Goal: Information Seeking & Learning: Check status

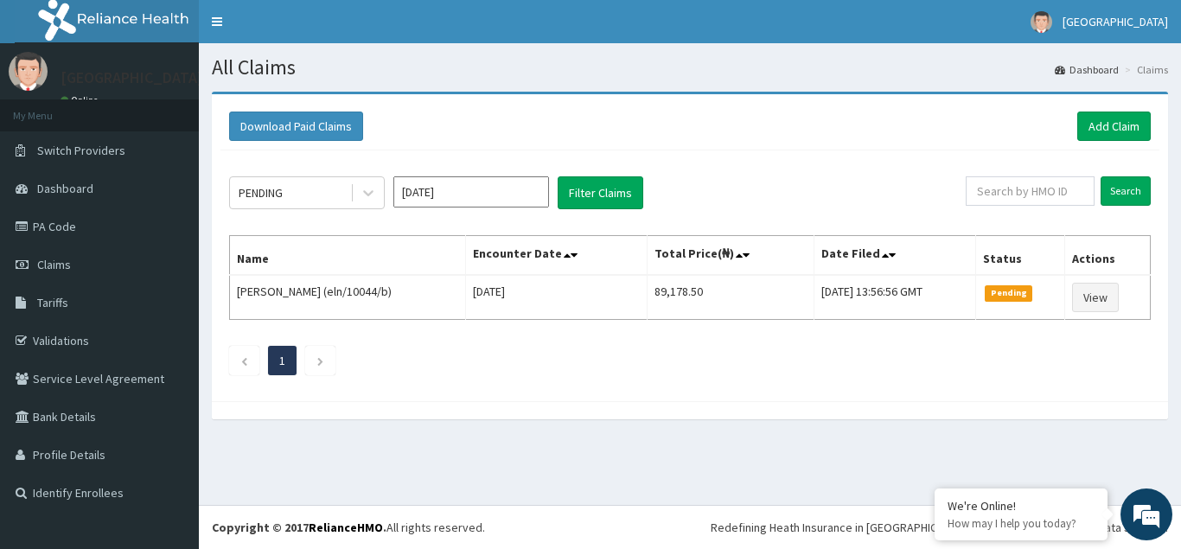
click at [532, 201] on input "[DATE]" at bounding box center [471, 191] width 156 height 31
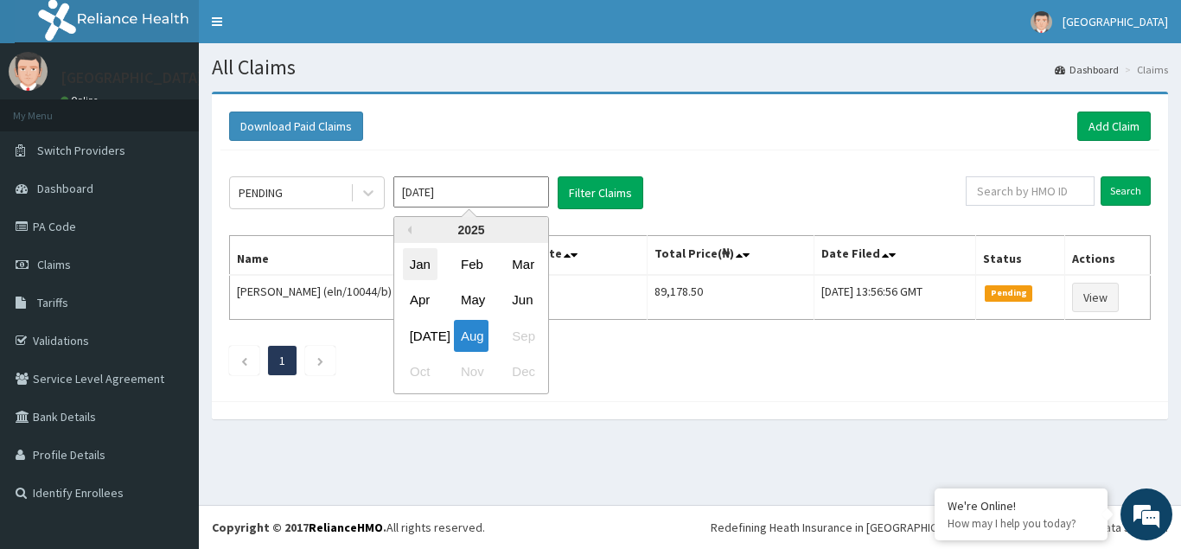
click at [419, 272] on div "Jan" at bounding box center [420, 264] width 35 height 32
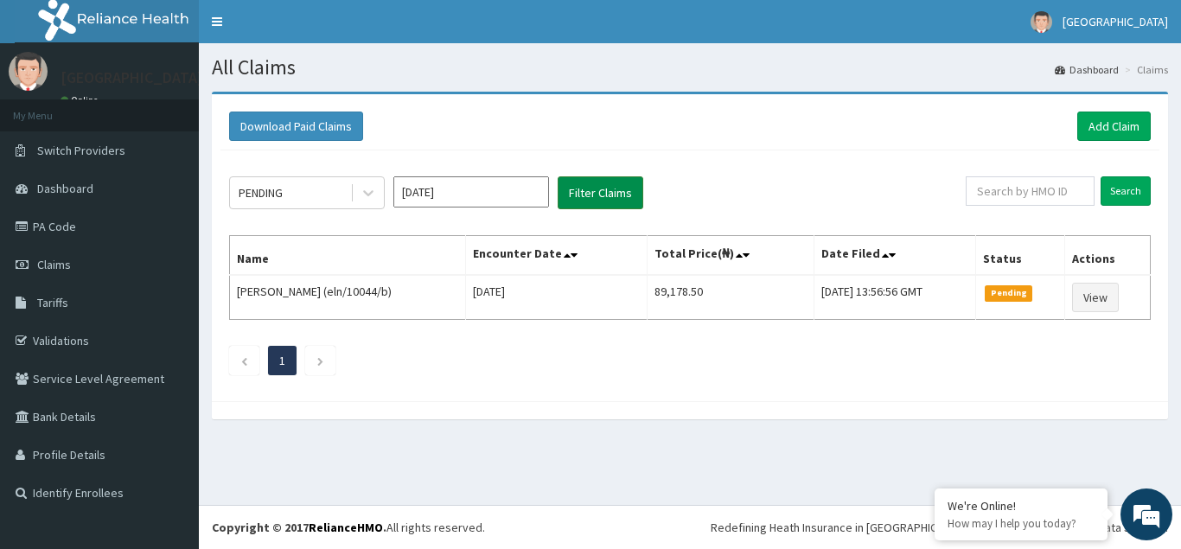
click at [597, 195] on button "Filter Claims" at bounding box center [601, 192] width 86 height 33
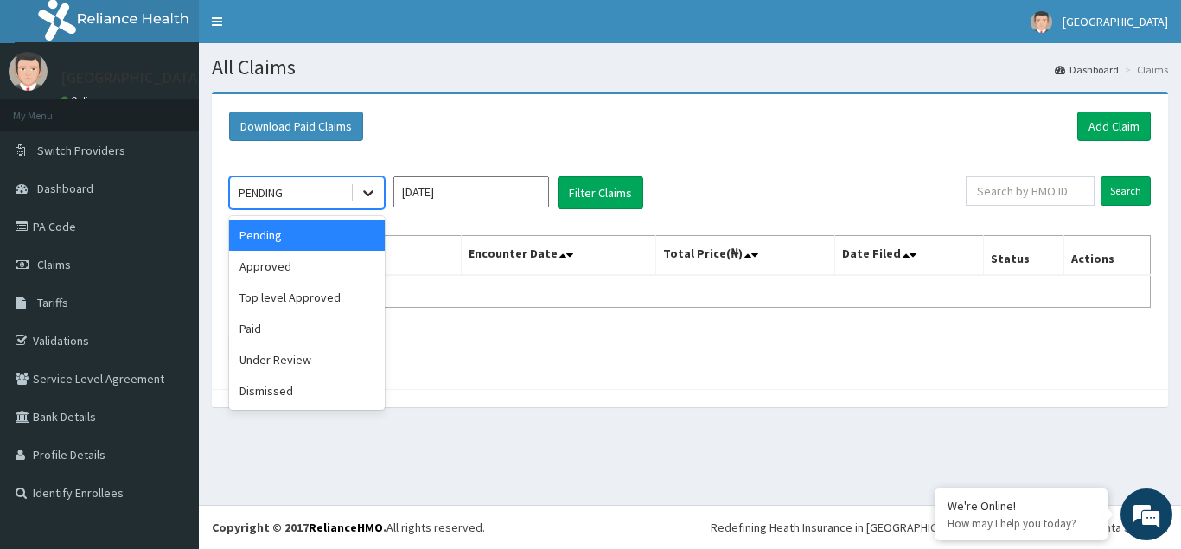
click at [368, 196] on icon at bounding box center [368, 192] width 17 height 17
click at [304, 260] on div "Approved" at bounding box center [307, 266] width 156 height 31
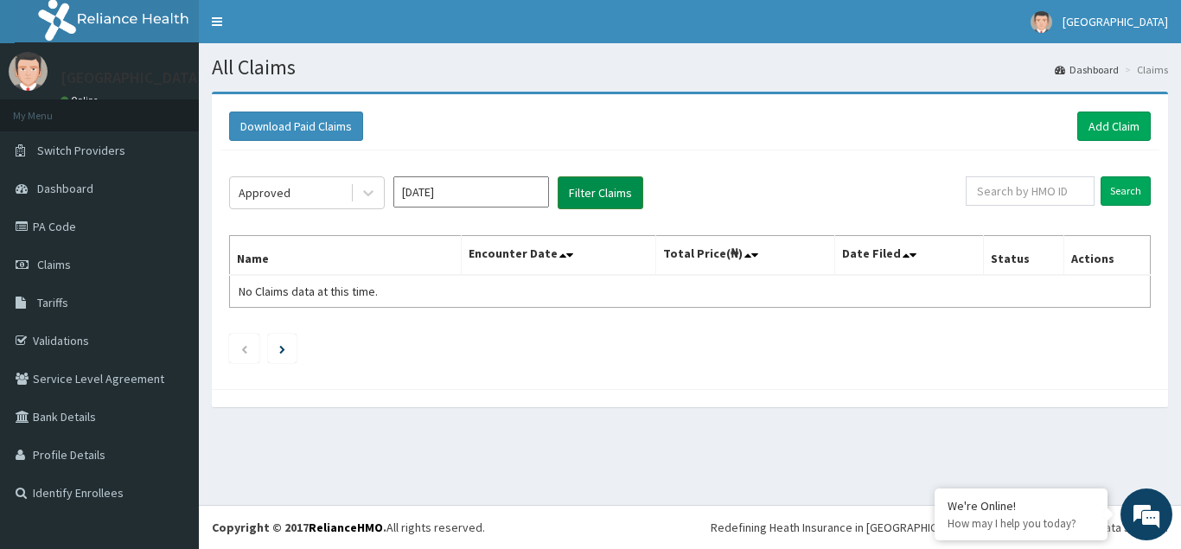
click at [591, 199] on button "Filter Claims" at bounding box center [601, 192] width 86 height 33
click at [368, 198] on icon at bounding box center [368, 192] width 17 height 17
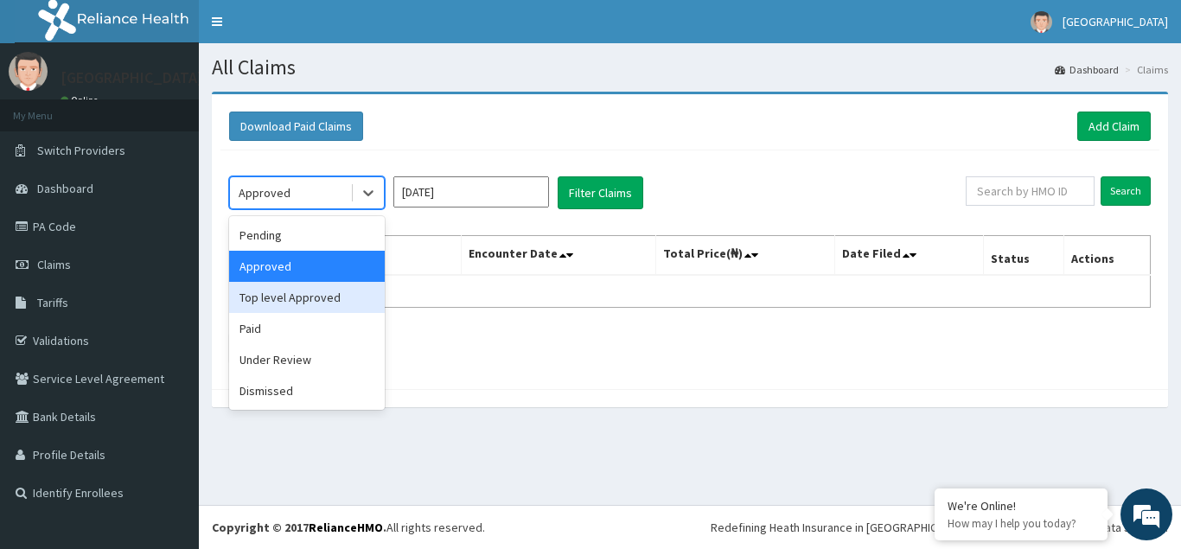
click at [278, 295] on div "Top level Approved" at bounding box center [307, 297] width 156 height 31
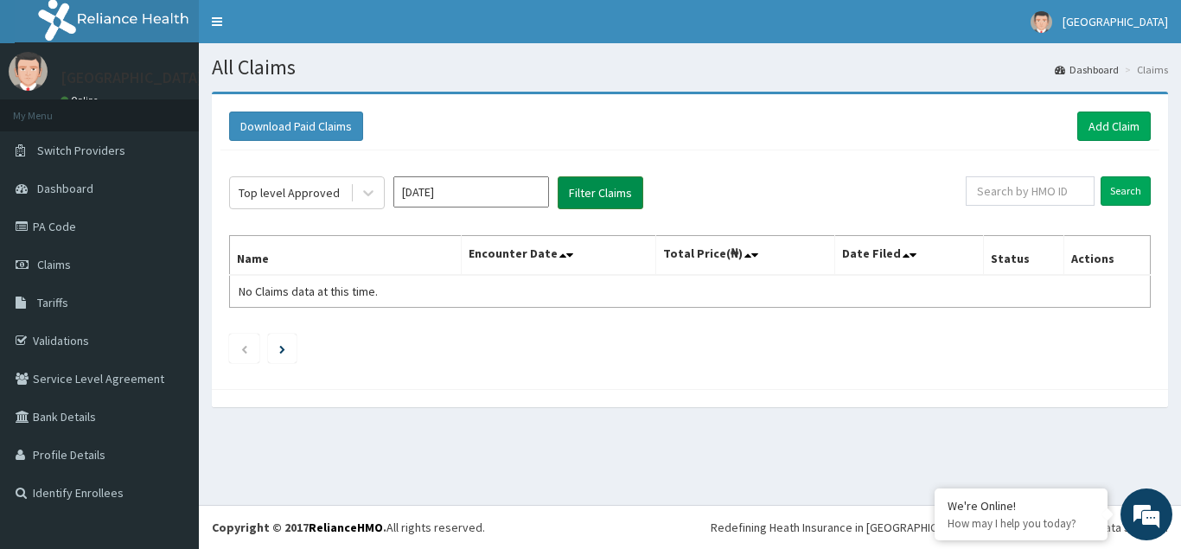
click at [608, 188] on button "Filter Claims" at bounding box center [601, 192] width 86 height 33
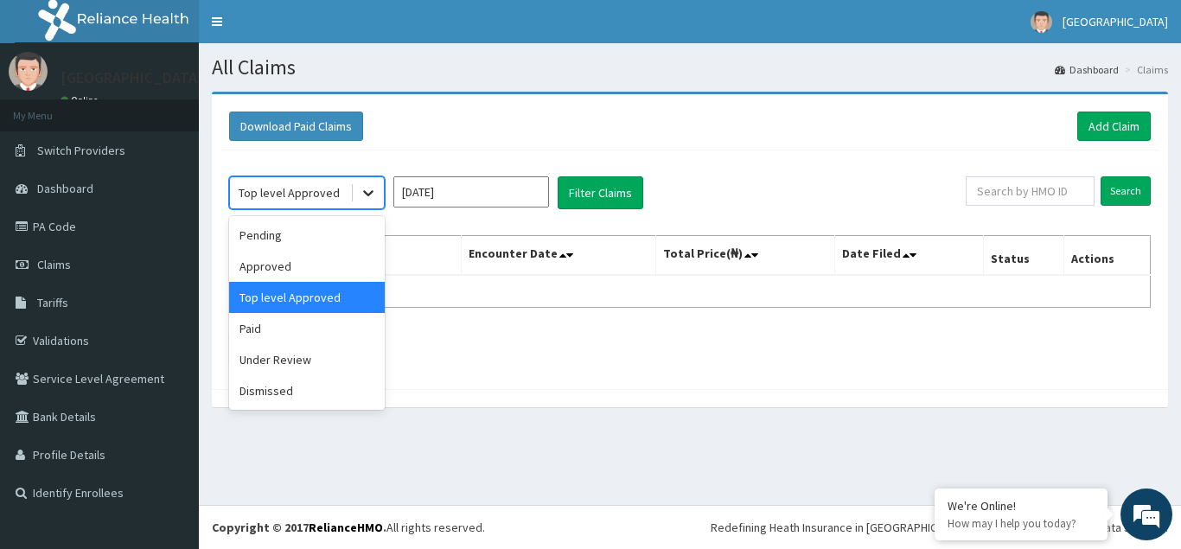
click at [370, 195] on icon at bounding box center [368, 192] width 17 height 17
drag, startPoint x: 268, startPoint y: 360, endPoint x: 315, endPoint y: 346, distance: 48.7
click at [269, 360] on div "Under Review" at bounding box center [307, 359] width 156 height 31
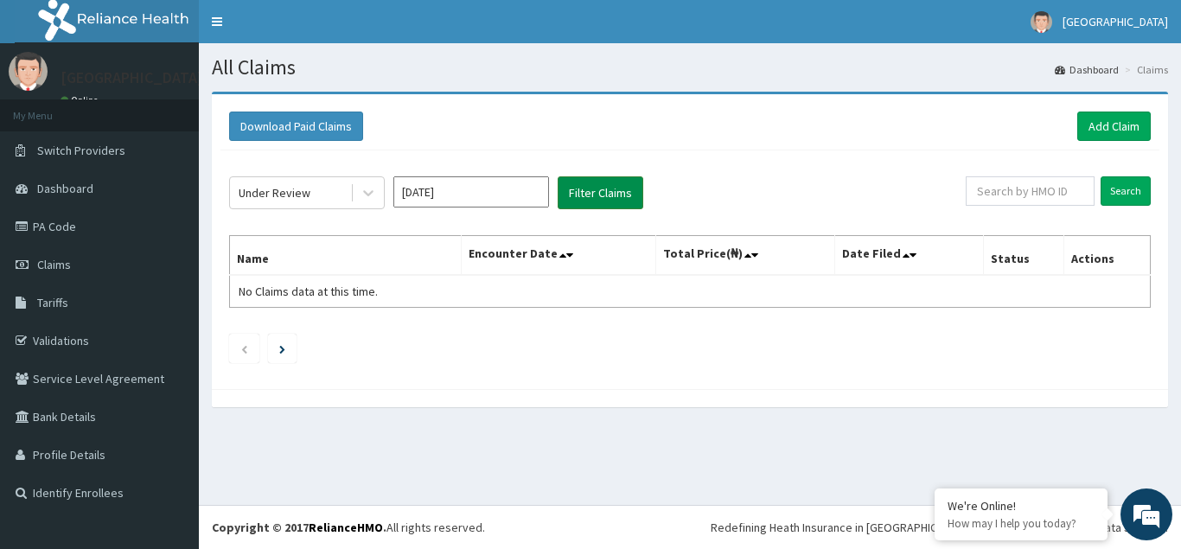
click at [594, 192] on button "Filter Claims" at bounding box center [601, 192] width 86 height 33
click at [367, 196] on icon at bounding box center [368, 192] width 17 height 17
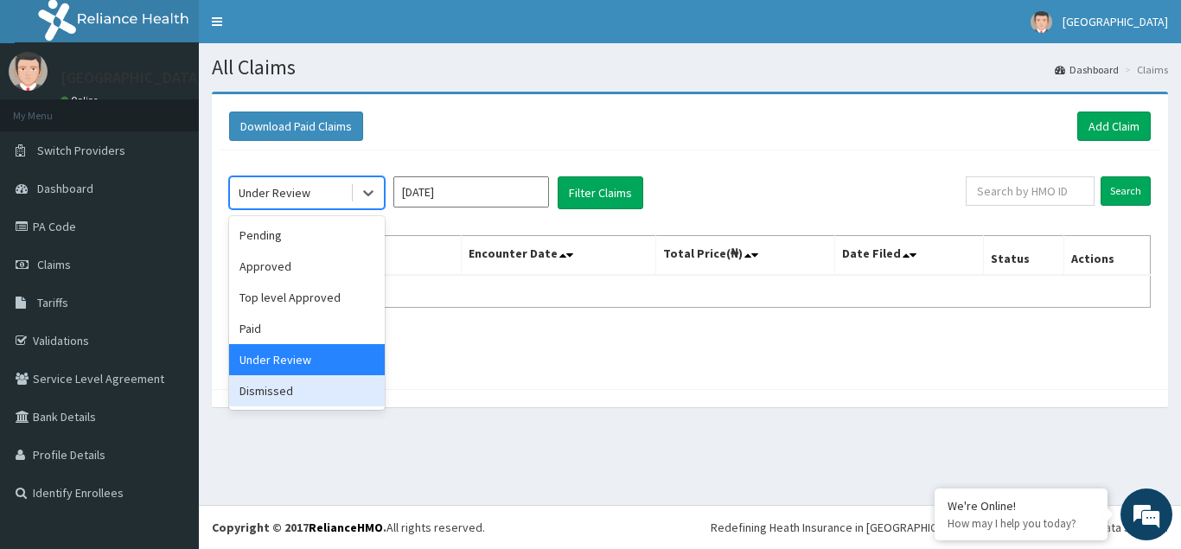
drag, startPoint x: 261, startPoint y: 391, endPoint x: 312, endPoint y: 381, distance: 51.9
click at [262, 391] on div "Dismissed" at bounding box center [307, 390] width 156 height 31
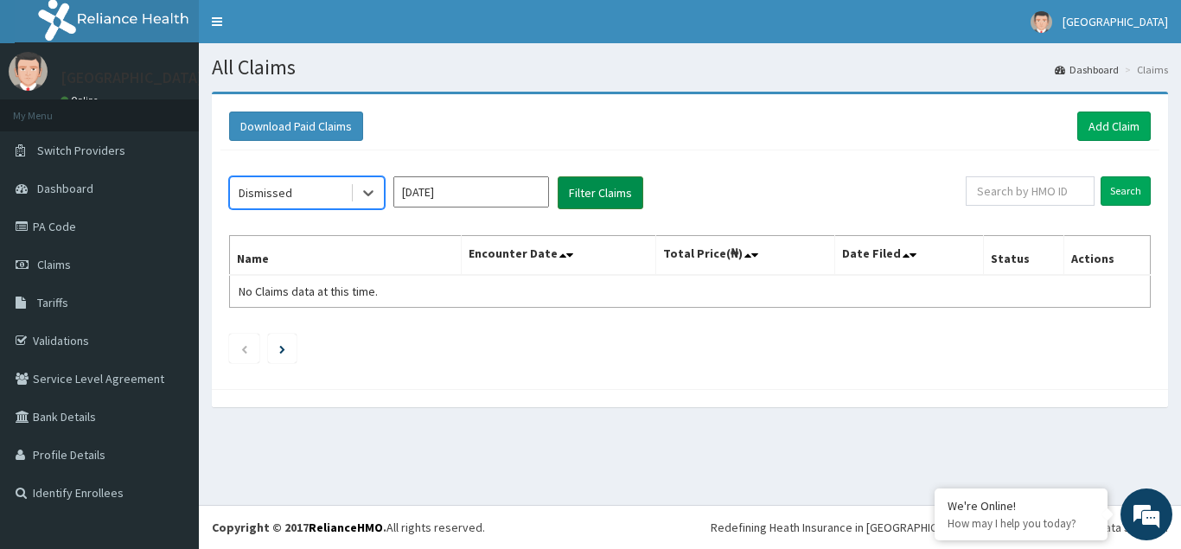
click at [601, 186] on button "Filter Claims" at bounding box center [601, 192] width 86 height 33
click at [370, 197] on icon at bounding box center [368, 192] width 17 height 17
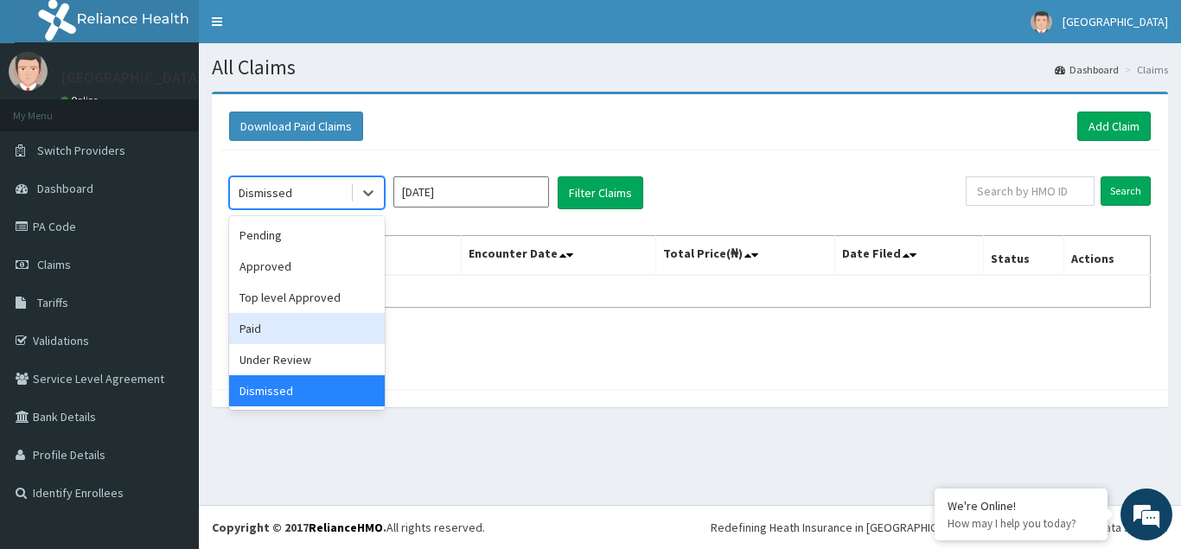
click at [251, 332] on div "Paid" at bounding box center [307, 328] width 156 height 31
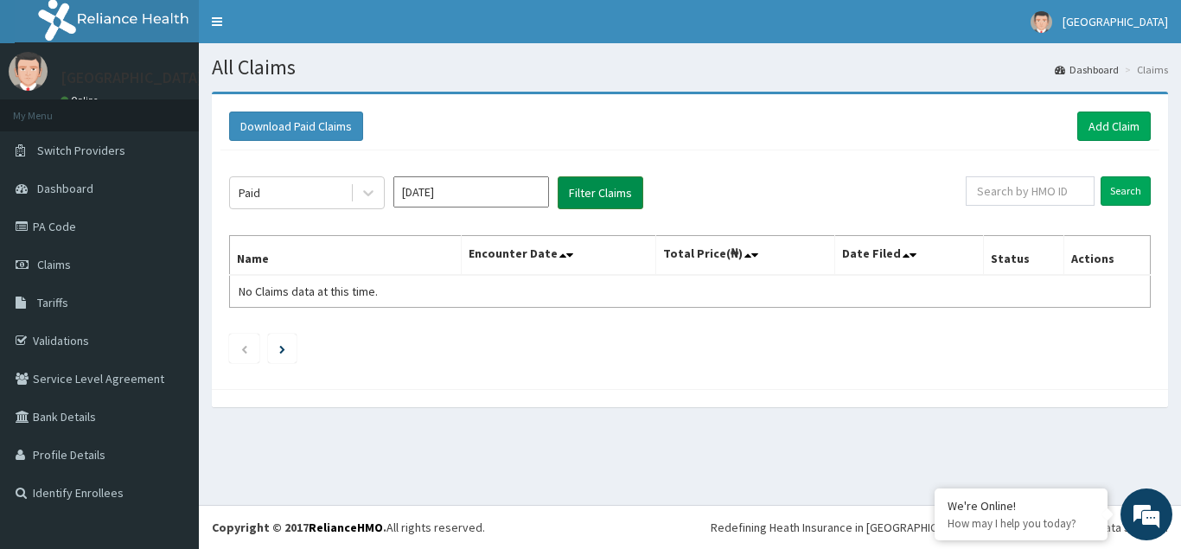
click at [604, 194] on button "Filter Claims" at bounding box center [601, 192] width 86 height 33
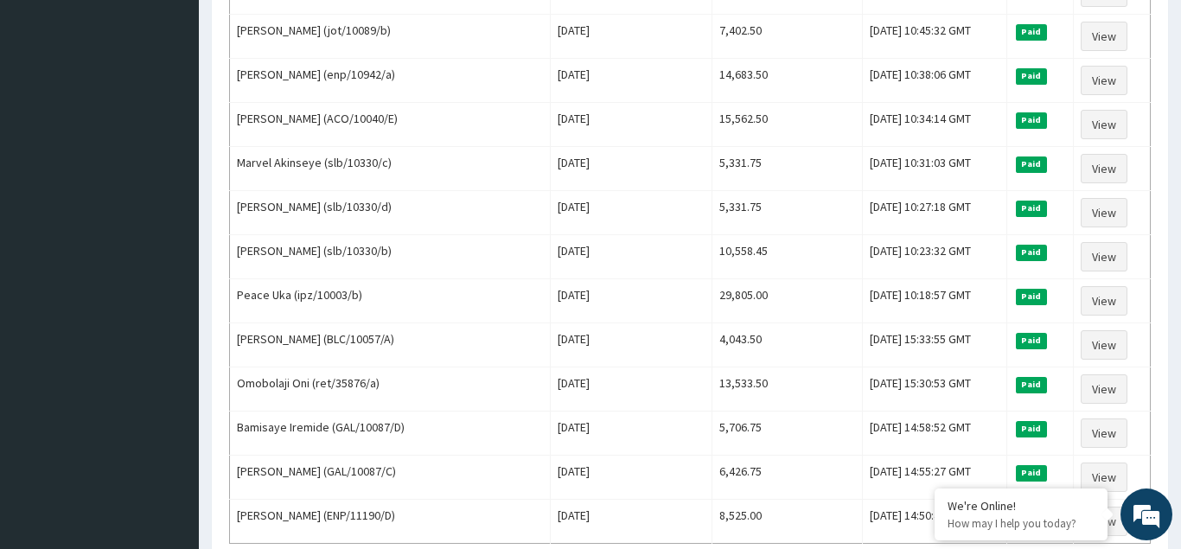
scroll to position [2029, 0]
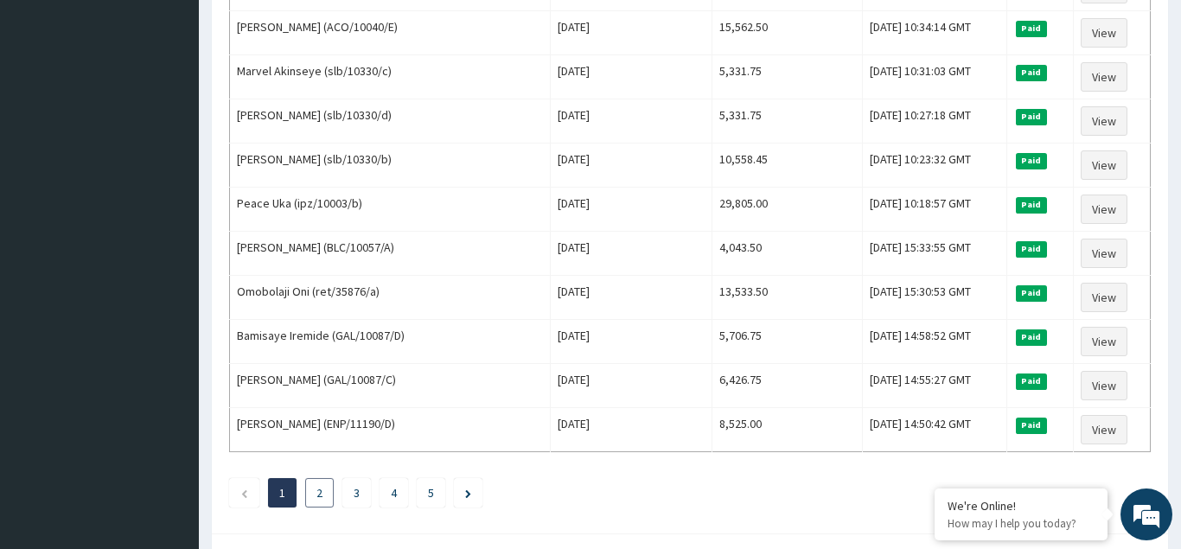
click at [322, 499] on link "2" at bounding box center [320, 493] width 6 height 16
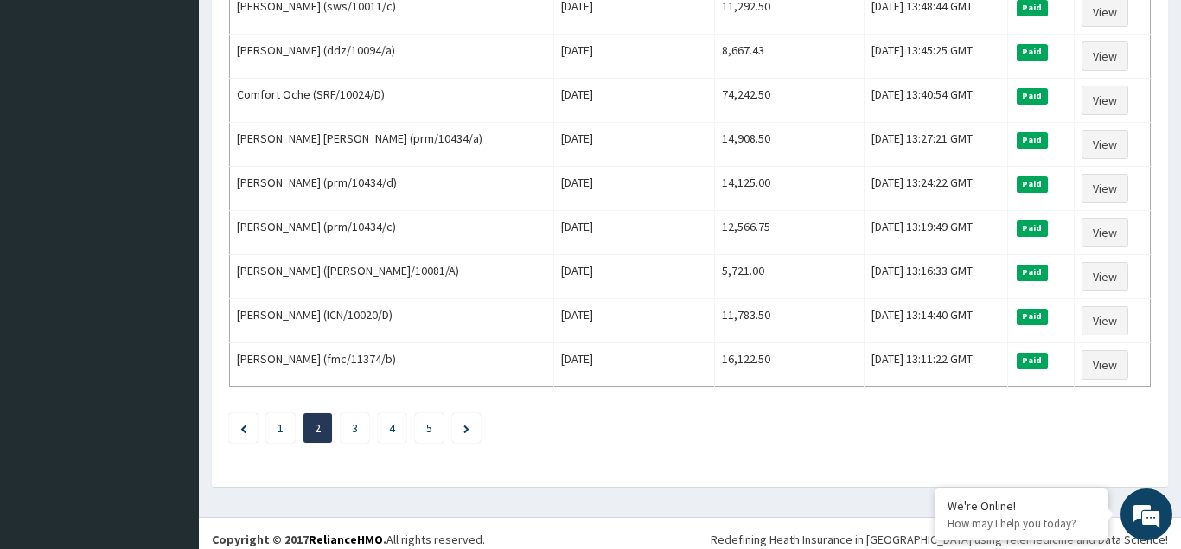
scroll to position [2106, 0]
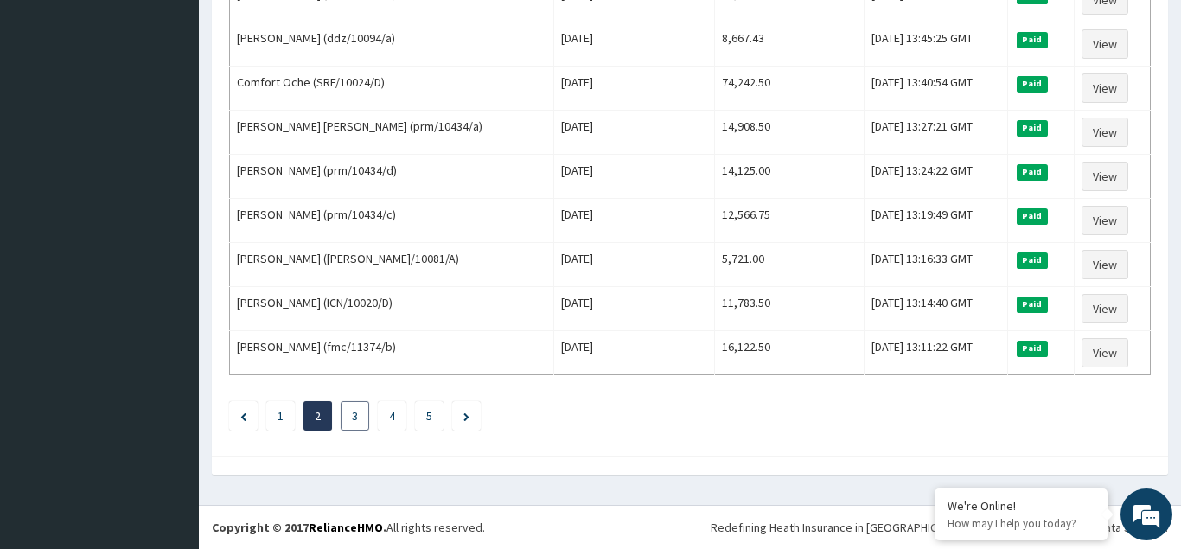
click at [358, 419] on li "3" at bounding box center [355, 415] width 29 height 29
click at [355, 414] on link "3" at bounding box center [355, 416] width 6 height 16
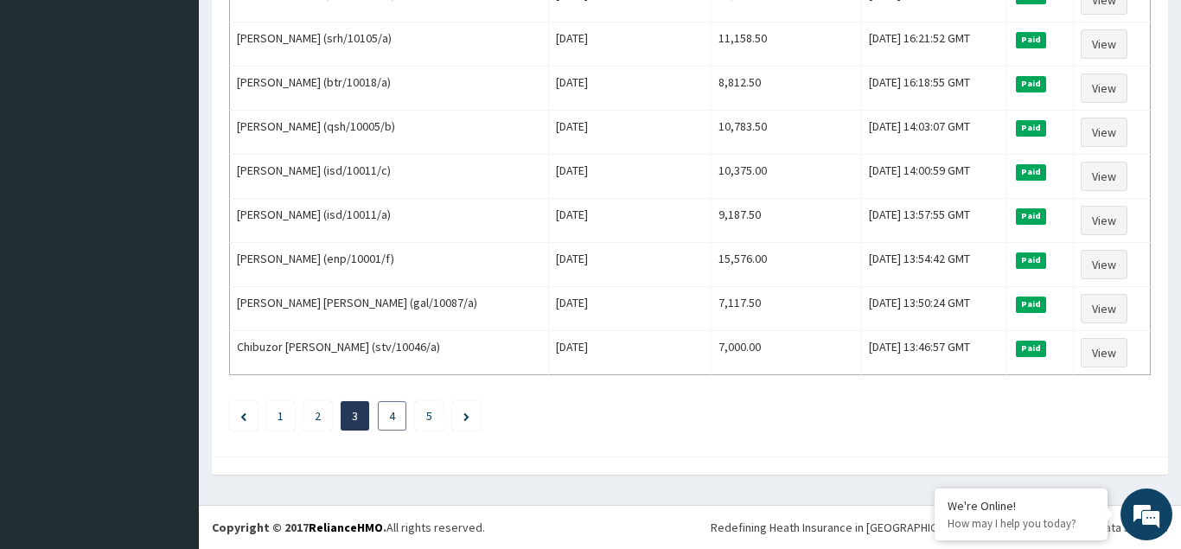
click at [387, 419] on li "4" at bounding box center [392, 415] width 29 height 29
click at [393, 415] on link "4" at bounding box center [392, 416] width 6 height 16
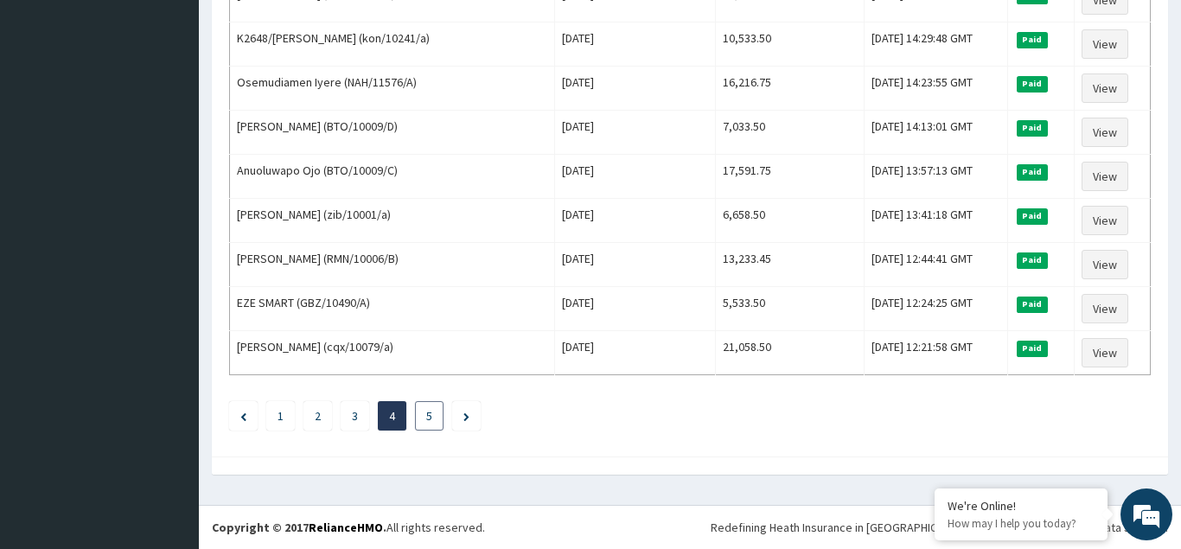
click at [427, 419] on link "5" at bounding box center [429, 416] width 6 height 16
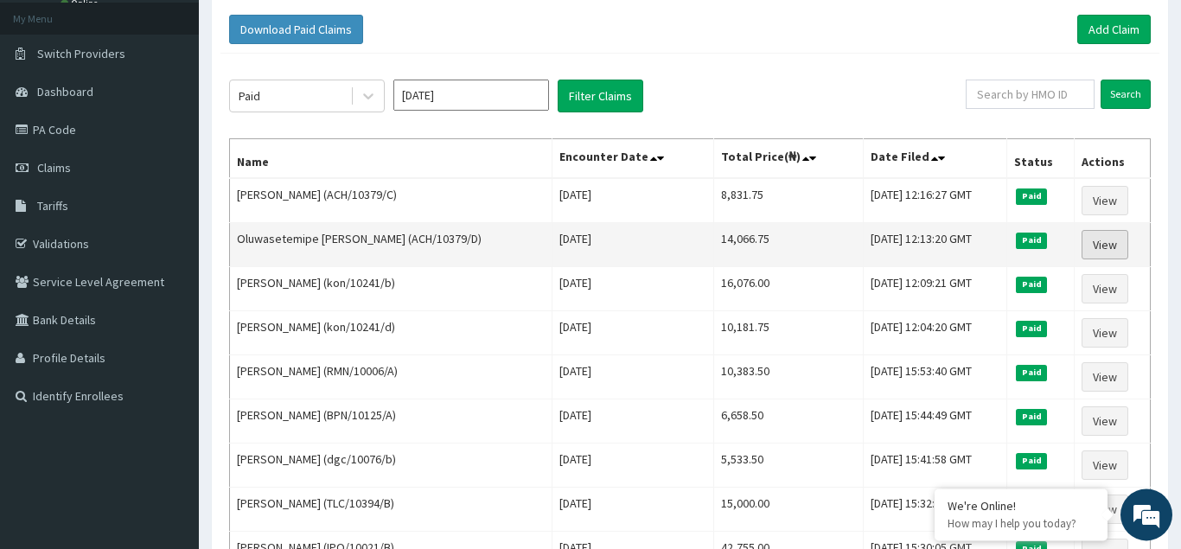
scroll to position [0, 0]
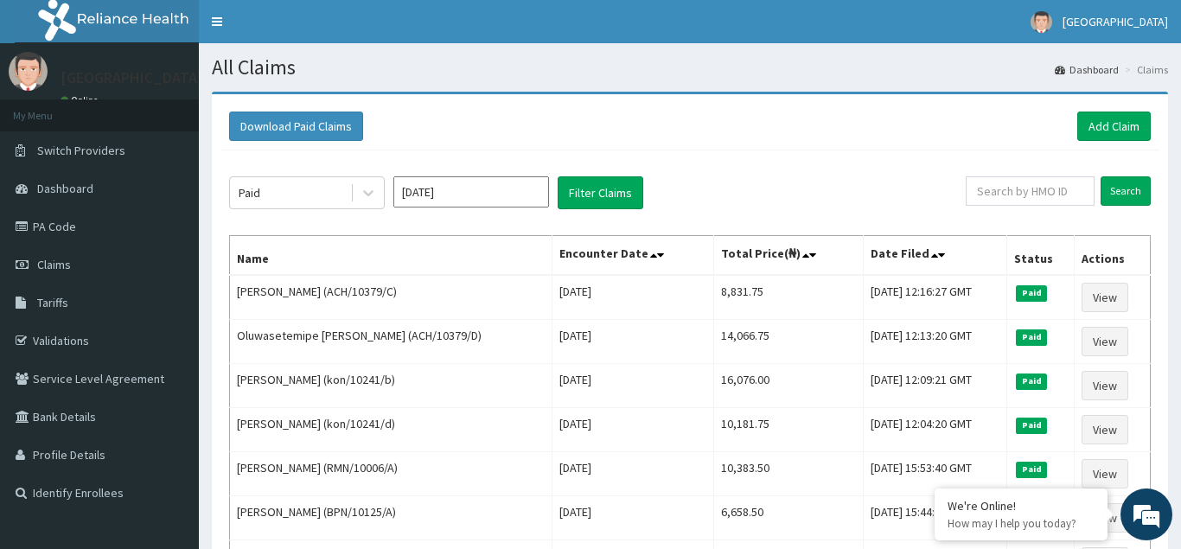
click at [496, 193] on input "Jan 2025" at bounding box center [471, 191] width 156 height 31
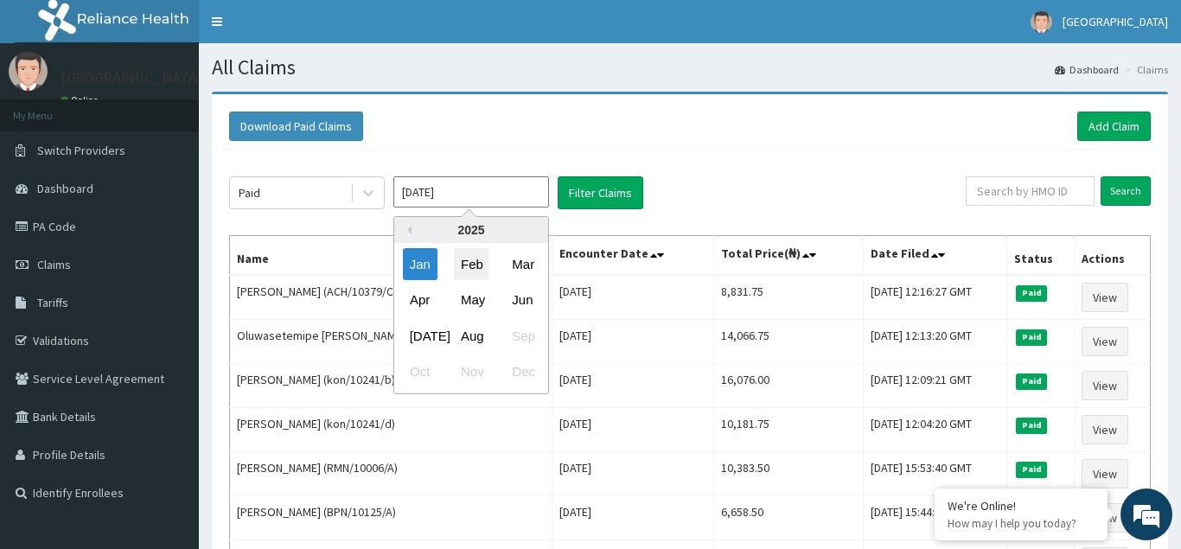
click at [472, 266] on div "Feb" at bounding box center [471, 264] width 35 height 32
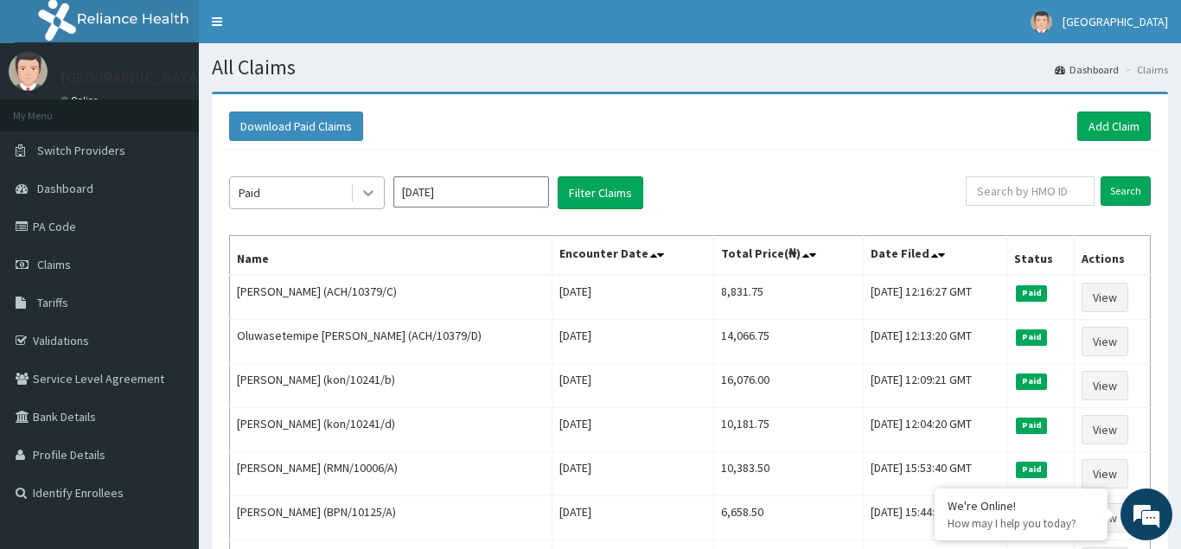
click at [365, 192] on icon at bounding box center [368, 194] width 10 height 6
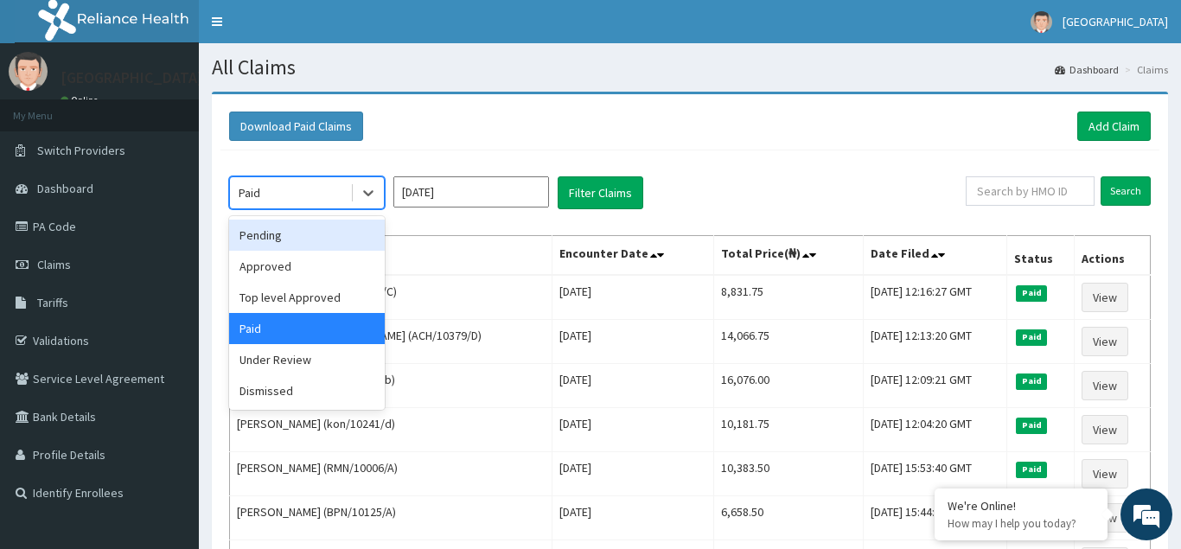
click at [259, 237] on div "Pending" at bounding box center [307, 235] width 156 height 31
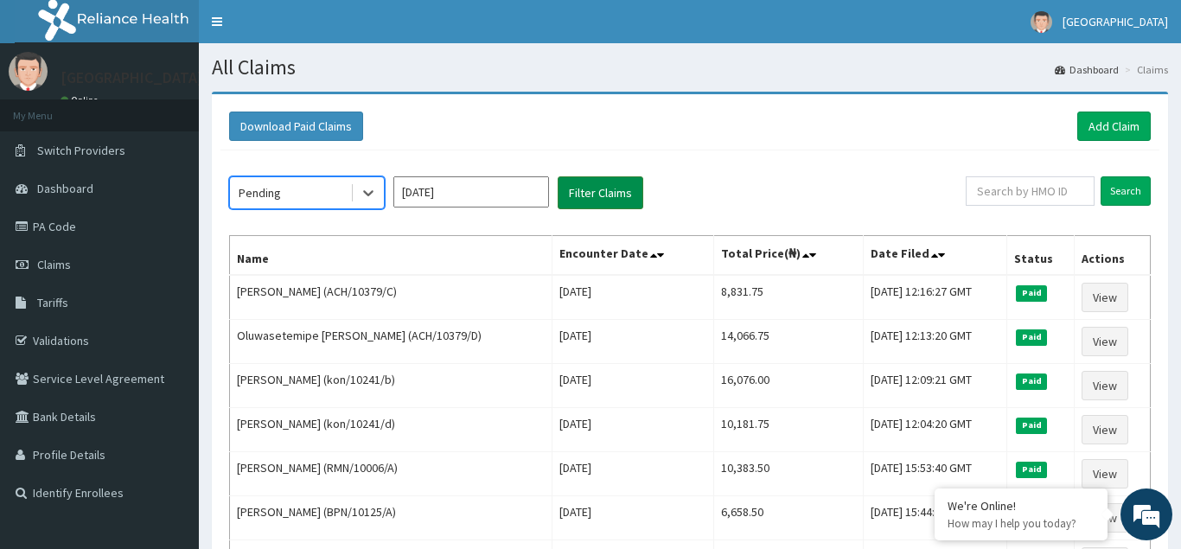
click at [604, 194] on button "Filter Claims" at bounding box center [601, 192] width 86 height 33
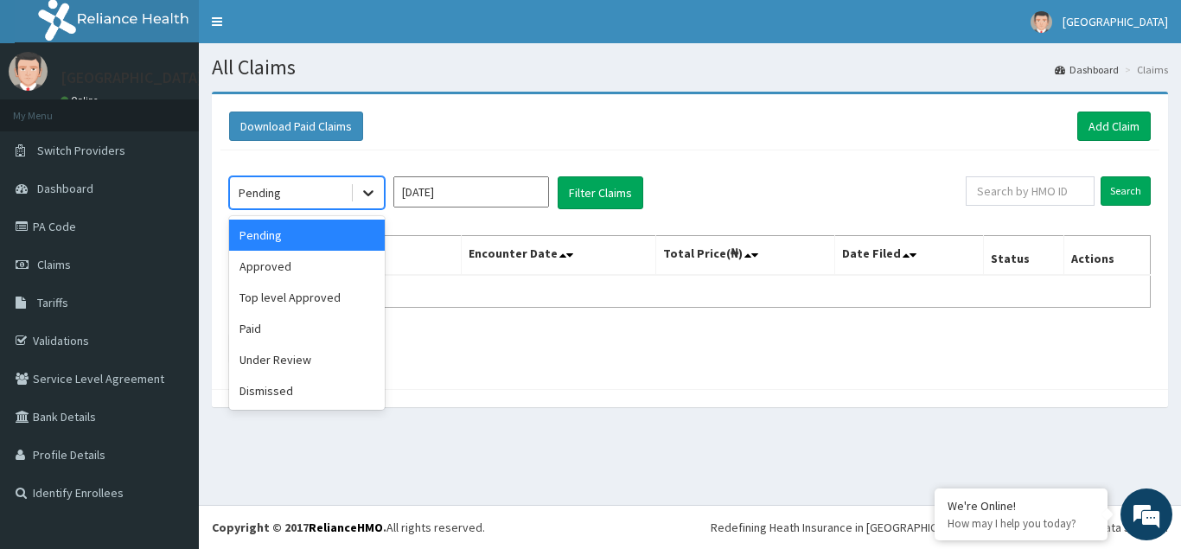
click at [366, 195] on icon at bounding box center [368, 192] width 17 height 17
click at [259, 278] on div "Approved" at bounding box center [307, 266] width 156 height 31
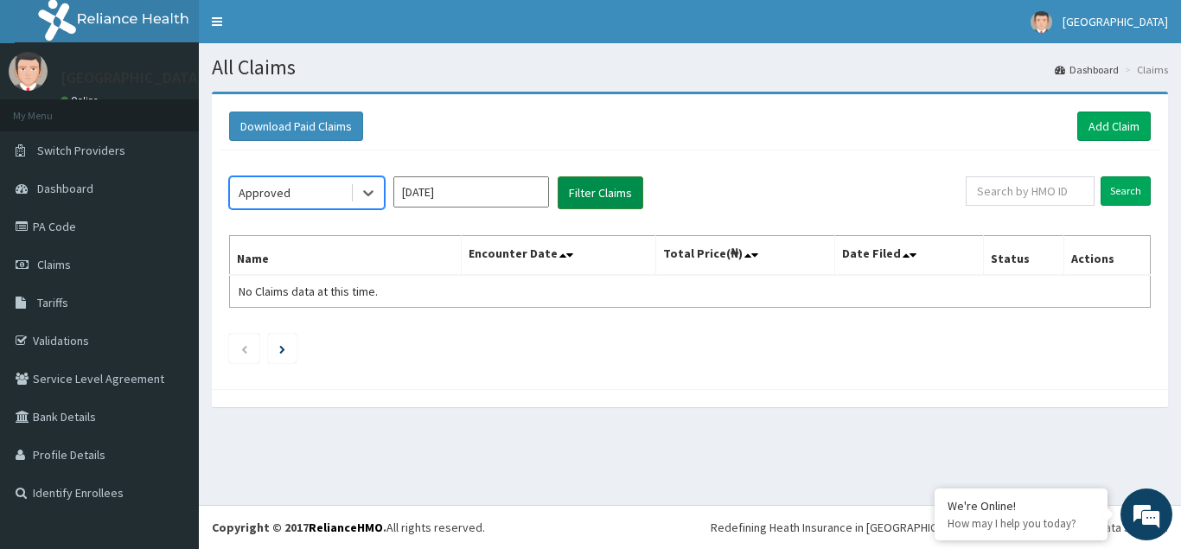
click at [612, 197] on button "Filter Claims" at bounding box center [601, 192] width 86 height 33
click at [603, 195] on button "Filter Claims" at bounding box center [601, 192] width 86 height 33
click at [368, 191] on icon at bounding box center [368, 192] width 17 height 17
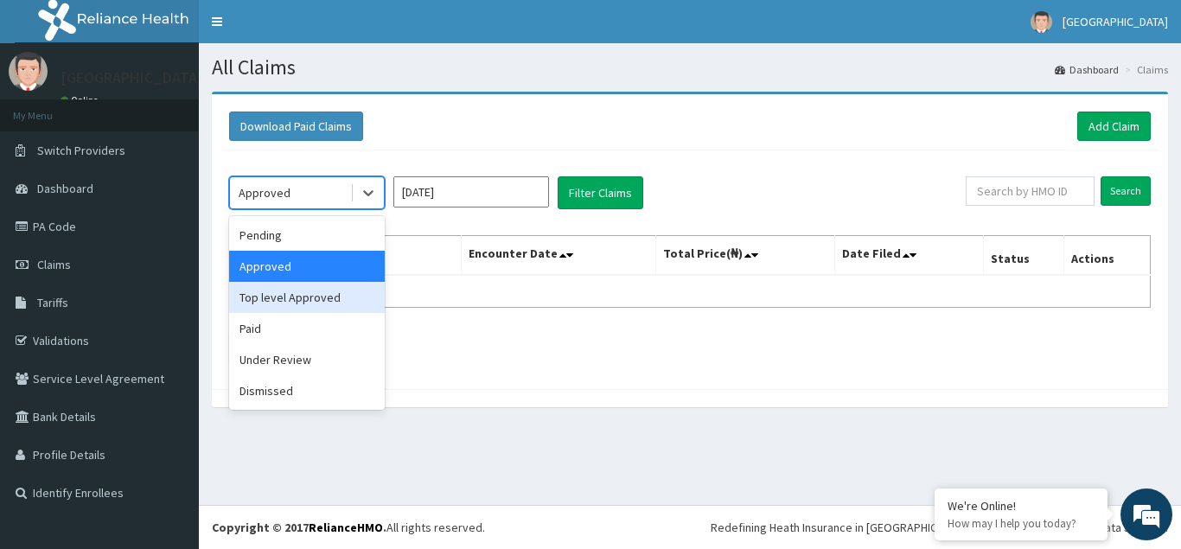
click at [275, 302] on div "Top level Approved" at bounding box center [307, 297] width 156 height 31
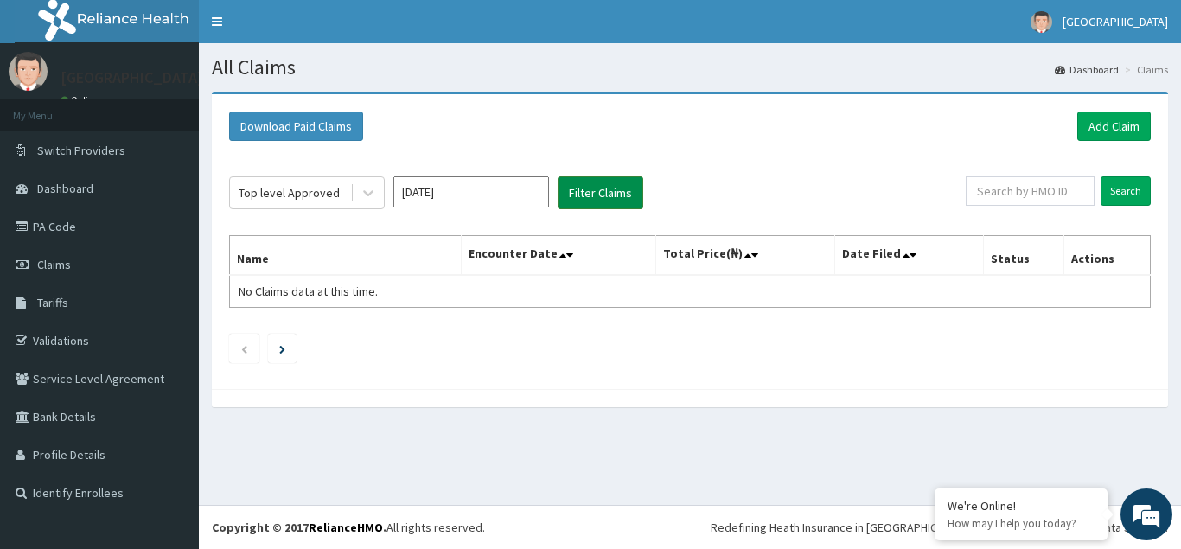
click at [587, 194] on button "Filter Claims" at bounding box center [601, 192] width 86 height 33
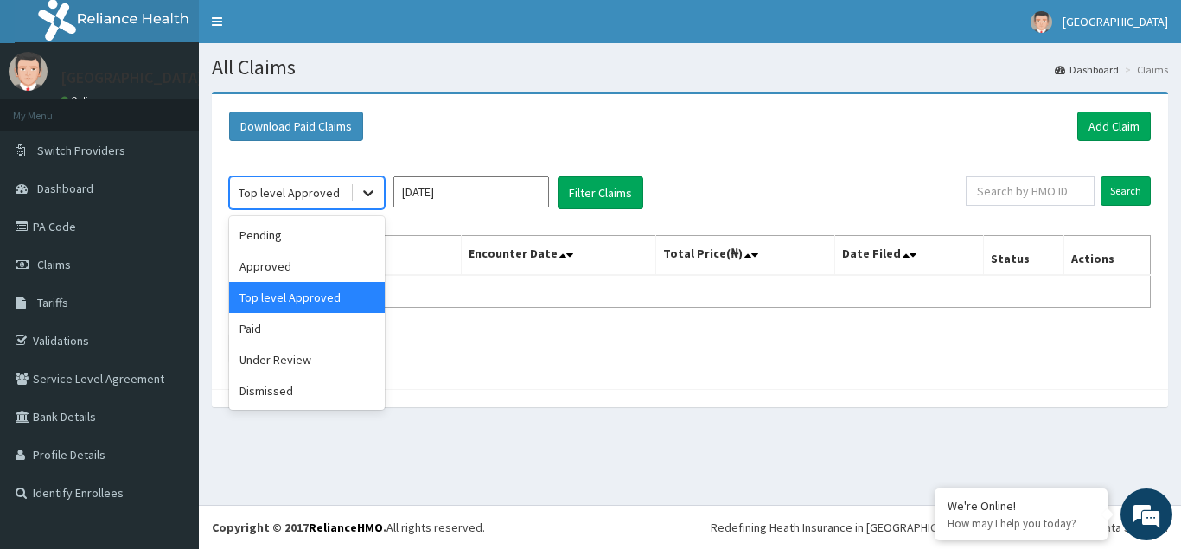
click at [372, 197] on icon at bounding box center [368, 192] width 17 height 17
click at [276, 361] on div "Under Review" at bounding box center [307, 359] width 156 height 31
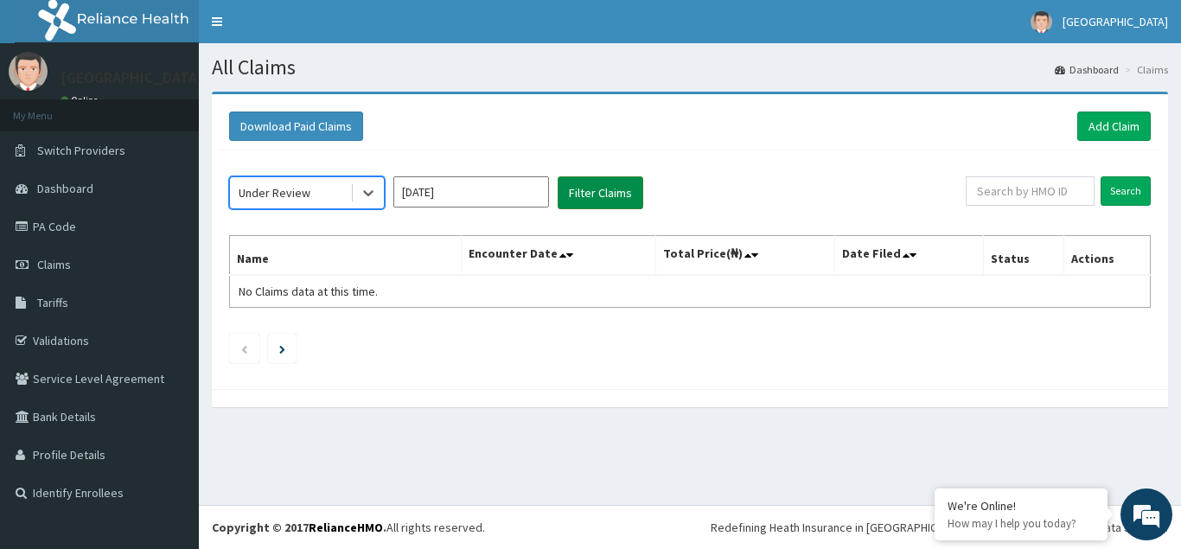
click at [598, 198] on button "Filter Claims" at bounding box center [601, 192] width 86 height 33
click at [371, 194] on icon at bounding box center [368, 194] width 10 height 6
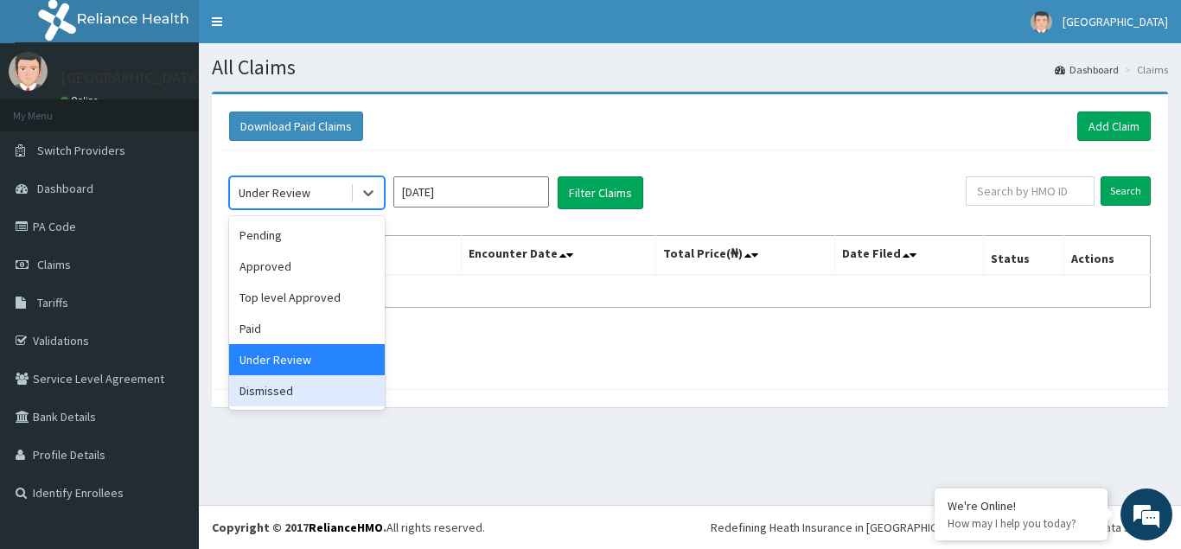
click at [277, 393] on div "Dismissed" at bounding box center [307, 390] width 156 height 31
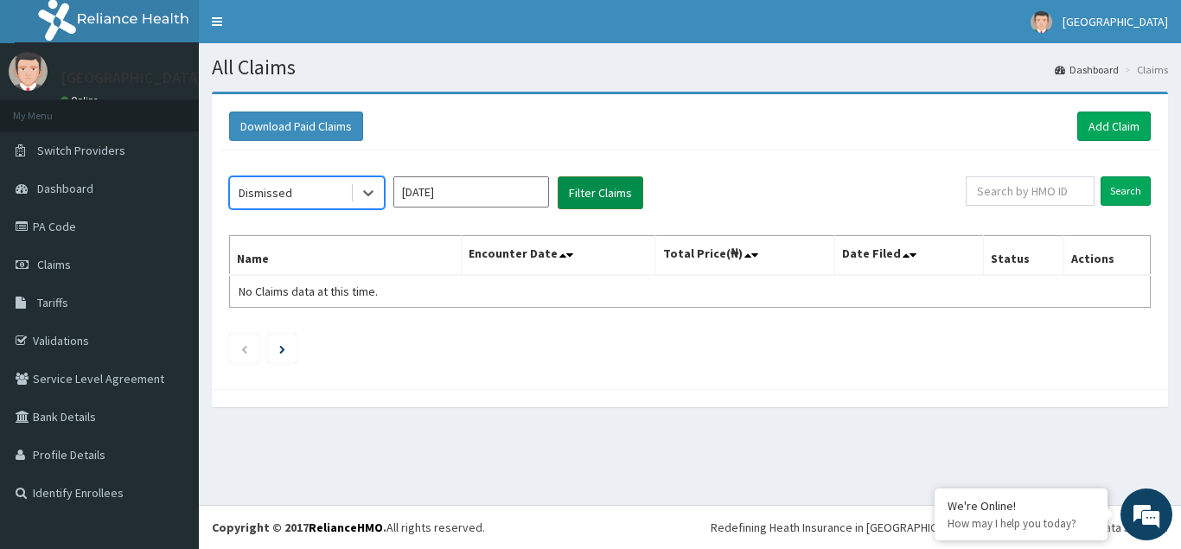
click at [600, 190] on button "Filter Claims" at bounding box center [601, 192] width 86 height 33
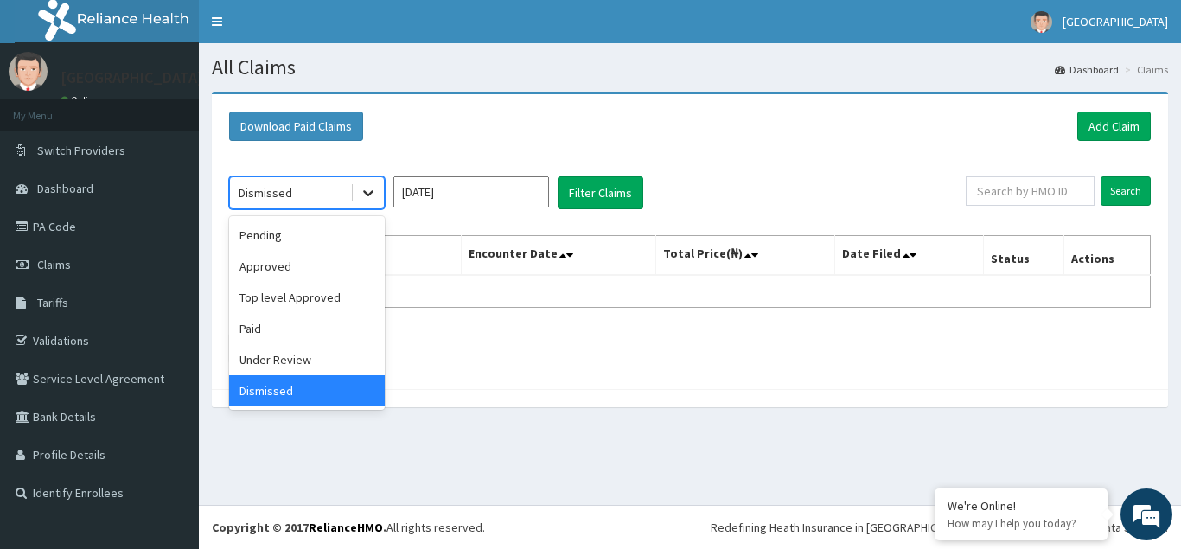
click at [369, 195] on icon at bounding box center [368, 194] width 10 height 6
click at [257, 331] on div "Paid" at bounding box center [307, 328] width 156 height 31
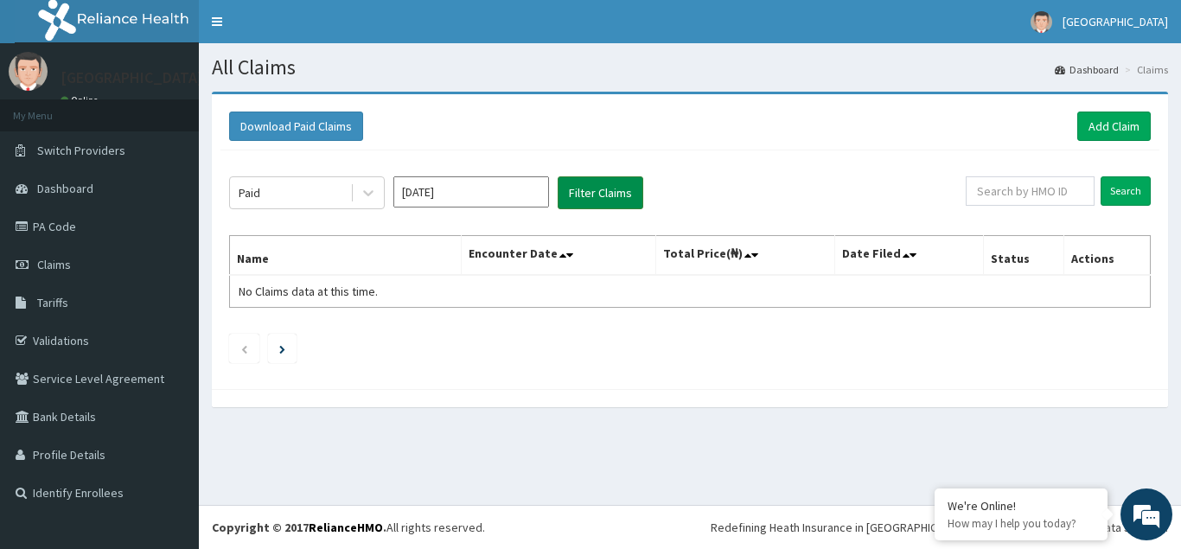
click at [603, 192] on button "Filter Claims" at bounding box center [601, 192] width 86 height 33
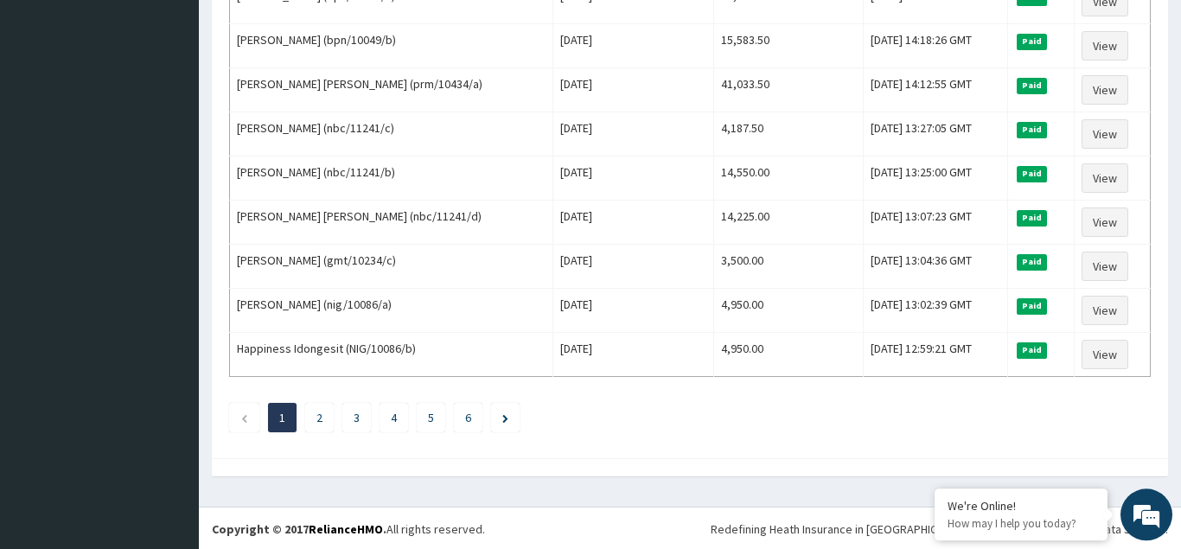
scroll to position [2106, 0]
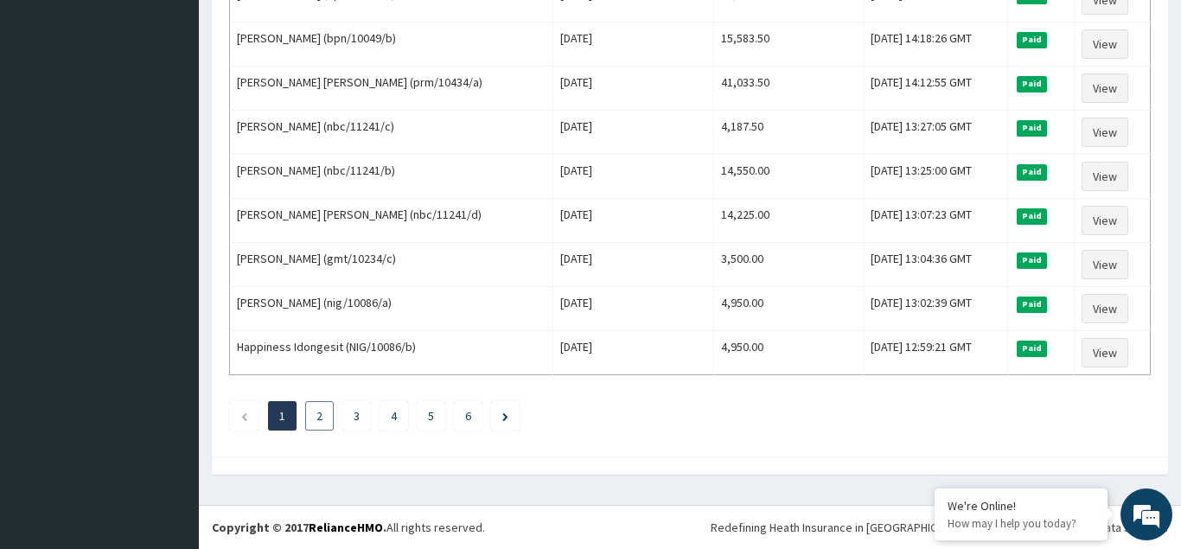
click at [319, 415] on link "2" at bounding box center [320, 416] width 6 height 16
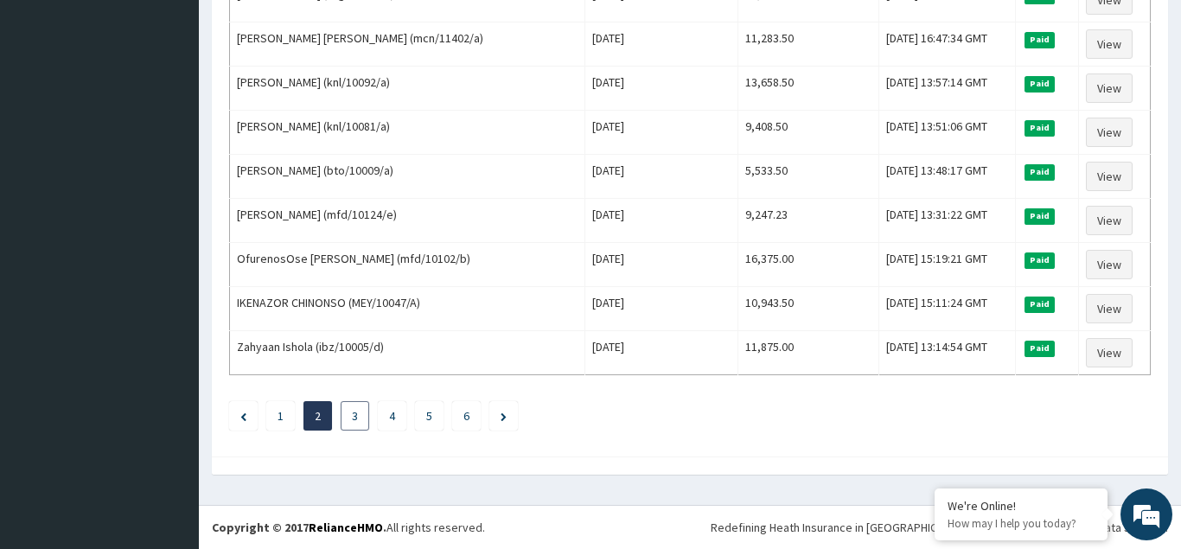
click at [358, 413] on li "3" at bounding box center [355, 415] width 29 height 29
click at [353, 415] on link "3" at bounding box center [355, 416] width 6 height 16
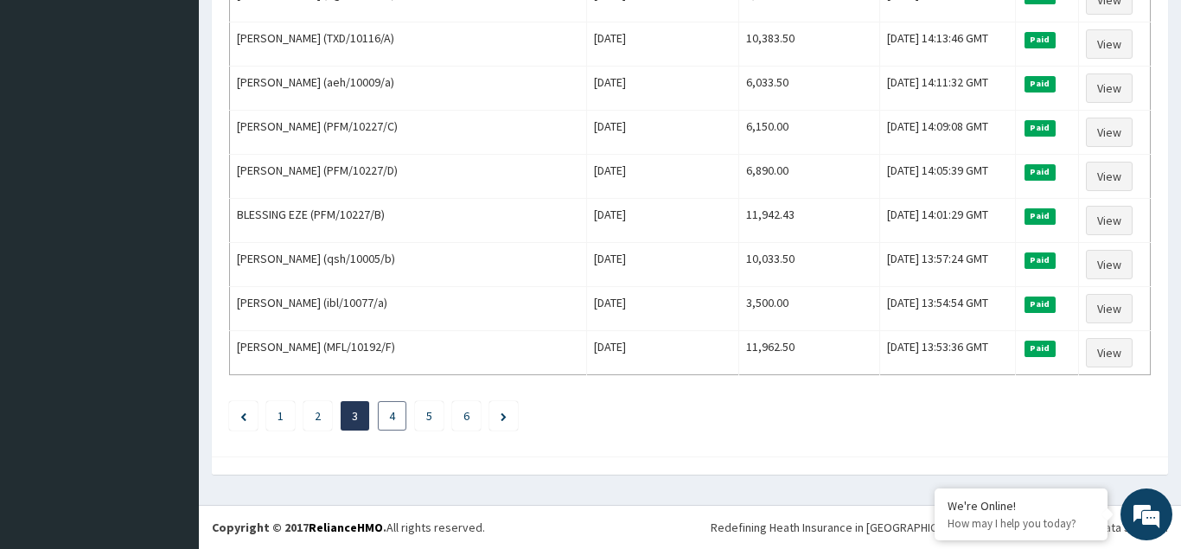
click at [391, 416] on link "4" at bounding box center [392, 416] width 6 height 16
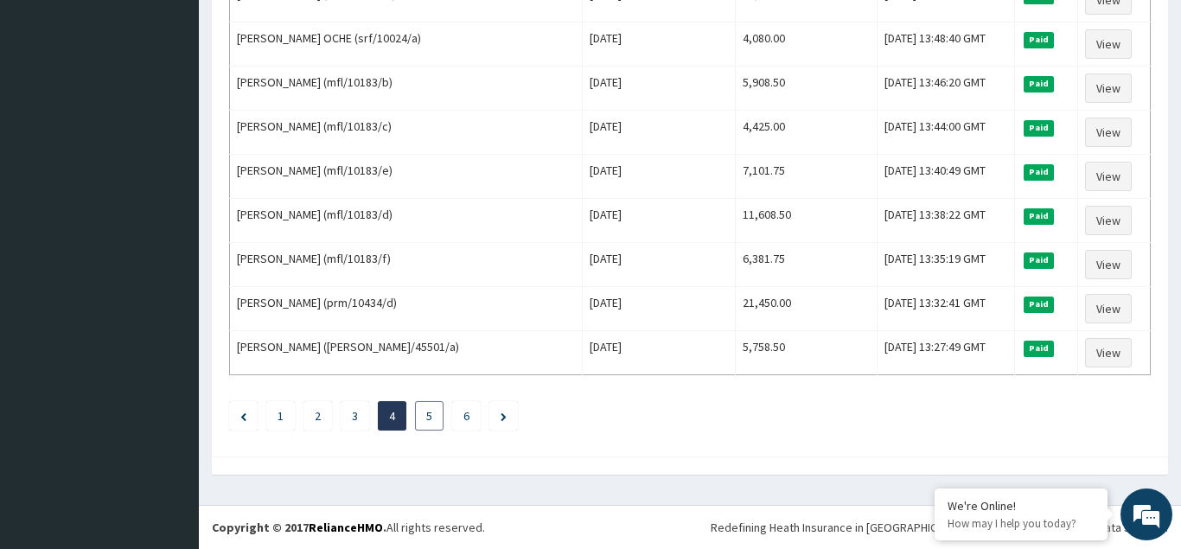
click at [433, 418] on li "5" at bounding box center [429, 415] width 29 height 29
click at [432, 418] on li "5" at bounding box center [429, 415] width 29 height 29
click at [431, 417] on link "5" at bounding box center [429, 416] width 6 height 16
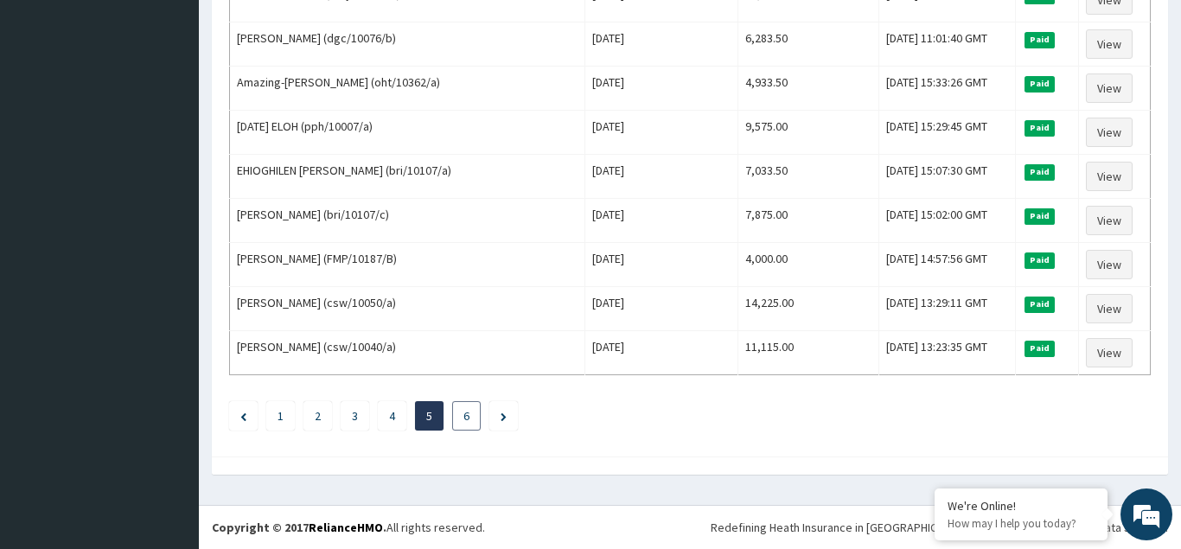
click at [469, 415] on link "6" at bounding box center [467, 416] width 6 height 16
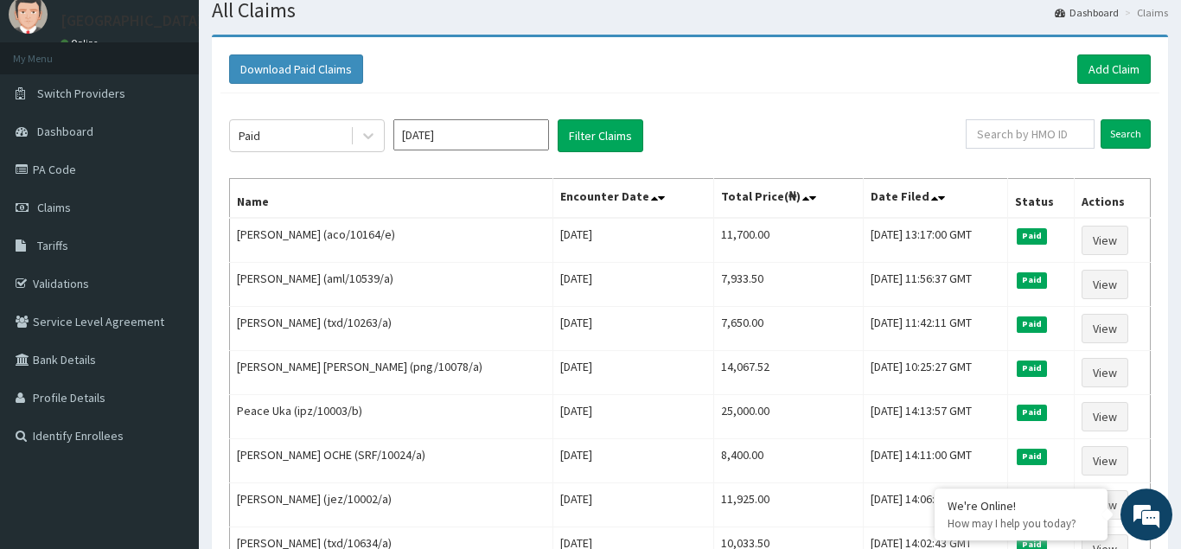
scroll to position [0, 0]
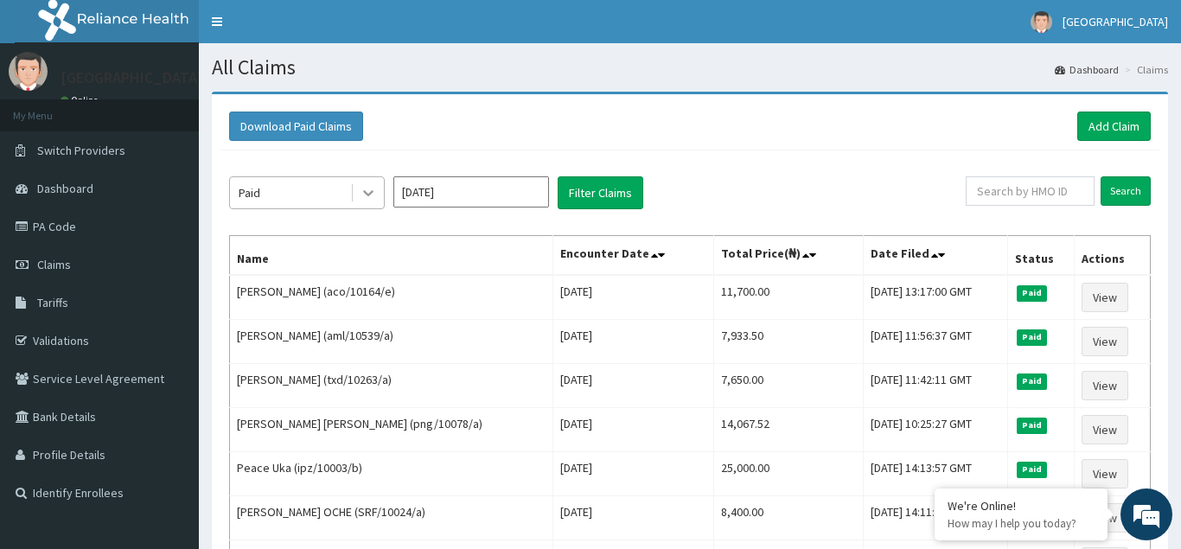
click at [373, 197] on icon at bounding box center [368, 192] width 17 height 17
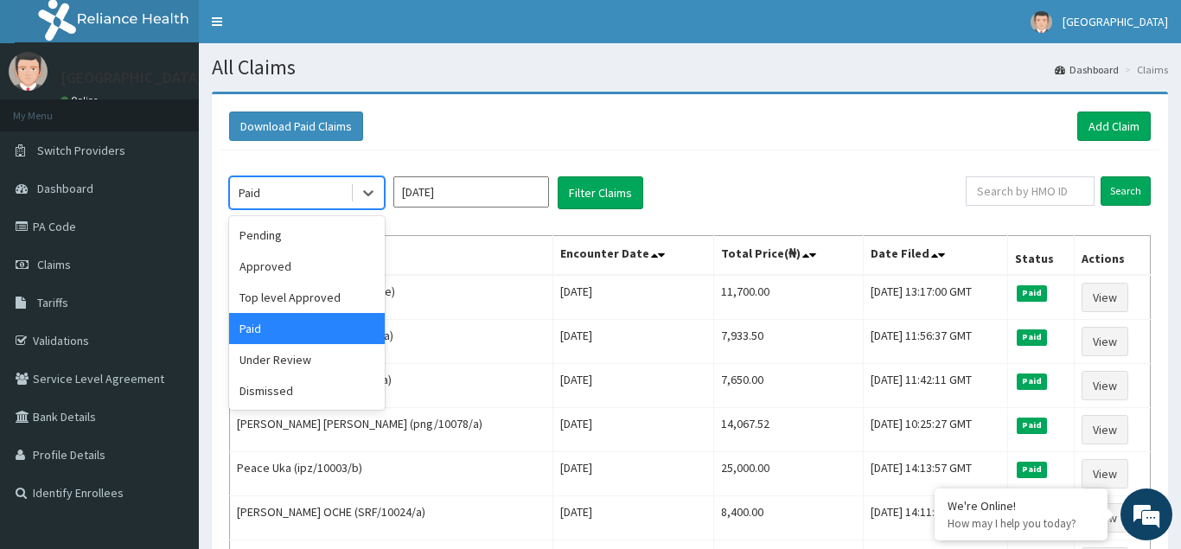
click at [527, 193] on input "Feb 2025" at bounding box center [471, 191] width 156 height 31
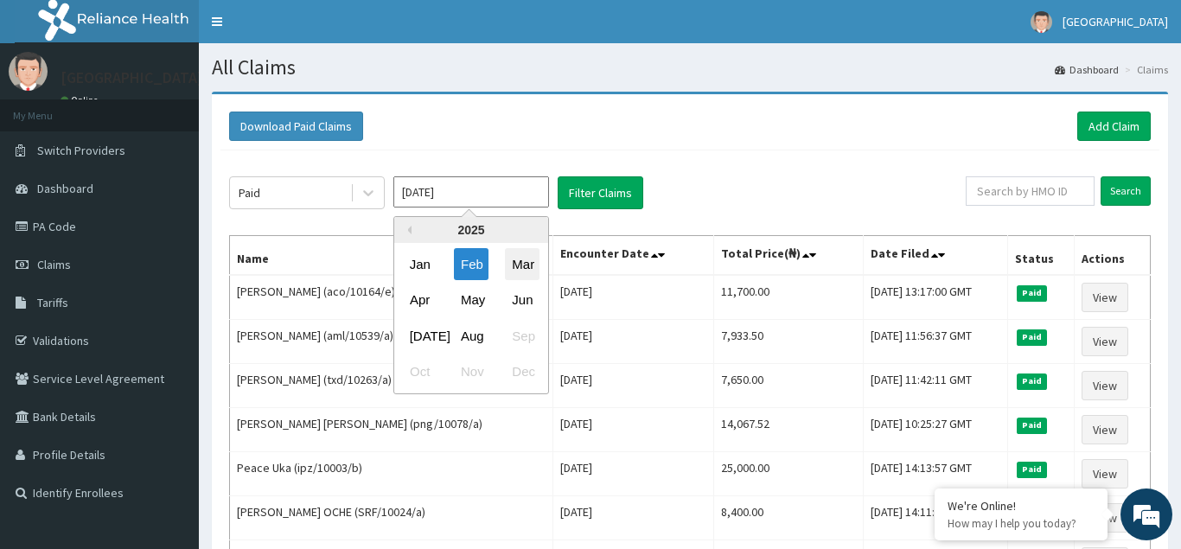
click at [524, 267] on div "Mar" at bounding box center [522, 264] width 35 height 32
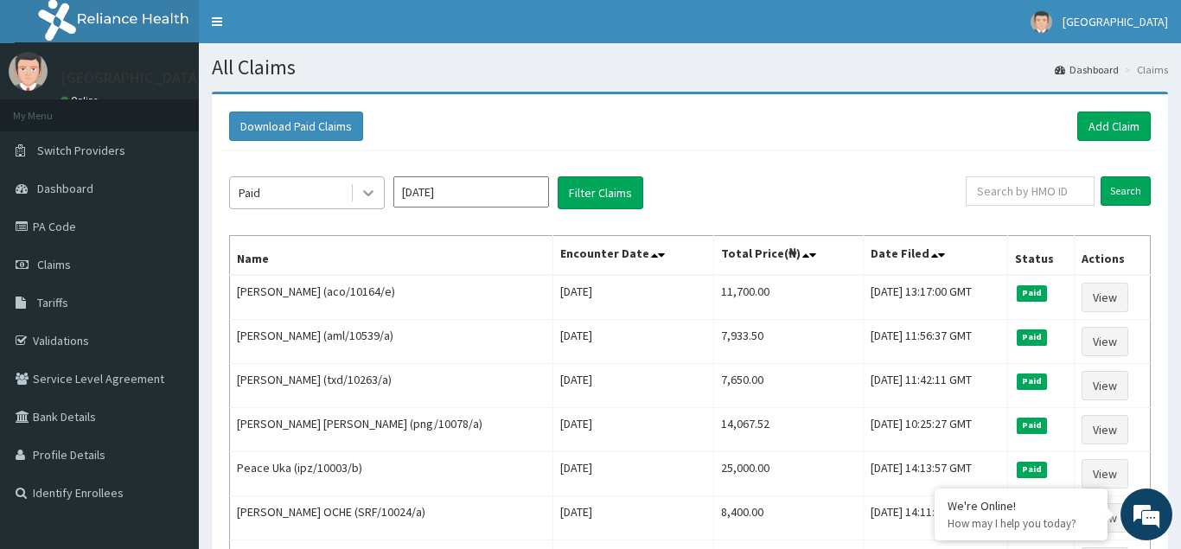
click at [370, 193] on icon at bounding box center [368, 194] width 10 height 6
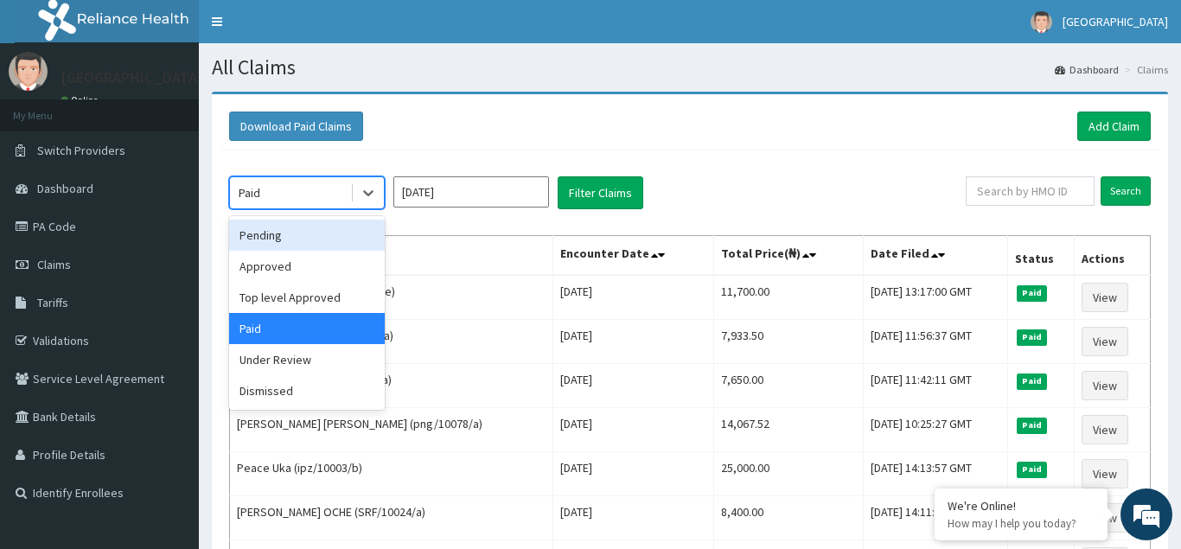
click at [264, 242] on div "Pending" at bounding box center [307, 235] width 156 height 31
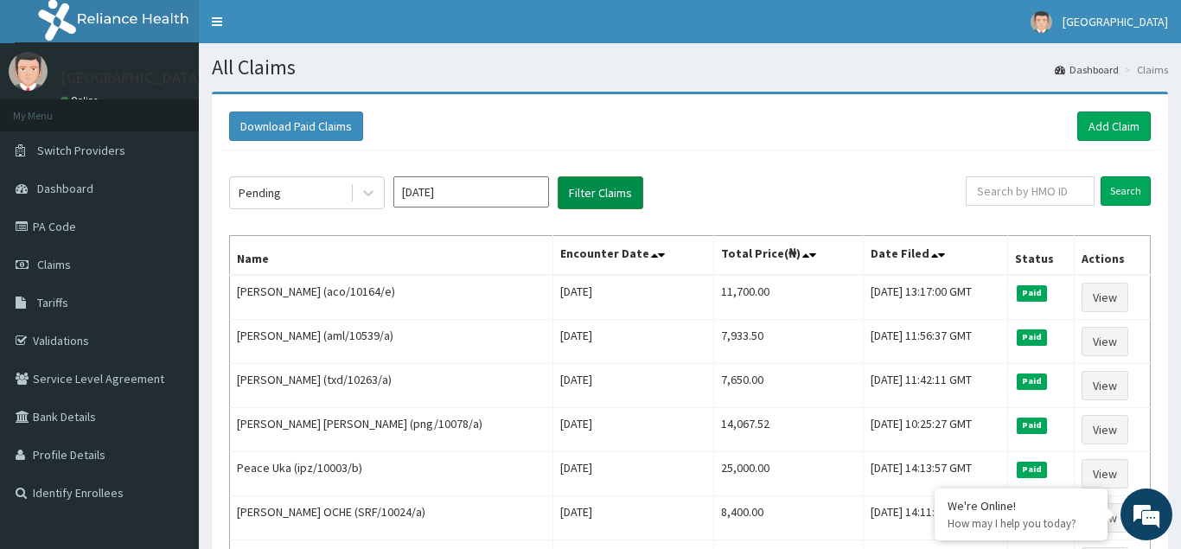
click at [587, 193] on button "Filter Claims" at bounding box center [601, 192] width 86 height 33
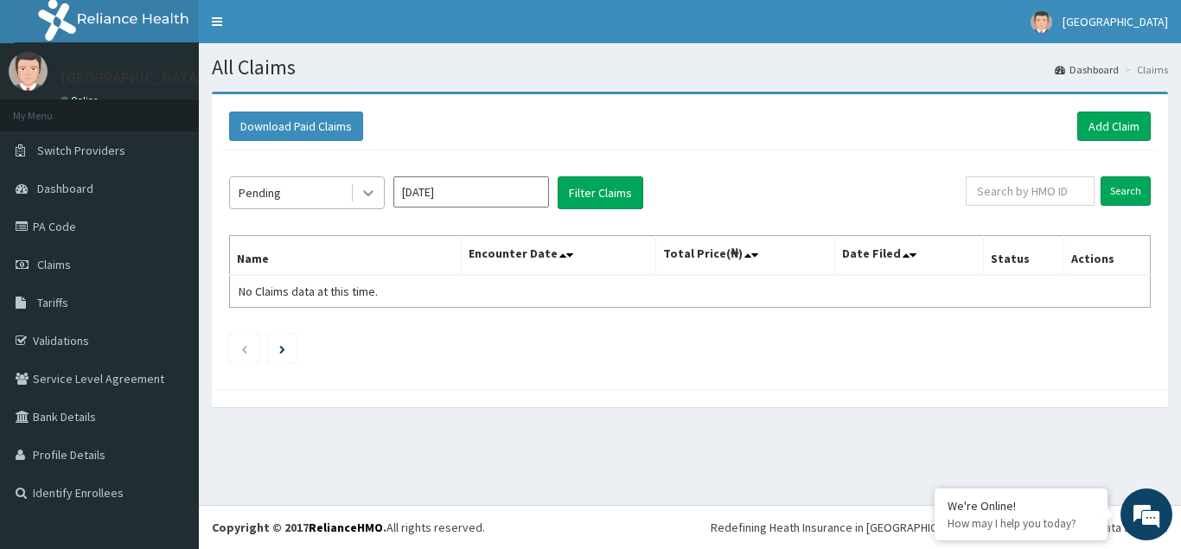
click at [365, 189] on icon at bounding box center [368, 192] width 17 height 17
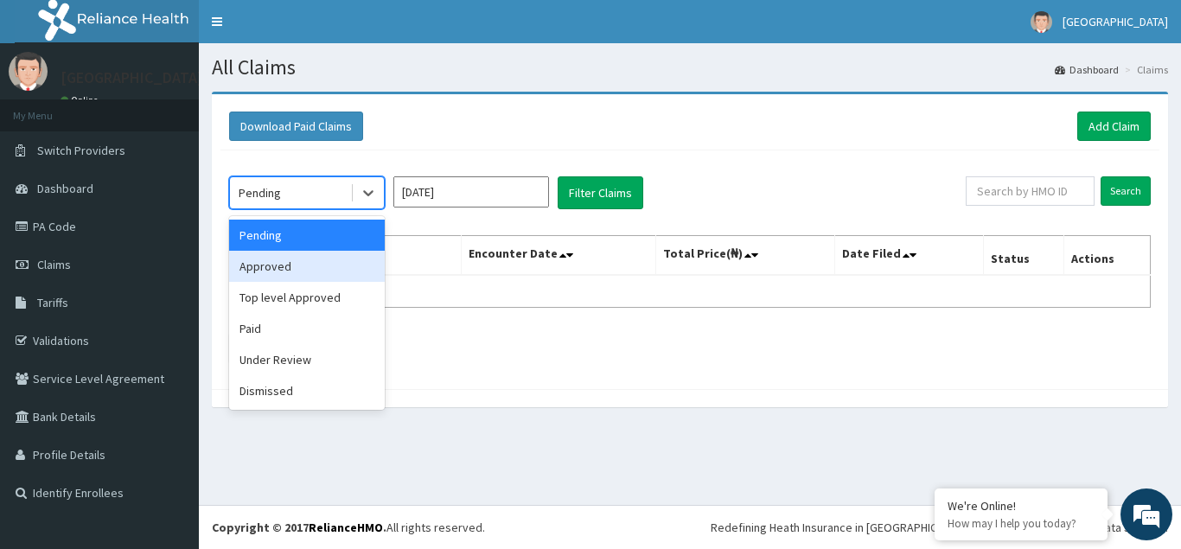
click at [277, 269] on div "Approved" at bounding box center [307, 266] width 156 height 31
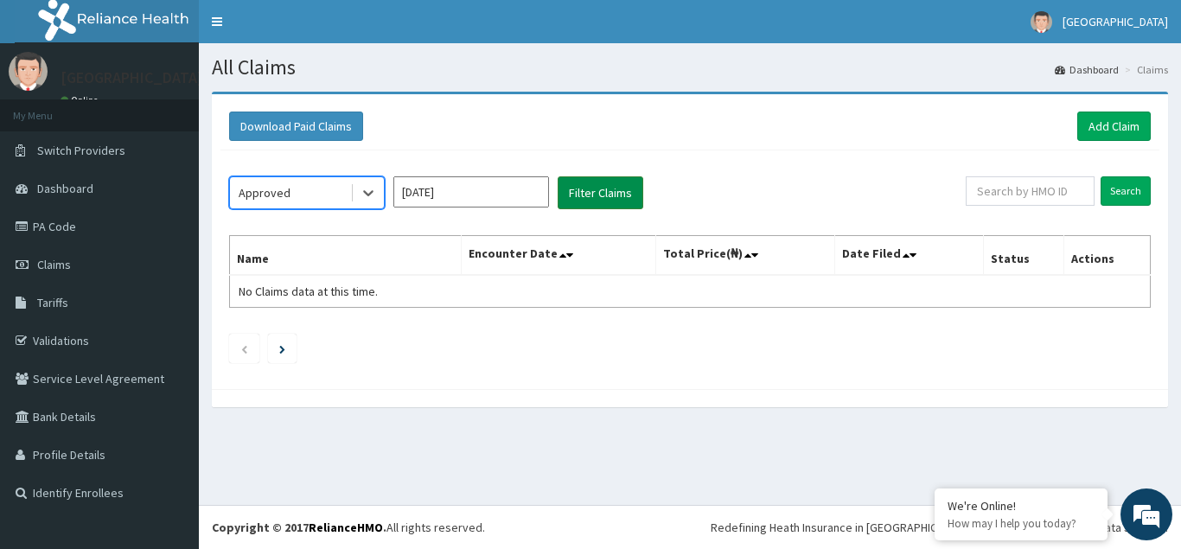
click at [598, 195] on button "Filter Claims" at bounding box center [601, 192] width 86 height 33
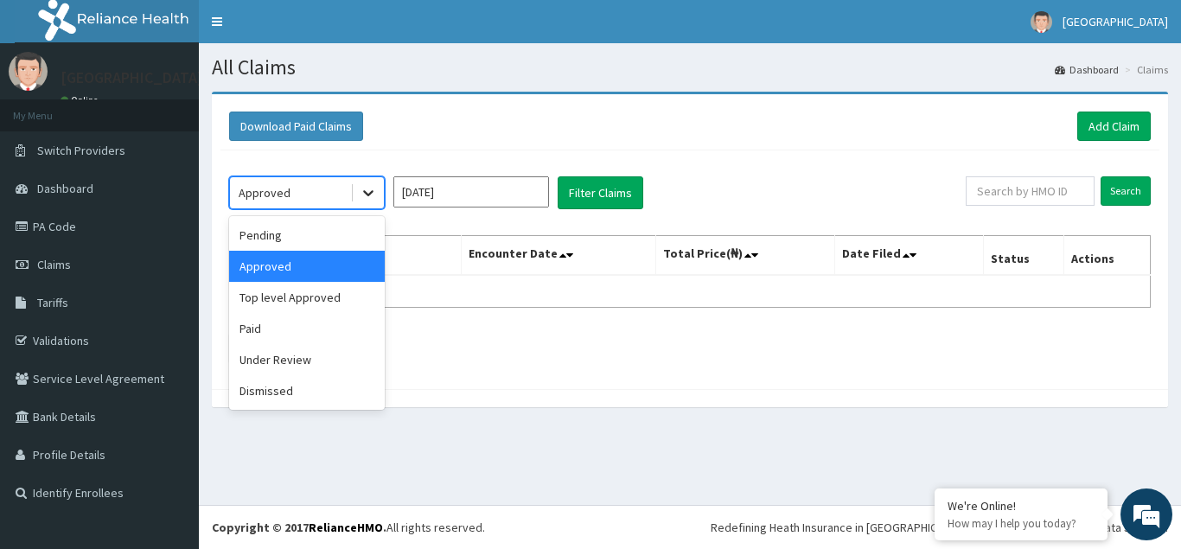
click at [372, 195] on icon at bounding box center [368, 192] width 17 height 17
click at [283, 299] on div "Top level Approved" at bounding box center [307, 297] width 156 height 31
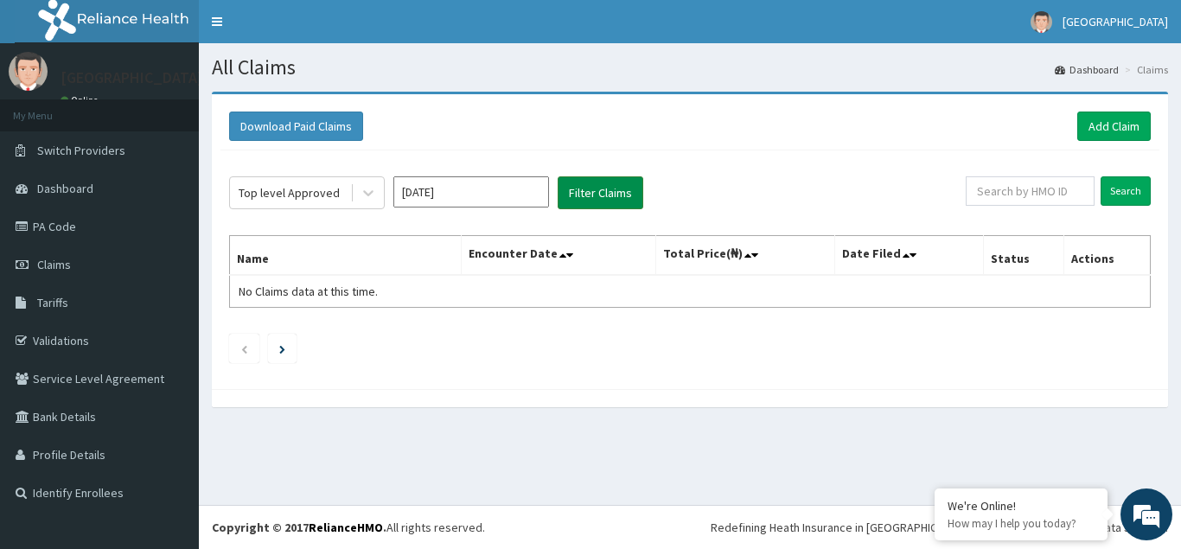
click at [606, 192] on button "Filter Claims" at bounding box center [601, 192] width 86 height 33
click at [586, 192] on button "Filter Claims" at bounding box center [601, 192] width 86 height 33
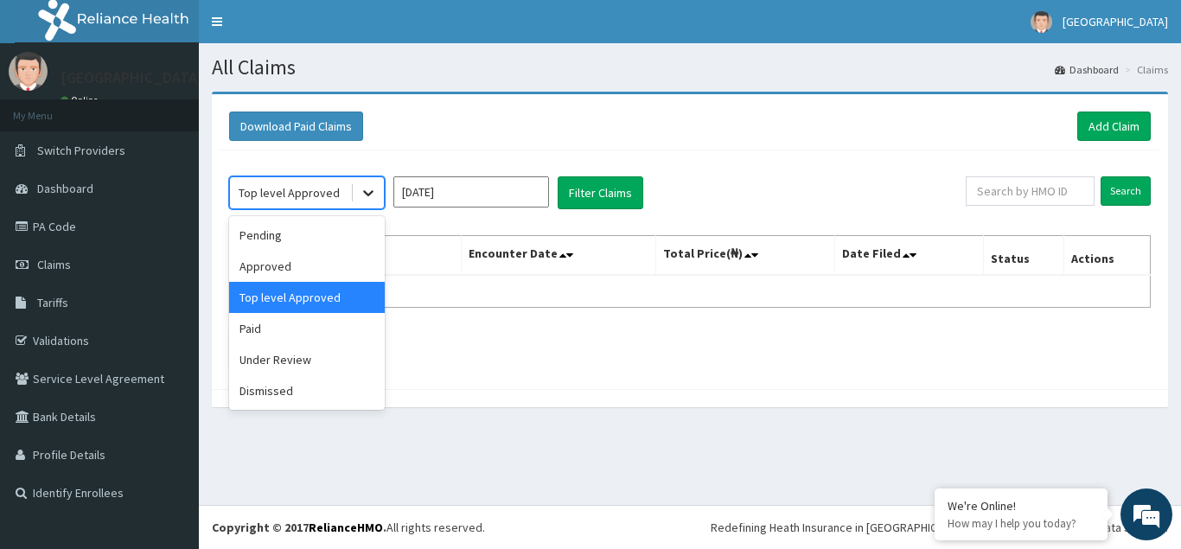
click at [368, 193] on icon at bounding box center [368, 192] width 17 height 17
click at [258, 359] on div "Under Review" at bounding box center [307, 359] width 156 height 31
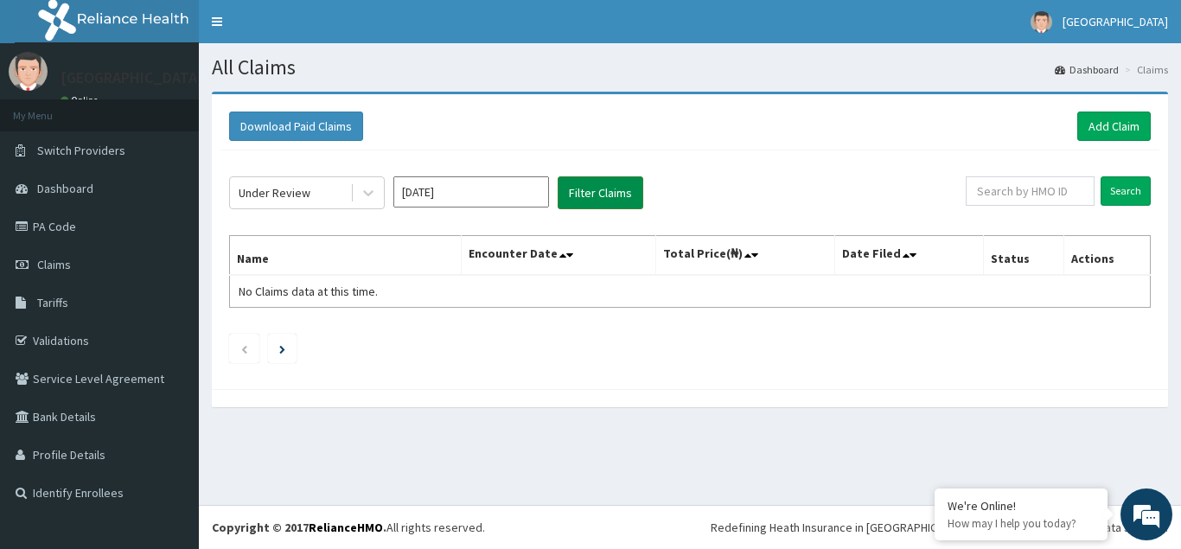
click at [591, 199] on button "Filter Claims" at bounding box center [601, 192] width 86 height 33
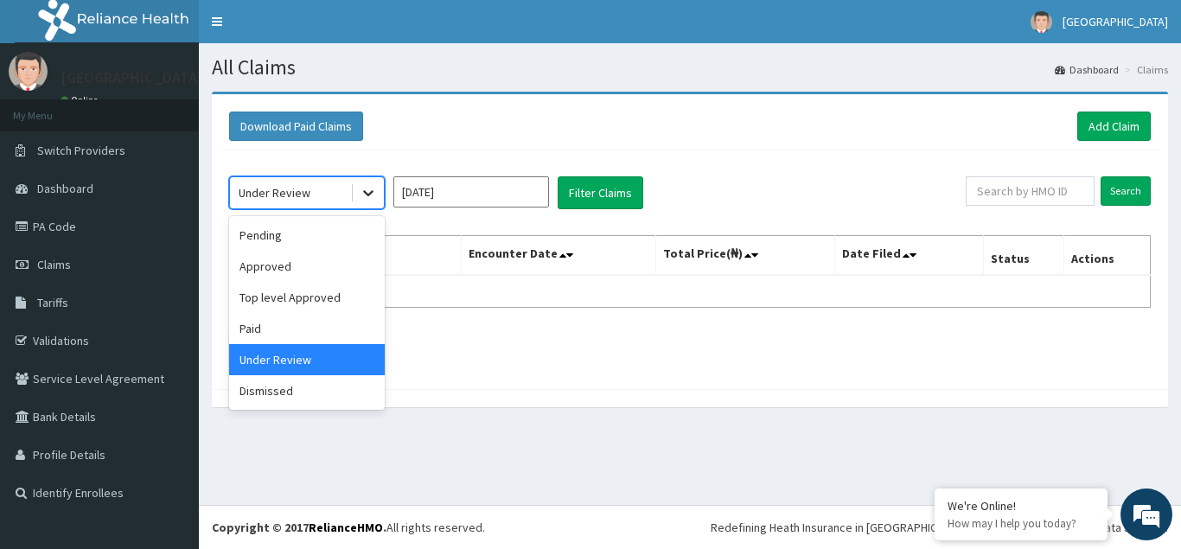
click at [372, 195] on icon at bounding box center [368, 192] width 17 height 17
click at [290, 389] on div "Dismissed" at bounding box center [307, 390] width 156 height 31
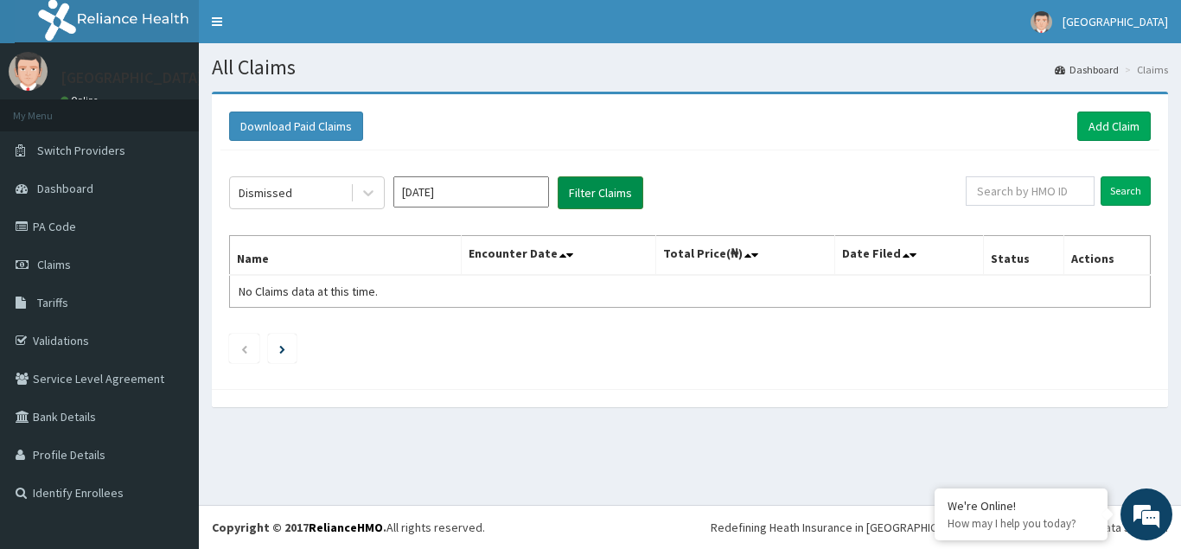
click at [605, 192] on button "Filter Claims" at bounding box center [601, 192] width 86 height 33
click at [368, 195] on icon at bounding box center [368, 194] width 10 height 6
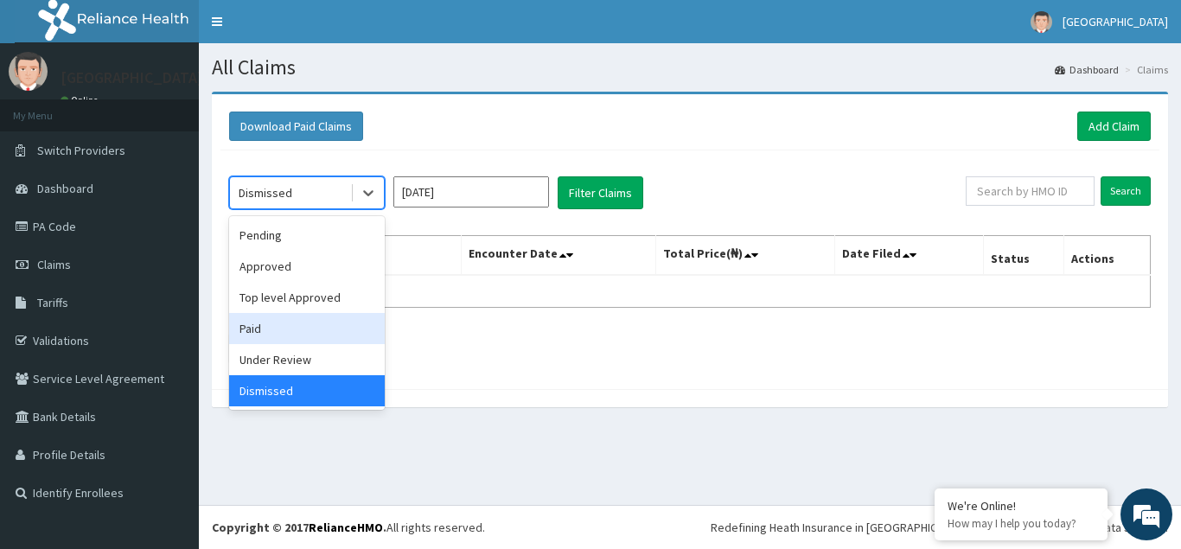
click at [261, 329] on div "Paid" at bounding box center [307, 328] width 156 height 31
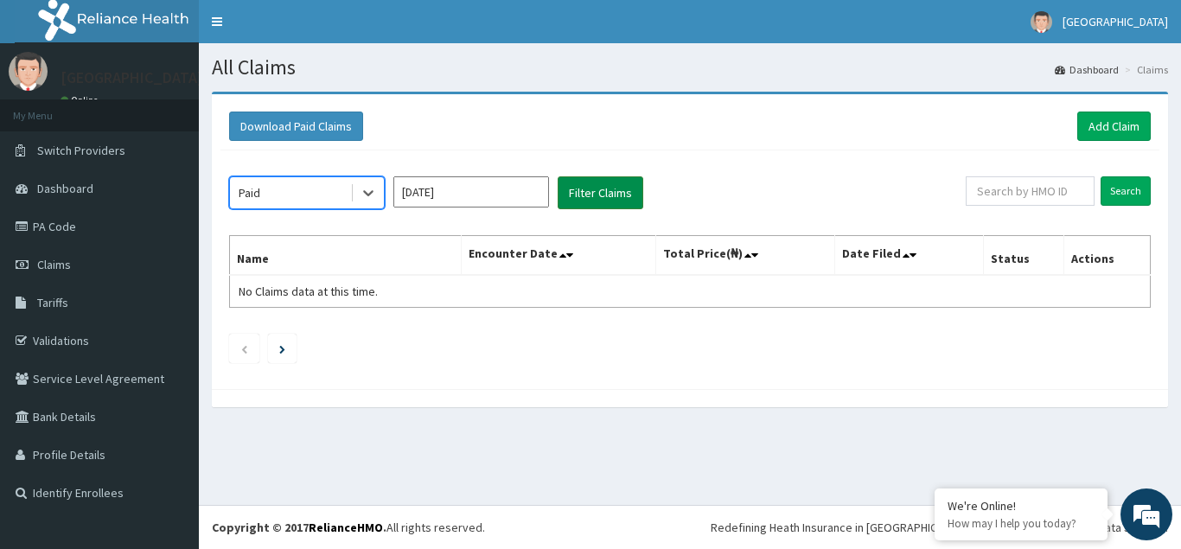
click at [616, 191] on button "Filter Claims" at bounding box center [601, 192] width 86 height 33
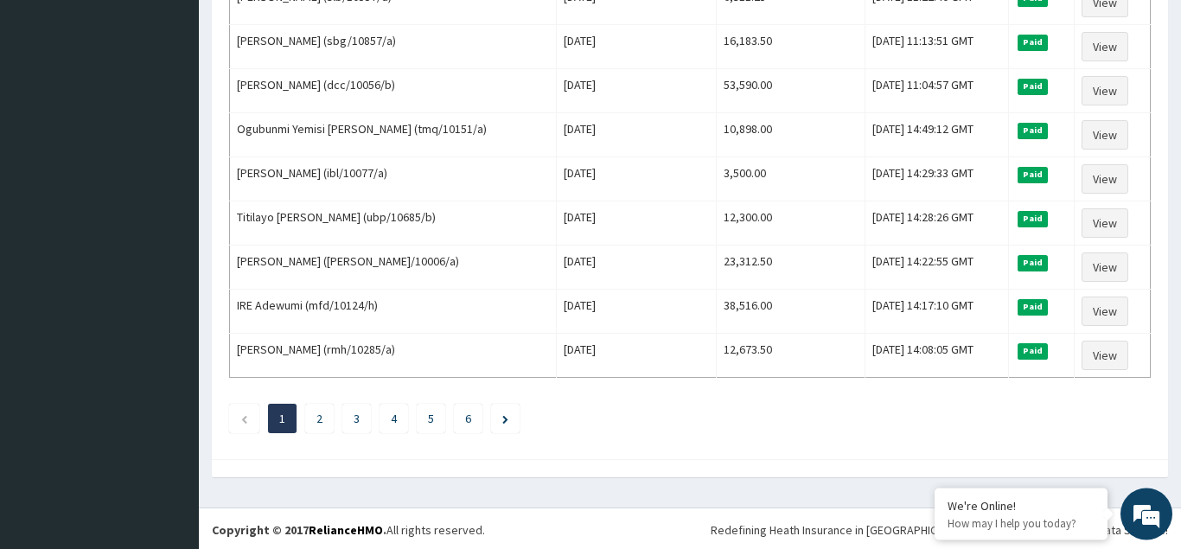
scroll to position [2106, 0]
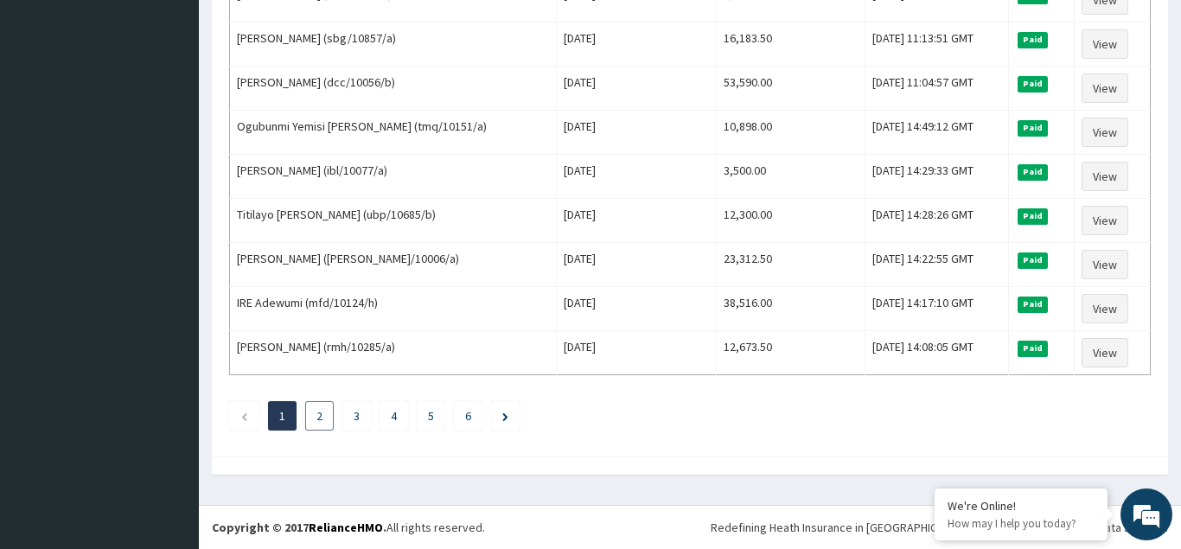
click at [322, 413] on link "2" at bounding box center [320, 416] width 6 height 16
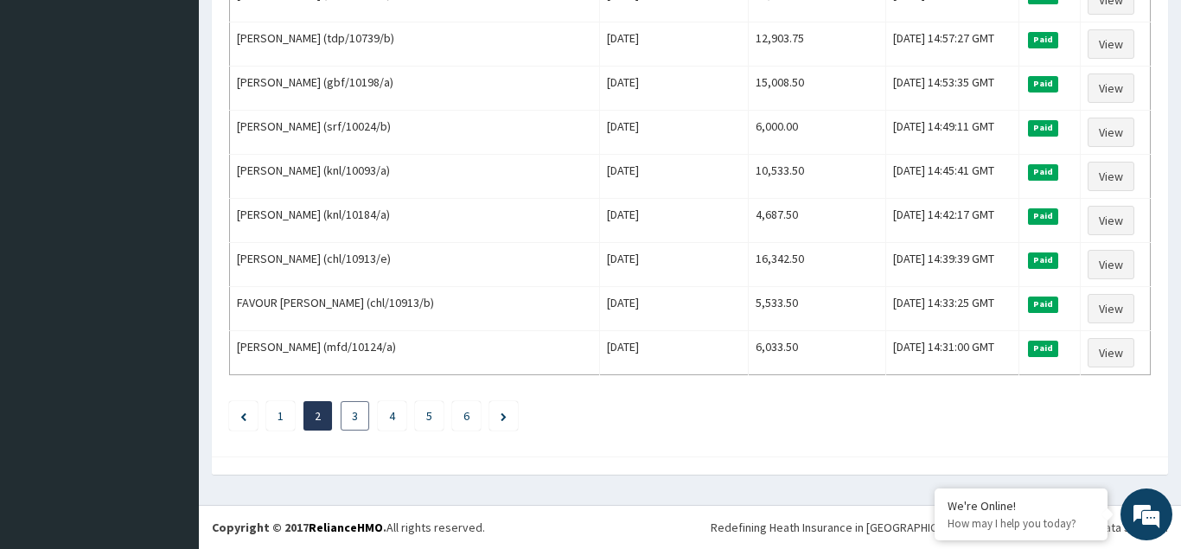
click at [356, 413] on link "3" at bounding box center [355, 416] width 6 height 16
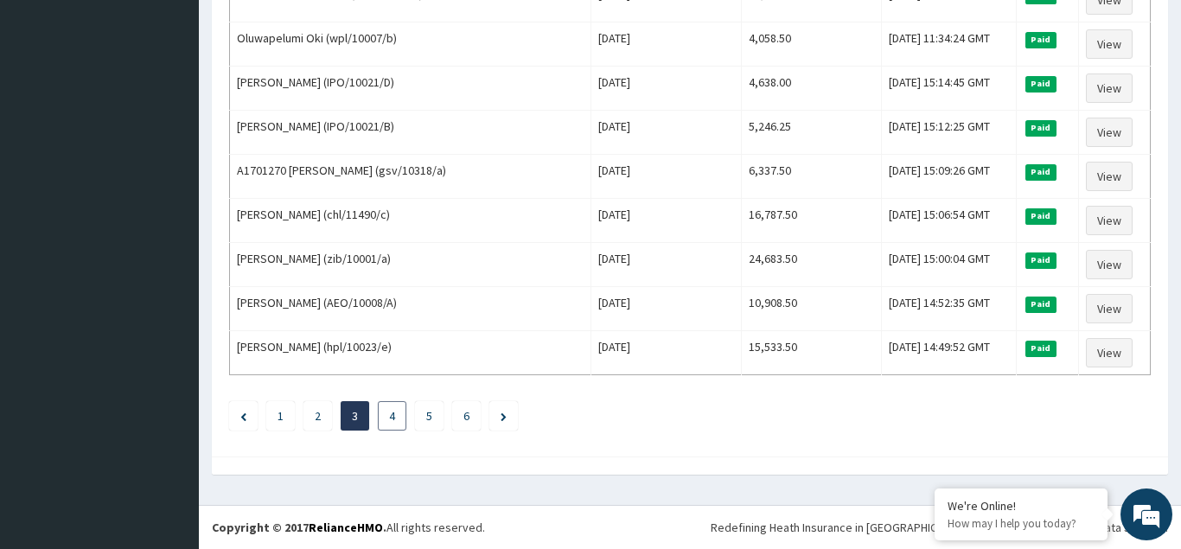
click at [390, 418] on link "4" at bounding box center [392, 416] width 6 height 16
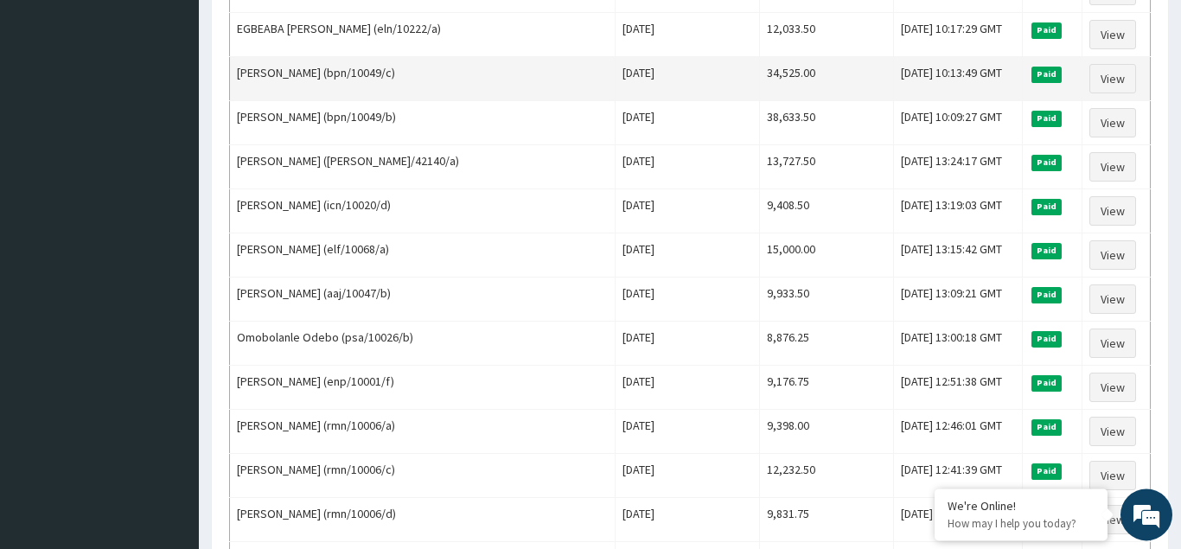
scroll to position [2029, 0]
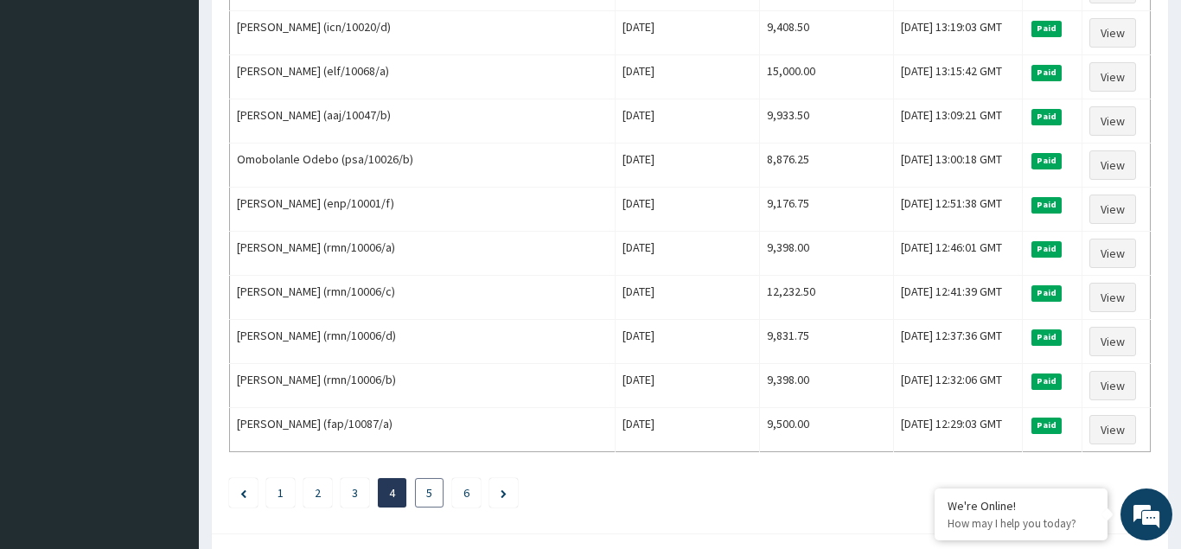
click at [430, 498] on link "5" at bounding box center [429, 493] width 6 height 16
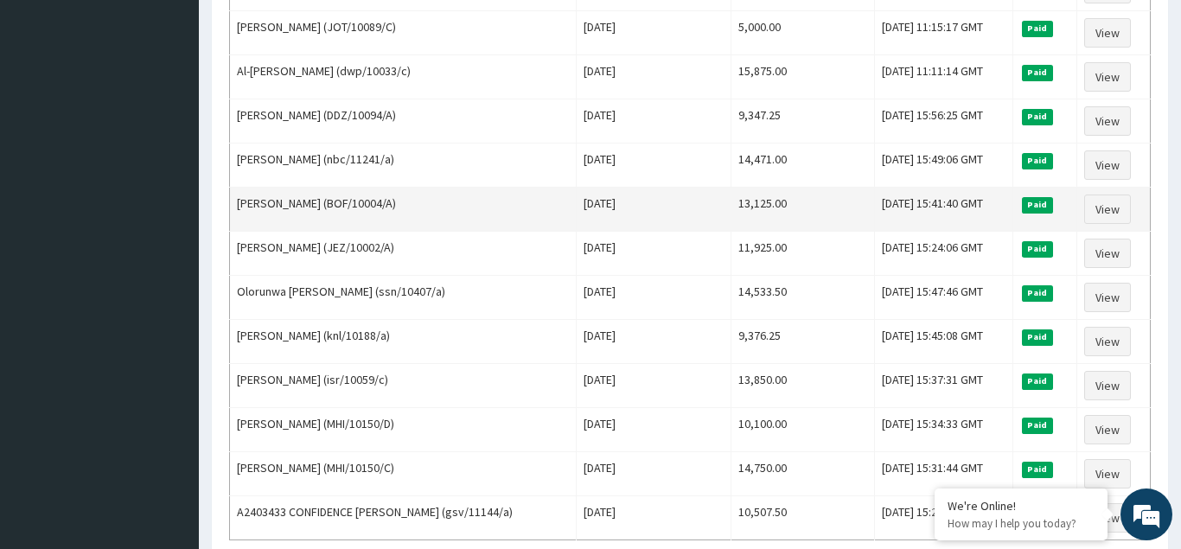
scroll to position [2106, 0]
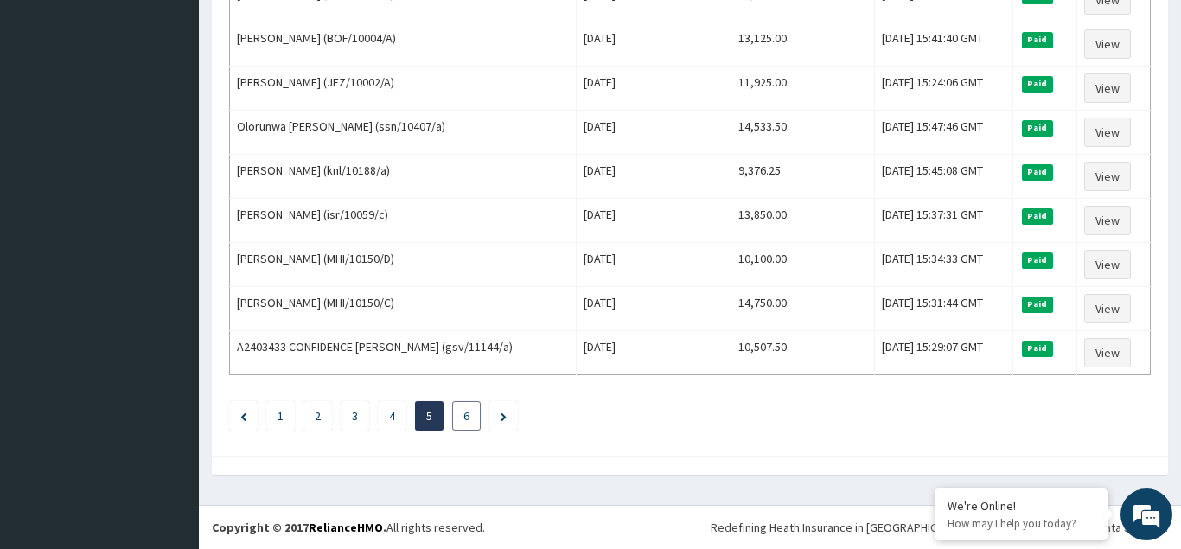
click at [464, 412] on link "6" at bounding box center [467, 416] width 6 height 16
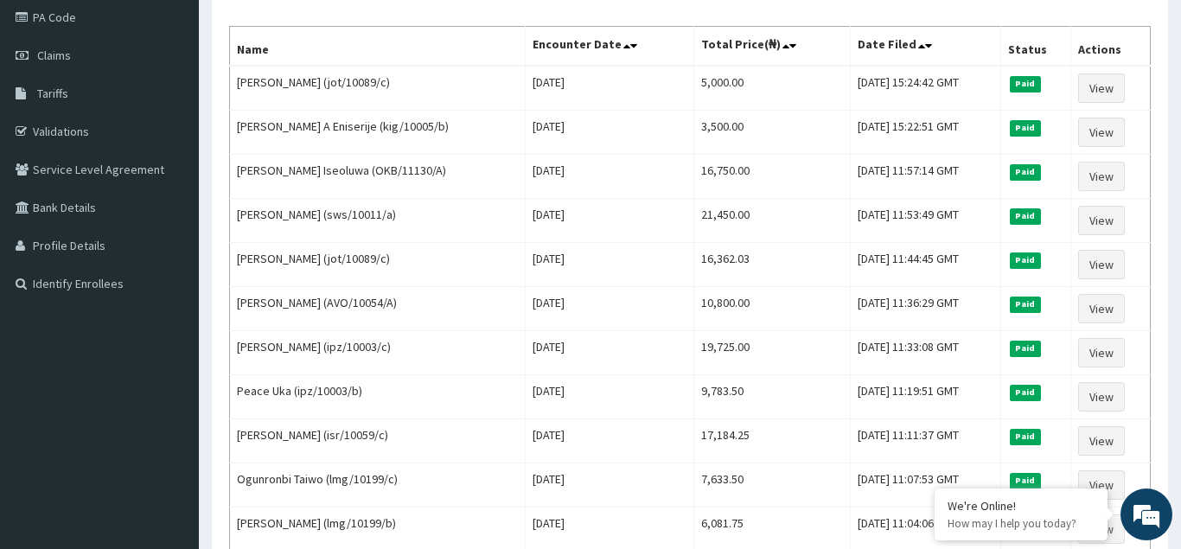
scroll to position [0, 0]
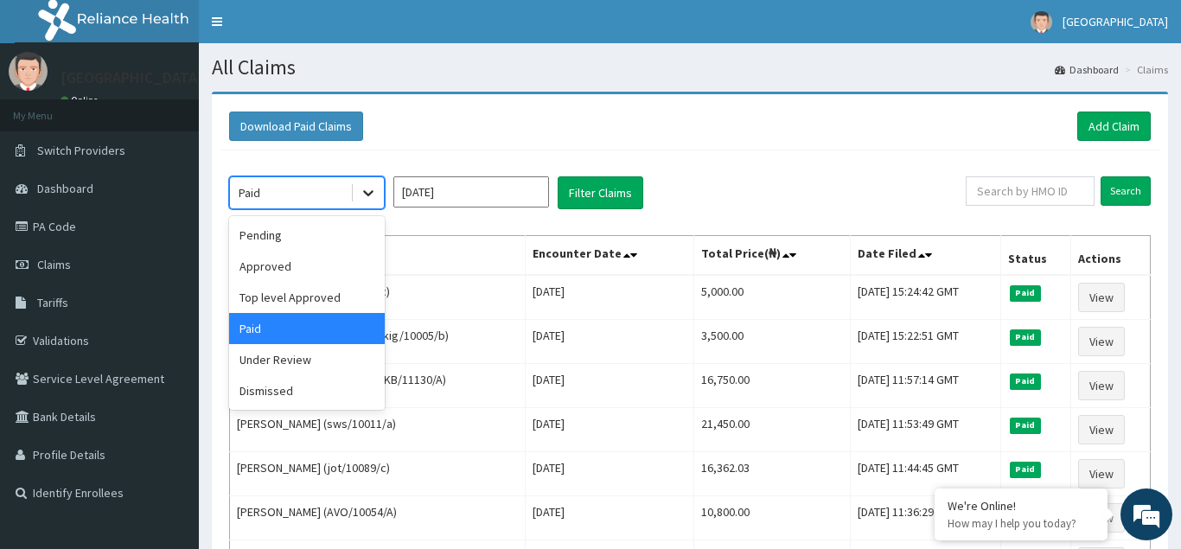
click at [369, 192] on icon at bounding box center [368, 192] width 17 height 17
click at [540, 191] on input "Mar 2025" at bounding box center [471, 191] width 156 height 31
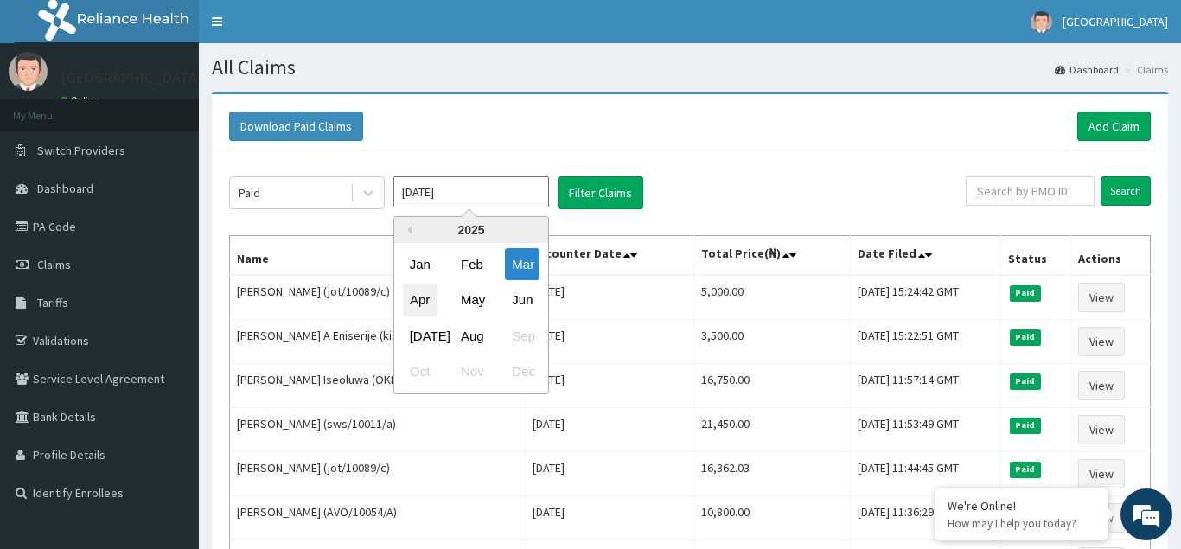
click at [417, 298] on div "Apr" at bounding box center [420, 301] width 35 height 32
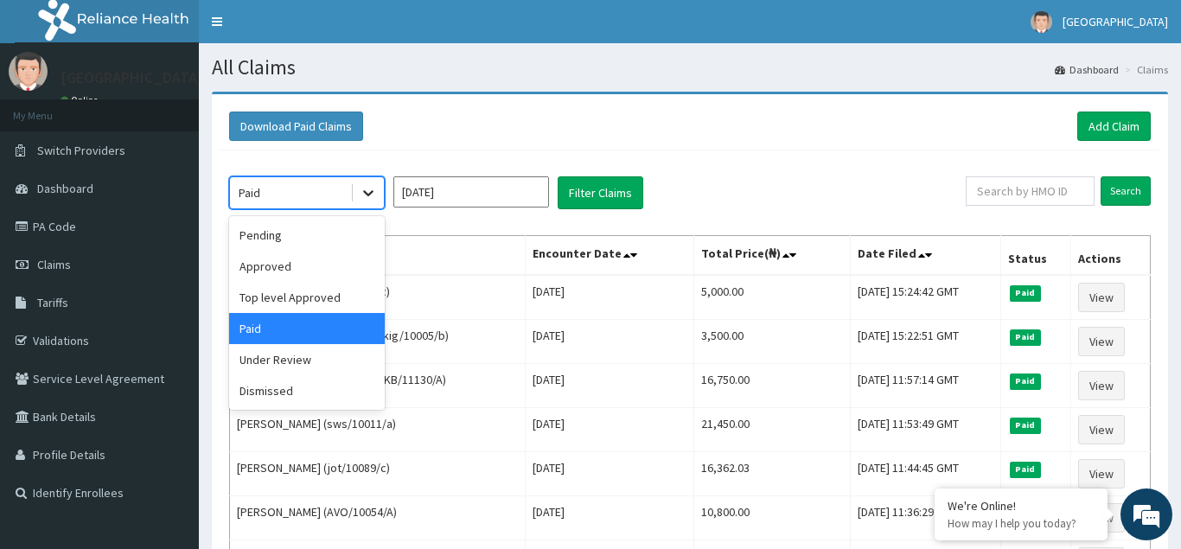
click at [368, 195] on icon at bounding box center [368, 194] width 10 height 6
click at [265, 232] on div "Pending" at bounding box center [307, 235] width 156 height 31
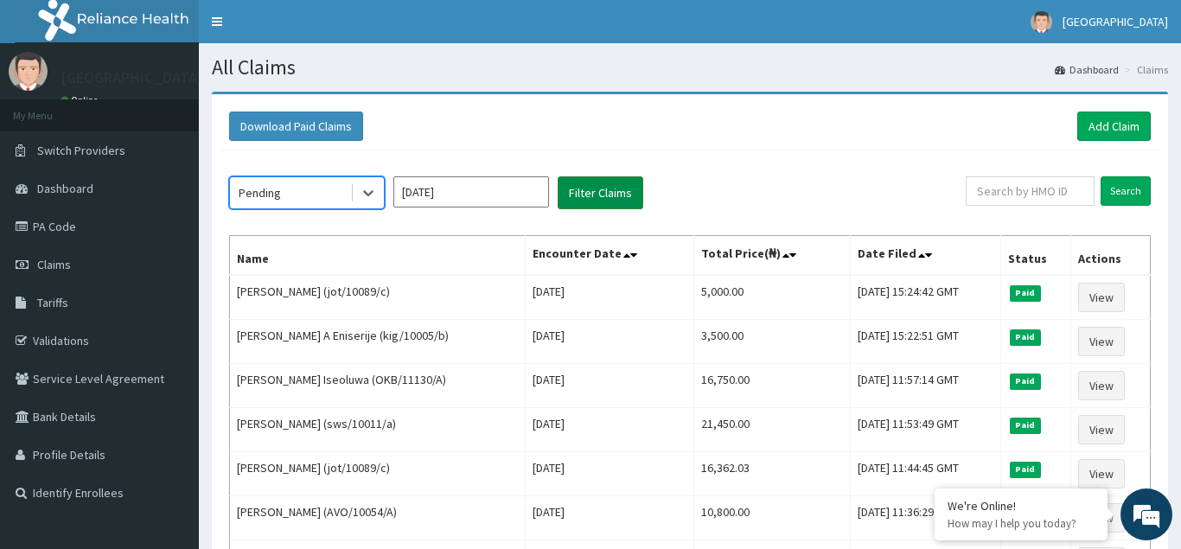
click at [605, 193] on button "Filter Claims" at bounding box center [601, 192] width 86 height 33
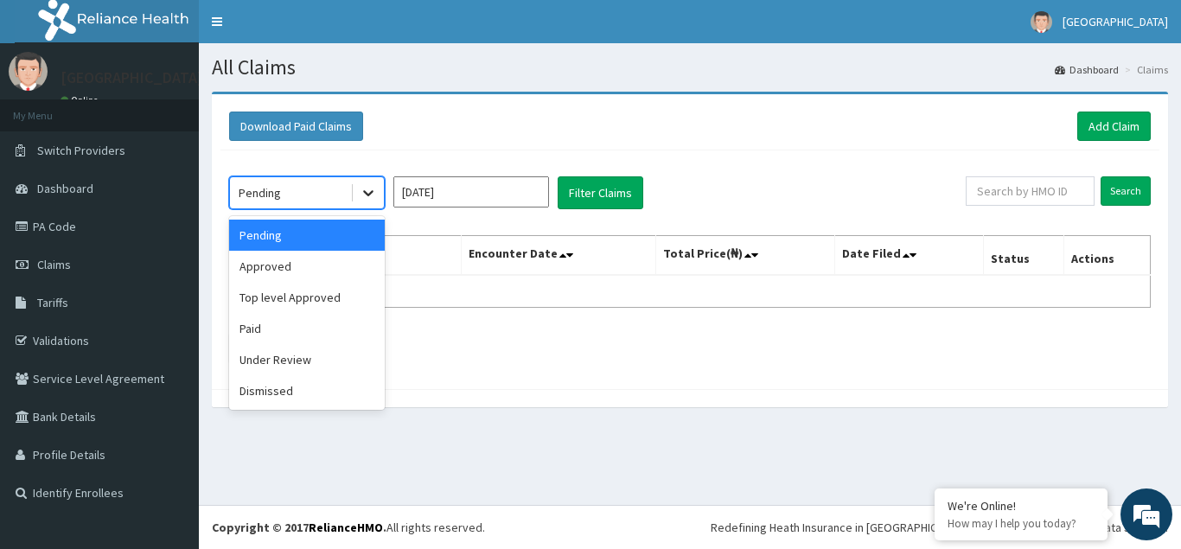
click at [368, 194] on icon at bounding box center [368, 192] width 17 height 17
click at [274, 268] on div "Approved" at bounding box center [307, 266] width 156 height 31
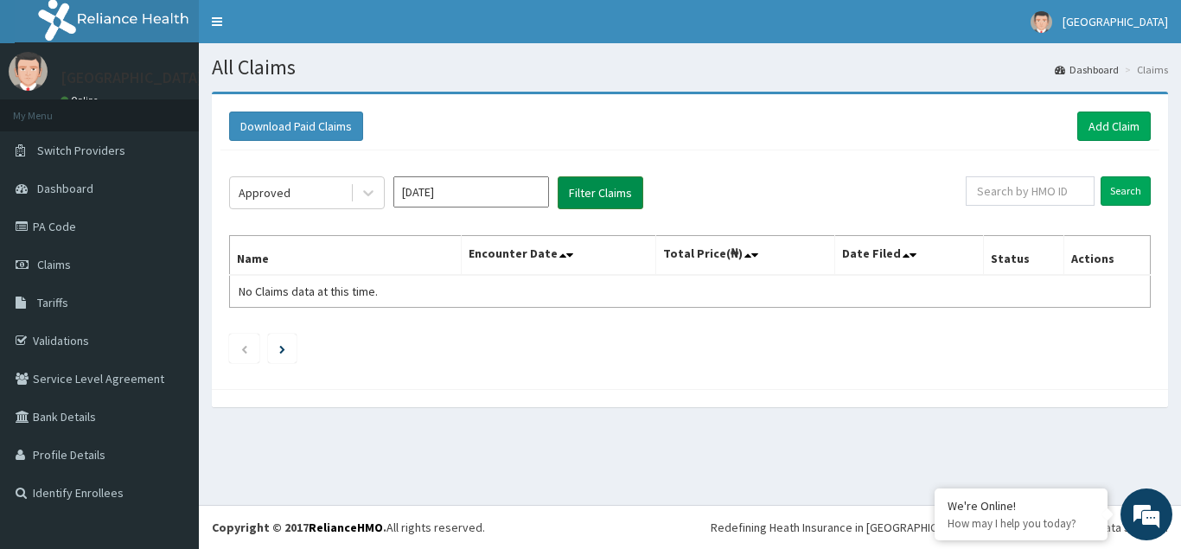
click at [595, 191] on button "Filter Claims" at bounding box center [601, 192] width 86 height 33
click at [371, 192] on icon at bounding box center [368, 194] width 10 height 6
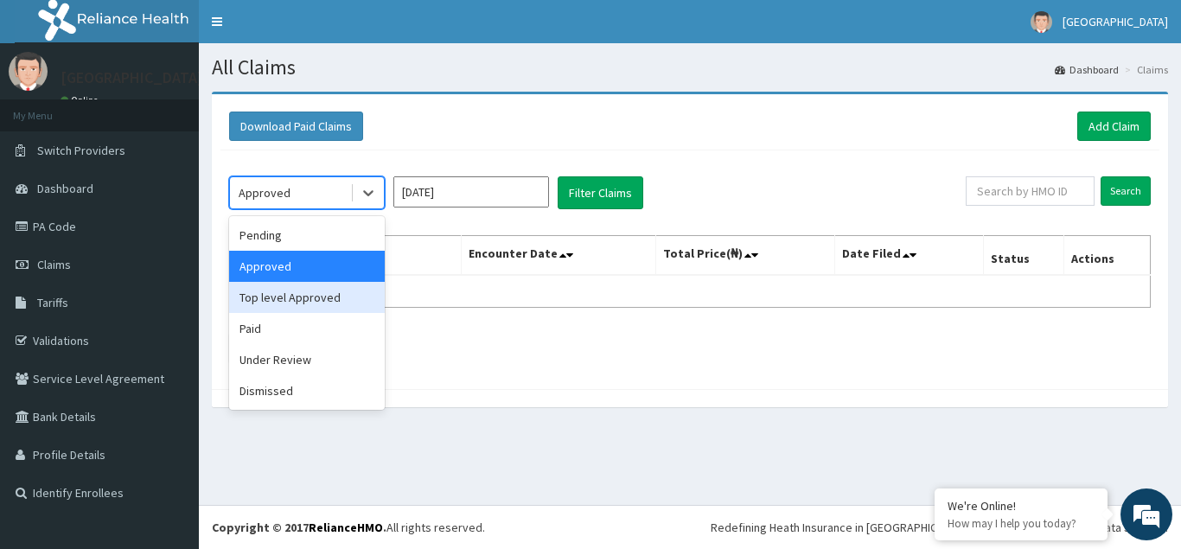
click at [282, 296] on div "Top level Approved" at bounding box center [307, 297] width 156 height 31
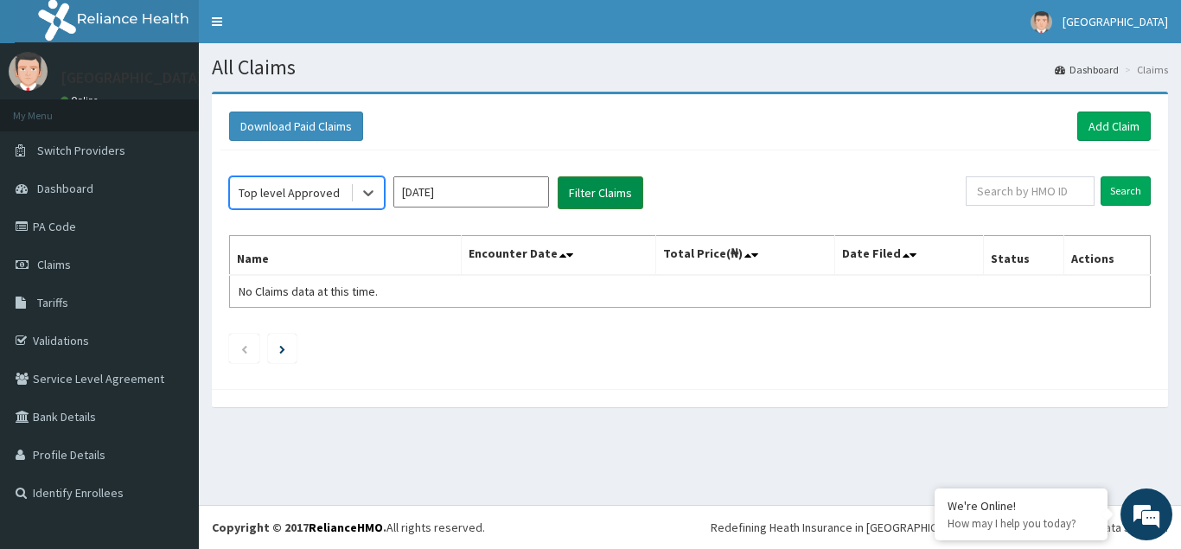
click at [592, 195] on button "Filter Claims" at bounding box center [601, 192] width 86 height 33
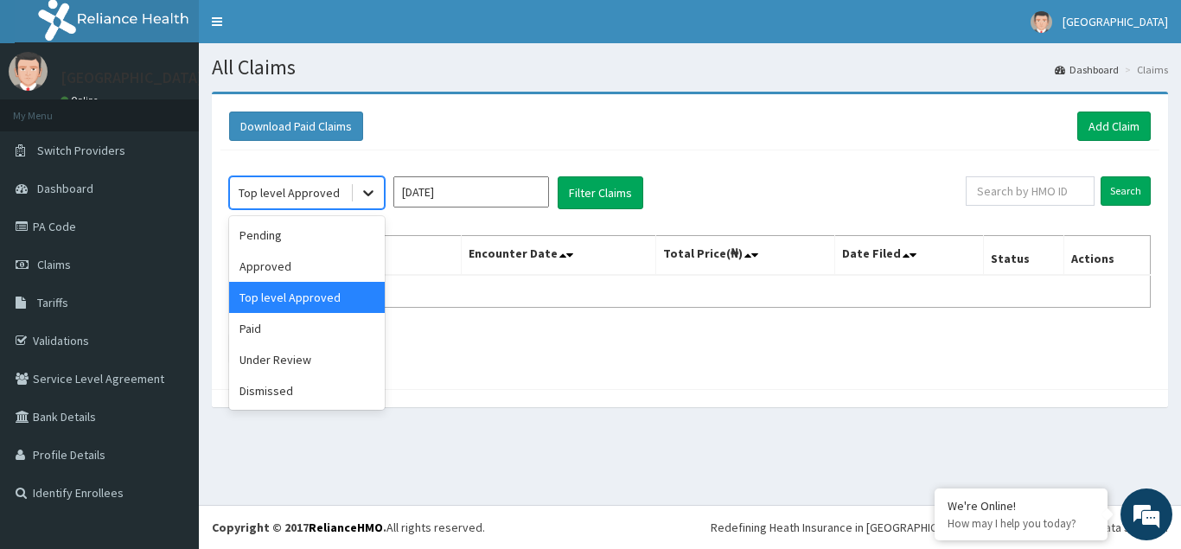
click at [370, 192] on icon at bounding box center [368, 192] width 17 height 17
click at [259, 355] on div "Under Review" at bounding box center [307, 359] width 156 height 31
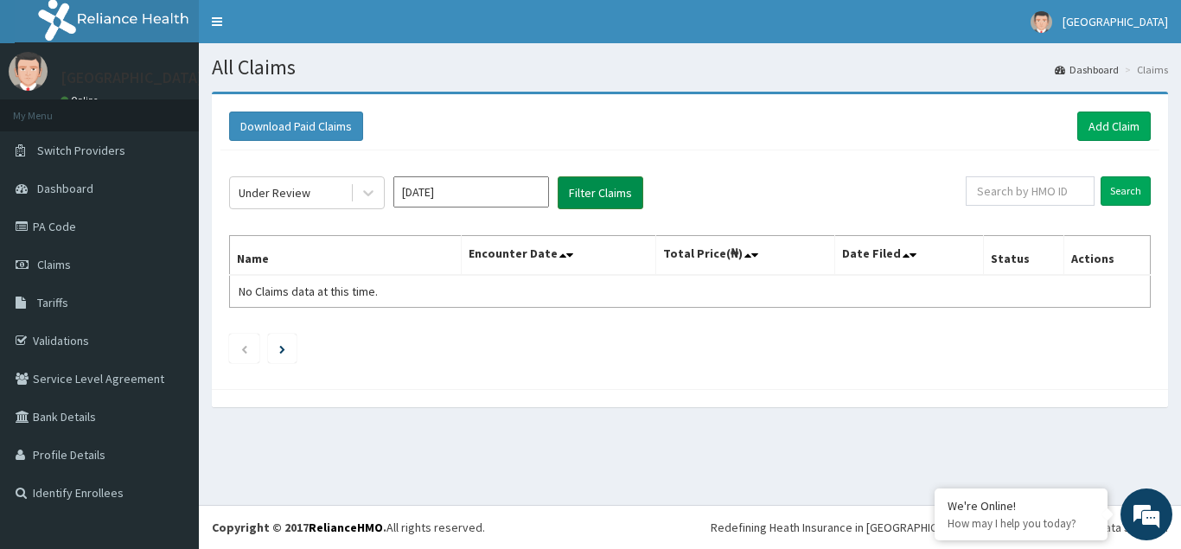
click at [593, 195] on button "Filter Claims" at bounding box center [601, 192] width 86 height 33
click at [368, 195] on icon at bounding box center [368, 194] width 10 height 6
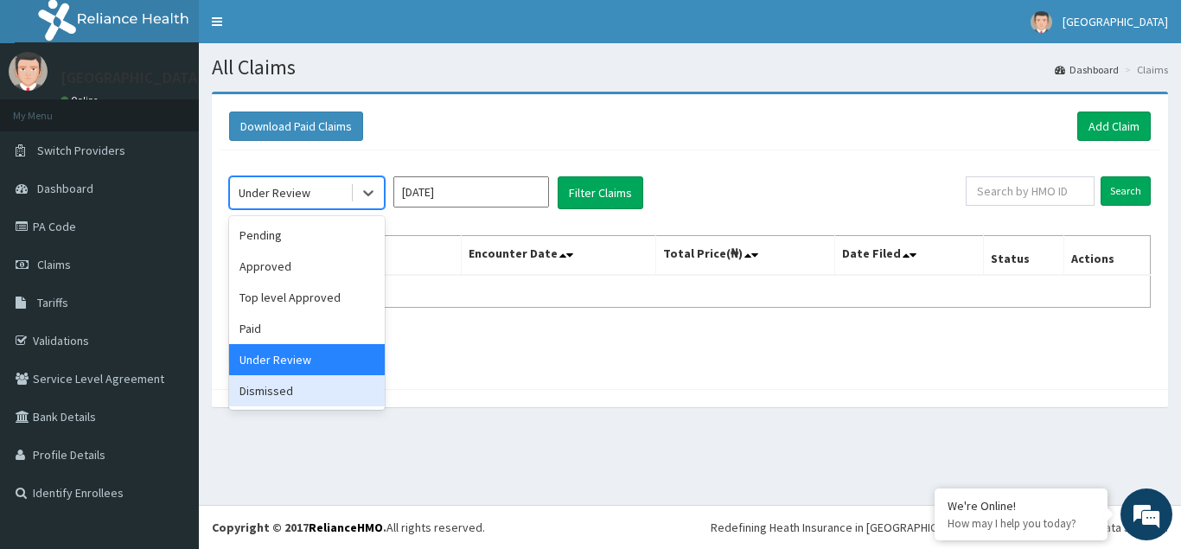
click at [272, 397] on div "Dismissed" at bounding box center [307, 390] width 156 height 31
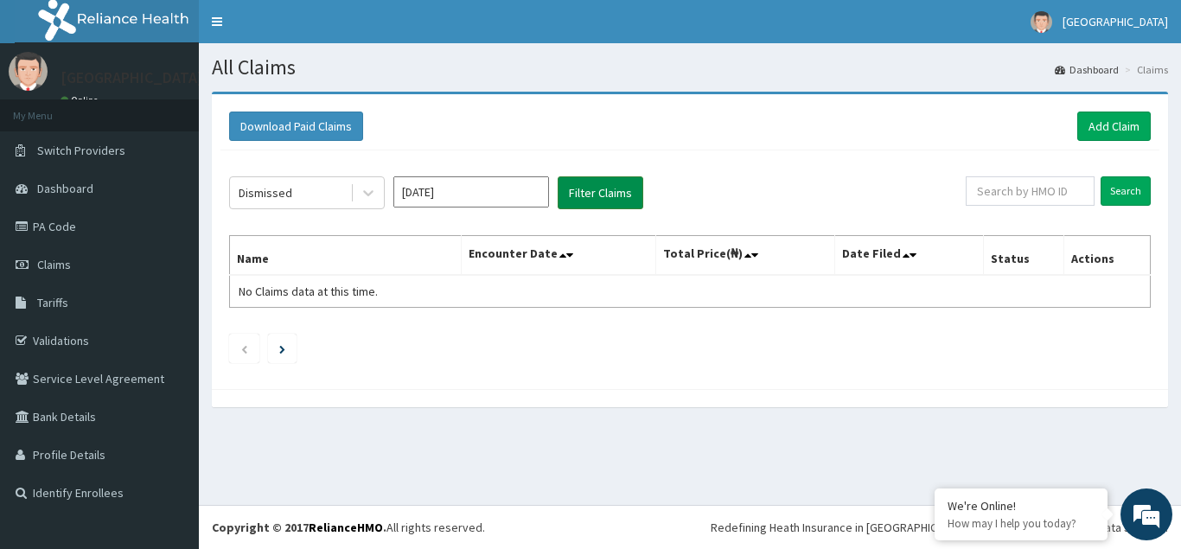
click at [586, 195] on button "Filter Claims" at bounding box center [601, 192] width 86 height 33
click at [368, 195] on icon at bounding box center [368, 194] width 10 height 6
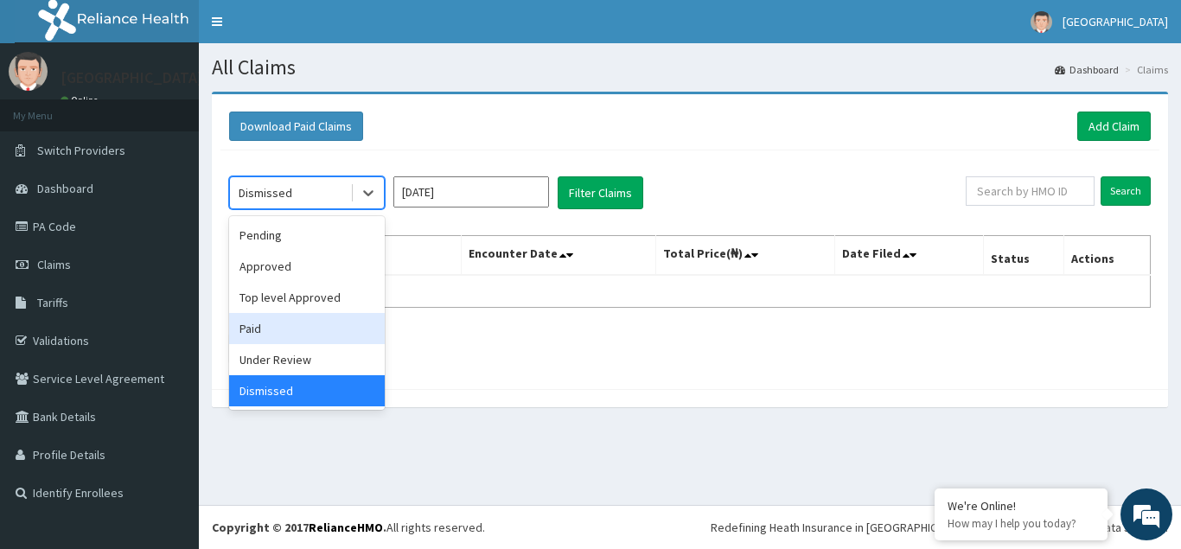
drag, startPoint x: 261, startPoint y: 331, endPoint x: 591, endPoint y: 280, distance: 333.4
click at [265, 329] on div "Paid" at bounding box center [307, 328] width 156 height 31
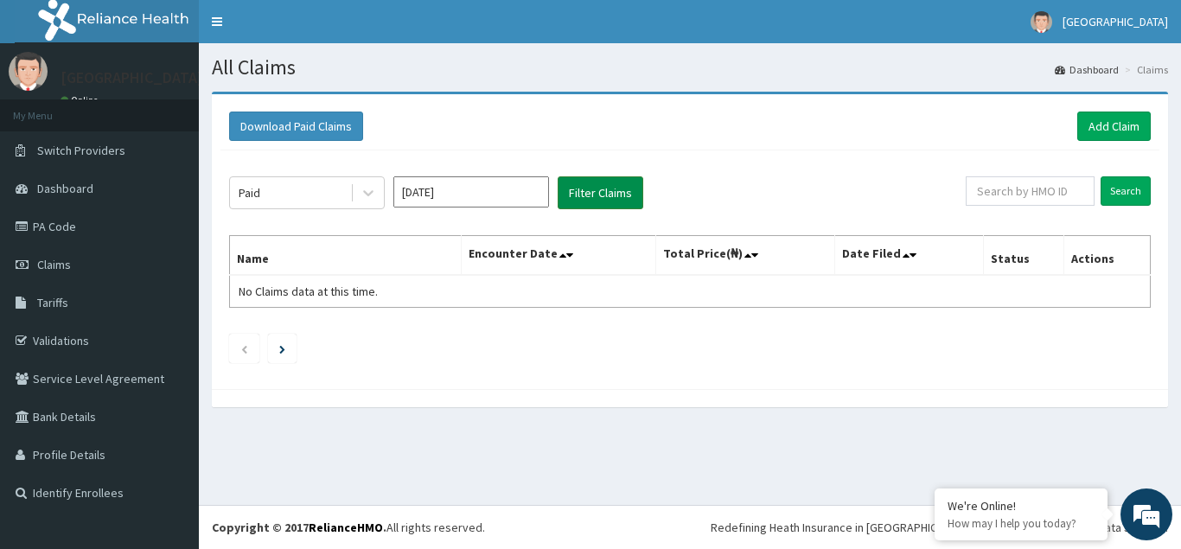
click at [602, 195] on button "Filter Claims" at bounding box center [601, 192] width 86 height 33
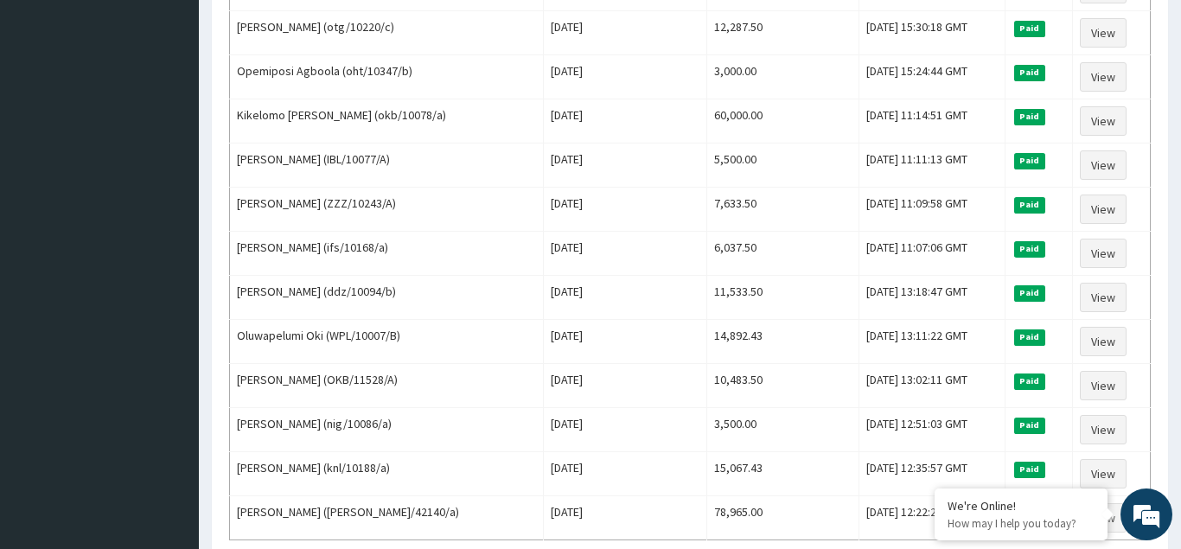
scroll to position [2029, 0]
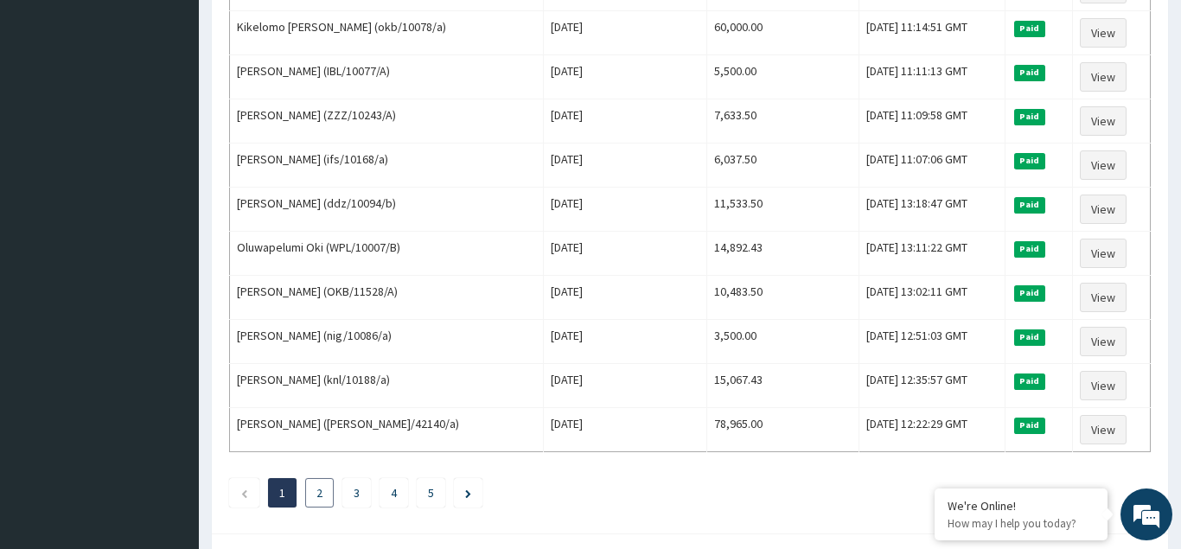
click at [320, 495] on link "2" at bounding box center [320, 493] width 6 height 16
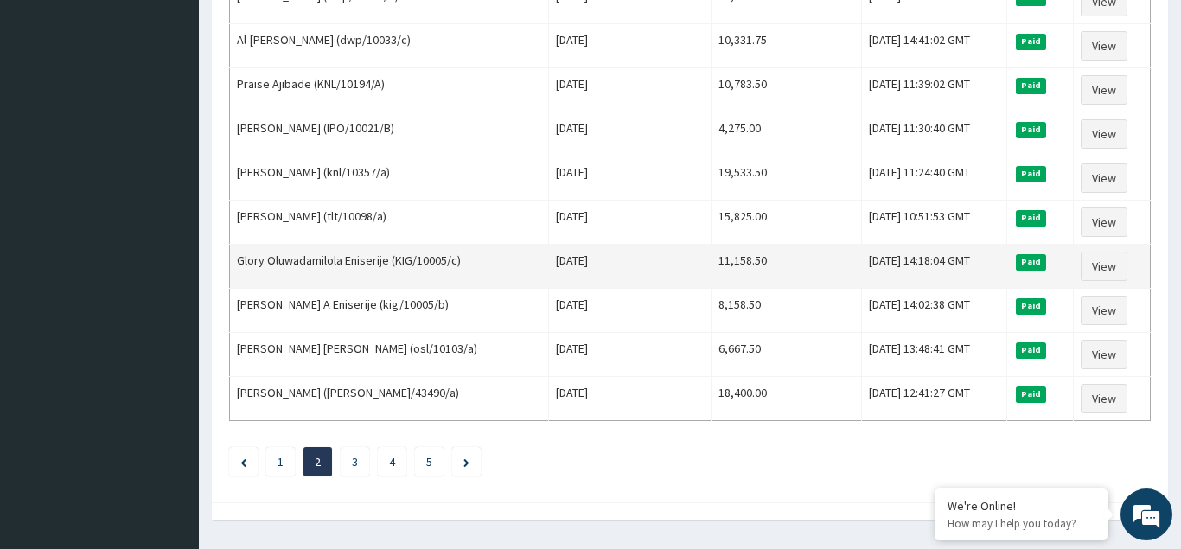
scroll to position [2106, 0]
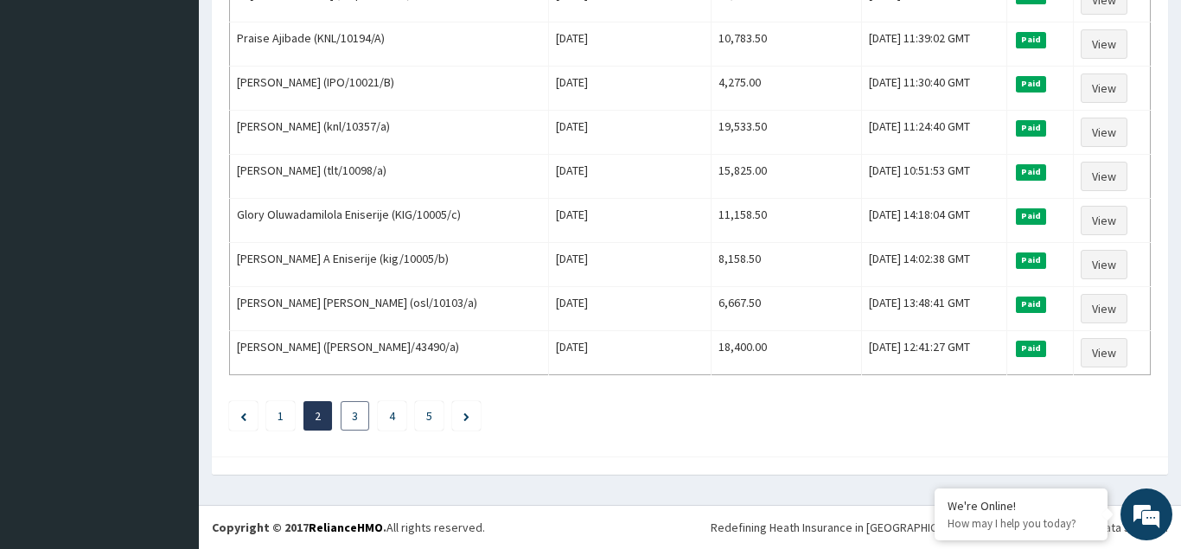
click at [354, 413] on link "3" at bounding box center [355, 416] width 6 height 16
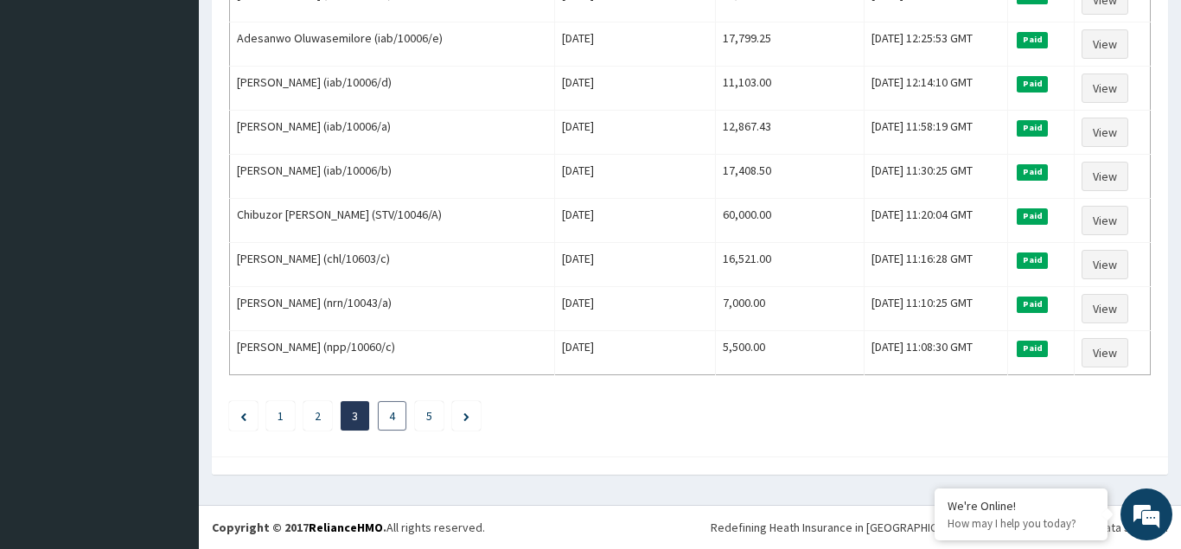
click at [389, 419] on link "4" at bounding box center [392, 416] width 6 height 16
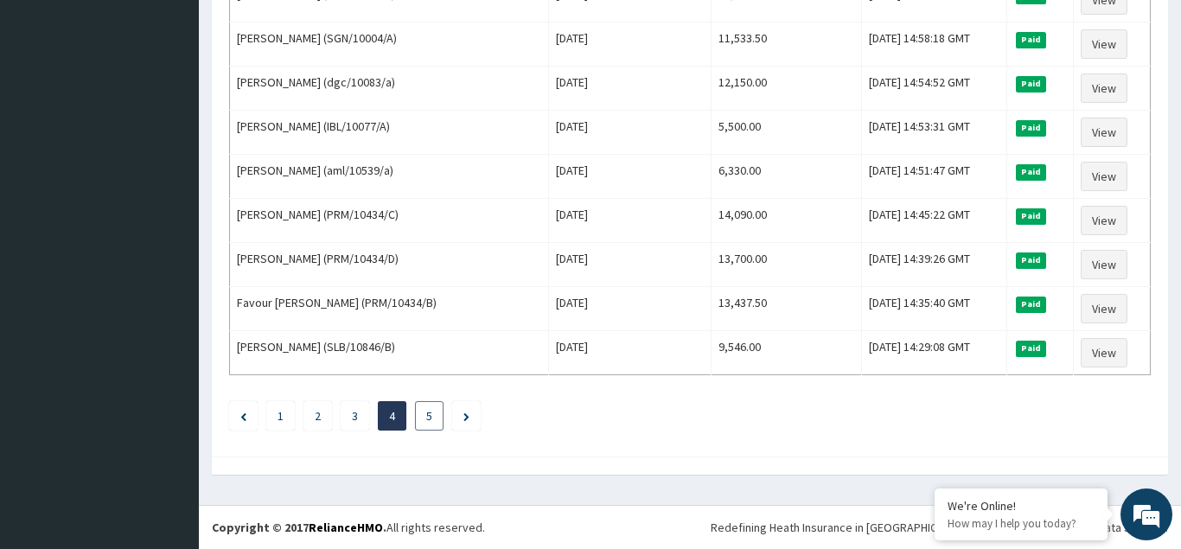
click at [430, 418] on link "5" at bounding box center [429, 416] width 6 height 16
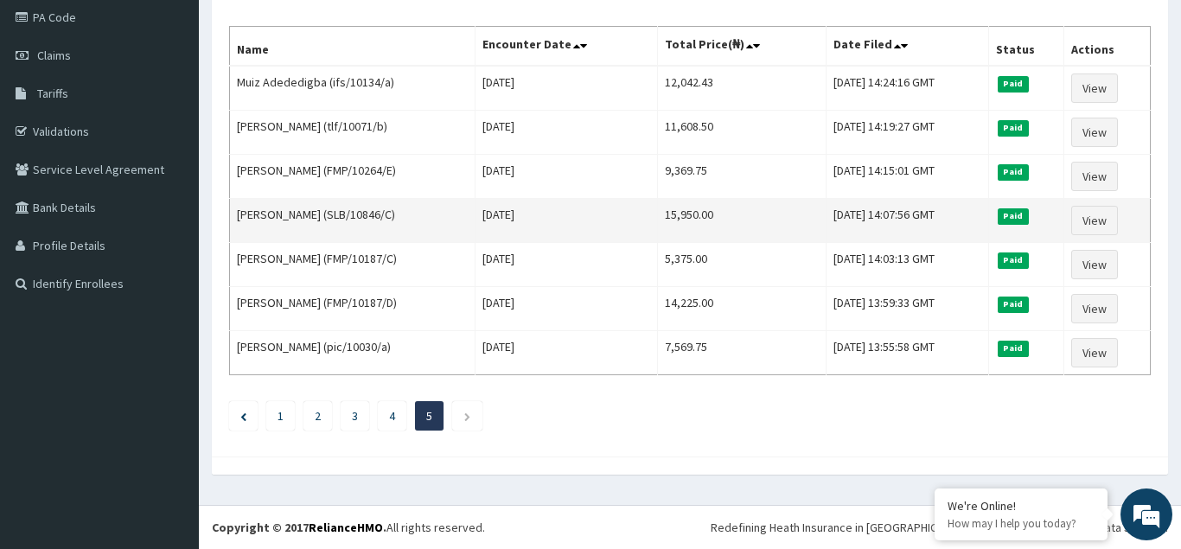
scroll to position [0, 0]
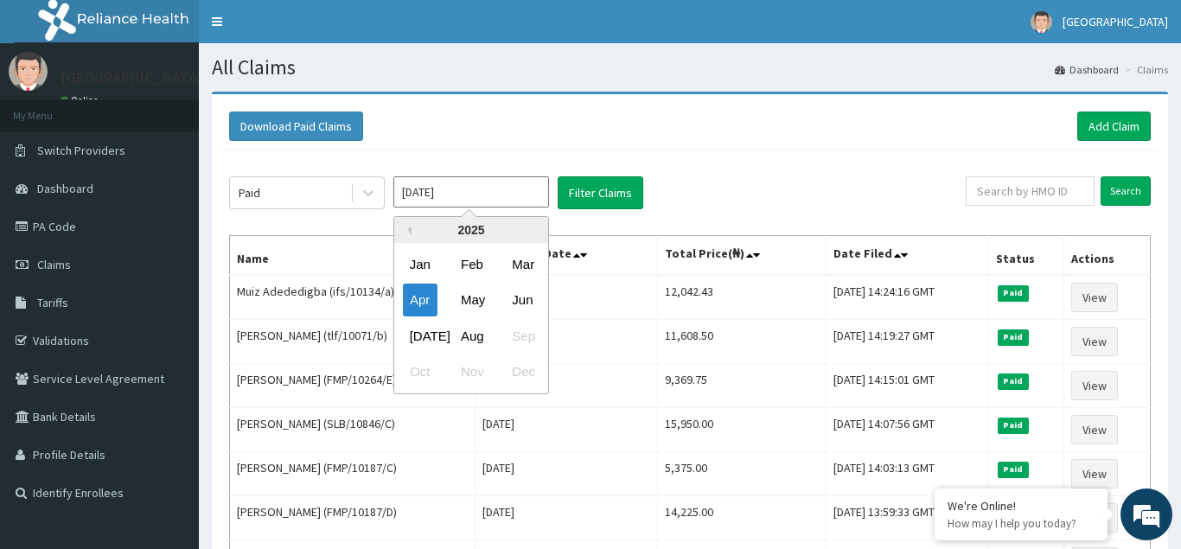
click at [539, 194] on input "Apr 2025" at bounding box center [471, 191] width 156 height 31
click at [476, 304] on div "May" at bounding box center [471, 301] width 35 height 32
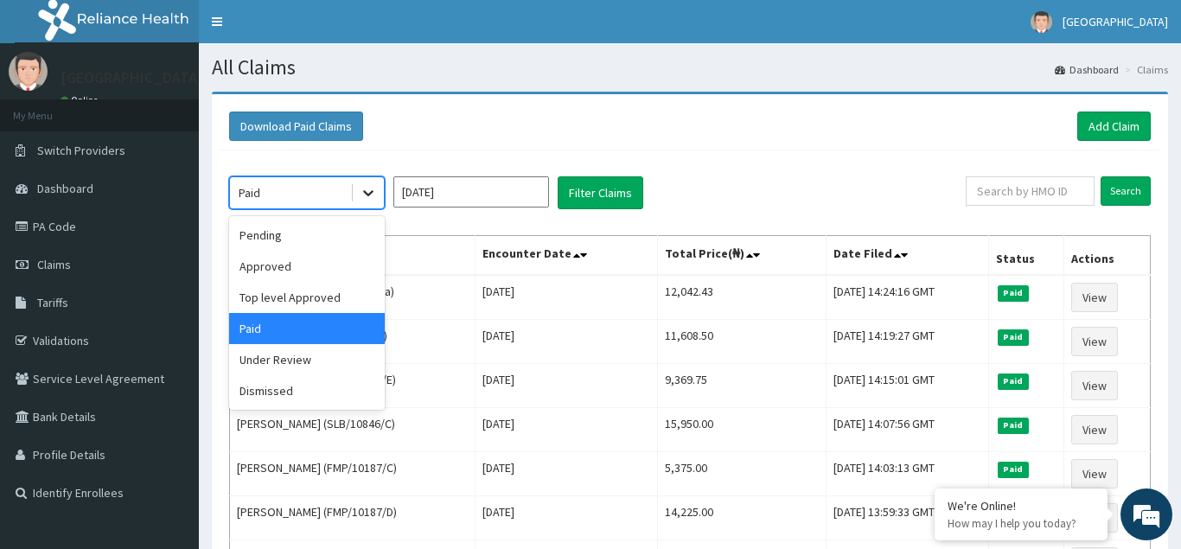
click at [371, 193] on icon at bounding box center [368, 194] width 10 height 6
click at [265, 234] on div "Pending" at bounding box center [307, 235] width 156 height 31
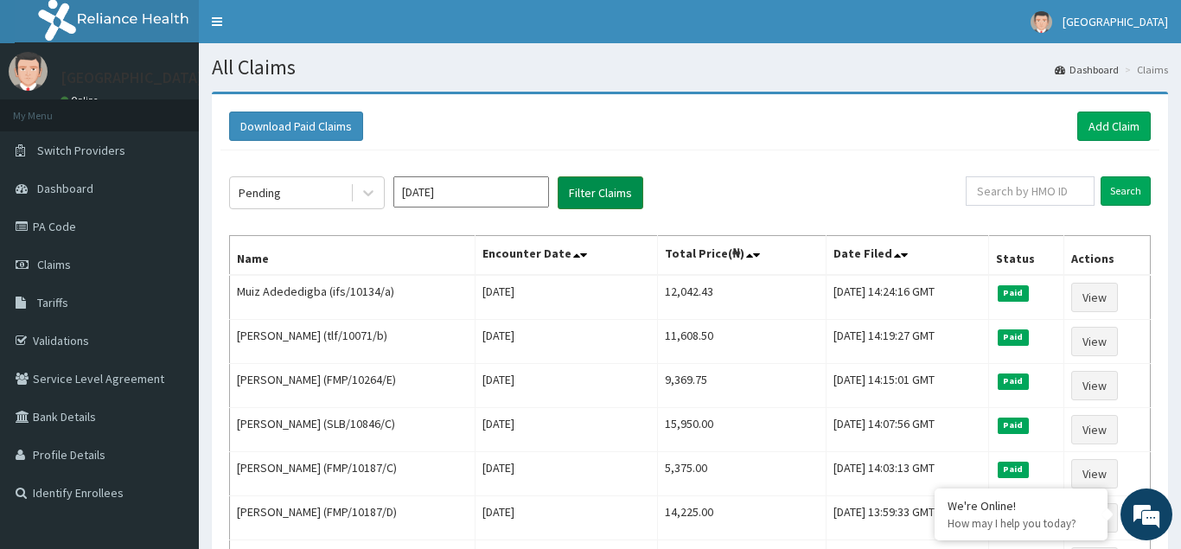
click at [599, 189] on button "Filter Claims" at bounding box center [601, 192] width 86 height 33
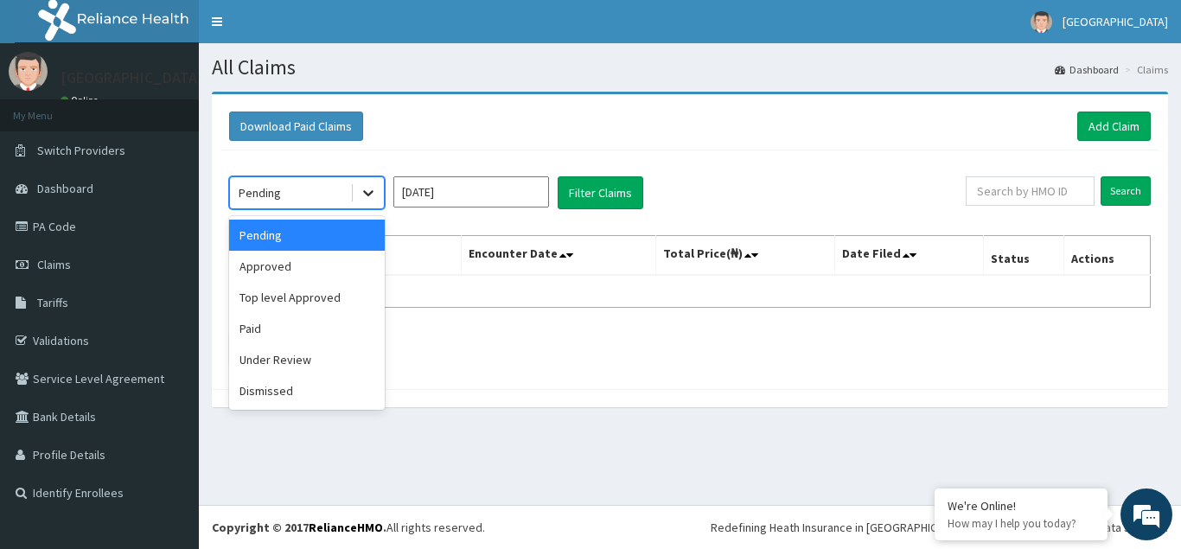
click at [368, 191] on icon at bounding box center [368, 192] width 17 height 17
click at [273, 271] on div "Approved" at bounding box center [307, 266] width 156 height 31
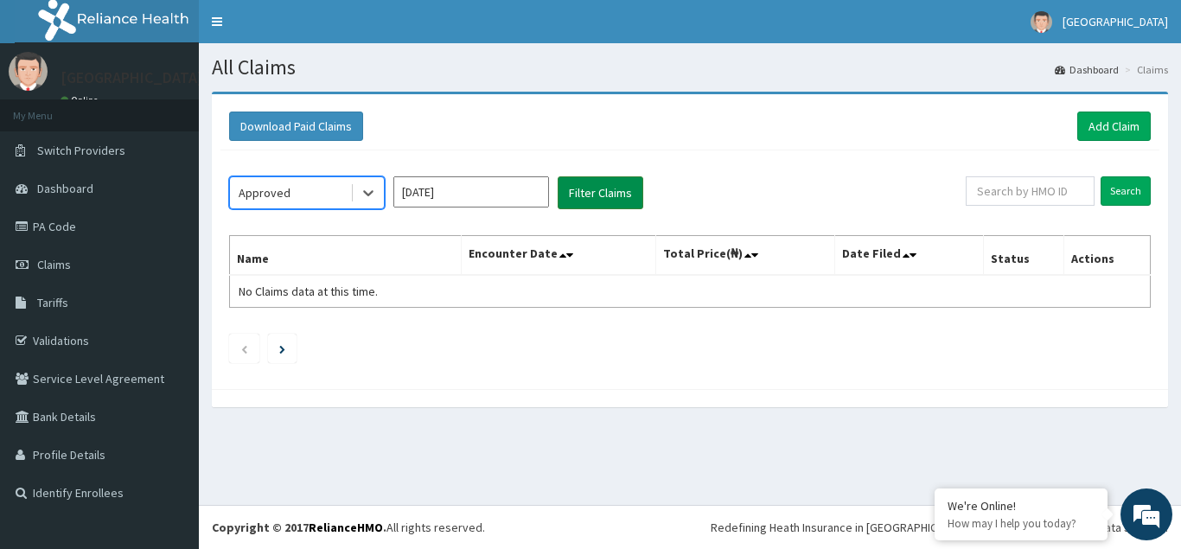
click at [609, 195] on button "Filter Claims" at bounding box center [601, 192] width 86 height 33
click at [372, 197] on icon at bounding box center [368, 192] width 17 height 17
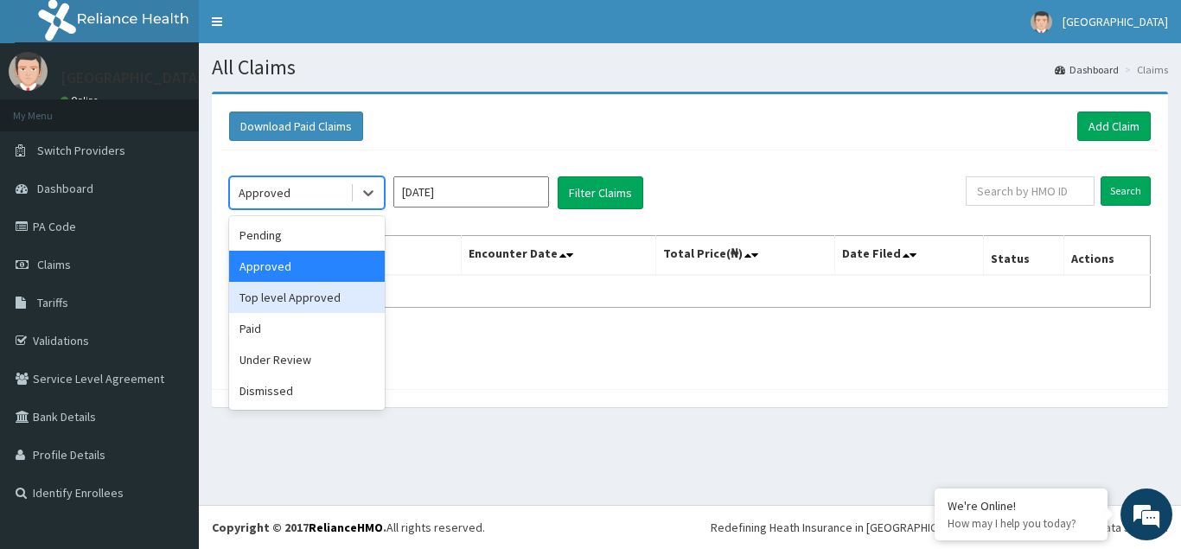
click at [297, 298] on div "Top level Approved" at bounding box center [307, 297] width 156 height 31
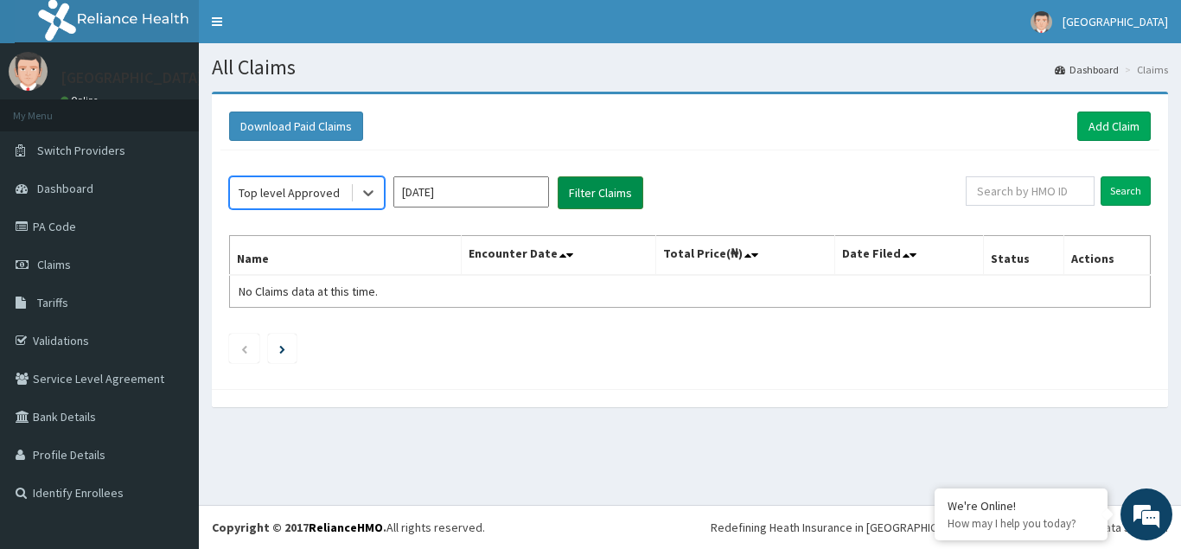
click at [587, 194] on button "Filter Claims" at bounding box center [601, 192] width 86 height 33
click at [373, 194] on icon at bounding box center [368, 192] width 17 height 17
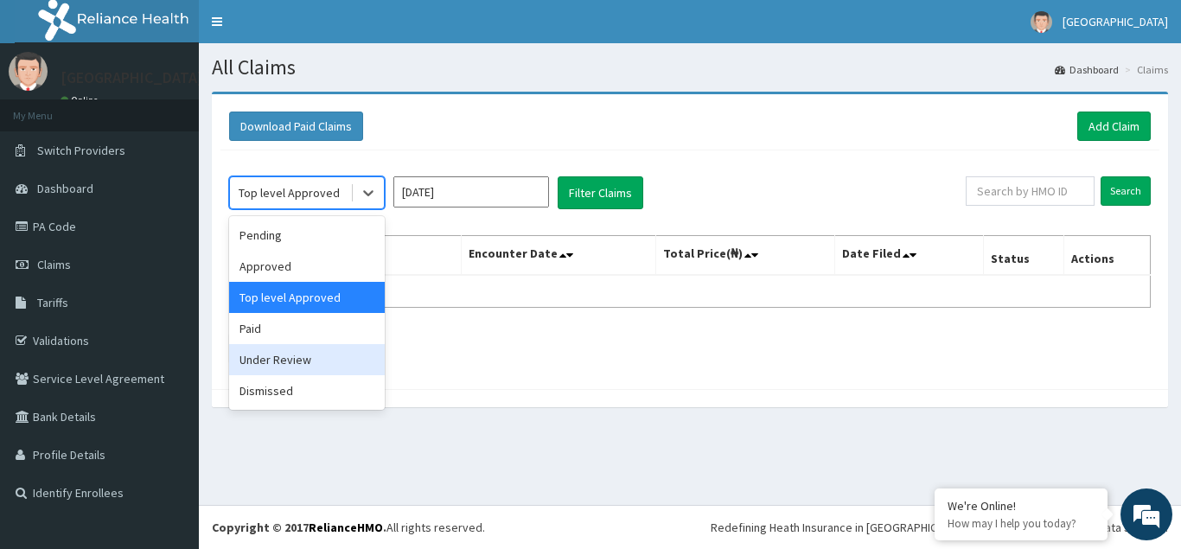
drag, startPoint x: 266, startPoint y: 365, endPoint x: 312, endPoint y: 358, distance: 46.4
click at [265, 365] on div "Under Review" at bounding box center [307, 359] width 156 height 31
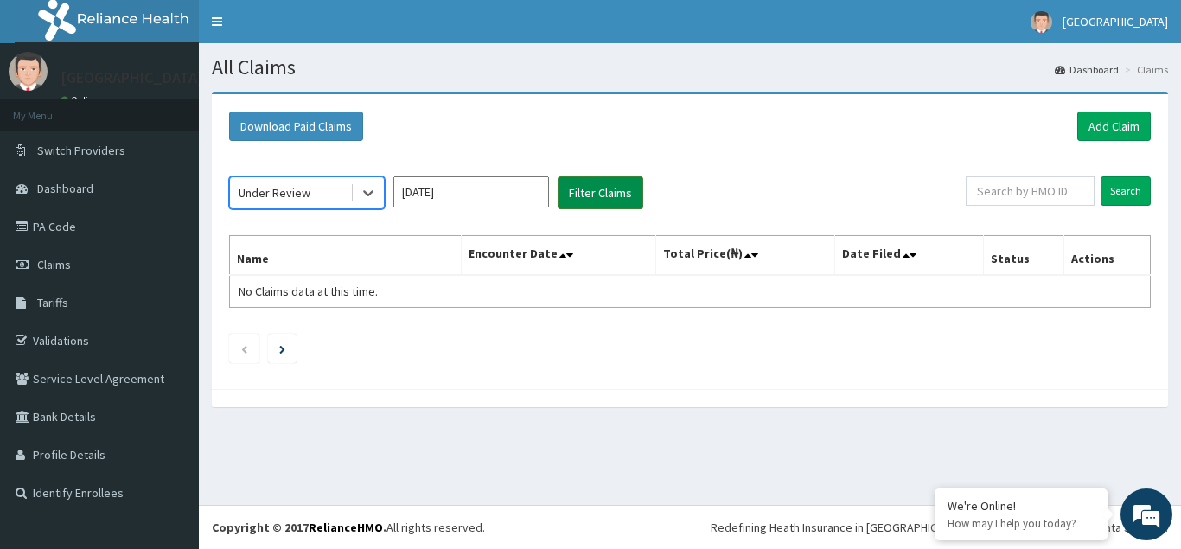
click at [593, 198] on button "Filter Claims" at bounding box center [601, 192] width 86 height 33
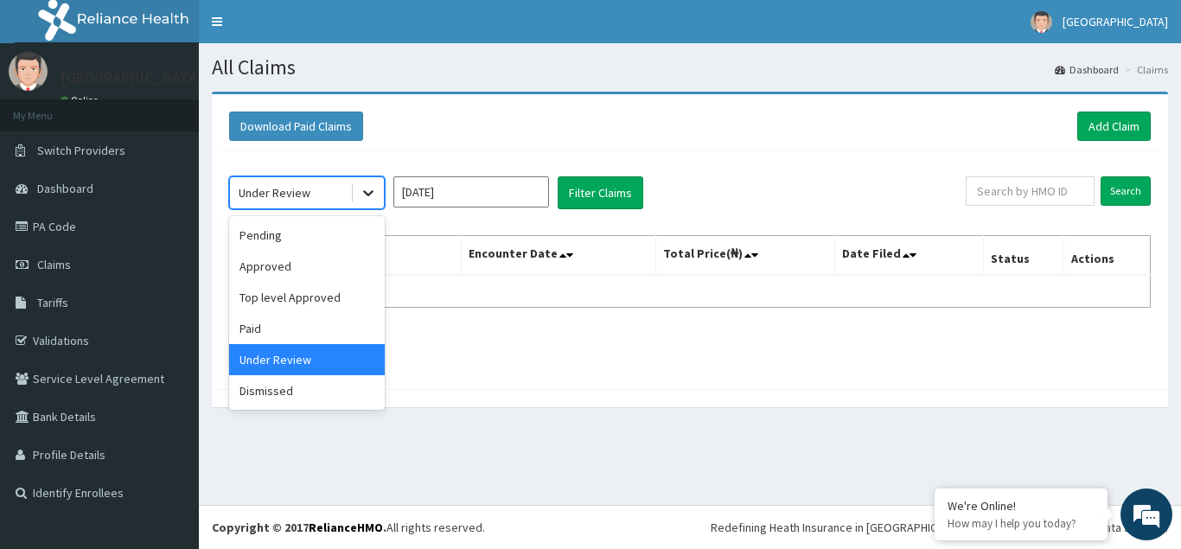
click at [372, 194] on icon at bounding box center [368, 192] width 17 height 17
drag, startPoint x: 283, startPoint y: 394, endPoint x: 337, endPoint y: 382, distance: 55.8
click at [284, 394] on div "Dismissed" at bounding box center [307, 390] width 156 height 31
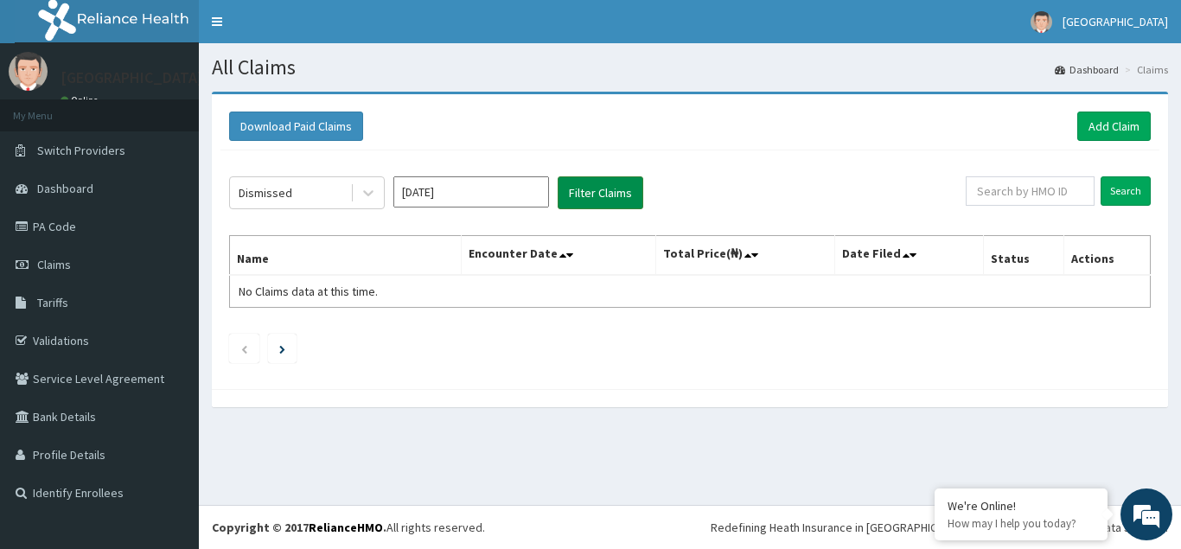
click at [604, 193] on button "Filter Claims" at bounding box center [601, 192] width 86 height 33
click at [373, 196] on icon at bounding box center [368, 192] width 17 height 17
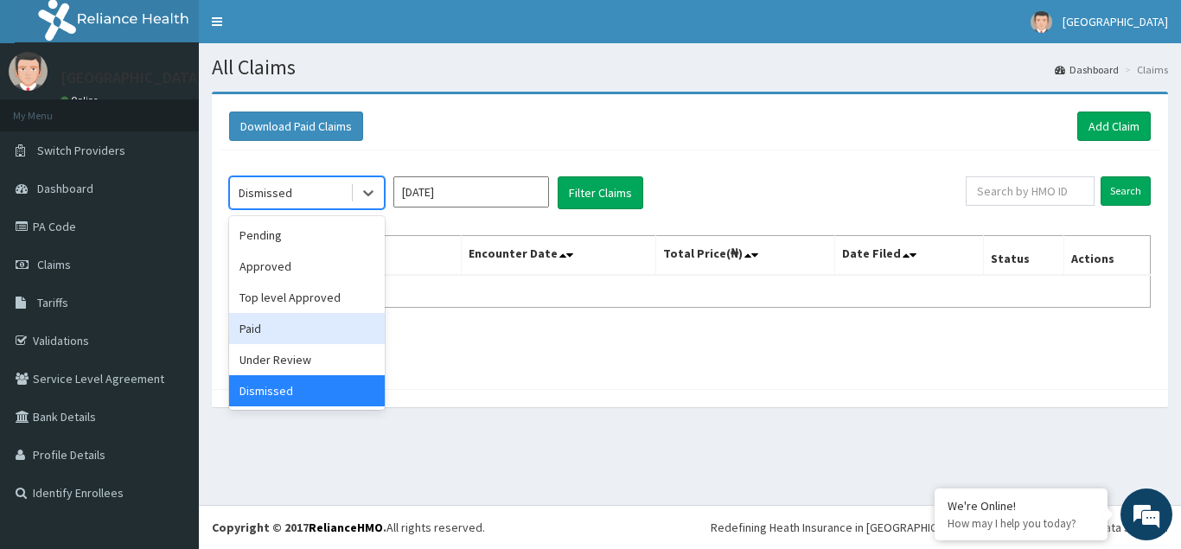
click at [253, 328] on div "Paid" at bounding box center [307, 328] width 156 height 31
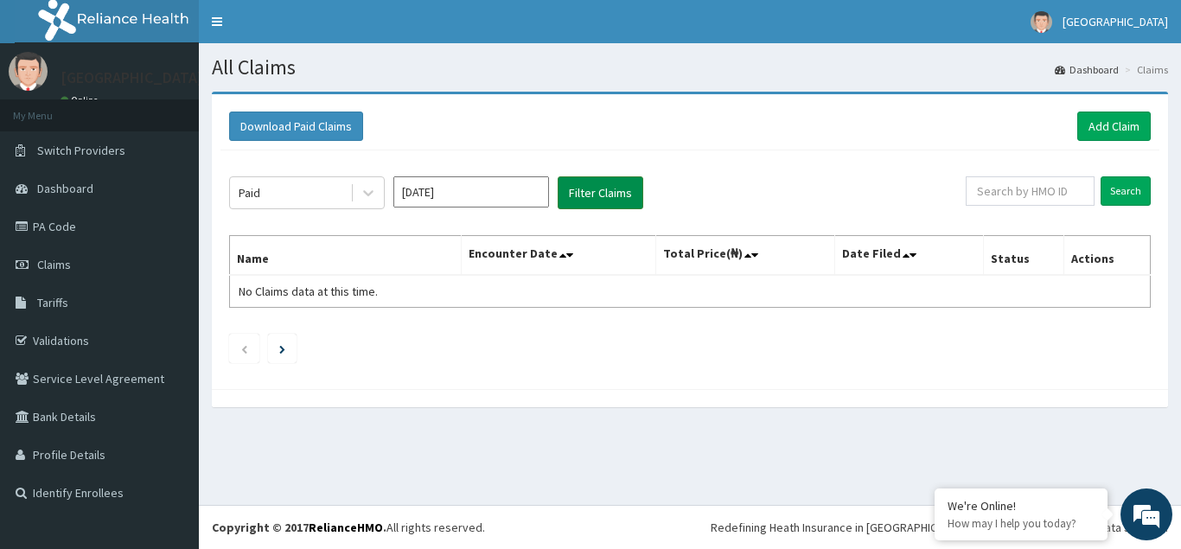
click at [602, 188] on button "Filter Claims" at bounding box center [601, 192] width 86 height 33
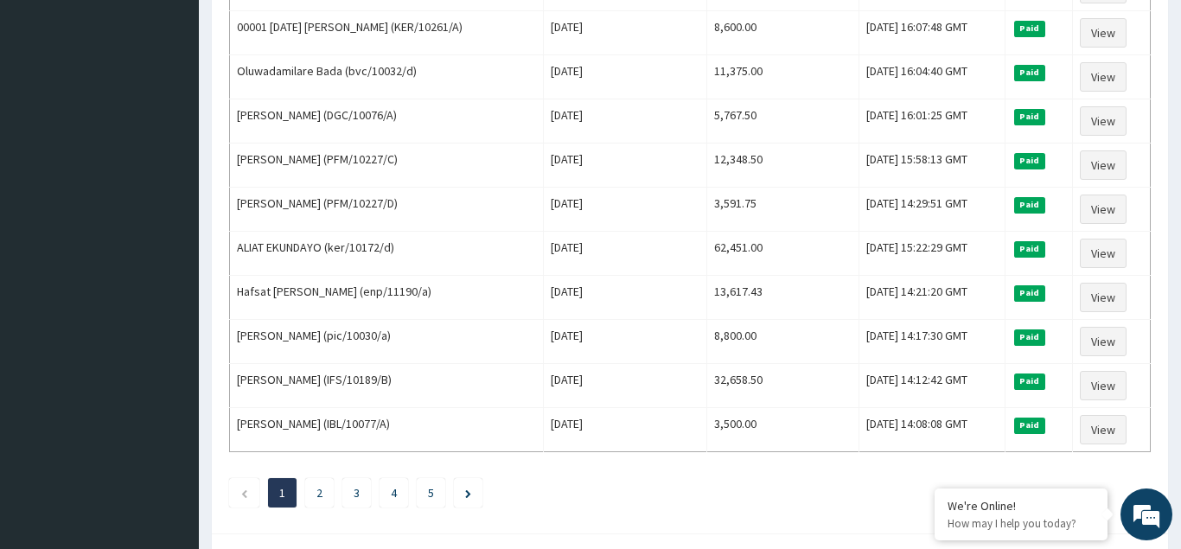
scroll to position [2106, 0]
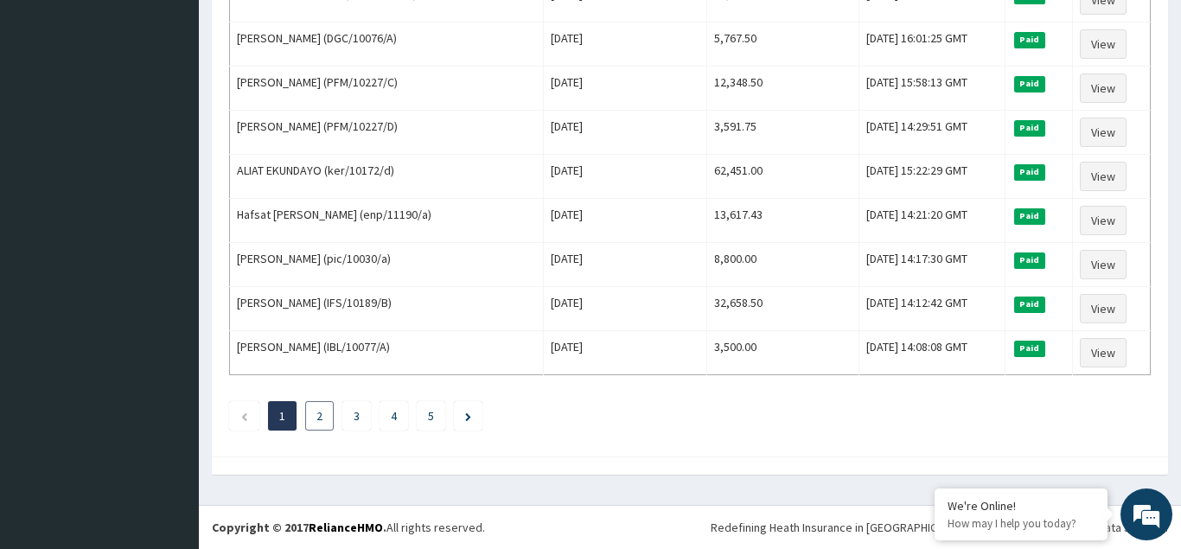
click at [320, 419] on link "2" at bounding box center [320, 416] width 6 height 16
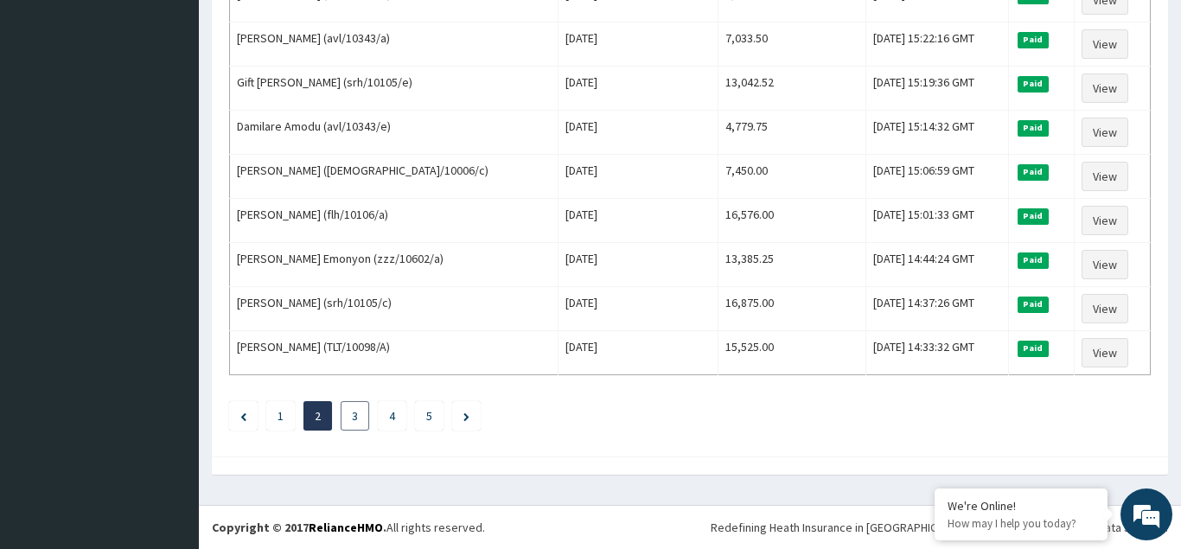
click at [357, 421] on link "3" at bounding box center [355, 416] width 6 height 16
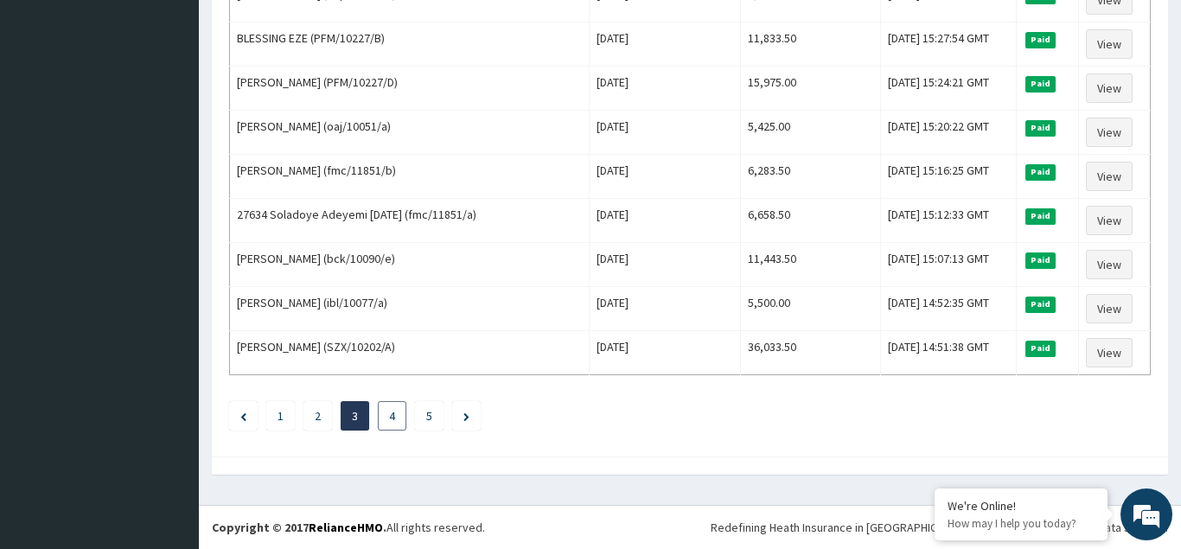
click at [393, 416] on link "4" at bounding box center [392, 416] width 6 height 16
click at [425, 416] on li "5" at bounding box center [429, 415] width 29 height 29
click at [431, 419] on link "5" at bounding box center [429, 416] width 6 height 16
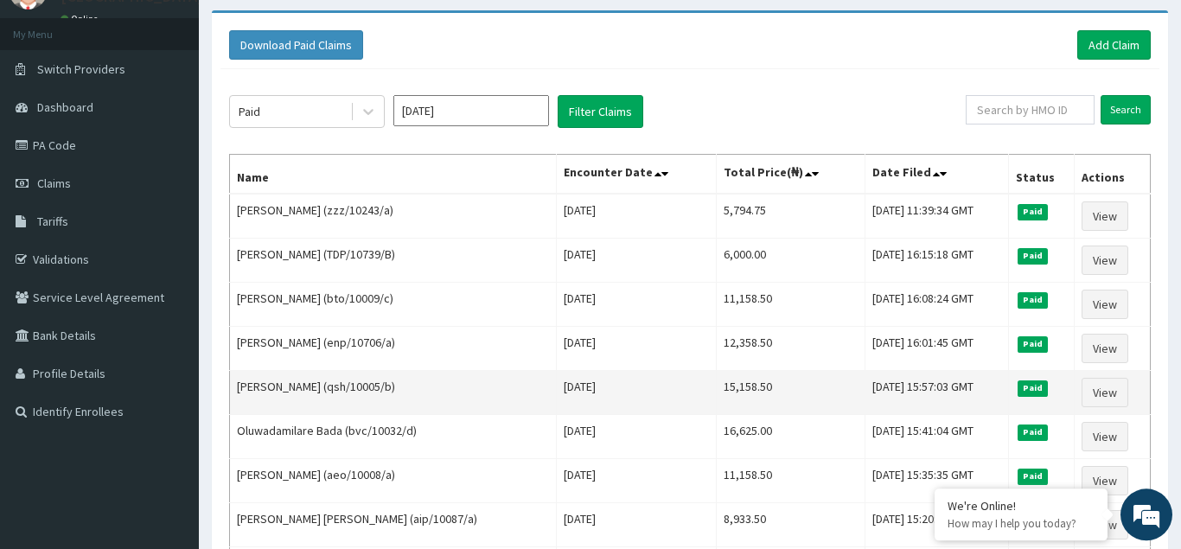
scroll to position [0, 0]
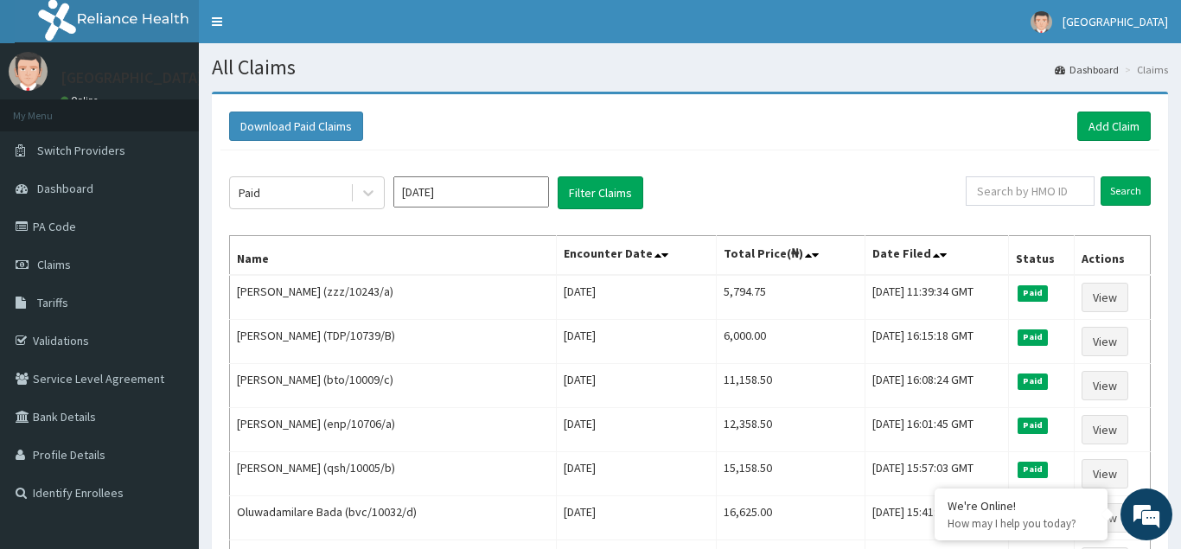
click at [496, 199] on input "[DATE]" at bounding box center [471, 191] width 156 height 31
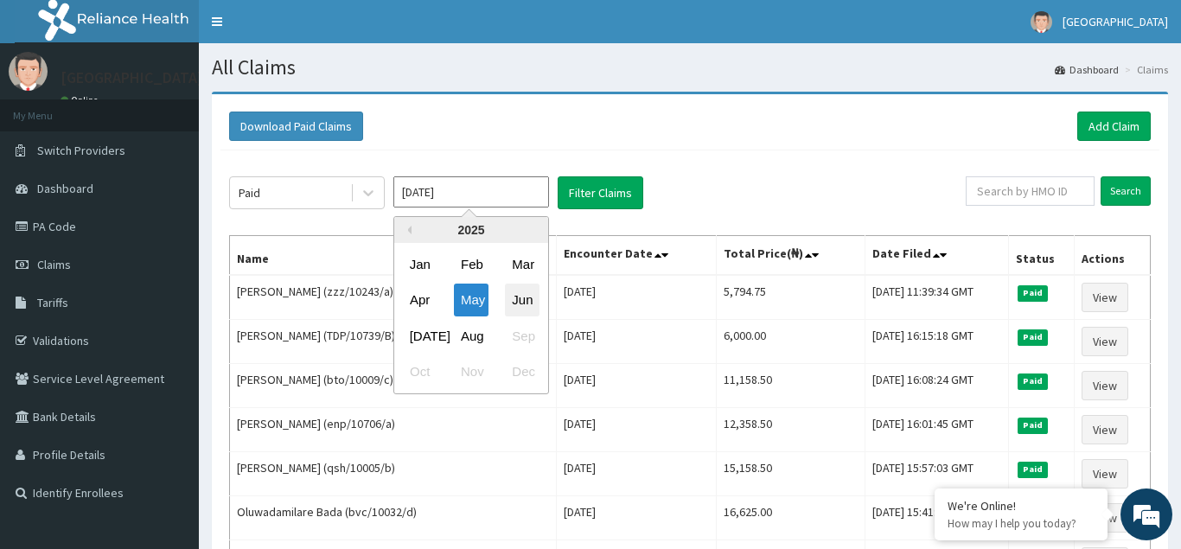
click at [522, 302] on div "Jun" at bounding box center [522, 301] width 35 height 32
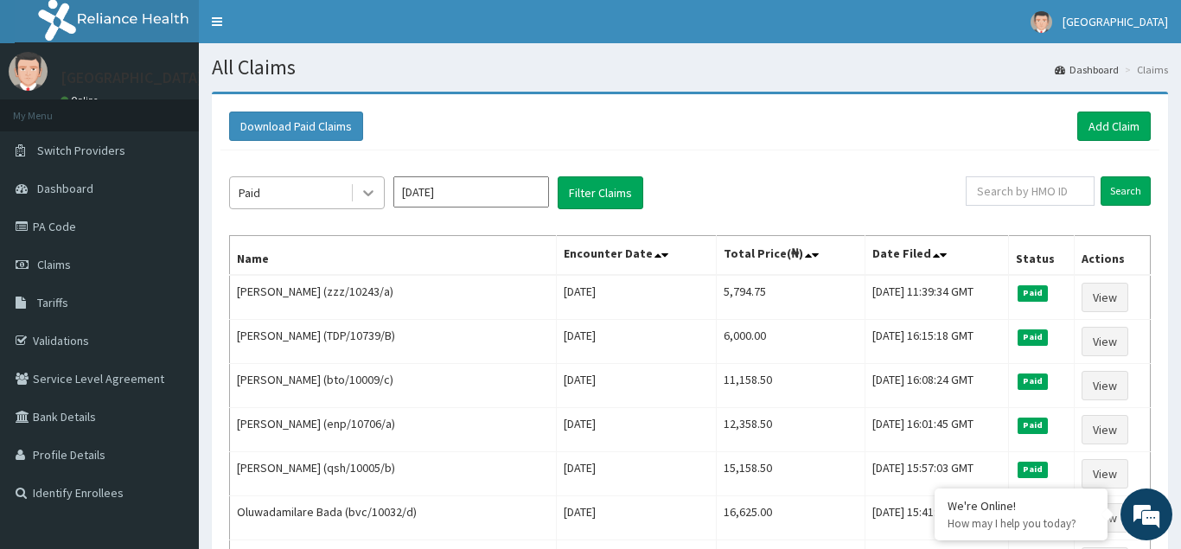
click at [372, 194] on icon at bounding box center [368, 192] width 17 height 17
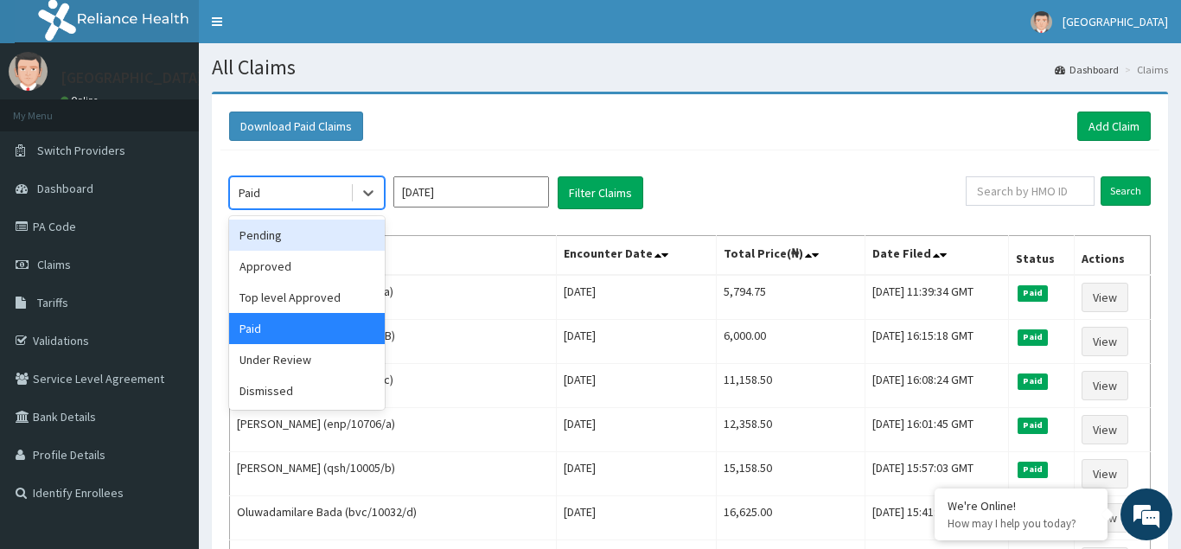
click at [303, 243] on div "Pending" at bounding box center [307, 235] width 156 height 31
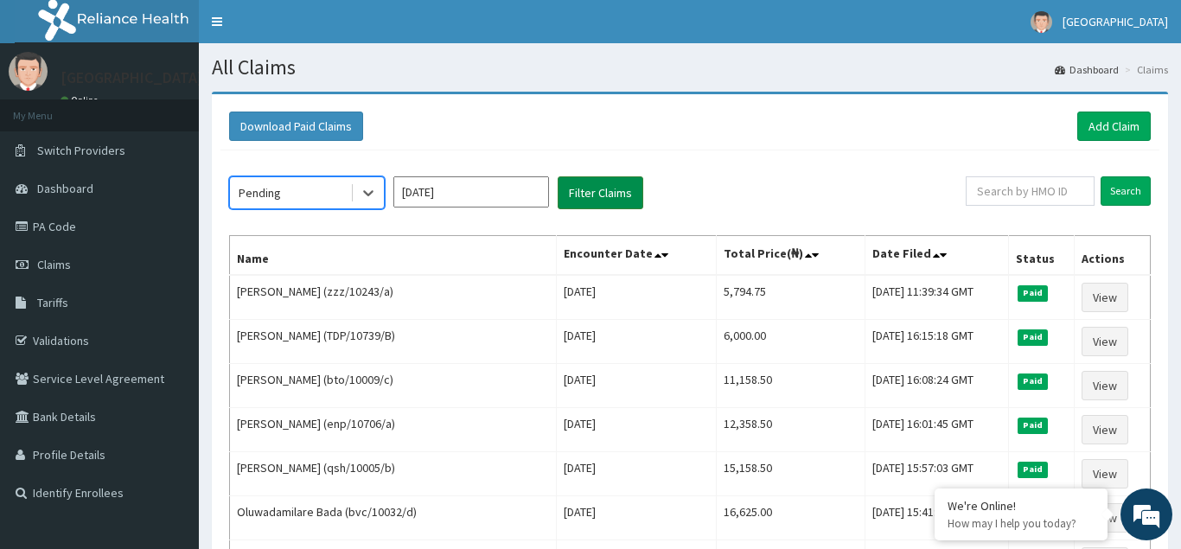
click at [611, 192] on button "Filter Claims" at bounding box center [601, 192] width 86 height 33
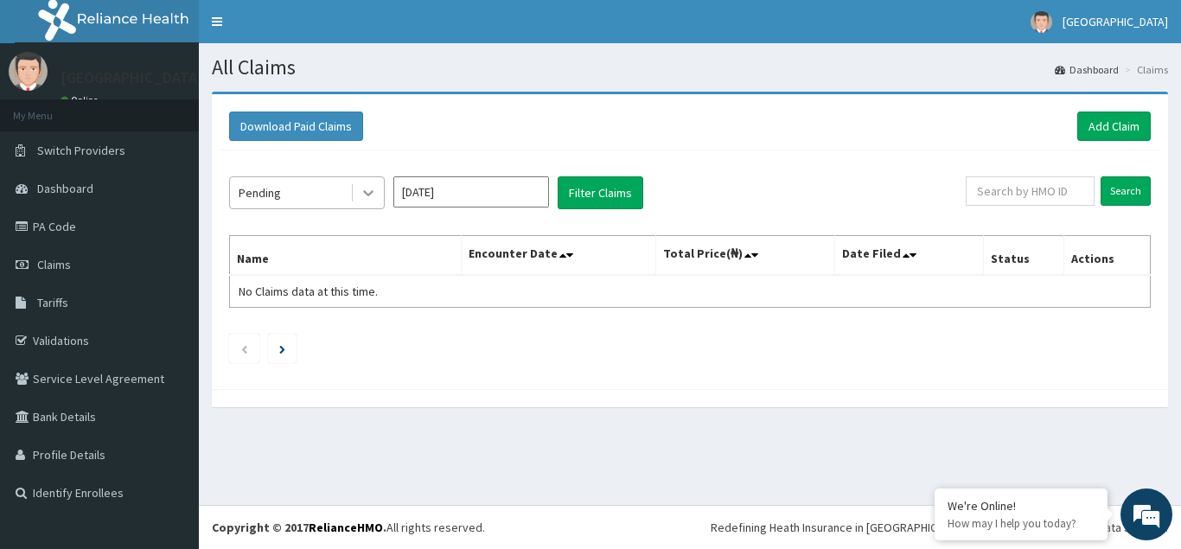
click at [372, 194] on icon at bounding box center [368, 192] width 17 height 17
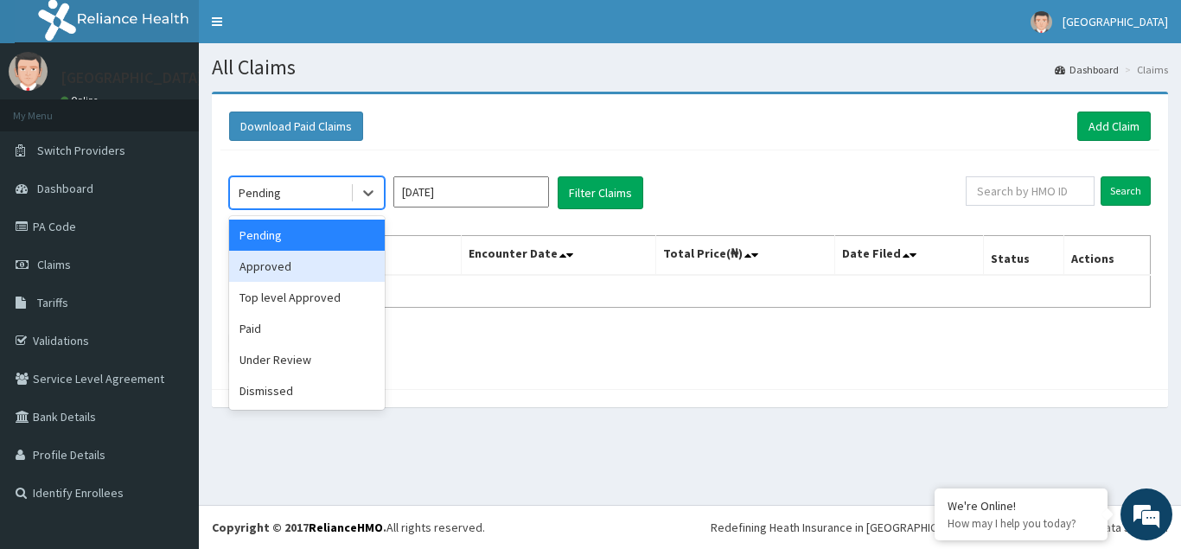
click at [283, 271] on div "Approved" at bounding box center [307, 266] width 156 height 31
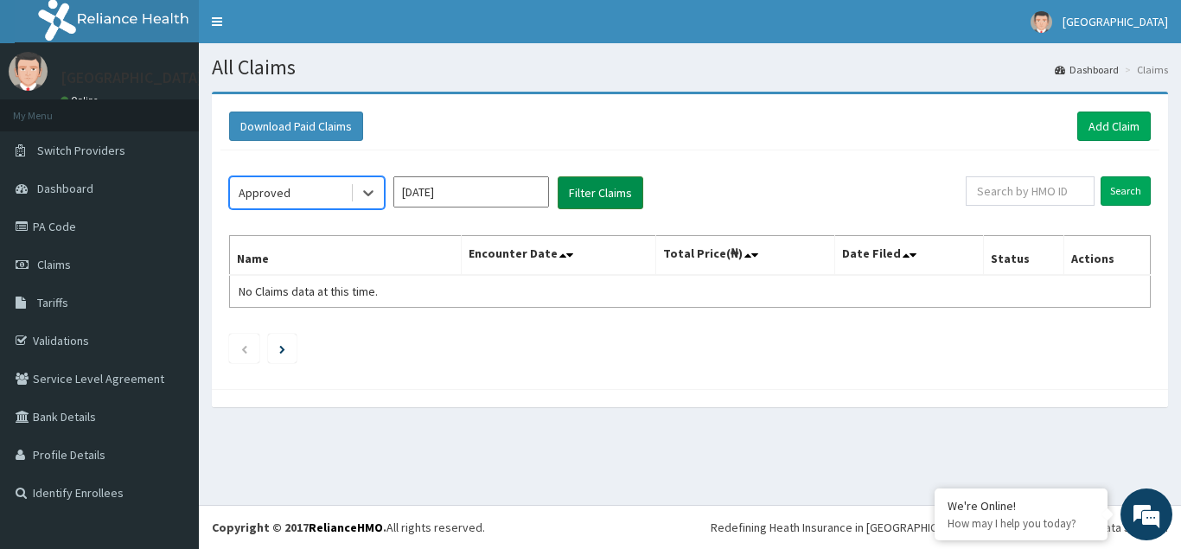
click at [598, 195] on button "Filter Claims" at bounding box center [601, 192] width 86 height 33
click at [368, 192] on icon at bounding box center [368, 192] width 17 height 17
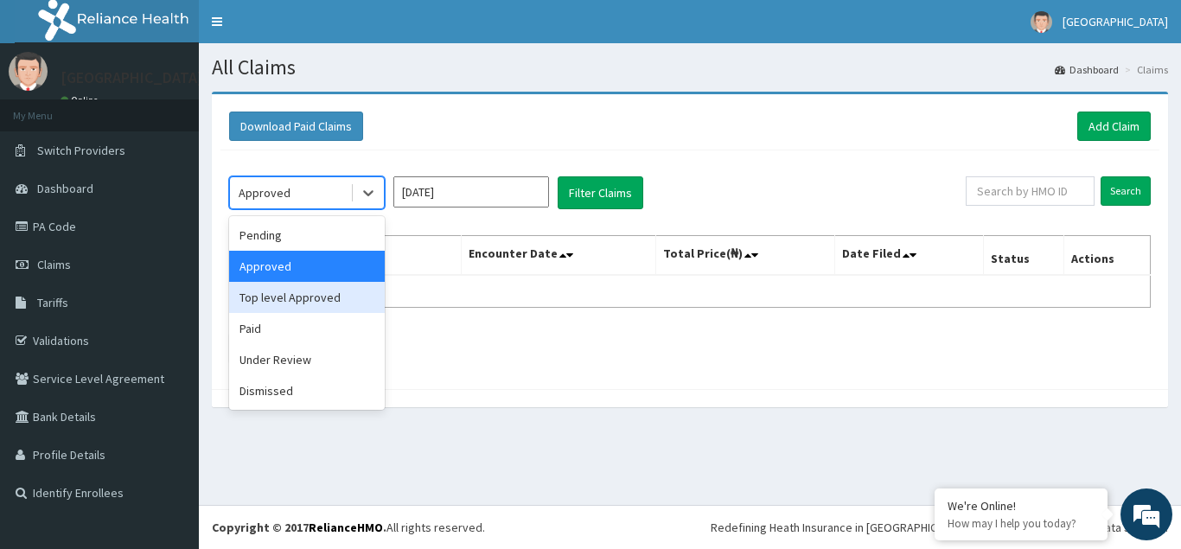
click at [311, 293] on div "Top level Approved" at bounding box center [307, 297] width 156 height 31
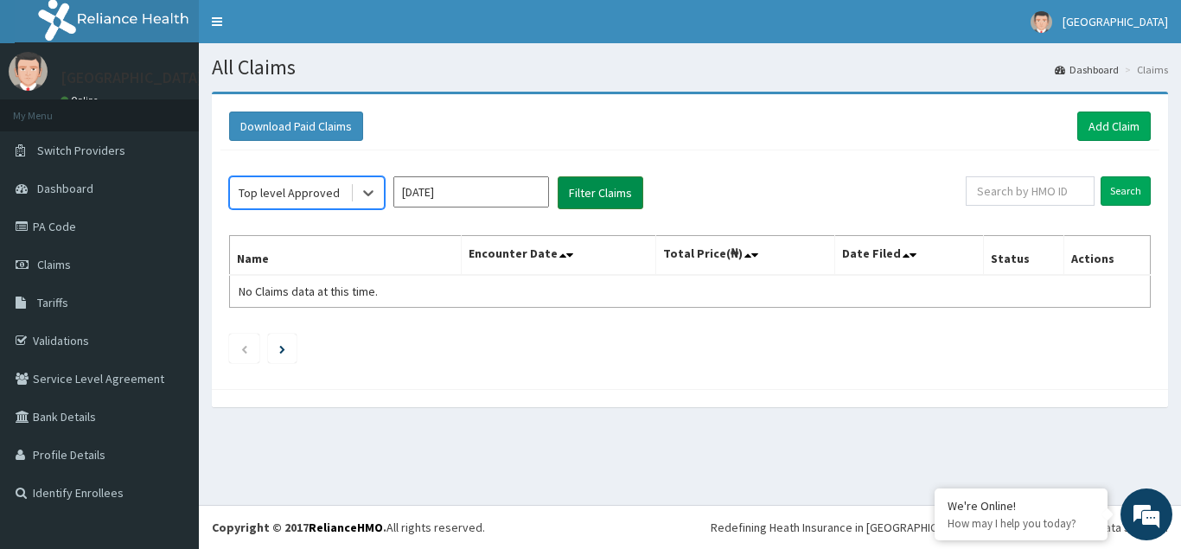
click at [614, 193] on button "Filter Claims" at bounding box center [601, 192] width 86 height 33
click at [591, 197] on button "Filter Claims" at bounding box center [601, 192] width 86 height 33
click at [369, 190] on icon at bounding box center [368, 192] width 17 height 17
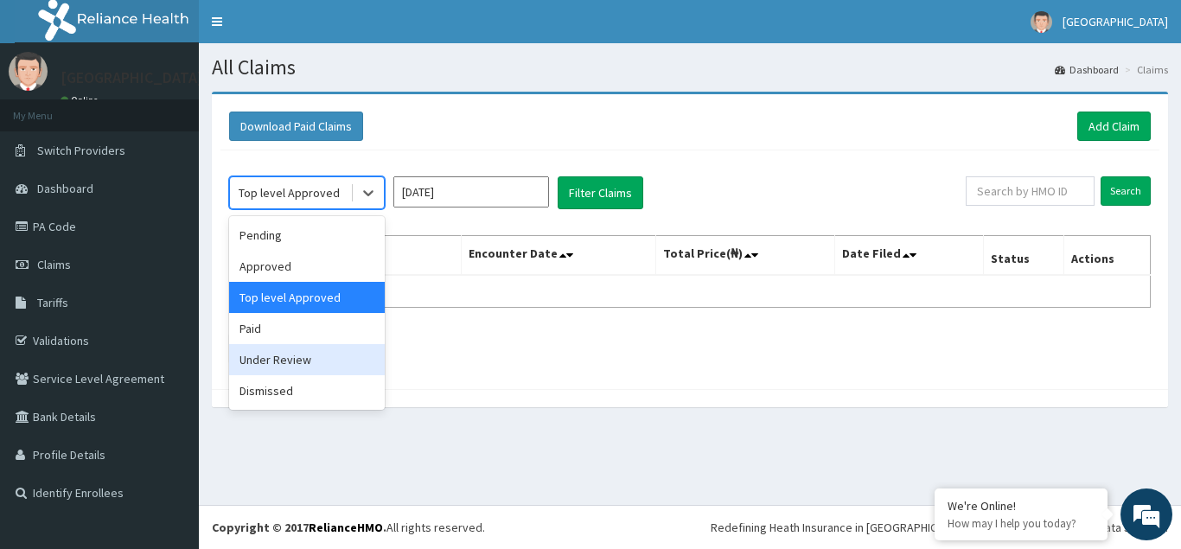
click at [260, 362] on div "Under Review" at bounding box center [307, 359] width 156 height 31
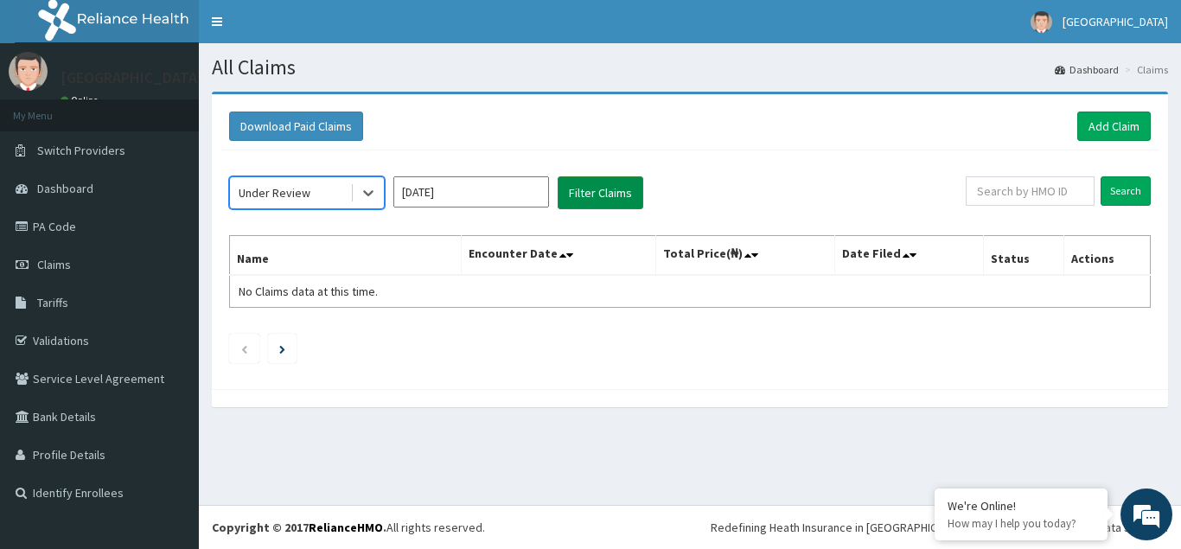
click at [600, 194] on button "Filter Claims" at bounding box center [601, 192] width 86 height 33
click at [597, 194] on button "Filter Claims" at bounding box center [601, 192] width 86 height 33
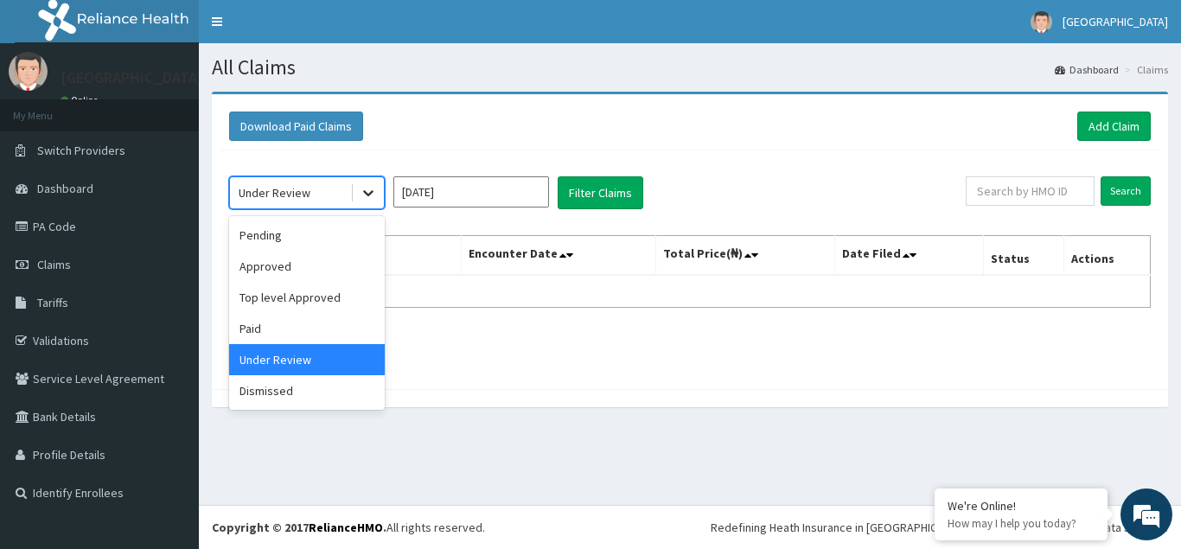
click at [368, 195] on icon at bounding box center [368, 194] width 10 height 6
click at [275, 395] on div "Dismissed" at bounding box center [307, 390] width 156 height 31
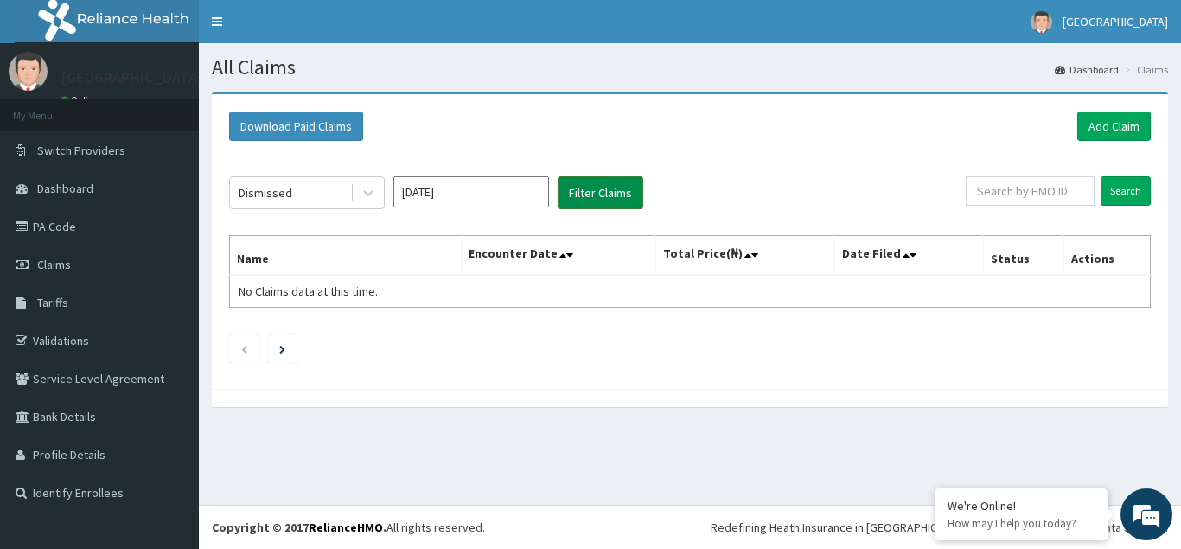
click at [611, 194] on button "Filter Claims" at bounding box center [601, 192] width 86 height 33
click at [589, 196] on button "Filter Claims" at bounding box center [601, 192] width 86 height 33
click at [587, 198] on button "Filter Claims" at bounding box center [601, 192] width 86 height 33
click at [593, 195] on button "Filter Claims" at bounding box center [601, 192] width 86 height 33
click at [607, 194] on button "Filter Claims" at bounding box center [601, 192] width 86 height 33
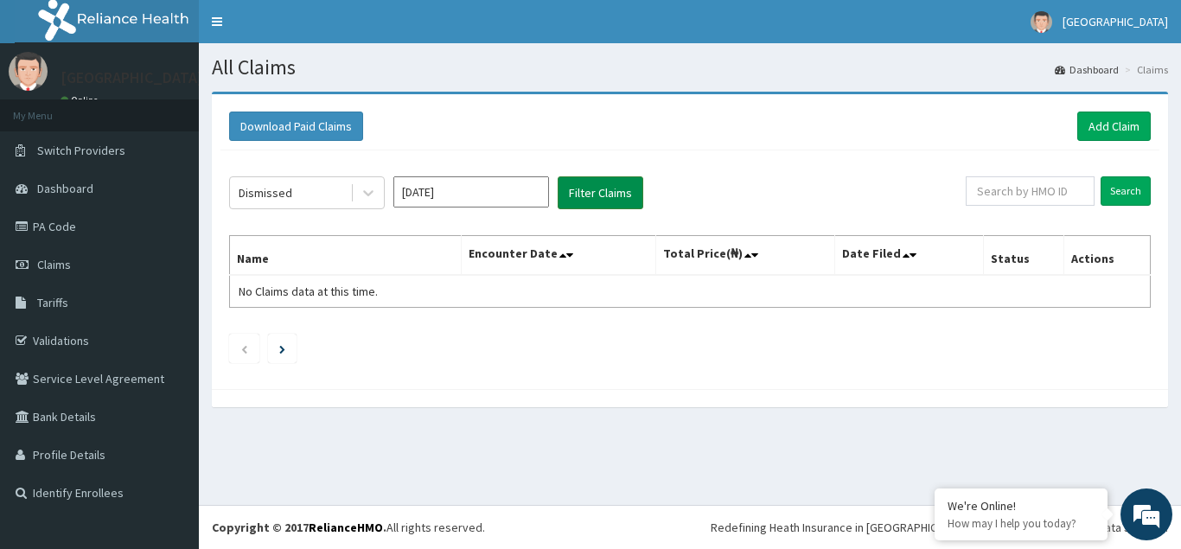
click at [607, 195] on button "Filter Claims" at bounding box center [601, 192] width 86 height 33
click at [605, 195] on button "Filter Claims" at bounding box center [601, 192] width 86 height 33
click at [366, 189] on icon at bounding box center [368, 192] width 17 height 17
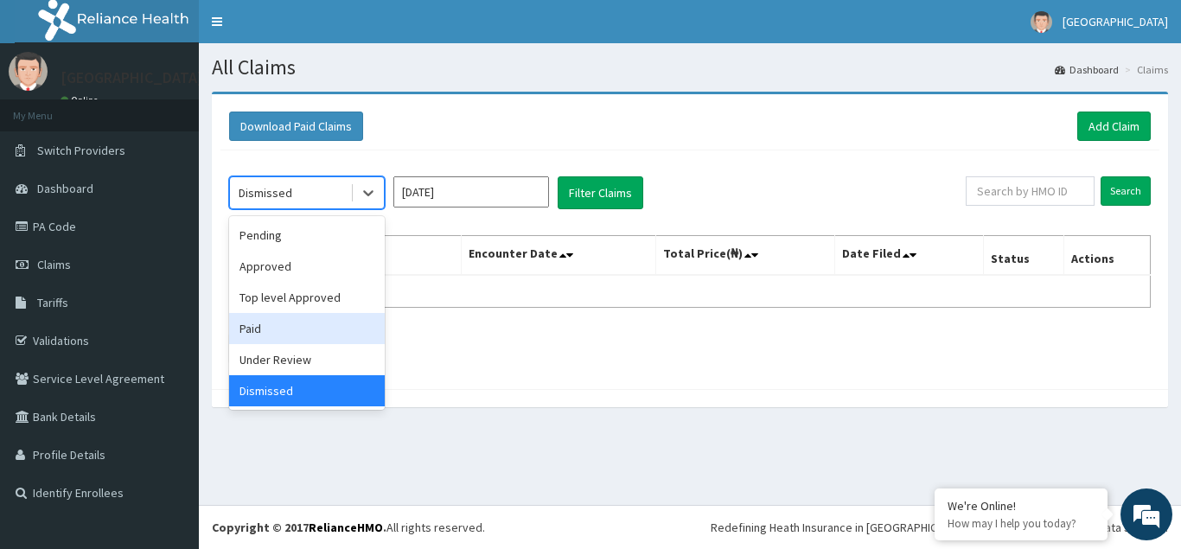
drag, startPoint x: 250, startPoint y: 331, endPoint x: 302, endPoint y: 311, distance: 55.6
click at [252, 330] on div "Paid" at bounding box center [307, 328] width 156 height 31
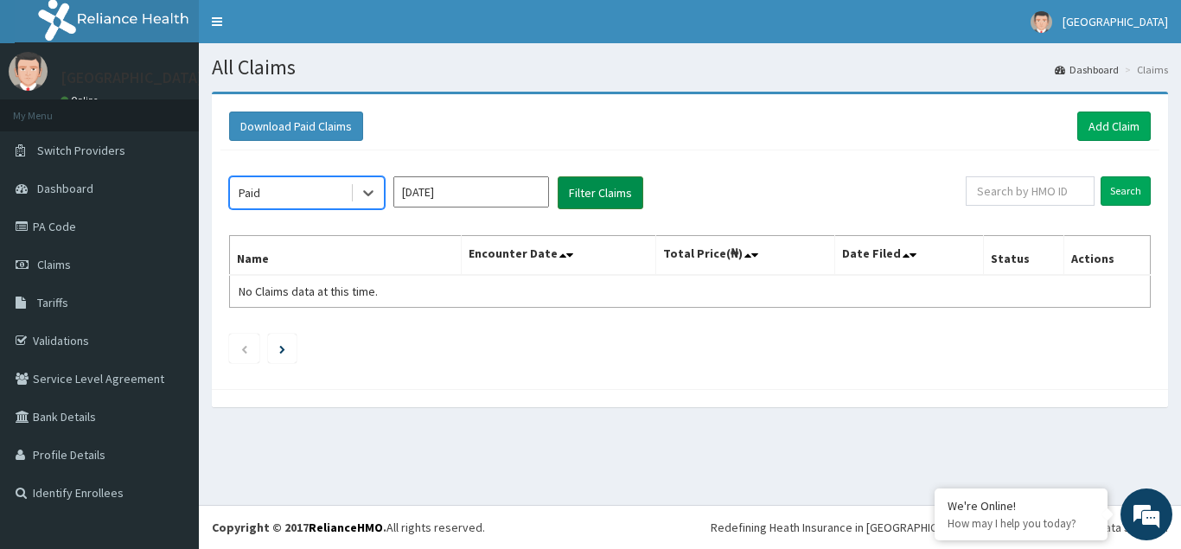
click at [600, 195] on button "Filter Claims" at bounding box center [601, 192] width 86 height 33
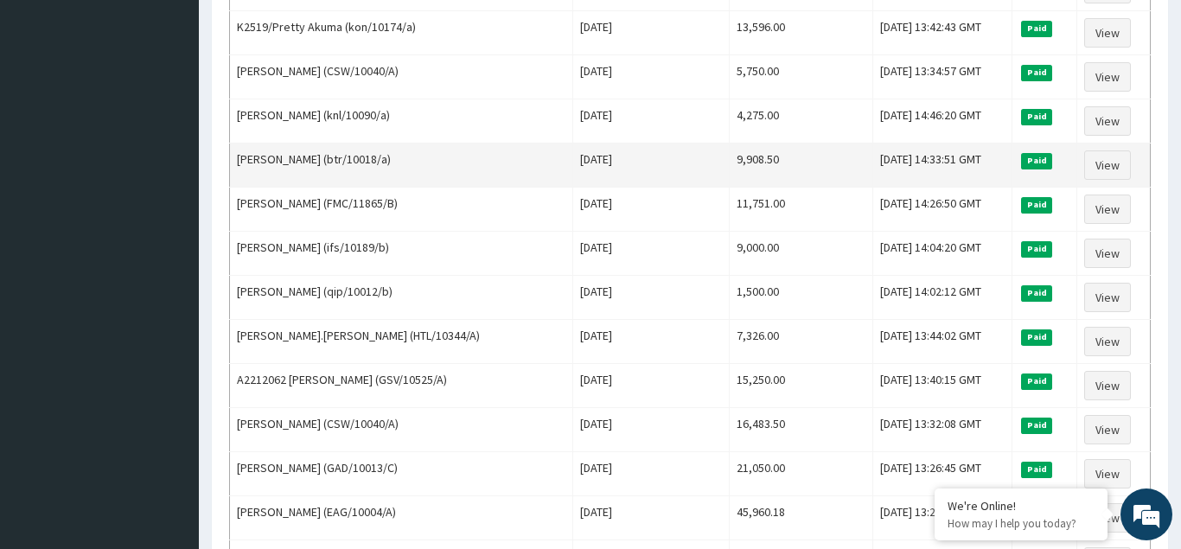
scroll to position [2106, 0]
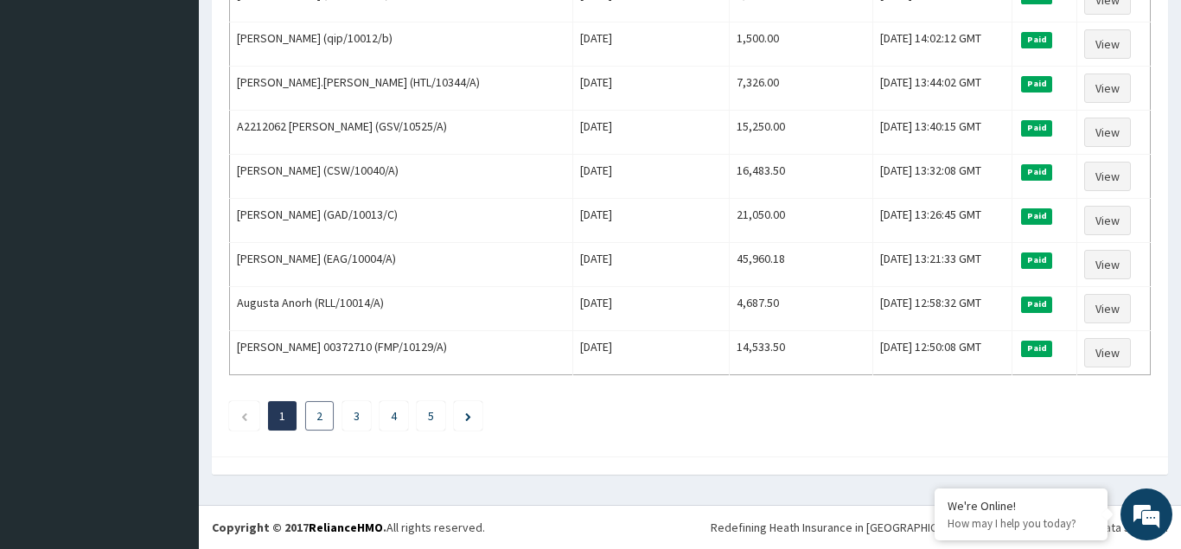
click at [317, 415] on link "2" at bounding box center [320, 416] width 6 height 16
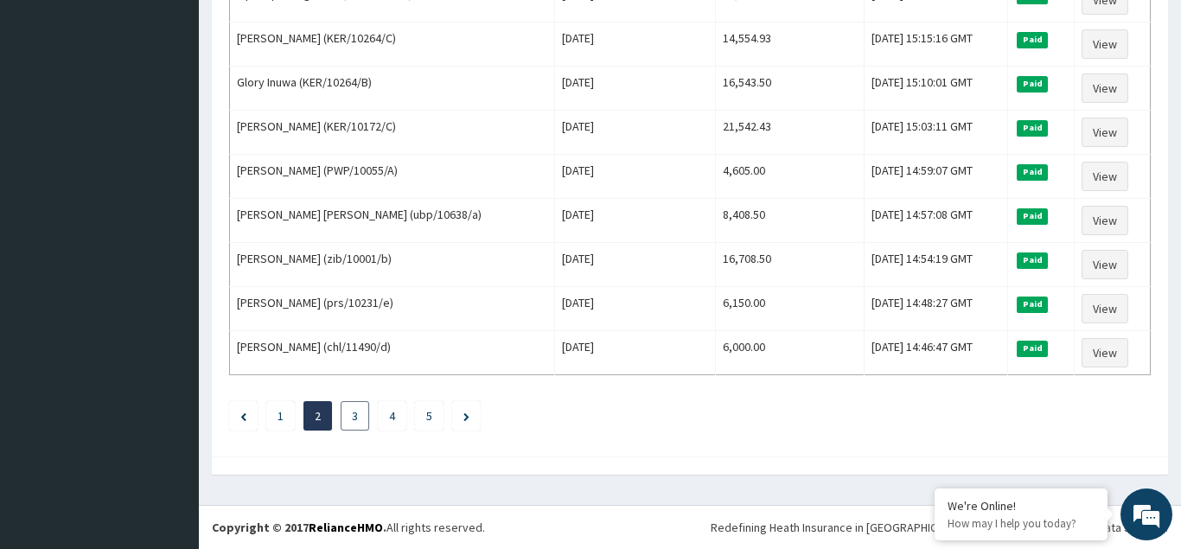
click at [356, 416] on link "3" at bounding box center [355, 416] width 6 height 16
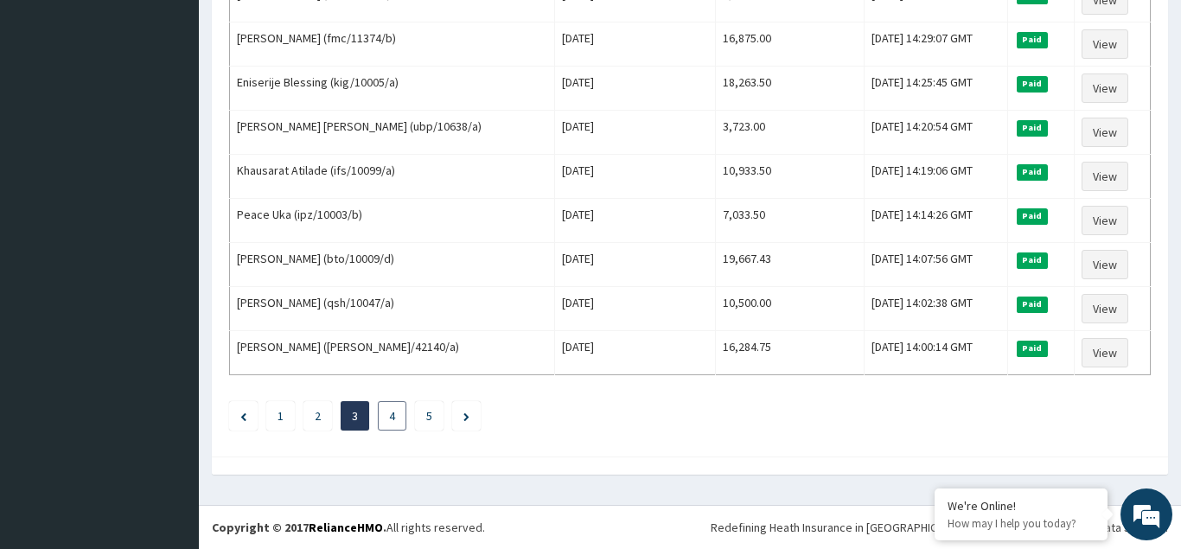
click at [389, 416] on link "4" at bounding box center [392, 416] width 6 height 16
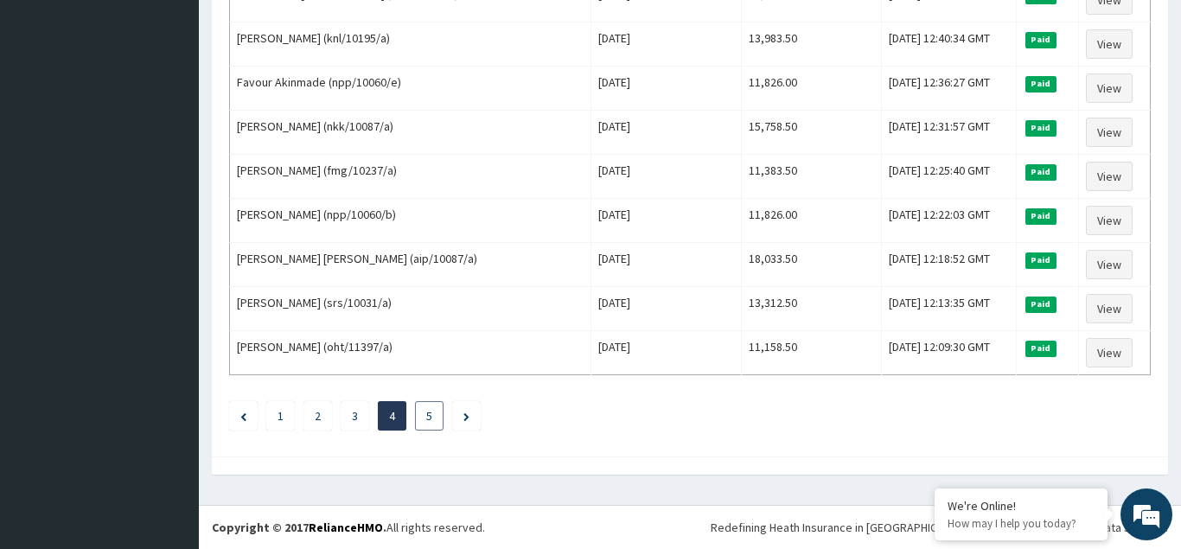
click at [430, 419] on link "5" at bounding box center [429, 416] width 6 height 16
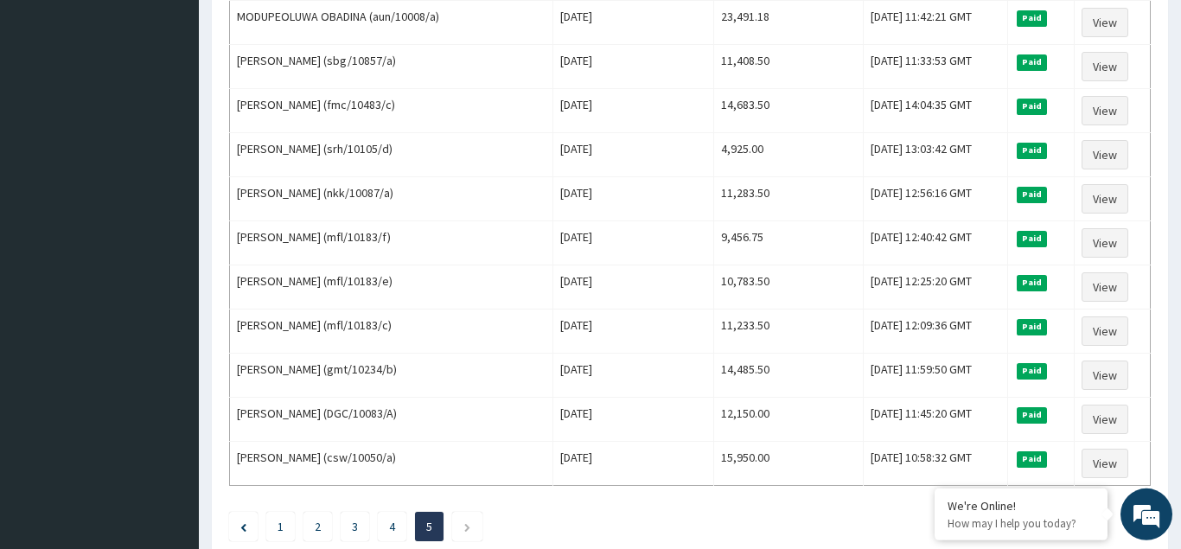
scroll to position [1753, 0]
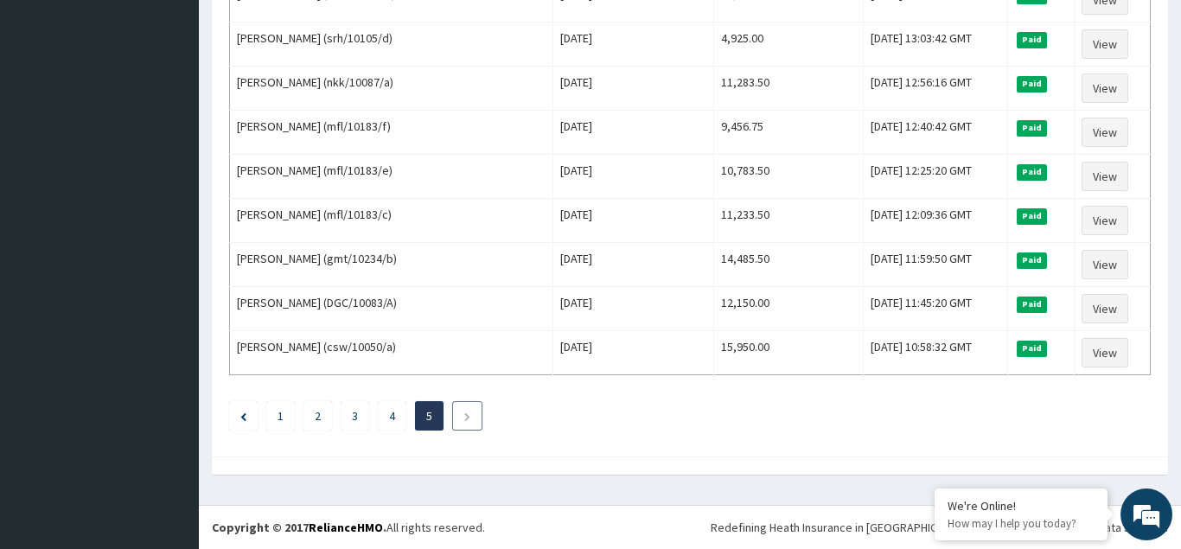
click at [472, 420] on li at bounding box center [467, 415] width 30 height 29
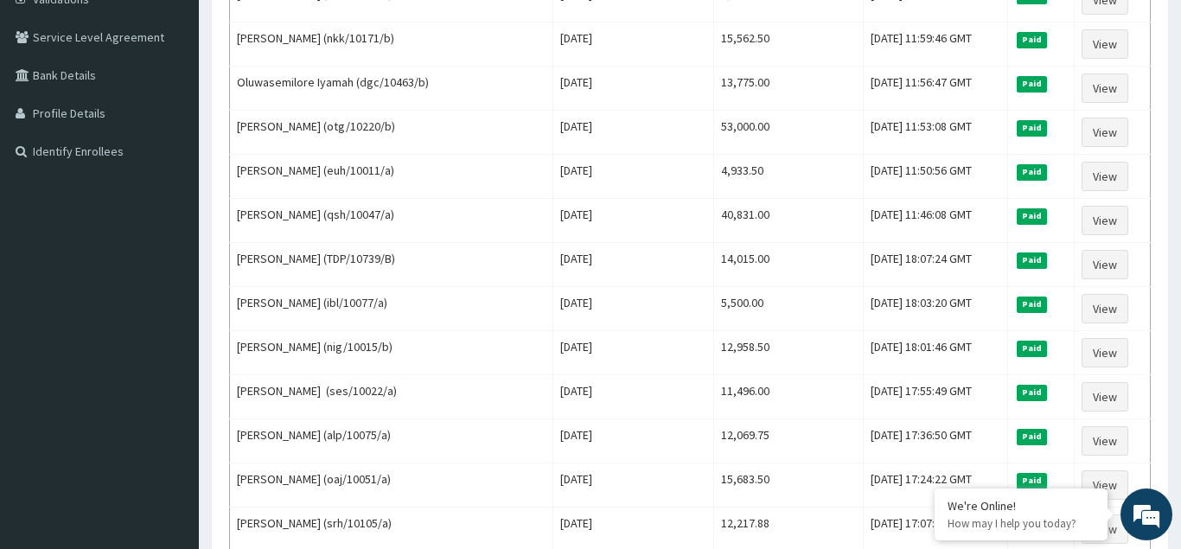
scroll to position [0, 0]
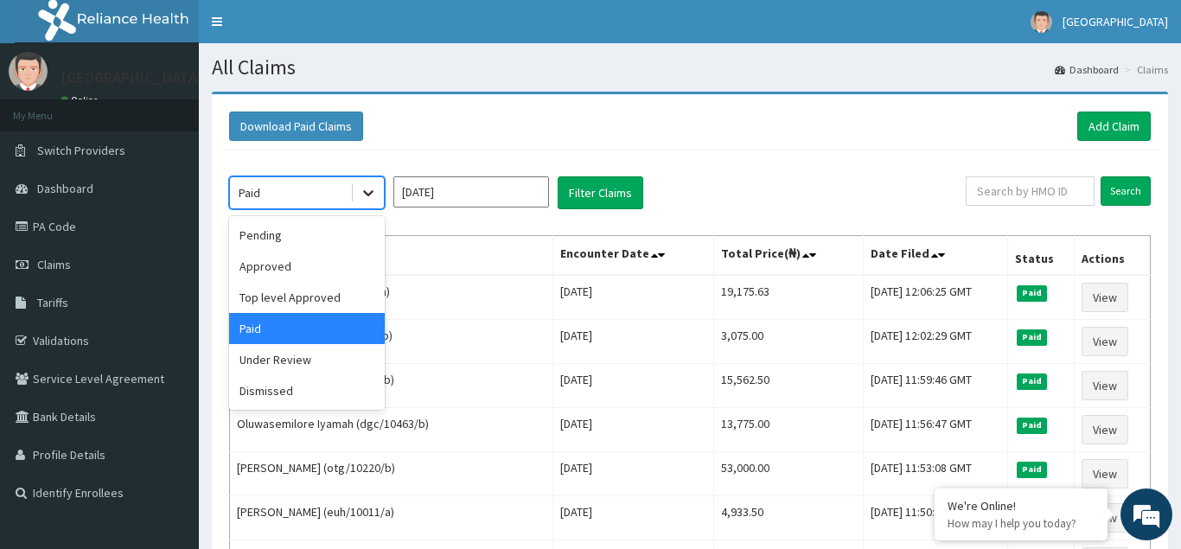
click at [371, 194] on icon at bounding box center [368, 194] width 10 height 6
click at [510, 199] on input "[DATE]" at bounding box center [471, 191] width 156 height 31
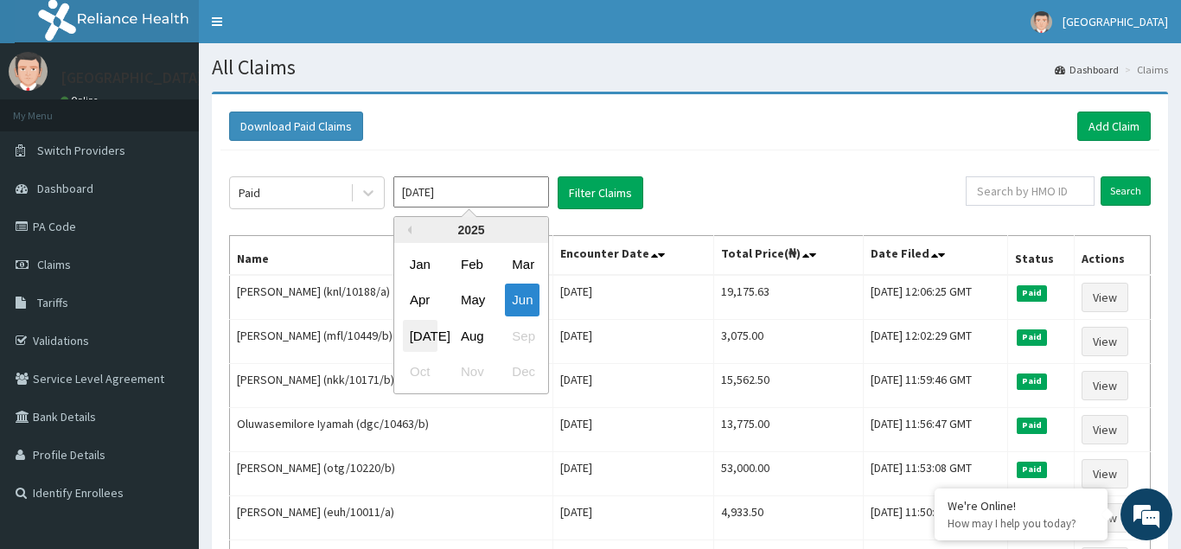
click at [419, 337] on div "[DATE]" at bounding box center [420, 336] width 35 height 32
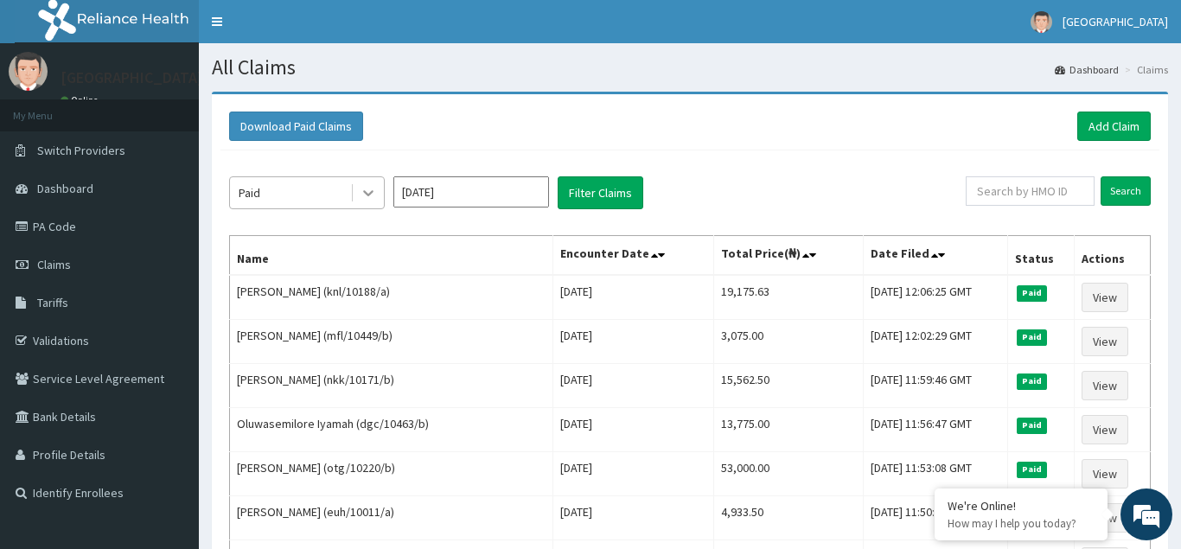
click at [373, 195] on icon at bounding box center [368, 192] width 17 height 17
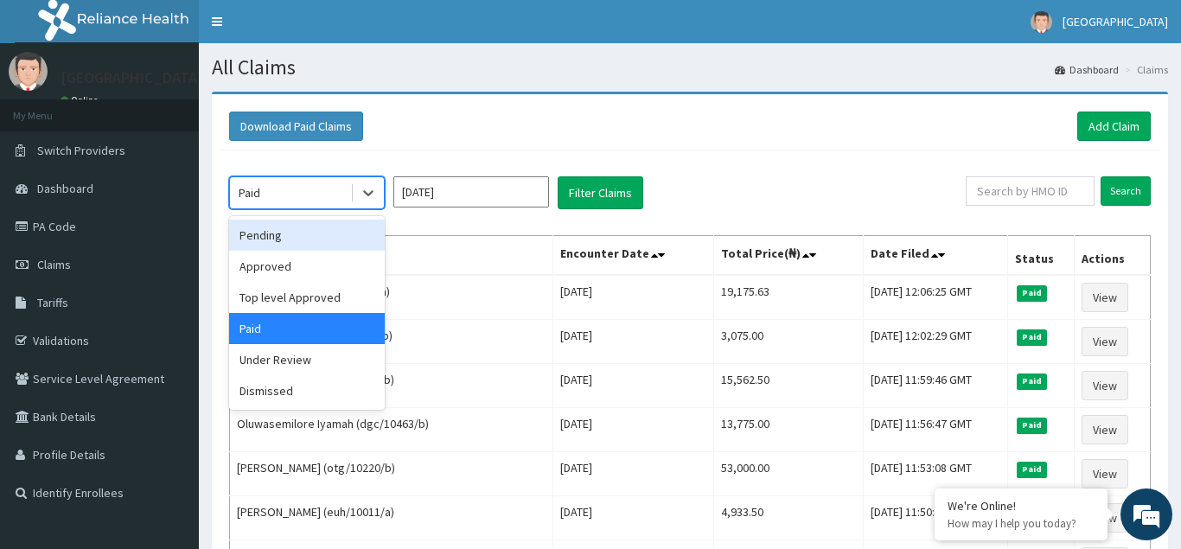
click at [290, 237] on div "Pending" at bounding box center [307, 235] width 156 height 31
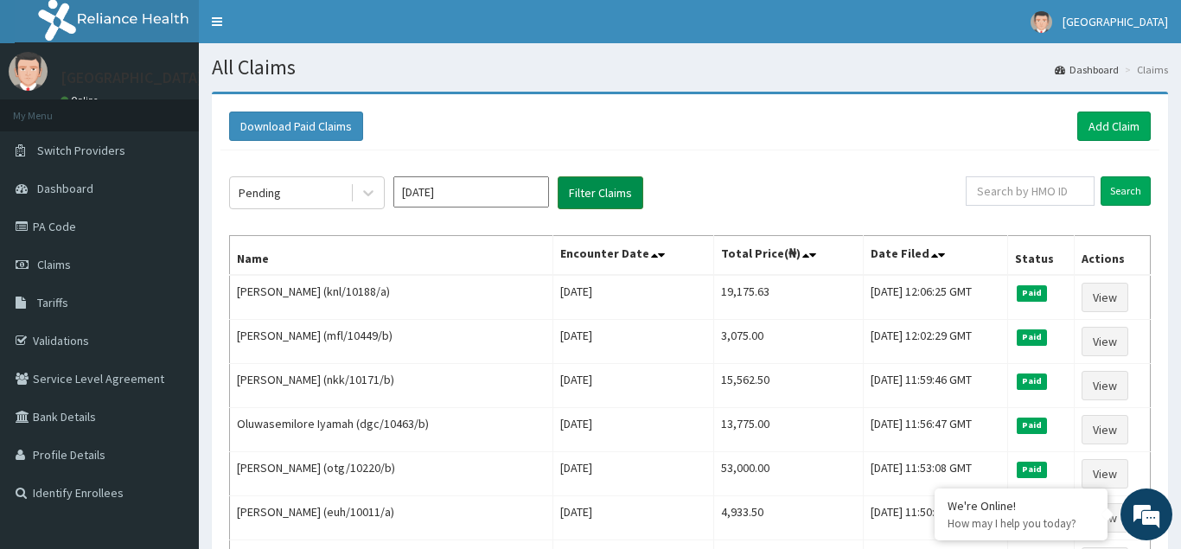
click at [587, 190] on button "Filter Claims" at bounding box center [601, 192] width 86 height 33
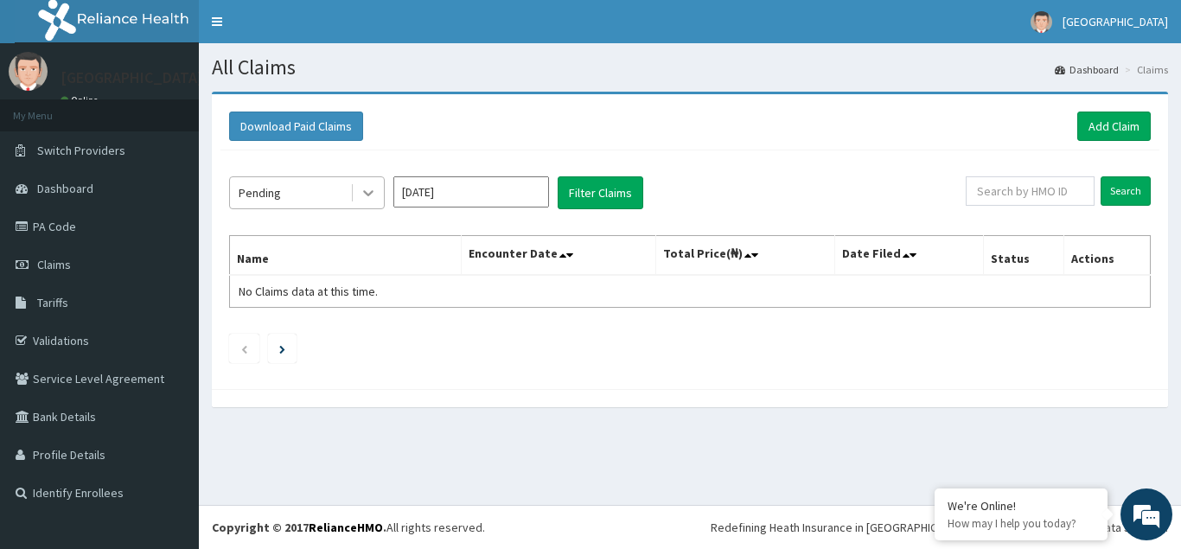
click at [367, 195] on icon at bounding box center [368, 194] width 10 height 6
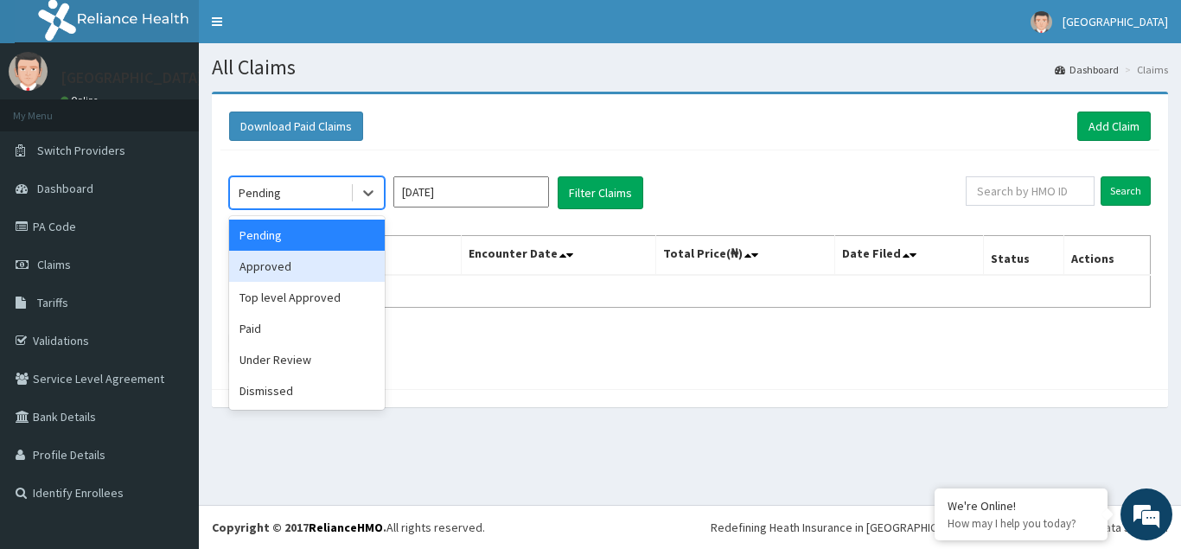
click at [265, 267] on div "Approved" at bounding box center [307, 266] width 156 height 31
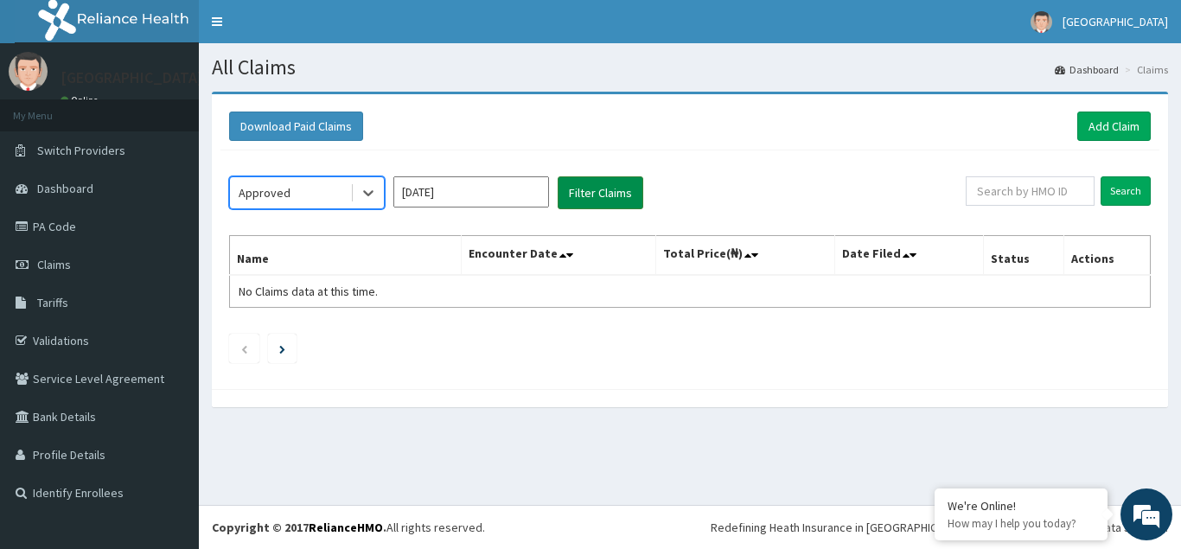
click at [597, 193] on button "Filter Claims" at bounding box center [601, 192] width 86 height 33
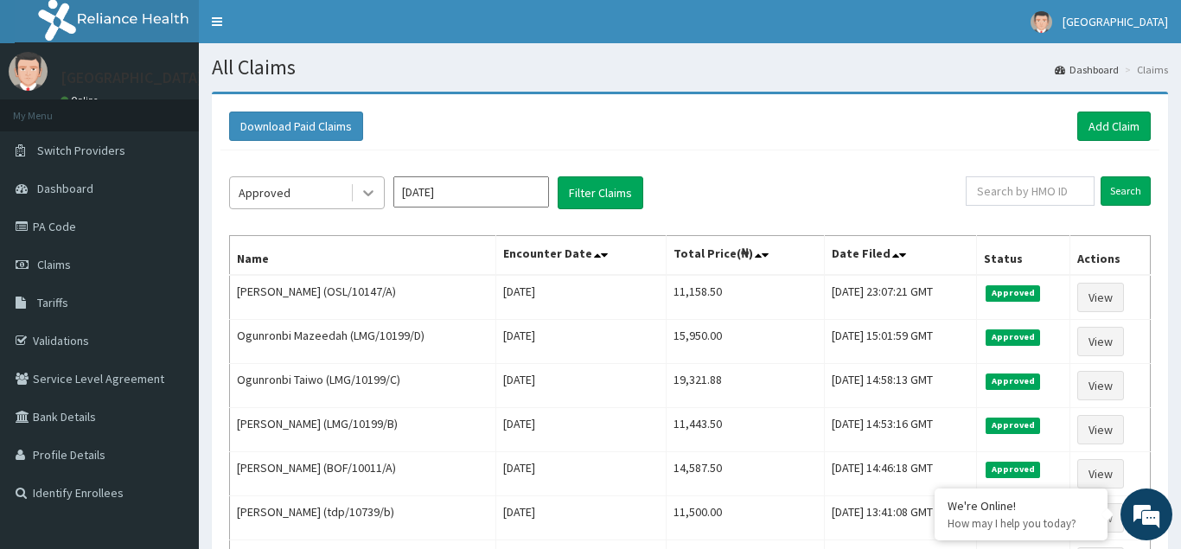
click at [367, 190] on icon at bounding box center [368, 192] width 17 height 17
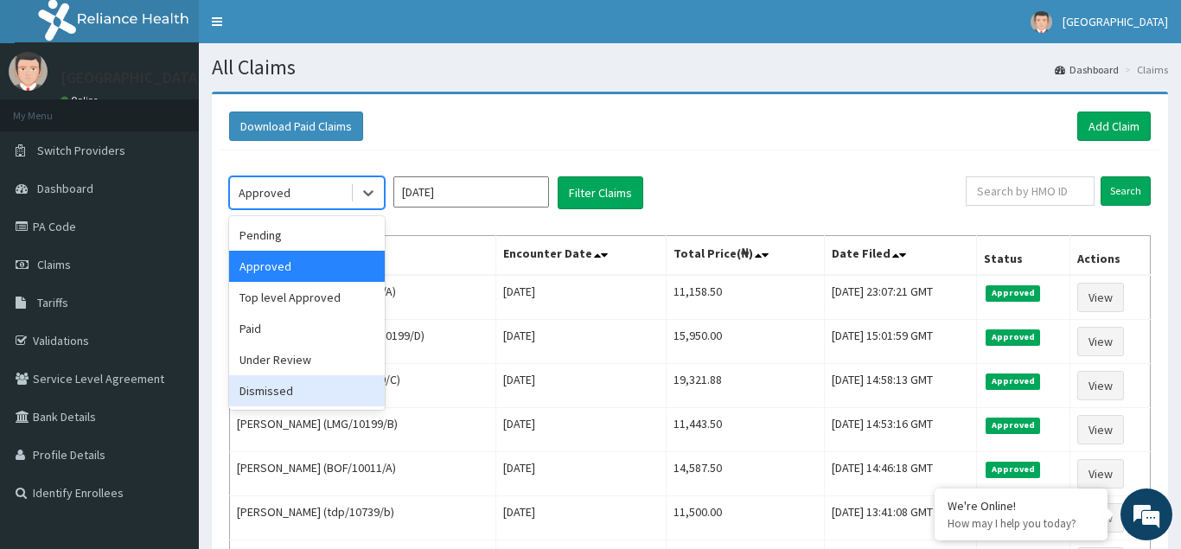
click at [291, 387] on div "Dismissed" at bounding box center [307, 390] width 156 height 31
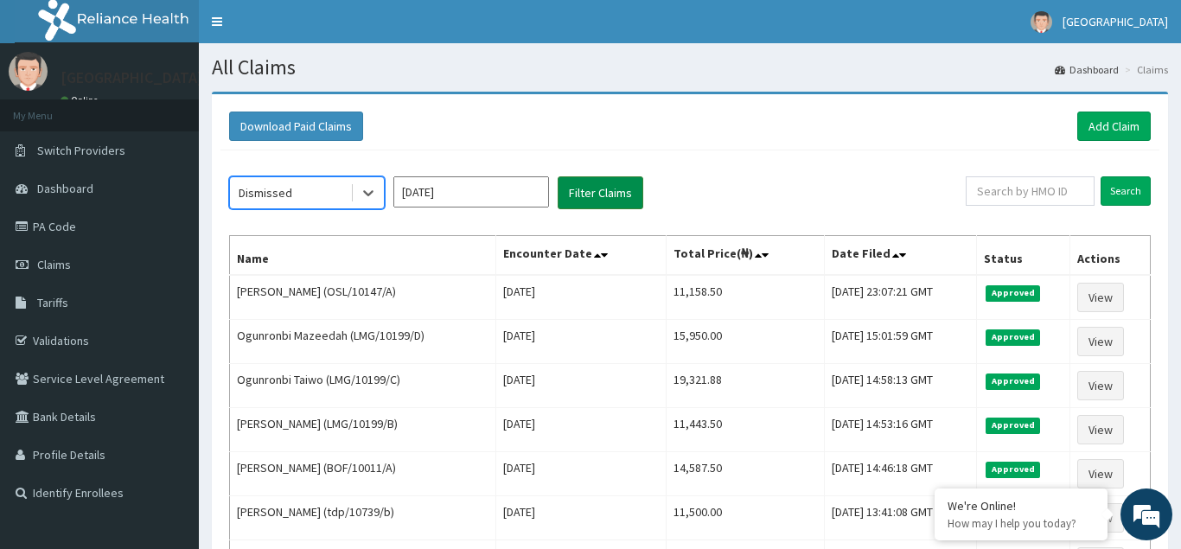
click at [598, 194] on button "Filter Claims" at bounding box center [601, 192] width 86 height 33
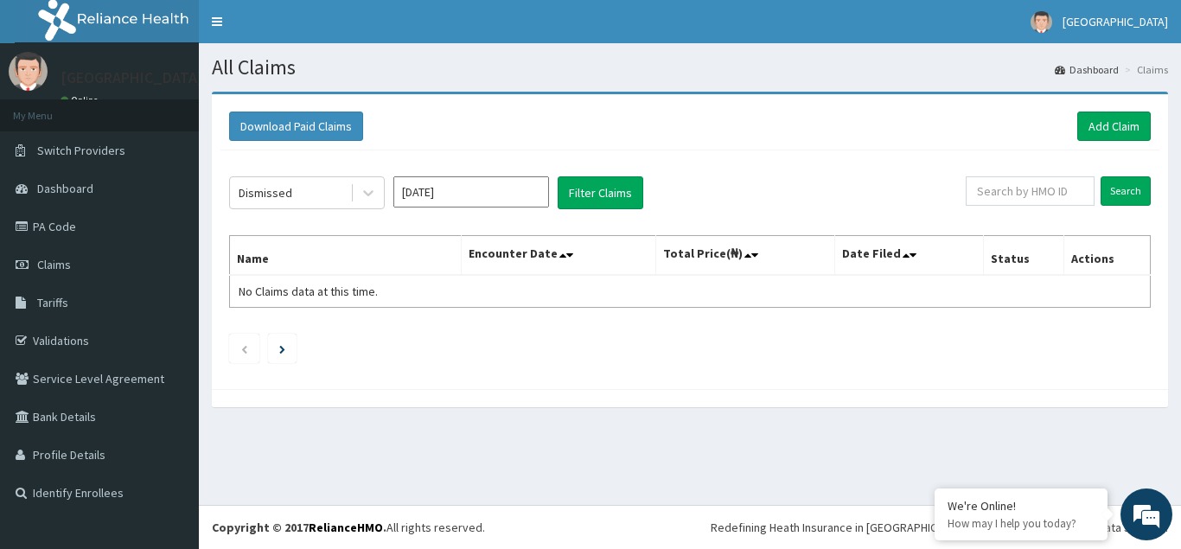
click at [477, 194] on input "[DATE]" at bounding box center [471, 191] width 156 height 31
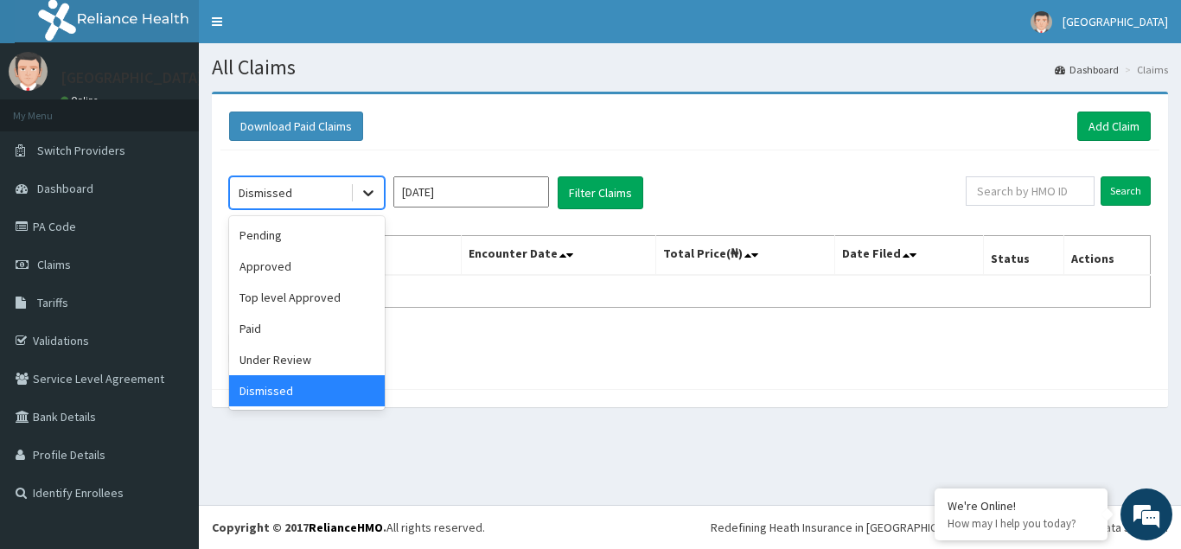
click at [371, 196] on icon at bounding box center [368, 192] width 17 height 17
click at [265, 323] on div "Paid" at bounding box center [307, 328] width 156 height 31
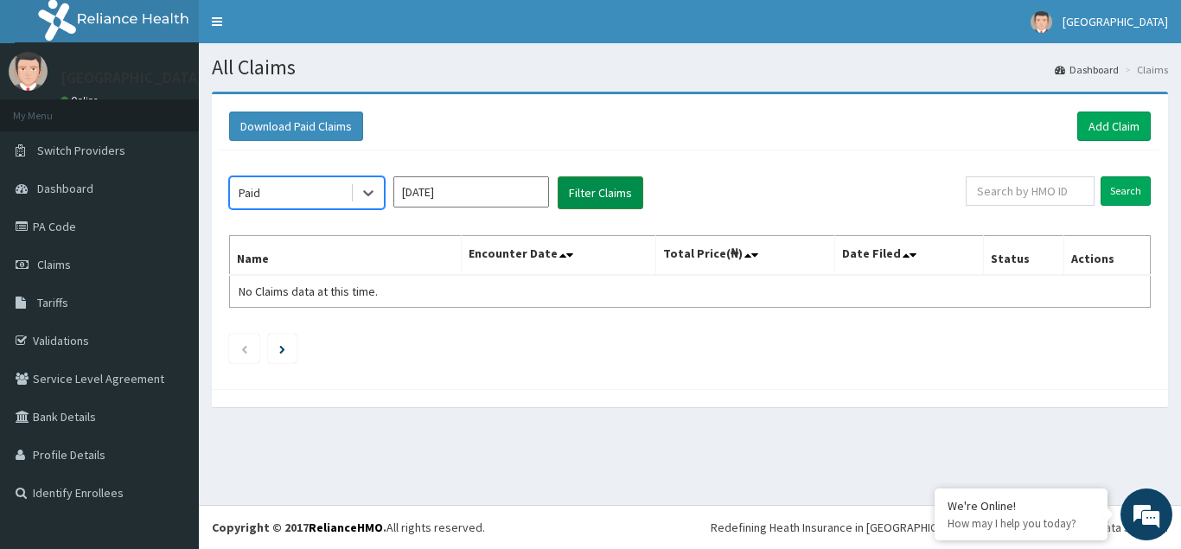
click at [609, 198] on button "Filter Claims" at bounding box center [601, 192] width 86 height 33
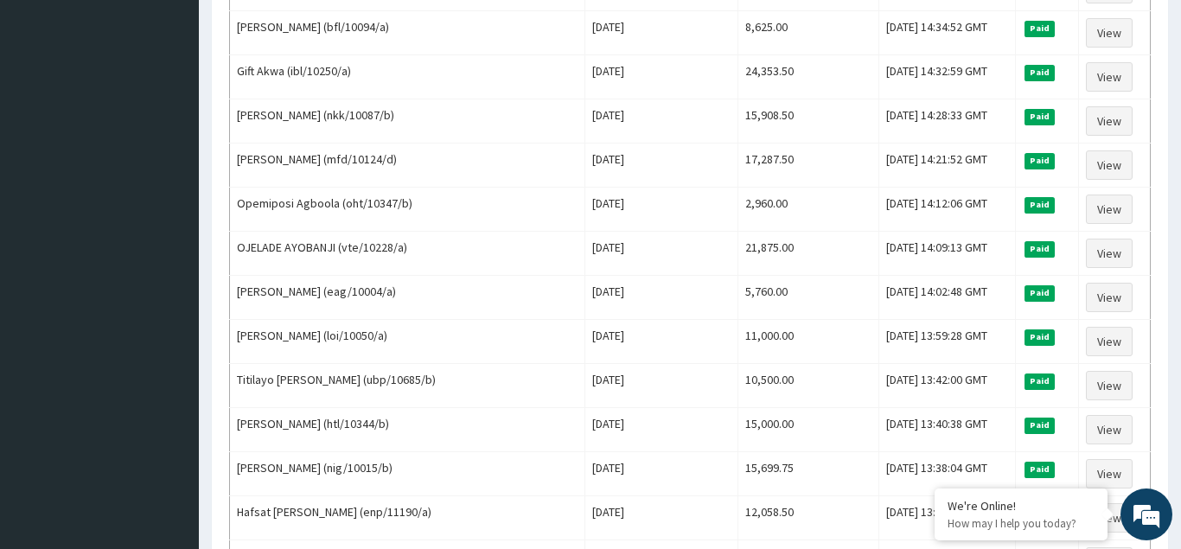
scroll to position [2106, 0]
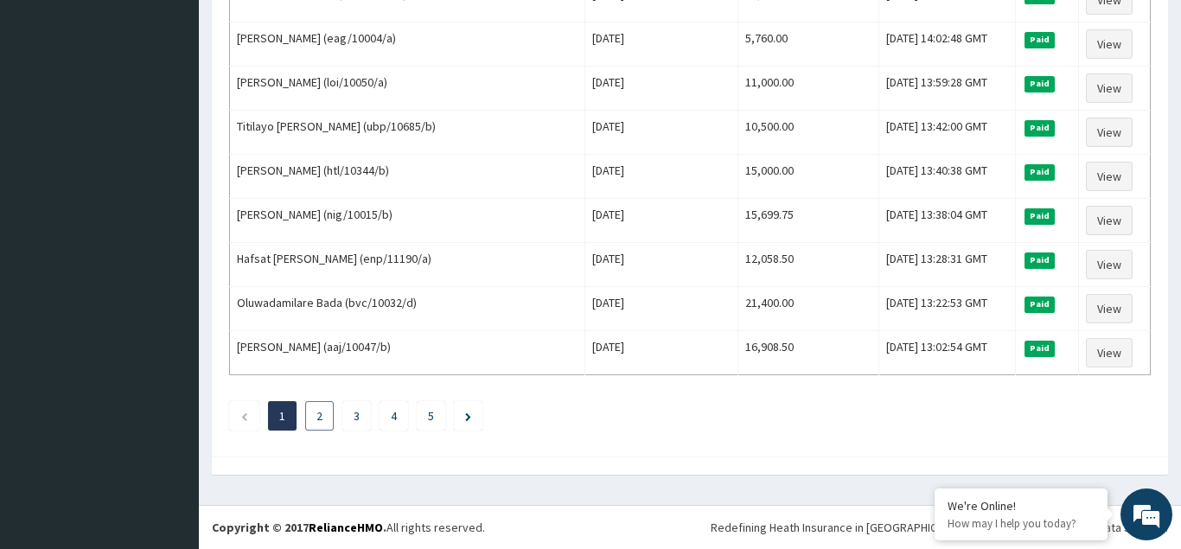
click at [323, 419] on li "2" at bounding box center [319, 415] width 29 height 29
click at [318, 418] on link "2" at bounding box center [320, 416] width 6 height 16
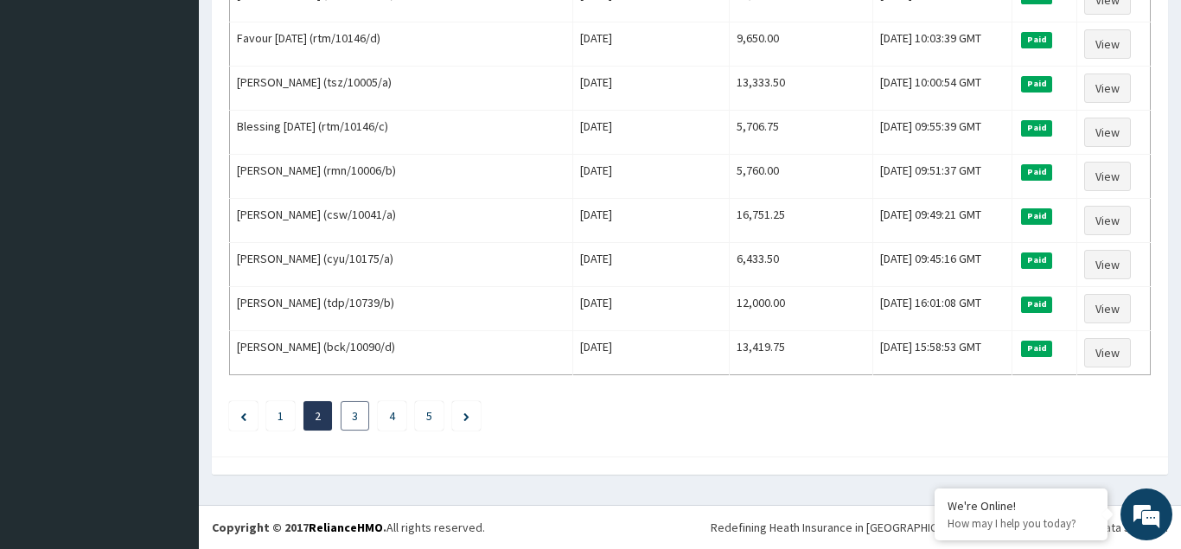
click at [356, 416] on link "3" at bounding box center [355, 416] width 6 height 16
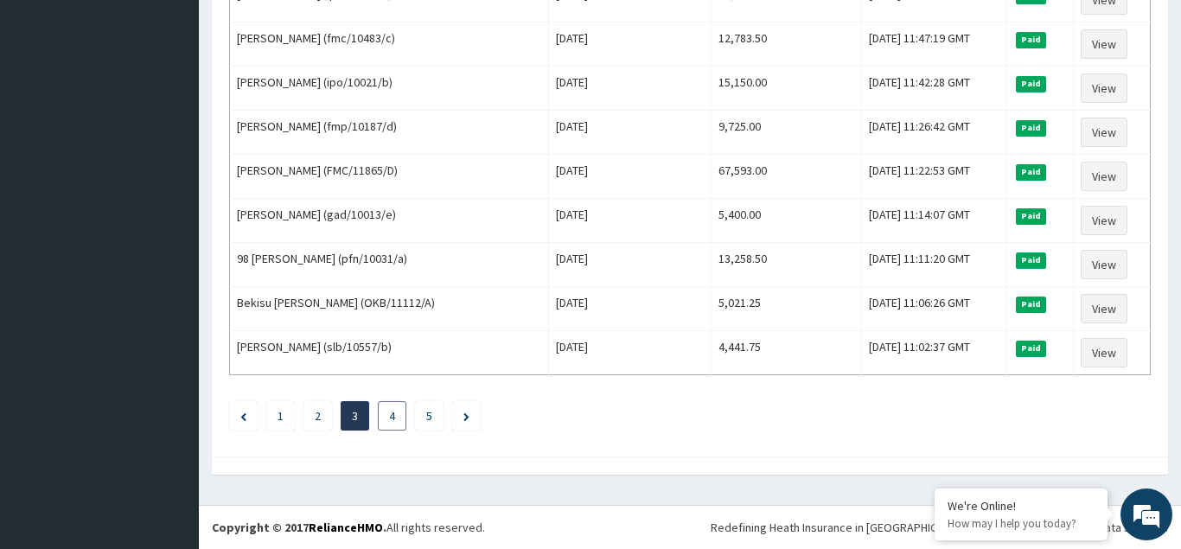
click at [395, 419] on li "4" at bounding box center [392, 415] width 29 height 29
click at [393, 417] on link "4" at bounding box center [392, 416] width 6 height 16
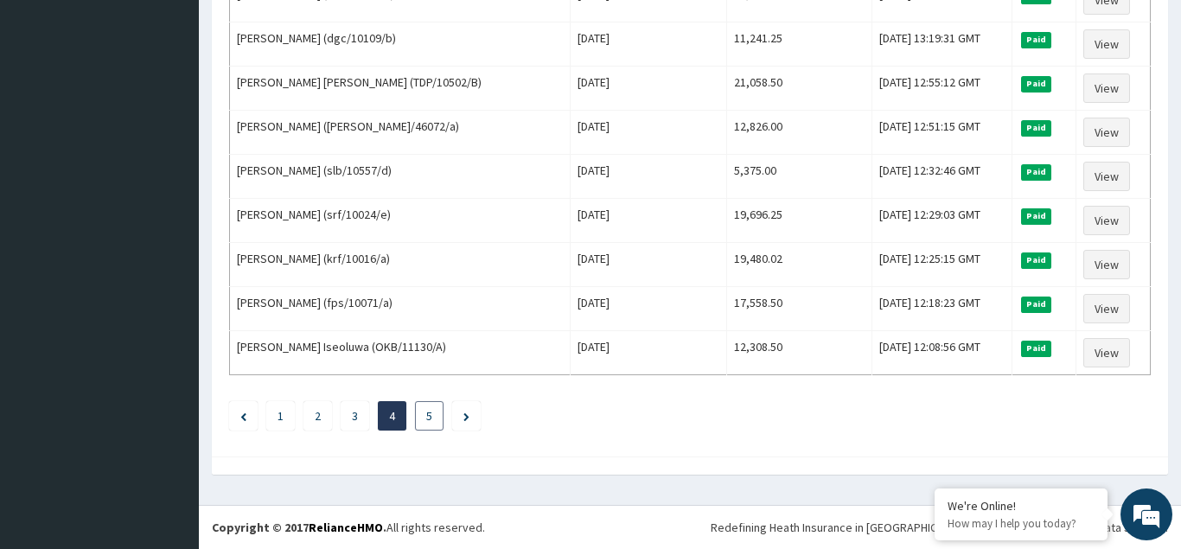
click at [432, 418] on li "5" at bounding box center [429, 415] width 29 height 29
click at [427, 418] on link "5" at bounding box center [429, 416] width 6 height 16
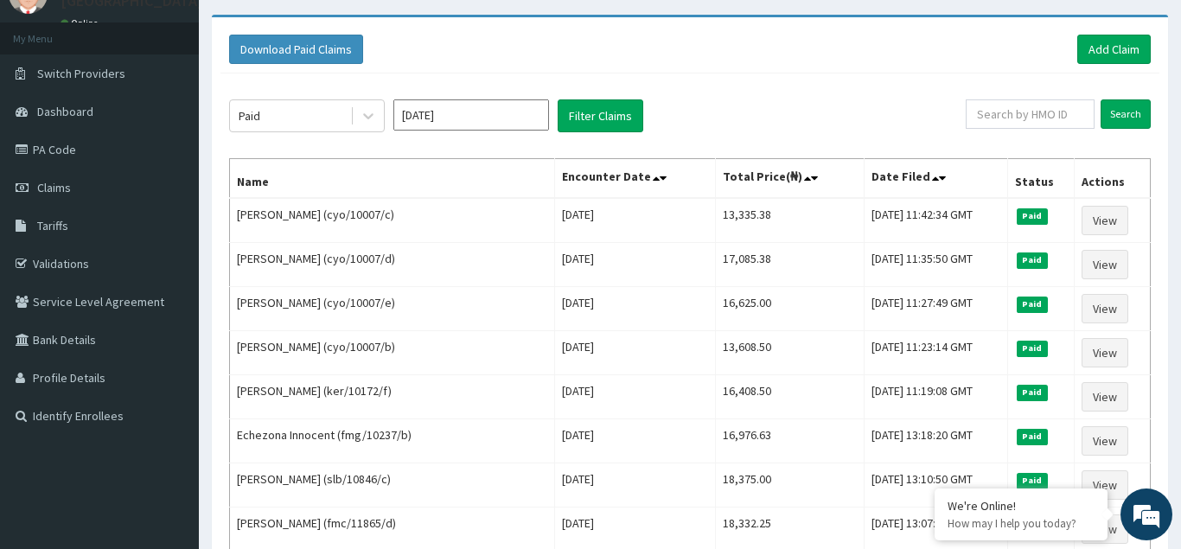
scroll to position [0, 0]
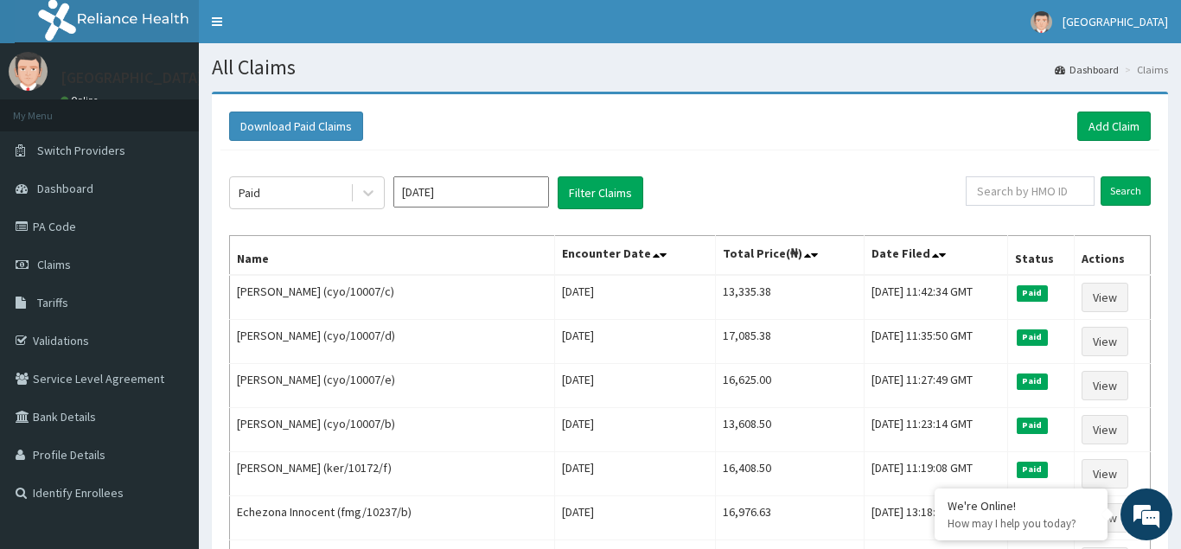
click at [531, 197] on input "[DATE]" at bounding box center [471, 191] width 156 height 31
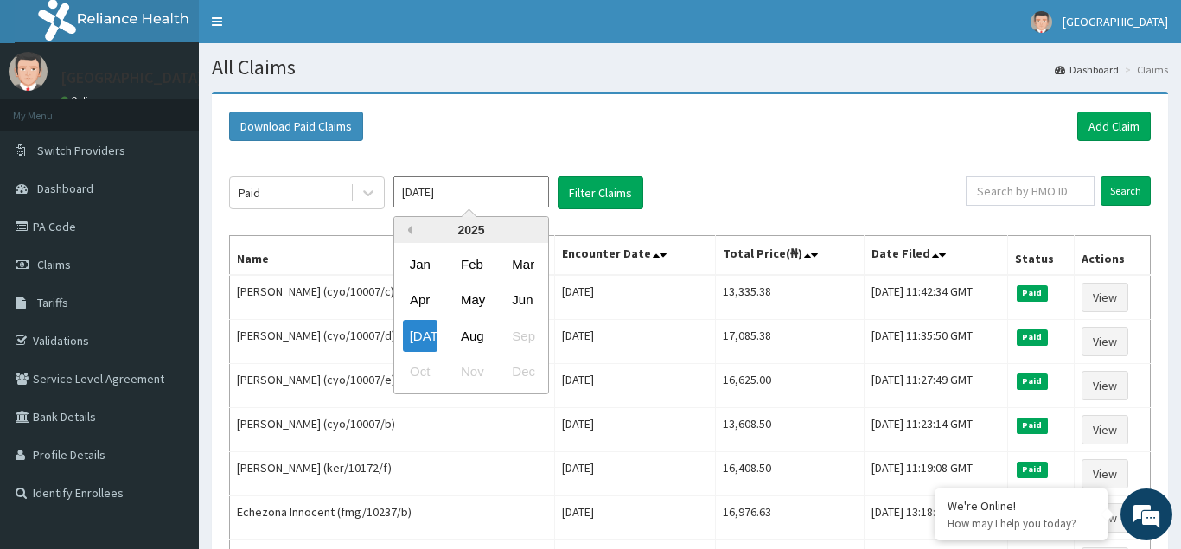
click at [410, 233] on button "Previous Year" at bounding box center [407, 230] width 9 height 9
click at [419, 265] on div "Jan" at bounding box center [420, 264] width 35 height 32
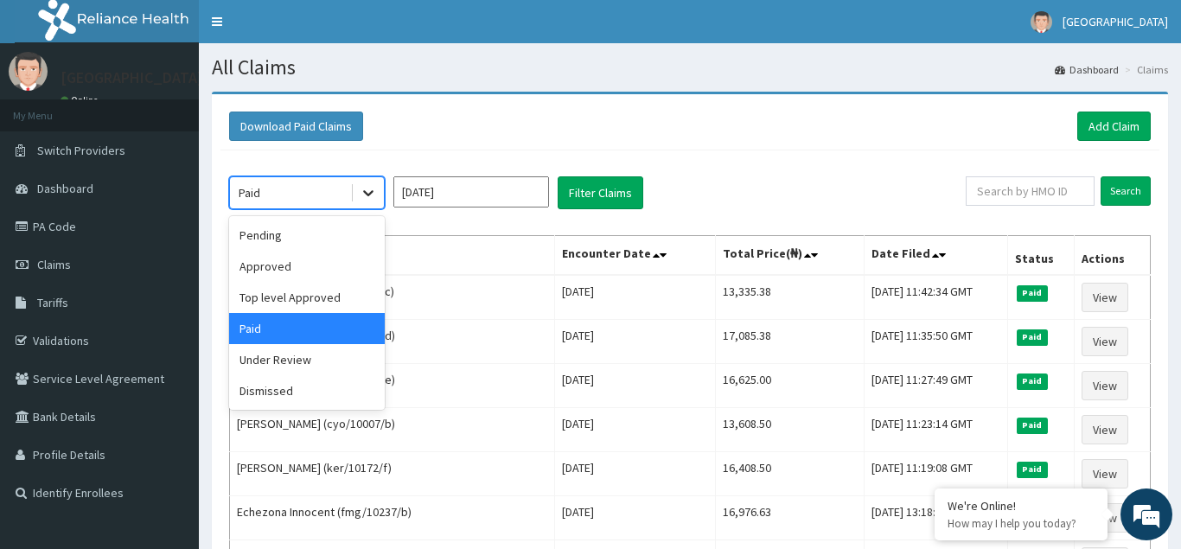
click at [371, 195] on icon at bounding box center [368, 192] width 17 height 17
click at [276, 240] on div "Pending" at bounding box center [307, 235] width 156 height 31
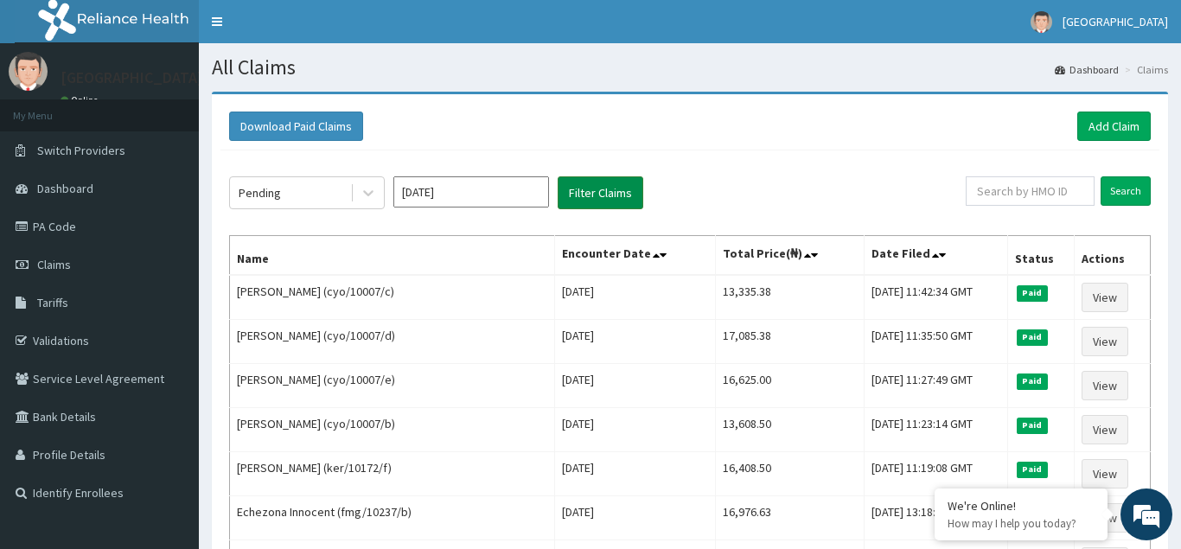
click at [592, 198] on button "Filter Claims" at bounding box center [601, 192] width 86 height 33
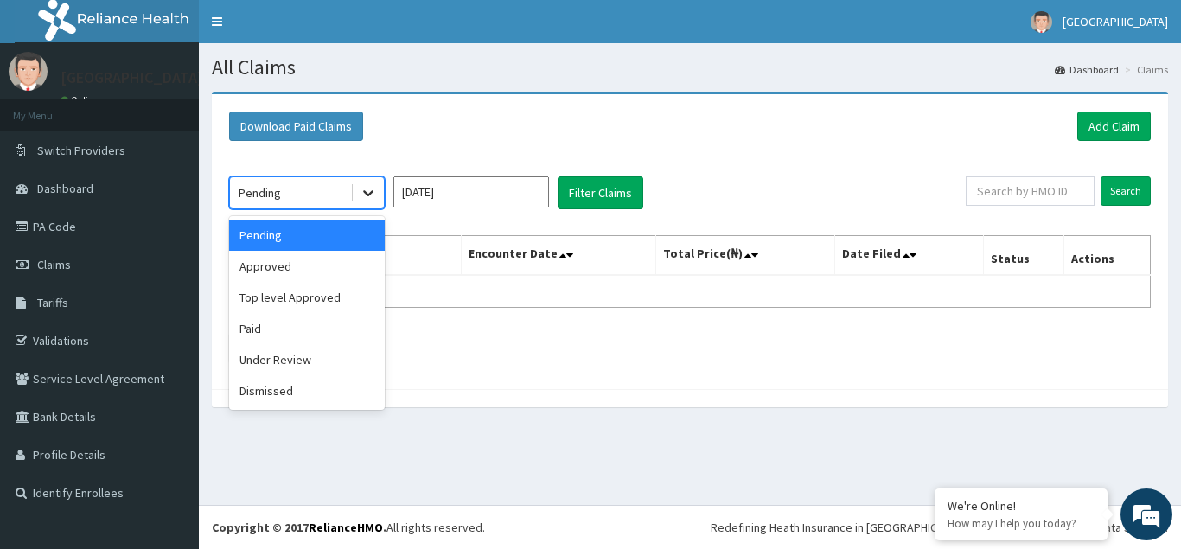
click at [368, 193] on icon at bounding box center [368, 192] width 17 height 17
click at [265, 264] on div "Approved" at bounding box center [307, 266] width 156 height 31
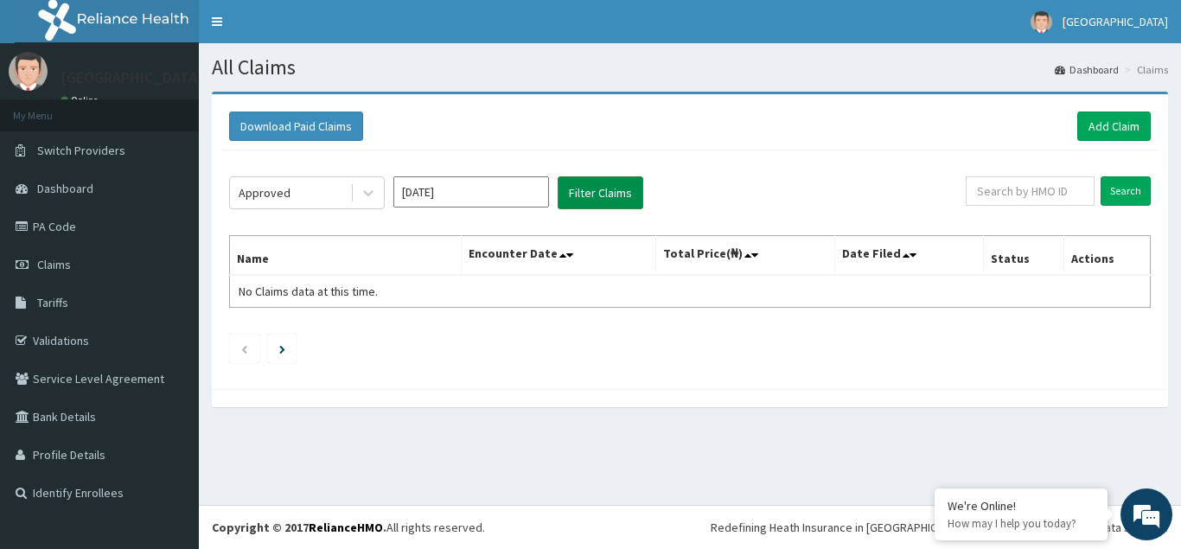
click at [592, 190] on button "Filter Claims" at bounding box center [601, 192] width 86 height 33
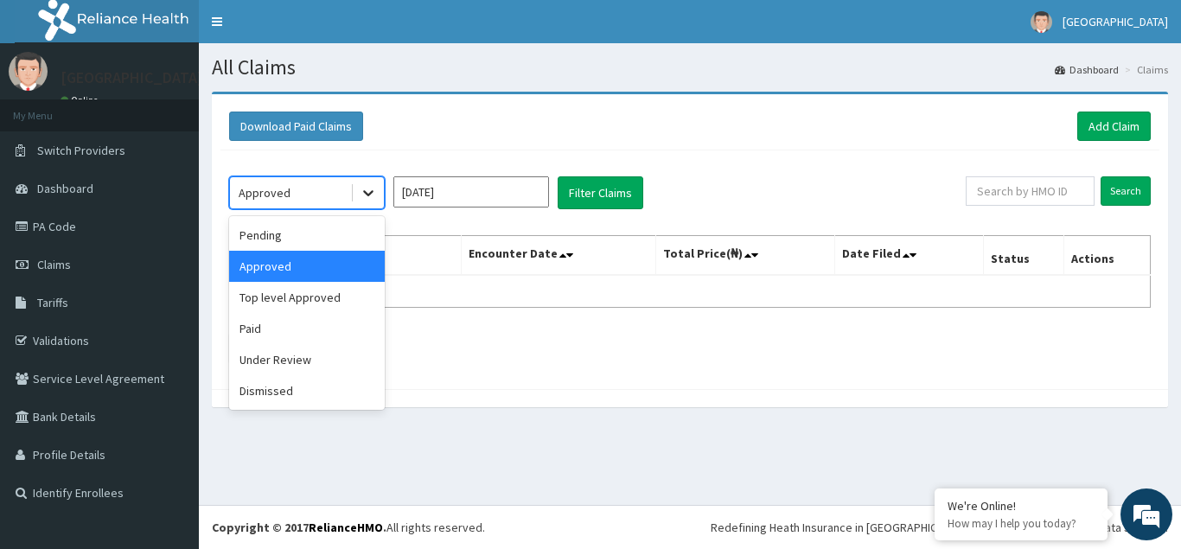
click at [365, 191] on icon at bounding box center [368, 194] width 10 height 6
click at [274, 304] on div "Top level Approved" at bounding box center [307, 297] width 156 height 31
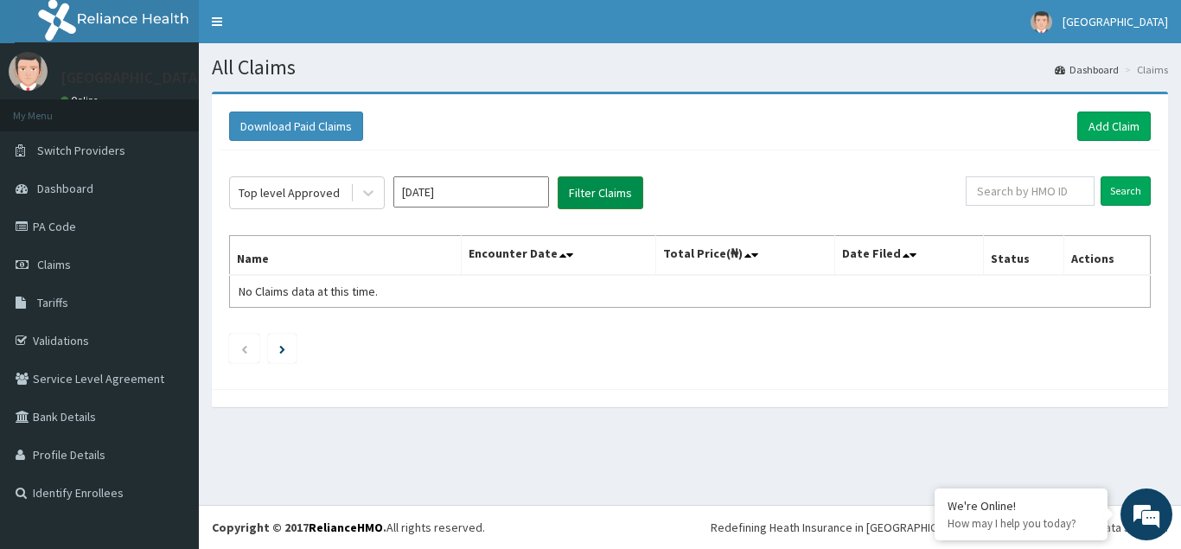
click at [600, 191] on button "Filter Claims" at bounding box center [601, 192] width 86 height 33
click at [371, 195] on icon at bounding box center [368, 192] width 17 height 17
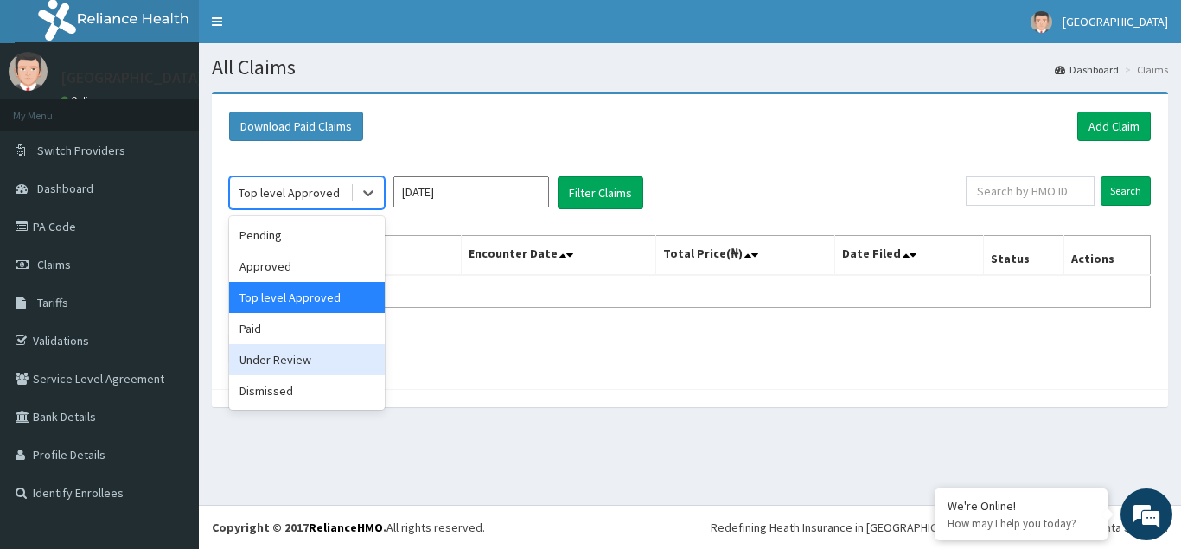
click at [276, 361] on div "Under Review" at bounding box center [307, 359] width 156 height 31
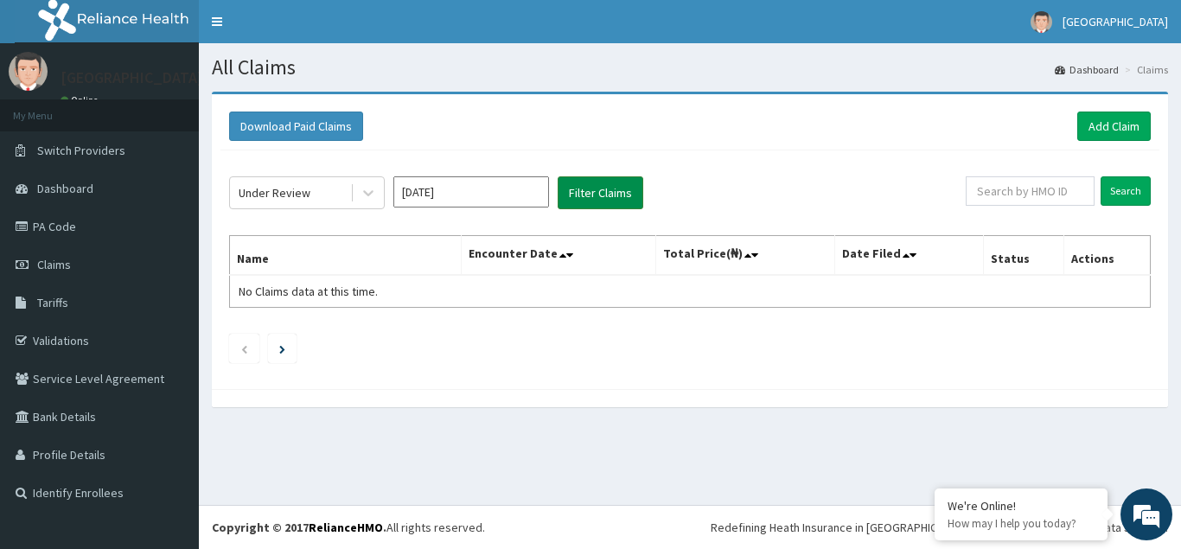
click at [604, 189] on button "Filter Claims" at bounding box center [601, 192] width 86 height 33
click at [604, 190] on button "Filter Claims" at bounding box center [601, 192] width 86 height 33
click at [371, 196] on icon at bounding box center [368, 192] width 17 height 17
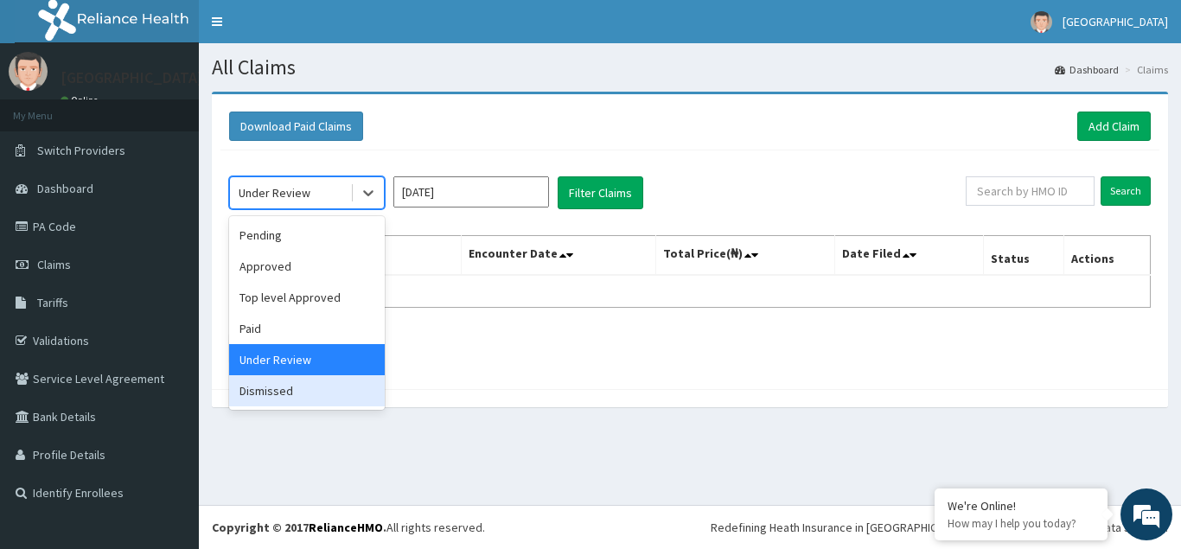
click at [274, 390] on div "Dismissed" at bounding box center [307, 390] width 156 height 31
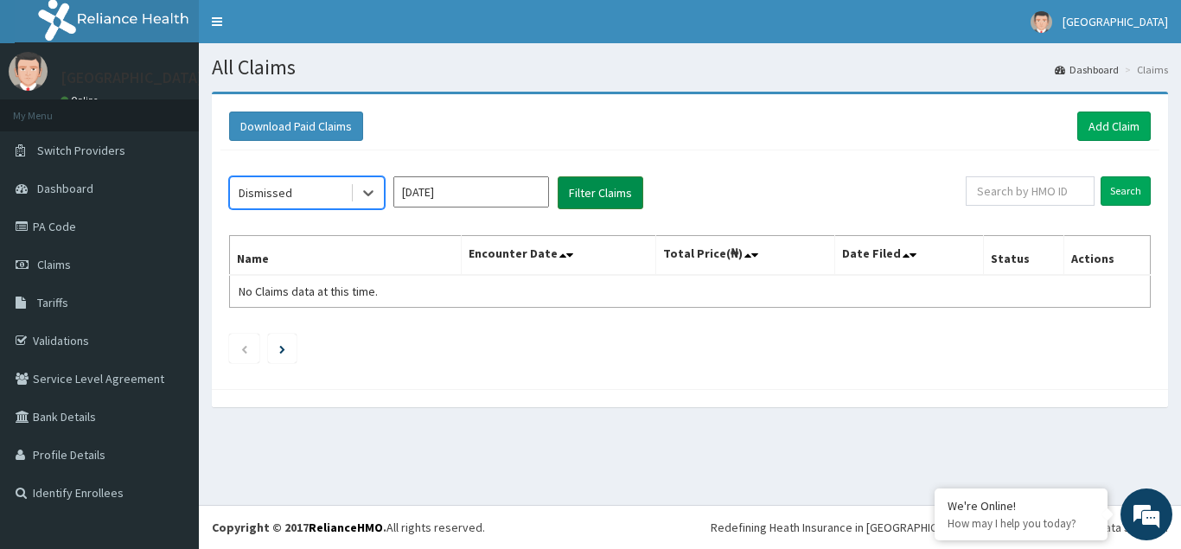
click at [597, 197] on button "Filter Claims" at bounding box center [601, 192] width 86 height 33
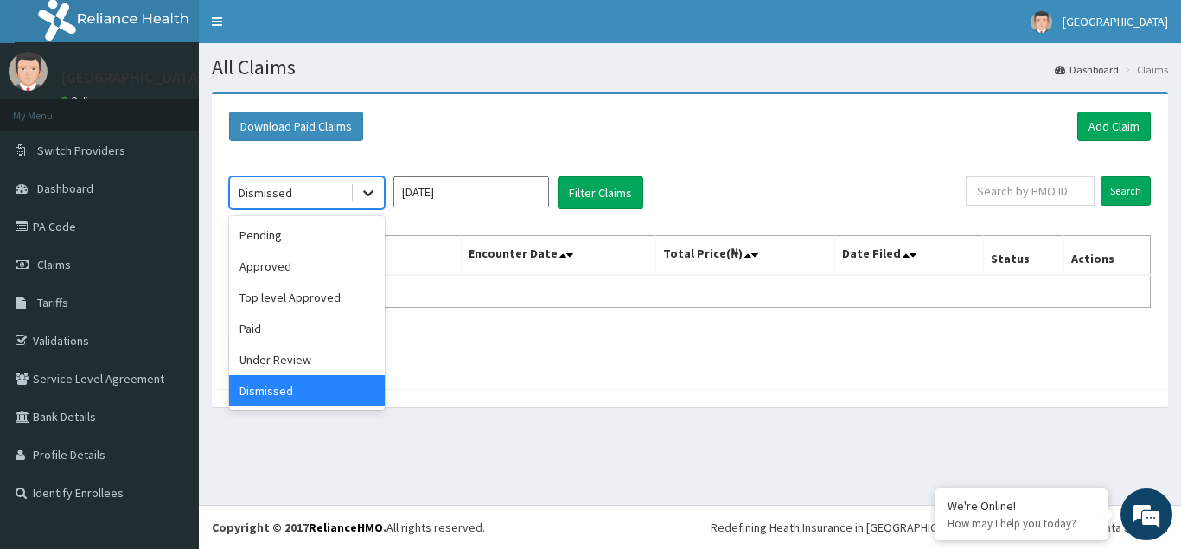
click at [370, 193] on icon at bounding box center [368, 194] width 10 height 6
click at [262, 365] on div "Under Review" at bounding box center [307, 359] width 156 height 31
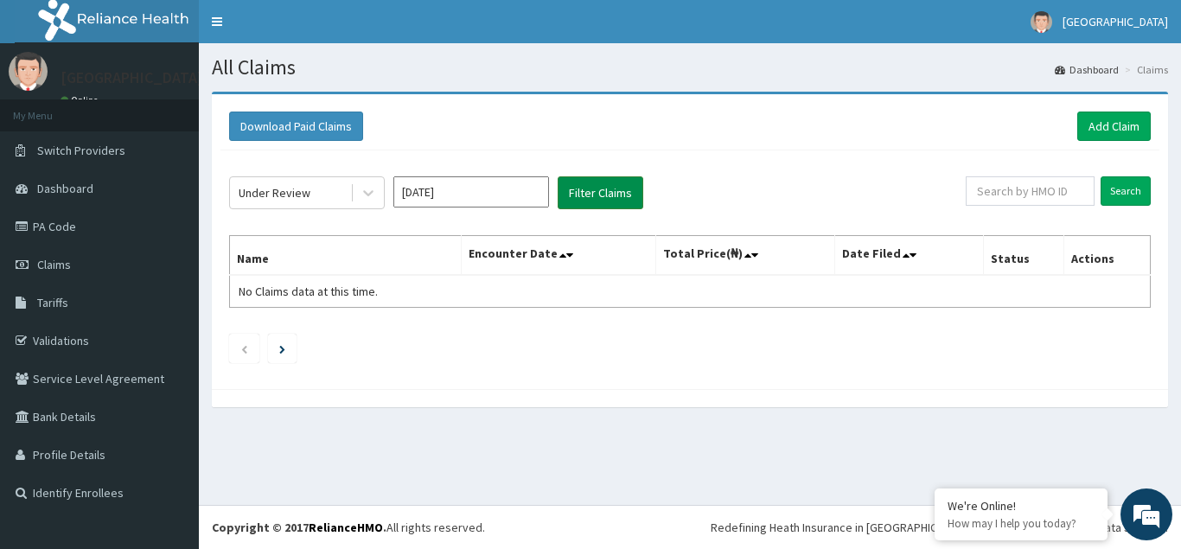
click at [596, 198] on button "Filter Claims" at bounding box center [601, 192] width 86 height 33
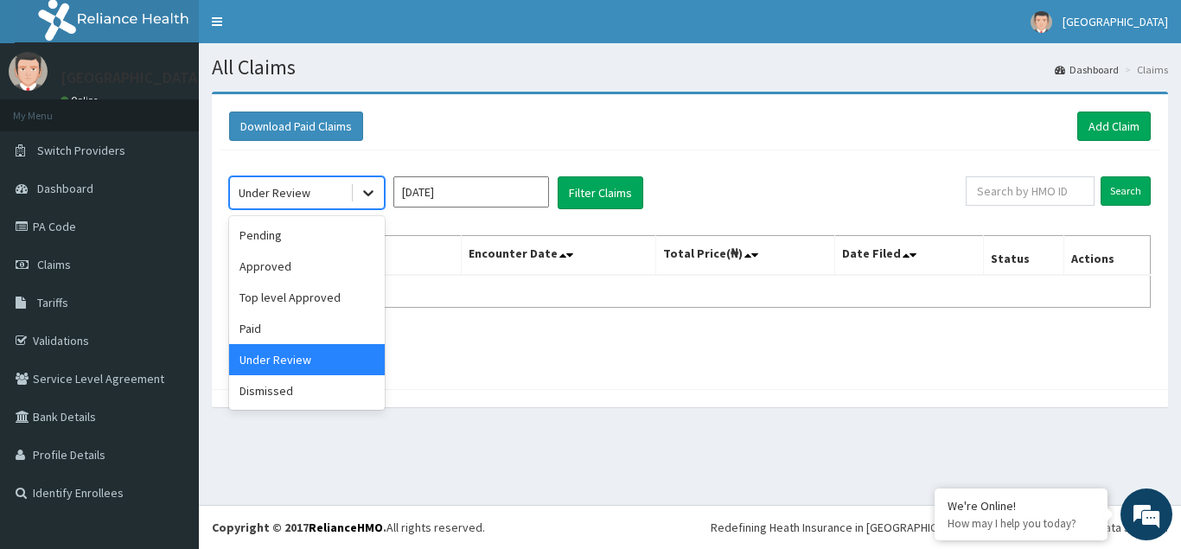
click at [368, 194] on icon at bounding box center [368, 194] width 10 height 6
click at [266, 334] on div "Paid" at bounding box center [307, 328] width 156 height 31
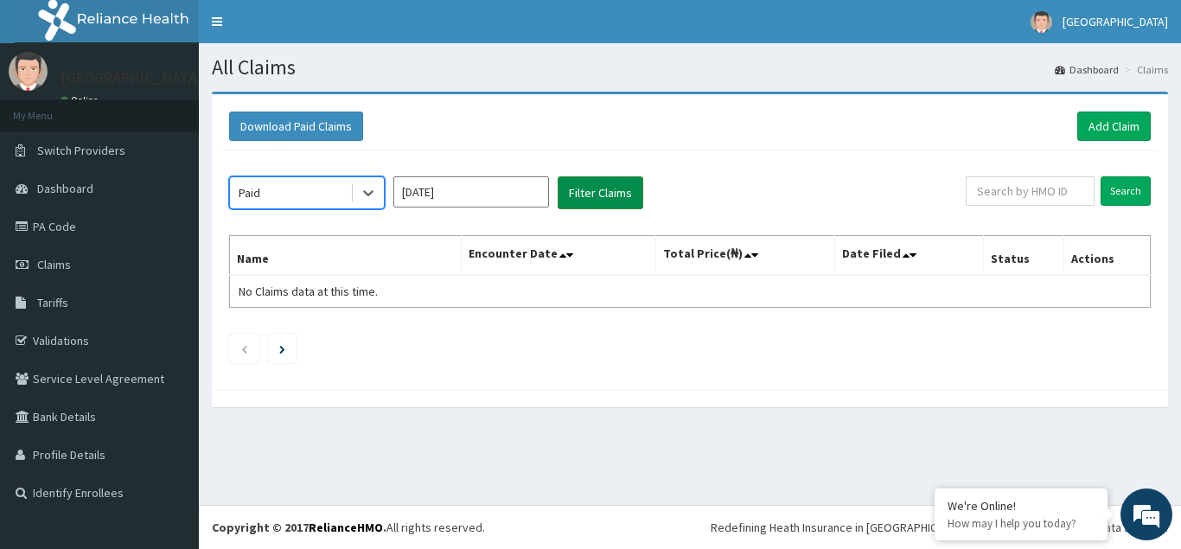
click at [608, 196] on button "Filter Claims" at bounding box center [601, 192] width 86 height 33
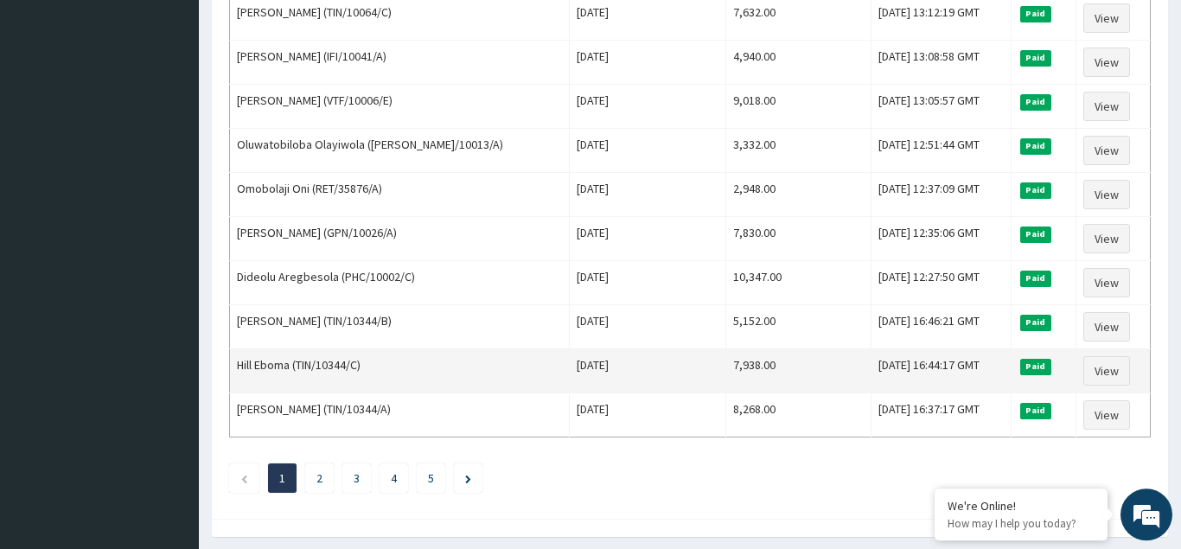
scroll to position [2106, 0]
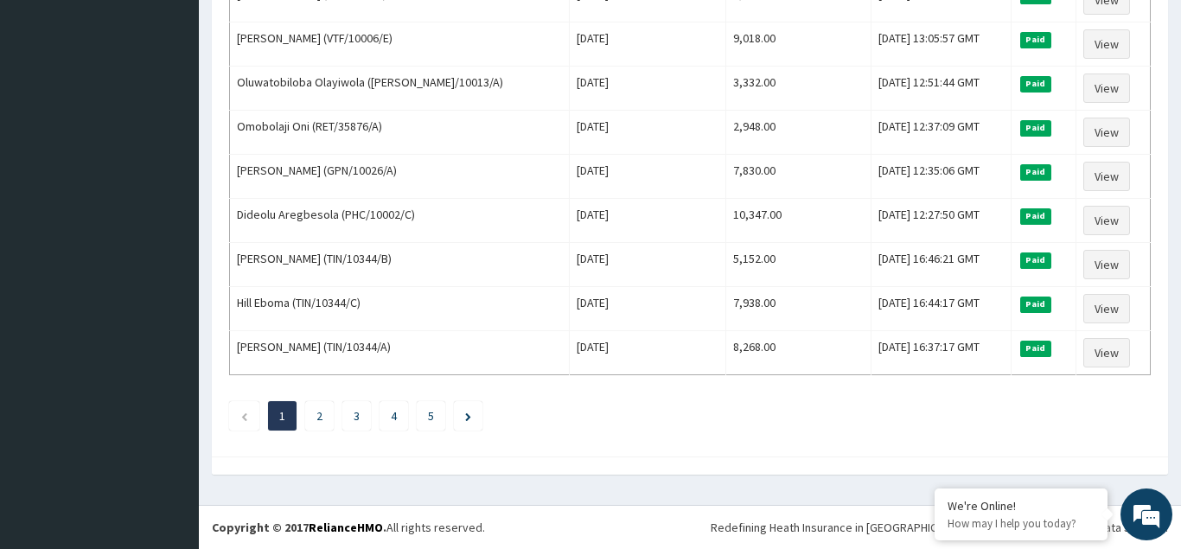
click at [319, 420] on link "2" at bounding box center [320, 416] width 6 height 16
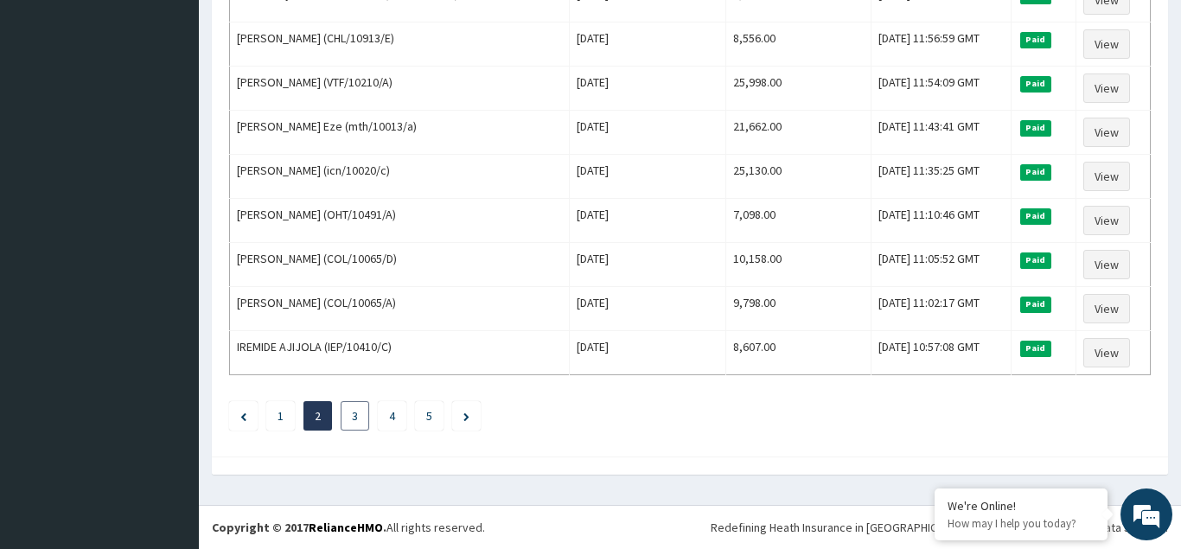
click at [355, 419] on link "3" at bounding box center [355, 416] width 6 height 16
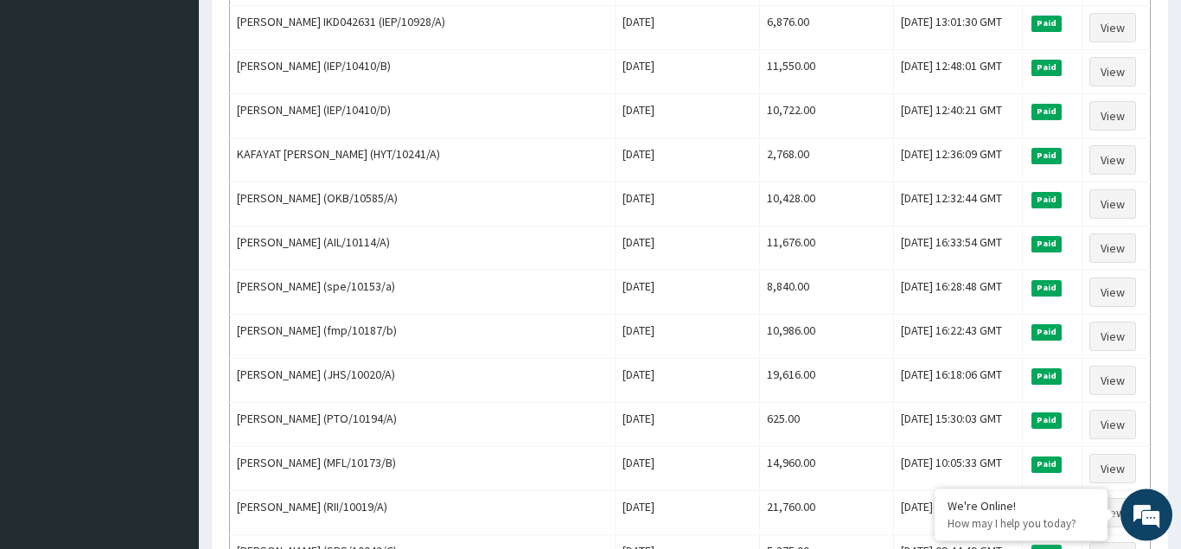
scroll to position [2029, 0]
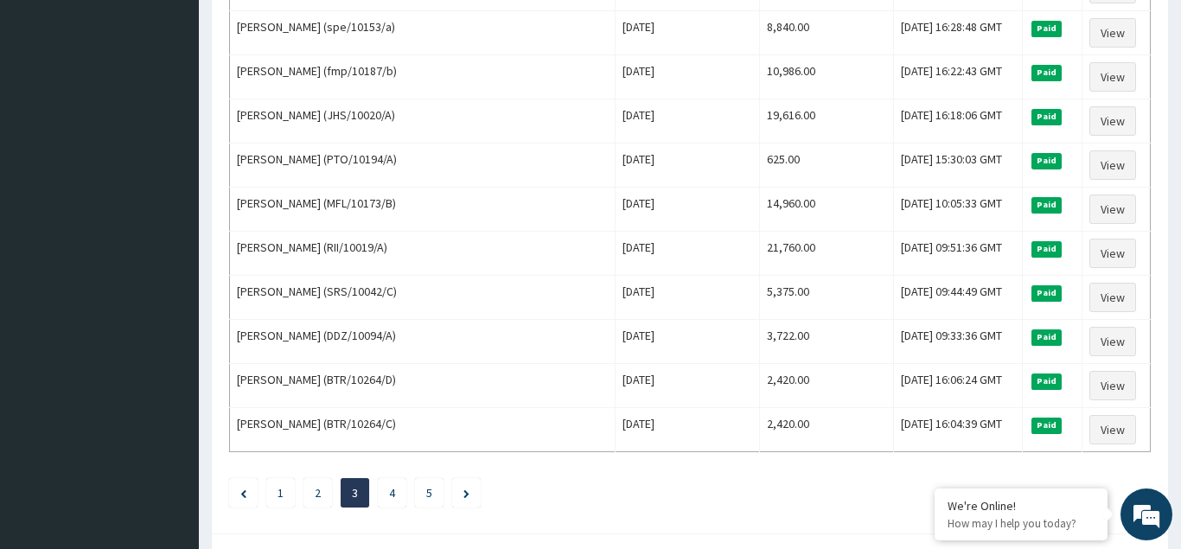
click at [390, 496] on link "4" at bounding box center [392, 493] width 6 height 16
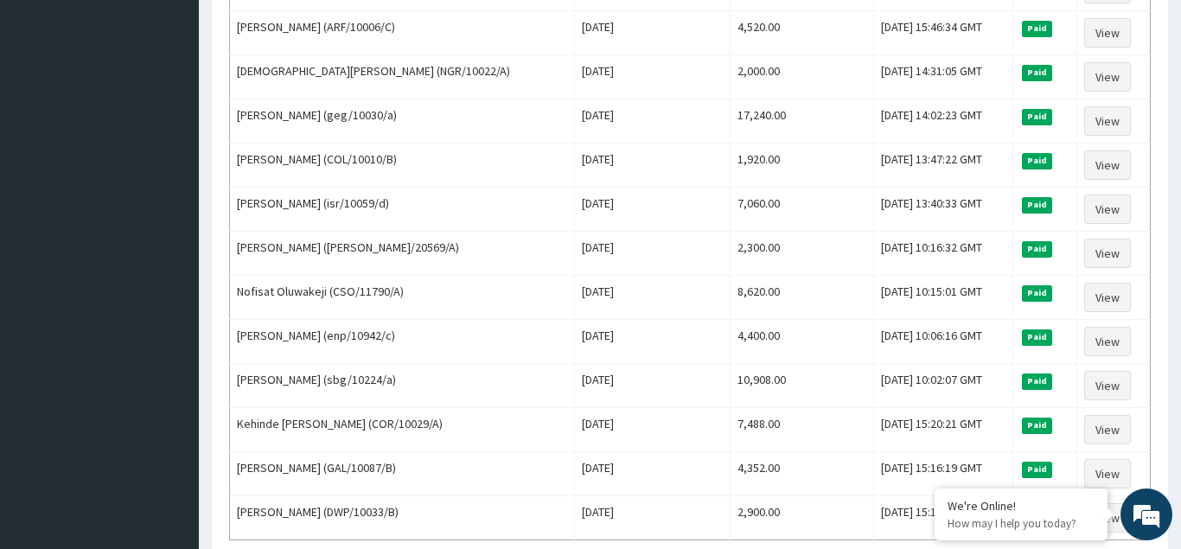
scroll to position [2106, 0]
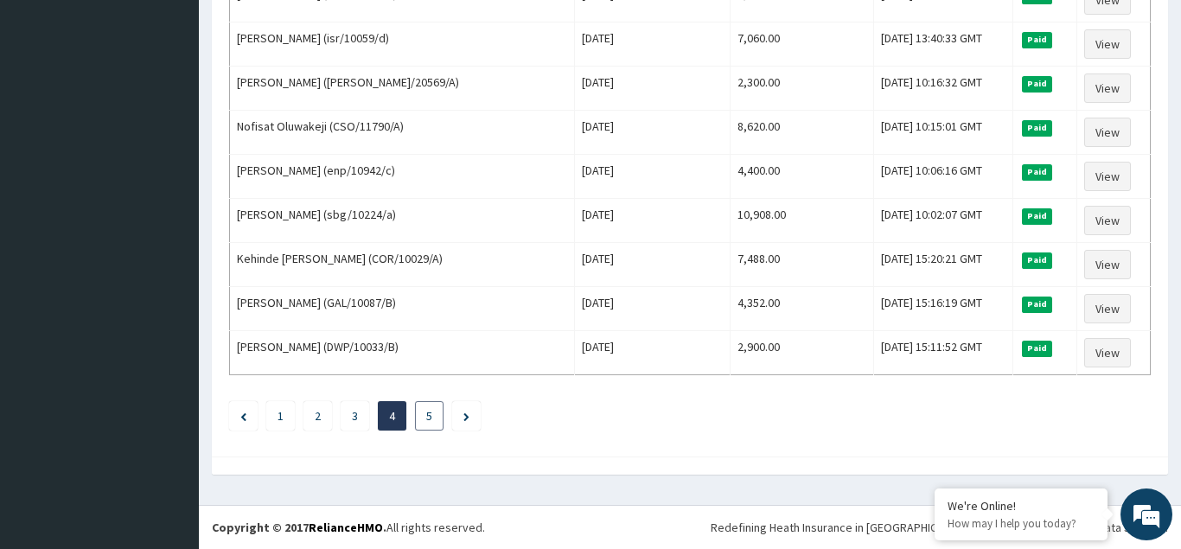
click at [432, 416] on li "5" at bounding box center [429, 415] width 29 height 29
click at [426, 421] on li "5" at bounding box center [429, 415] width 29 height 29
click at [428, 417] on link "5" at bounding box center [429, 416] width 6 height 16
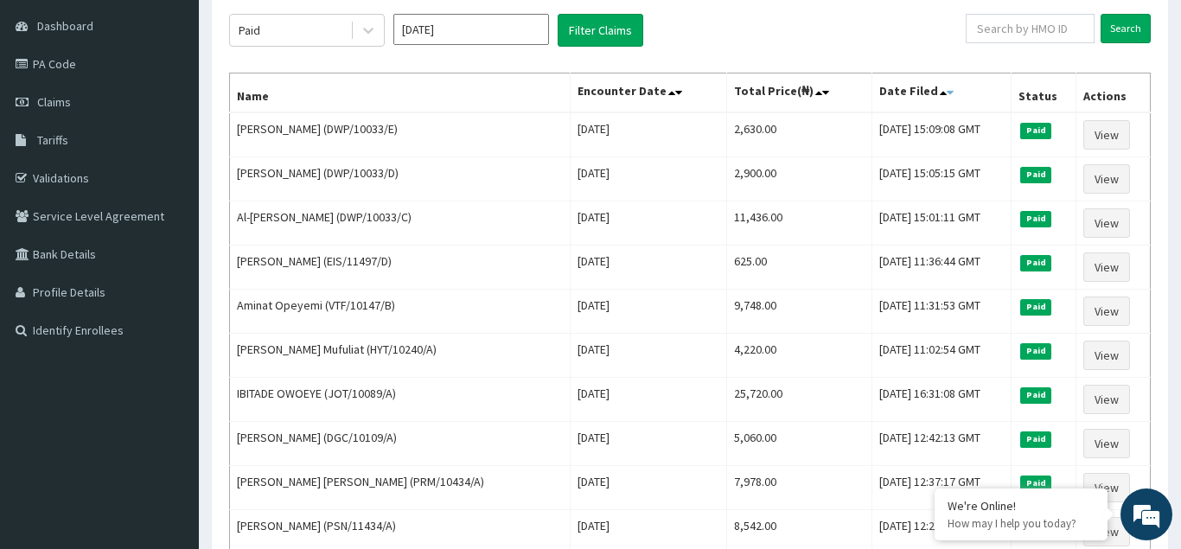
scroll to position [0, 0]
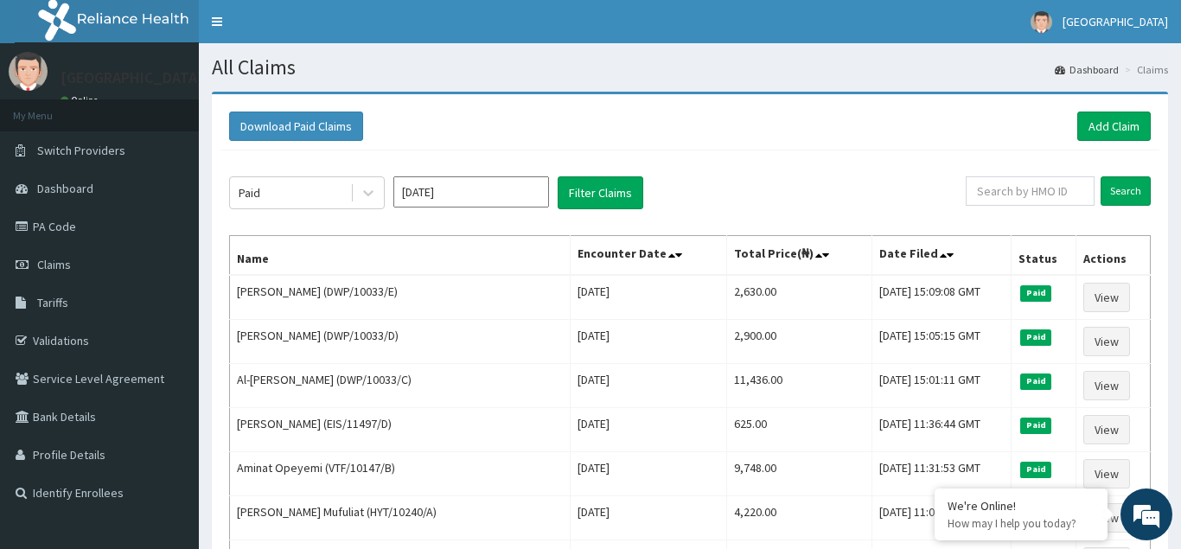
click at [521, 193] on input "Jan 2024" at bounding box center [471, 191] width 156 height 31
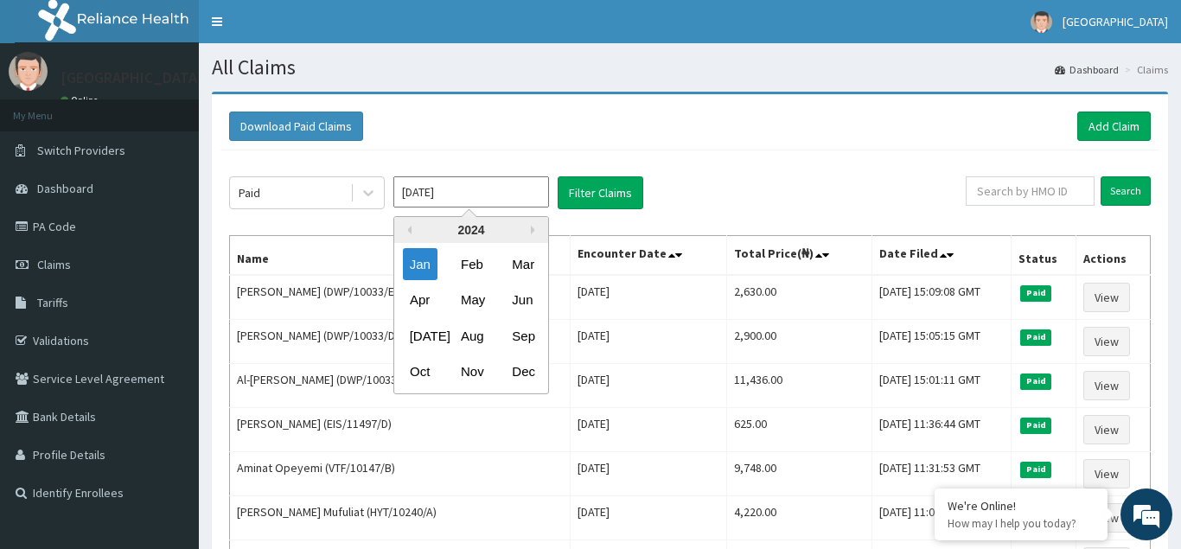
click at [469, 269] on div "Feb" at bounding box center [471, 264] width 35 height 32
type input "Feb 2024"
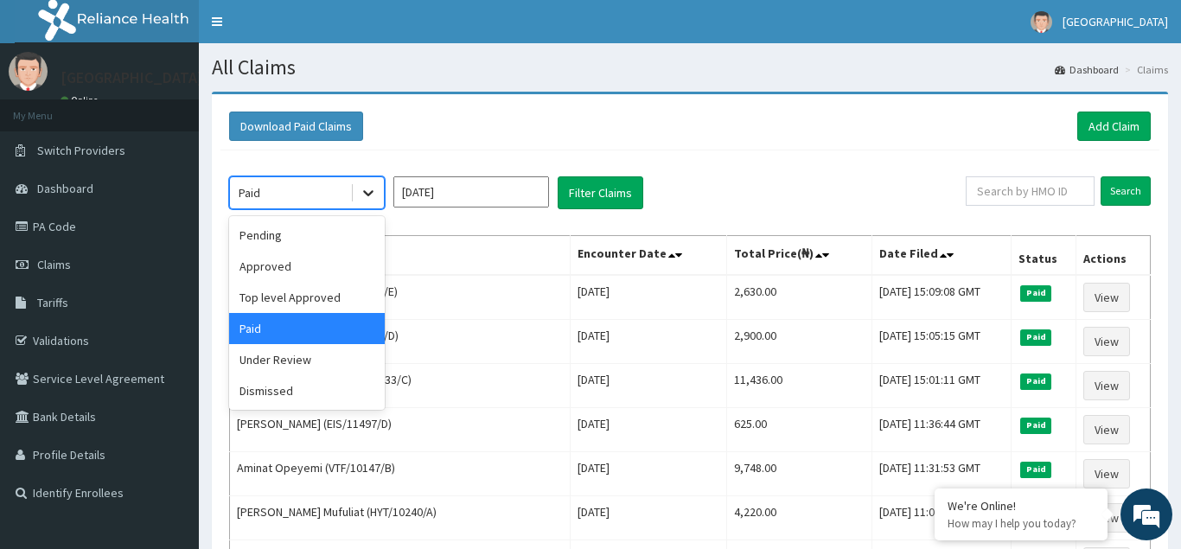
click at [367, 193] on icon at bounding box center [368, 194] width 10 height 6
click at [265, 234] on div "Pending" at bounding box center [307, 235] width 156 height 31
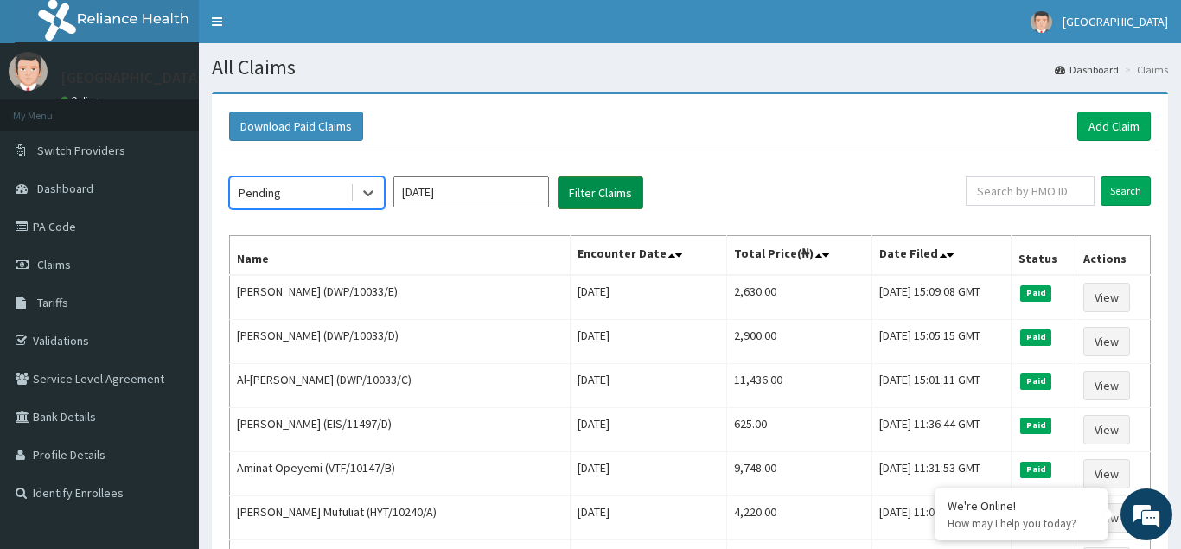
click at [606, 195] on button "Filter Claims" at bounding box center [601, 192] width 86 height 33
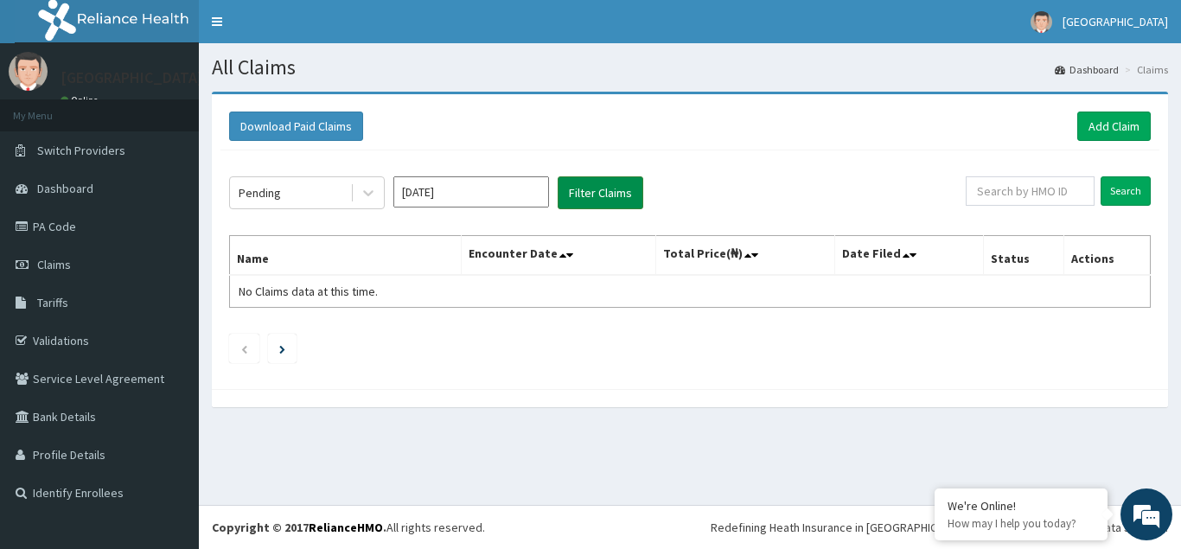
click at [609, 198] on button "Filter Claims" at bounding box center [601, 192] width 86 height 33
click at [364, 196] on icon at bounding box center [368, 192] width 17 height 17
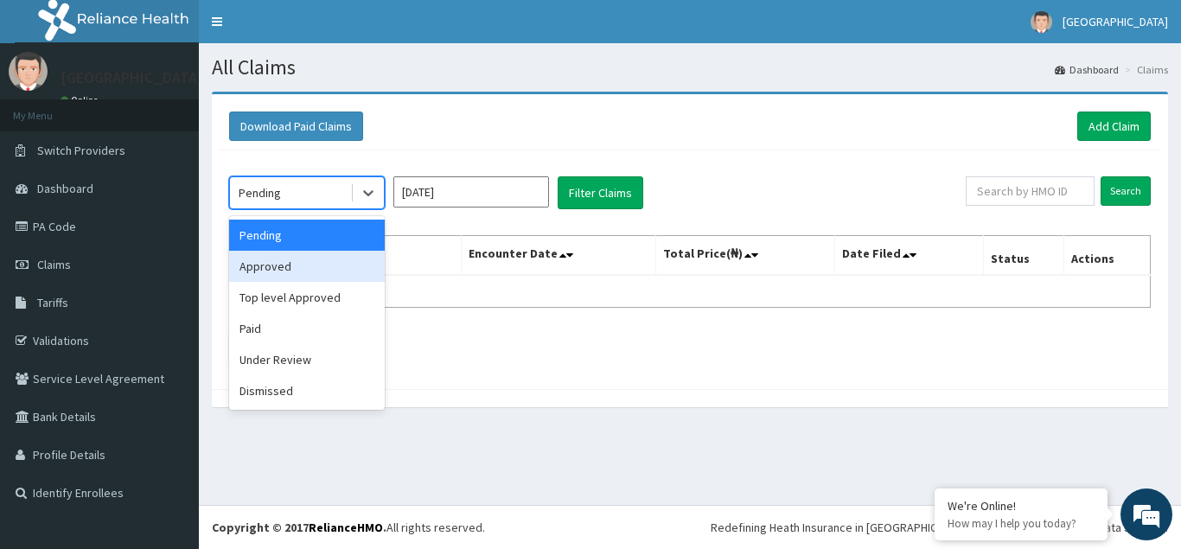
click at [284, 273] on div "Approved" at bounding box center [307, 266] width 156 height 31
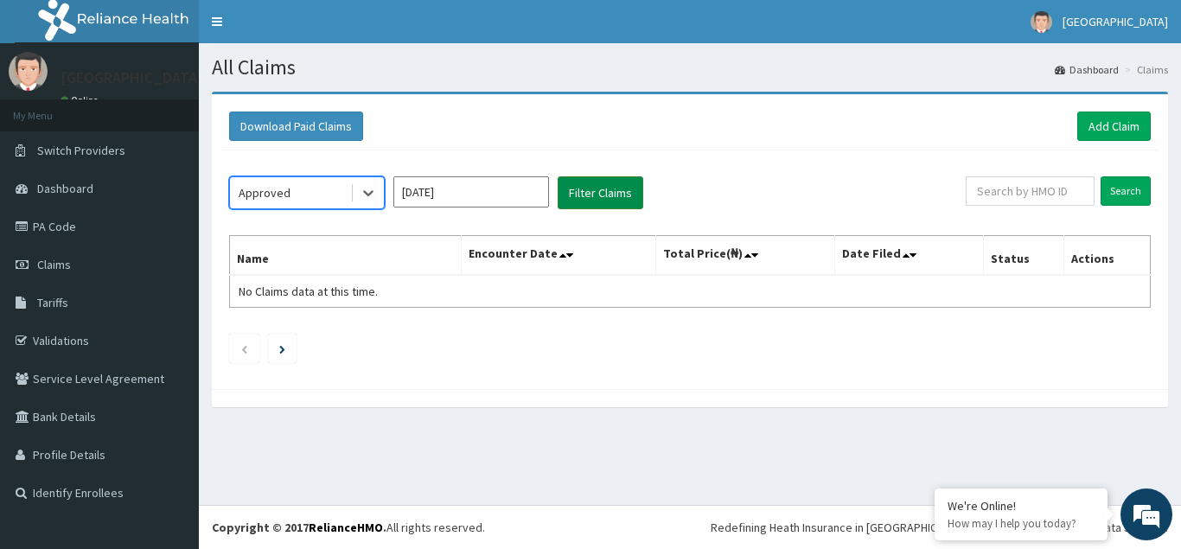
click at [608, 198] on button "Filter Claims" at bounding box center [601, 192] width 86 height 33
click at [586, 193] on button "Filter Claims" at bounding box center [601, 192] width 86 height 33
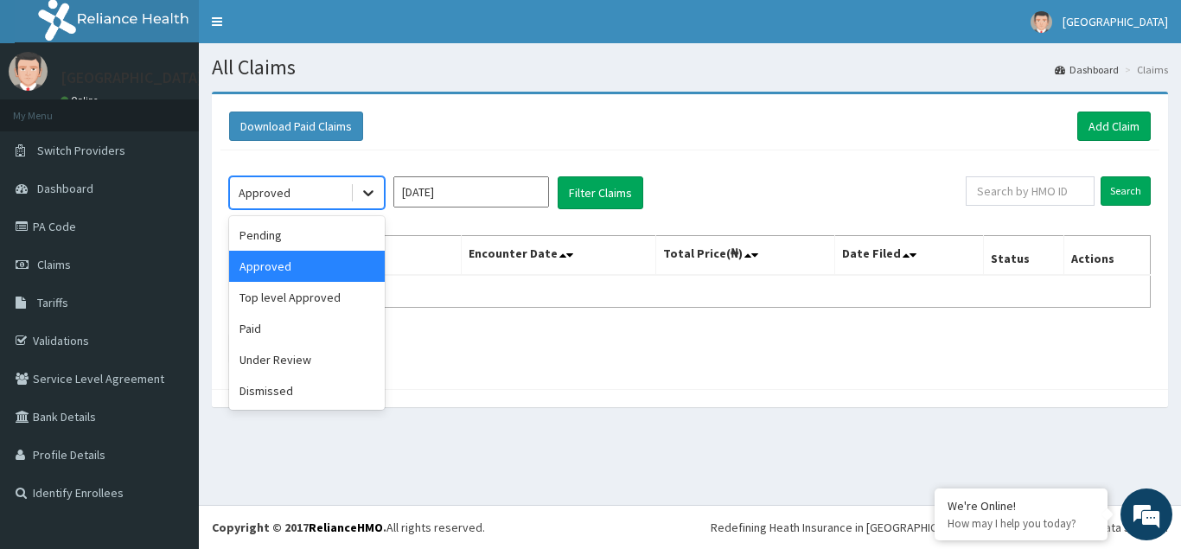
click at [373, 198] on icon at bounding box center [368, 192] width 17 height 17
click at [294, 302] on div "Top level Approved" at bounding box center [307, 297] width 156 height 31
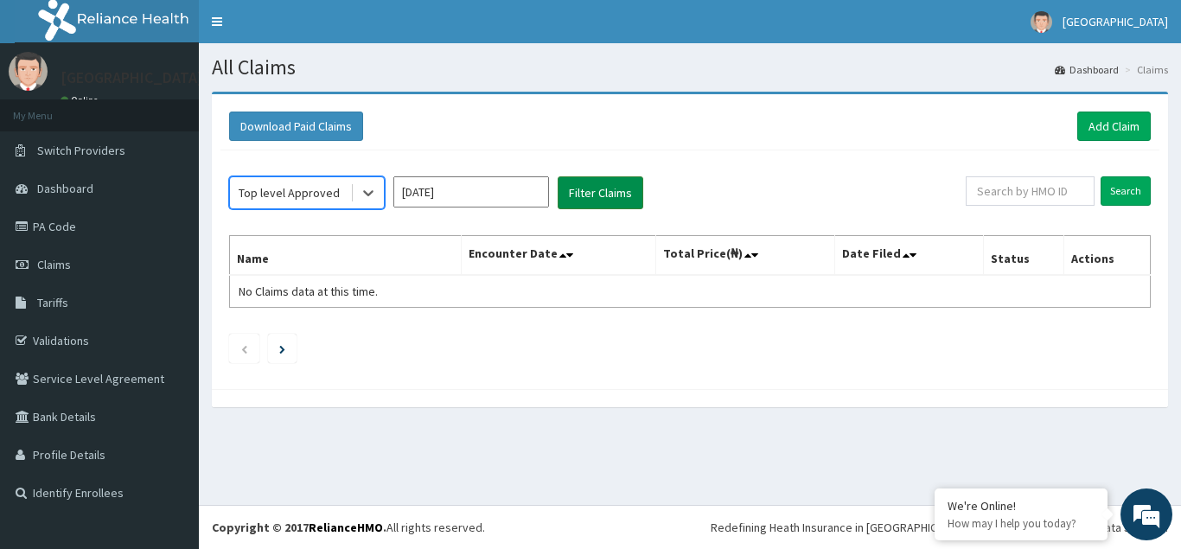
click at [605, 201] on button "Filter Claims" at bounding box center [601, 192] width 86 height 33
click at [604, 193] on button "Filter Claims" at bounding box center [601, 192] width 86 height 33
click at [586, 194] on button "Filter Claims" at bounding box center [601, 192] width 86 height 33
click at [369, 194] on icon at bounding box center [368, 194] width 10 height 6
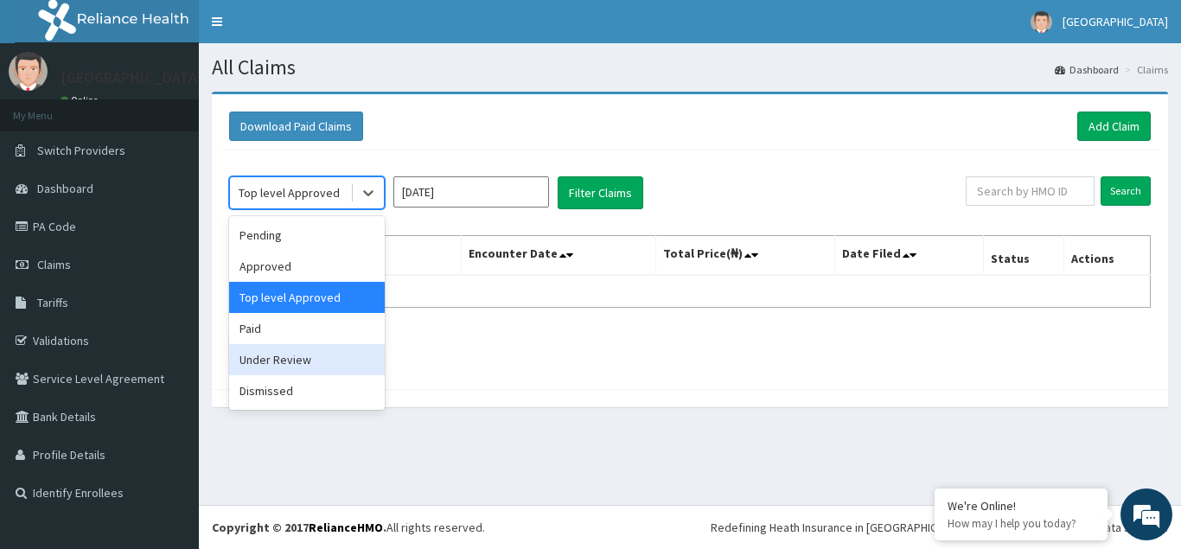
click at [268, 363] on div "Under Review" at bounding box center [307, 359] width 156 height 31
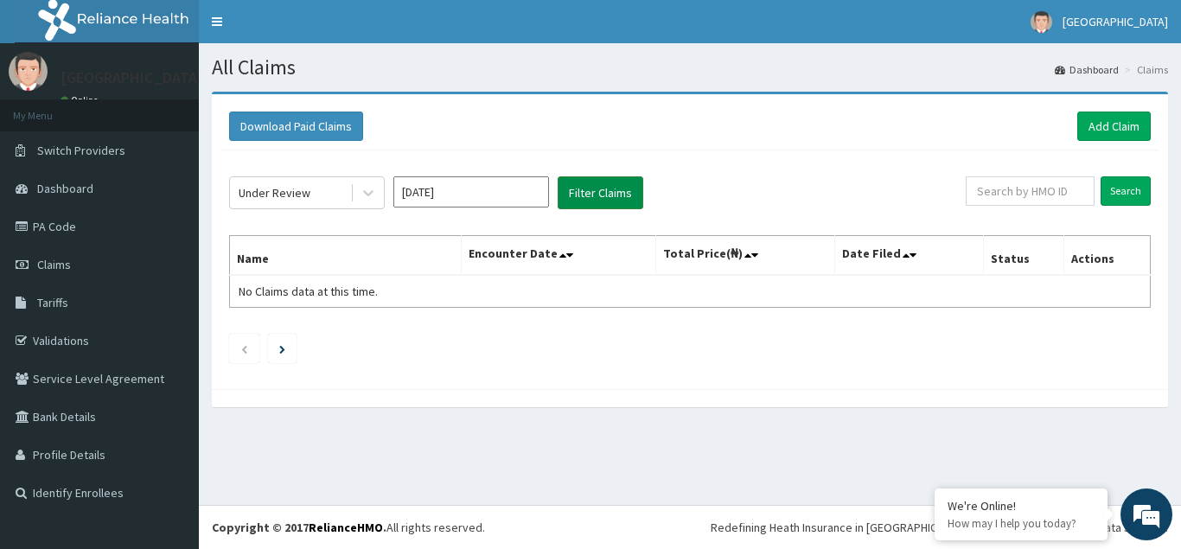
click at [600, 192] on button "Filter Claims" at bounding box center [601, 192] width 86 height 33
click at [601, 189] on button "Filter Claims" at bounding box center [601, 192] width 86 height 33
click at [361, 193] on icon at bounding box center [368, 192] width 17 height 17
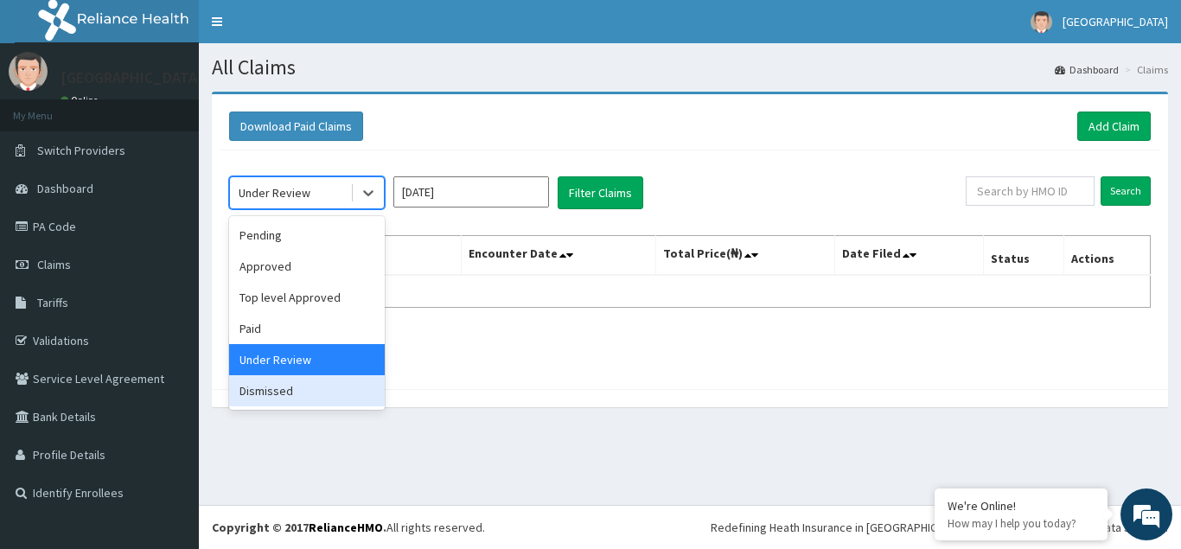
click at [272, 392] on div "Dismissed" at bounding box center [307, 390] width 156 height 31
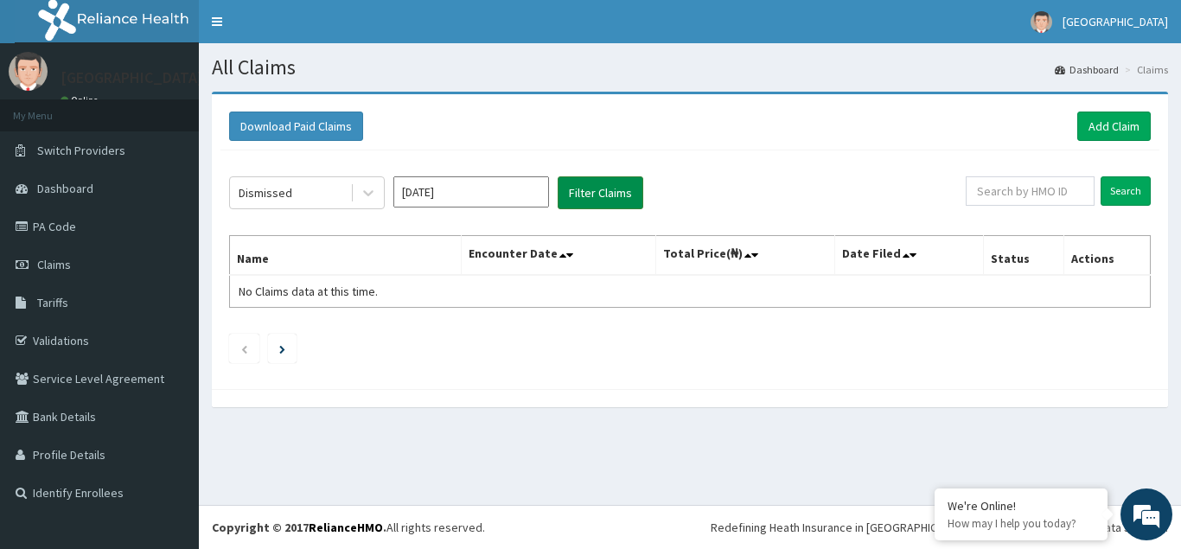
click at [598, 195] on button "Filter Claims" at bounding box center [601, 192] width 86 height 33
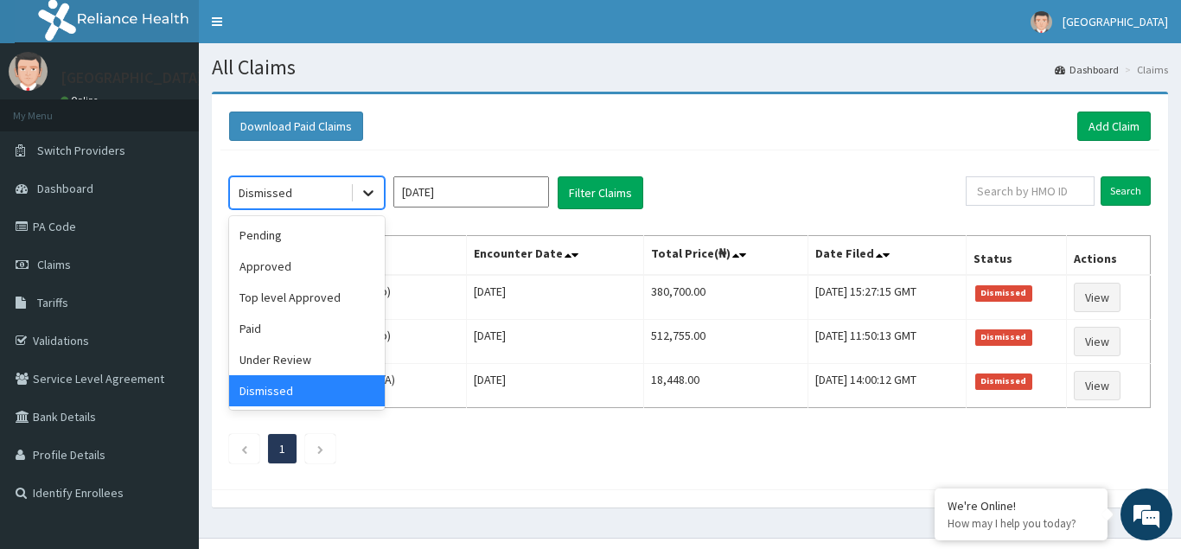
click at [367, 196] on icon at bounding box center [368, 192] width 17 height 17
click at [264, 324] on div "Paid" at bounding box center [307, 328] width 156 height 31
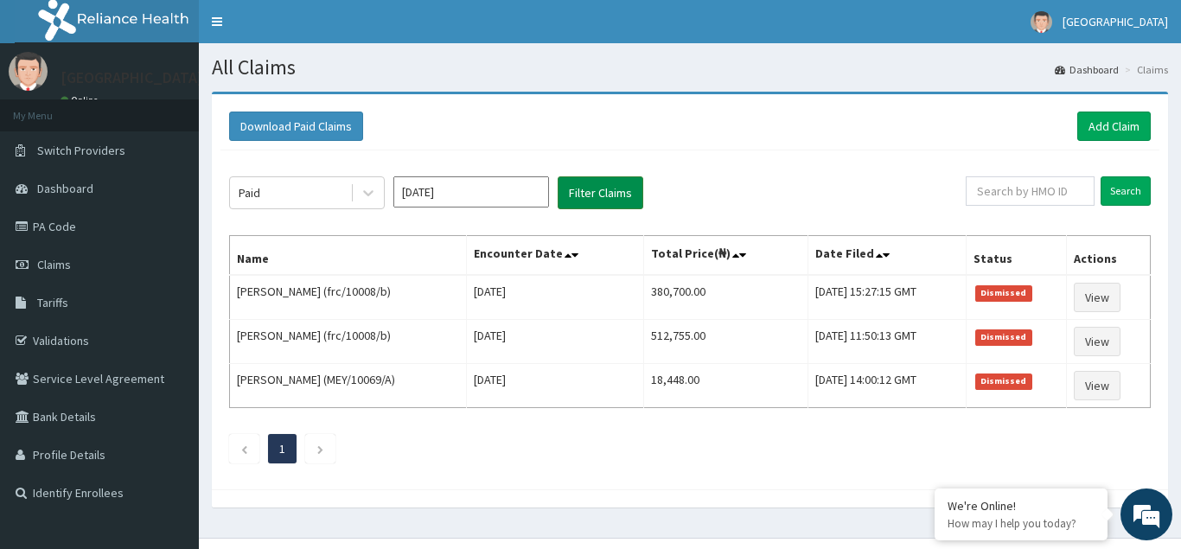
click at [623, 190] on button "Filter Claims" at bounding box center [601, 192] width 86 height 33
click at [592, 195] on button "Filter Claims" at bounding box center [601, 192] width 86 height 33
click at [591, 198] on button "Filter Claims" at bounding box center [601, 192] width 86 height 33
click at [598, 184] on button "Filter Claims" at bounding box center [601, 192] width 86 height 33
click at [598, 183] on button "Filter Claims" at bounding box center [601, 192] width 86 height 33
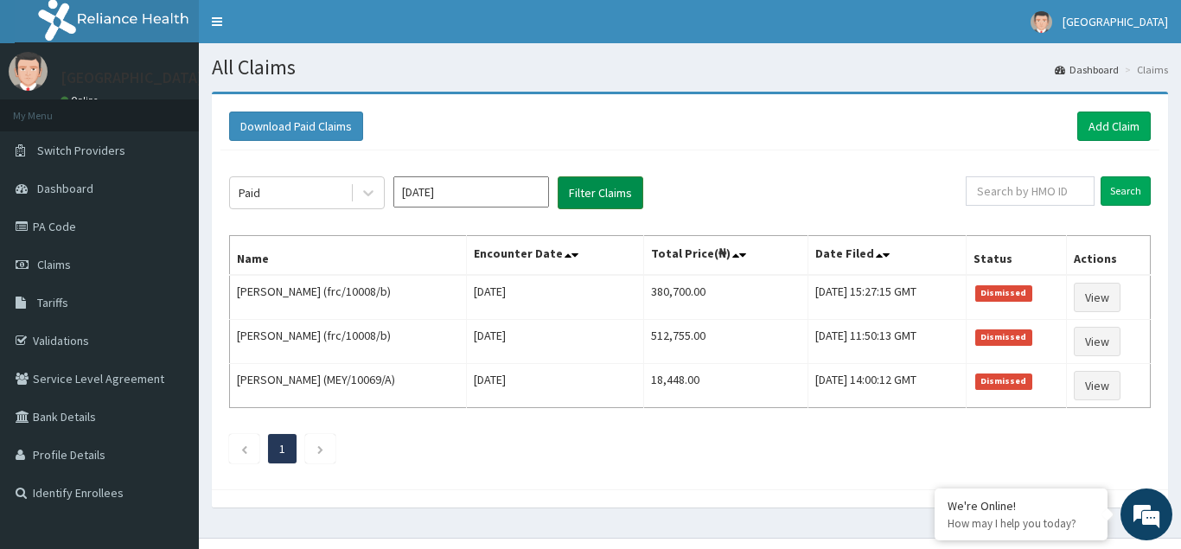
click at [598, 183] on button "Filter Claims" at bounding box center [601, 192] width 86 height 33
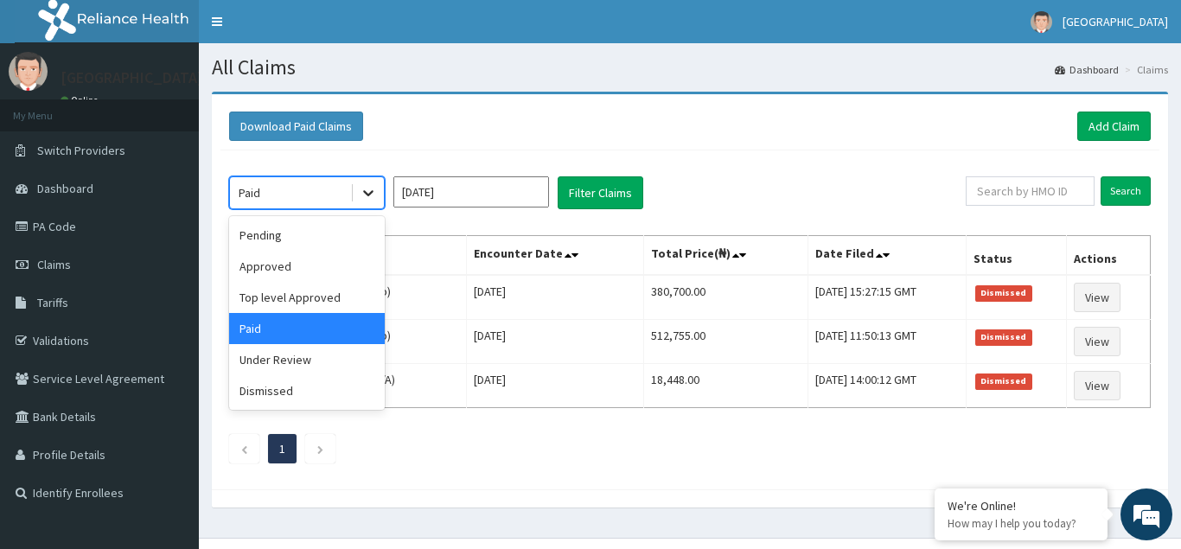
click at [367, 194] on icon at bounding box center [368, 194] width 10 height 6
click at [271, 331] on div "Paid" at bounding box center [307, 328] width 156 height 31
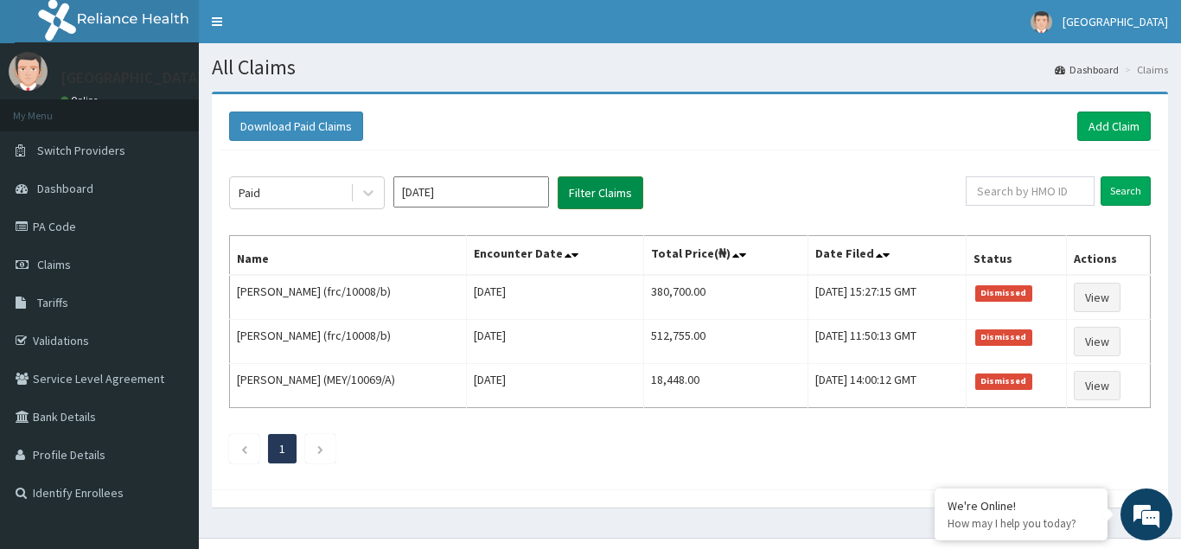
click at [605, 190] on button "Filter Claims" at bounding box center [601, 192] width 86 height 33
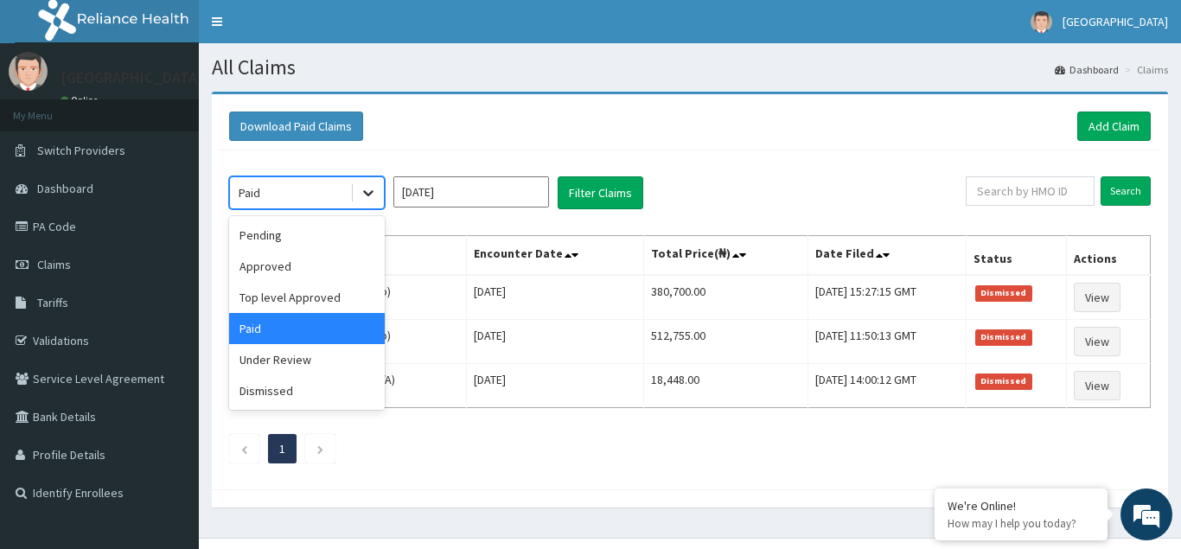
click at [370, 197] on icon at bounding box center [368, 192] width 17 height 17
click at [291, 242] on div "Pending" at bounding box center [307, 235] width 156 height 31
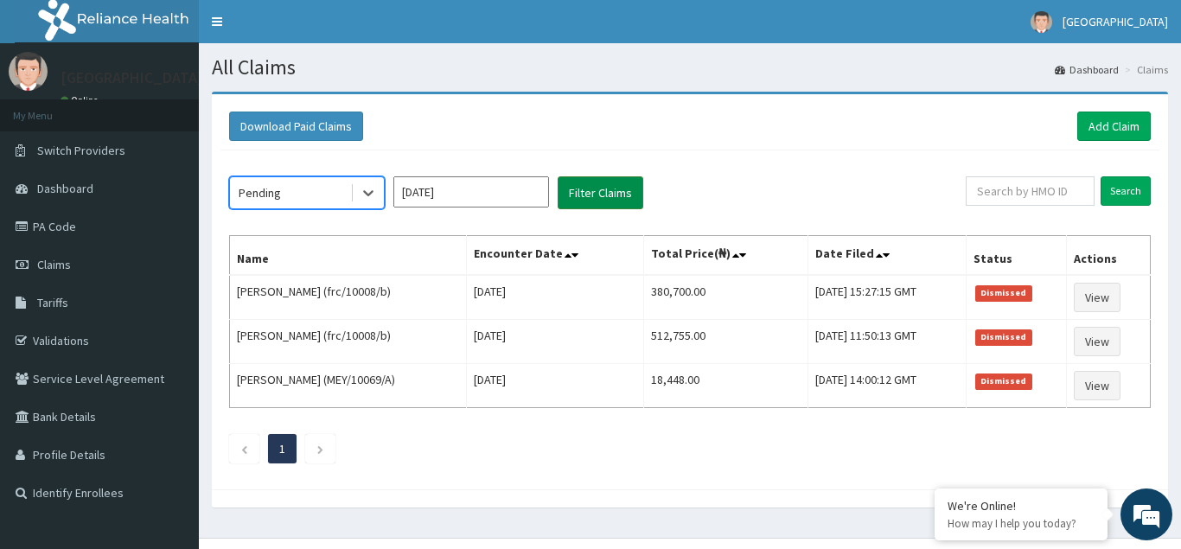
click at [589, 198] on button "Filter Claims" at bounding box center [601, 192] width 86 height 33
click at [361, 195] on icon at bounding box center [368, 192] width 17 height 17
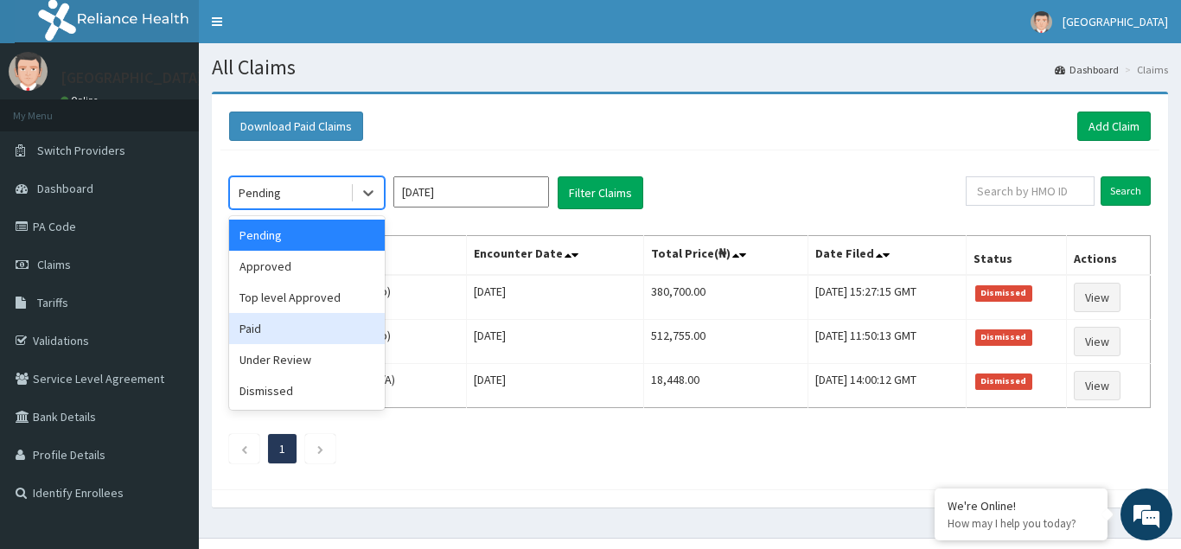
click at [259, 330] on div "Paid" at bounding box center [307, 328] width 156 height 31
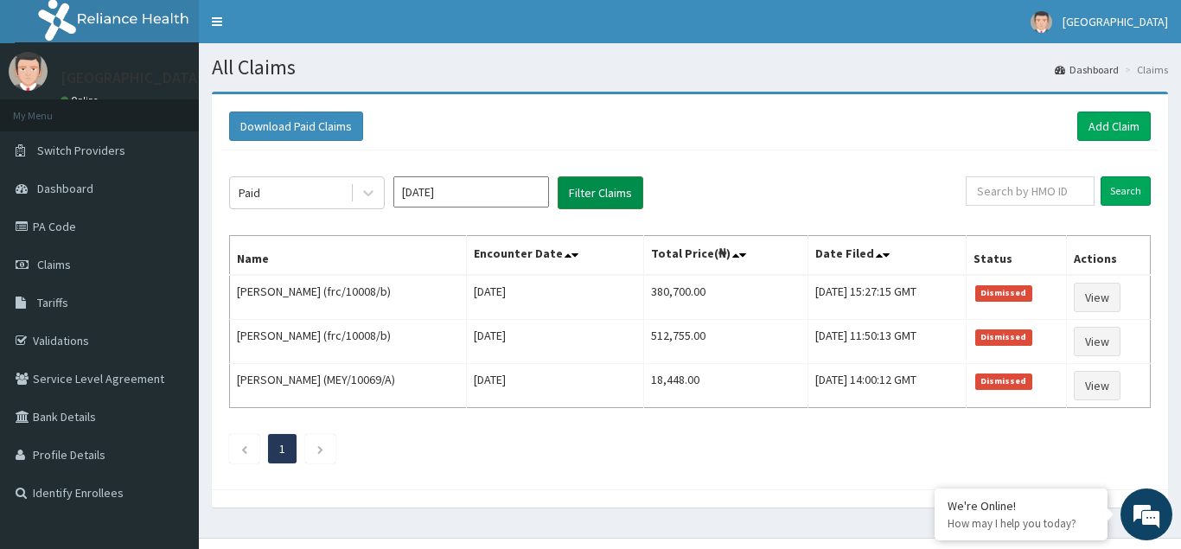
click at [600, 196] on button "Filter Claims" at bounding box center [601, 192] width 86 height 33
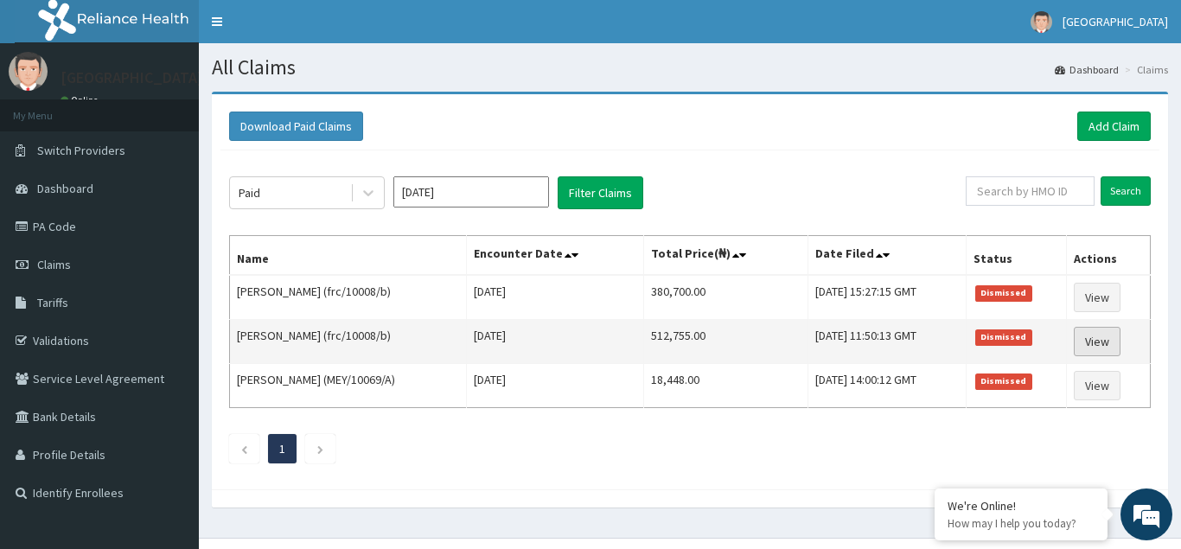
click at [1104, 343] on link "View" at bounding box center [1097, 341] width 47 height 29
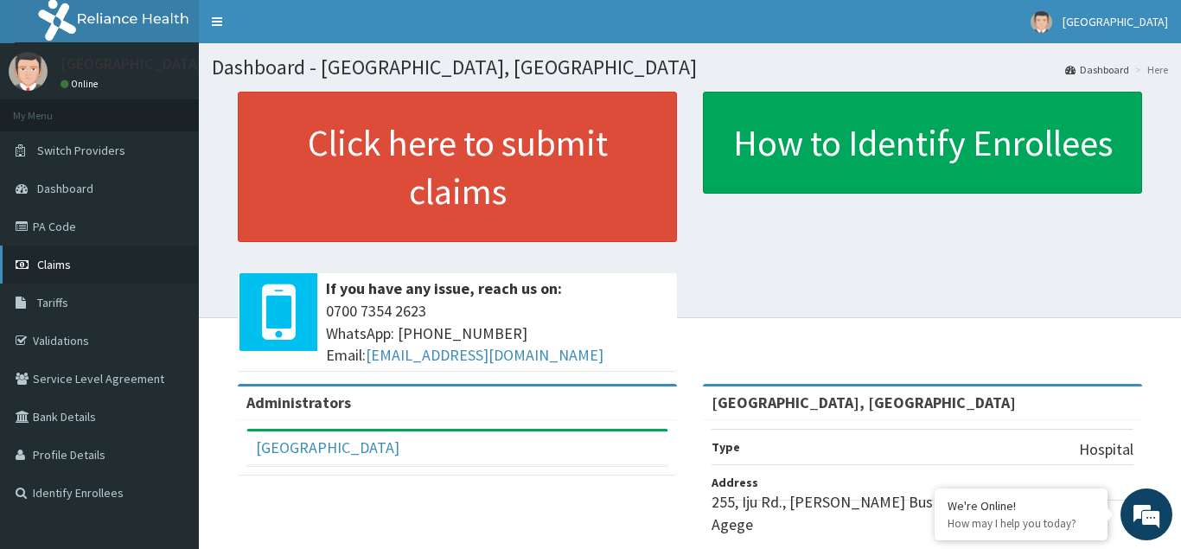
click at [51, 261] on span "Claims" at bounding box center [54, 265] width 34 height 16
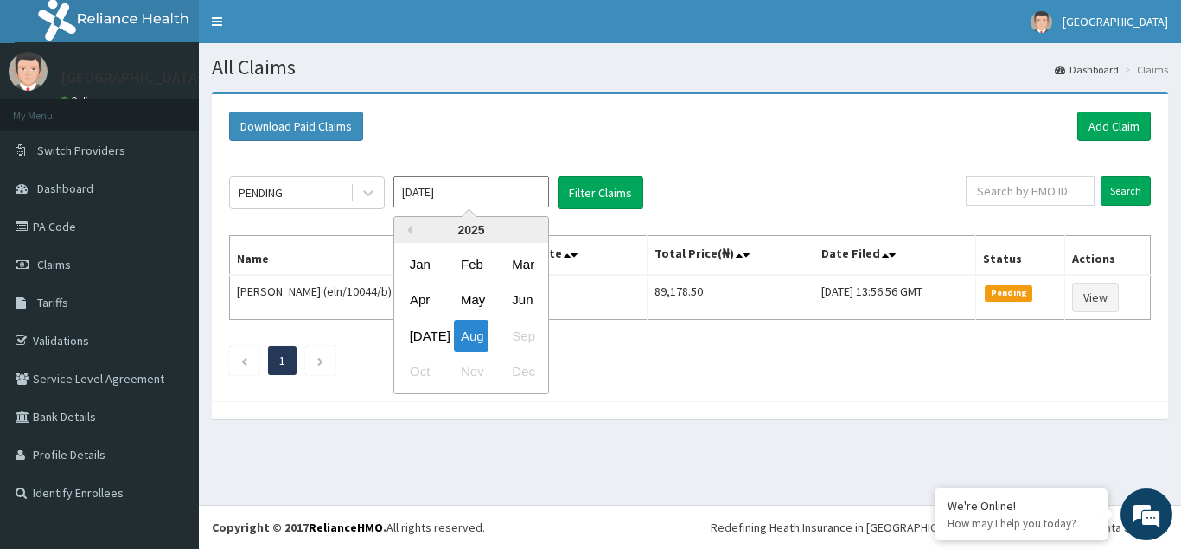
click at [531, 199] on input "[DATE]" at bounding box center [471, 191] width 156 height 31
click at [408, 233] on button "Previous Year" at bounding box center [407, 230] width 9 height 9
click at [473, 265] on div "Feb" at bounding box center [471, 264] width 35 height 32
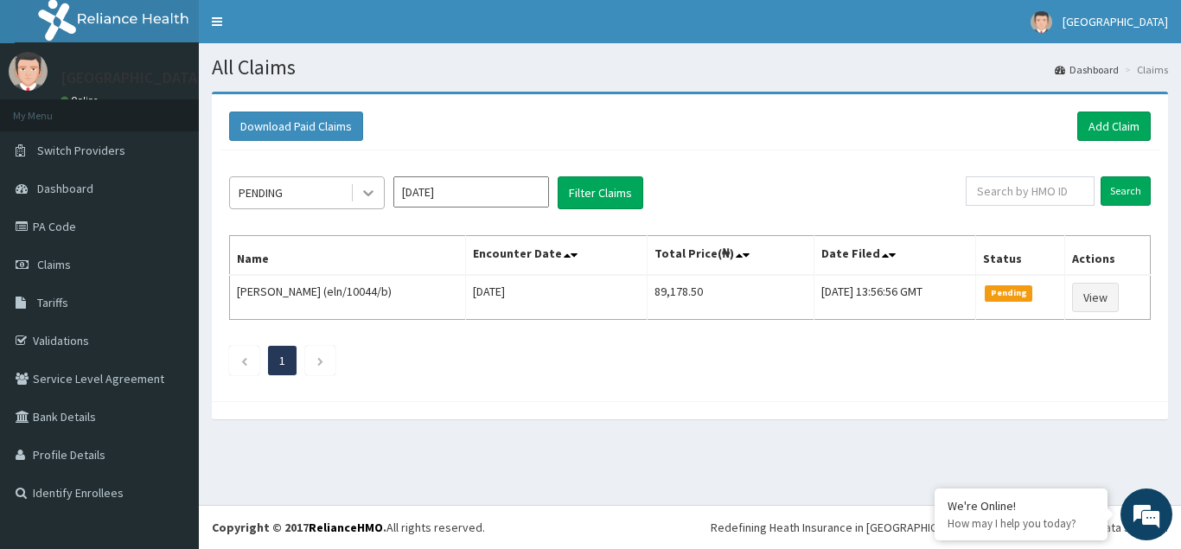
click at [365, 194] on icon at bounding box center [368, 192] width 17 height 17
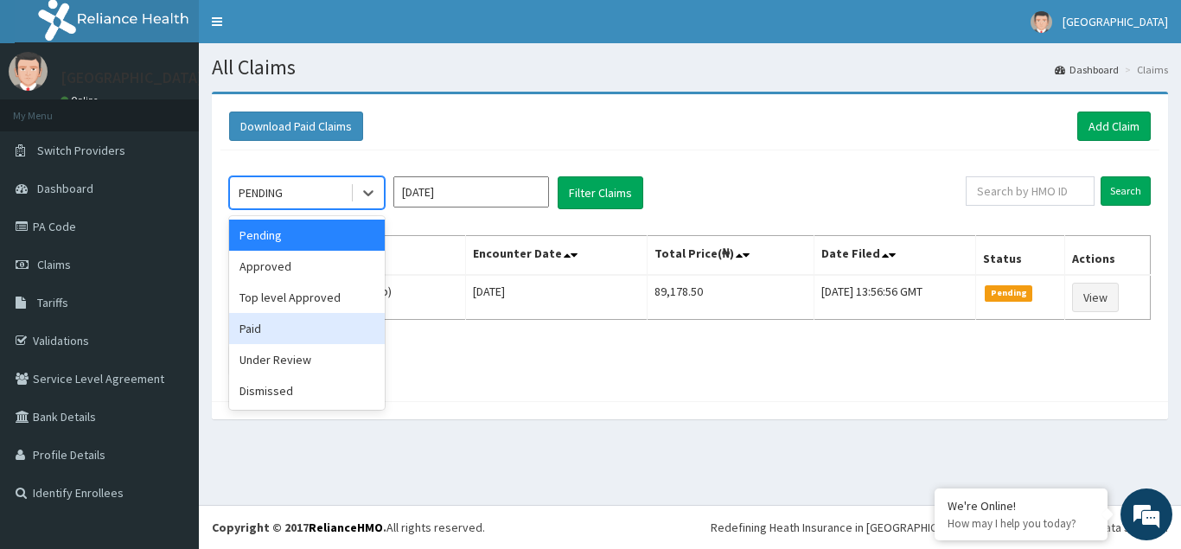
click at [265, 335] on div "Paid" at bounding box center [307, 328] width 156 height 31
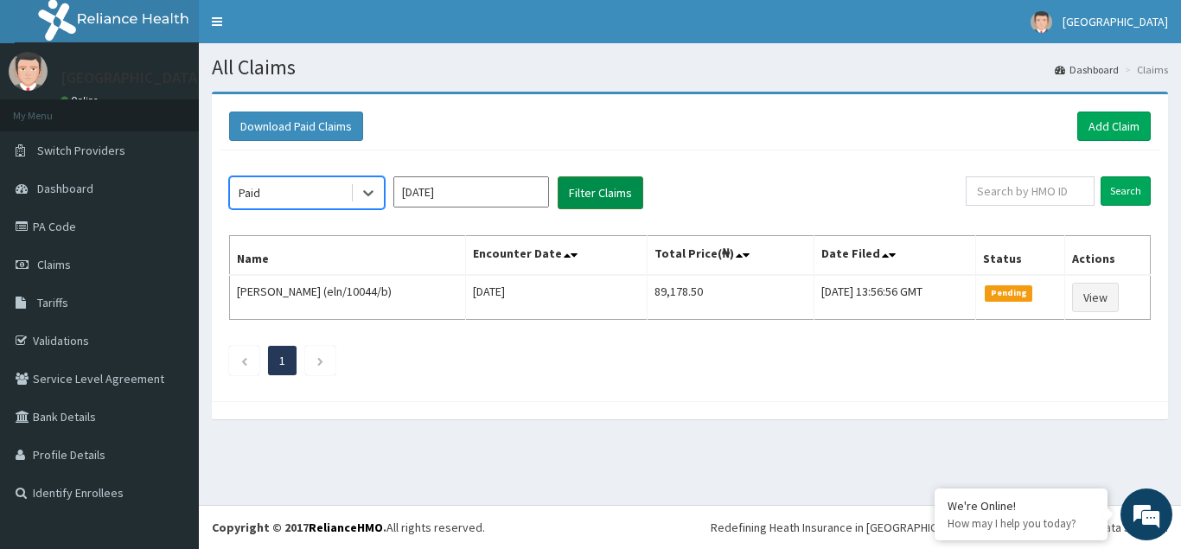
click at [598, 200] on button "Filter Claims" at bounding box center [601, 192] width 86 height 33
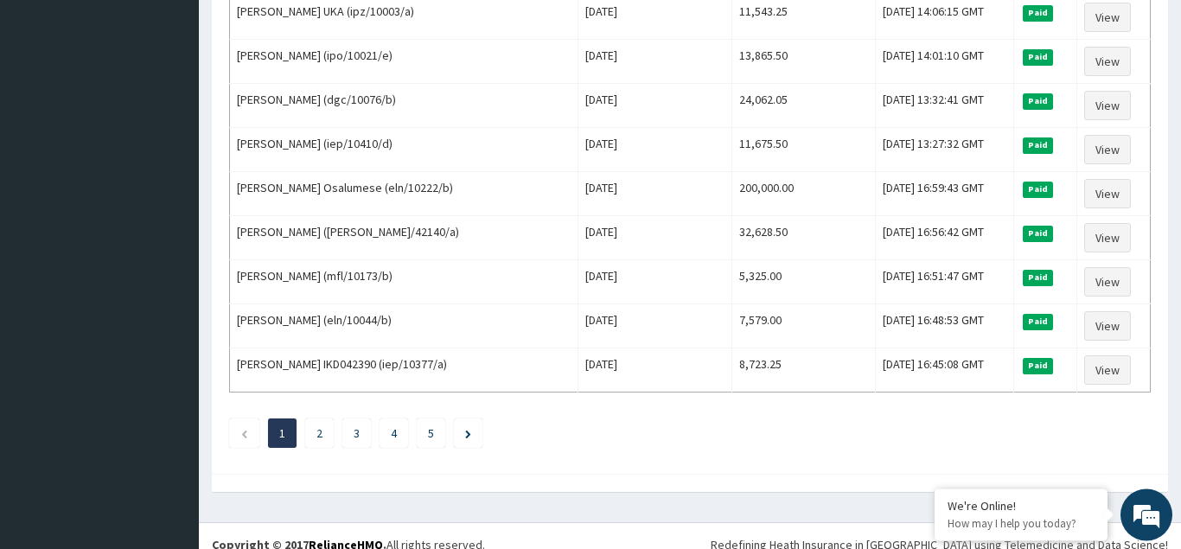
scroll to position [2106, 0]
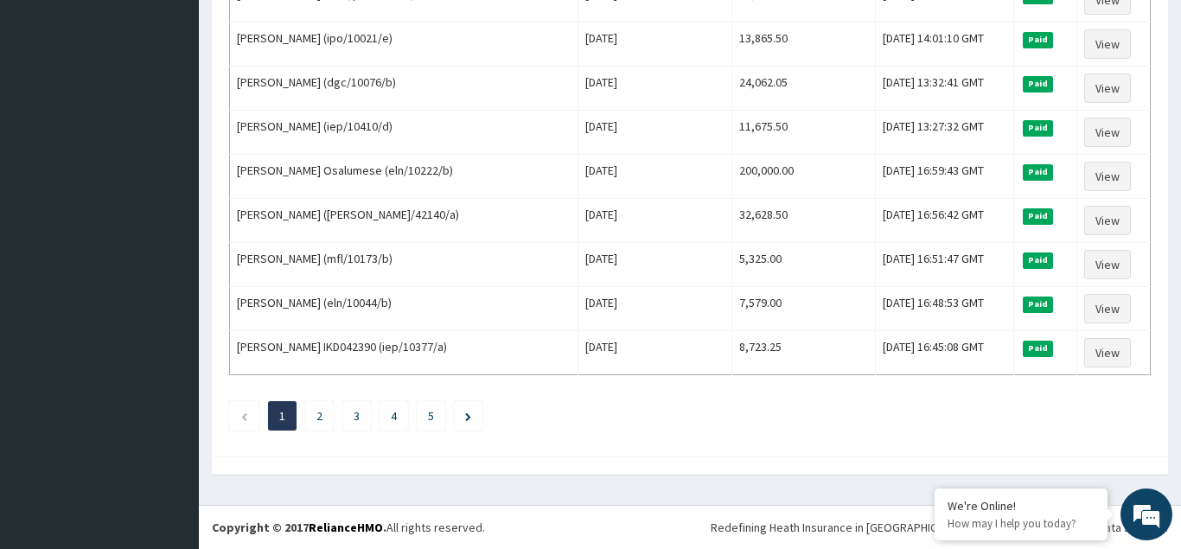
click at [319, 417] on link "2" at bounding box center [320, 416] width 6 height 16
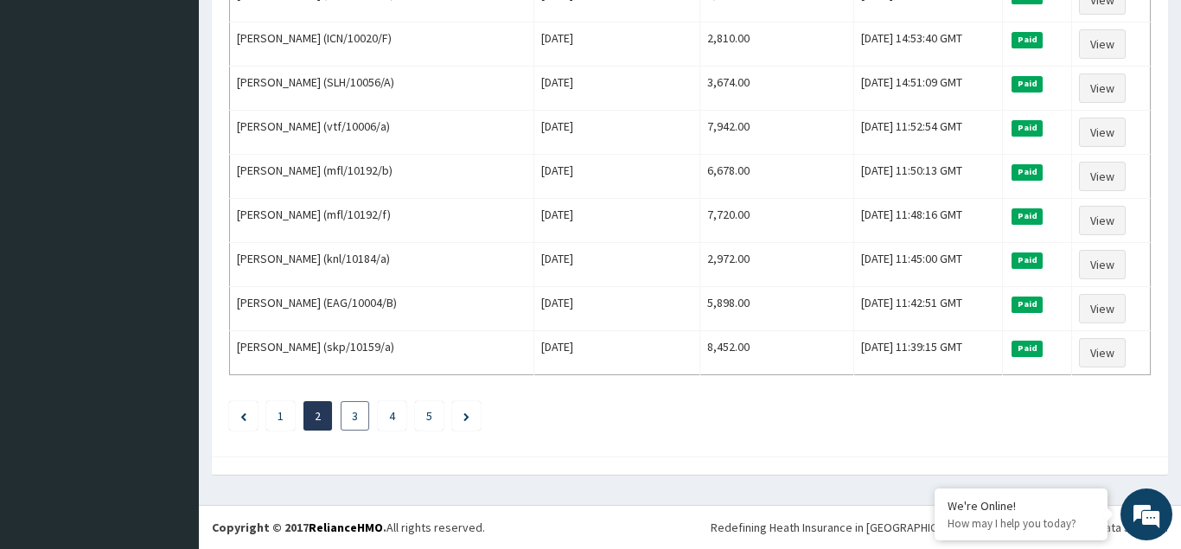
click at [361, 416] on li "3" at bounding box center [355, 415] width 29 height 29
click at [355, 415] on link "3" at bounding box center [355, 416] width 6 height 16
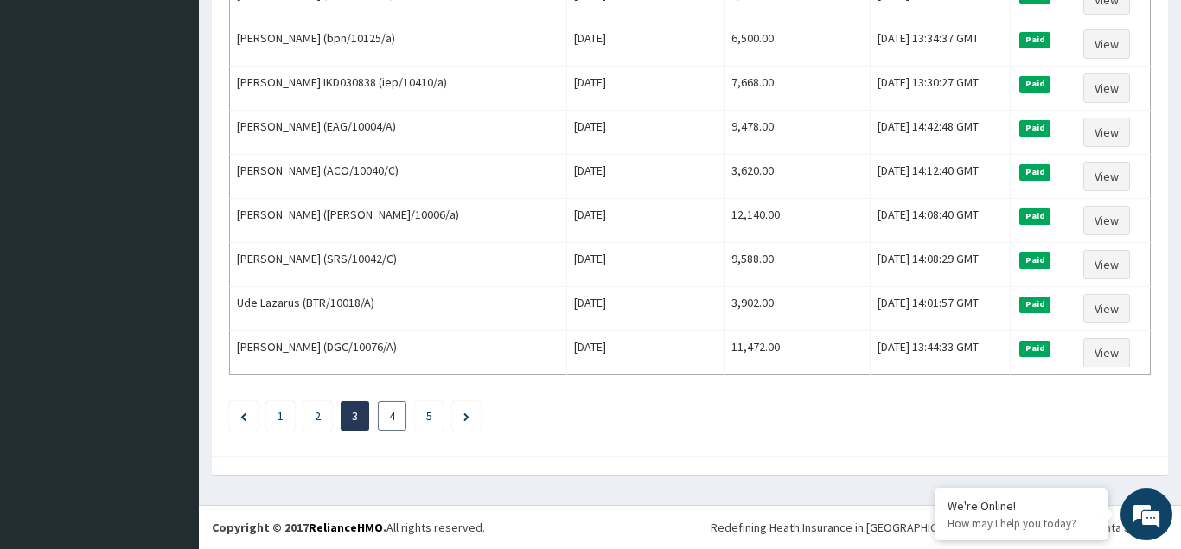
click at [391, 414] on link "4" at bounding box center [392, 416] width 6 height 16
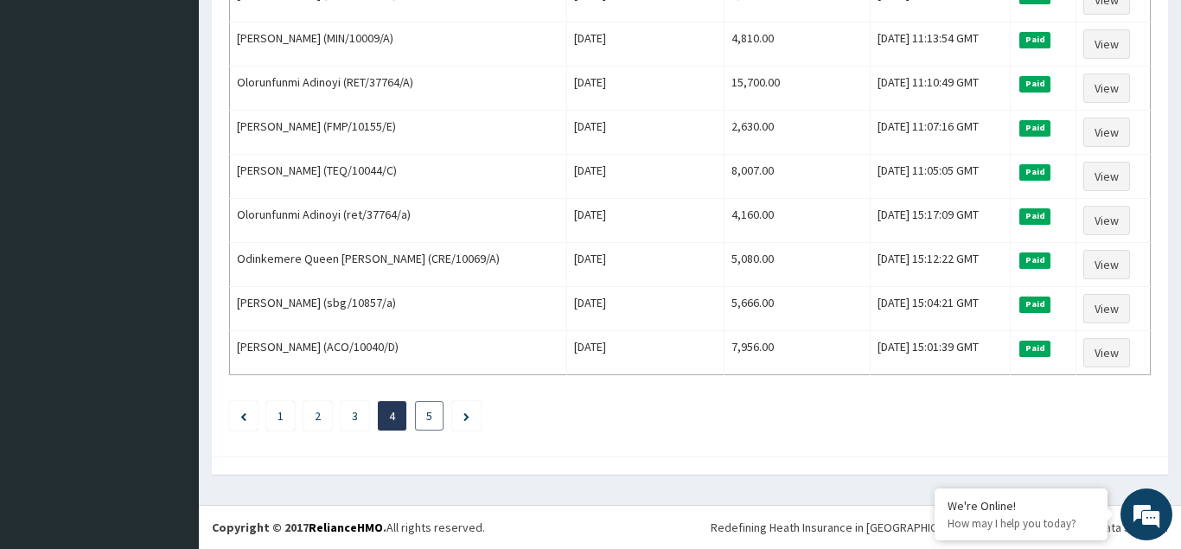
click at [431, 419] on link "5" at bounding box center [429, 416] width 6 height 16
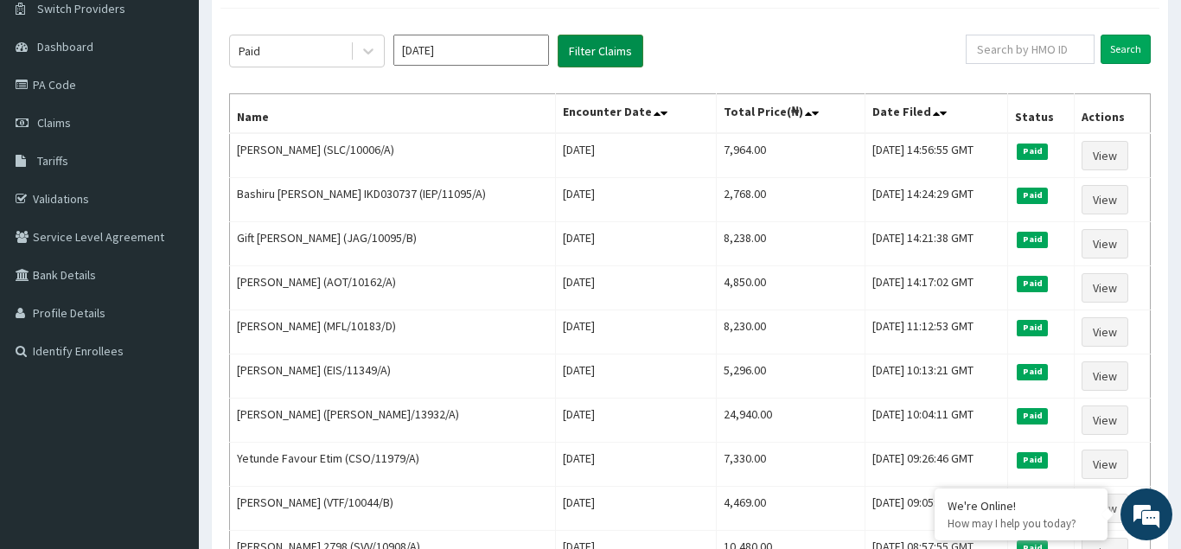
scroll to position [0, 0]
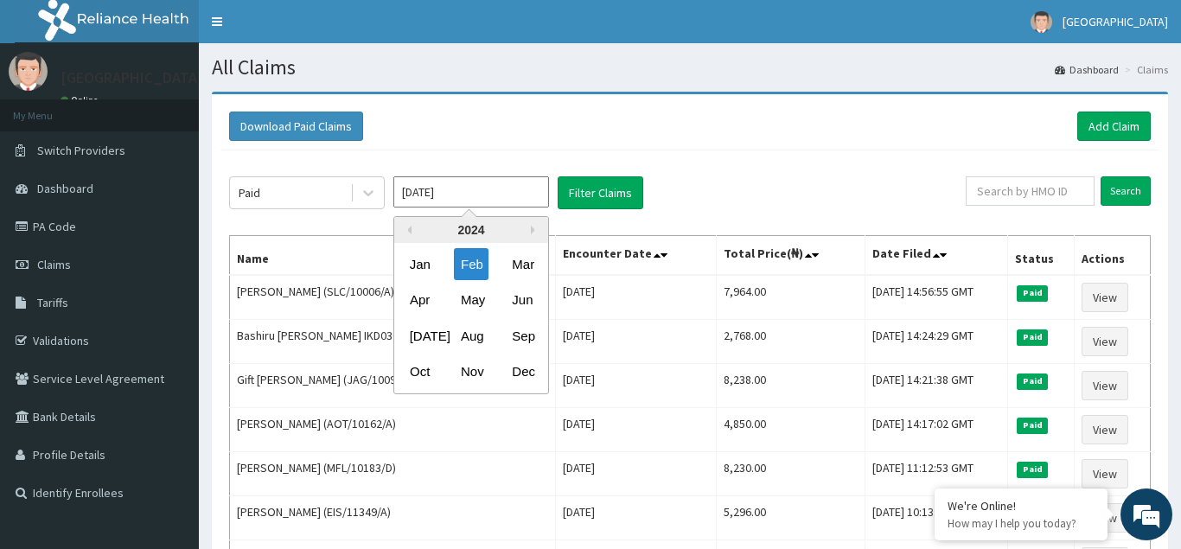
click at [530, 195] on input "[DATE]" at bounding box center [471, 191] width 156 height 31
click at [529, 262] on div "Mar" at bounding box center [522, 264] width 35 height 32
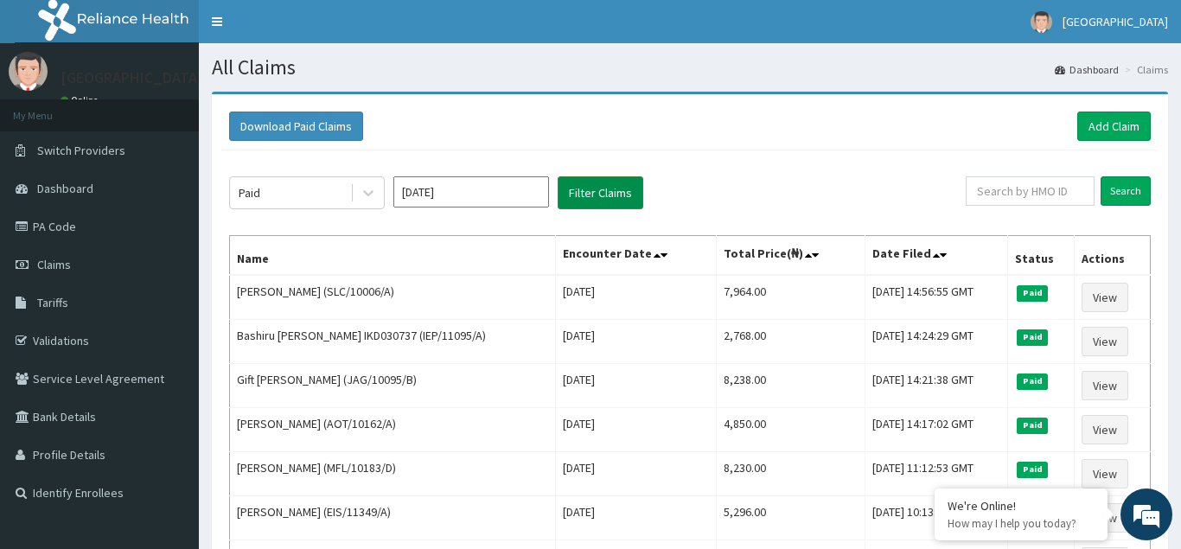
click at [599, 194] on button "Filter Claims" at bounding box center [601, 192] width 86 height 33
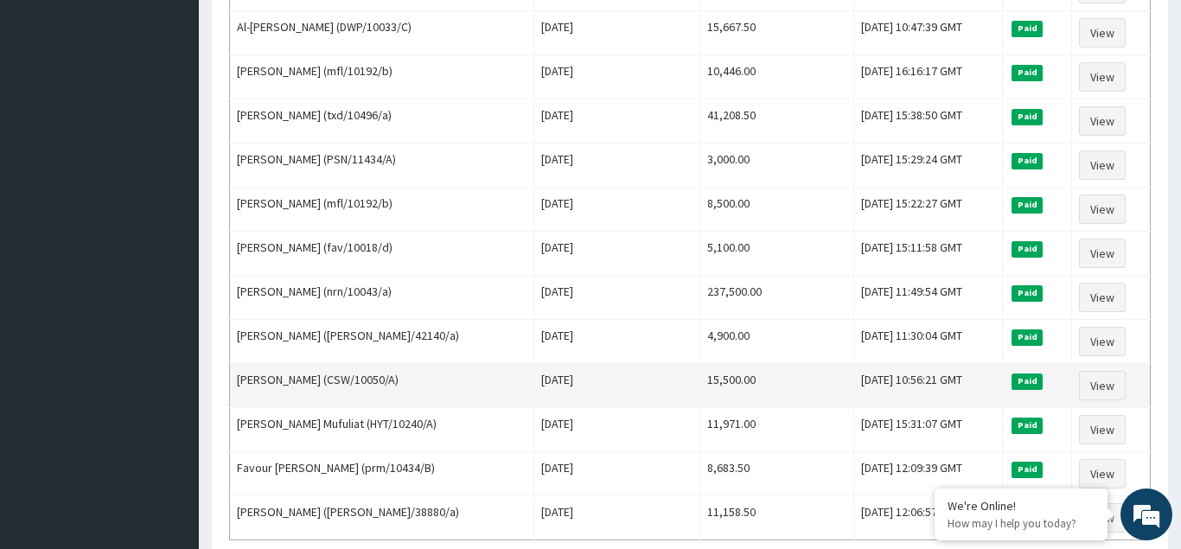
scroll to position [2106, 0]
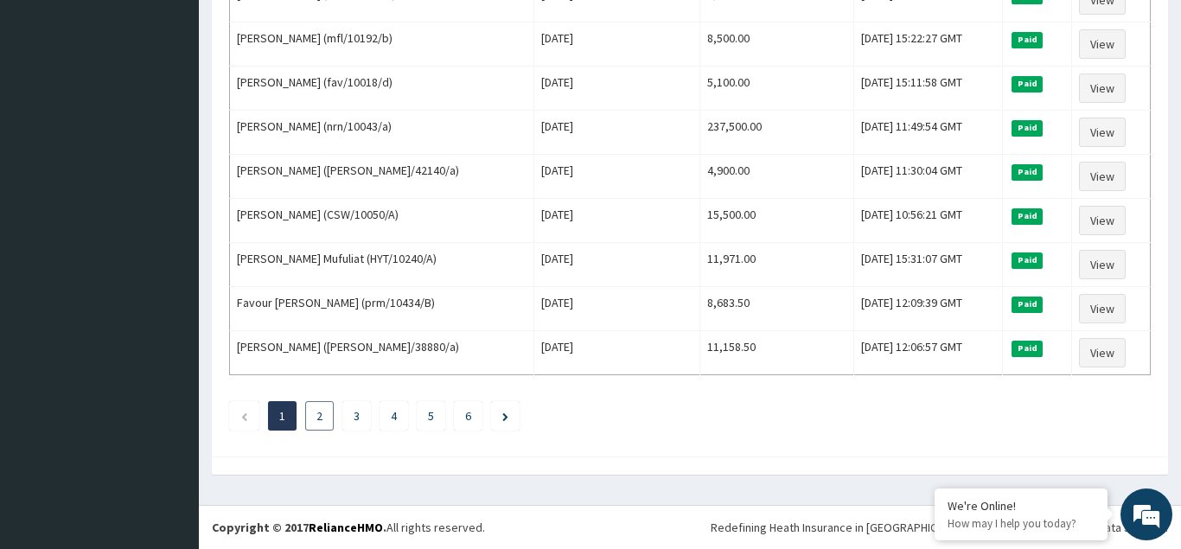
click at [323, 421] on li "2" at bounding box center [319, 415] width 29 height 29
click at [320, 417] on link "2" at bounding box center [320, 416] width 6 height 16
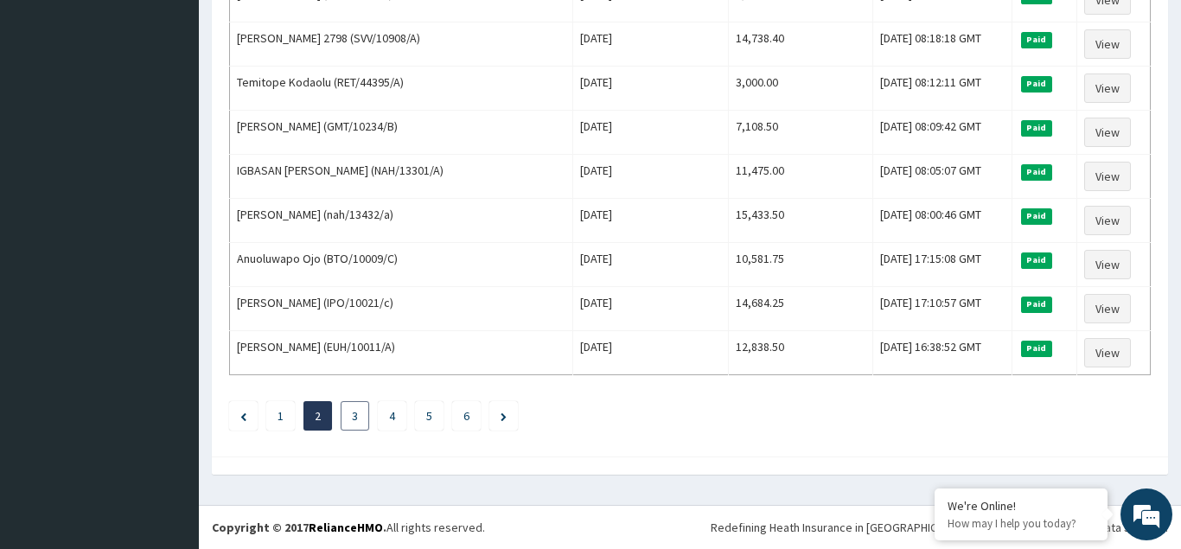
click at [350, 419] on li "3" at bounding box center [355, 415] width 29 height 29
click at [353, 417] on link "3" at bounding box center [355, 416] width 6 height 16
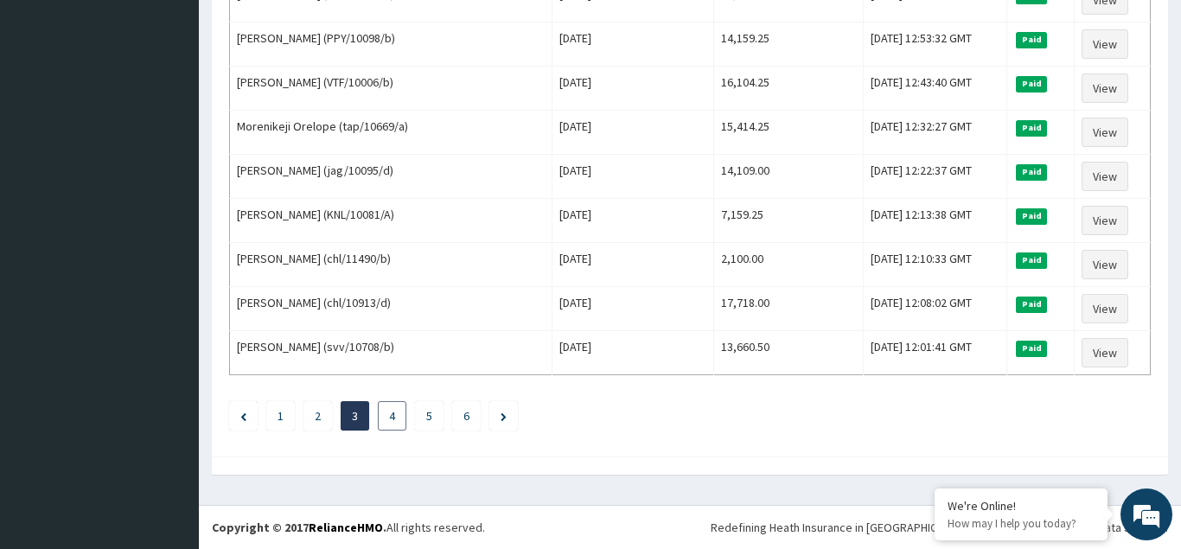
click at [393, 418] on link "4" at bounding box center [392, 416] width 6 height 16
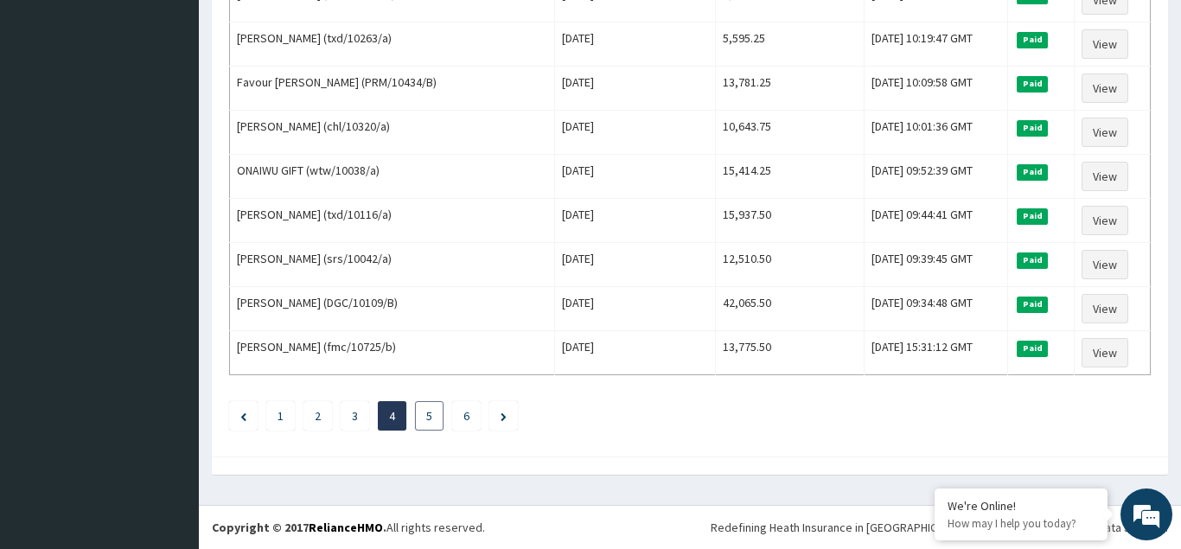
click at [432, 417] on link "5" at bounding box center [429, 416] width 6 height 16
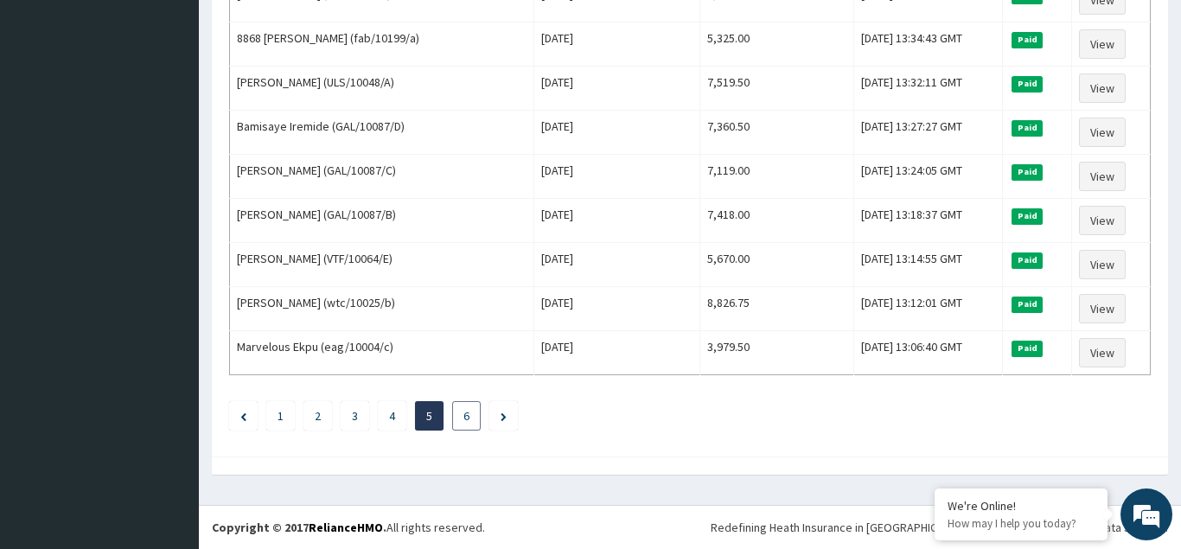
click at [462, 415] on li "6" at bounding box center [466, 415] width 29 height 29
click at [464, 416] on link "6" at bounding box center [467, 416] width 6 height 16
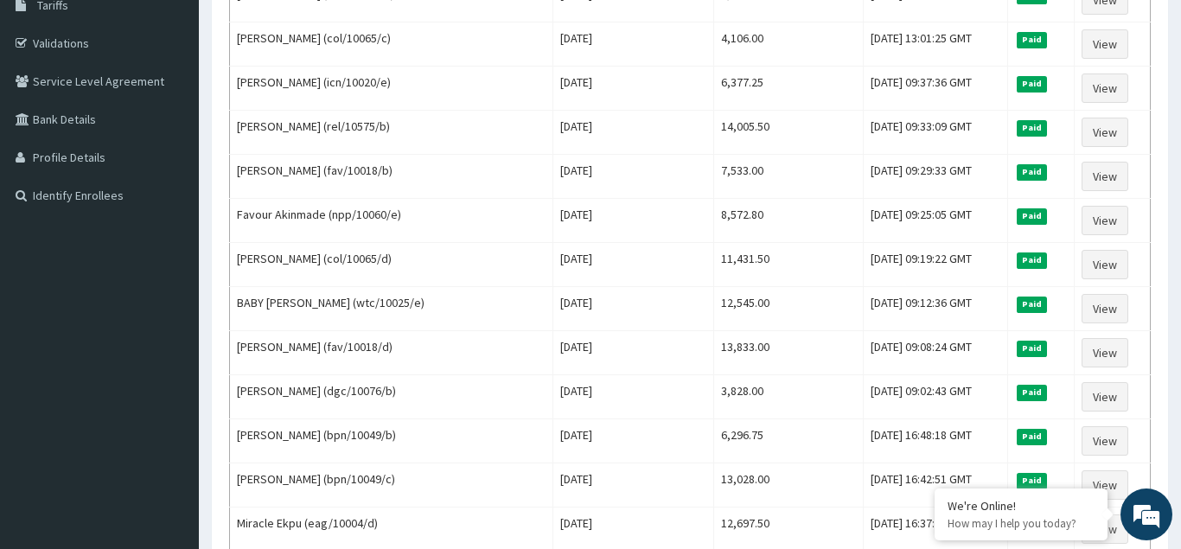
scroll to position [0, 0]
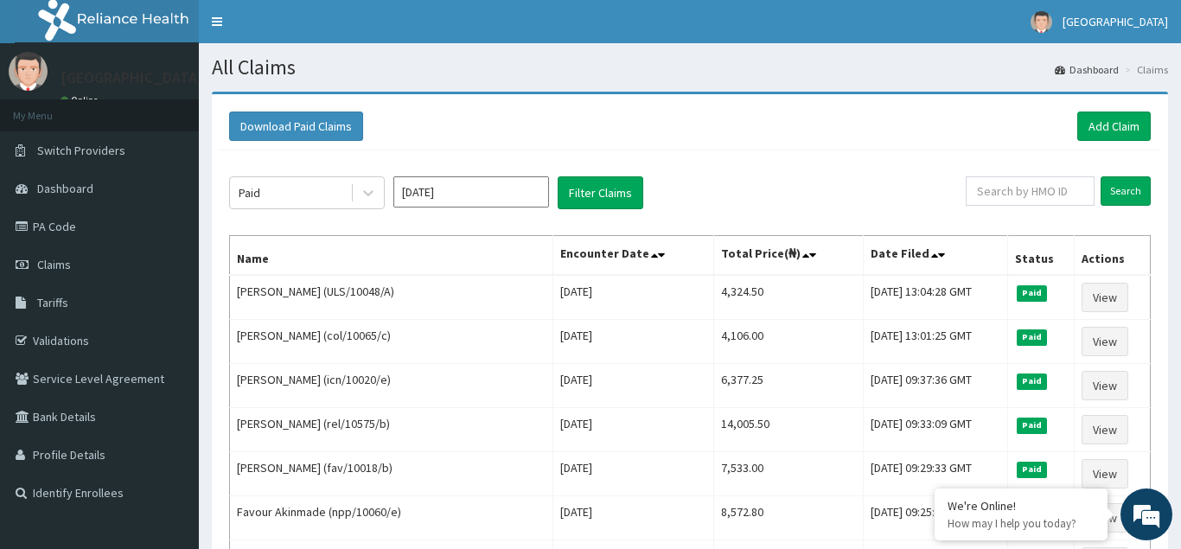
click at [530, 196] on input "[DATE]" at bounding box center [471, 191] width 156 height 31
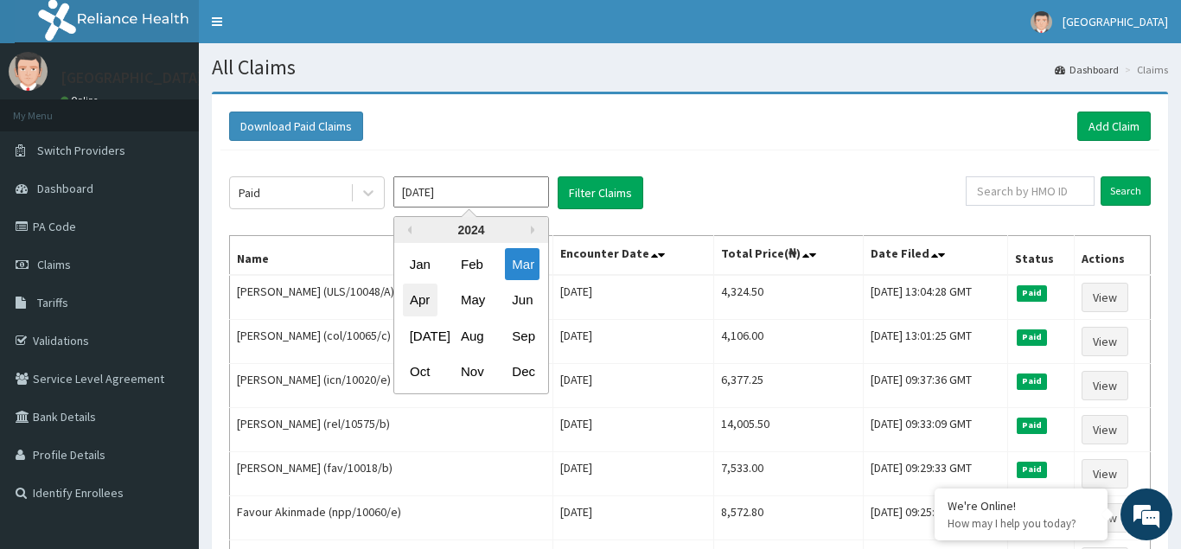
click at [419, 302] on div "Apr" at bounding box center [420, 301] width 35 height 32
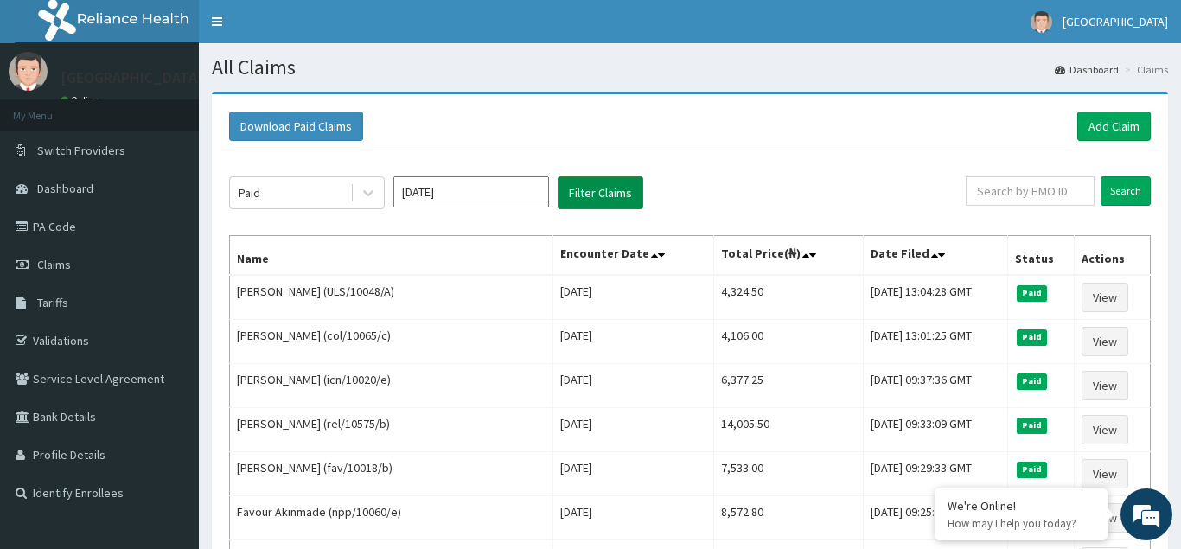
click at [597, 193] on button "Filter Claims" at bounding box center [601, 192] width 86 height 33
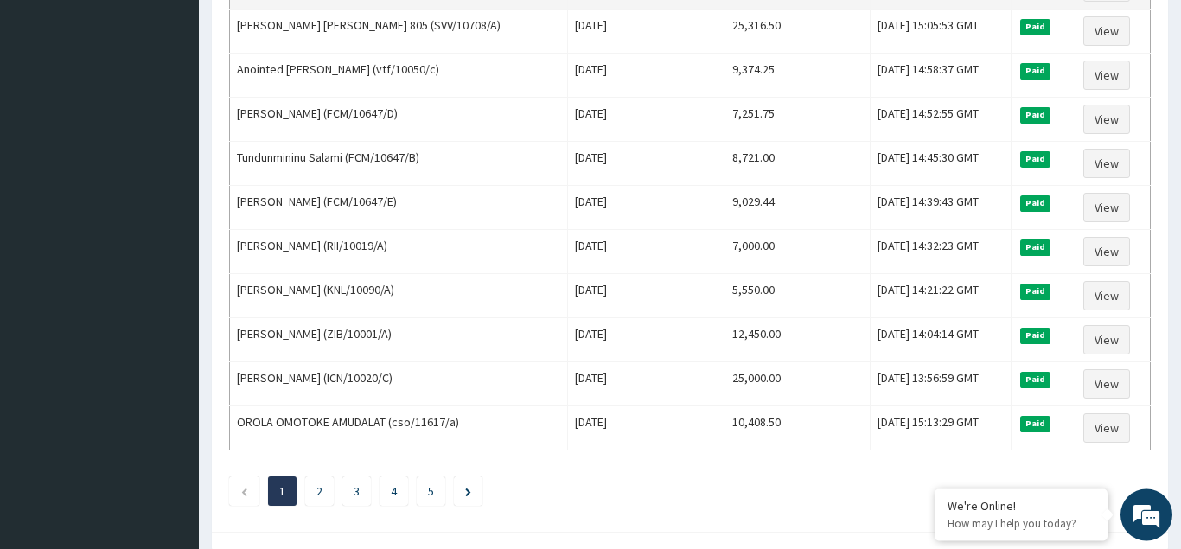
scroll to position [2106, 0]
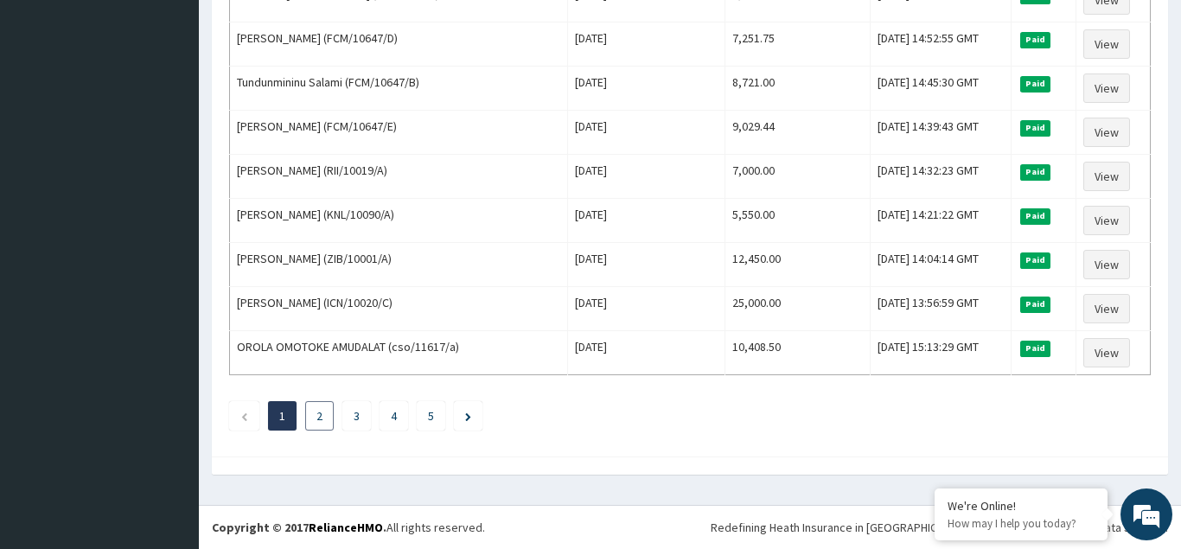
click at [324, 418] on li "2" at bounding box center [319, 415] width 29 height 29
click at [323, 419] on li "2" at bounding box center [319, 415] width 29 height 29
click at [318, 417] on link "2" at bounding box center [320, 416] width 6 height 16
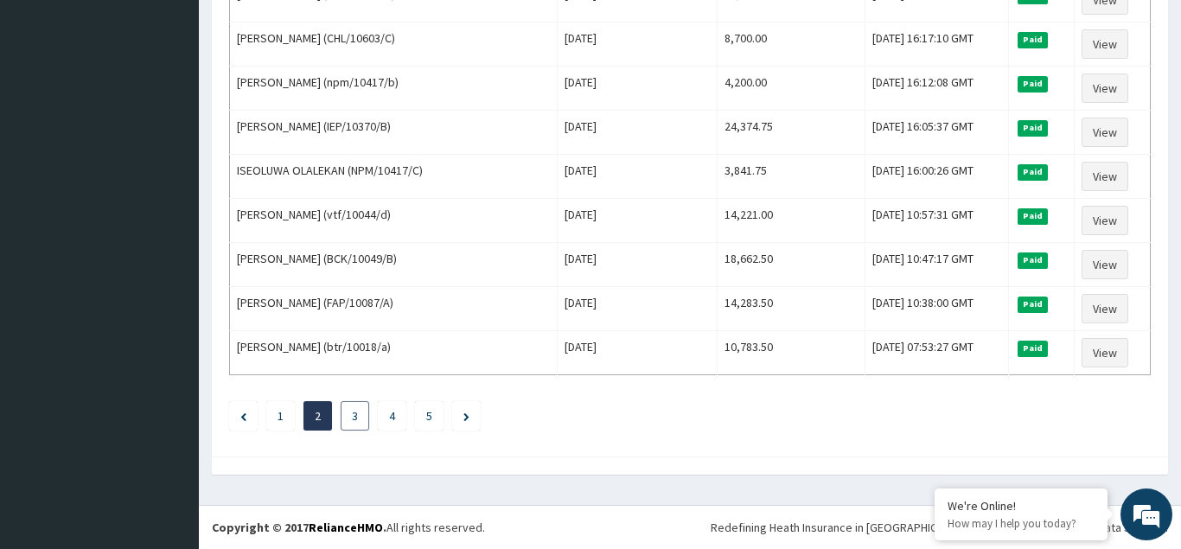
click at [357, 415] on link "3" at bounding box center [355, 416] width 6 height 16
click at [390, 415] on link "4" at bounding box center [392, 416] width 6 height 16
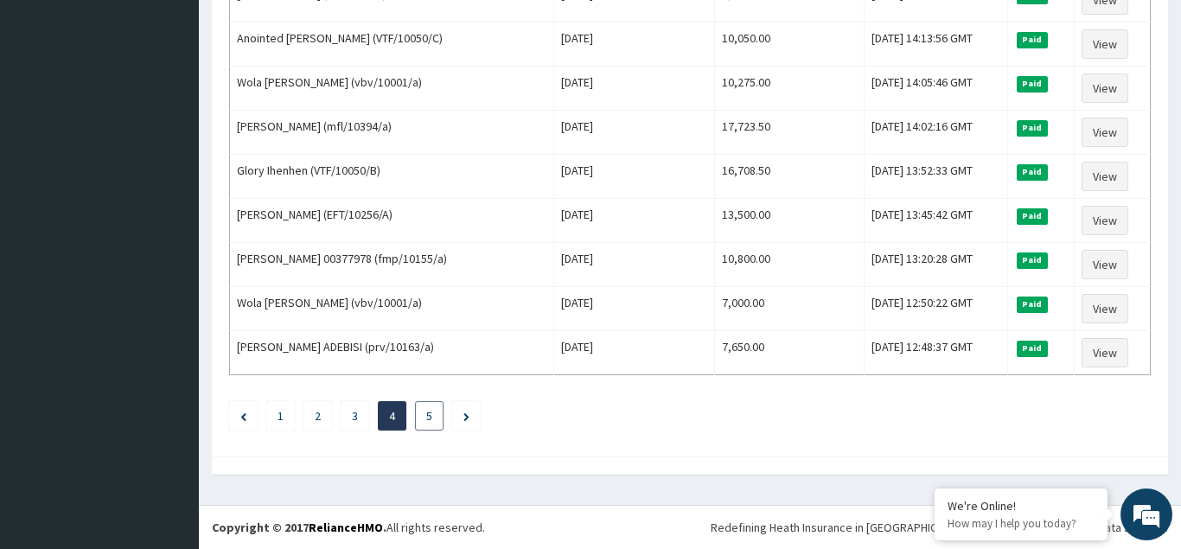
click at [432, 414] on li "5" at bounding box center [429, 415] width 29 height 29
click at [431, 417] on link "5" at bounding box center [429, 416] width 6 height 16
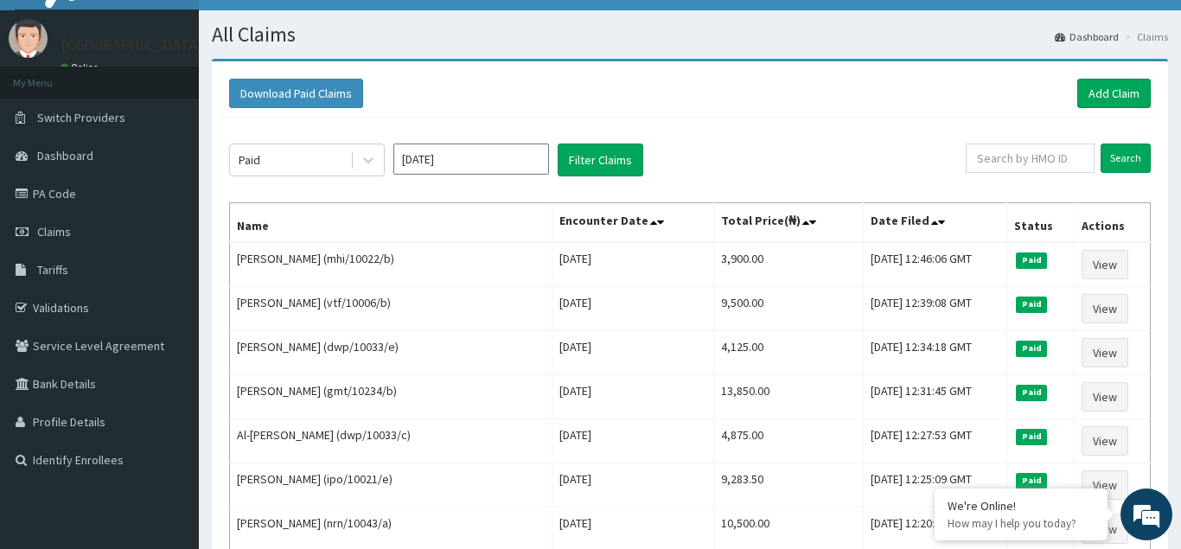
scroll to position [0, 0]
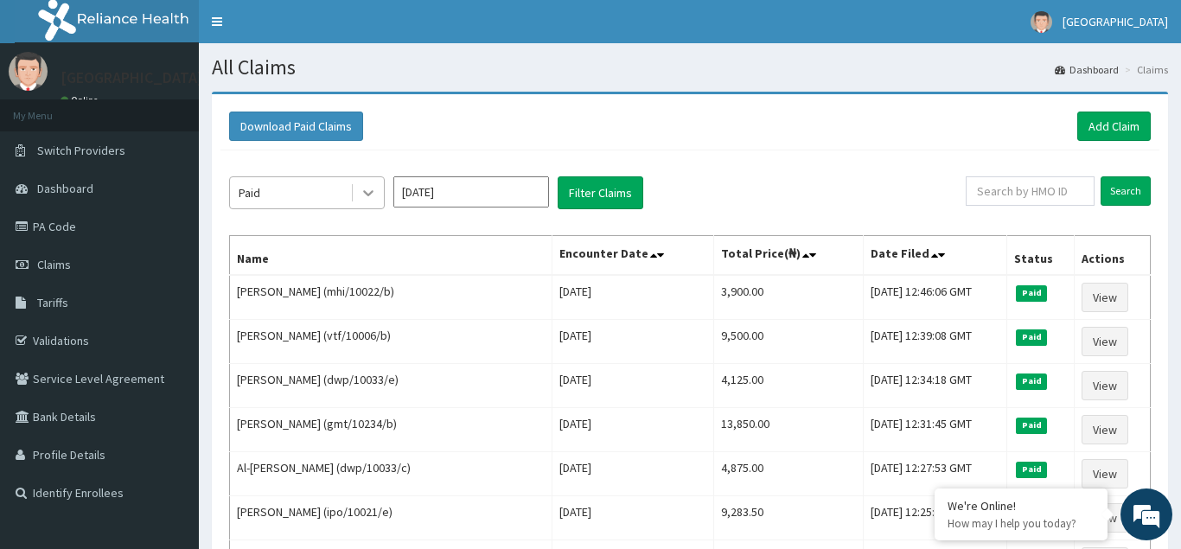
click at [373, 191] on icon at bounding box center [368, 194] width 10 height 6
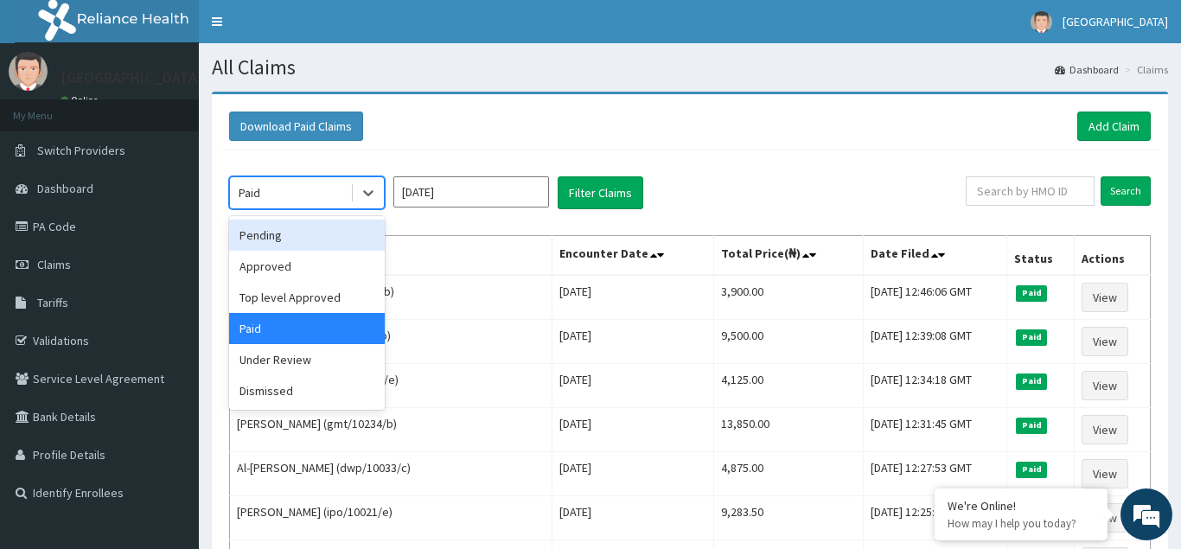
click at [269, 234] on div "Pending" at bounding box center [307, 235] width 156 height 31
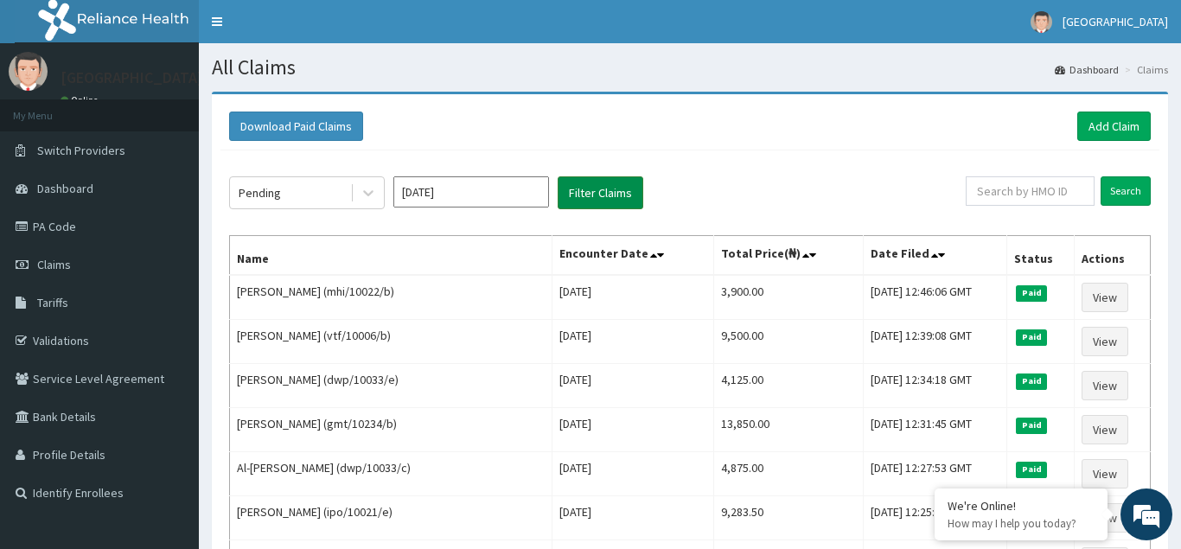
click at [605, 195] on button "Filter Claims" at bounding box center [601, 192] width 86 height 33
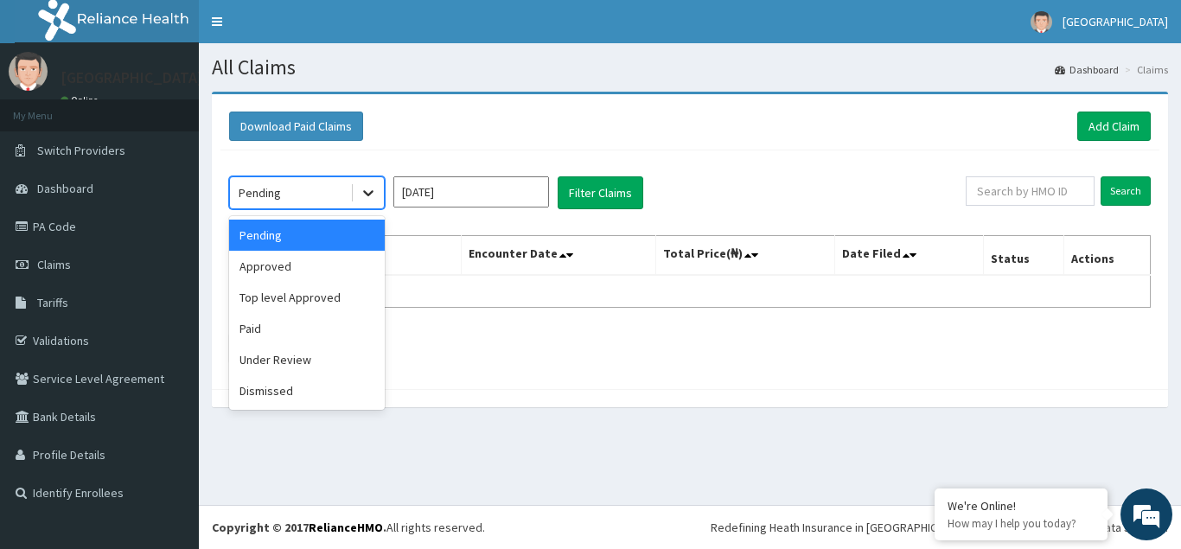
click at [369, 194] on icon at bounding box center [368, 194] width 10 height 6
click at [262, 272] on div "Approved" at bounding box center [307, 266] width 156 height 31
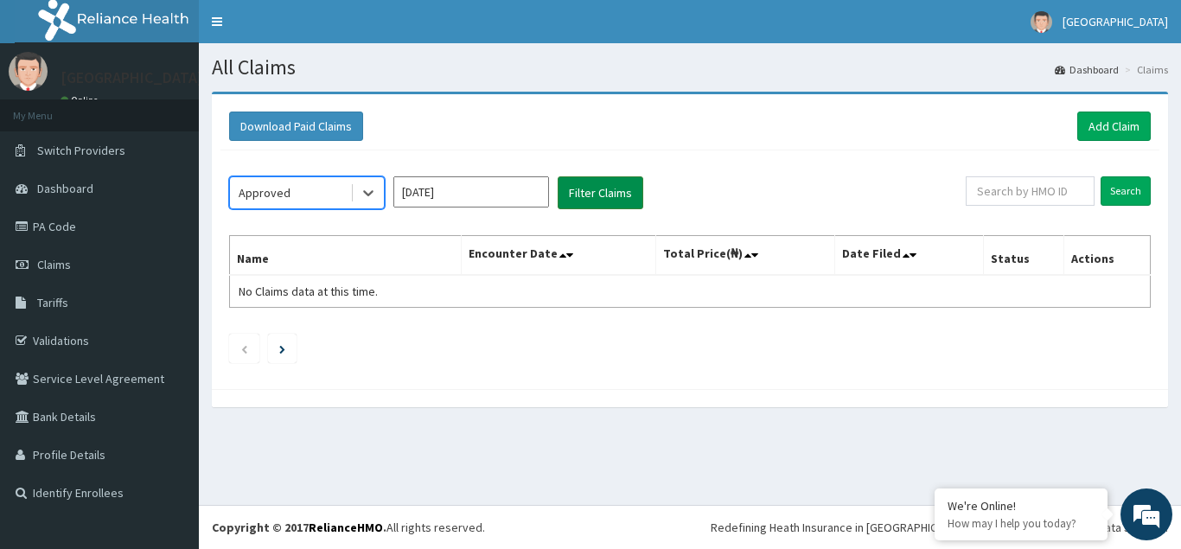
click at [579, 195] on button "Filter Claims" at bounding box center [601, 192] width 86 height 33
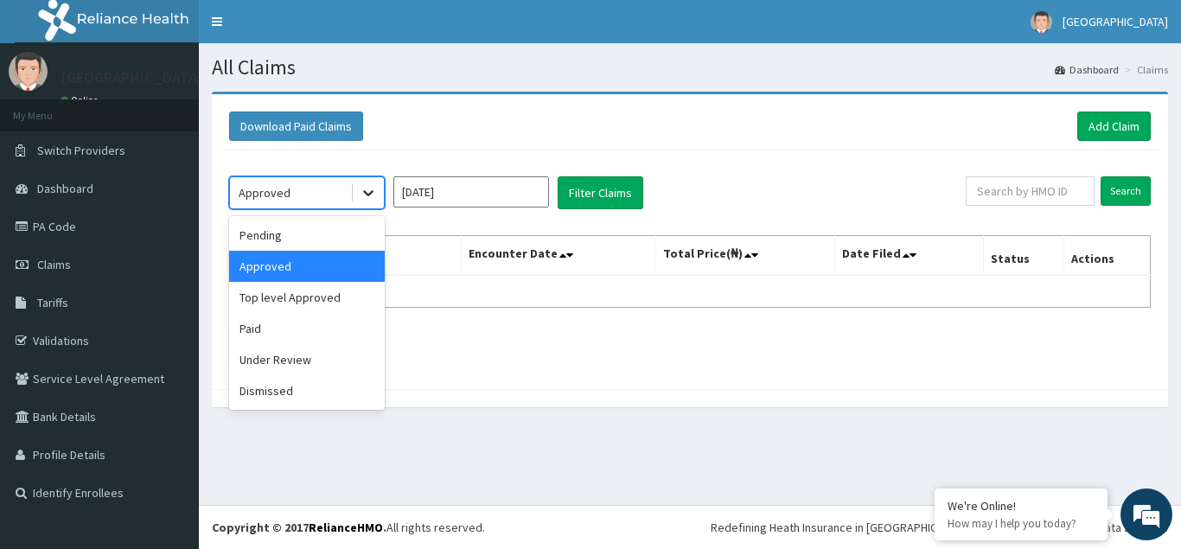
click at [364, 192] on icon at bounding box center [368, 194] width 10 height 6
click at [301, 299] on div "Top level Approved" at bounding box center [307, 297] width 156 height 31
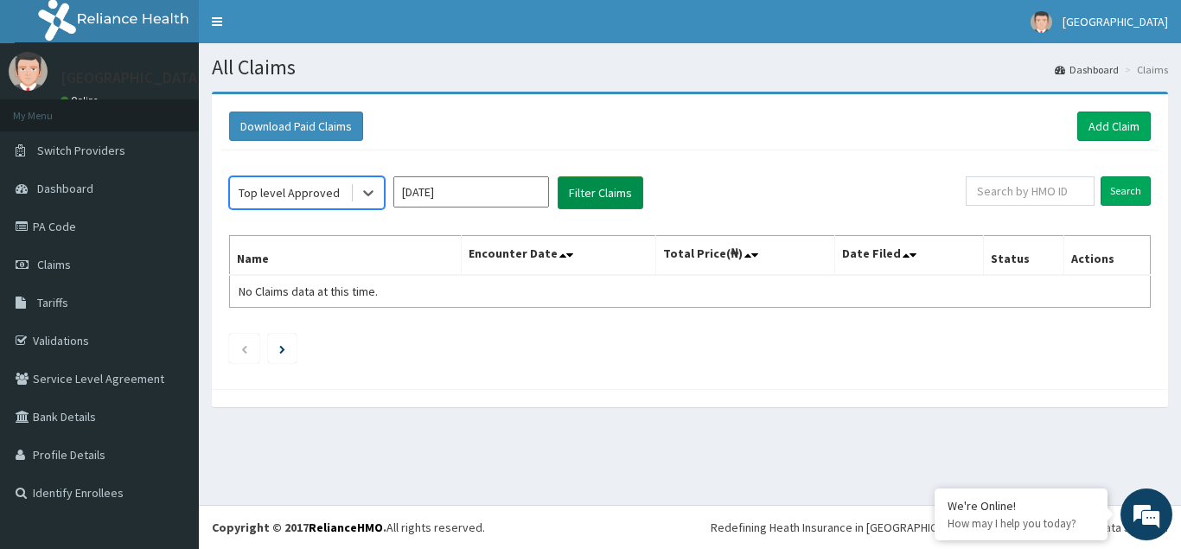
click at [598, 202] on button "Filter Claims" at bounding box center [601, 192] width 86 height 33
click at [373, 198] on icon at bounding box center [368, 192] width 17 height 17
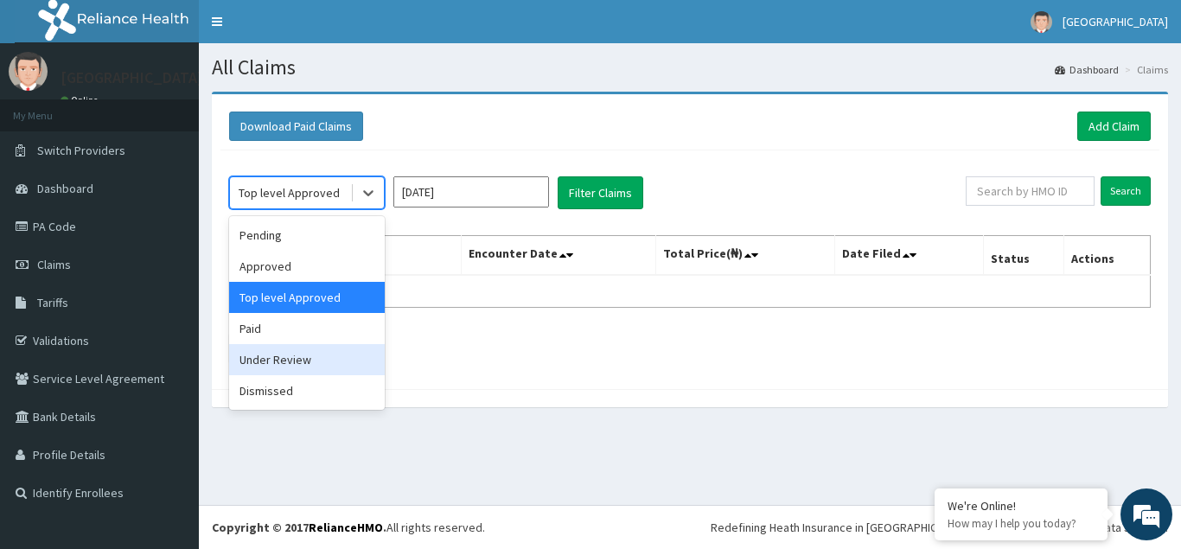
click at [304, 360] on div "Under Review" at bounding box center [307, 359] width 156 height 31
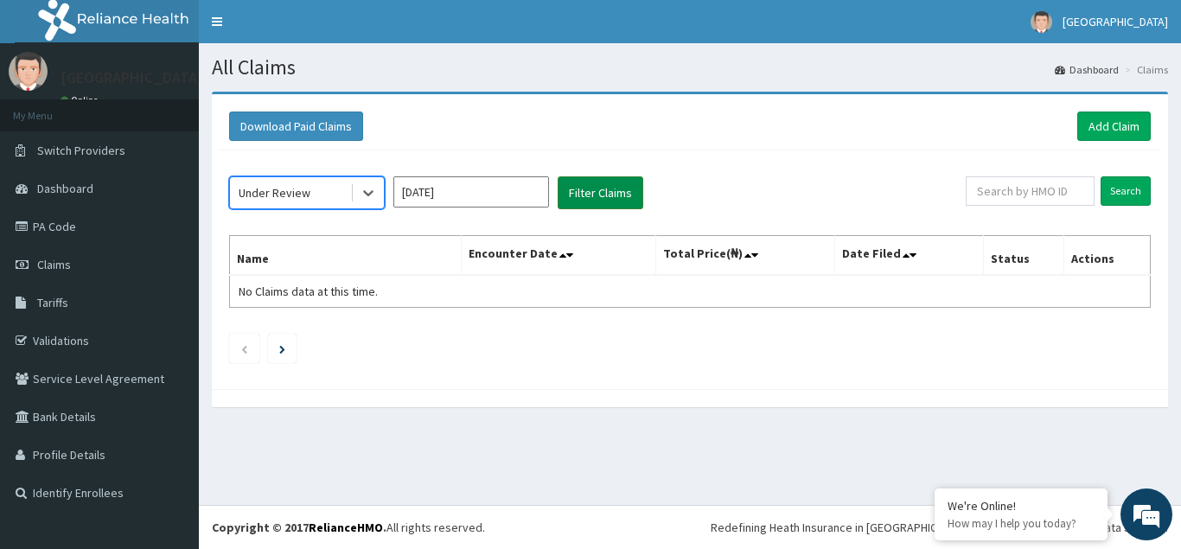
click at [605, 194] on button "Filter Claims" at bounding box center [601, 192] width 86 height 33
click at [376, 196] on icon at bounding box center [368, 192] width 17 height 17
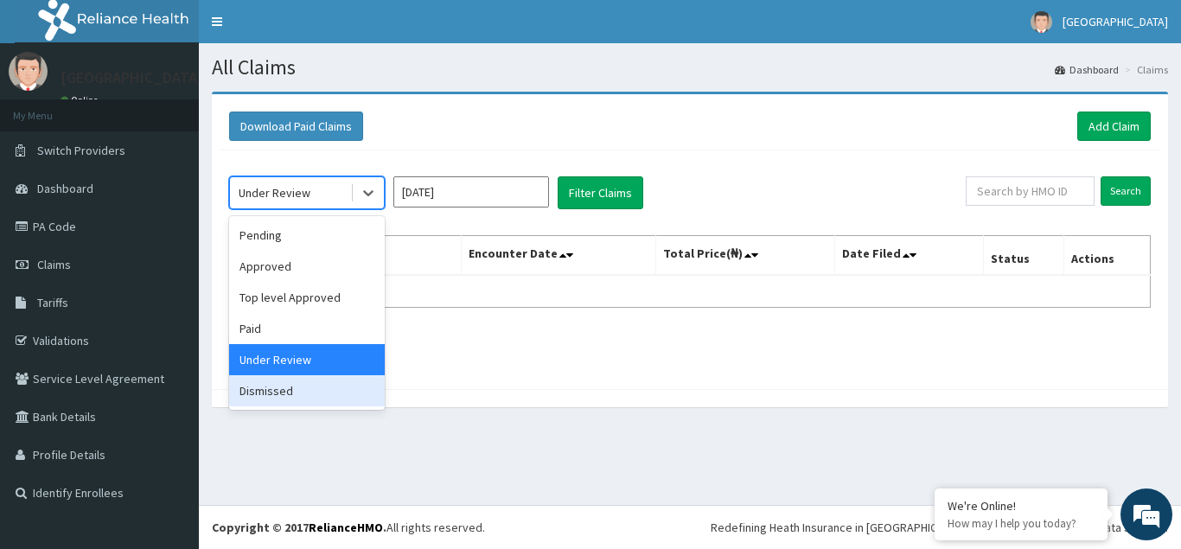
click at [288, 395] on div "Dismissed" at bounding box center [307, 390] width 156 height 31
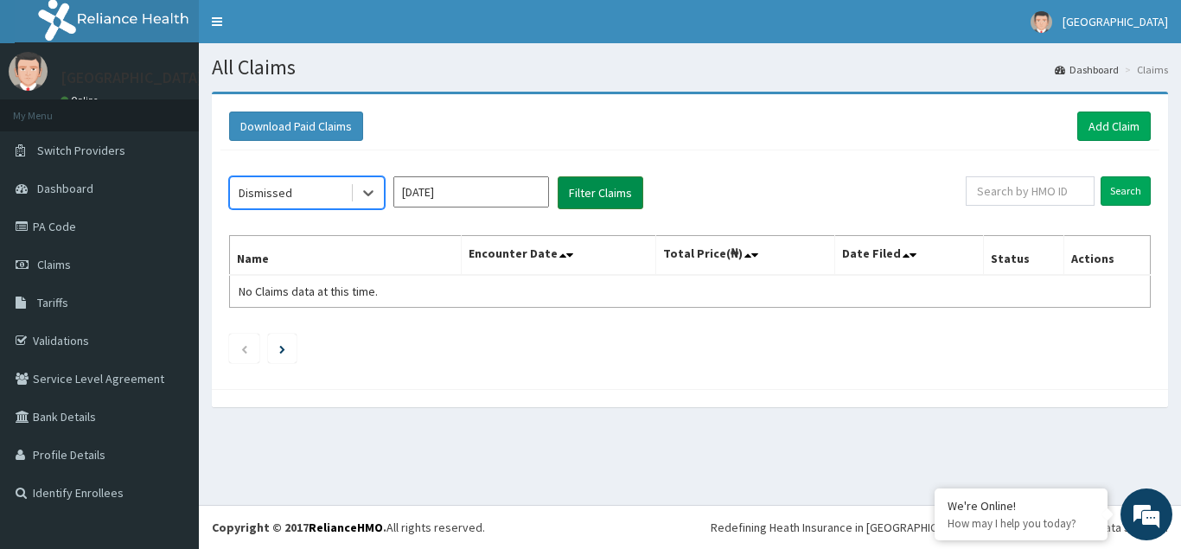
click at [588, 198] on button "Filter Claims" at bounding box center [601, 192] width 86 height 33
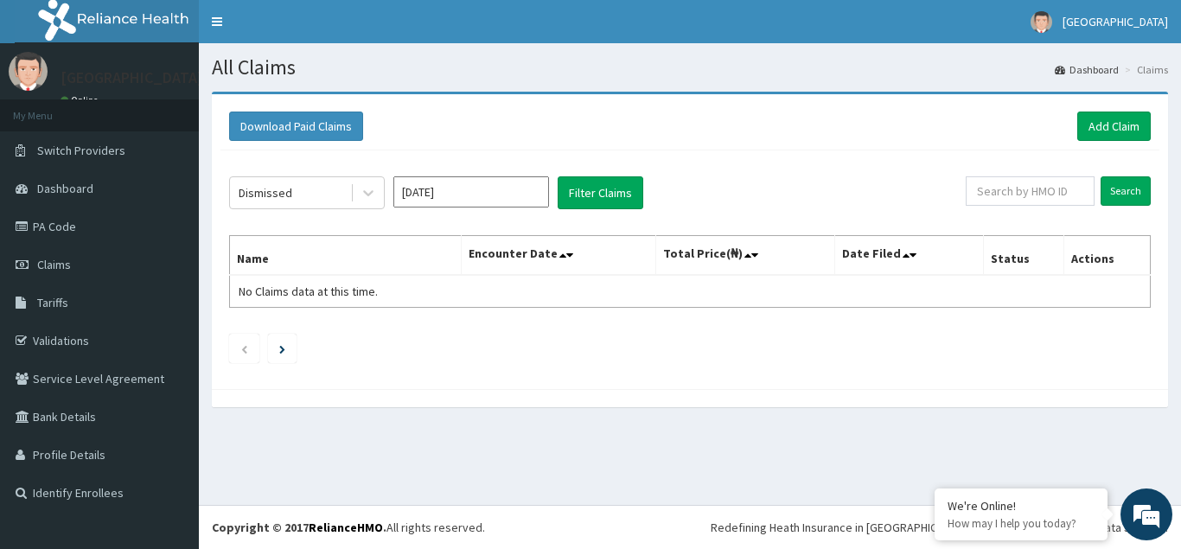
click at [470, 192] on input "[DATE]" at bounding box center [471, 191] width 156 height 31
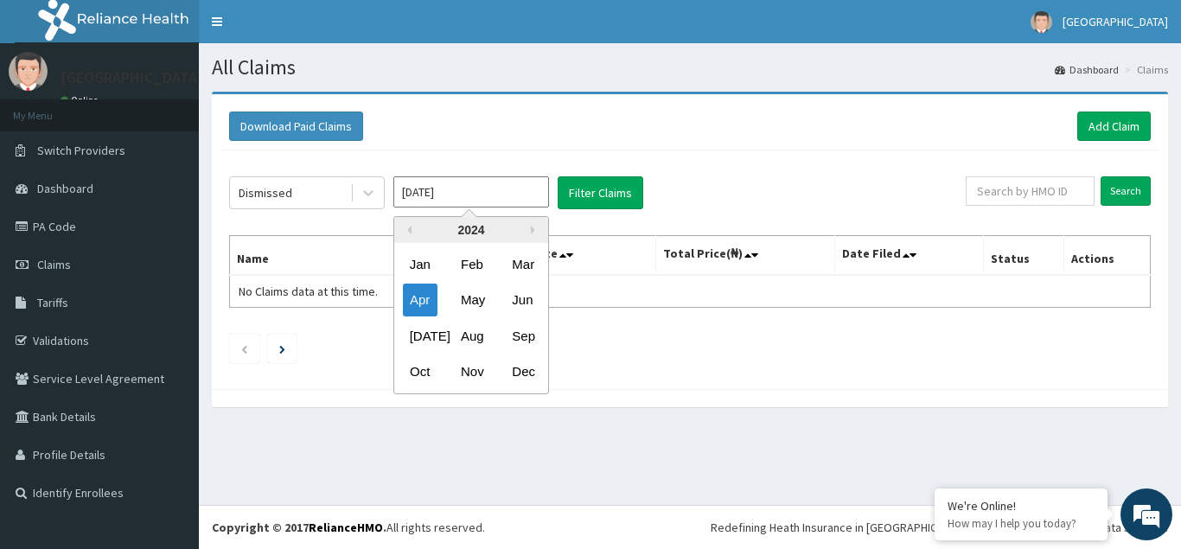
click at [479, 304] on div "May" at bounding box center [471, 301] width 35 height 32
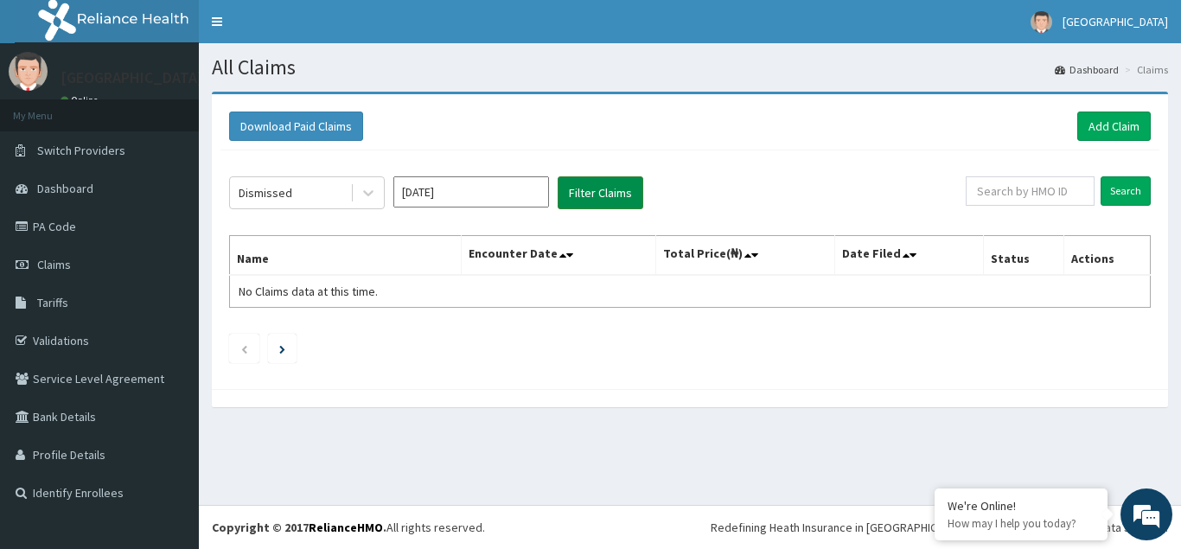
click at [611, 202] on button "Filter Claims" at bounding box center [601, 192] width 86 height 33
click at [597, 195] on button "Filter Claims" at bounding box center [601, 192] width 86 height 33
click at [378, 195] on div at bounding box center [368, 192] width 31 height 31
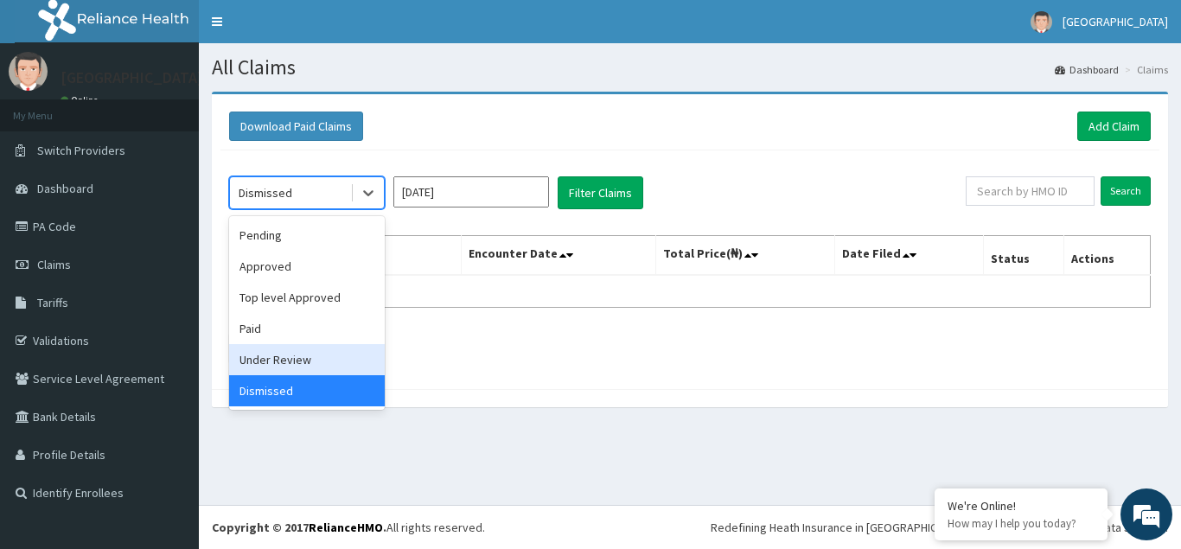
click at [278, 356] on div "Under Review" at bounding box center [307, 359] width 156 height 31
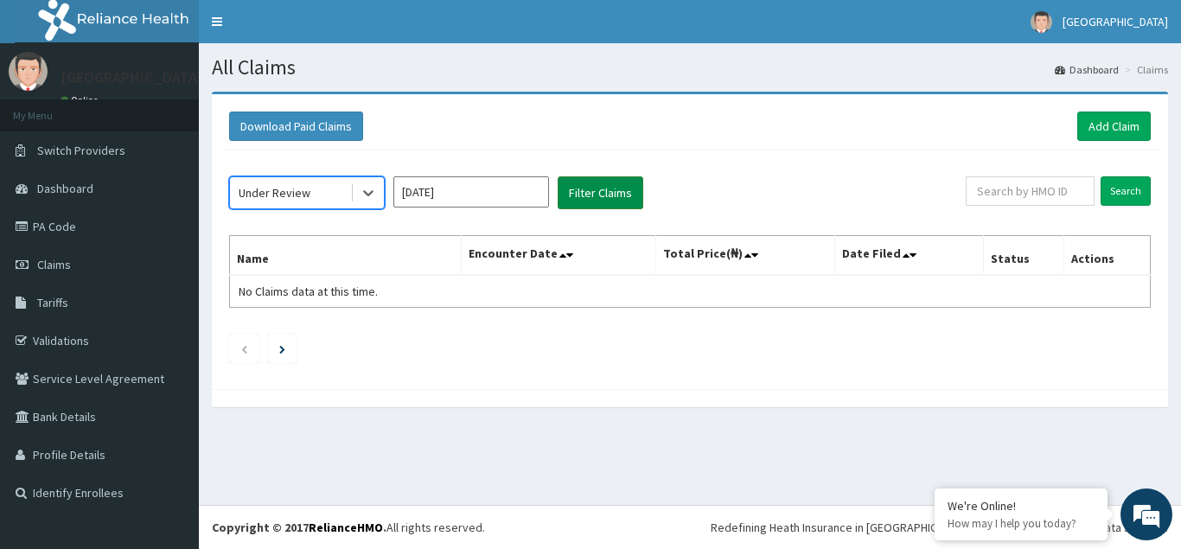
click at [610, 201] on button "Filter Claims" at bounding box center [601, 192] width 86 height 33
click at [370, 195] on icon at bounding box center [368, 194] width 10 height 6
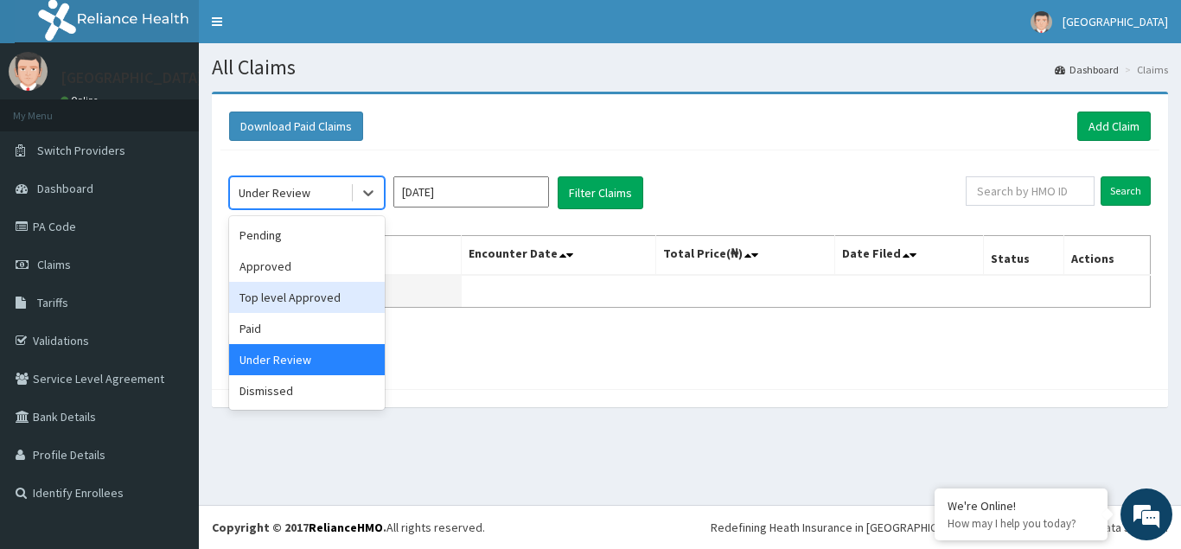
click at [320, 300] on div "Top level Approved" at bounding box center [307, 297] width 156 height 31
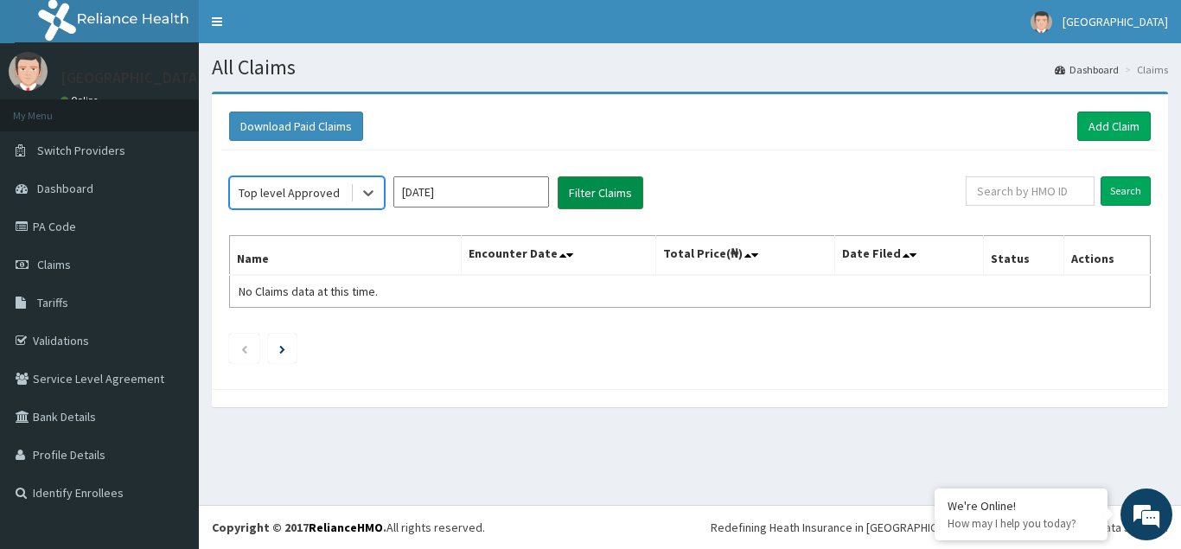
click at [581, 196] on button "Filter Claims" at bounding box center [601, 192] width 86 height 33
click at [367, 197] on icon at bounding box center [368, 192] width 17 height 17
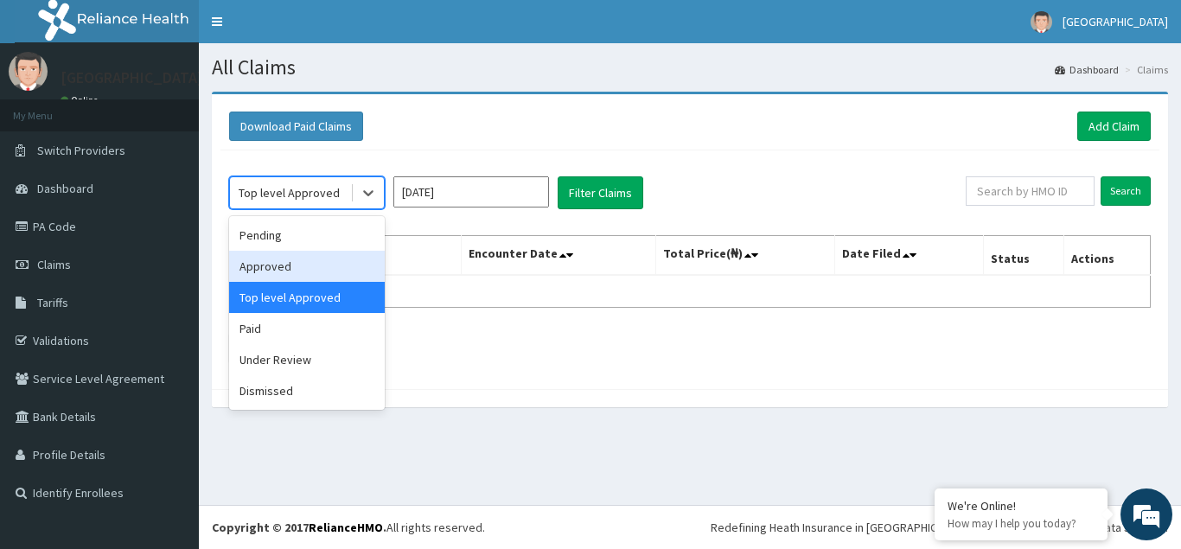
click at [312, 272] on div "Approved" at bounding box center [307, 266] width 156 height 31
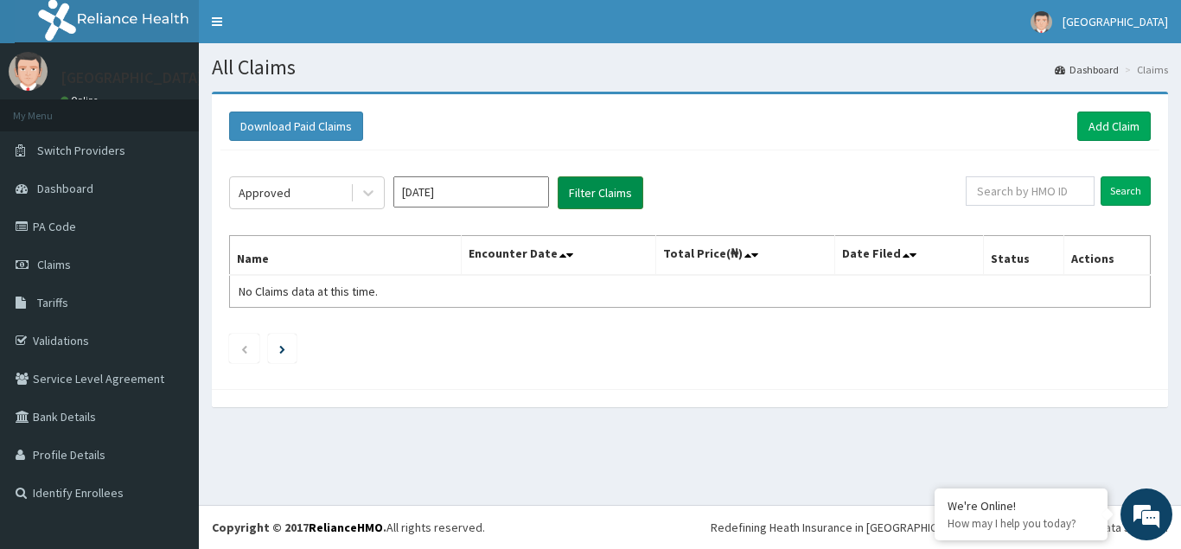
click at [607, 190] on button "Filter Claims" at bounding box center [601, 192] width 86 height 33
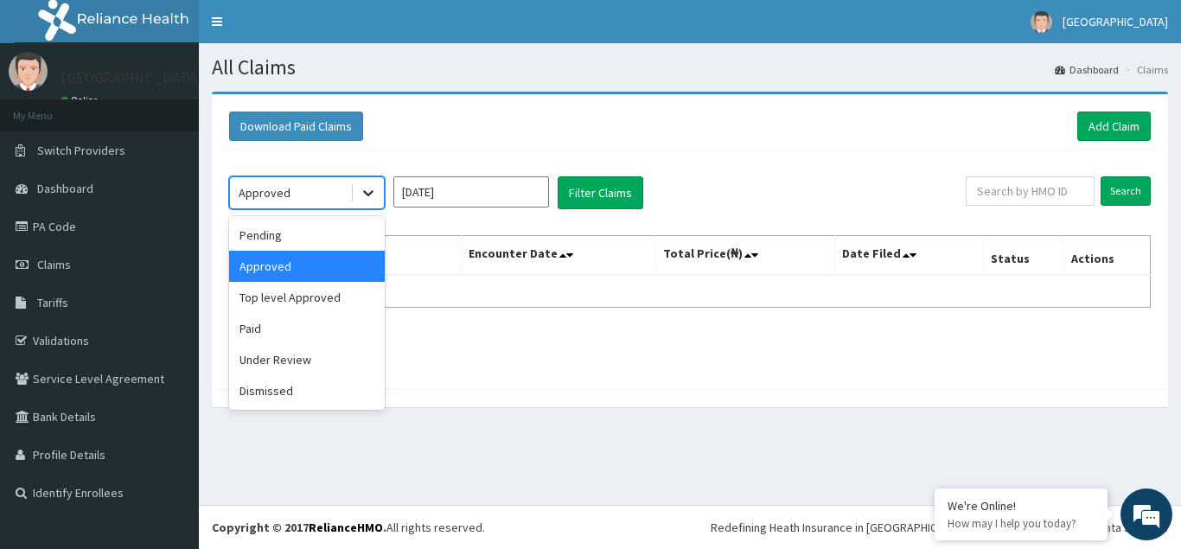
click at [370, 195] on icon at bounding box center [368, 192] width 17 height 17
click at [310, 233] on div "Pending" at bounding box center [307, 235] width 156 height 31
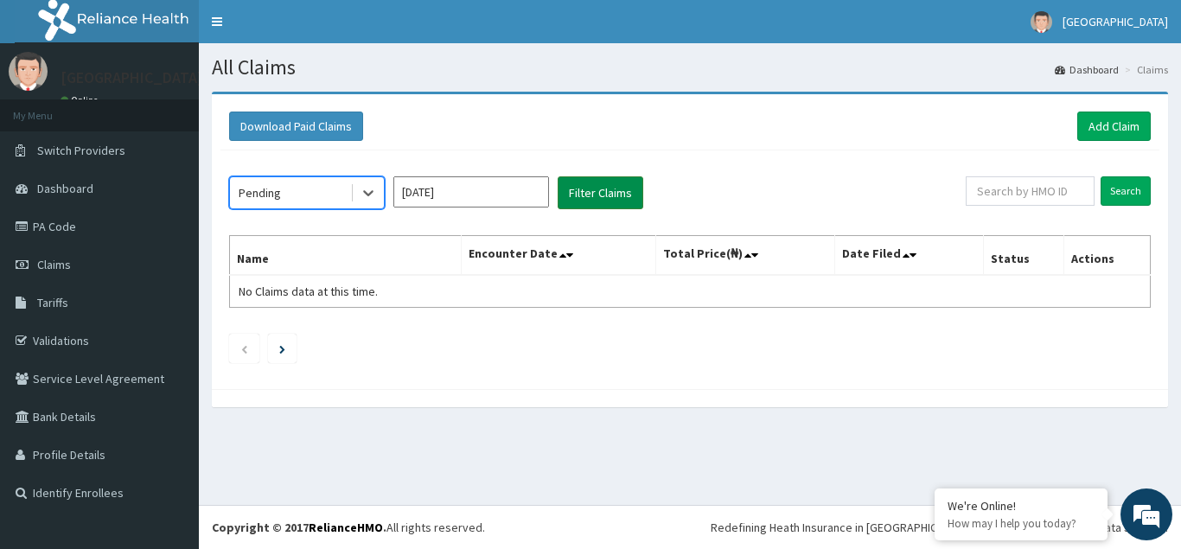
click at [582, 195] on button "Filter Claims" at bounding box center [601, 192] width 86 height 33
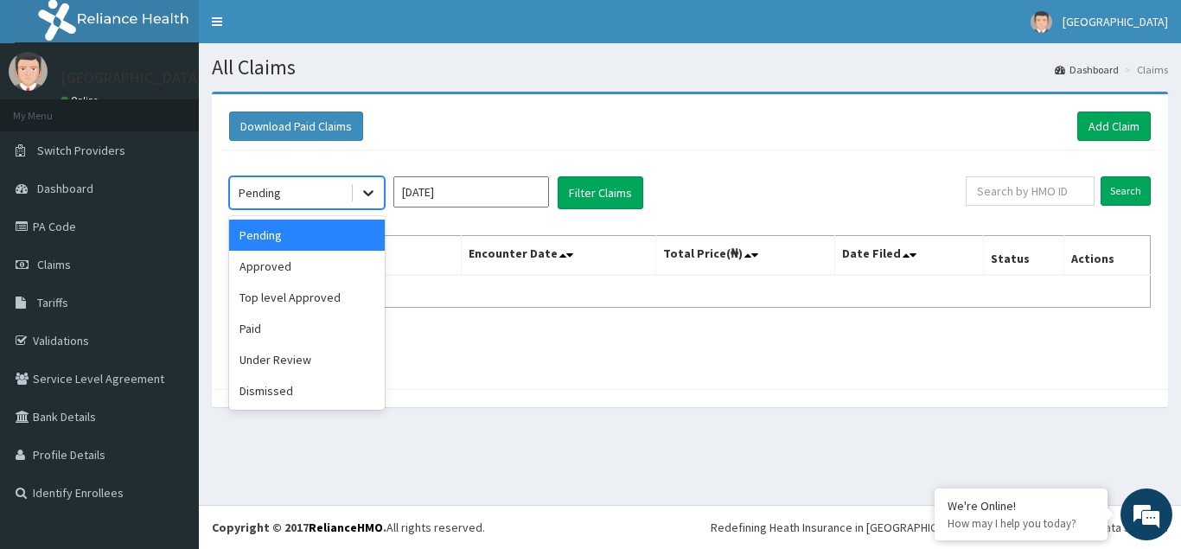
click at [366, 192] on icon at bounding box center [368, 194] width 10 height 6
click at [260, 333] on div "Paid" at bounding box center [307, 328] width 156 height 31
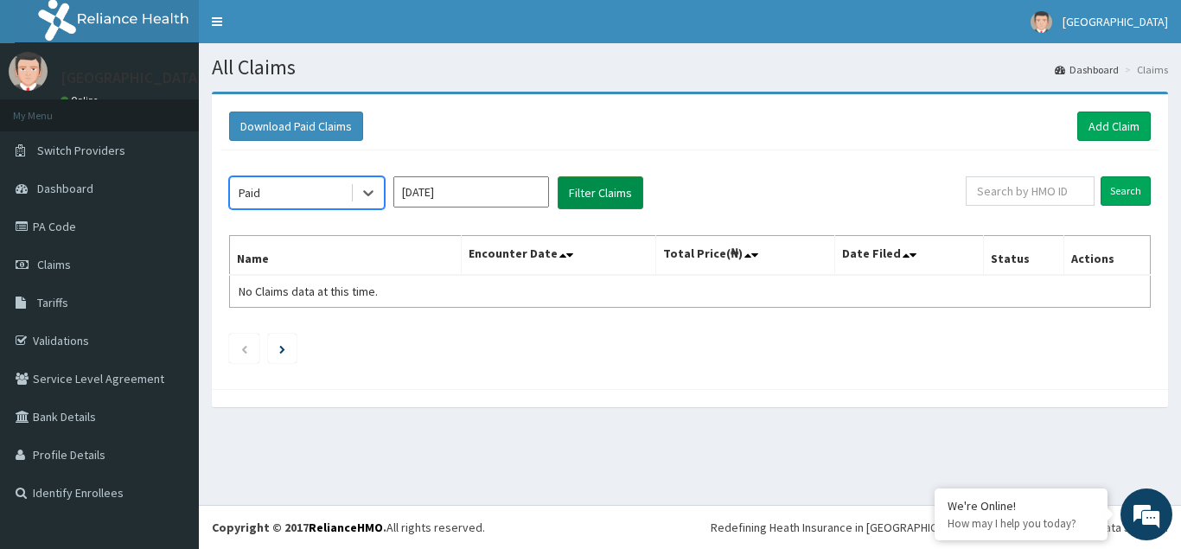
click at [581, 202] on button "Filter Claims" at bounding box center [601, 192] width 86 height 33
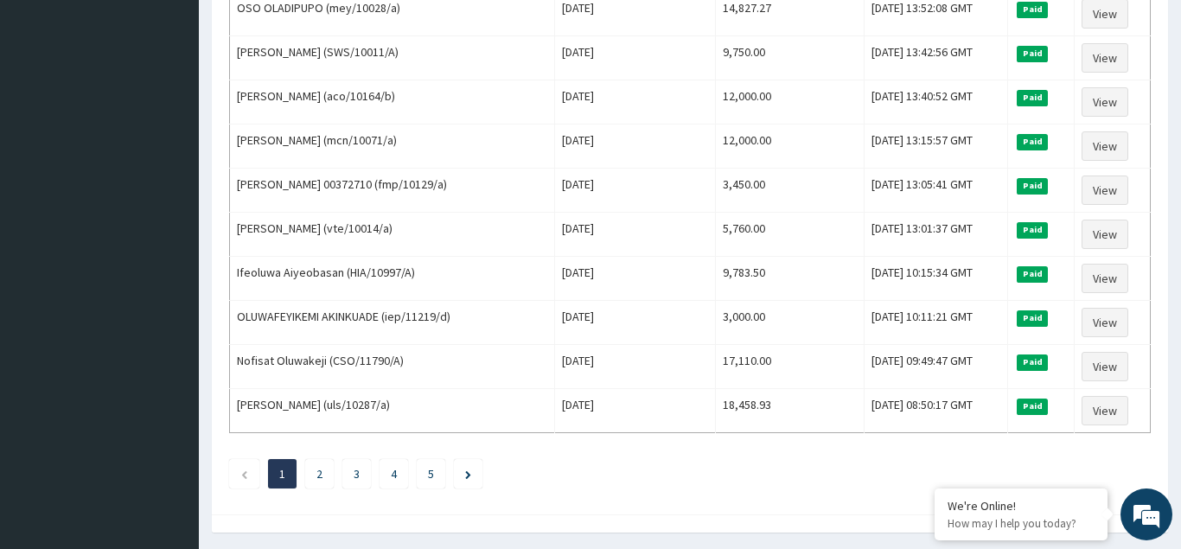
scroll to position [2106, 0]
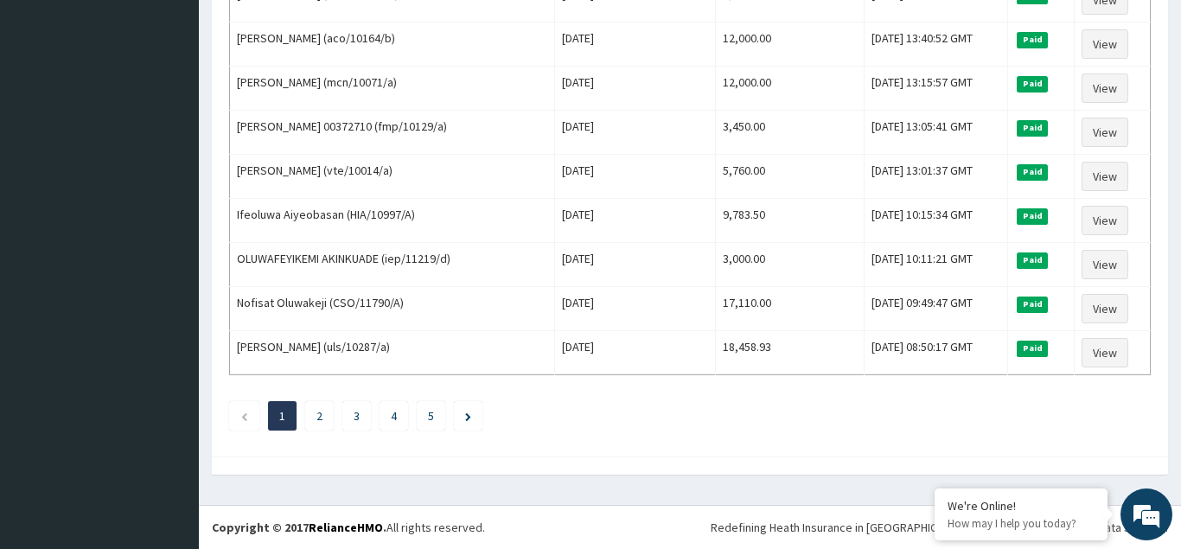
click at [320, 418] on link "2" at bounding box center [320, 416] width 6 height 16
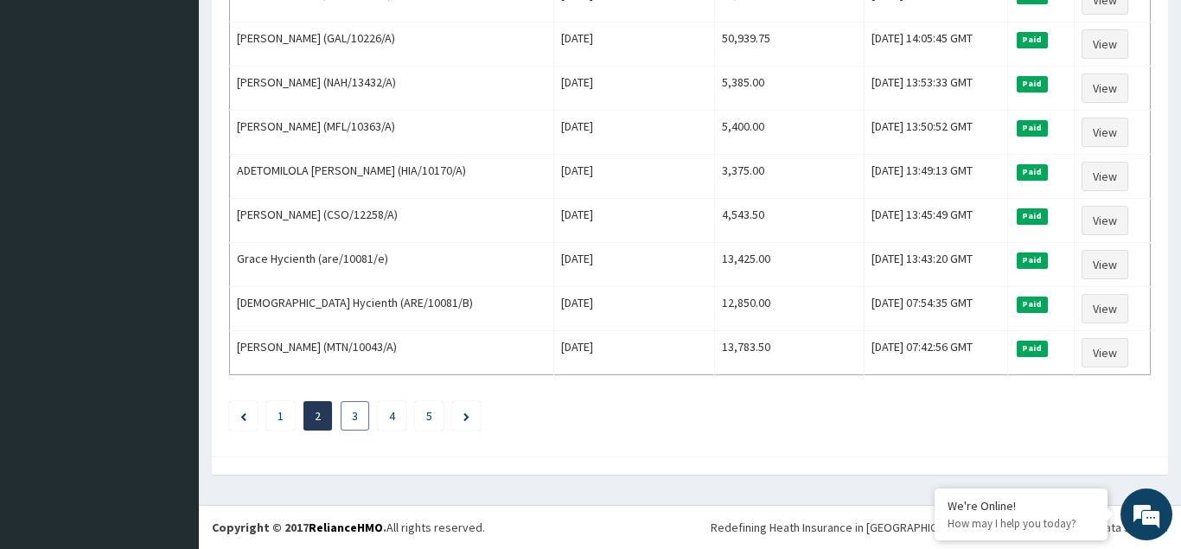
click at [355, 417] on link "3" at bounding box center [355, 416] width 6 height 16
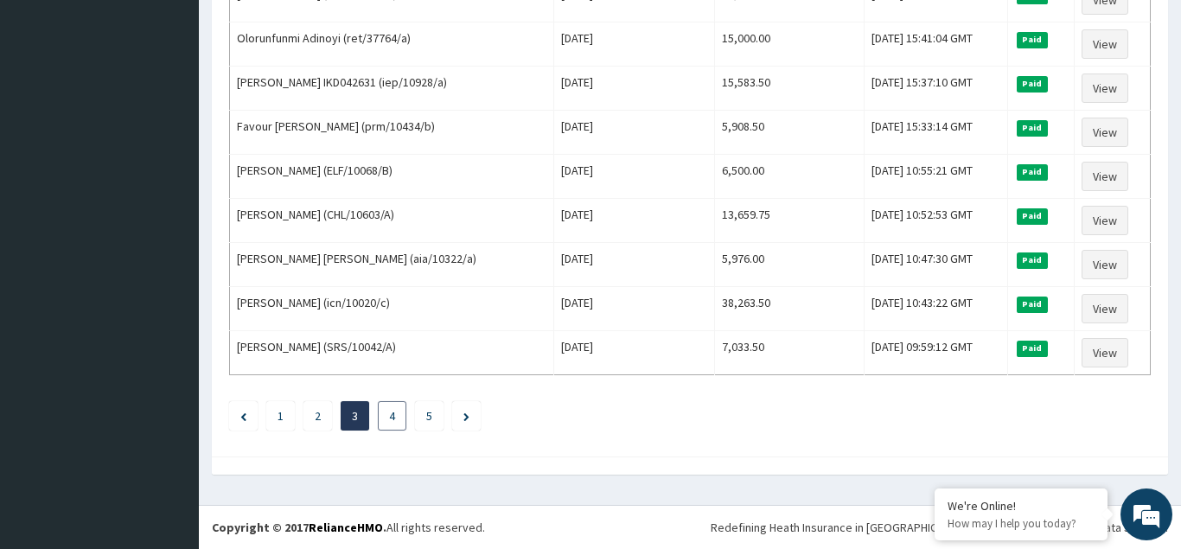
click at [390, 415] on link "4" at bounding box center [392, 416] width 6 height 16
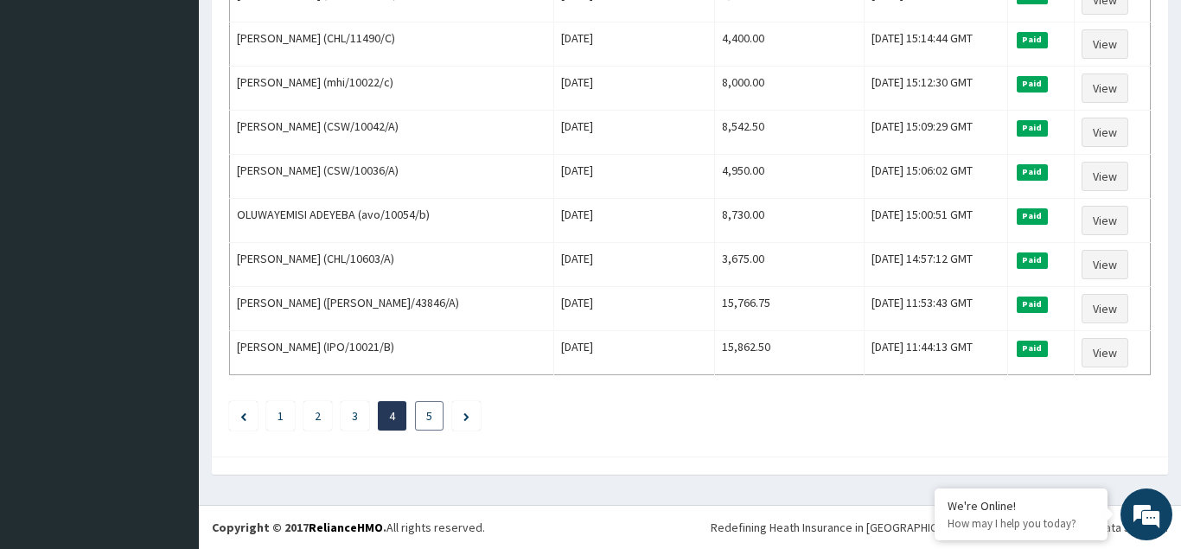
click at [433, 416] on li "5" at bounding box center [429, 415] width 29 height 29
click at [430, 417] on link "5" at bounding box center [429, 416] width 6 height 16
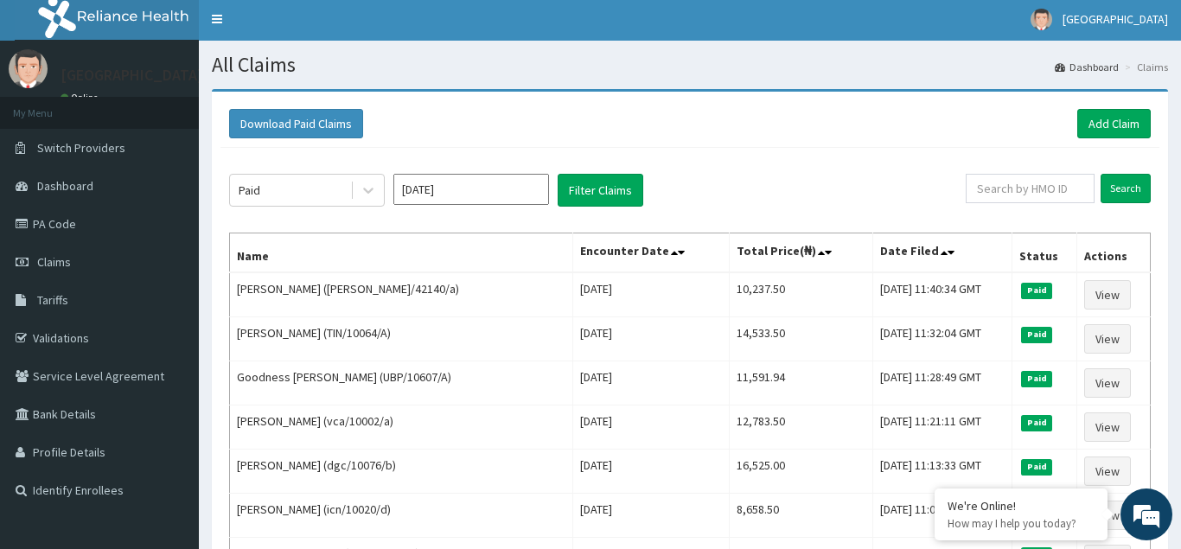
scroll to position [0, 0]
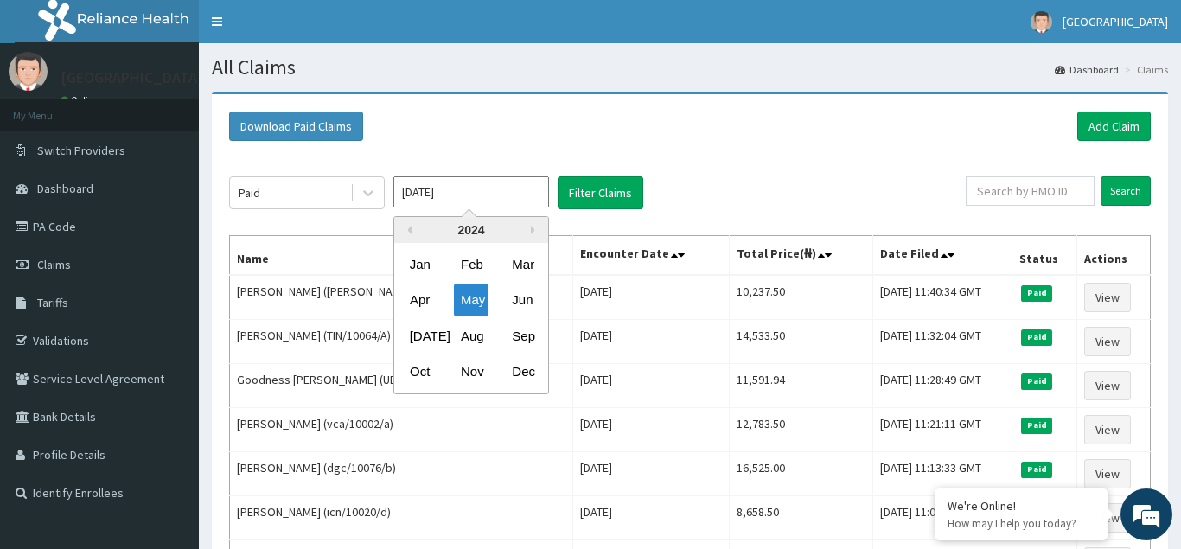
click at [513, 202] on input "May 2024" at bounding box center [471, 191] width 156 height 31
click at [524, 296] on div "Jun" at bounding box center [522, 301] width 35 height 32
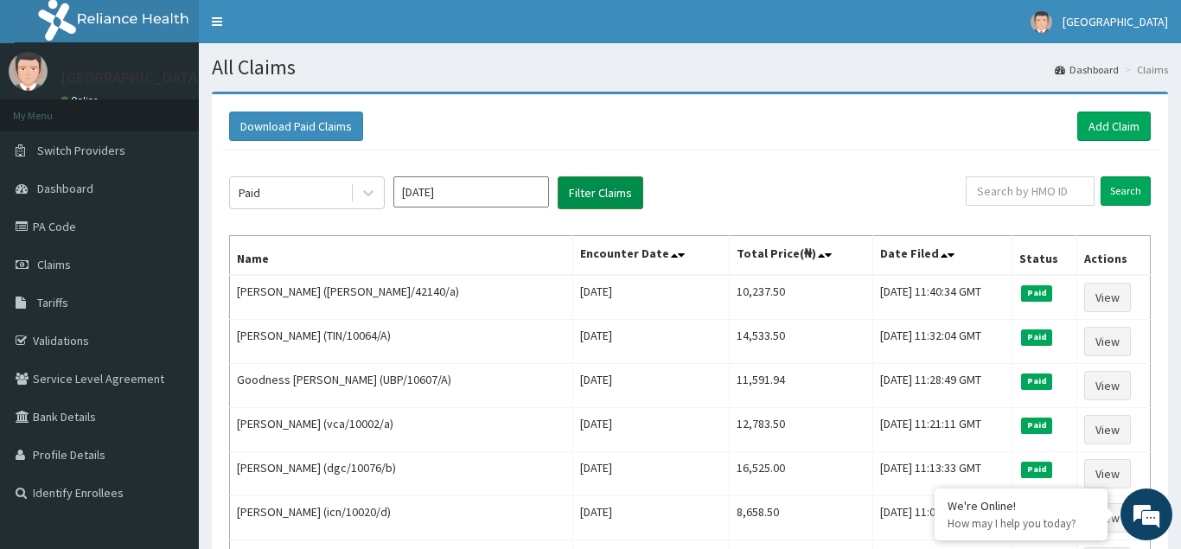
click at [605, 191] on button "Filter Claims" at bounding box center [601, 192] width 86 height 33
click at [599, 199] on button "Filter Claims" at bounding box center [601, 192] width 86 height 33
click at [374, 196] on icon at bounding box center [368, 192] width 17 height 17
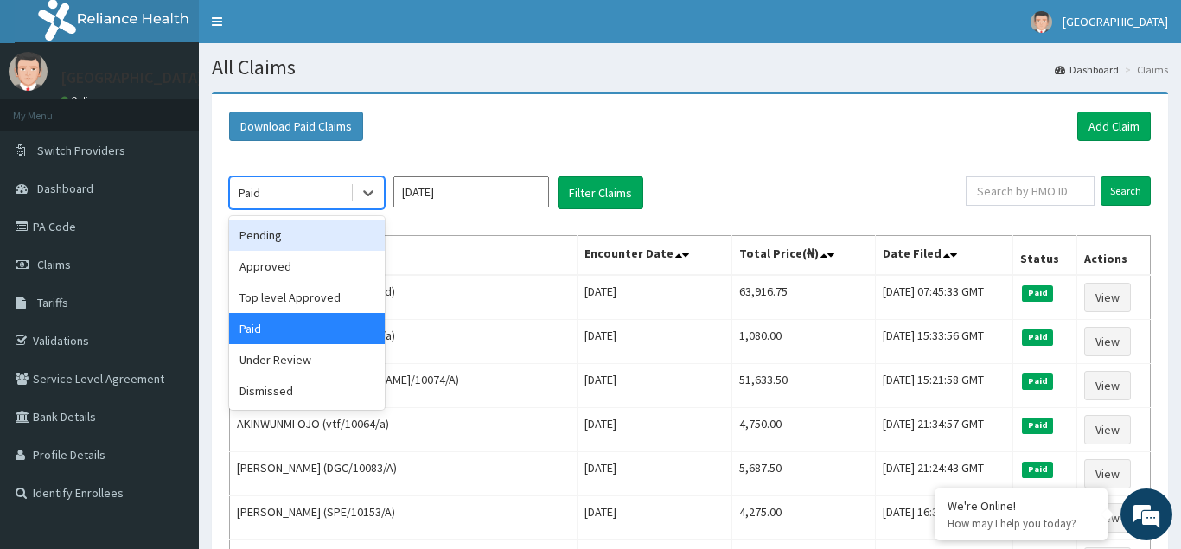
click at [263, 239] on div "Pending" at bounding box center [307, 235] width 156 height 31
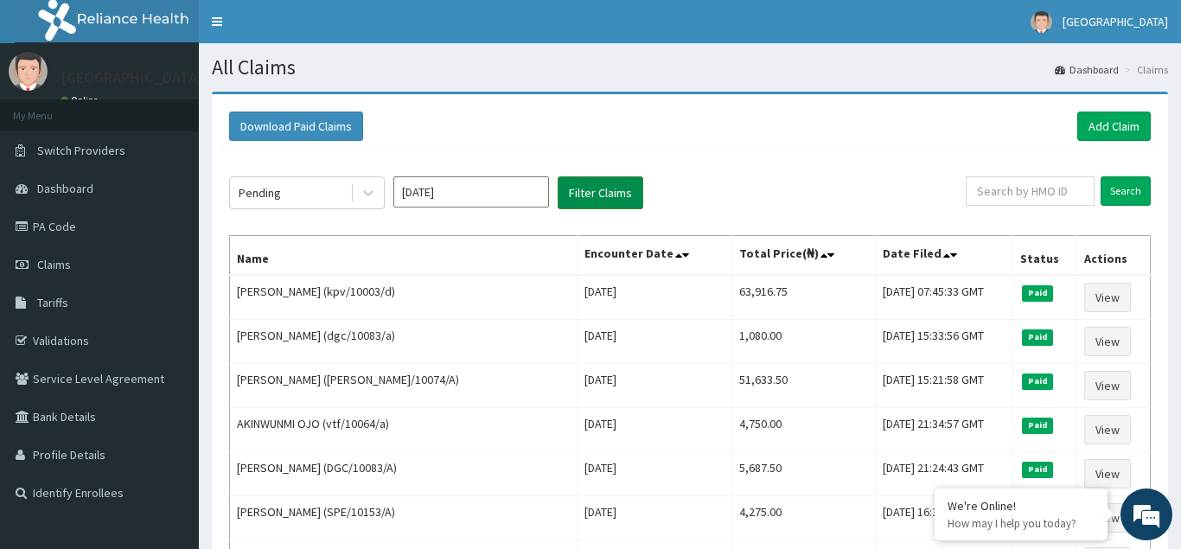
click at [572, 196] on button "Filter Claims" at bounding box center [601, 192] width 86 height 33
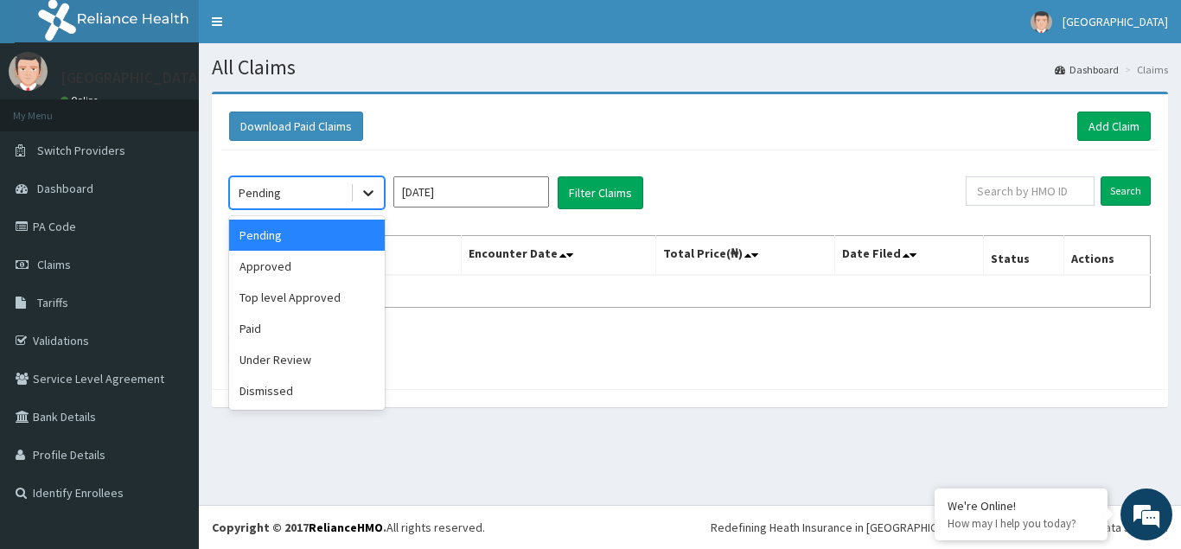
click at [372, 195] on icon at bounding box center [368, 192] width 17 height 17
click at [299, 277] on div "Approved" at bounding box center [307, 266] width 156 height 31
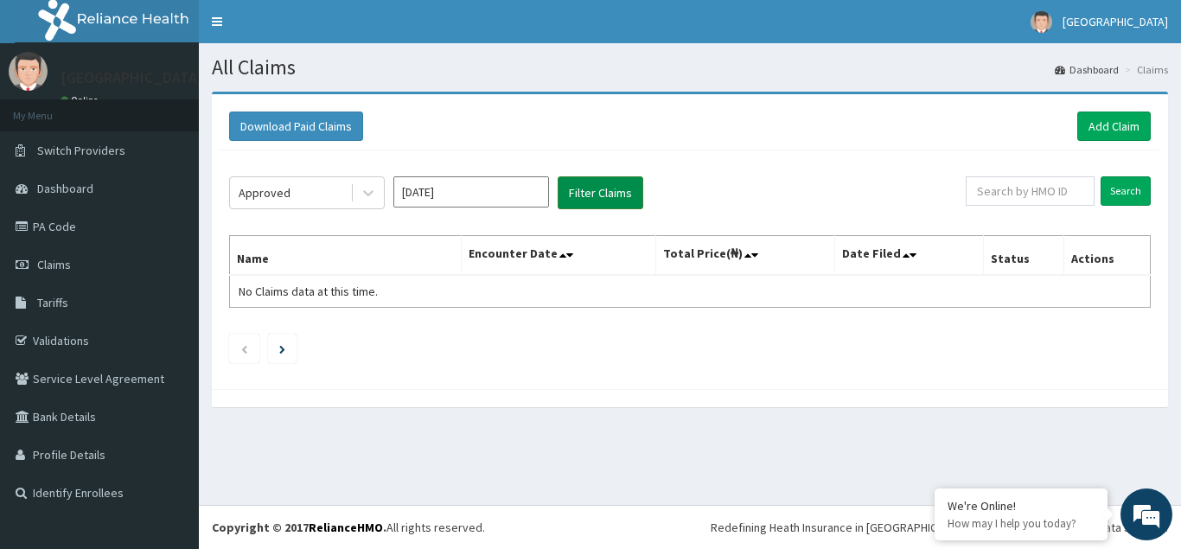
click at [592, 189] on button "Filter Claims" at bounding box center [601, 192] width 86 height 33
click at [357, 197] on div at bounding box center [368, 192] width 31 height 31
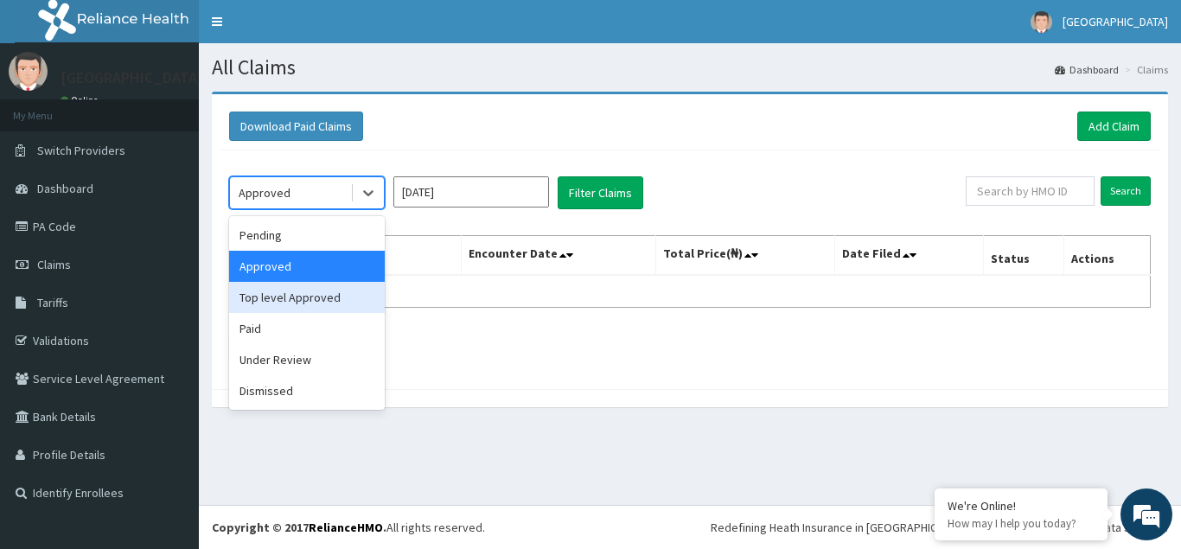
click at [272, 295] on div "Top level Approved" at bounding box center [307, 297] width 156 height 31
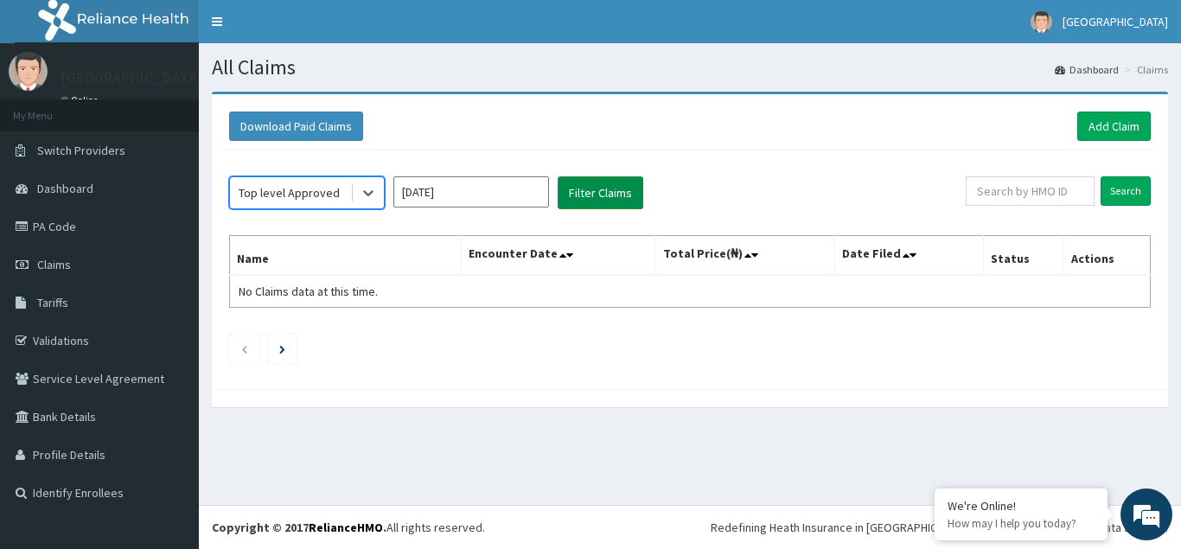
click at [612, 189] on button "Filter Claims" at bounding box center [601, 192] width 86 height 33
click at [374, 194] on icon at bounding box center [368, 192] width 17 height 17
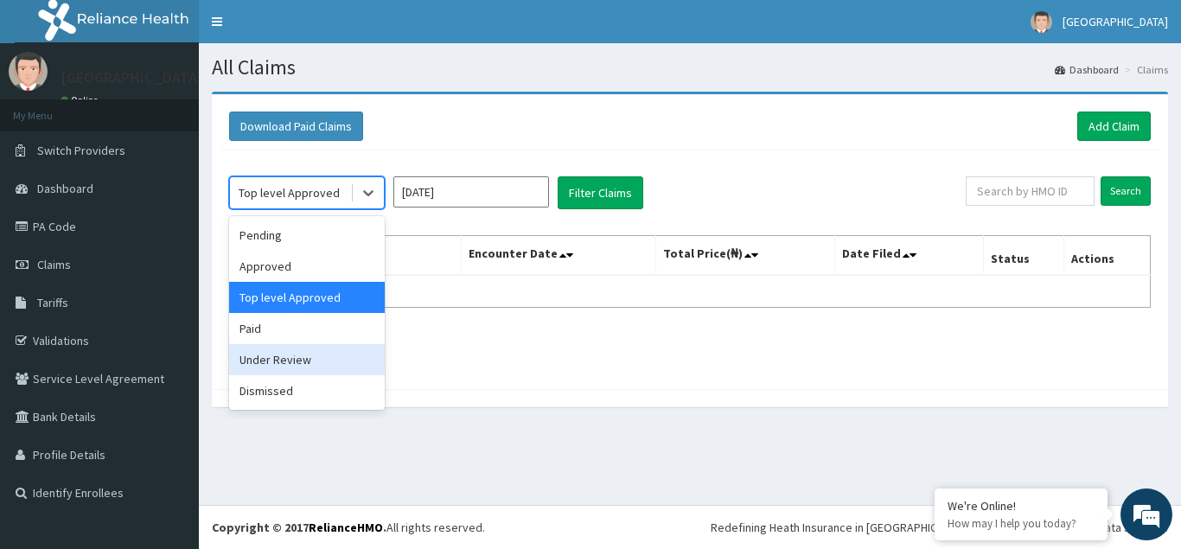
click at [295, 365] on div "Under Review" at bounding box center [307, 359] width 156 height 31
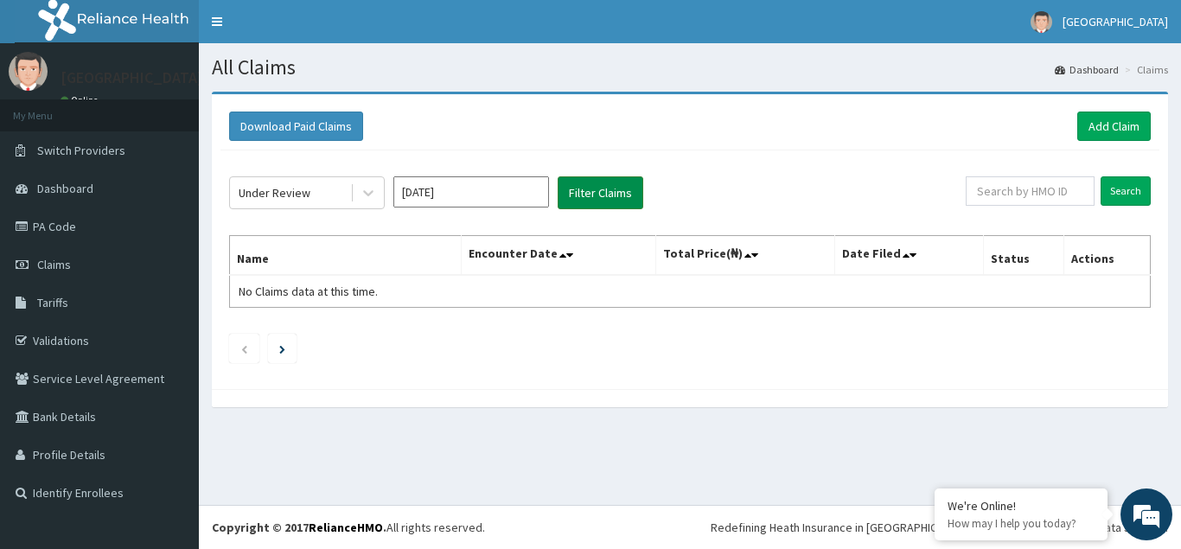
click at [600, 187] on button "Filter Claims" at bounding box center [601, 192] width 86 height 33
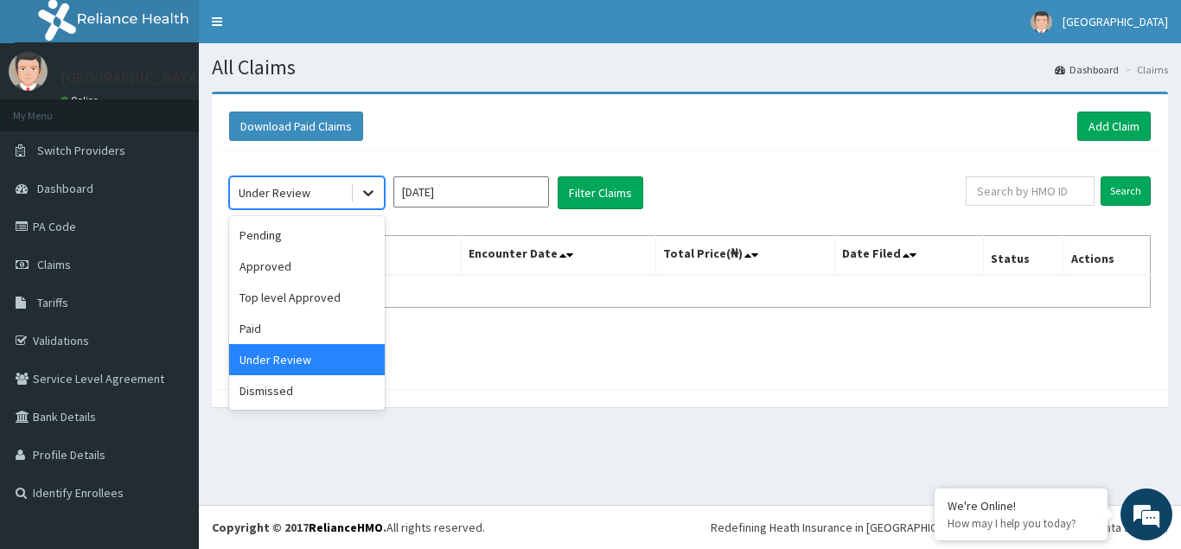
click at [369, 198] on icon at bounding box center [368, 192] width 17 height 17
click at [290, 396] on div "Dismissed" at bounding box center [307, 390] width 156 height 31
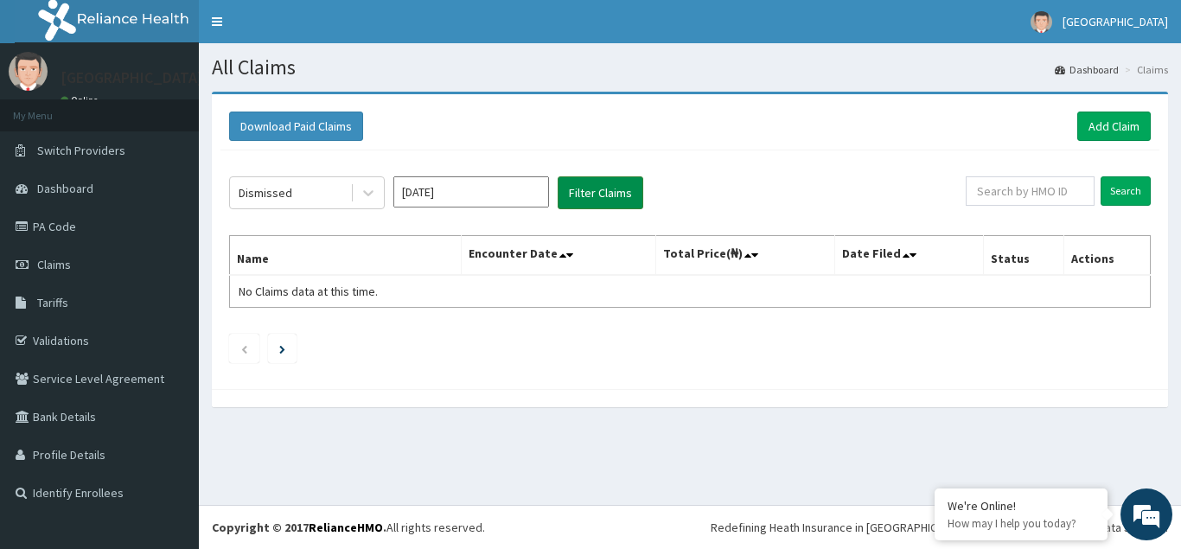
click at [611, 204] on button "Filter Claims" at bounding box center [601, 192] width 86 height 33
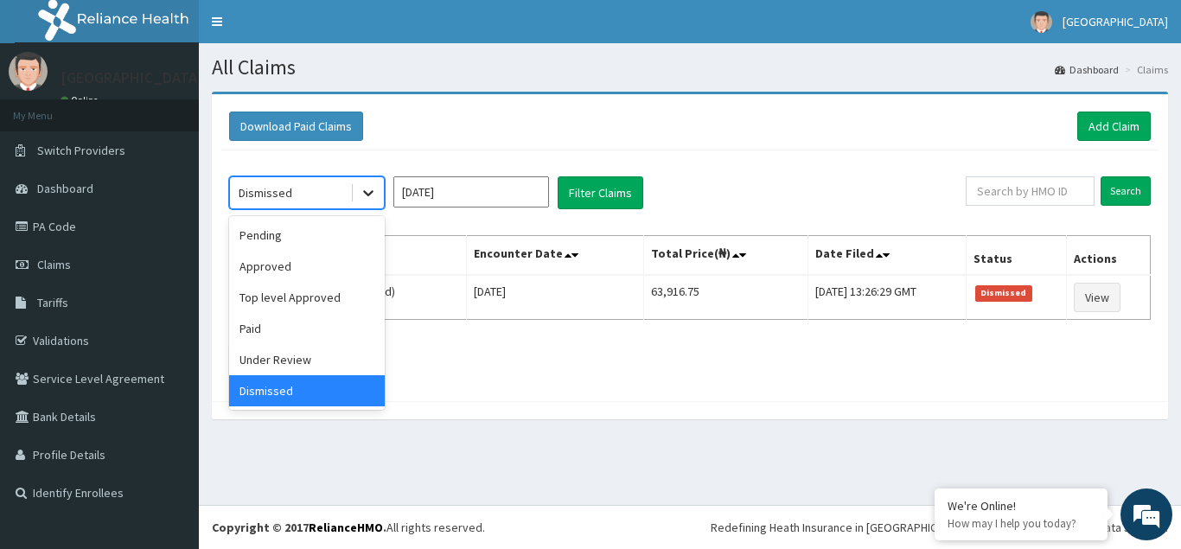
click at [377, 196] on div at bounding box center [368, 192] width 31 height 31
click at [246, 331] on div "Paid" at bounding box center [307, 328] width 156 height 31
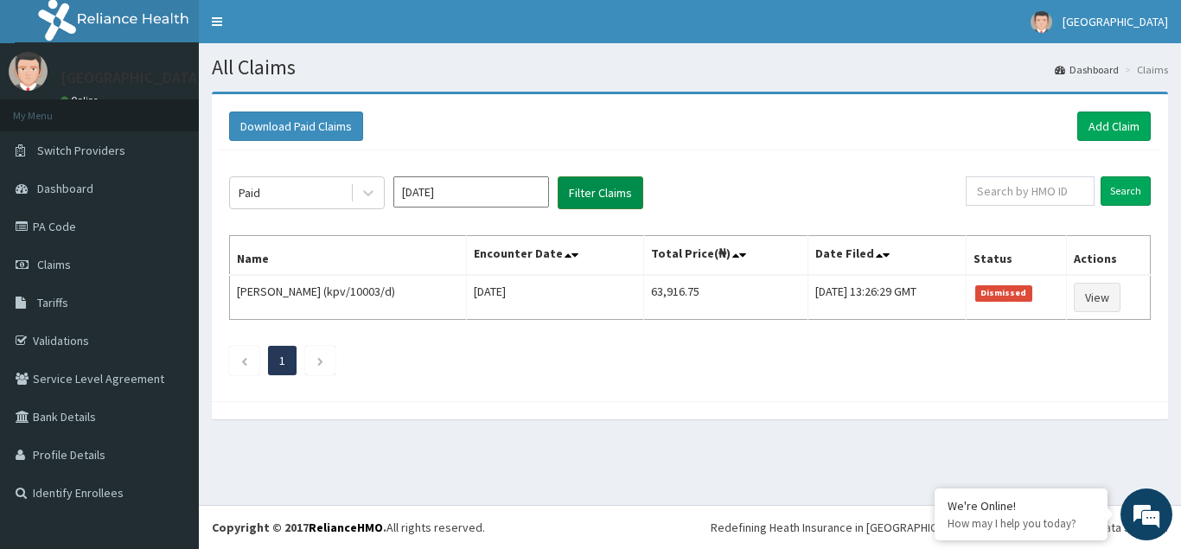
click at [601, 195] on button "Filter Claims" at bounding box center [601, 192] width 86 height 33
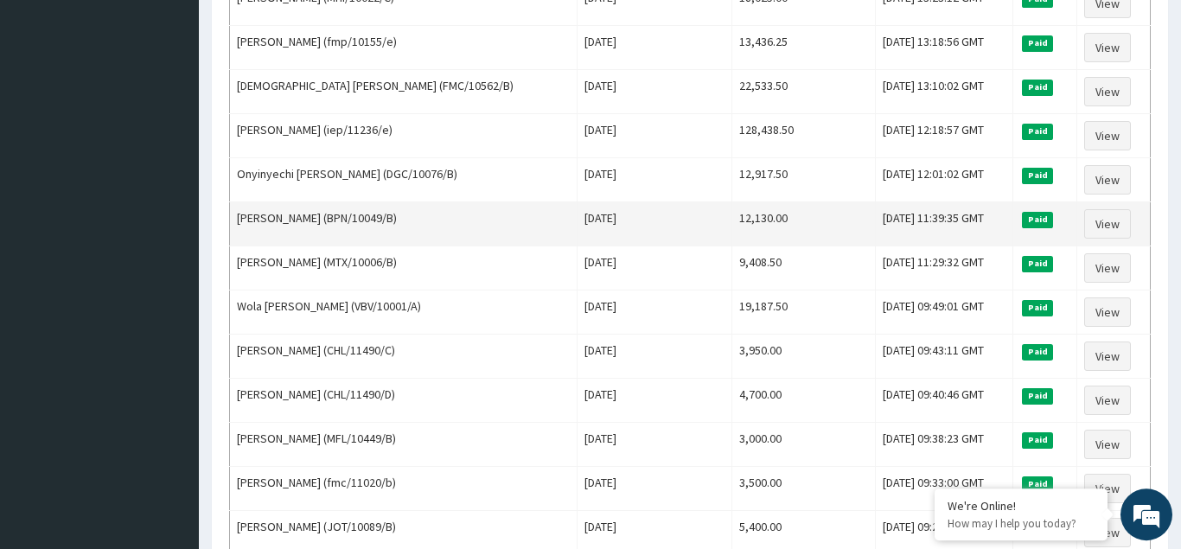
scroll to position [2106, 0]
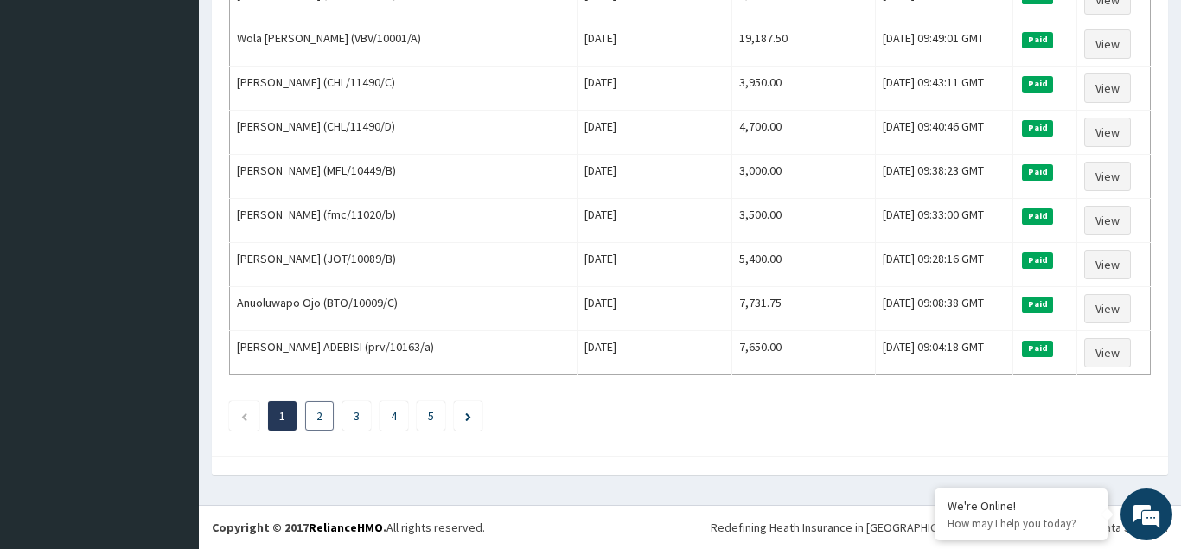
click at [320, 415] on link "2" at bounding box center [320, 416] width 6 height 16
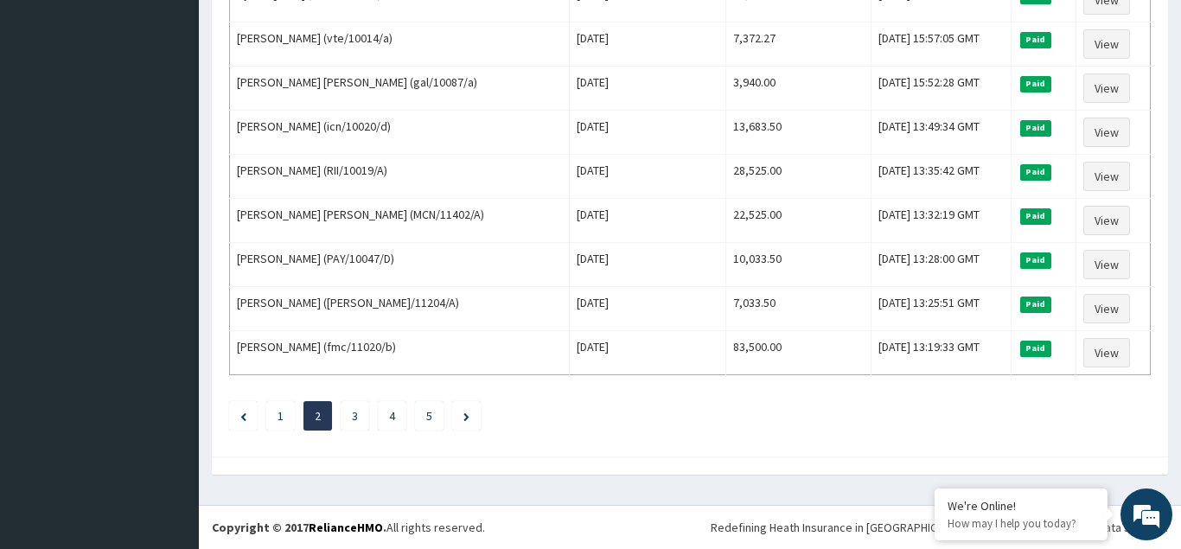
click at [357, 421] on link "3" at bounding box center [355, 416] width 6 height 16
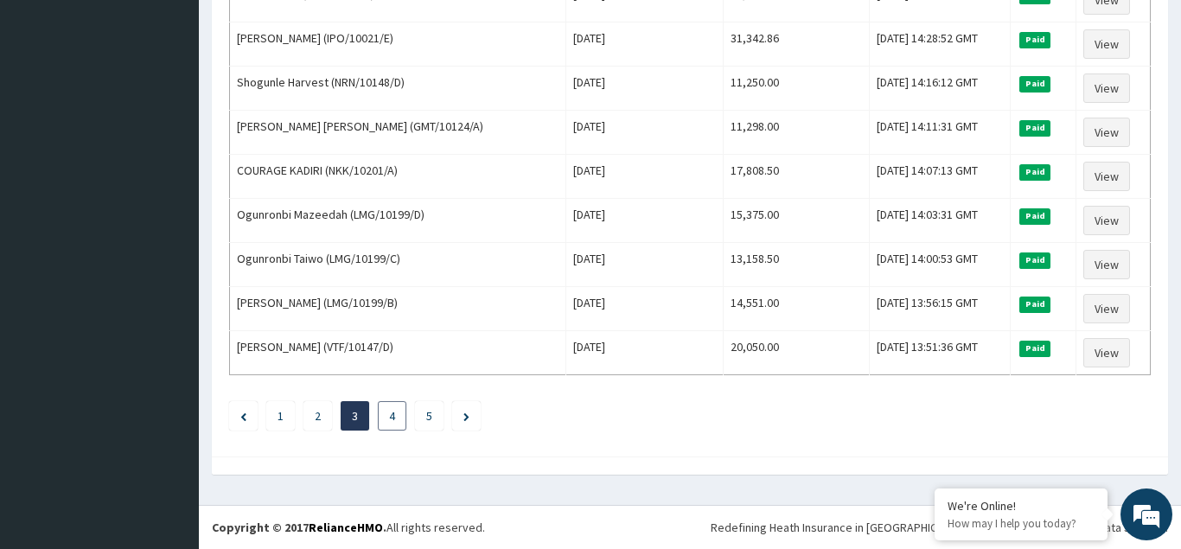
click at [390, 419] on link "4" at bounding box center [392, 416] width 6 height 16
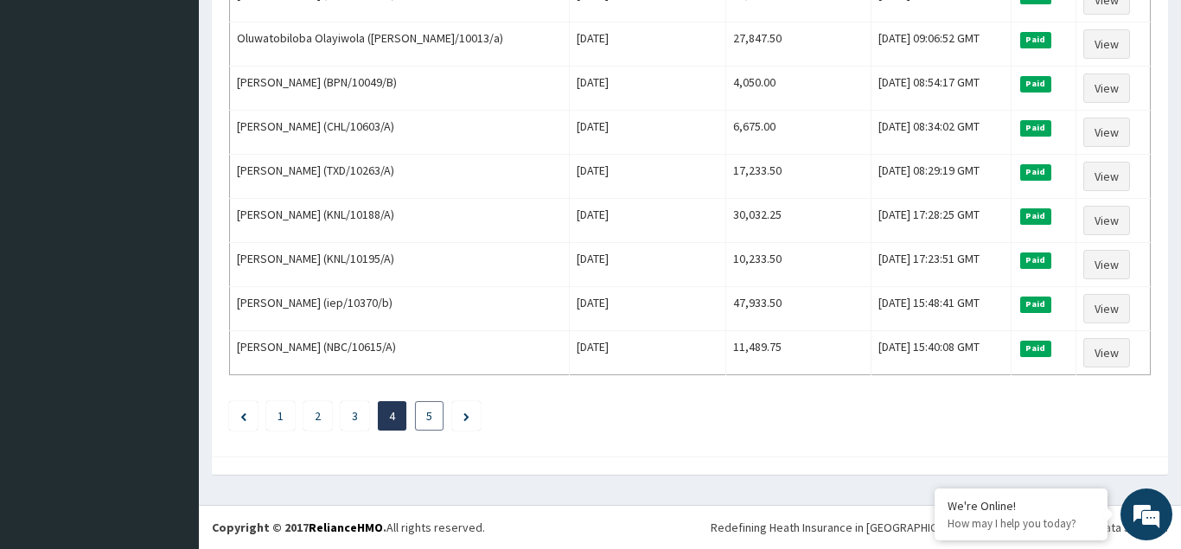
click at [428, 415] on link "5" at bounding box center [429, 416] width 6 height 16
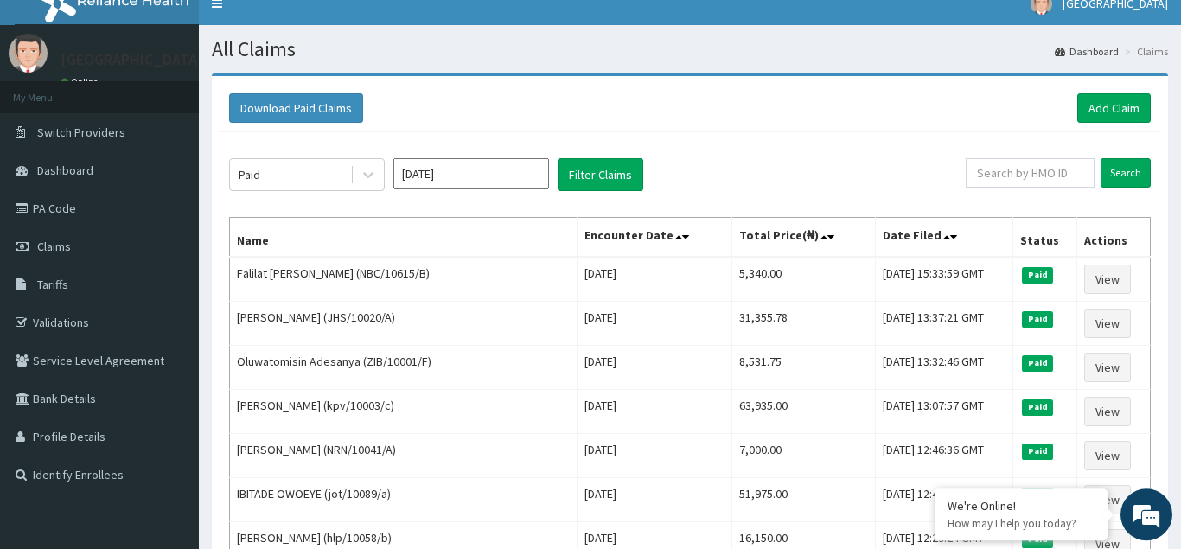
scroll to position [0, 0]
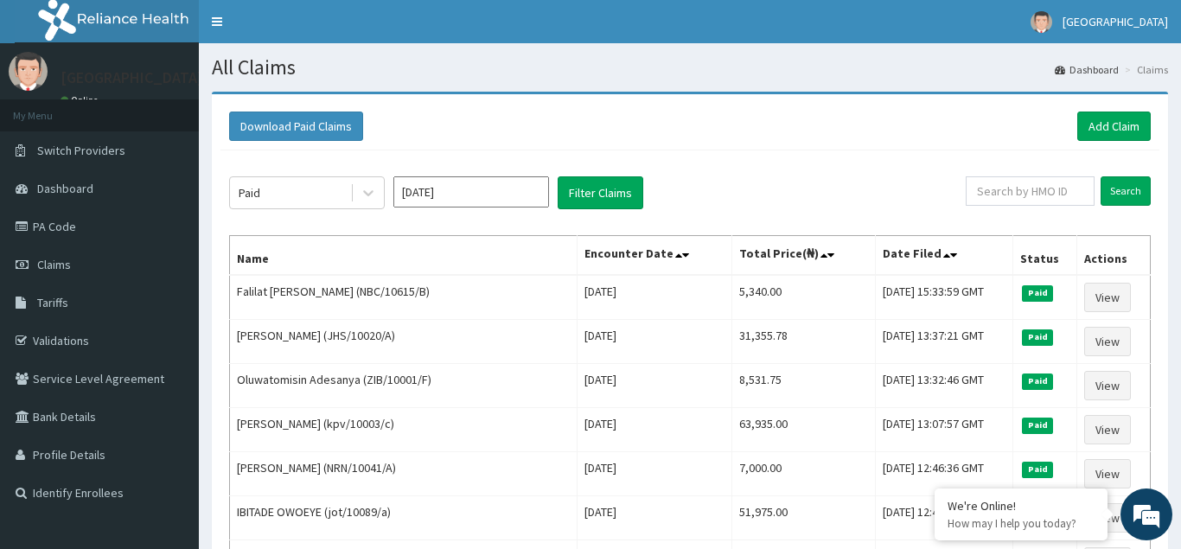
click at [504, 197] on input "Jun 2024" at bounding box center [471, 191] width 156 height 31
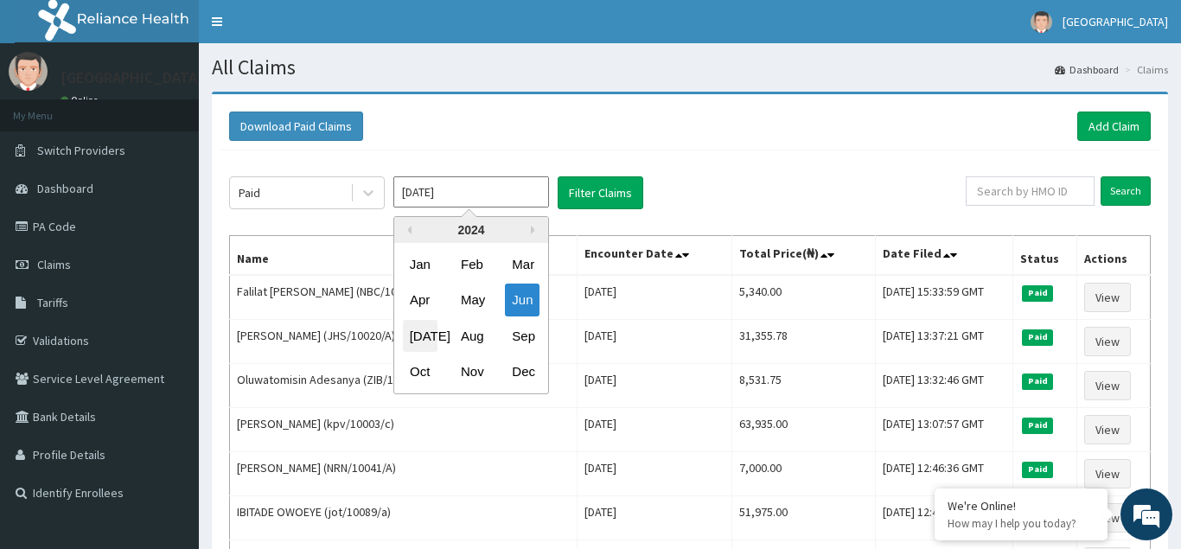
click at [425, 336] on div "[DATE]" at bounding box center [420, 336] width 35 height 32
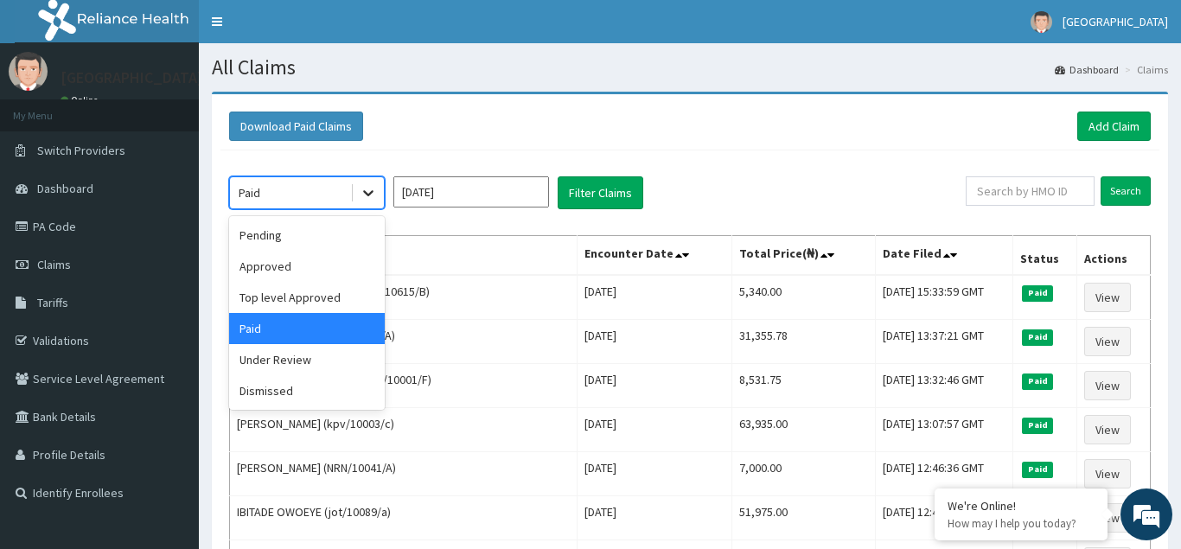
click at [369, 195] on icon at bounding box center [368, 194] width 10 height 6
click at [273, 234] on div "Pending" at bounding box center [307, 235] width 156 height 31
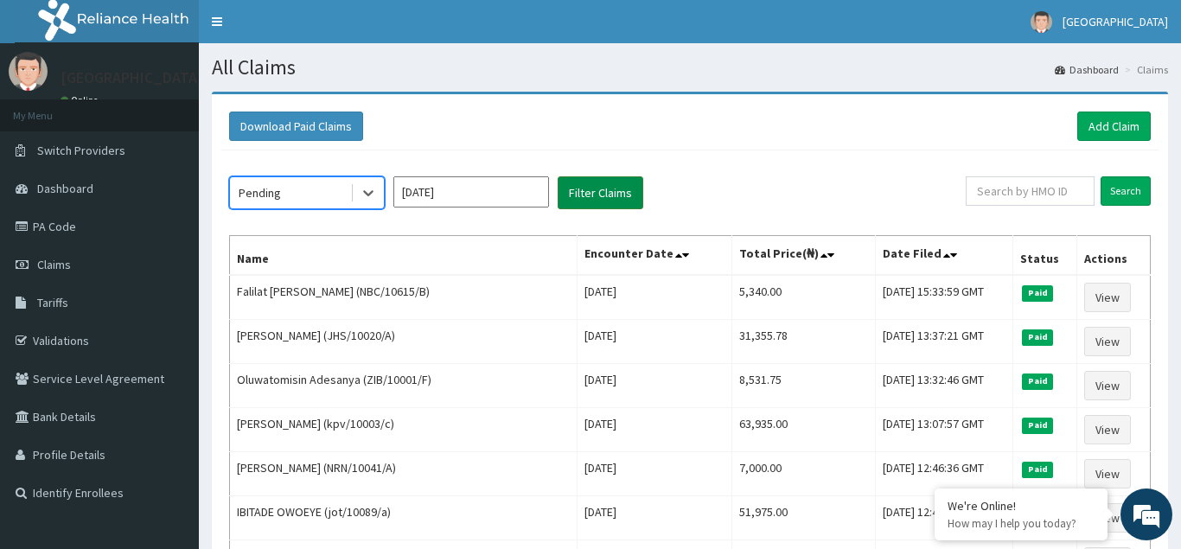
click at [595, 195] on button "Filter Claims" at bounding box center [601, 192] width 86 height 33
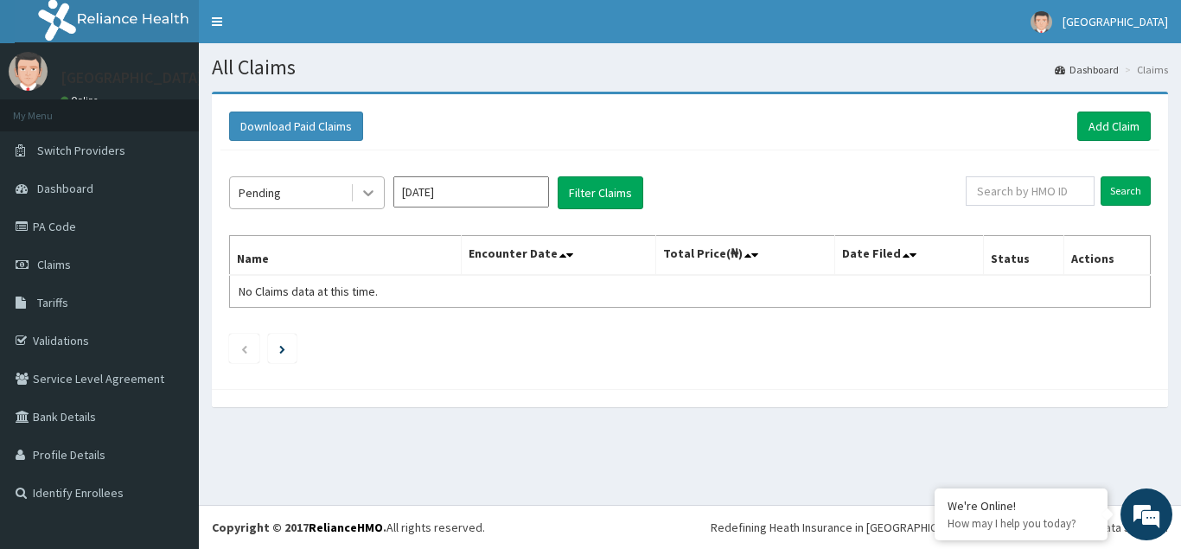
click at [369, 195] on icon at bounding box center [368, 194] width 10 height 6
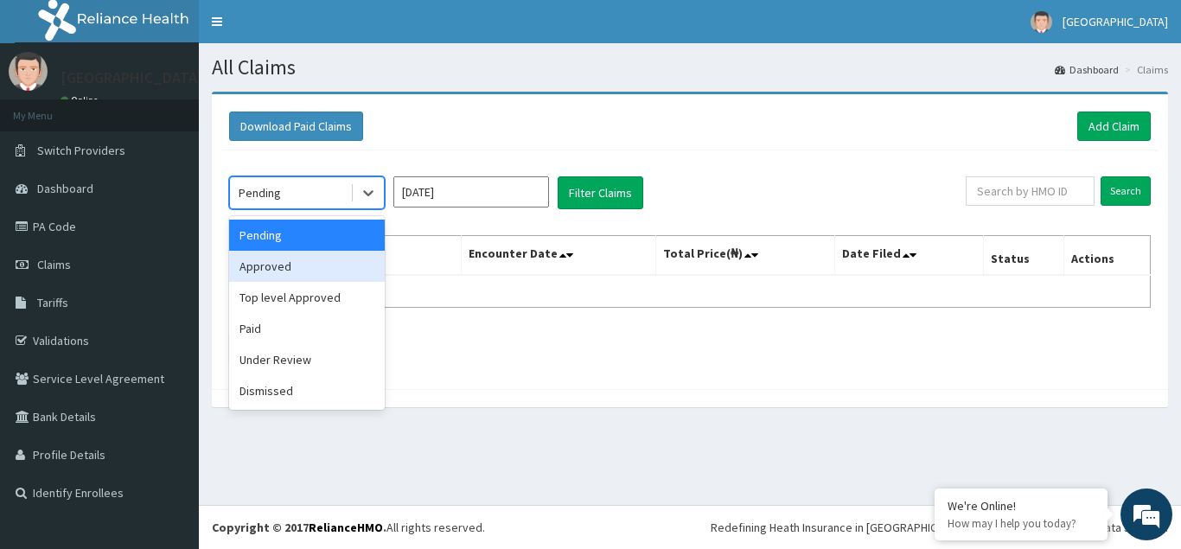
click at [264, 268] on div "Approved" at bounding box center [307, 266] width 156 height 31
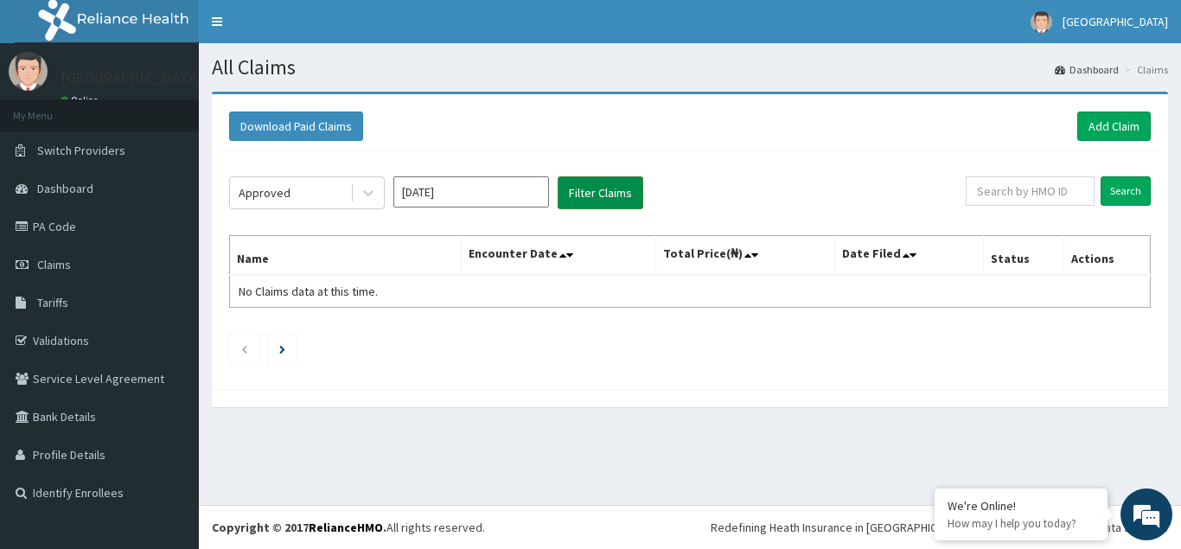
click at [603, 194] on button "Filter Claims" at bounding box center [601, 192] width 86 height 33
click at [367, 196] on icon at bounding box center [368, 192] width 17 height 17
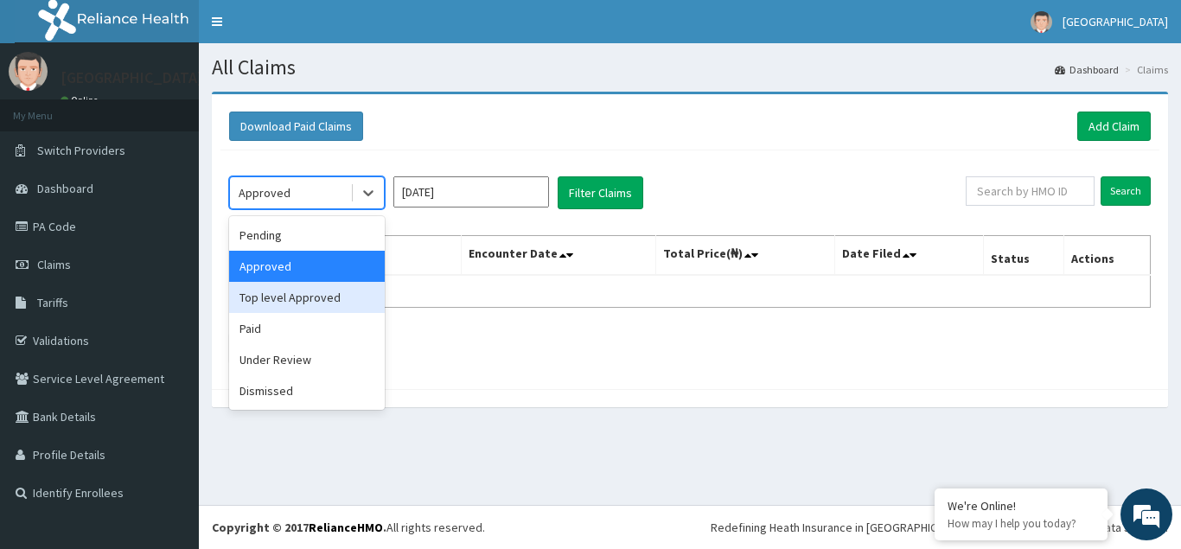
click at [278, 297] on div "Top level Approved" at bounding box center [307, 297] width 156 height 31
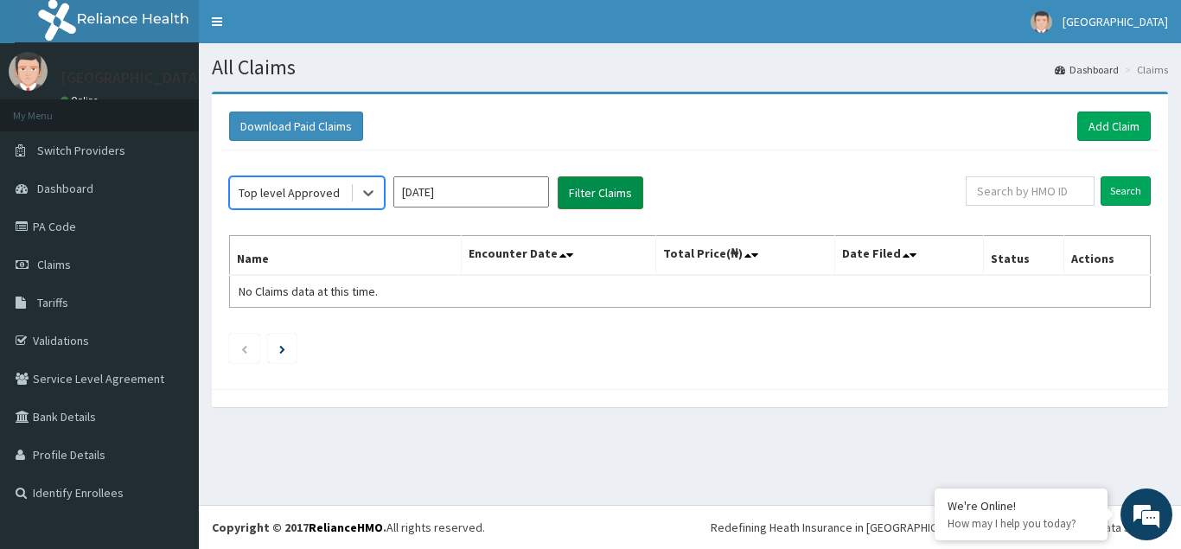
click at [608, 195] on button "Filter Claims" at bounding box center [601, 192] width 86 height 33
click at [362, 191] on icon at bounding box center [368, 192] width 17 height 17
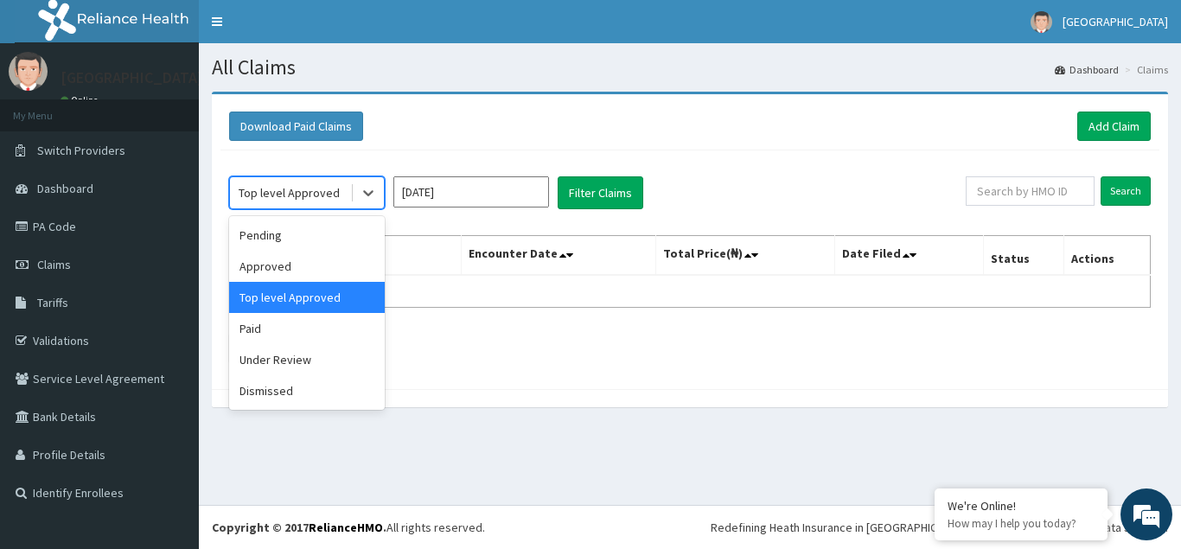
click at [268, 300] on div "Top level Approved" at bounding box center [307, 297] width 156 height 31
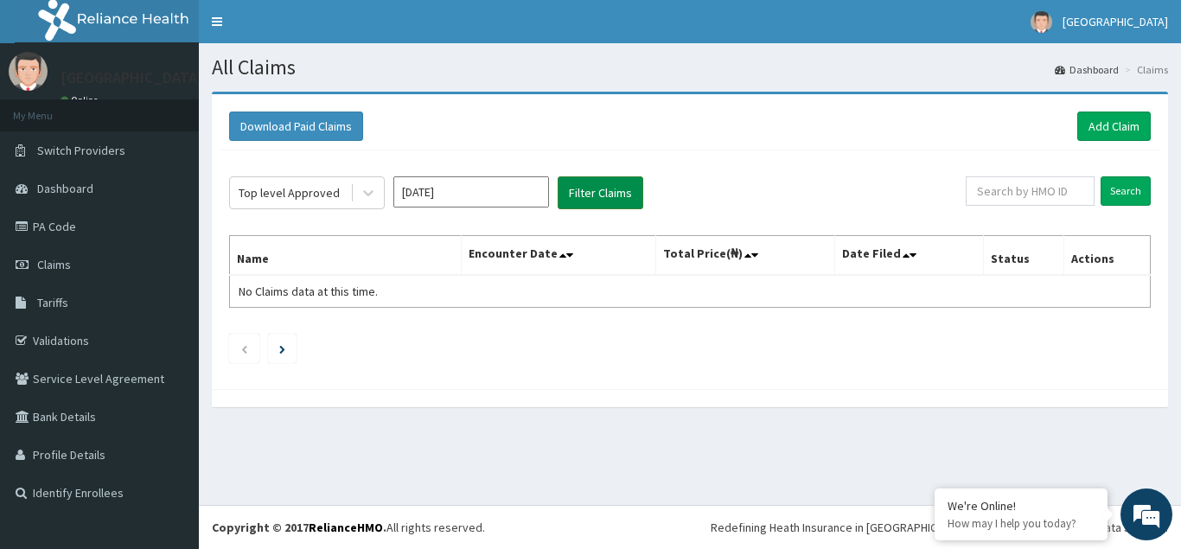
click at [588, 190] on button "Filter Claims" at bounding box center [601, 192] width 86 height 33
click at [369, 192] on icon at bounding box center [368, 192] width 17 height 17
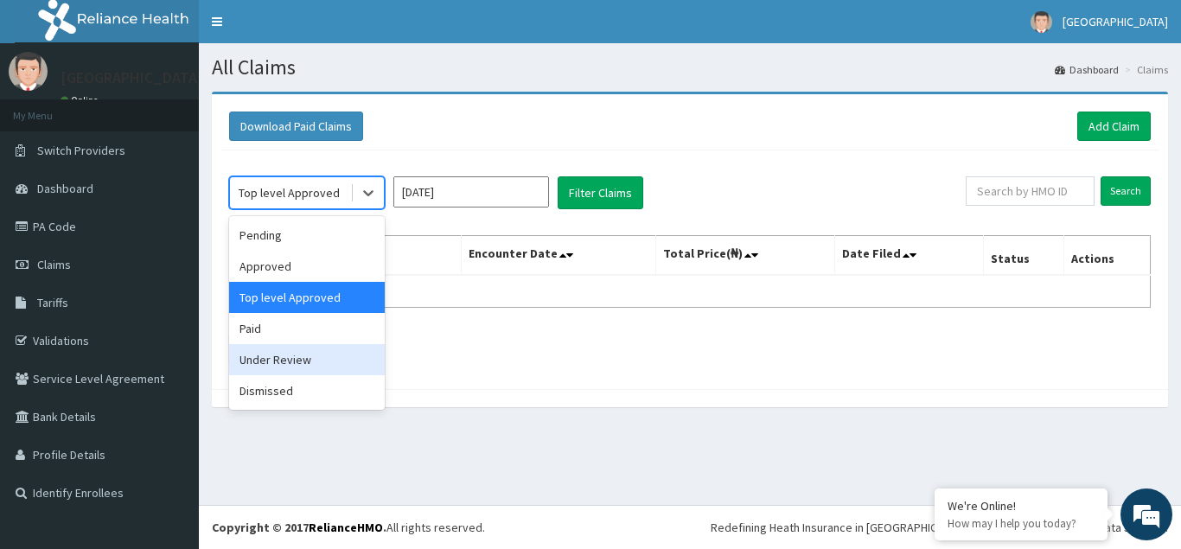
click at [283, 361] on div "Under Review" at bounding box center [307, 359] width 156 height 31
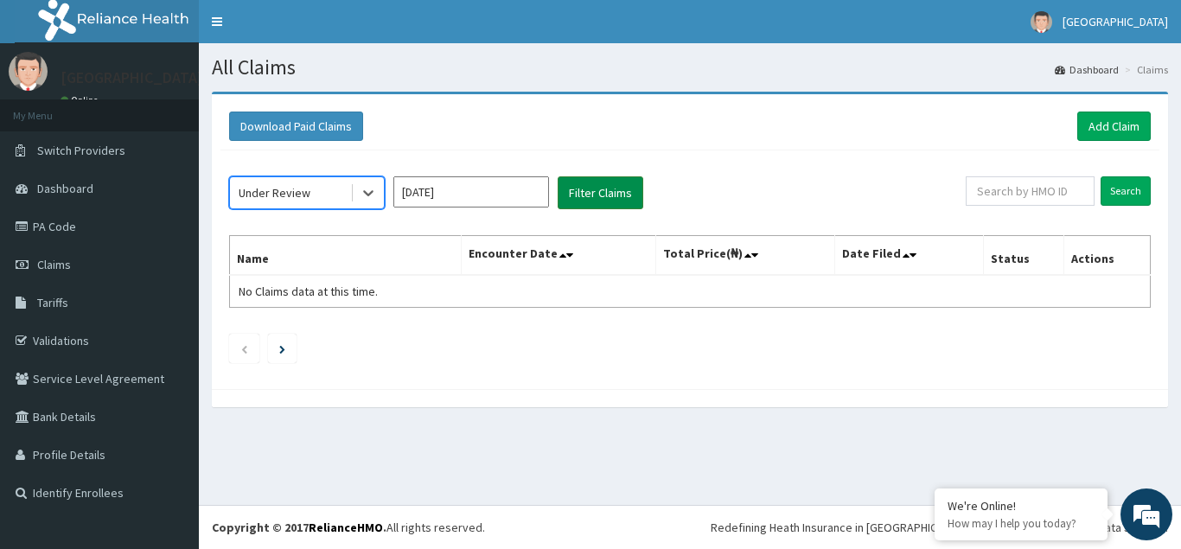
click at [596, 187] on button "Filter Claims" at bounding box center [601, 192] width 86 height 33
drag, startPoint x: 369, startPoint y: 189, endPoint x: 370, endPoint y: 202, distance: 13.0
click at [370, 189] on icon at bounding box center [368, 192] width 17 height 17
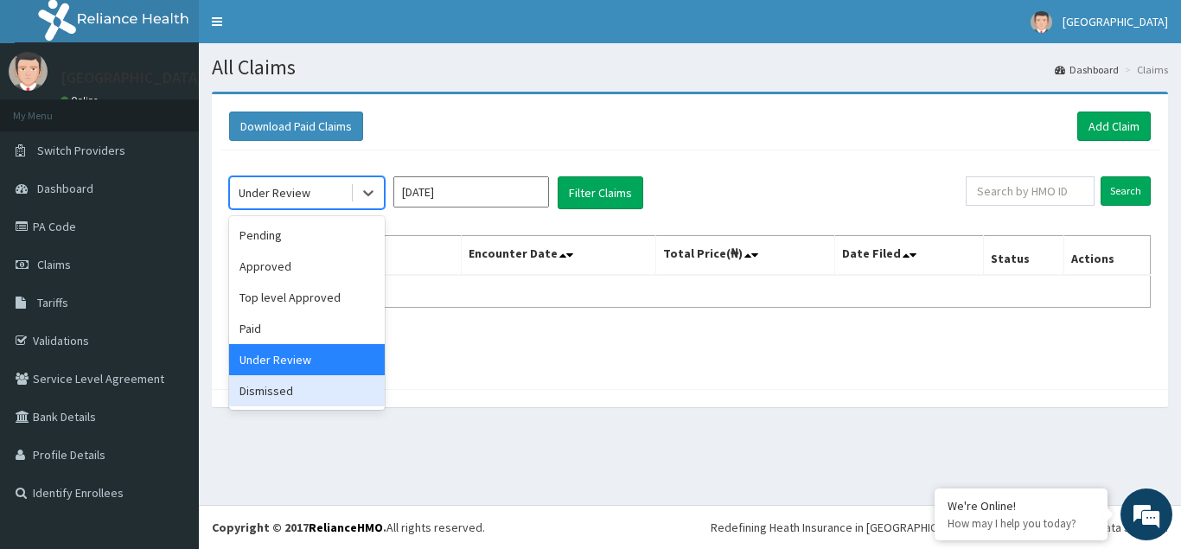
click at [259, 392] on div "Dismissed" at bounding box center [307, 390] width 156 height 31
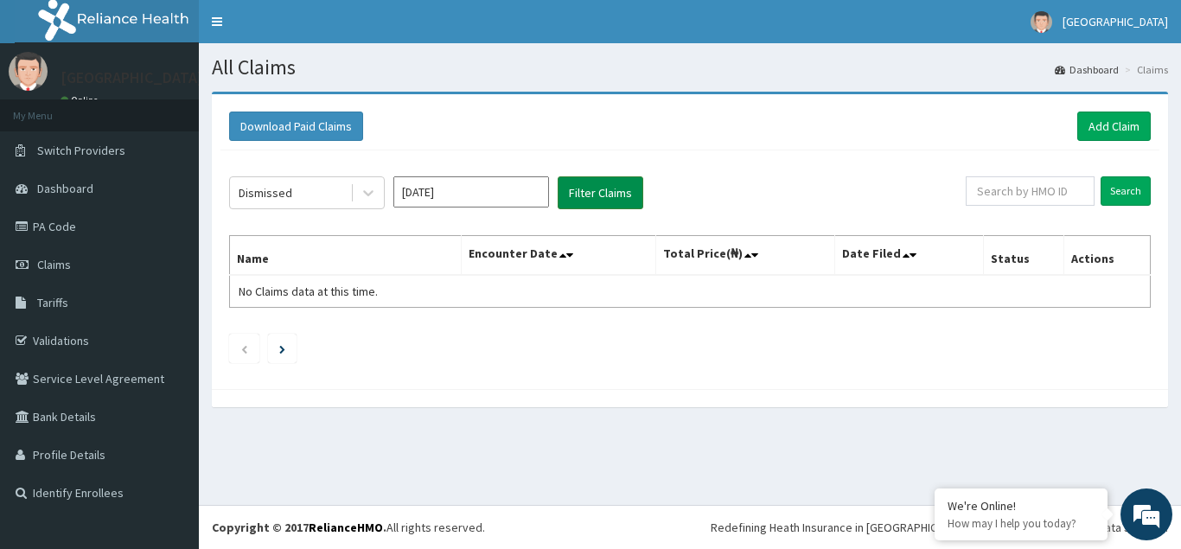
click at [609, 192] on button "Filter Claims" at bounding box center [601, 192] width 86 height 33
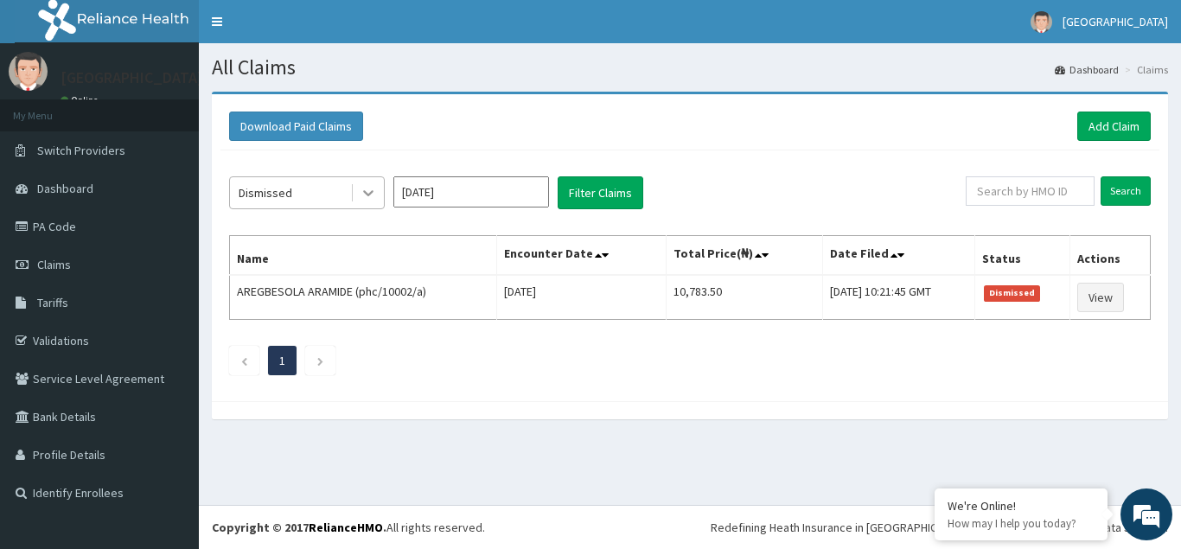
click at [368, 191] on icon at bounding box center [368, 192] width 17 height 17
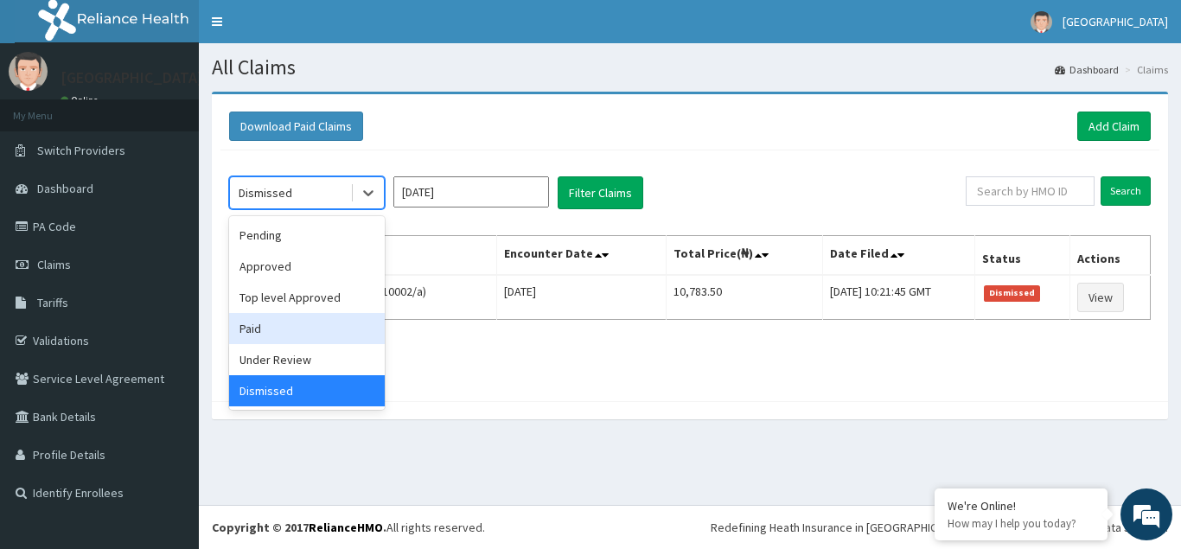
click at [259, 327] on div "Paid" at bounding box center [307, 328] width 156 height 31
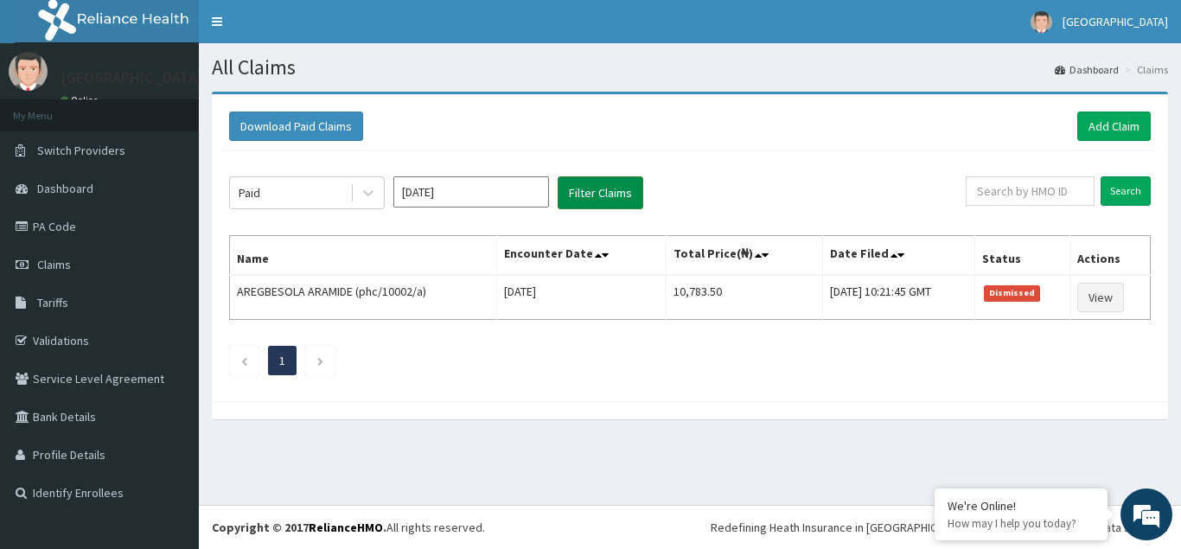
click at [594, 190] on button "Filter Claims" at bounding box center [601, 192] width 86 height 33
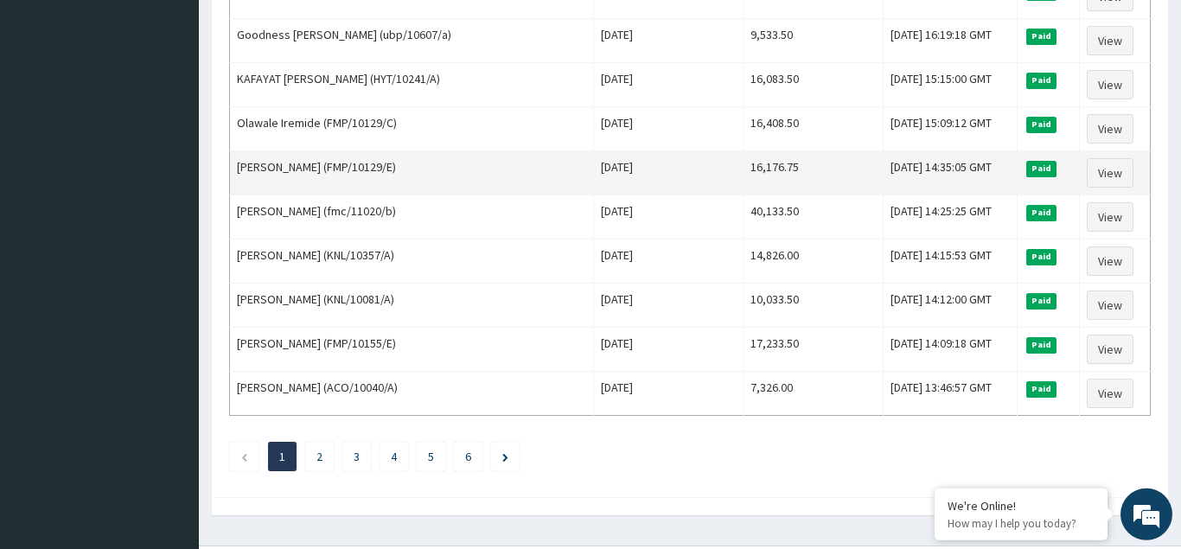
scroll to position [2106, 0]
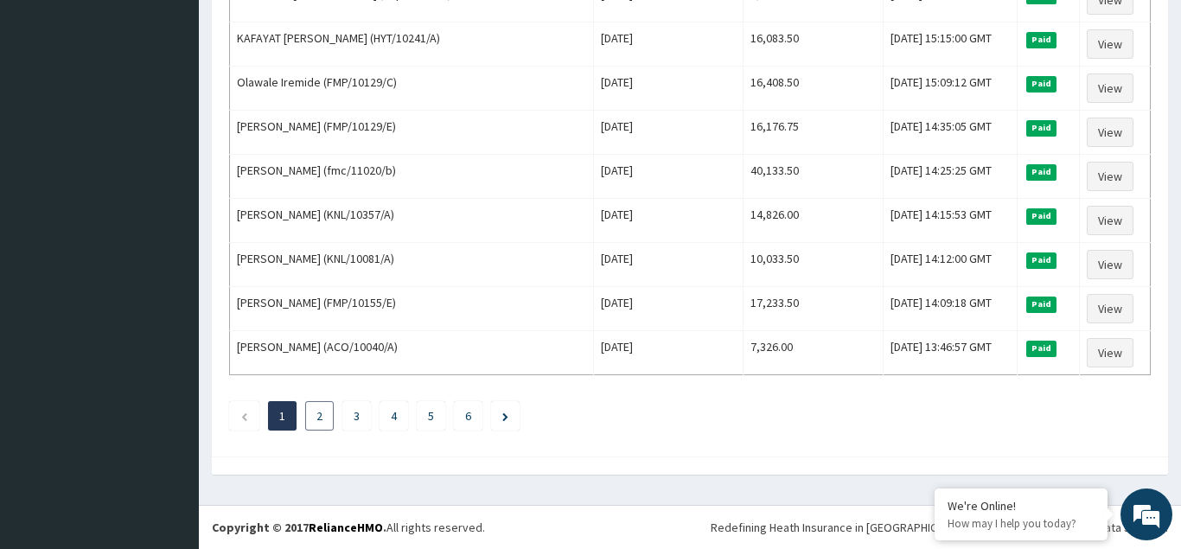
click at [320, 419] on link "2" at bounding box center [320, 416] width 6 height 16
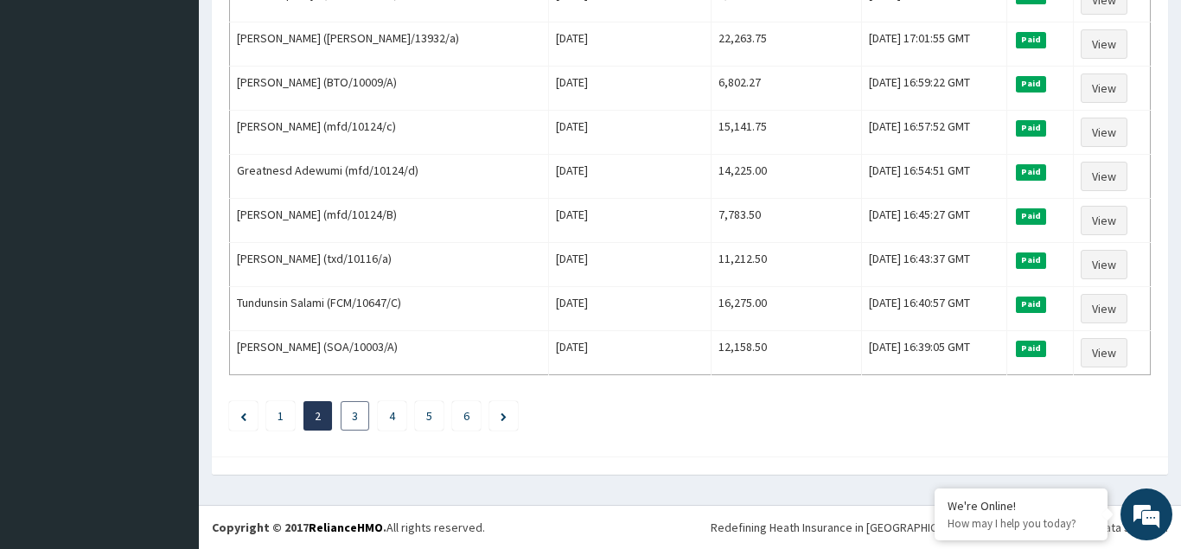
click at [355, 412] on link "3" at bounding box center [355, 416] width 6 height 16
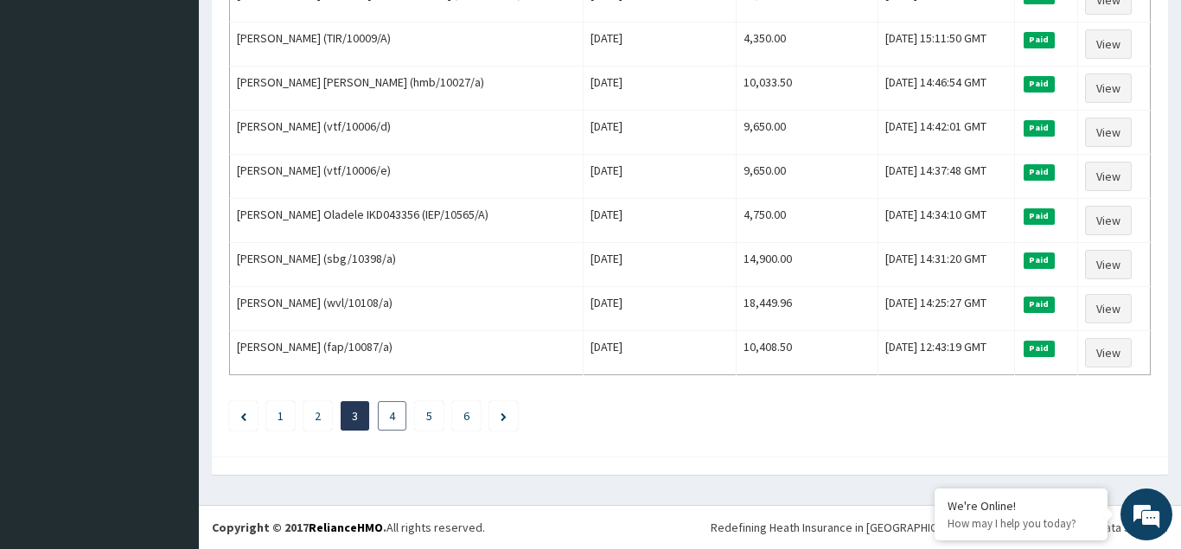
click at [393, 417] on link "4" at bounding box center [392, 416] width 6 height 16
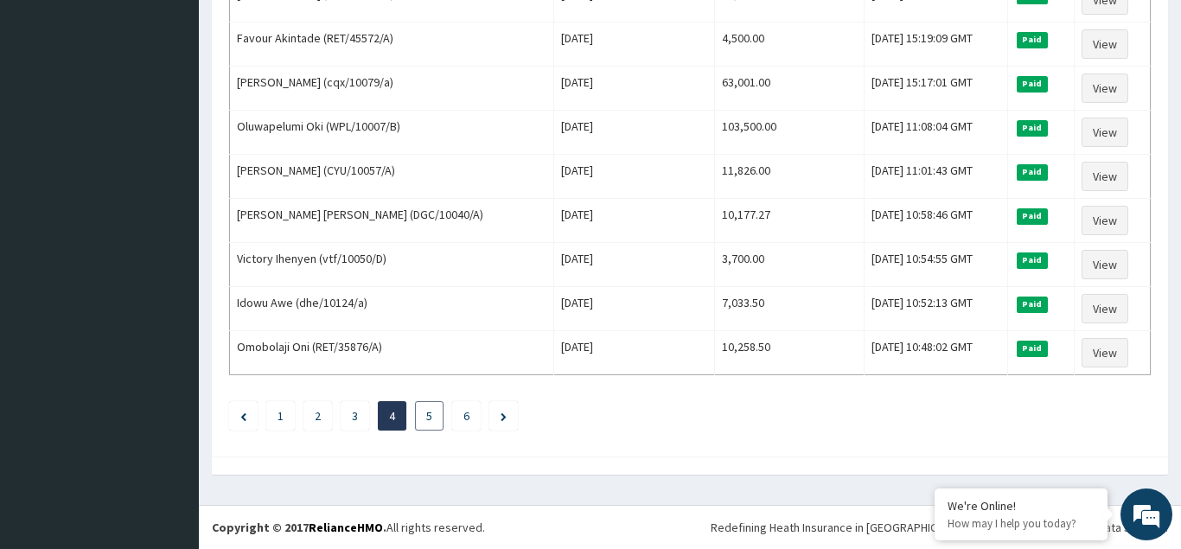
click at [433, 418] on li "5" at bounding box center [429, 415] width 29 height 29
click at [427, 417] on link "5" at bounding box center [429, 416] width 6 height 16
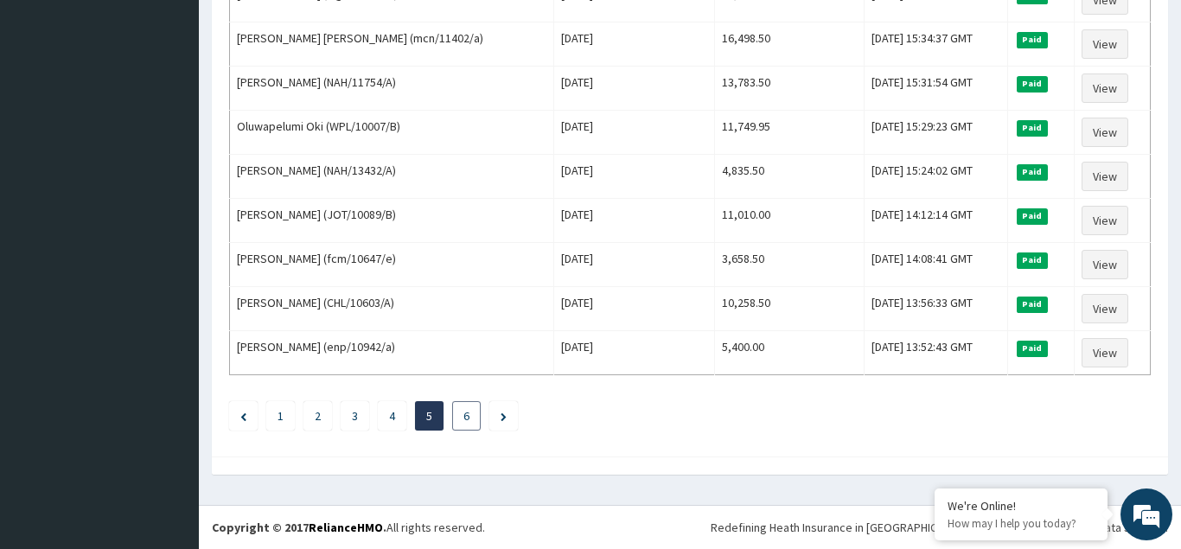
click at [465, 416] on link "6" at bounding box center [467, 416] width 6 height 16
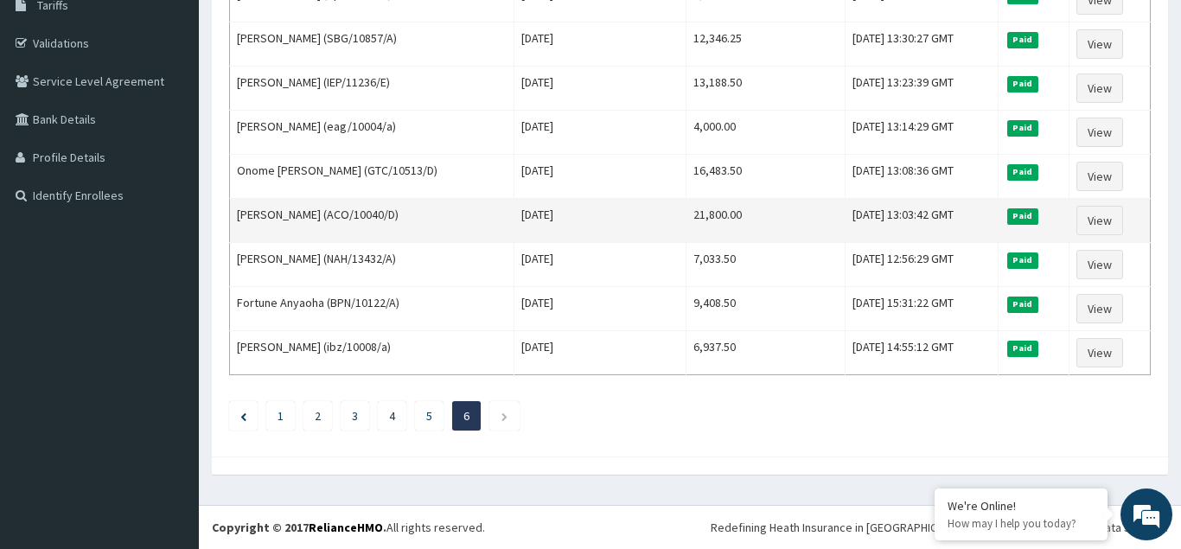
scroll to position [0, 0]
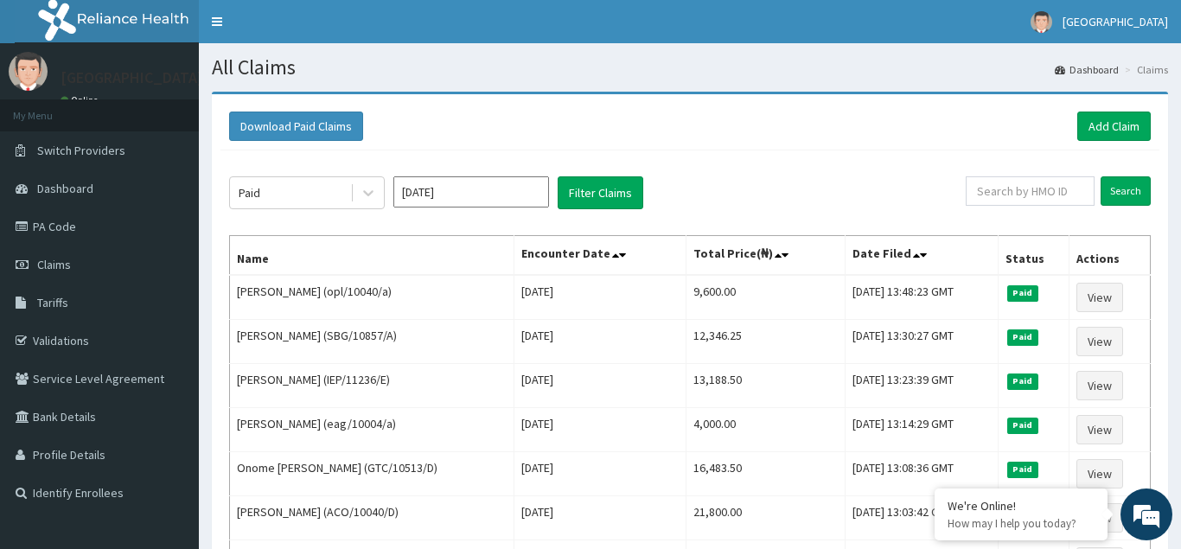
click at [503, 192] on input "Jul 2024" at bounding box center [471, 191] width 156 height 31
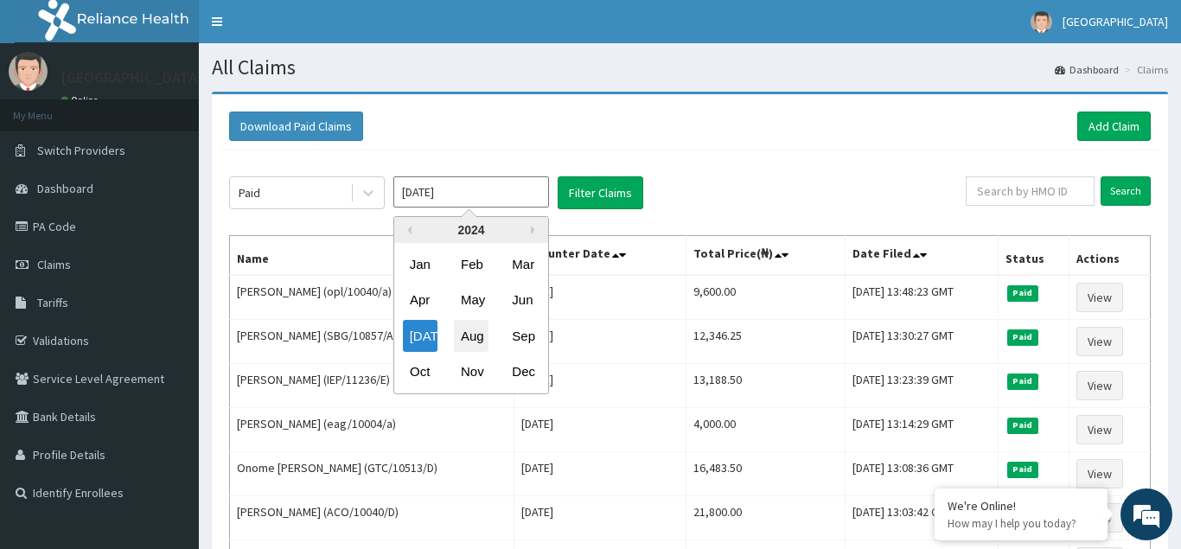
click at [470, 336] on div "Aug" at bounding box center [471, 336] width 35 height 32
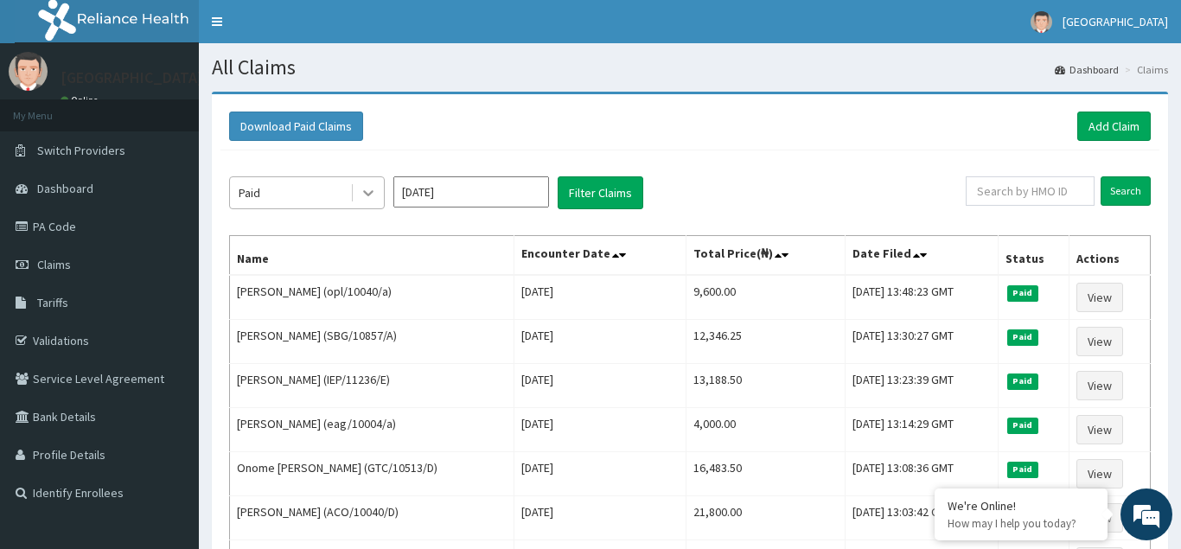
click at [367, 196] on icon at bounding box center [368, 192] width 17 height 17
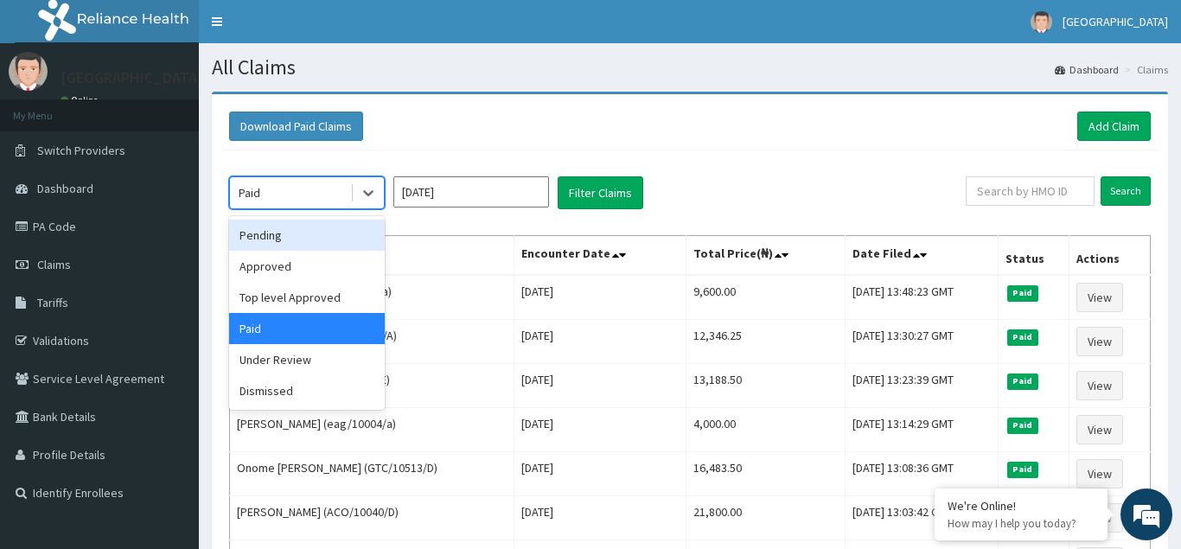
click at [259, 238] on div "Pending" at bounding box center [307, 235] width 156 height 31
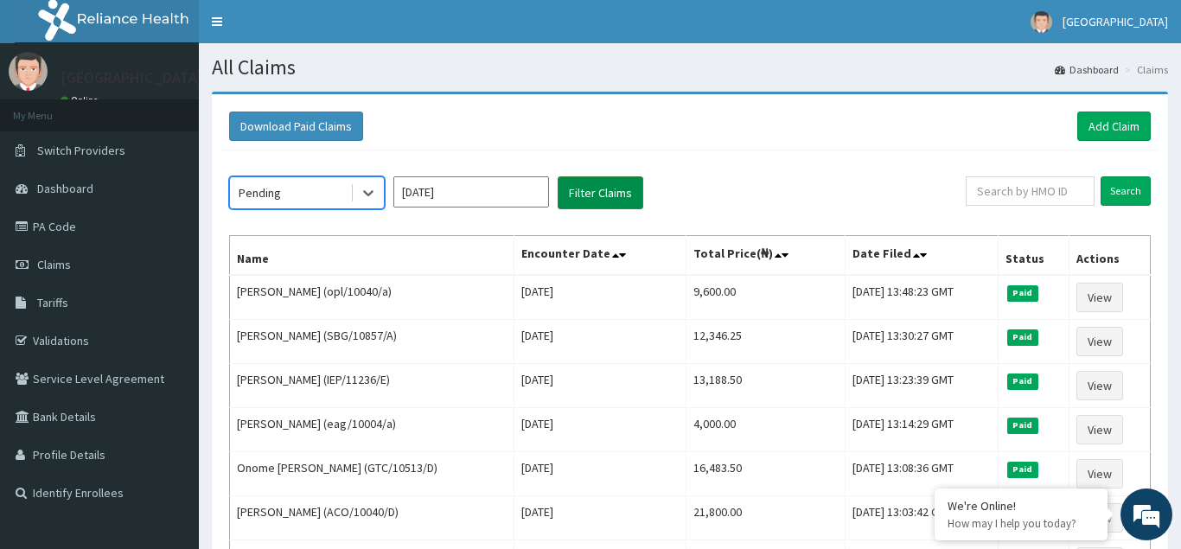
click at [593, 191] on button "Filter Claims" at bounding box center [601, 192] width 86 height 33
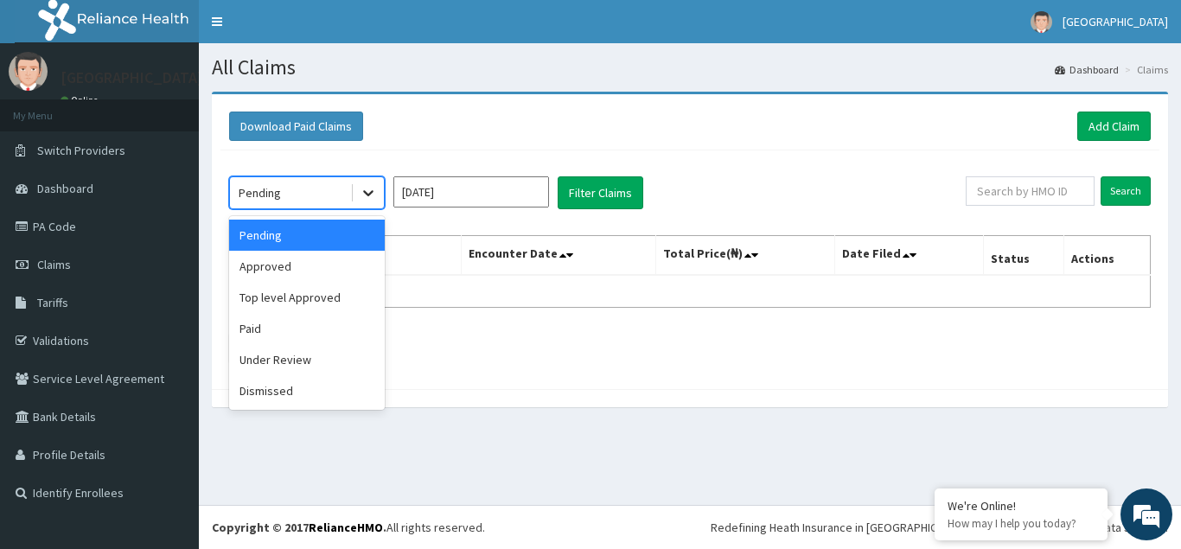
click at [368, 191] on icon at bounding box center [368, 192] width 17 height 17
click at [272, 269] on div "Approved" at bounding box center [307, 266] width 156 height 31
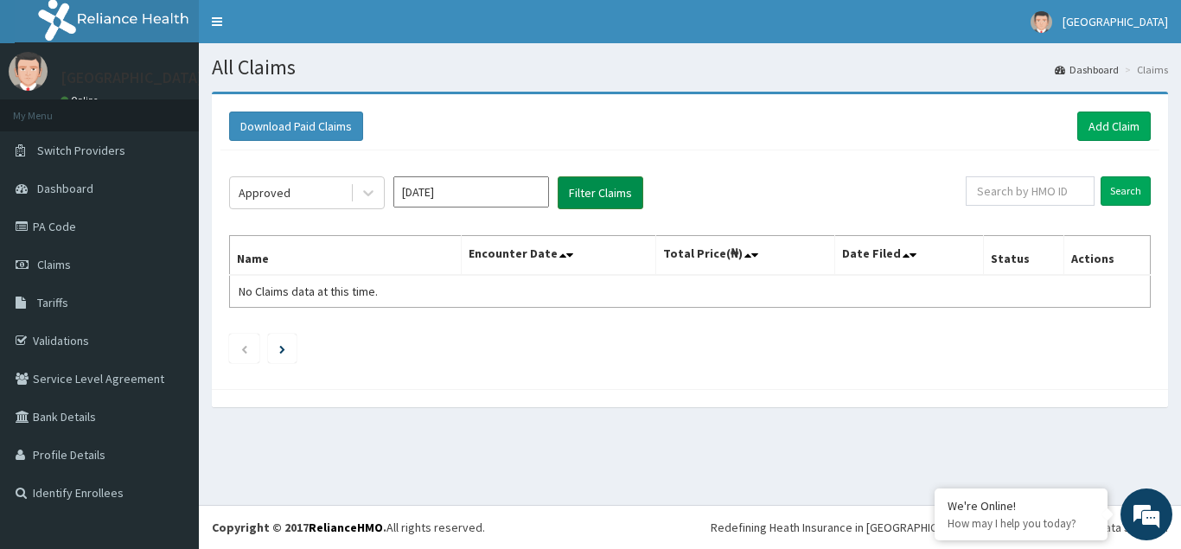
click at [602, 191] on button "Filter Claims" at bounding box center [601, 192] width 86 height 33
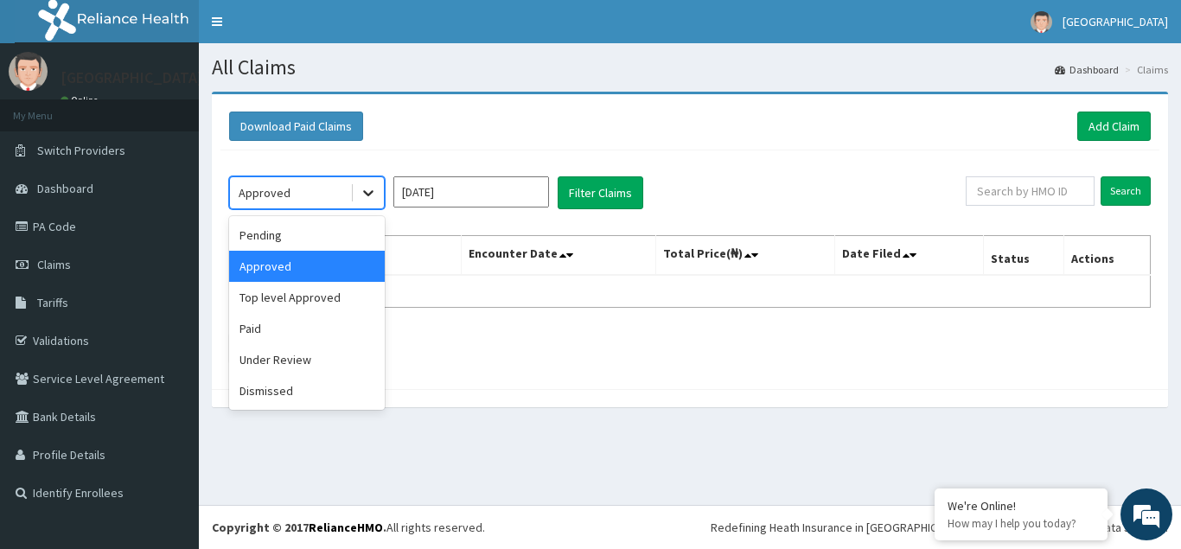
click at [376, 193] on icon at bounding box center [368, 192] width 17 height 17
click at [281, 292] on div "Top level Approved" at bounding box center [307, 297] width 156 height 31
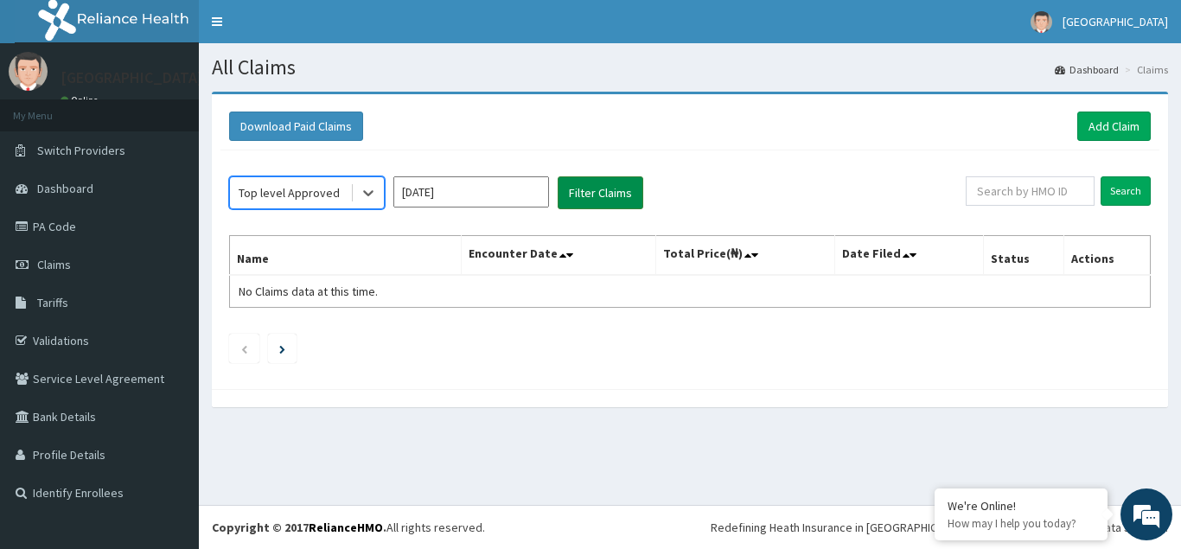
click at [594, 190] on button "Filter Claims" at bounding box center [601, 192] width 86 height 33
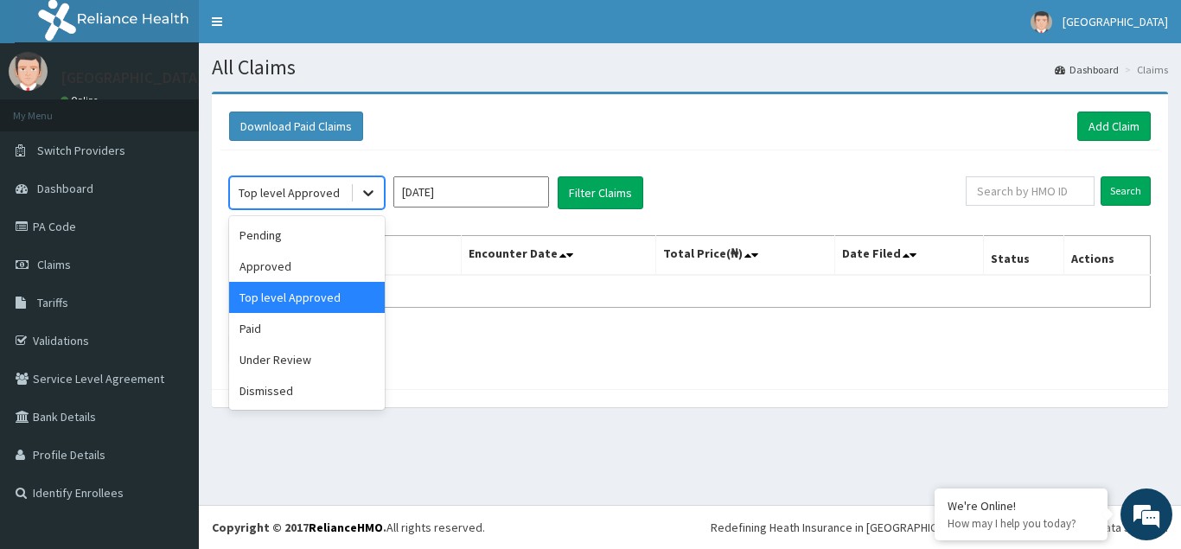
click at [361, 195] on icon at bounding box center [368, 192] width 17 height 17
click at [271, 361] on div "Under Review" at bounding box center [307, 359] width 156 height 31
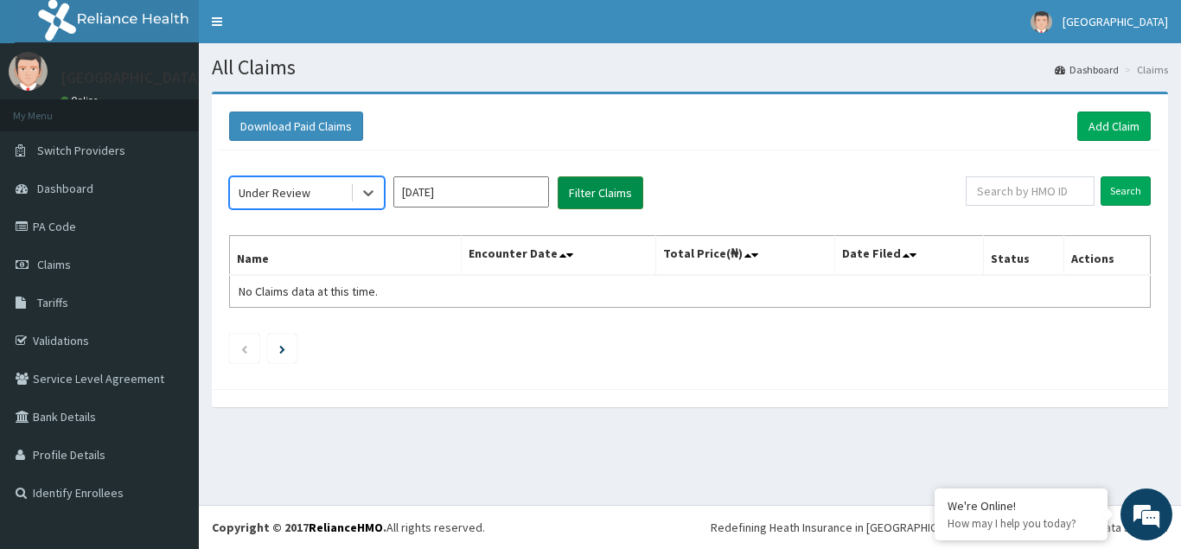
click at [605, 190] on button "Filter Claims" at bounding box center [601, 192] width 86 height 33
click at [367, 193] on icon at bounding box center [368, 194] width 10 height 6
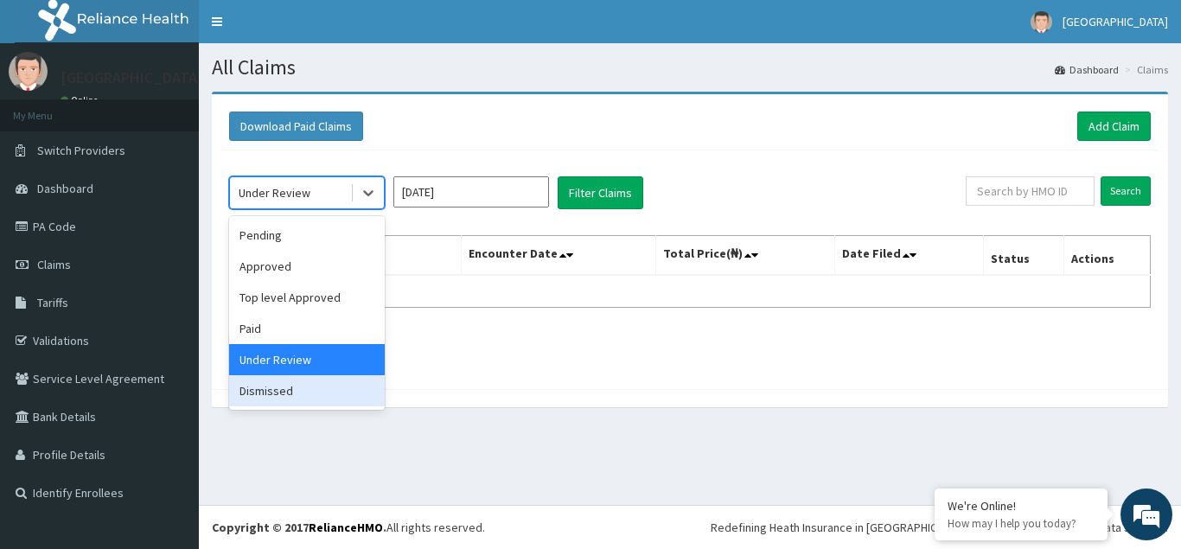
click at [267, 394] on div "Dismissed" at bounding box center [307, 390] width 156 height 31
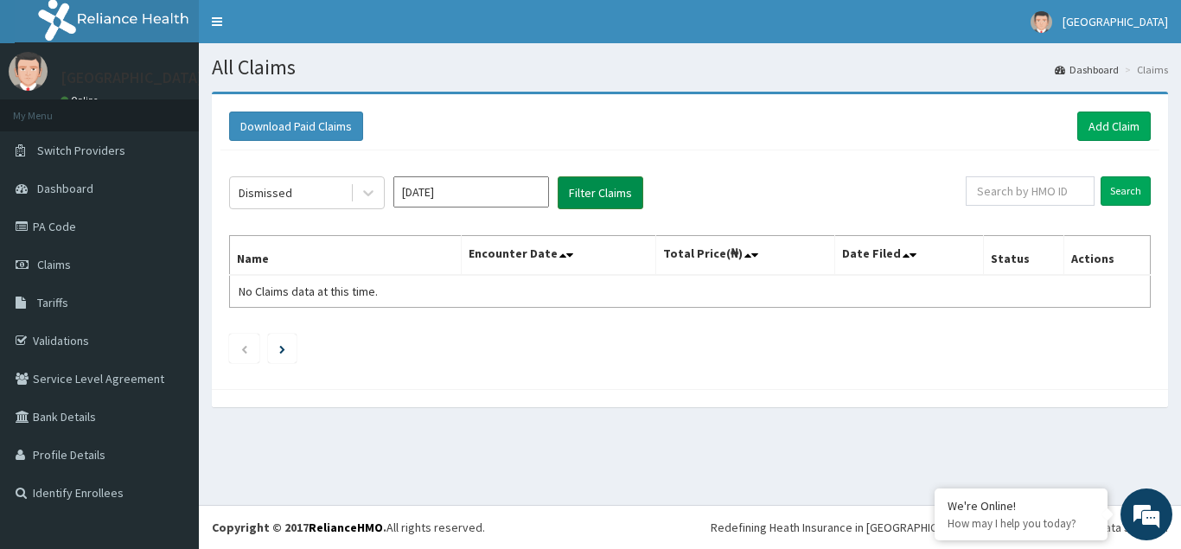
click at [587, 195] on button "Filter Claims" at bounding box center [601, 192] width 86 height 33
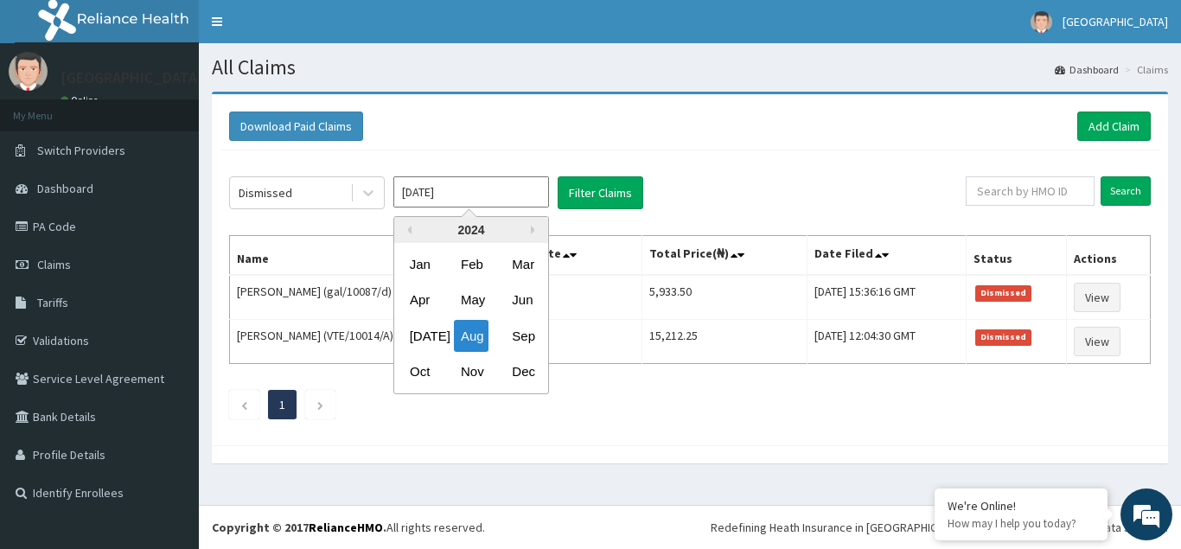
click at [537, 190] on input "Aug 2024" at bounding box center [471, 191] width 156 height 31
click at [525, 332] on div "Sep" at bounding box center [522, 336] width 35 height 32
type input "Sep 2024"
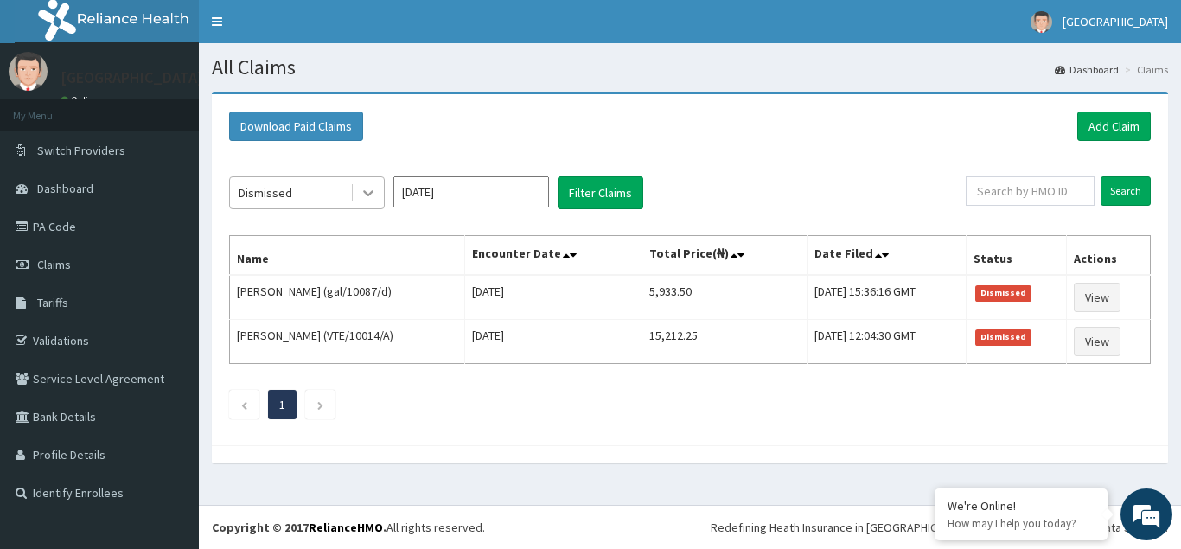
click at [364, 196] on icon at bounding box center [368, 192] width 17 height 17
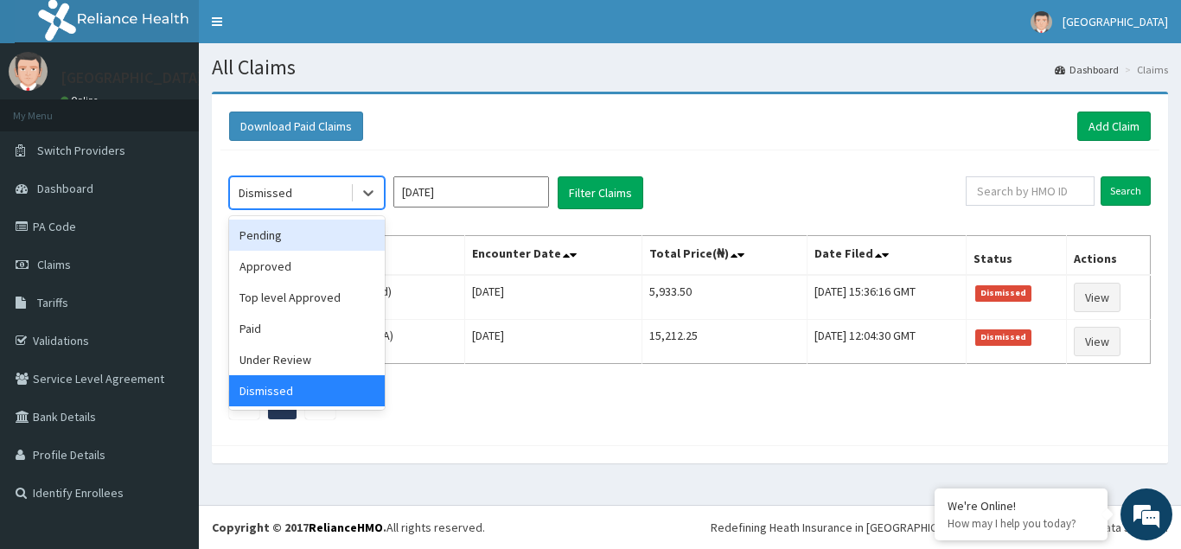
click at [295, 230] on div "Pending" at bounding box center [307, 235] width 156 height 31
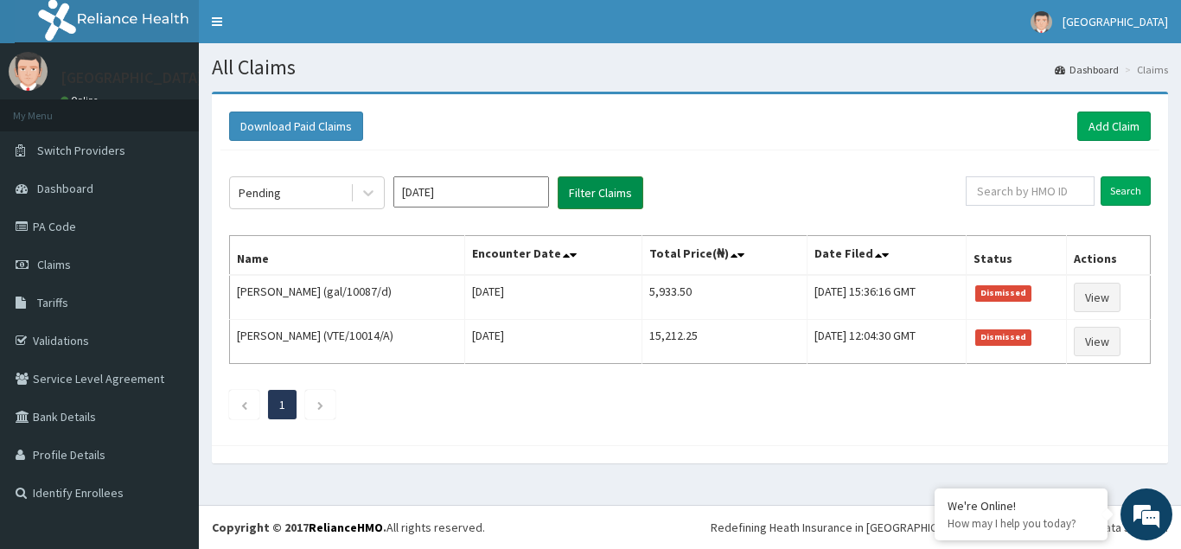
click at [605, 189] on button "Filter Claims" at bounding box center [601, 192] width 86 height 33
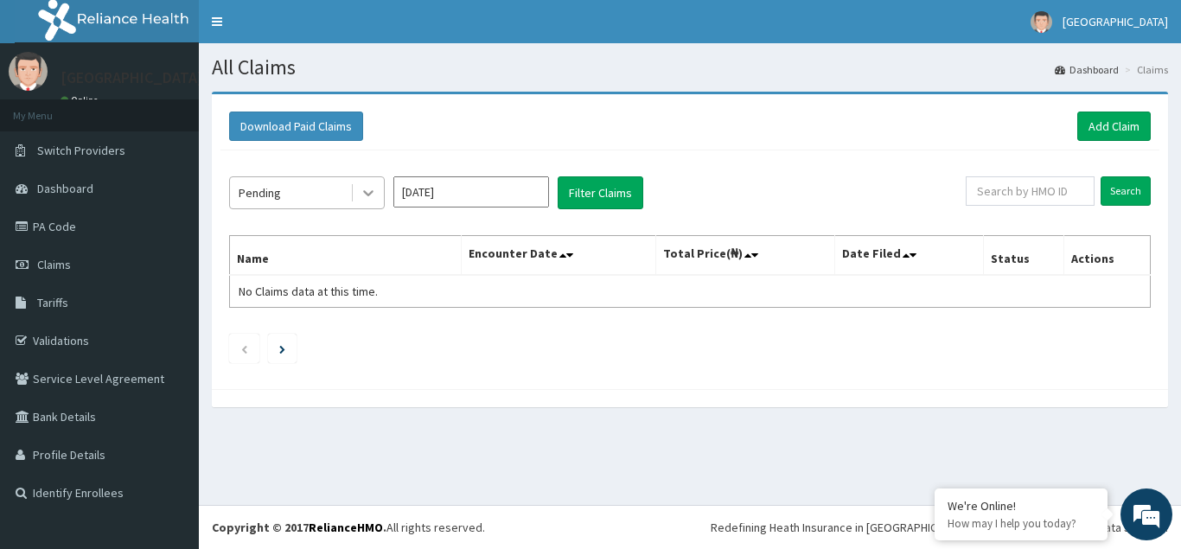
click at [374, 201] on icon at bounding box center [368, 192] width 17 height 17
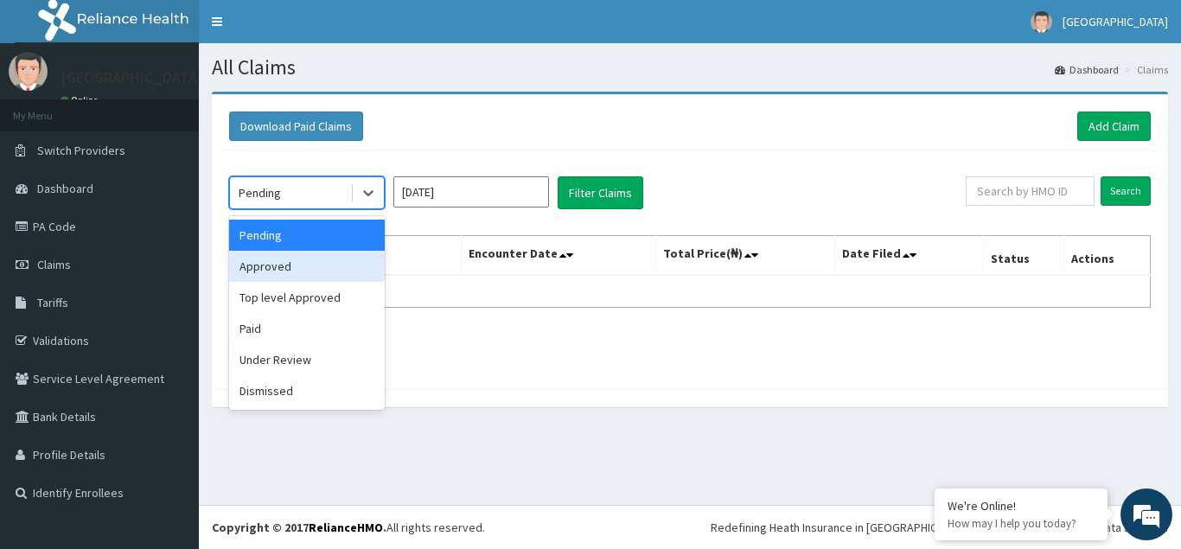
click at [296, 272] on div "Approved" at bounding box center [307, 266] width 156 height 31
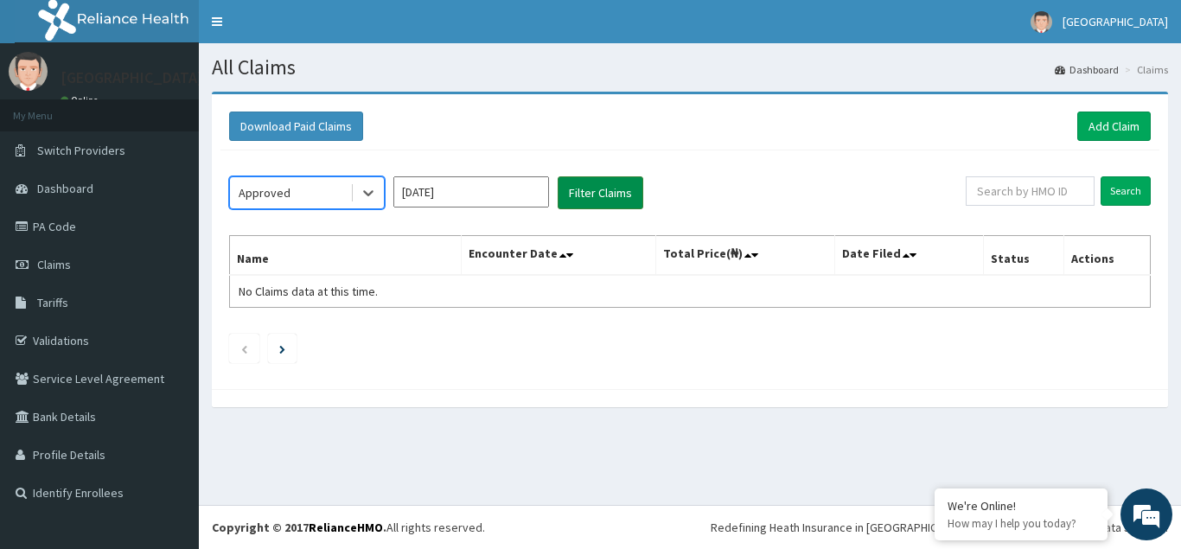
click at [598, 194] on button "Filter Claims" at bounding box center [601, 192] width 86 height 33
click at [365, 196] on icon at bounding box center [368, 192] width 17 height 17
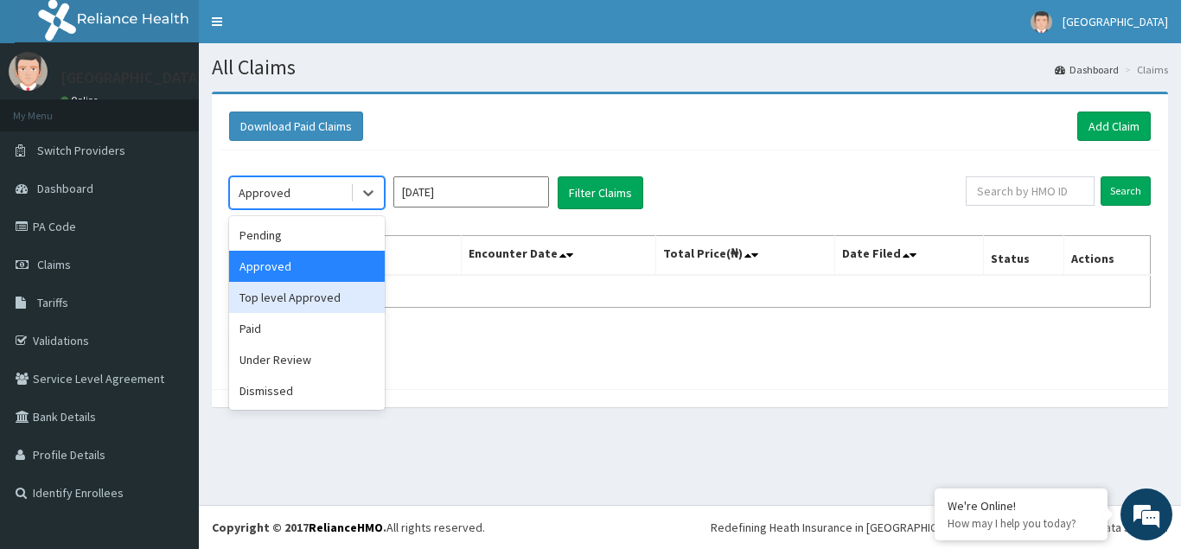
click at [266, 305] on div "Top level Approved" at bounding box center [307, 297] width 156 height 31
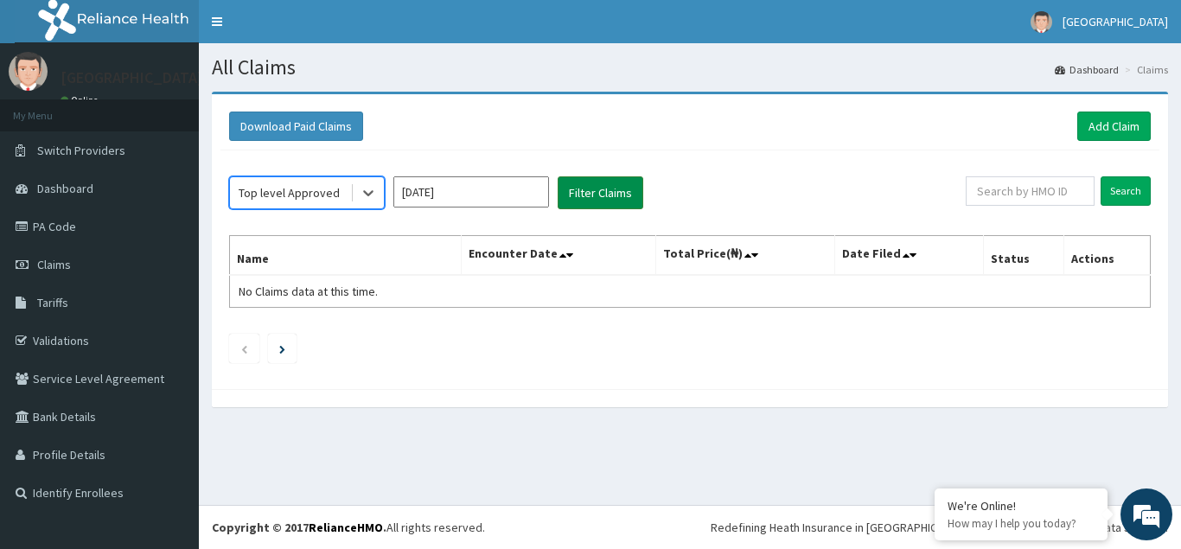
click at [594, 195] on button "Filter Claims" at bounding box center [601, 192] width 86 height 33
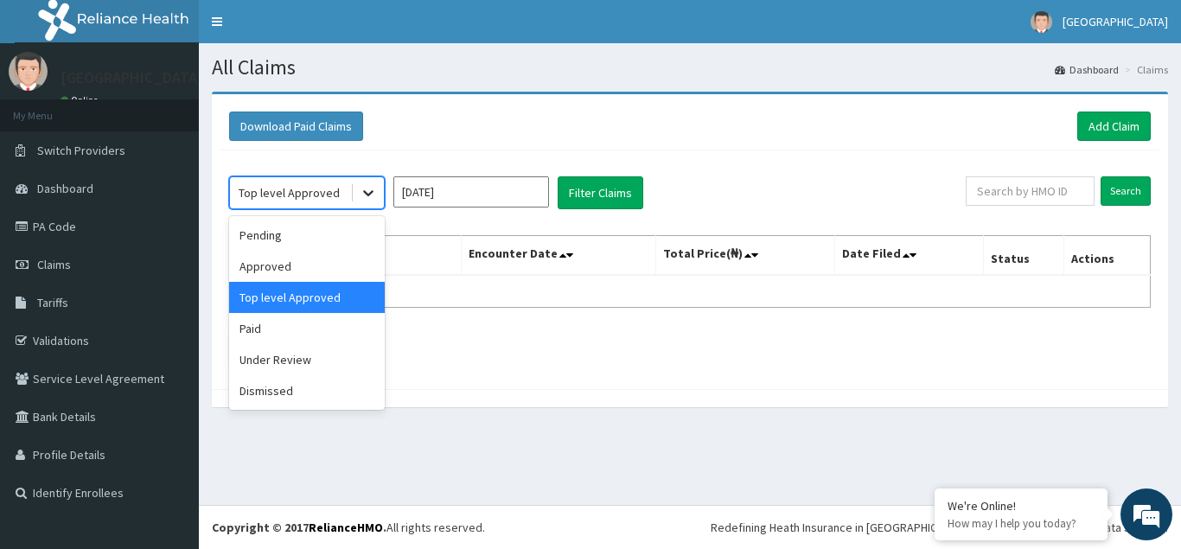
click at [374, 195] on icon at bounding box center [368, 192] width 17 height 17
click at [278, 366] on div "Under Review" at bounding box center [307, 359] width 156 height 31
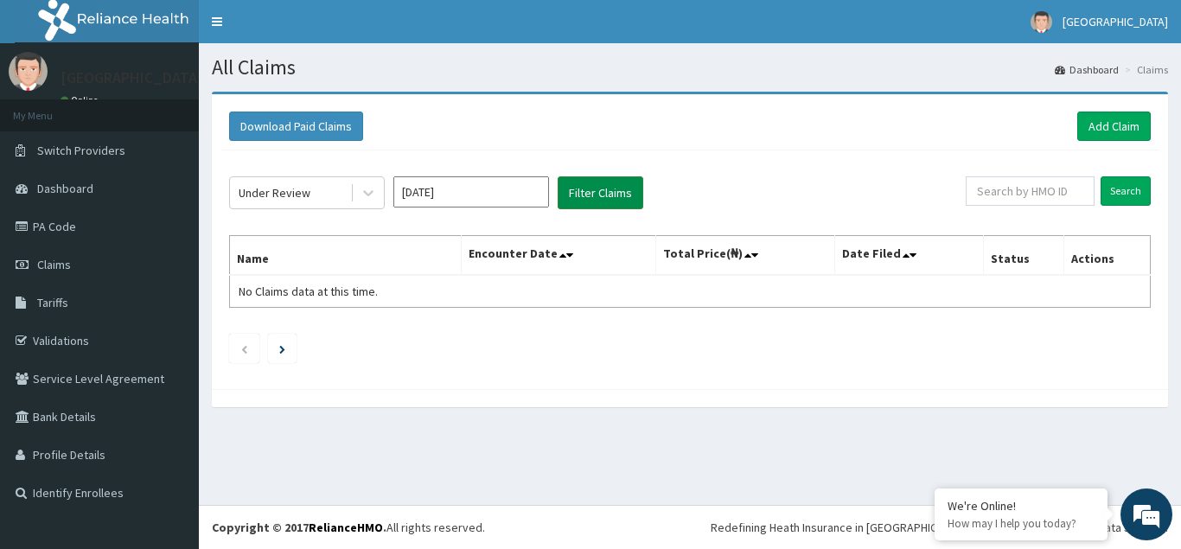
click at [598, 189] on button "Filter Claims" at bounding box center [601, 192] width 86 height 33
click at [366, 191] on icon at bounding box center [368, 192] width 17 height 17
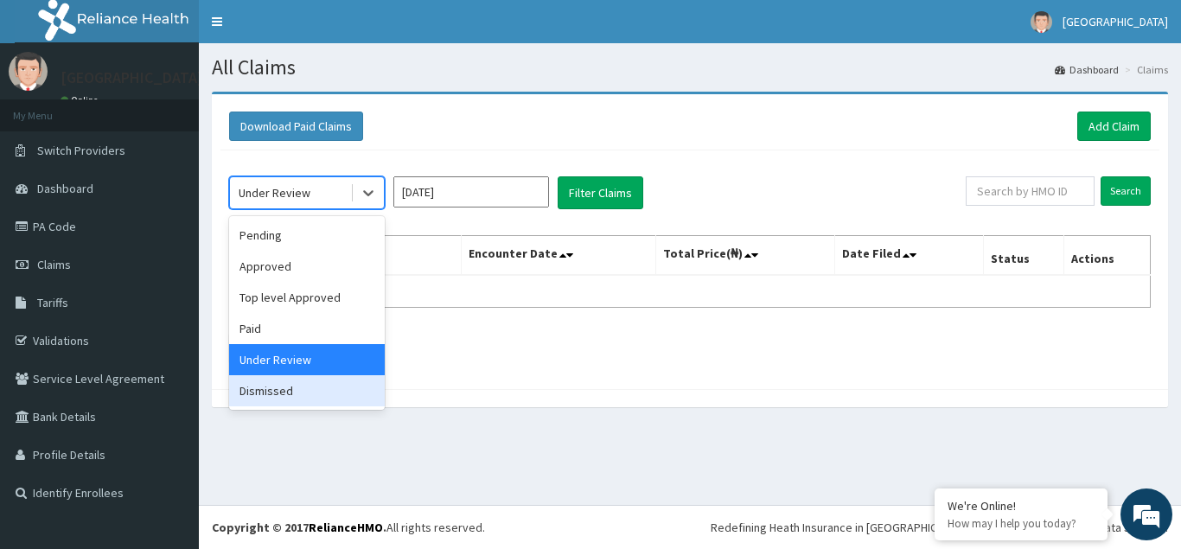
click at [259, 387] on div "Dismissed" at bounding box center [307, 390] width 156 height 31
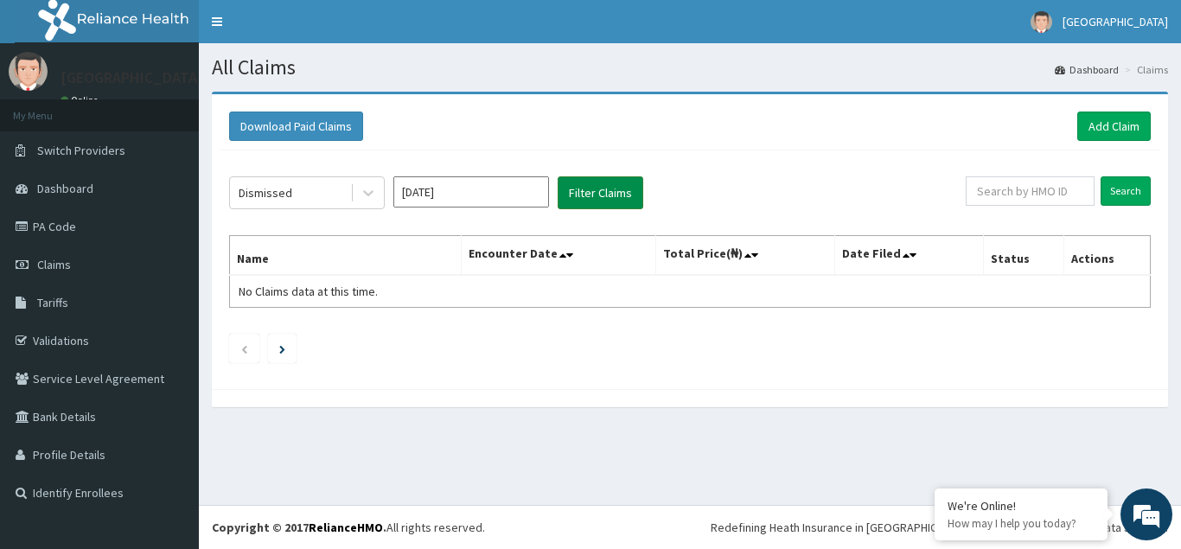
click at [586, 197] on button "Filter Claims" at bounding box center [601, 192] width 86 height 33
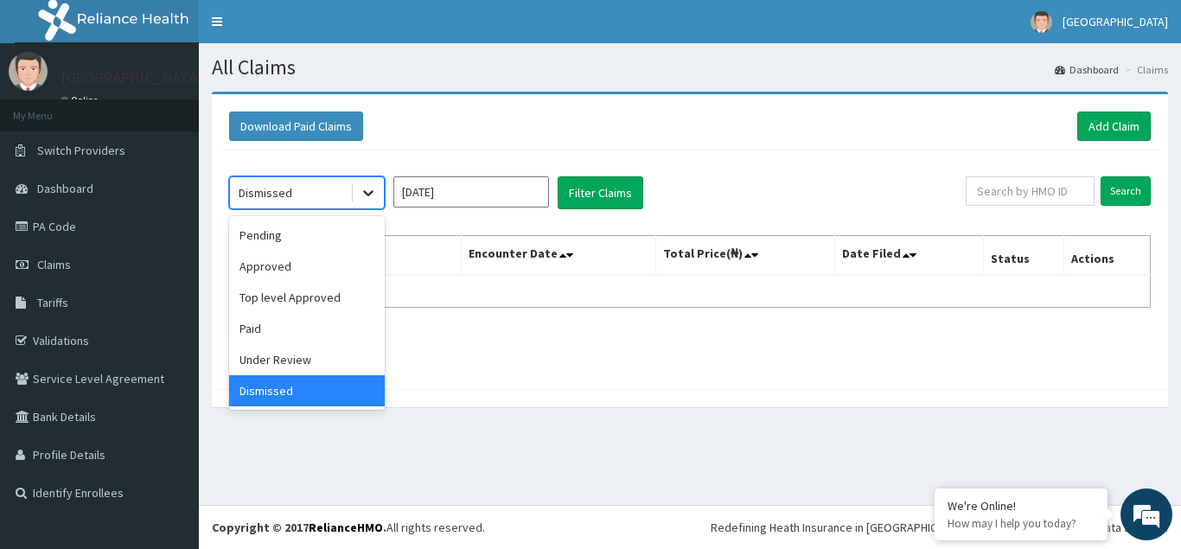
click at [361, 189] on icon at bounding box center [368, 192] width 17 height 17
click at [266, 328] on div "Paid" at bounding box center [307, 328] width 156 height 31
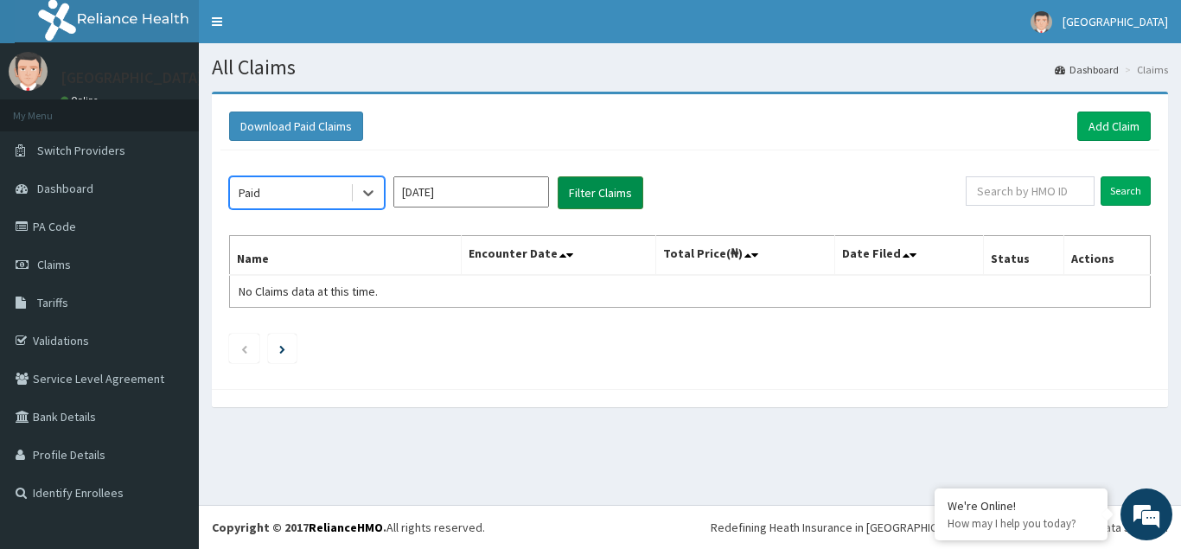
click at [596, 192] on button "Filter Claims" at bounding box center [601, 192] width 86 height 33
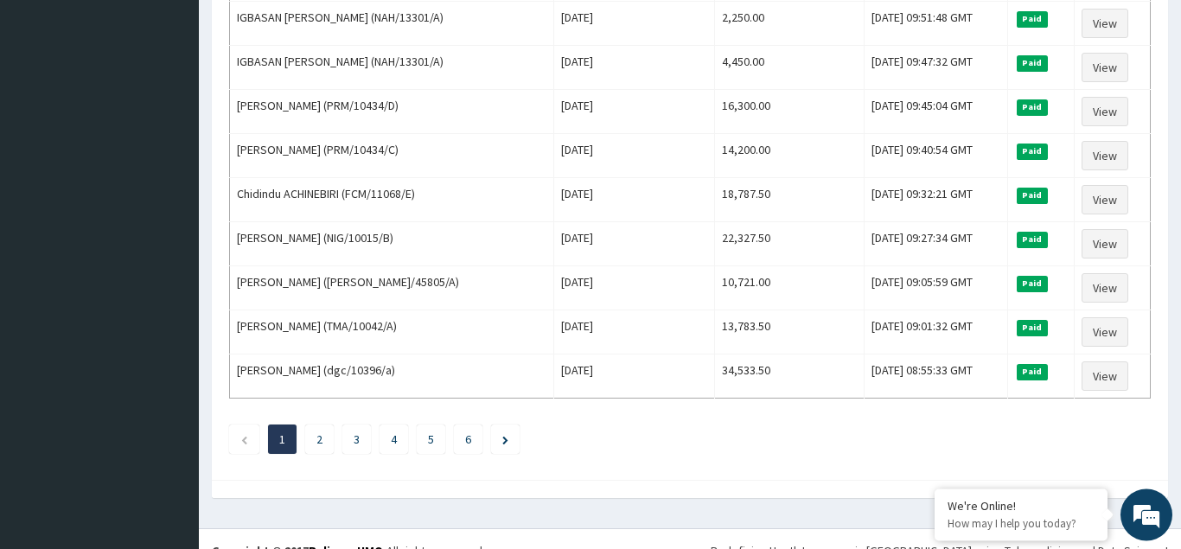
scroll to position [2106, 0]
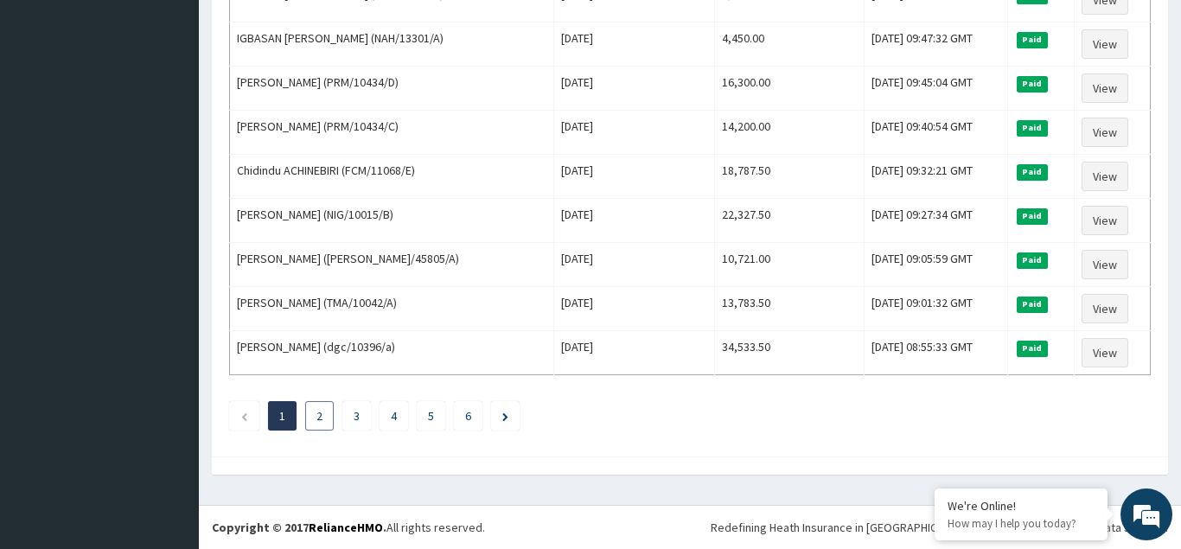
click at [321, 420] on link "2" at bounding box center [320, 416] width 6 height 16
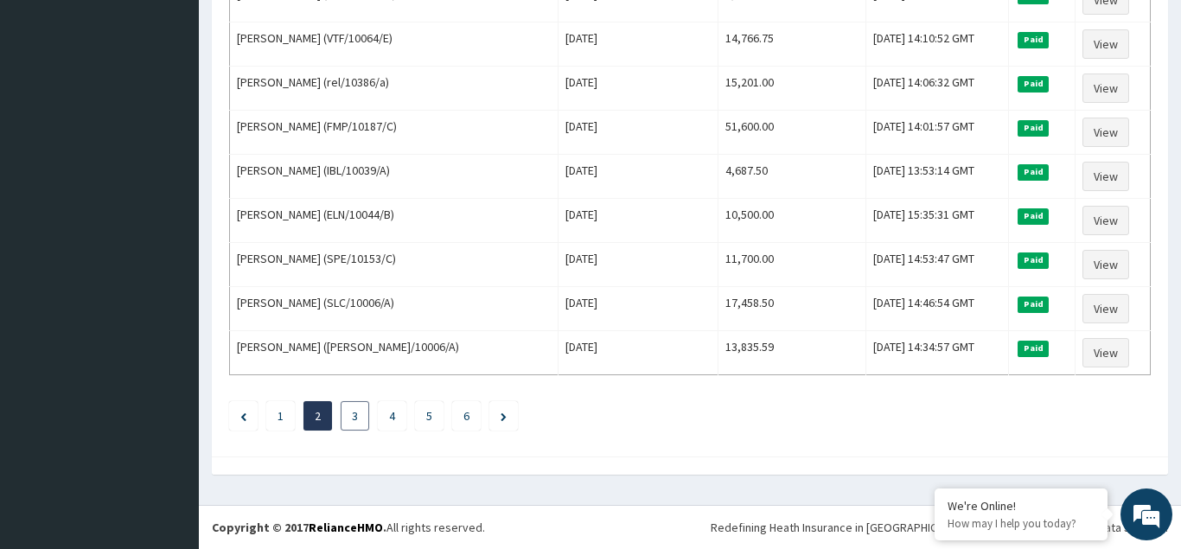
click at [356, 419] on link "3" at bounding box center [355, 416] width 6 height 16
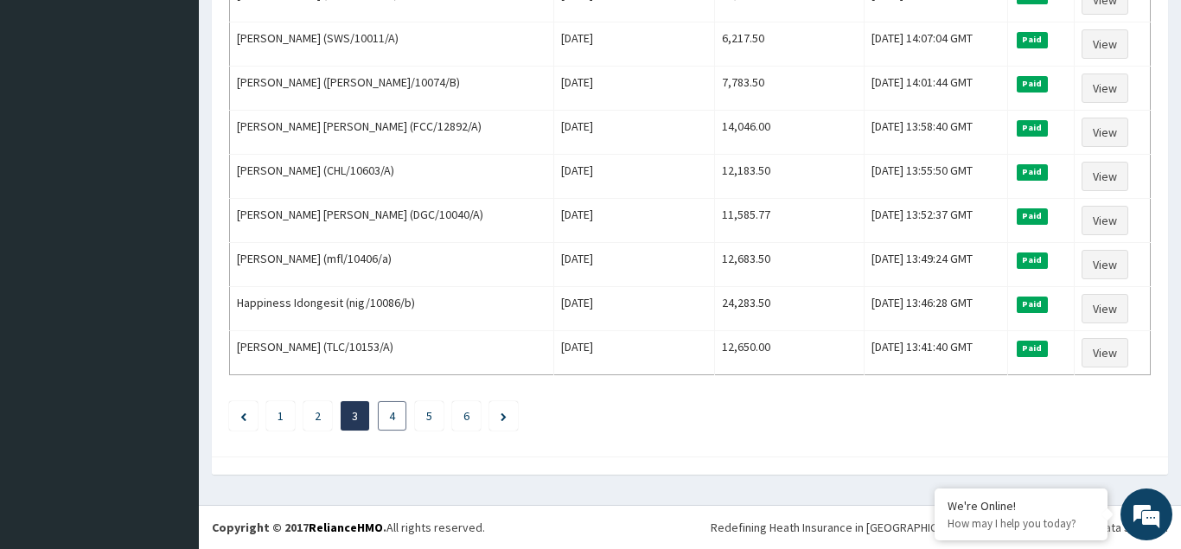
click at [388, 418] on li "4" at bounding box center [392, 415] width 29 height 29
click at [392, 419] on link "4" at bounding box center [392, 416] width 6 height 16
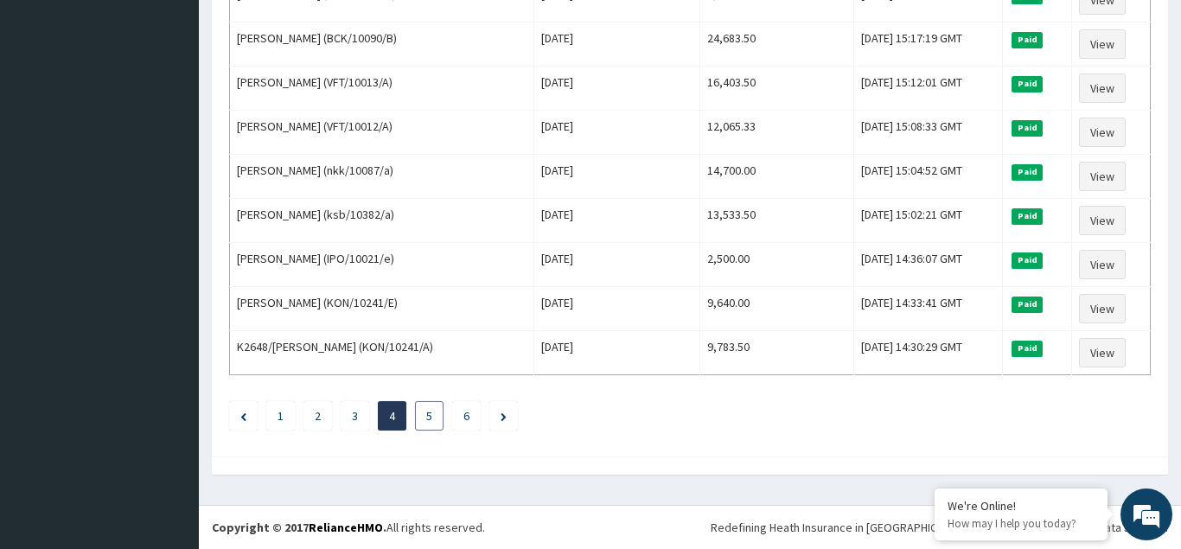
click at [428, 416] on link "5" at bounding box center [429, 416] width 6 height 16
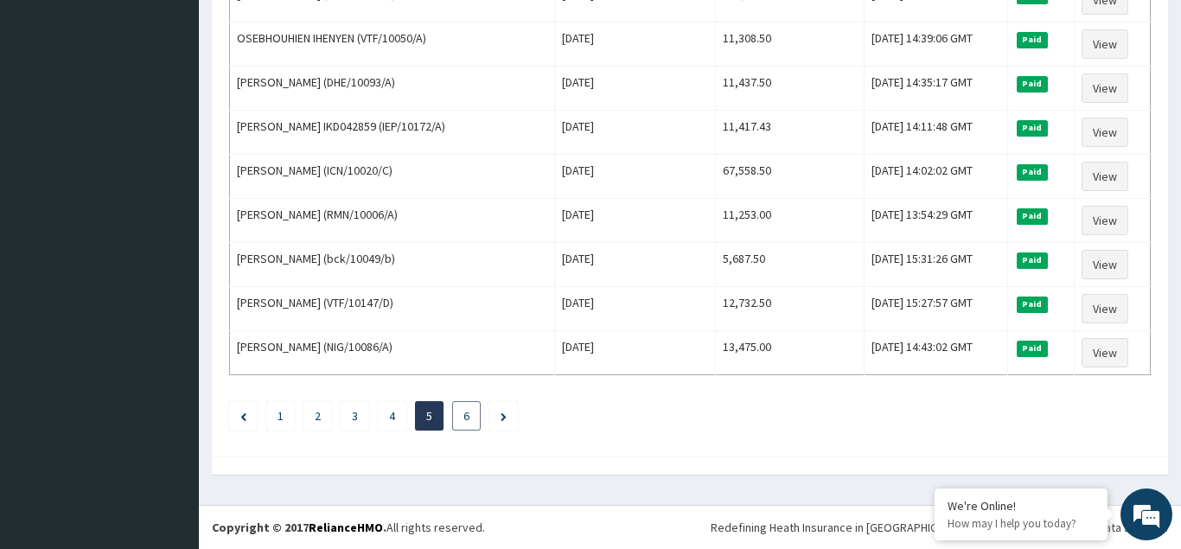
click at [467, 420] on link "6" at bounding box center [467, 416] width 6 height 16
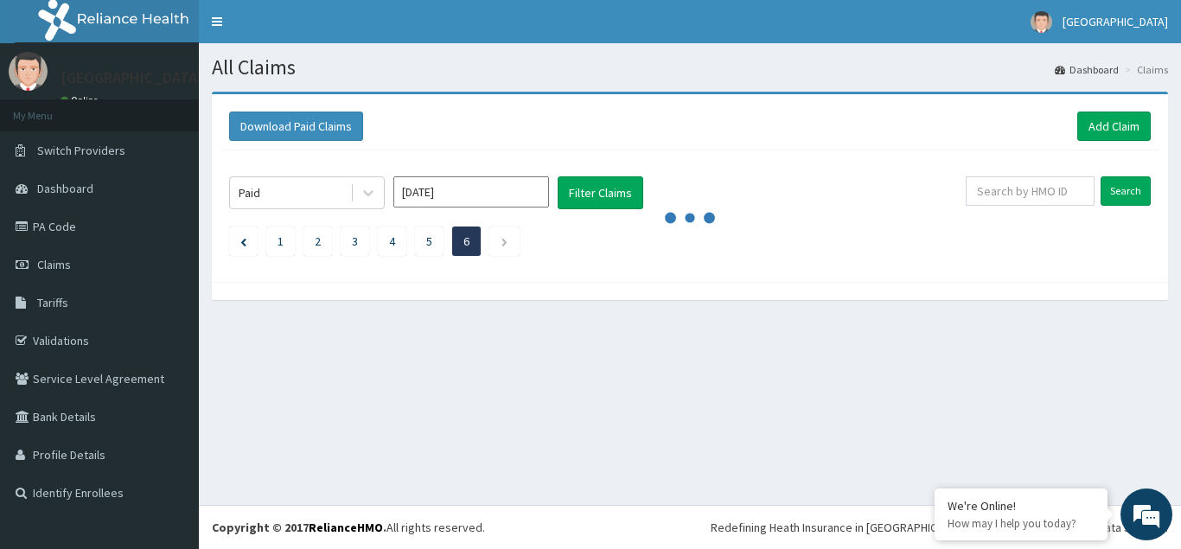
scroll to position [0, 0]
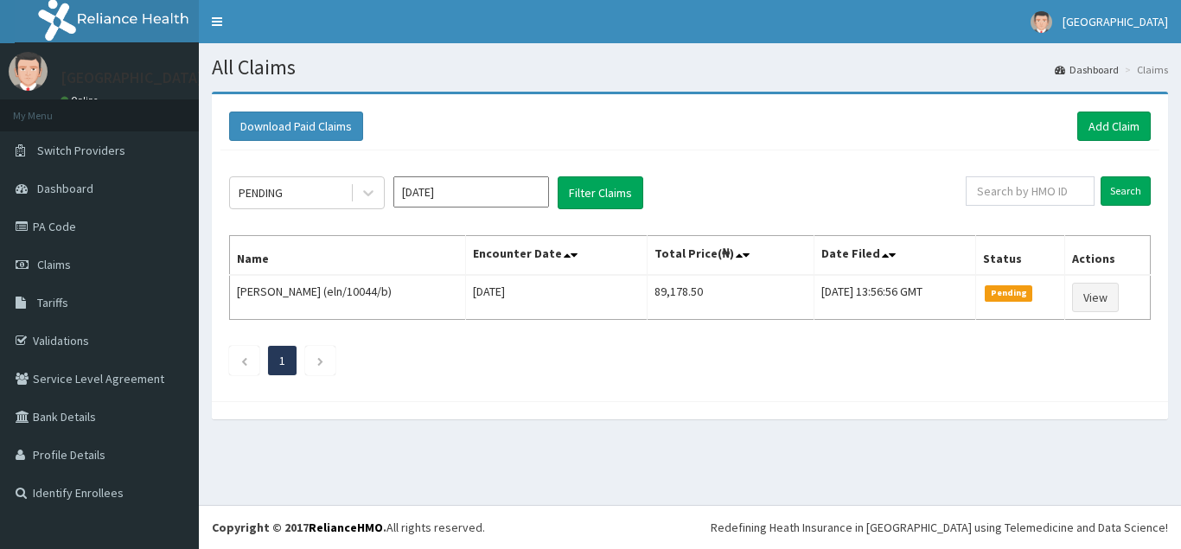
click at [432, 191] on input "[DATE]" at bounding box center [471, 191] width 156 height 31
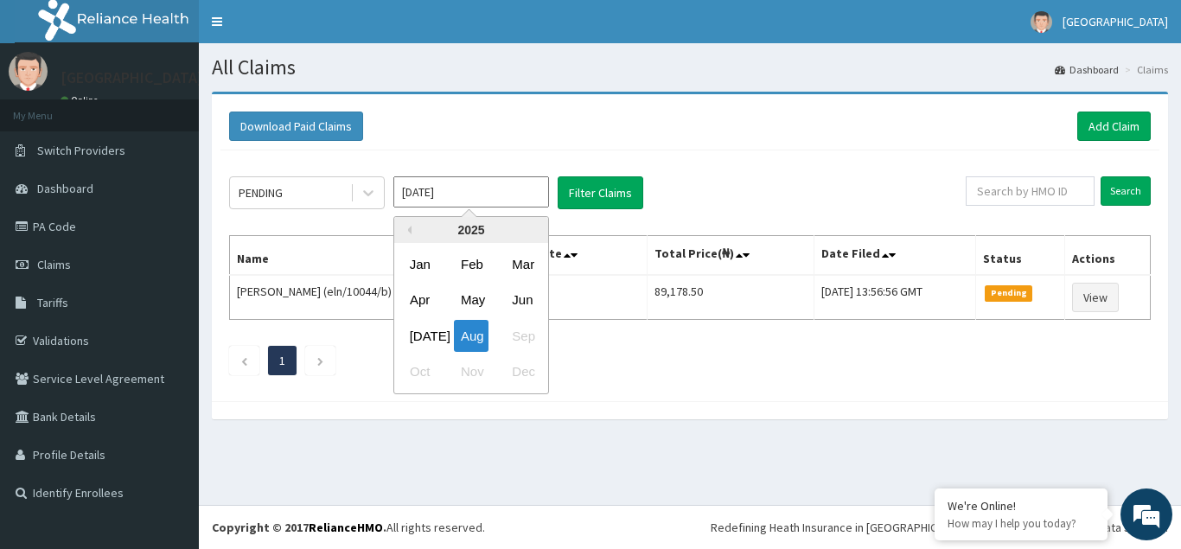
click at [412, 230] on div "2025" at bounding box center [471, 230] width 154 height 26
click at [408, 231] on button "Previous Year" at bounding box center [407, 230] width 9 height 9
click at [478, 340] on div "Aug" at bounding box center [471, 336] width 35 height 32
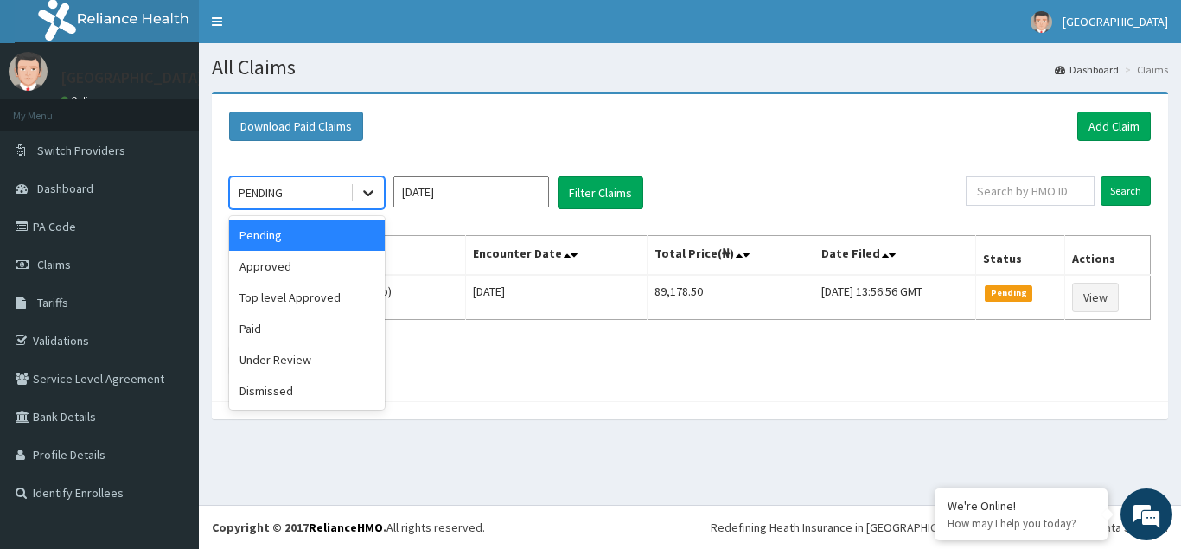
click at [362, 192] on icon at bounding box center [368, 192] width 17 height 17
click at [516, 191] on input "[DATE]" at bounding box center [471, 191] width 156 height 31
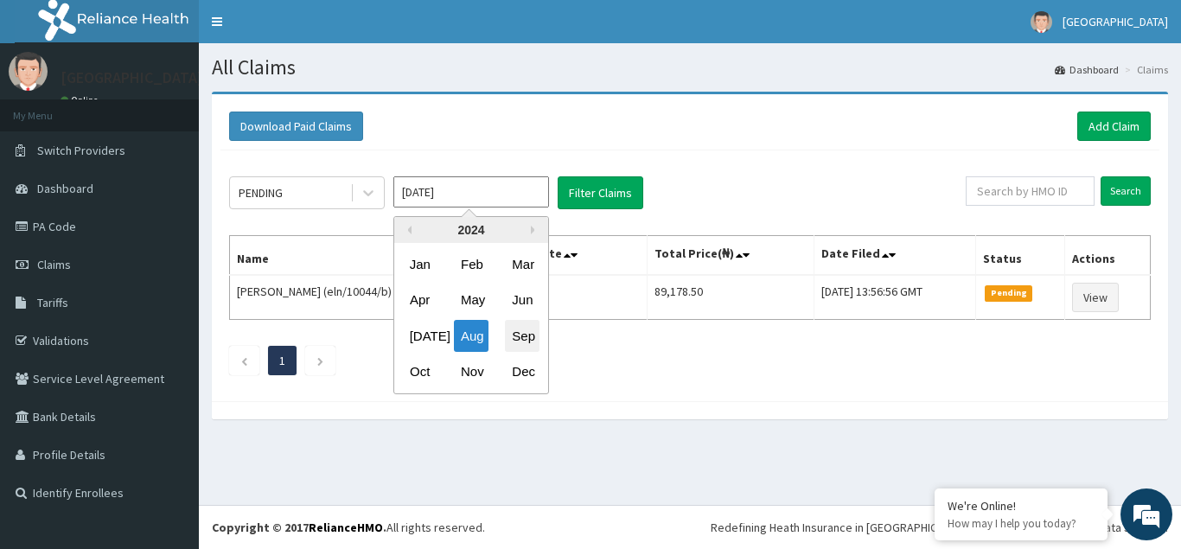
click at [520, 336] on div "Sep" at bounding box center [522, 336] width 35 height 32
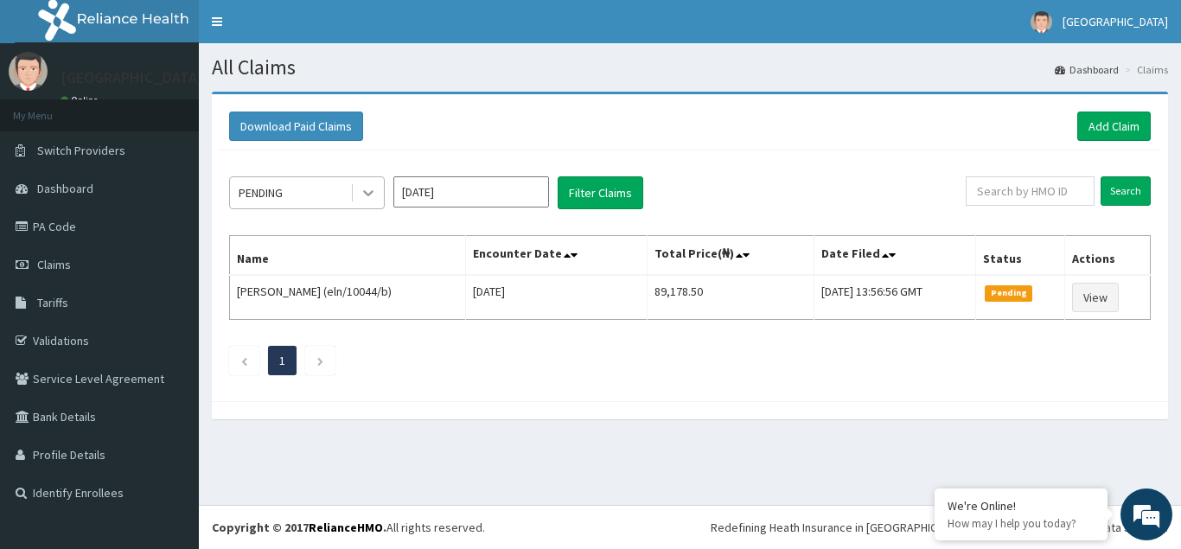
click at [366, 191] on icon at bounding box center [368, 192] width 17 height 17
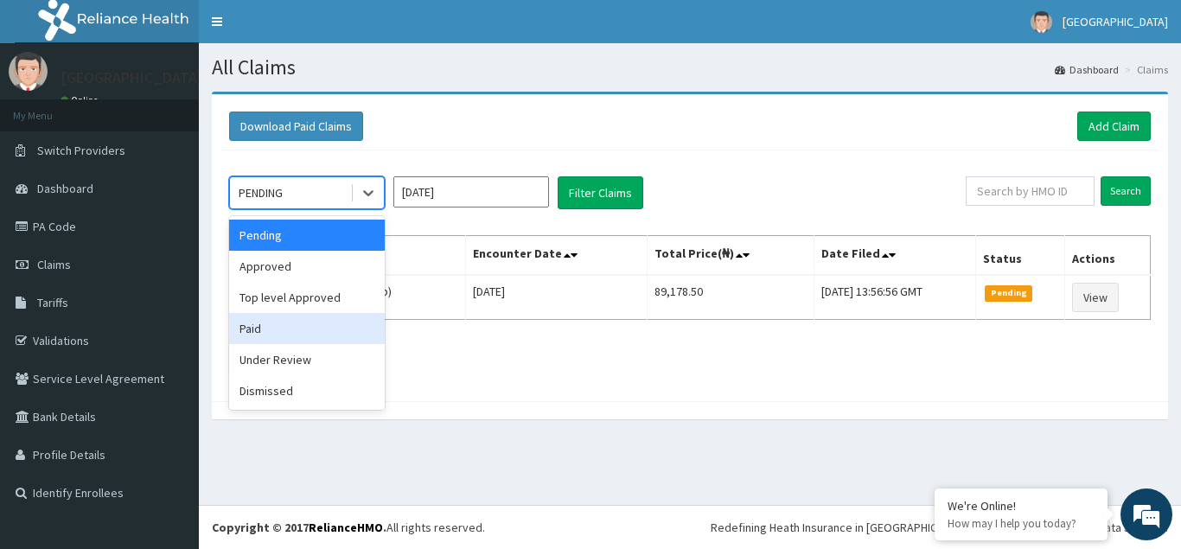
click at [258, 333] on div "Paid" at bounding box center [307, 328] width 156 height 31
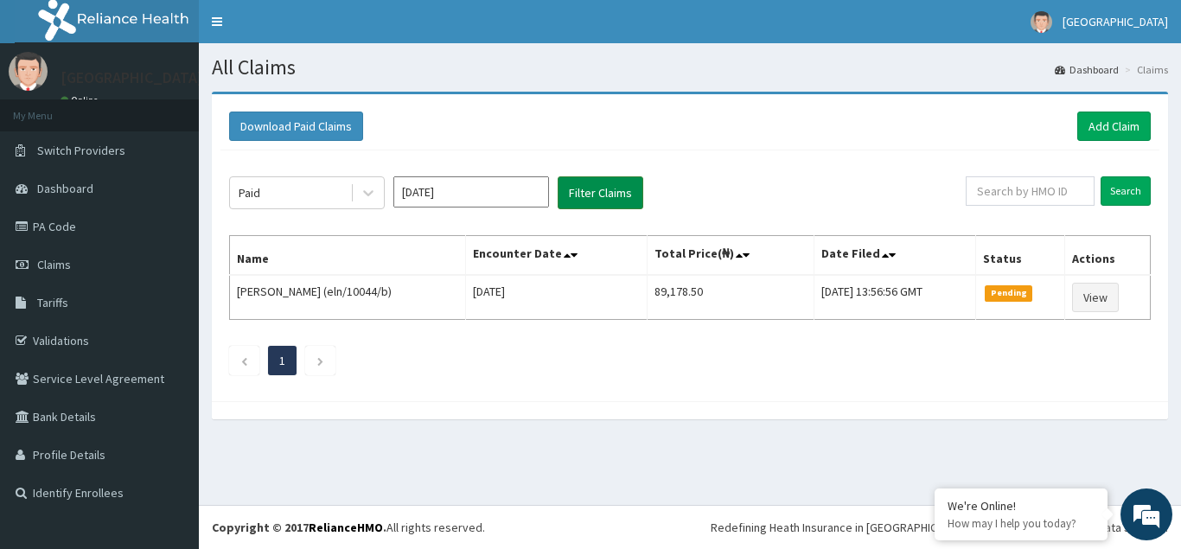
click at [606, 188] on button "Filter Claims" at bounding box center [601, 192] width 86 height 33
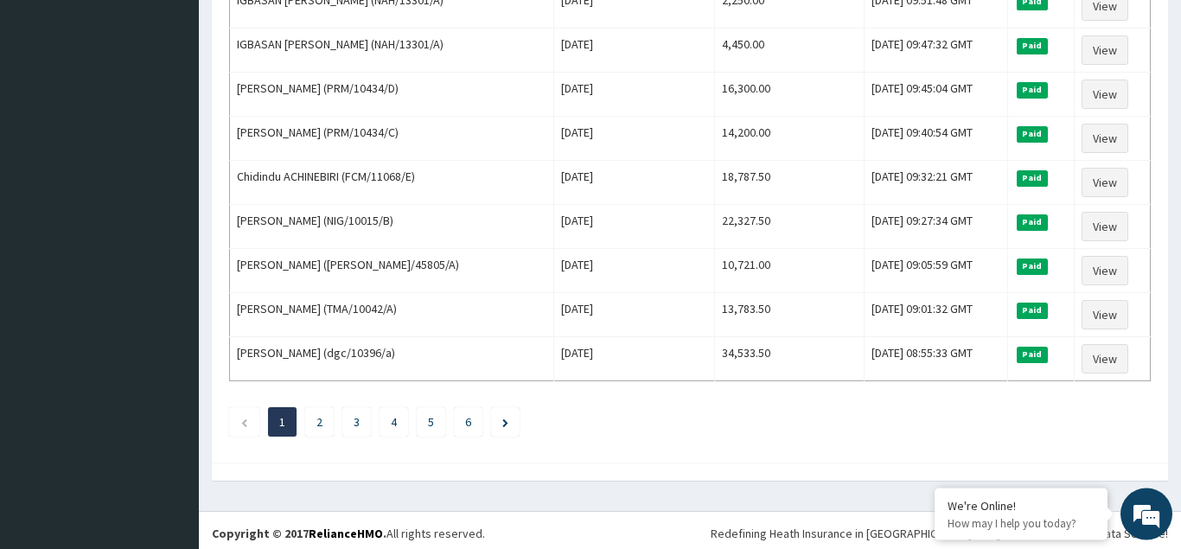
scroll to position [2106, 0]
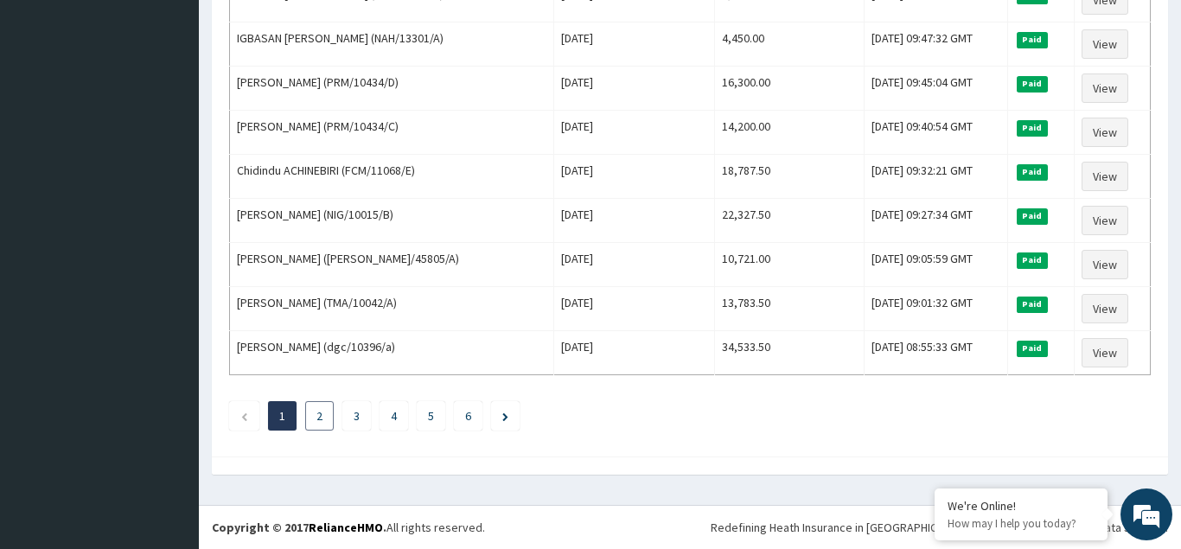
click at [318, 418] on link "2" at bounding box center [320, 416] width 6 height 16
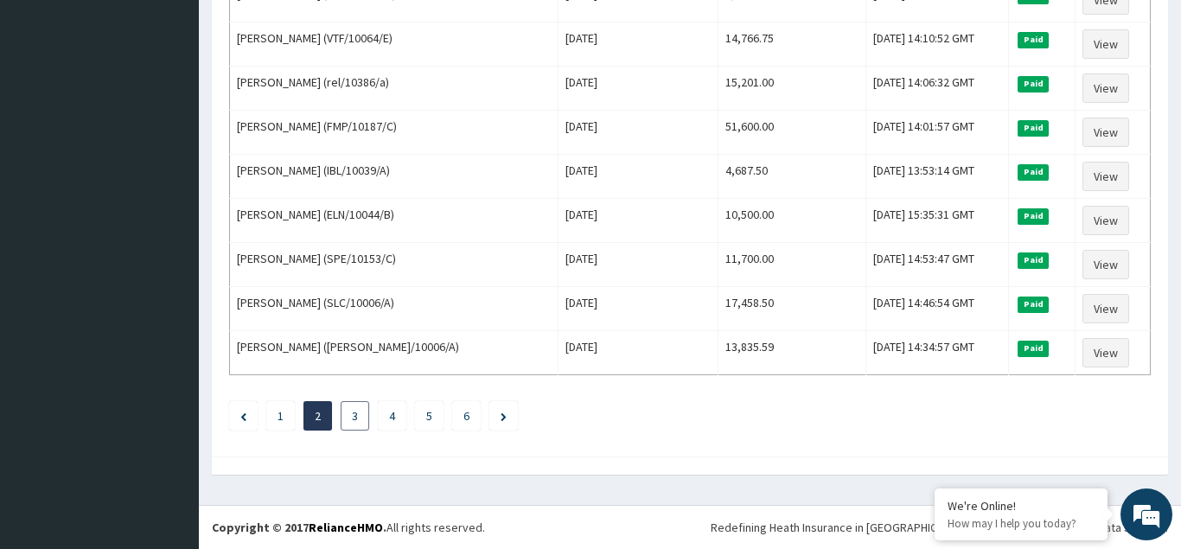
click at [357, 414] on link "3" at bounding box center [355, 416] width 6 height 16
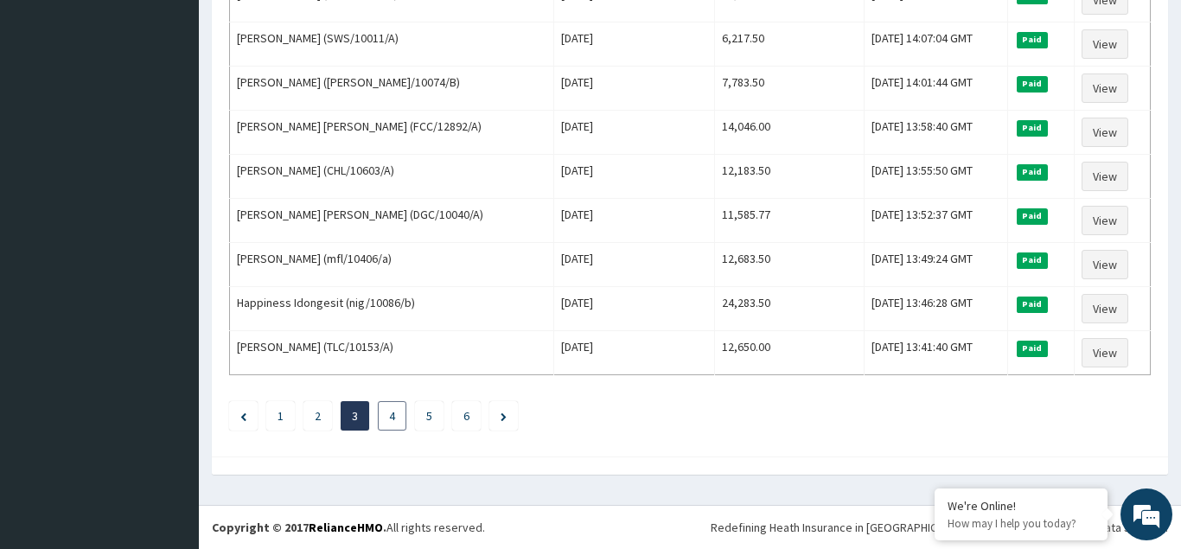
click at [391, 413] on link "4" at bounding box center [392, 416] width 6 height 16
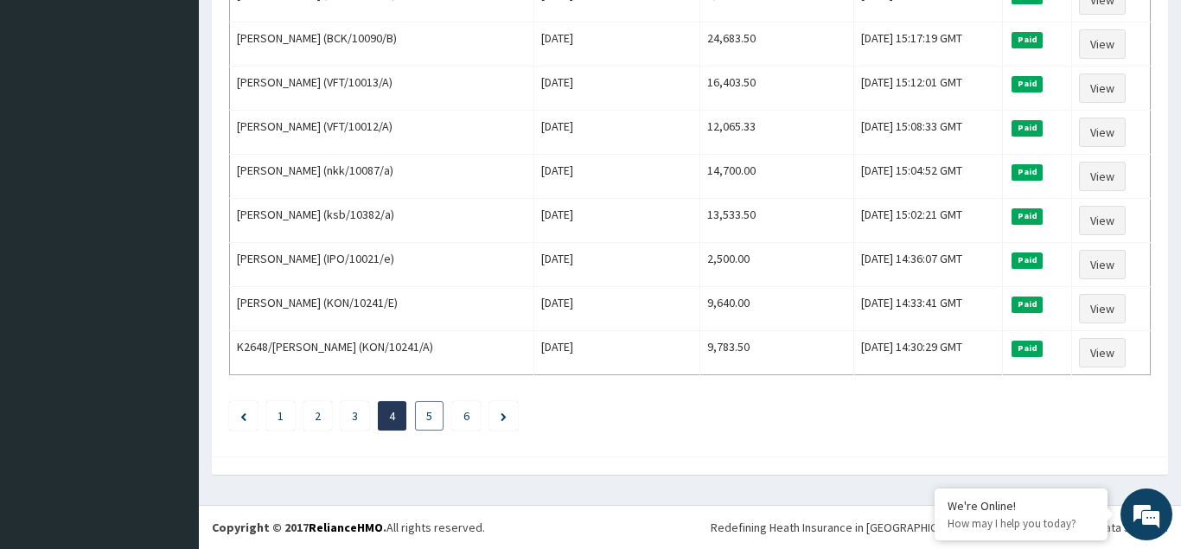
click at [429, 419] on link "5" at bounding box center [429, 416] width 6 height 16
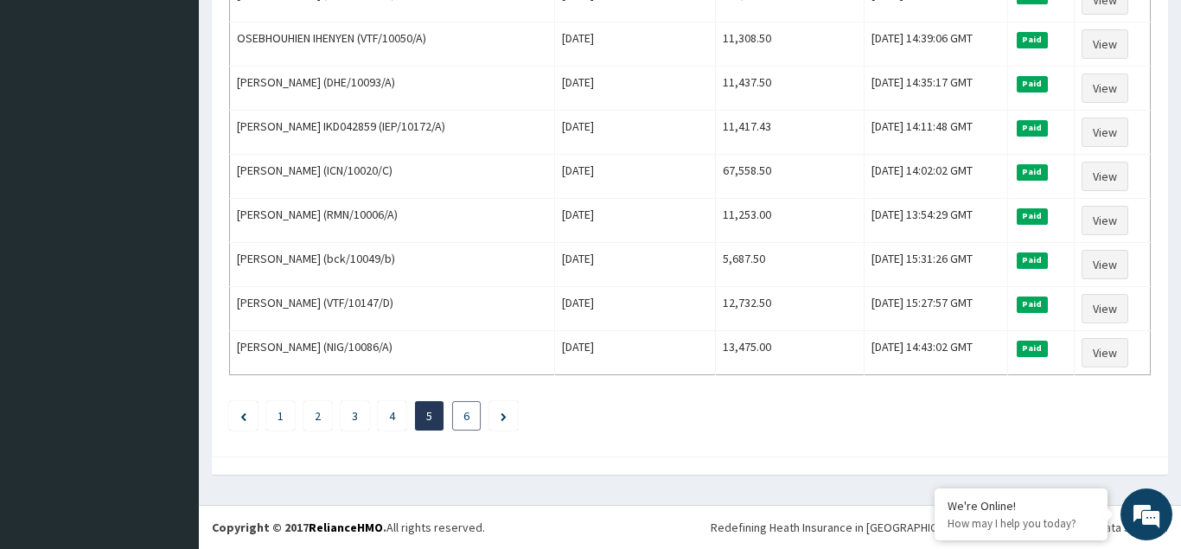
click at [470, 414] on li "6" at bounding box center [466, 415] width 29 height 29
click at [467, 418] on link "6" at bounding box center [467, 416] width 6 height 16
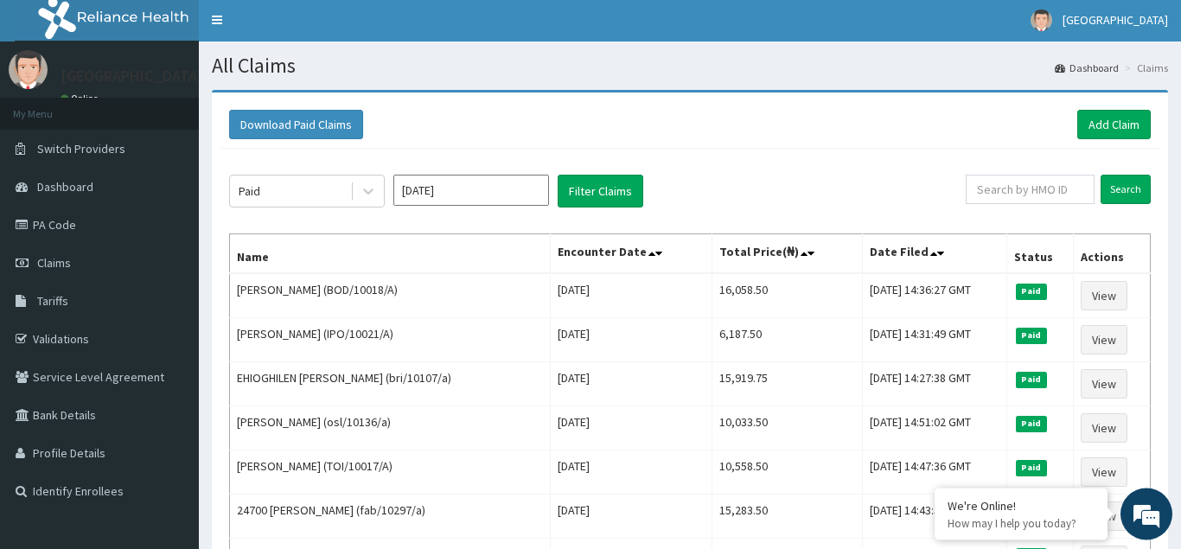
scroll to position [0, 0]
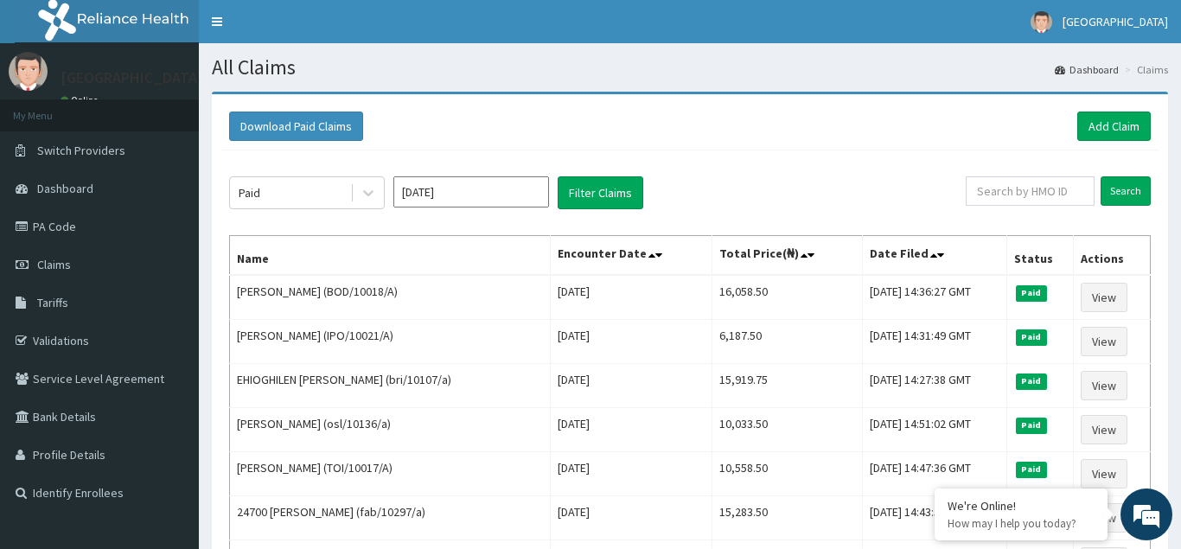
click at [495, 197] on input "[DATE]" at bounding box center [471, 191] width 156 height 31
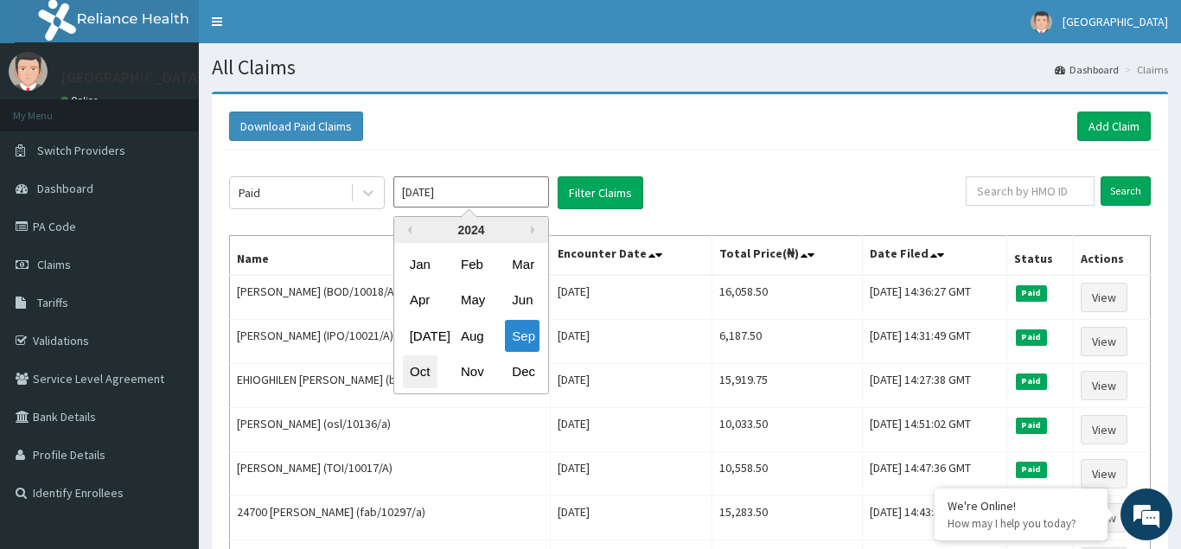
click at [422, 374] on div "Oct" at bounding box center [420, 372] width 35 height 32
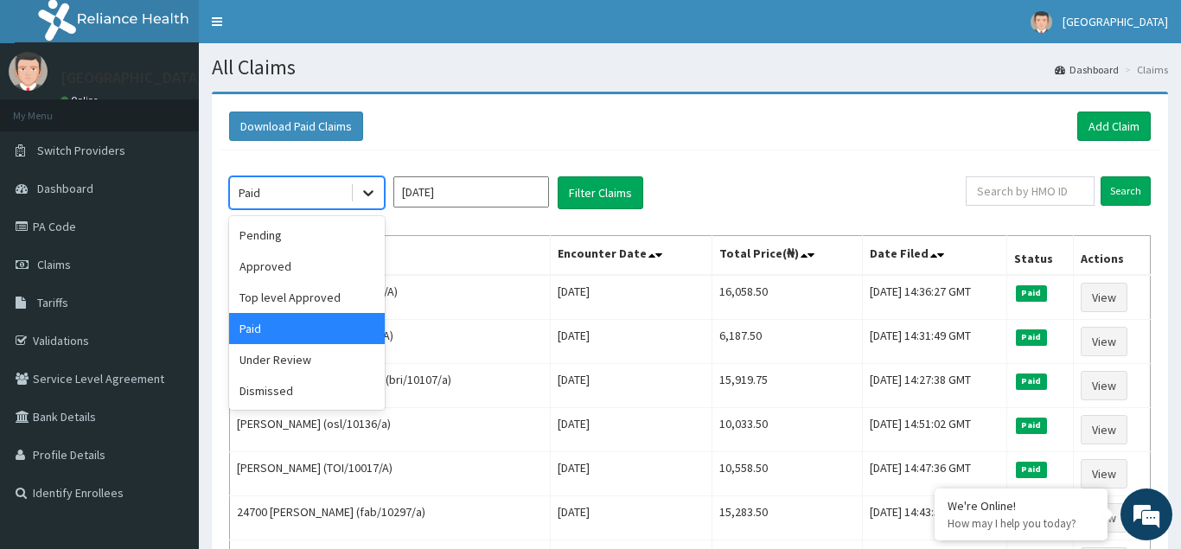
click at [373, 193] on icon at bounding box center [368, 192] width 17 height 17
click at [278, 230] on div "Pending" at bounding box center [307, 235] width 156 height 31
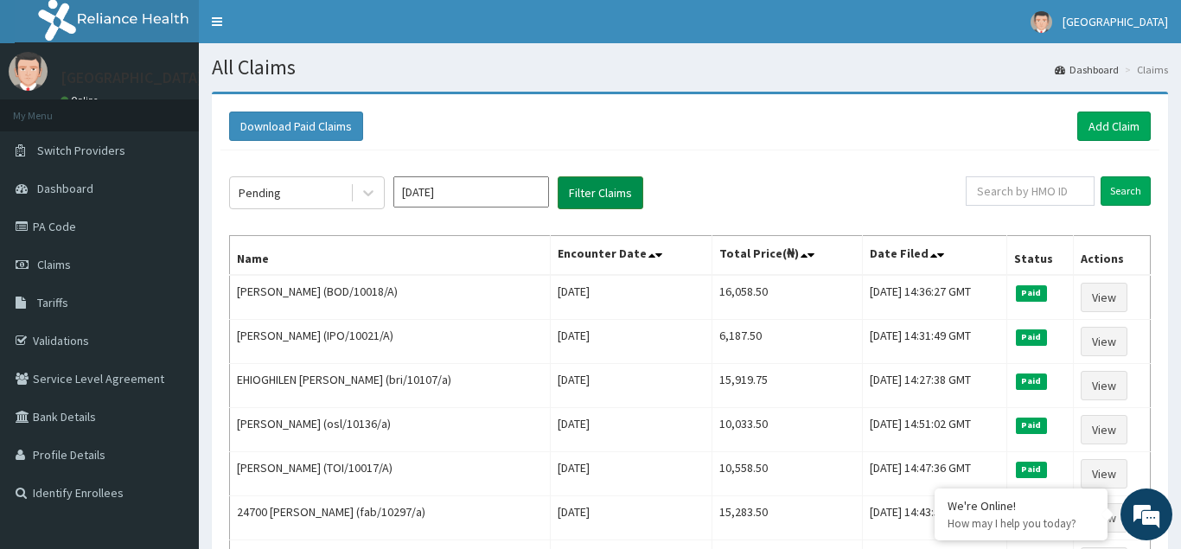
click at [602, 198] on button "Filter Claims" at bounding box center [601, 192] width 86 height 33
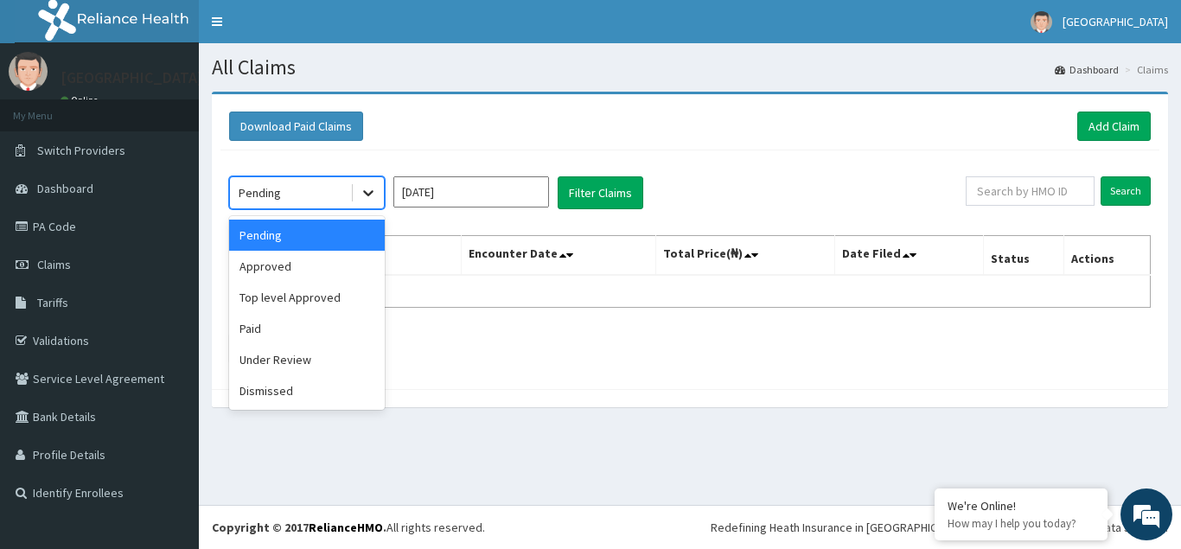
click at [369, 195] on icon at bounding box center [368, 194] width 10 height 6
click at [262, 270] on div "Approved" at bounding box center [307, 266] width 156 height 31
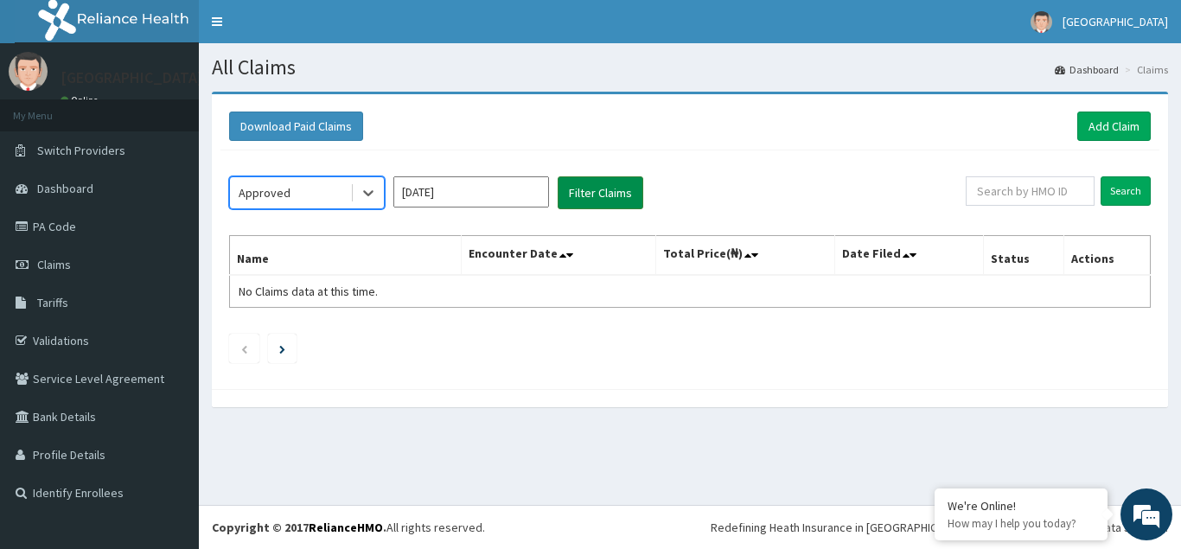
click at [611, 194] on button "Filter Claims" at bounding box center [601, 192] width 86 height 33
click at [371, 194] on icon at bounding box center [368, 194] width 10 height 6
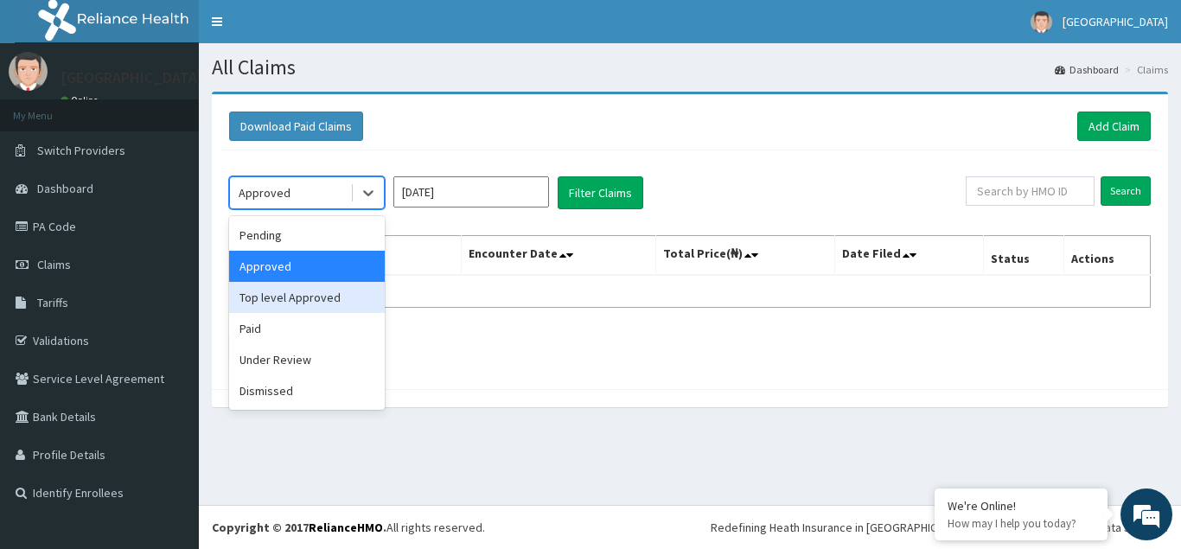
click at [302, 305] on div "Top level Approved" at bounding box center [307, 297] width 156 height 31
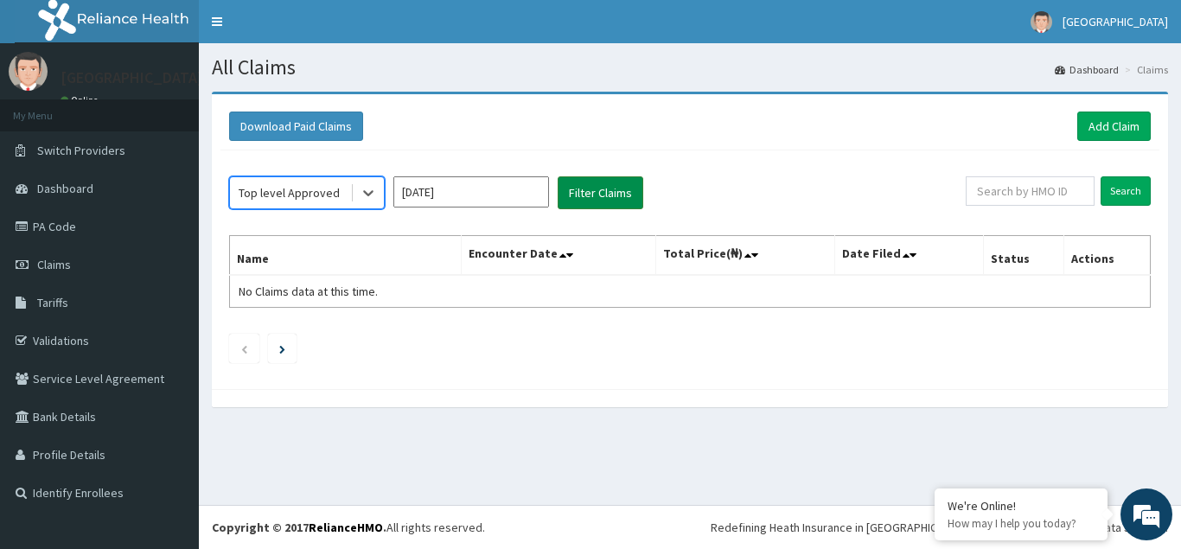
click at [609, 194] on button "Filter Claims" at bounding box center [601, 192] width 86 height 33
click at [368, 197] on icon at bounding box center [368, 192] width 17 height 17
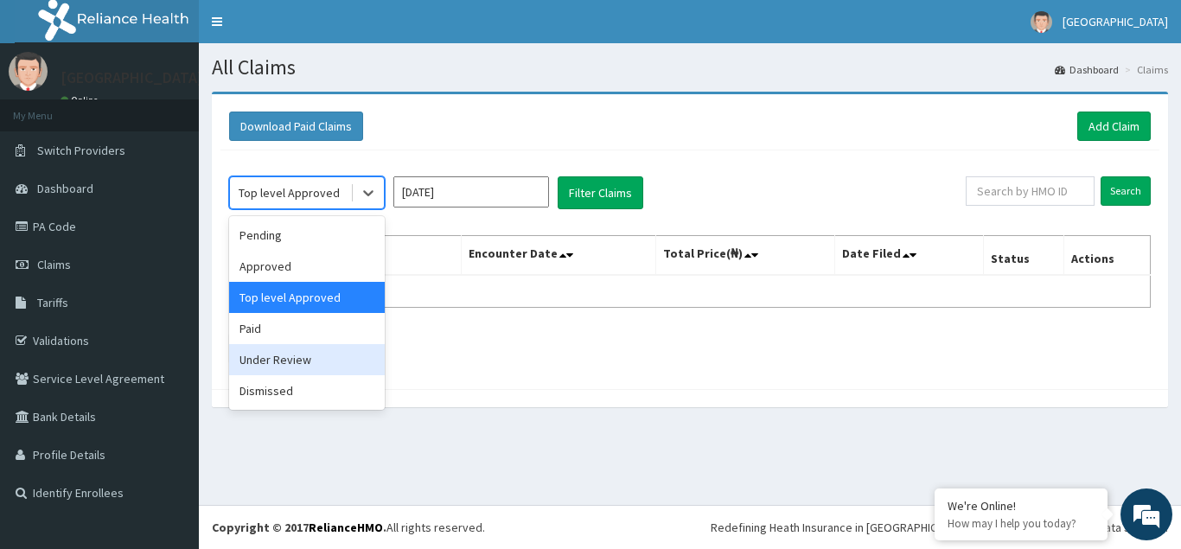
click at [291, 358] on div "Under Review" at bounding box center [307, 359] width 156 height 31
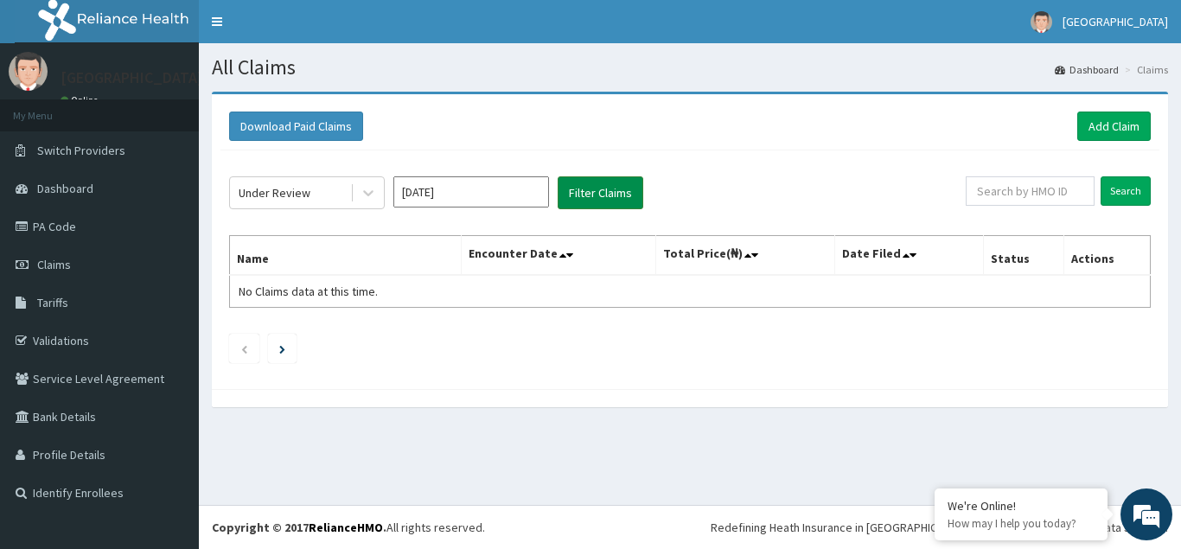
click at [599, 190] on button "Filter Claims" at bounding box center [601, 192] width 86 height 33
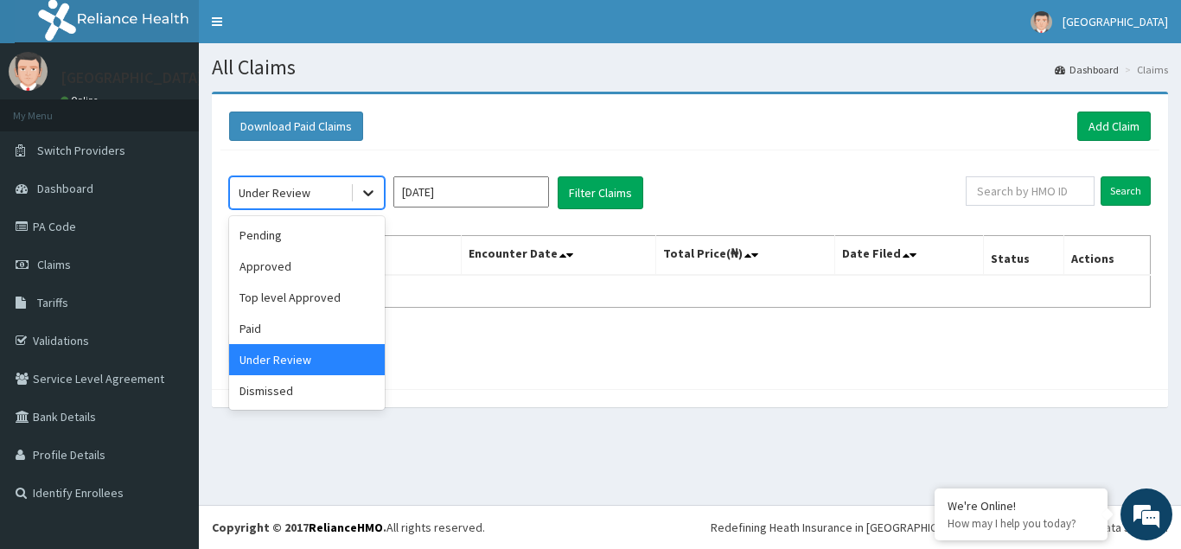
click at [371, 194] on icon at bounding box center [368, 194] width 10 height 6
click at [280, 391] on div "Dismissed" at bounding box center [307, 390] width 156 height 31
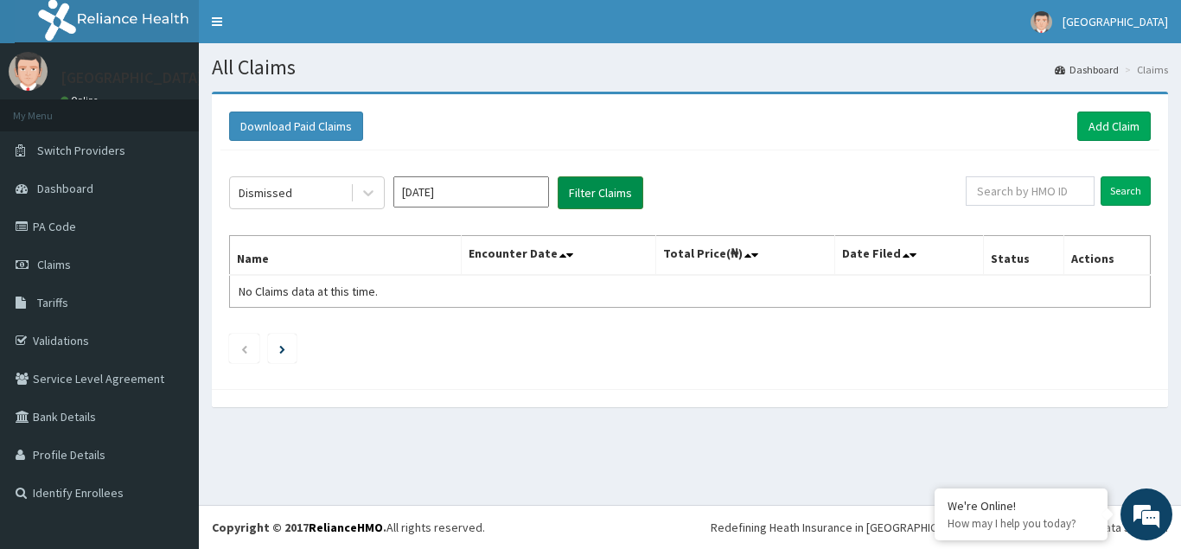
click at [598, 189] on button "Filter Claims" at bounding box center [601, 192] width 86 height 33
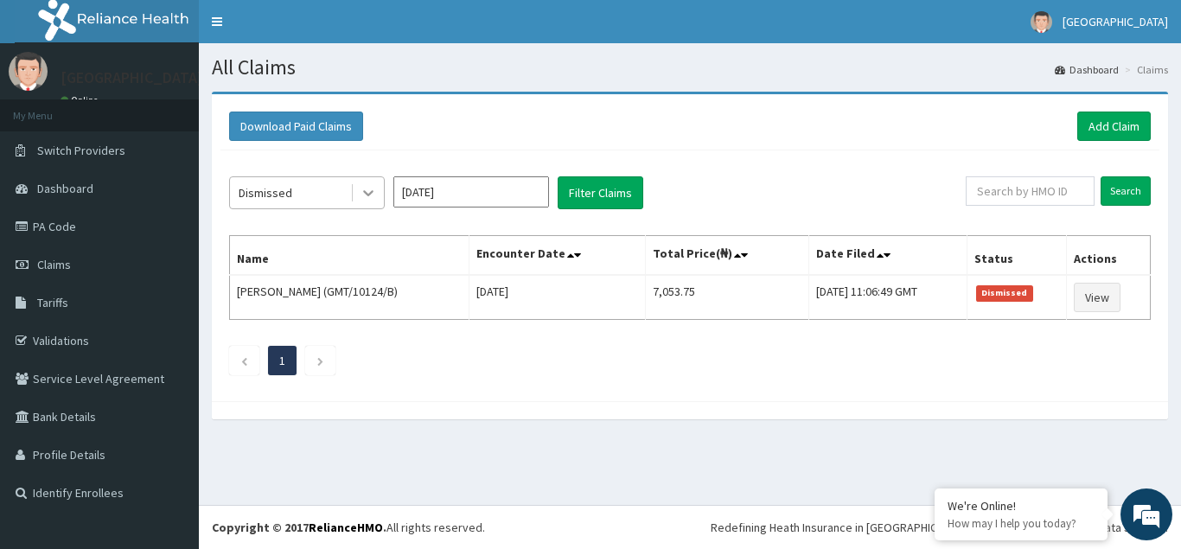
click at [367, 197] on icon at bounding box center [368, 192] width 17 height 17
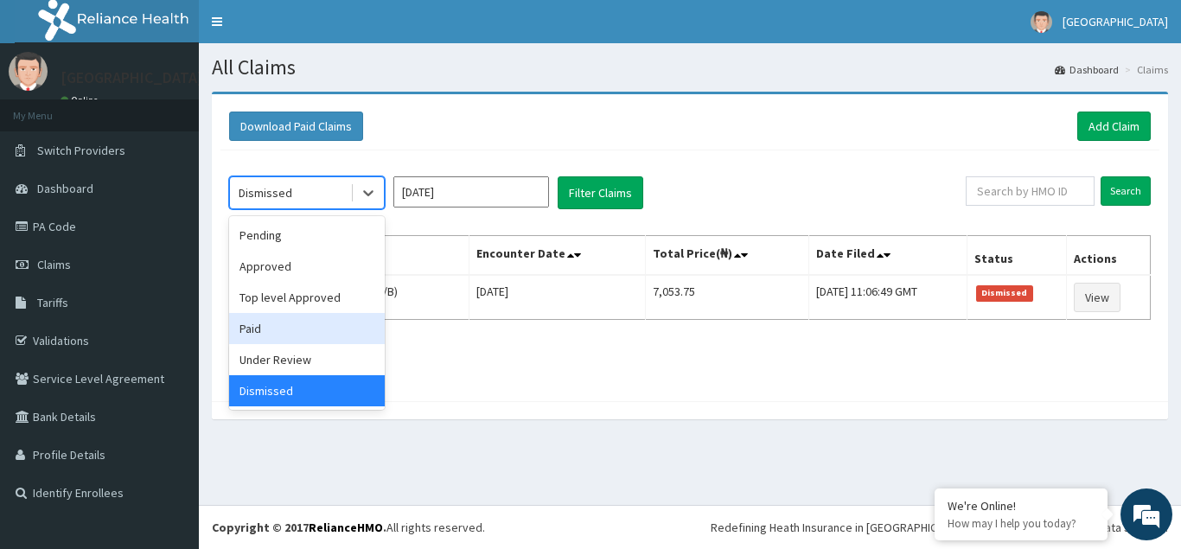
click at [271, 329] on div "Paid" at bounding box center [307, 328] width 156 height 31
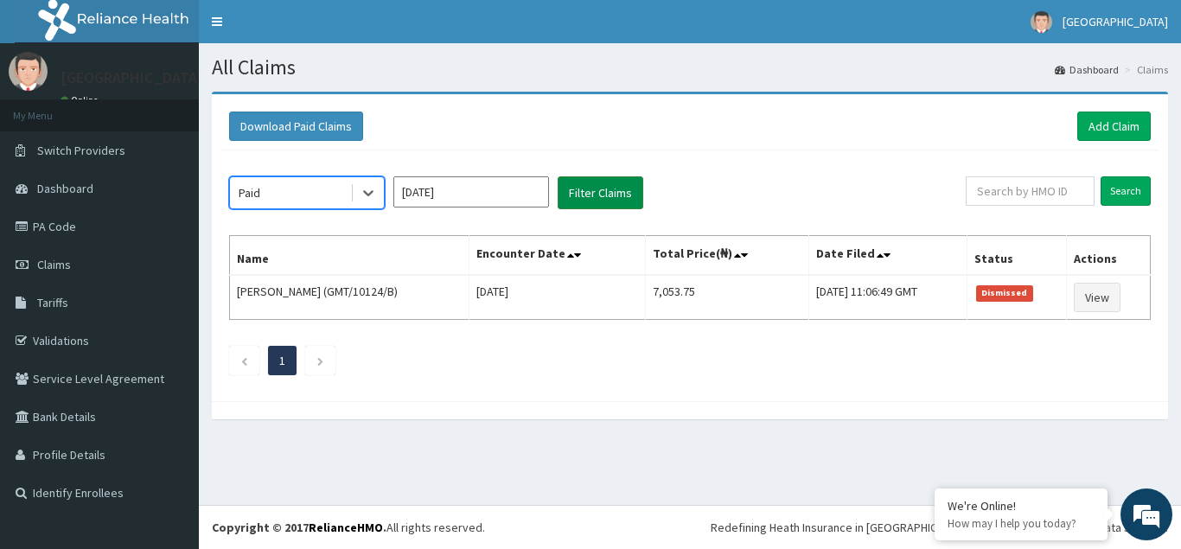
click at [596, 198] on button "Filter Claims" at bounding box center [601, 192] width 86 height 33
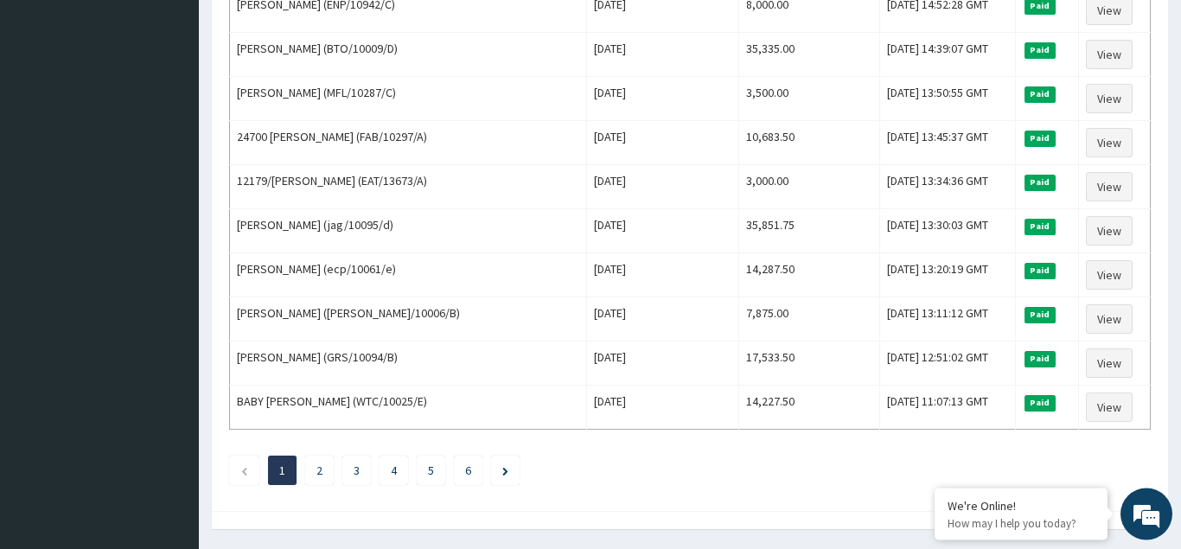
scroll to position [2106, 0]
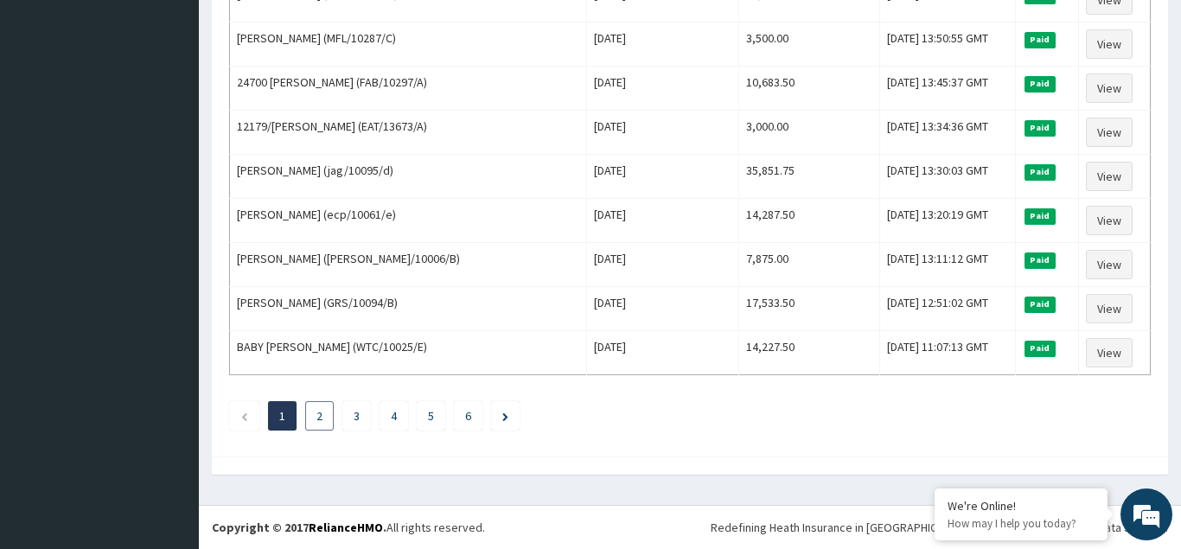
click at [317, 413] on link "2" at bounding box center [320, 416] width 6 height 16
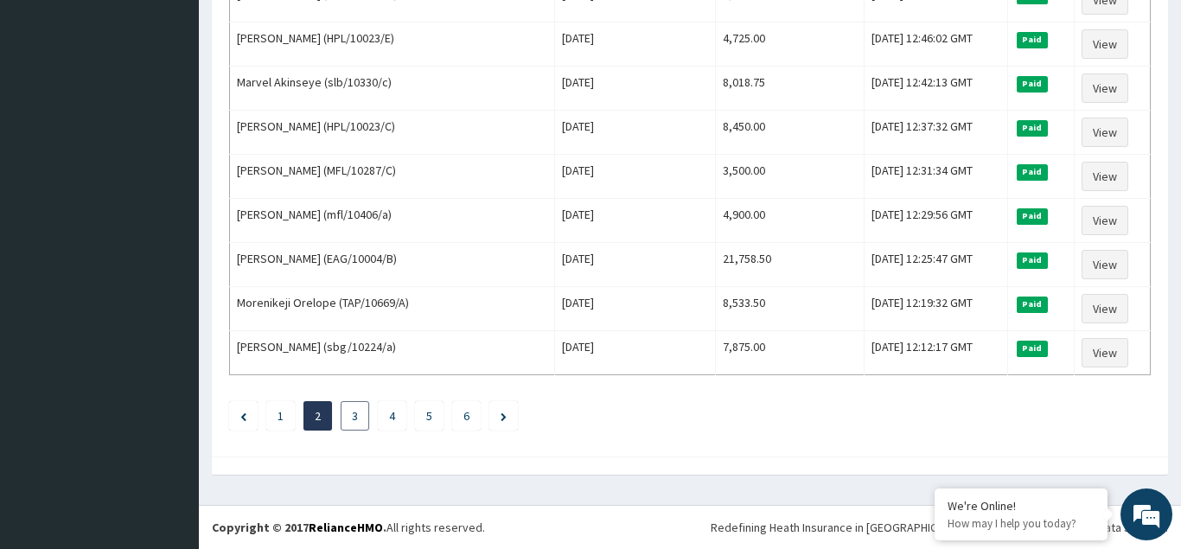
click at [355, 420] on link "3" at bounding box center [355, 416] width 6 height 16
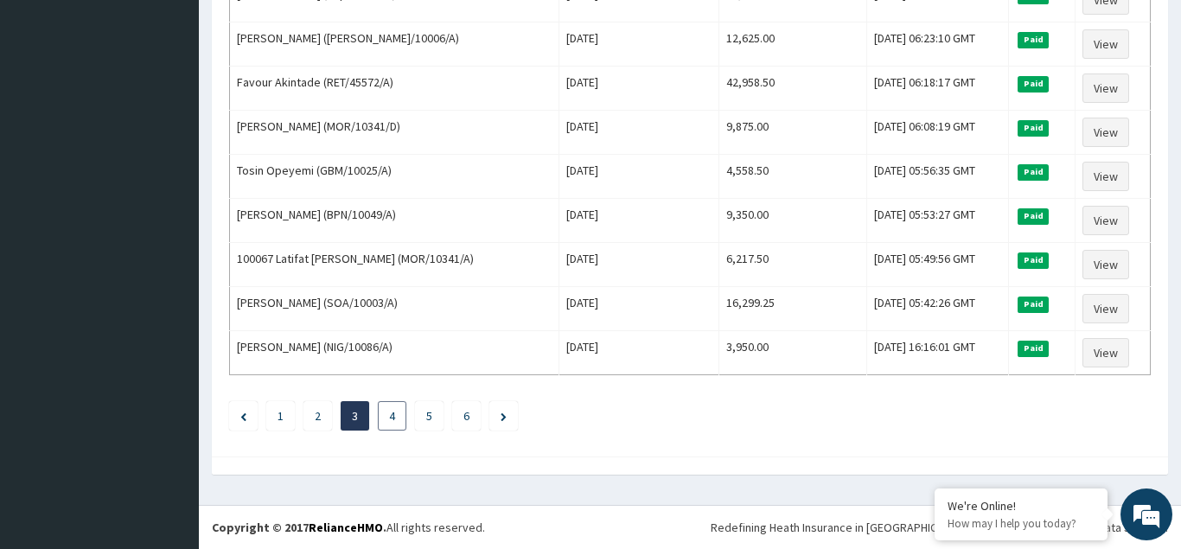
click at [393, 418] on link "4" at bounding box center [392, 416] width 6 height 16
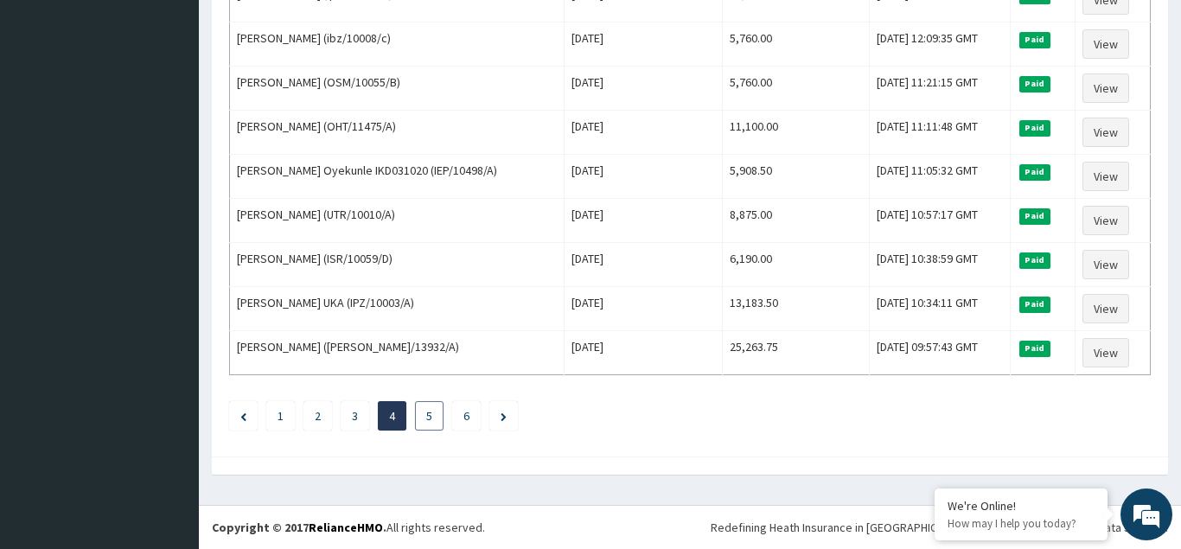
click at [429, 417] on link "5" at bounding box center [429, 416] width 6 height 16
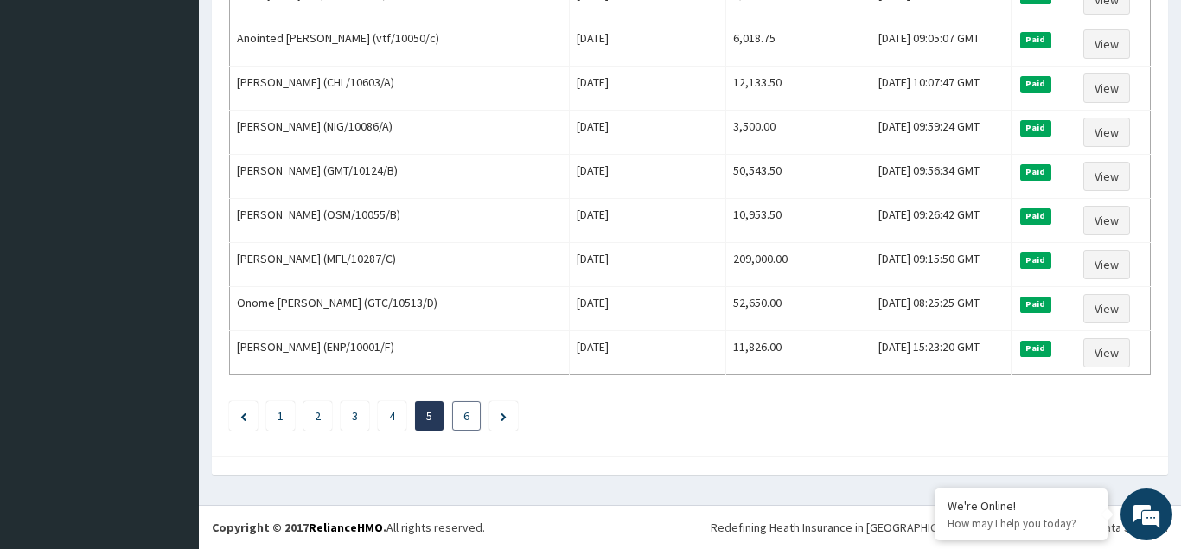
click at [464, 422] on link "6" at bounding box center [467, 416] width 6 height 16
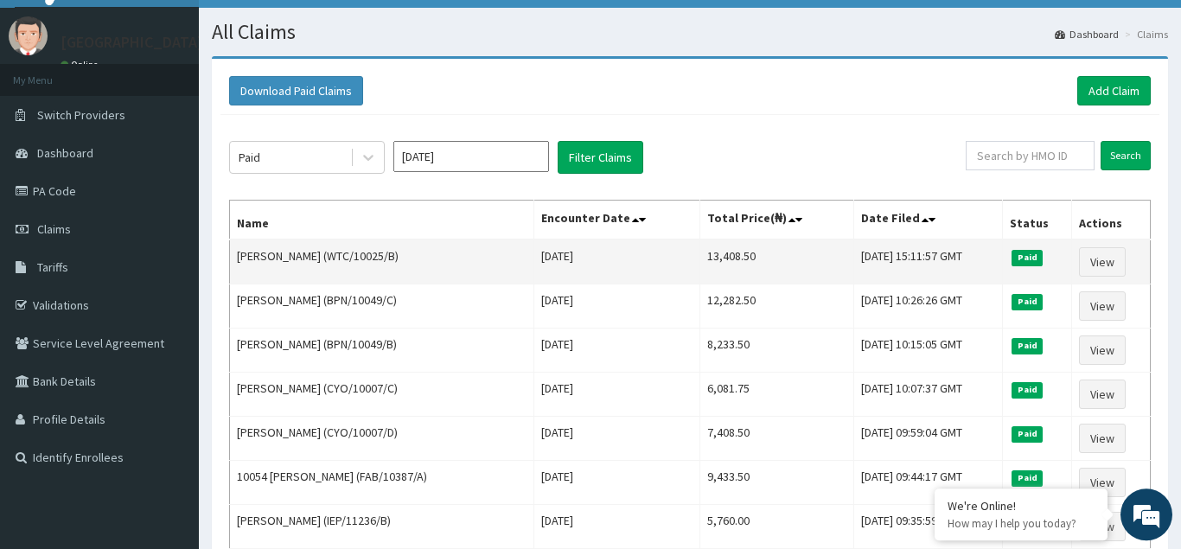
scroll to position [0, 0]
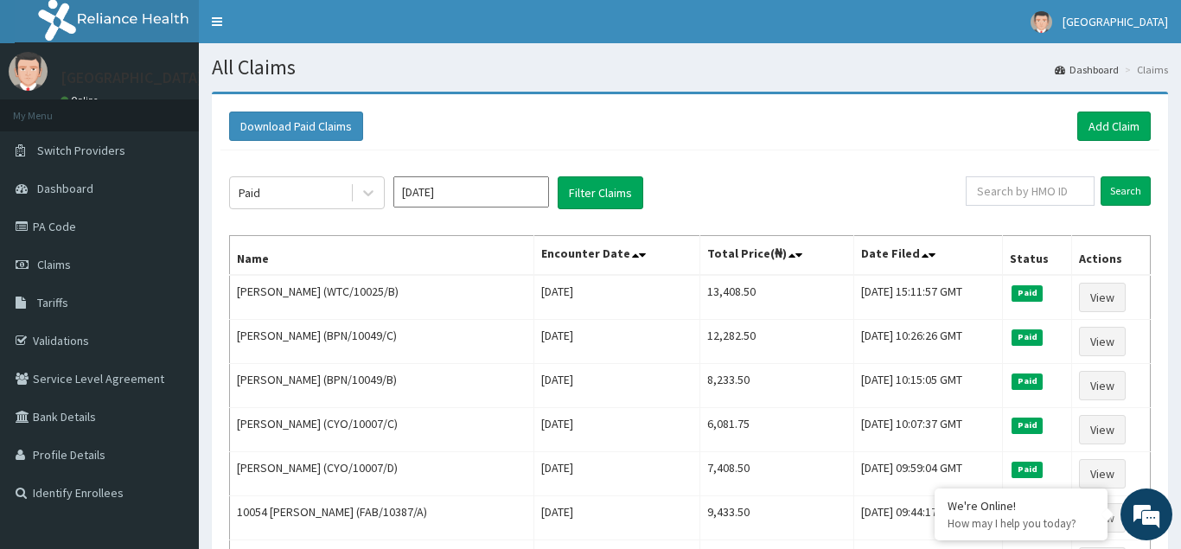
click at [465, 195] on input "[DATE]" at bounding box center [471, 191] width 156 height 31
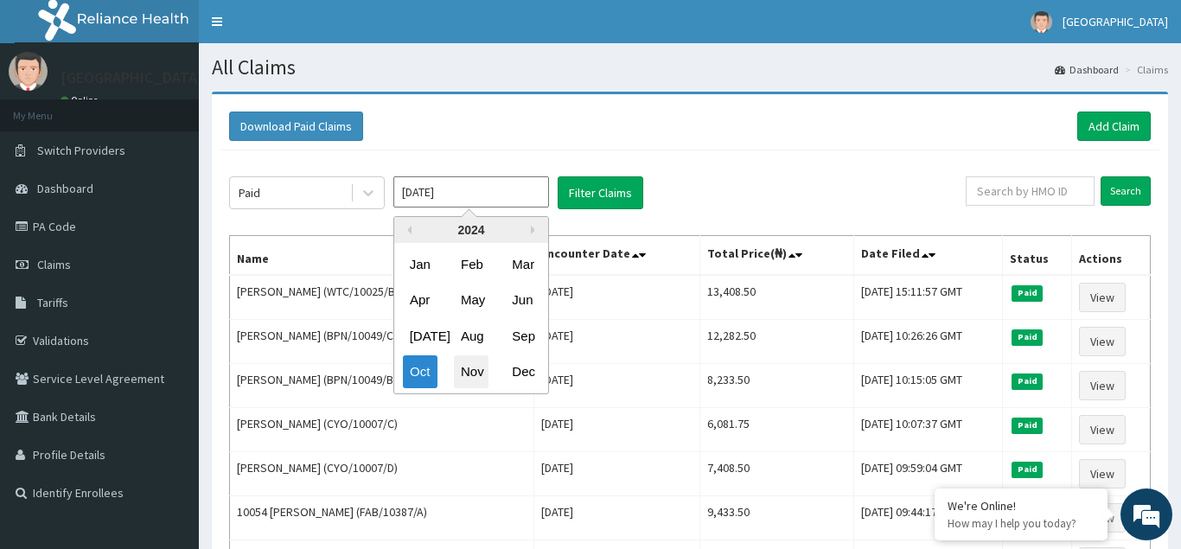
click at [474, 377] on div "Nov" at bounding box center [471, 372] width 35 height 32
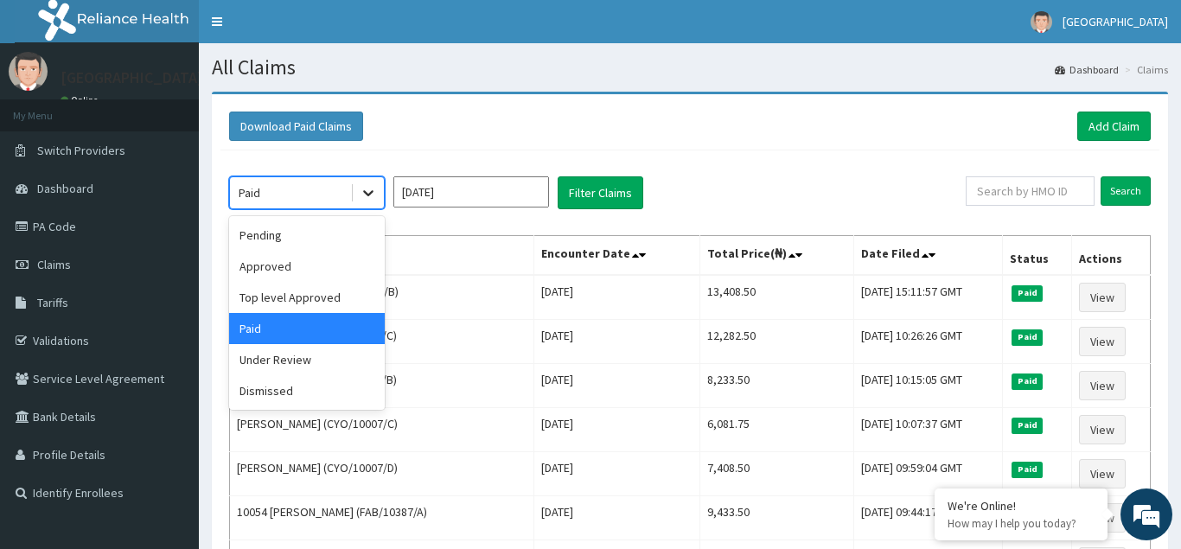
click at [362, 195] on icon at bounding box center [368, 192] width 17 height 17
click at [307, 237] on div "Pending" at bounding box center [307, 235] width 156 height 31
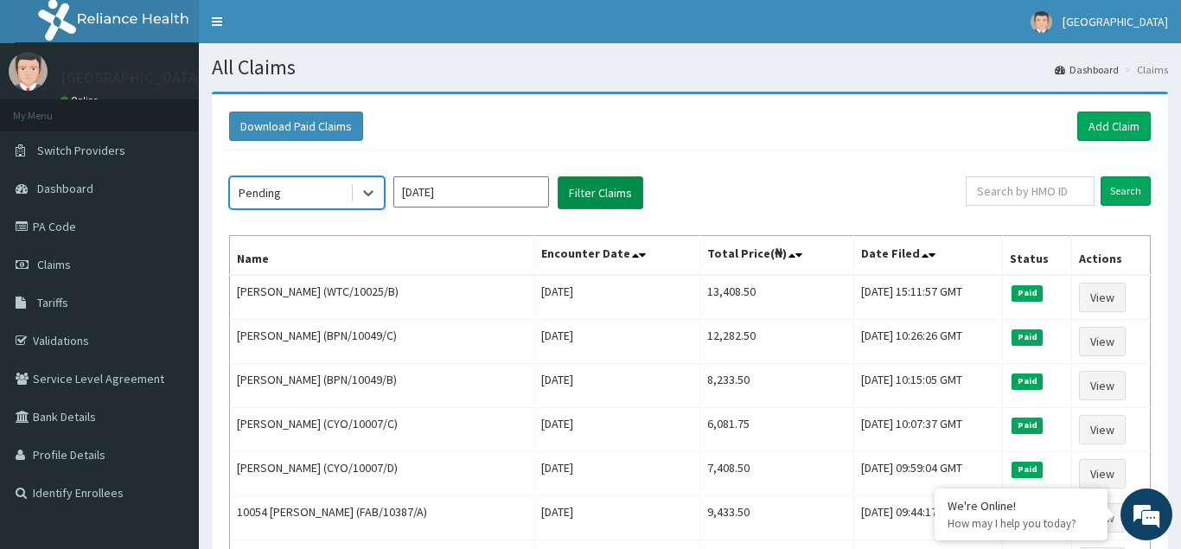
click at [600, 183] on button "Filter Claims" at bounding box center [601, 192] width 86 height 33
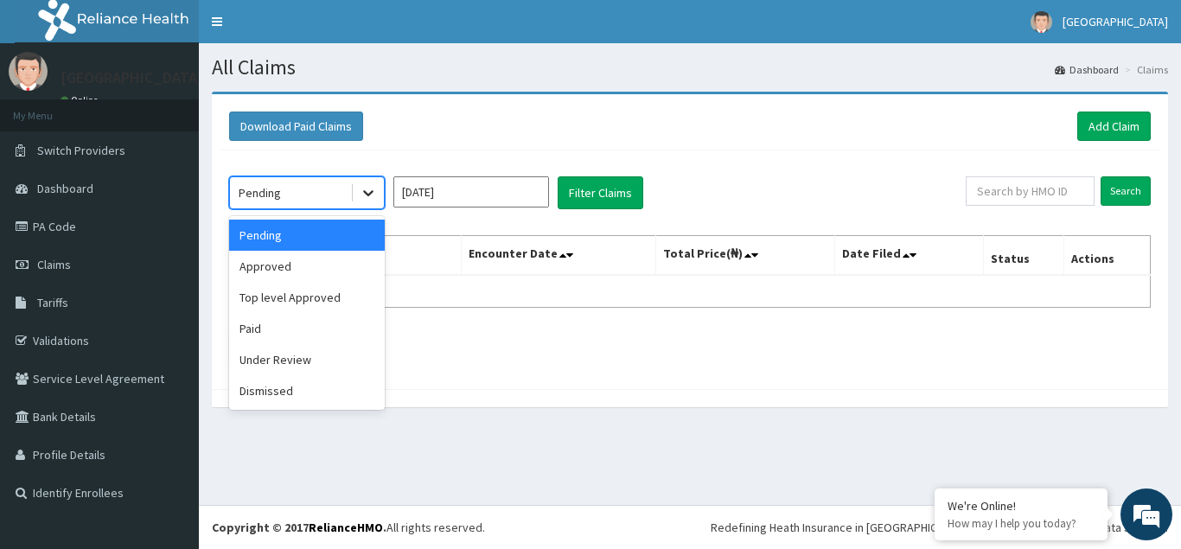
click at [371, 191] on icon at bounding box center [368, 192] width 17 height 17
click at [320, 271] on div "Approved" at bounding box center [307, 266] width 156 height 31
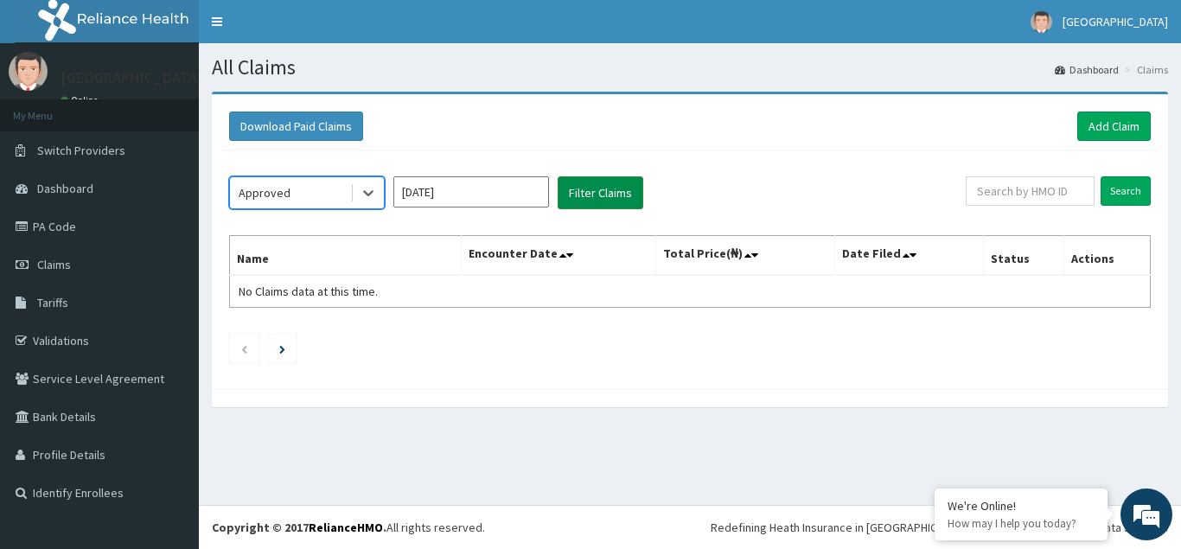
click at [587, 195] on button "Filter Claims" at bounding box center [601, 192] width 86 height 33
click at [367, 188] on icon at bounding box center [368, 192] width 17 height 17
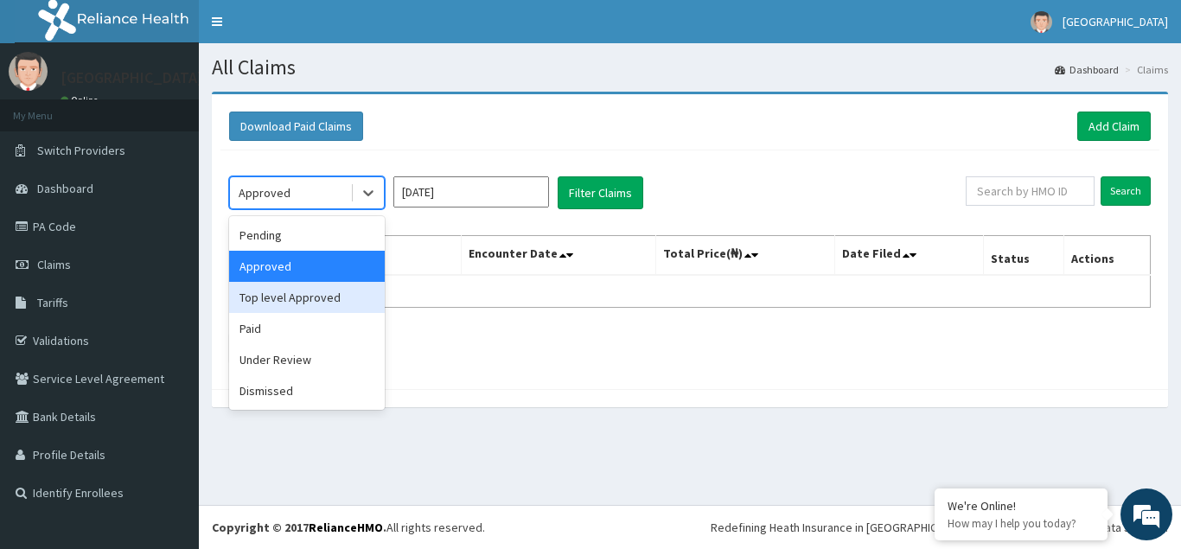
click at [299, 291] on div "Top level Approved" at bounding box center [307, 297] width 156 height 31
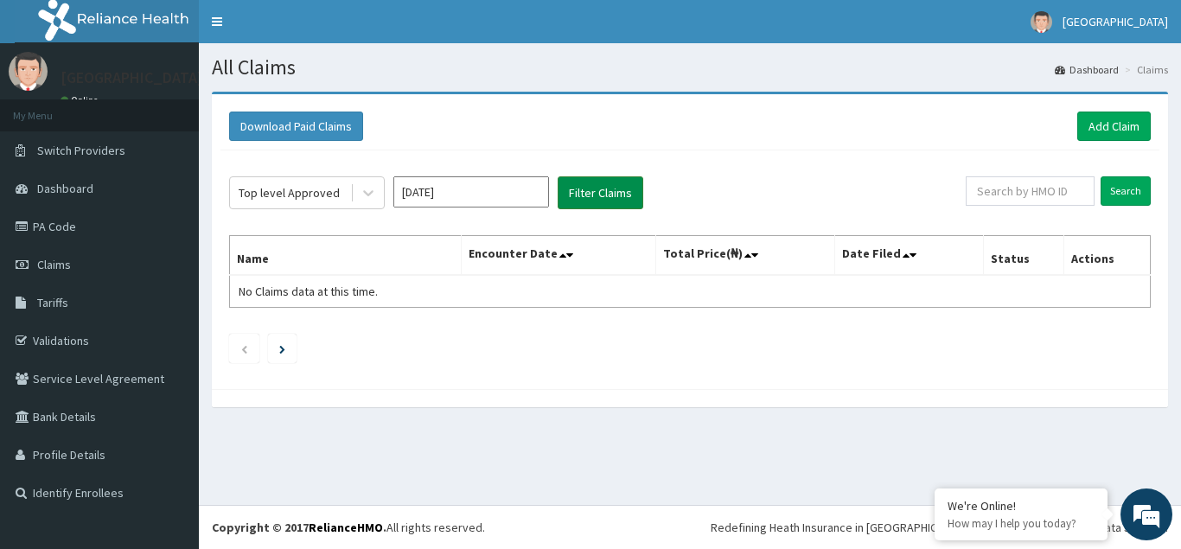
click at [620, 190] on button "Filter Claims" at bounding box center [601, 192] width 86 height 33
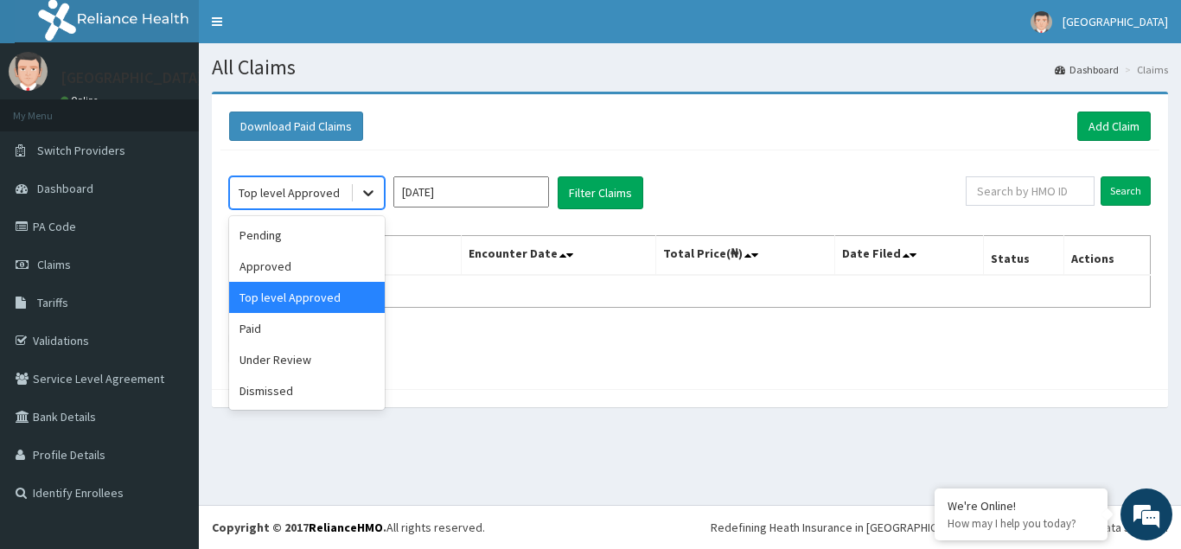
click at [368, 195] on icon at bounding box center [368, 194] width 10 height 6
click at [297, 355] on div "Under Review" at bounding box center [307, 359] width 156 height 31
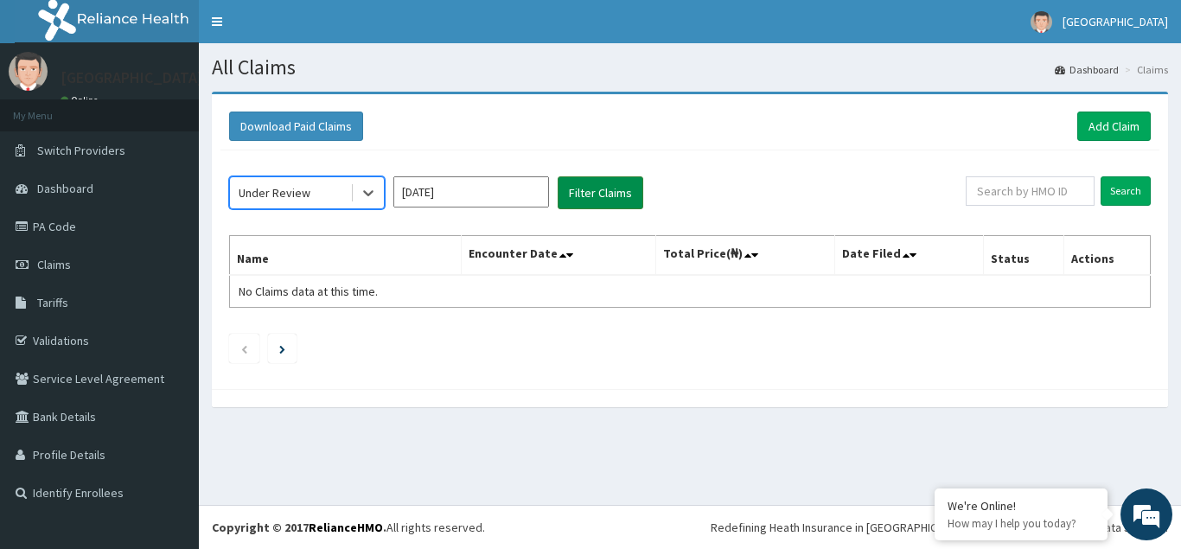
click at [590, 195] on button "Filter Claims" at bounding box center [601, 192] width 86 height 33
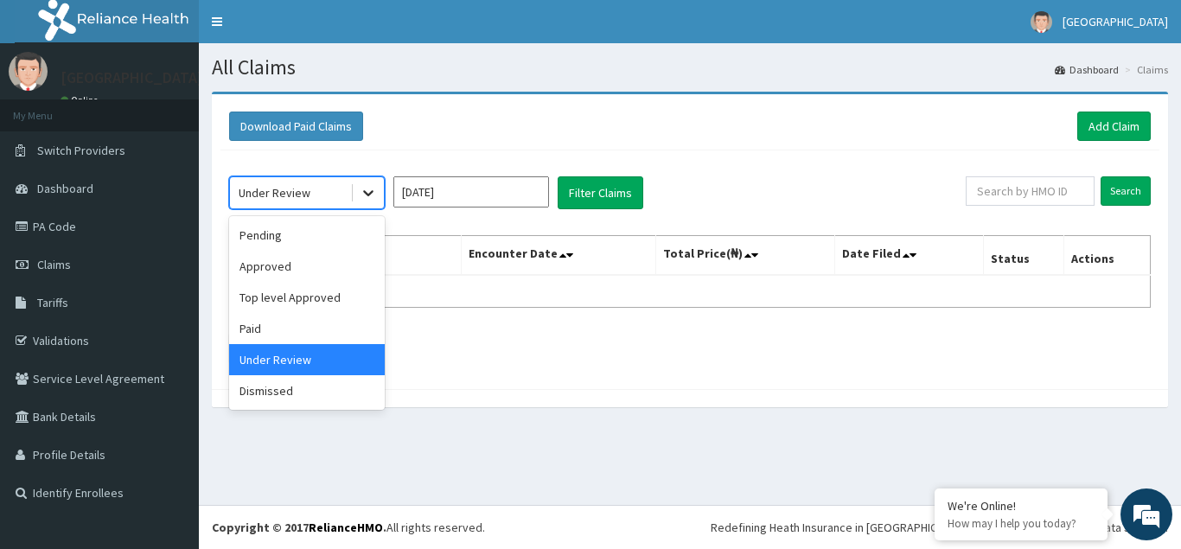
click at [371, 196] on icon at bounding box center [368, 192] width 17 height 17
drag, startPoint x: 272, startPoint y: 392, endPoint x: 289, endPoint y: 382, distance: 19.0
click at [273, 392] on div "Dismissed" at bounding box center [307, 390] width 156 height 31
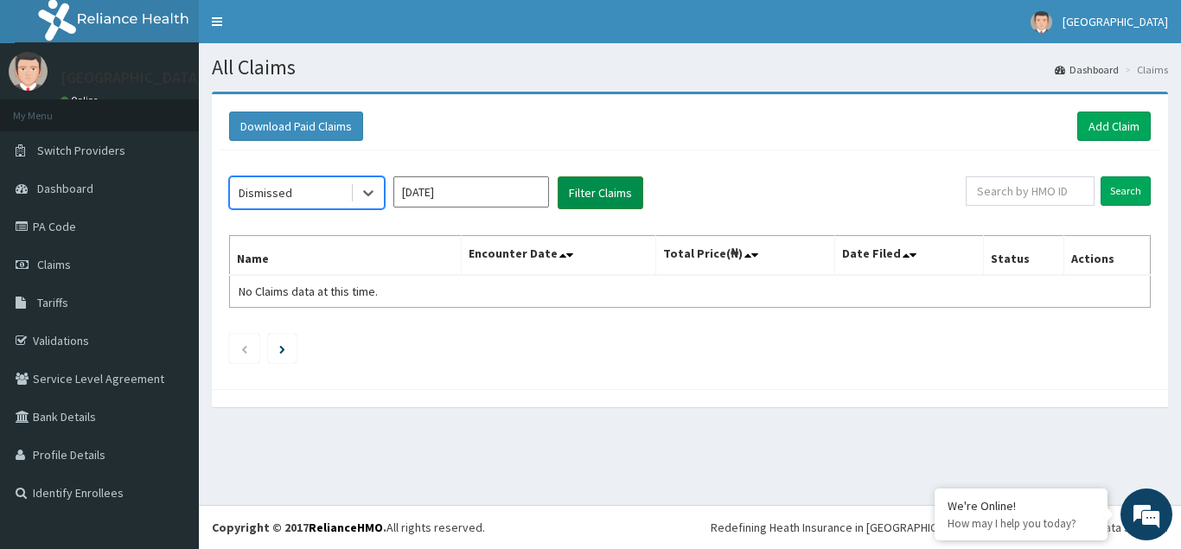
click at [580, 191] on button "Filter Claims" at bounding box center [601, 192] width 86 height 33
click at [370, 195] on icon at bounding box center [368, 192] width 17 height 17
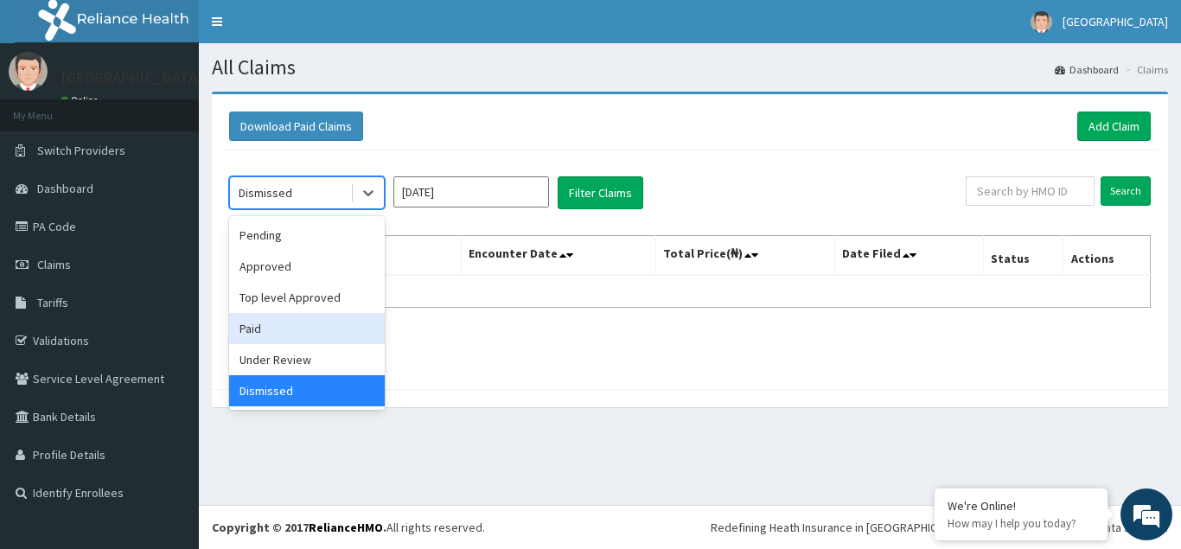
click at [254, 326] on div "Paid" at bounding box center [307, 328] width 156 height 31
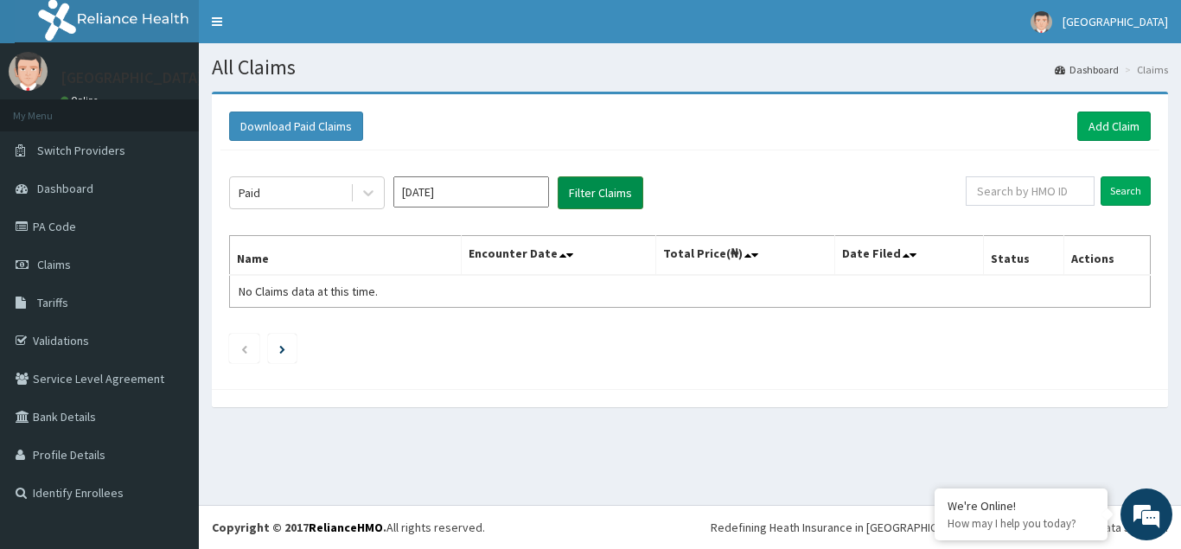
click at [585, 194] on button "Filter Claims" at bounding box center [601, 192] width 86 height 33
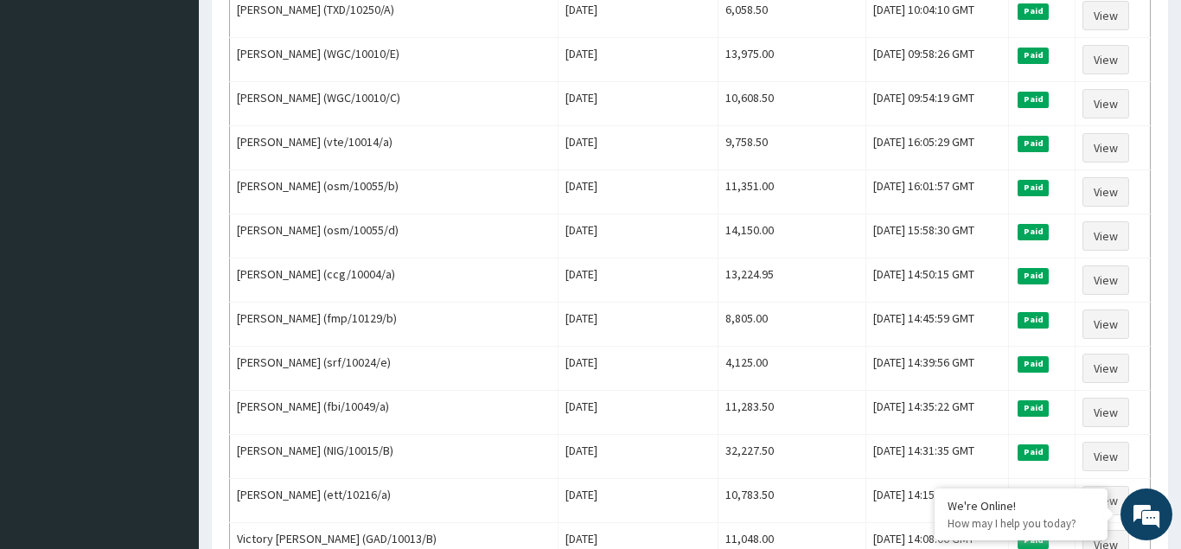
scroll to position [2106, 0]
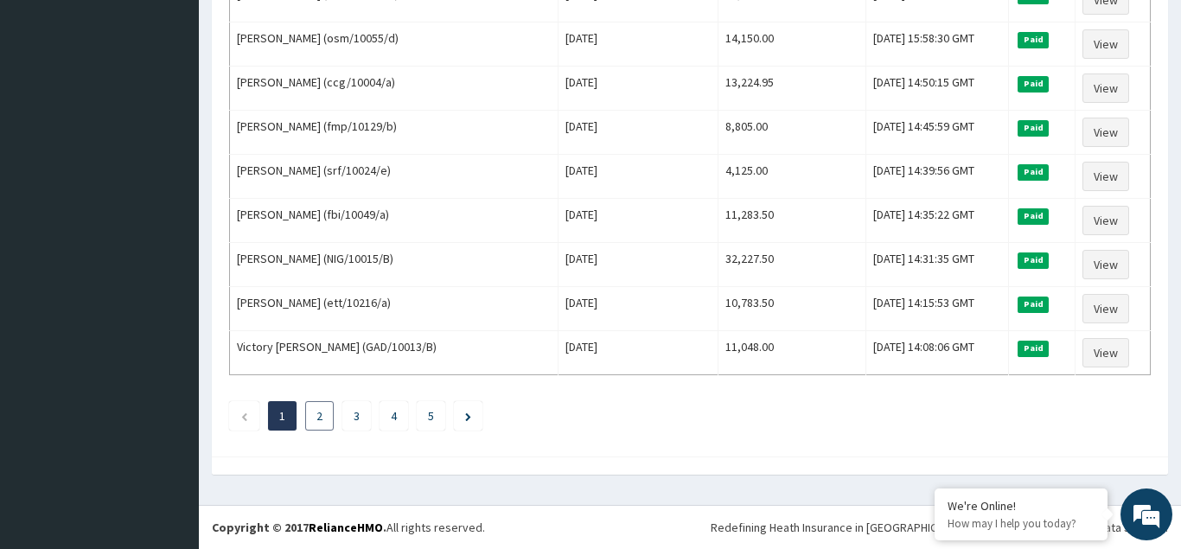
click at [317, 420] on li "2" at bounding box center [319, 415] width 29 height 29
click at [320, 416] on link "2" at bounding box center [320, 416] width 6 height 16
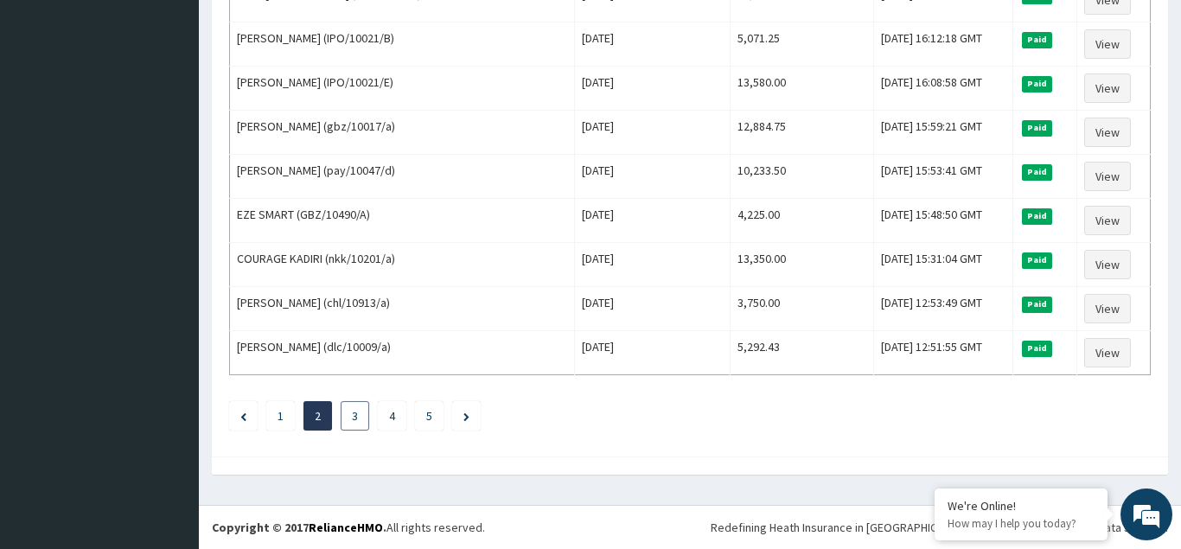
click at [355, 415] on link "3" at bounding box center [355, 416] width 6 height 16
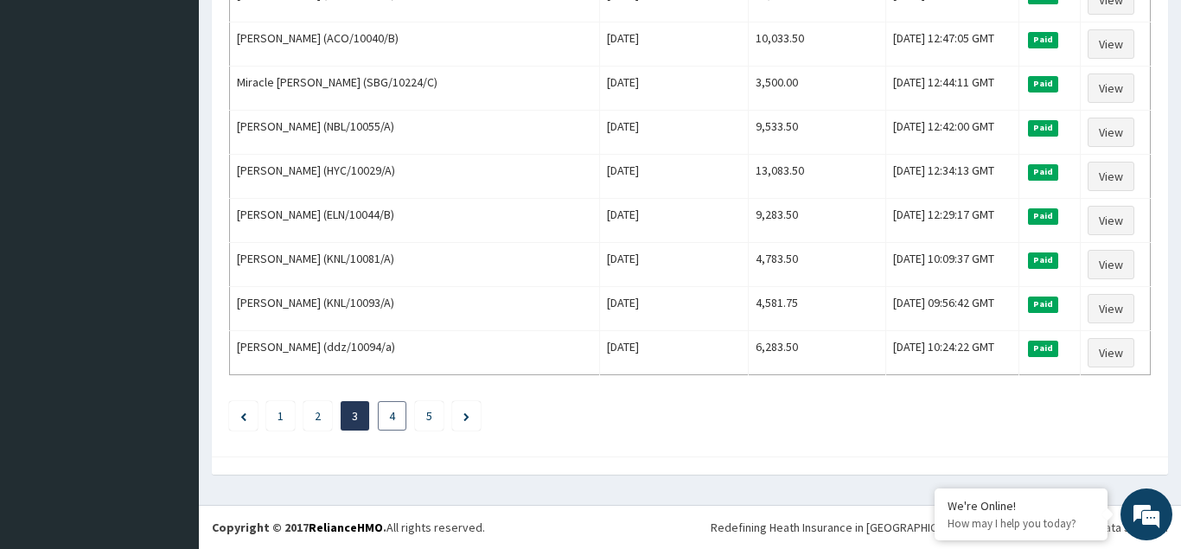
click at [393, 413] on link "4" at bounding box center [392, 416] width 6 height 16
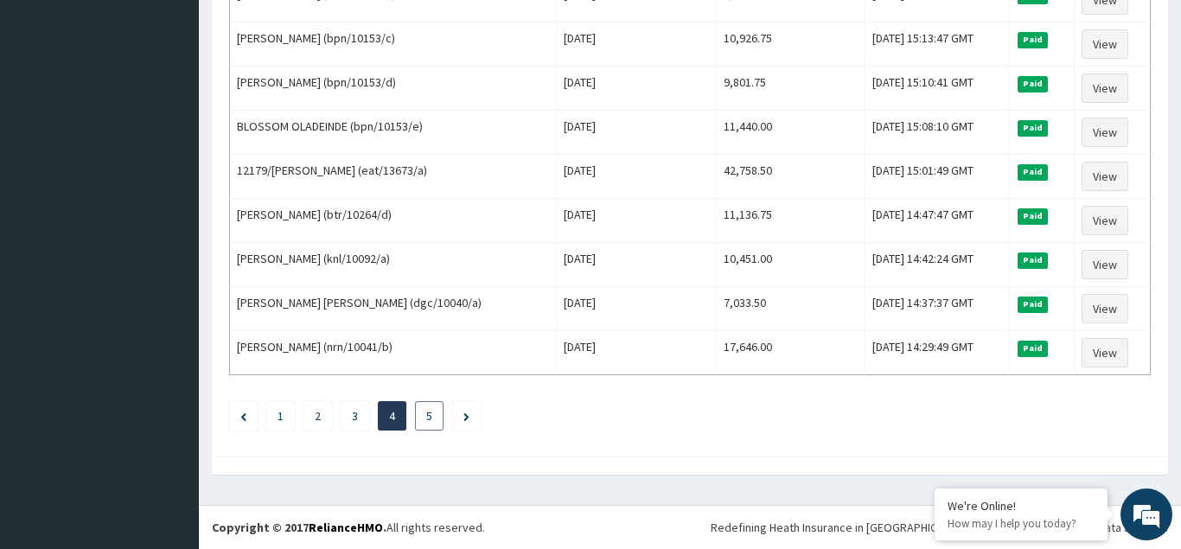
click at [430, 414] on link "5" at bounding box center [429, 416] width 6 height 16
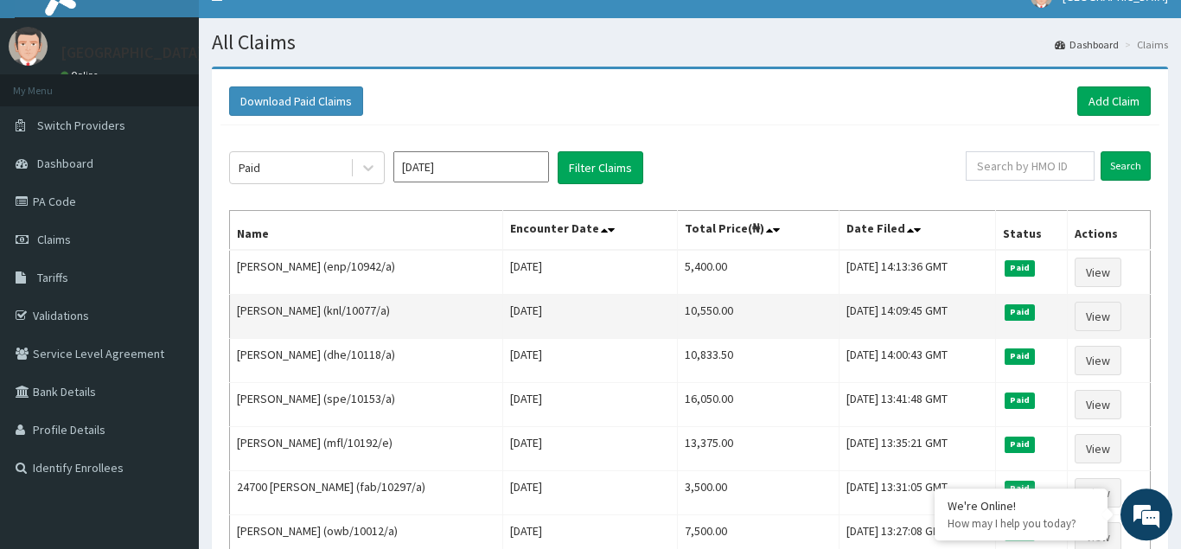
scroll to position [0, 0]
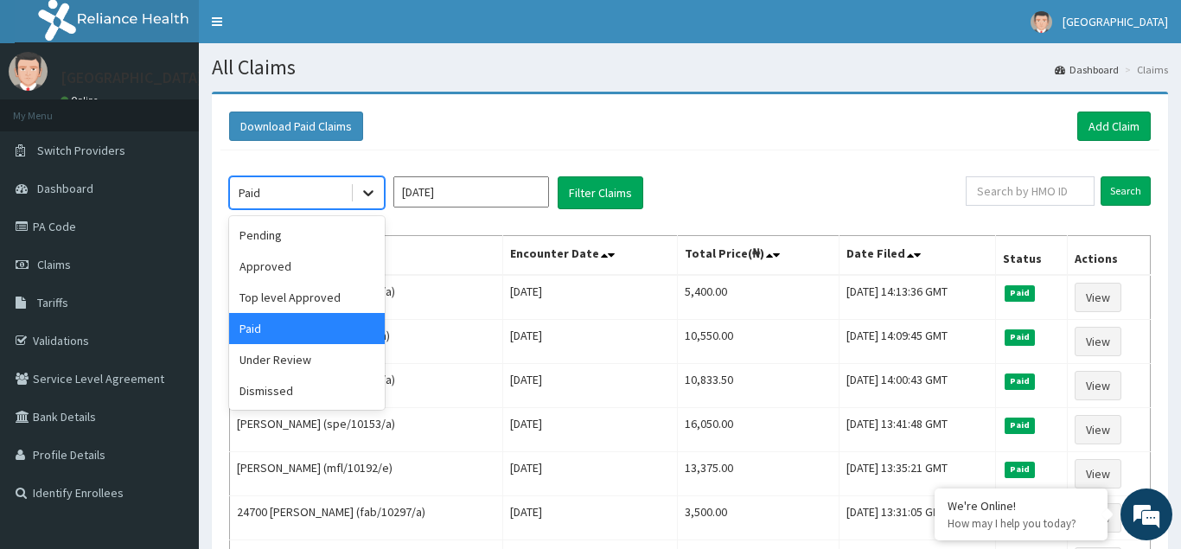
click at [368, 194] on icon at bounding box center [368, 192] width 17 height 17
click at [464, 200] on input "[DATE]" at bounding box center [471, 191] width 156 height 31
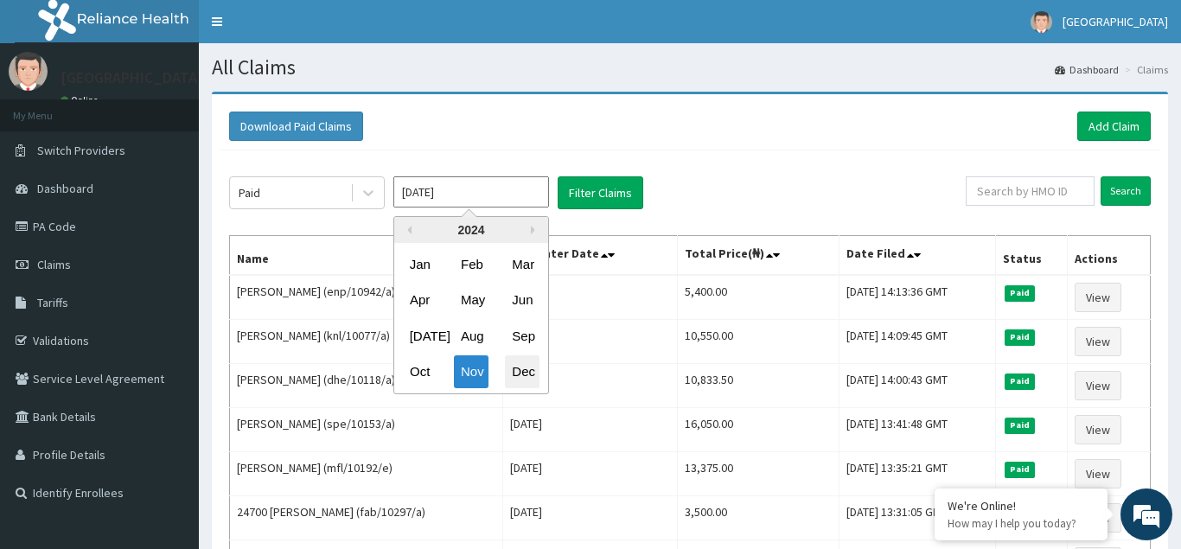
click at [523, 372] on div "Dec" at bounding box center [522, 372] width 35 height 32
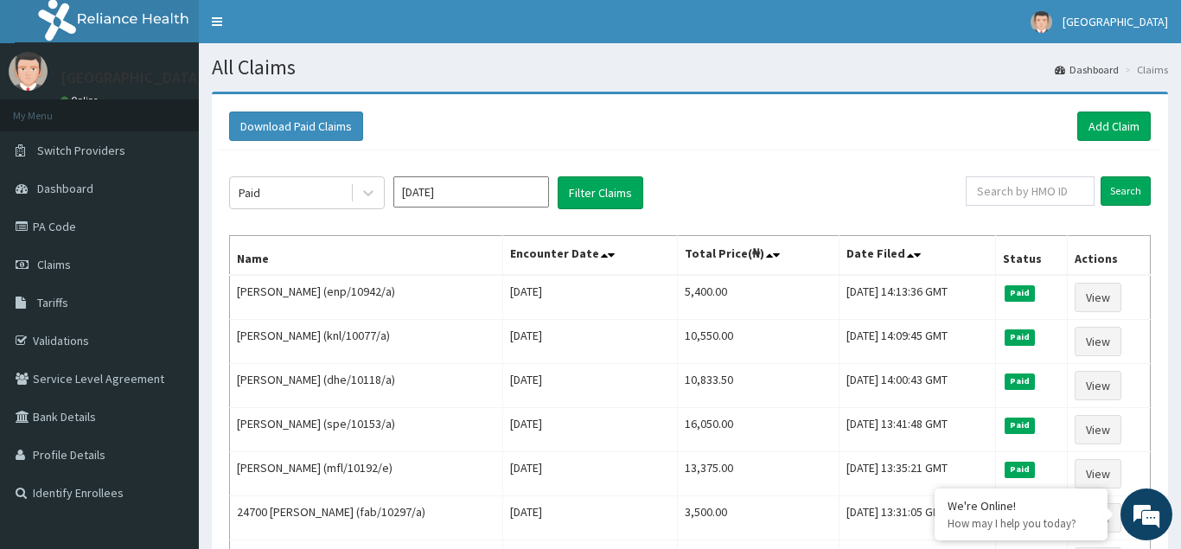
type input "[DATE]"
click at [365, 193] on icon at bounding box center [368, 194] width 10 height 6
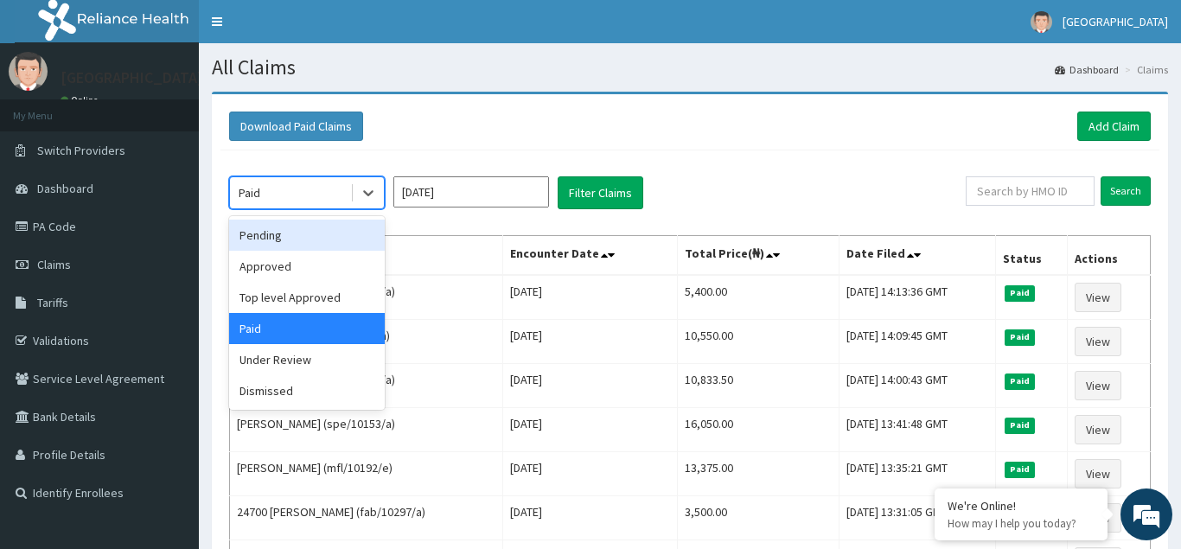
click at [275, 236] on div "Pending" at bounding box center [307, 235] width 156 height 31
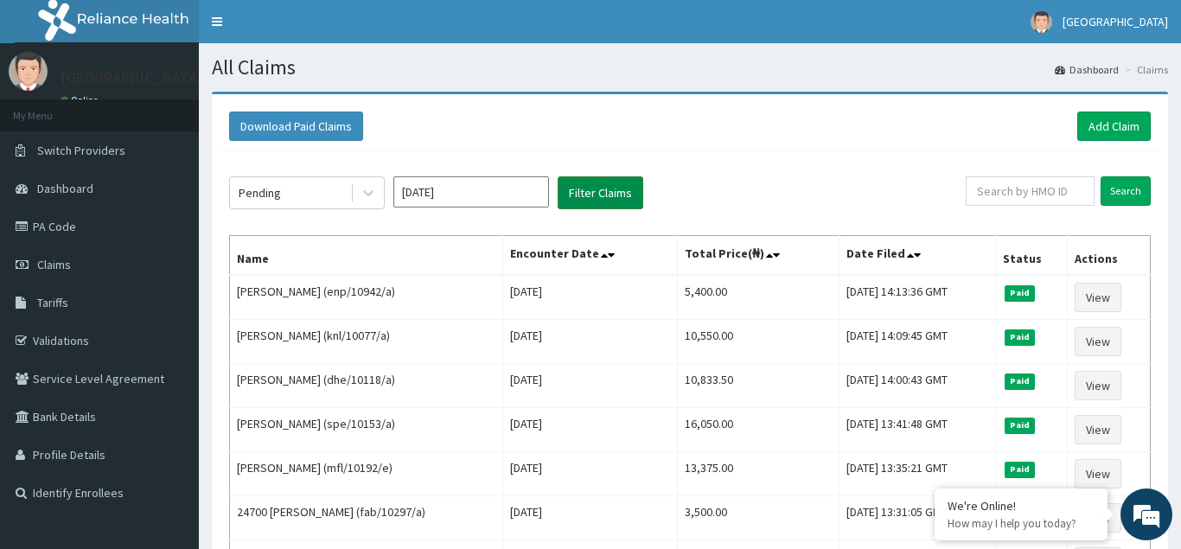
click at [588, 189] on button "Filter Claims" at bounding box center [601, 192] width 86 height 33
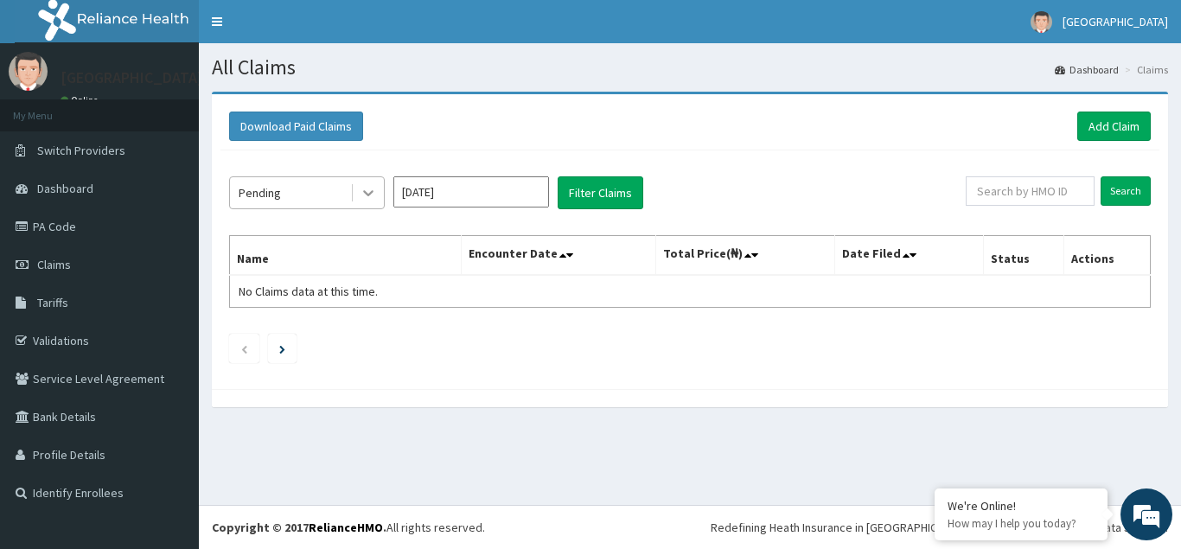
click at [376, 195] on icon at bounding box center [368, 192] width 17 height 17
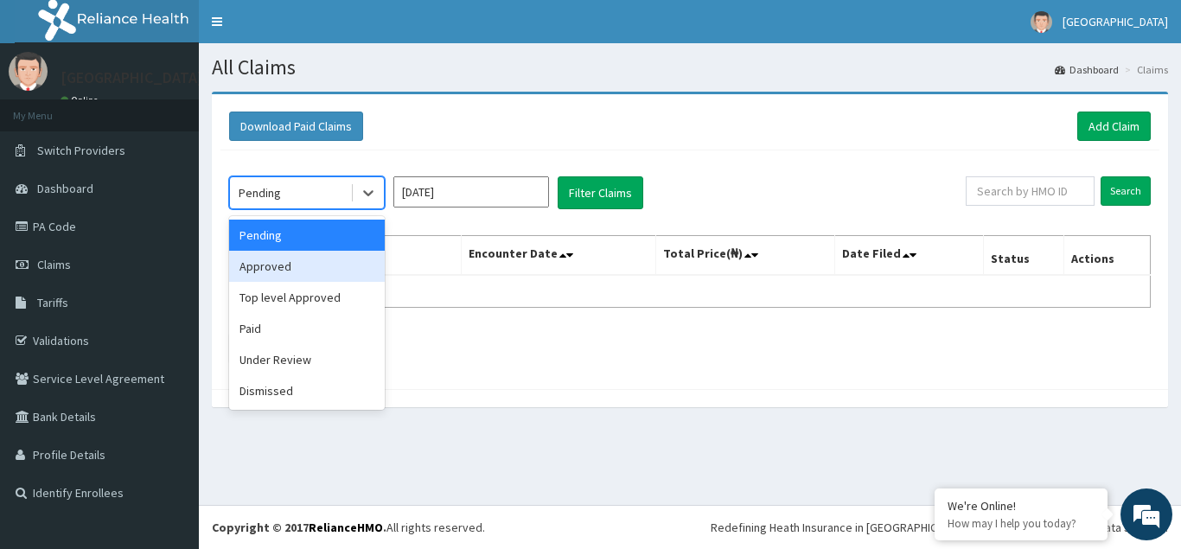
click at [272, 267] on div "Approved" at bounding box center [307, 266] width 156 height 31
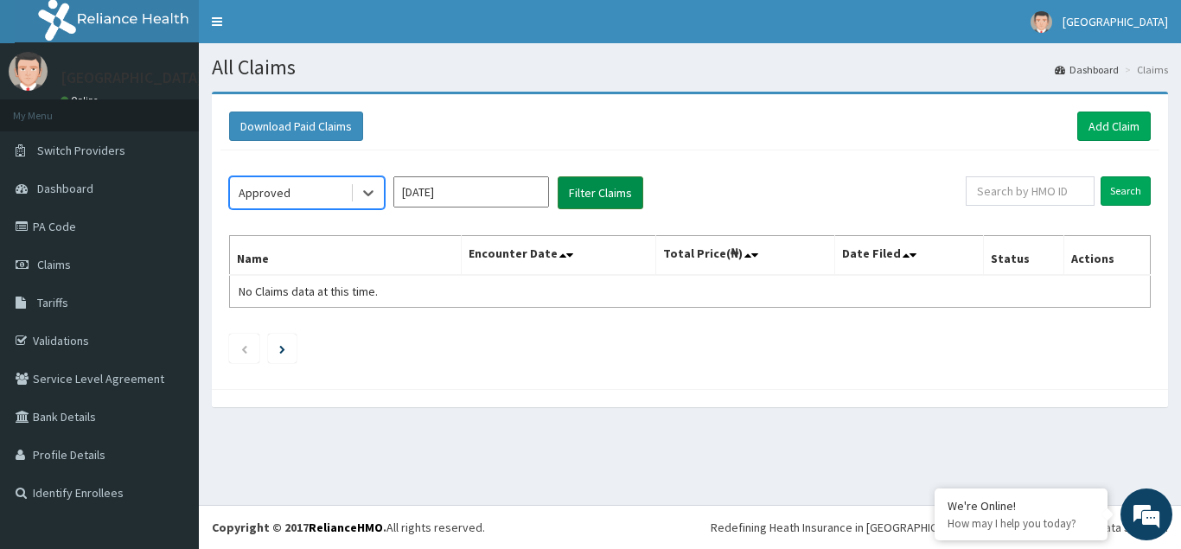
click at [595, 194] on button "Filter Claims" at bounding box center [601, 192] width 86 height 33
click at [371, 192] on icon at bounding box center [368, 192] width 17 height 17
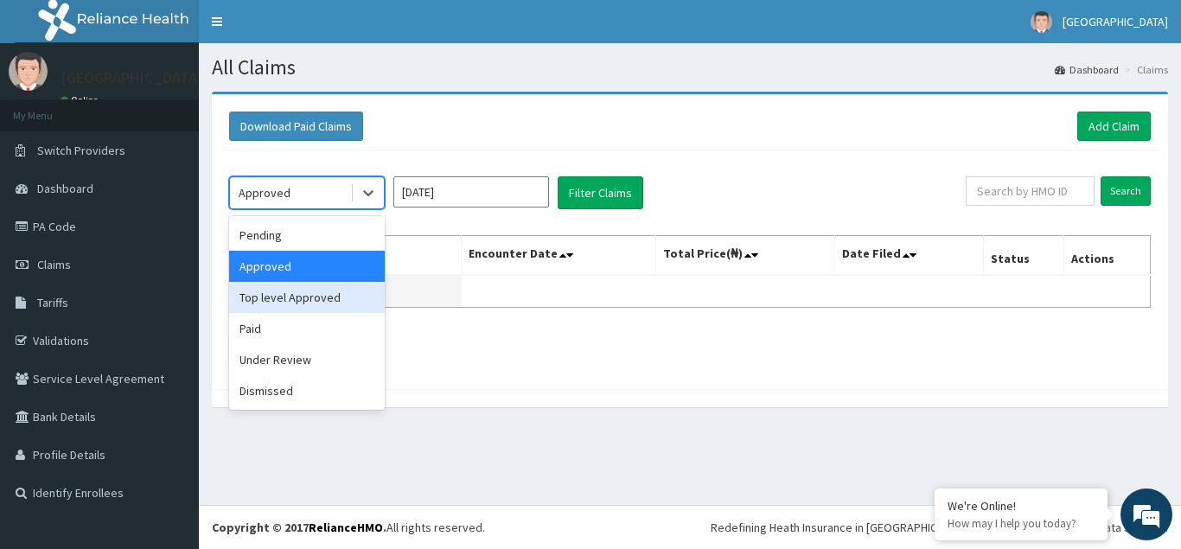
click at [277, 293] on div "Top level Approved" at bounding box center [307, 297] width 156 height 31
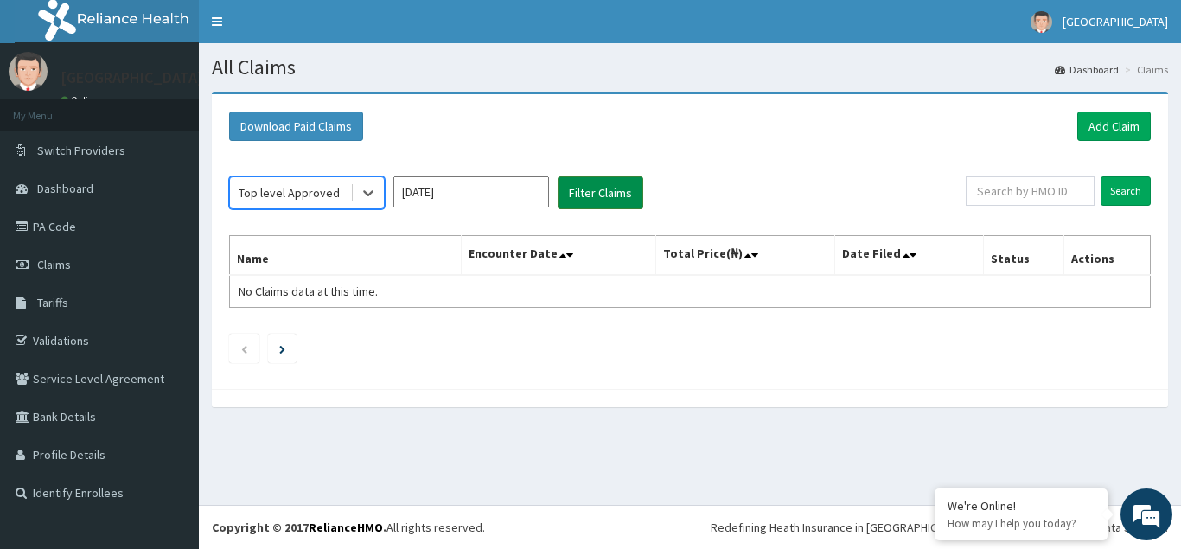
click at [606, 193] on button "Filter Claims" at bounding box center [601, 192] width 86 height 33
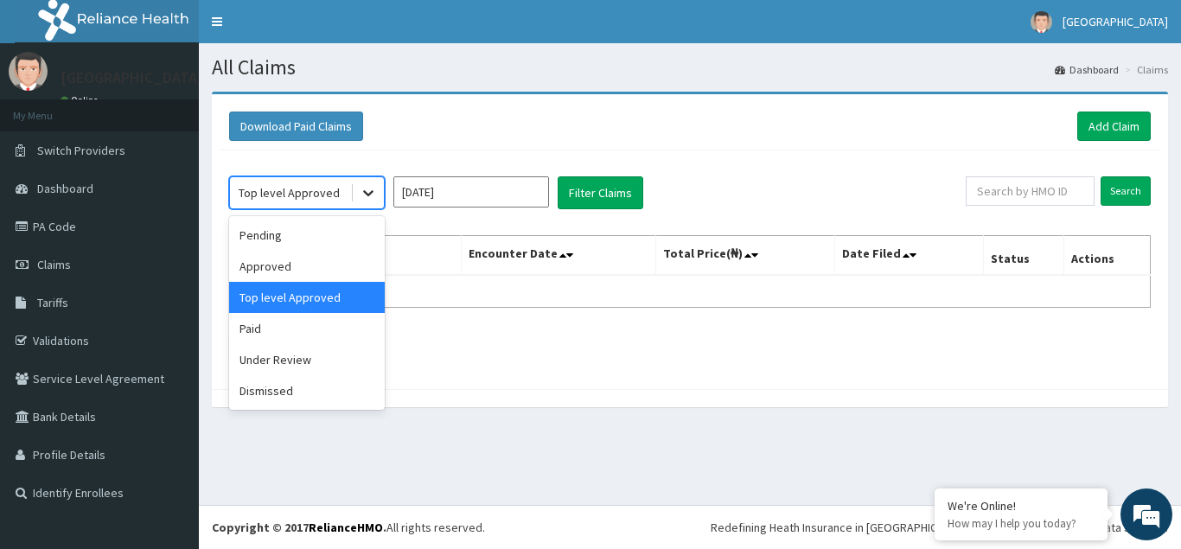
click at [370, 196] on icon at bounding box center [368, 192] width 17 height 17
click at [273, 348] on div "Under Review" at bounding box center [307, 359] width 156 height 31
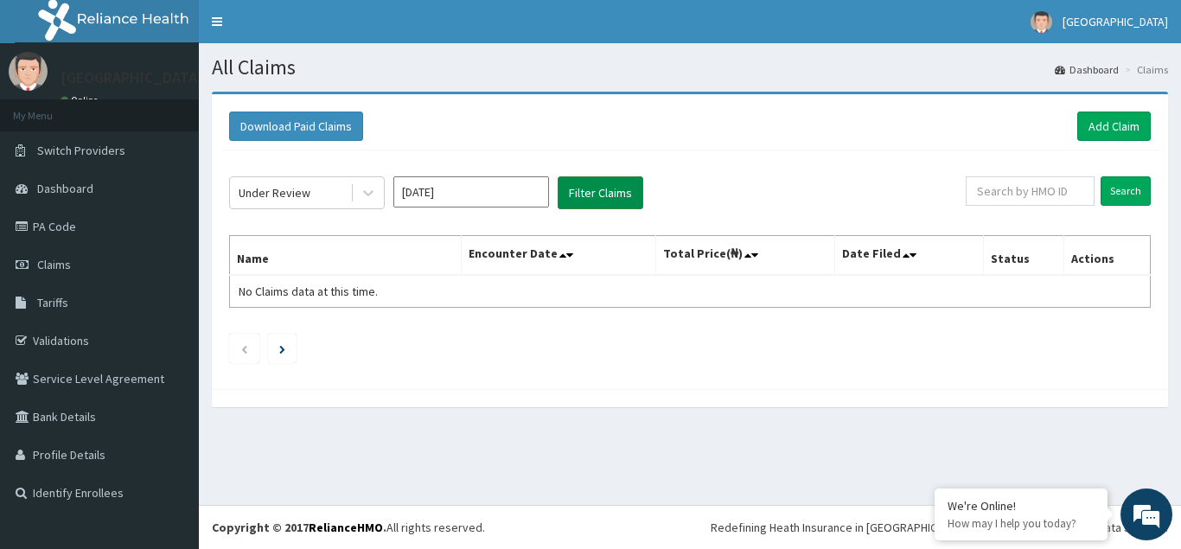
click at [611, 198] on button "Filter Claims" at bounding box center [601, 192] width 86 height 33
click at [369, 189] on icon at bounding box center [368, 192] width 17 height 17
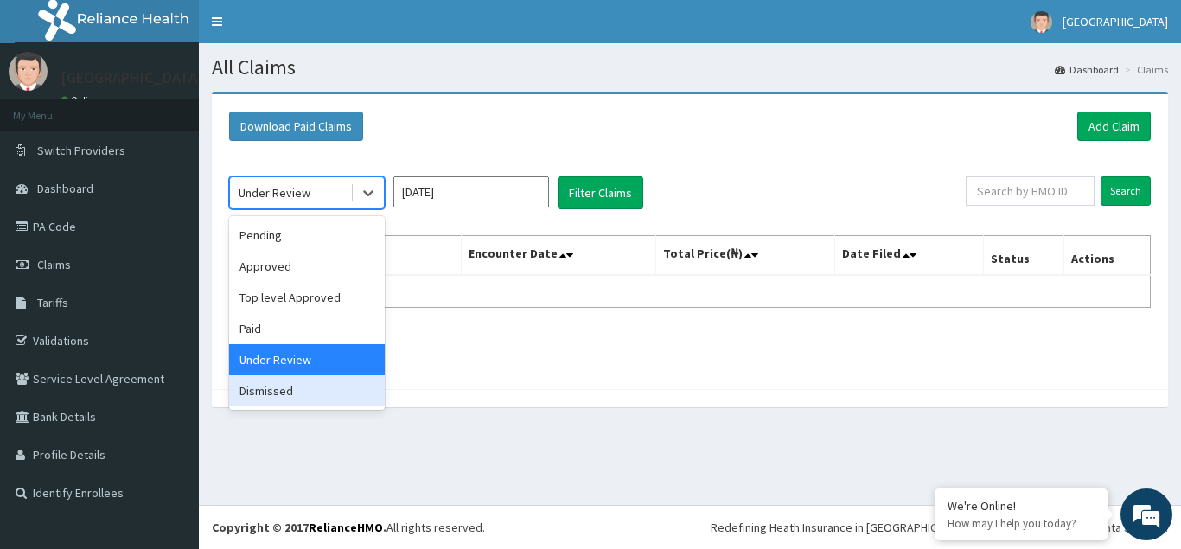
click at [281, 394] on div "Dismissed" at bounding box center [307, 390] width 156 height 31
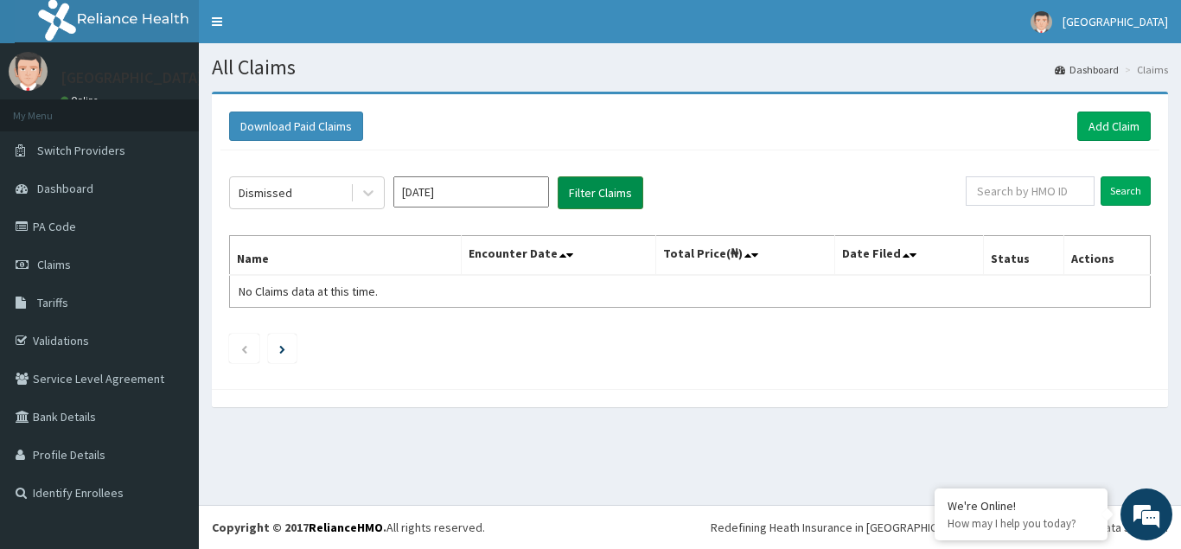
click at [605, 197] on button "Filter Claims" at bounding box center [601, 192] width 86 height 33
click at [374, 193] on icon at bounding box center [368, 192] width 17 height 17
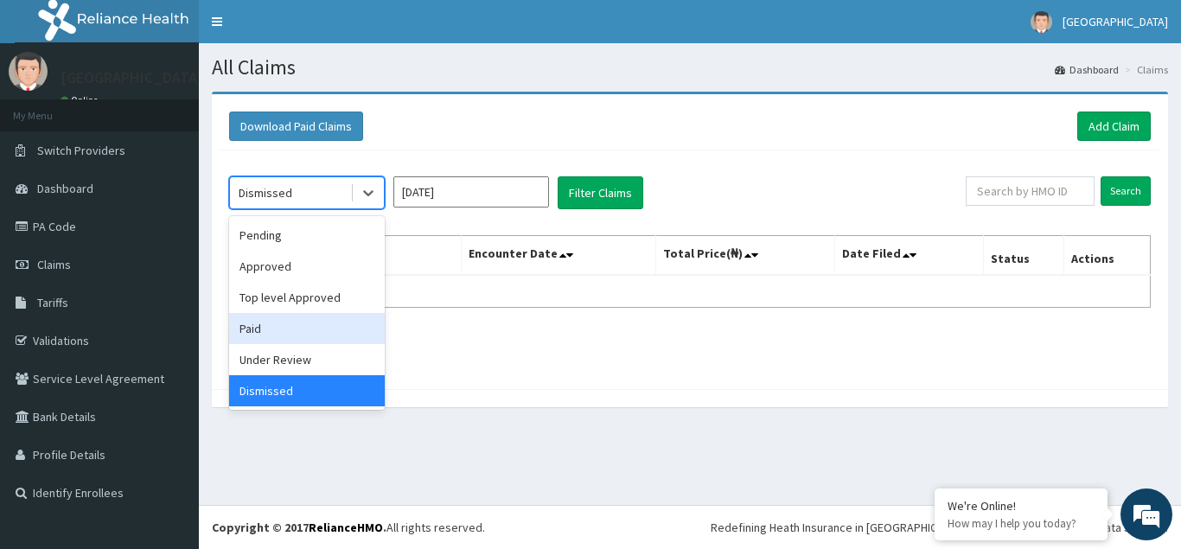
click at [261, 321] on div "Paid" at bounding box center [307, 328] width 156 height 31
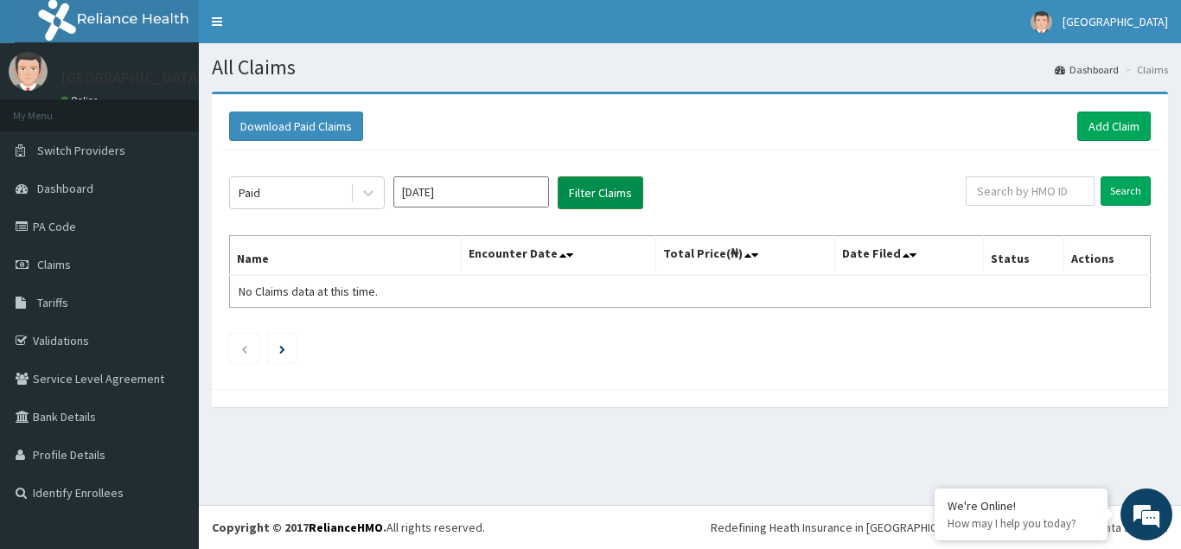
click at [593, 192] on button "Filter Claims" at bounding box center [601, 192] width 86 height 33
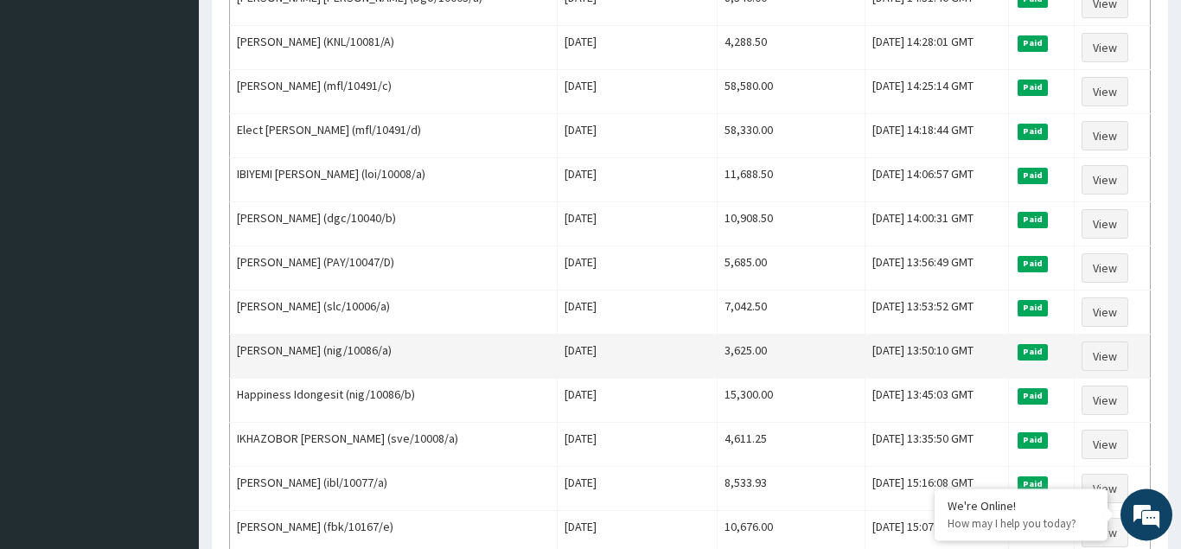
scroll to position [2106, 0]
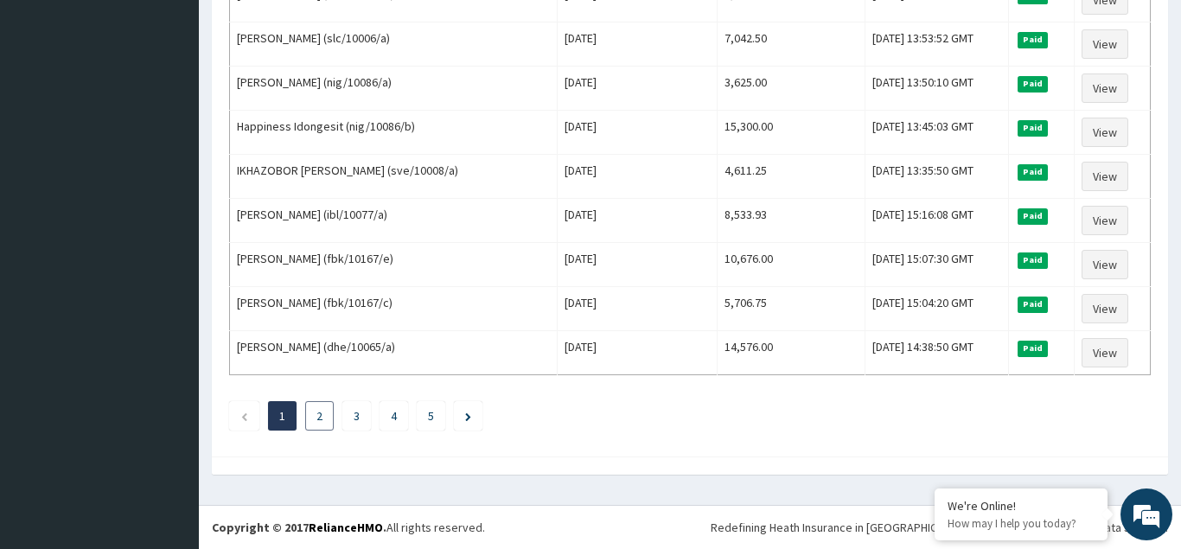
click at [319, 419] on link "2" at bounding box center [320, 416] width 6 height 16
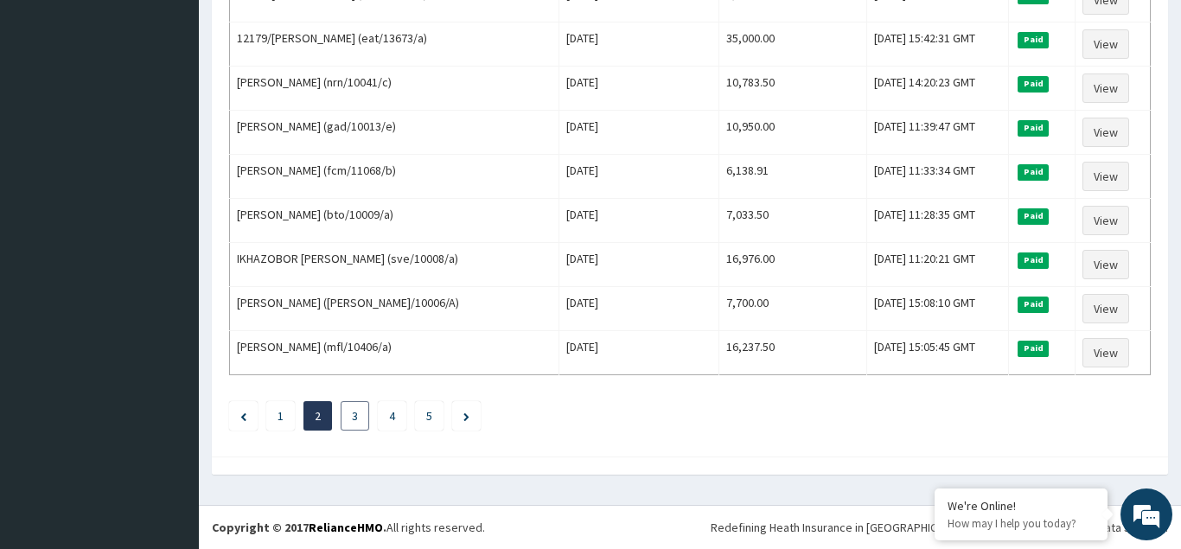
click at [356, 420] on link "3" at bounding box center [355, 416] width 6 height 16
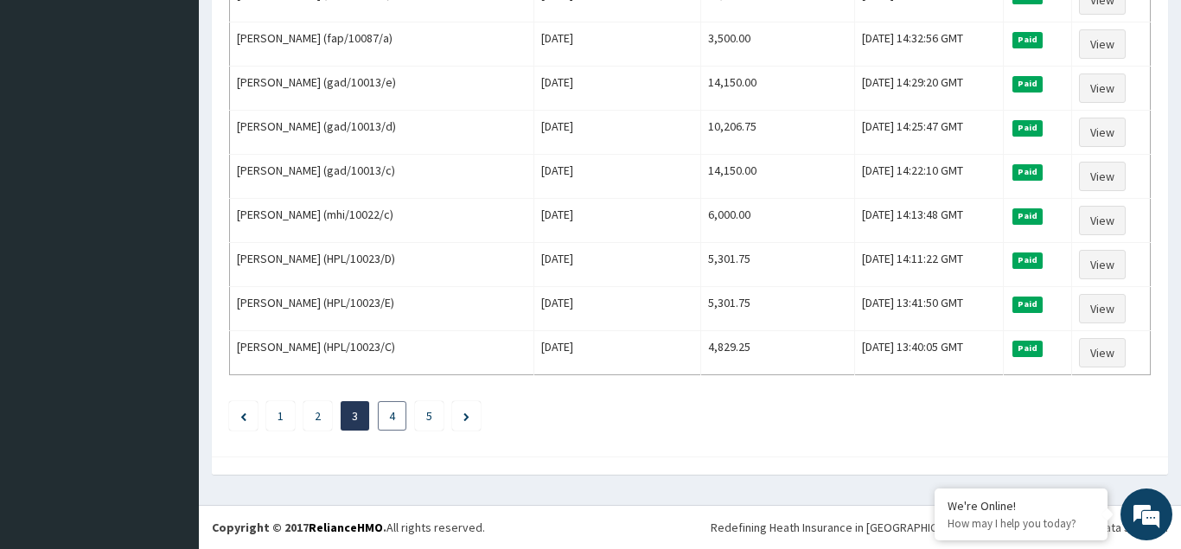
click at [396, 420] on li "4" at bounding box center [392, 415] width 29 height 29
click at [390, 418] on link "4" at bounding box center [392, 416] width 6 height 16
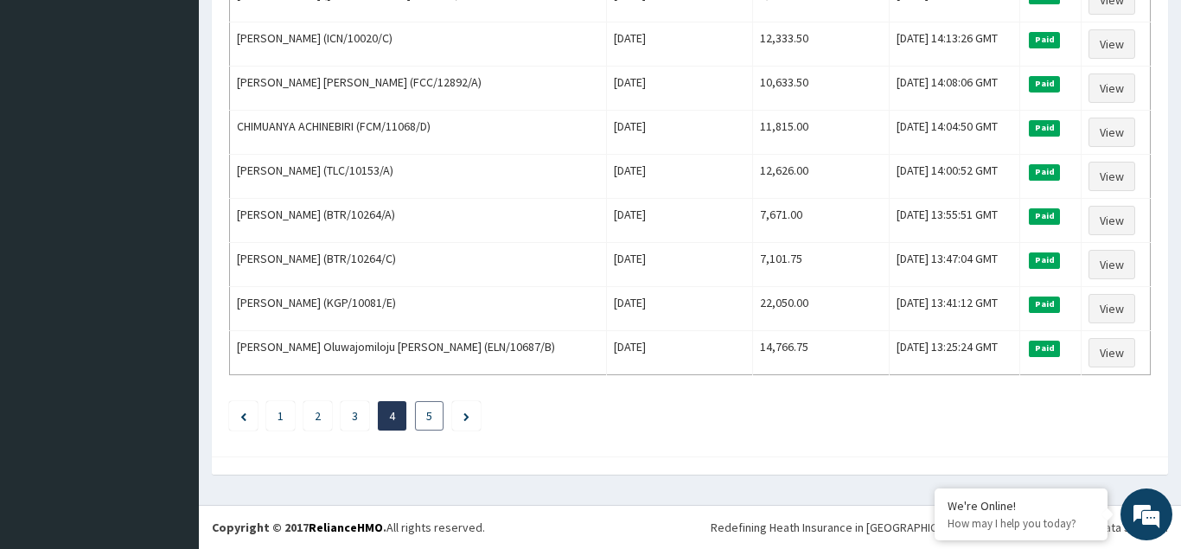
click at [431, 417] on link "5" at bounding box center [429, 416] width 6 height 16
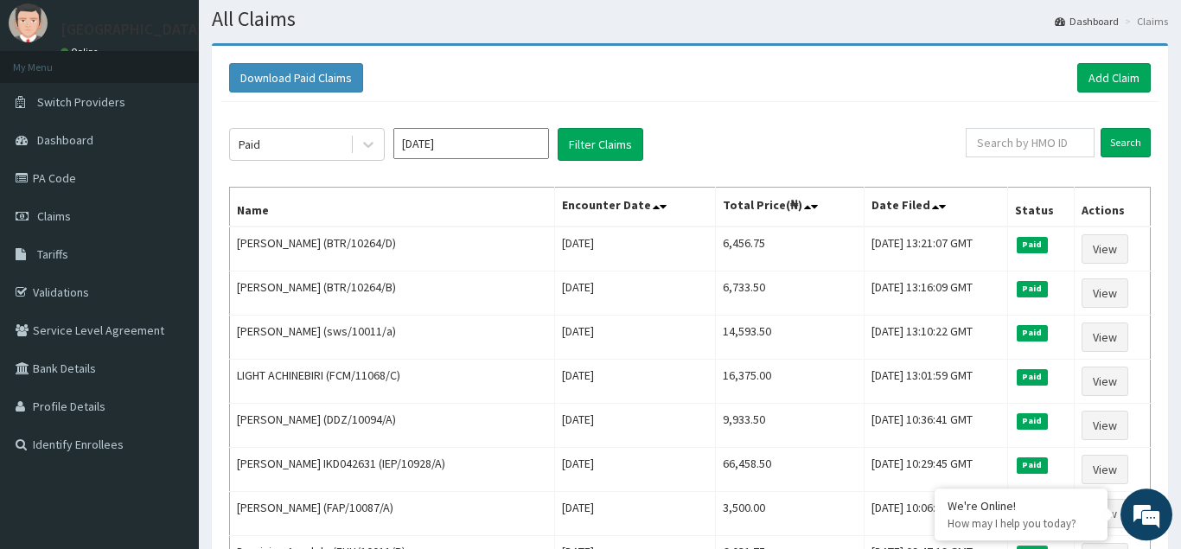
scroll to position [0, 0]
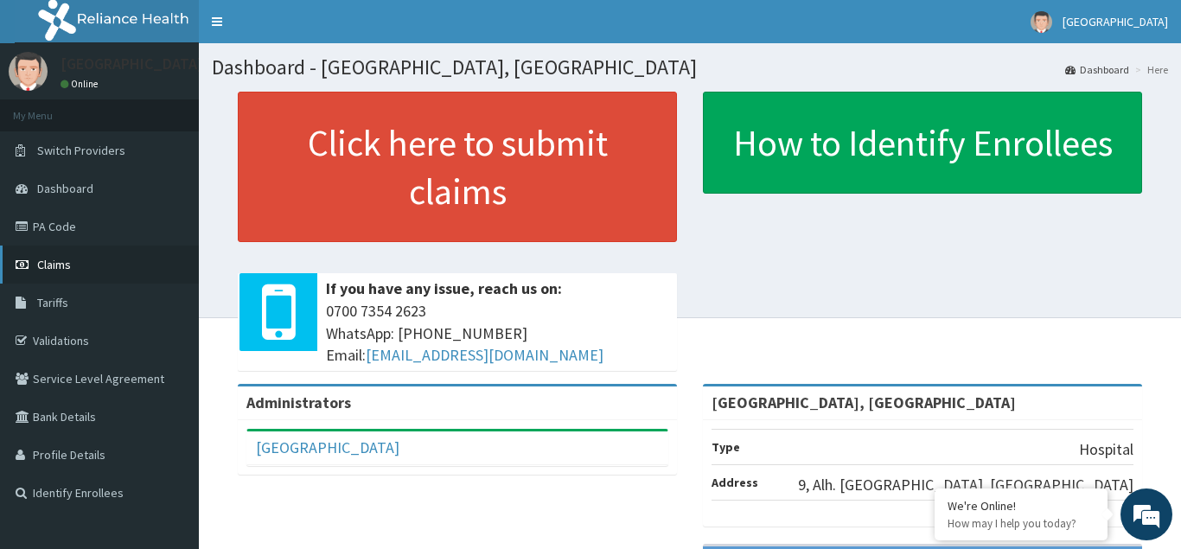
click at [50, 268] on span "Claims" at bounding box center [54, 265] width 34 height 16
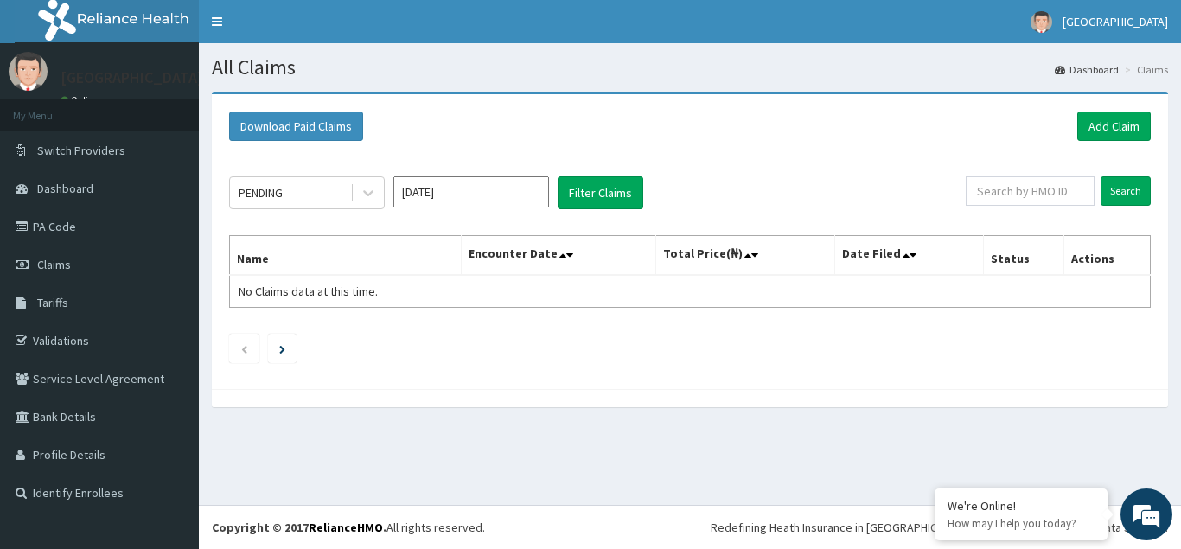
click at [469, 189] on input "[DATE]" at bounding box center [471, 191] width 156 height 31
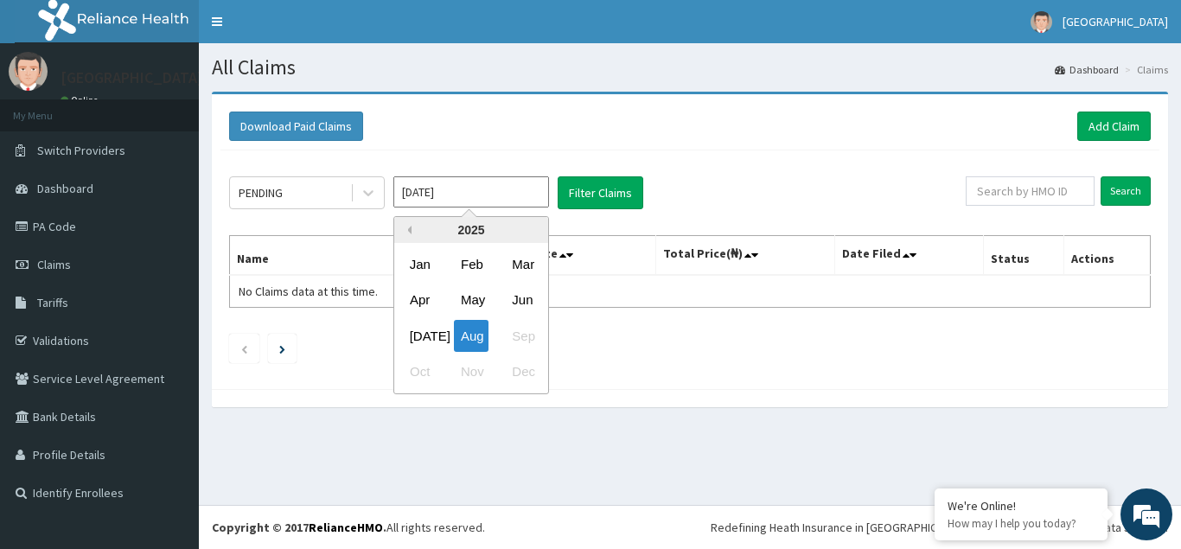
click at [407, 231] on button "Previous Year" at bounding box center [407, 230] width 9 height 9
click at [423, 268] on div "Jan" at bounding box center [420, 264] width 35 height 32
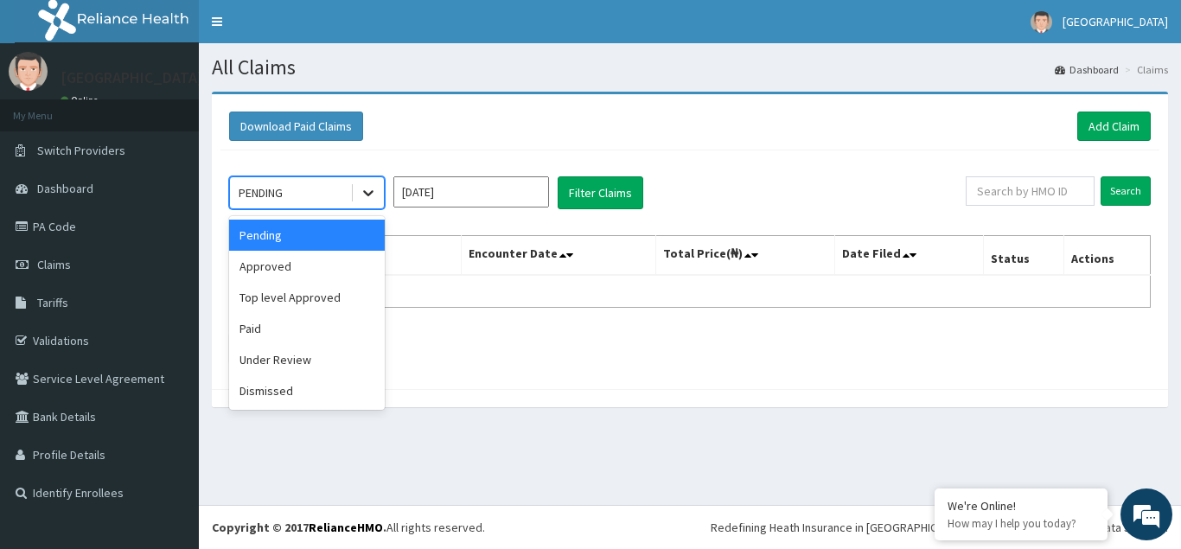
click at [368, 193] on icon at bounding box center [368, 192] width 17 height 17
click at [372, 192] on icon at bounding box center [368, 194] width 10 height 6
click at [321, 238] on div "Pending" at bounding box center [307, 235] width 156 height 31
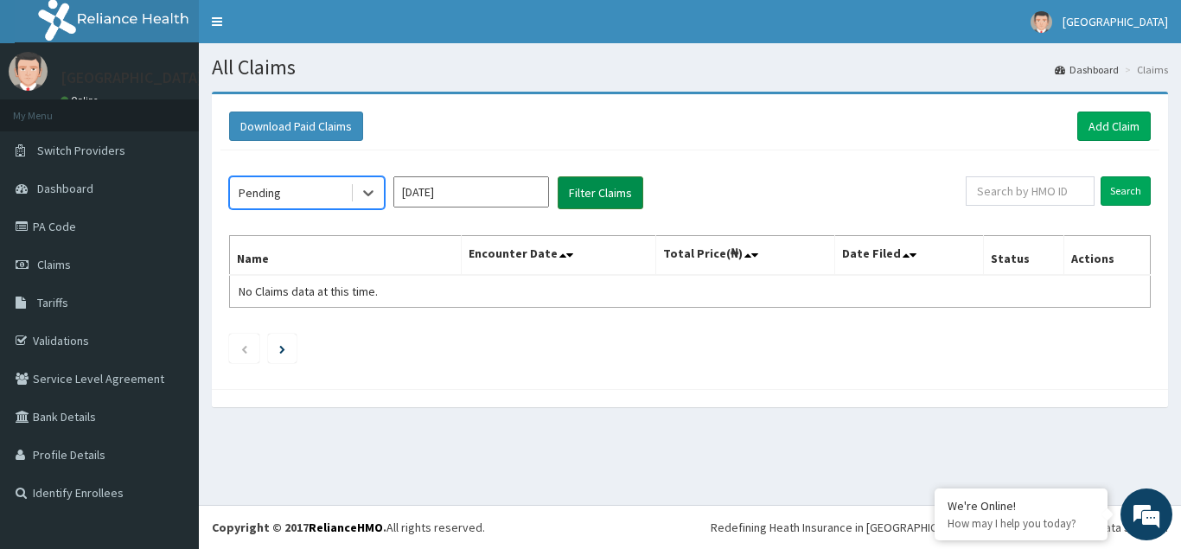
click at [571, 184] on button "Filter Claims" at bounding box center [601, 192] width 86 height 33
click at [372, 190] on icon at bounding box center [368, 192] width 17 height 17
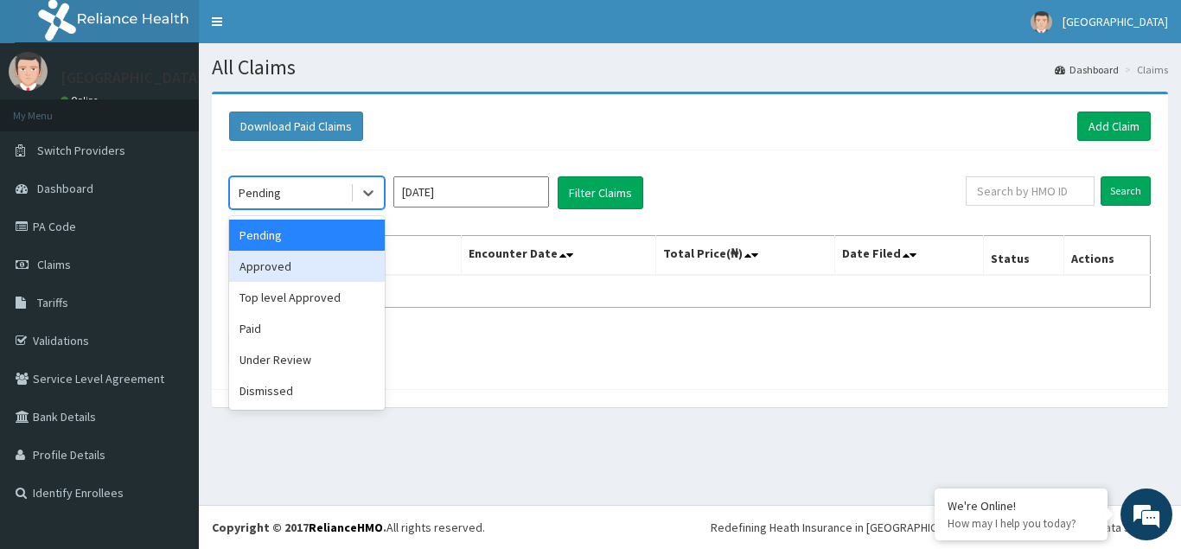
click at [291, 265] on div "Approved" at bounding box center [307, 266] width 156 height 31
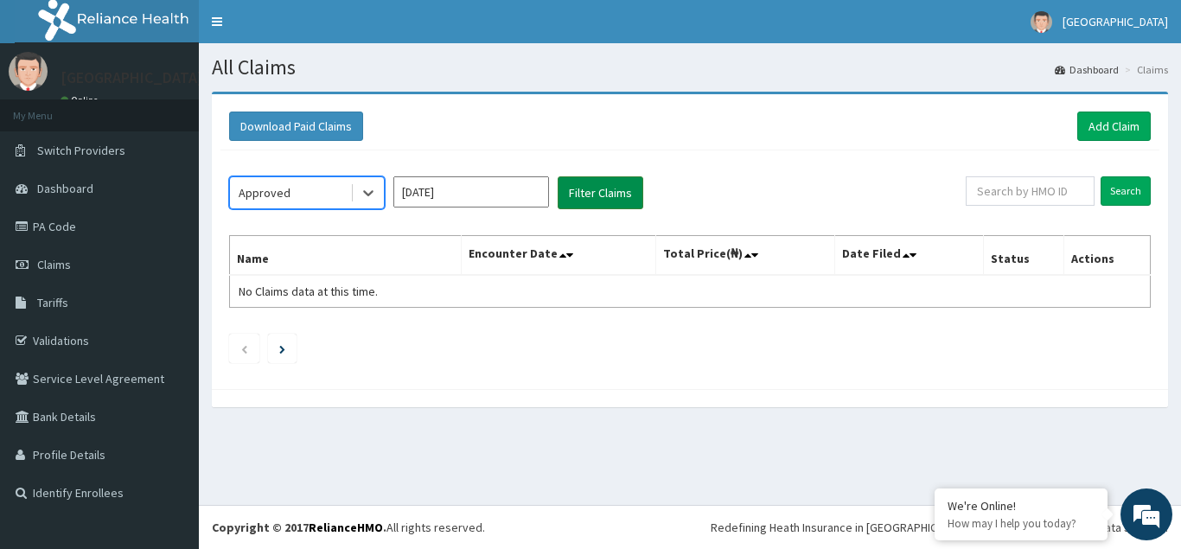
click at [601, 193] on button "Filter Claims" at bounding box center [601, 192] width 86 height 33
click at [372, 193] on icon at bounding box center [368, 194] width 10 height 6
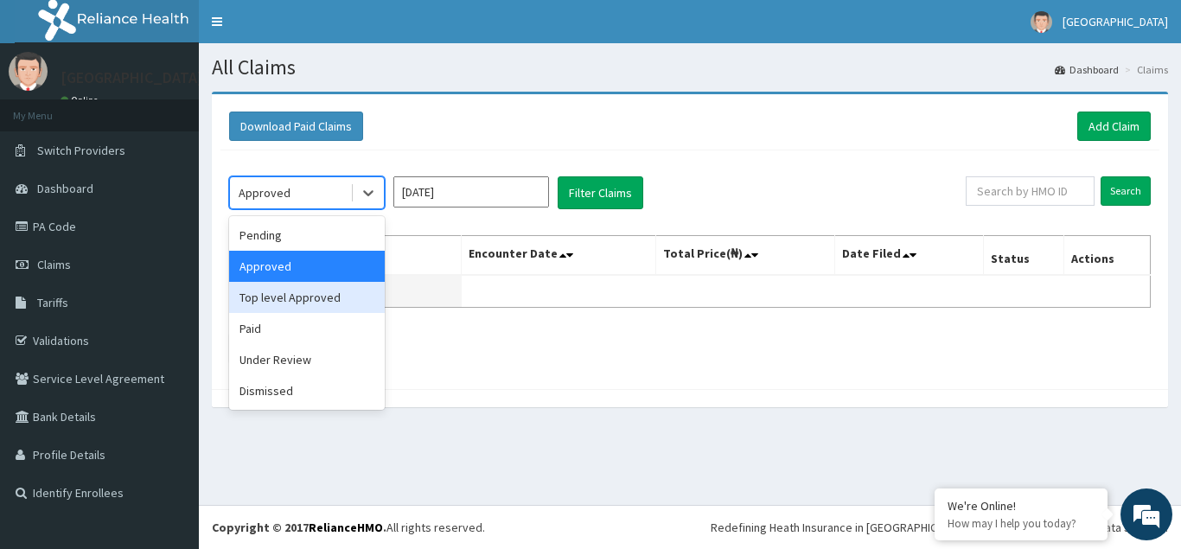
click at [301, 296] on div "Top level Approved" at bounding box center [307, 297] width 156 height 31
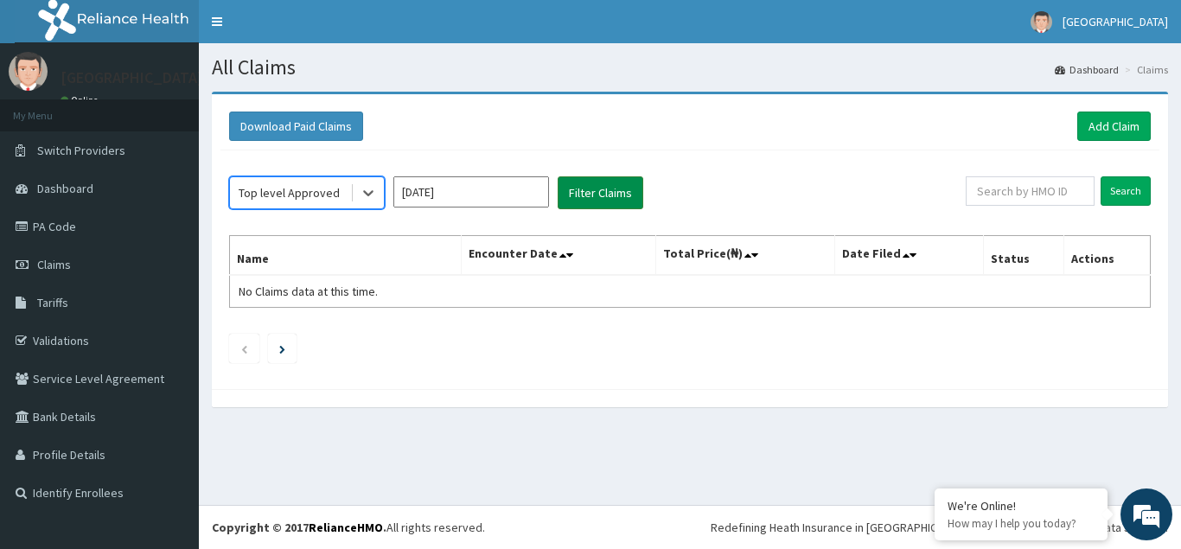
click at [610, 187] on button "Filter Claims" at bounding box center [601, 192] width 86 height 33
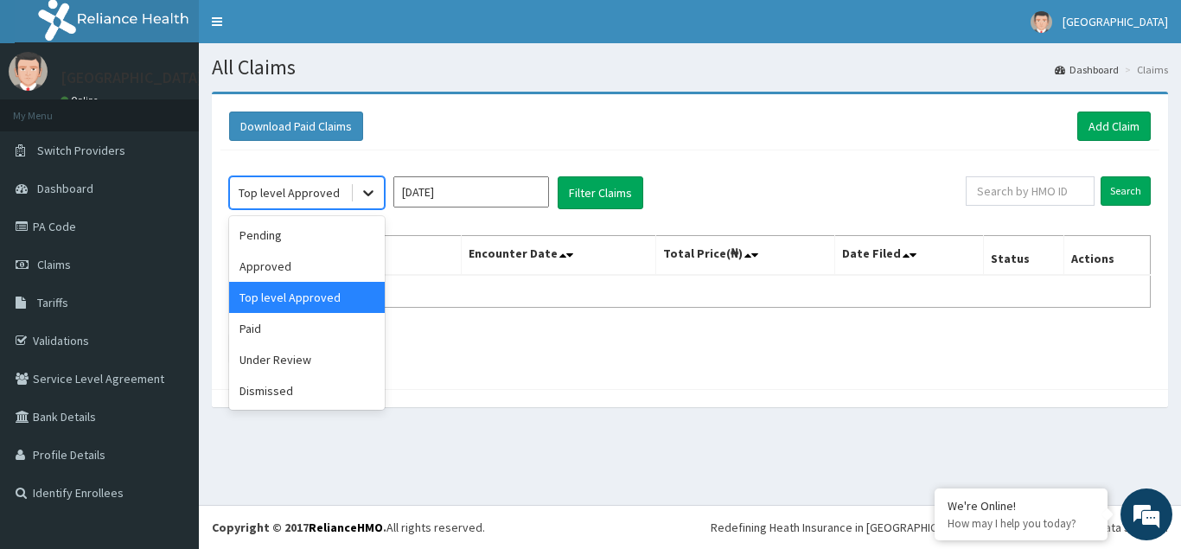
click at [371, 194] on icon at bounding box center [368, 194] width 10 height 6
click at [283, 363] on div "Under Review" at bounding box center [307, 359] width 156 height 31
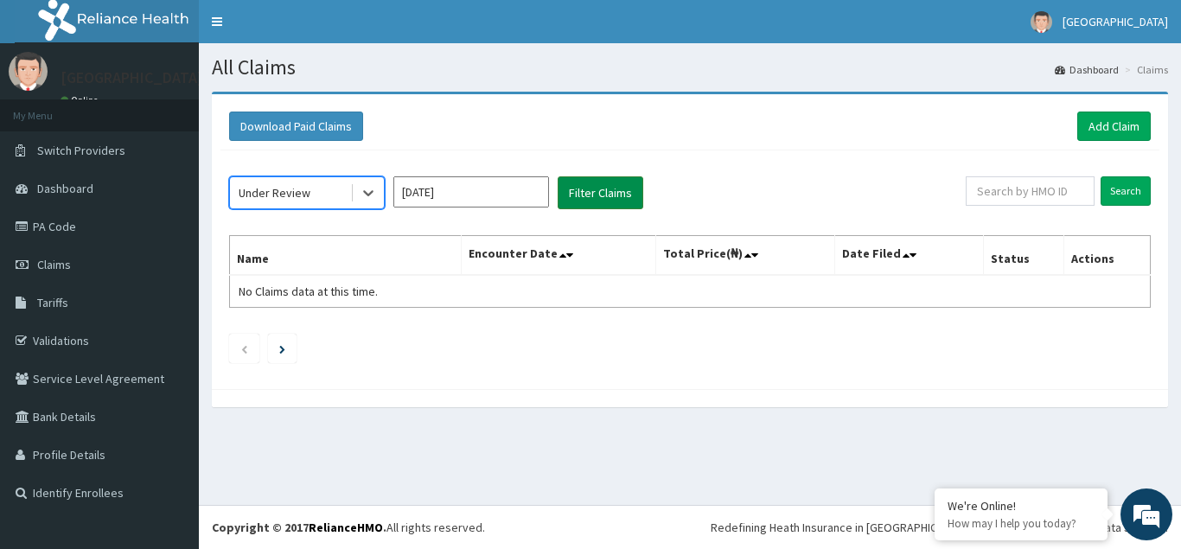
click at [587, 199] on button "Filter Claims" at bounding box center [601, 192] width 86 height 33
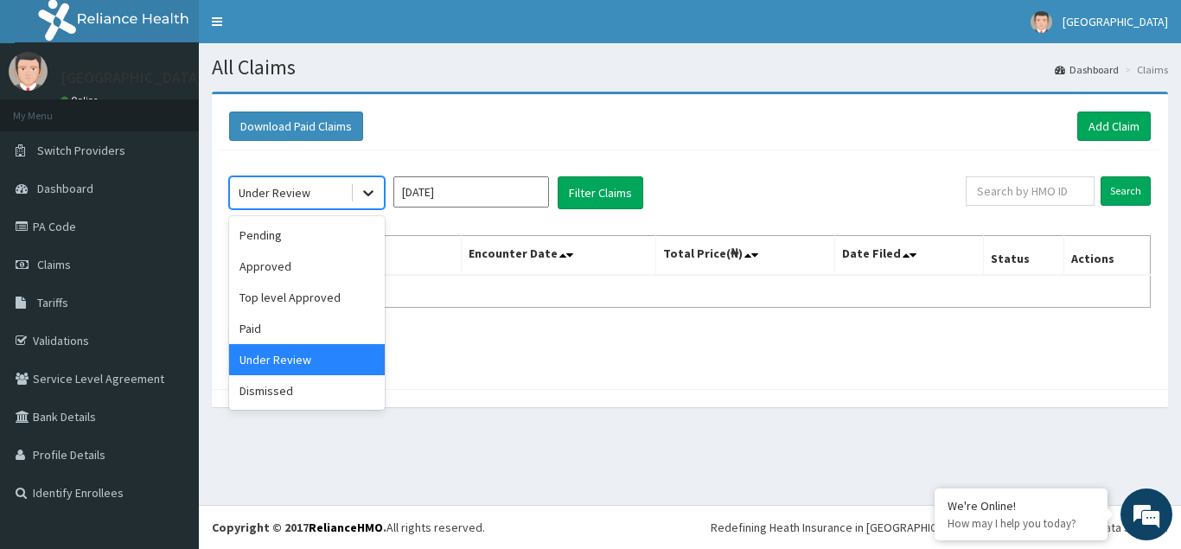
click at [363, 192] on icon at bounding box center [368, 192] width 17 height 17
click at [278, 397] on div "Dismissed" at bounding box center [307, 390] width 156 height 31
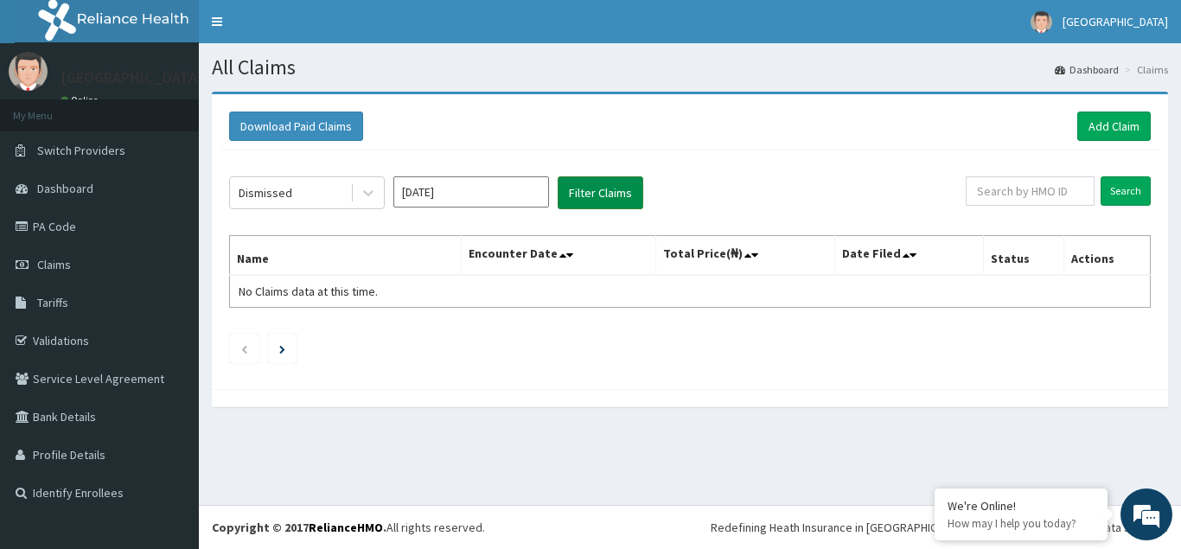
click at [598, 190] on button "Filter Claims" at bounding box center [601, 192] width 86 height 33
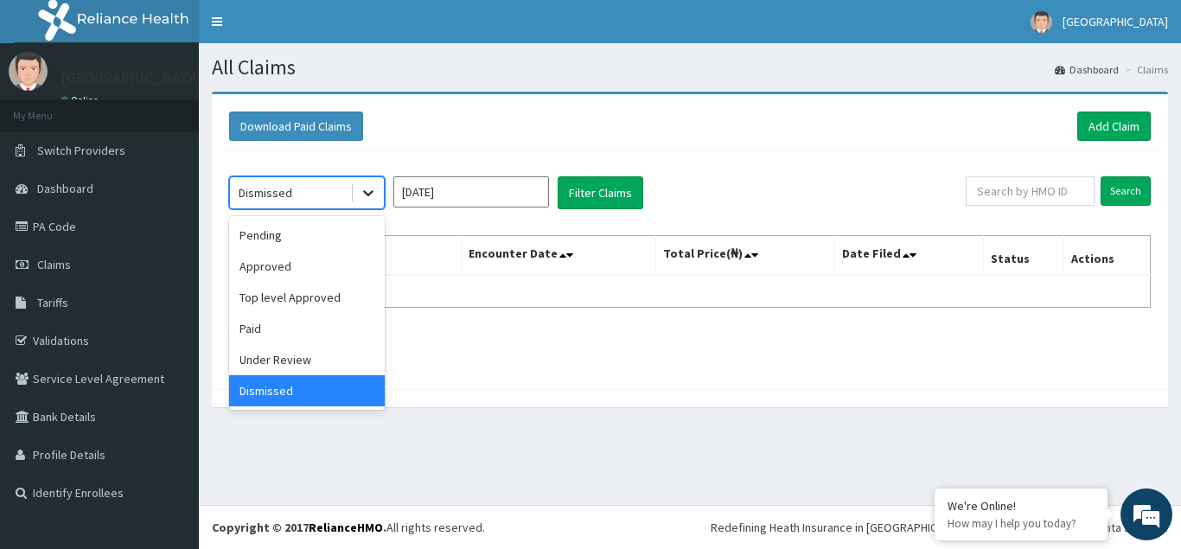
click at [372, 196] on icon at bounding box center [368, 192] width 17 height 17
click at [268, 329] on div "Paid" at bounding box center [307, 328] width 156 height 31
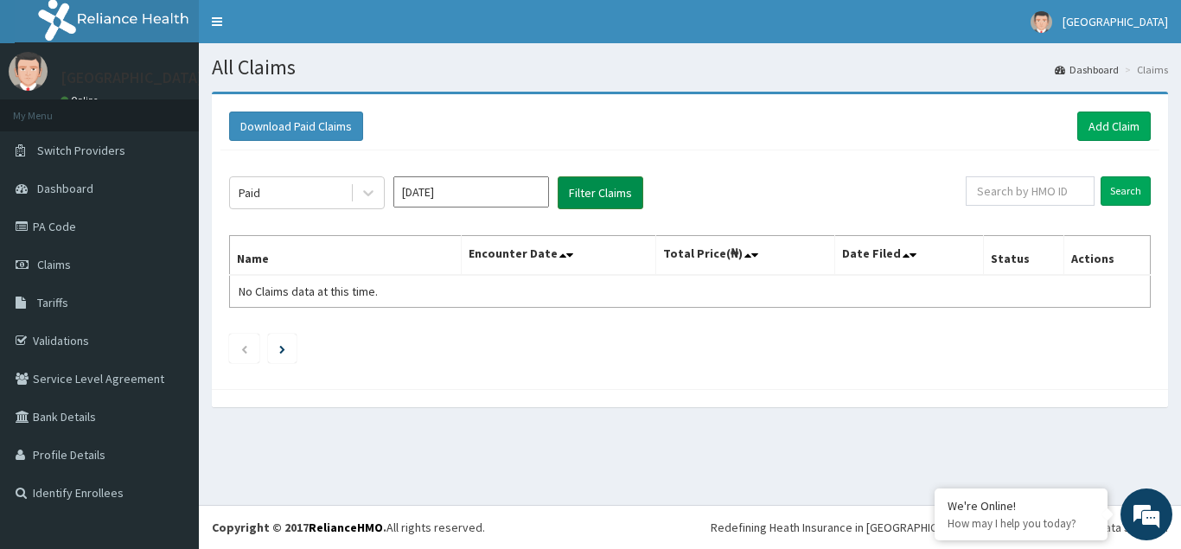
click at [599, 188] on button "Filter Claims" at bounding box center [601, 192] width 86 height 33
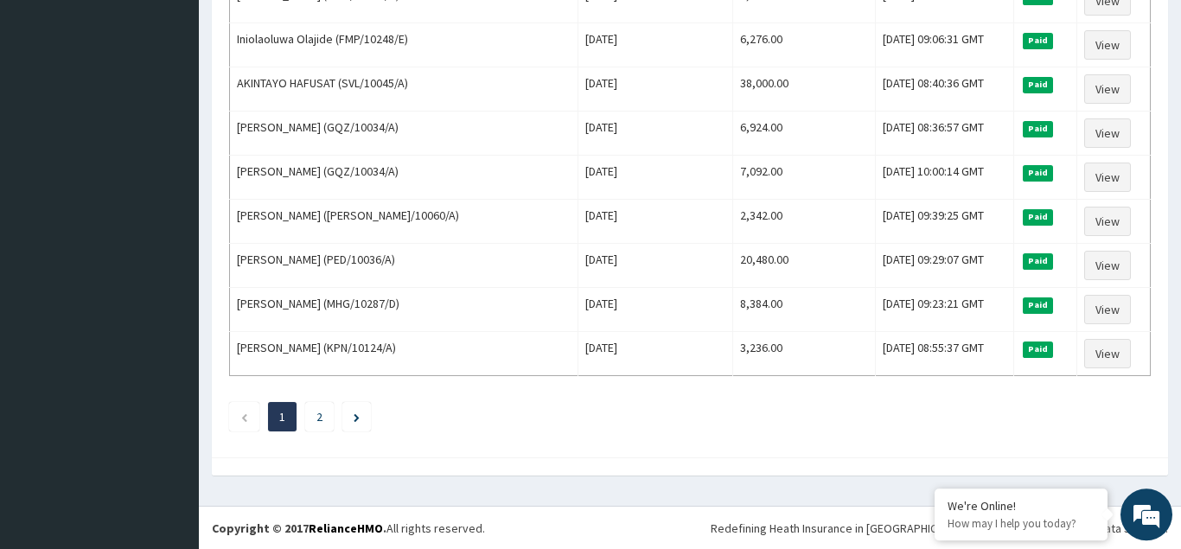
scroll to position [2106, 0]
click at [319, 416] on link "2" at bounding box center [320, 416] width 6 height 16
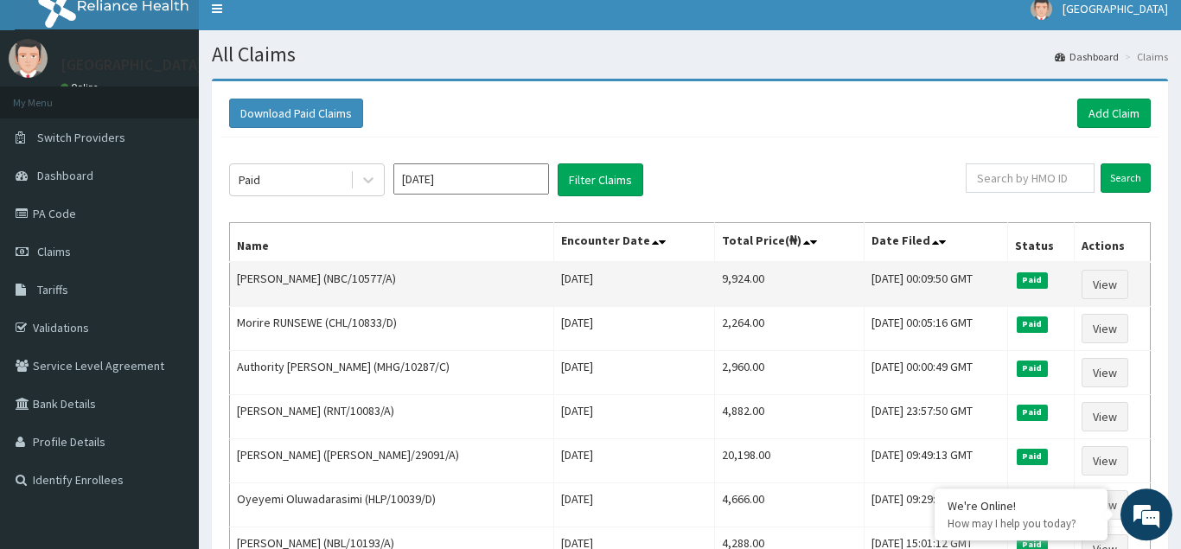
scroll to position [0, 0]
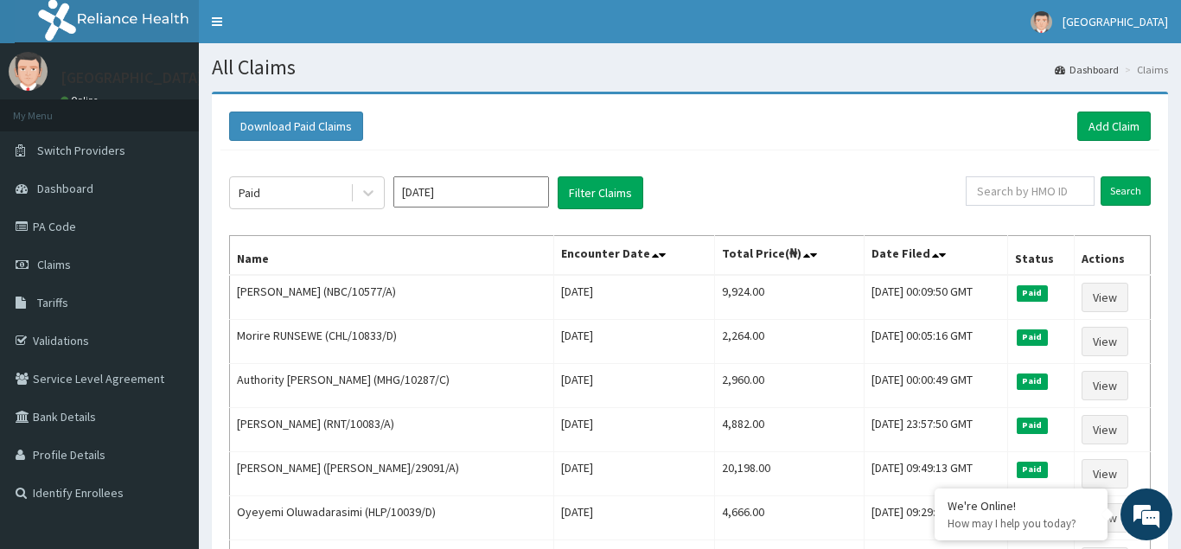
click at [507, 199] on input "[DATE]" at bounding box center [471, 191] width 156 height 31
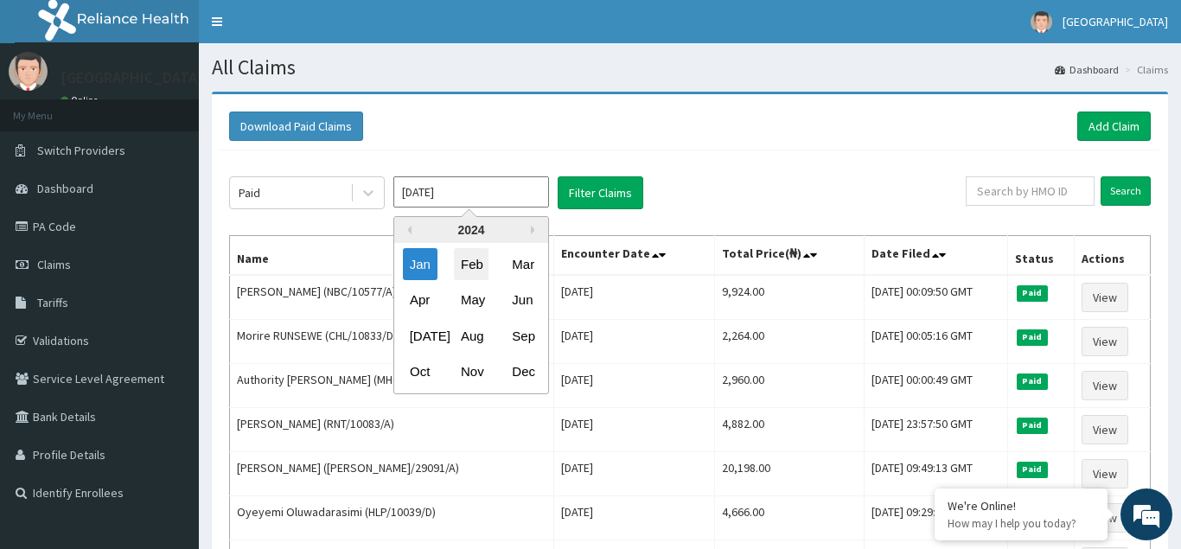
click at [465, 265] on div "Feb" at bounding box center [471, 264] width 35 height 32
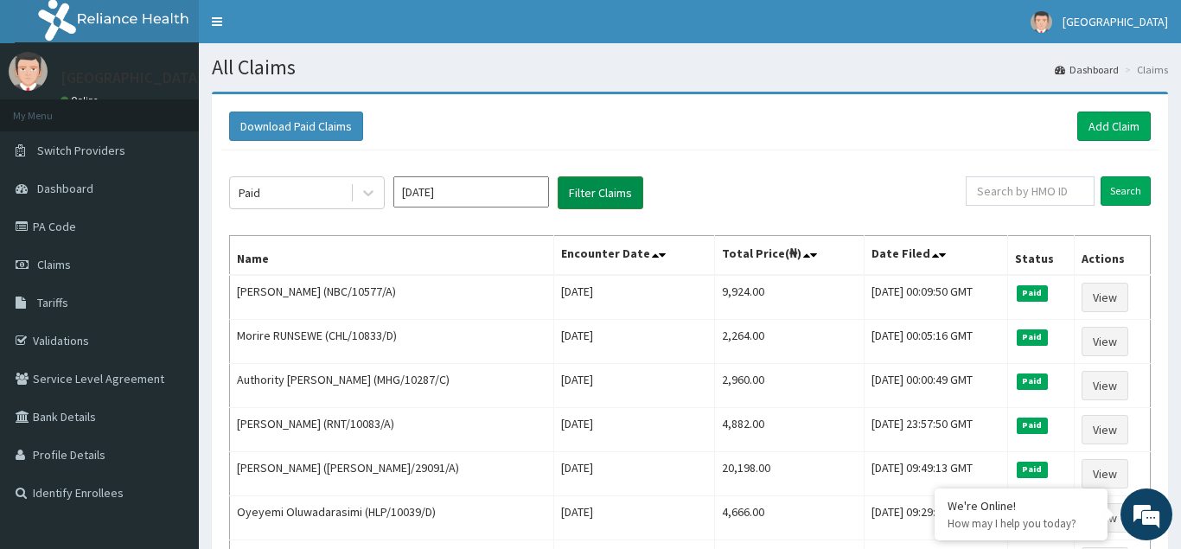
click at [595, 190] on button "Filter Claims" at bounding box center [601, 192] width 86 height 33
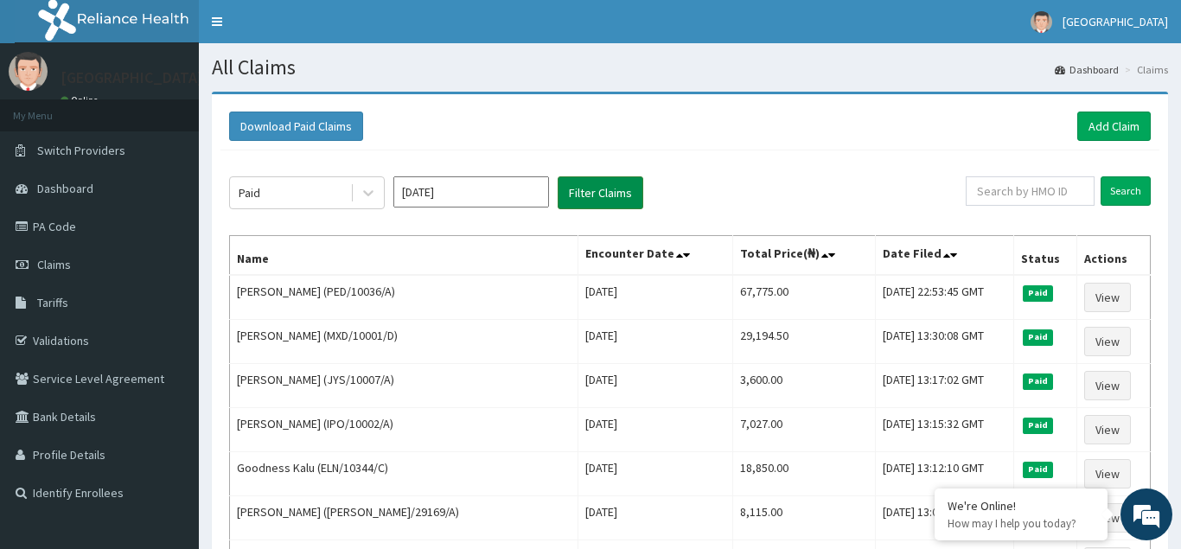
click at [585, 195] on button "Filter Claims" at bounding box center [601, 192] width 86 height 33
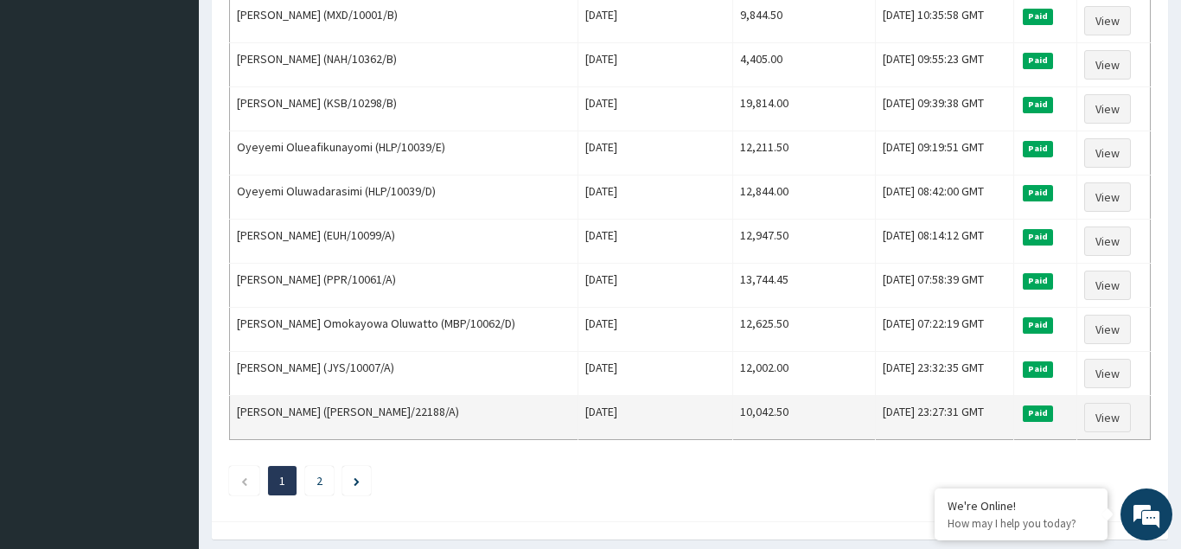
scroll to position [2106, 0]
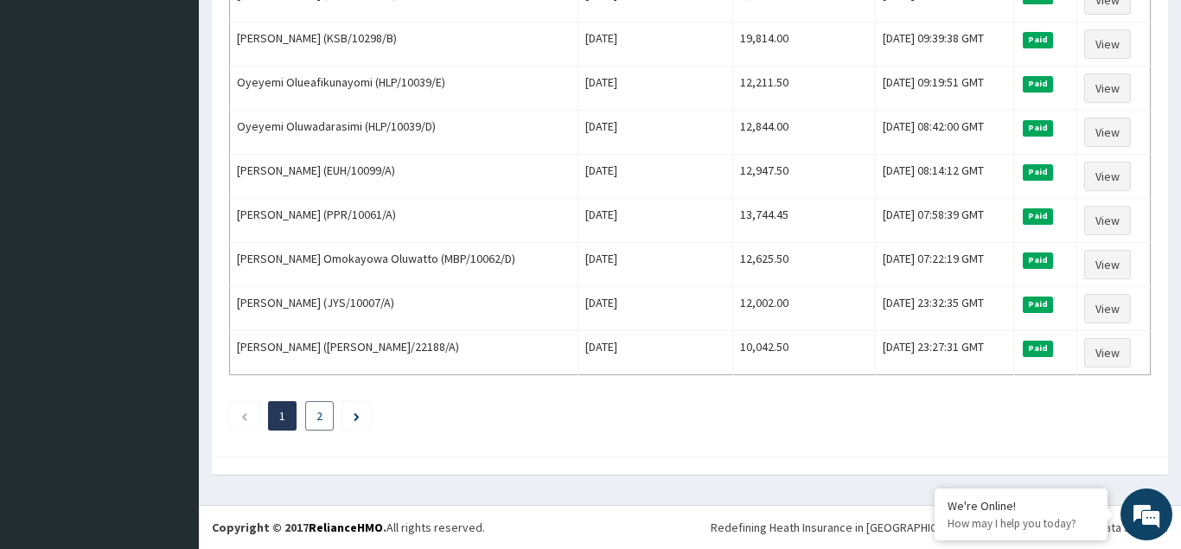
click at [321, 417] on link "2" at bounding box center [320, 416] width 6 height 16
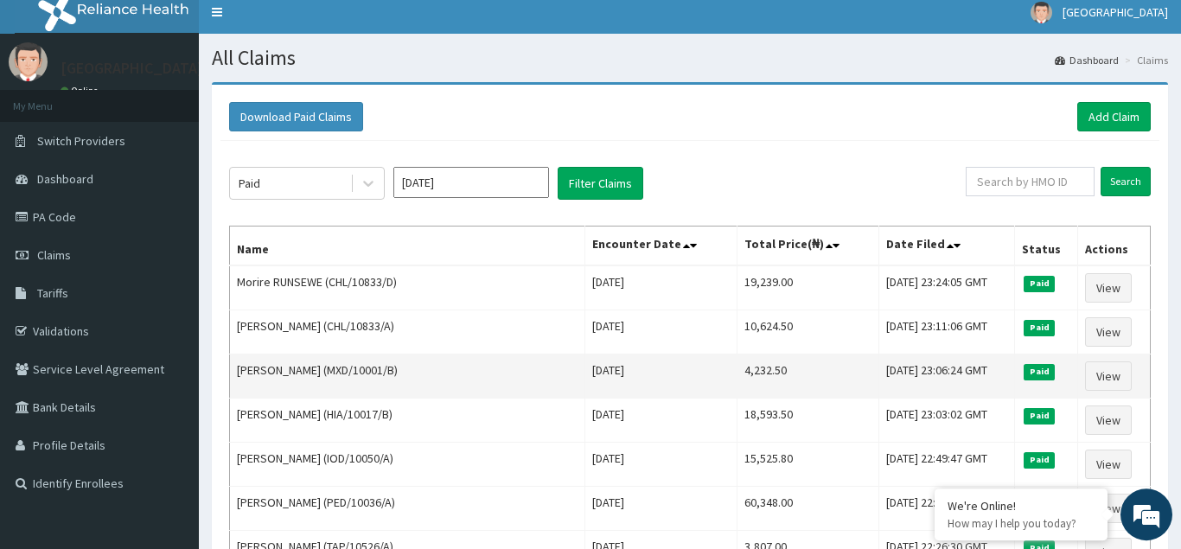
scroll to position [0, 0]
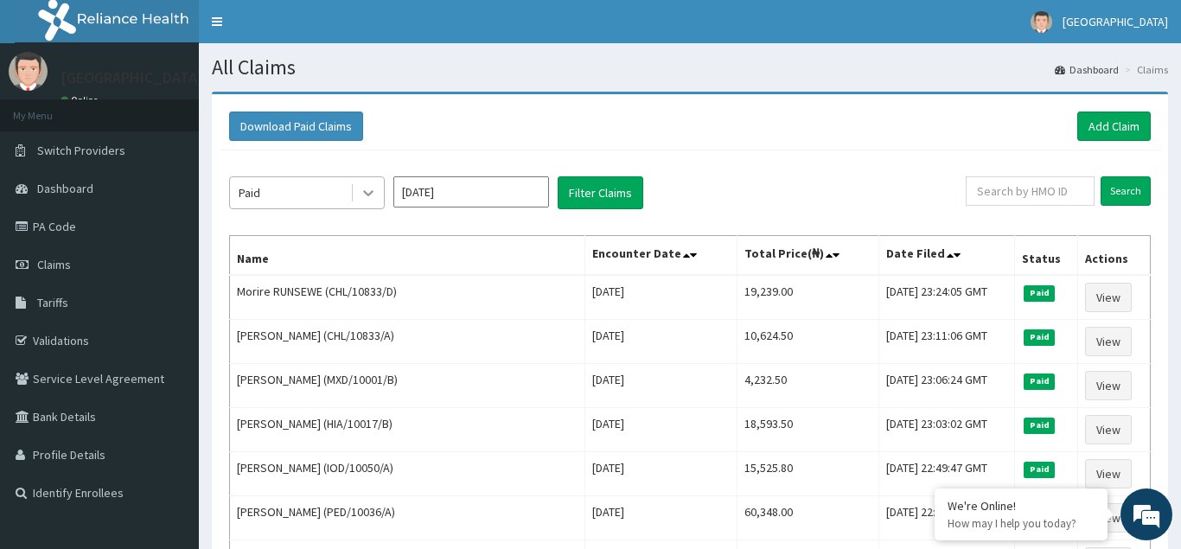
click at [368, 186] on icon at bounding box center [368, 192] width 17 height 17
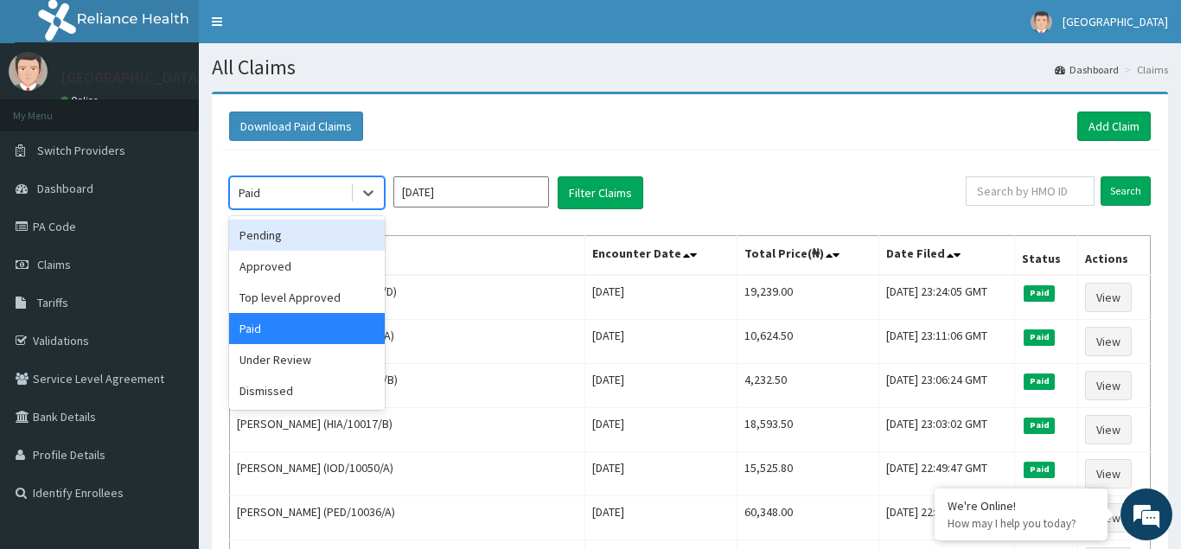
drag, startPoint x: 260, startPoint y: 233, endPoint x: 270, endPoint y: 229, distance: 10.1
click at [260, 233] on div "Pending" at bounding box center [307, 235] width 156 height 31
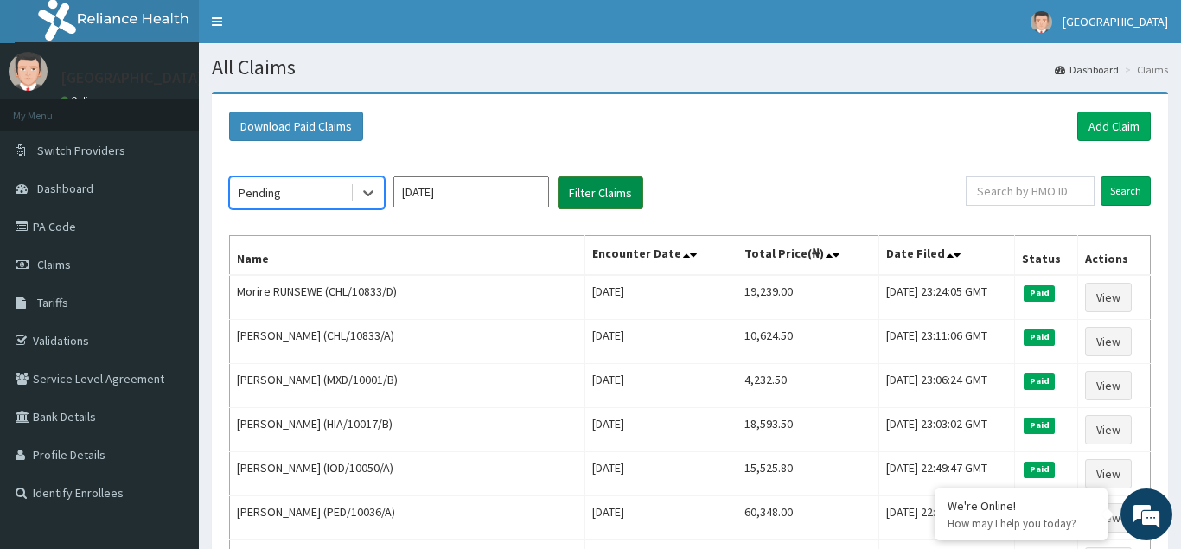
click at [607, 192] on button "Filter Claims" at bounding box center [601, 192] width 86 height 33
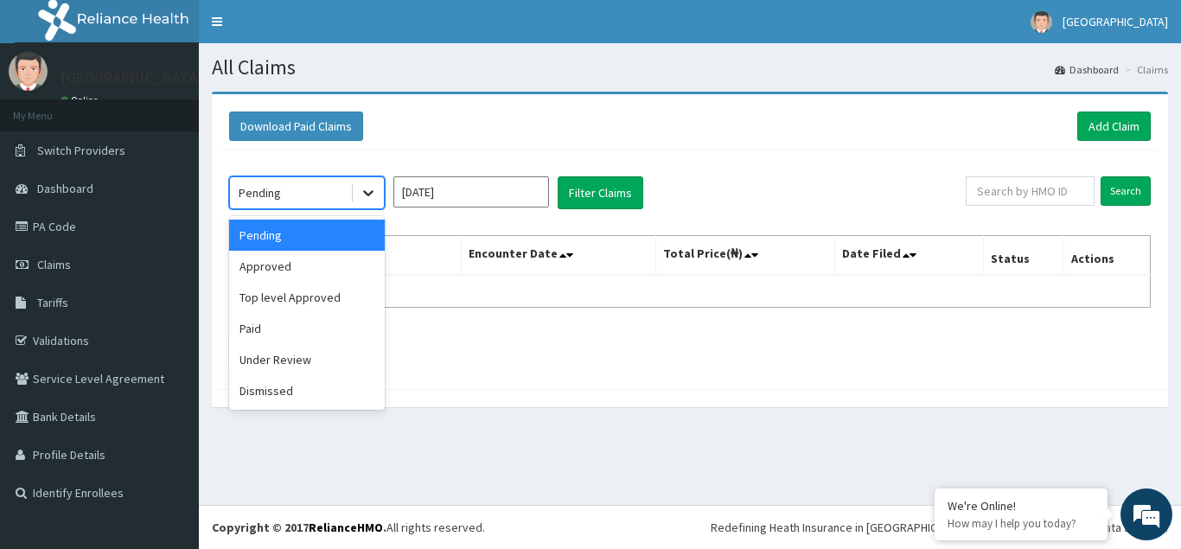
click at [368, 195] on icon at bounding box center [368, 194] width 10 height 6
click at [310, 278] on div "Approved" at bounding box center [307, 266] width 156 height 31
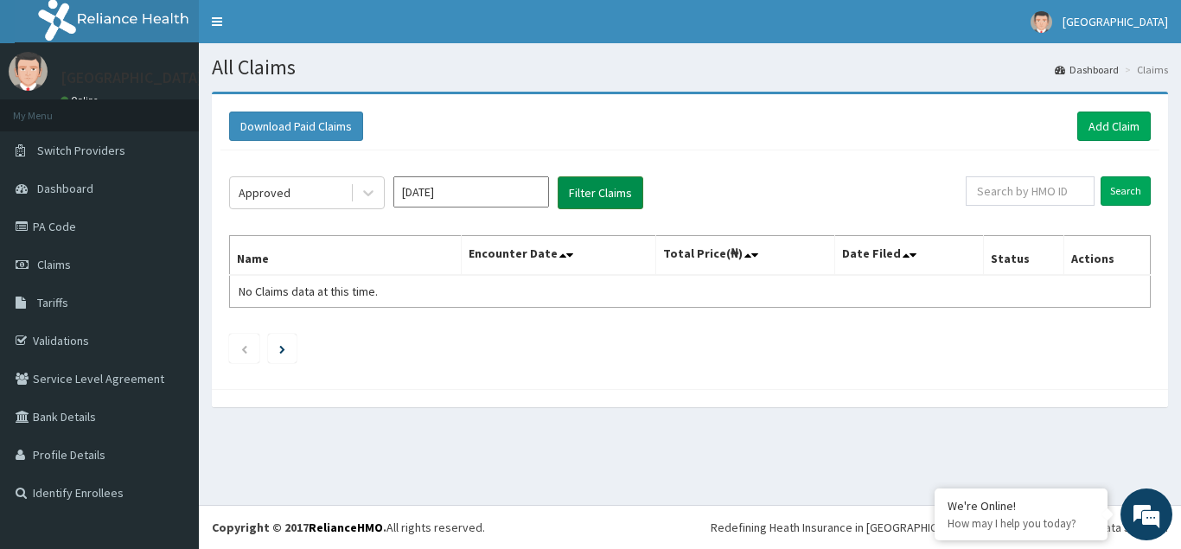
click at [601, 184] on button "Filter Claims" at bounding box center [601, 192] width 86 height 33
click at [367, 191] on icon at bounding box center [368, 192] width 17 height 17
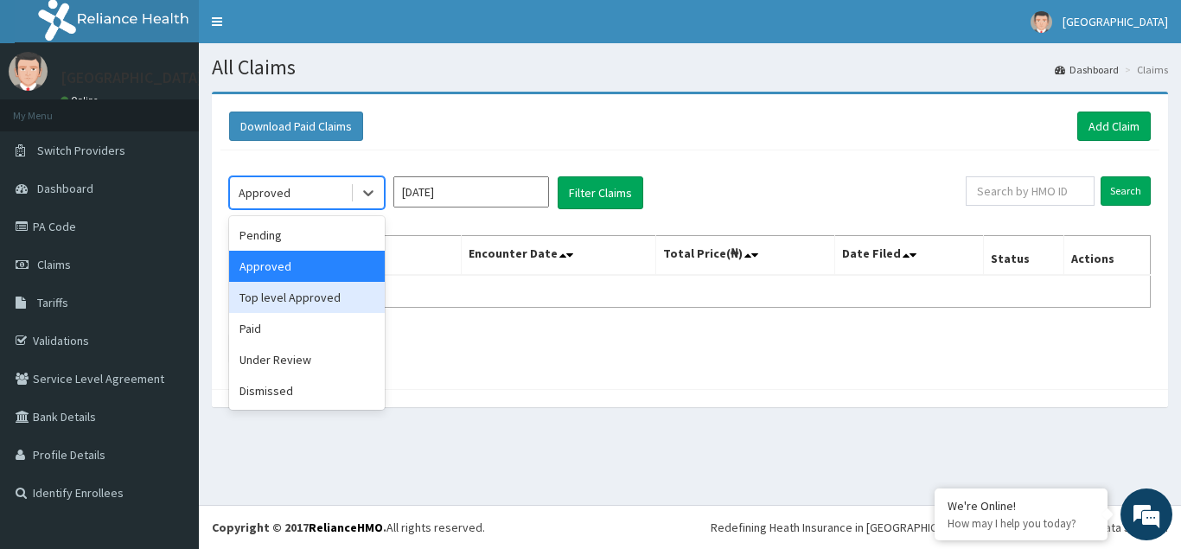
click at [310, 301] on div "Top level Approved" at bounding box center [307, 297] width 156 height 31
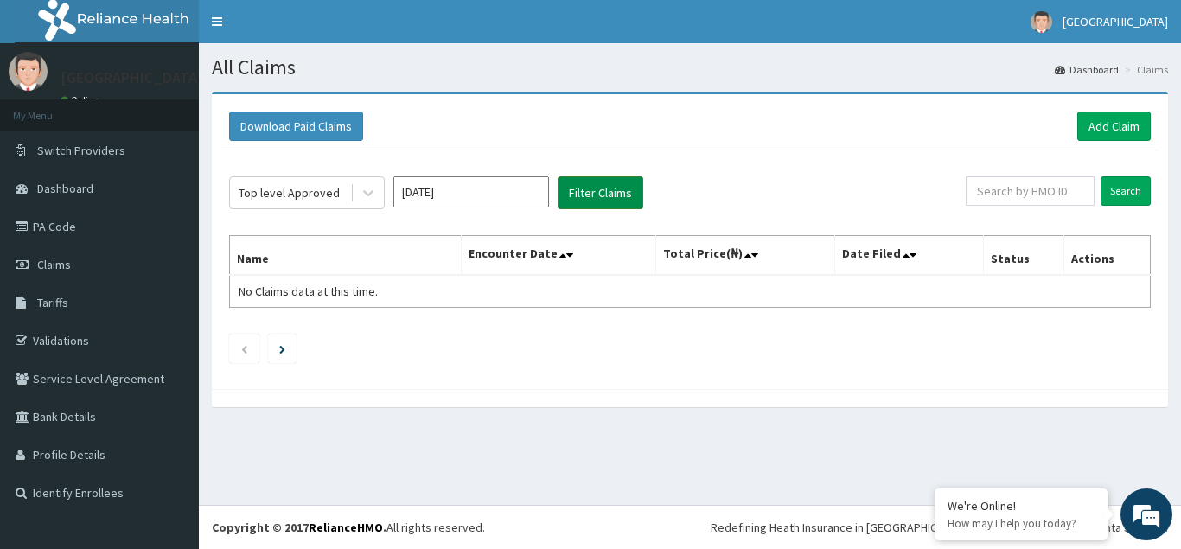
click at [591, 198] on button "Filter Claims" at bounding box center [601, 192] width 86 height 33
click at [369, 187] on icon at bounding box center [368, 192] width 17 height 17
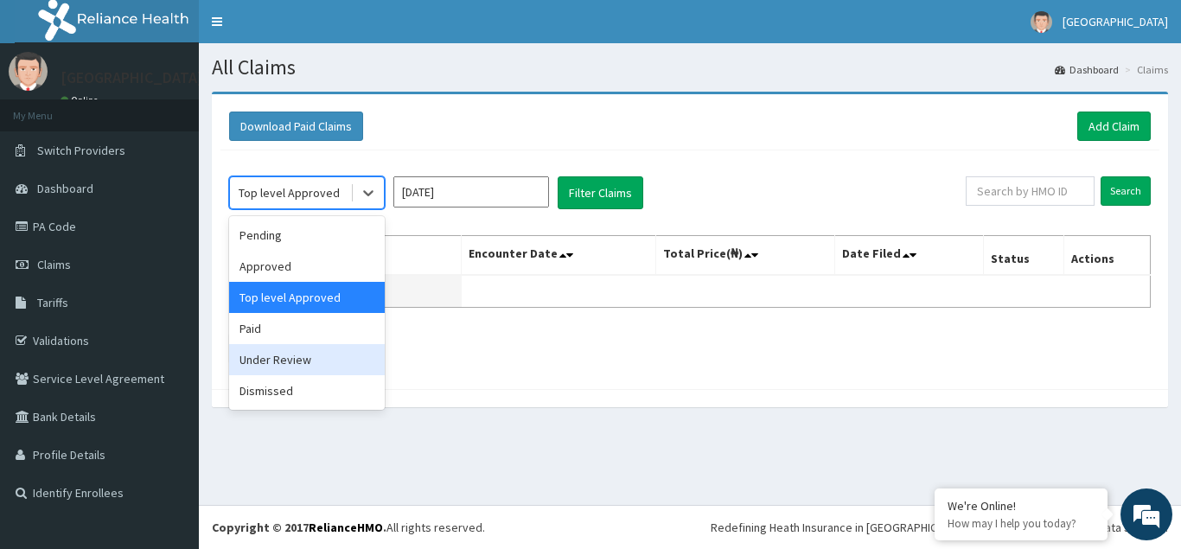
drag, startPoint x: 280, startPoint y: 356, endPoint x: 407, endPoint y: 301, distance: 138.7
click at [285, 354] on div "Under Review" at bounding box center [307, 359] width 156 height 31
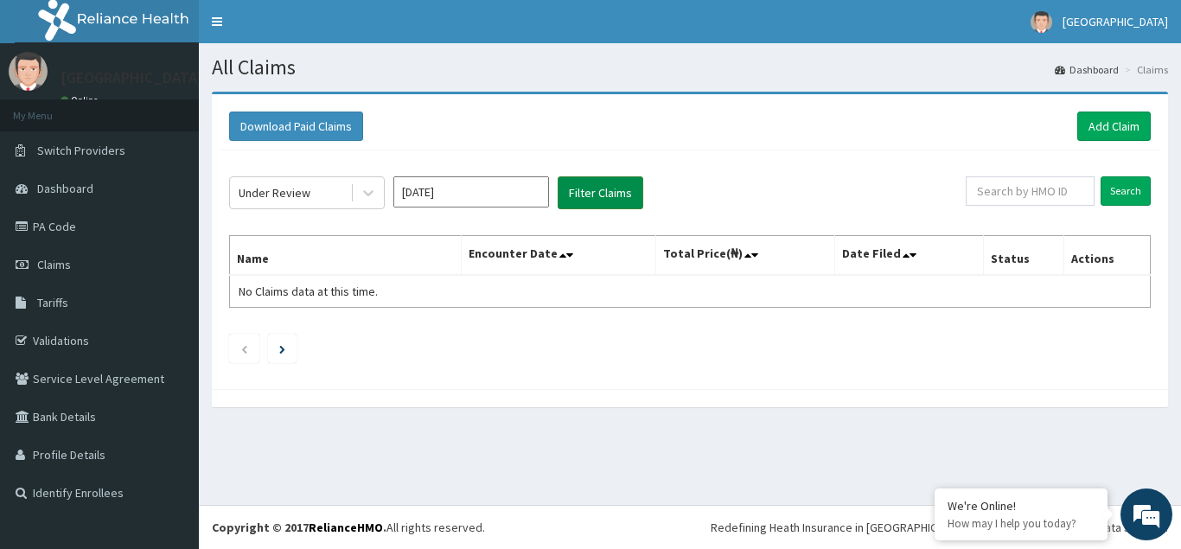
click at [588, 193] on button "Filter Claims" at bounding box center [601, 192] width 86 height 33
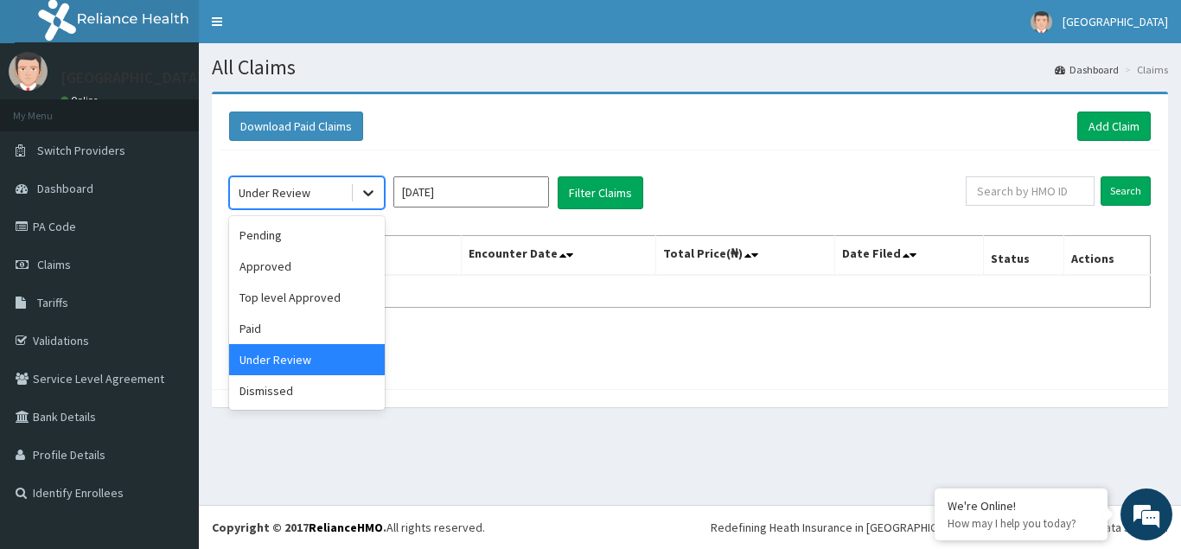
click at [368, 190] on icon at bounding box center [368, 192] width 17 height 17
click at [265, 389] on div "Dismissed" at bounding box center [307, 390] width 156 height 31
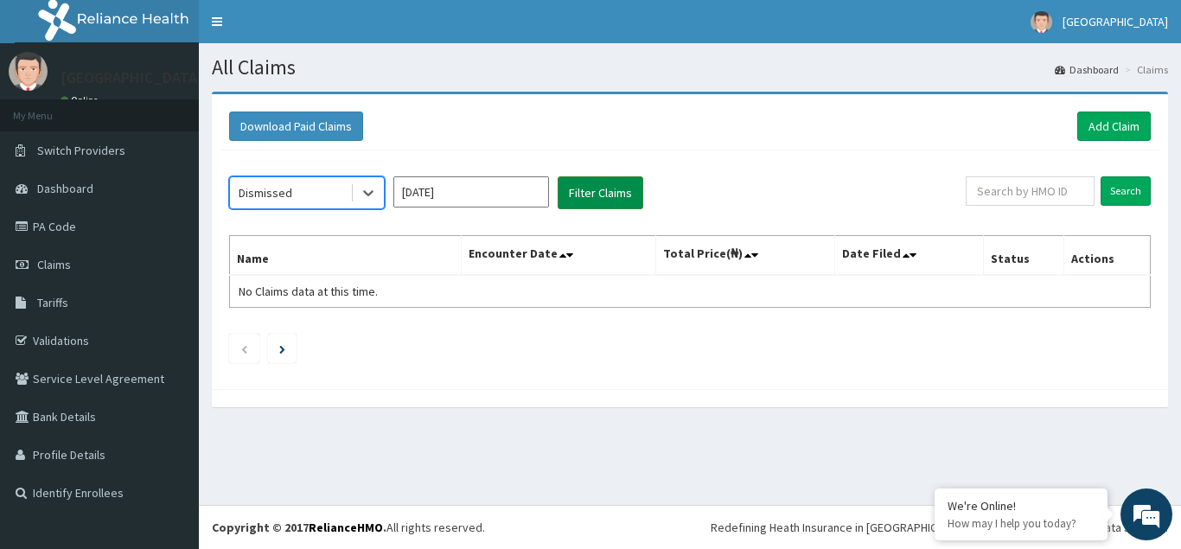
click at [583, 199] on button "Filter Claims" at bounding box center [601, 192] width 86 height 33
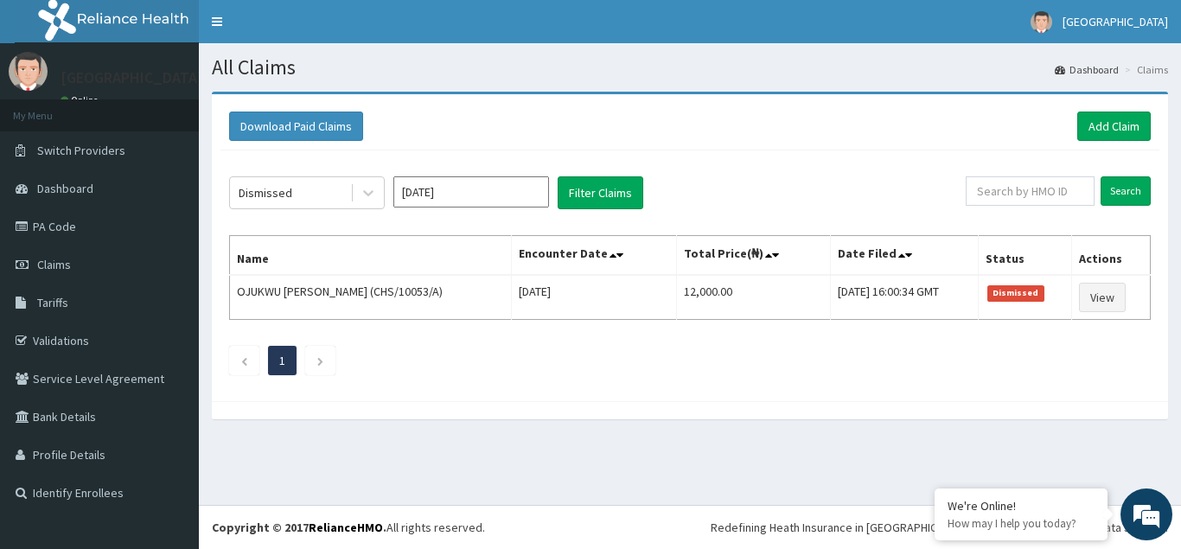
click at [462, 195] on input "Feb 2024" at bounding box center [471, 191] width 156 height 31
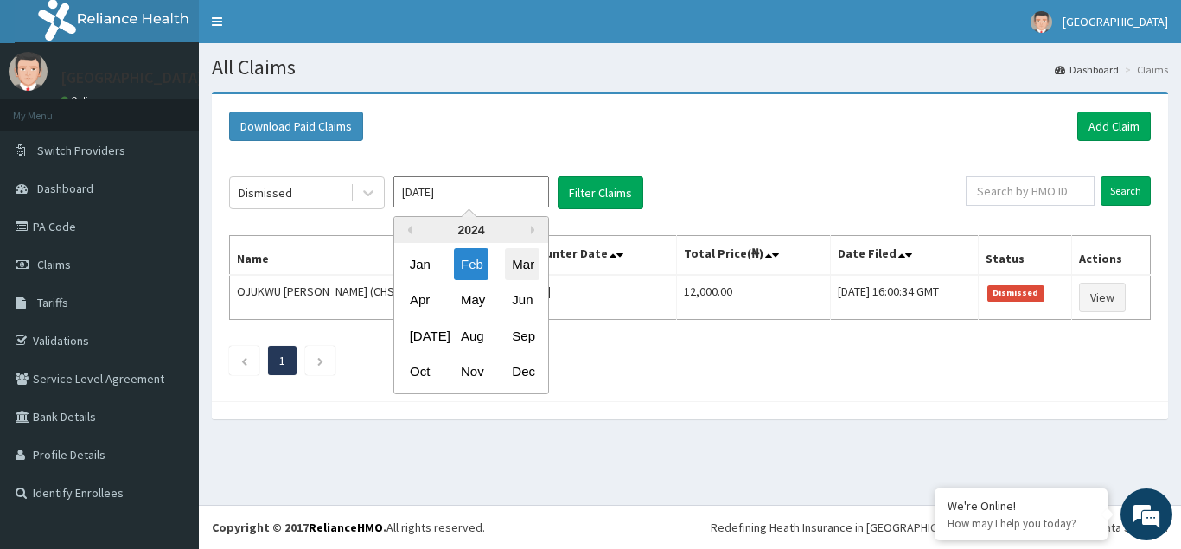
click at [531, 267] on div "Mar" at bounding box center [522, 264] width 35 height 32
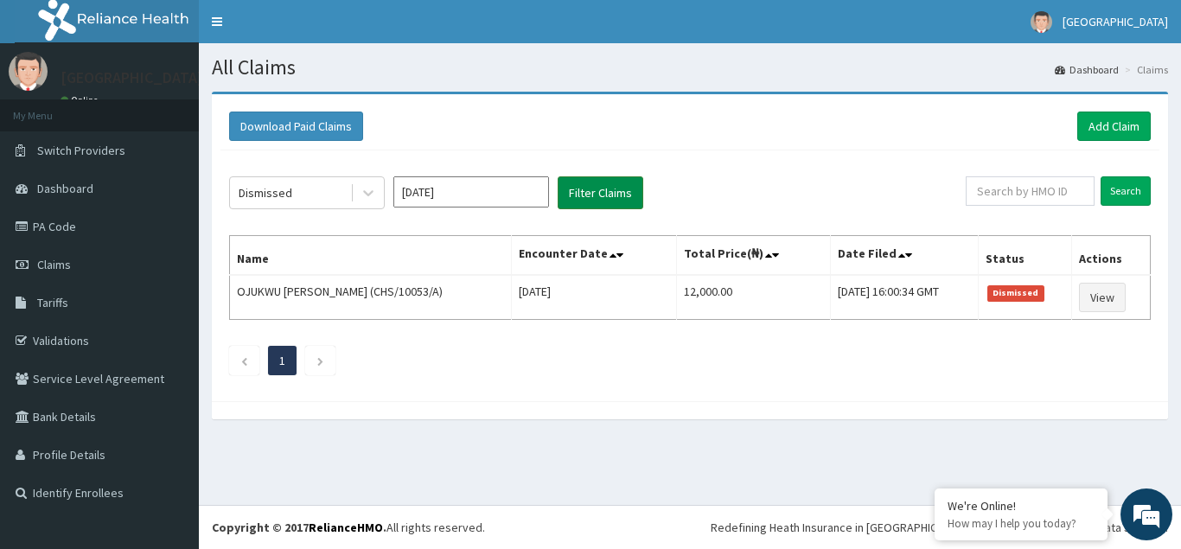
click at [607, 190] on button "Filter Claims" at bounding box center [601, 192] width 86 height 33
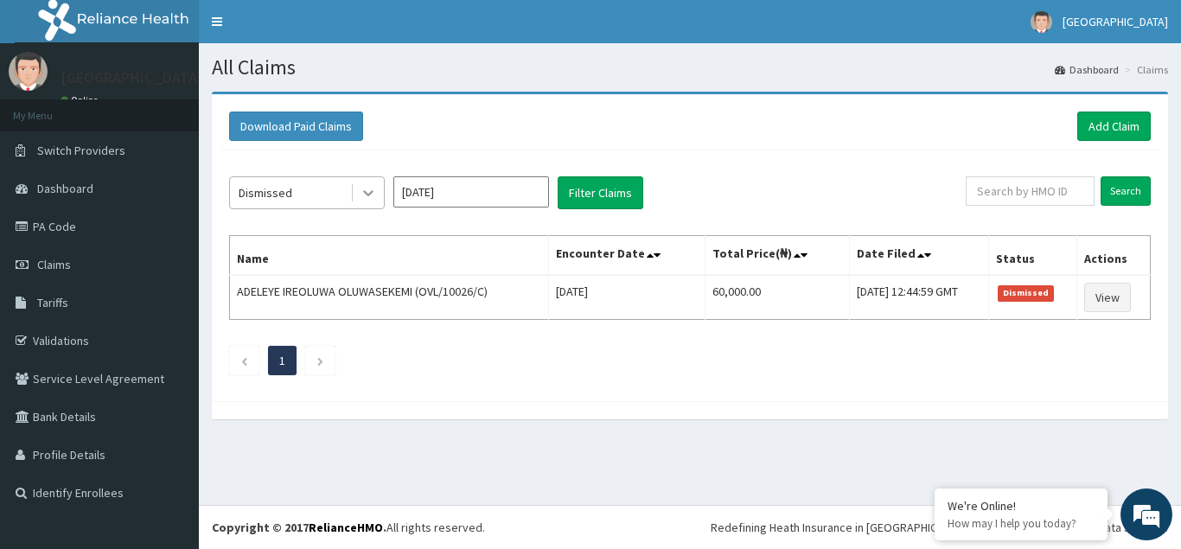
click at [371, 195] on icon at bounding box center [368, 192] width 17 height 17
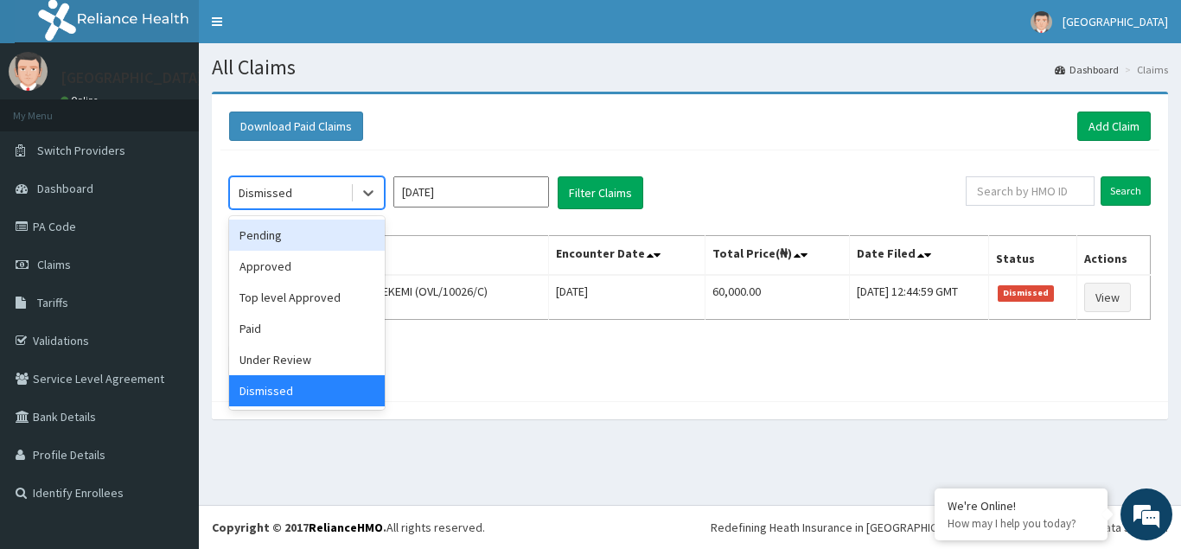
click at [316, 247] on div "Pending" at bounding box center [307, 235] width 156 height 31
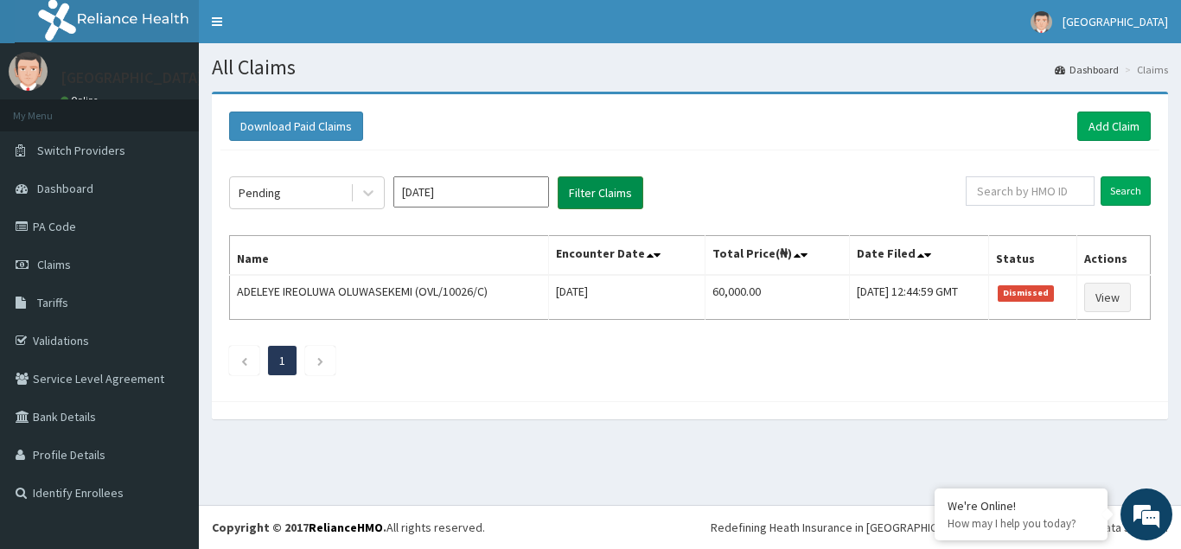
click at [624, 185] on button "Filter Claims" at bounding box center [601, 192] width 86 height 33
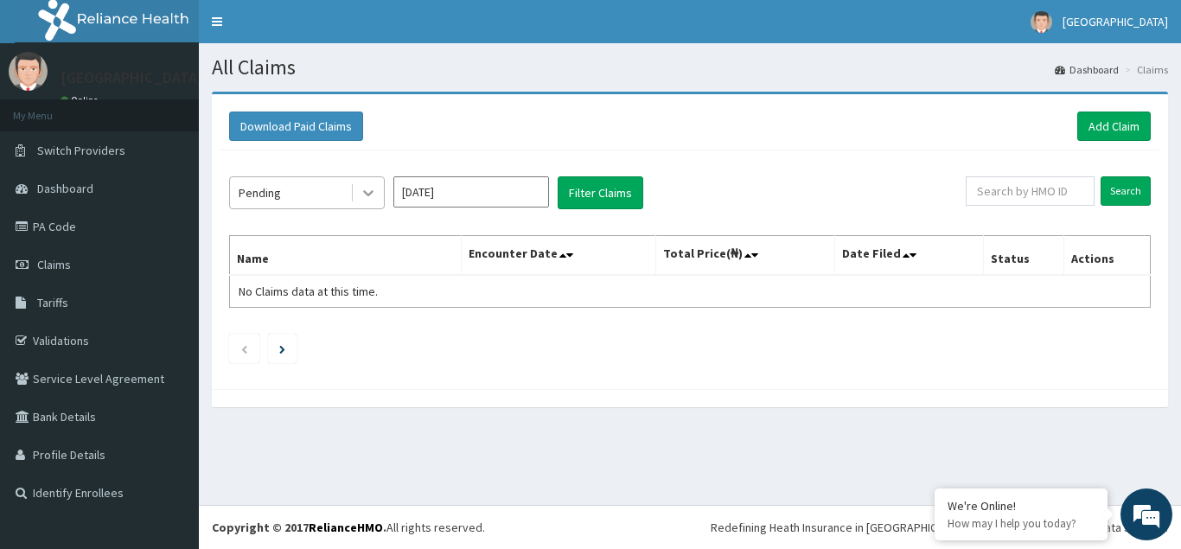
click at [369, 192] on icon at bounding box center [368, 192] width 17 height 17
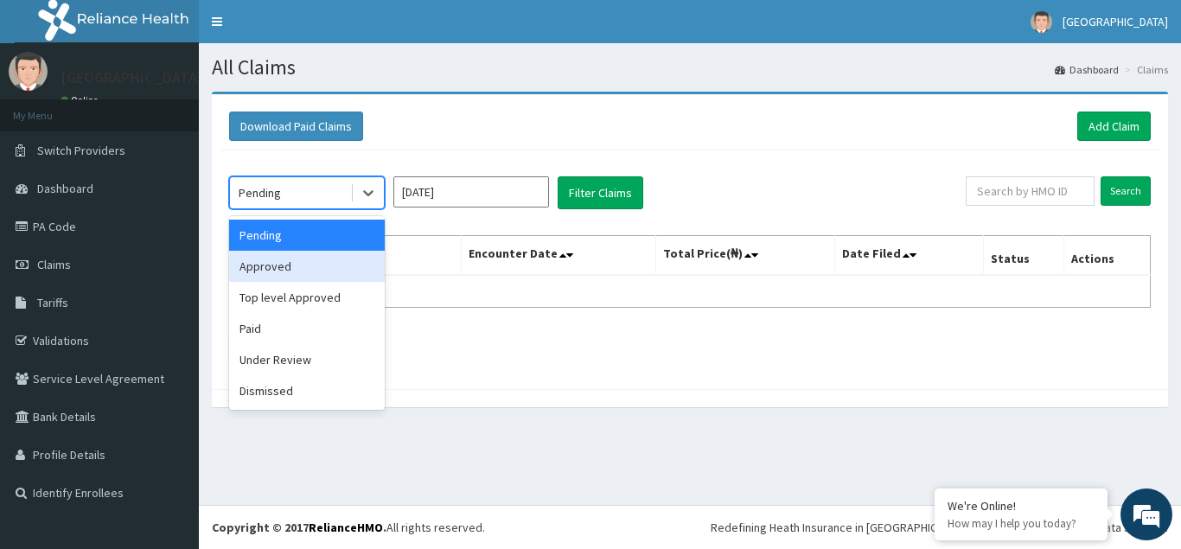
click at [304, 273] on div "Approved" at bounding box center [307, 266] width 156 height 31
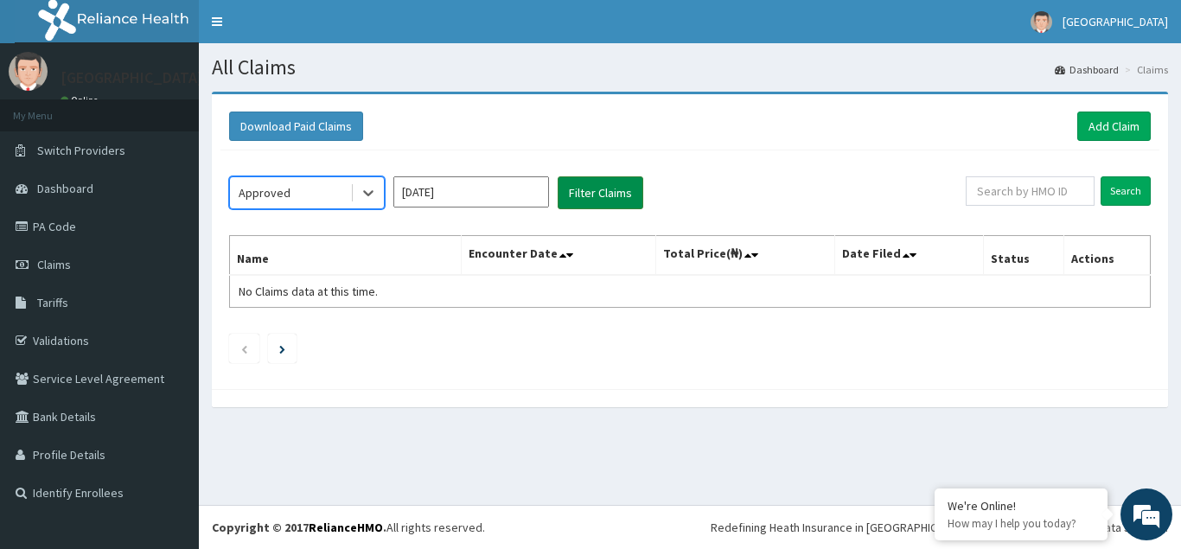
click at [605, 192] on button "Filter Claims" at bounding box center [601, 192] width 86 height 33
click at [372, 195] on icon at bounding box center [368, 192] width 17 height 17
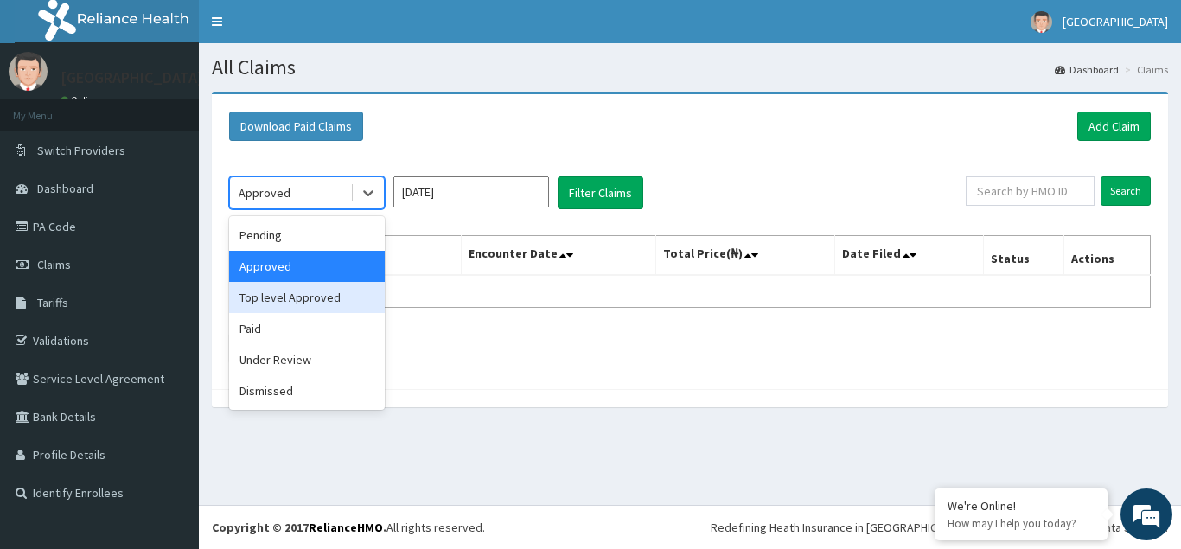
click at [341, 297] on div "Top level Approved" at bounding box center [307, 297] width 156 height 31
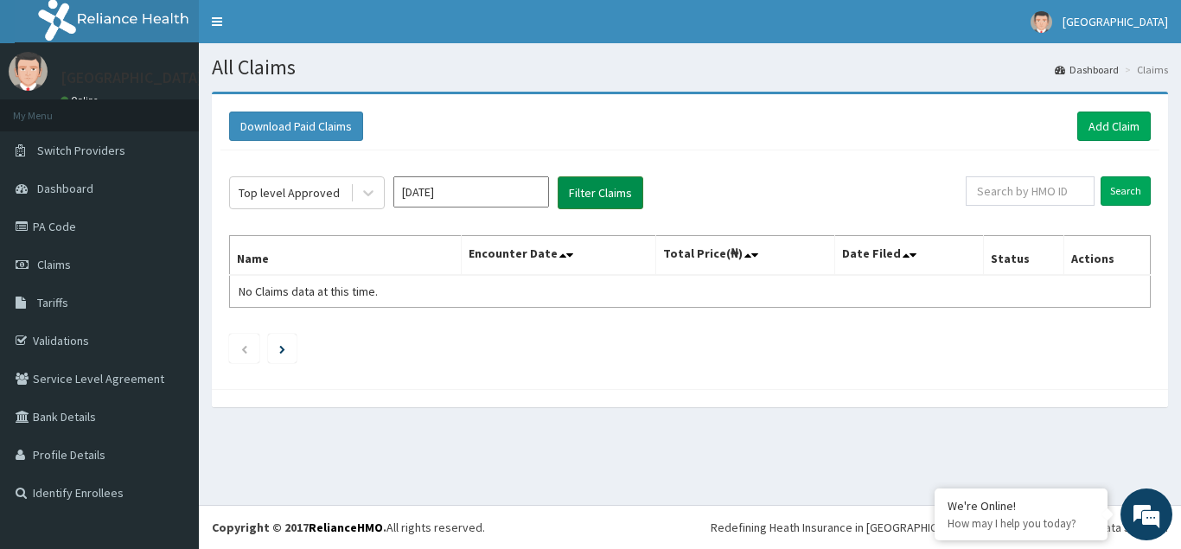
click at [623, 189] on button "Filter Claims" at bounding box center [601, 192] width 86 height 33
click at [375, 196] on icon at bounding box center [368, 192] width 17 height 17
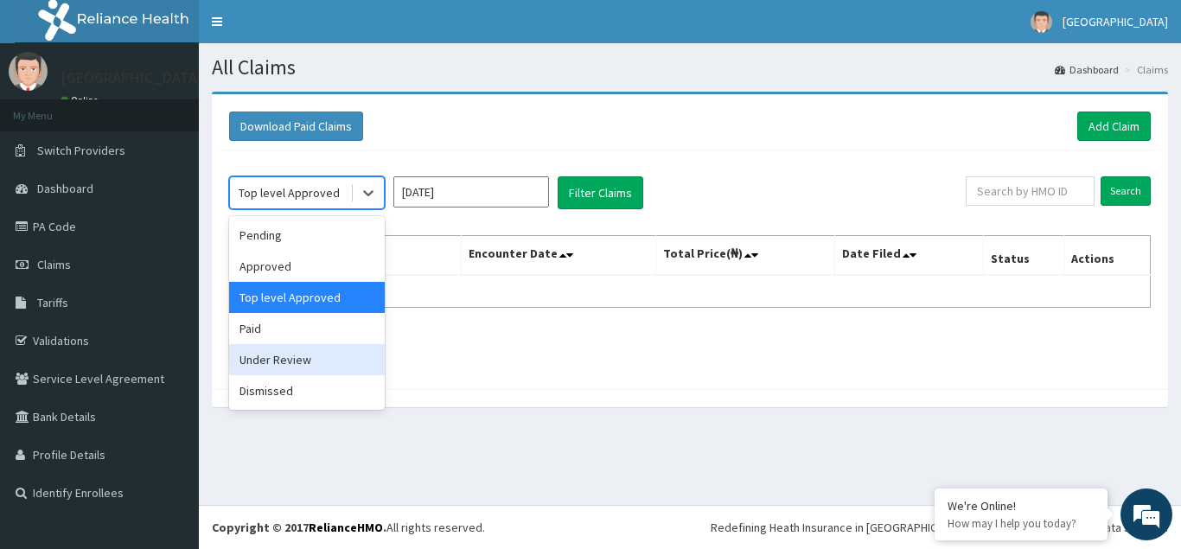
drag, startPoint x: 290, startPoint y: 360, endPoint x: 402, endPoint y: 273, distance: 141.8
click at [291, 360] on div "Under Review" at bounding box center [307, 359] width 156 height 31
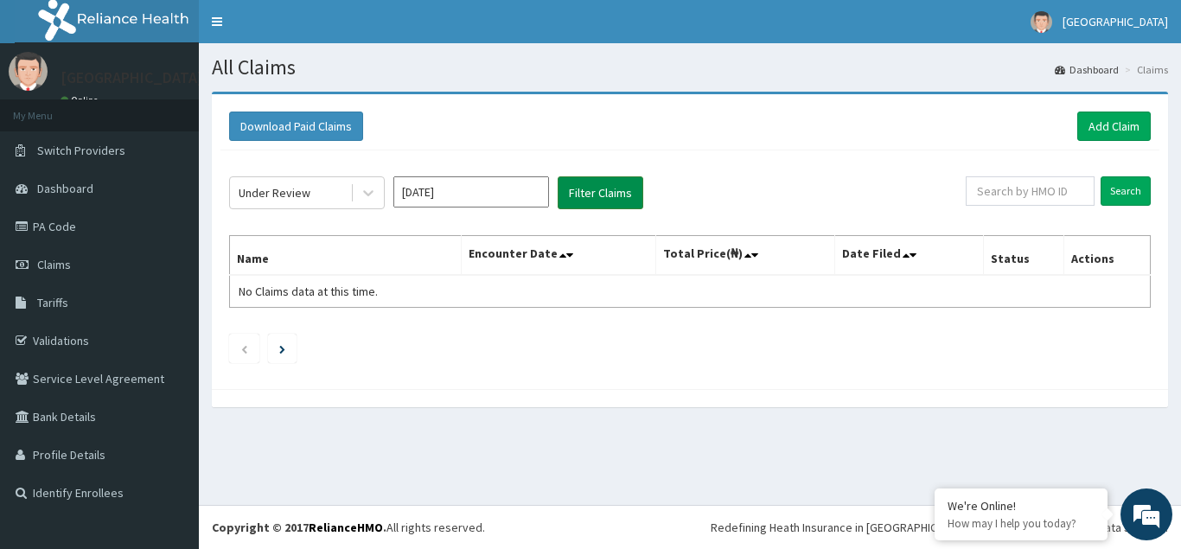
click at [580, 193] on button "Filter Claims" at bounding box center [601, 192] width 86 height 33
click at [371, 193] on icon at bounding box center [368, 194] width 10 height 6
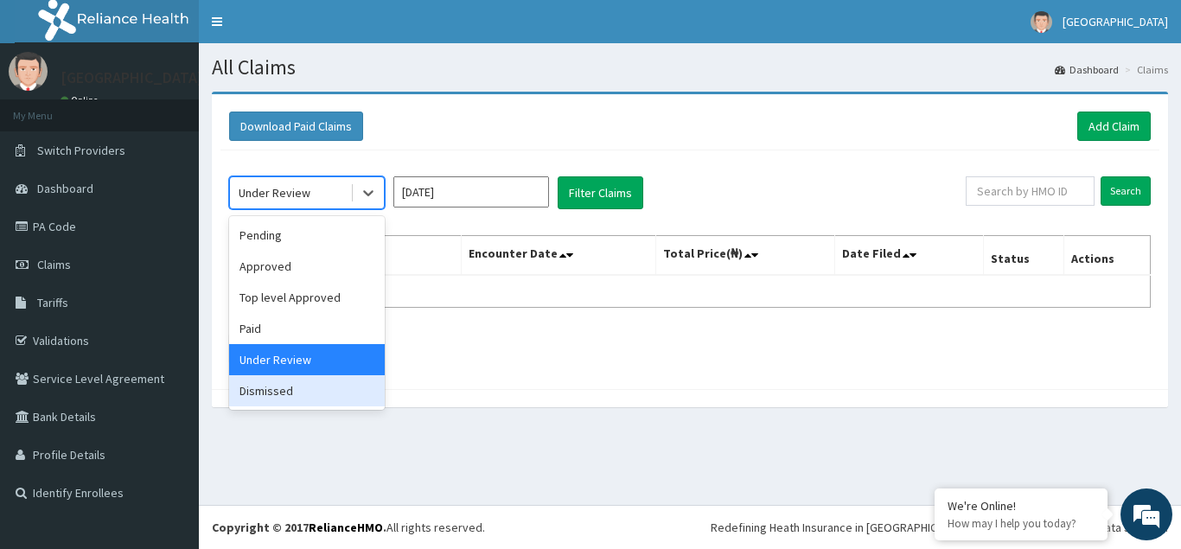
click at [295, 398] on div "Dismissed" at bounding box center [307, 390] width 156 height 31
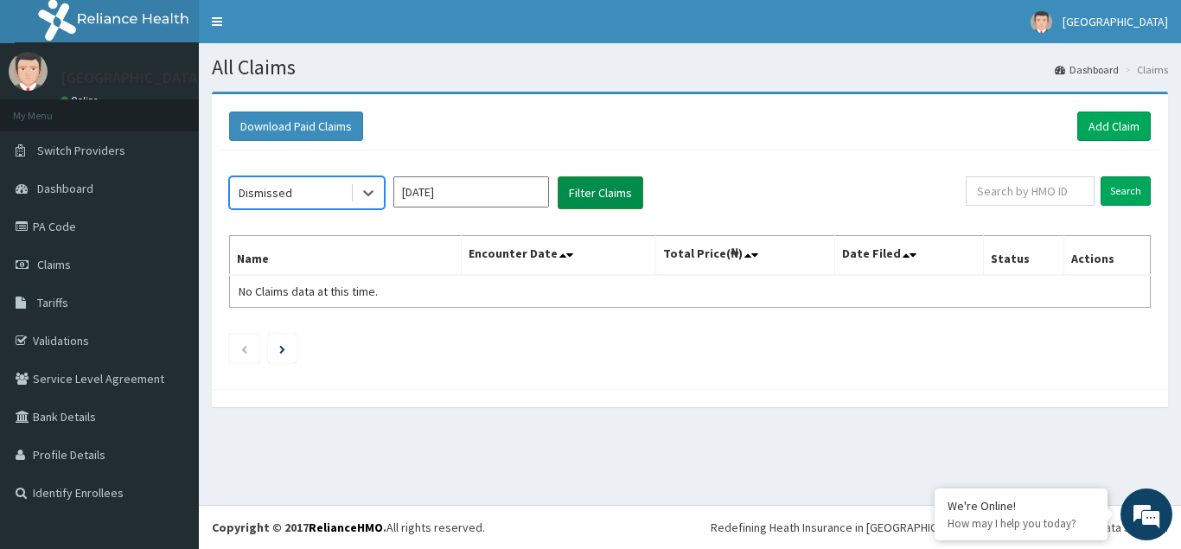
click at [611, 195] on button "Filter Claims" at bounding box center [601, 192] width 86 height 33
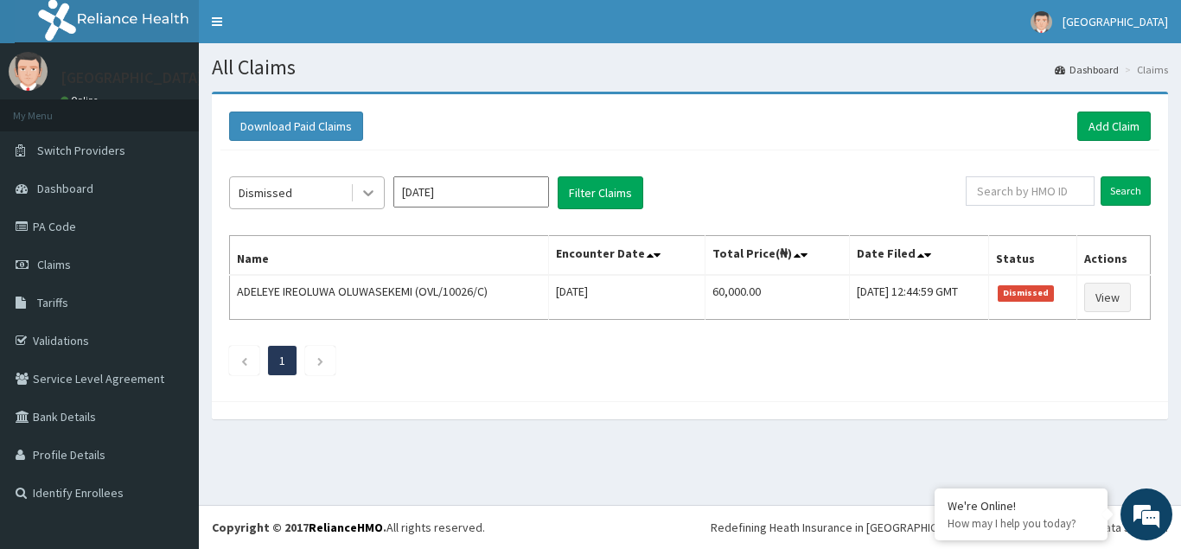
click at [363, 195] on icon at bounding box center [368, 192] width 17 height 17
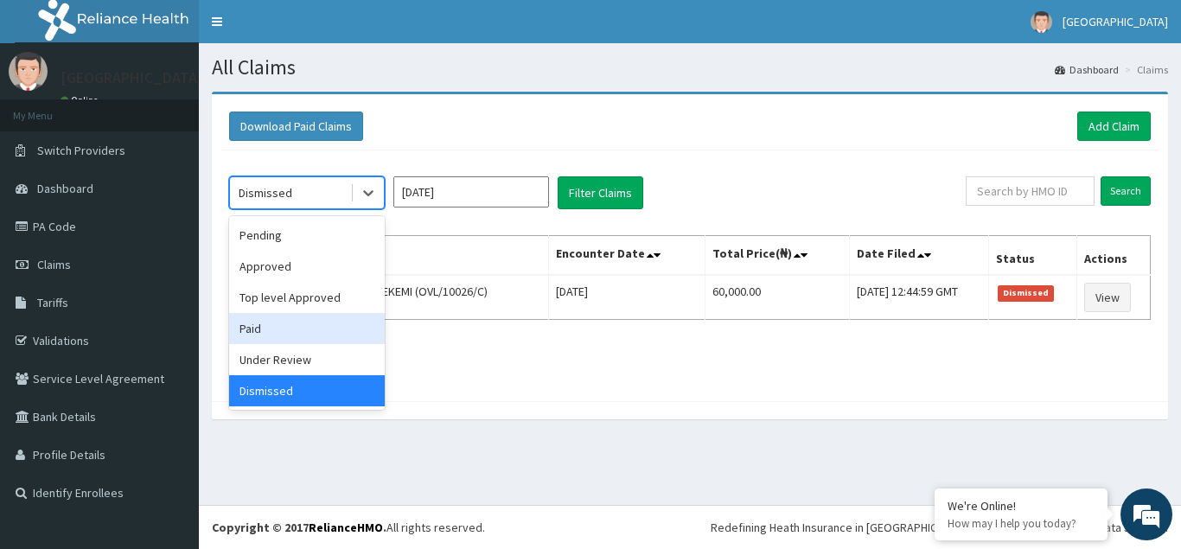
click at [273, 333] on div "Paid" at bounding box center [307, 328] width 156 height 31
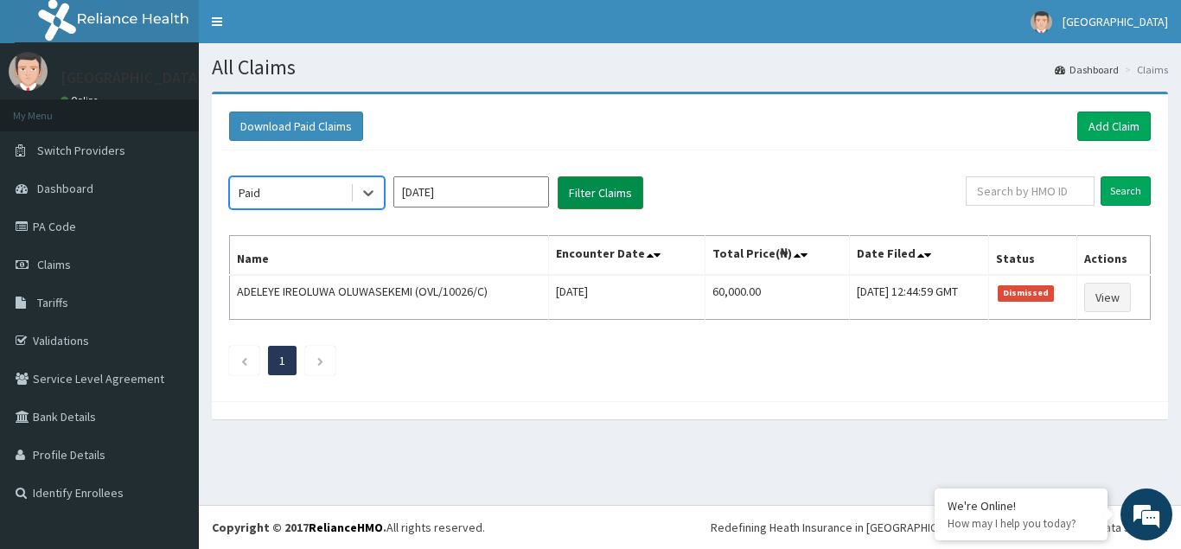
click at [605, 199] on button "Filter Claims" at bounding box center [601, 192] width 86 height 33
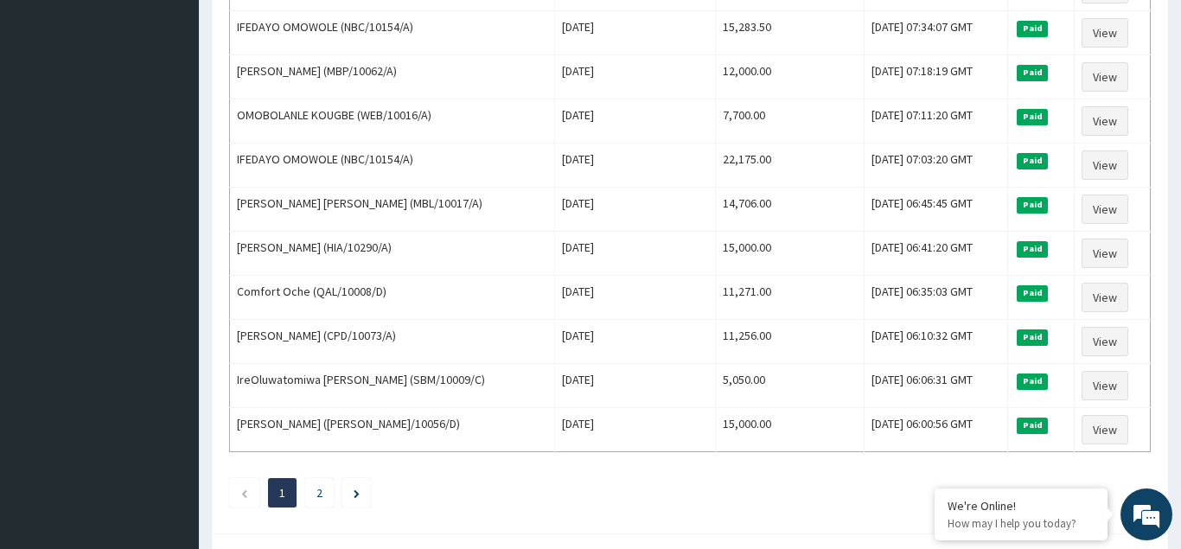
scroll to position [2106, 0]
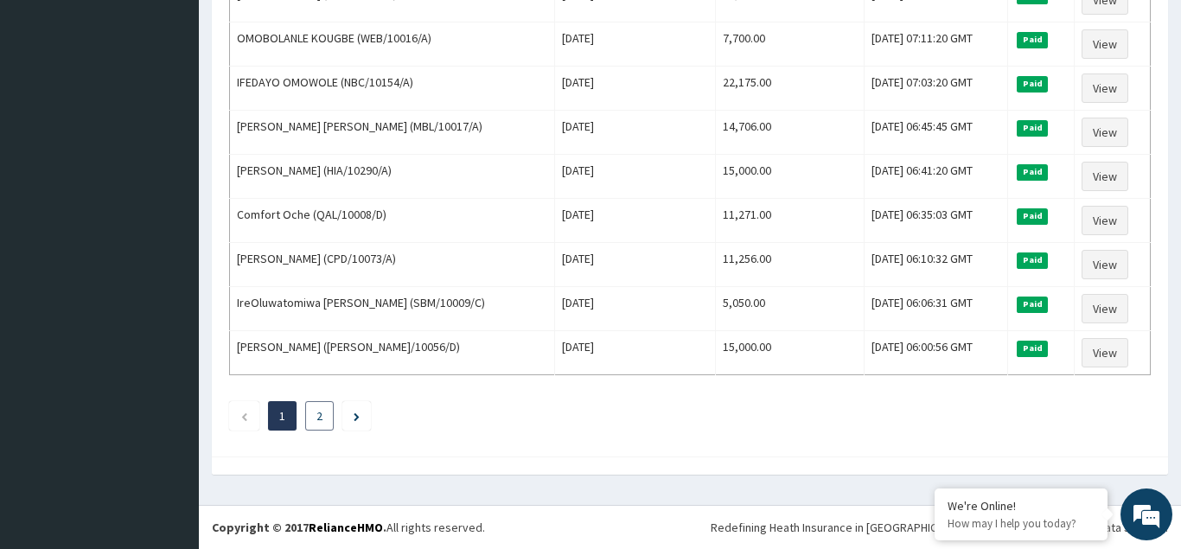
click at [323, 417] on link "2" at bounding box center [320, 416] width 6 height 16
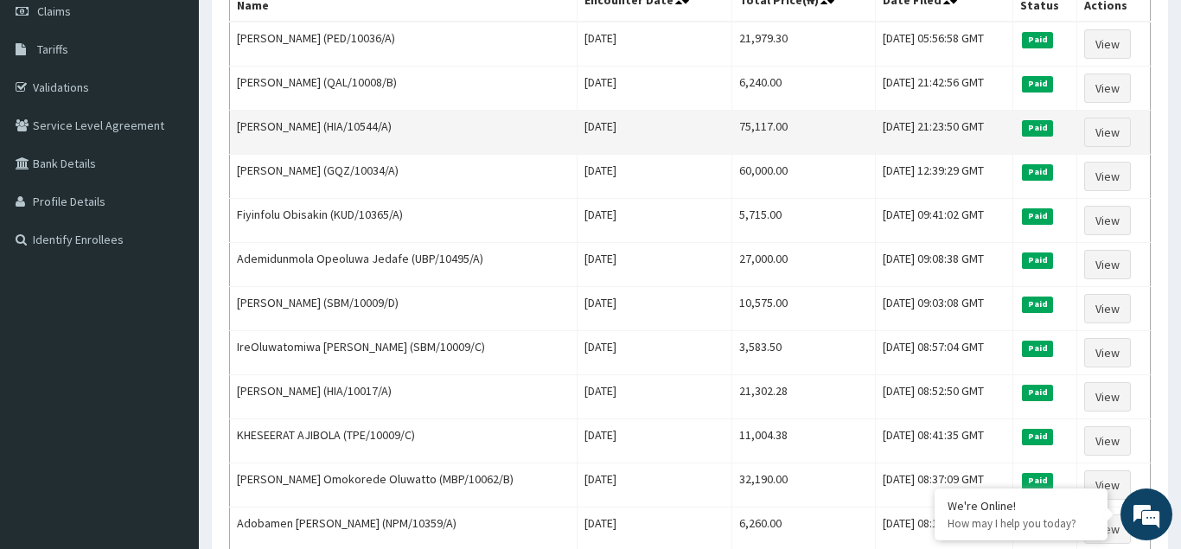
scroll to position [0, 0]
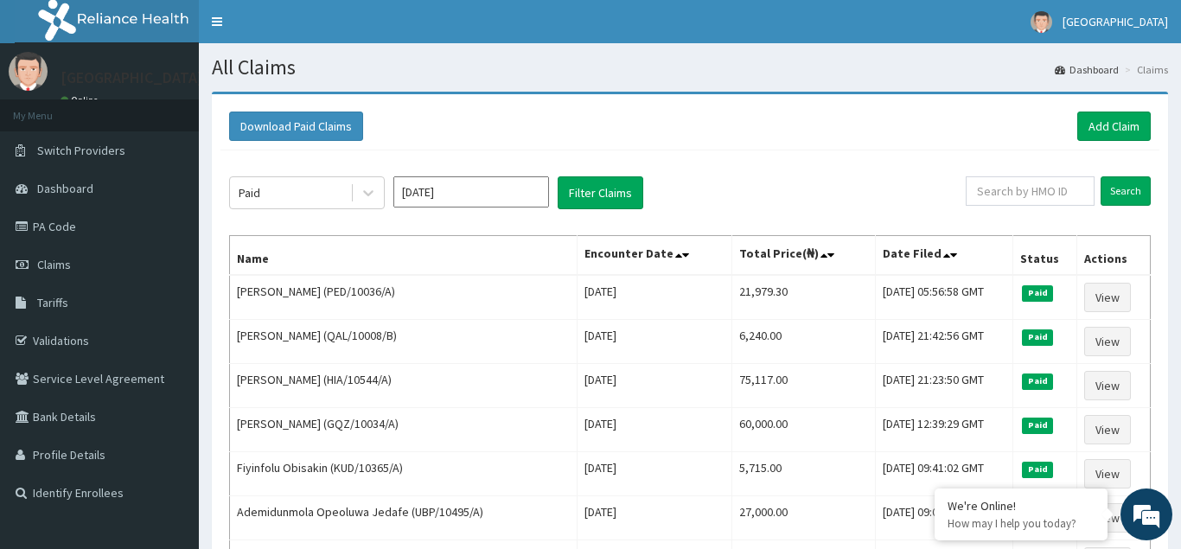
click at [505, 202] on input "Mar 2024" at bounding box center [471, 191] width 156 height 31
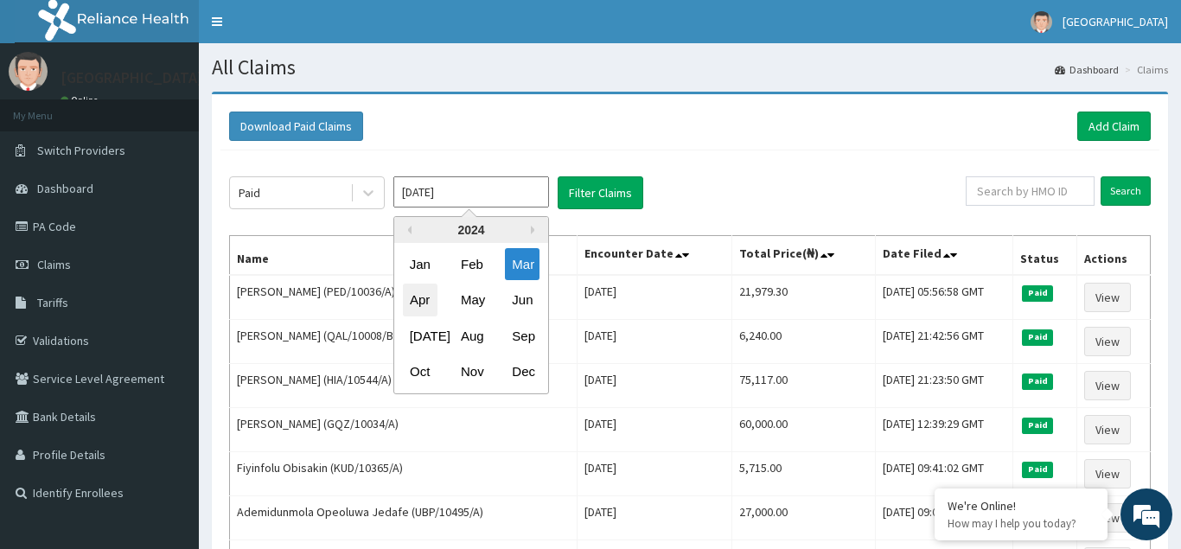
click at [422, 302] on div "Apr" at bounding box center [420, 301] width 35 height 32
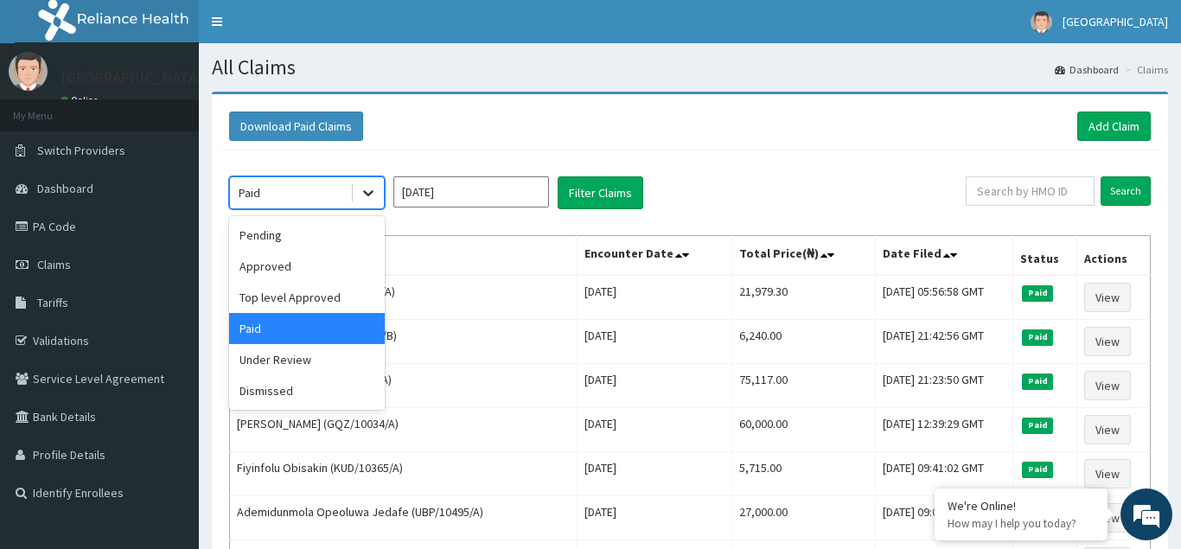
click at [371, 187] on icon at bounding box center [368, 192] width 17 height 17
click at [300, 240] on div "Pending" at bounding box center [307, 235] width 156 height 31
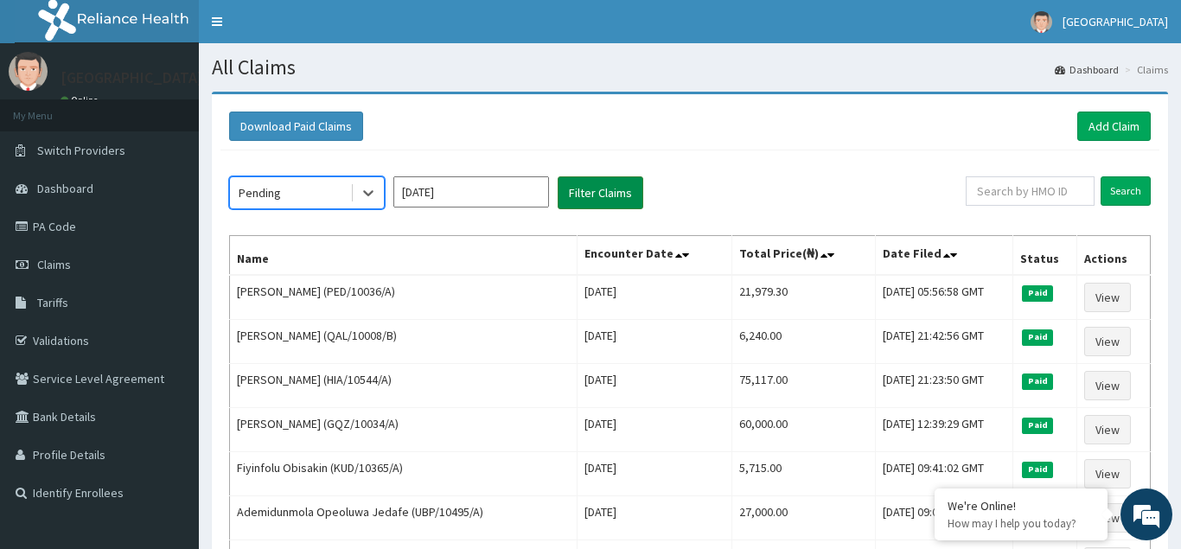
click at [600, 191] on button "Filter Claims" at bounding box center [601, 192] width 86 height 33
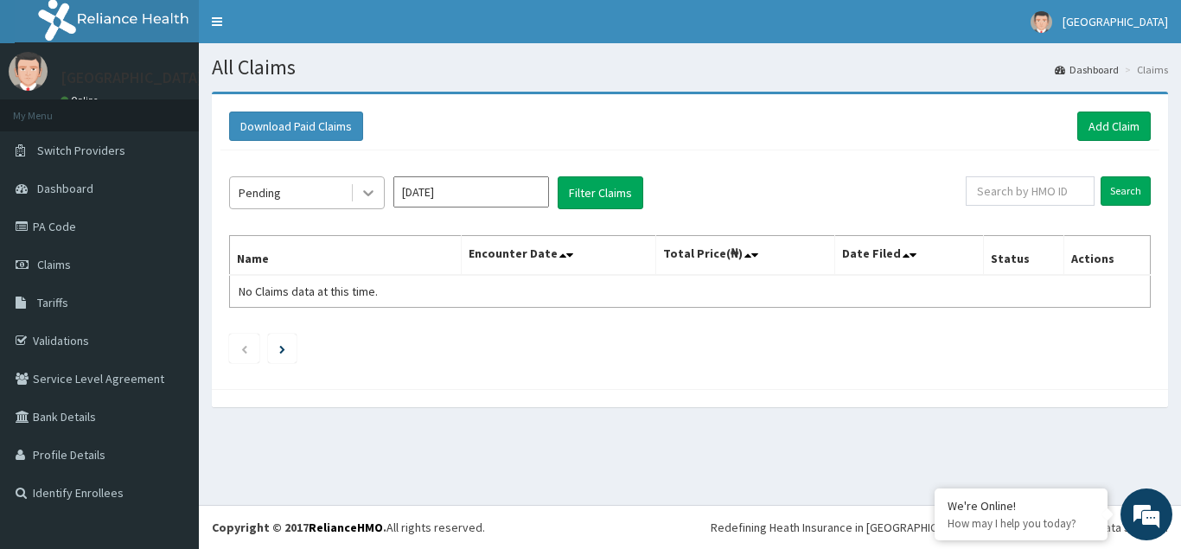
click at [368, 186] on icon at bounding box center [368, 192] width 17 height 17
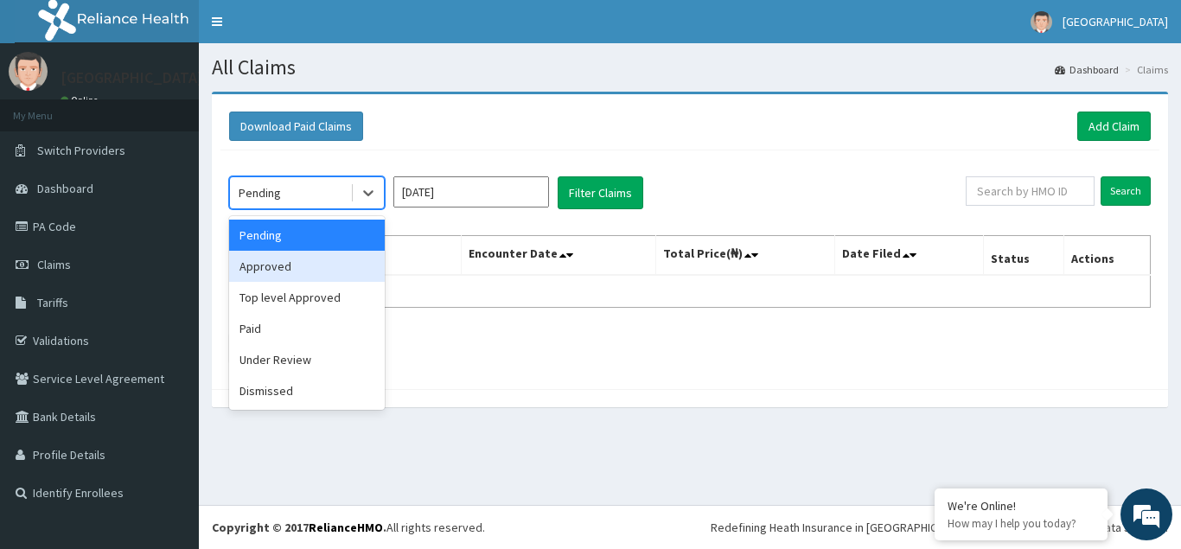
click at [318, 260] on div "Approved" at bounding box center [307, 266] width 156 height 31
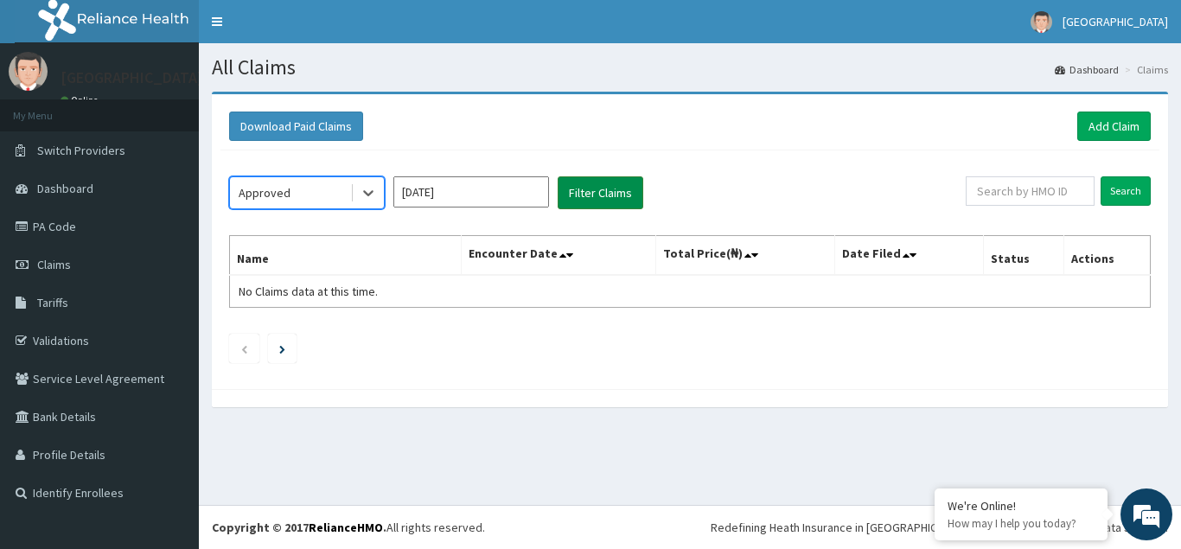
click at [584, 185] on button "Filter Claims" at bounding box center [601, 192] width 86 height 33
click at [594, 191] on button "Filter Claims" at bounding box center [601, 192] width 86 height 33
click at [369, 198] on icon at bounding box center [368, 192] width 17 height 17
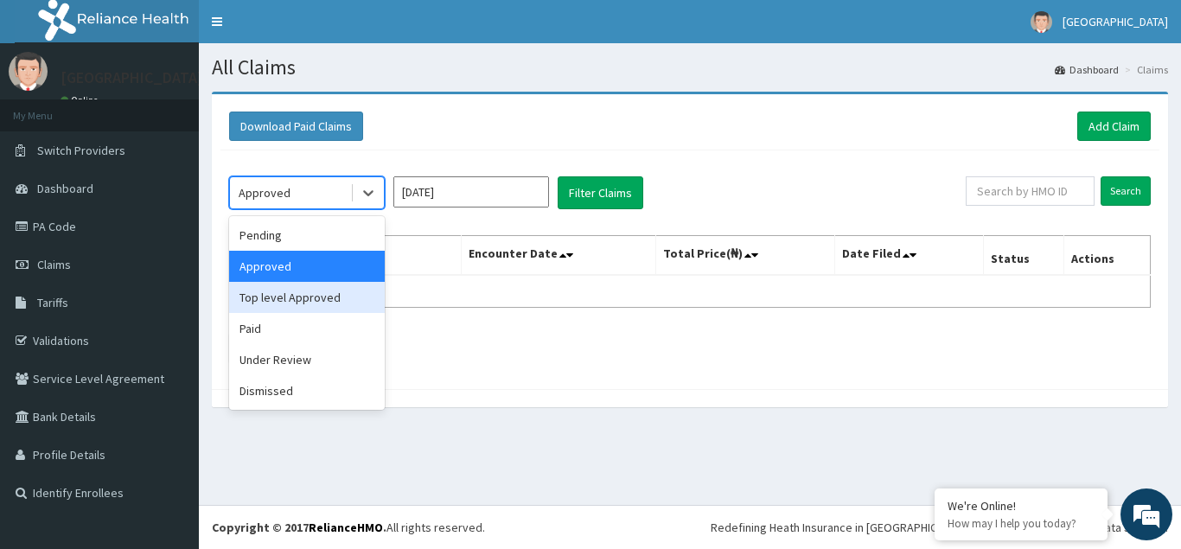
click at [339, 297] on div "Top level Approved" at bounding box center [307, 297] width 156 height 31
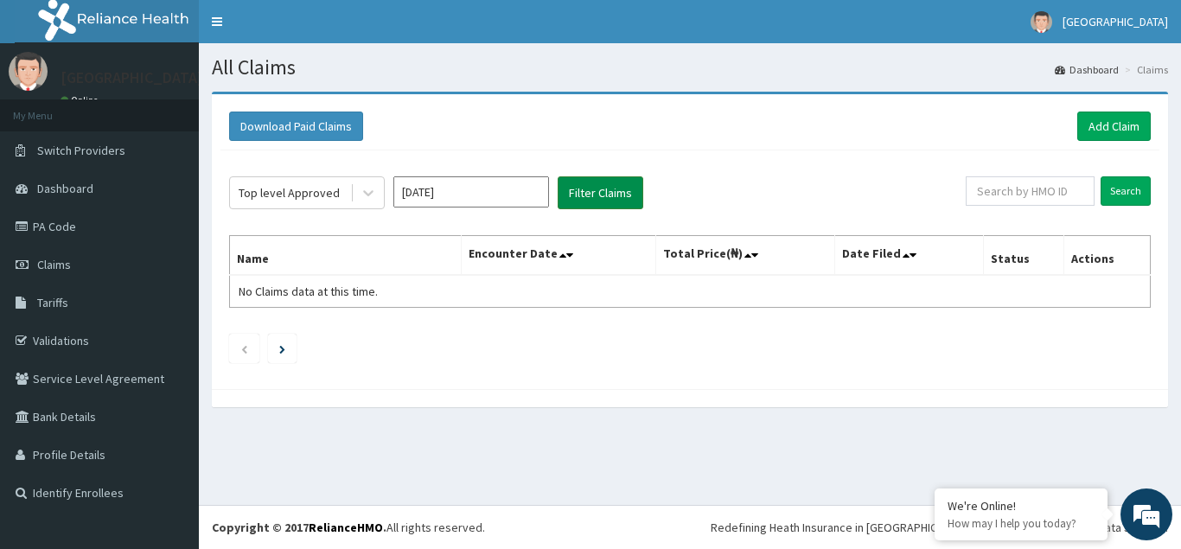
click at [612, 197] on button "Filter Claims" at bounding box center [601, 192] width 86 height 33
click at [369, 197] on icon at bounding box center [368, 192] width 17 height 17
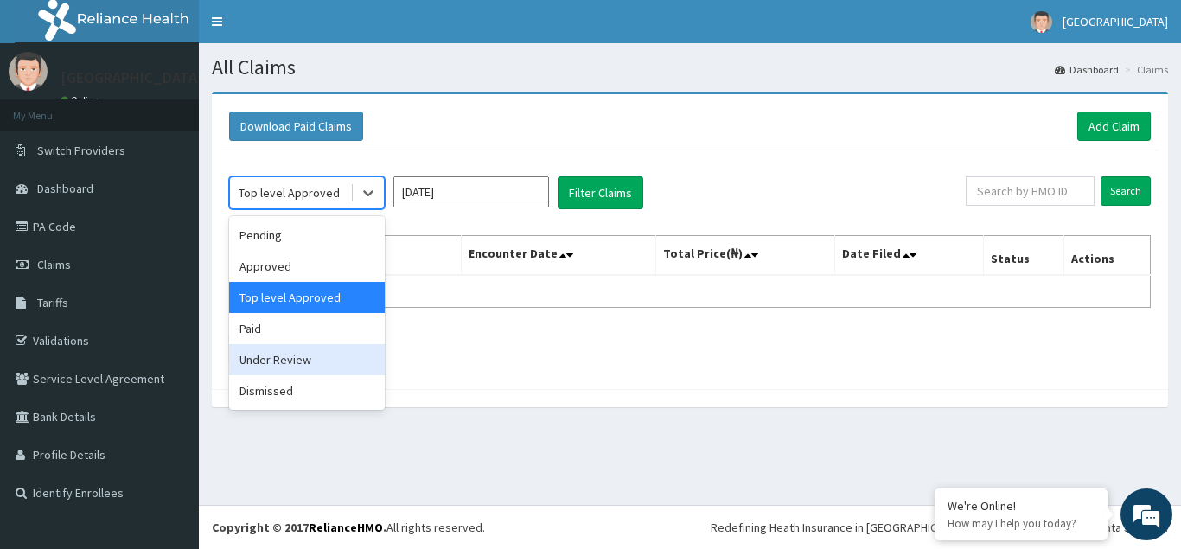
click at [273, 364] on div "Under Review" at bounding box center [307, 359] width 156 height 31
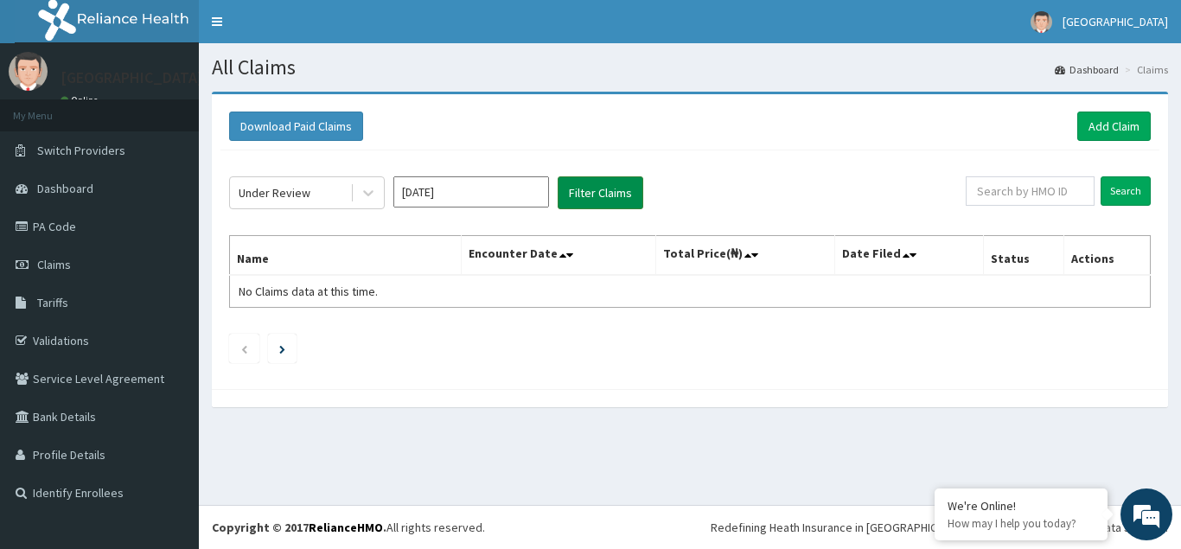
click at [604, 193] on button "Filter Claims" at bounding box center [601, 192] width 86 height 33
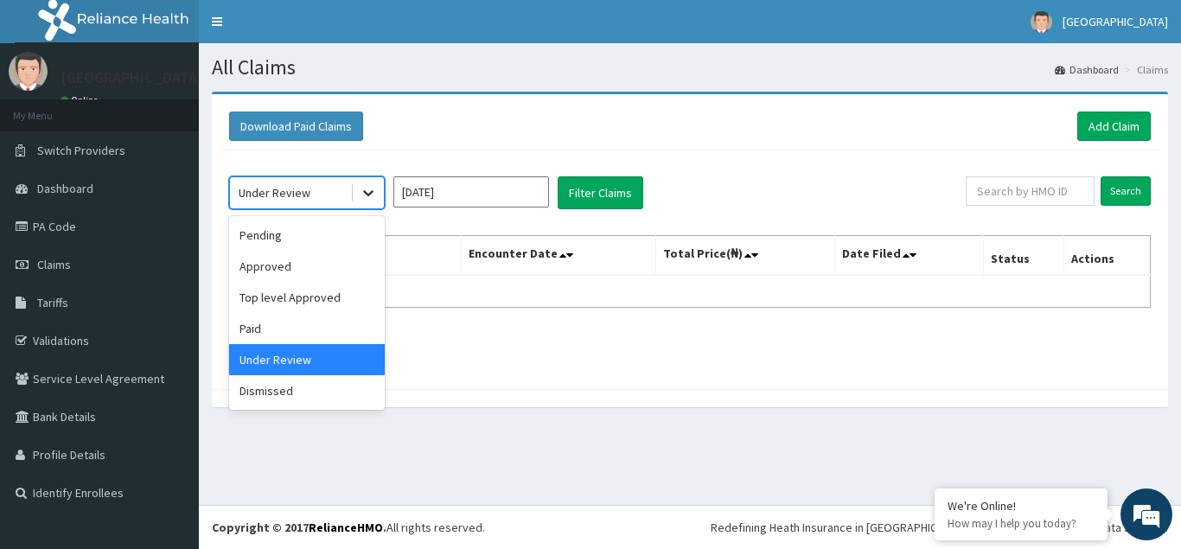
drag, startPoint x: 366, startPoint y: 195, endPoint x: 355, endPoint y: 208, distance: 16.6
click at [368, 195] on icon at bounding box center [368, 192] width 17 height 17
click at [298, 389] on div "Dismissed" at bounding box center [307, 390] width 156 height 31
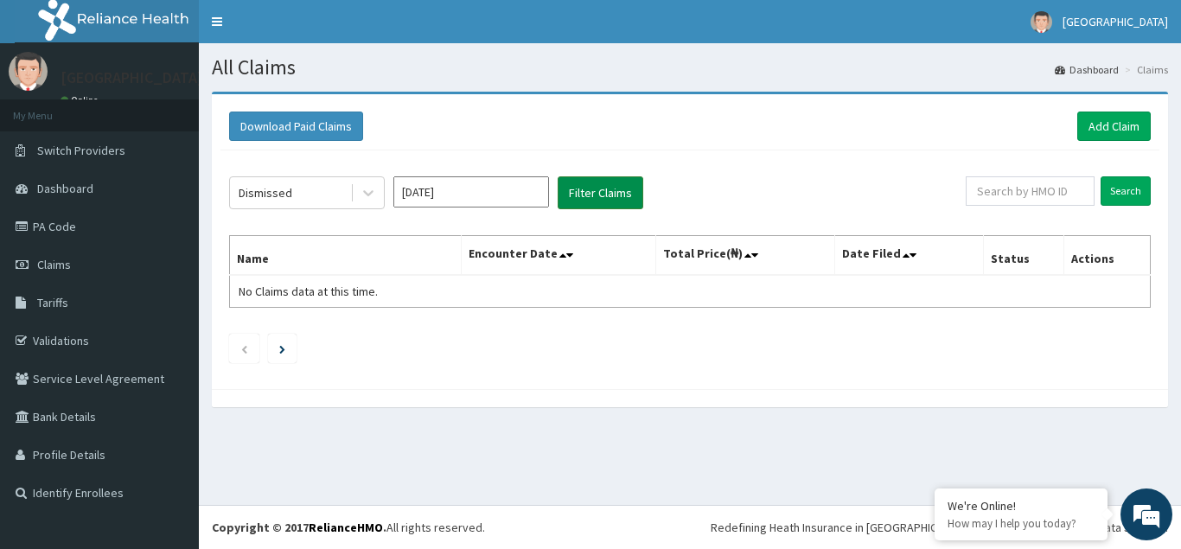
click at [609, 200] on button "Filter Claims" at bounding box center [601, 192] width 86 height 33
click at [374, 198] on icon at bounding box center [368, 192] width 17 height 17
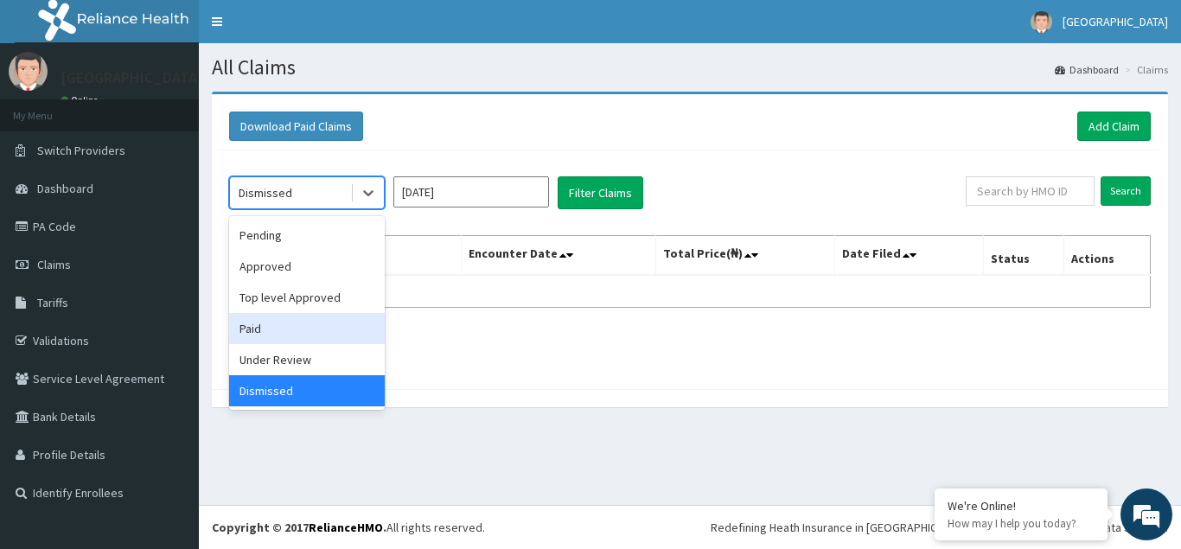
click at [291, 328] on div "Paid" at bounding box center [307, 328] width 156 height 31
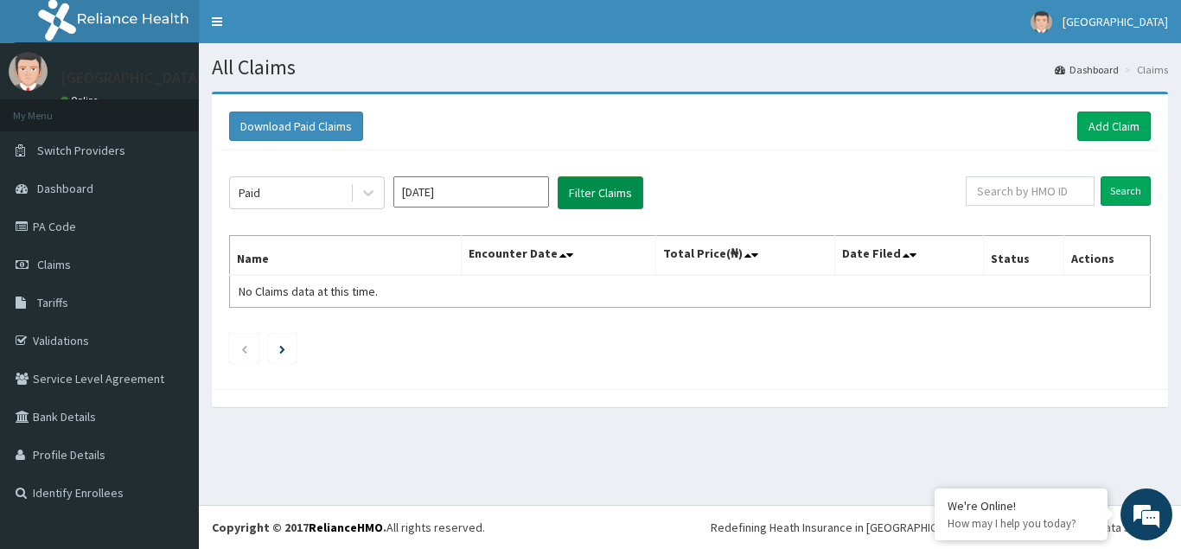
click at [613, 195] on button "Filter Claims" at bounding box center [601, 192] width 86 height 33
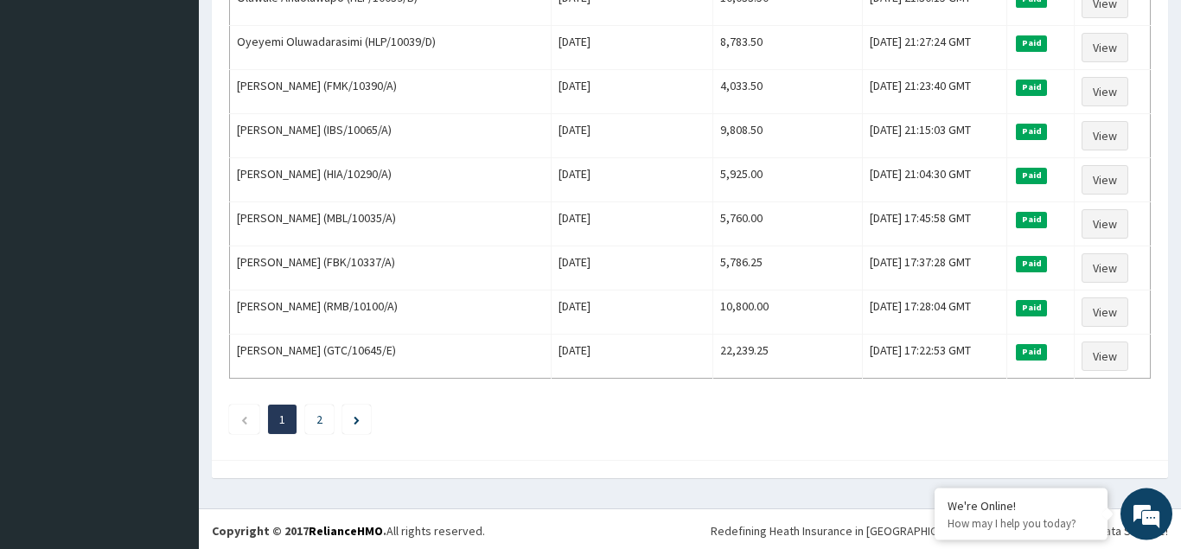
scroll to position [2106, 0]
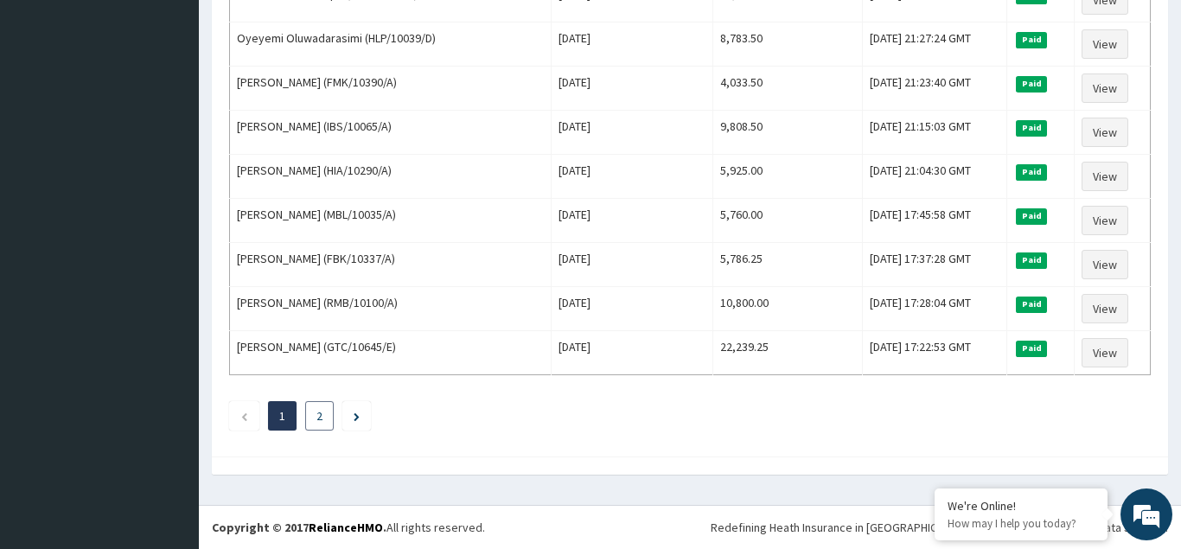
click at [316, 417] on li "2" at bounding box center [319, 415] width 29 height 29
click at [317, 414] on link "2" at bounding box center [320, 416] width 6 height 16
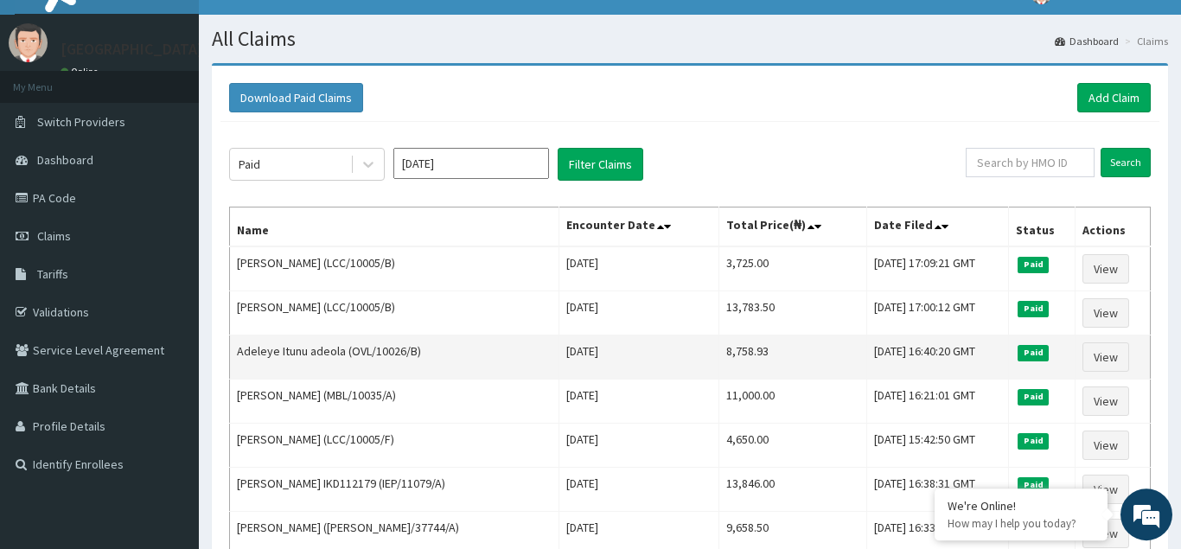
scroll to position [0, 0]
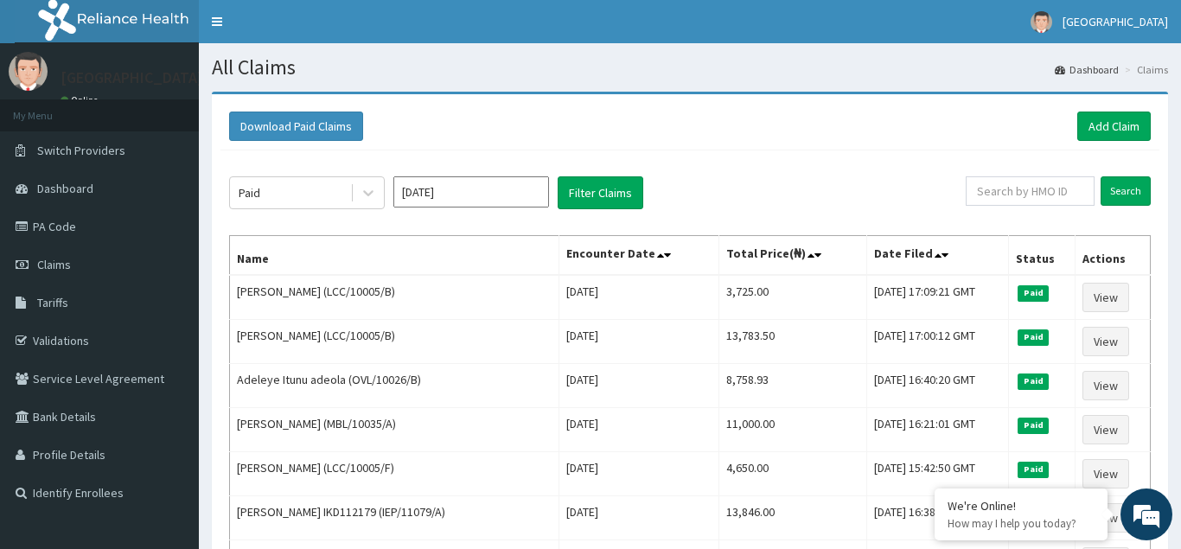
click at [506, 197] on input "Apr 2024" at bounding box center [471, 191] width 156 height 31
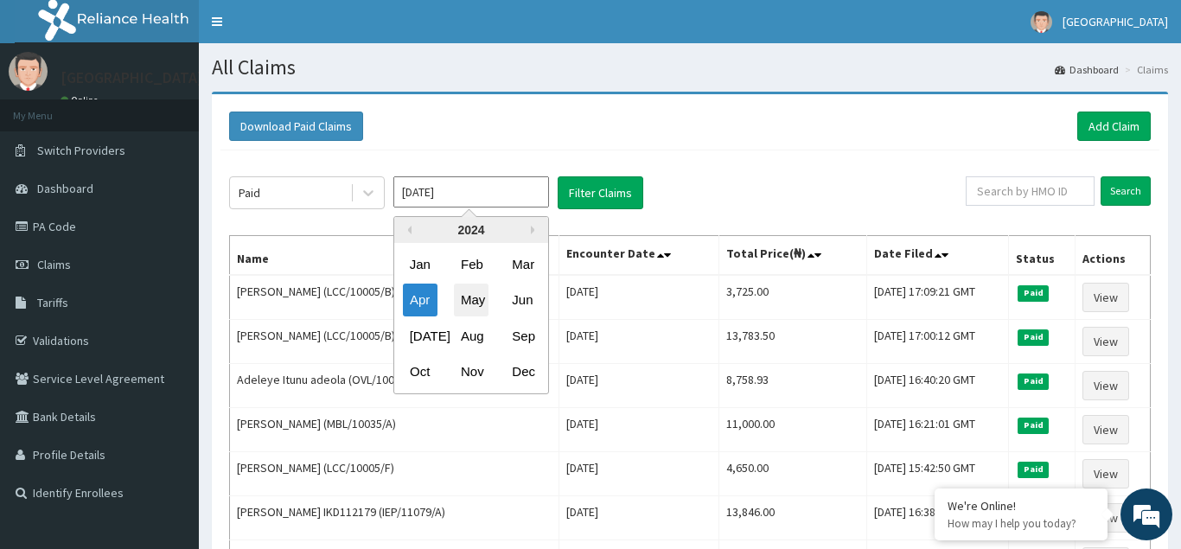
click at [479, 303] on div "May" at bounding box center [471, 301] width 35 height 32
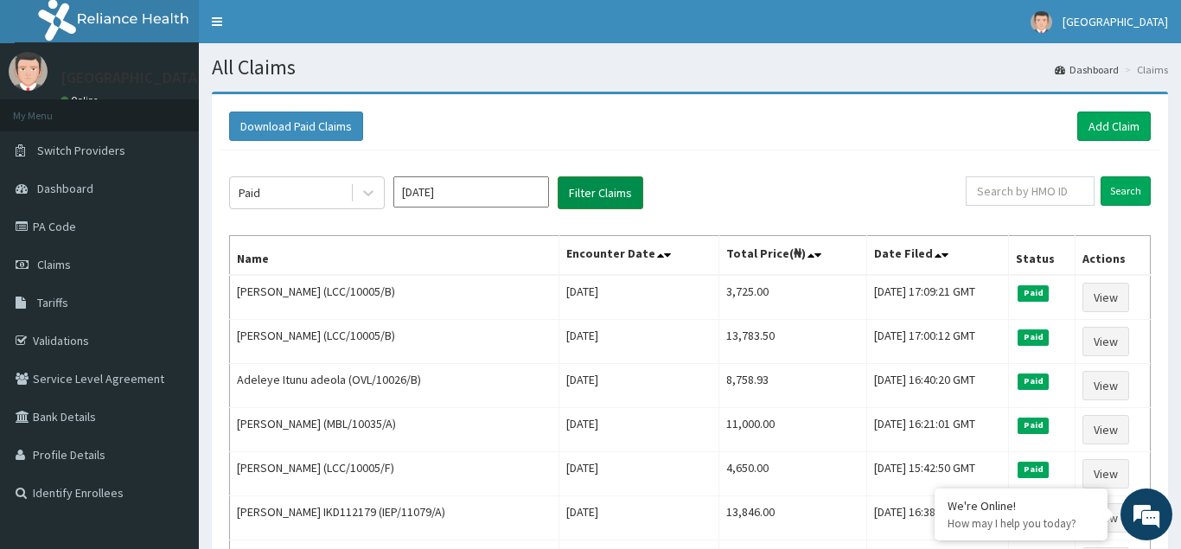
click at [605, 183] on button "Filter Claims" at bounding box center [601, 192] width 86 height 33
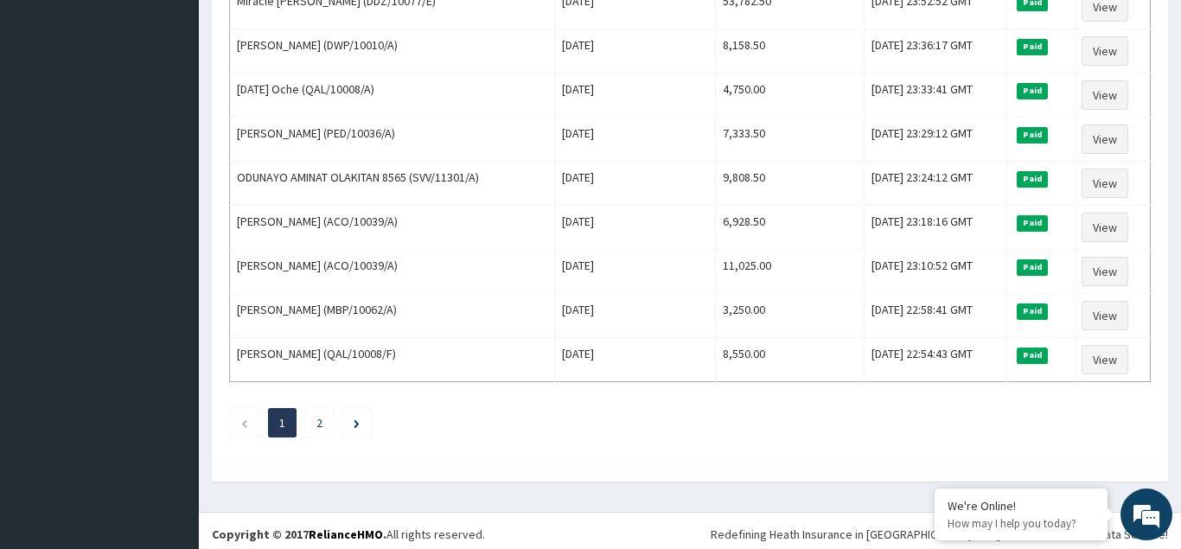
scroll to position [2106, 0]
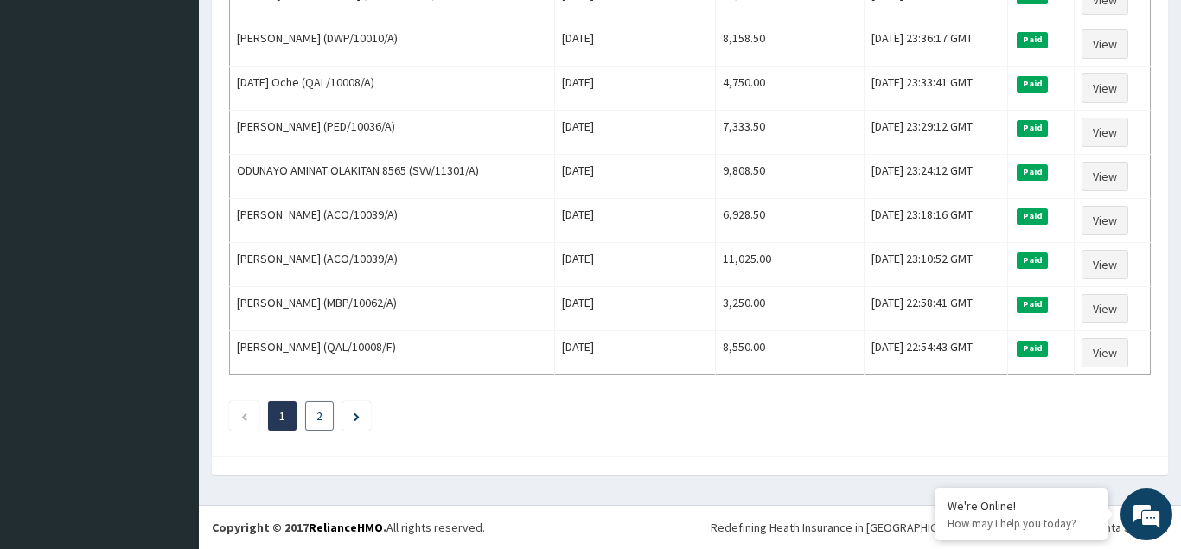
click at [317, 419] on li "2" at bounding box center [319, 415] width 29 height 29
click at [319, 418] on link "2" at bounding box center [320, 416] width 6 height 16
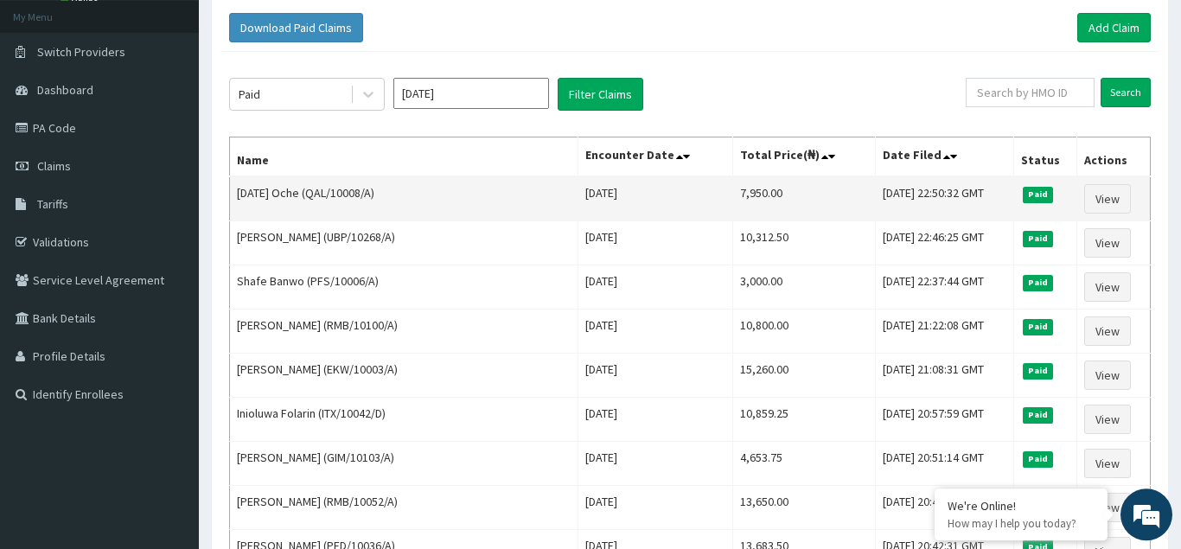
scroll to position [0, 0]
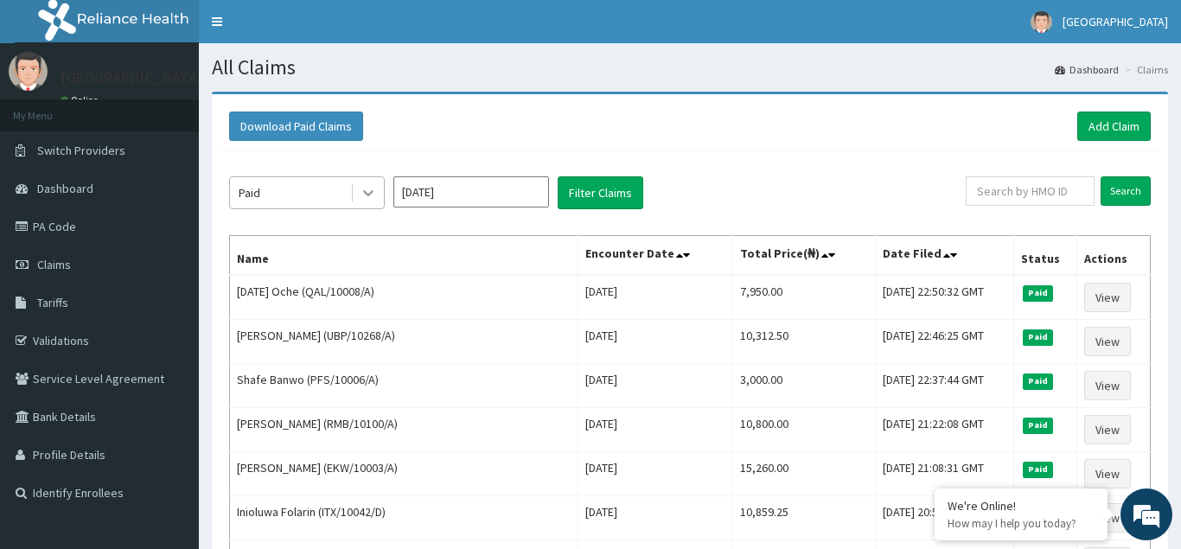
click at [367, 194] on icon at bounding box center [368, 194] width 10 height 6
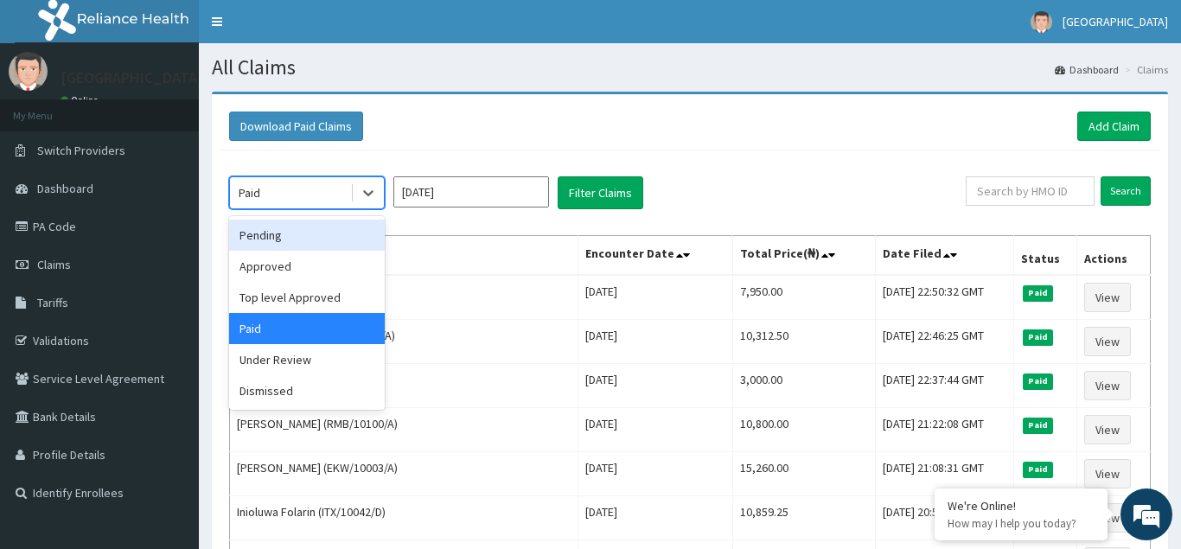
click at [263, 235] on div "Pending" at bounding box center [307, 235] width 156 height 31
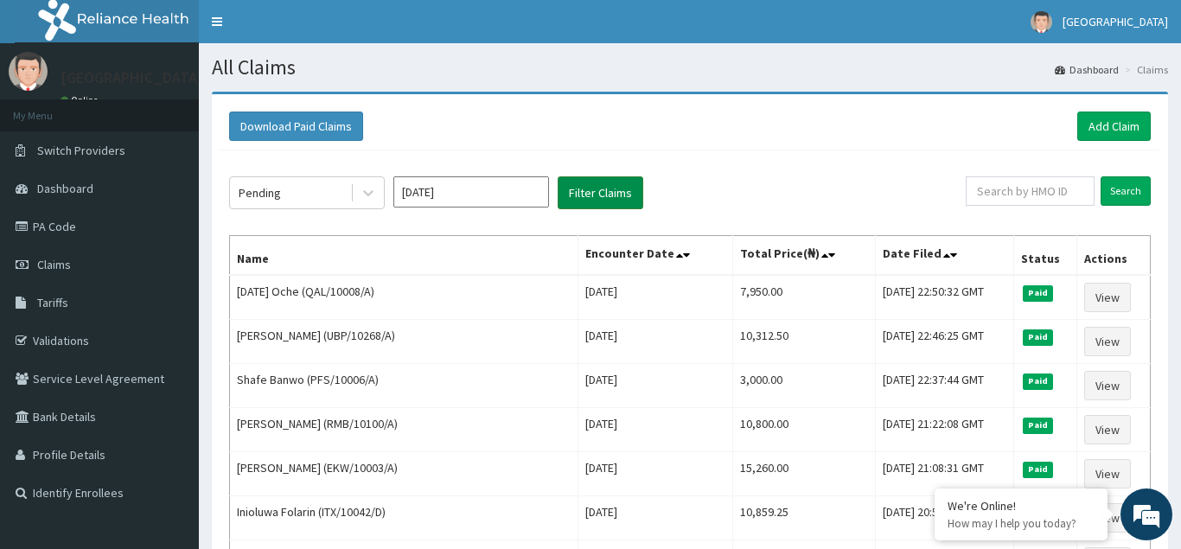
click at [595, 187] on button "Filter Claims" at bounding box center [601, 192] width 86 height 33
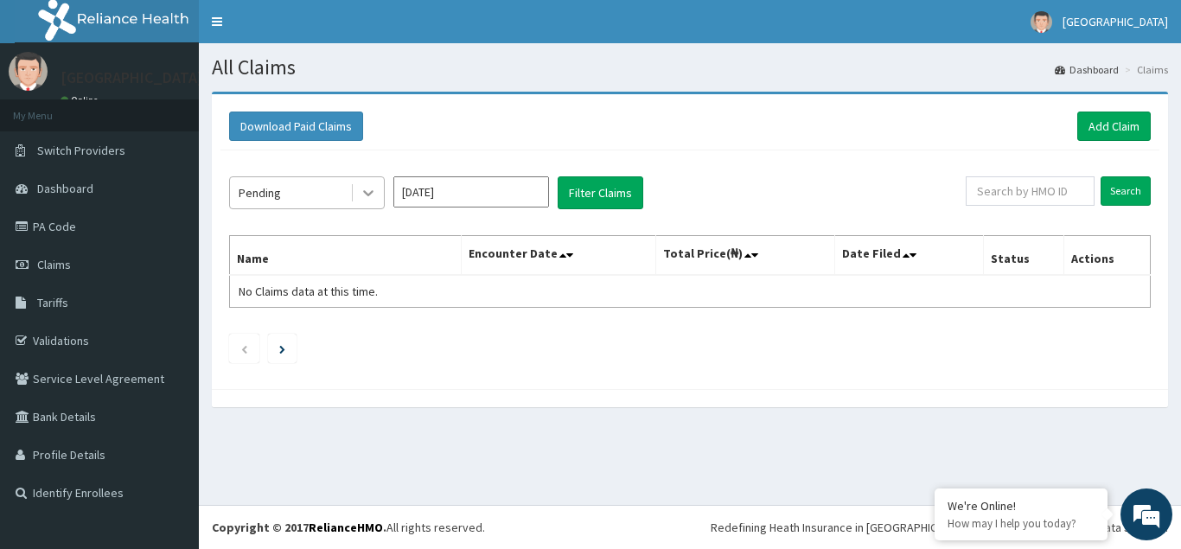
click at [372, 195] on icon at bounding box center [368, 192] width 17 height 17
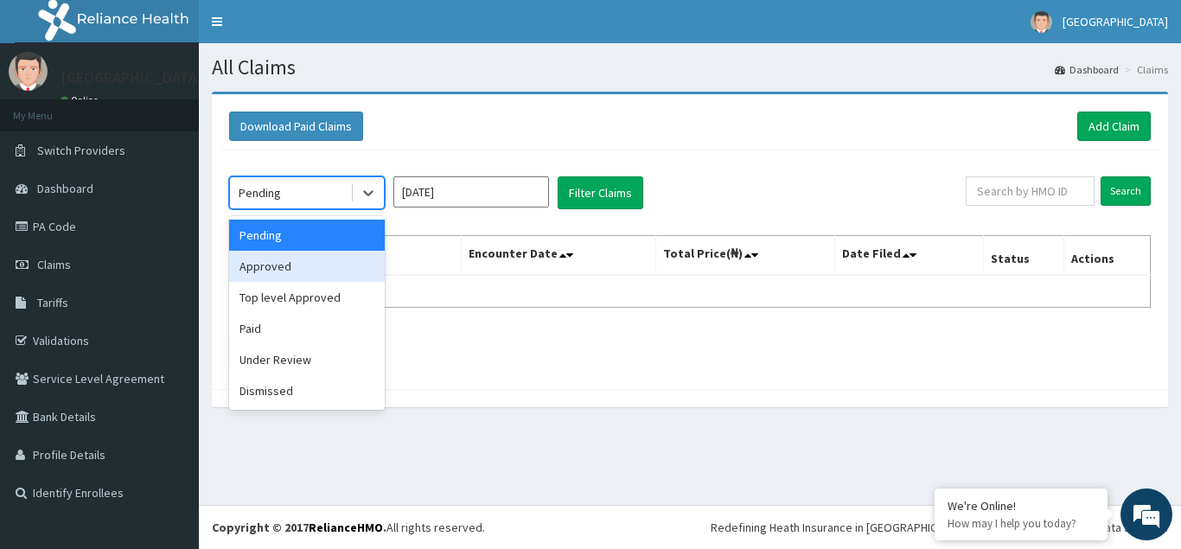
click at [309, 274] on div "Approved" at bounding box center [307, 266] width 156 height 31
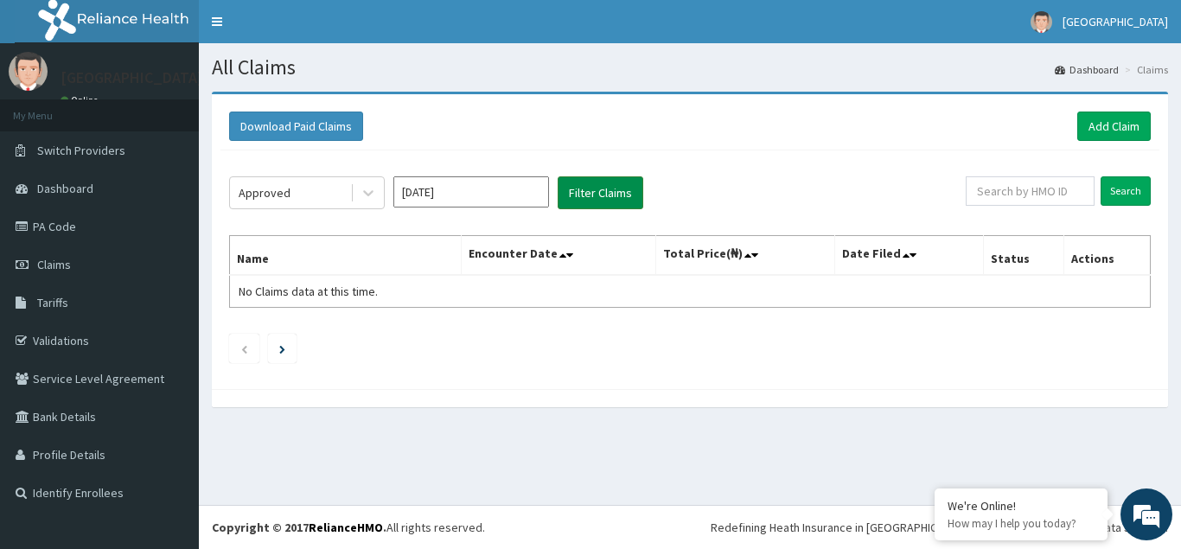
click at [605, 192] on button "Filter Claims" at bounding box center [601, 192] width 86 height 33
click at [371, 196] on icon at bounding box center [368, 192] width 17 height 17
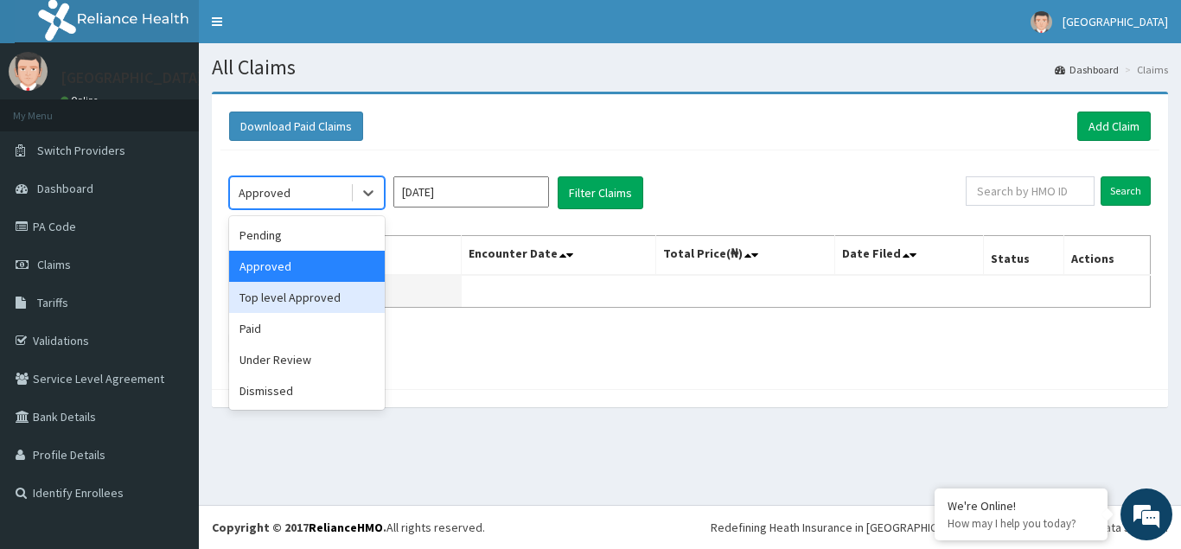
click at [290, 297] on div "Top level Approved" at bounding box center [307, 297] width 156 height 31
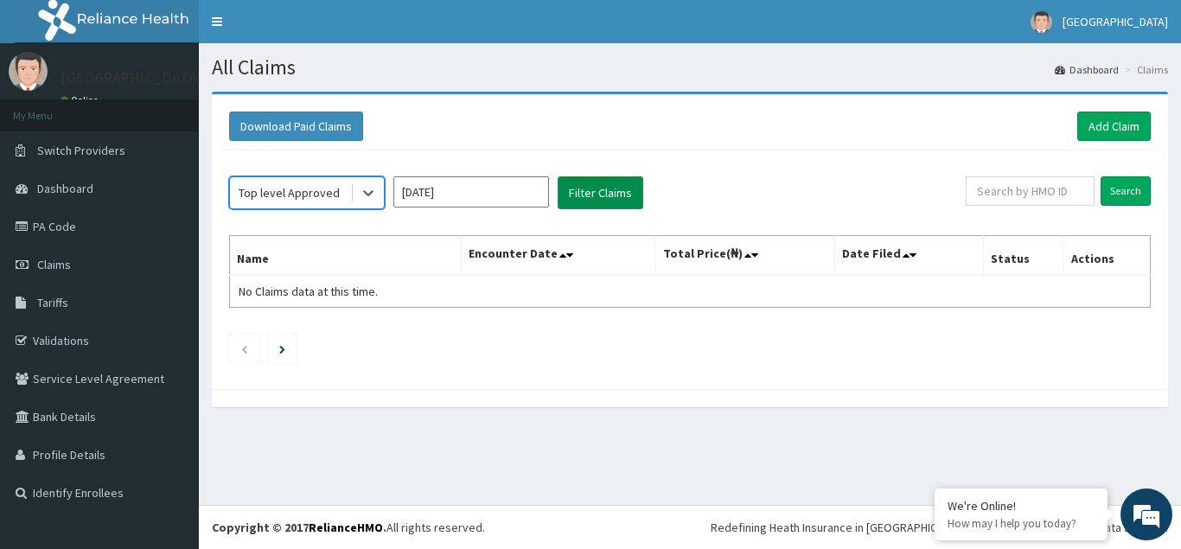
click at [589, 197] on button "Filter Claims" at bounding box center [601, 192] width 86 height 33
click at [365, 192] on icon at bounding box center [368, 194] width 10 height 6
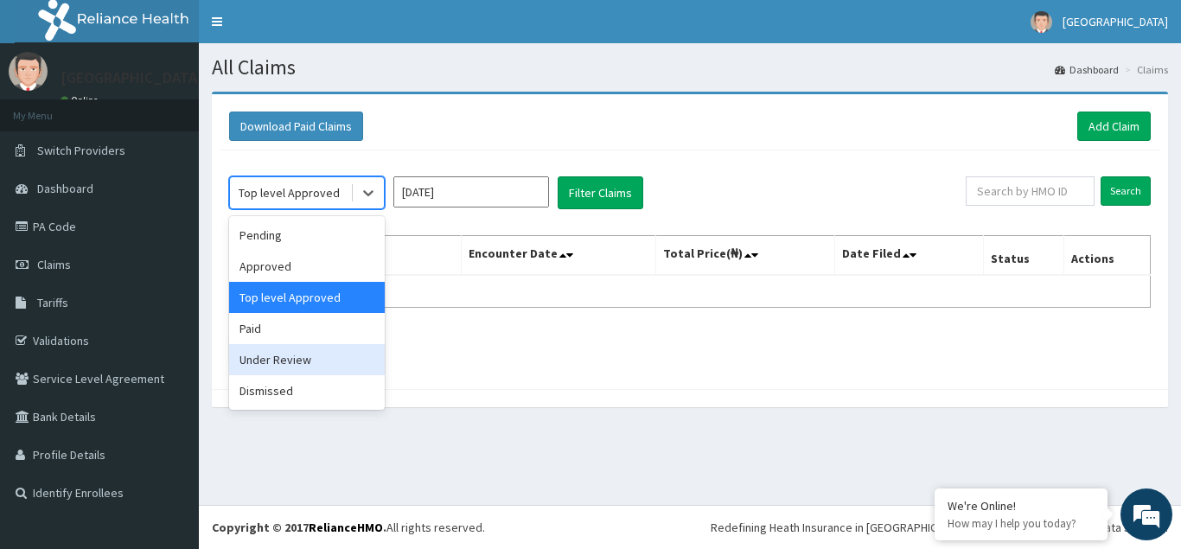
click at [268, 365] on div "Under Review" at bounding box center [307, 359] width 156 height 31
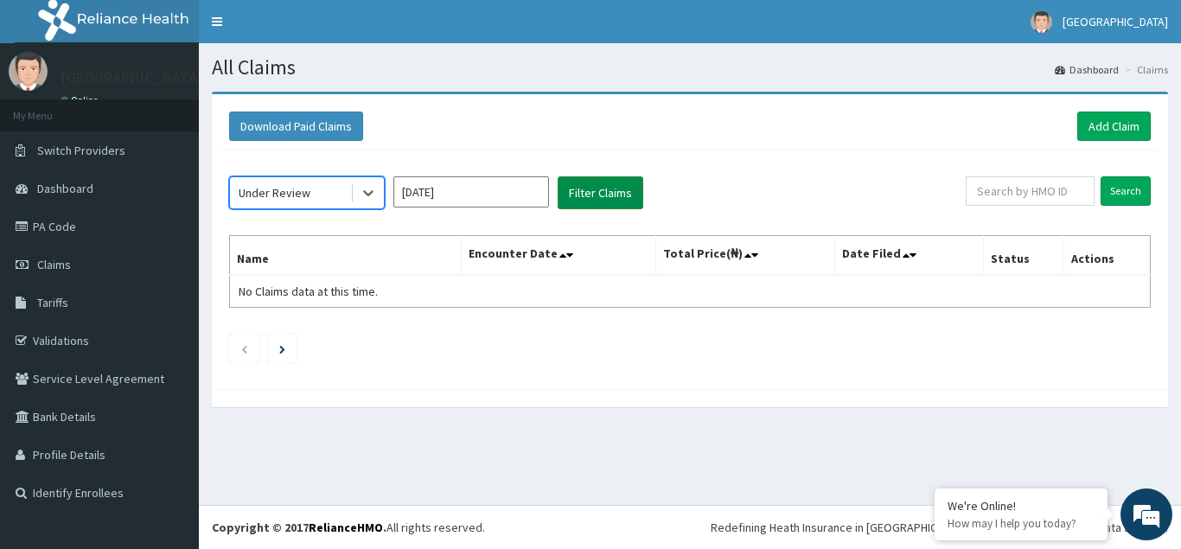
click at [610, 190] on button "Filter Claims" at bounding box center [601, 192] width 86 height 33
click at [369, 195] on icon at bounding box center [368, 194] width 10 height 6
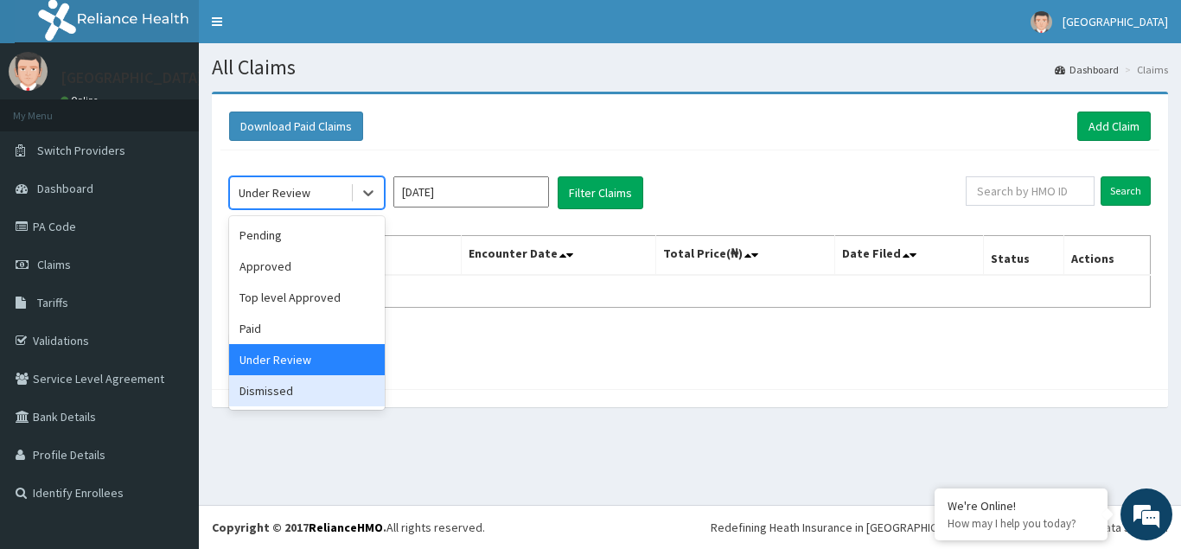
click at [273, 384] on div "Dismissed" at bounding box center [307, 390] width 156 height 31
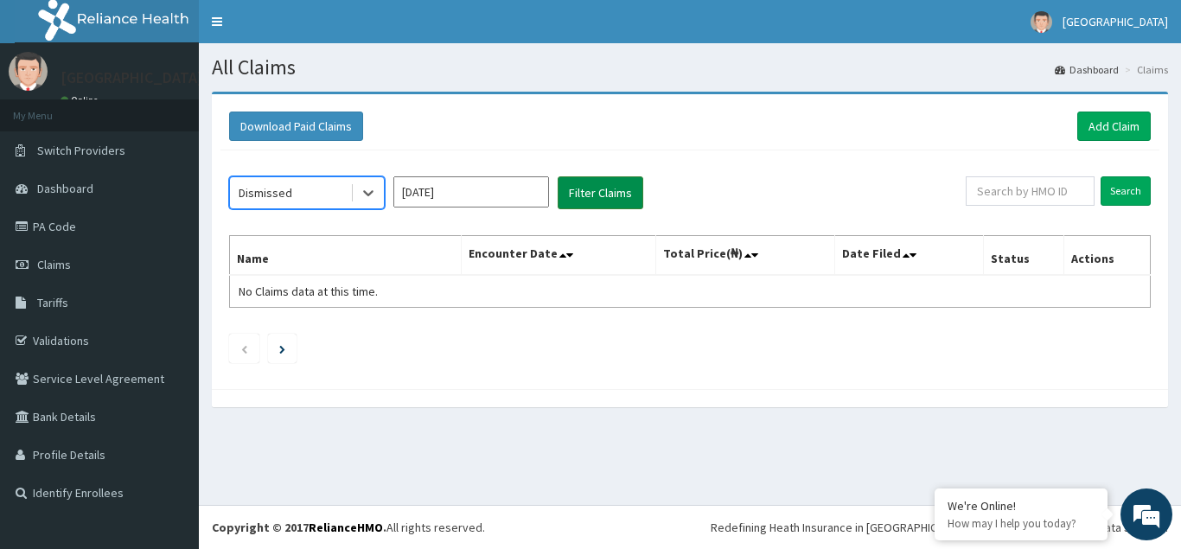
click at [607, 192] on button "Filter Claims" at bounding box center [601, 192] width 86 height 33
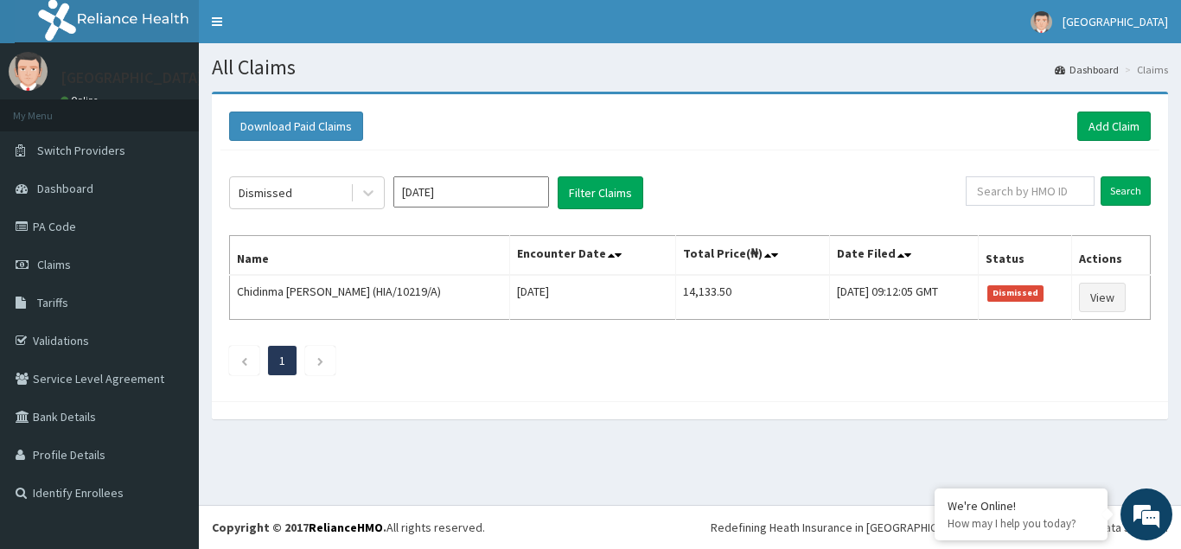
click at [518, 194] on input "May 2024" at bounding box center [471, 191] width 156 height 31
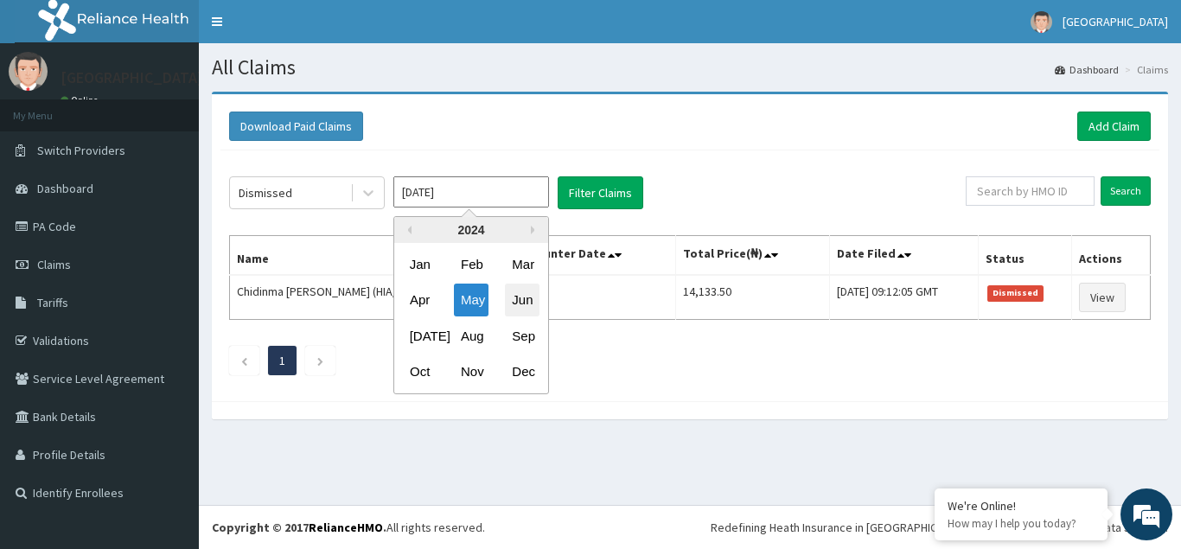
click at [519, 296] on div "Jun" at bounding box center [522, 301] width 35 height 32
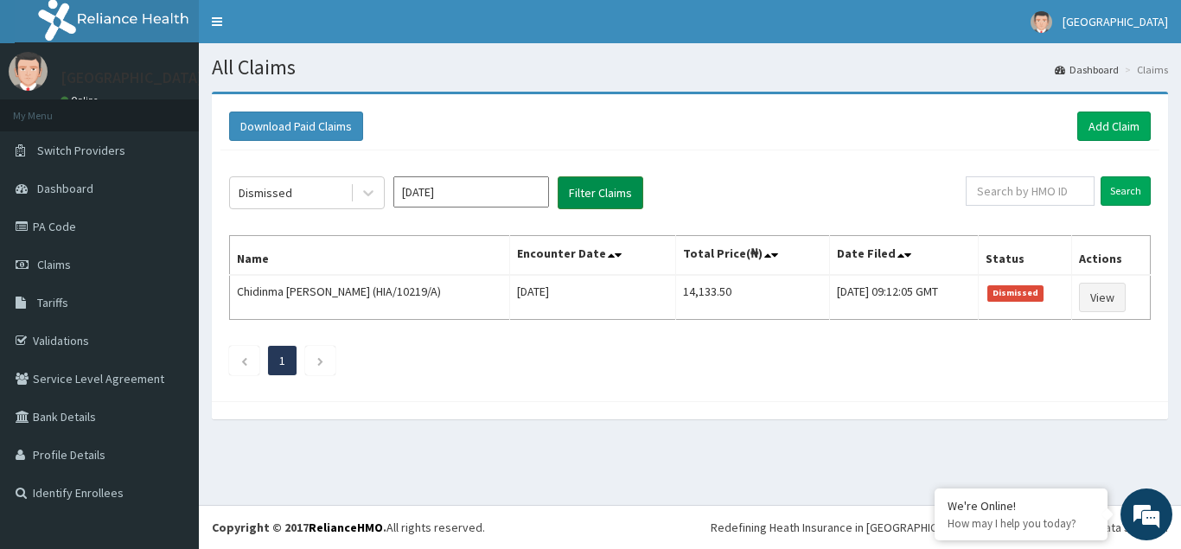
click at [599, 191] on button "Filter Claims" at bounding box center [601, 192] width 86 height 33
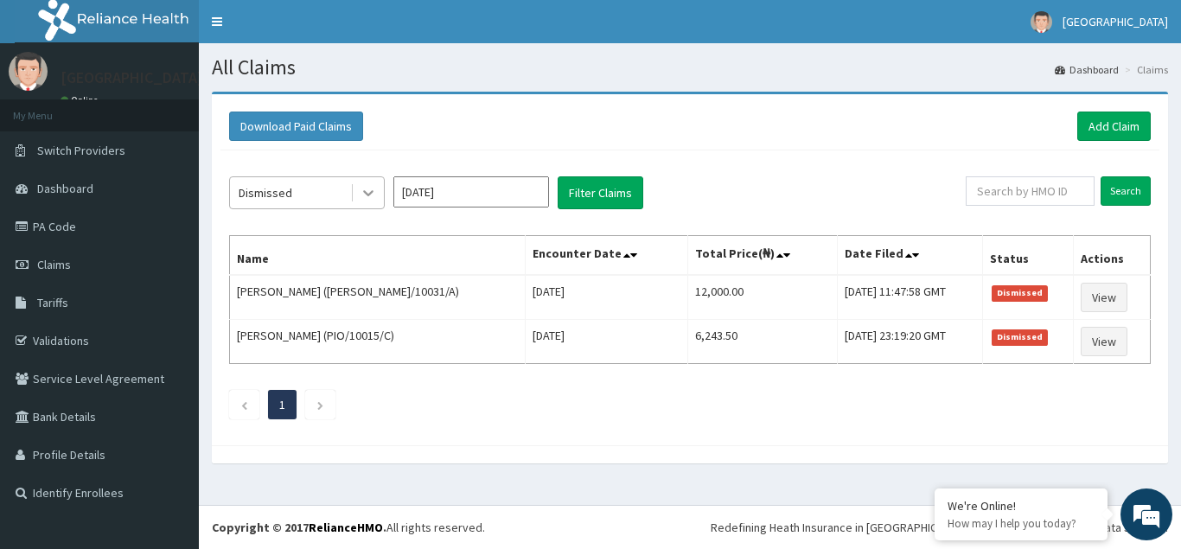
click at [379, 179] on div at bounding box center [368, 192] width 31 height 31
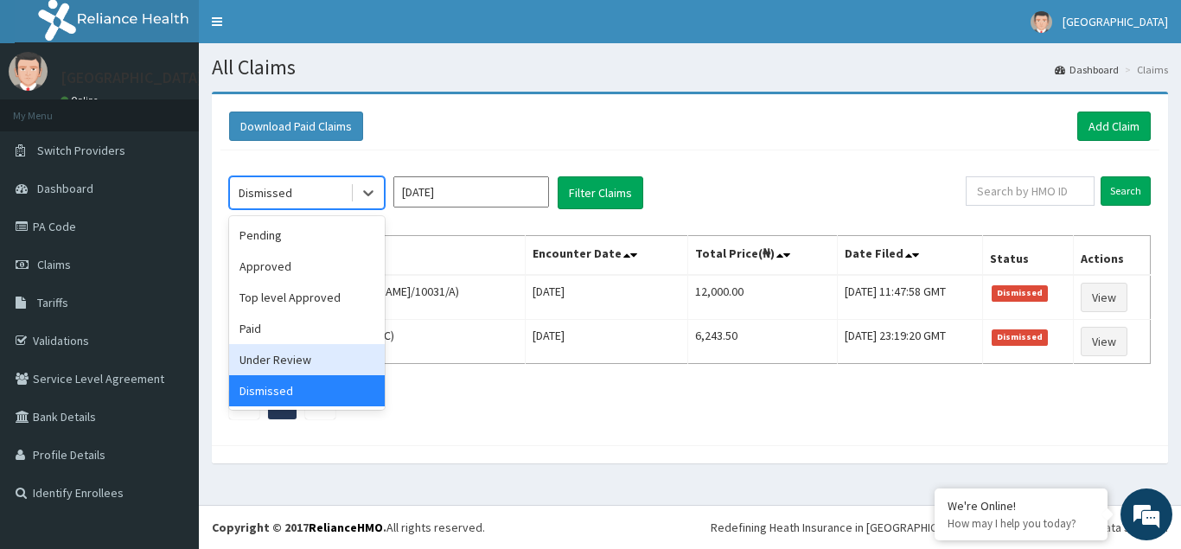
click at [276, 364] on div "Under Review" at bounding box center [307, 359] width 156 height 31
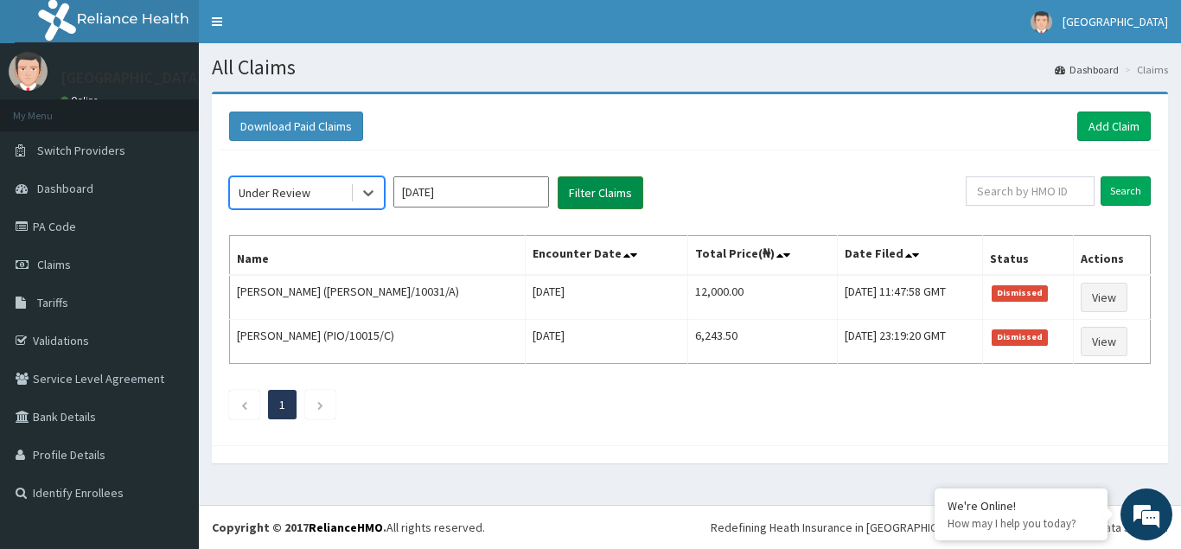
click at [604, 200] on button "Filter Claims" at bounding box center [601, 192] width 86 height 33
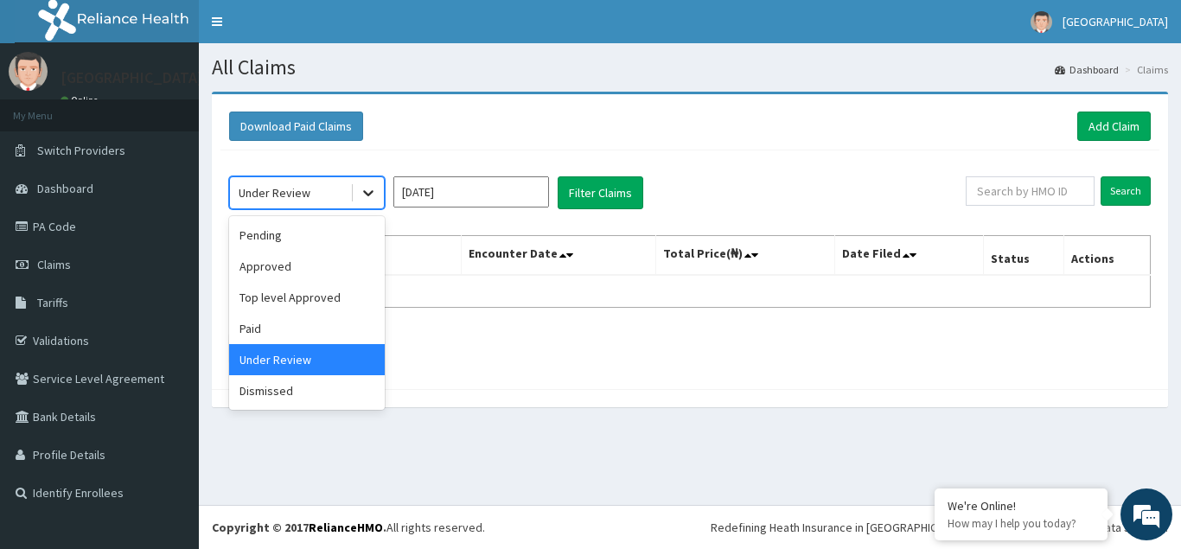
click at [370, 193] on icon at bounding box center [368, 194] width 10 height 6
click at [262, 321] on div "Paid" at bounding box center [307, 328] width 156 height 31
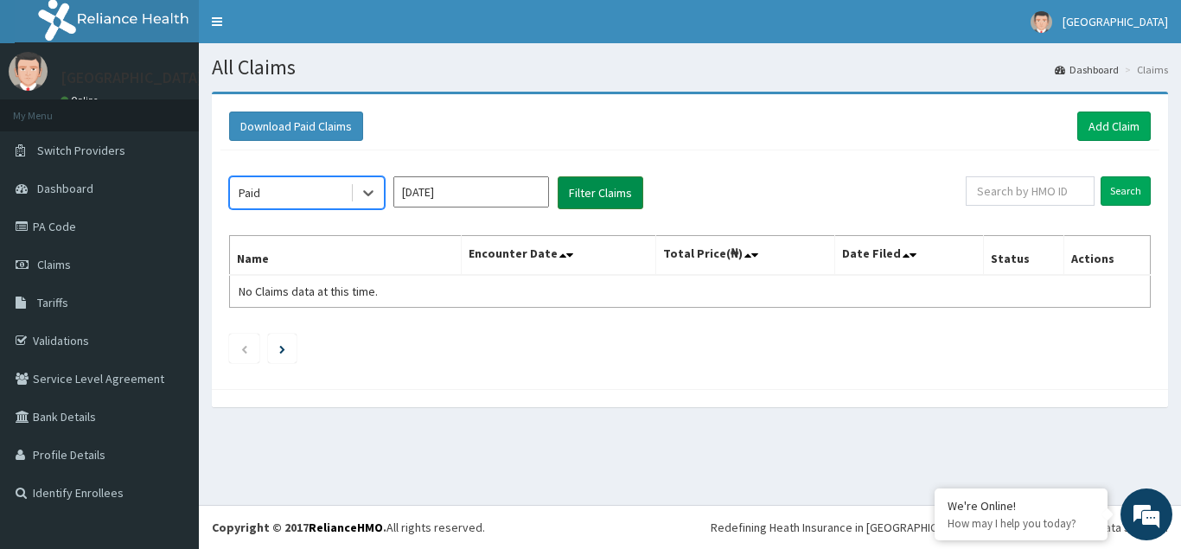
click at [598, 190] on button "Filter Claims" at bounding box center [601, 192] width 86 height 33
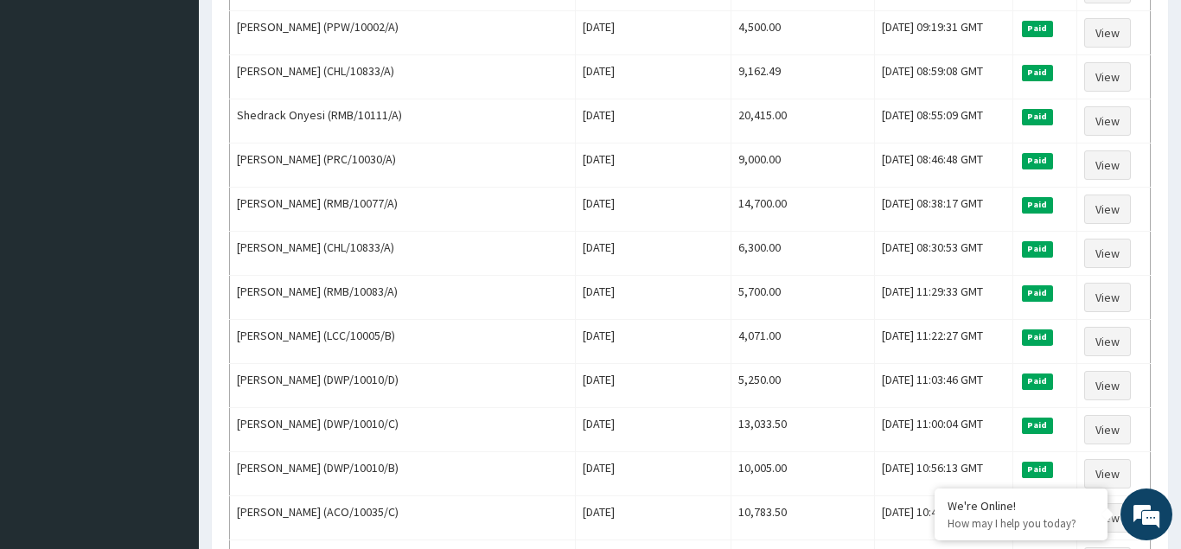
scroll to position [2106, 0]
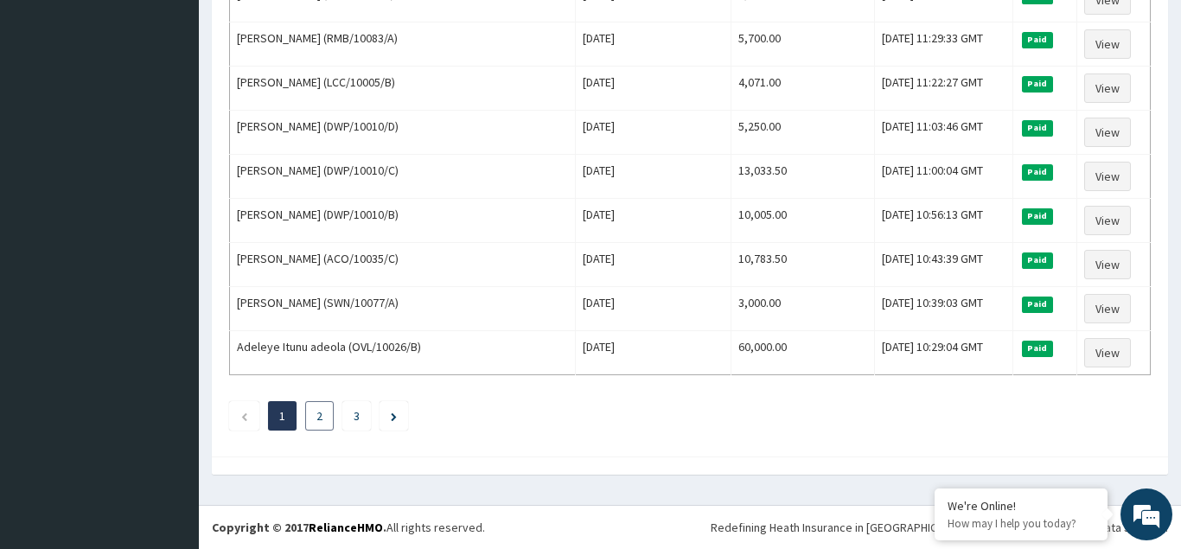
click at [323, 417] on link "2" at bounding box center [320, 416] width 6 height 16
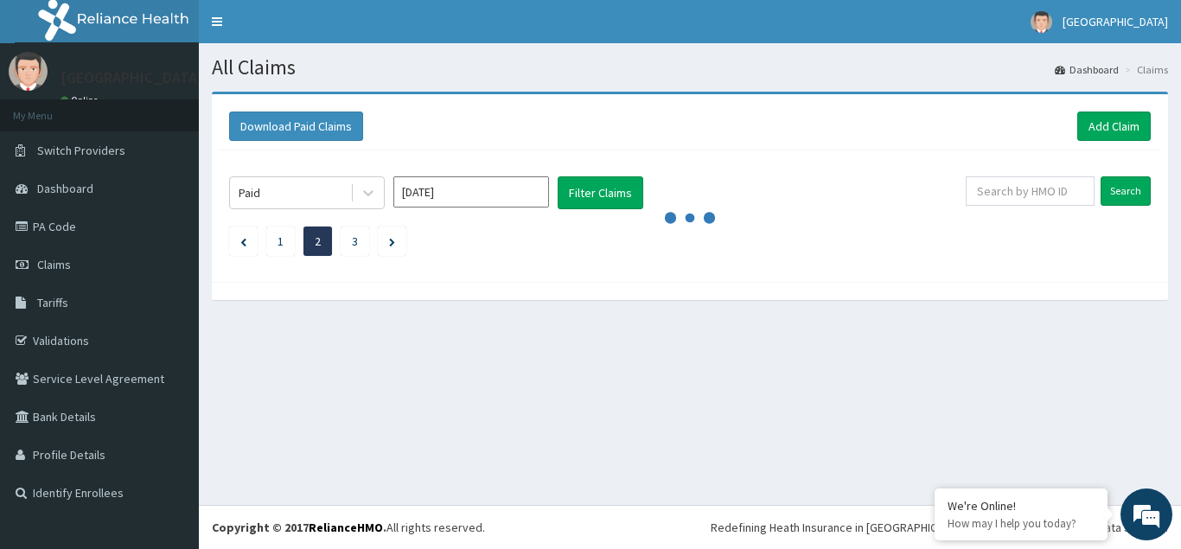
scroll to position [0, 0]
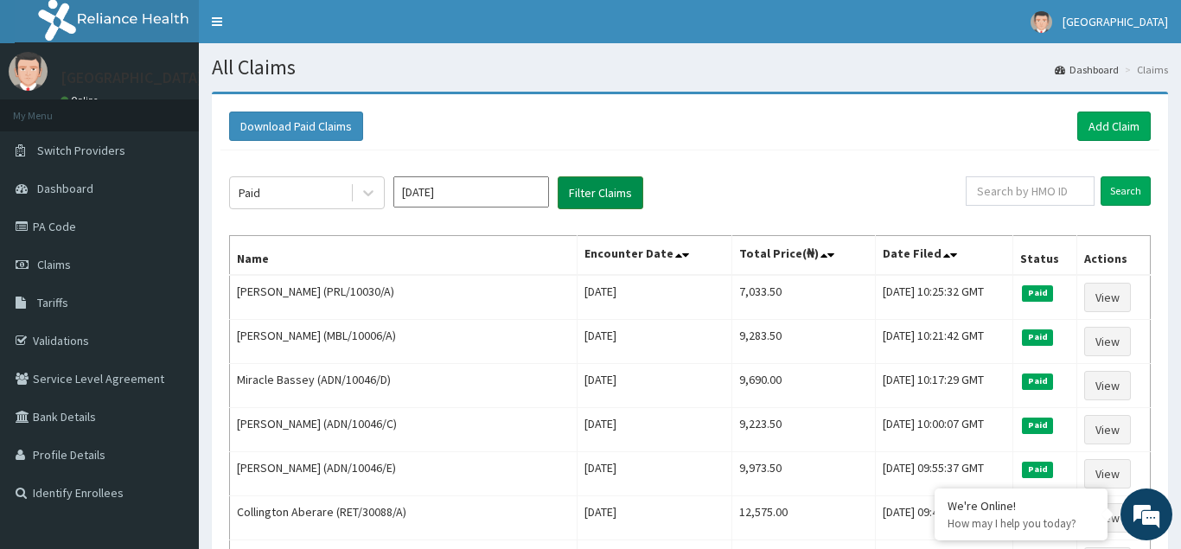
click at [606, 190] on button "Filter Claims" at bounding box center [601, 192] width 86 height 33
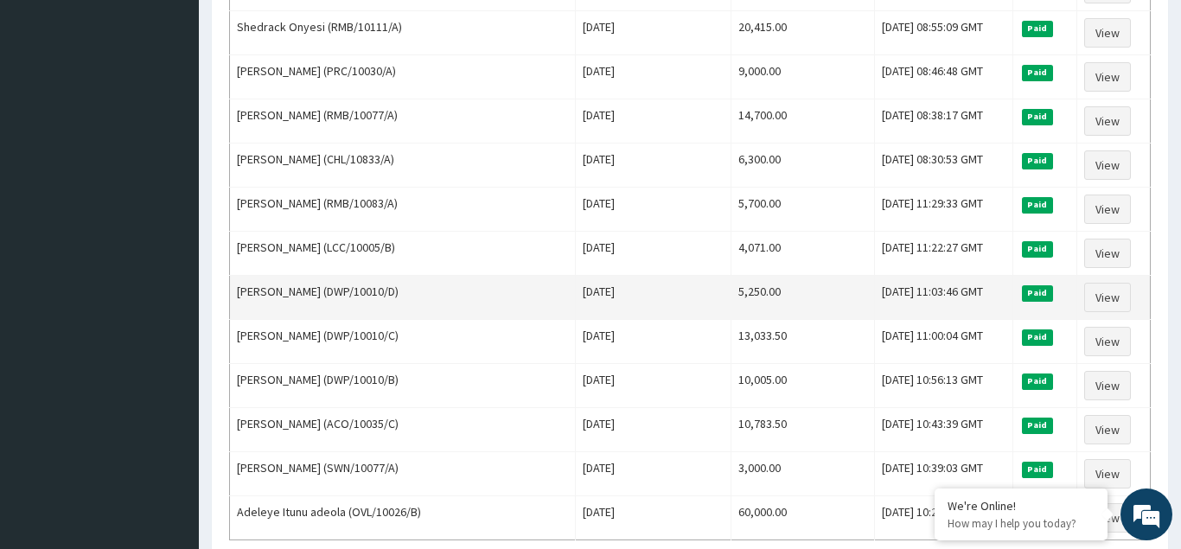
scroll to position [2106, 0]
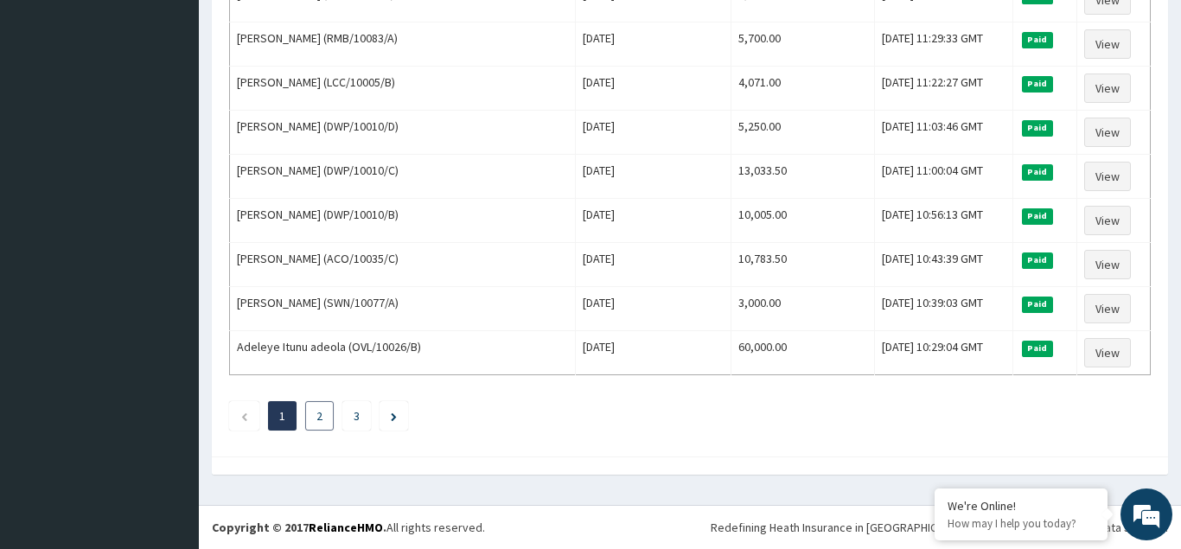
click at [315, 414] on li "2" at bounding box center [319, 415] width 29 height 29
click at [319, 416] on link "2" at bounding box center [320, 416] width 6 height 16
click at [356, 419] on link "3" at bounding box center [355, 416] width 6 height 16
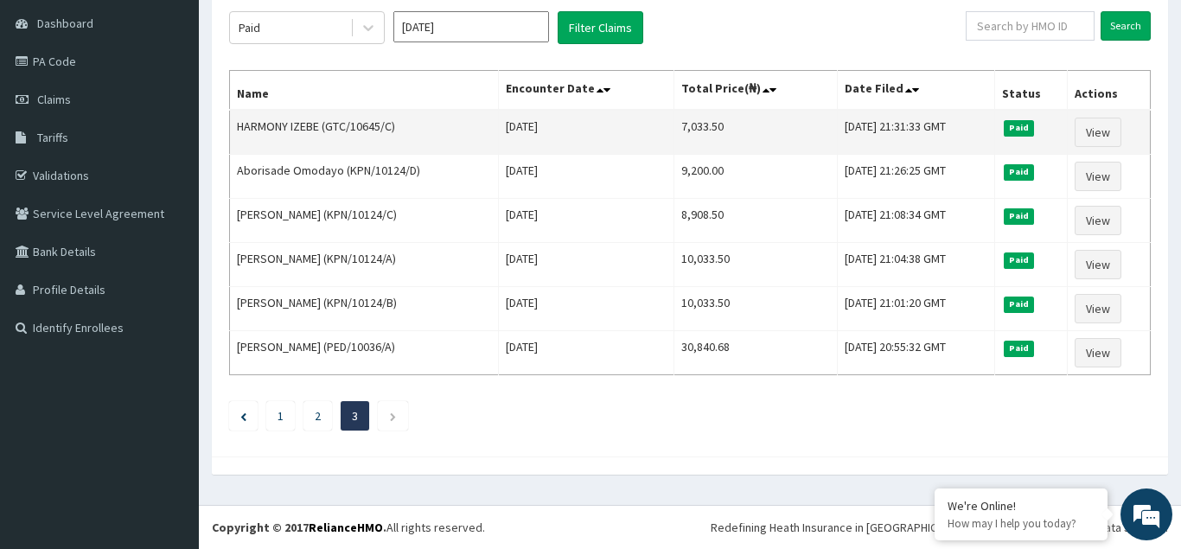
scroll to position [0, 0]
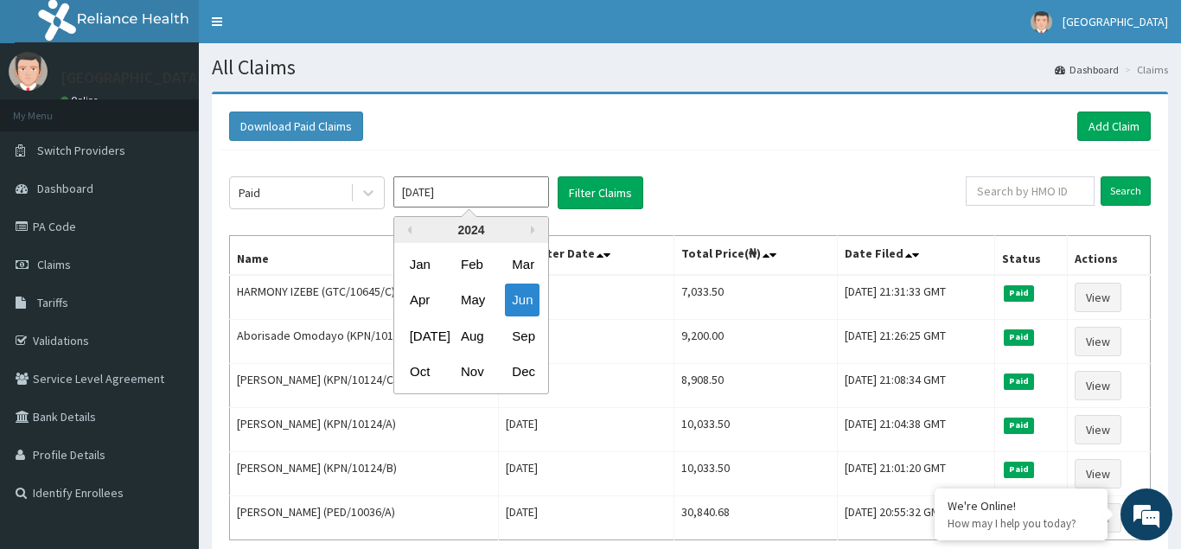
click at [507, 195] on input "Jun 2024" at bounding box center [471, 191] width 156 height 31
click at [419, 336] on div "Jul" at bounding box center [420, 336] width 35 height 32
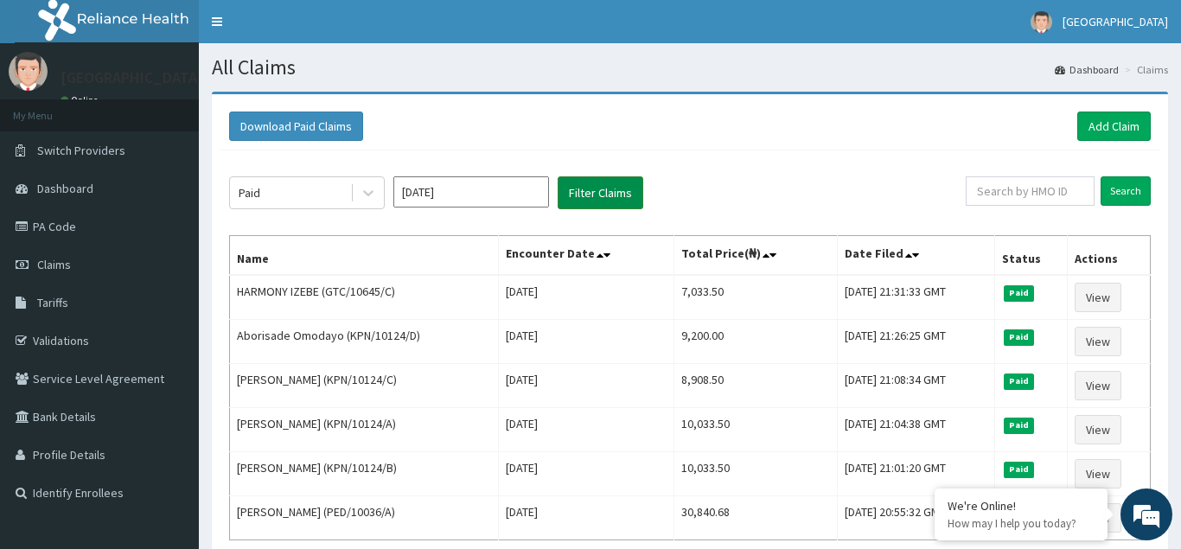
click at [603, 198] on button "Filter Claims" at bounding box center [601, 192] width 86 height 33
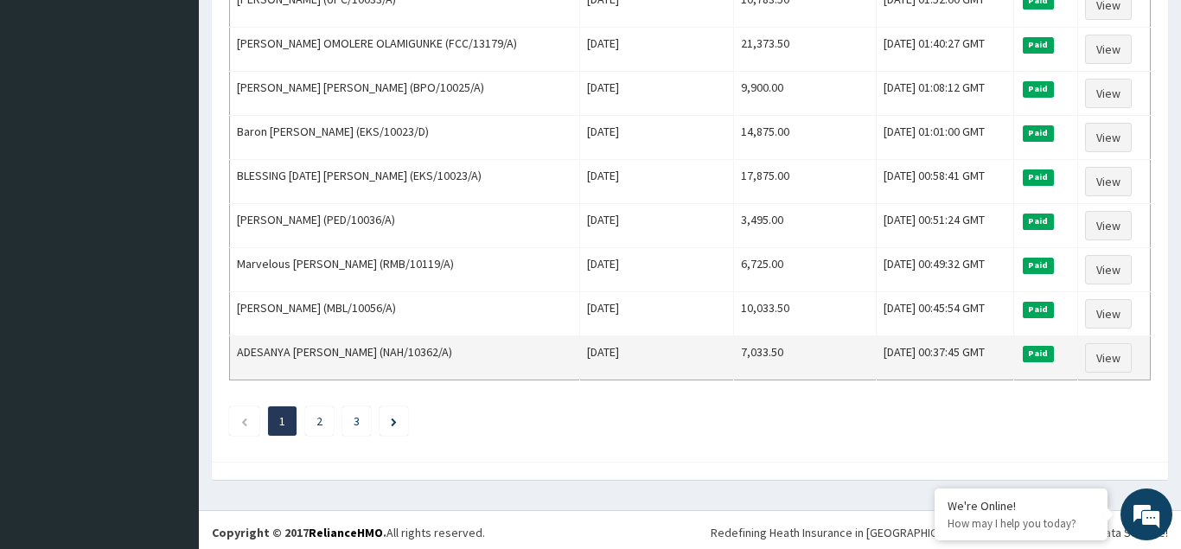
scroll to position [2106, 0]
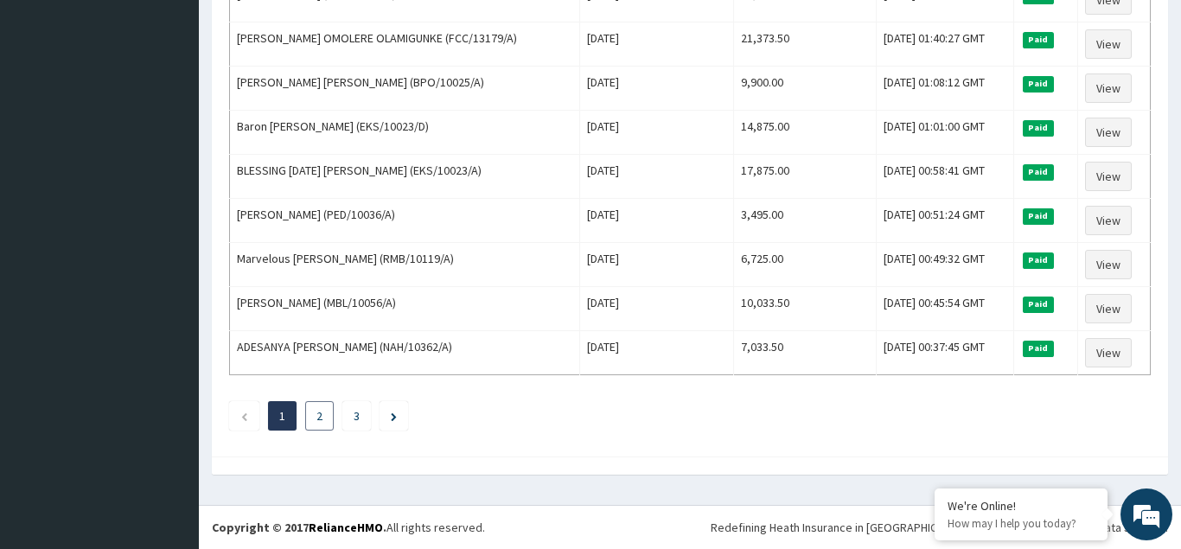
click at [319, 418] on link "2" at bounding box center [320, 416] width 6 height 16
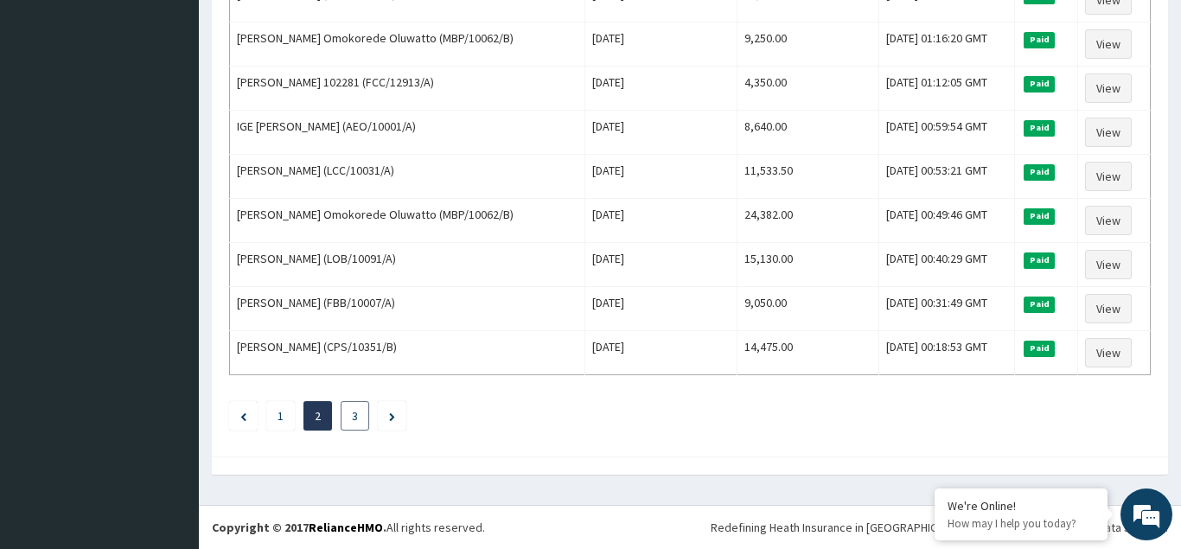
click at [353, 418] on link "3" at bounding box center [355, 416] width 6 height 16
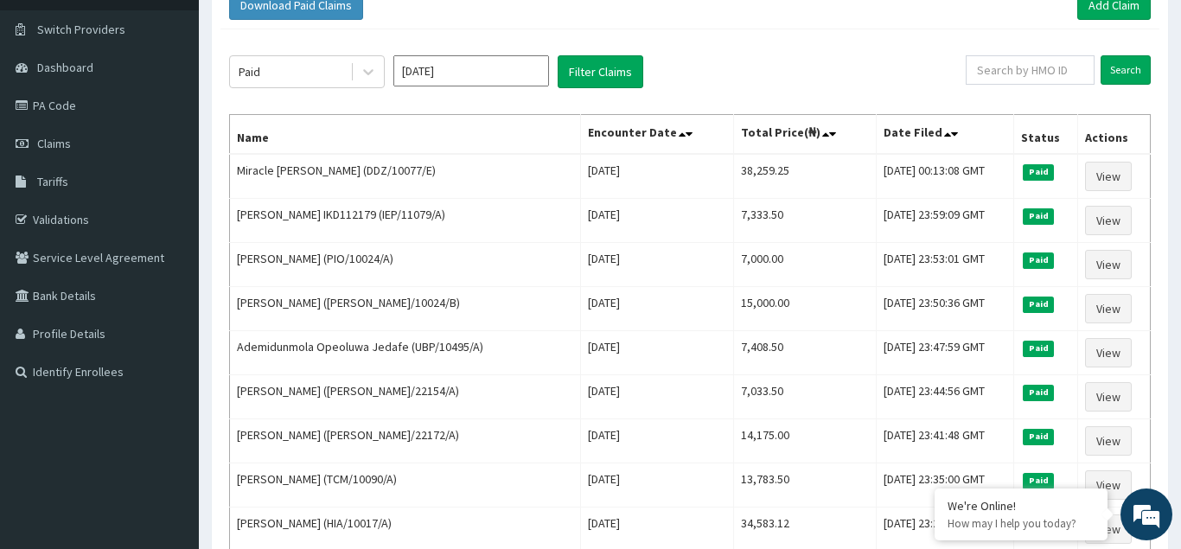
scroll to position [0, 0]
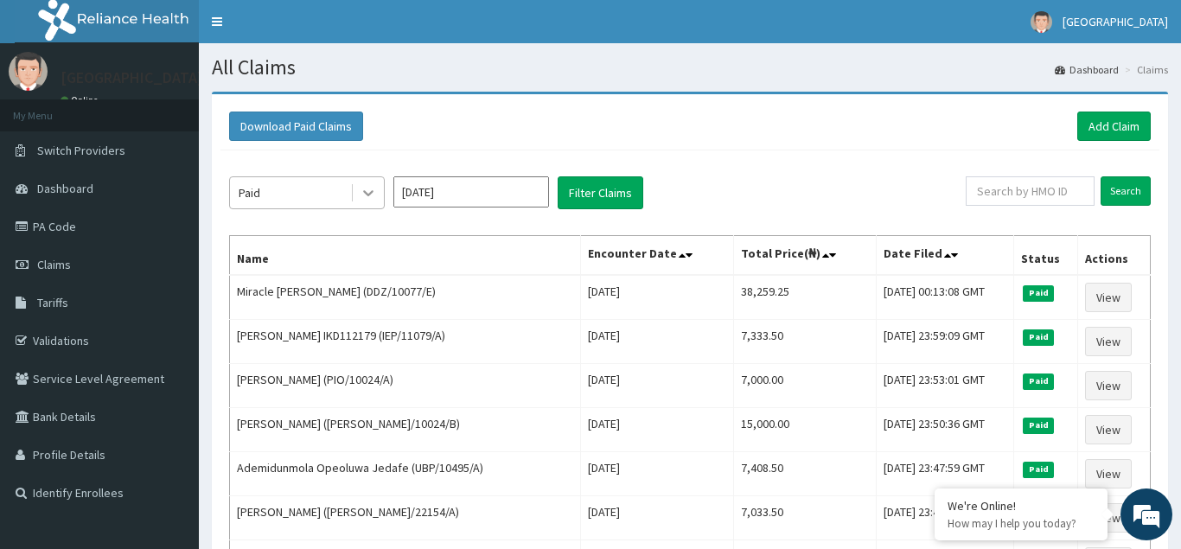
click at [374, 191] on icon at bounding box center [368, 192] width 17 height 17
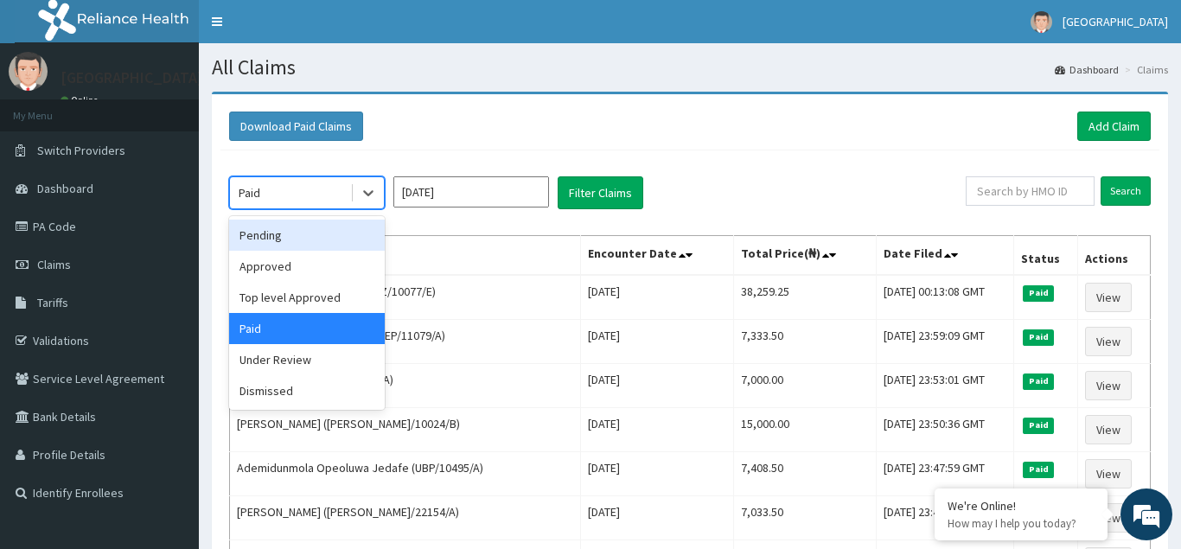
click at [283, 240] on div "Pending" at bounding box center [307, 235] width 156 height 31
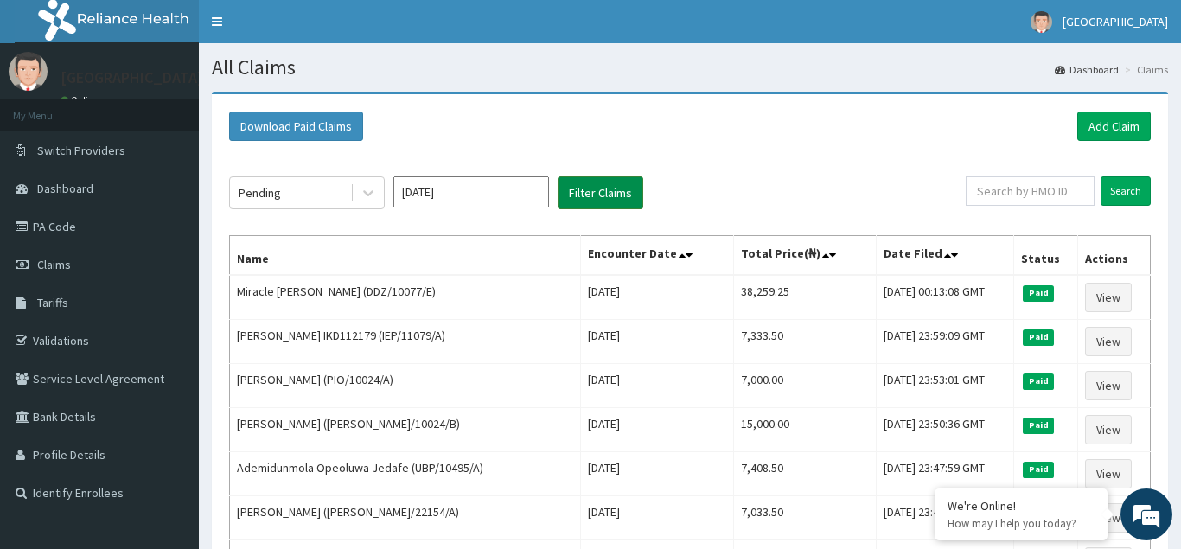
click at [598, 191] on button "Filter Claims" at bounding box center [601, 192] width 86 height 33
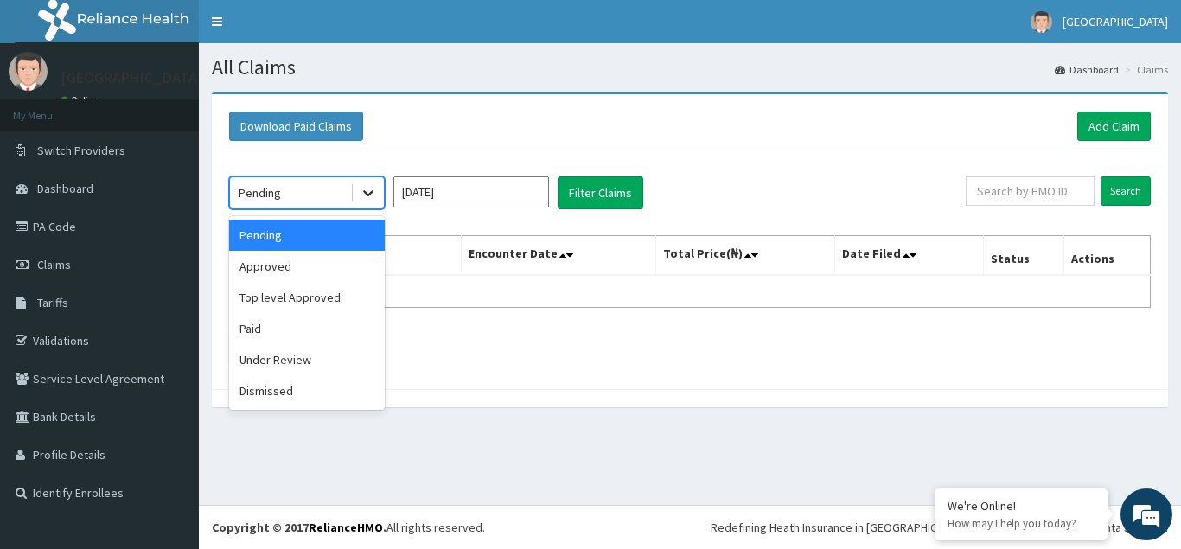
click at [366, 196] on icon at bounding box center [368, 192] width 17 height 17
click at [308, 276] on div "Approved" at bounding box center [307, 266] width 156 height 31
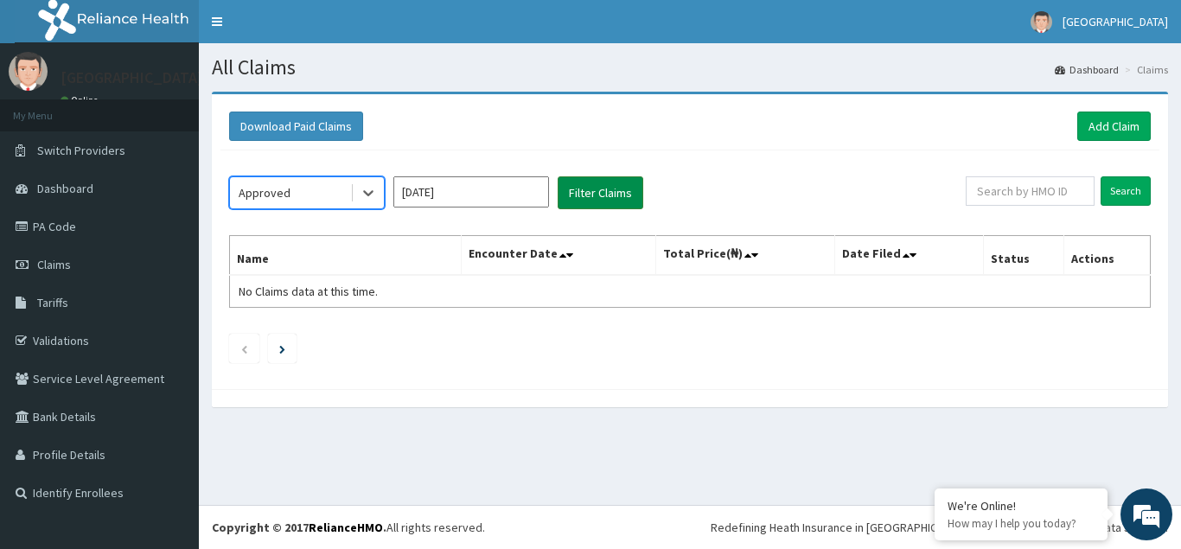
click at [616, 188] on button "Filter Claims" at bounding box center [601, 192] width 86 height 33
click at [368, 192] on icon at bounding box center [368, 192] width 17 height 17
click at [365, 194] on icon at bounding box center [368, 192] width 17 height 17
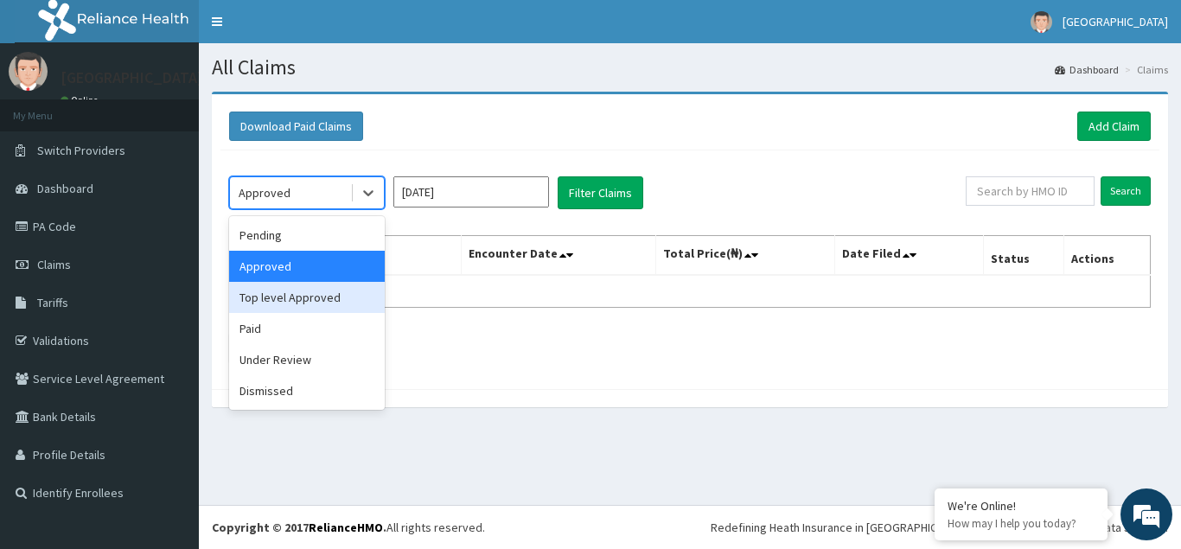
click at [297, 297] on div "Top level Approved" at bounding box center [307, 297] width 156 height 31
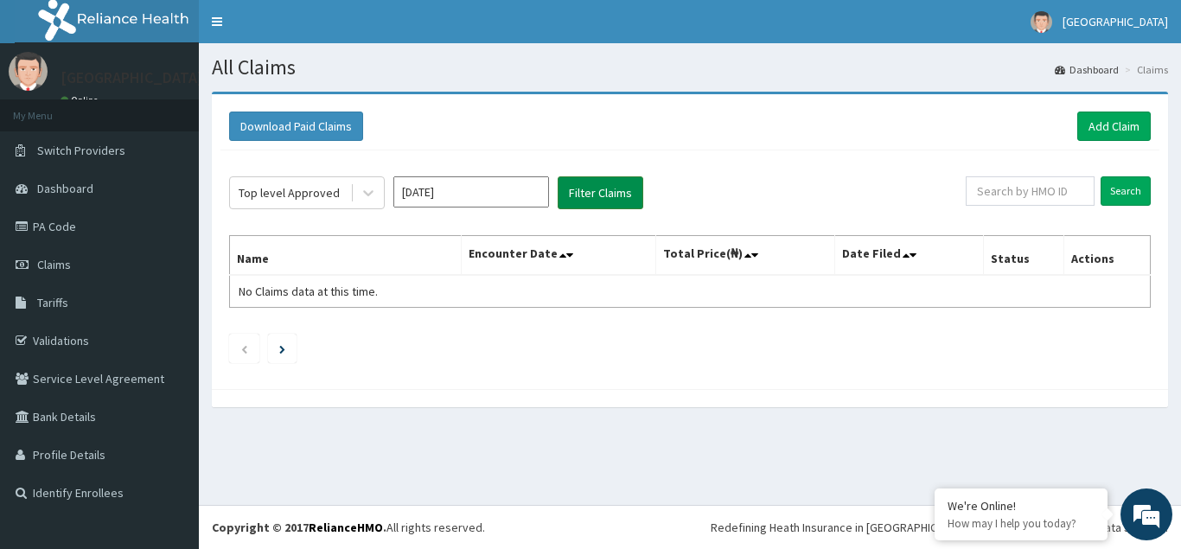
click at [602, 193] on button "Filter Claims" at bounding box center [601, 192] width 86 height 33
click at [369, 195] on icon at bounding box center [368, 194] width 10 height 6
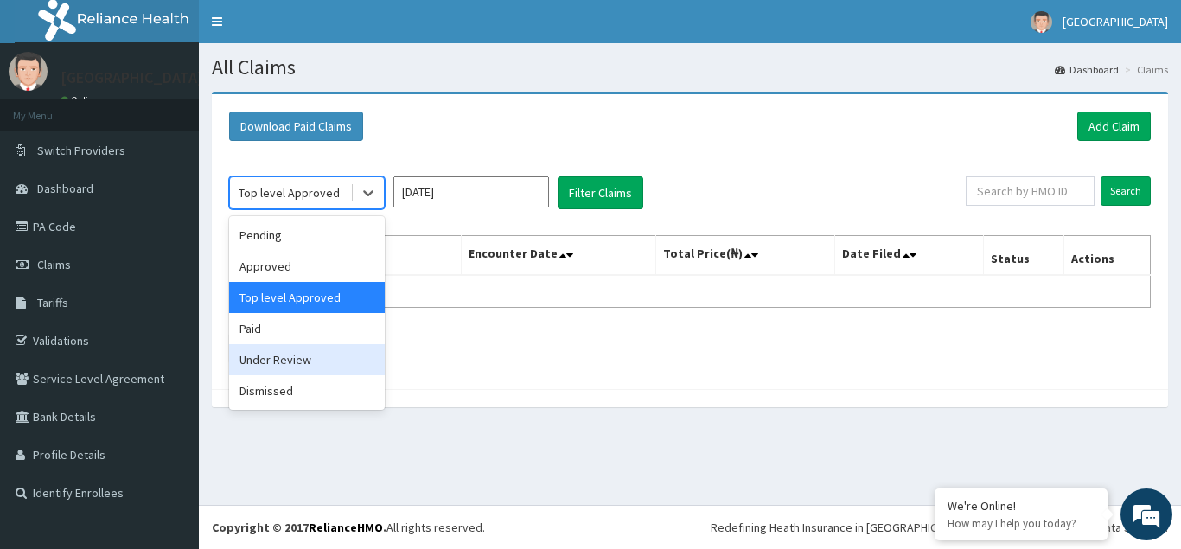
click at [279, 368] on div "Under Review" at bounding box center [307, 359] width 156 height 31
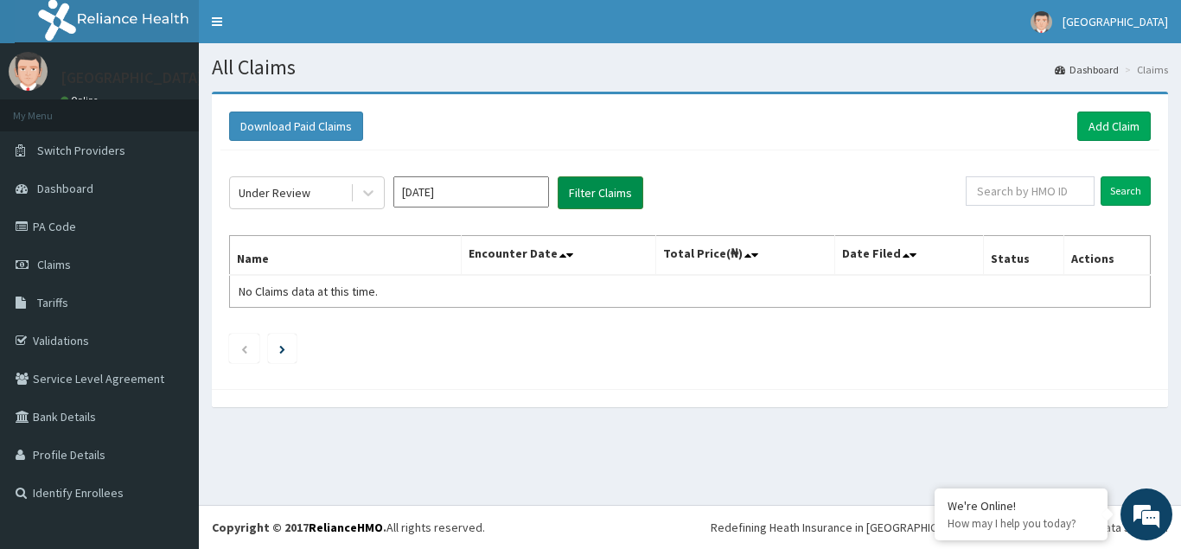
click at [603, 189] on button "Filter Claims" at bounding box center [601, 192] width 86 height 33
click at [374, 196] on icon at bounding box center [368, 192] width 17 height 17
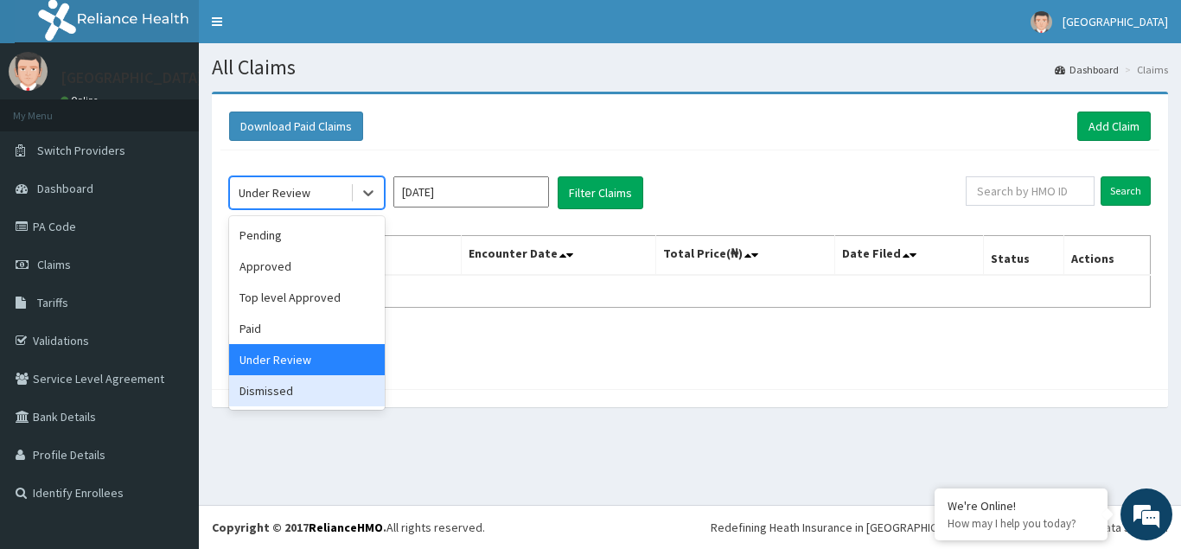
click at [287, 393] on div "Dismissed" at bounding box center [307, 390] width 156 height 31
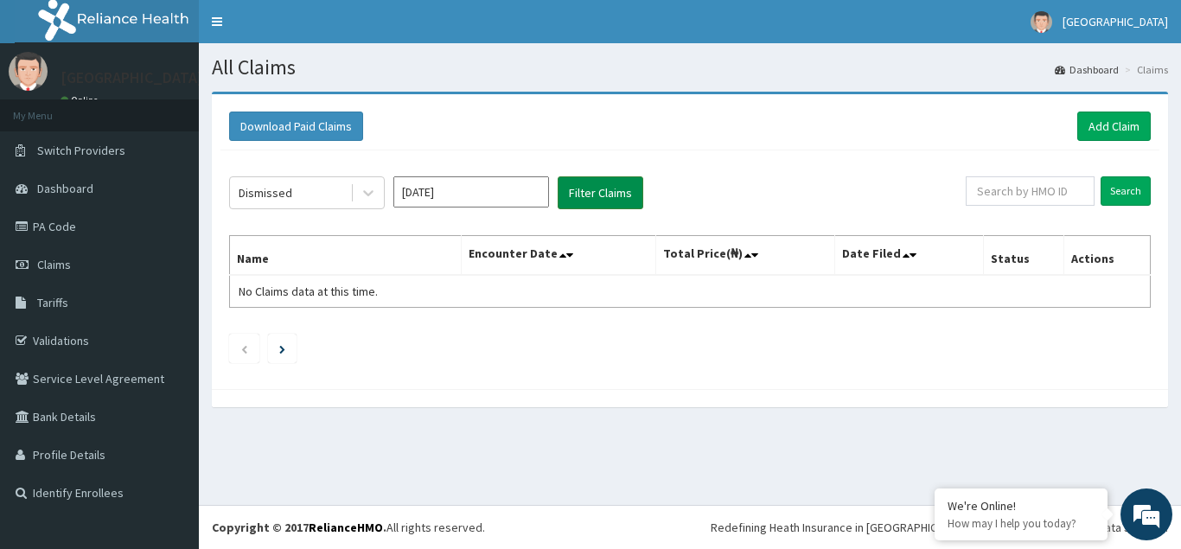
click at [598, 195] on button "Filter Claims" at bounding box center [601, 192] width 86 height 33
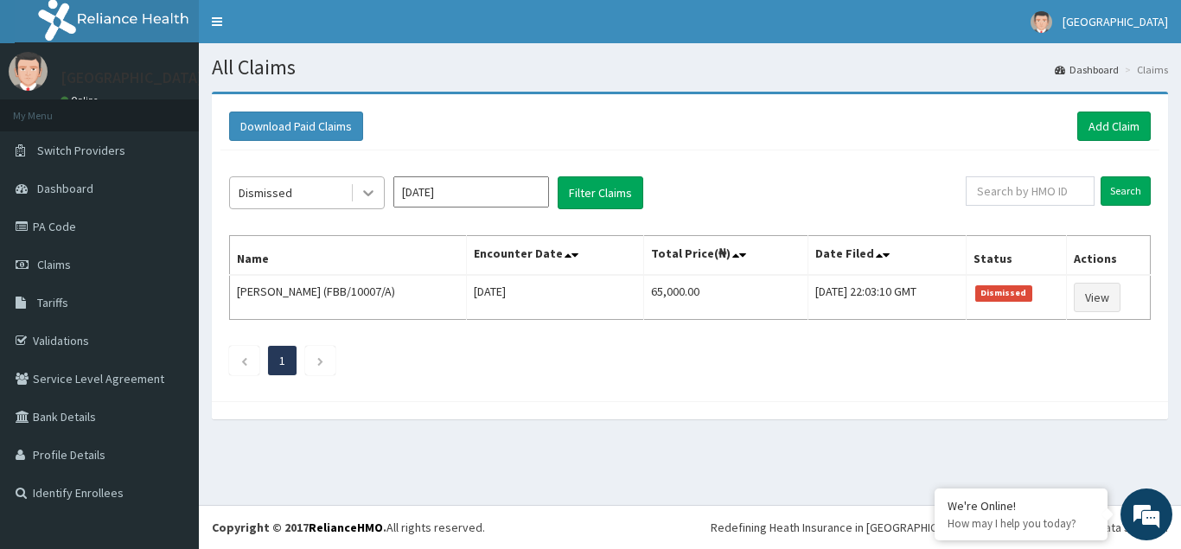
click at [370, 189] on icon at bounding box center [368, 192] width 17 height 17
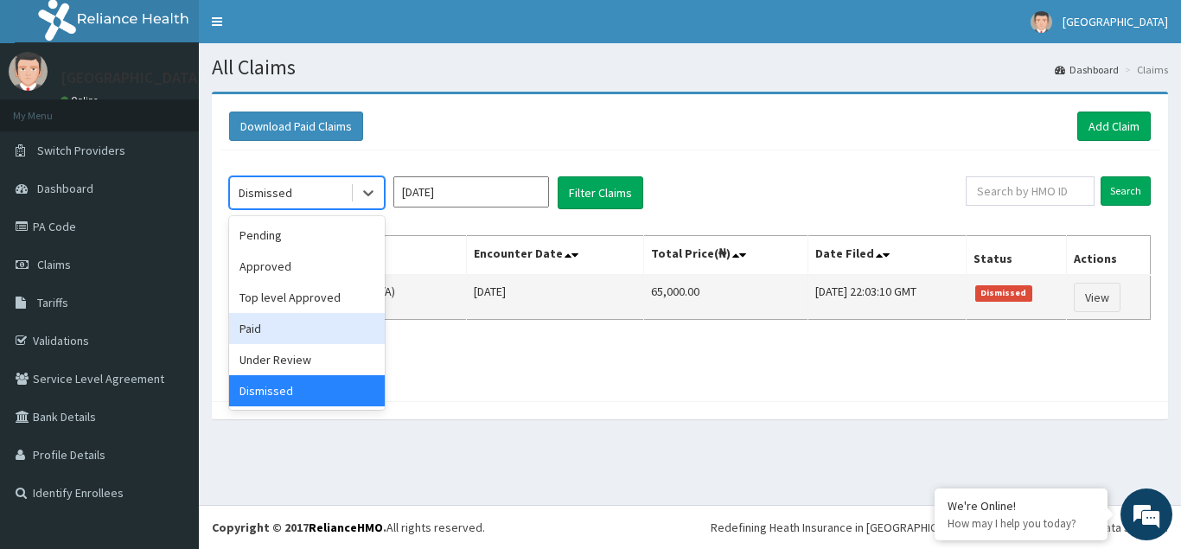
drag, startPoint x: 265, startPoint y: 329, endPoint x: 319, endPoint y: 310, distance: 56.9
click at [266, 329] on div "Paid" at bounding box center [307, 328] width 156 height 31
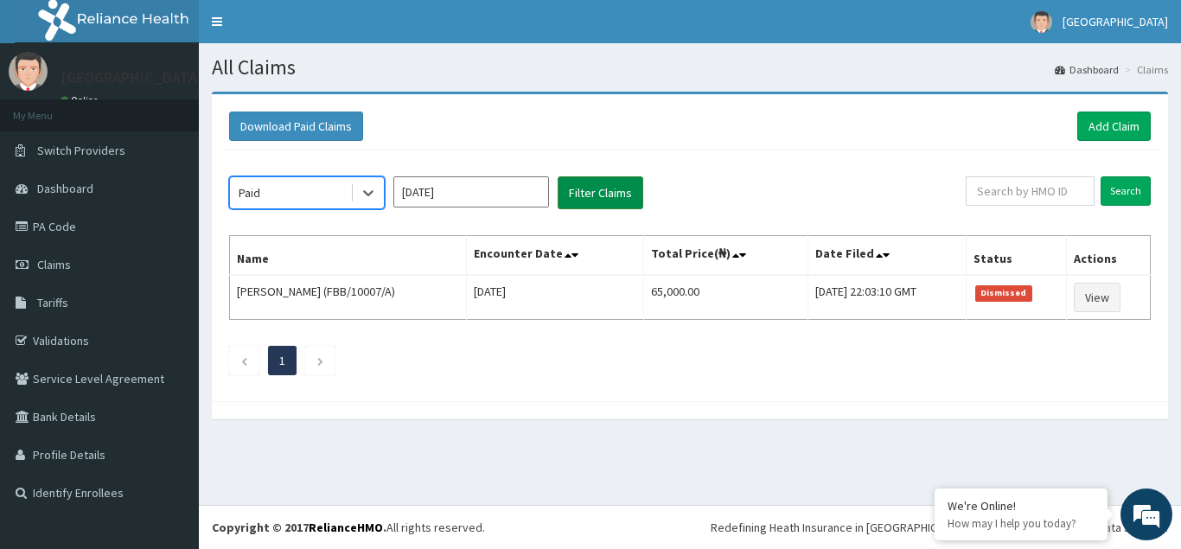
click at [598, 202] on button "Filter Claims" at bounding box center [601, 192] width 86 height 33
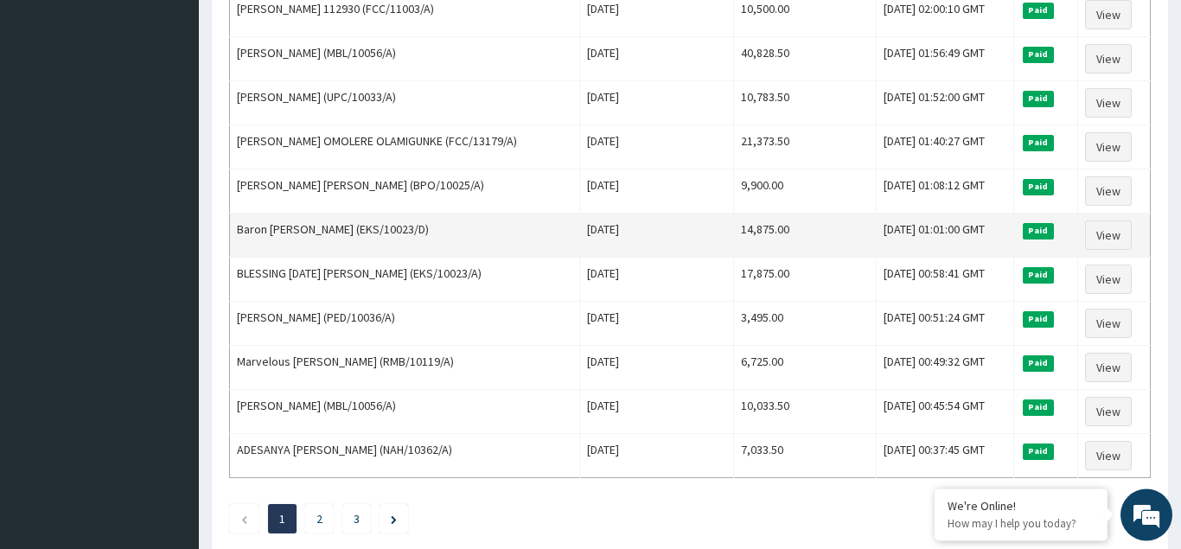
scroll to position [2106, 0]
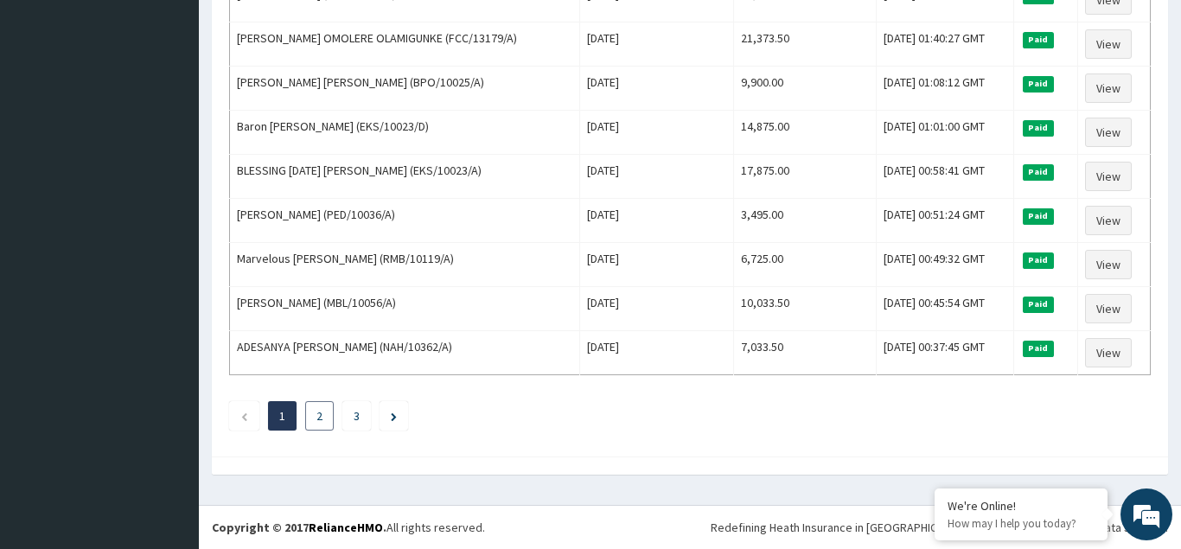
click at [320, 420] on link "2" at bounding box center [320, 416] width 6 height 16
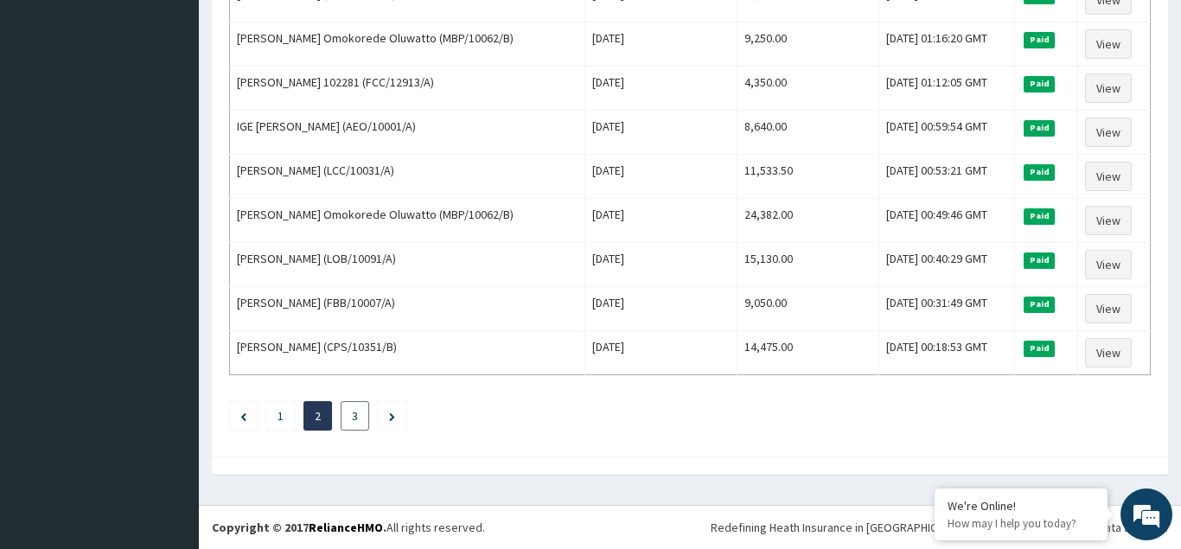
click at [360, 417] on li "3" at bounding box center [355, 415] width 29 height 29
click at [358, 413] on li "3" at bounding box center [355, 415] width 29 height 29
click at [354, 419] on link "3" at bounding box center [355, 416] width 6 height 16
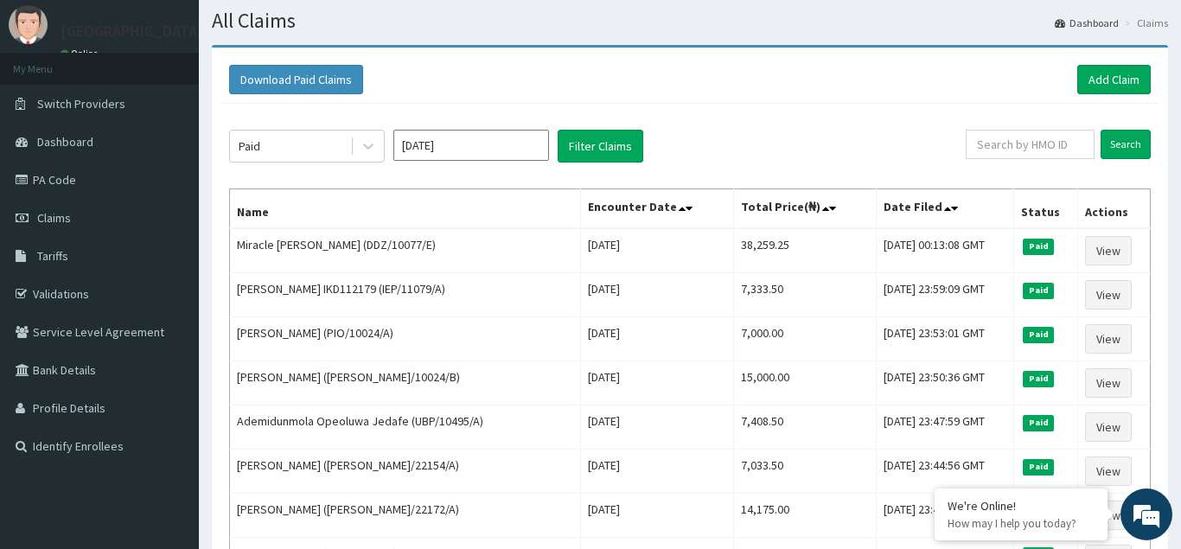
scroll to position [0, 0]
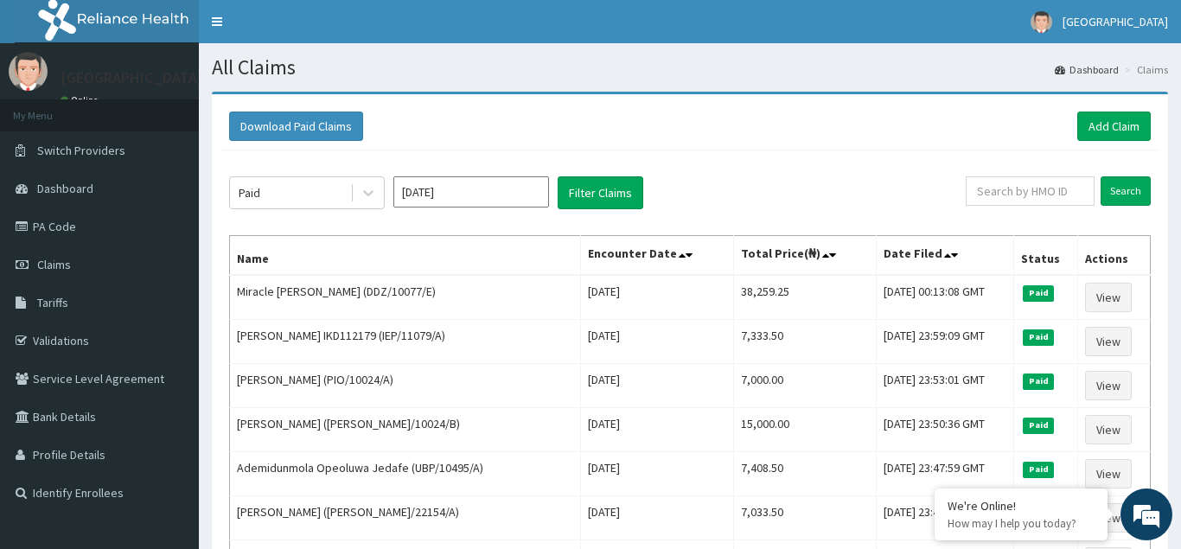
click at [489, 195] on input "Jul 2024" at bounding box center [471, 191] width 156 height 31
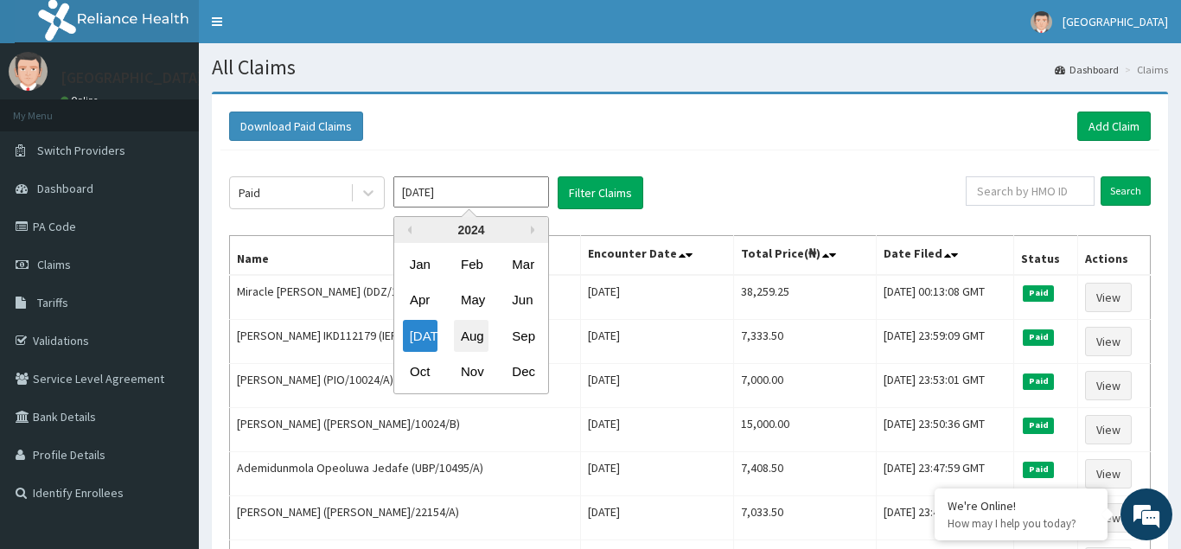
click at [467, 338] on div "Aug" at bounding box center [471, 336] width 35 height 32
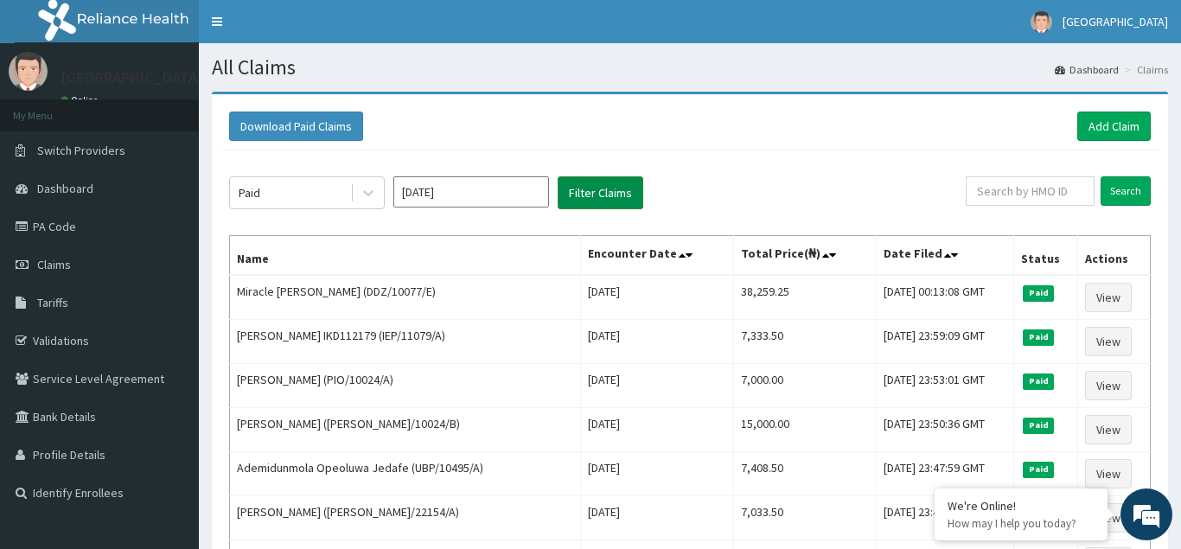
click at [613, 186] on button "Filter Claims" at bounding box center [601, 192] width 86 height 33
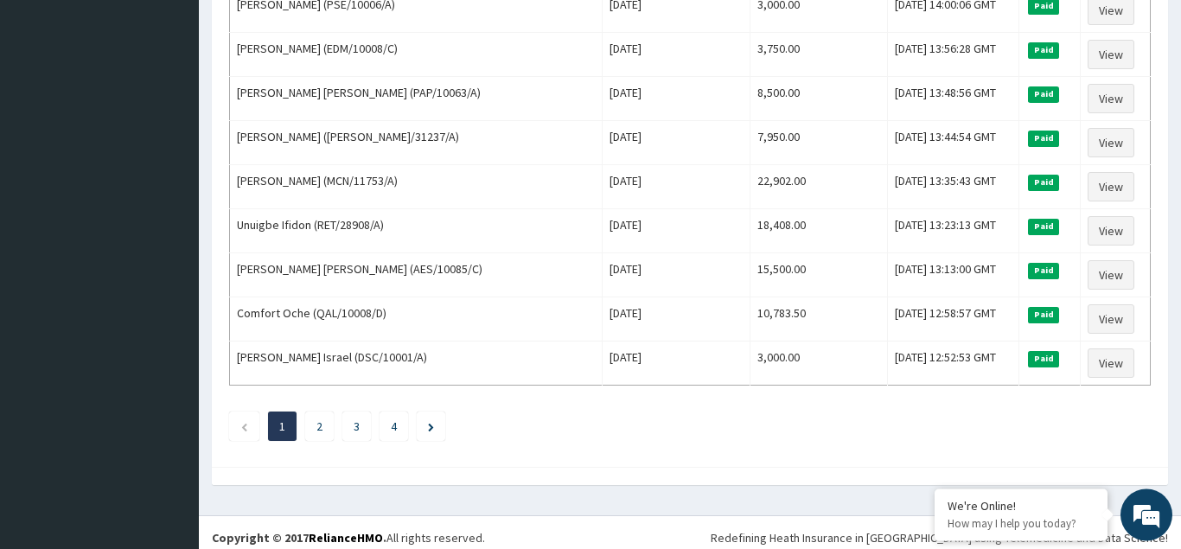
scroll to position [2106, 0]
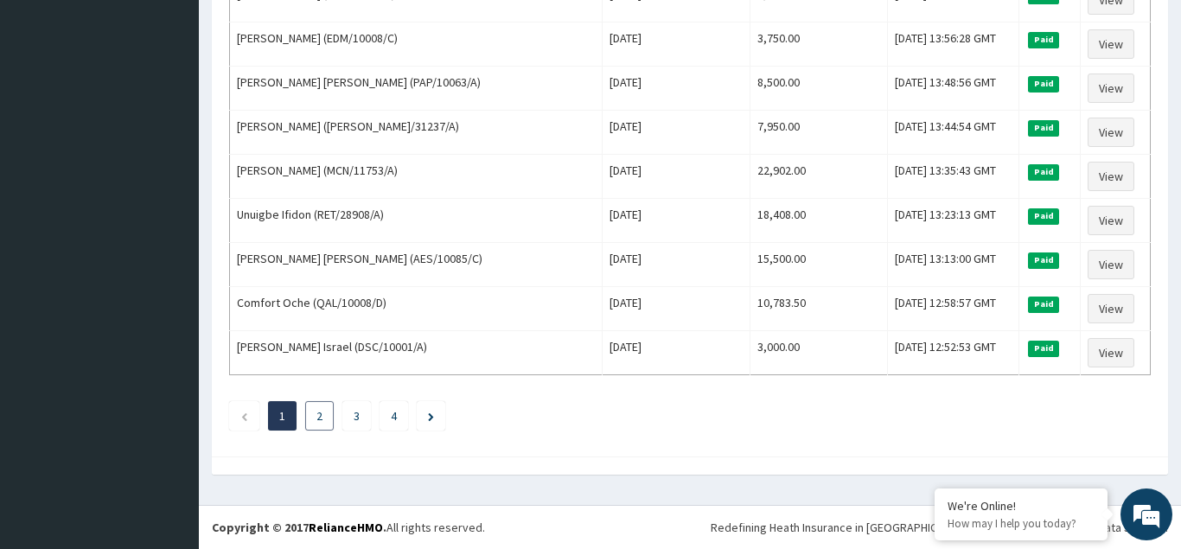
click at [322, 415] on link "2" at bounding box center [320, 416] width 6 height 16
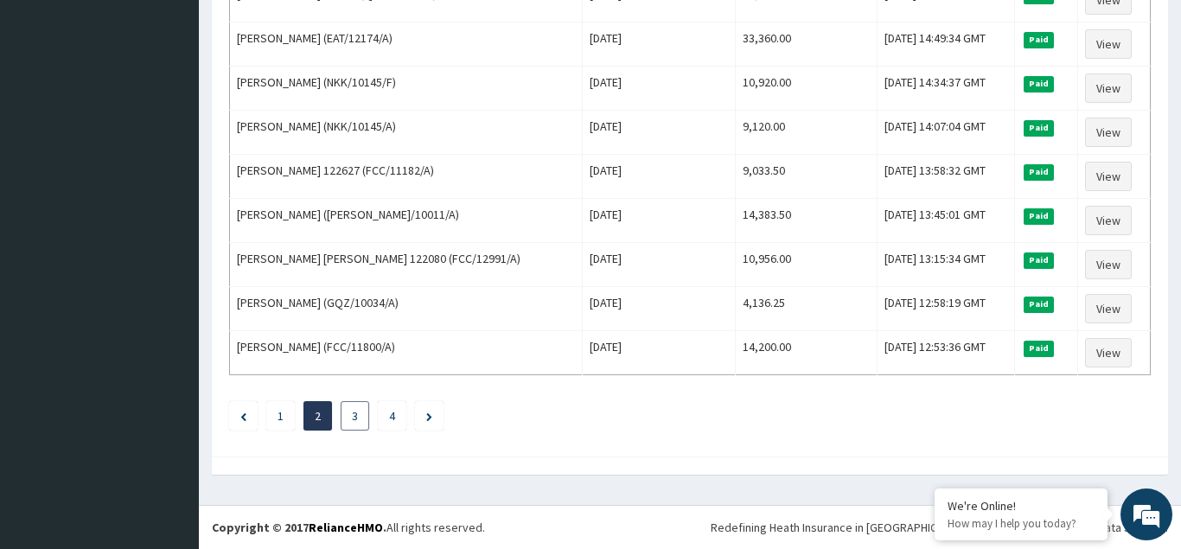
click at [355, 417] on link "3" at bounding box center [355, 416] width 6 height 16
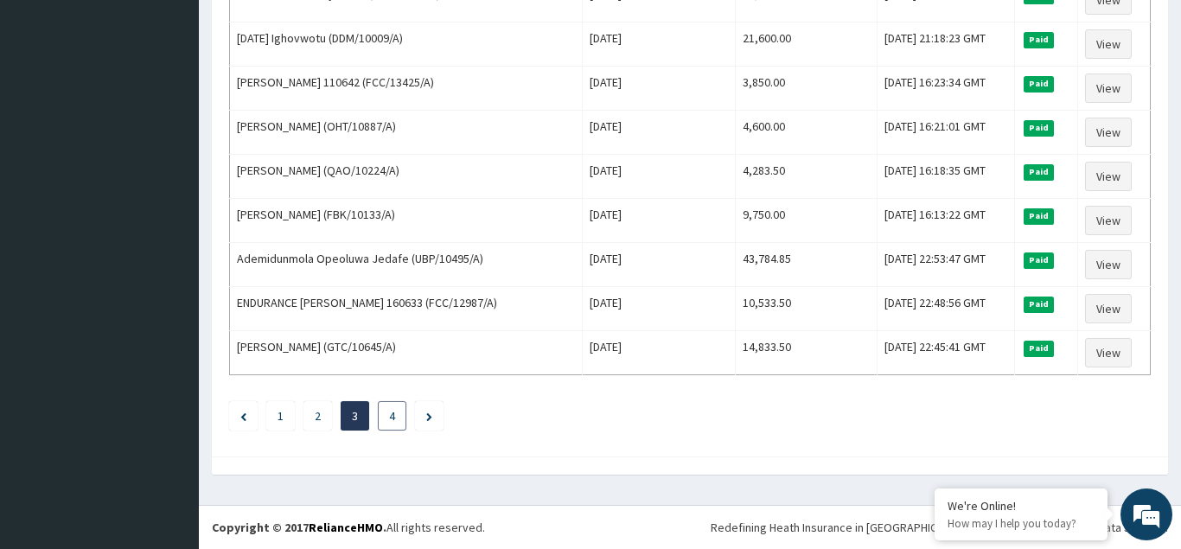
click at [394, 418] on link "4" at bounding box center [392, 416] width 6 height 16
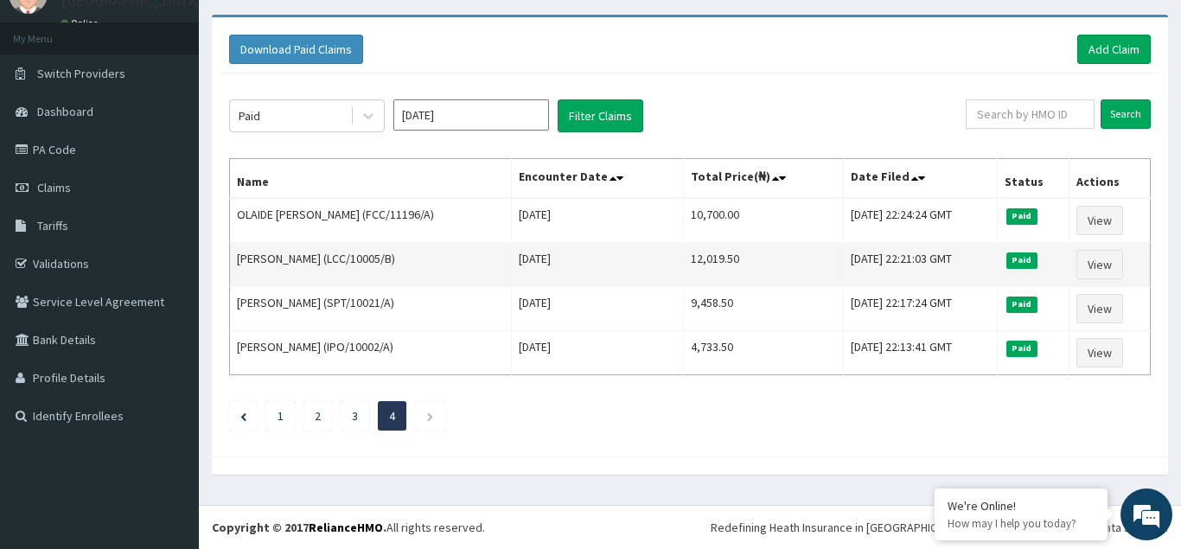
scroll to position [0, 0]
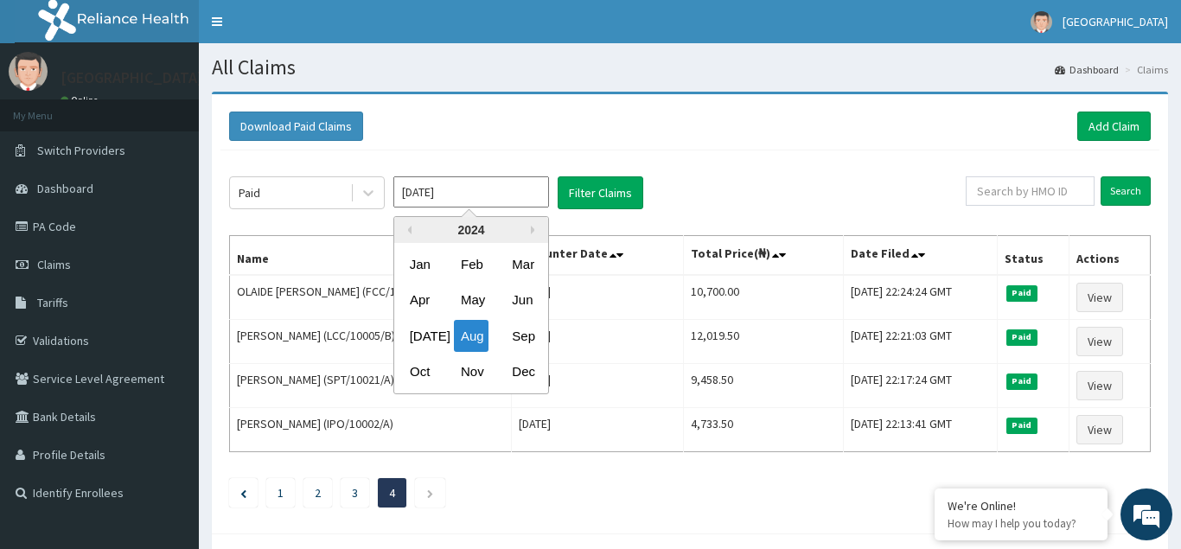
click at [509, 202] on input "Aug 2024" at bounding box center [471, 191] width 156 height 31
click at [528, 336] on div "Sep" at bounding box center [522, 336] width 35 height 32
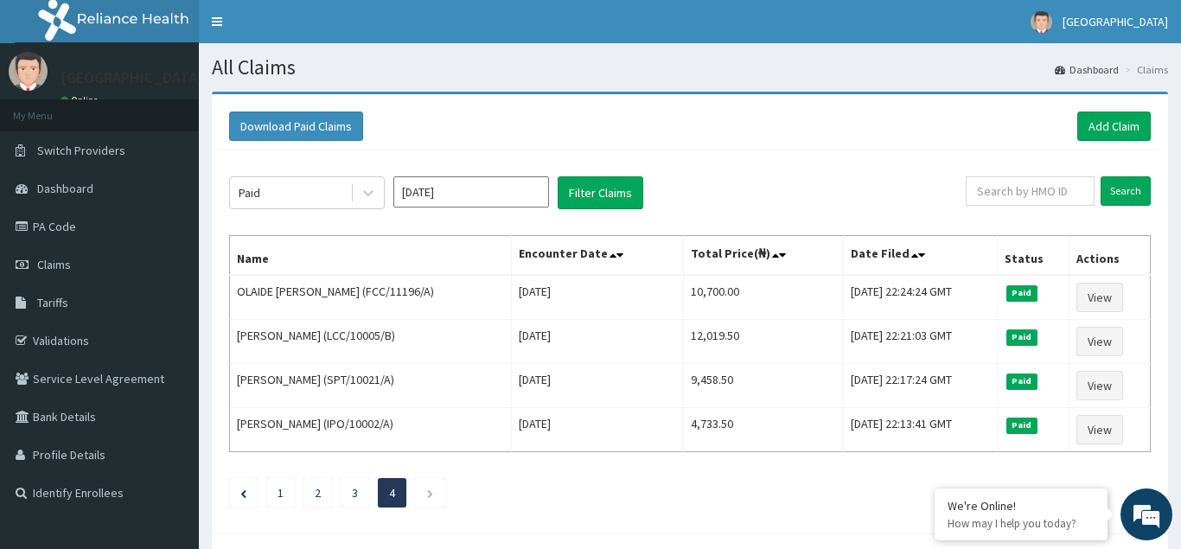
click at [472, 200] on input "Sep 2024" at bounding box center [471, 191] width 156 height 31
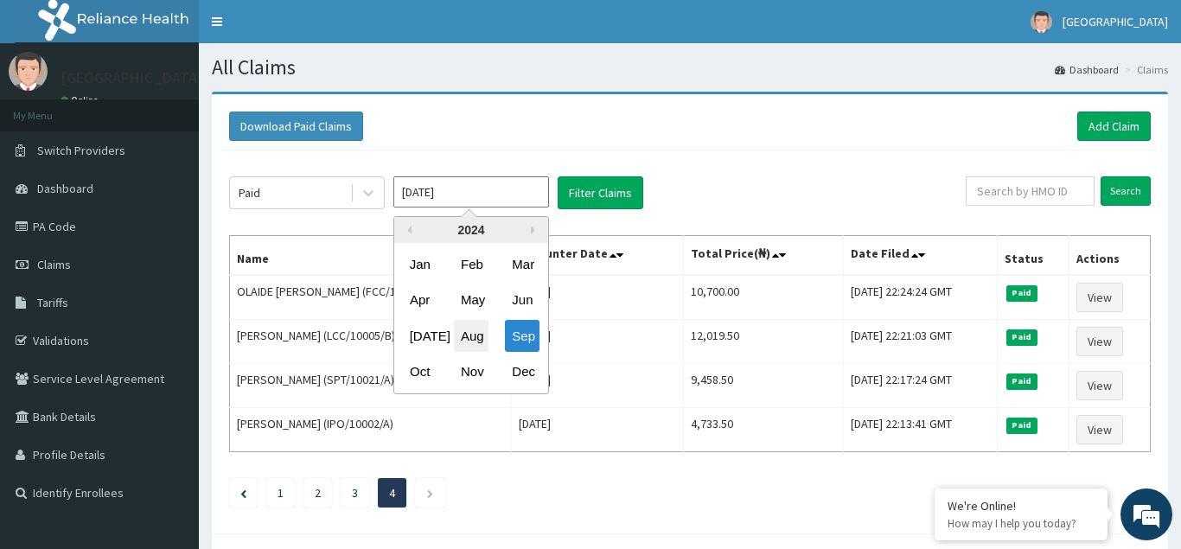
click at [478, 340] on div "Aug" at bounding box center [471, 336] width 35 height 32
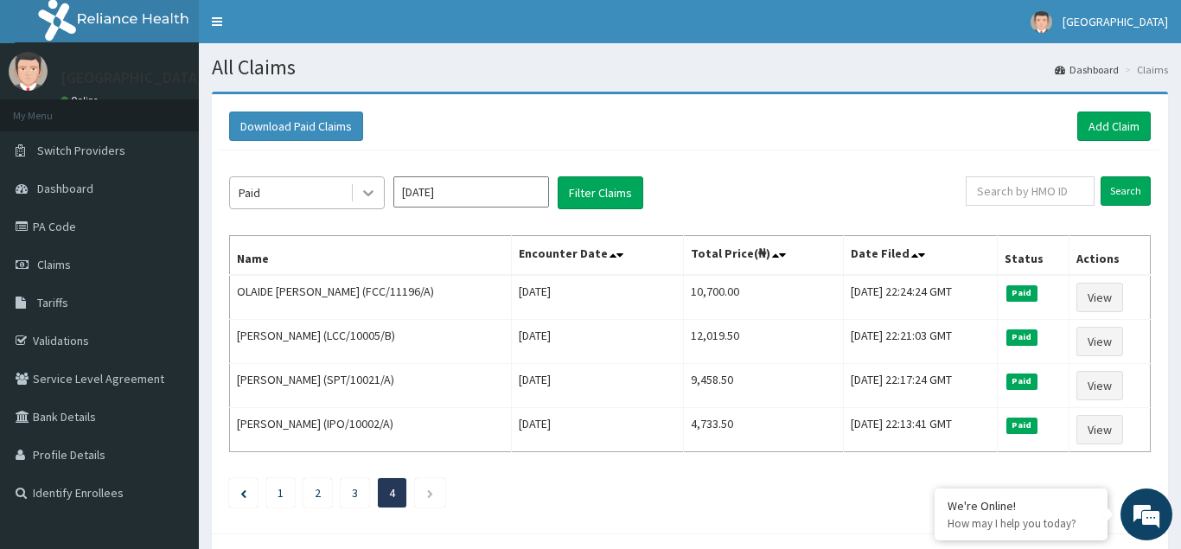
click at [364, 189] on icon at bounding box center [368, 192] width 17 height 17
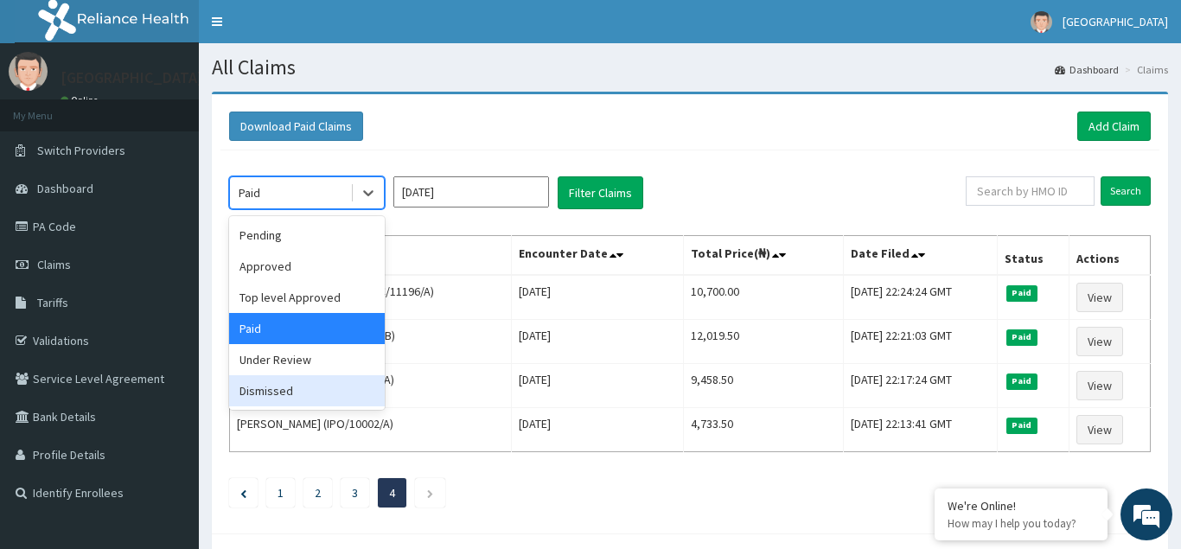
click at [291, 390] on div "Dismissed" at bounding box center [307, 390] width 156 height 31
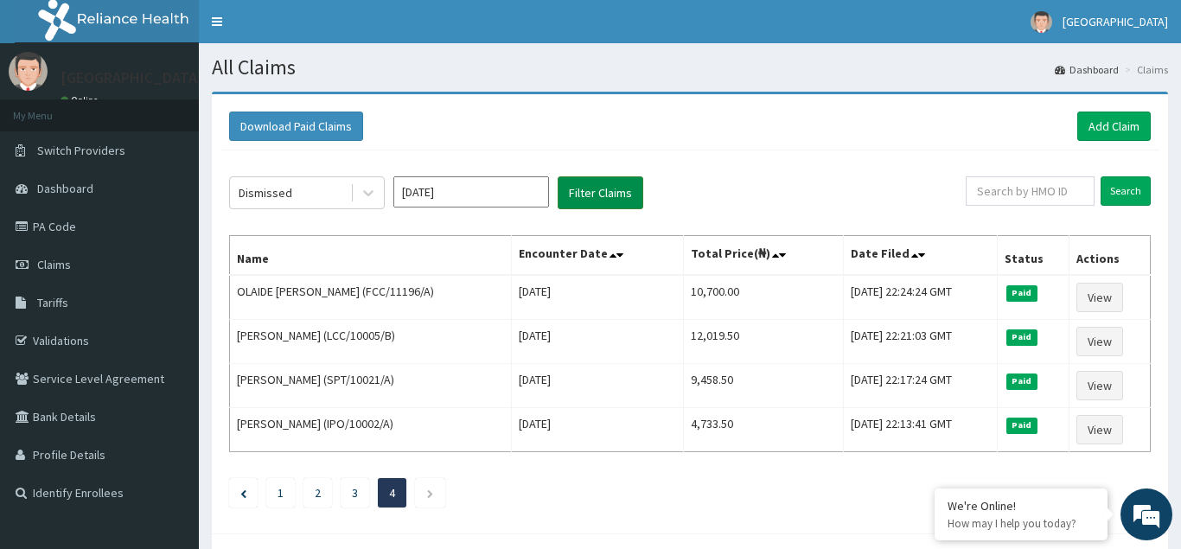
click at [608, 195] on button "Filter Claims" at bounding box center [601, 192] width 86 height 33
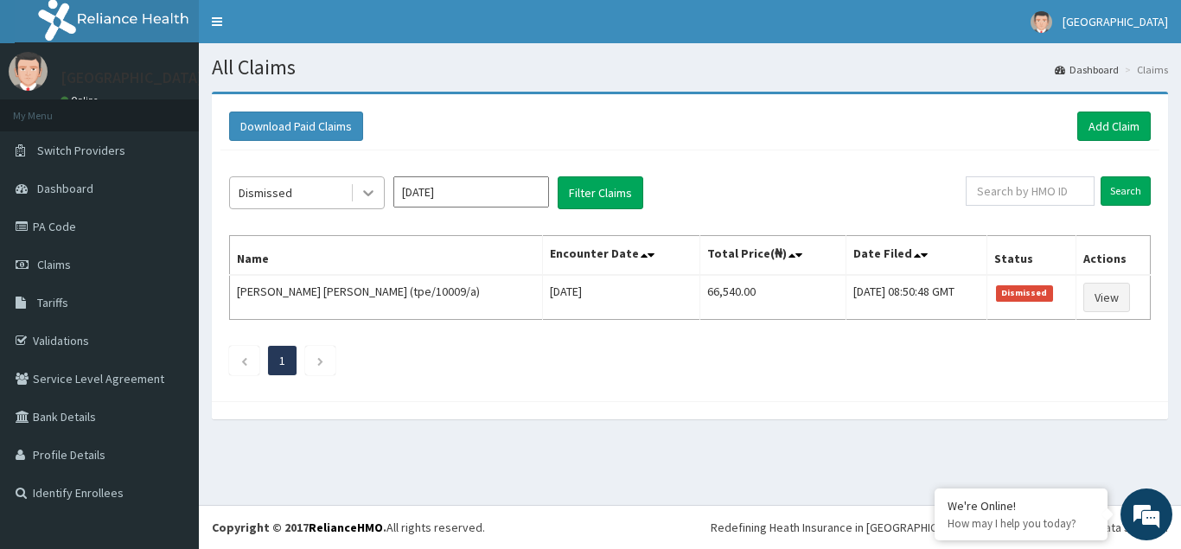
click at [371, 195] on icon at bounding box center [368, 192] width 17 height 17
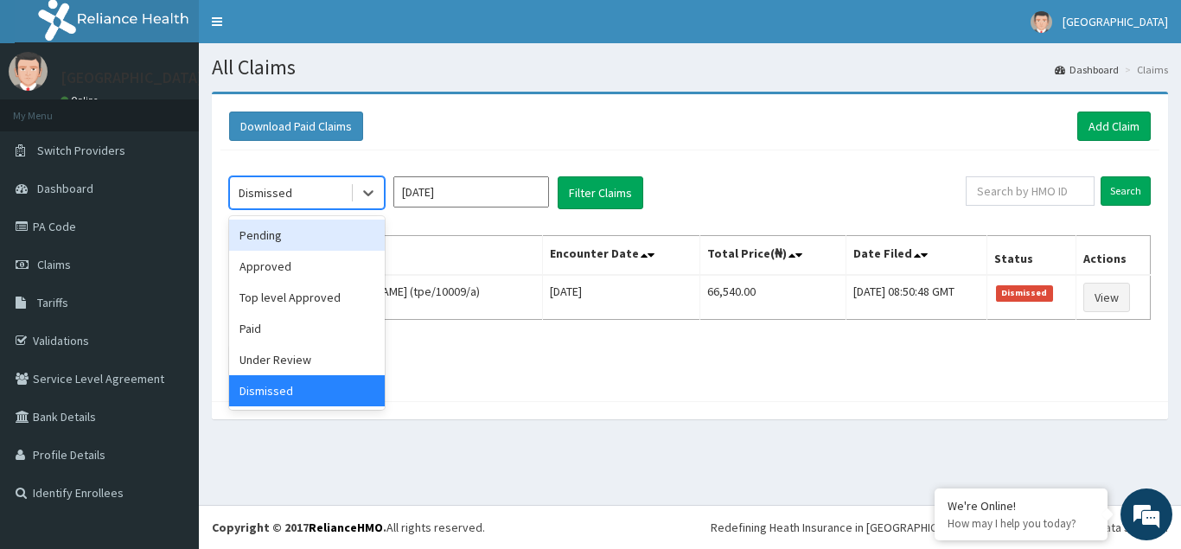
click at [274, 240] on div "Pending" at bounding box center [307, 235] width 156 height 31
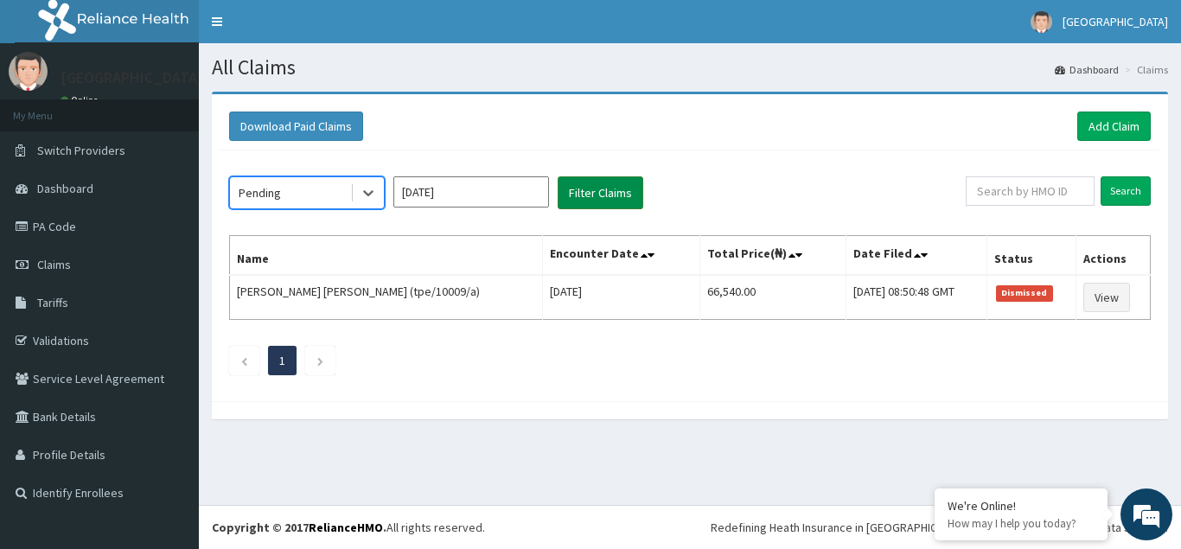
click at [582, 191] on button "Filter Claims" at bounding box center [601, 192] width 86 height 33
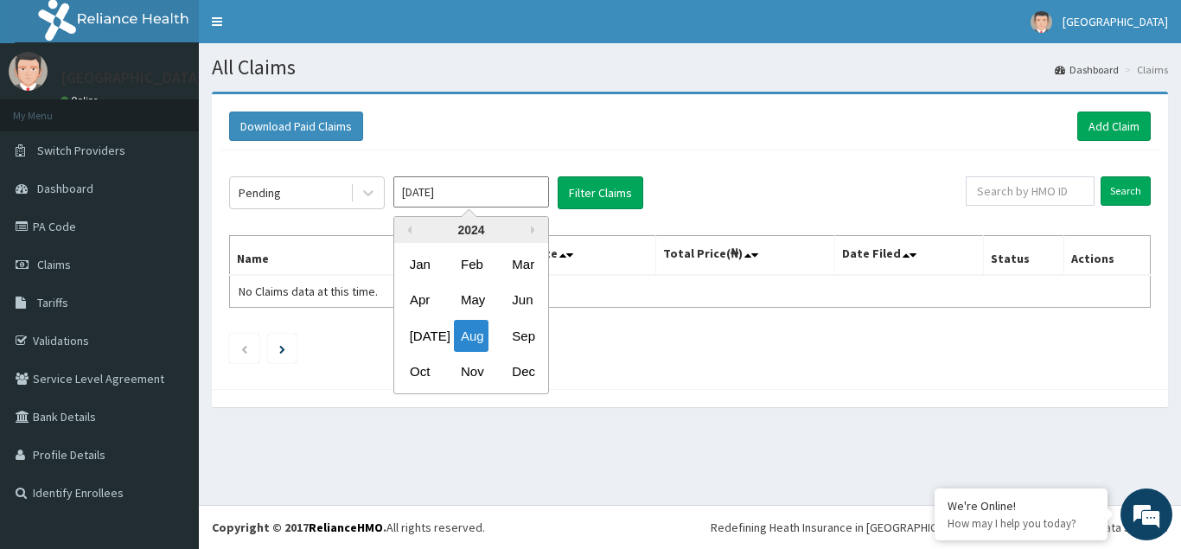
click at [502, 186] on input "Aug 2024" at bounding box center [471, 191] width 156 height 31
click at [528, 340] on div "Sep" at bounding box center [522, 336] width 35 height 32
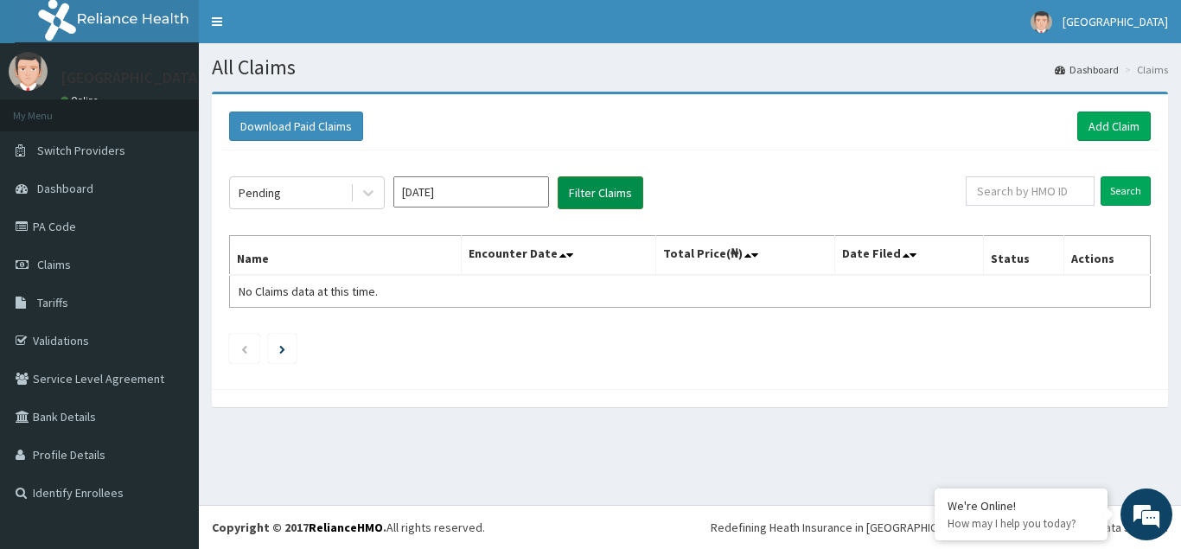
click at [605, 186] on button "Filter Claims" at bounding box center [601, 192] width 86 height 33
click at [373, 197] on icon at bounding box center [368, 192] width 17 height 17
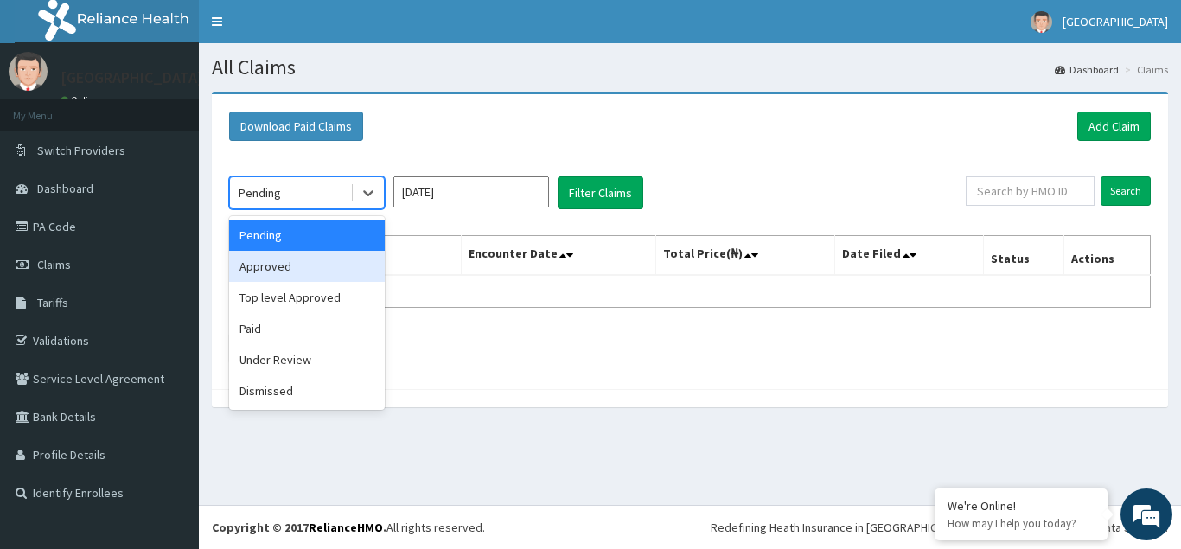
click at [276, 265] on div "Approved" at bounding box center [307, 266] width 156 height 31
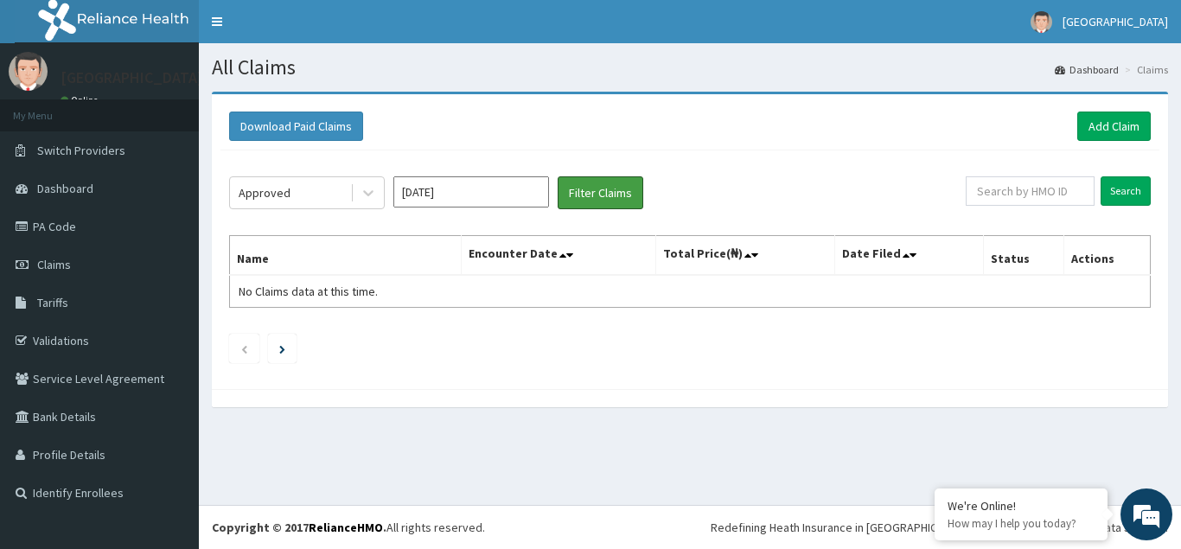
drag, startPoint x: 607, startPoint y: 196, endPoint x: 445, endPoint y: 212, distance: 163.3
click at [606, 196] on button "Filter Claims" at bounding box center [601, 192] width 86 height 33
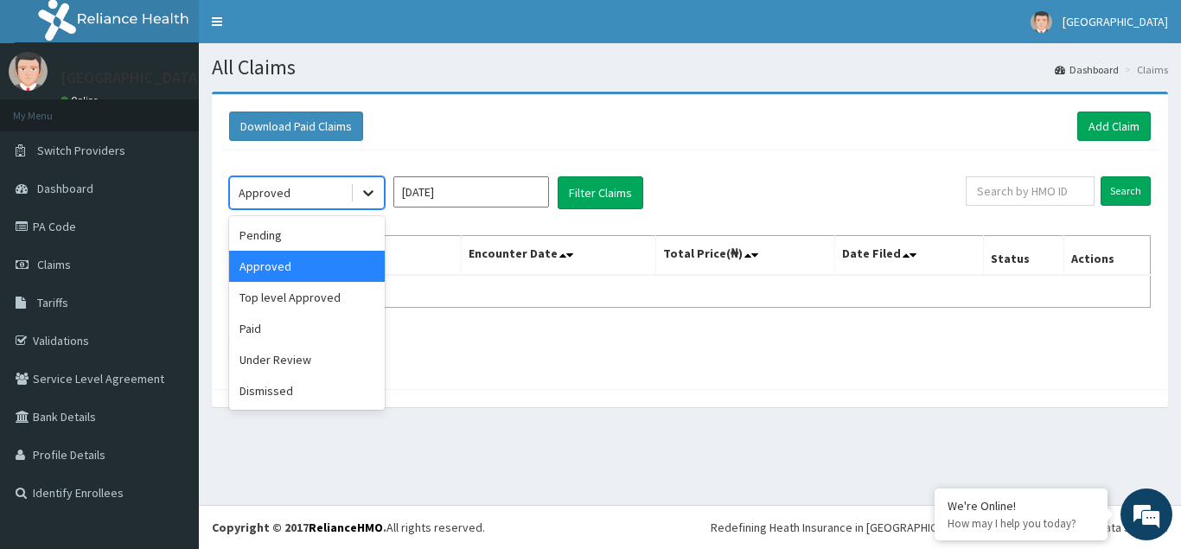
click at [374, 192] on icon at bounding box center [368, 192] width 17 height 17
click at [317, 291] on div "Top level Approved" at bounding box center [307, 297] width 156 height 31
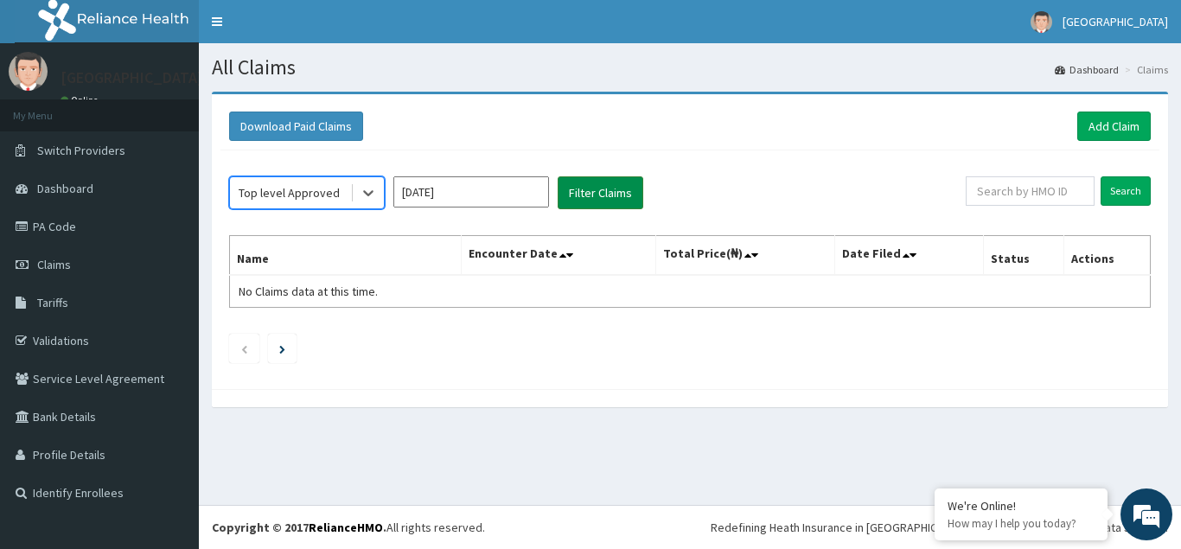
click at [586, 198] on button "Filter Claims" at bounding box center [601, 192] width 86 height 33
click at [366, 194] on icon at bounding box center [368, 194] width 10 height 6
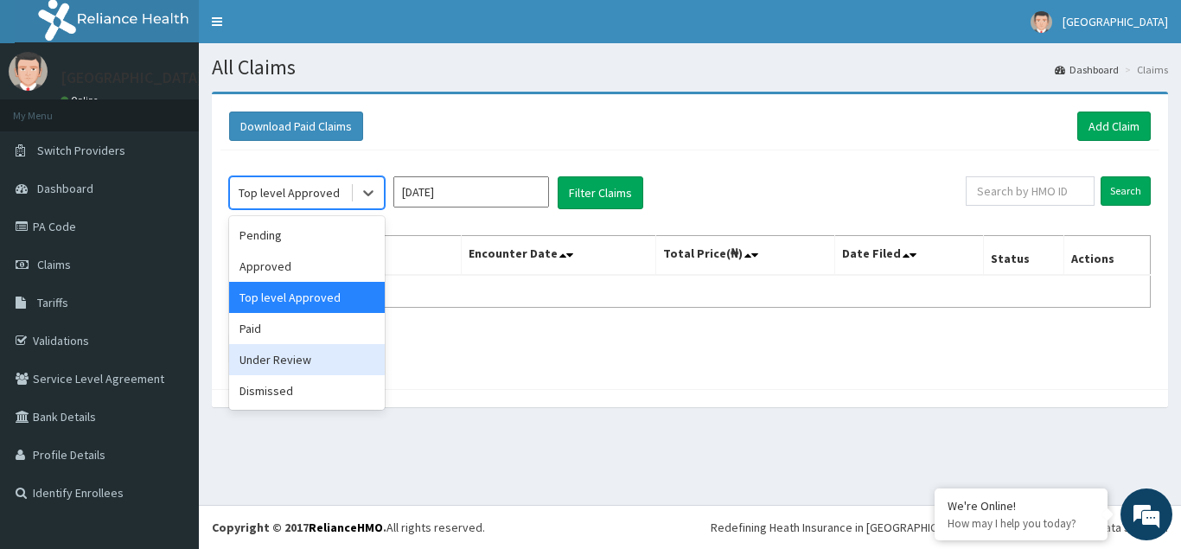
click at [289, 358] on div "Under Review" at bounding box center [307, 359] width 156 height 31
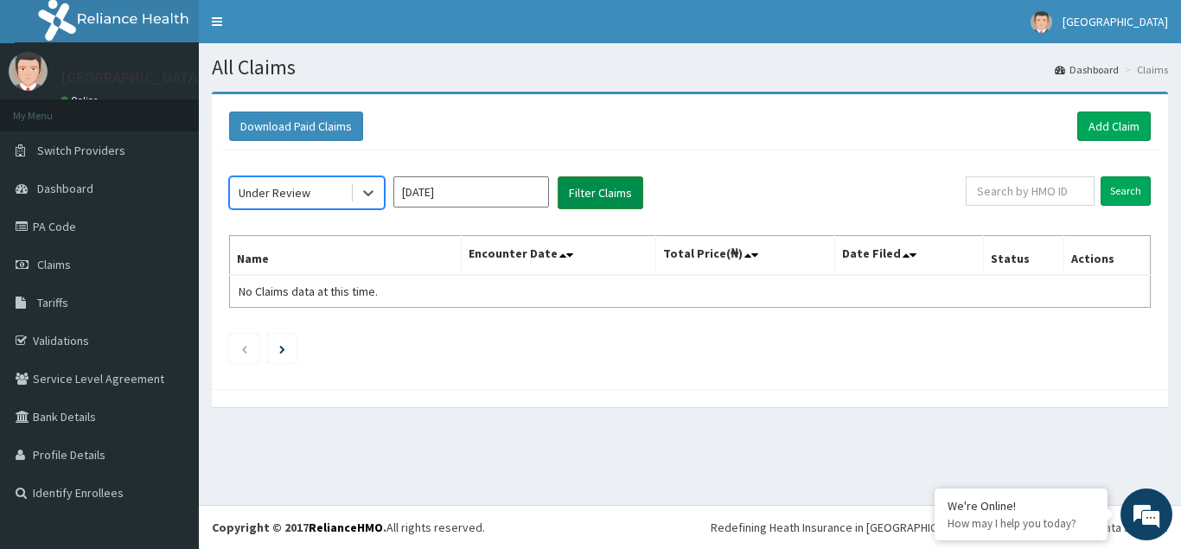
click at [592, 201] on button "Filter Claims" at bounding box center [601, 192] width 86 height 33
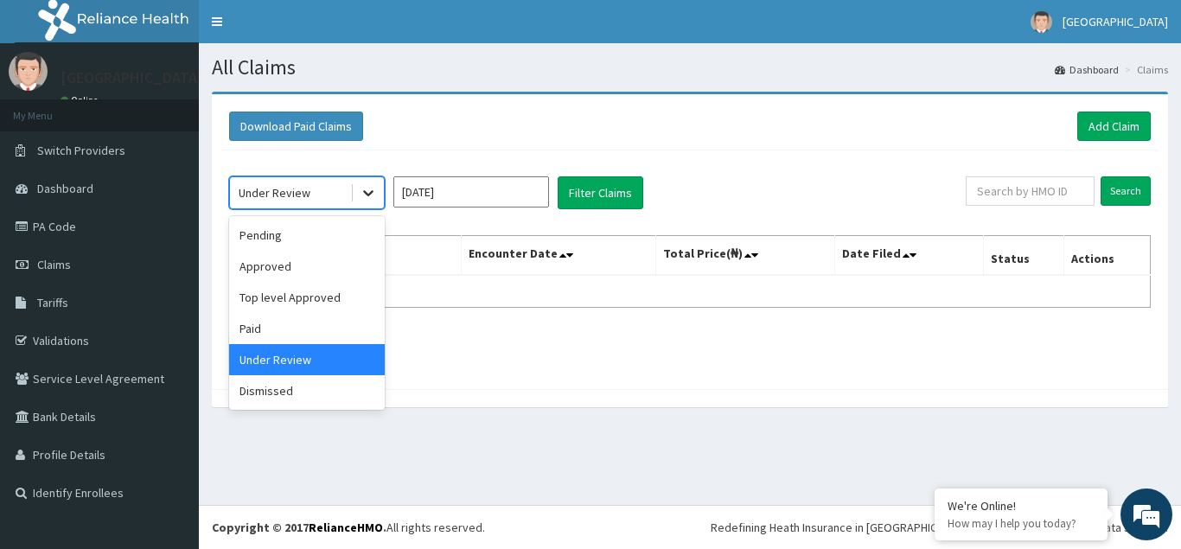
click at [369, 199] on icon at bounding box center [368, 192] width 17 height 17
click at [287, 392] on div "Dismissed" at bounding box center [307, 390] width 156 height 31
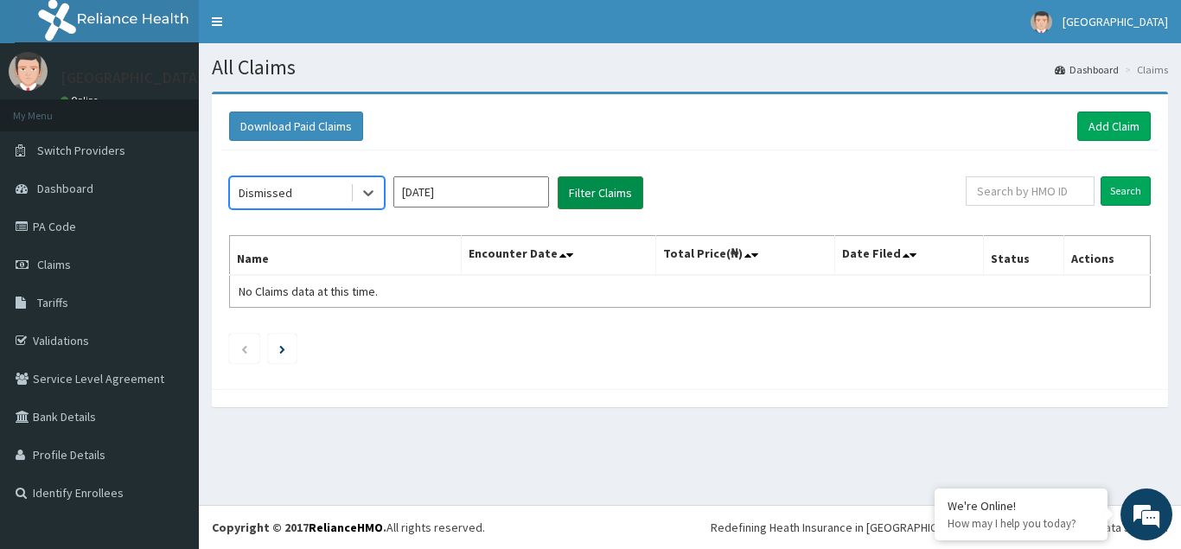
click at [585, 194] on button "Filter Claims" at bounding box center [601, 192] width 86 height 33
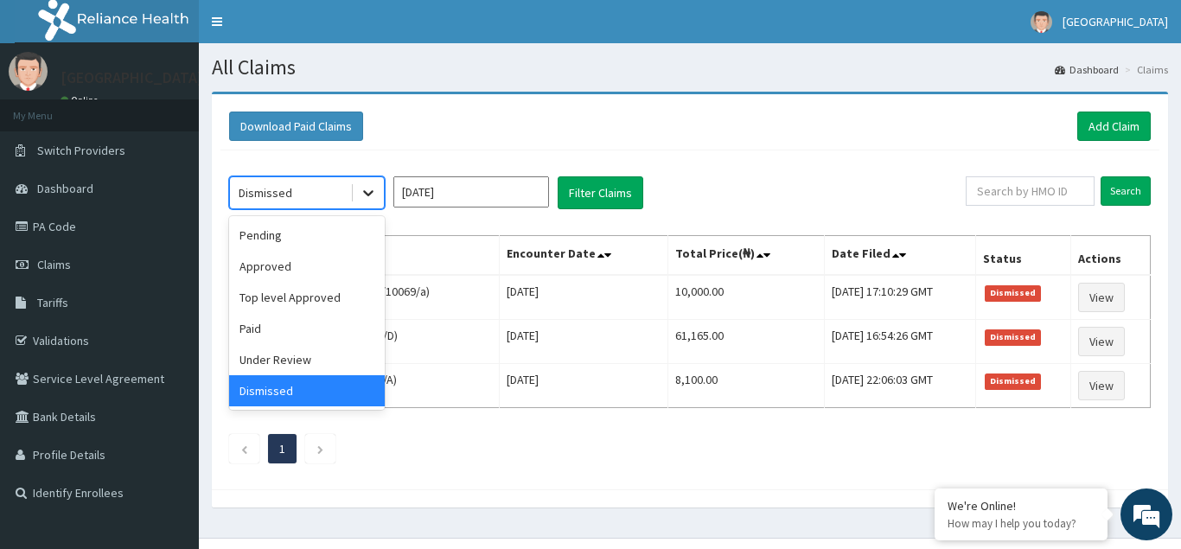
click at [370, 195] on icon at bounding box center [368, 192] width 17 height 17
click at [278, 321] on div "Paid" at bounding box center [307, 328] width 156 height 31
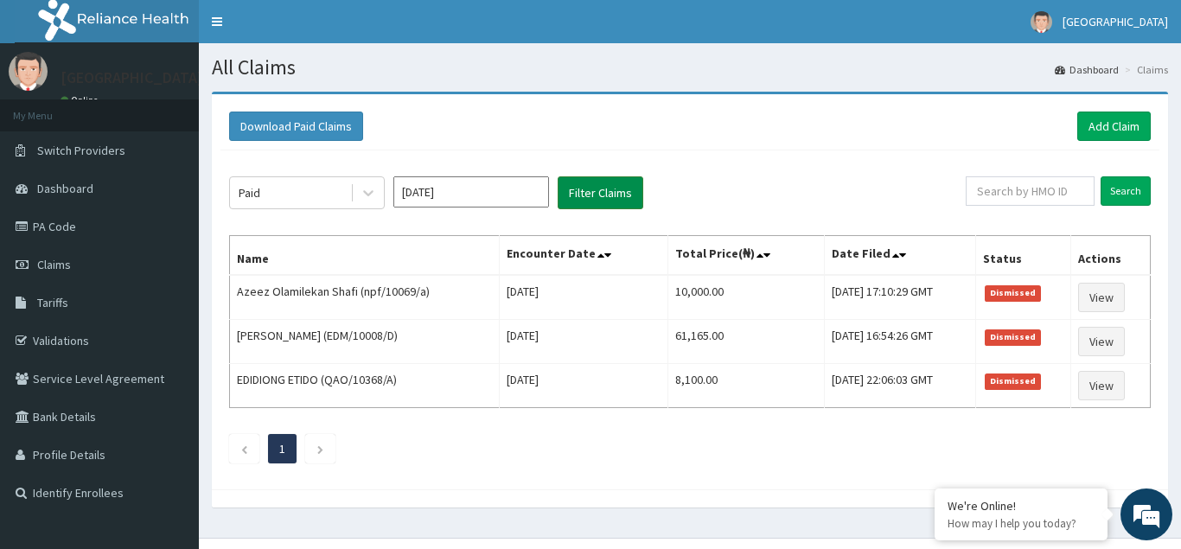
click at [607, 189] on button "Filter Claims" at bounding box center [601, 192] width 86 height 33
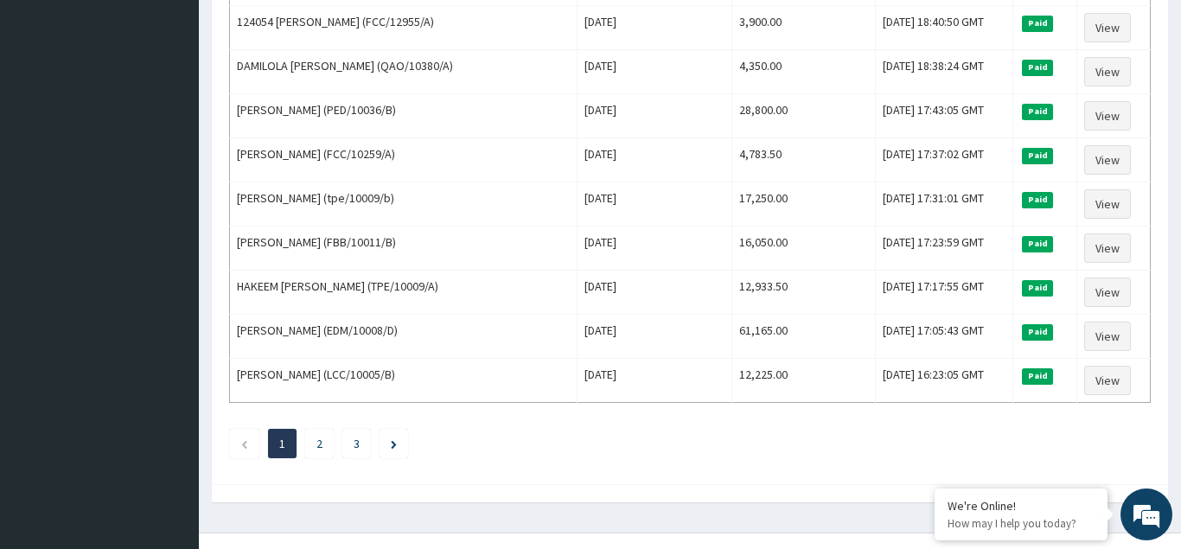
scroll to position [2106, 0]
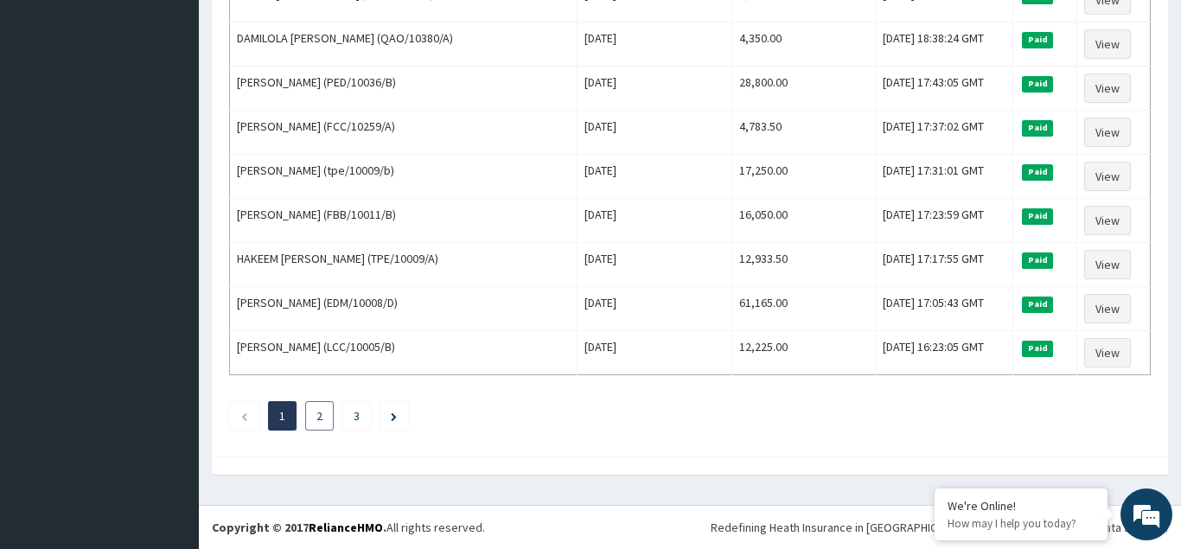
click at [319, 414] on link "2" at bounding box center [320, 416] width 6 height 16
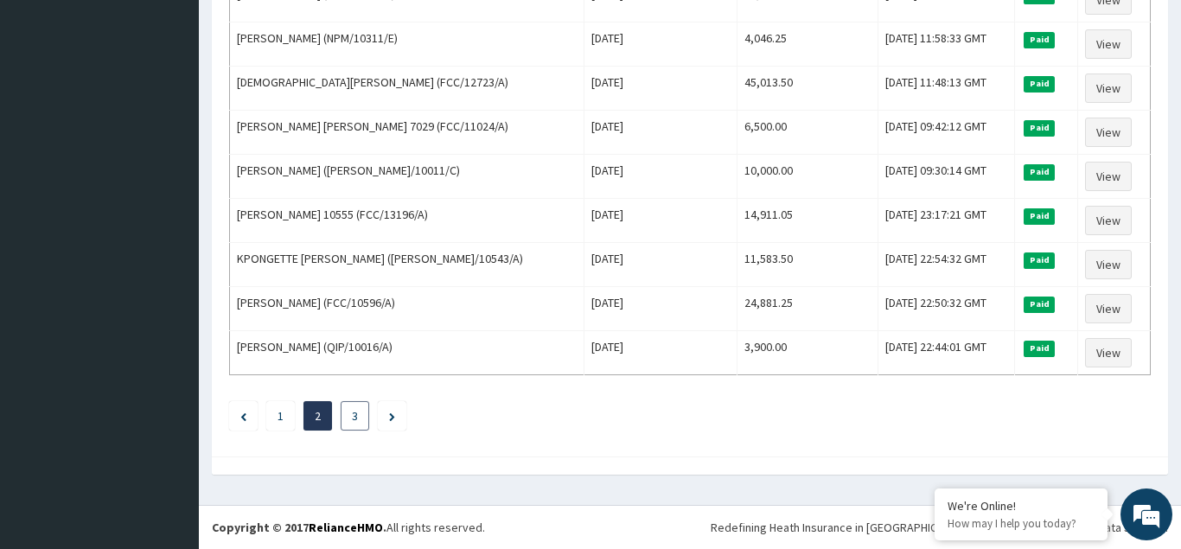
click at [355, 413] on link "3" at bounding box center [355, 416] width 6 height 16
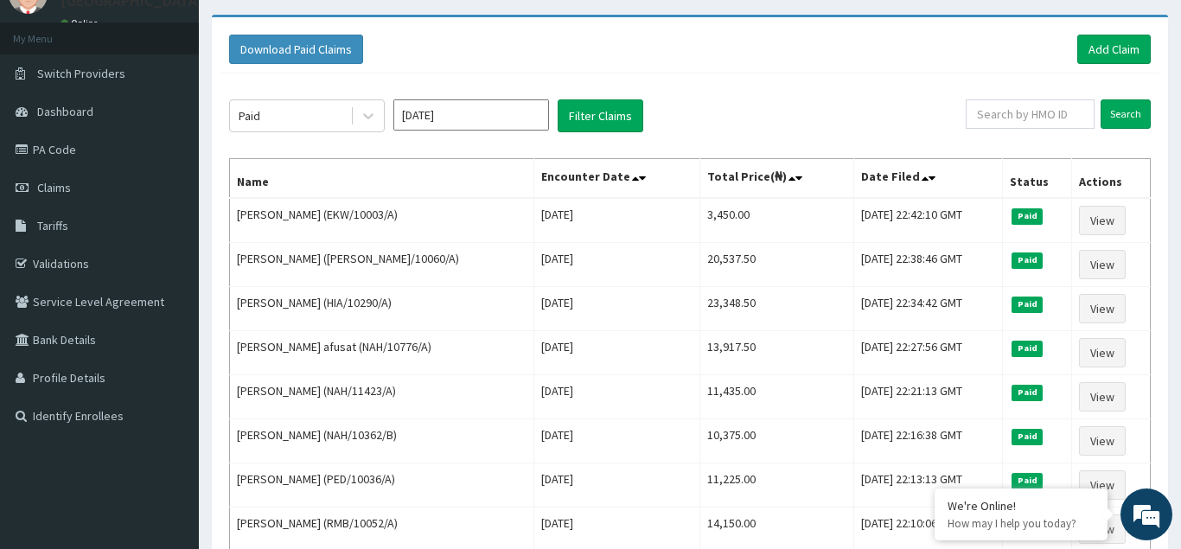
scroll to position [0, 0]
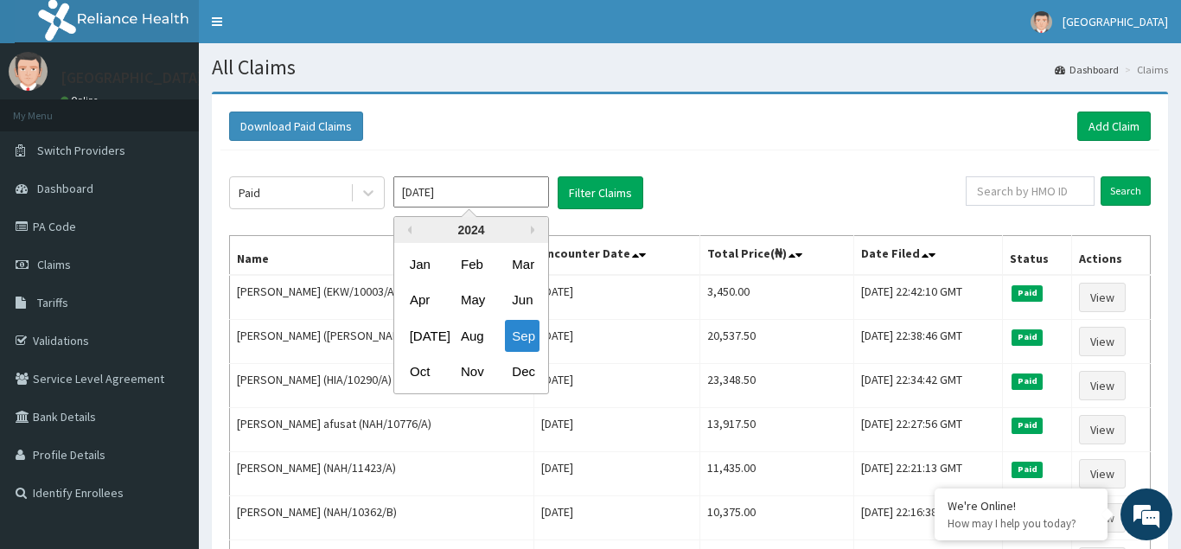
click at [493, 191] on input "Sep 2024" at bounding box center [471, 191] width 156 height 31
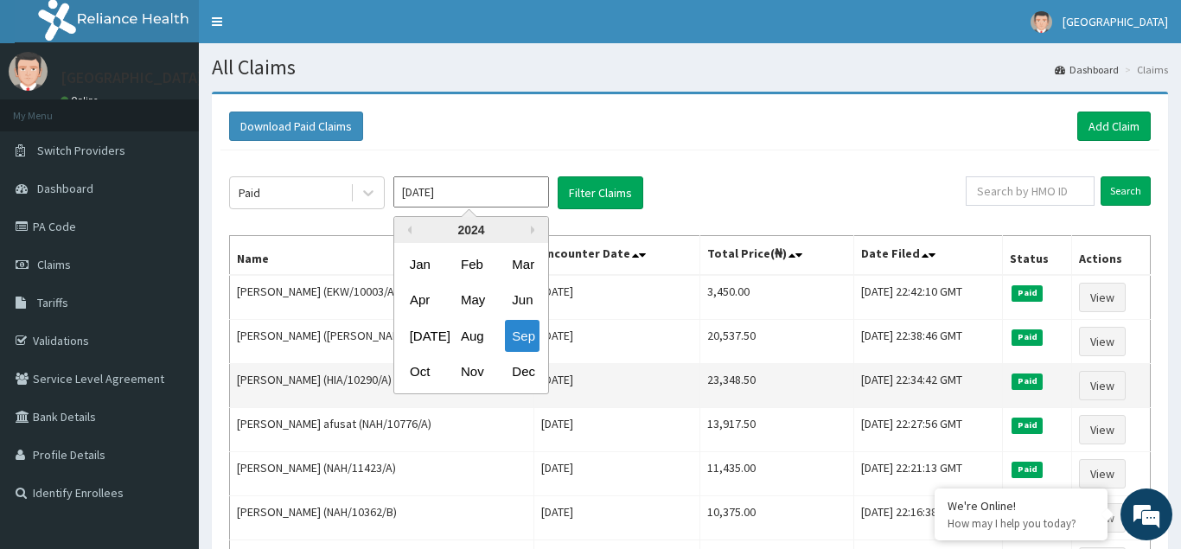
click at [424, 375] on div "Oct" at bounding box center [420, 372] width 35 height 32
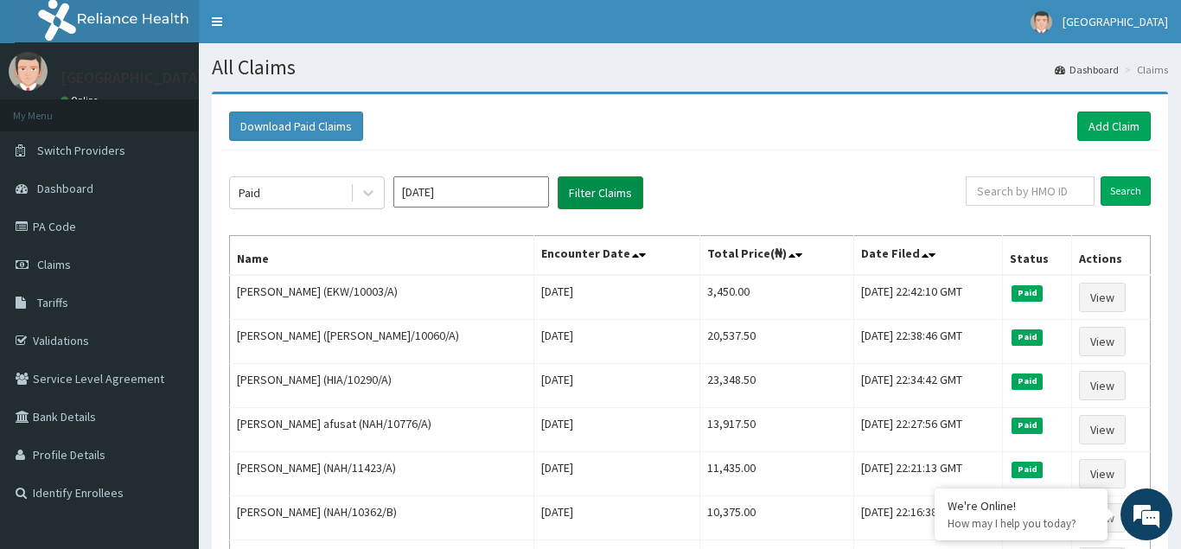
click at [596, 190] on button "Filter Claims" at bounding box center [601, 192] width 86 height 33
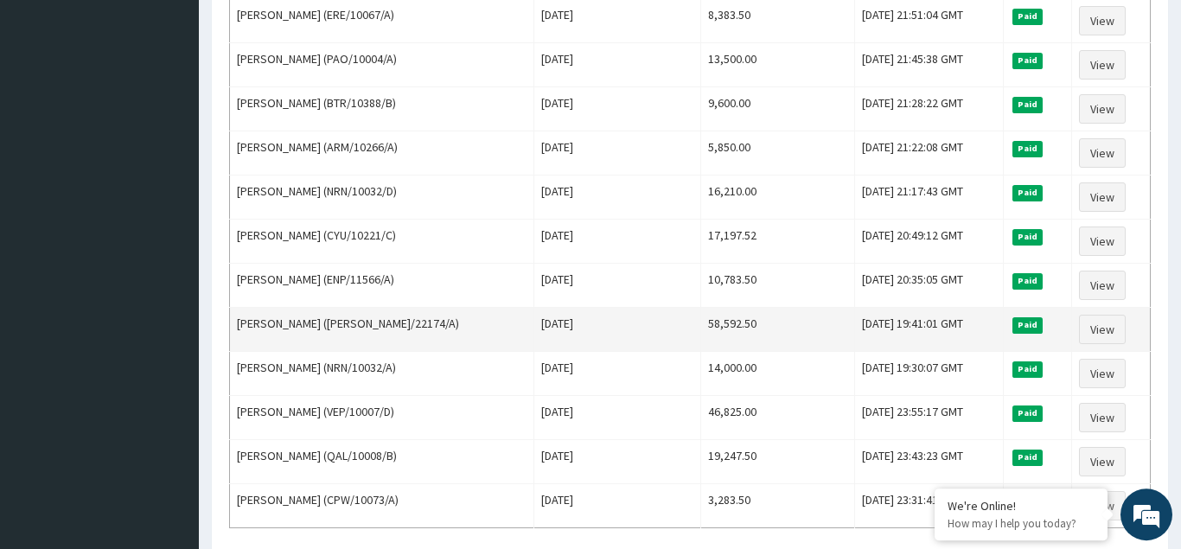
scroll to position [2106, 0]
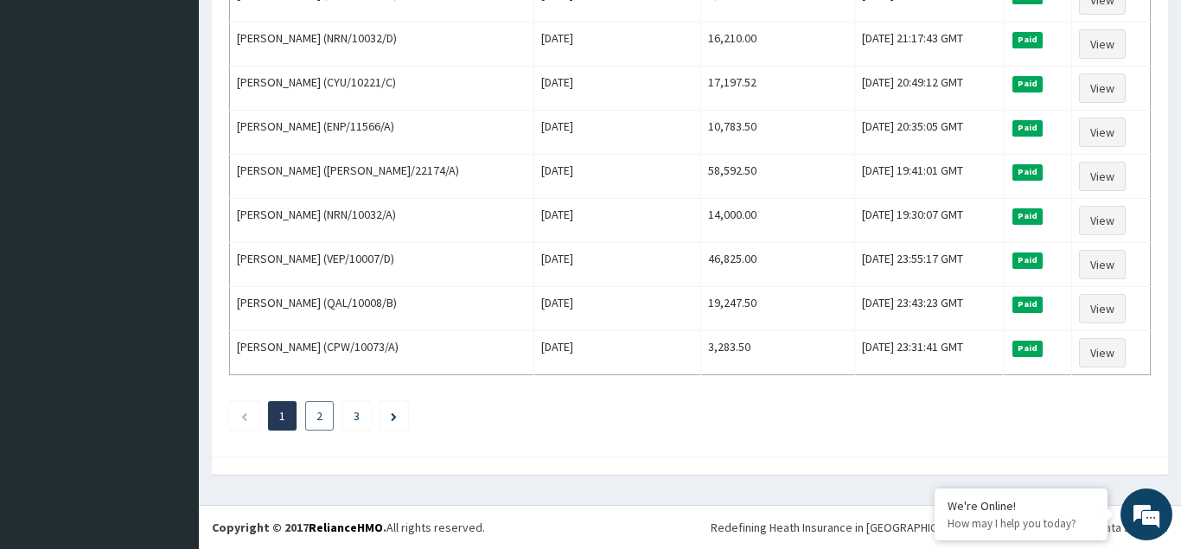
click at [314, 417] on li "2" at bounding box center [319, 415] width 29 height 29
click at [318, 414] on link "2" at bounding box center [320, 416] width 6 height 16
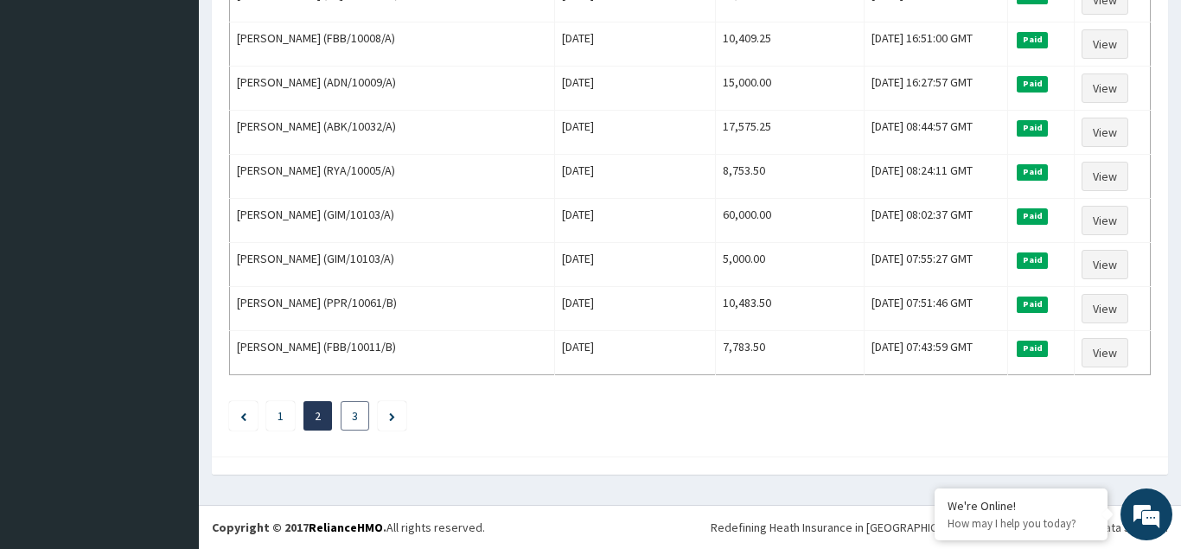
click at [354, 418] on link "3" at bounding box center [355, 416] width 6 height 16
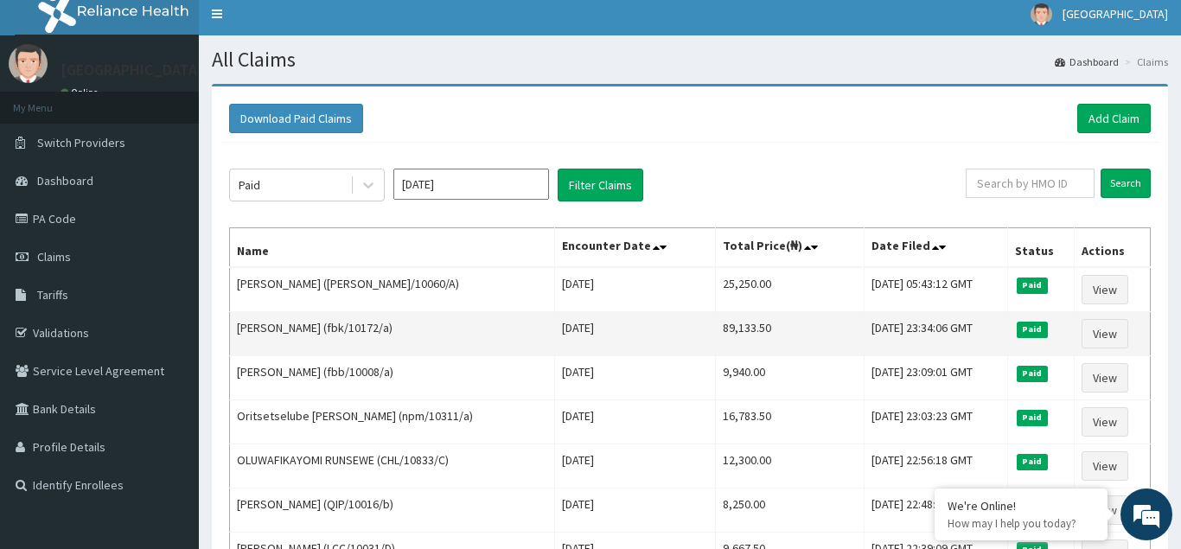
scroll to position [0, 0]
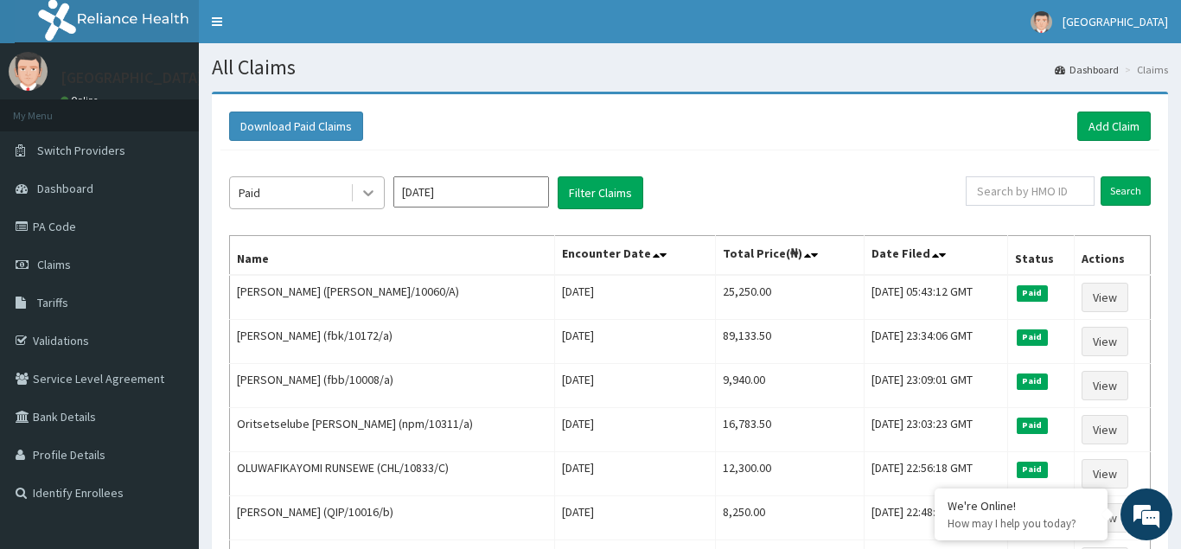
click at [362, 196] on icon at bounding box center [368, 192] width 17 height 17
click at [367, 197] on icon at bounding box center [368, 192] width 17 height 17
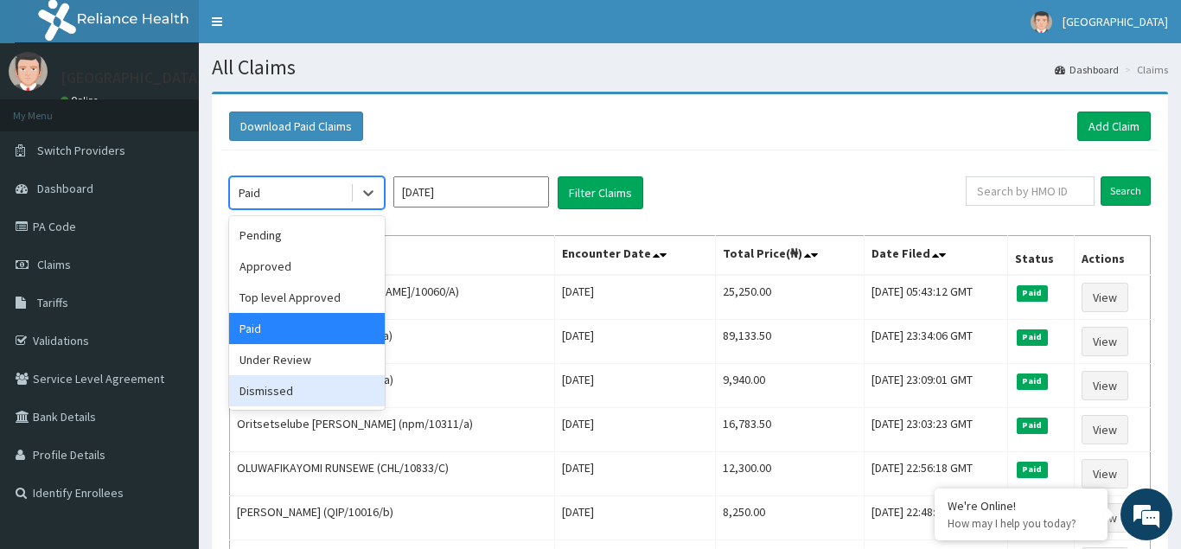
click at [264, 396] on div "Dismissed" at bounding box center [307, 390] width 156 height 31
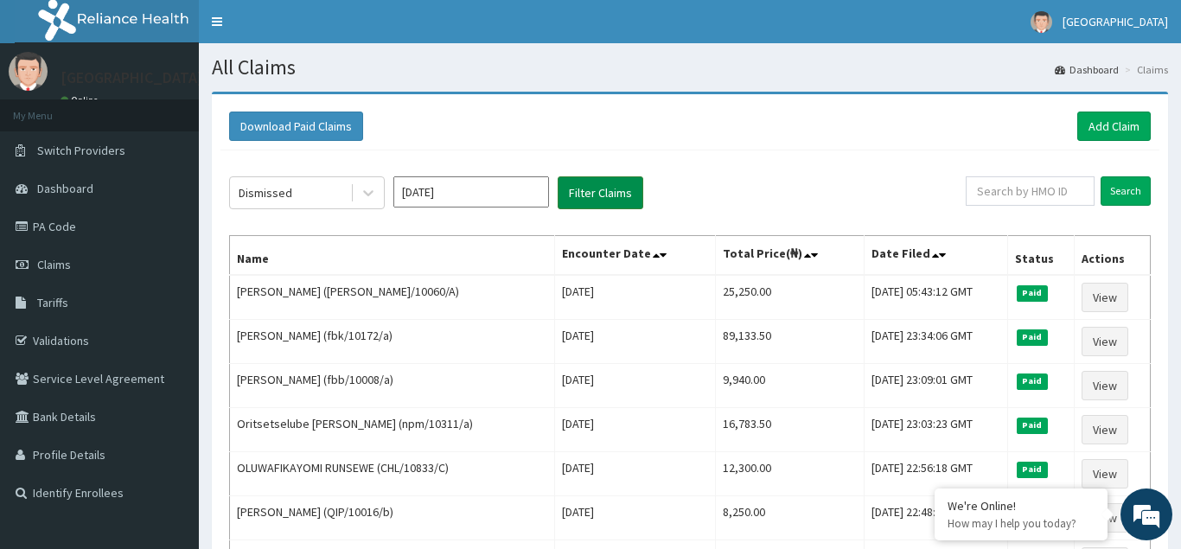
click at [608, 202] on button "Filter Claims" at bounding box center [601, 192] width 86 height 33
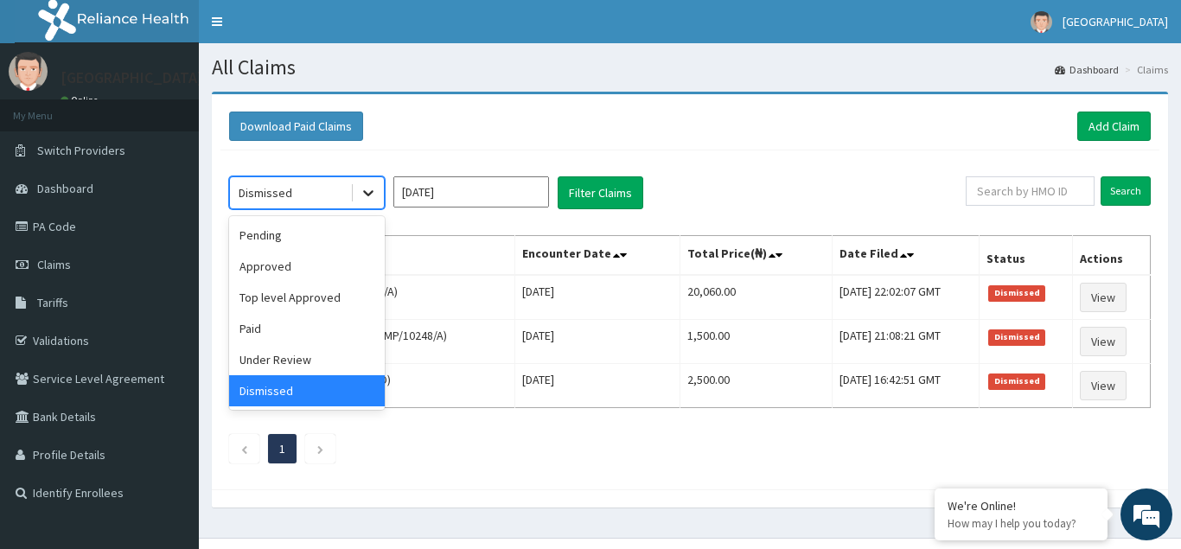
click at [372, 190] on icon at bounding box center [368, 192] width 17 height 17
click at [292, 327] on div "Paid" at bounding box center [307, 328] width 156 height 31
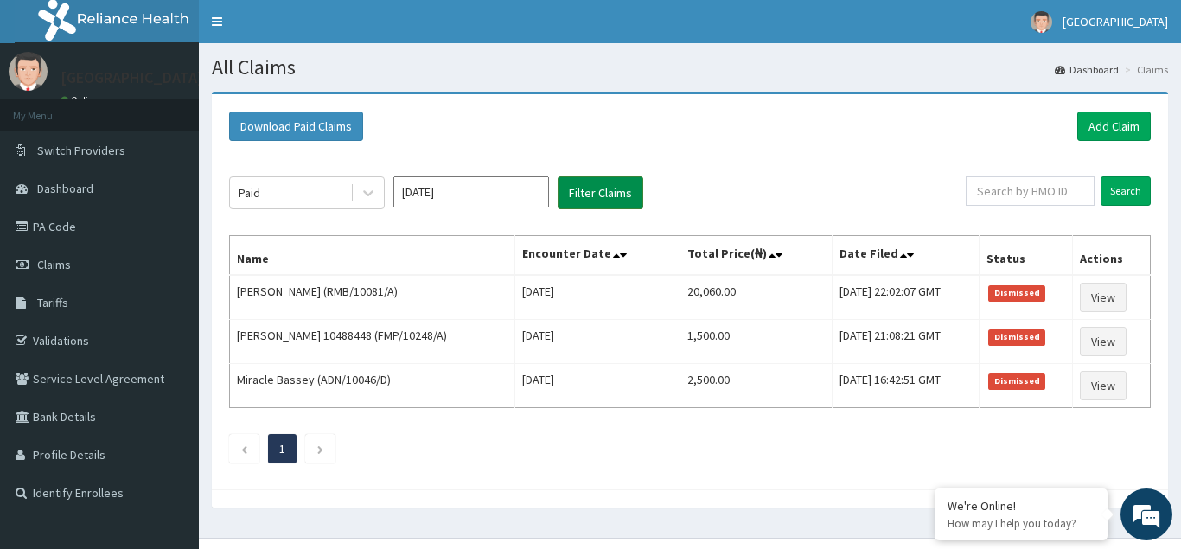
click at [610, 196] on button "Filter Claims" at bounding box center [601, 192] width 86 height 33
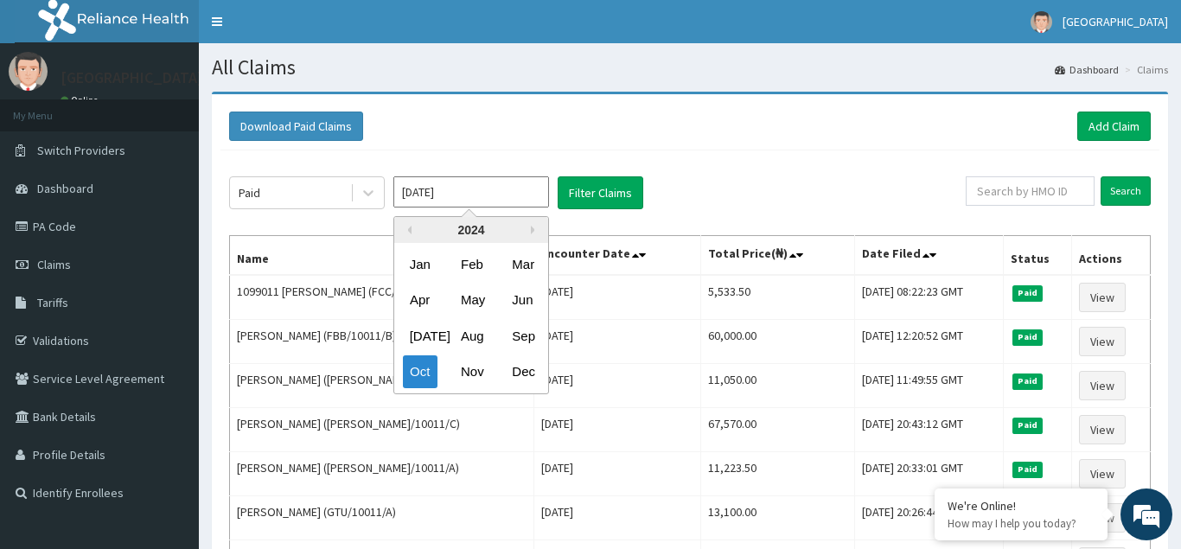
click at [457, 189] on input "Oct 2024" at bounding box center [471, 191] width 156 height 31
click at [469, 368] on div "Nov" at bounding box center [471, 372] width 35 height 32
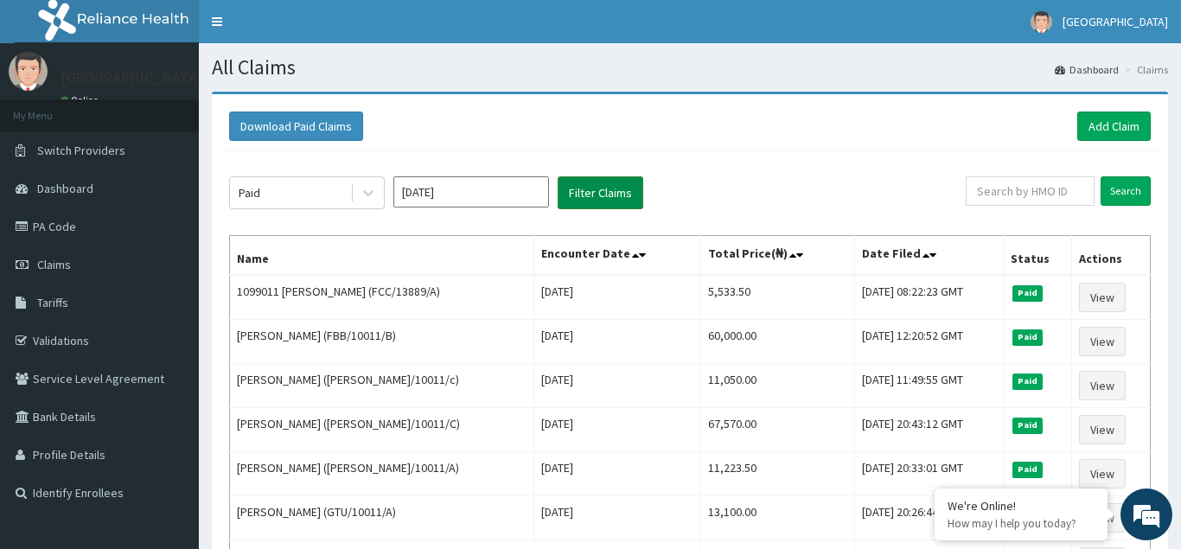
click at [585, 193] on button "Filter Claims" at bounding box center [601, 192] width 86 height 33
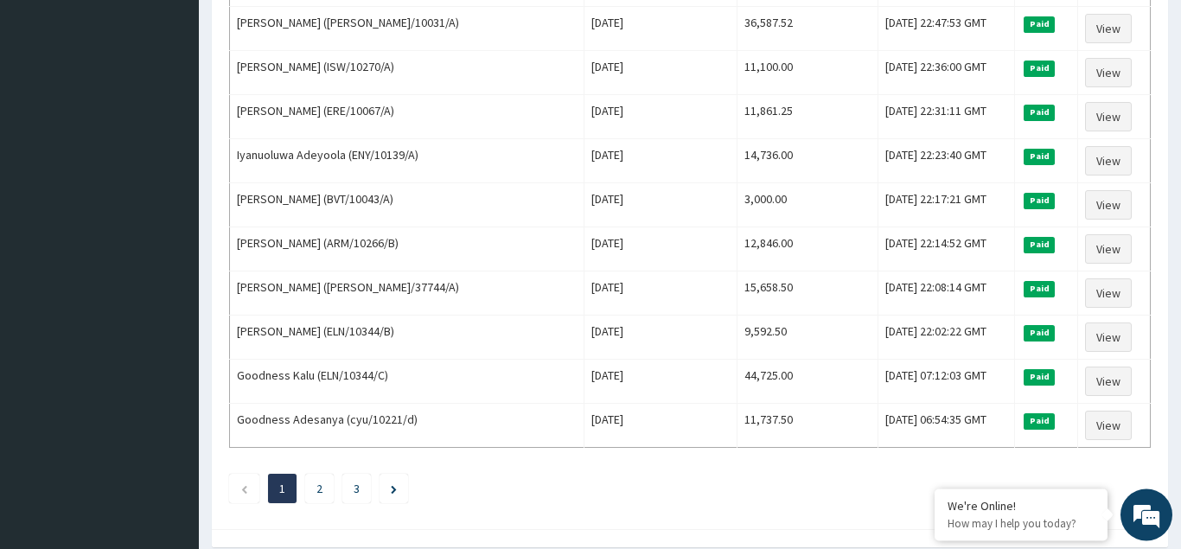
scroll to position [2106, 0]
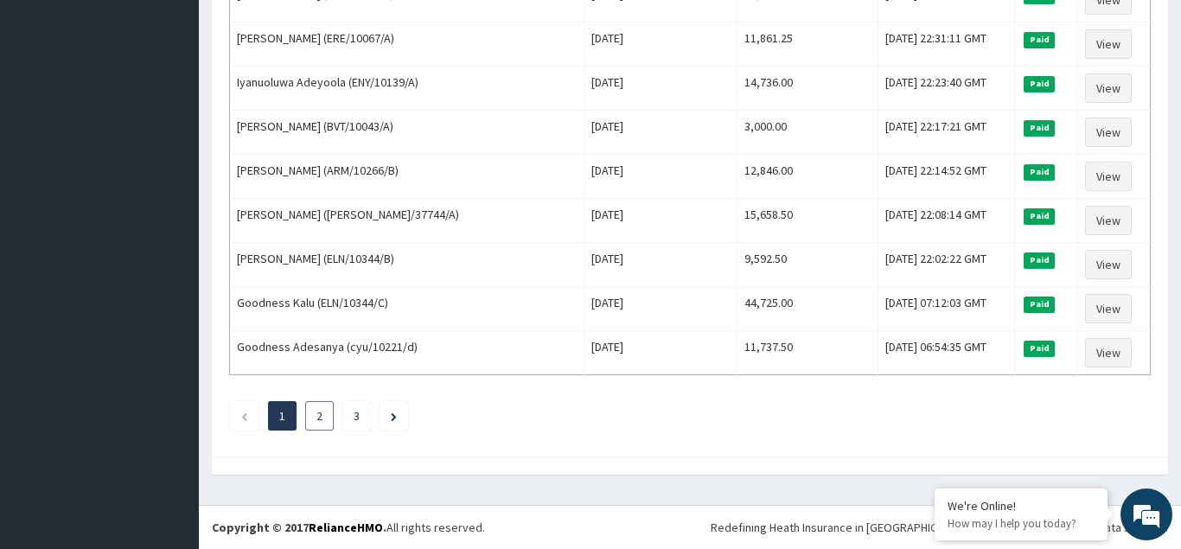
click at [321, 420] on link "2" at bounding box center [320, 416] width 6 height 16
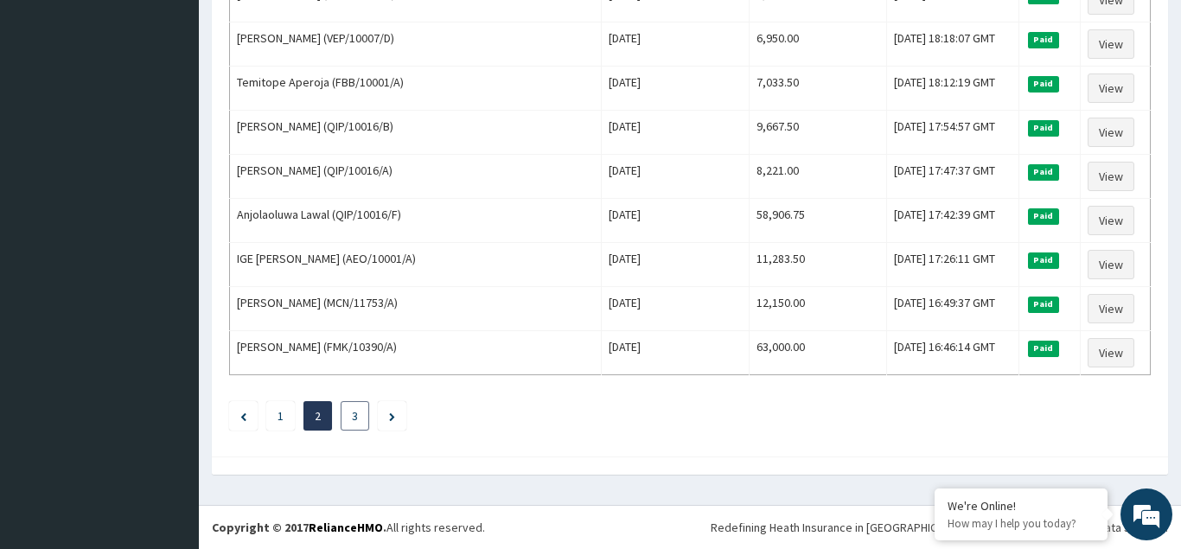
click at [357, 418] on link "3" at bounding box center [355, 416] width 6 height 16
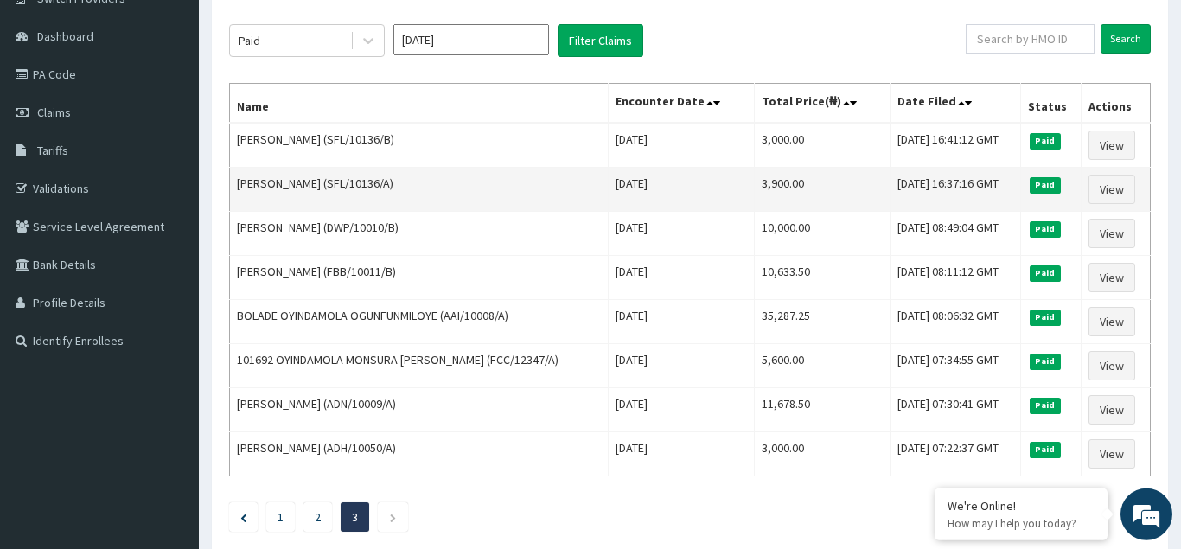
scroll to position [0, 0]
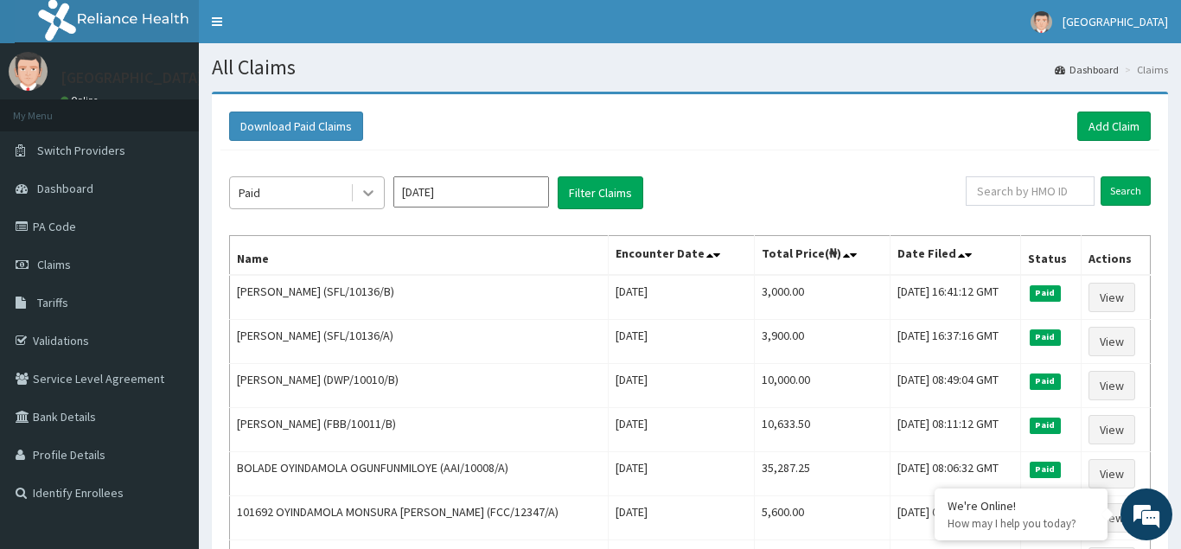
click at [374, 192] on icon at bounding box center [368, 192] width 17 height 17
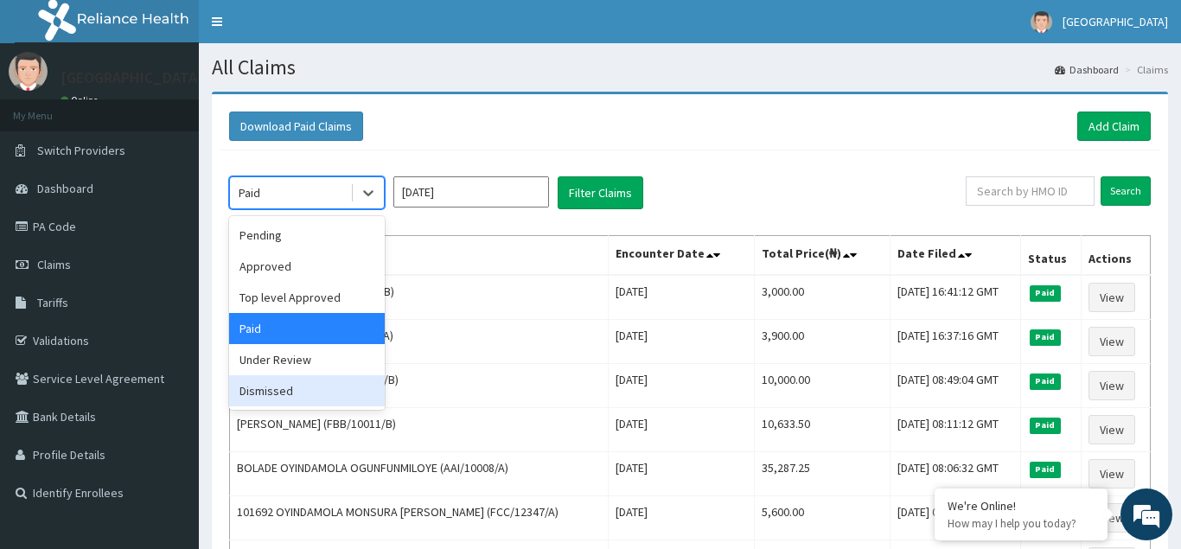
click at [264, 388] on div "Dismissed" at bounding box center [307, 390] width 156 height 31
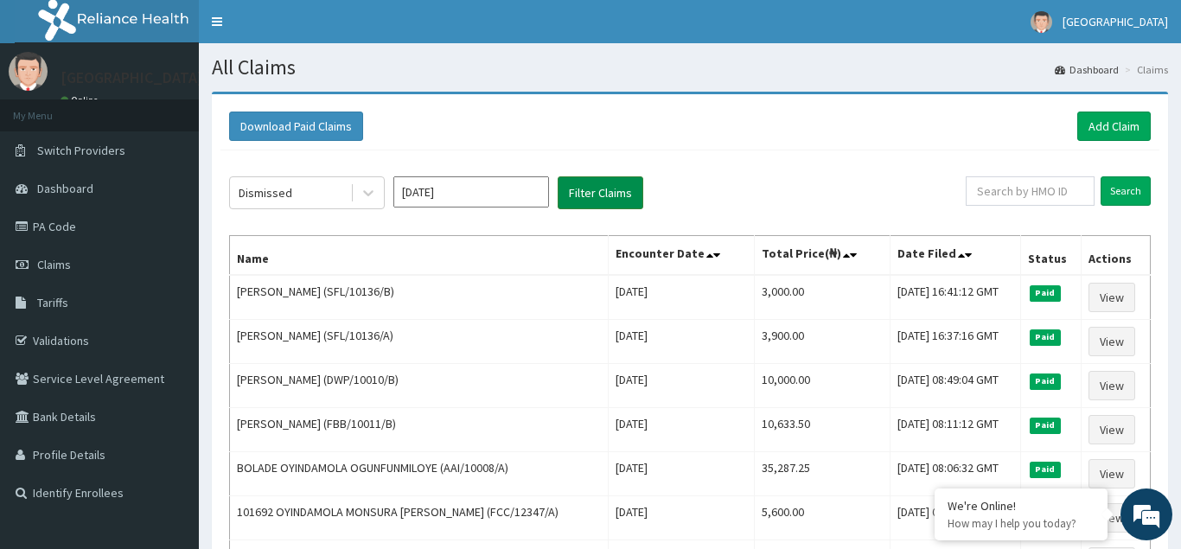
click at [601, 191] on button "Filter Claims" at bounding box center [601, 192] width 86 height 33
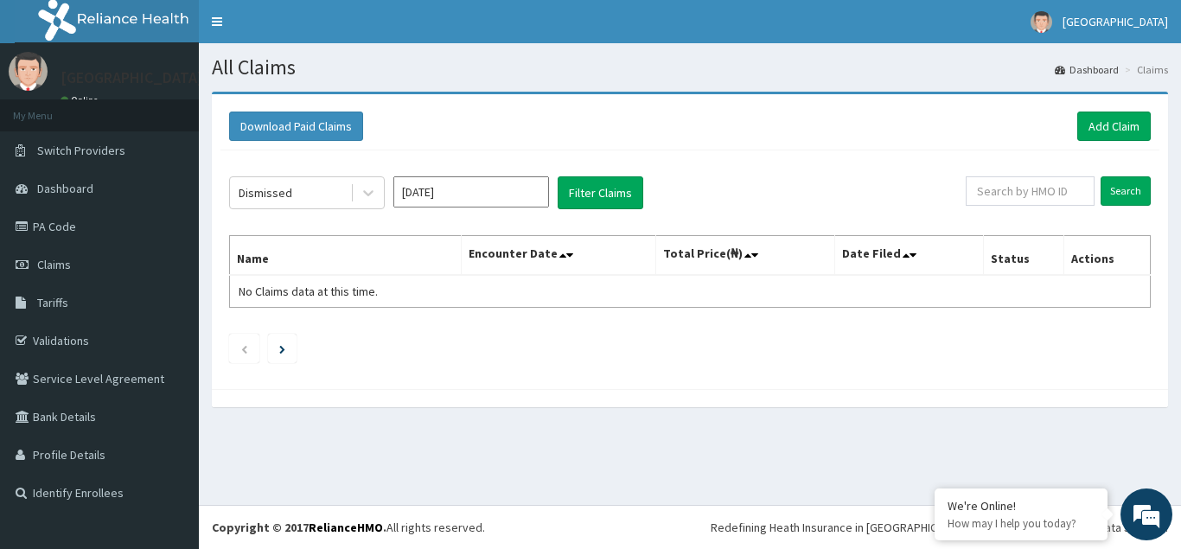
click at [509, 196] on input "Nov 2024" at bounding box center [471, 191] width 156 height 31
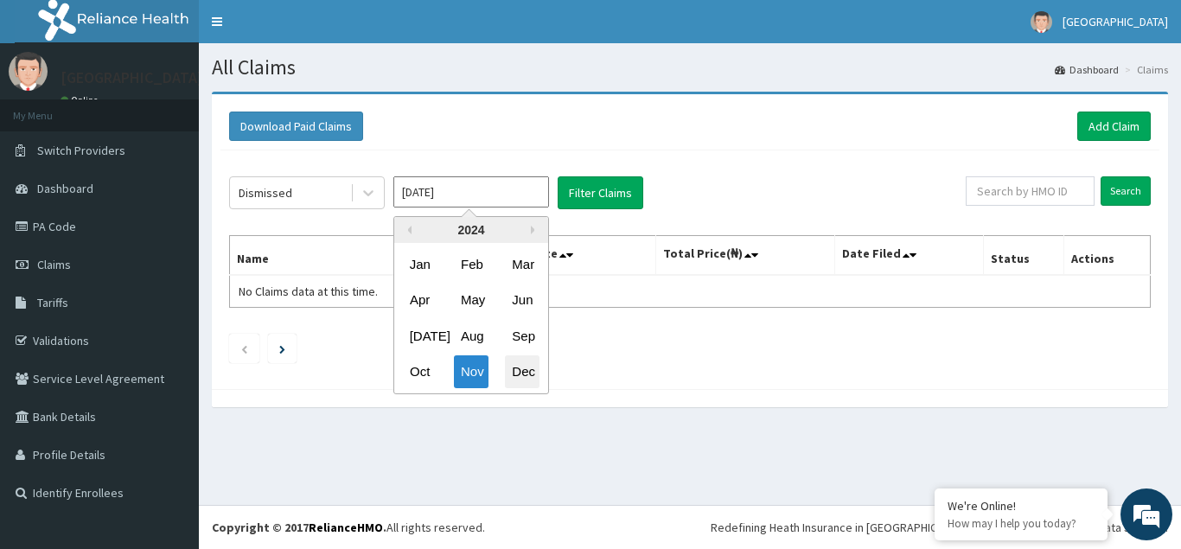
click at [523, 379] on div "Dec" at bounding box center [522, 372] width 35 height 32
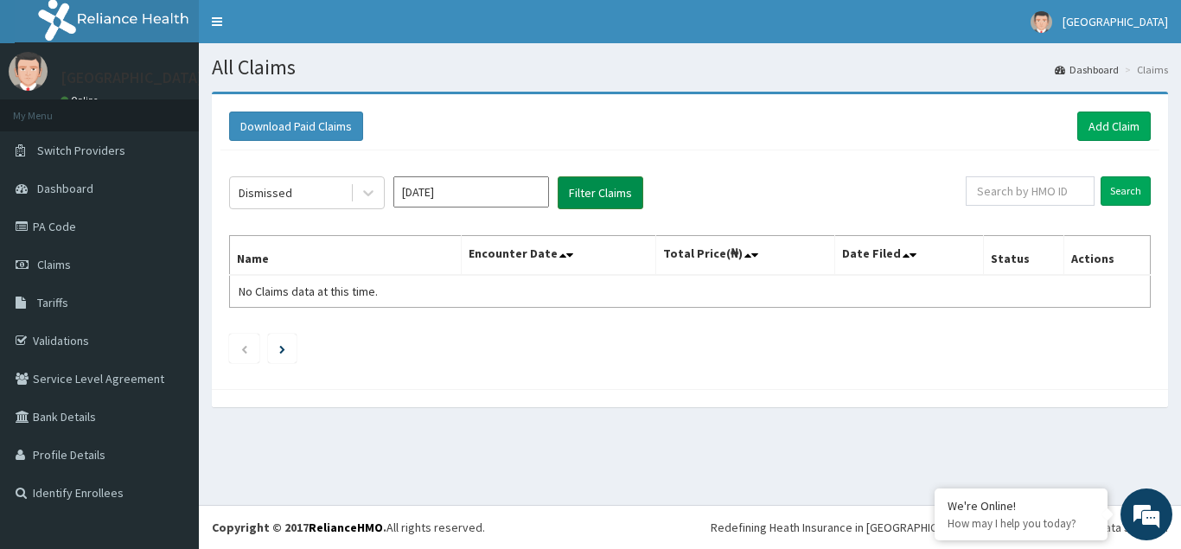
click at [586, 188] on button "Filter Claims" at bounding box center [601, 192] width 86 height 33
click at [368, 193] on icon at bounding box center [368, 192] width 17 height 17
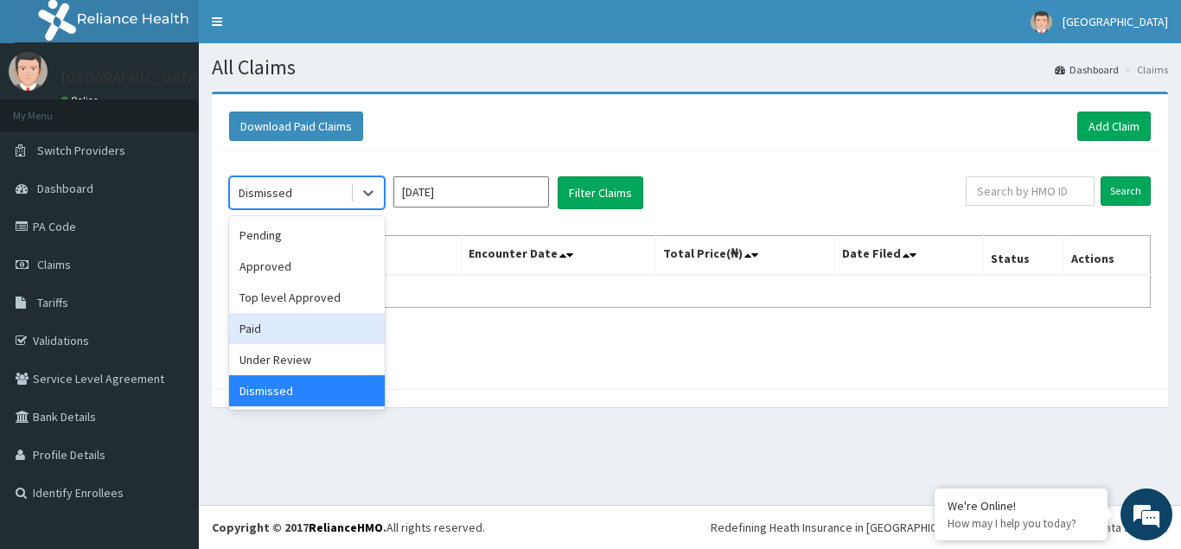
click at [260, 330] on div "Paid" at bounding box center [307, 328] width 156 height 31
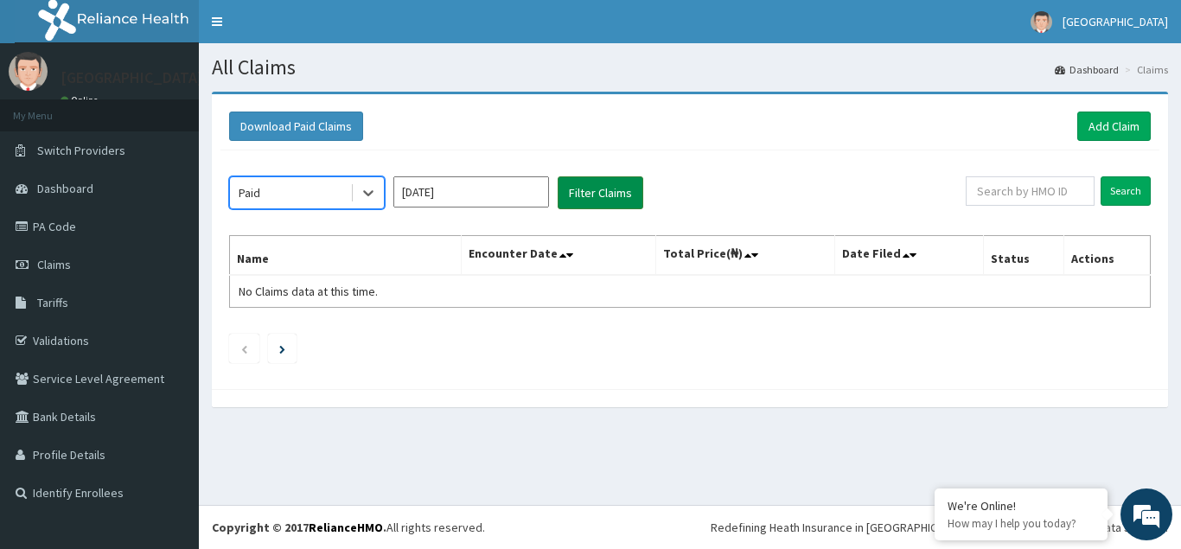
click at [616, 200] on button "Filter Claims" at bounding box center [601, 192] width 86 height 33
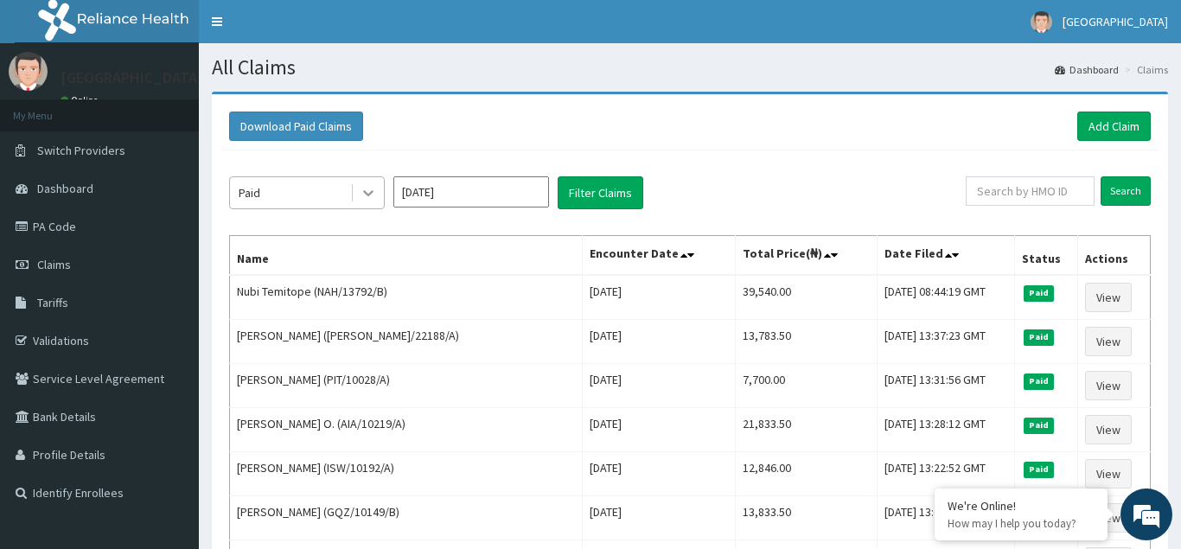
click at [374, 193] on icon at bounding box center [368, 192] width 17 height 17
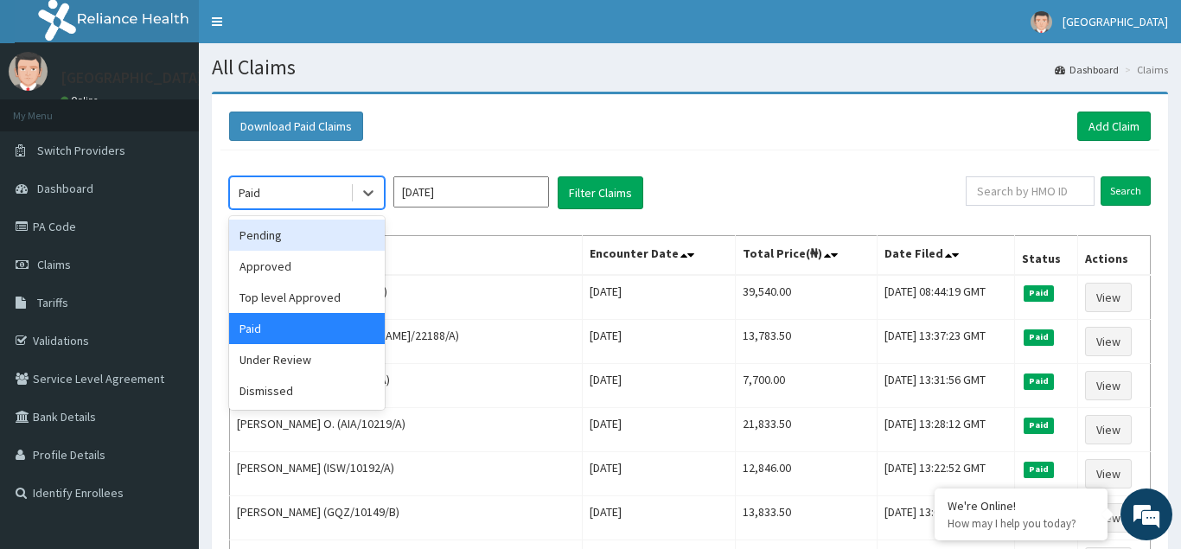
click at [294, 234] on div "Pending" at bounding box center [307, 235] width 156 height 31
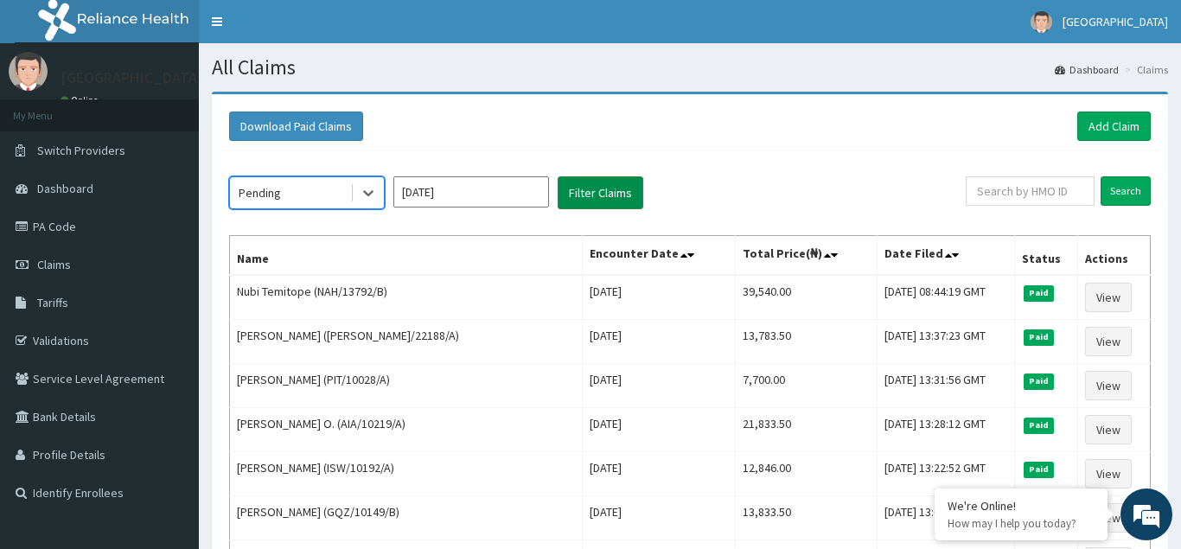
click at [595, 197] on button "Filter Claims" at bounding box center [601, 192] width 86 height 33
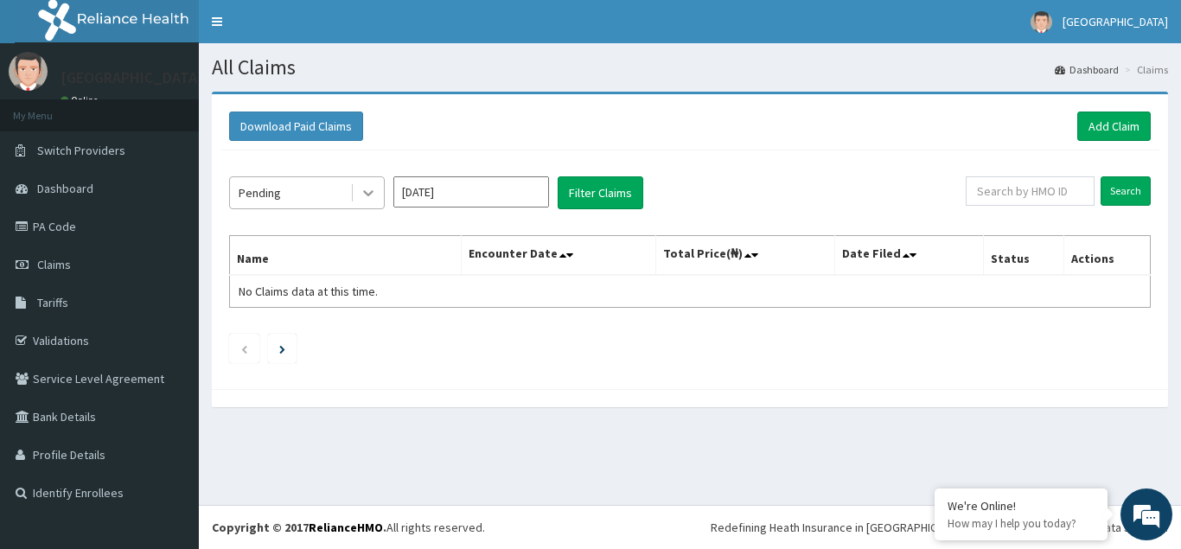
click at [365, 196] on icon at bounding box center [368, 192] width 17 height 17
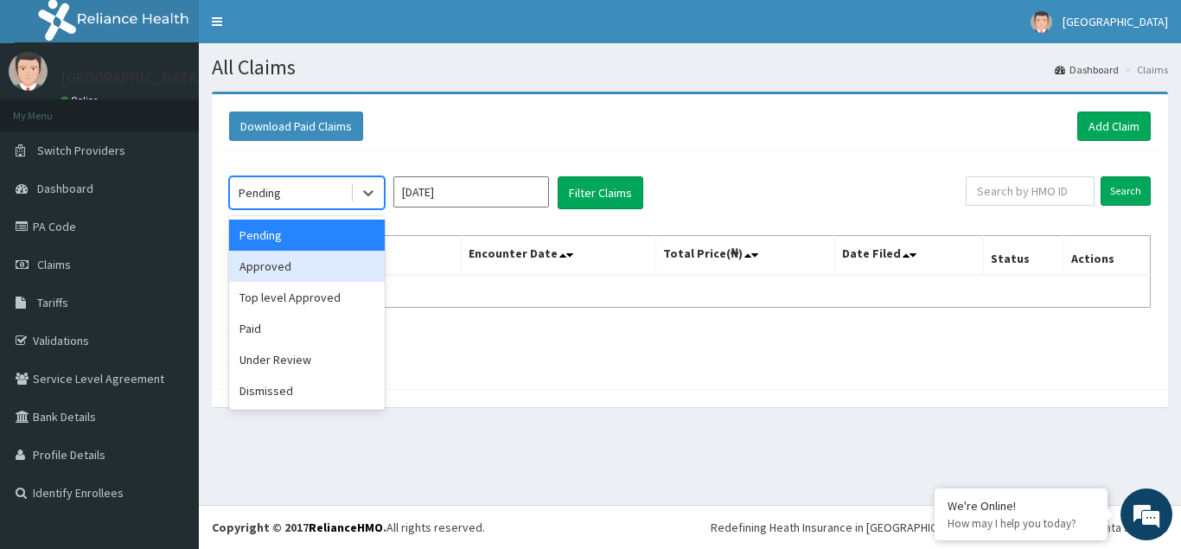
click at [330, 280] on div "Approved" at bounding box center [307, 266] width 156 height 31
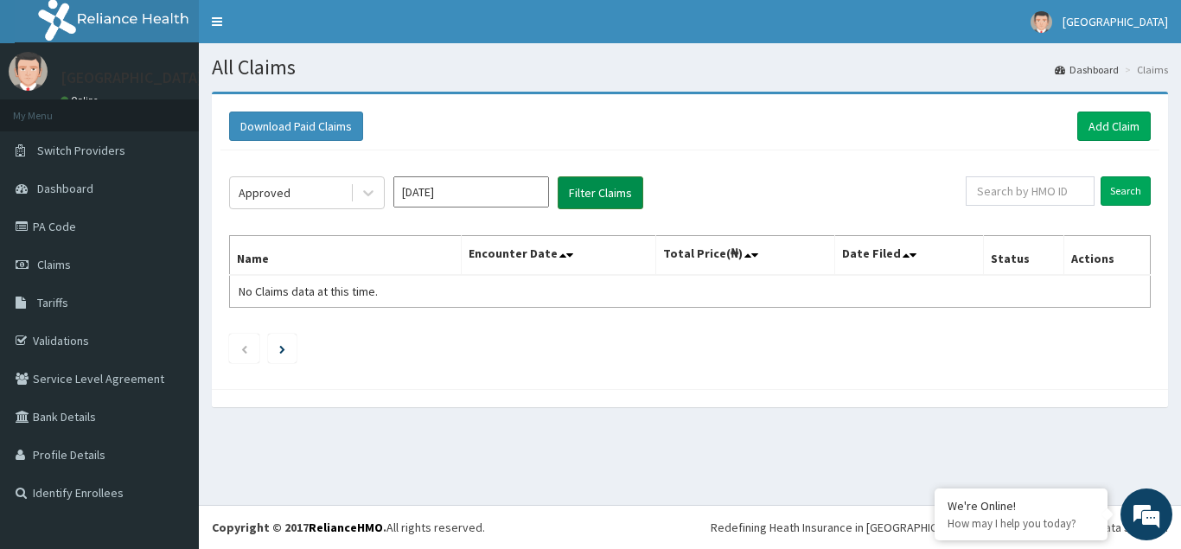
click at [596, 197] on button "Filter Claims" at bounding box center [601, 192] width 86 height 33
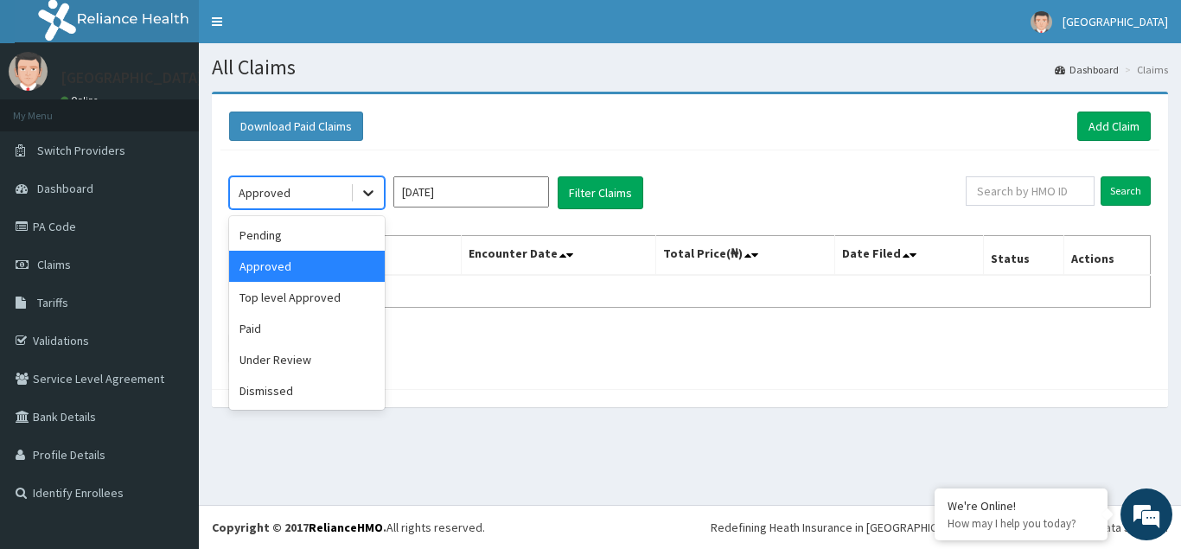
click at [374, 192] on icon at bounding box center [368, 192] width 17 height 17
click at [297, 362] on div "Under Review" at bounding box center [307, 359] width 156 height 31
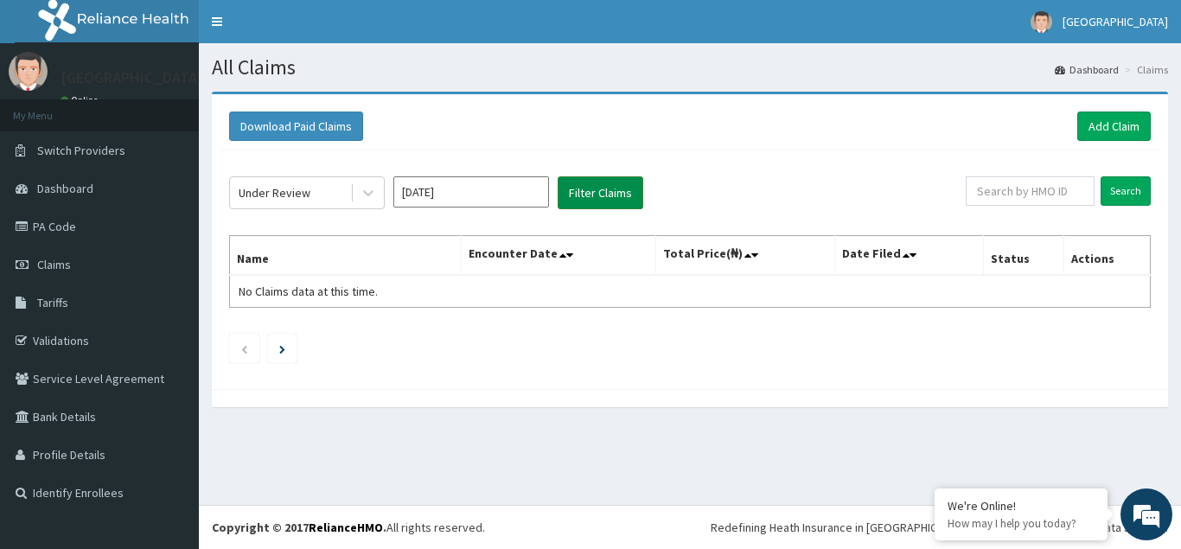
click at [611, 194] on button "Filter Claims" at bounding box center [601, 192] width 86 height 33
click at [488, 201] on input "Dec 2024" at bounding box center [471, 191] width 156 height 31
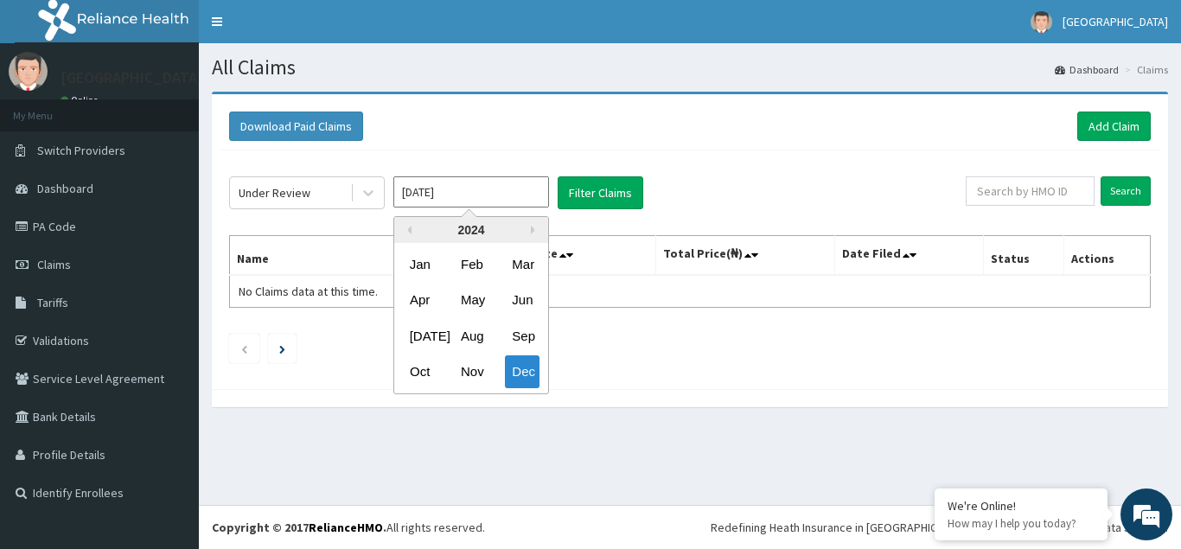
drag, startPoint x: 530, startPoint y: 232, endPoint x: 531, endPoint y: 245, distance: 13.0
click at [531, 232] on div "Previous Year Next Year 2024 Jan Feb Mar Apr May Jun Jul Aug Sep Oct Nov Dec" at bounding box center [471, 305] width 156 height 178
click at [536, 233] on button "Next Year" at bounding box center [535, 230] width 9 height 9
click at [476, 300] on div "May" at bounding box center [471, 301] width 35 height 32
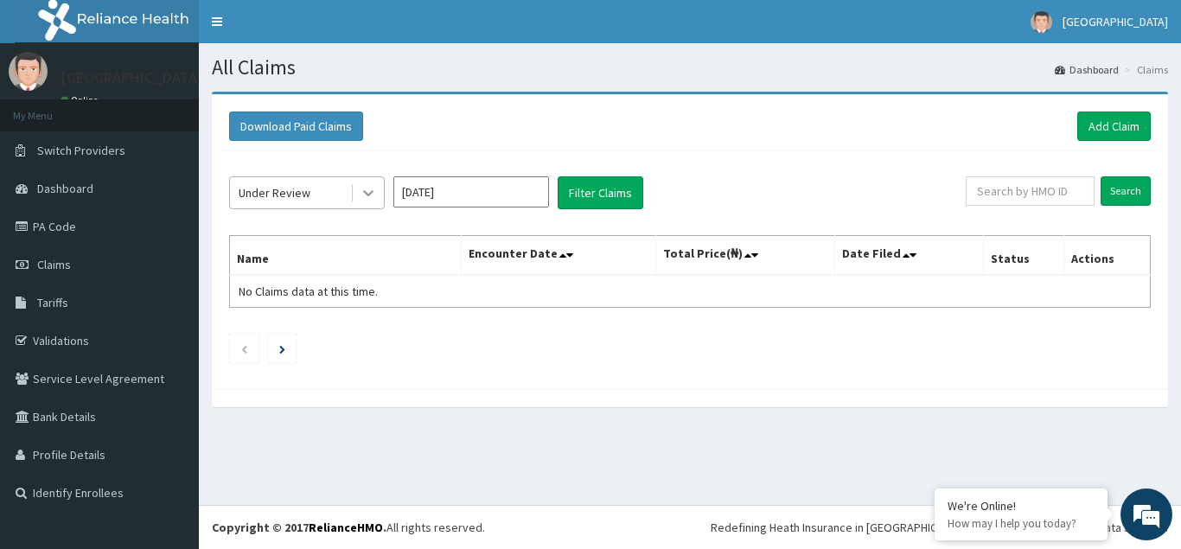
click at [368, 197] on icon at bounding box center [368, 192] width 17 height 17
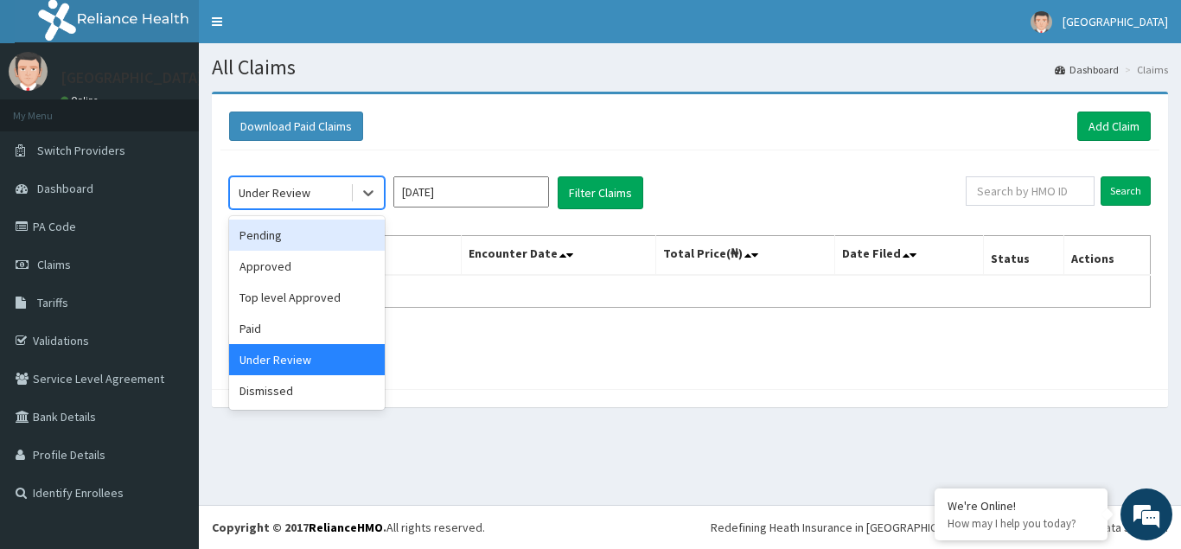
drag, startPoint x: 291, startPoint y: 233, endPoint x: 300, endPoint y: 230, distance: 10.1
click at [291, 234] on div "Pending" at bounding box center [307, 235] width 156 height 31
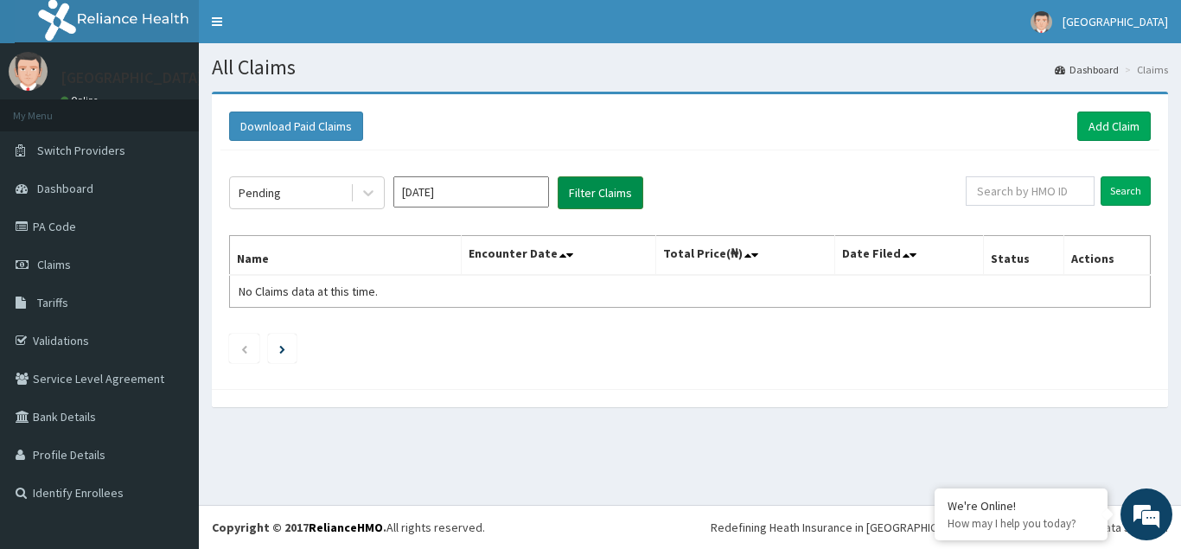
click at [607, 195] on button "Filter Claims" at bounding box center [601, 192] width 86 height 33
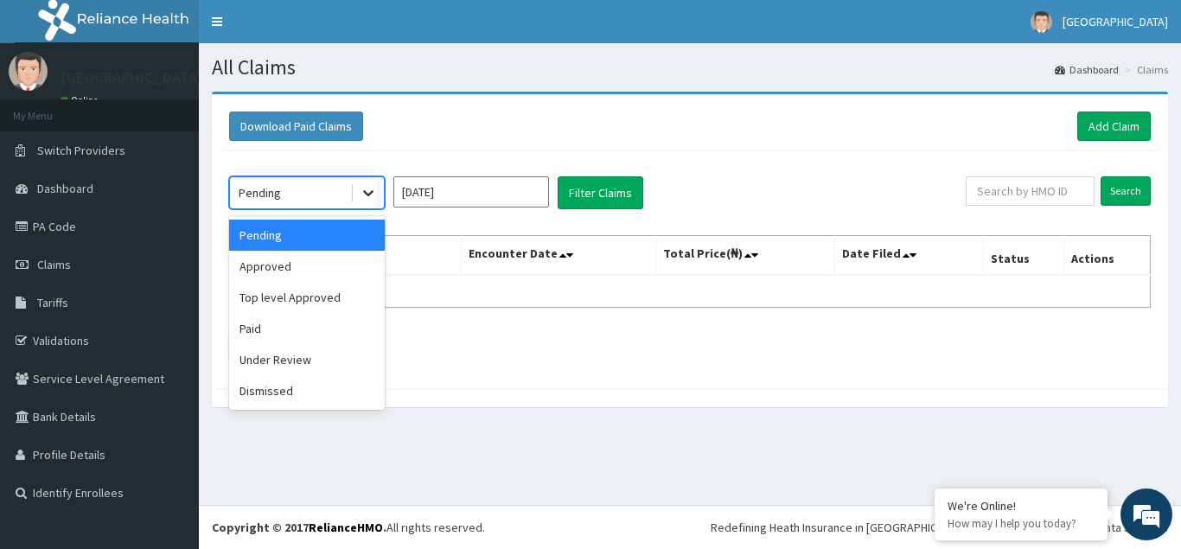
click at [365, 184] on div at bounding box center [368, 192] width 31 height 31
drag, startPoint x: 278, startPoint y: 327, endPoint x: 349, endPoint y: 273, distance: 88.9
click at [278, 324] on div "Paid" at bounding box center [307, 328] width 156 height 31
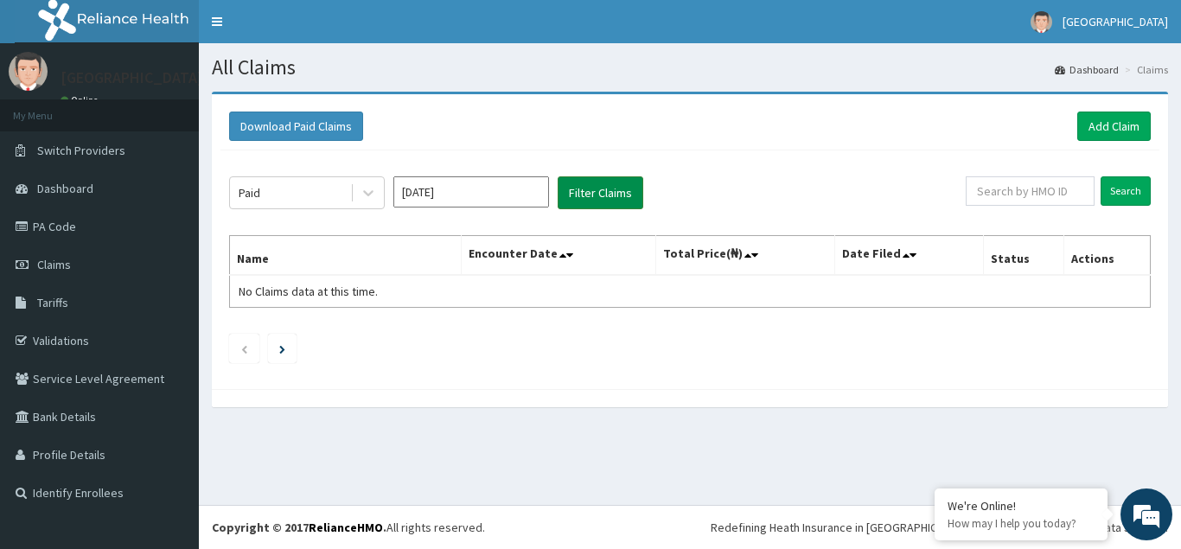
click at [585, 193] on button "Filter Claims" at bounding box center [601, 192] width 86 height 33
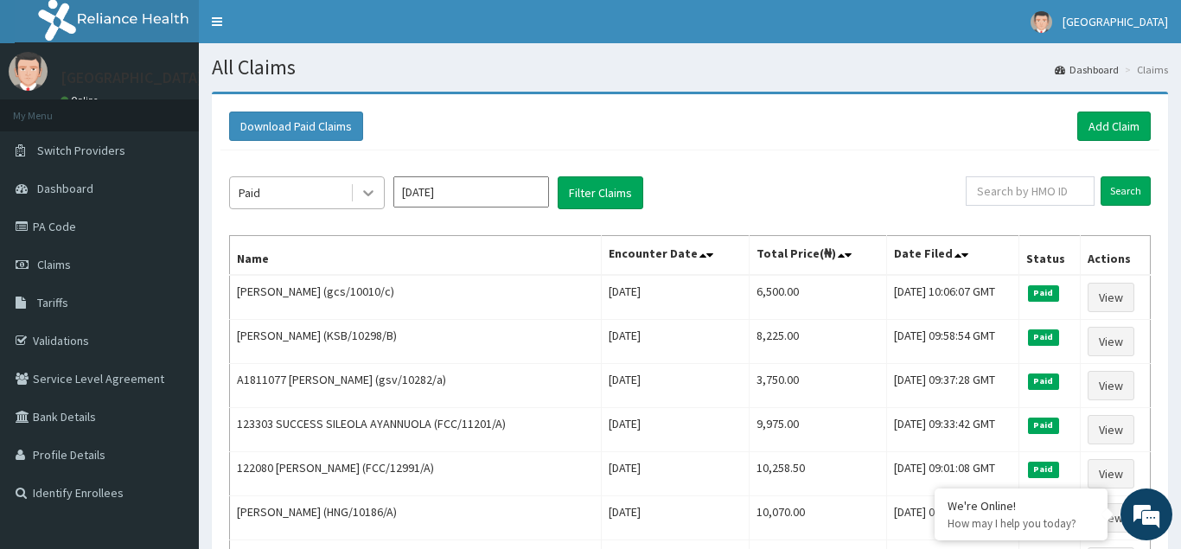
click at [364, 191] on icon at bounding box center [368, 194] width 10 height 6
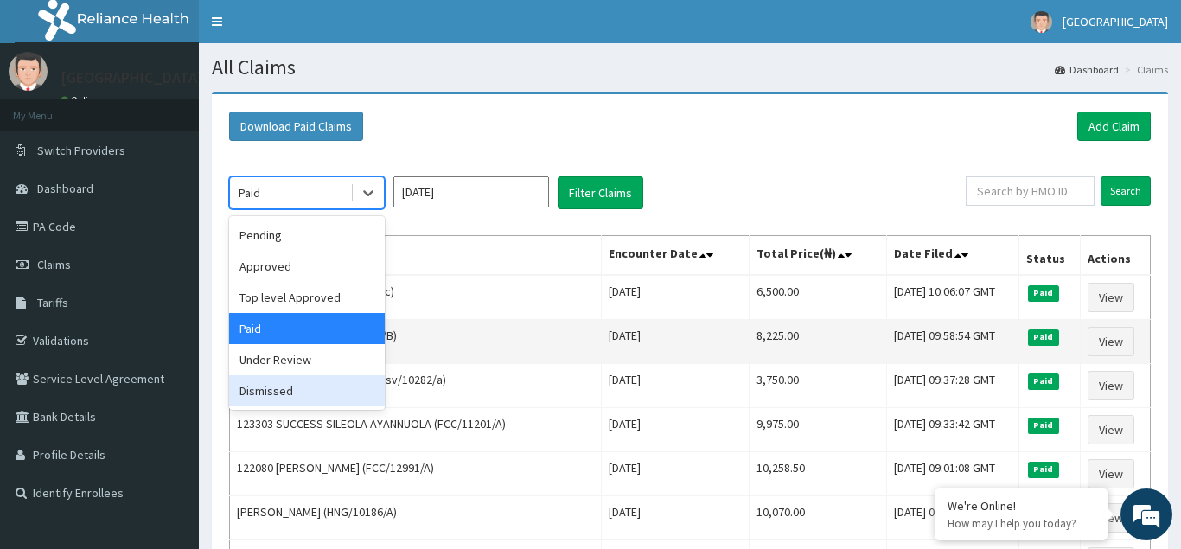
drag, startPoint x: 263, startPoint y: 387, endPoint x: 327, endPoint y: 360, distance: 69.7
click at [265, 384] on div "Dismissed" at bounding box center [307, 390] width 156 height 31
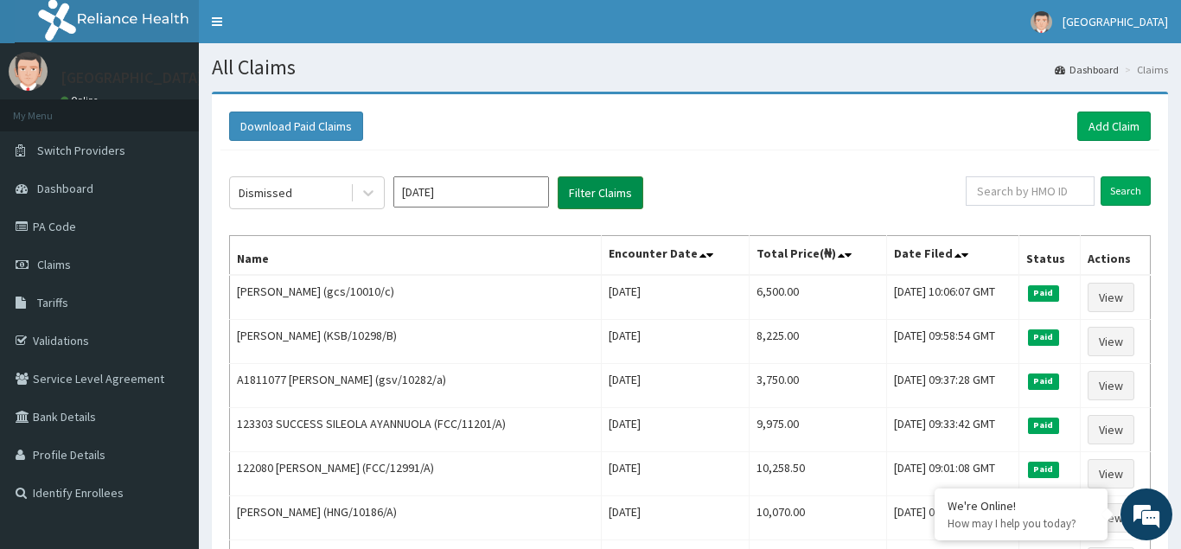
click at [620, 195] on button "Filter Claims" at bounding box center [601, 192] width 86 height 33
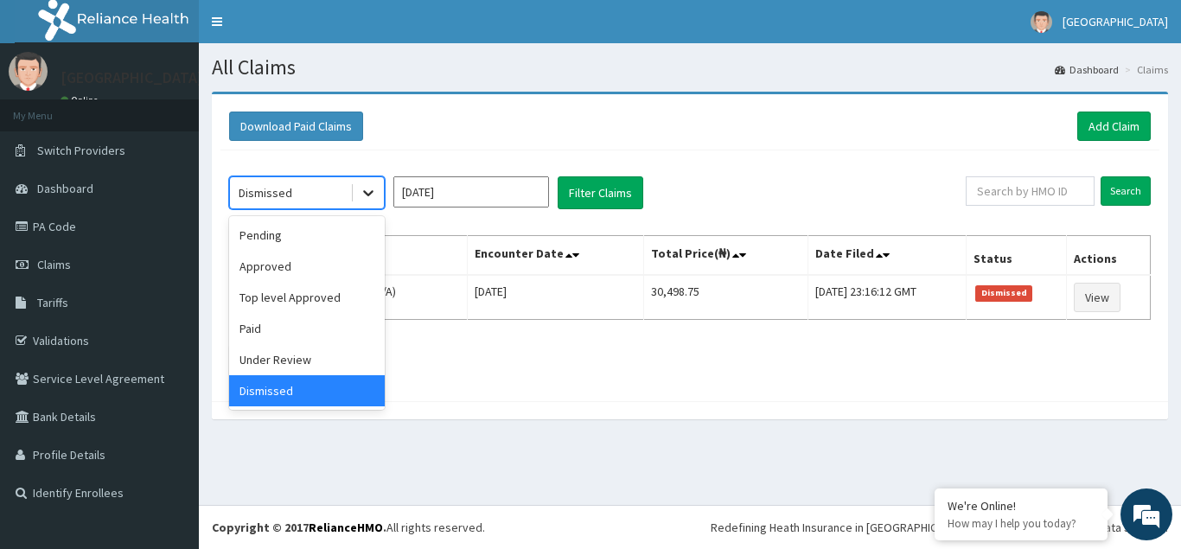
click at [374, 190] on icon at bounding box center [368, 192] width 17 height 17
click at [289, 363] on div "Under Review" at bounding box center [307, 359] width 156 height 31
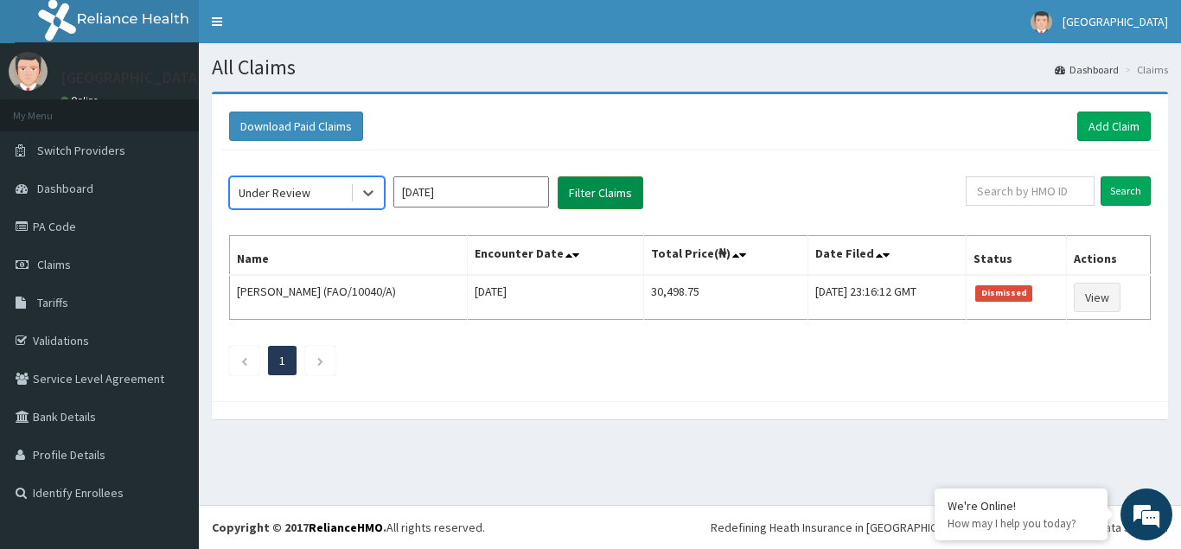
click at [612, 189] on button "Filter Claims" at bounding box center [601, 192] width 86 height 33
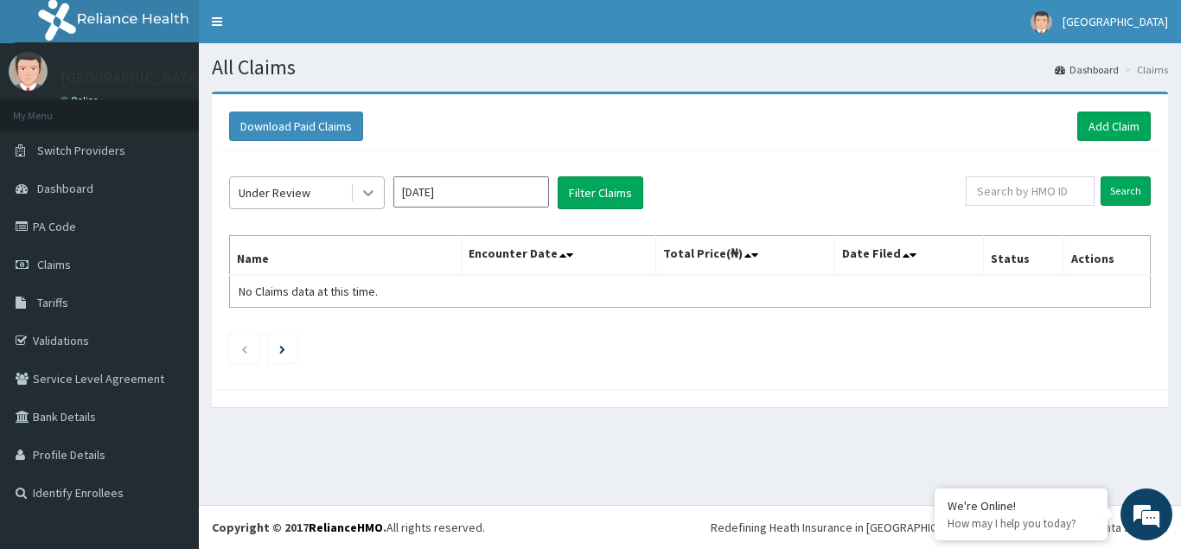
click at [372, 197] on icon at bounding box center [368, 192] width 17 height 17
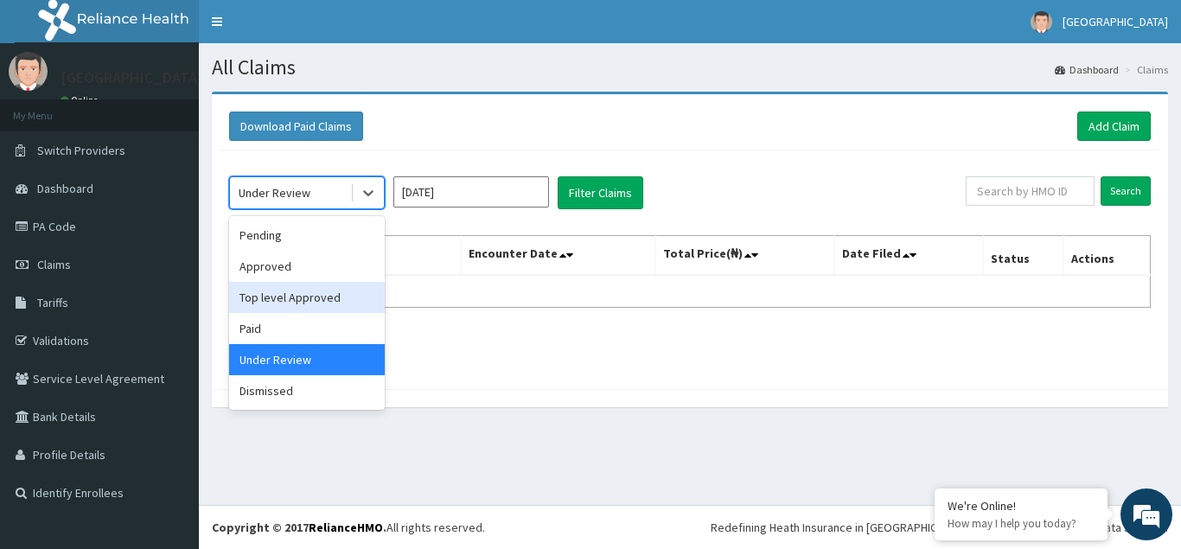
click at [312, 296] on div "Top level Approved" at bounding box center [307, 297] width 156 height 31
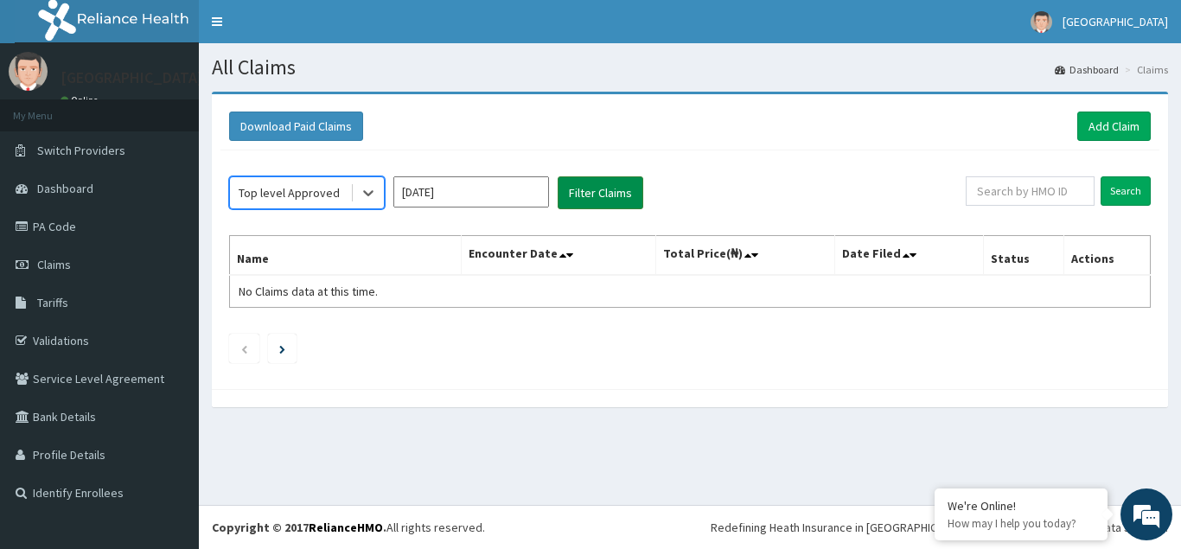
click at [617, 189] on button "Filter Claims" at bounding box center [601, 192] width 86 height 33
click at [366, 198] on icon at bounding box center [368, 192] width 17 height 17
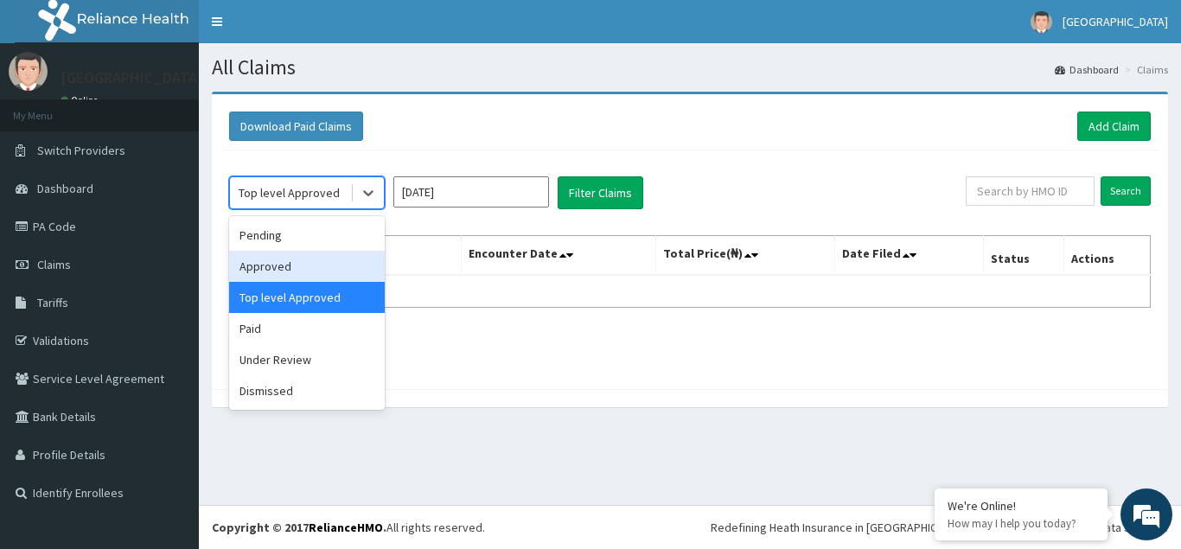
click at [324, 265] on div "Approved" at bounding box center [307, 266] width 156 height 31
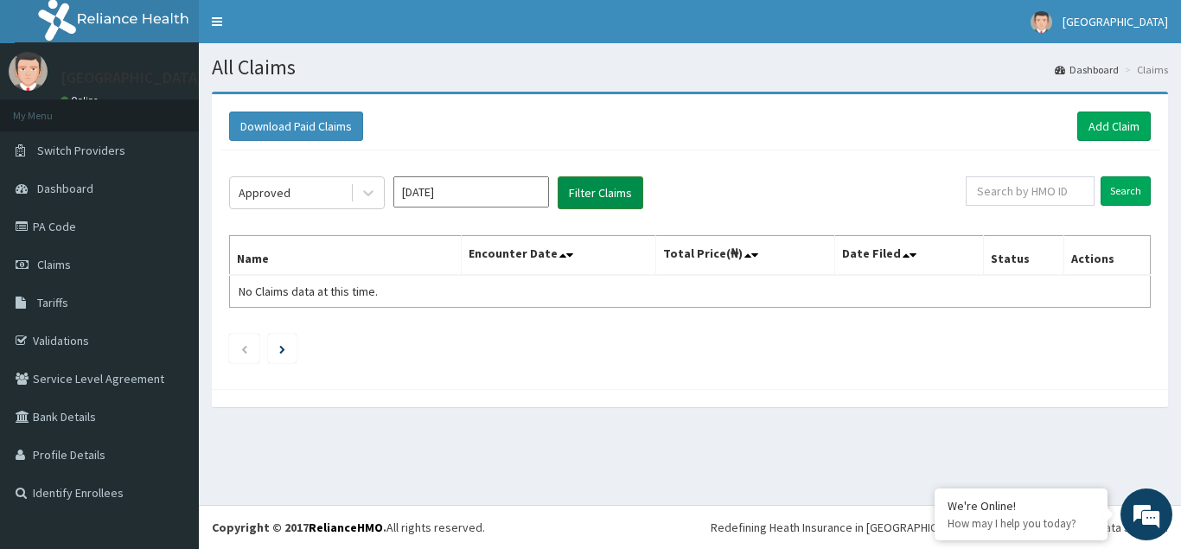
click at [605, 190] on button "Filter Claims" at bounding box center [601, 192] width 86 height 33
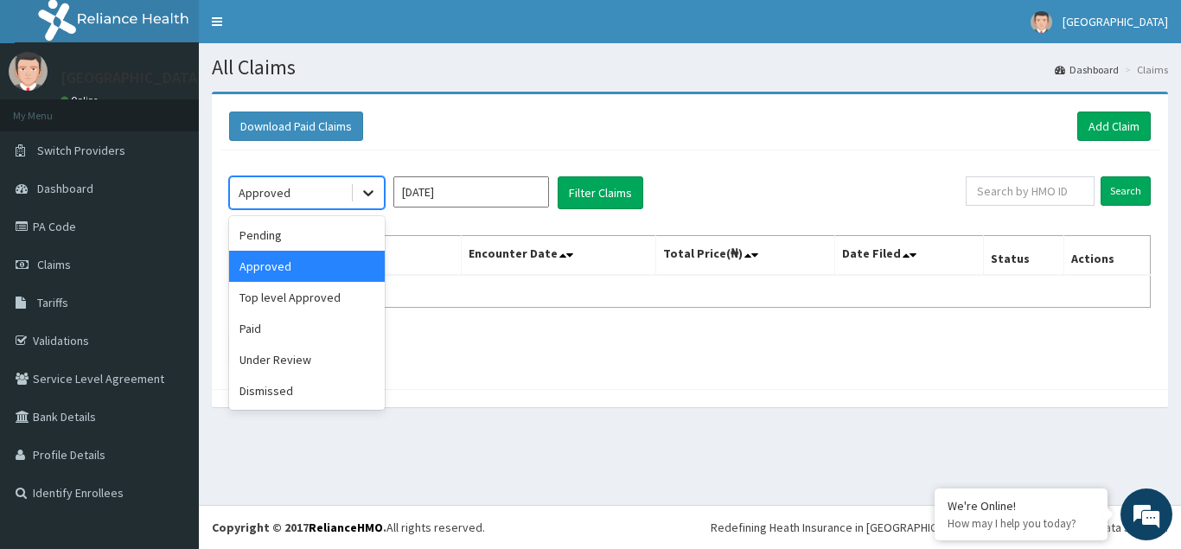
click at [371, 194] on icon at bounding box center [368, 194] width 10 height 6
click at [318, 240] on div "Pending" at bounding box center [307, 235] width 156 height 31
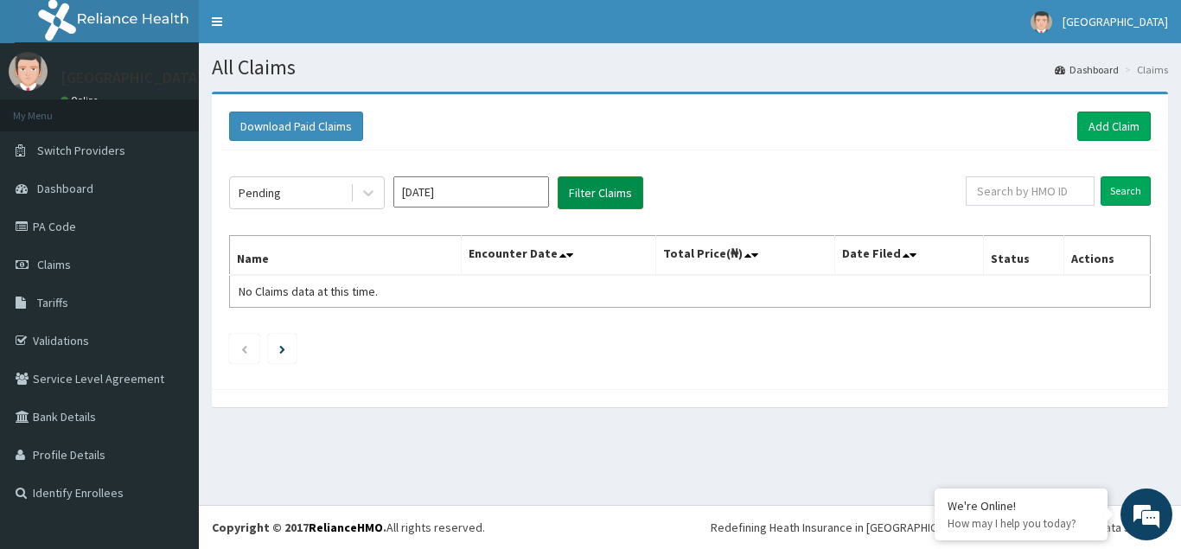
click at [585, 183] on button "Filter Claims" at bounding box center [601, 192] width 86 height 33
click at [369, 195] on icon at bounding box center [368, 194] width 10 height 6
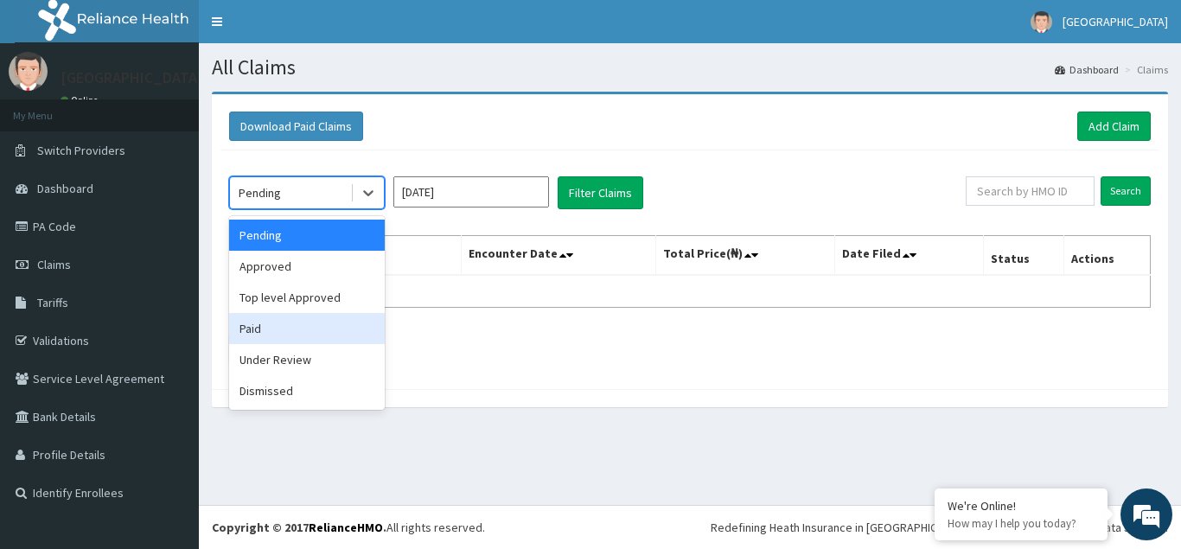
click at [269, 333] on div "Paid" at bounding box center [307, 328] width 156 height 31
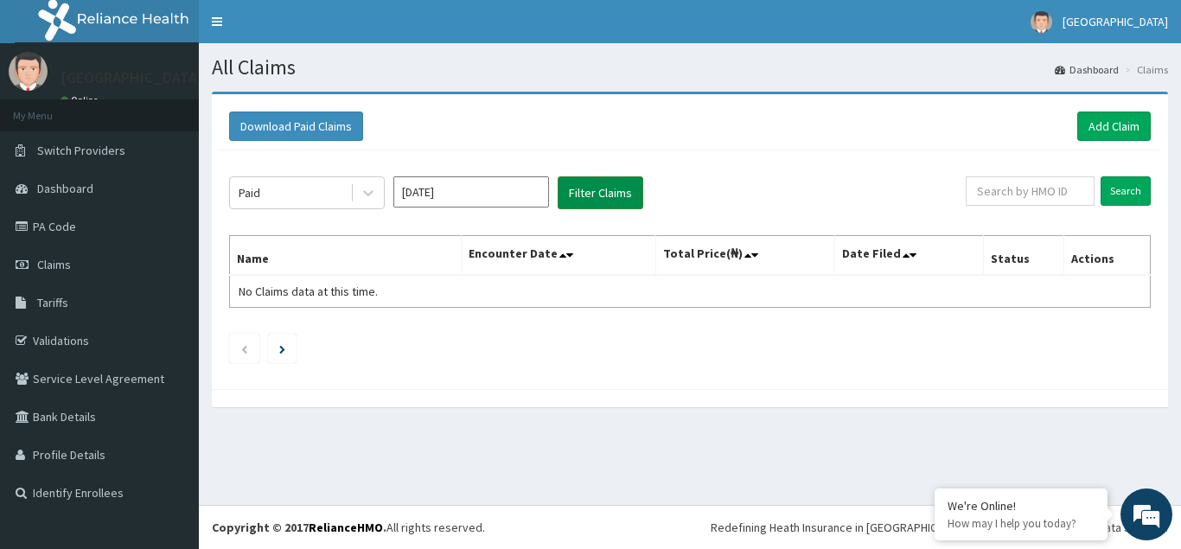
click at [605, 192] on button "Filter Claims" at bounding box center [601, 192] width 86 height 33
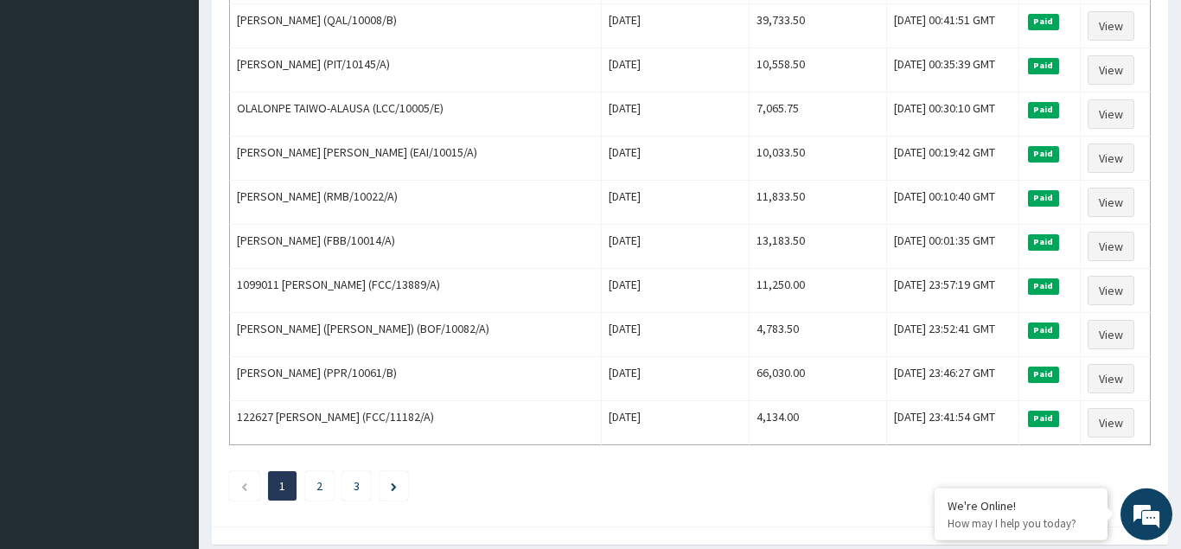
scroll to position [2106, 0]
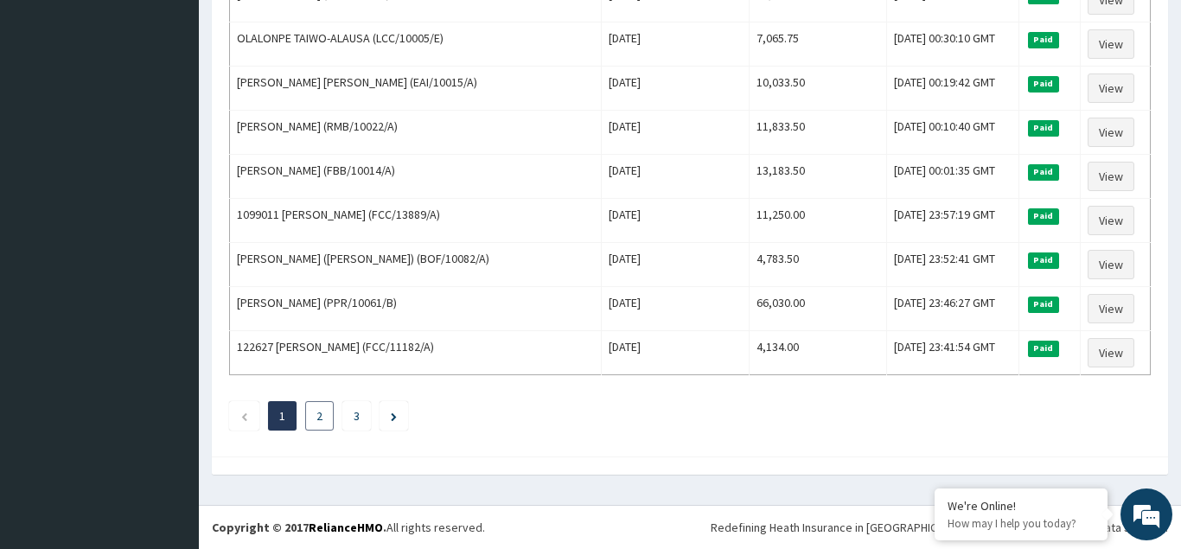
click at [316, 417] on li "2" at bounding box center [319, 415] width 29 height 29
click at [322, 417] on link "2" at bounding box center [320, 416] width 6 height 16
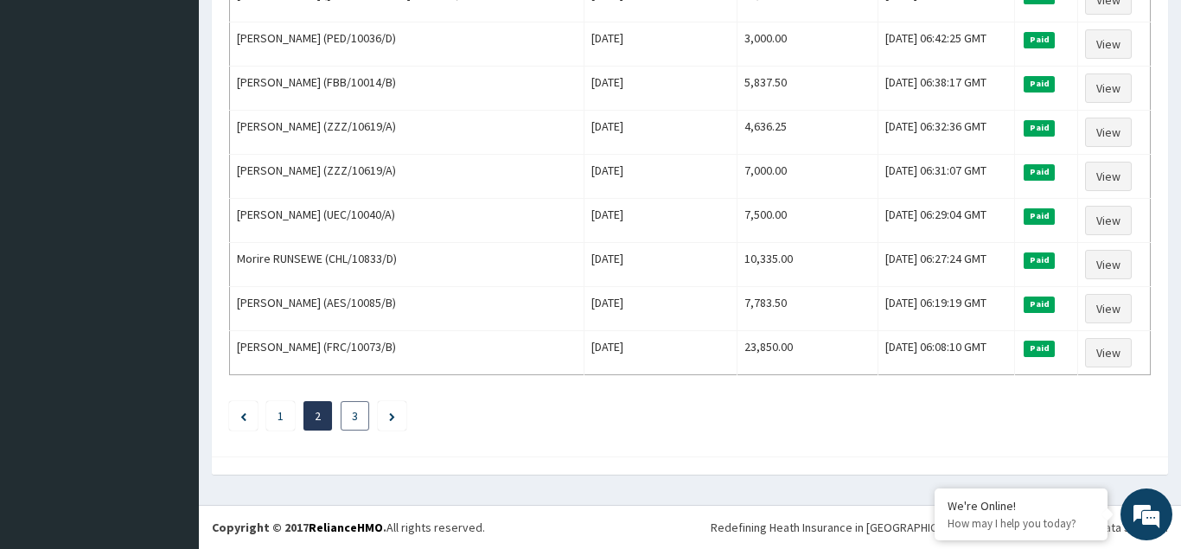
click at [351, 419] on li "3" at bounding box center [355, 415] width 29 height 29
click at [357, 413] on link "3" at bounding box center [355, 416] width 6 height 16
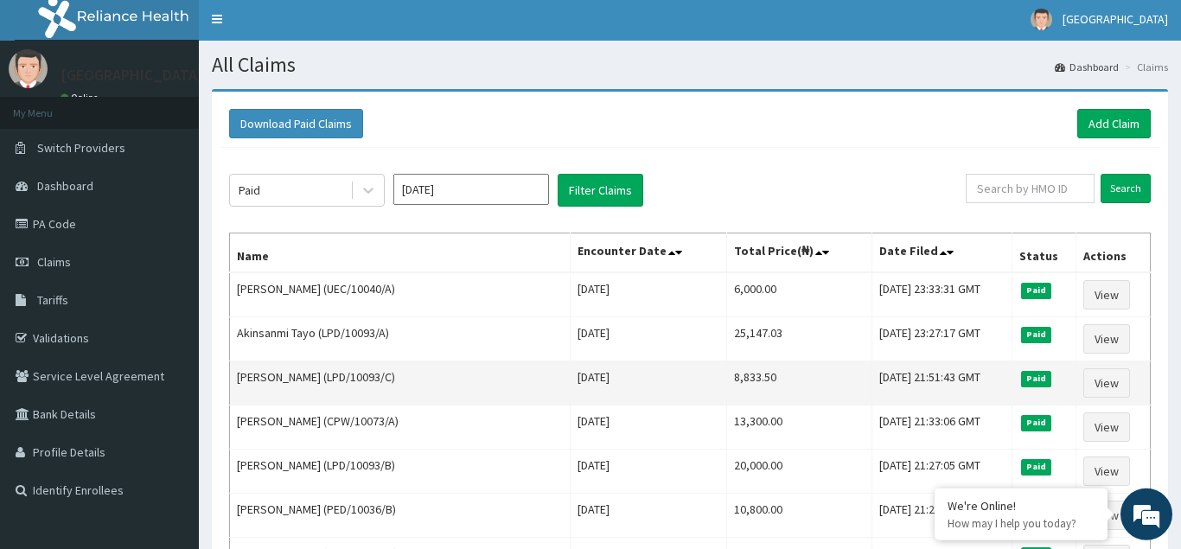
scroll to position [0, 0]
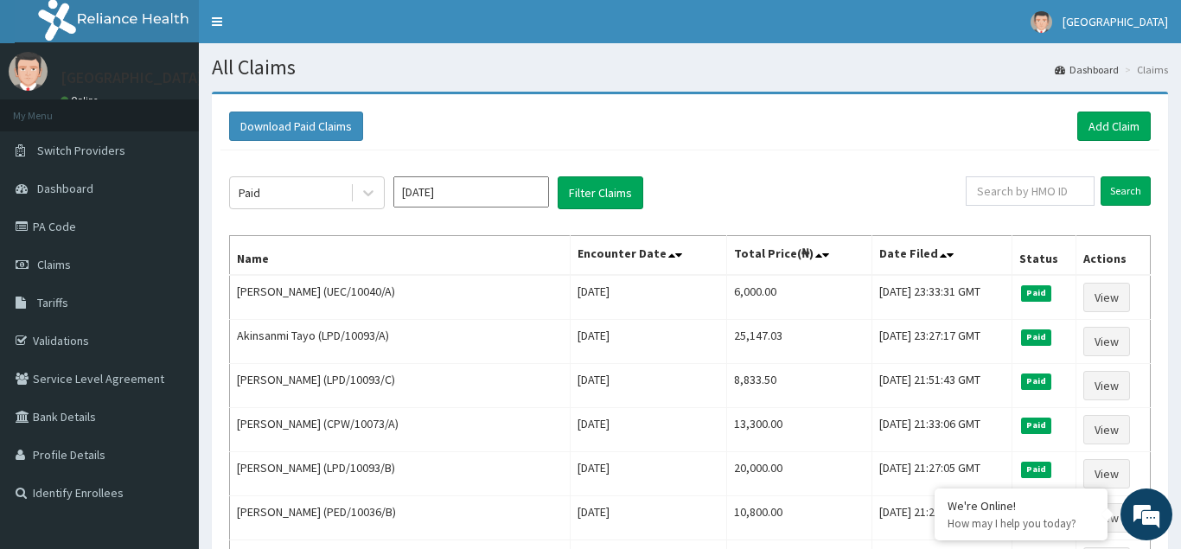
click at [525, 190] on input "May 2025" at bounding box center [471, 191] width 156 height 31
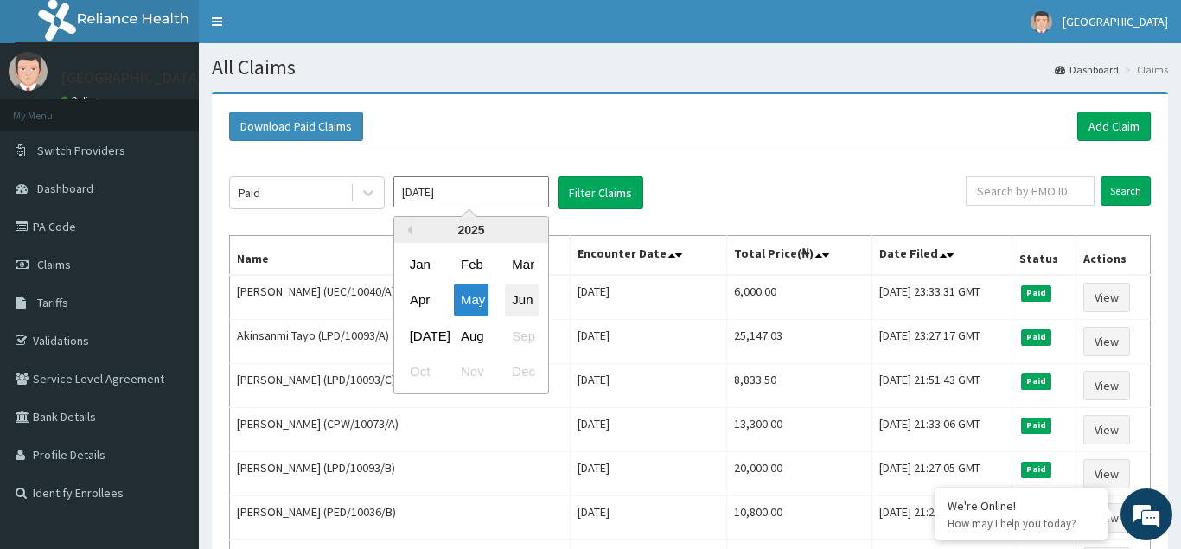
click at [523, 300] on div "Jun" at bounding box center [522, 301] width 35 height 32
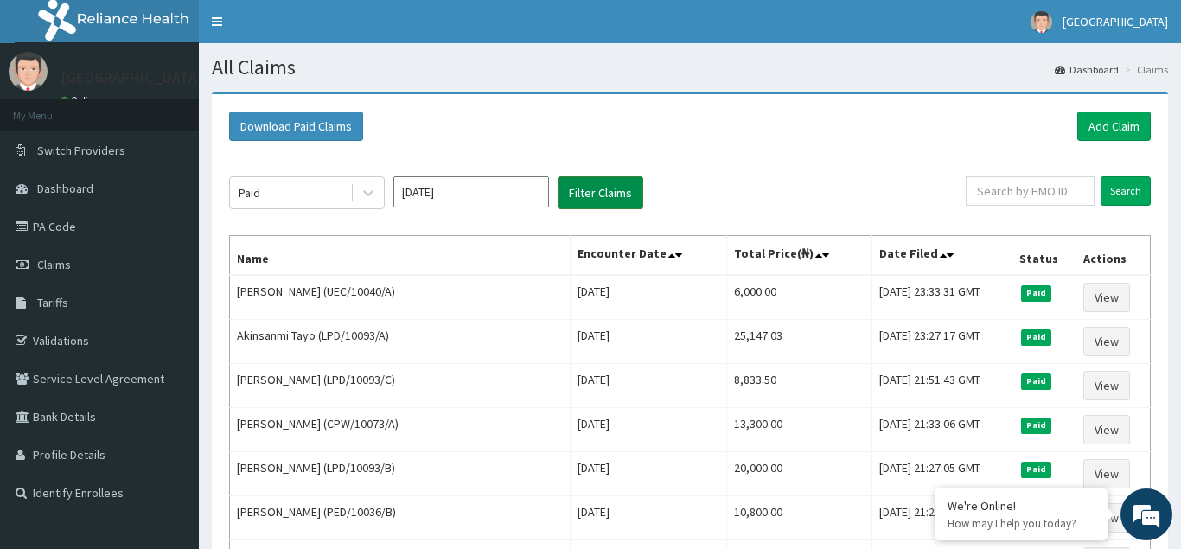
click at [598, 195] on button "Filter Claims" at bounding box center [601, 192] width 86 height 33
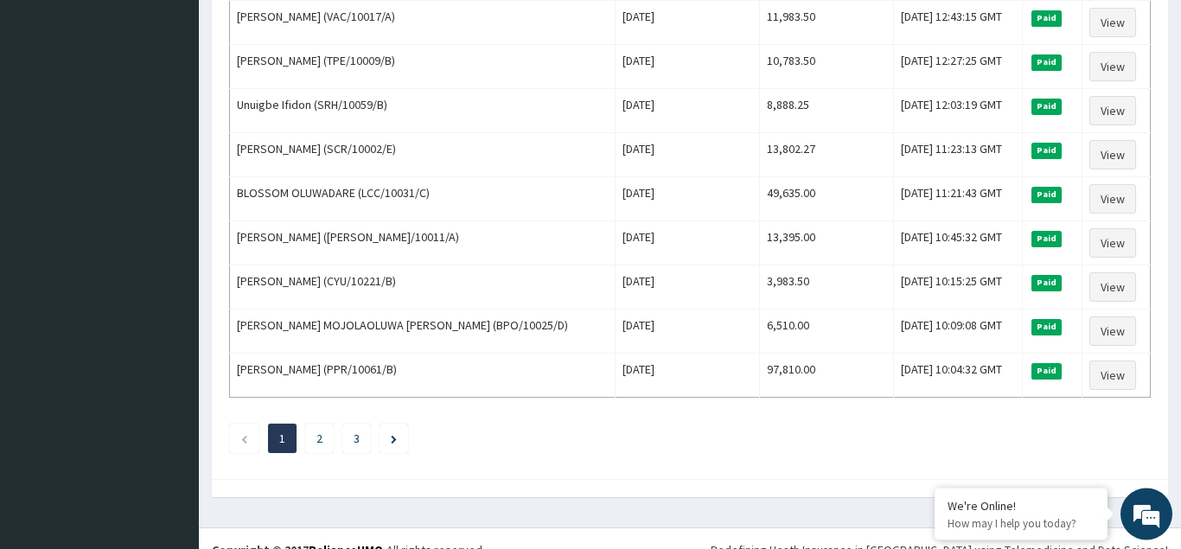
scroll to position [2106, 0]
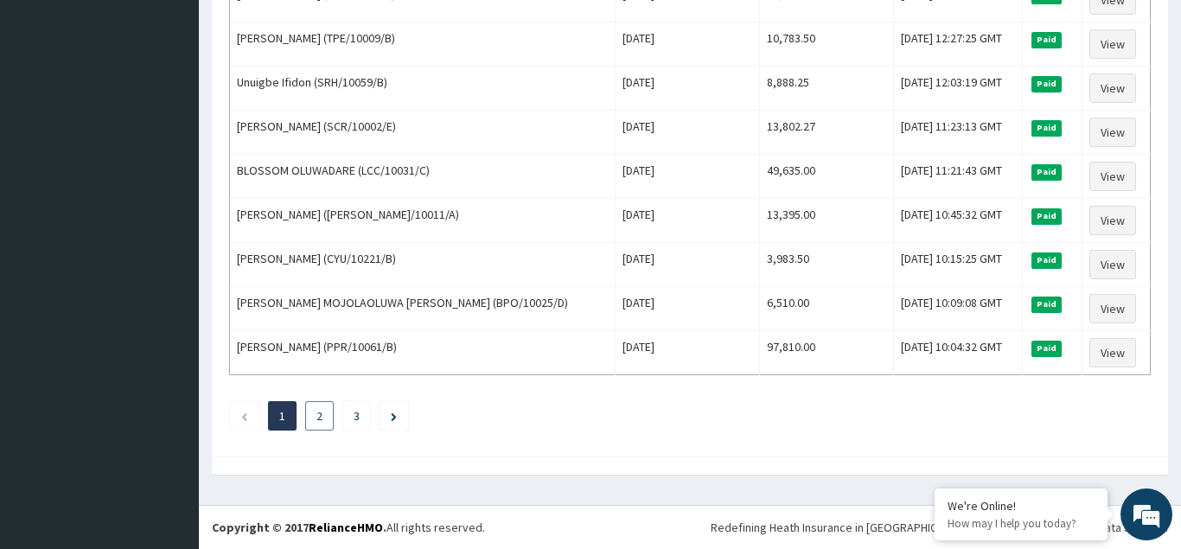
click at [320, 420] on link "2" at bounding box center [320, 416] width 6 height 16
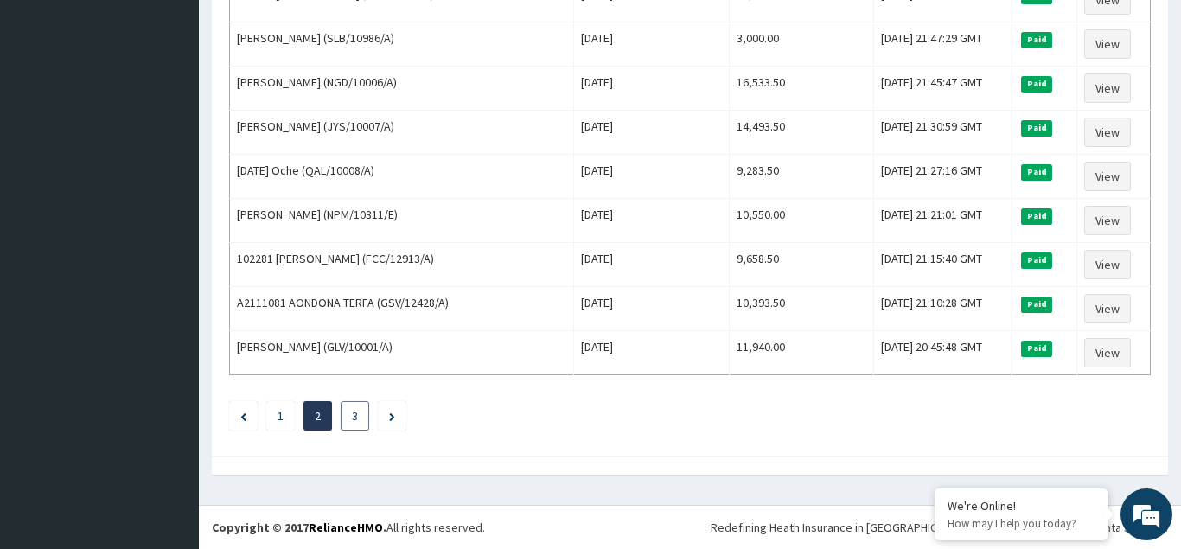
click at [352, 417] on li "3" at bounding box center [355, 415] width 29 height 29
click at [357, 419] on link "3" at bounding box center [355, 416] width 6 height 16
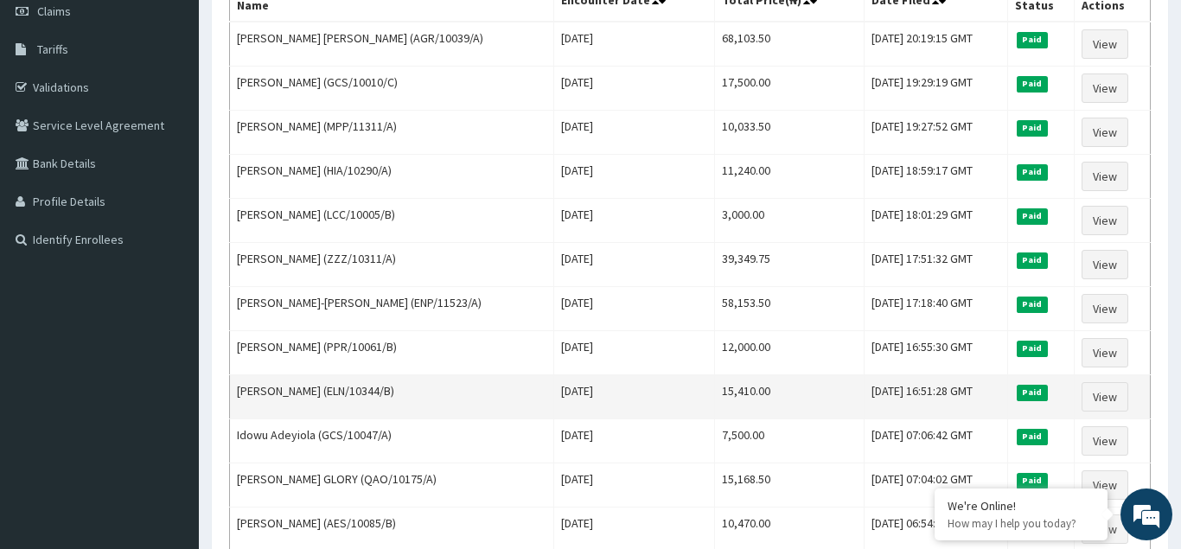
scroll to position [0, 0]
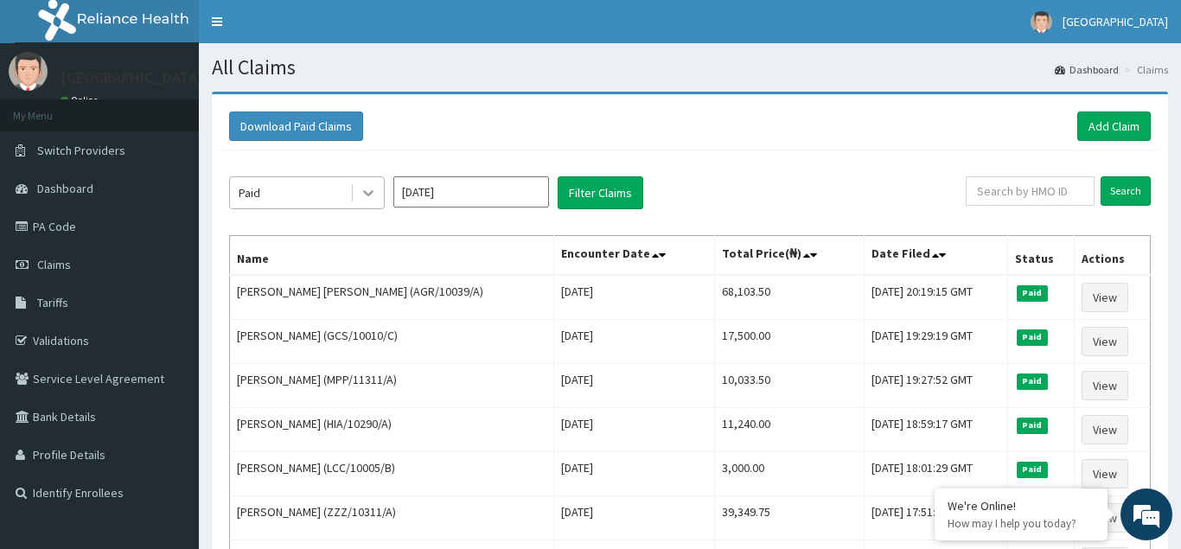
click at [360, 189] on icon at bounding box center [368, 192] width 17 height 17
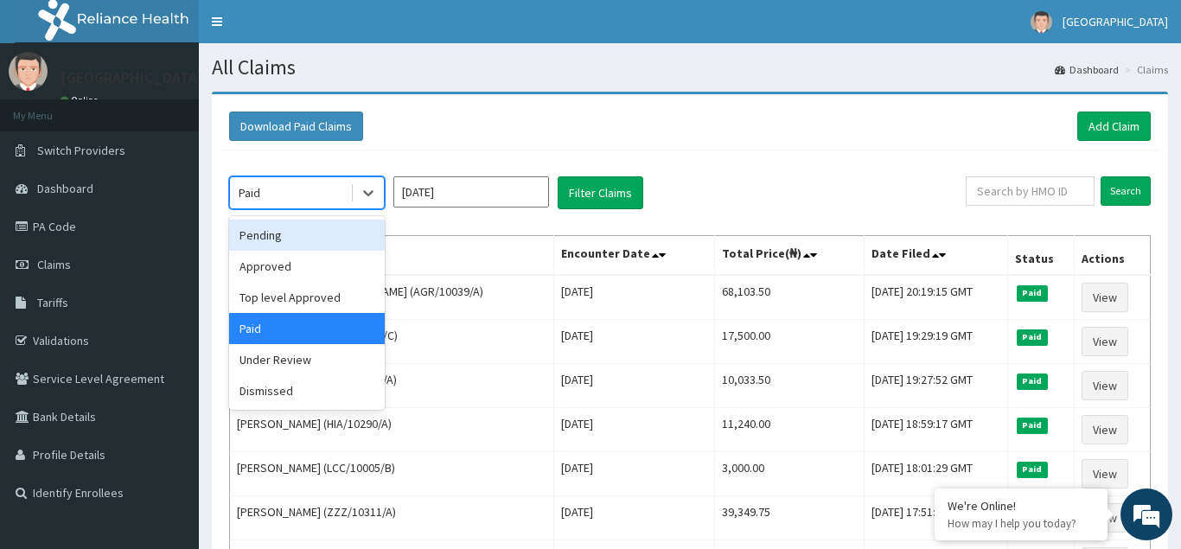
click at [288, 237] on div "Pending" at bounding box center [307, 235] width 156 height 31
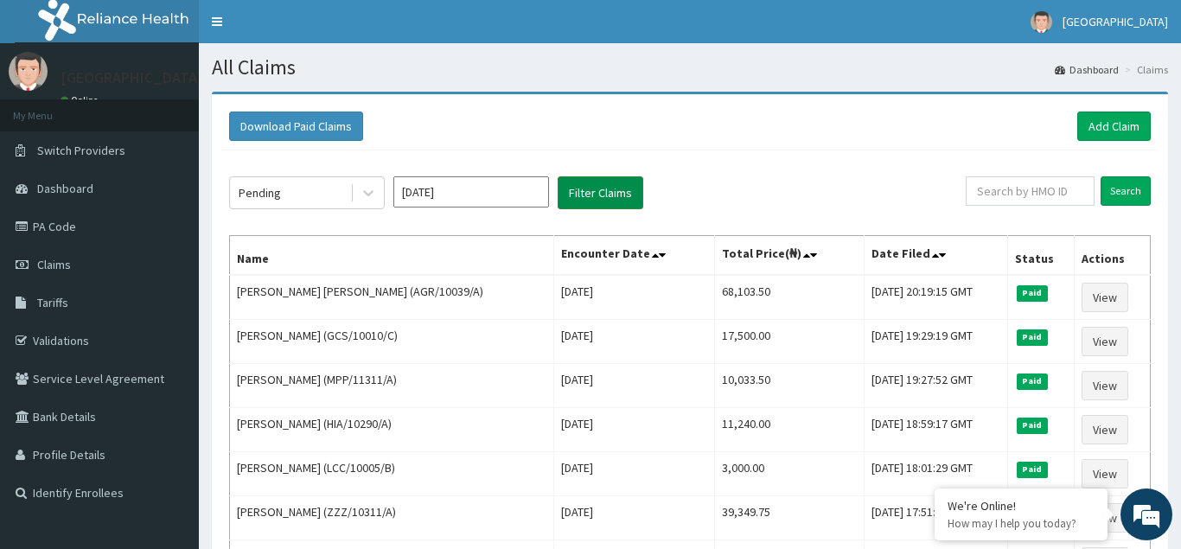
click at [599, 191] on button "Filter Claims" at bounding box center [601, 192] width 86 height 33
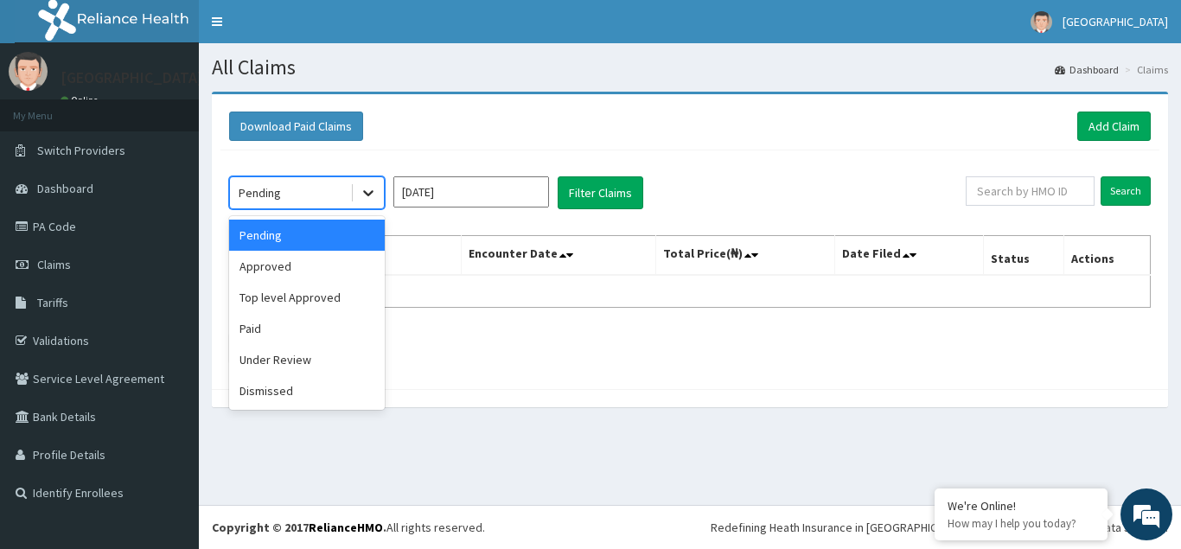
click at [362, 192] on icon at bounding box center [368, 192] width 17 height 17
click at [293, 274] on div "Approved" at bounding box center [307, 266] width 156 height 31
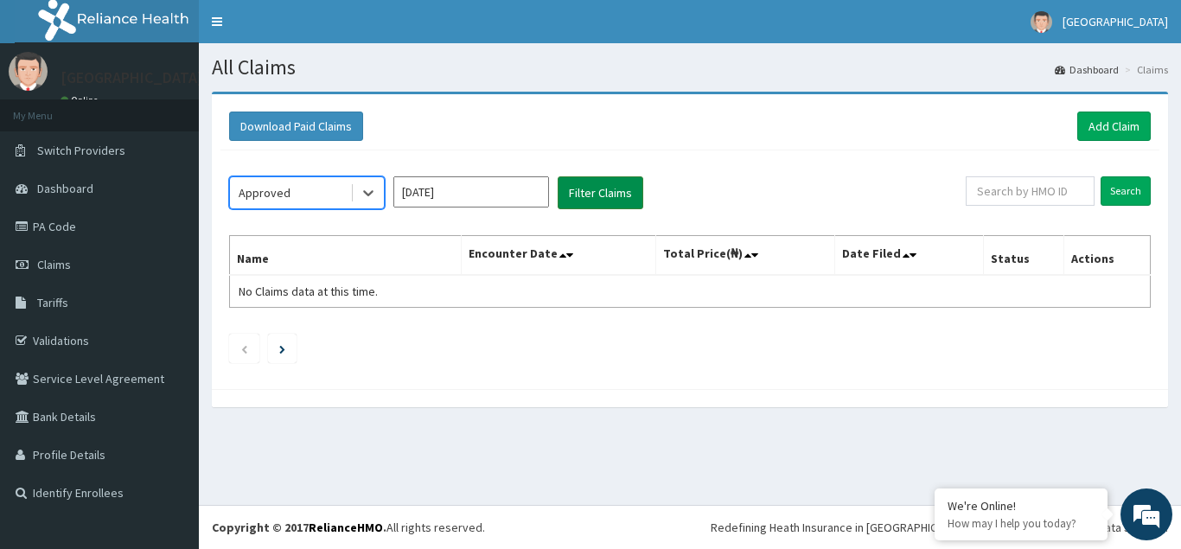
click at [598, 195] on button "Filter Claims" at bounding box center [601, 192] width 86 height 33
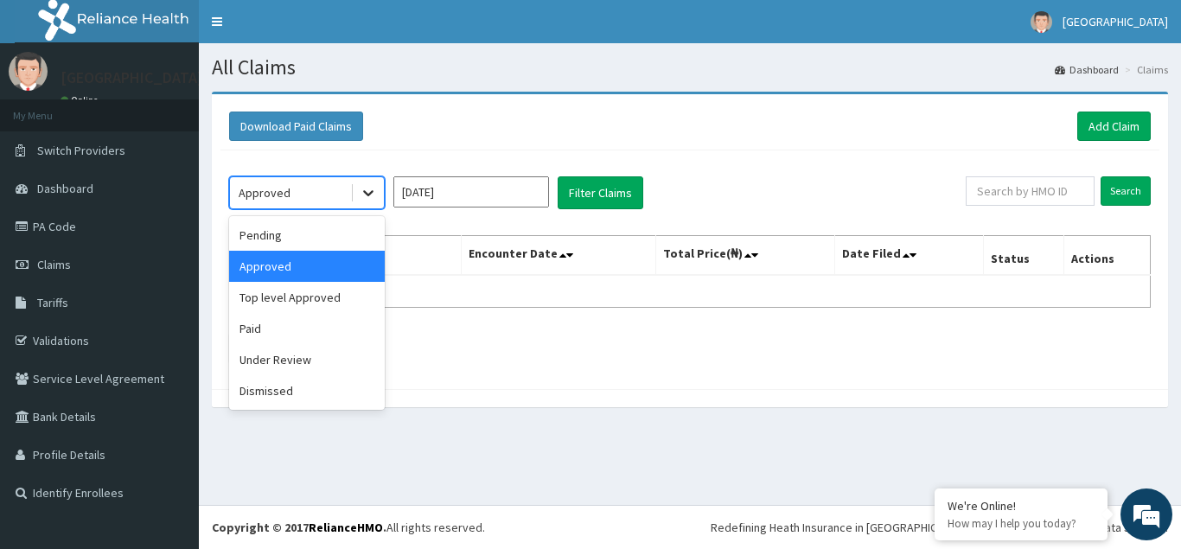
click at [371, 197] on icon at bounding box center [368, 192] width 17 height 17
drag, startPoint x: 301, startPoint y: 305, endPoint x: 402, endPoint y: 268, distance: 107.8
click at [303, 304] on div "Top level Approved" at bounding box center [307, 297] width 156 height 31
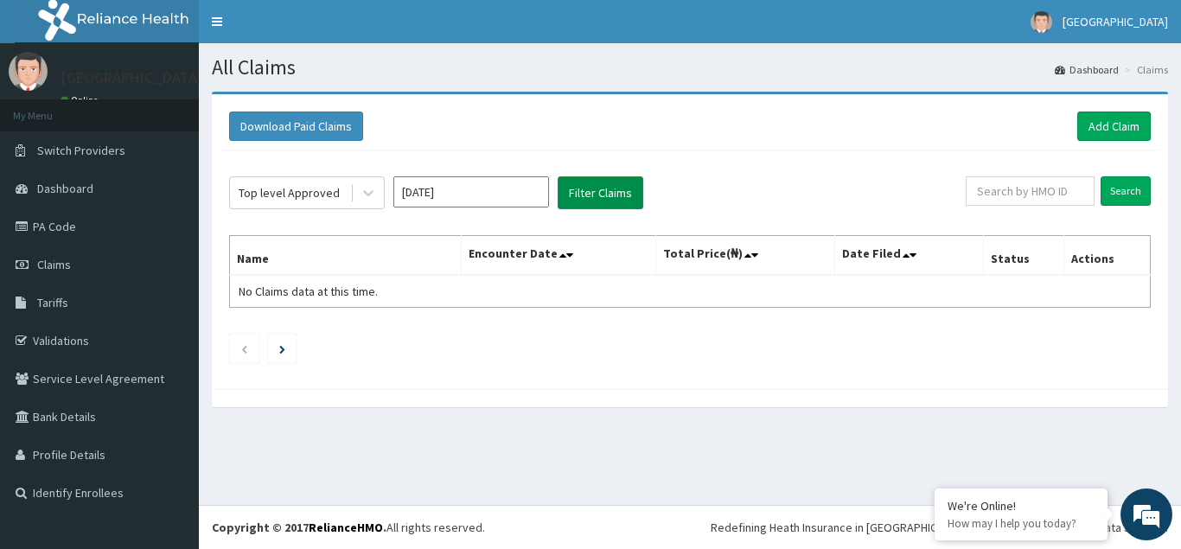
click at [584, 189] on button "Filter Claims" at bounding box center [601, 192] width 86 height 33
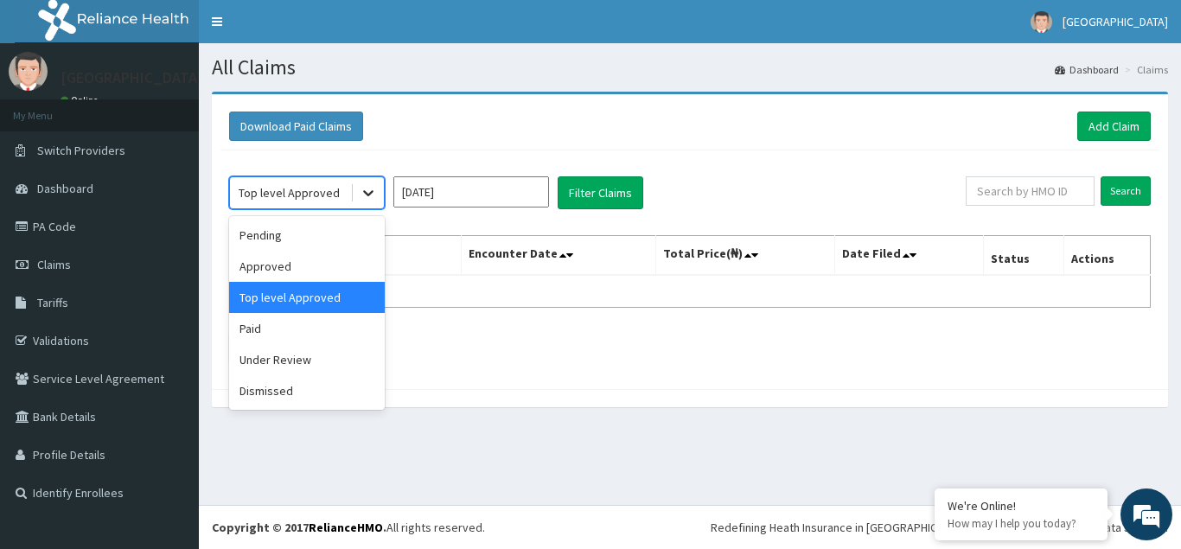
click at [377, 189] on div at bounding box center [368, 192] width 31 height 31
click at [274, 359] on div "Under Review" at bounding box center [307, 359] width 156 height 31
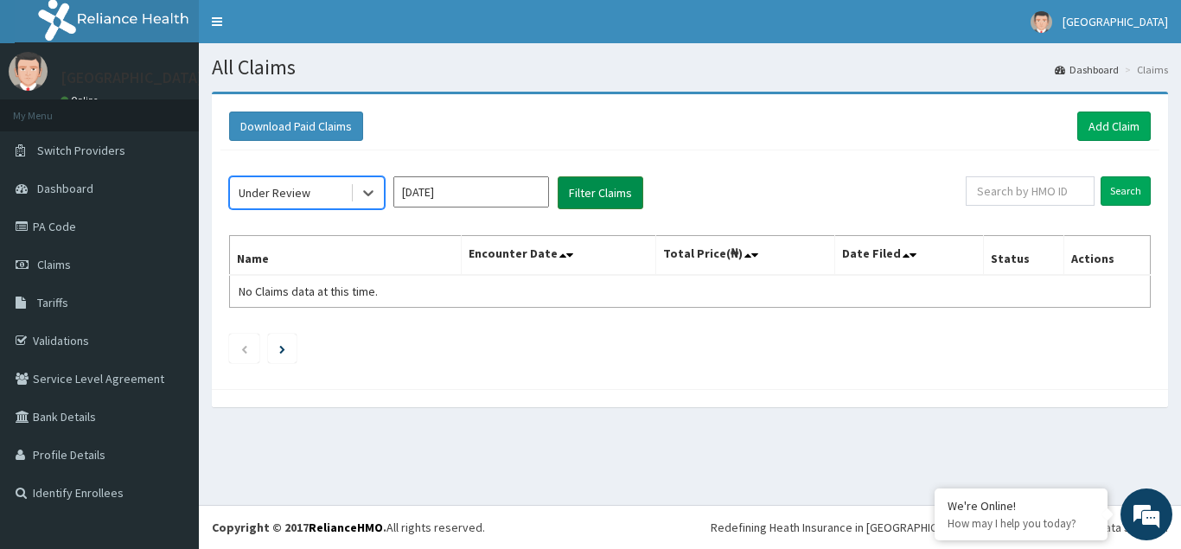
click at [595, 199] on button "Filter Claims" at bounding box center [601, 192] width 86 height 33
click at [372, 191] on icon at bounding box center [368, 194] width 10 height 6
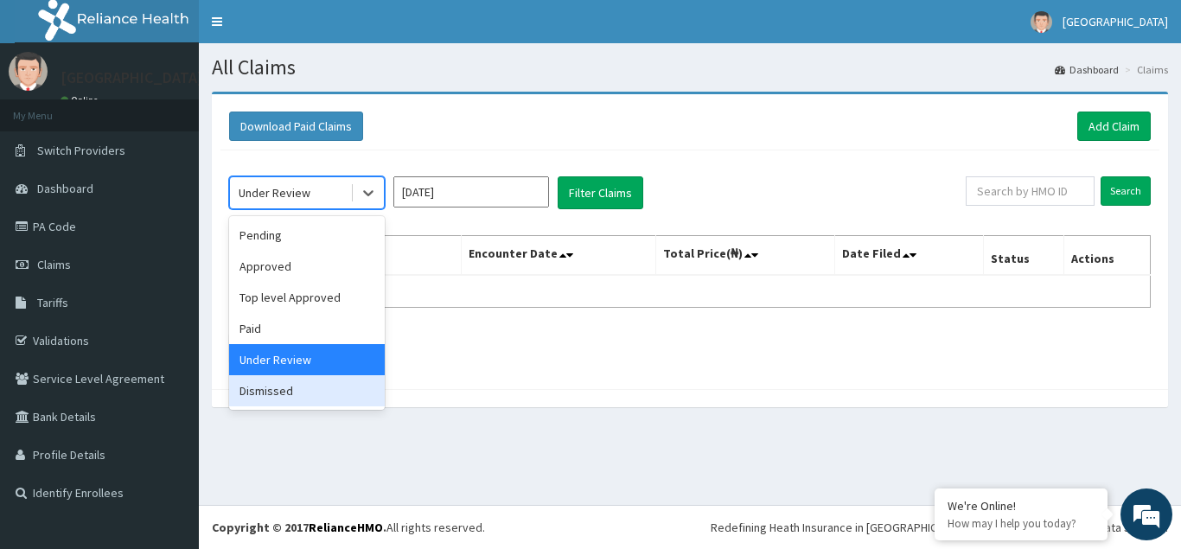
click at [261, 394] on div "Dismissed" at bounding box center [307, 390] width 156 height 31
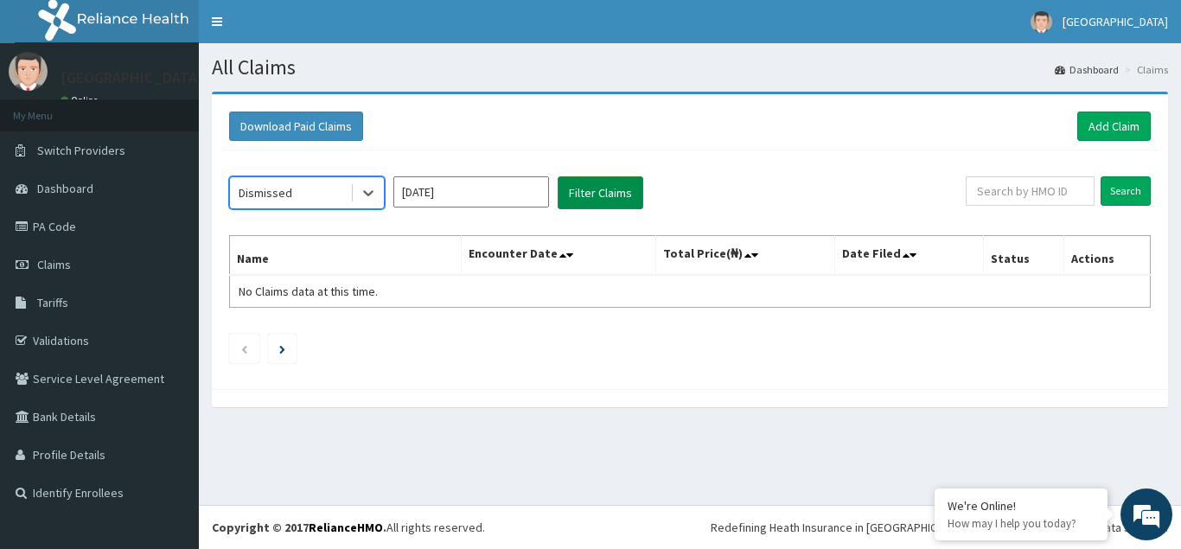
click at [585, 197] on button "Filter Claims" at bounding box center [601, 192] width 86 height 33
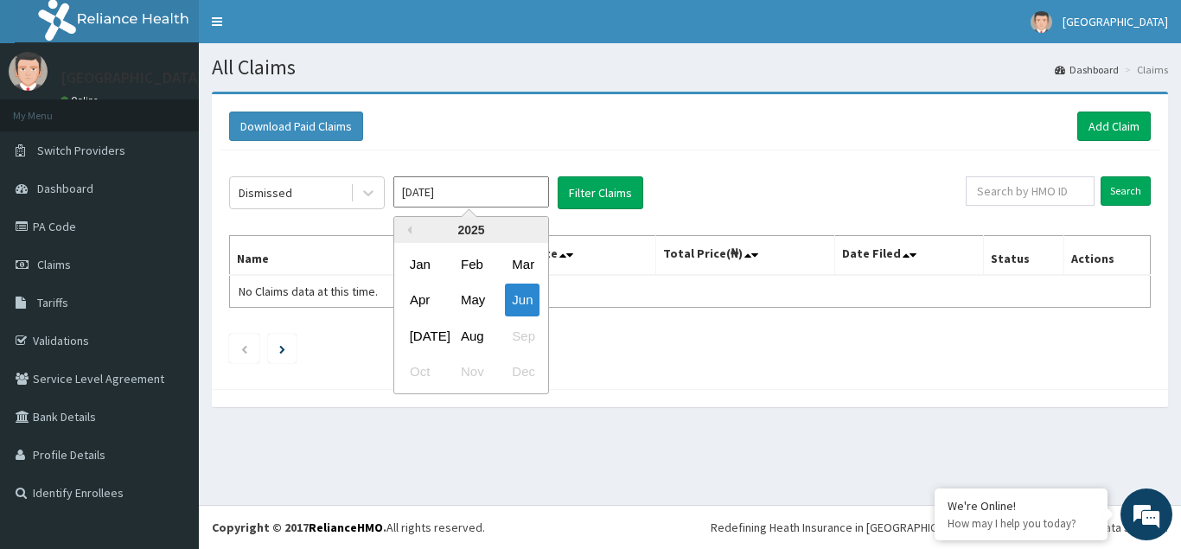
click at [529, 196] on input "Jun 2025" at bounding box center [471, 191] width 156 height 31
click at [426, 337] on div "[DATE]" at bounding box center [420, 336] width 35 height 32
type input "Jul 2025"
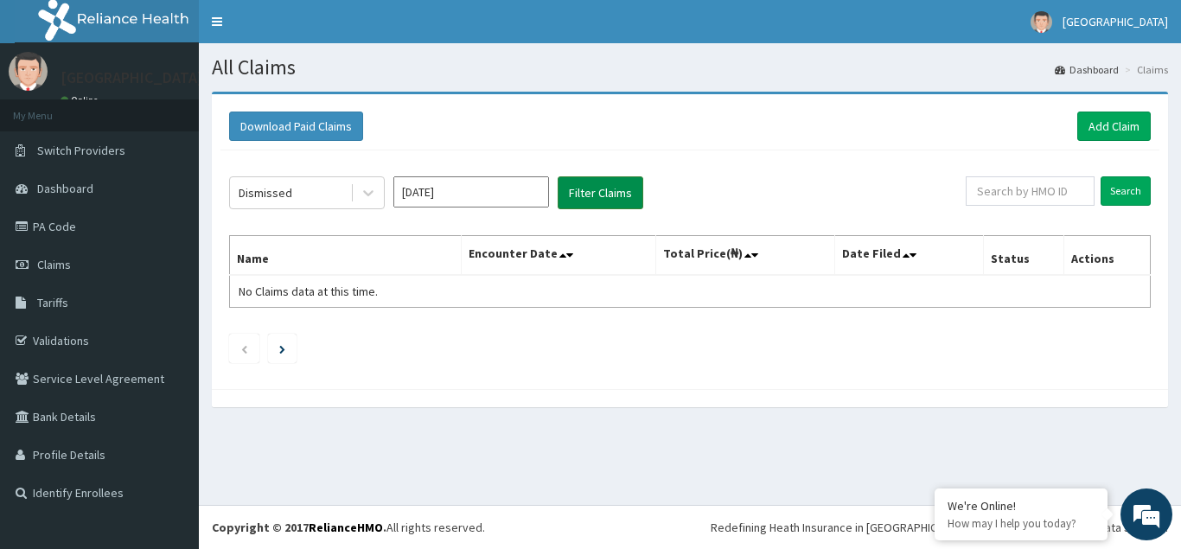
click at [597, 185] on button "Filter Claims" at bounding box center [601, 192] width 86 height 33
click at [600, 192] on button "Filter Claims" at bounding box center [601, 192] width 86 height 33
click at [369, 195] on icon at bounding box center [368, 194] width 10 height 6
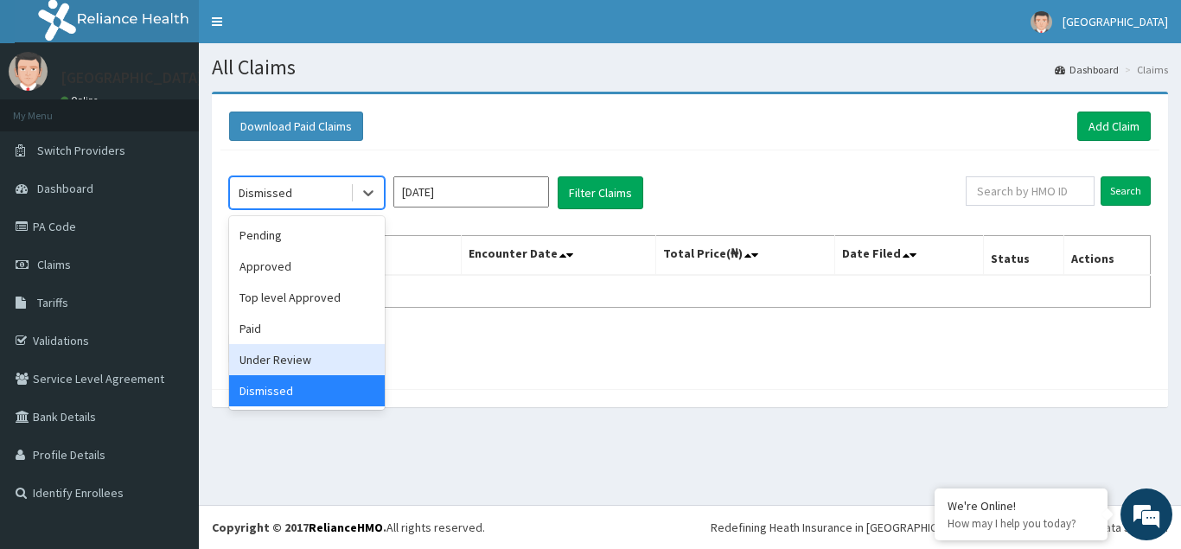
click at [314, 355] on div "Under Review" at bounding box center [307, 359] width 156 height 31
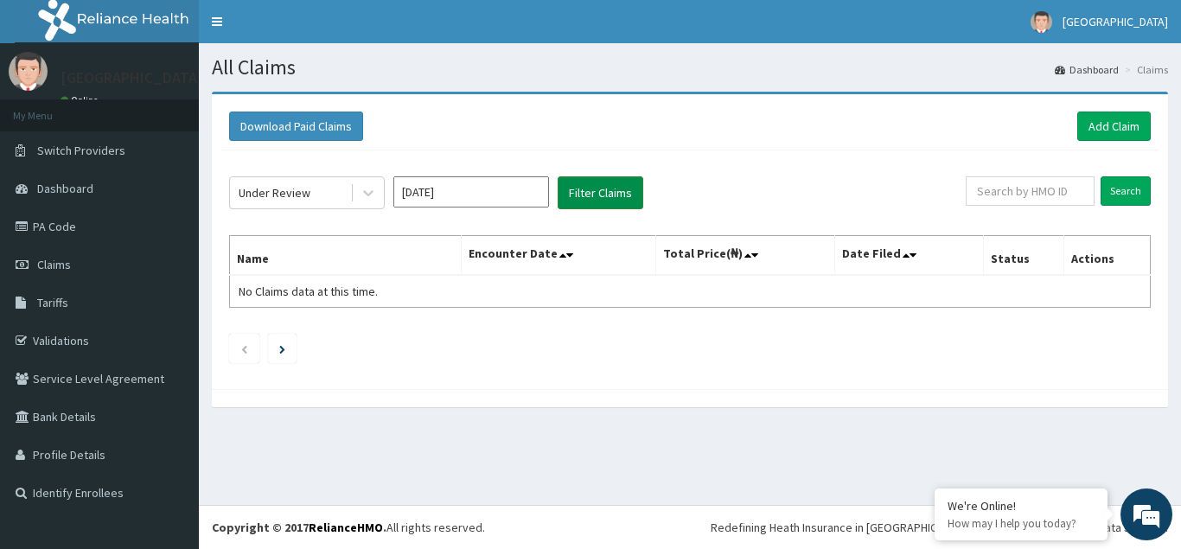
click at [613, 189] on button "Filter Claims" at bounding box center [601, 192] width 86 height 33
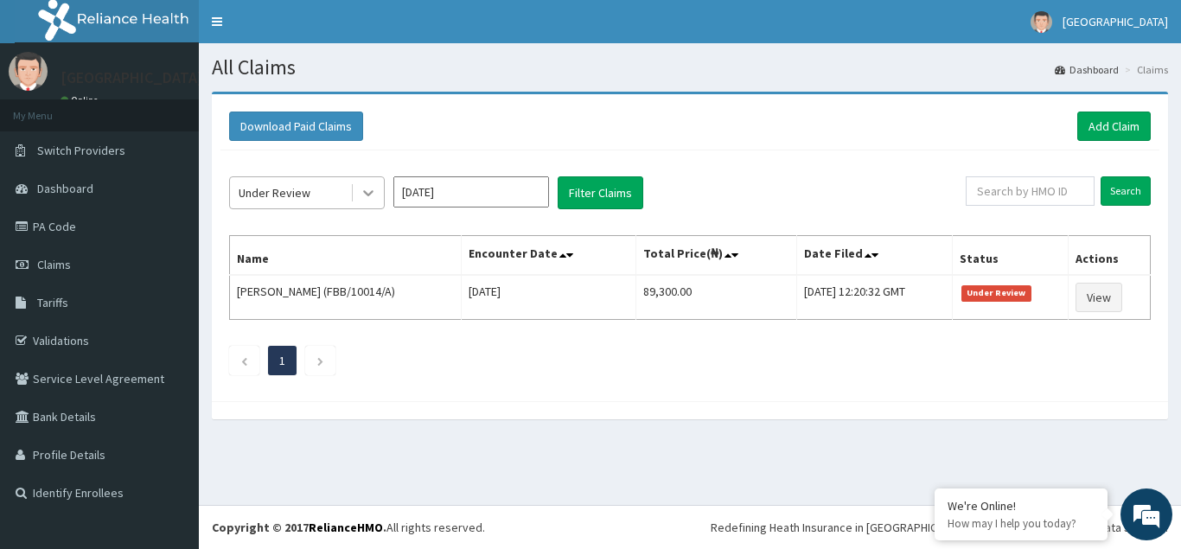
click at [371, 196] on icon at bounding box center [368, 192] width 17 height 17
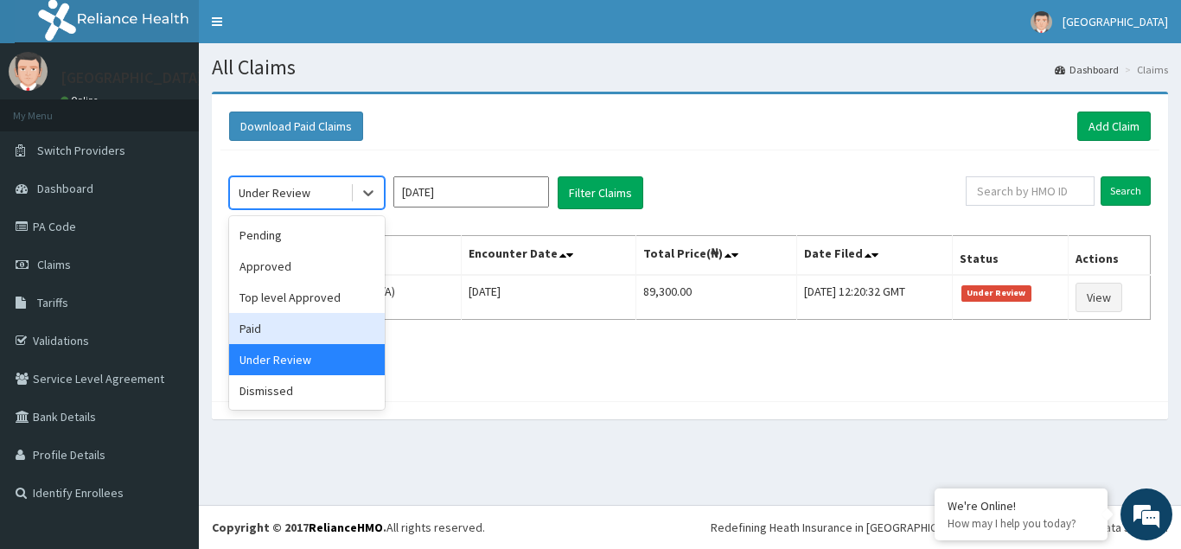
click at [266, 334] on div "Paid" at bounding box center [307, 328] width 156 height 31
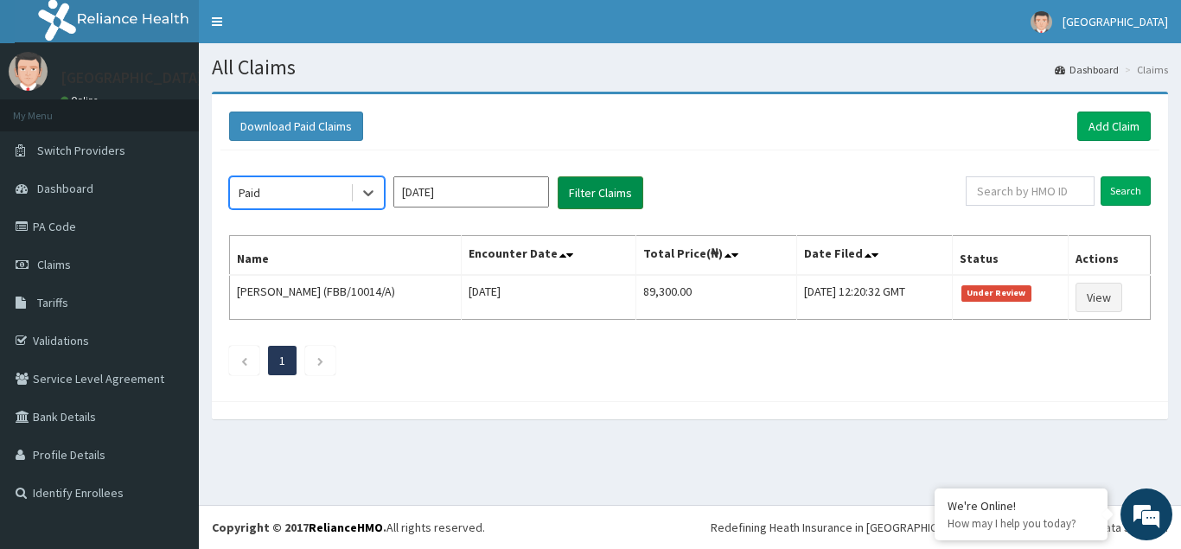
click at [611, 183] on button "Filter Claims" at bounding box center [601, 192] width 86 height 33
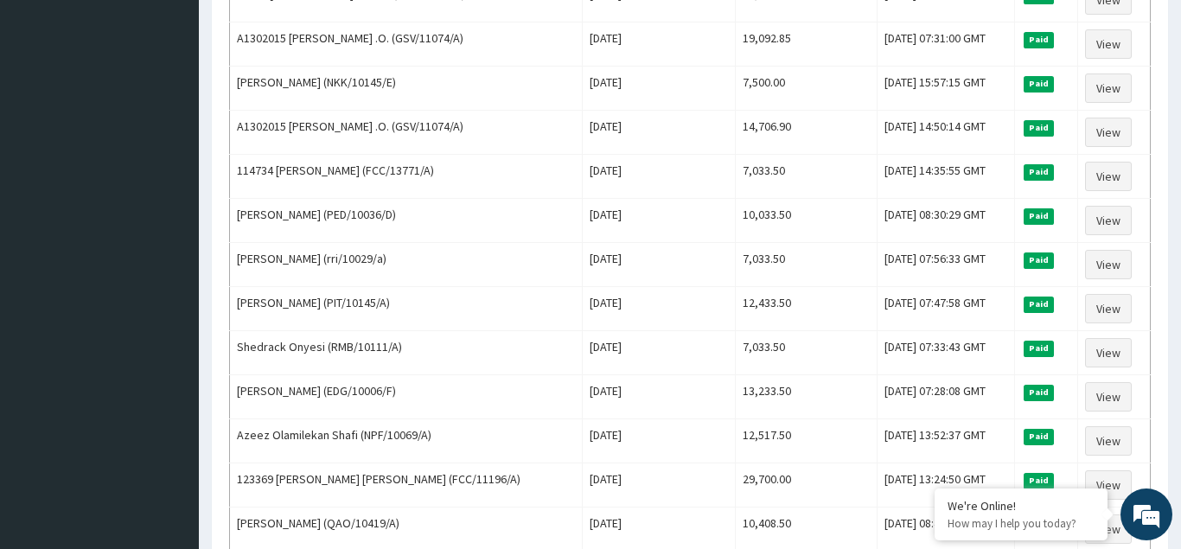
scroll to position [2106, 0]
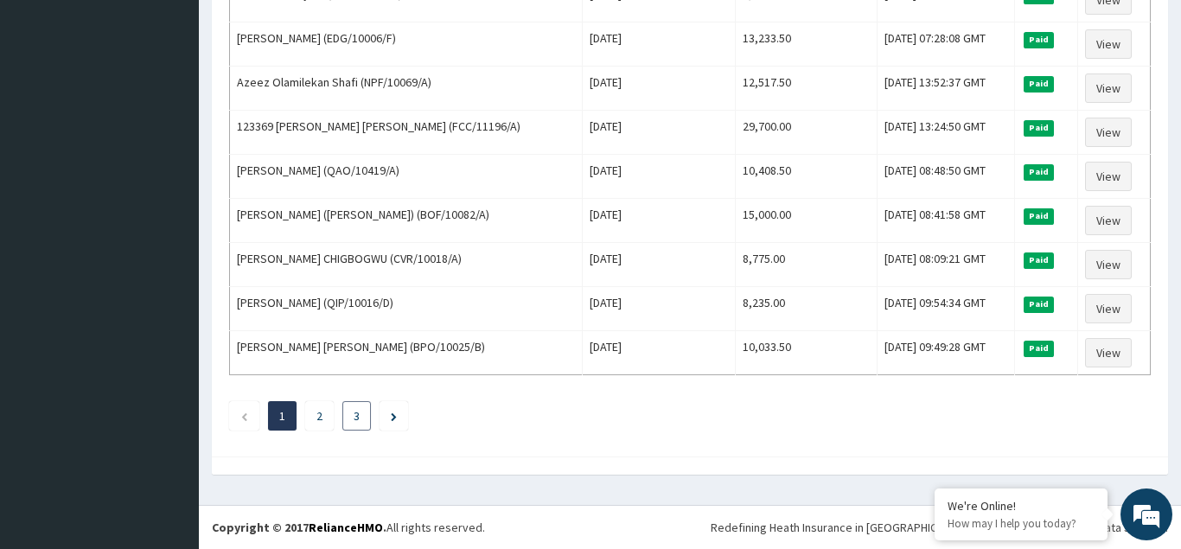
click at [356, 419] on link "3" at bounding box center [357, 416] width 6 height 16
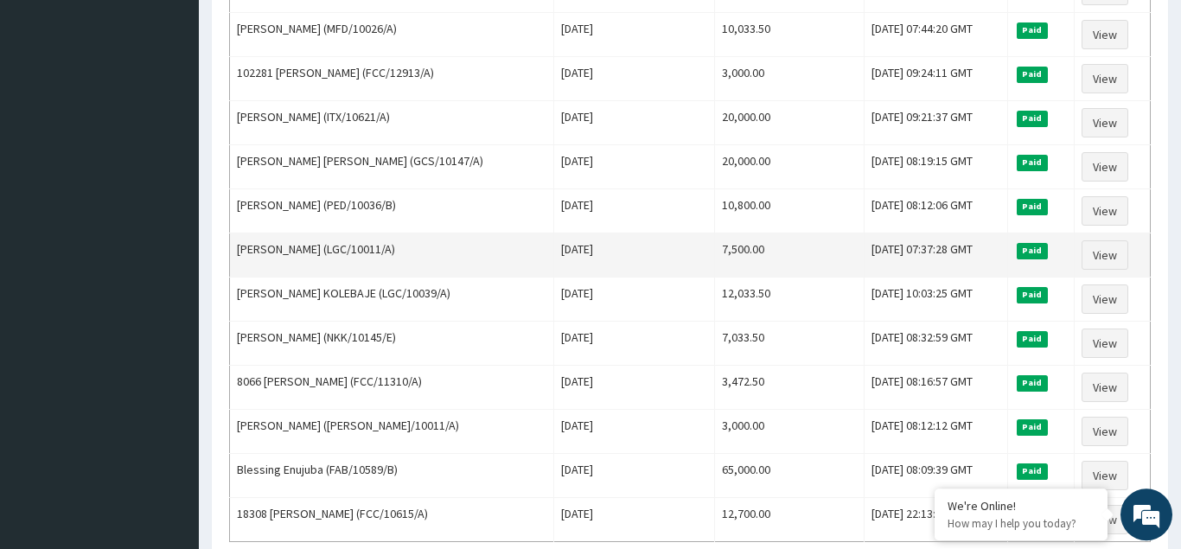
scroll to position [783, 0]
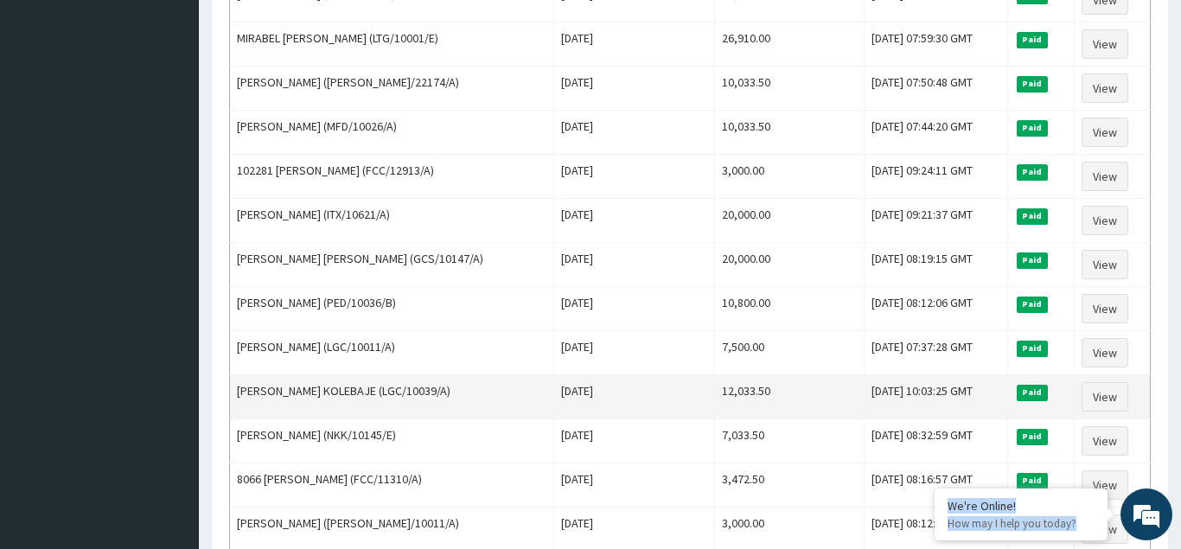
click at [510, 418] on td "OLUSHOLA KOLEBAJE (LGC/10039/A)" at bounding box center [392, 397] width 324 height 44
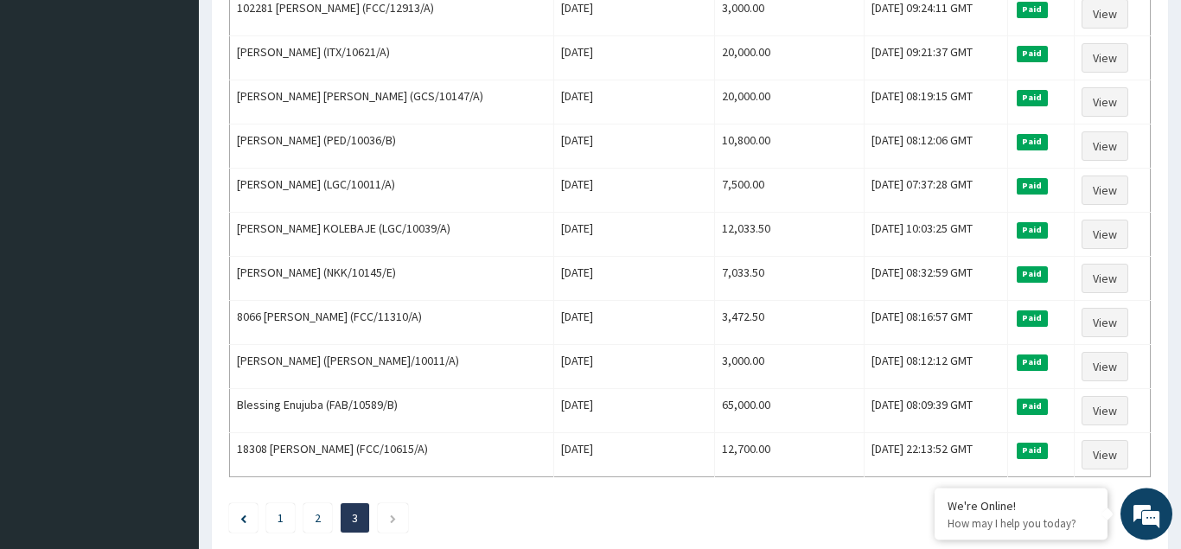
scroll to position [1047, 0]
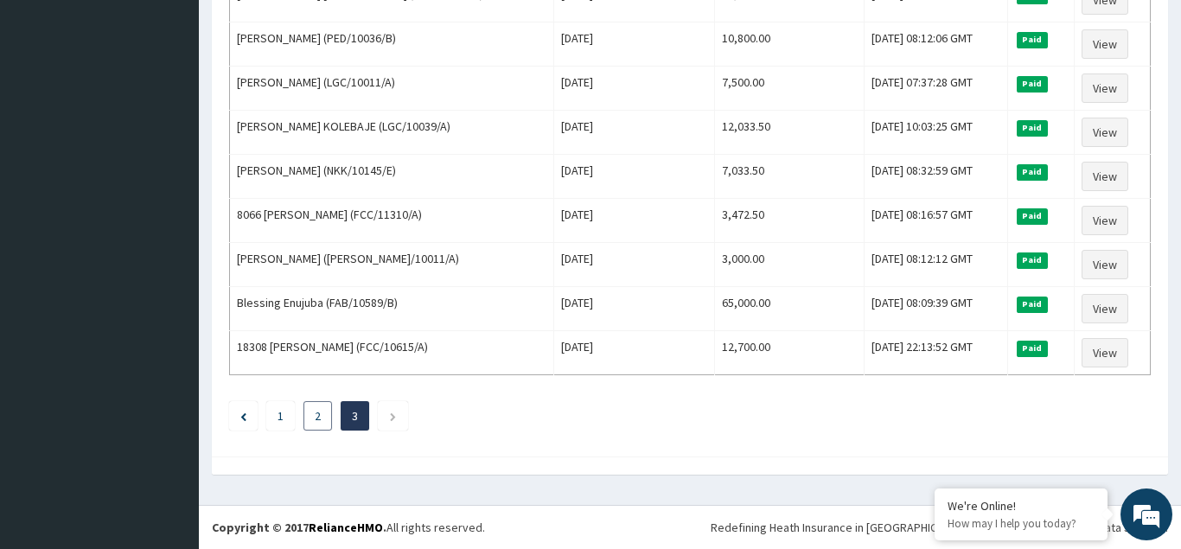
click at [319, 417] on link "2" at bounding box center [318, 416] width 6 height 16
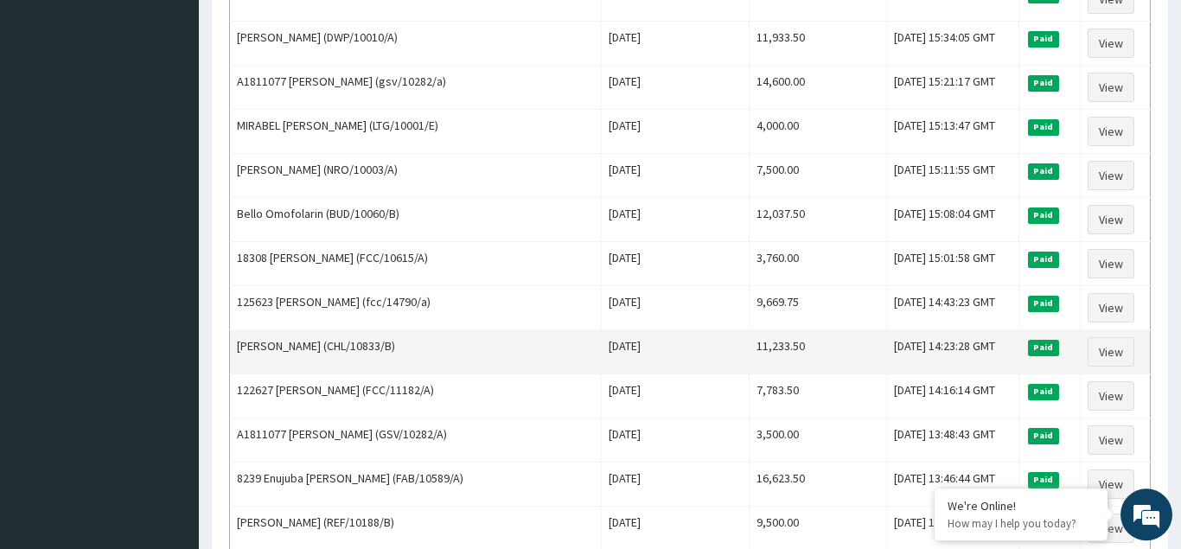
scroll to position [1841, 0]
click at [561, 355] on td "BABAJIDE RUNSEWE (CHL/10833/B)" at bounding box center [416, 353] width 372 height 44
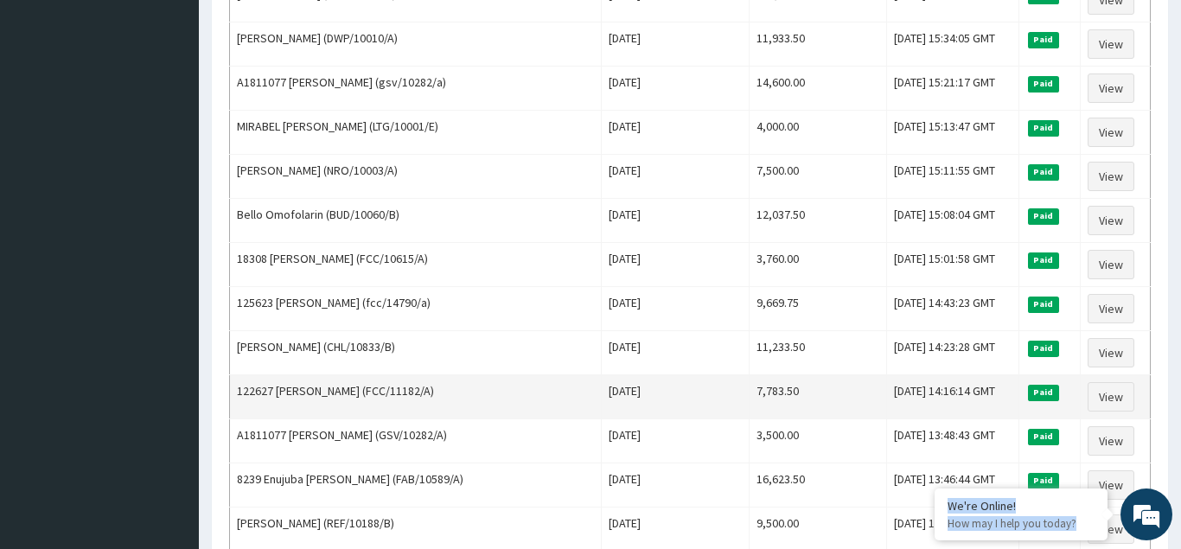
click at [827, 379] on td "7,783.50" at bounding box center [819, 397] width 138 height 44
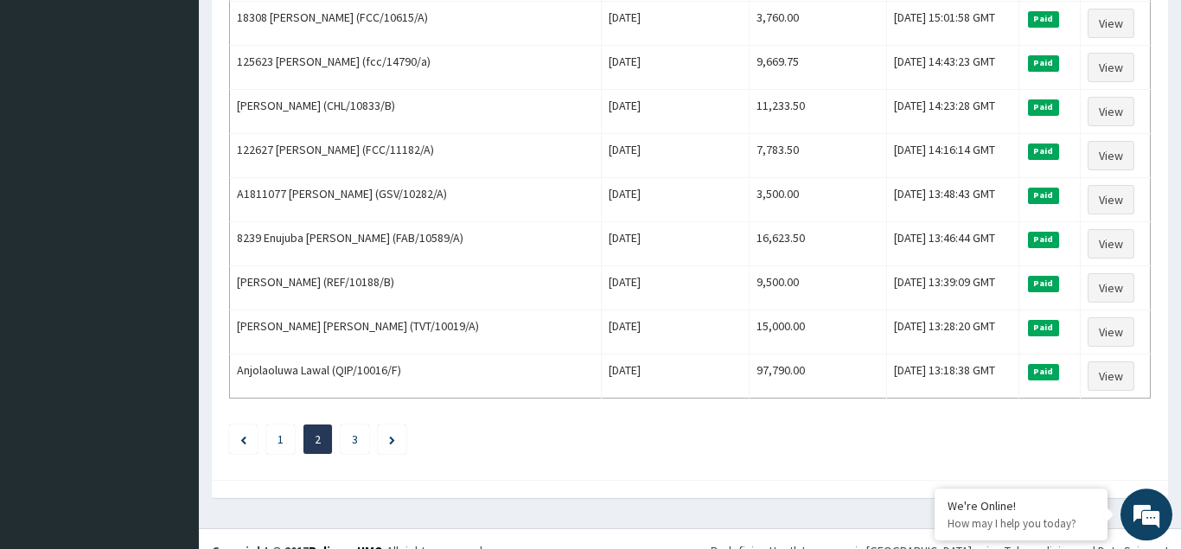
scroll to position [2106, 0]
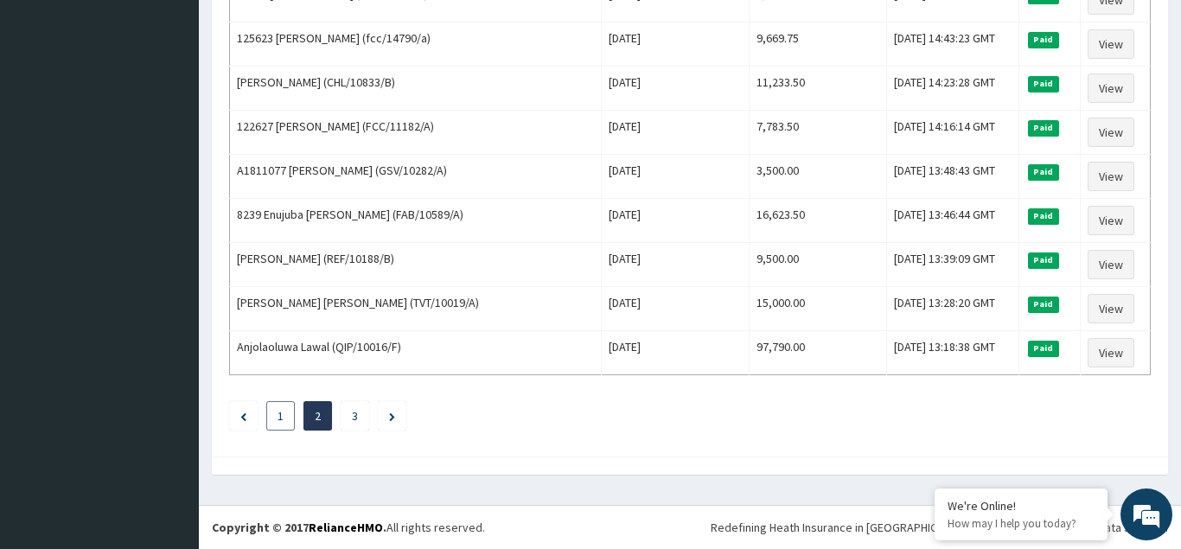
click at [283, 418] on link "1" at bounding box center [281, 416] width 6 height 16
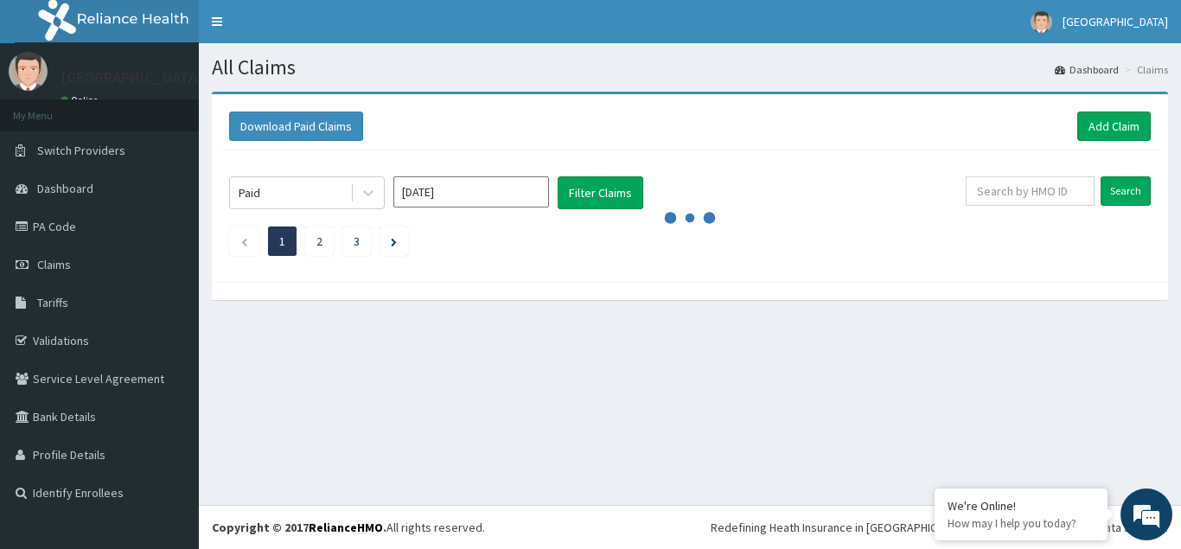
scroll to position [0, 0]
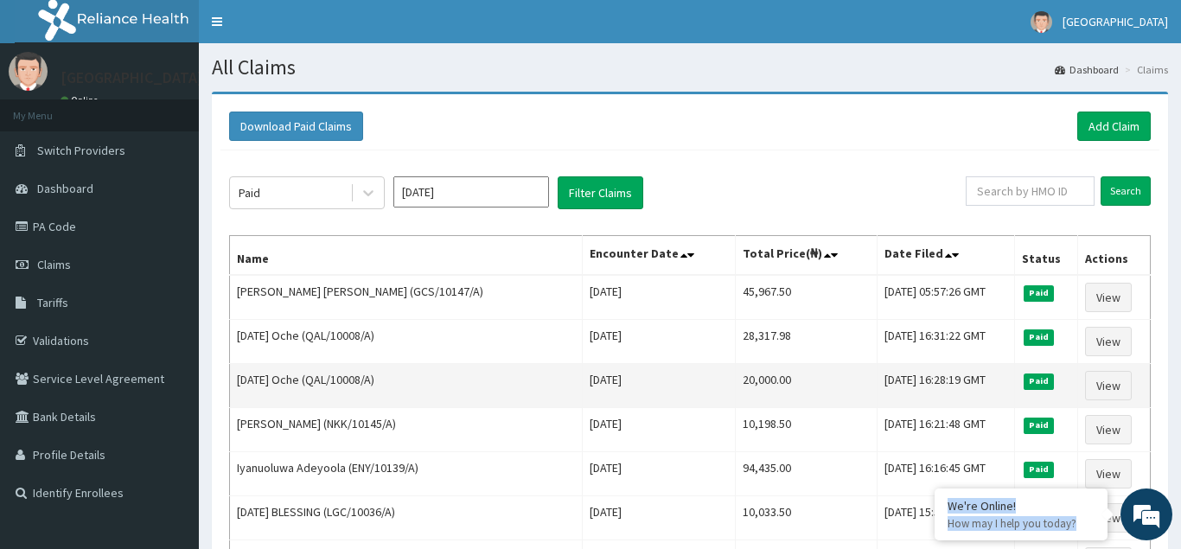
click at [679, 407] on td "Fri Jul 18 2025" at bounding box center [658, 386] width 153 height 44
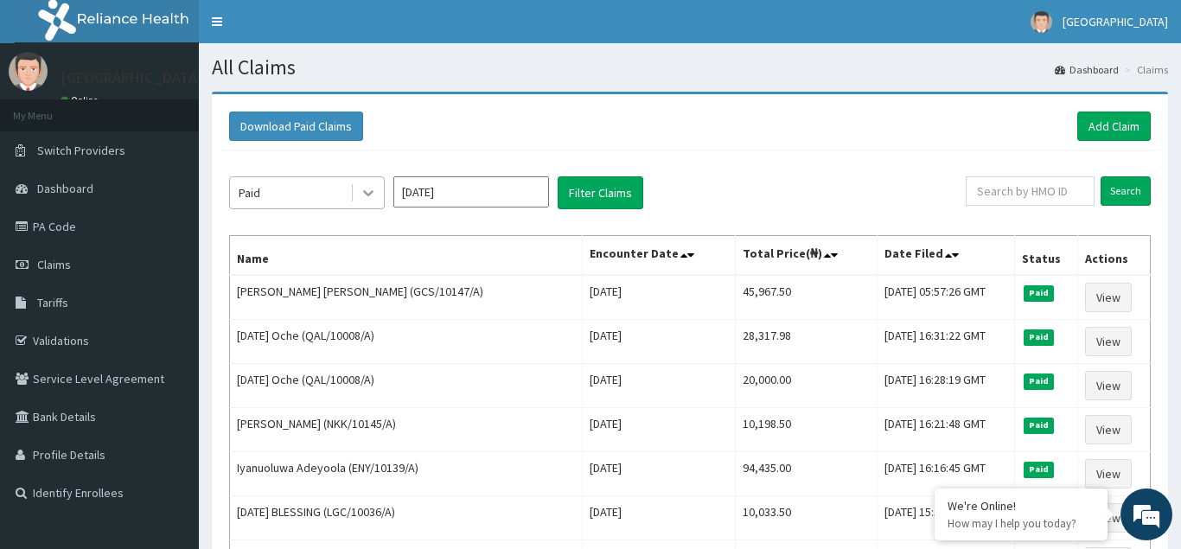
click at [363, 194] on icon at bounding box center [368, 192] width 17 height 17
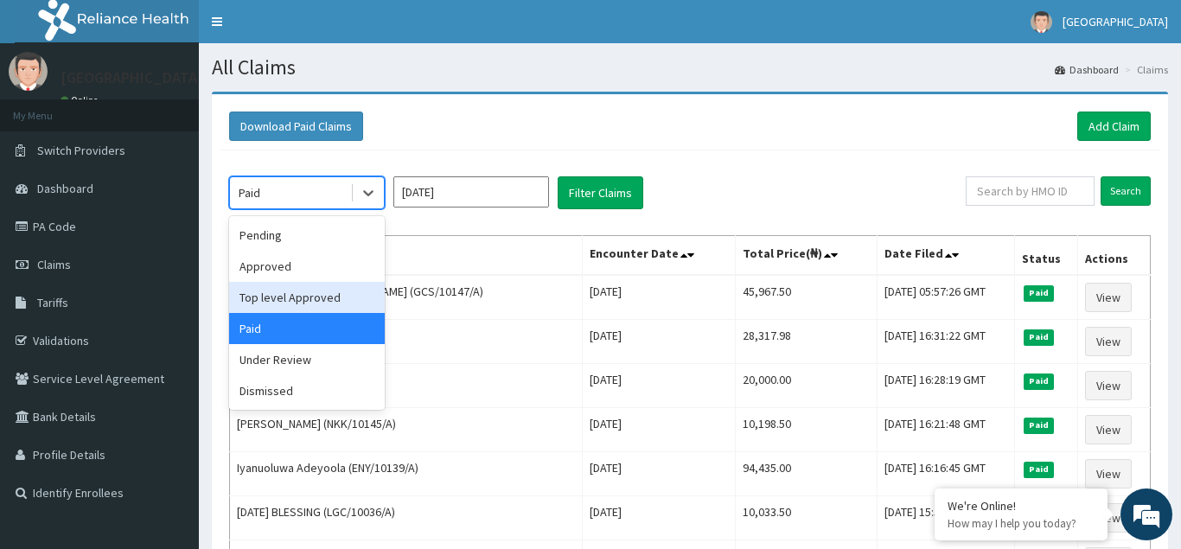
click at [277, 303] on div "Top level Approved" at bounding box center [307, 297] width 156 height 31
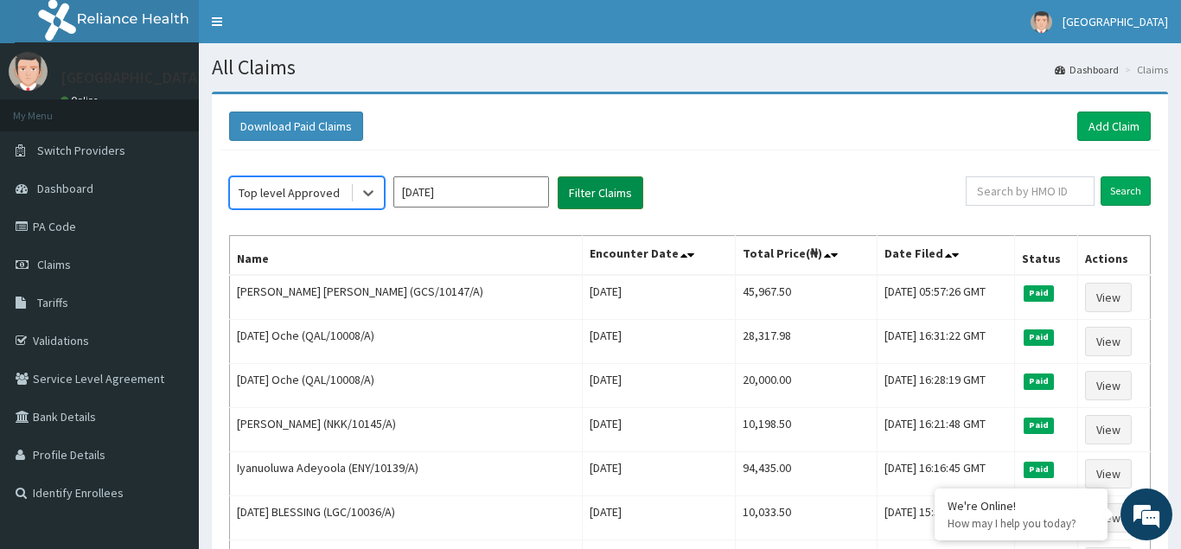
click at [627, 193] on button "Filter Claims" at bounding box center [601, 192] width 86 height 33
click at [592, 189] on button "Filter Claims" at bounding box center [601, 192] width 86 height 33
click at [601, 190] on button "Filter Claims" at bounding box center [601, 192] width 86 height 33
click at [591, 200] on button "Filter Claims" at bounding box center [601, 192] width 86 height 33
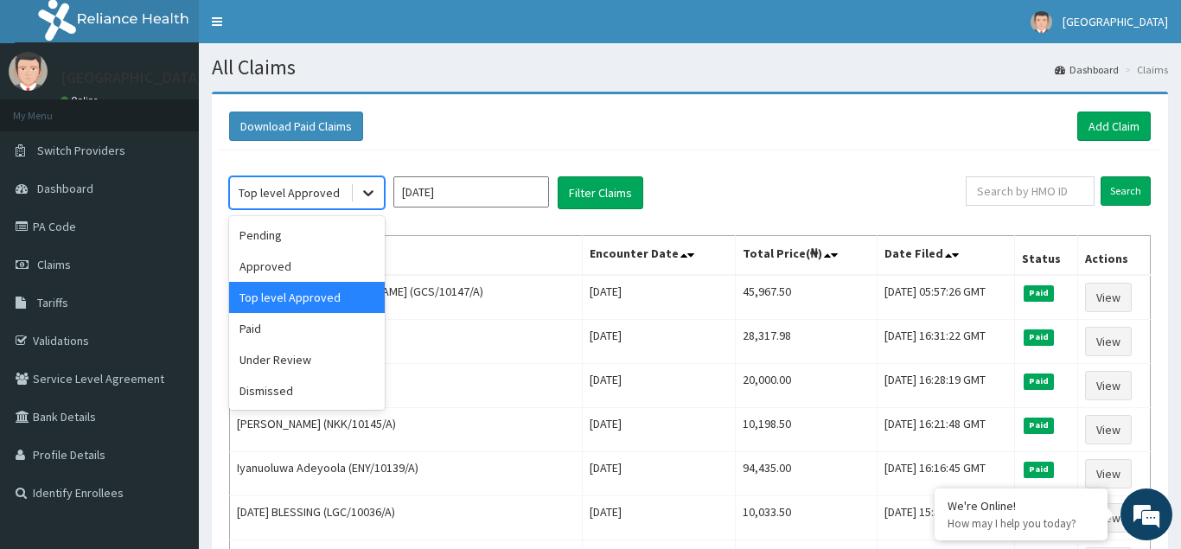
click at [374, 197] on icon at bounding box center [368, 192] width 17 height 17
click at [305, 246] on div "Pending" at bounding box center [307, 235] width 156 height 31
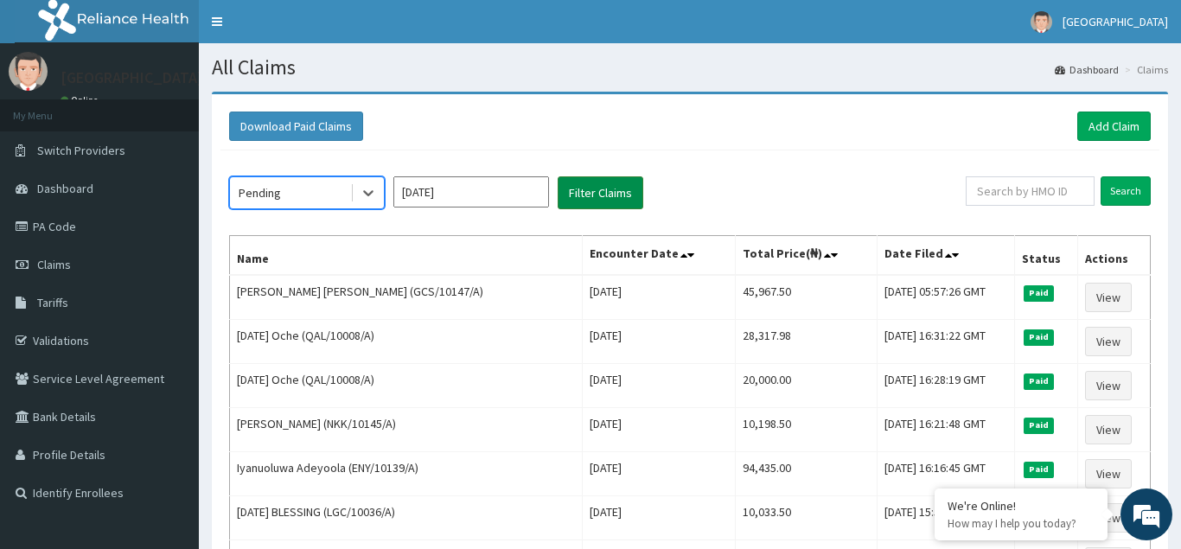
click at [595, 191] on button "Filter Claims" at bounding box center [601, 192] width 86 height 33
click at [600, 191] on button "Filter Claims" at bounding box center [601, 192] width 86 height 33
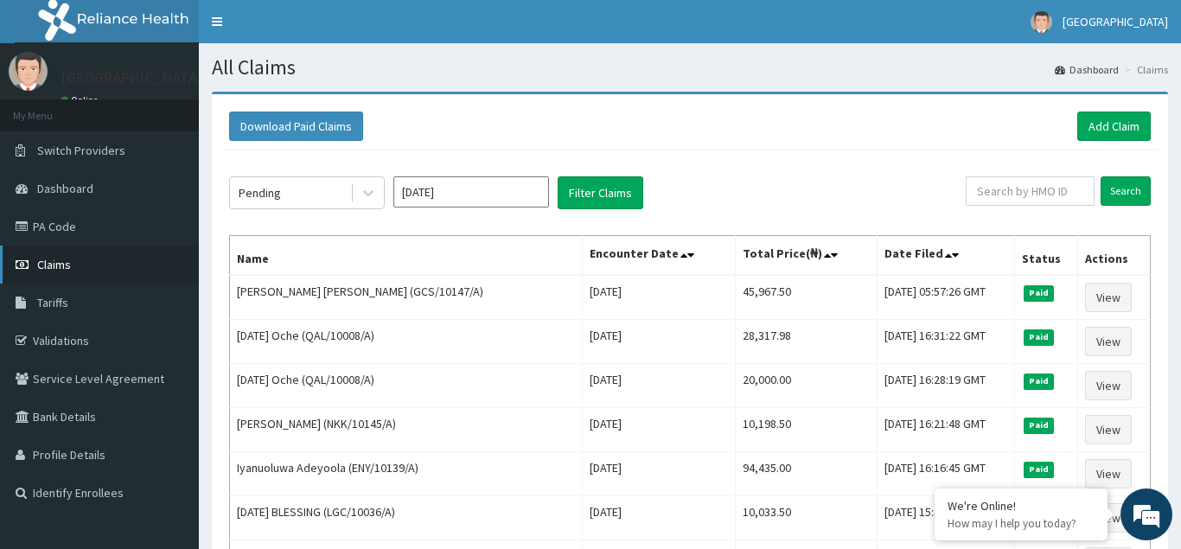
click at [49, 262] on span "Claims" at bounding box center [54, 265] width 34 height 16
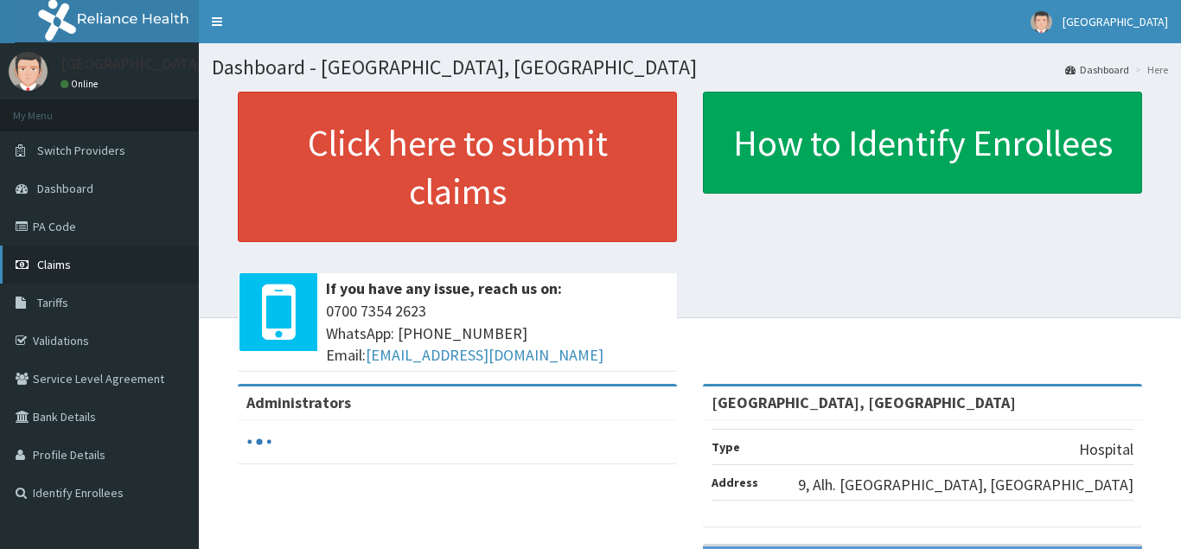
click at [67, 265] on span "Claims" at bounding box center [54, 265] width 34 height 16
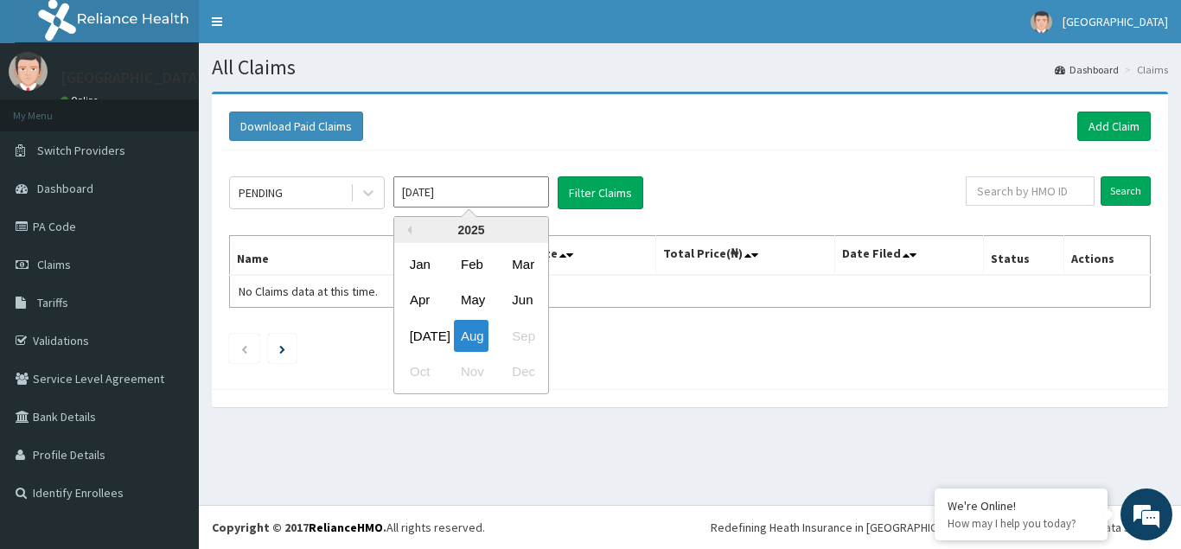
click at [507, 194] on input "[DATE]" at bounding box center [471, 191] width 156 height 31
click at [421, 337] on div "[DATE]" at bounding box center [420, 336] width 35 height 32
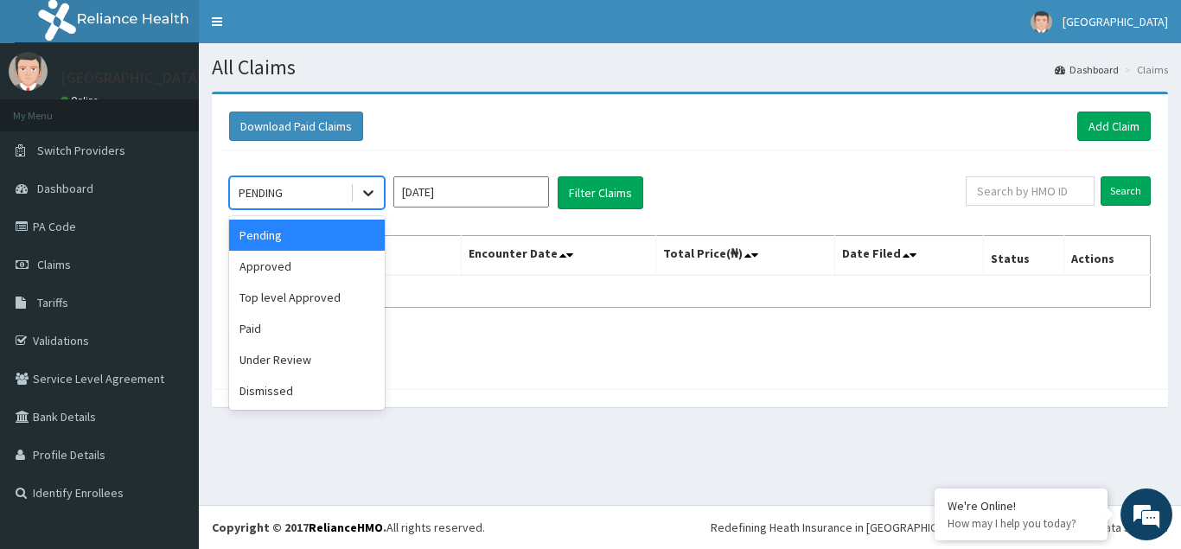
click at [372, 193] on icon at bounding box center [368, 194] width 10 height 6
drag, startPoint x: 272, startPoint y: 238, endPoint x: 284, endPoint y: 237, distance: 12.1
click at [272, 239] on div "Pending" at bounding box center [307, 235] width 156 height 31
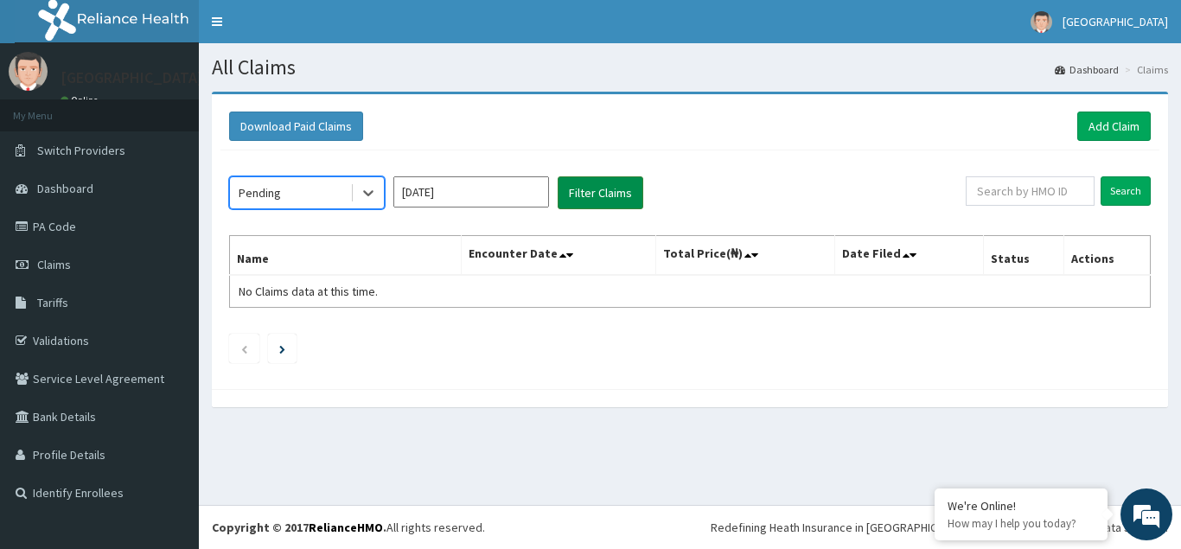
click at [591, 202] on button "Filter Claims" at bounding box center [601, 192] width 86 height 33
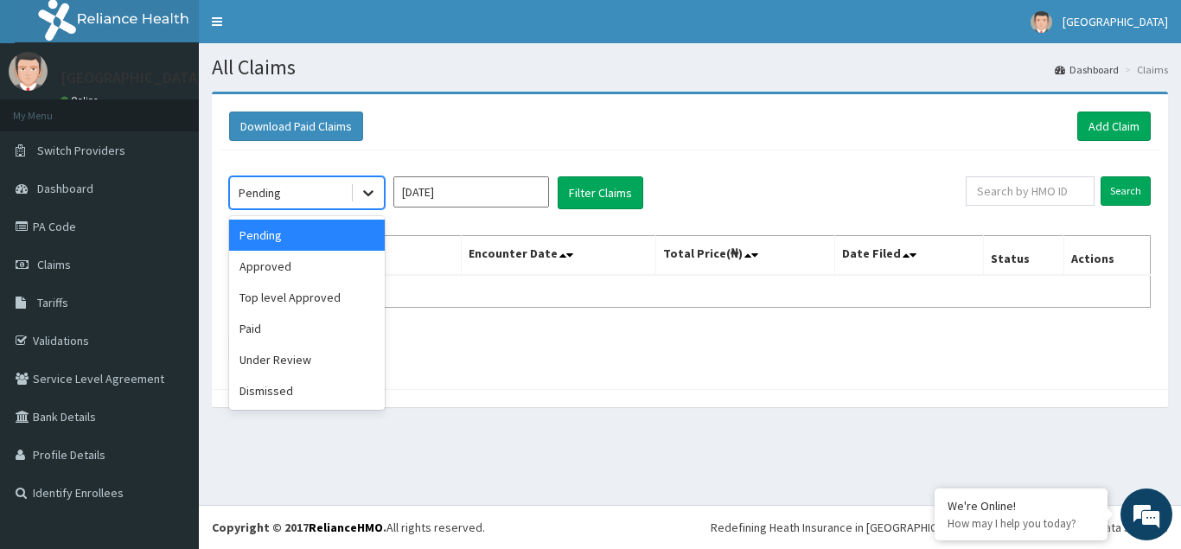
click at [373, 191] on icon at bounding box center [368, 194] width 10 height 6
click at [311, 274] on div "Approved" at bounding box center [307, 266] width 156 height 31
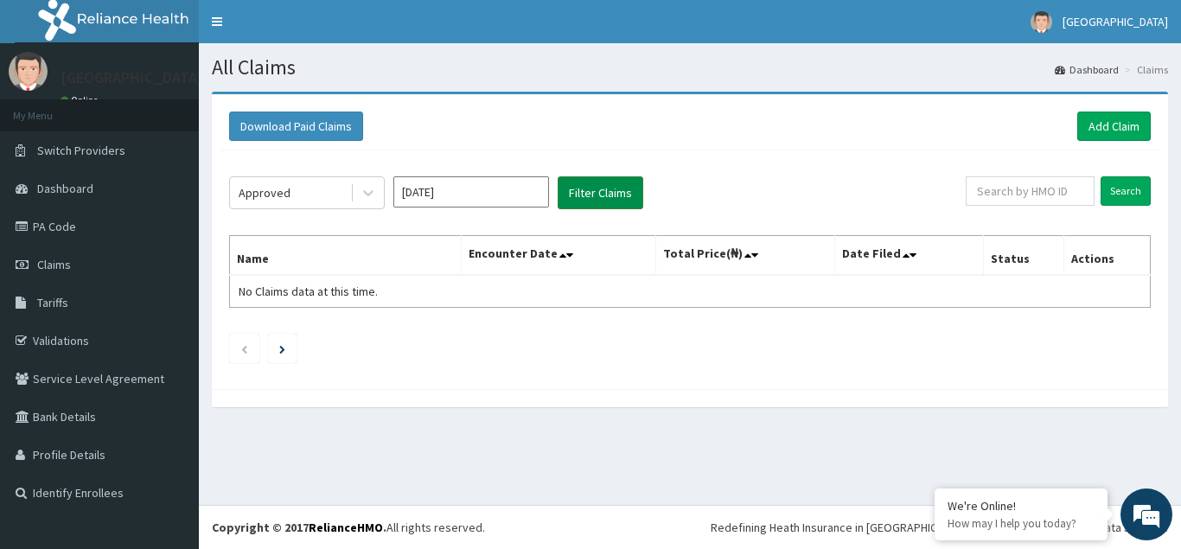
click at [592, 192] on button "Filter Claims" at bounding box center [601, 192] width 86 height 33
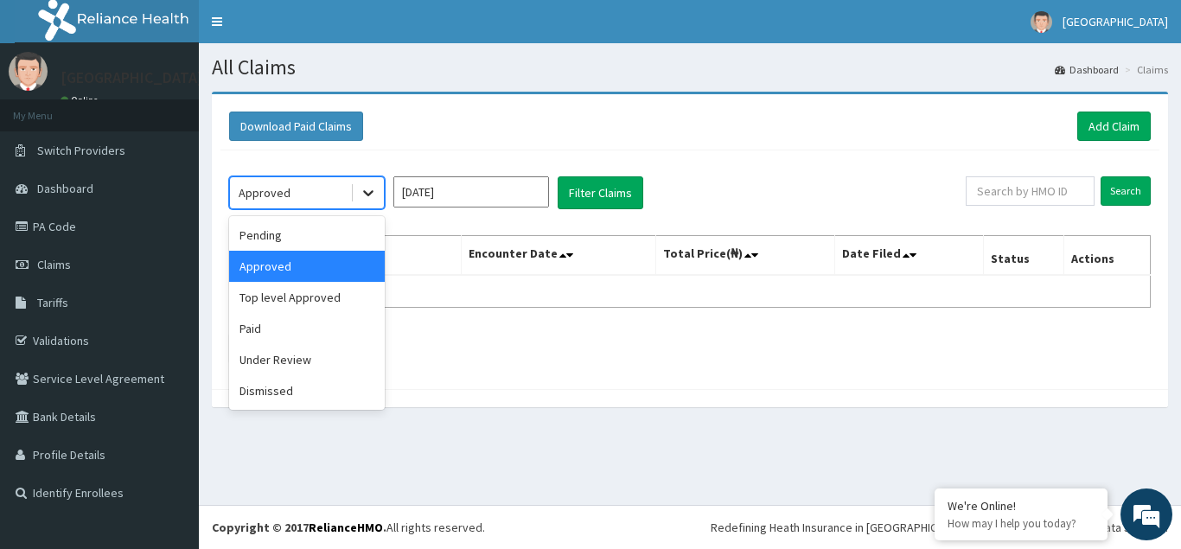
click at [368, 195] on icon at bounding box center [368, 194] width 10 height 6
click at [278, 297] on div "Top level Approved" at bounding box center [307, 297] width 156 height 31
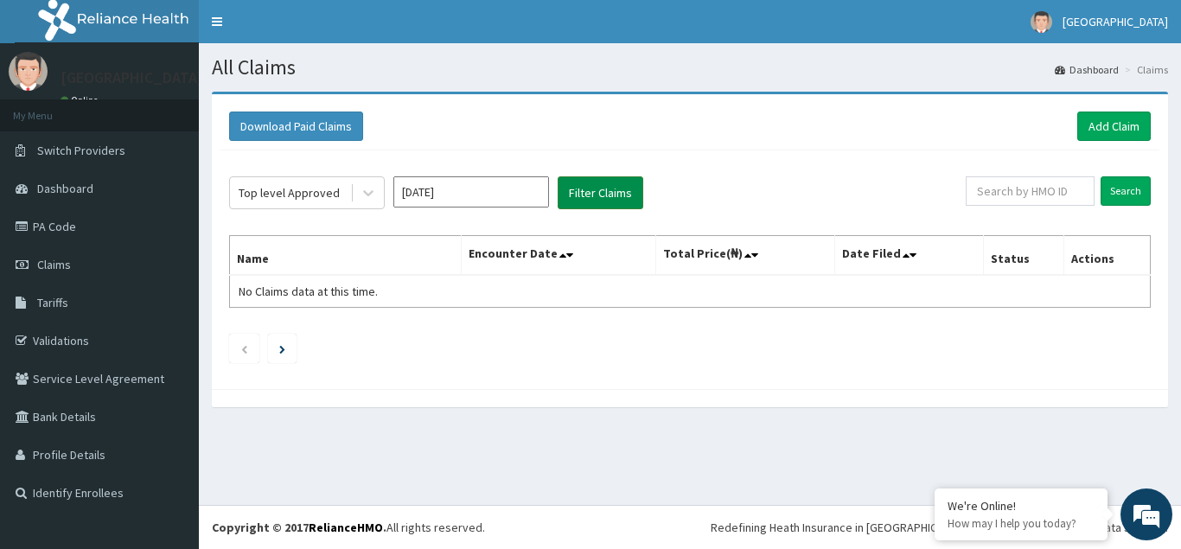
click at [581, 197] on button "Filter Claims" at bounding box center [601, 192] width 86 height 33
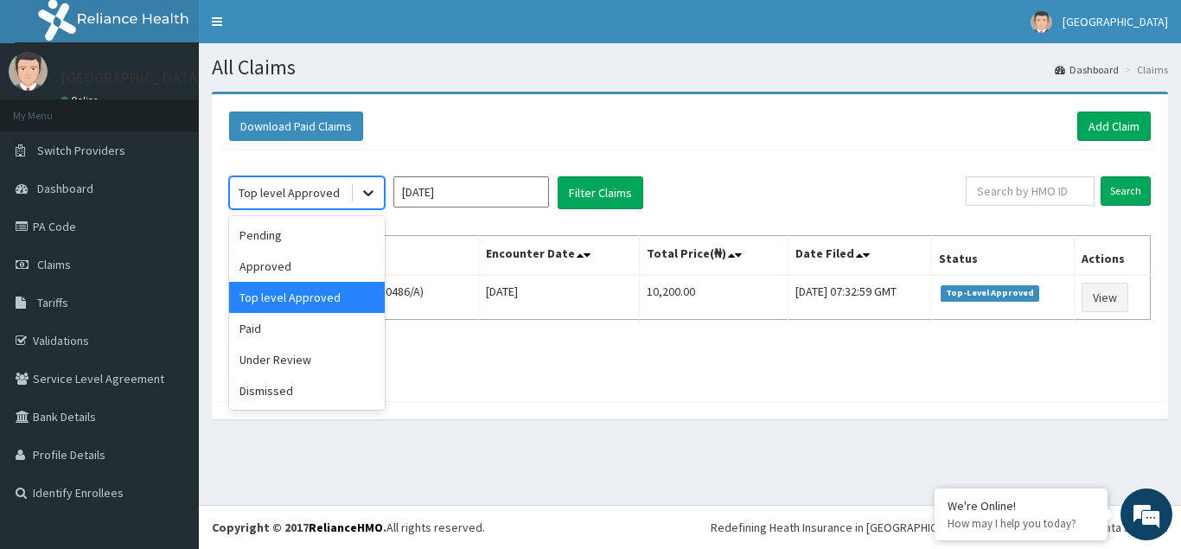
click at [369, 196] on icon at bounding box center [368, 192] width 17 height 17
click at [286, 362] on div "Under Review" at bounding box center [307, 359] width 156 height 31
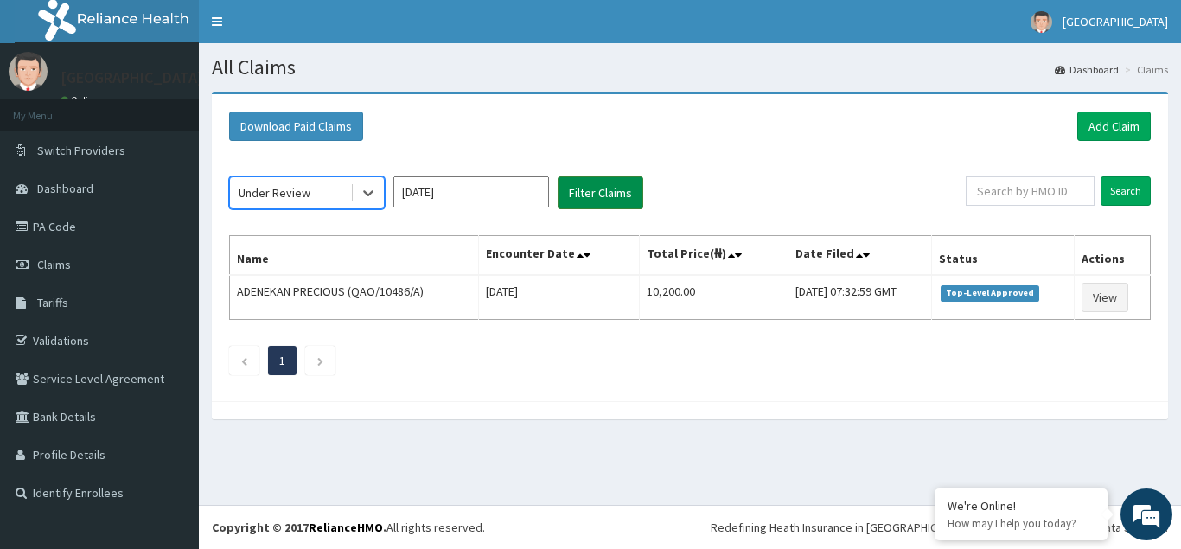
click at [593, 193] on button "Filter Claims" at bounding box center [601, 192] width 86 height 33
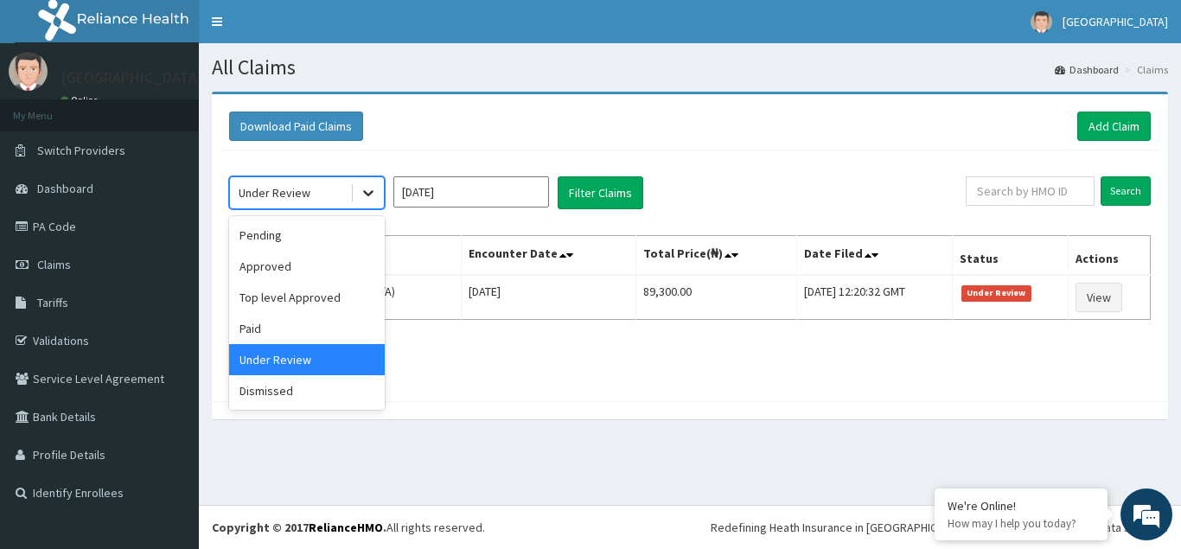
click at [369, 194] on icon at bounding box center [368, 192] width 17 height 17
click at [258, 399] on div "Dismissed" at bounding box center [307, 390] width 156 height 31
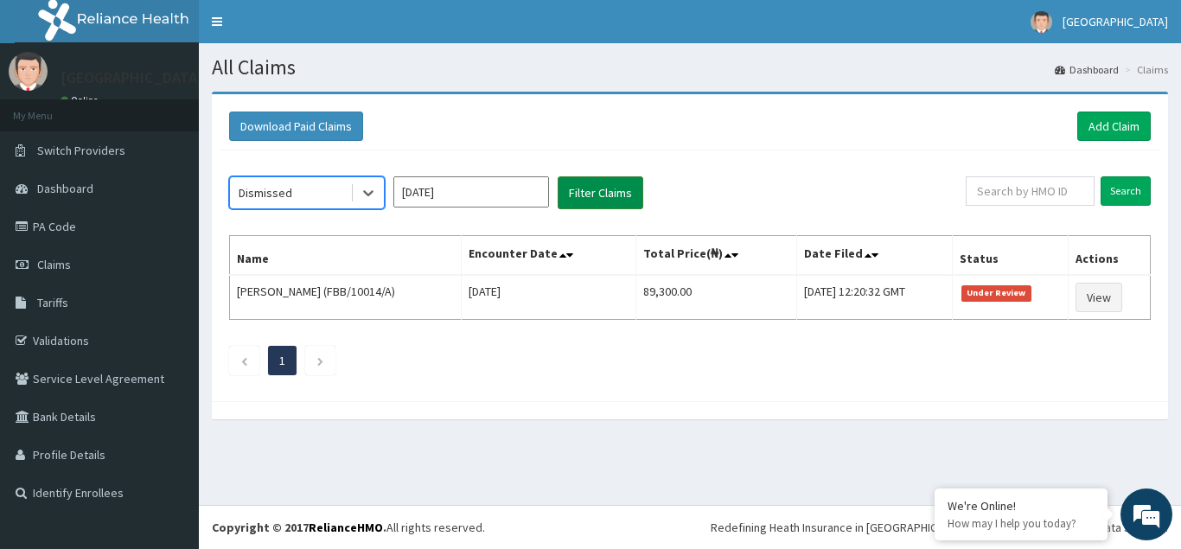
click at [609, 193] on button "Filter Claims" at bounding box center [601, 192] width 86 height 33
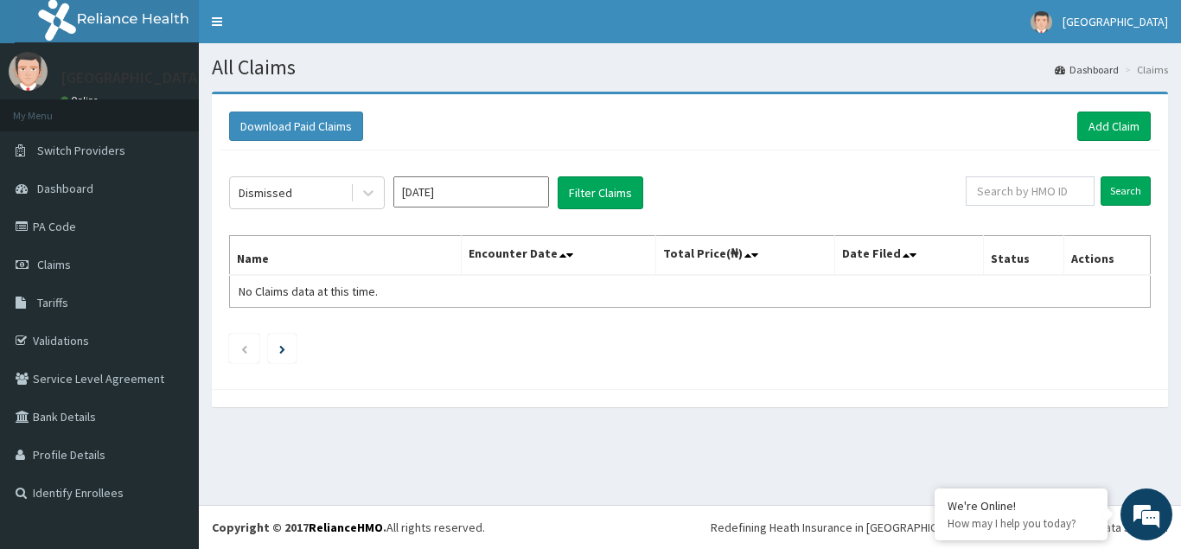
click at [508, 193] on input "[DATE]" at bounding box center [471, 191] width 156 height 31
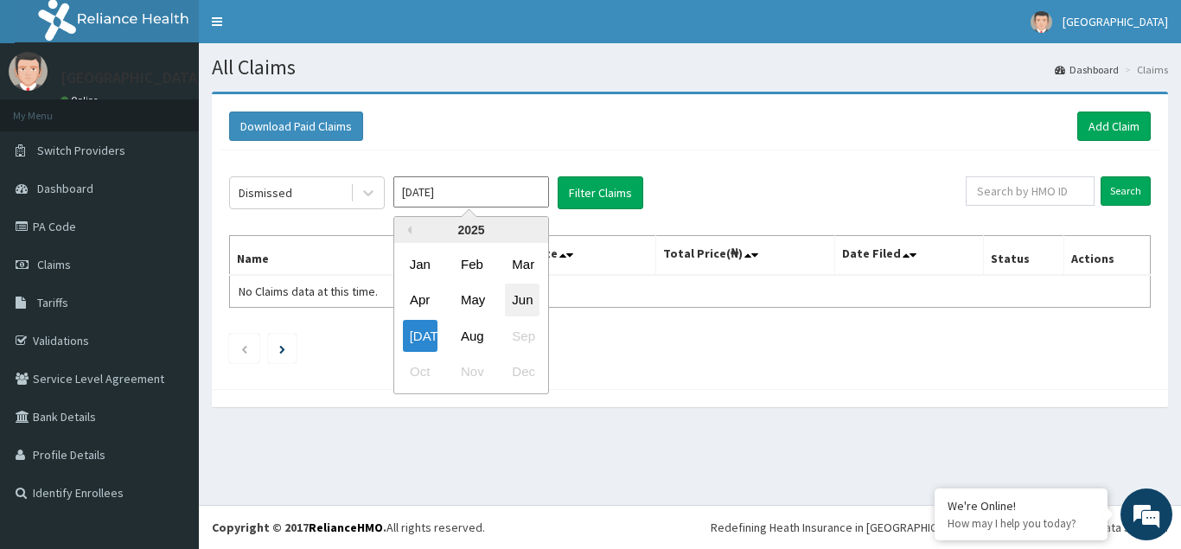
click at [521, 303] on div "Jun" at bounding box center [522, 301] width 35 height 32
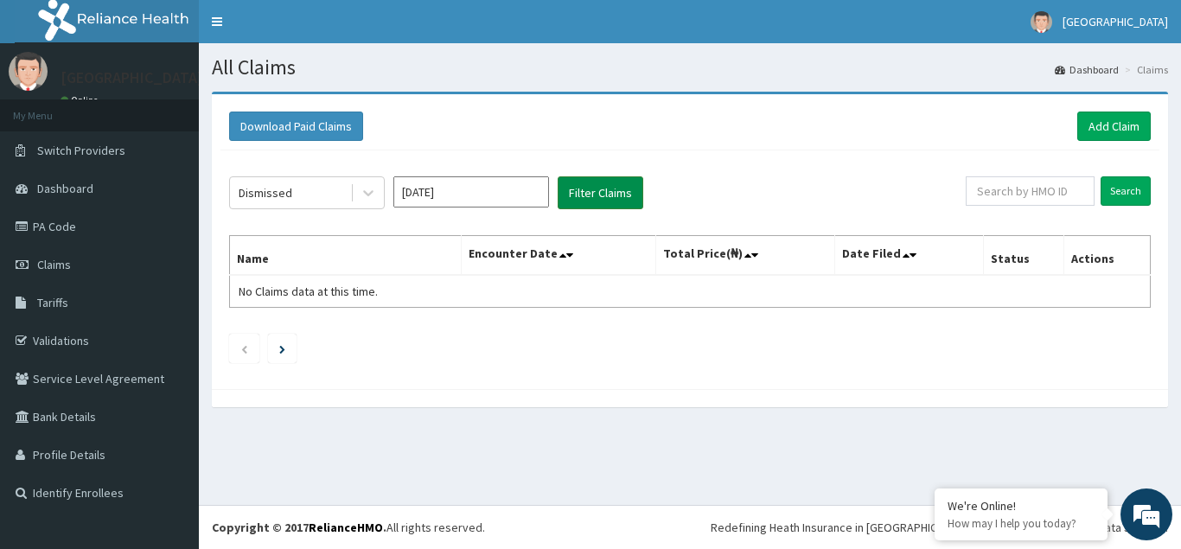
click at [593, 193] on button "Filter Claims" at bounding box center [601, 192] width 86 height 33
click at [598, 195] on button "Filter Claims" at bounding box center [601, 192] width 86 height 33
click at [365, 194] on icon at bounding box center [368, 192] width 17 height 17
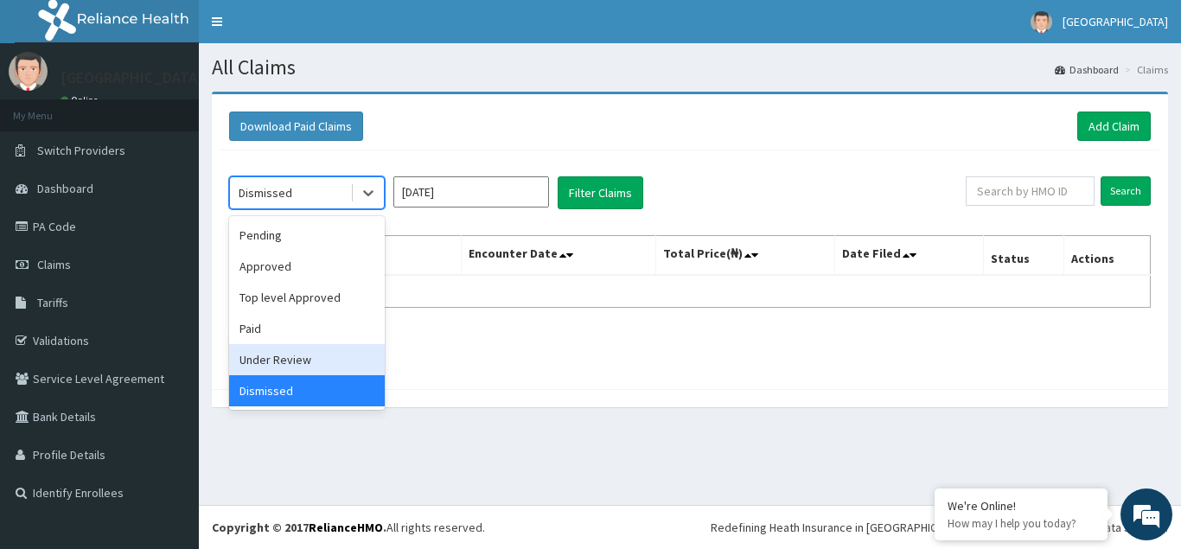
click at [292, 365] on div "Under Review" at bounding box center [307, 359] width 156 height 31
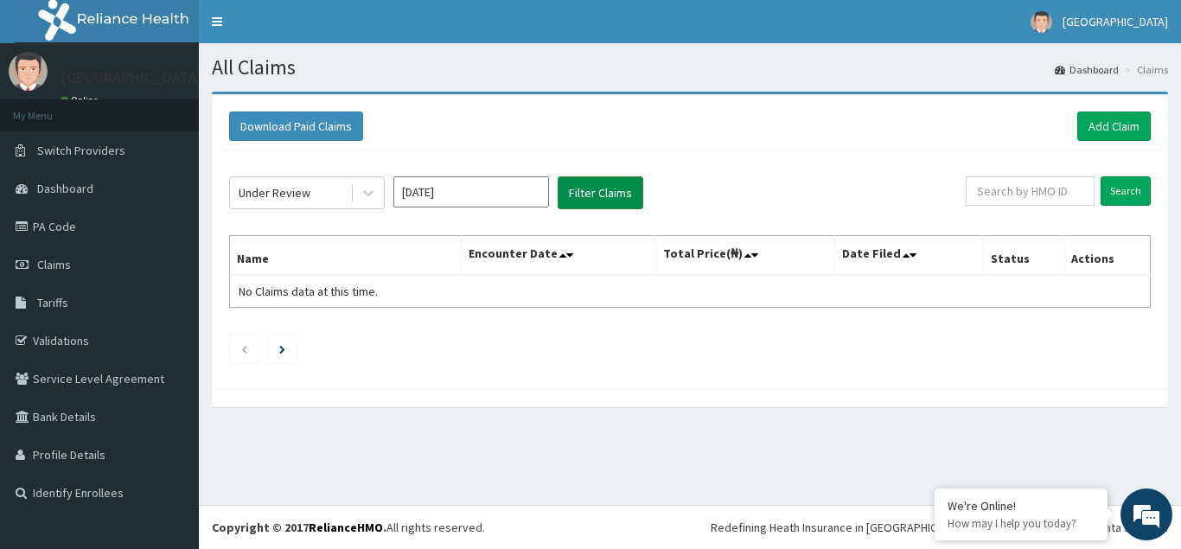
click at [604, 198] on button "Filter Claims" at bounding box center [601, 192] width 86 height 33
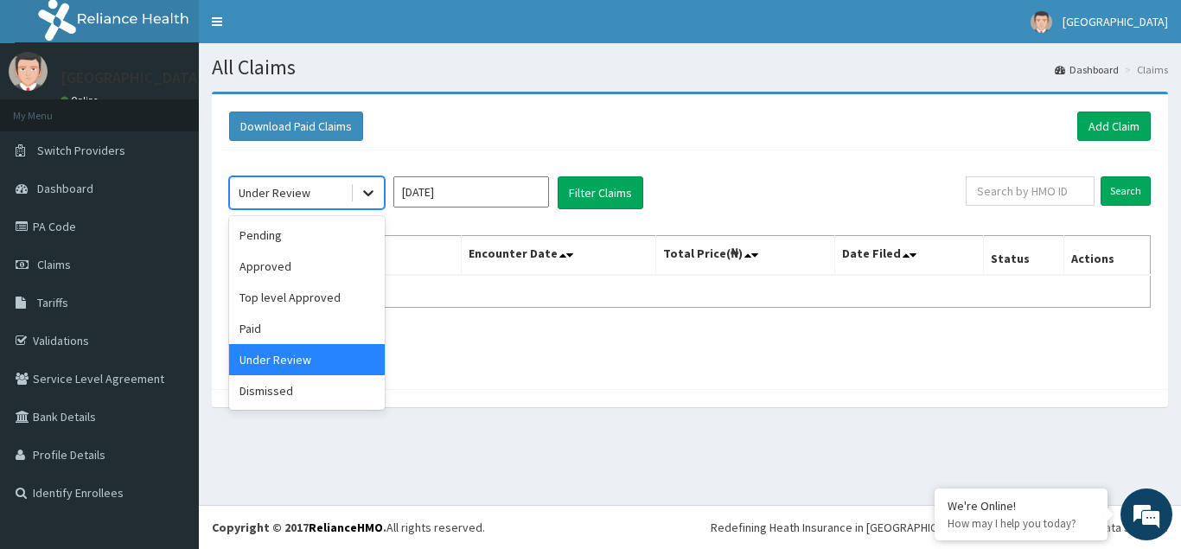
click at [377, 194] on div at bounding box center [368, 192] width 31 height 31
click at [273, 297] on div "Top level Approved" at bounding box center [307, 297] width 156 height 31
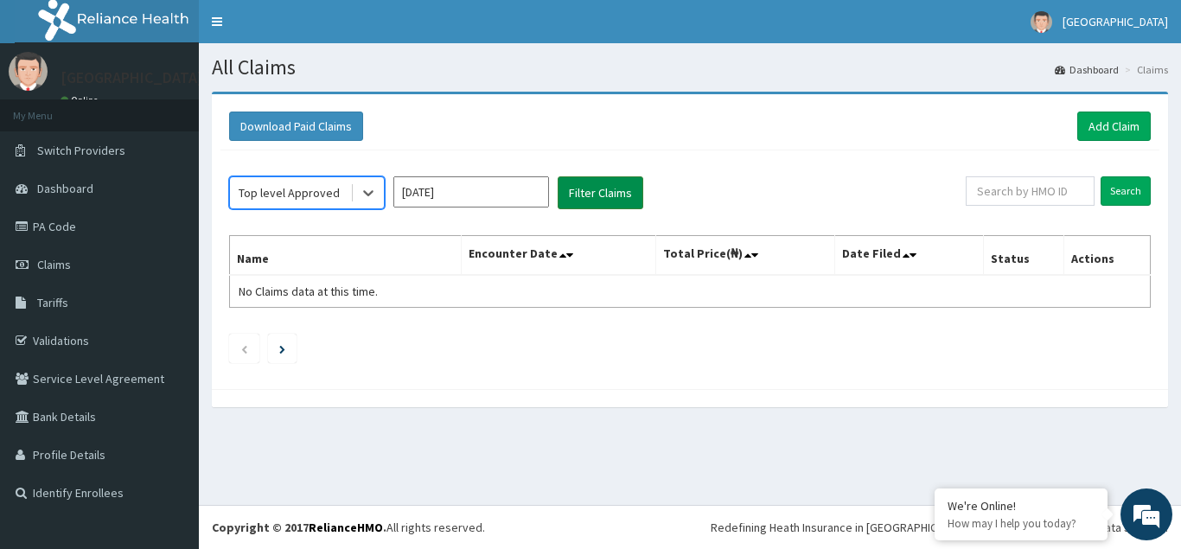
click at [598, 193] on button "Filter Claims" at bounding box center [601, 192] width 86 height 33
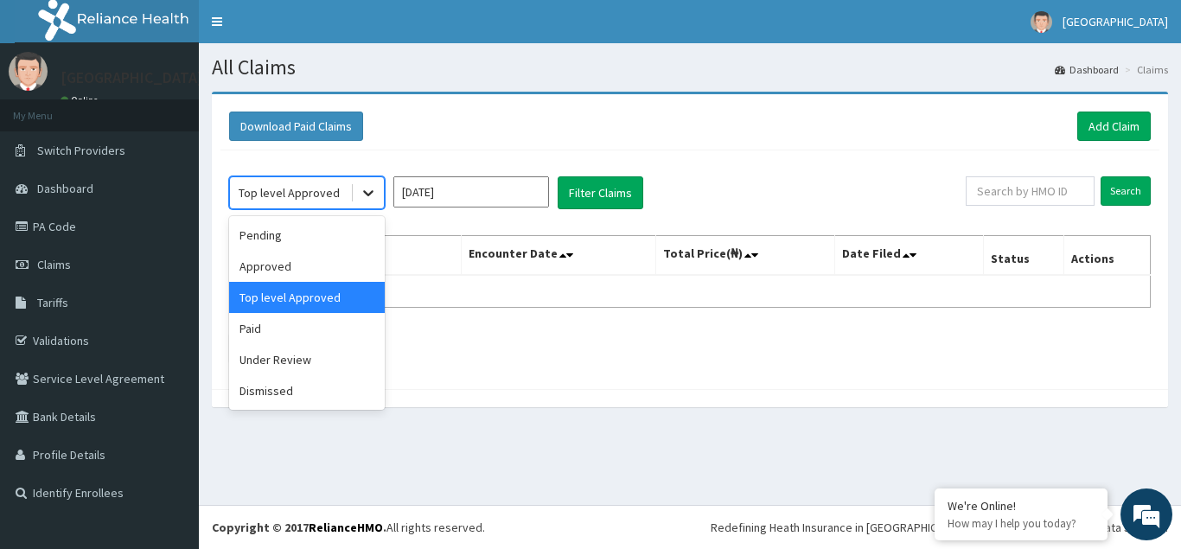
click at [374, 195] on icon at bounding box center [368, 192] width 17 height 17
click at [283, 268] on div "Approved" at bounding box center [307, 266] width 156 height 31
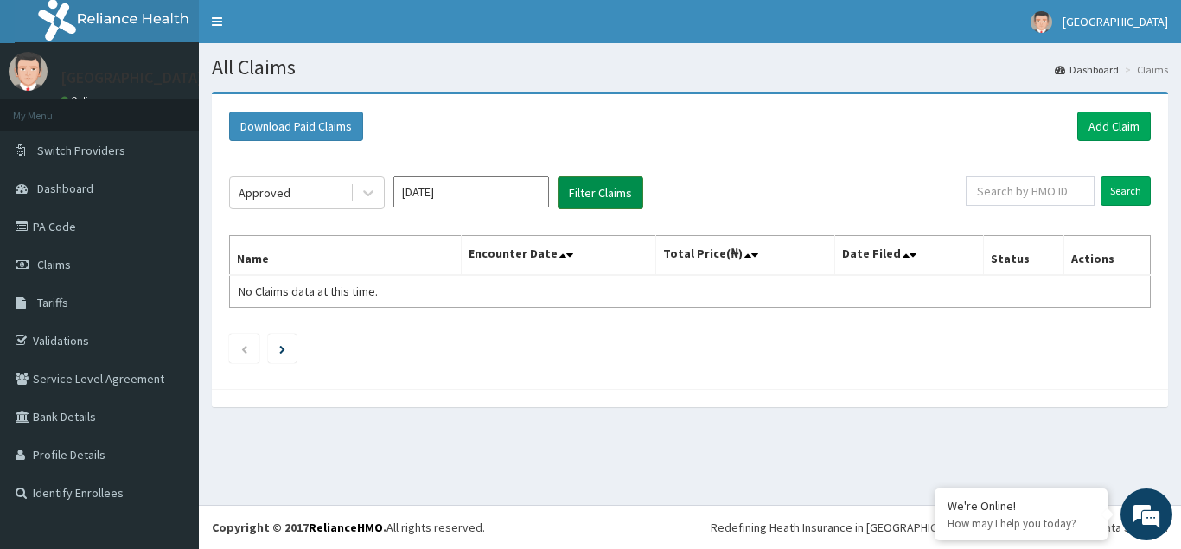
click at [597, 185] on button "Filter Claims" at bounding box center [601, 192] width 86 height 33
click at [369, 197] on icon at bounding box center [368, 192] width 17 height 17
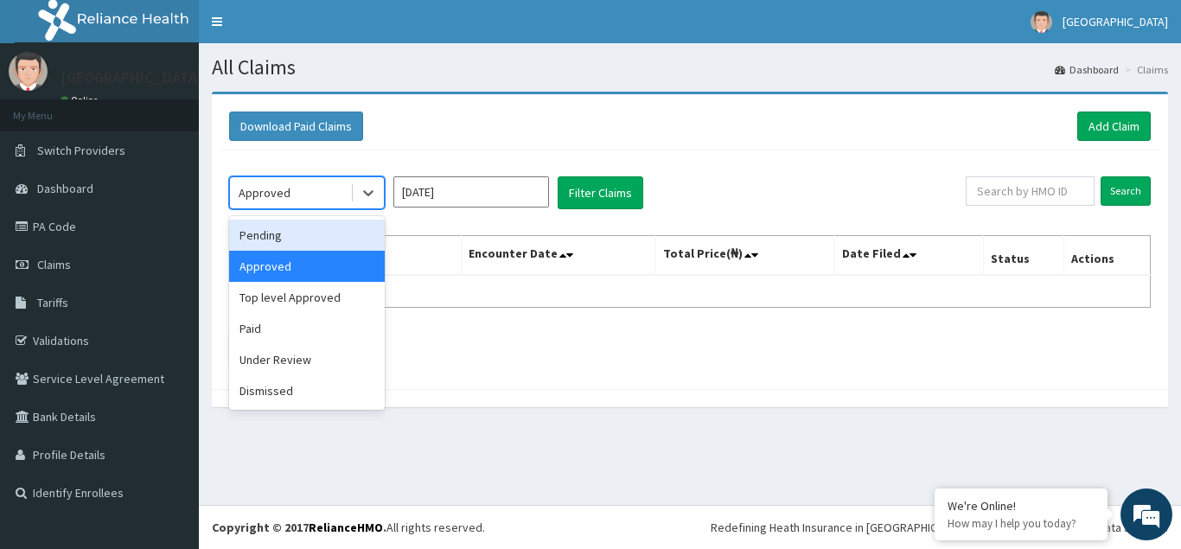
click at [275, 237] on div "Pending" at bounding box center [307, 235] width 156 height 31
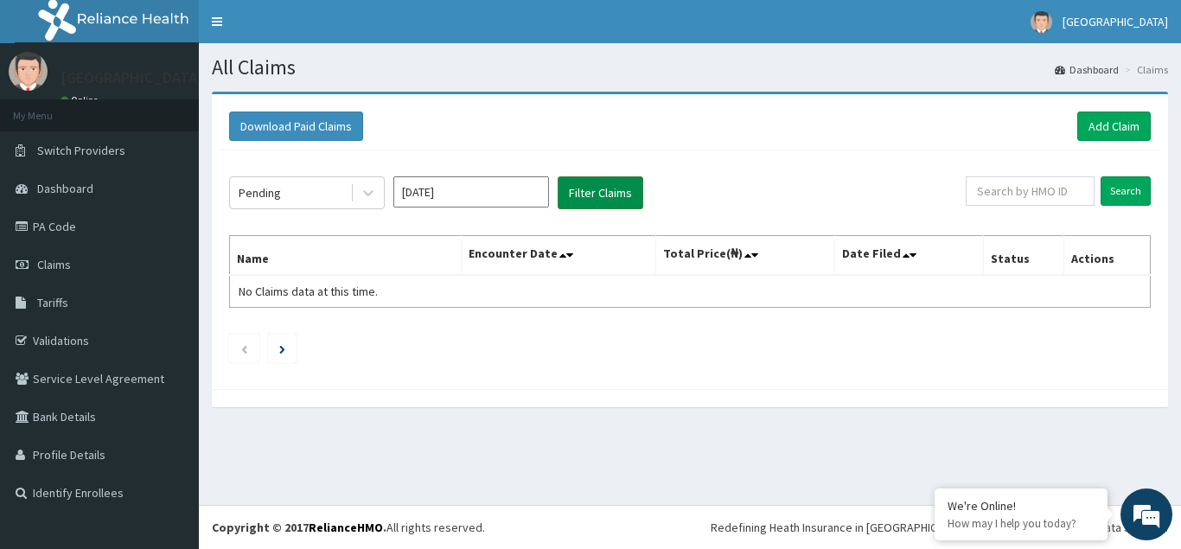
click at [616, 194] on button "Filter Claims" at bounding box center [601, 192] width 86 height 33
click at [366, 196] on icon at bounding box center [368, 192] width 17 height 17
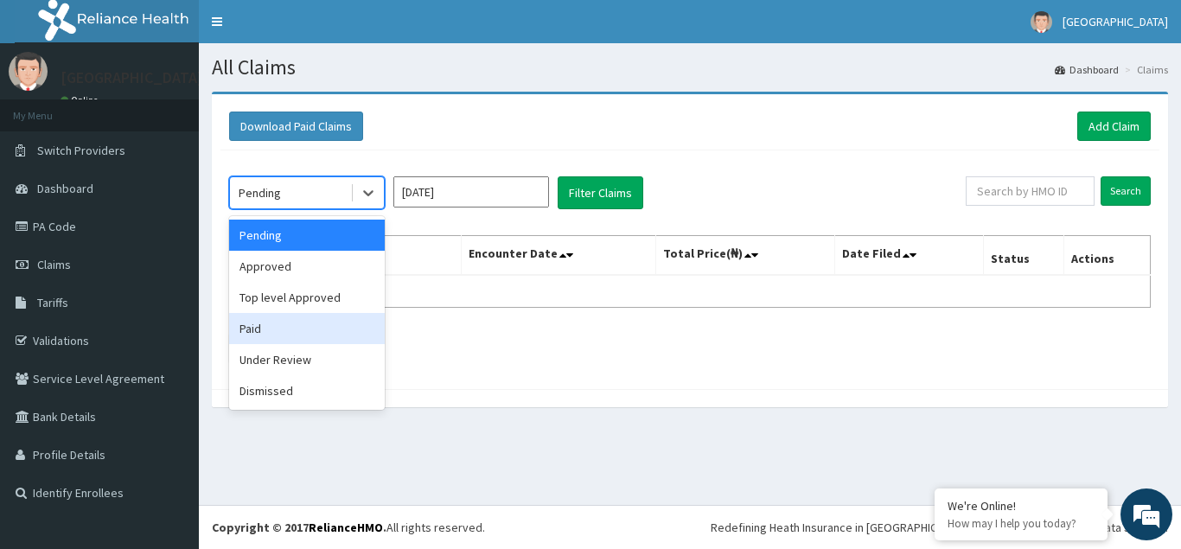
click at [285, 340] on div "Paid" at bounding box center [307, 328] width 156 height 31
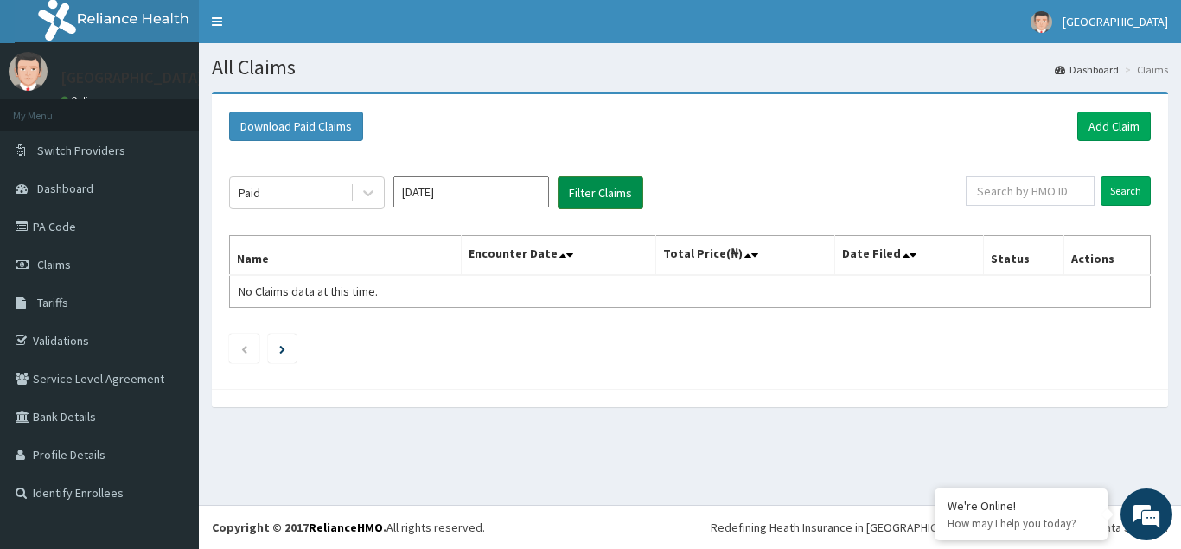
click at [602, 191] on button "Filter Claims" at bounding box center [601, 192] width 86 height 33
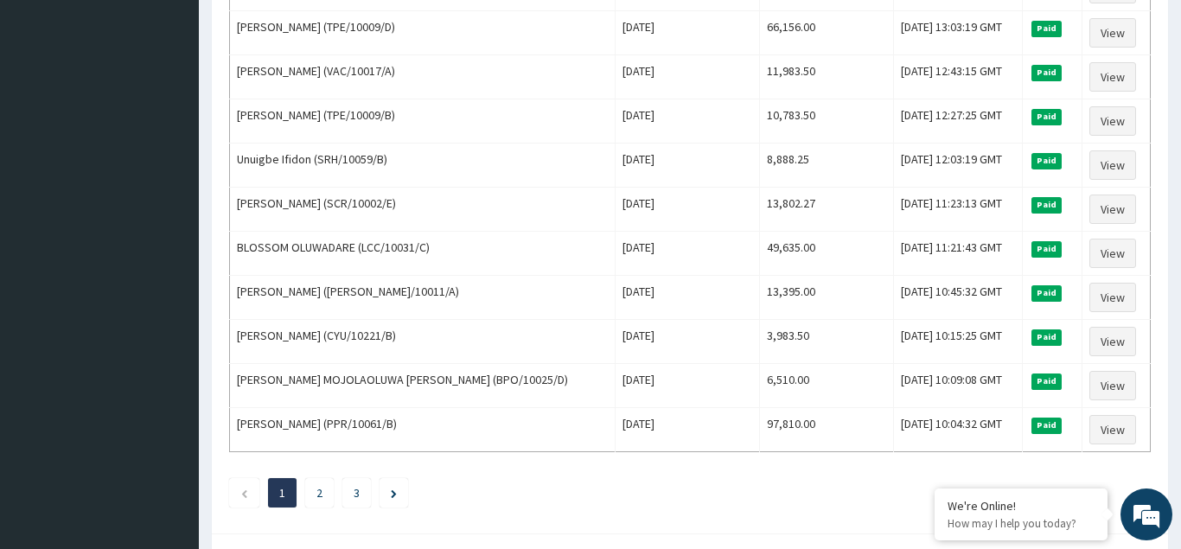
scroll to position [2106, 0]
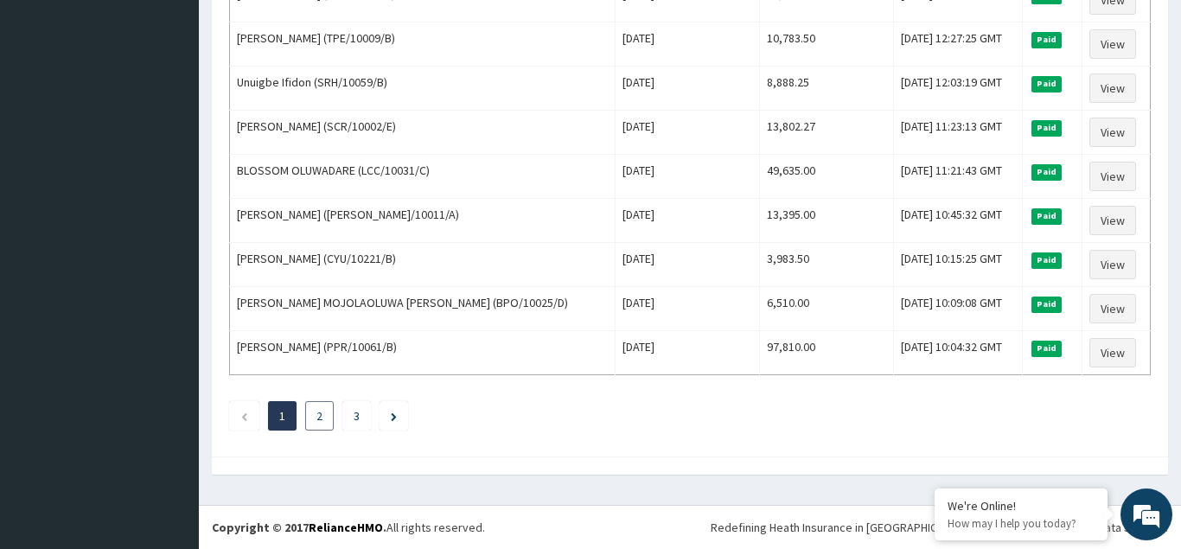
click at [317, 418] on link "2" at bounding box center [320, 416] width 6 height 16
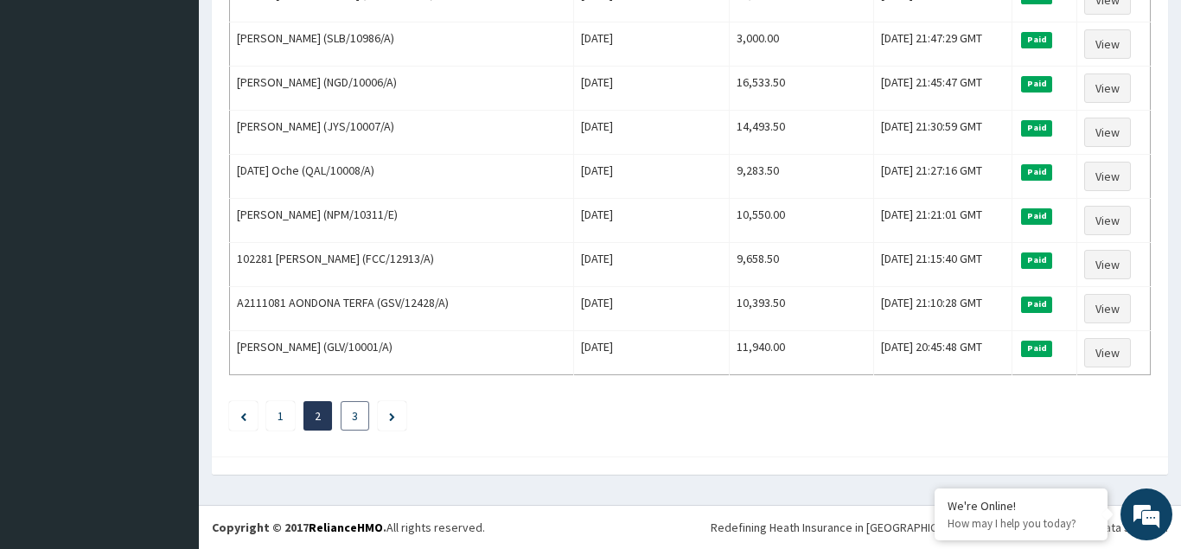
click at [353, 417] on li "3" at bounding box center [355, 415] width 29 height 29
click at [355, 417] on link "3" at bounding box center [355, 416] width 6 height 16
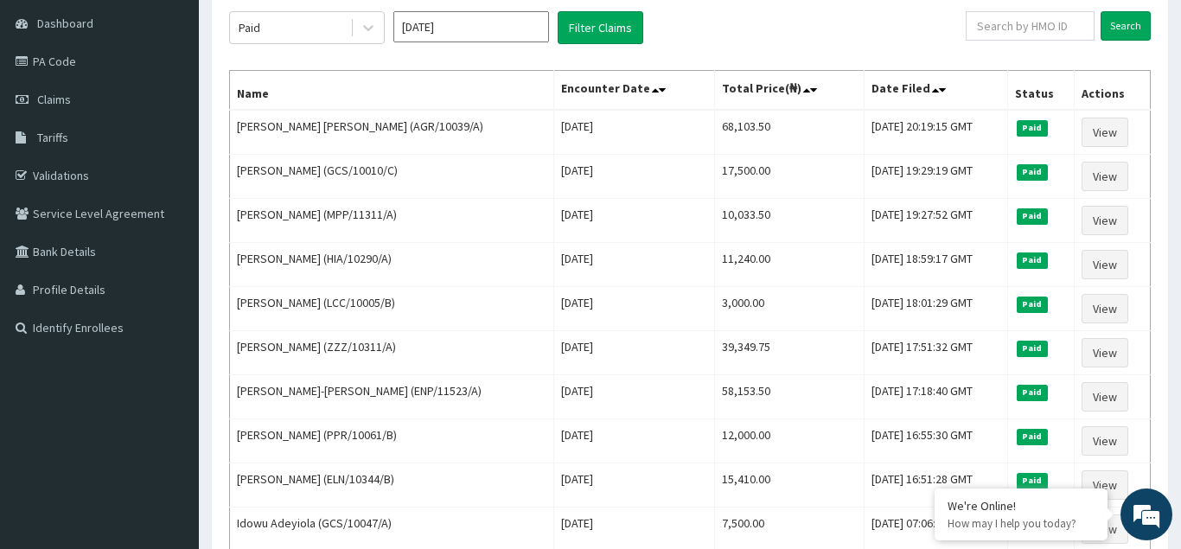
scroll to position [0, 0]
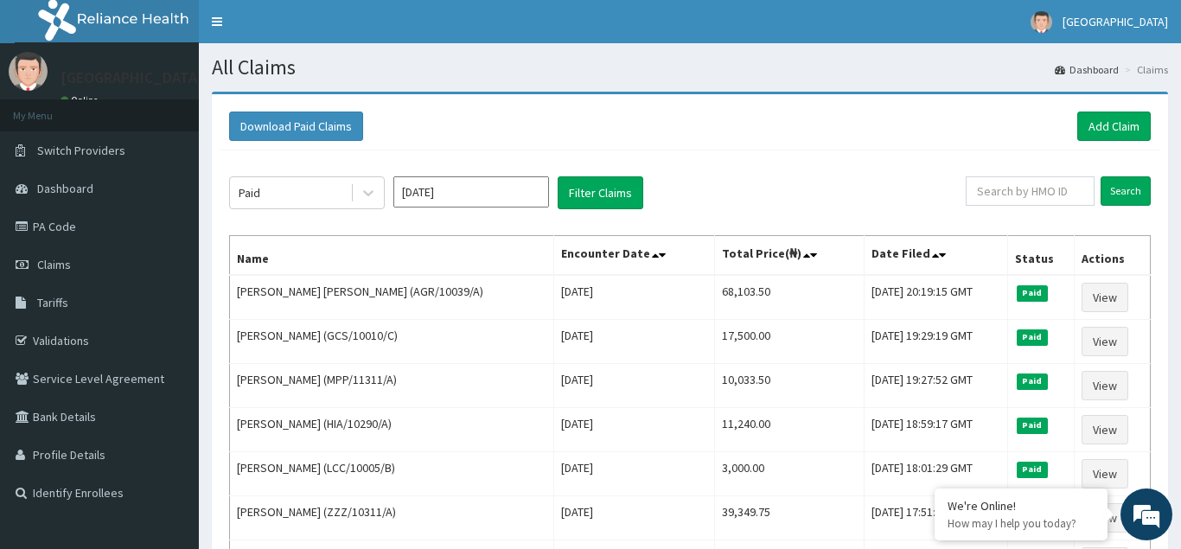
click at [483, 195] on input "[DATE]" at bounding box center [471, 191] width 156 height 31
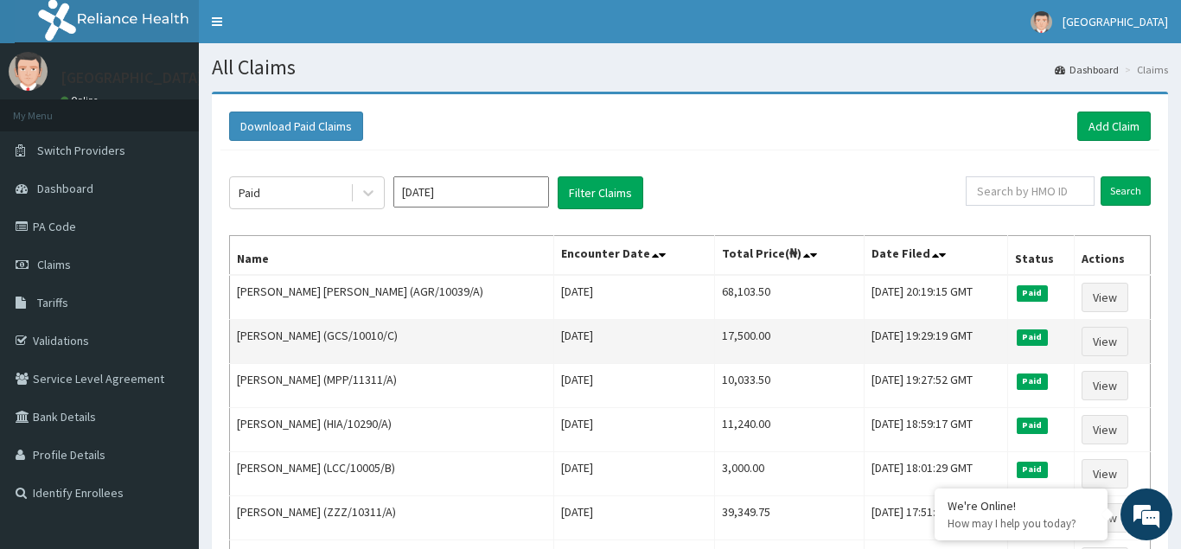
click at [729, 355] on td "17,500.00" at bounding box center [790, 342] width 150 height 44
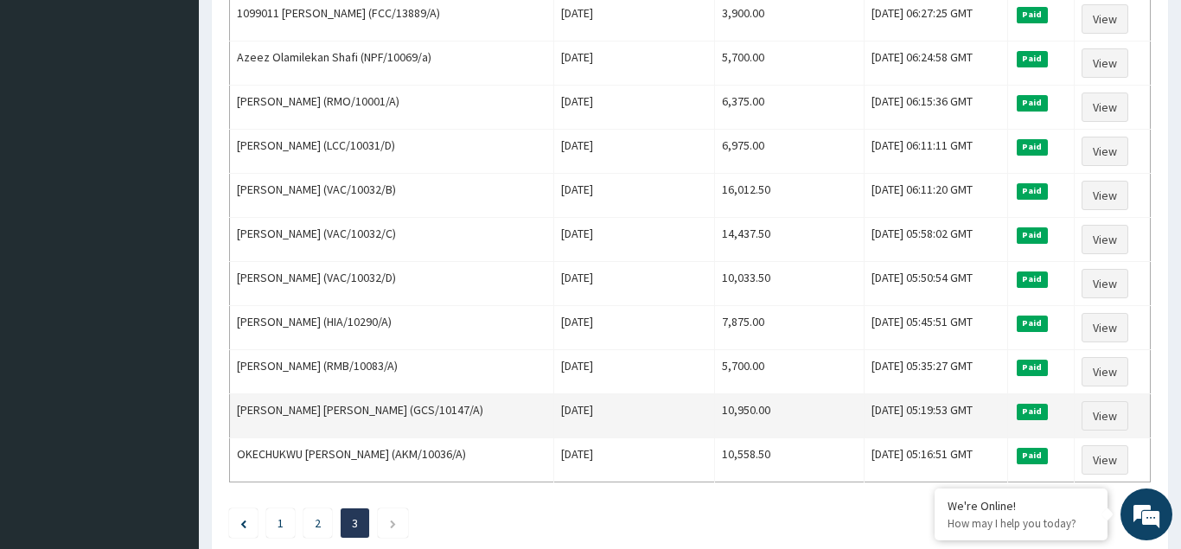
scroll to position [871, 0]
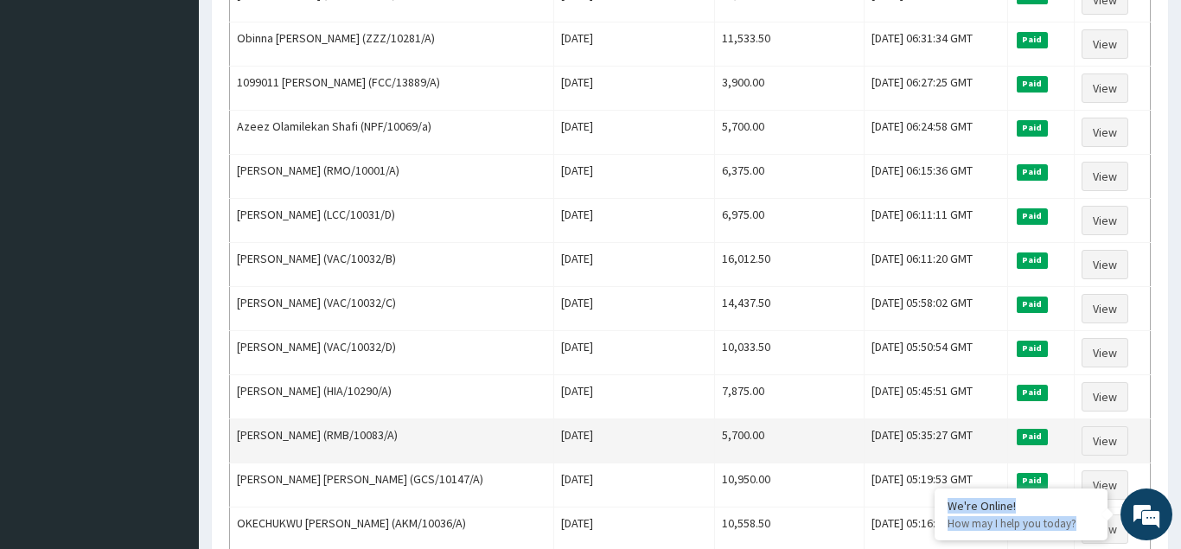
click at [721, 445] on td "5,700.00" at bounding box center [790, 441] width 150 height 44
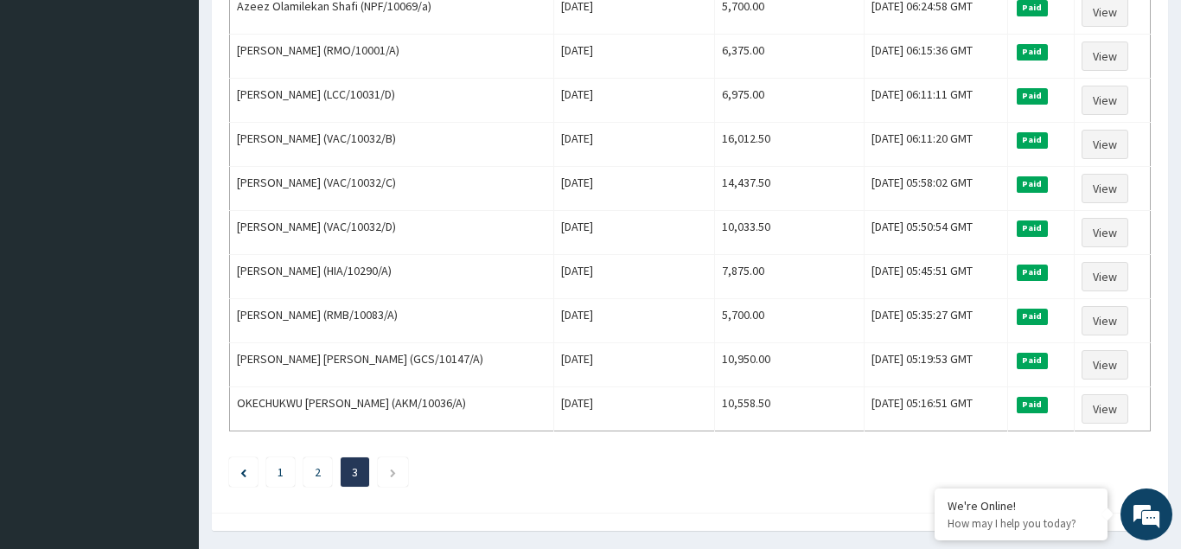
scroll to position [1047, 0]
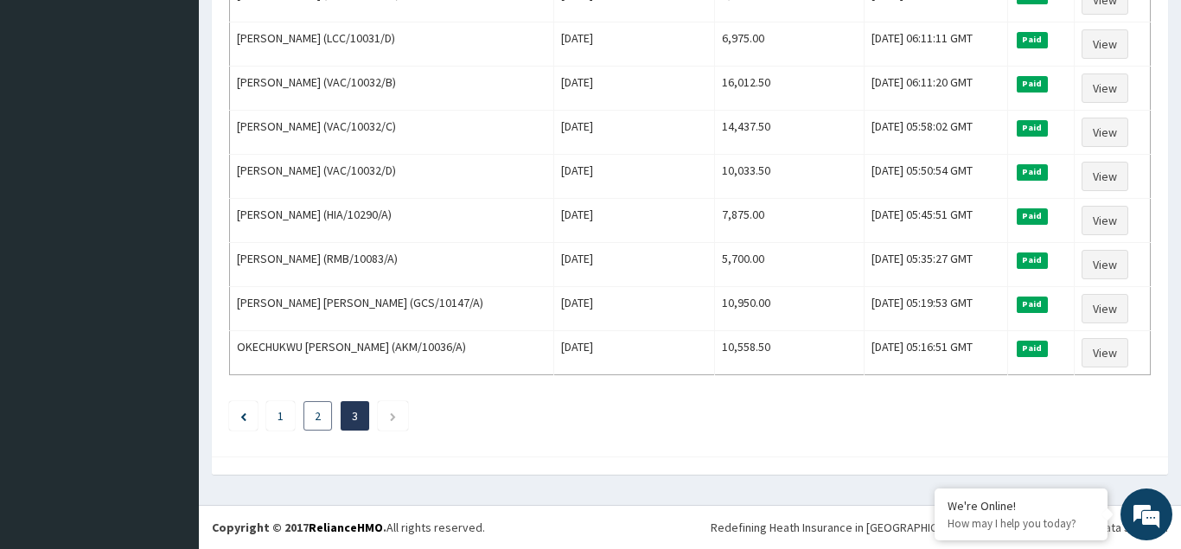
click at [320, 419] on link "2" at bounding box center [318, 416] width 6 height 16
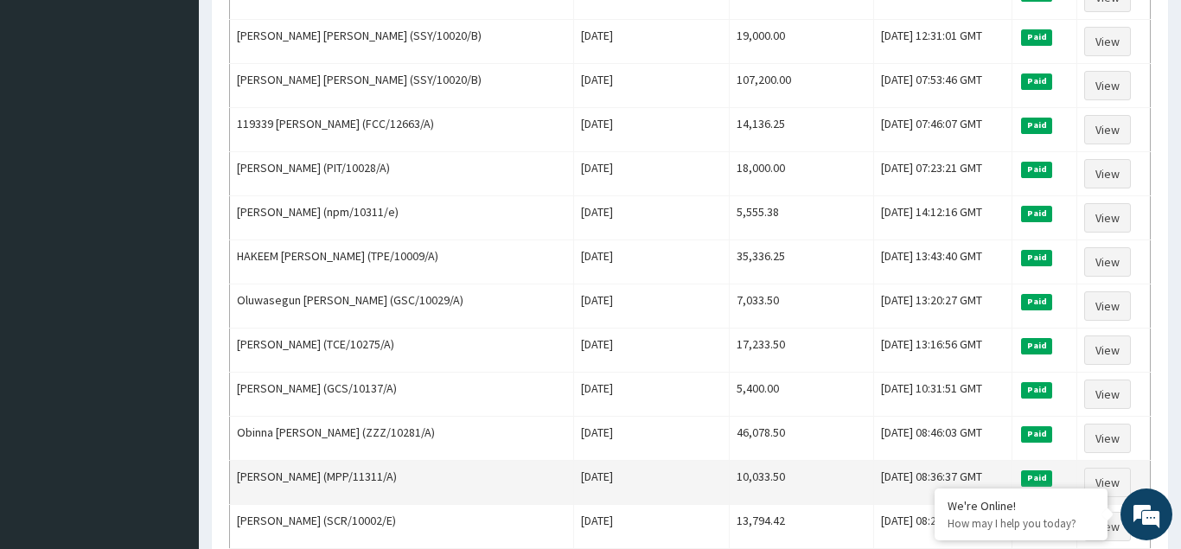
scroll to position [970, 0]
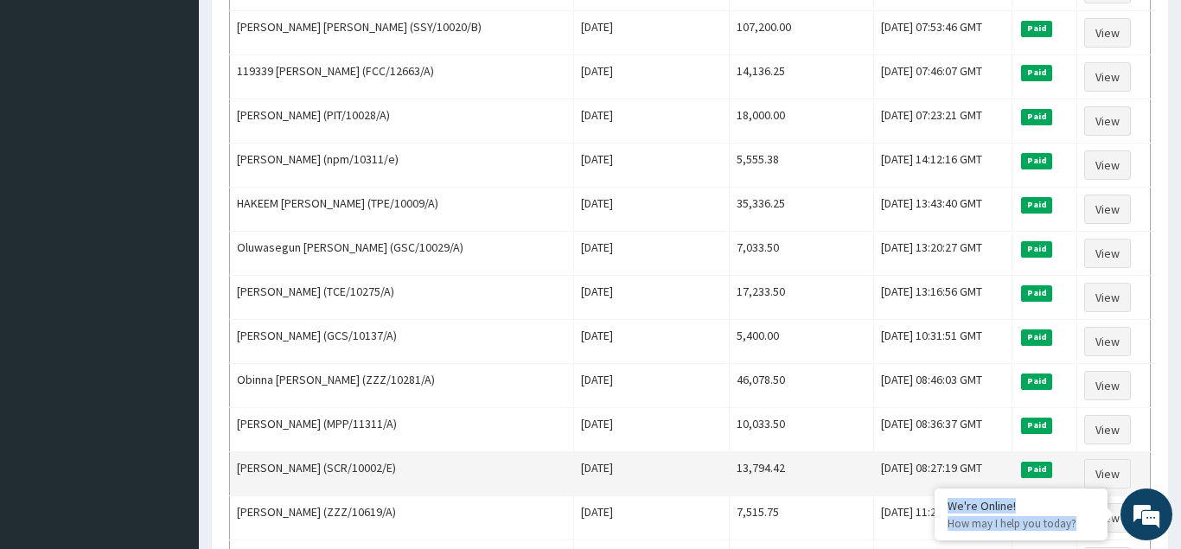
click at [707, 483] on td "[DATE]" at bounding box center [652, 474] width 156 height 44
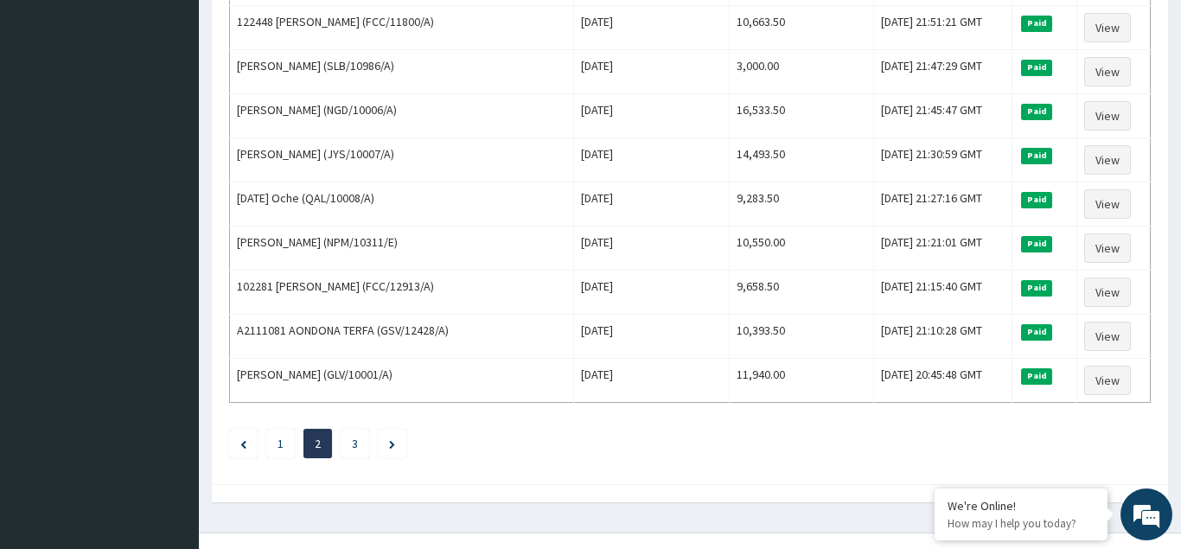
scroll to position [2106, 0]
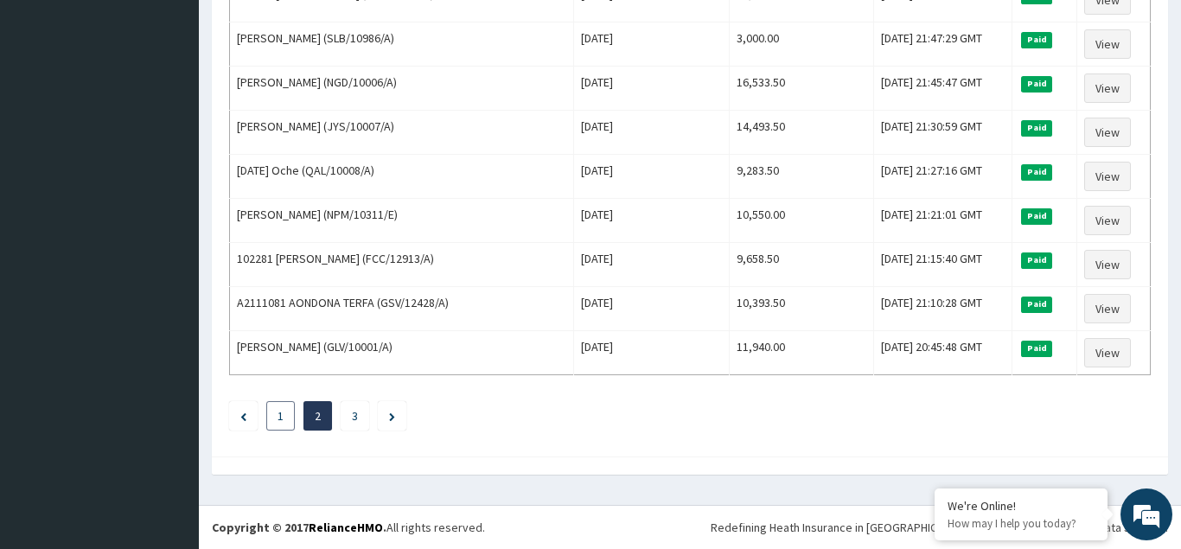
click at [278, 415] on link "1" at bounding box center [281, 416] width 6 height 16
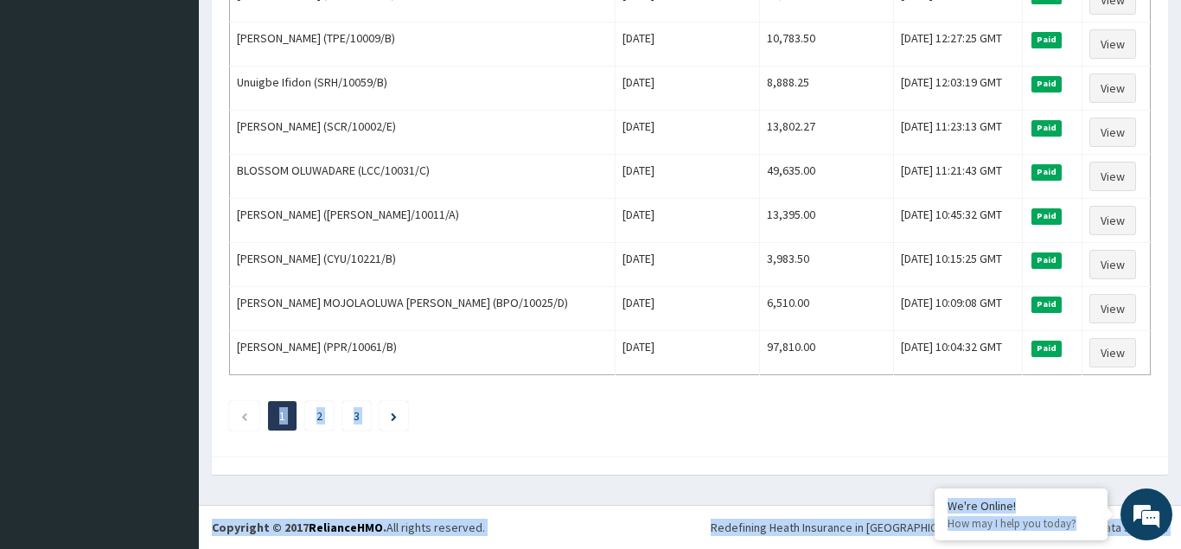
click at [643, 509] on footer "Redefining Heath Insurance in [GEOGRAPHIC_DATA] using Telemedicine and Data Sci…" at bounding box center [690, 527] width 982 height 44
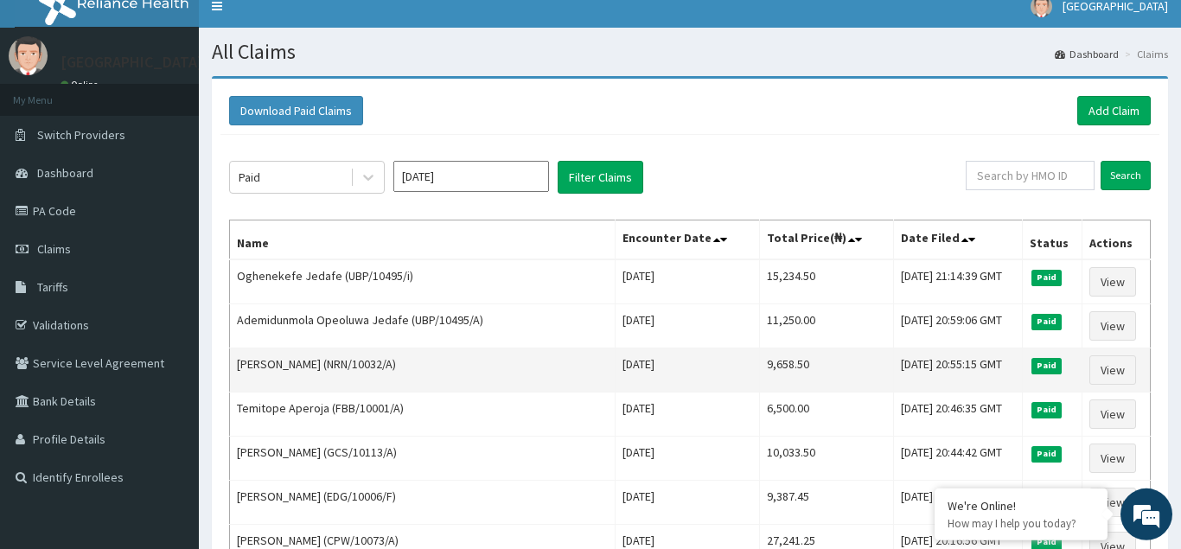
scroll to position [0, 0]
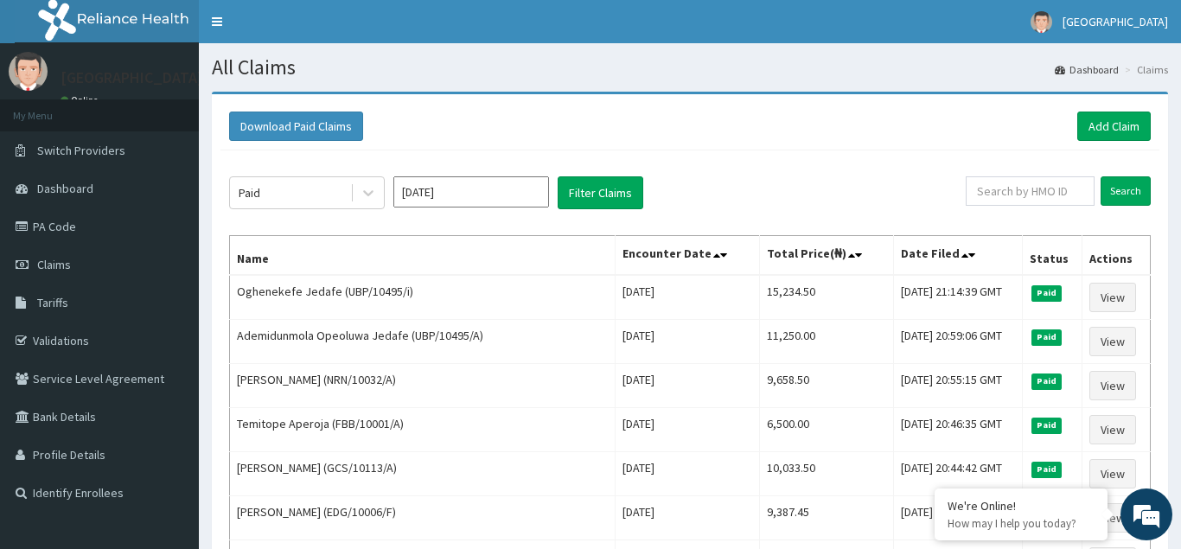
click at [493, 191] on input "[DATE]" at bounding box center [471, 191] width 156 height 31
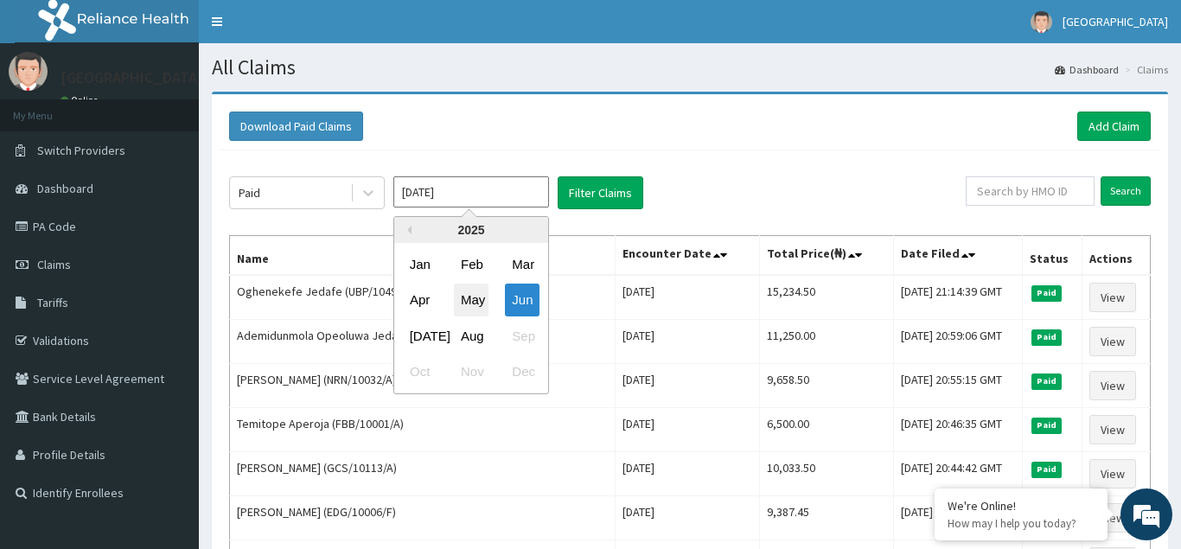
click at [474, 304] on div "May" at bounding box center [471, 301] width 35 height 32
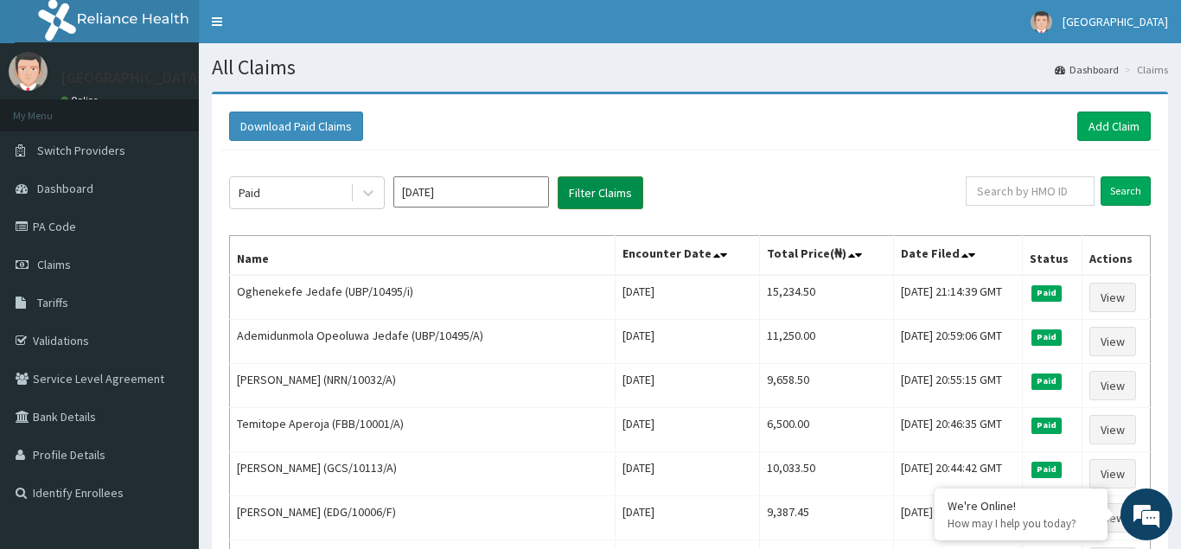
click at [616, 187] on button "Filter Claims" at bounding box center [601, 192] width 86 height 33
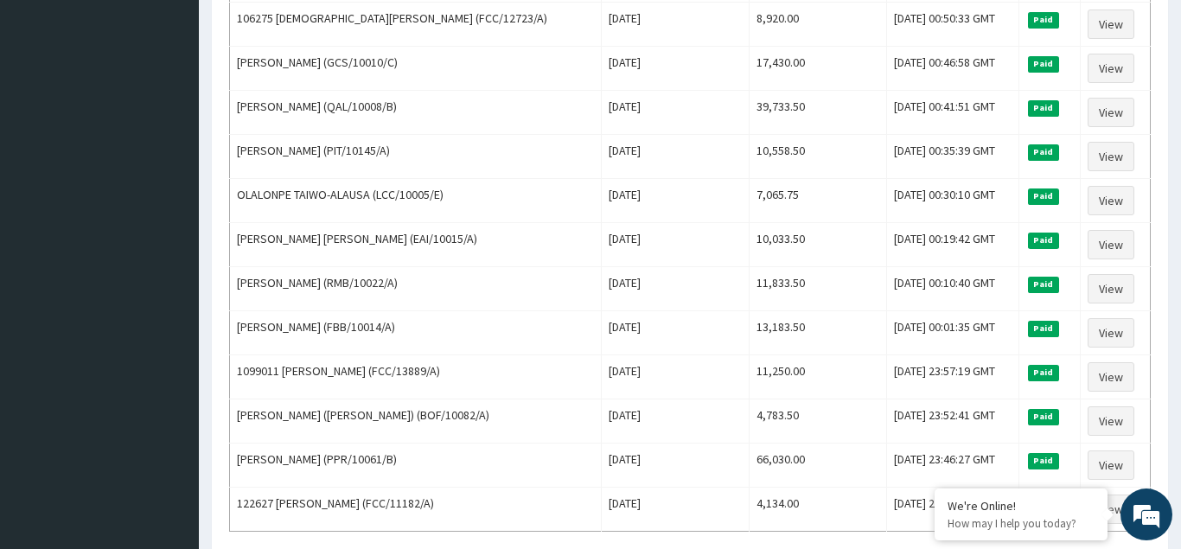
scroll to position [2106, 0]
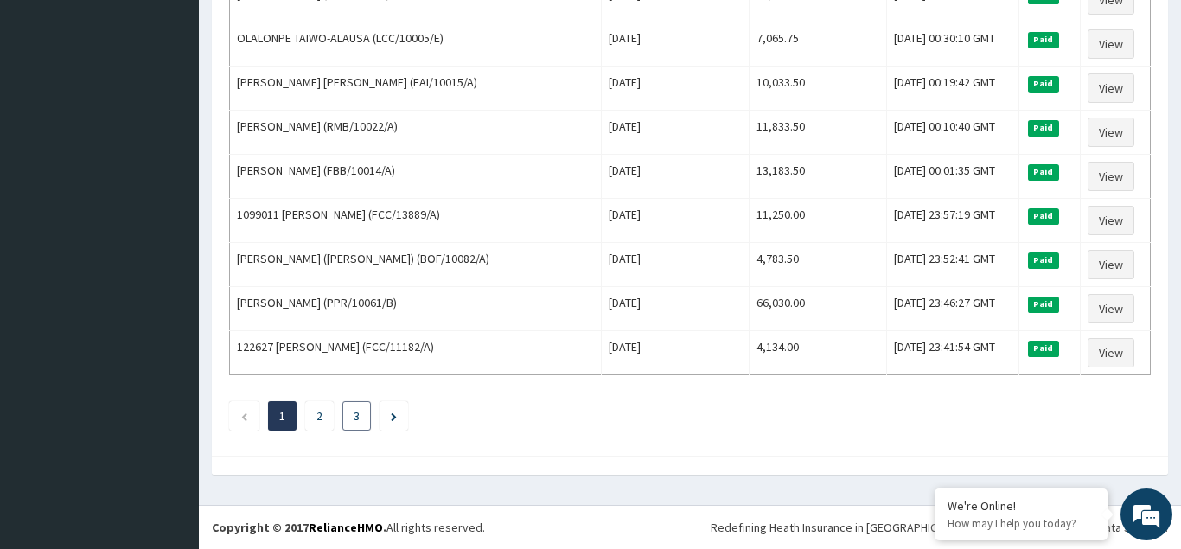
click at [357, 419] on link "3" at bounding box center [357, 416] width 6 height 16
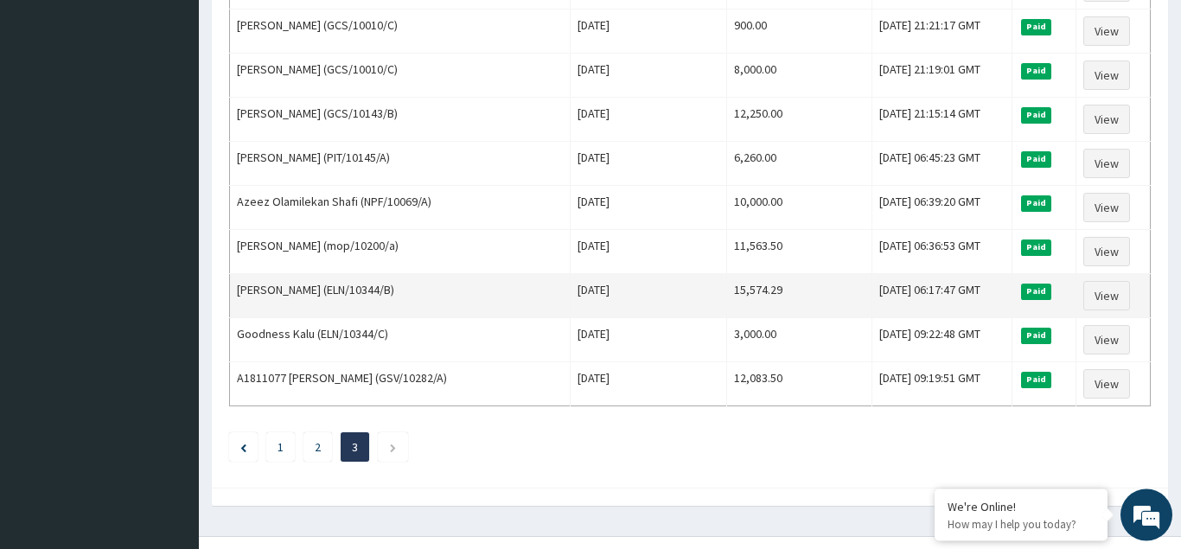
scroll to position [1224, 0]
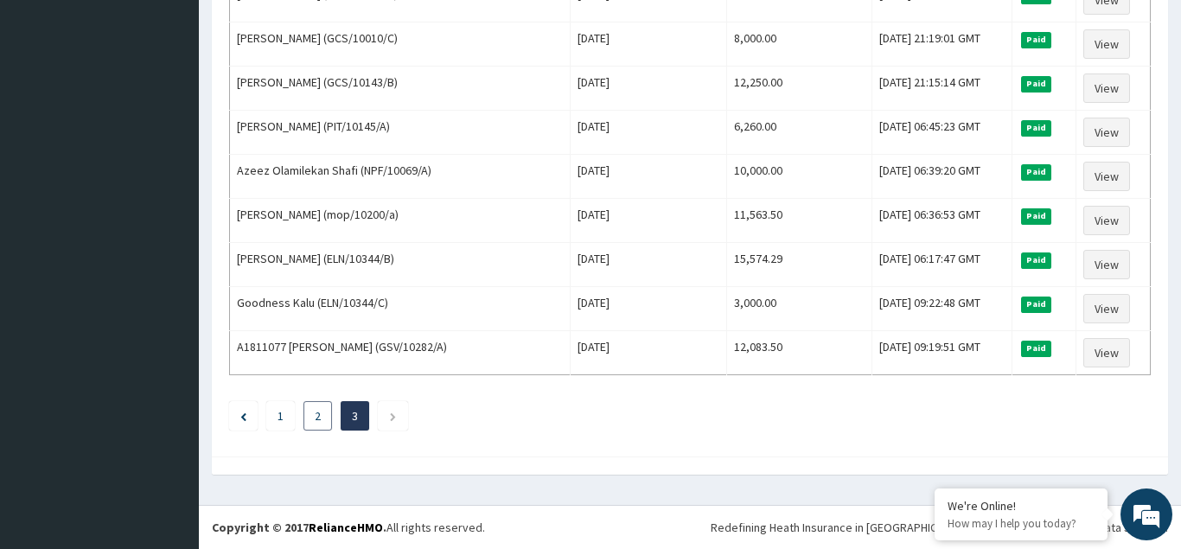
click at [319, 413] on link "2" at bounding box center [318, 416] width 6 height 16
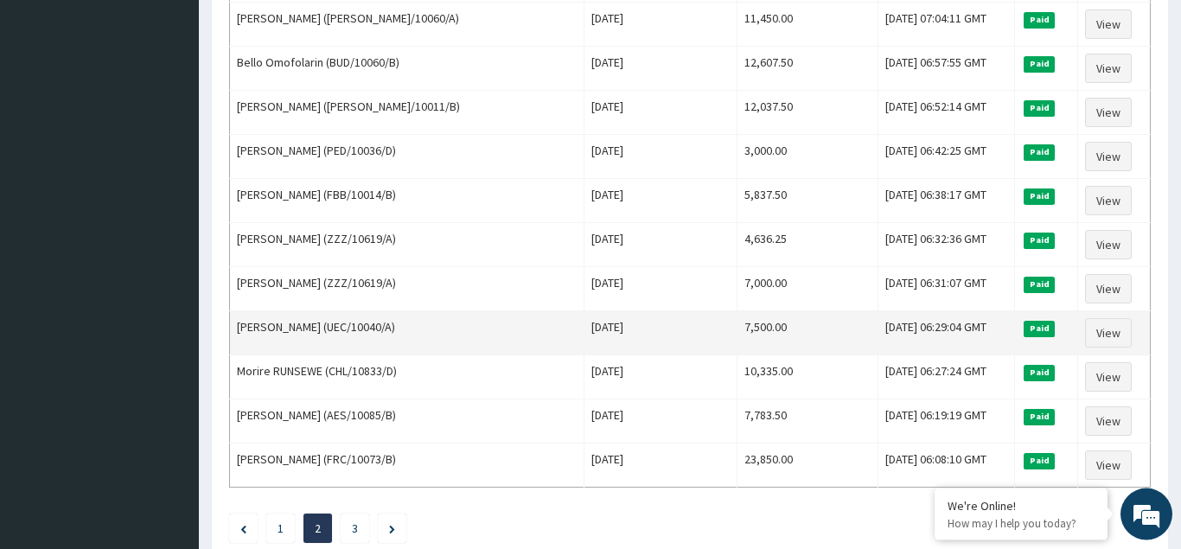
scroll to position [2106, 0]
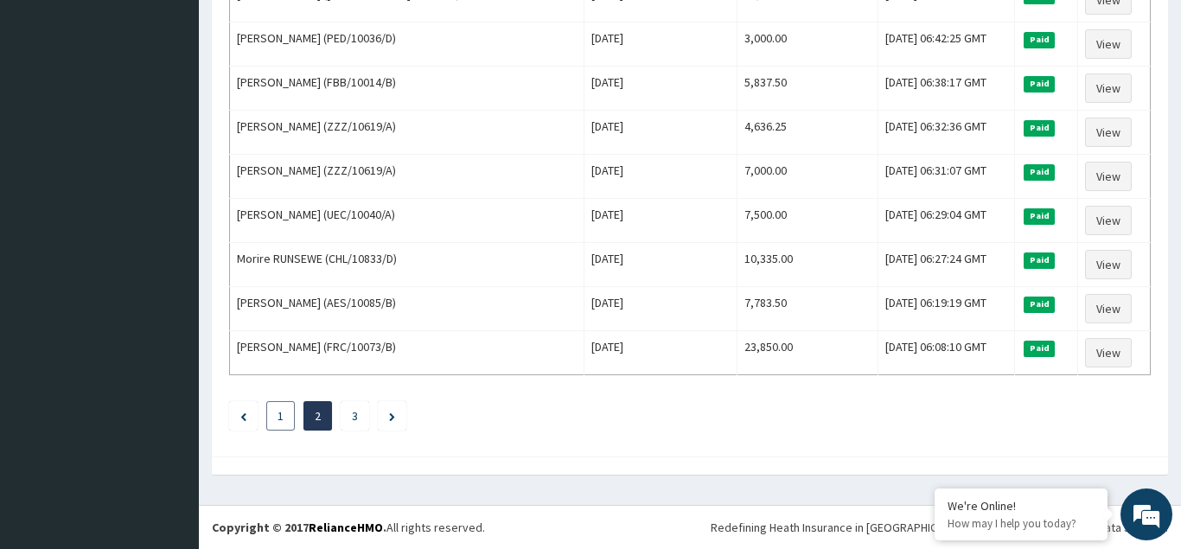
click at [280, 416] on link "1" at bounding box center [281, 416] width 6 height 16
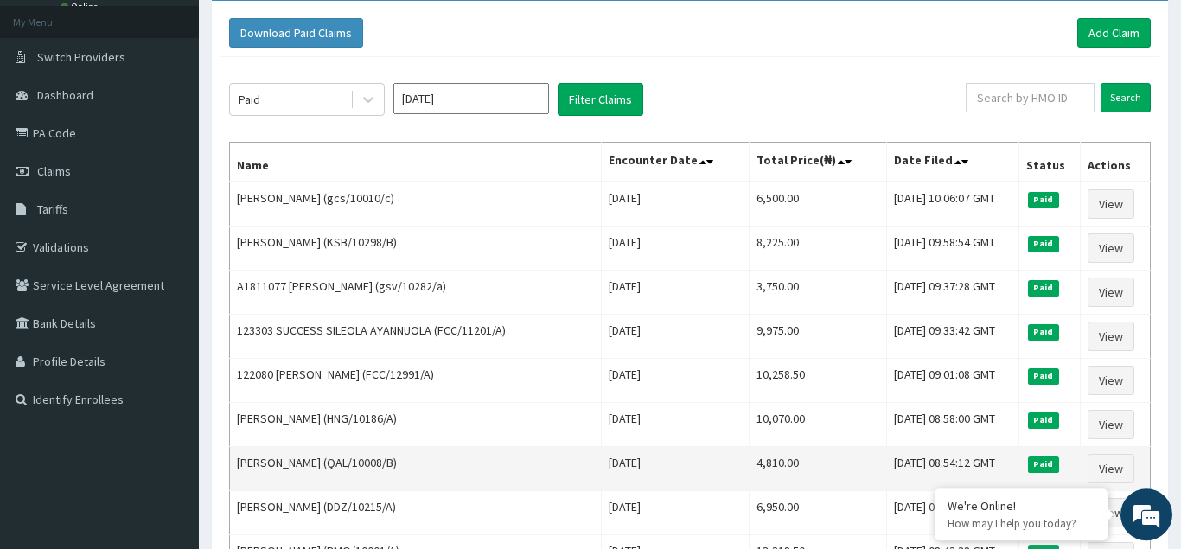
scroll to position [176, 0]
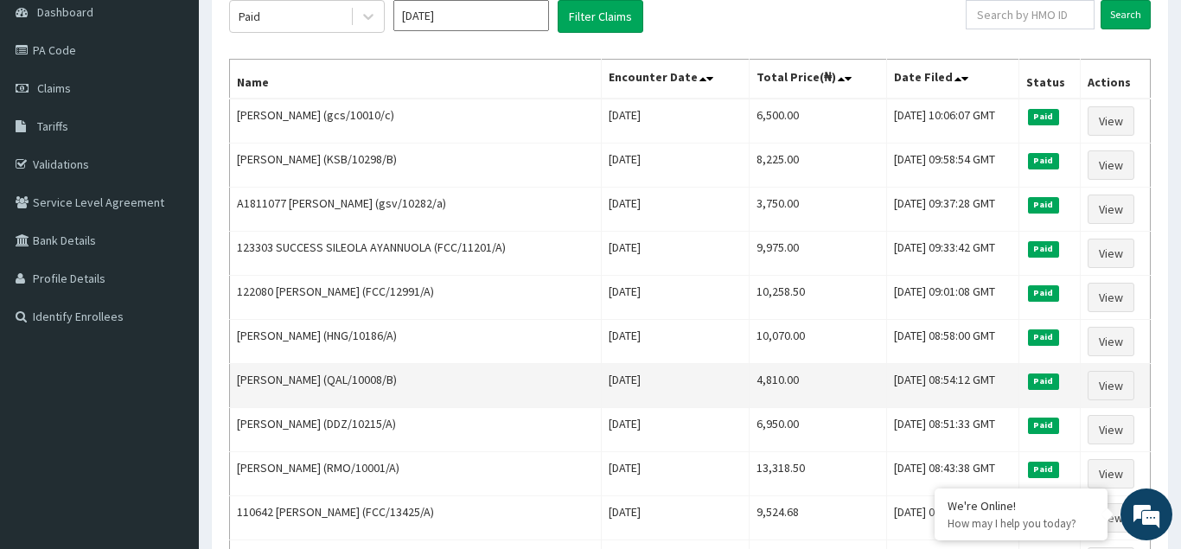
click at [663, 369] on td "[DATE]" at bounding box center [675, 386] width 148 height 44
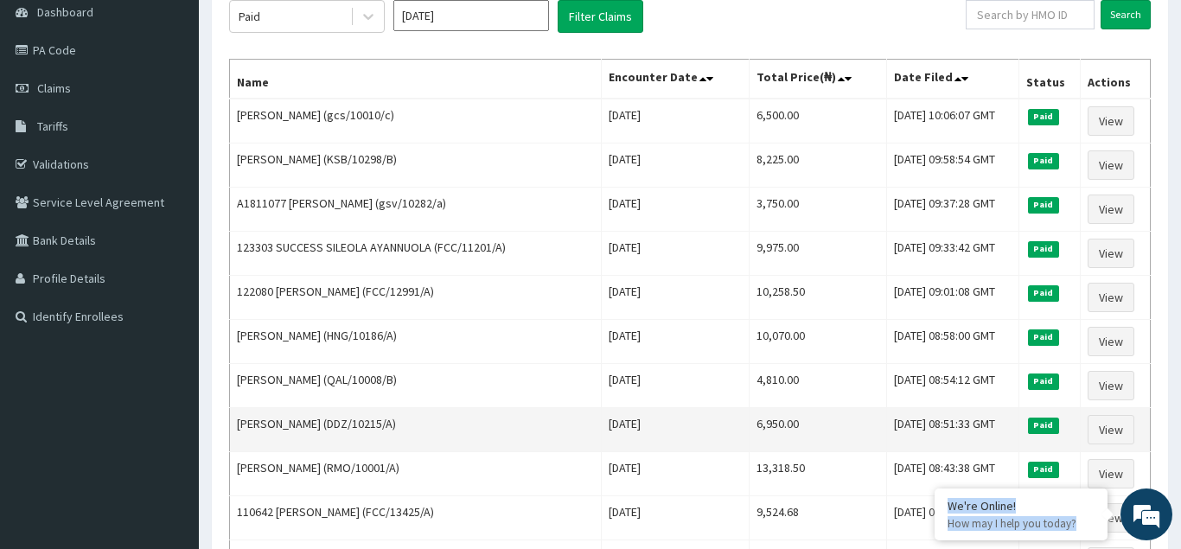
click at [821, 435] on td "6,950.00" at bounding box center [819, 430] width 138 height 44
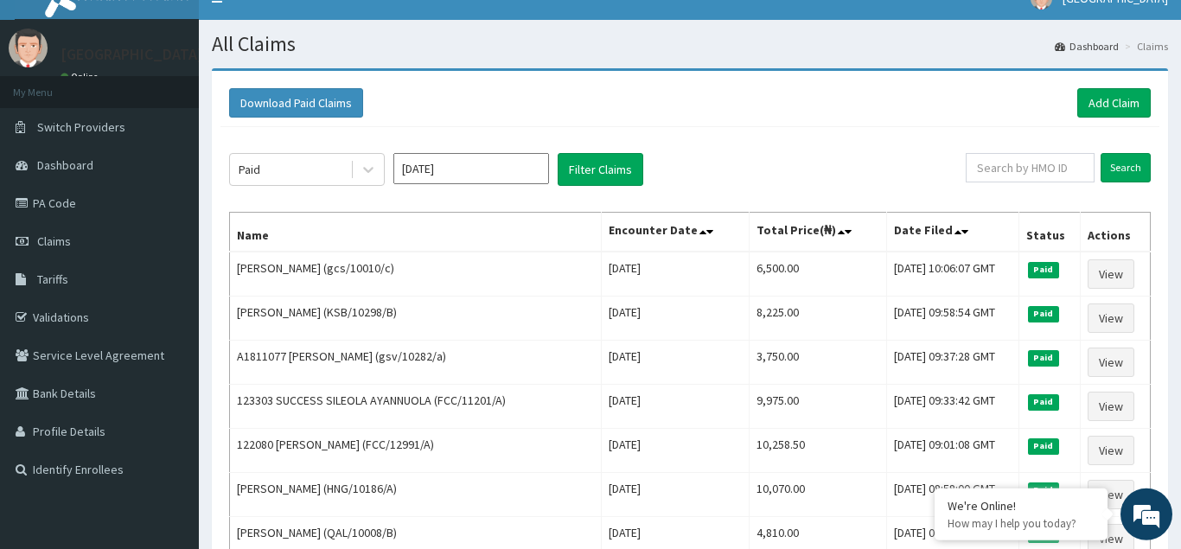
scroll to position [0, 0]
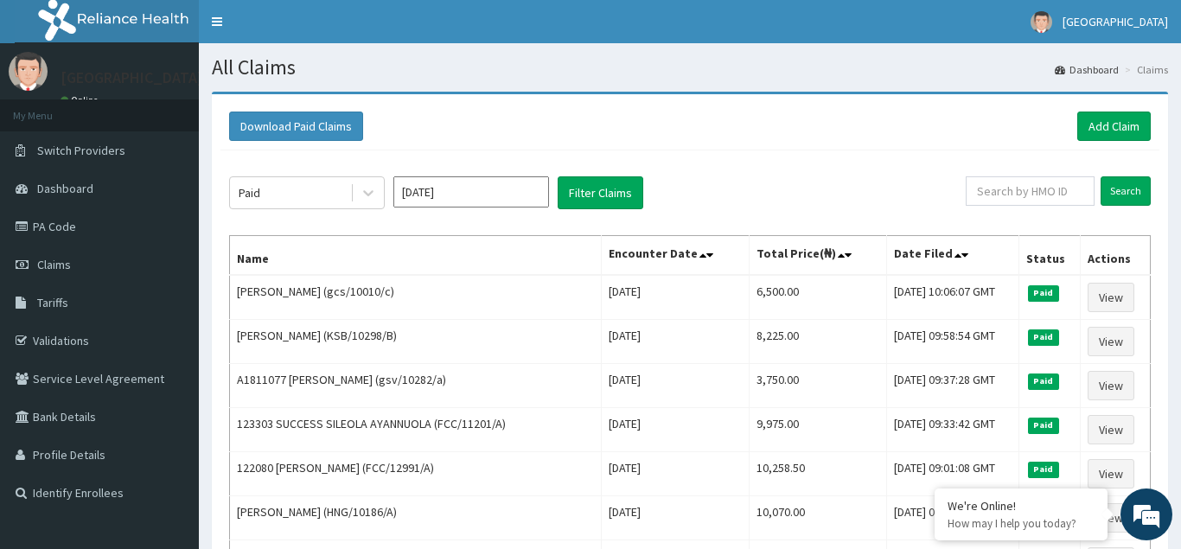
click at [520, 198] on input "[DATE]" at bounding box center [471, 191] width 156 height 31
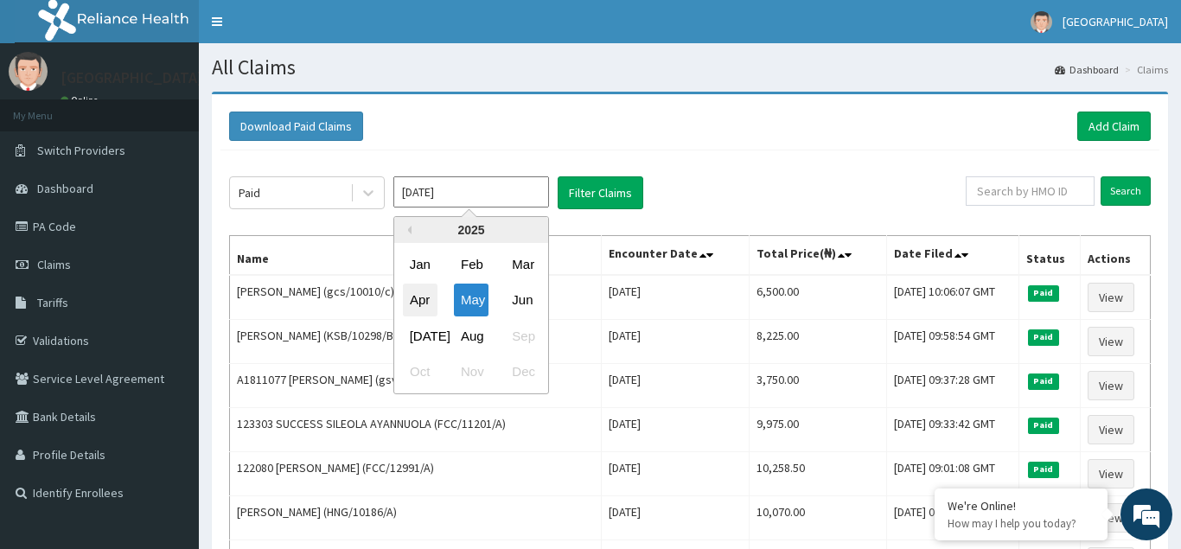
click at [420, 301] on div "Apr" at bounding box center [420, 301] width 35 height 32
type input "[DATE]"
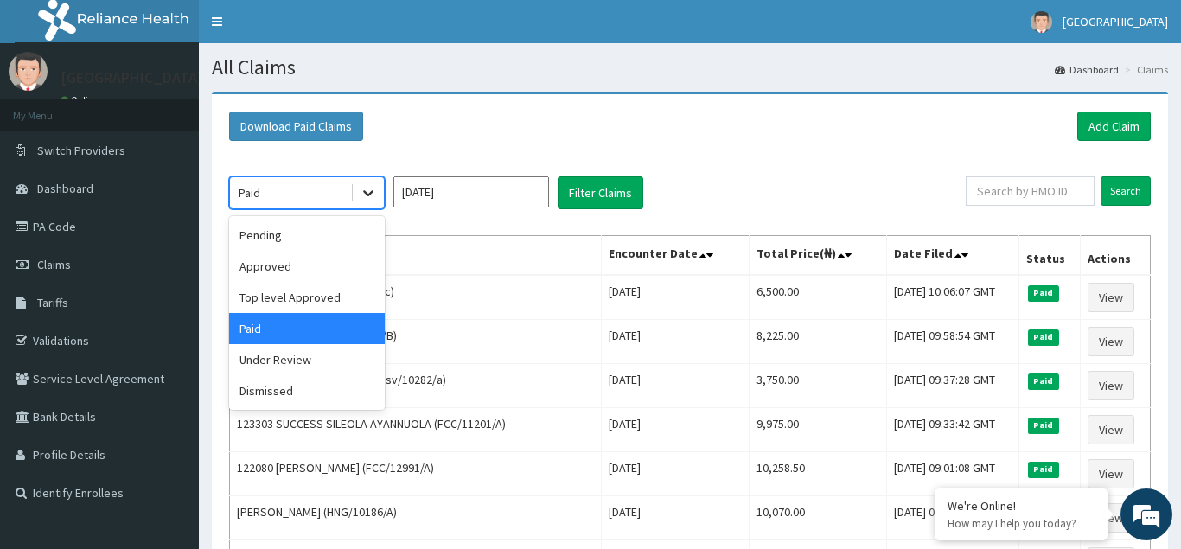
click at [365, 193] on icon at bounding box center [368, 194] width 10 height 6
click at [255, 242] on div "Pending" at bounding box center [307, 235] width 156 height 31
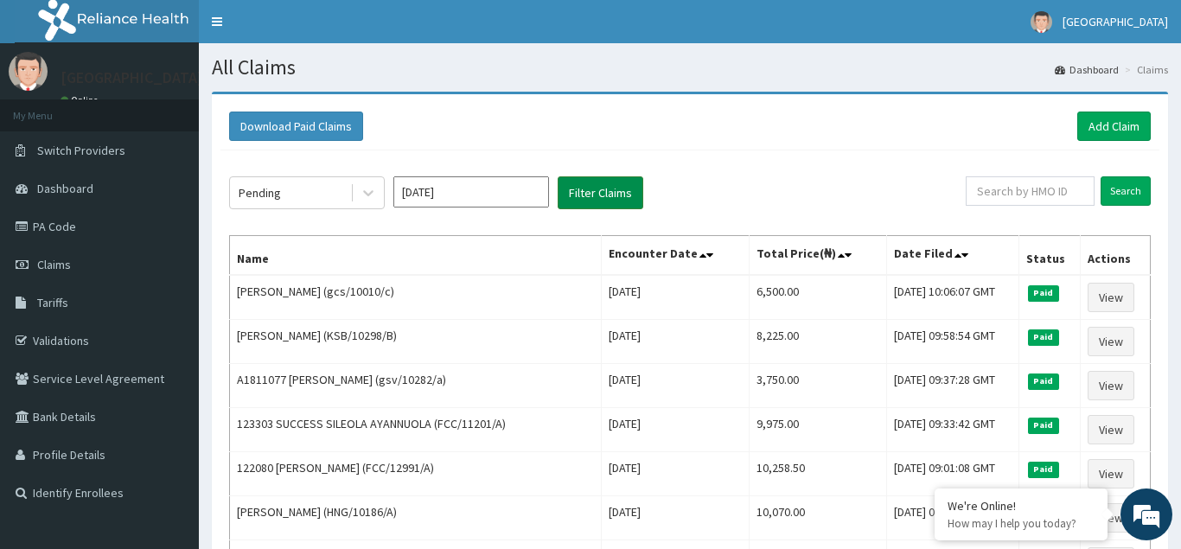
click at [592, 194] on button "Filter Claims" at bounding box center [601, 192] width 86 height 33
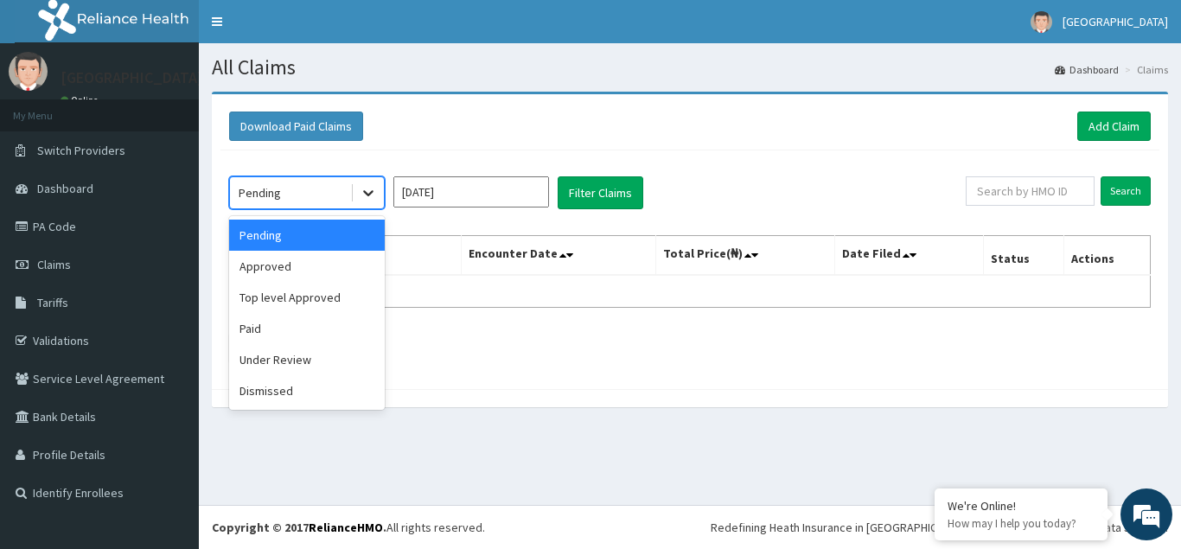
click at [372, 191] on icon at bounding box center [368, 192] width 17 height 17
drag, startPoint x: 307, startPoint y: 273, endPoint x: 350, endPoint y: 259, distance: 45.4
click at [307, 272] on div "Approved" at bounding box center [307, 266] width 156 height 31
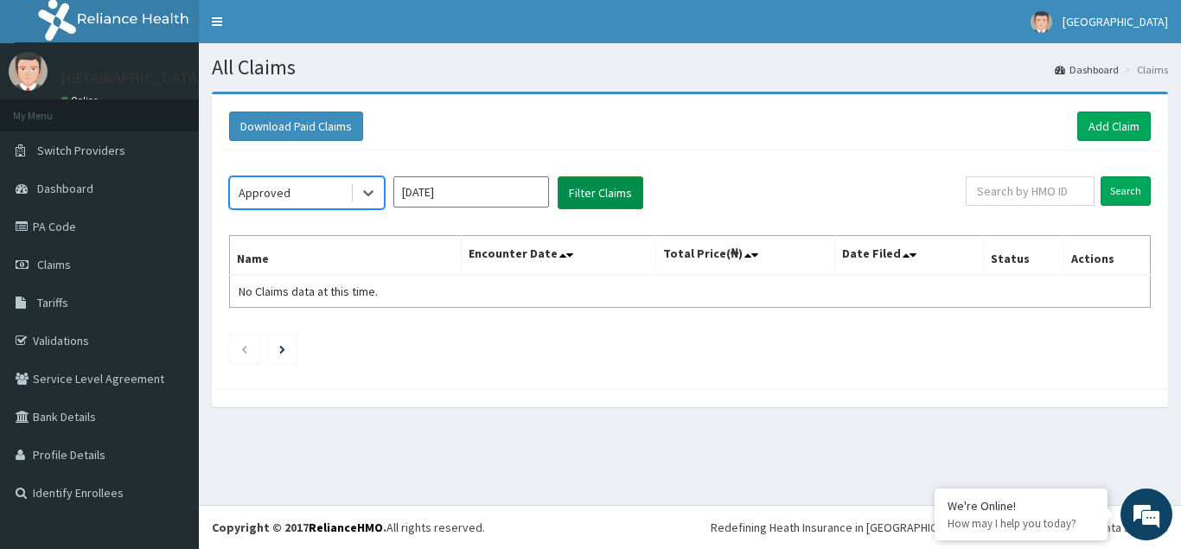
click at [609, 191] on button "Filter Claims" at bounding box center [601, 192] width 86 height 33
click at [367, 194] on icon at bounding box center [368, 194] width 10 height 6
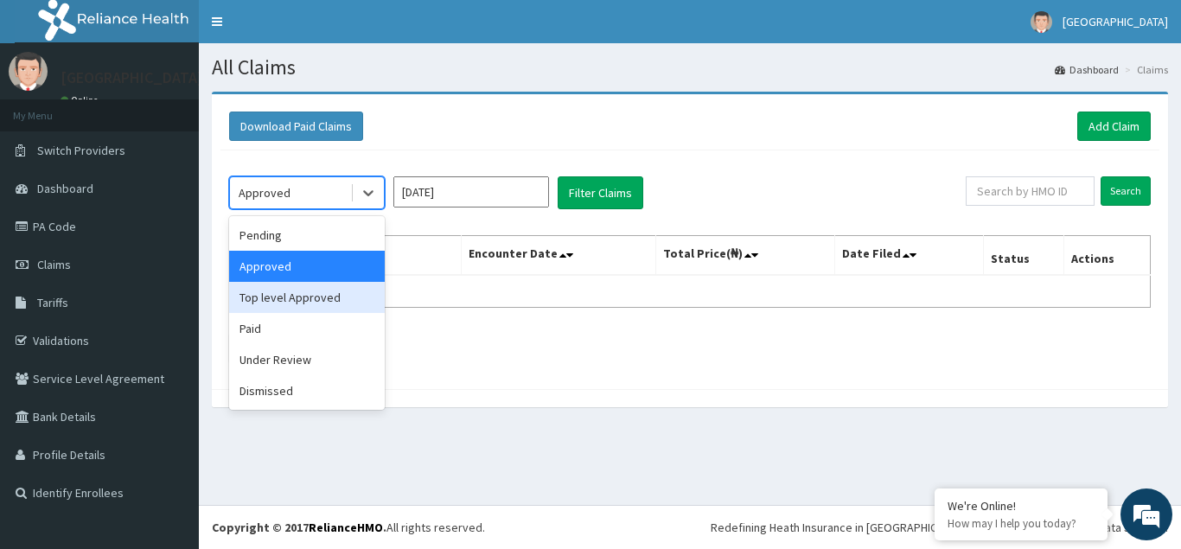
click at [274, 301] on div "Top level Approved" at bounding box center [307, 297] width 156 height 31
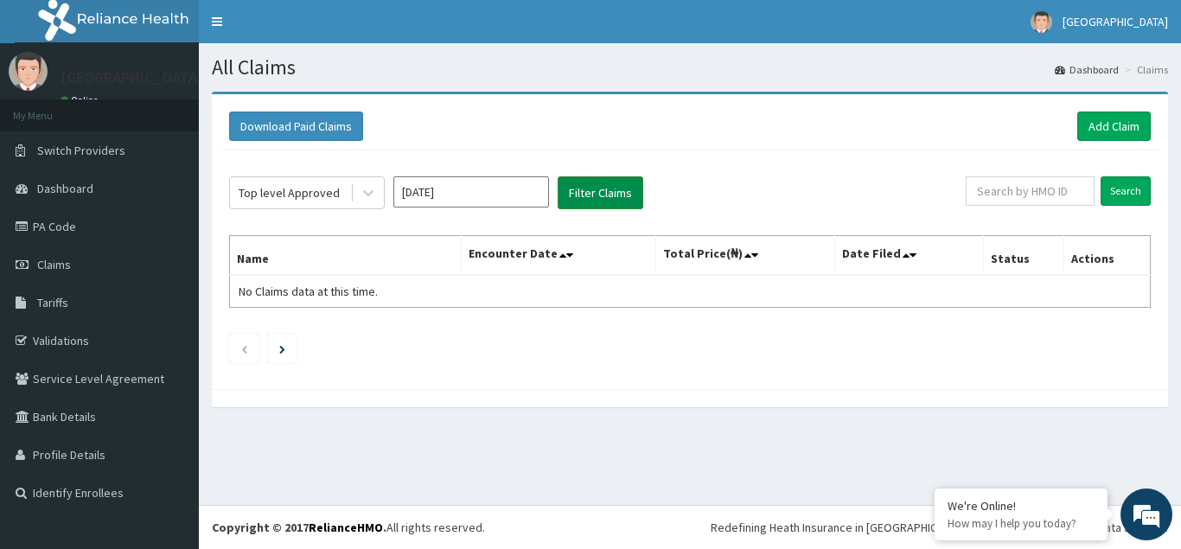
click at [605, 202] on button "Filter Claims" at bounding box center [601, 192] width 86 height 33
click at [364, 189] on icon at bounding box center [368, 192] width 17 height 17
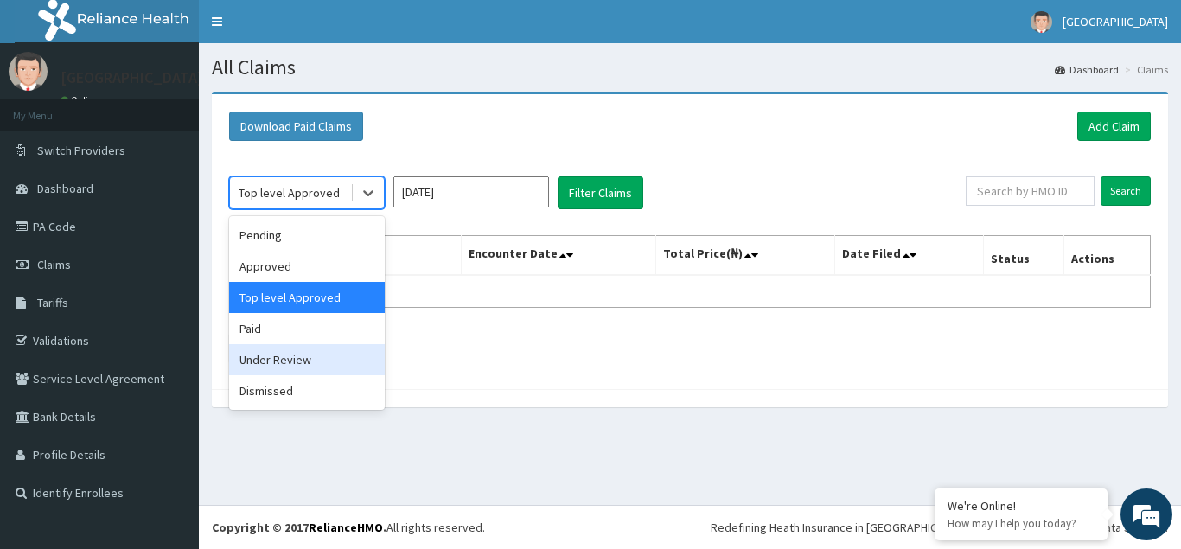
click at [283, 364] on div "Under Review" at bounding box center [307, 359] width 156 height 31
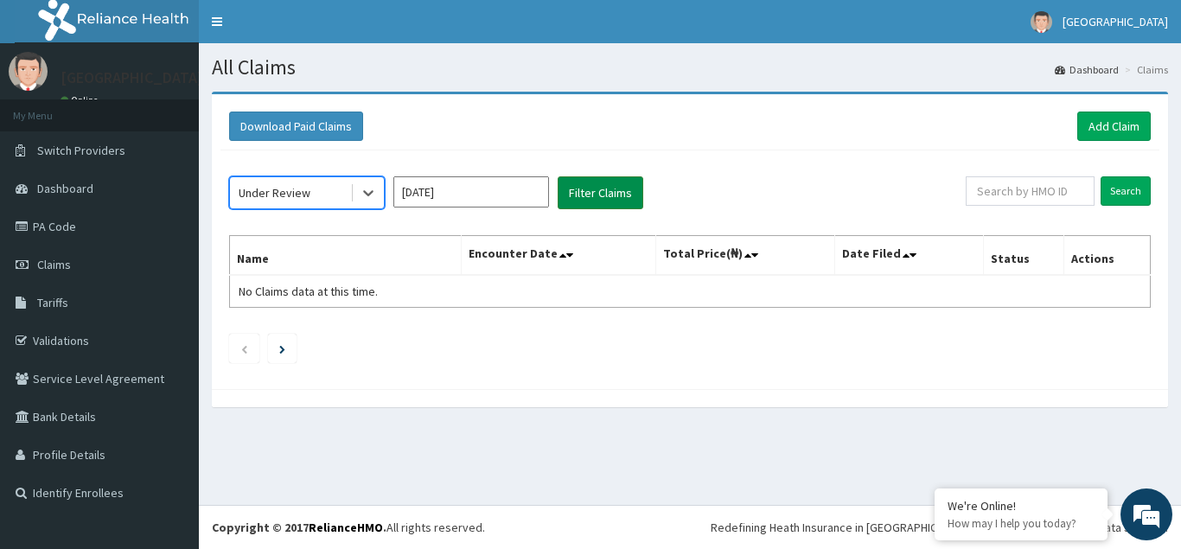
click at [603, 186] on button "Filter Claims" at bounding box center [601, 192] width 86 height 33
click at [370, 189] on icon at bounding box center [368, 192] width 17 height 17
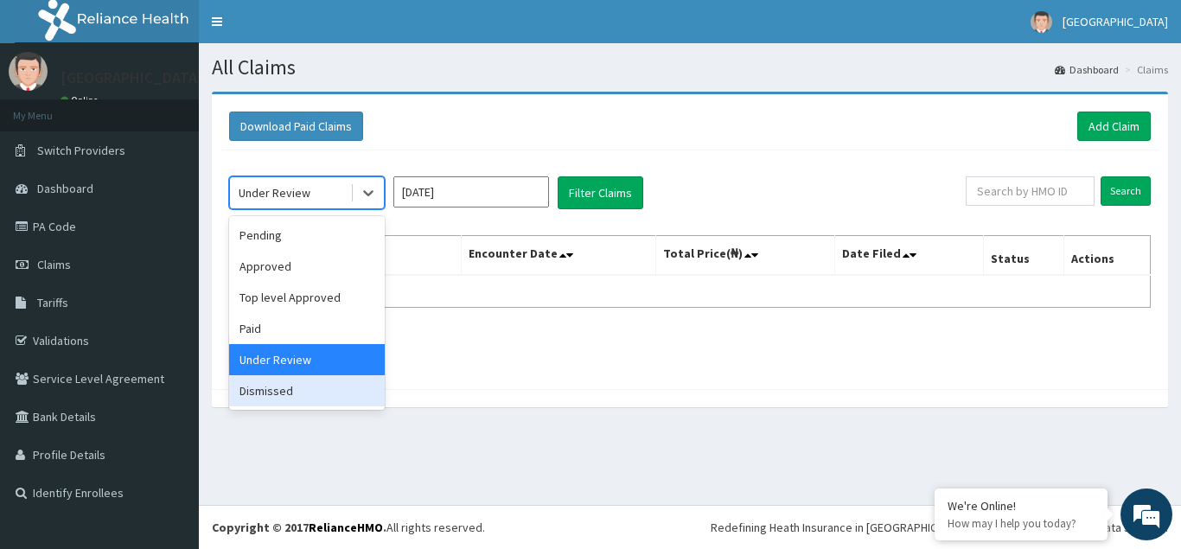
click at [304, 392] on div "Dismissed" at bounding box center [307, 390] width 156 height 31
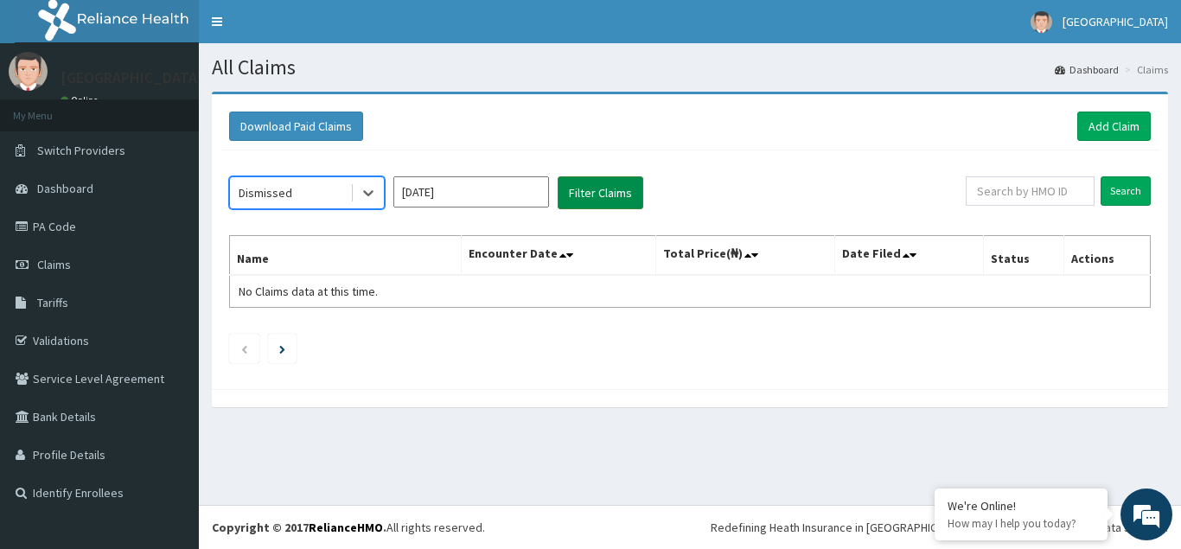
click at [609, 192] on button "Filter Claims" at bounding box center [601, 192] width 86 height 33
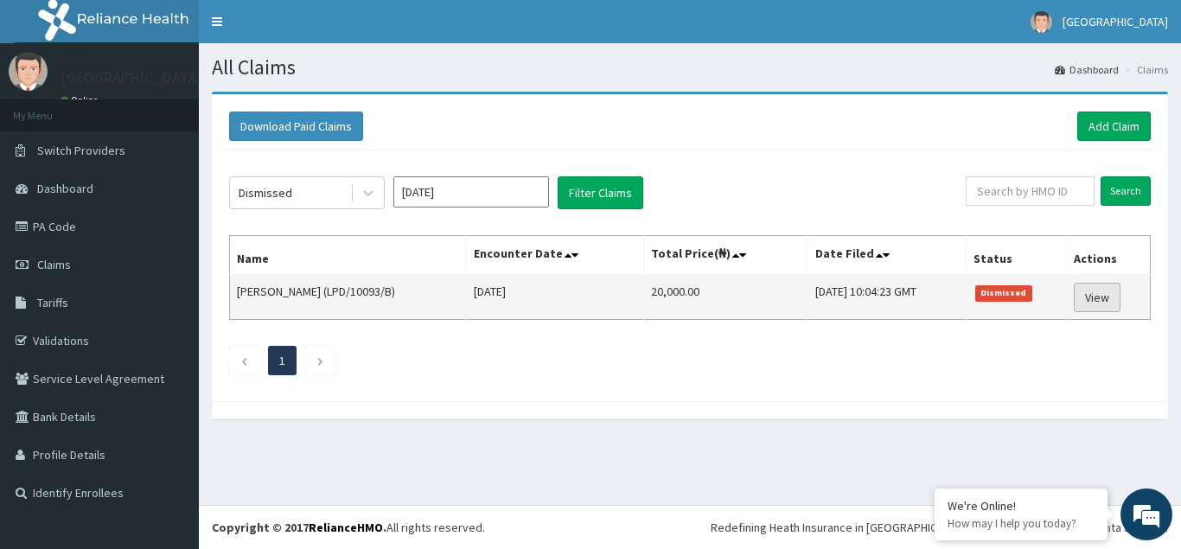
click at [1104, 301] on link "View" at bounding box center [1097, 297] width 47 height 29
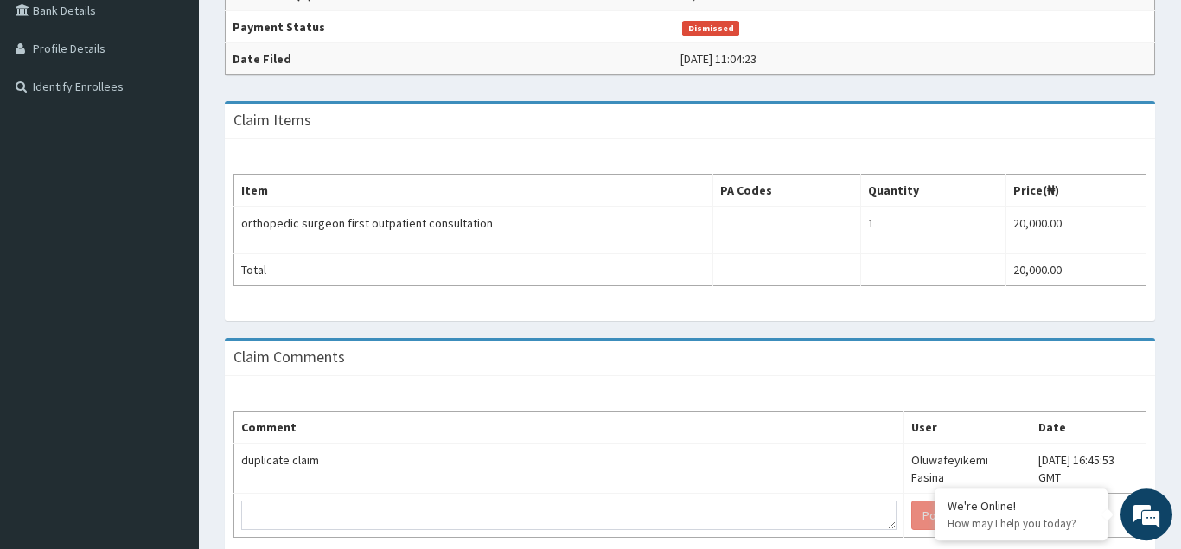
scroll to position [493, 0]
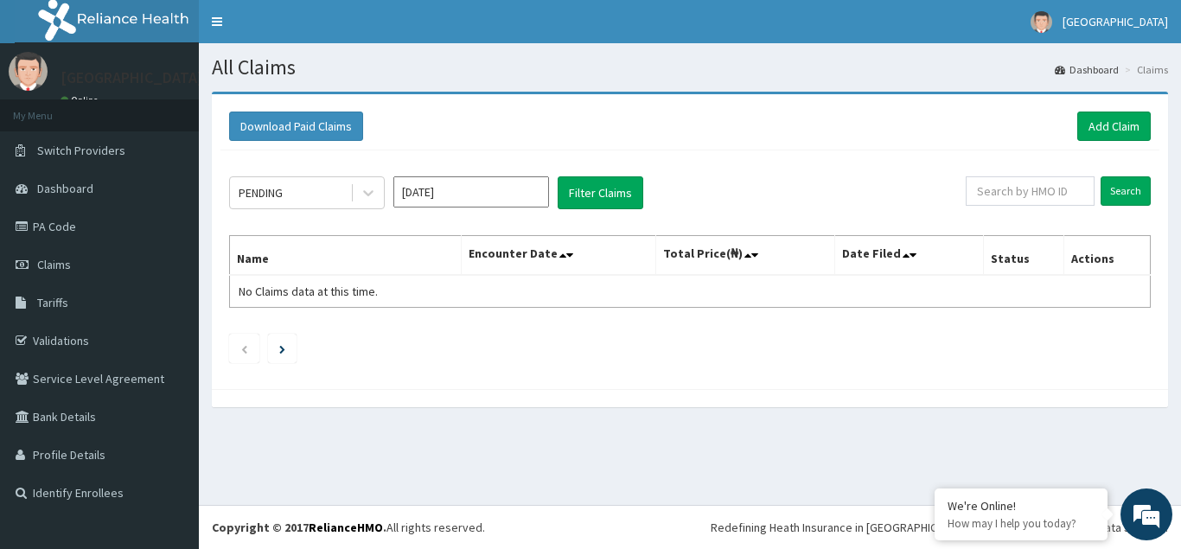
click at [519, 190] on input "[DATE]" at bounding box center [471, 191] width 156 height 31
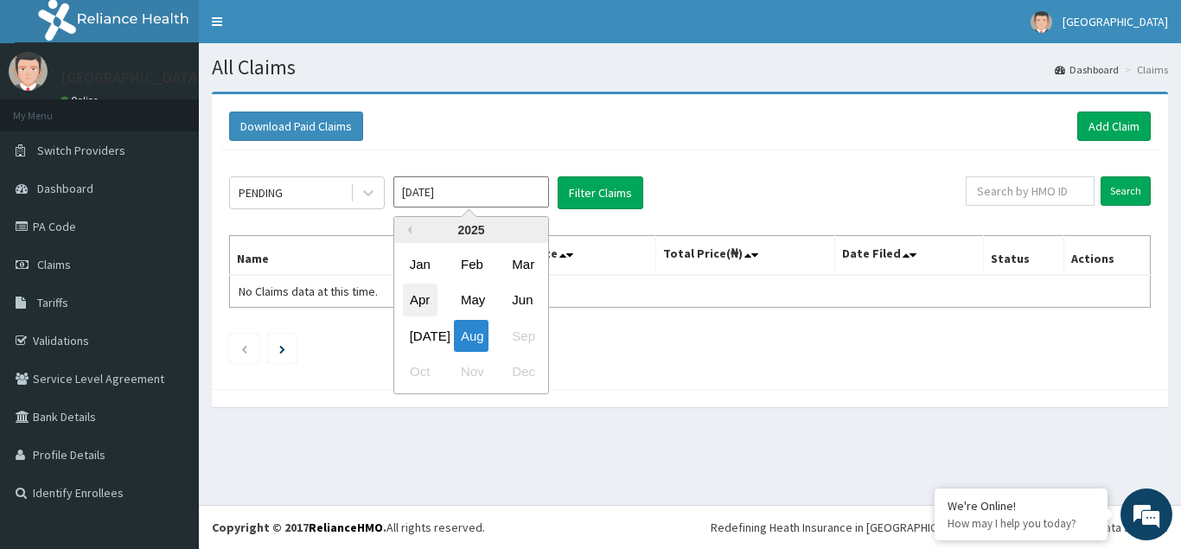
click at [419, 303] on div "Apr" at bounding box center [420, 301] width 35 height 32
type input "[DATE]"
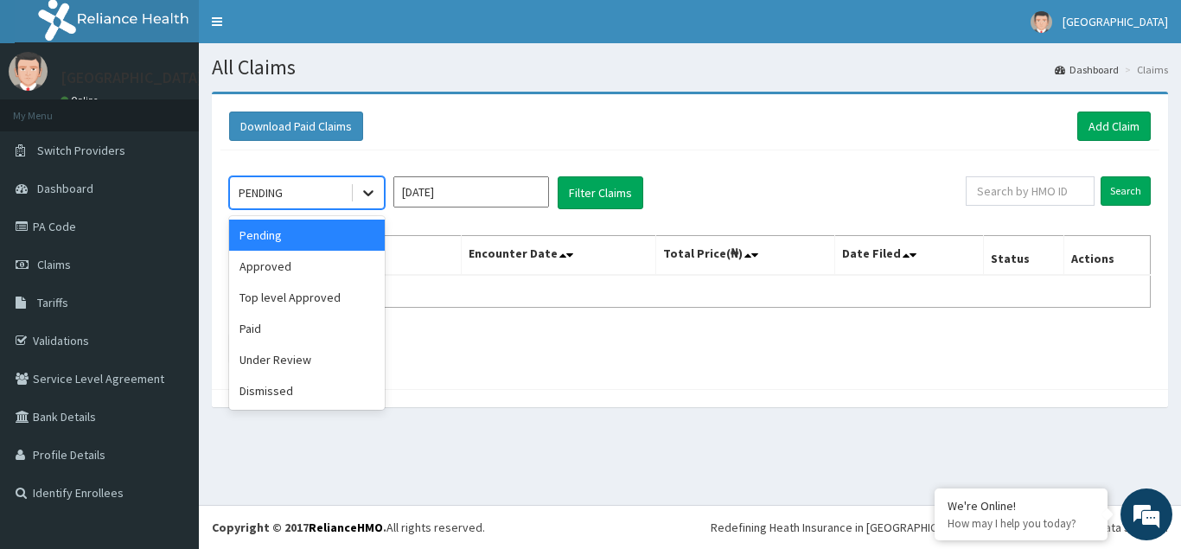
click at [366, 193] on icon at bounding box center [368, 194] width 10 height 6
click at [273, 397] on div "Dismissed" at bounding box center [307, 390] width 156 height 31
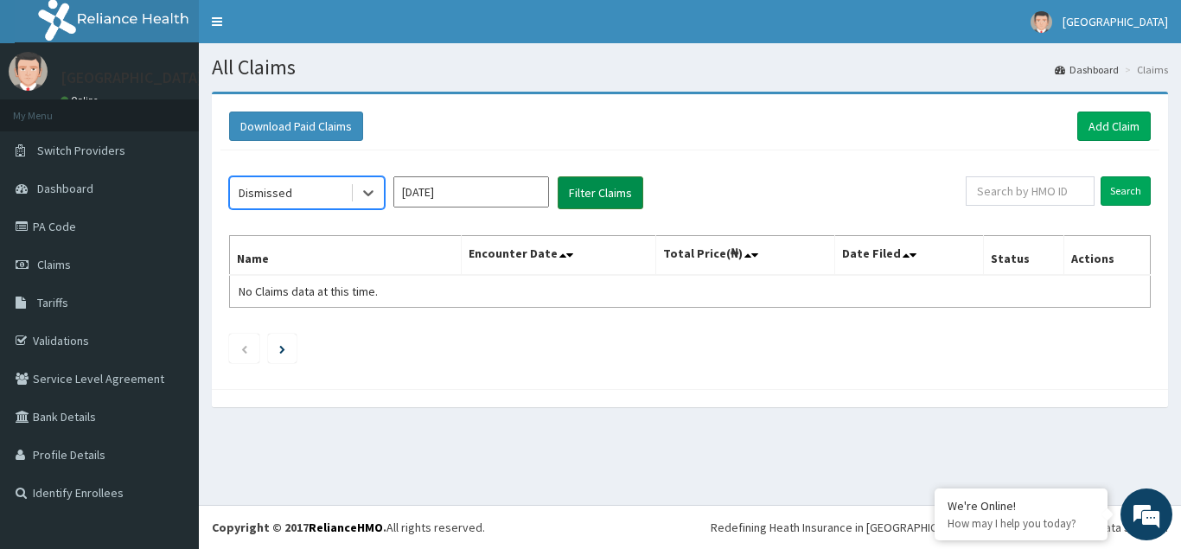
click at [596, 190] on button "Filter Claims" at bounding box center [601, 192] width 86 height 33
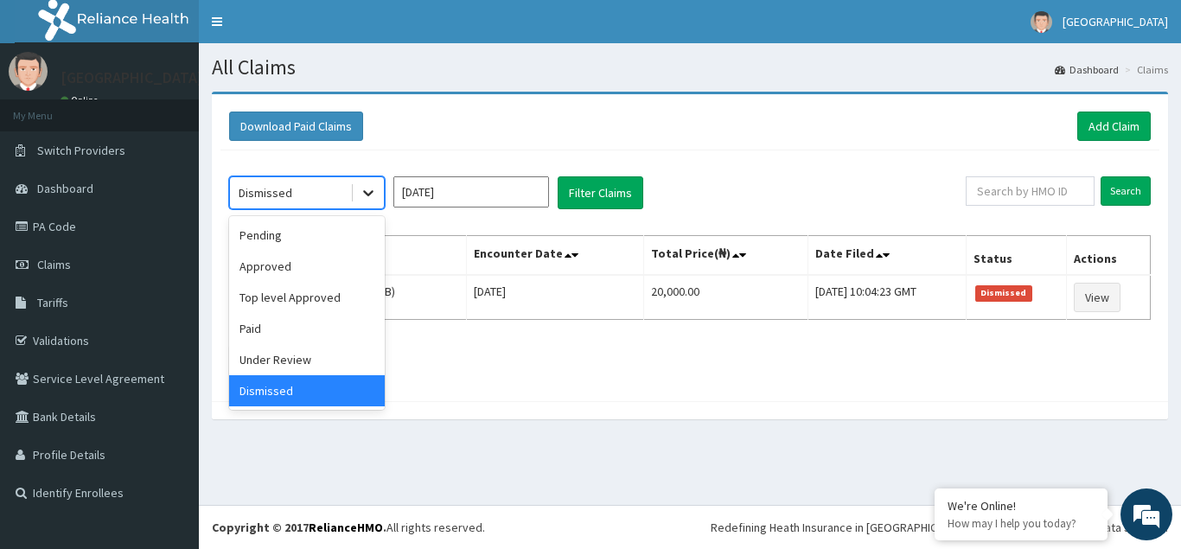
click at [366, 189] on icon at bounding box center [368, 192] width 17 height 17
click at [266, 329] on div "Paid" at bounding box center [307, 328] width 156 height 31
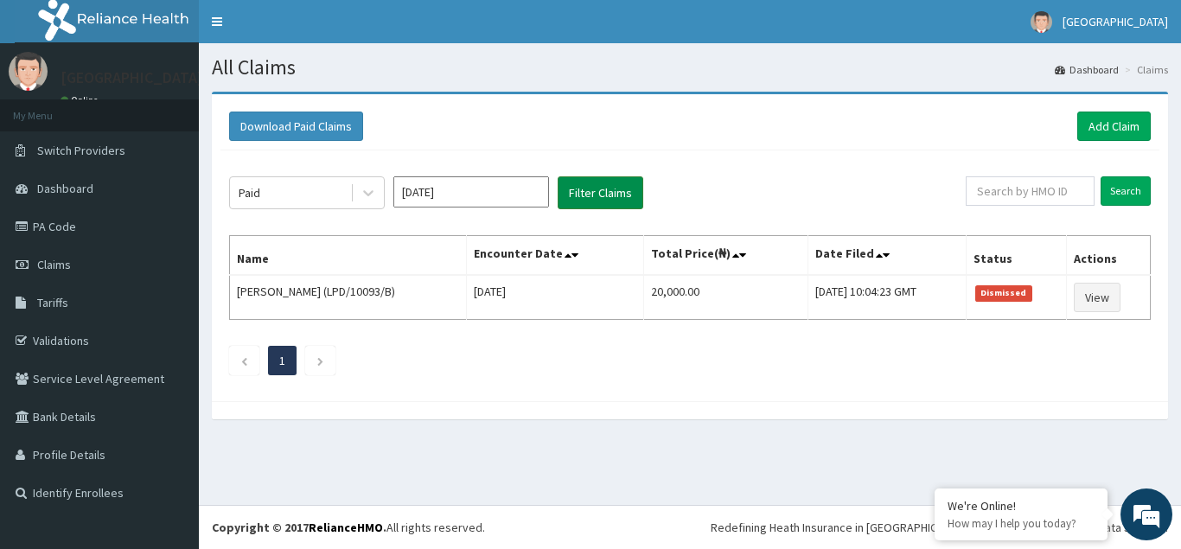
click at [600, 190] on button "Filter Claims" at bounding box center [601, 192] width 86 height 33
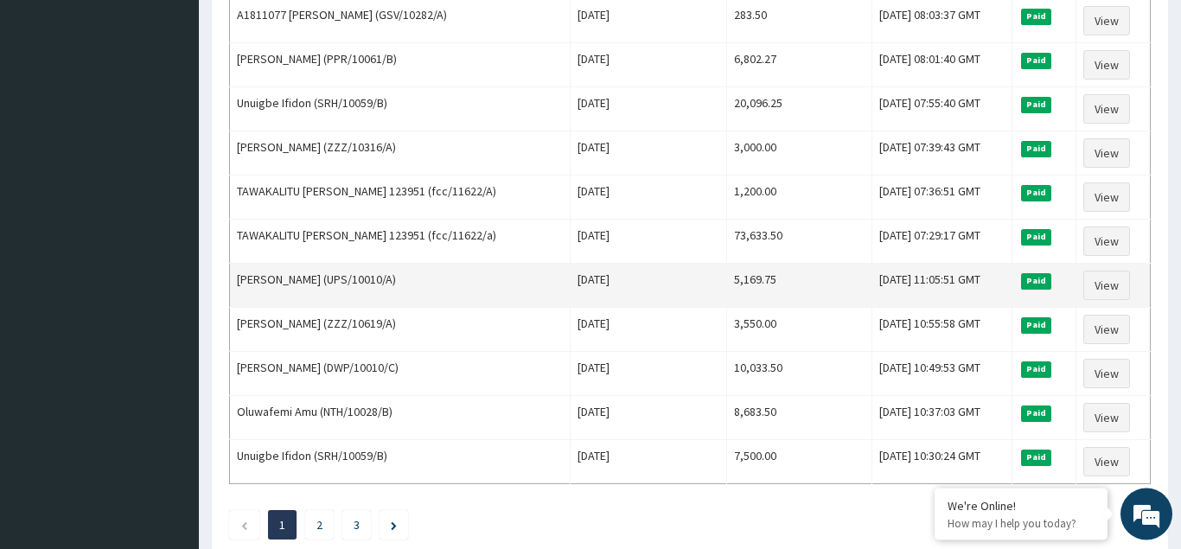
scroll to position [2029, 0]
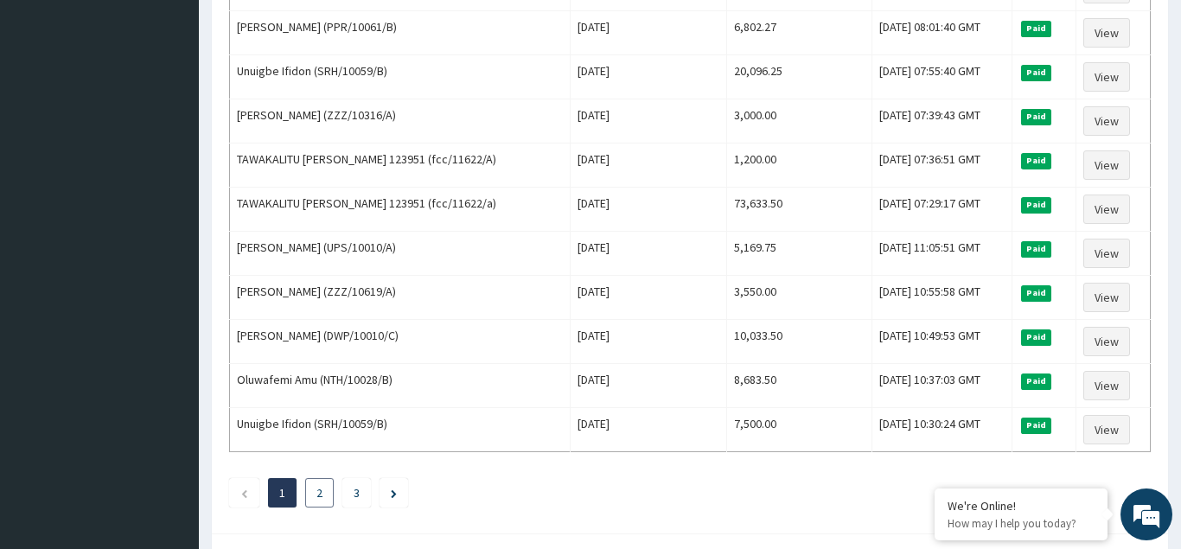
click at [315, 495] on li "2" at bounding box center [319, 492] width 29 height 29
click at [316, 492] on li "2" at bounding box center [319, 492] width 29 height 29
click at [320, 490] on link "2" at bounding box center [320, 493] width 6 height 16
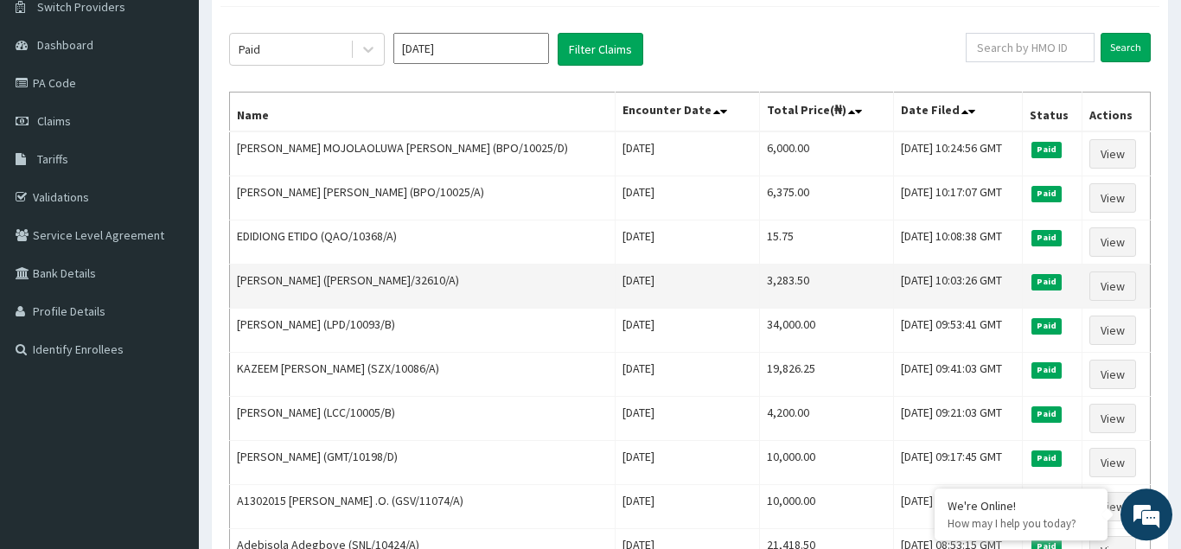
scroll to position [176, 0]
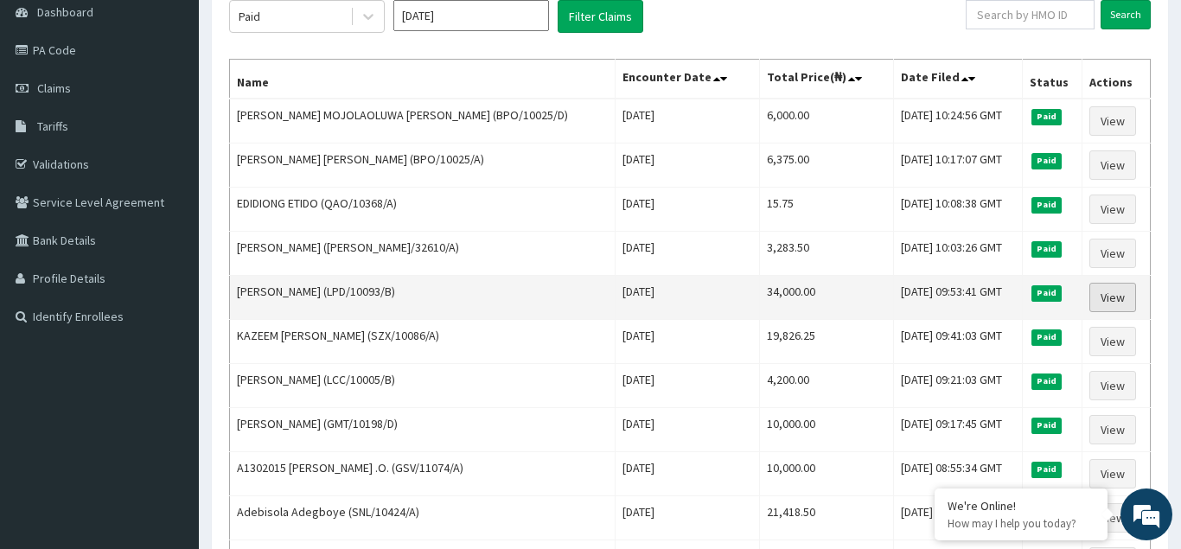
click at [1123, 303] on link "View" at bounding box center [1113, 297] width 47 height 29
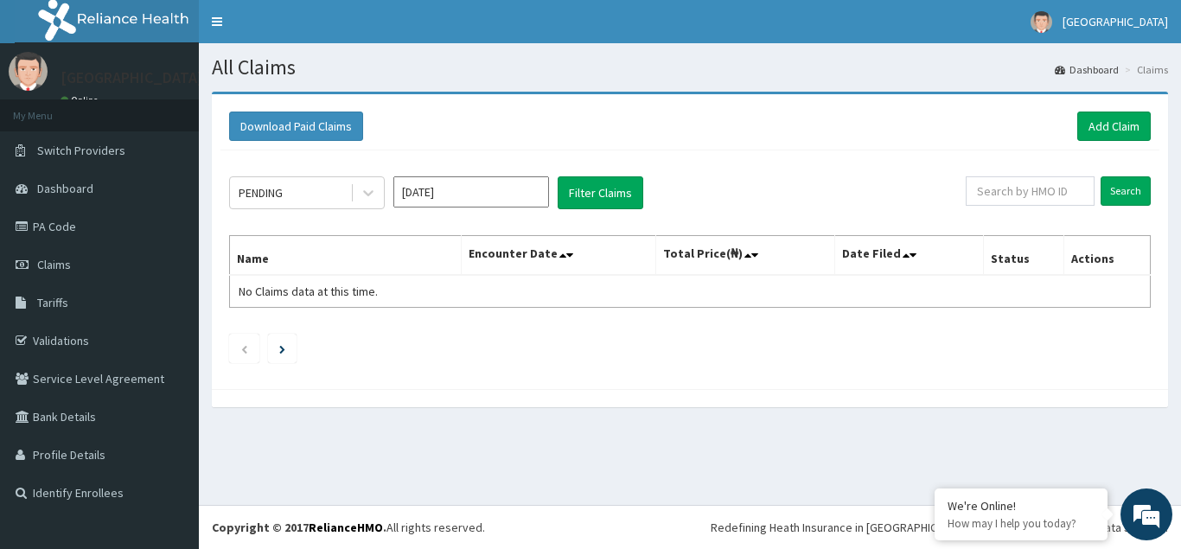
click at [500, 197] on input "[DATE]" at bounding box center [471, 191] width 156 height 31
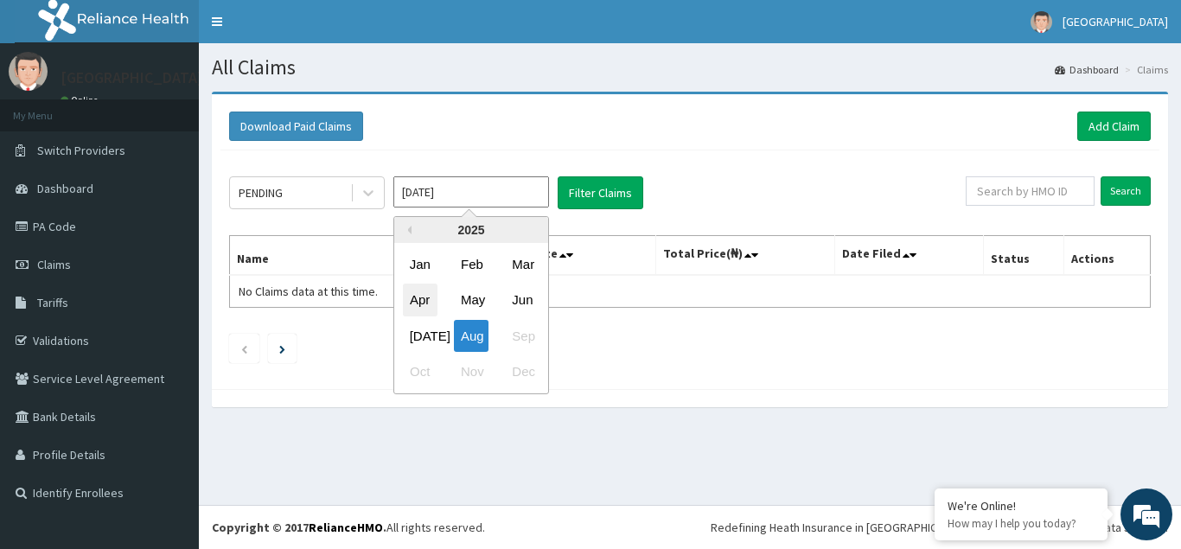
click at [425, 303] on div "Apr" at bounding box center [420, 301] width 35 height 32
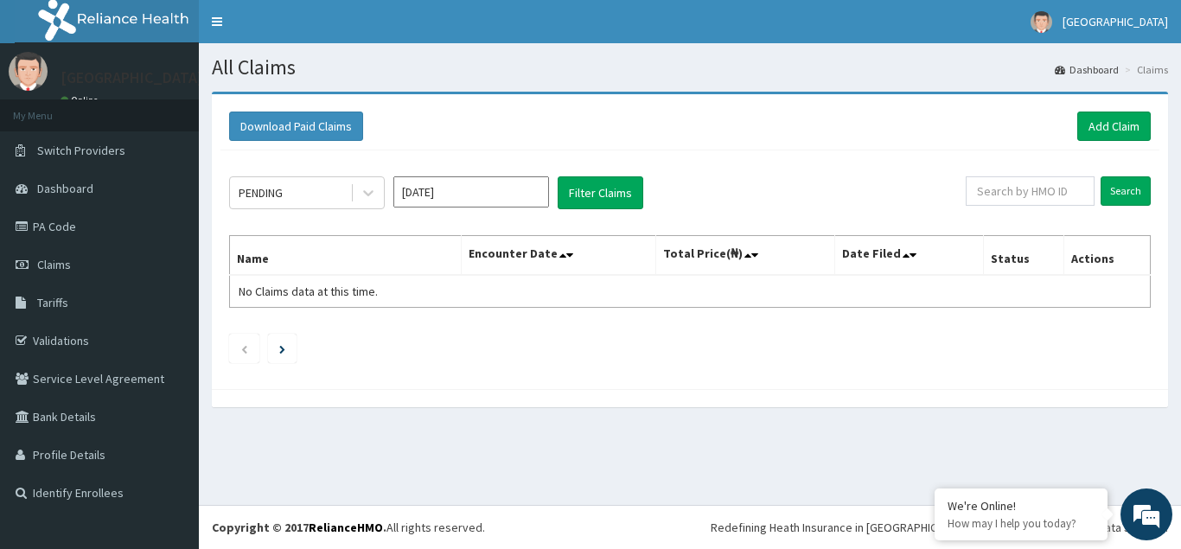
click at [478, 192] on input "[DATE]" at bounding box center [471, 191] width 156 height 31
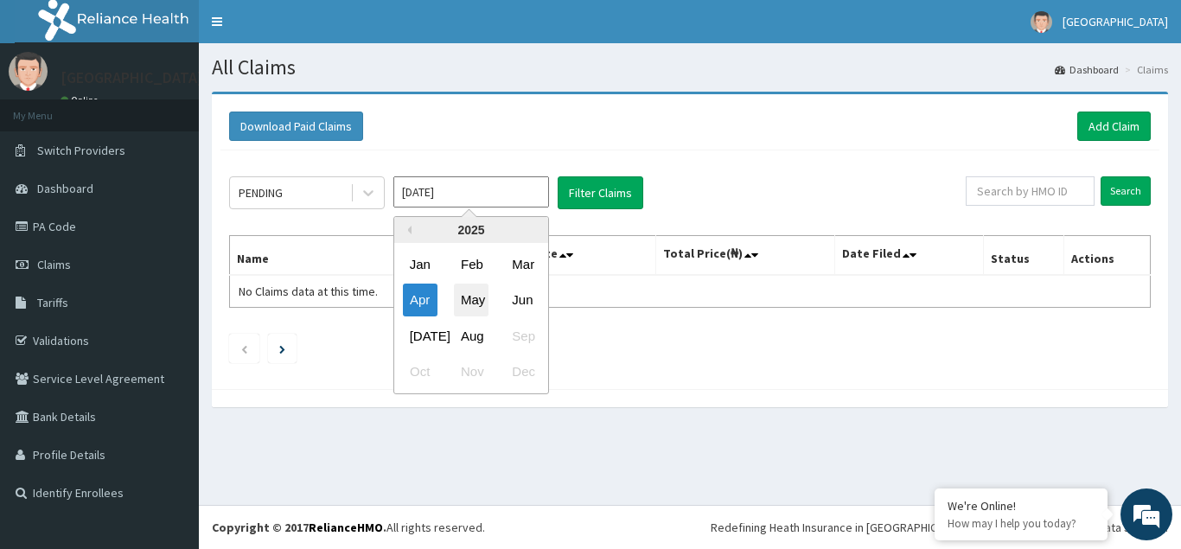
click at [476, 302] on div "May" at bounding box center [471, 301] width 35 height 32
type input "[DATE]"
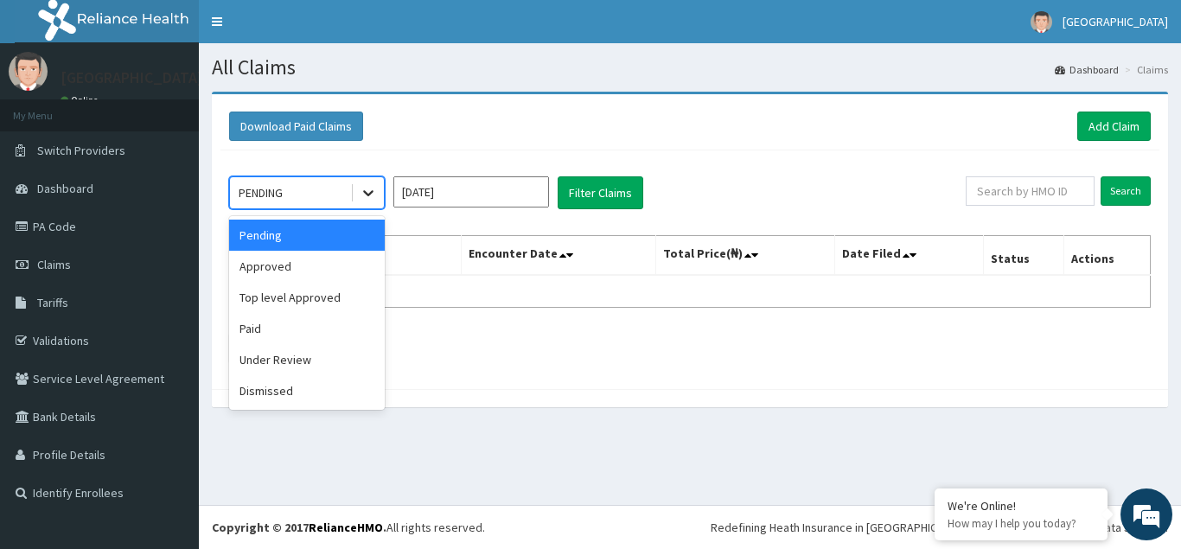
click at [368, 191] on icon at bounding box center [368, 192] width 17 height 17
click at [272, 381] on div "Dismissed" at bounding box center [307, 390] width 156 height 31
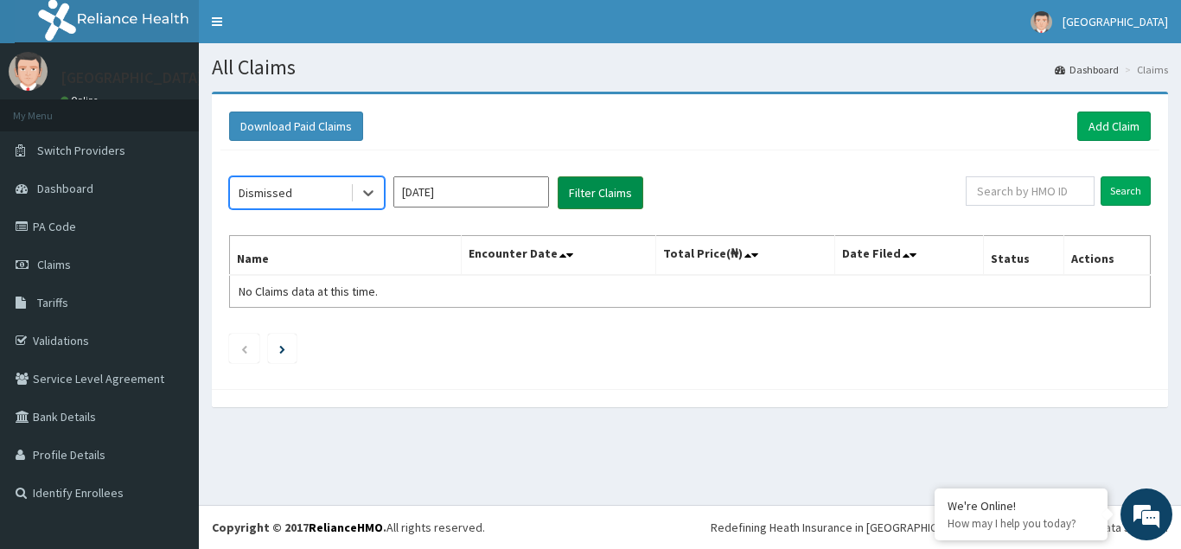
click at [600, 195] on button "Filter Claims" at bounding box center [601, 192] width 86 height 33
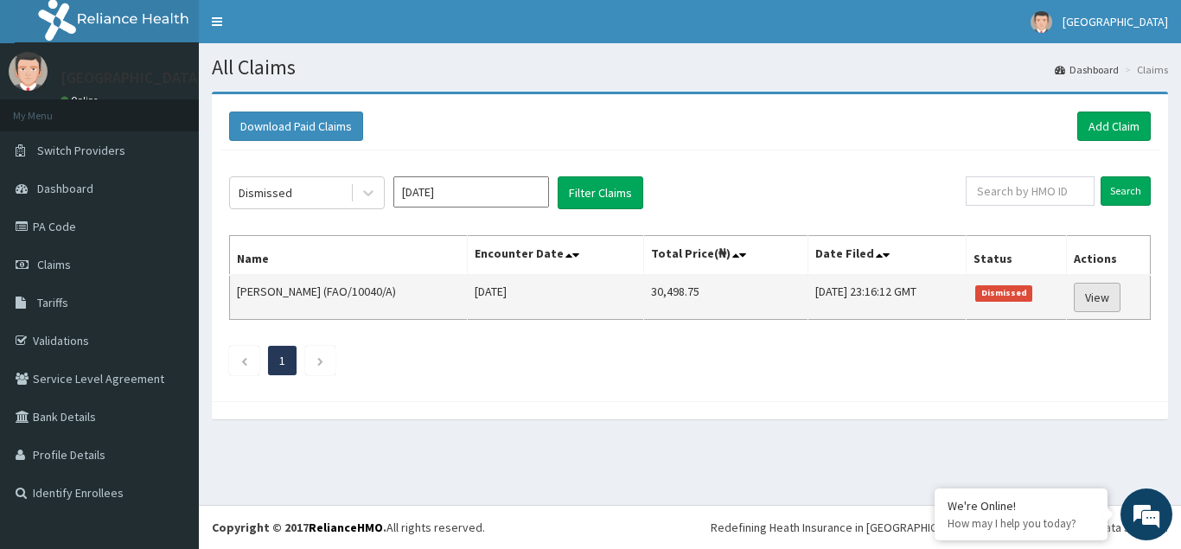
click at [1104, 298] on link "View" at bounding box center [1097, 297] width 47 height 29
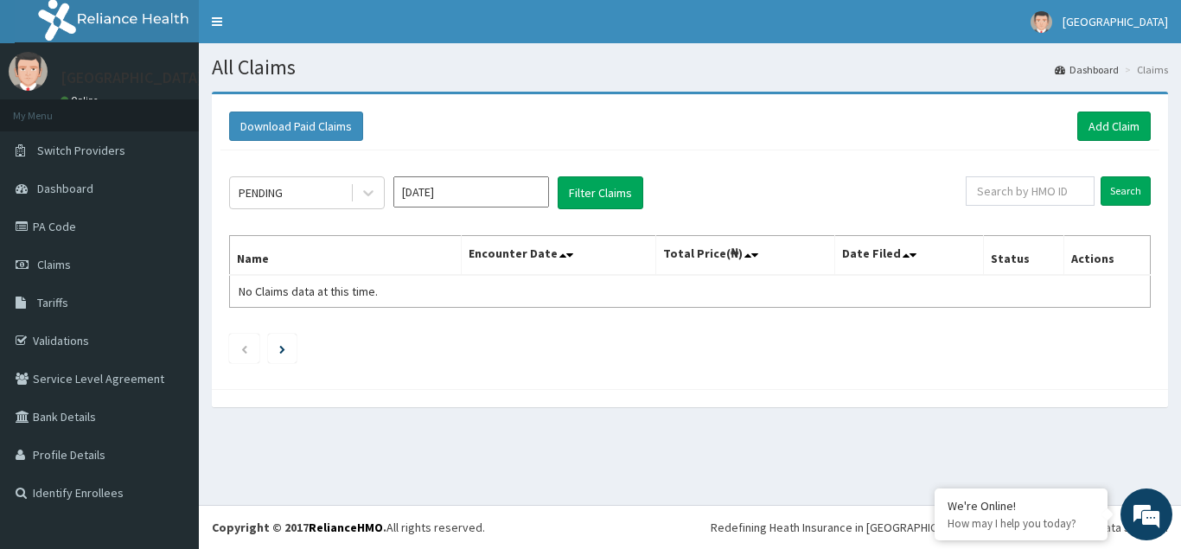
click at [493, 195] on input "Aug 2025" at bounding box center [471, 191] width 156 height 31
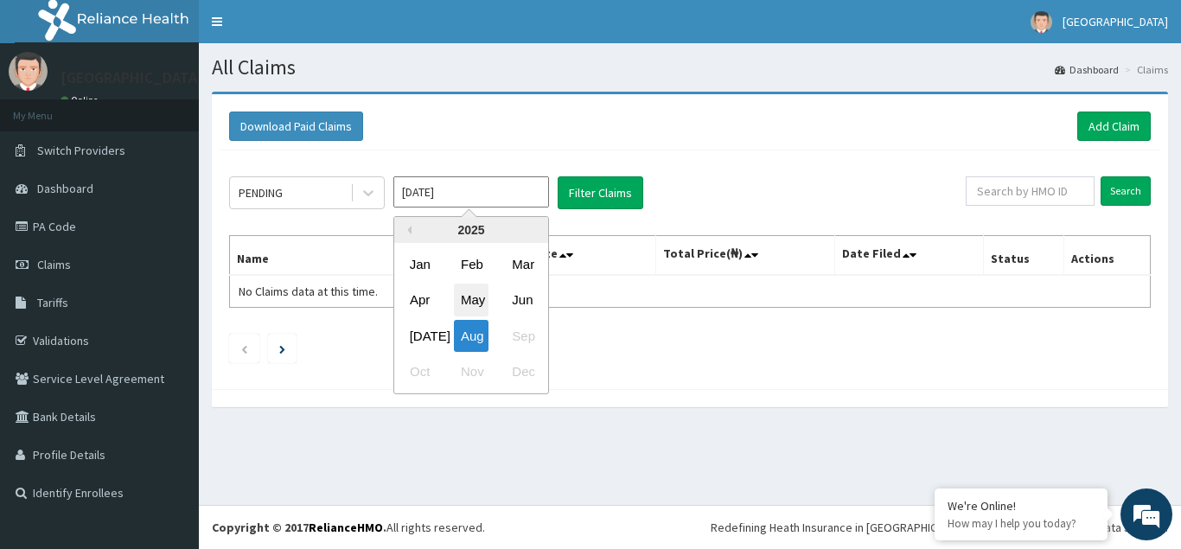
click at [475, 302] on div "May" at bounding box center [471, 301] width 35 height 32
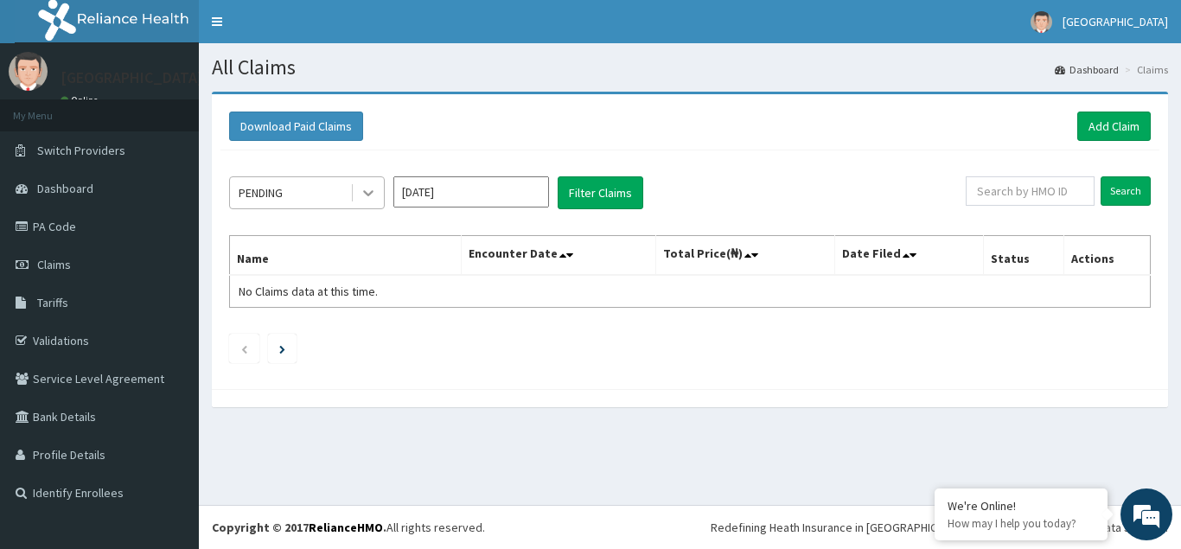
click at [367, 193] on icon at bounding box center [368, 194] width 10 height 6
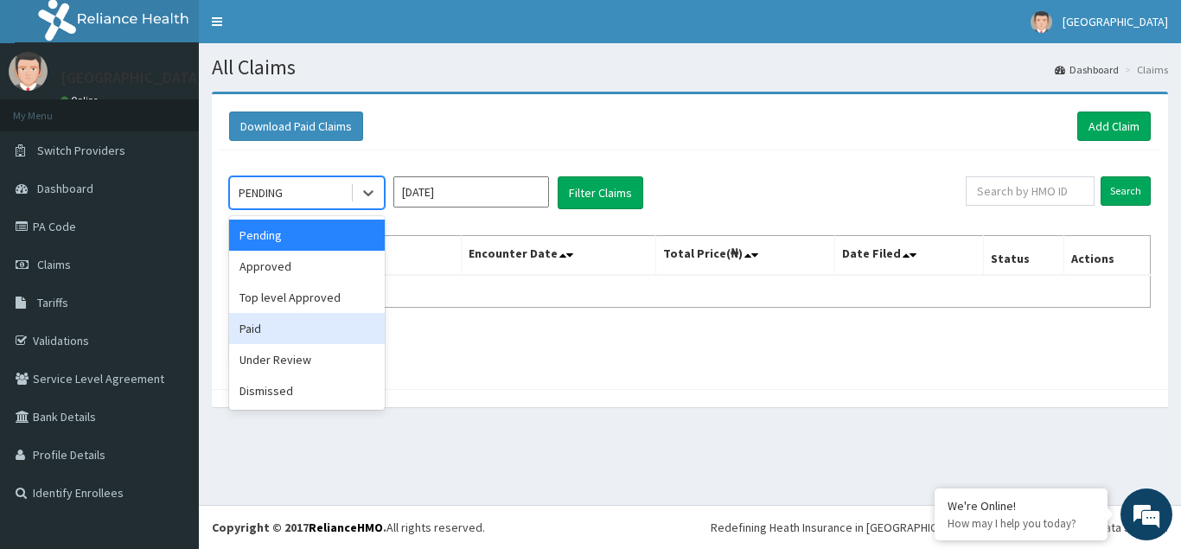
click at [256, 331] on div "Paid" at bounding box center [307, 328] width 156 height 31
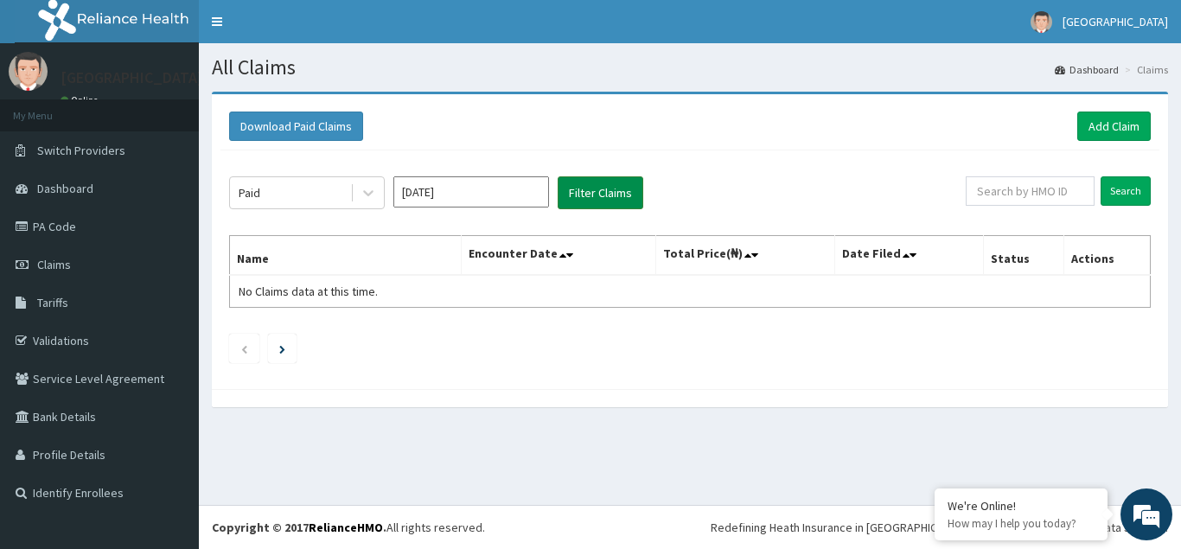
click at [617, 195] on button "Filter Claims" at bounding box center [601, 192] width 86 height 33
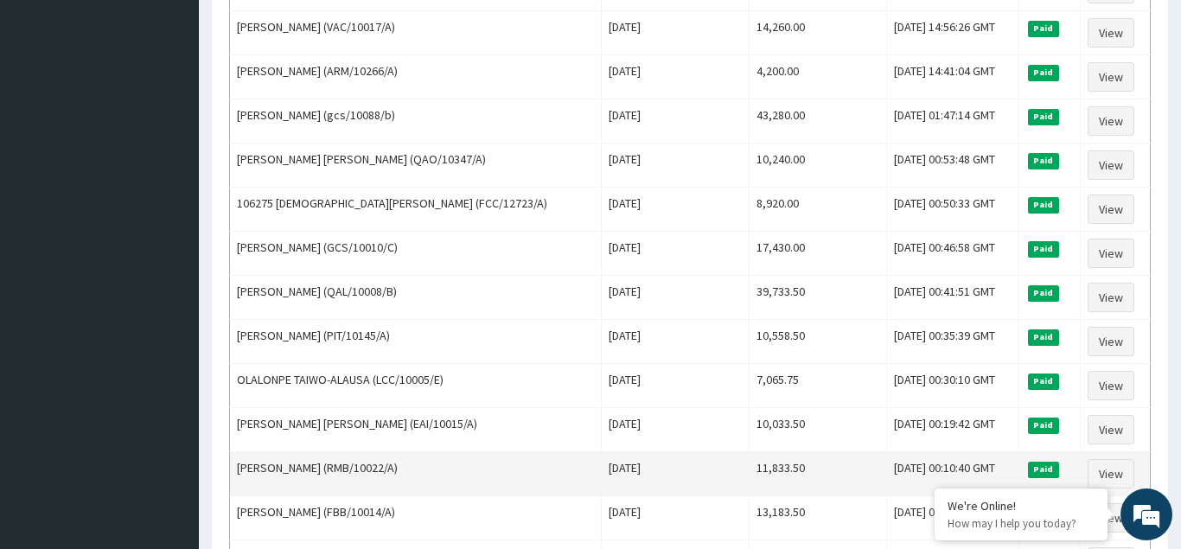
scroll to position [2106, 0]
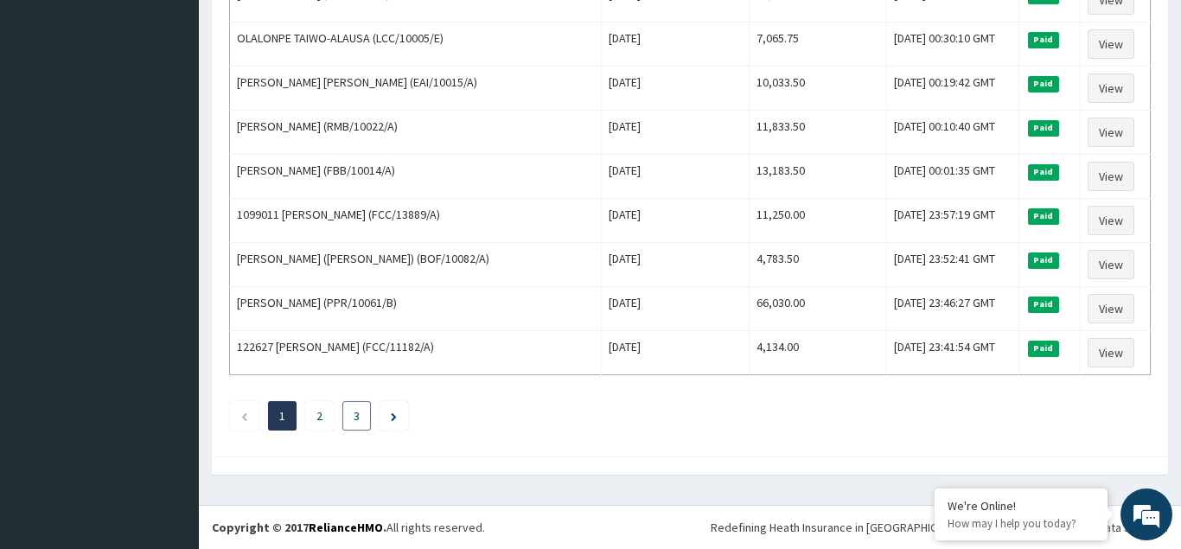
click at [355, 418] on link "3" at bounding box center [357, 416] width 6 height 16
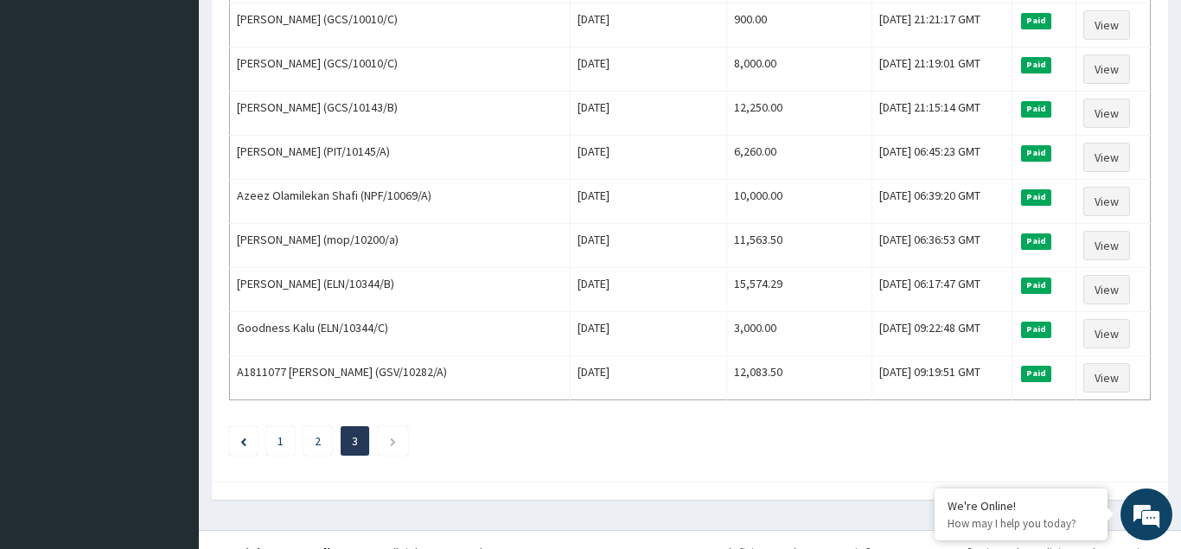
scroll to position [1224, 0]
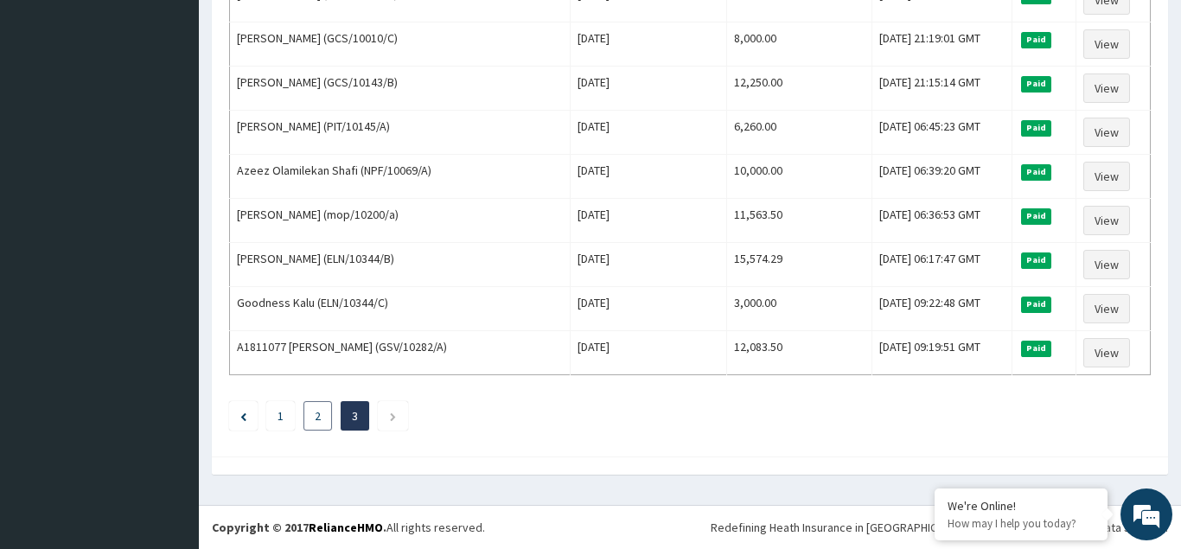
click at [323, 423] on li "2" at bounding box center [318, 415] width 29 height 29
click at [321, 416] on link "2" at bounding box center [318, 416] width 6 height 16
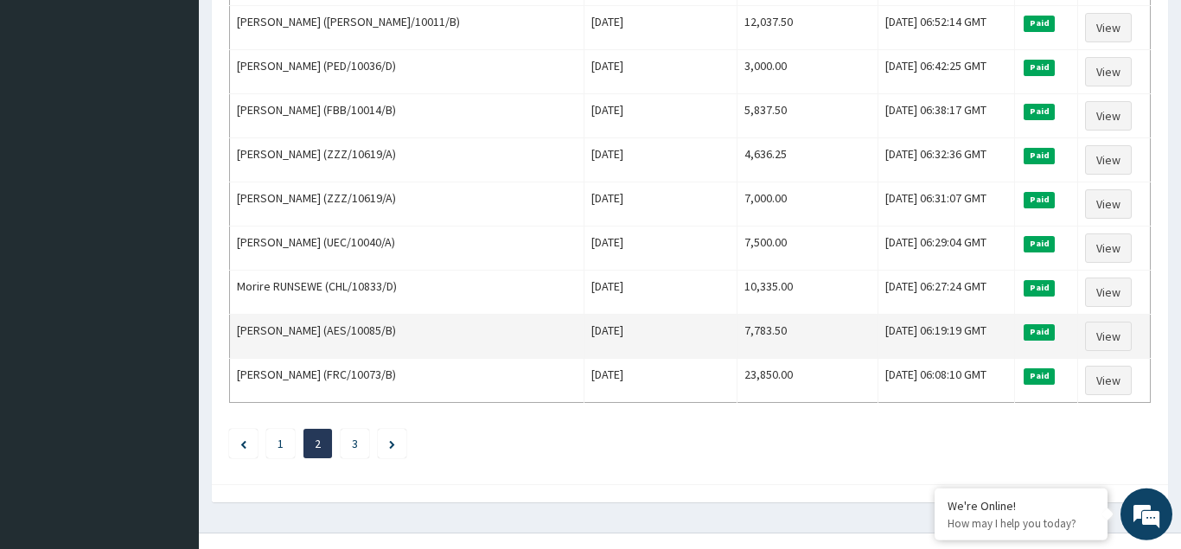
scroll to position [2106, 0]
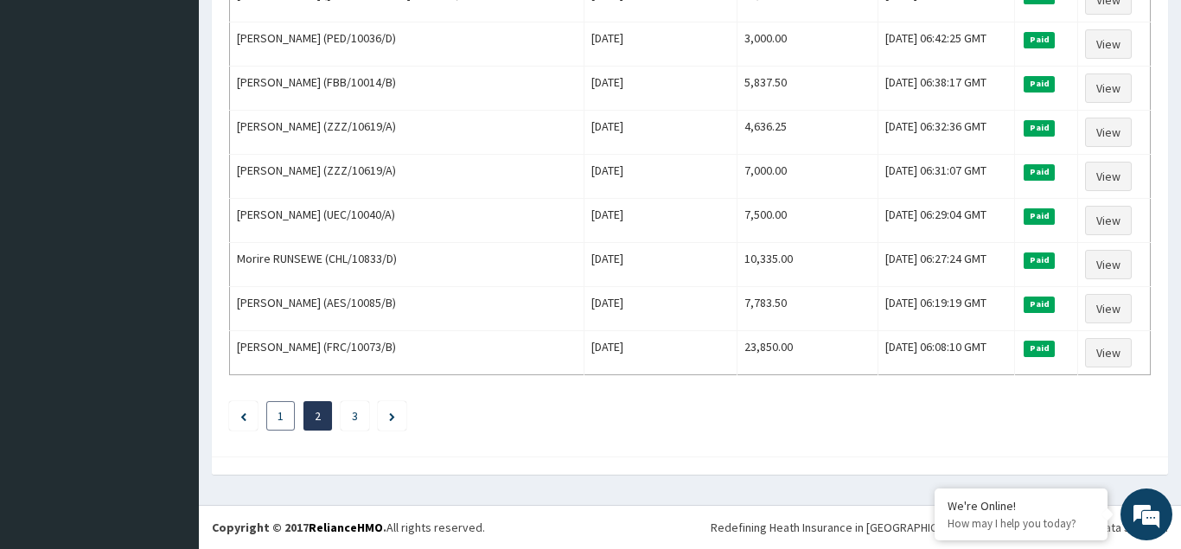
click at [284, 418] on link "1" at bounding box center [281, 416] width 6 height 16
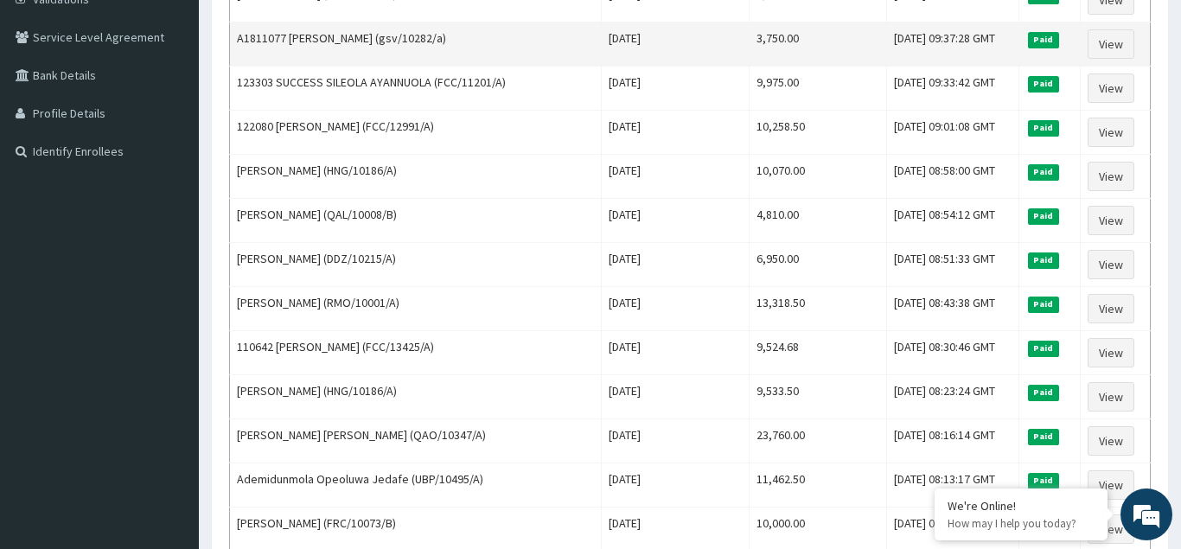
scroll to position [0, 0]
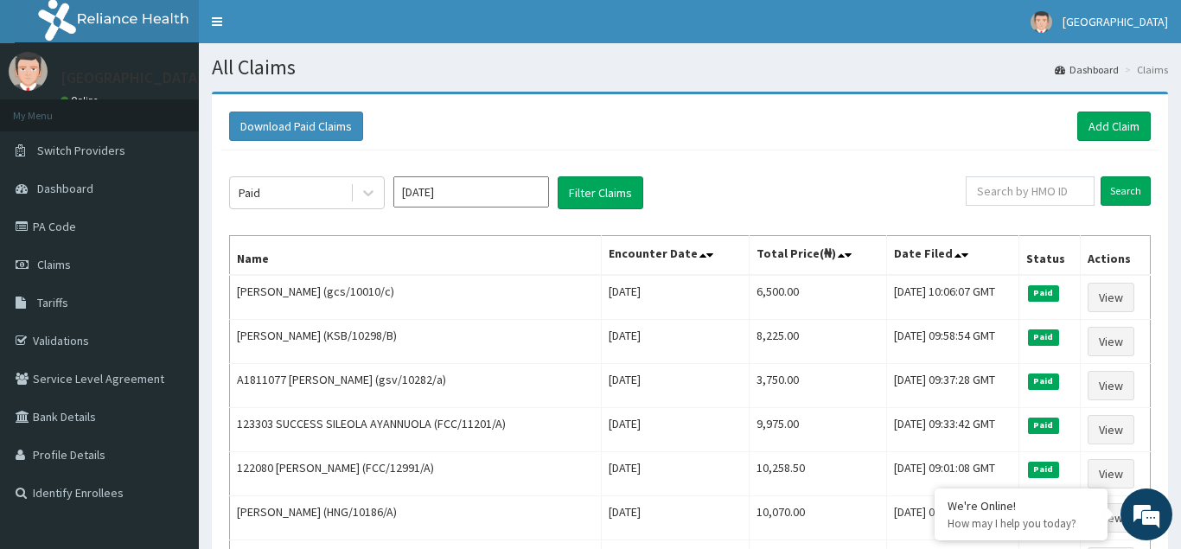
click at [518, 207] on input "May 2025" at bounding box center [471, 191] width 156 height 31
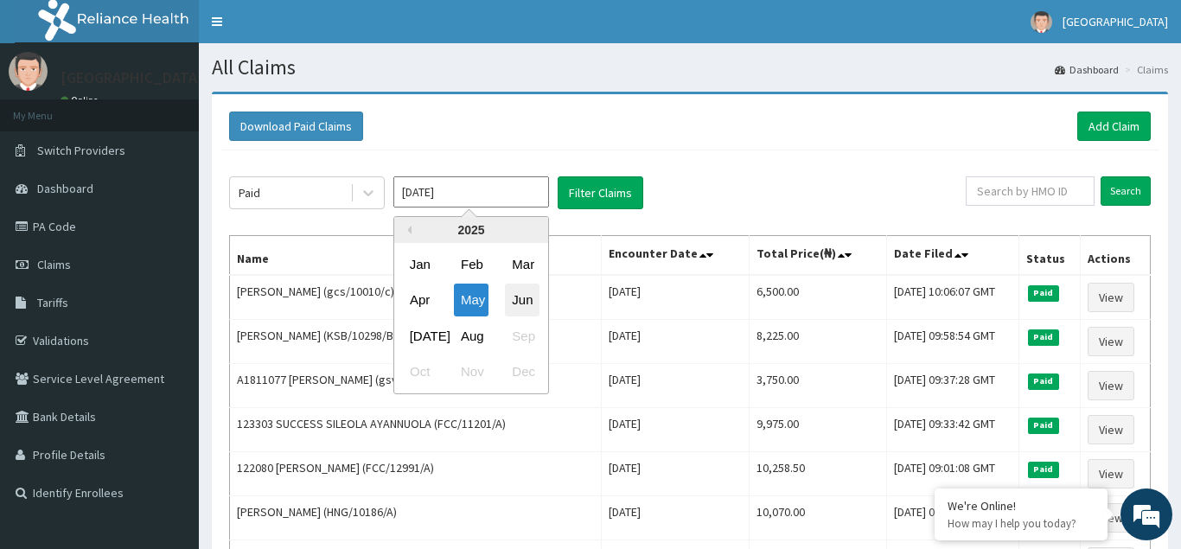
click at [521, 300] on div "Jun" at bounding box center [522, 301] width 35 height 32
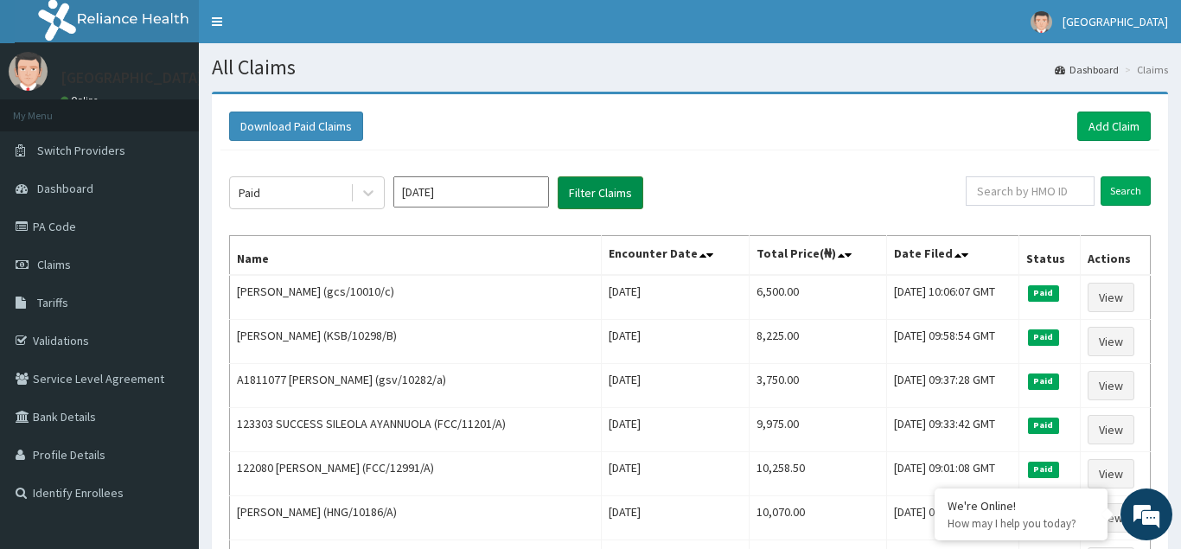
click at [622, 195] on button "Filter Claims" at bounding box center [601, 192] width 86 height 33
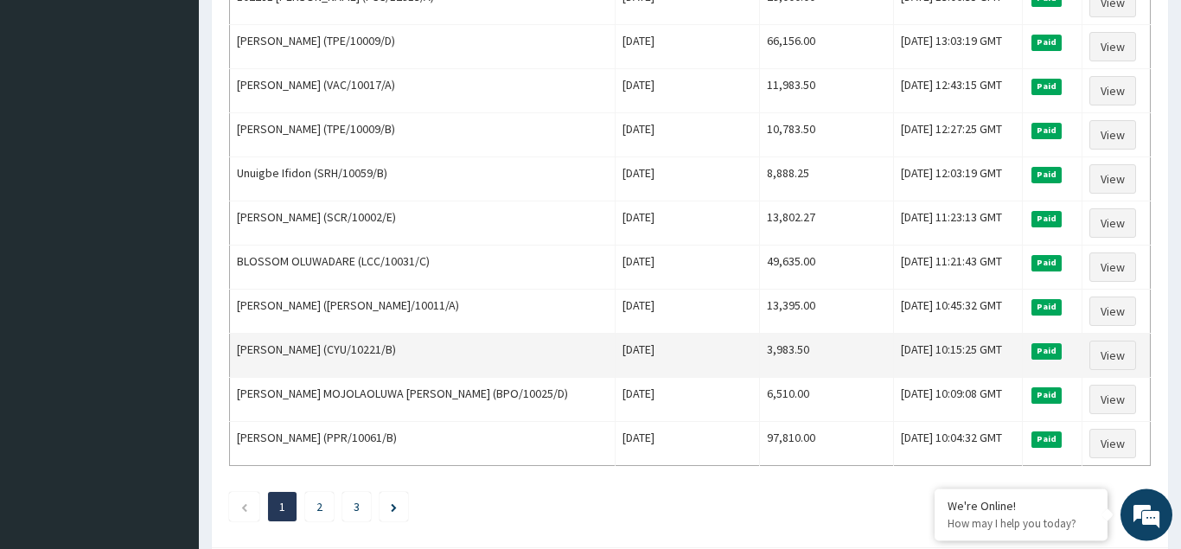
scroll to position [2106, 0]
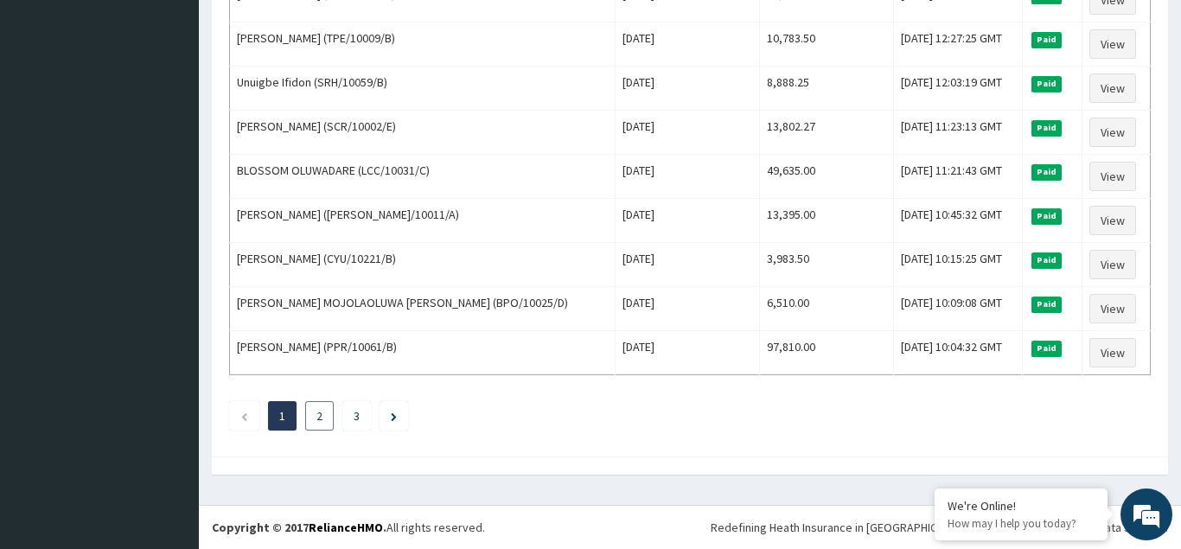
click at [318, 419] on link "2" at bounding box center [320, 416] width 6 height 16
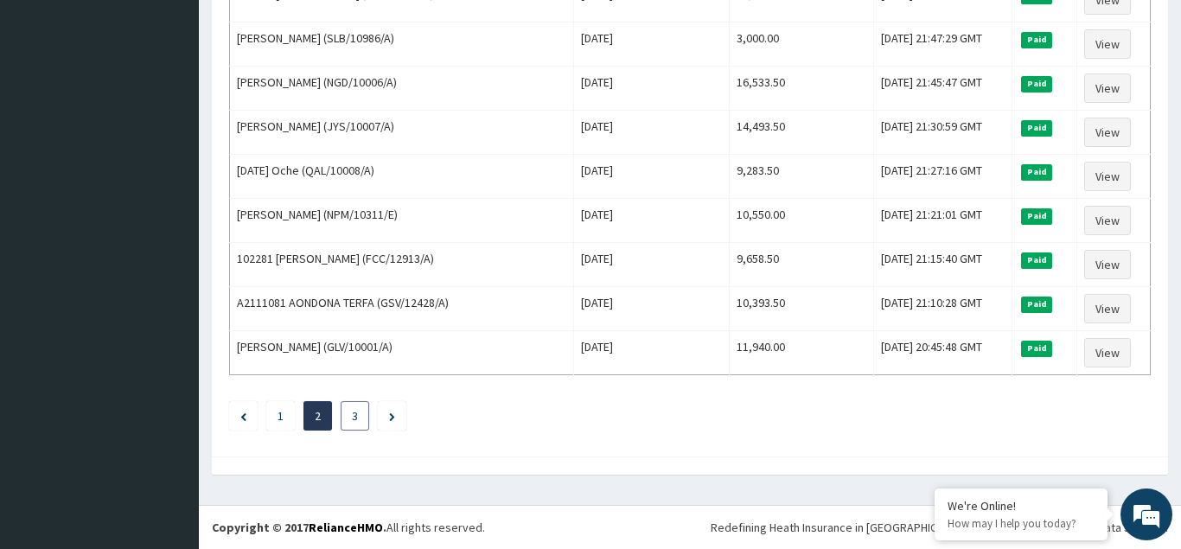
click at [356, 421] on link "3" at bounding box center [355, 416] width 6 height 16
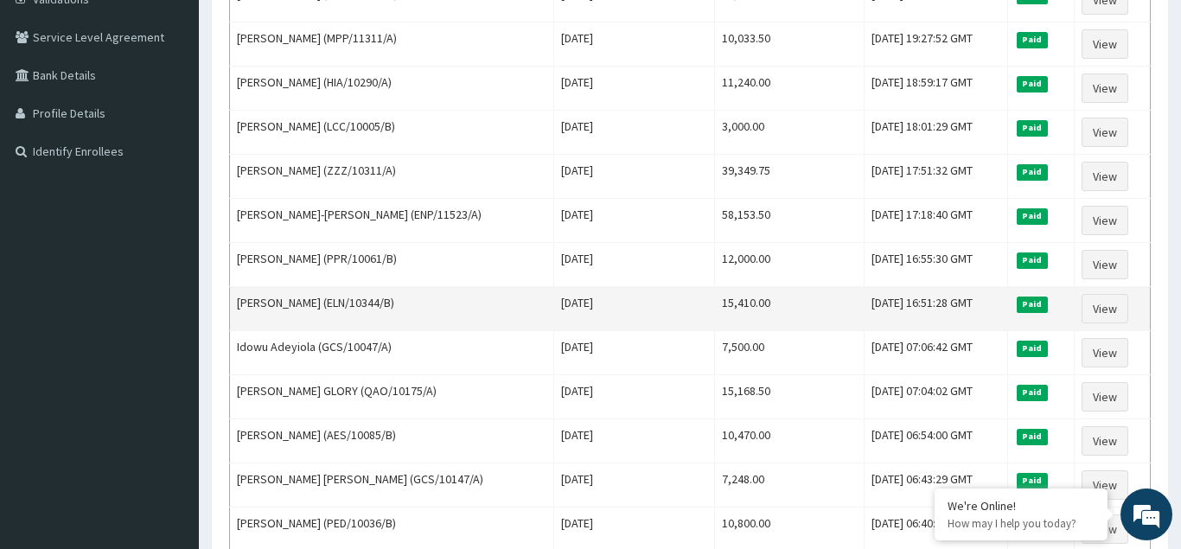
scroll to position [0, 0]
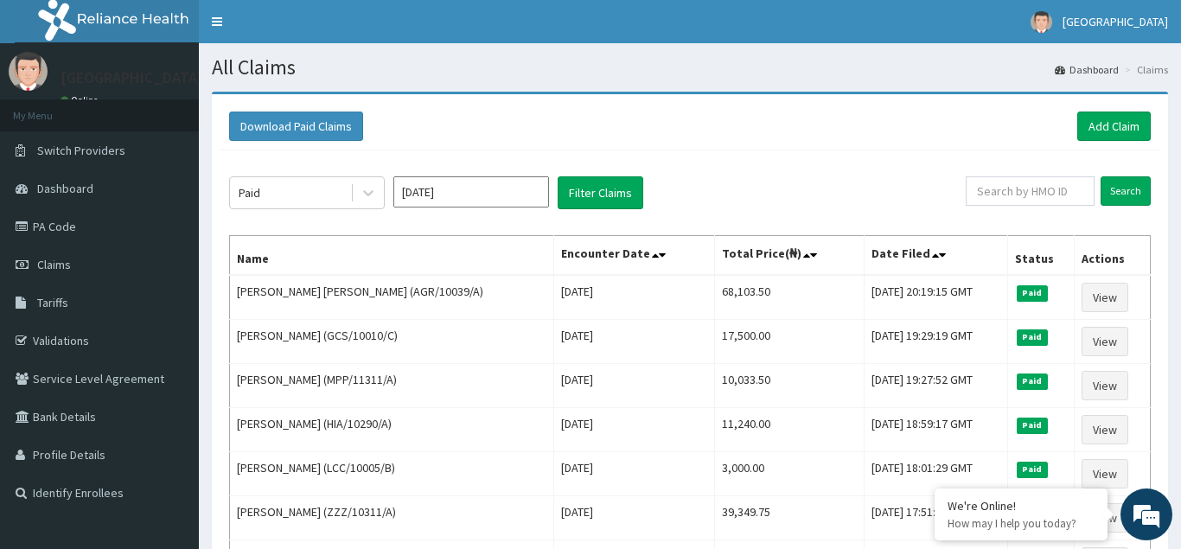
click at [459, 199] on input "Jun 2025" at bounding box center [471, 191] width 156 height 31
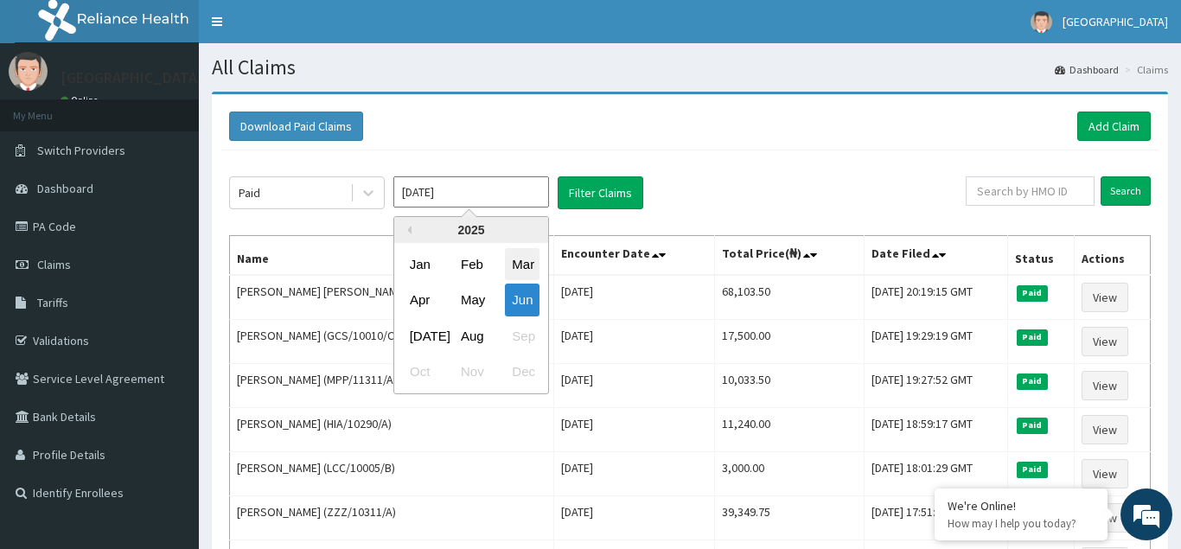
click at [528, 266] on div "Mar" at bounding box center [522, 264] width 35 height 32
type input "[DATE]"
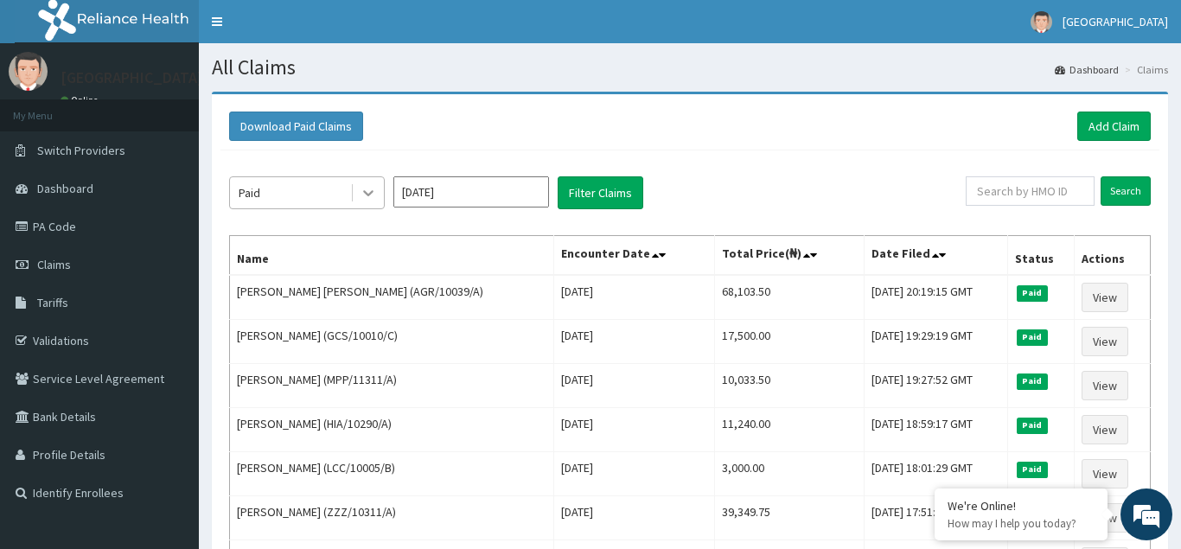
click at [369, 197] on icon at bounding box center [368, 192] width 17 height 17
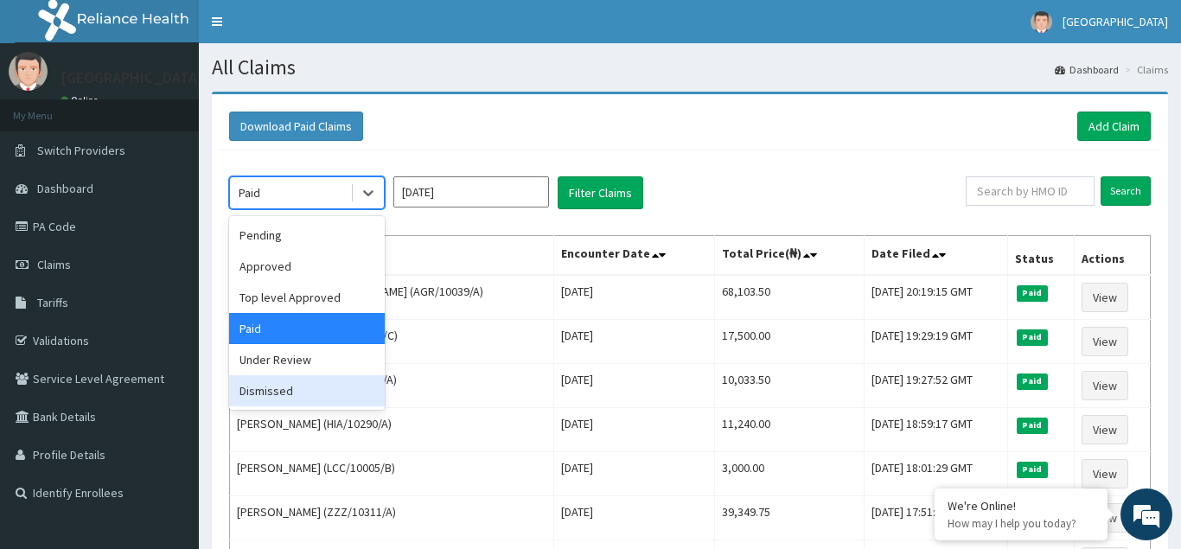
drag, startPoint x: 276, startPoint y: 394, endPoint x: 351, endPoint y: 346, distance: 89.5
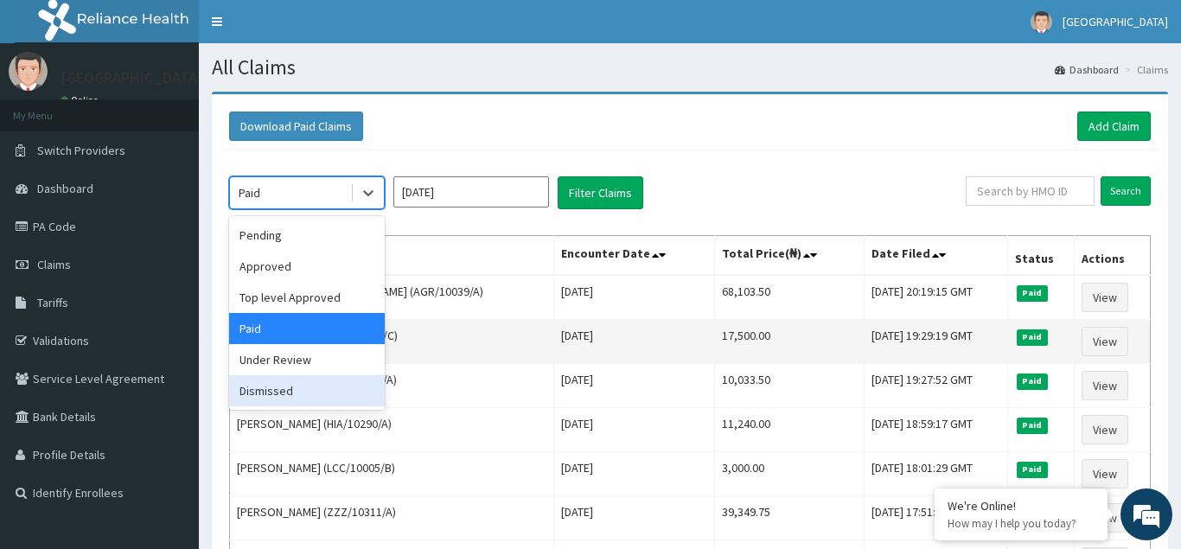
click at [277, 394] on div "Dismissed" at bounding box center [307, 390] width 156 height 31
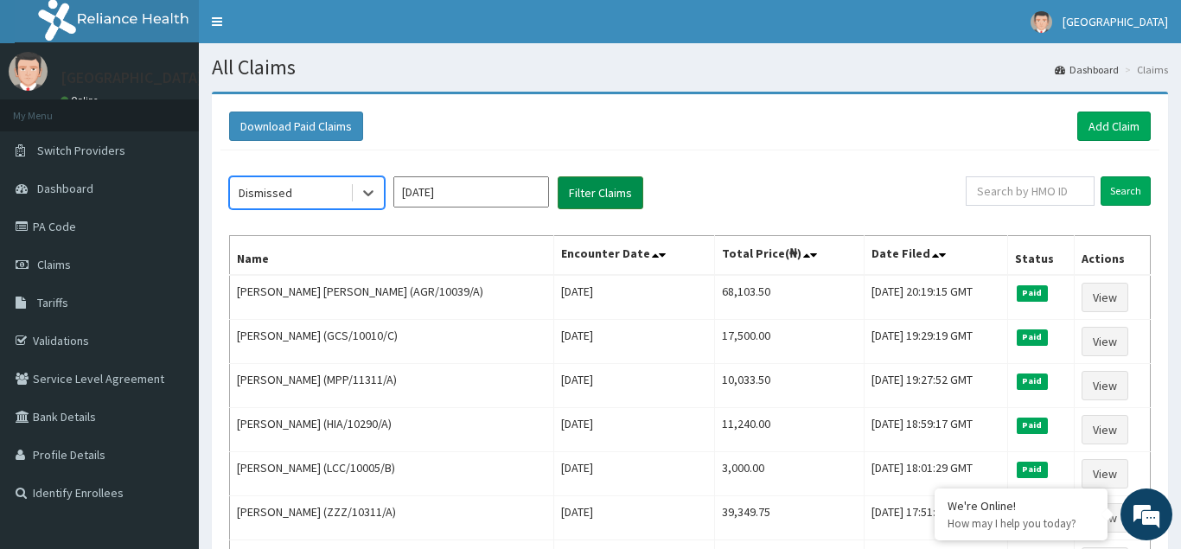
click at [585, 190] on button "Filter Claims" at bounding box center [601, 192] width 86 height 33
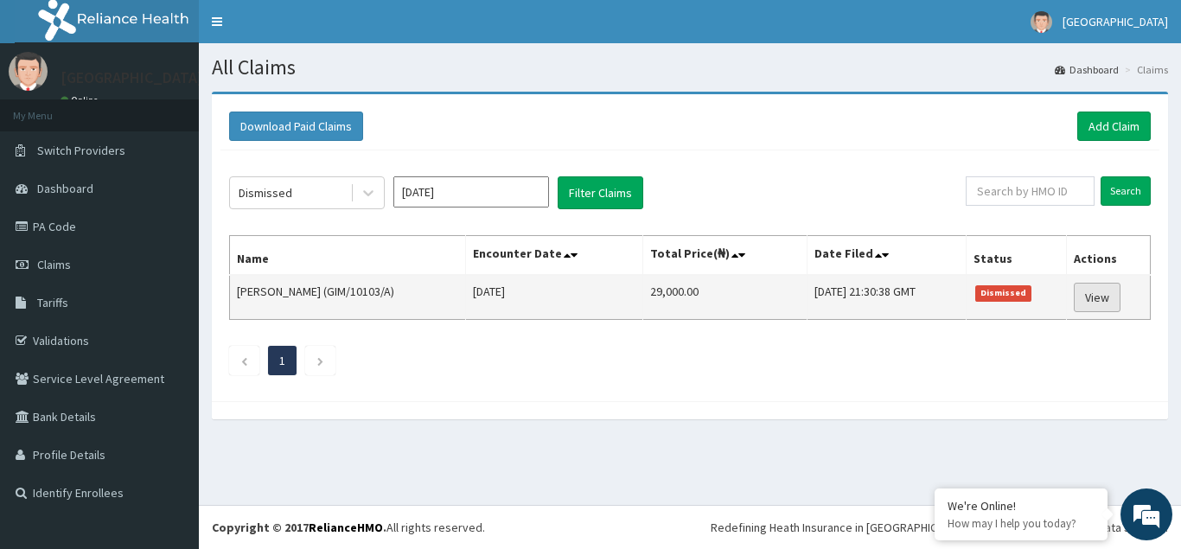
click at [1111, 303] on link "View" at bounding box center [1097, 297] width 47 height 29
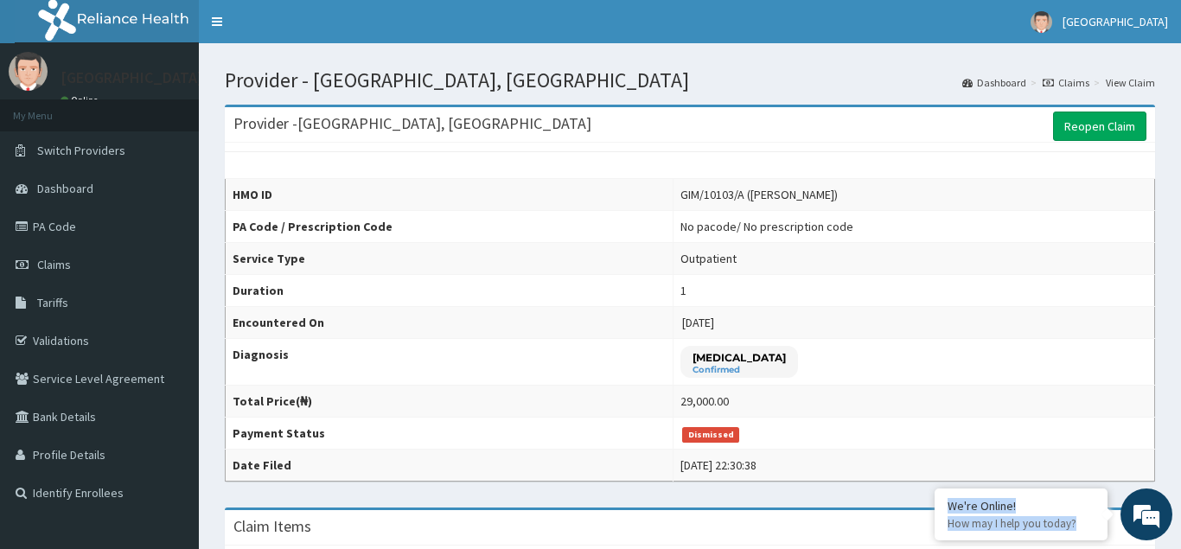
click at [1009, 297] on td "1" at bounding box center [915, 291] width 482 height 32
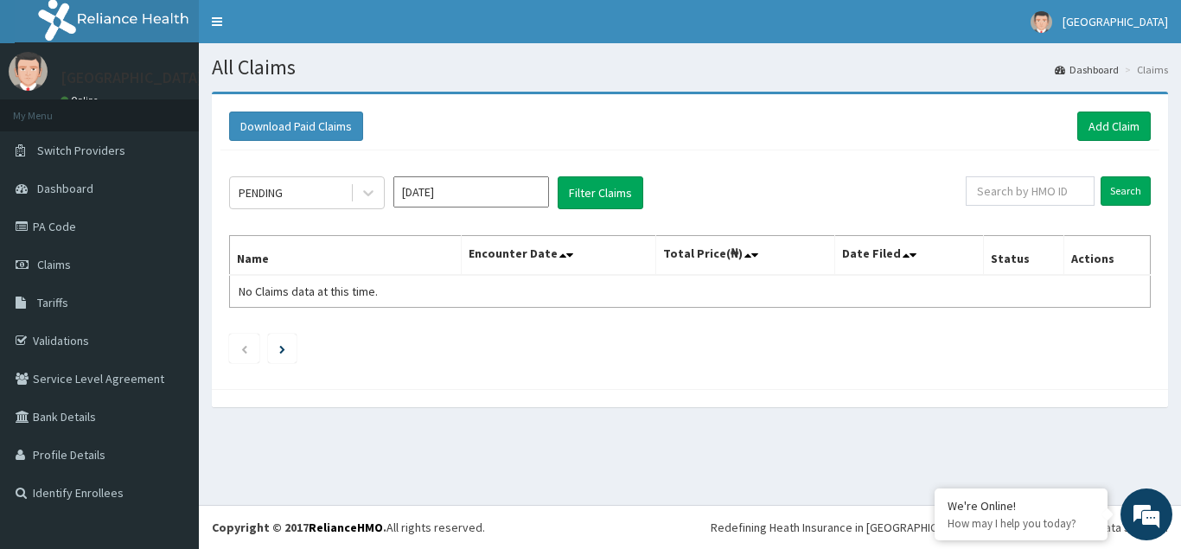
click at [462, 189] on input "[DATE]" at bounding box center [471, 191] width 156 height 31
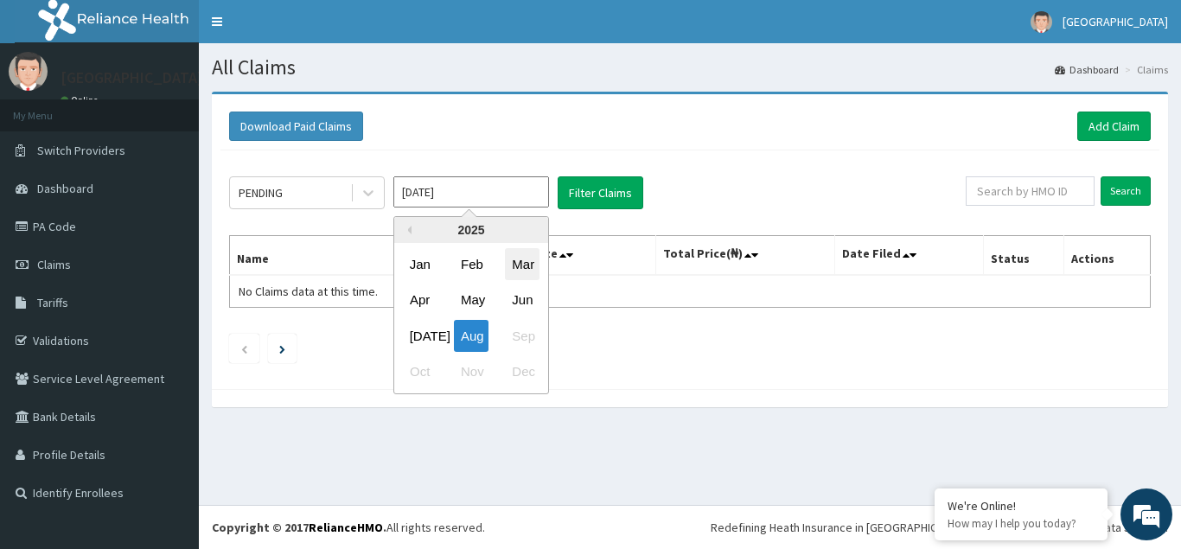
click at [528, 265] on div "Mar" at bounding box center [522, 264] width 35 height 32
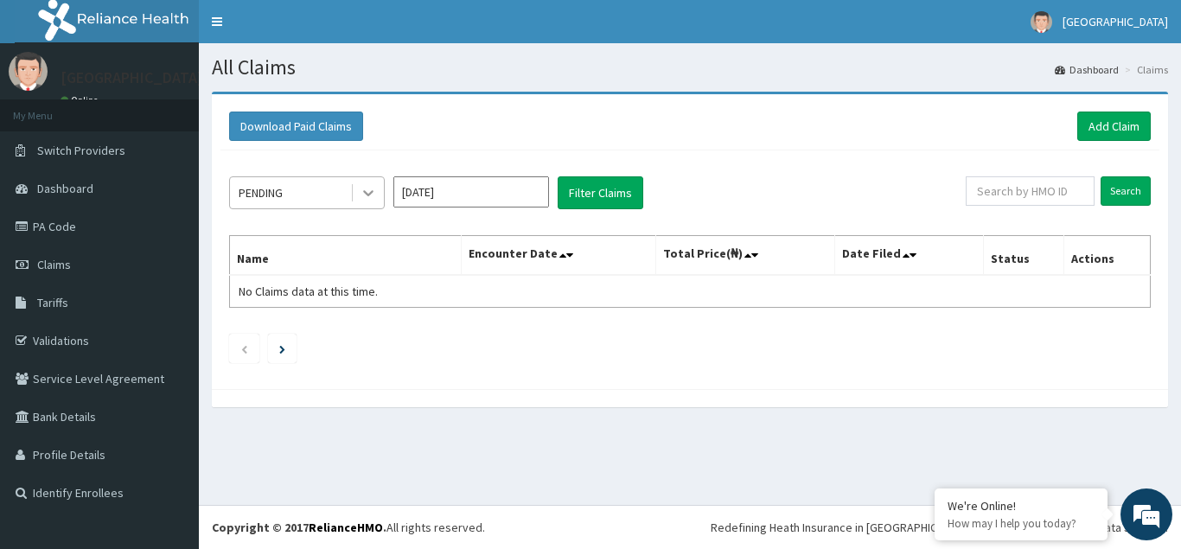
click at [373, 192] on icon at bounding box center [368, 194] width 10 height 6
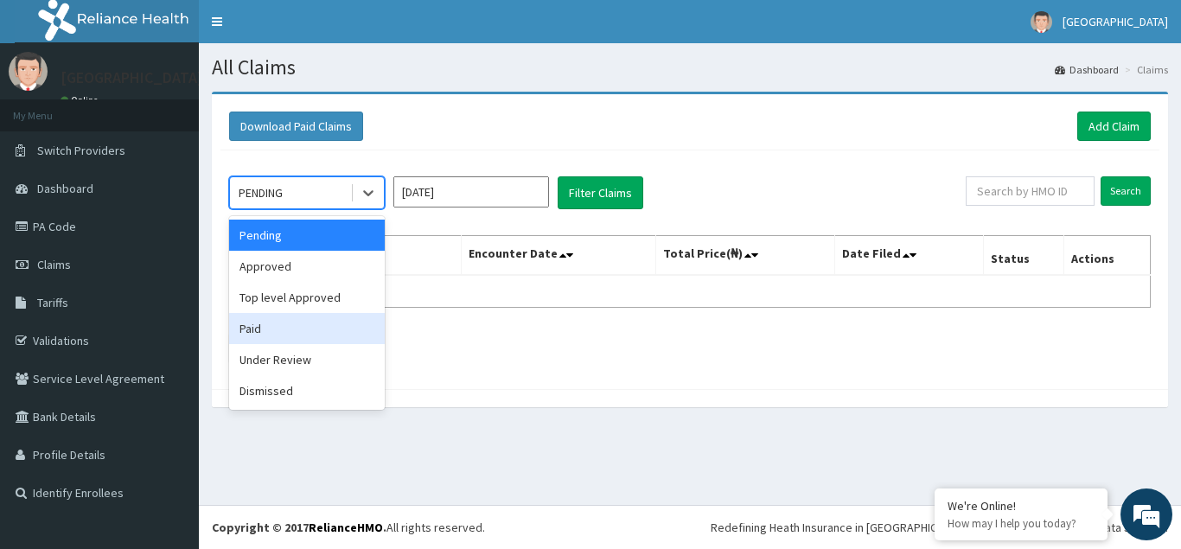
click at [261, 332] on div "Paid" at bounding box center [307, 328] width 156 height 31
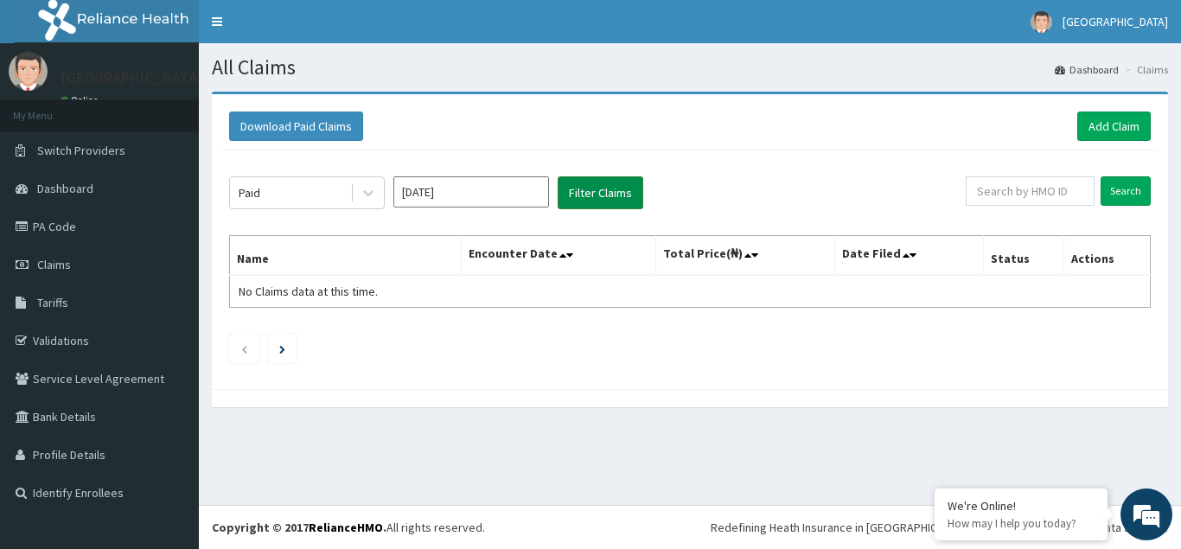
click at [610, 196] on button "Filter Claims" at bounding box center [601, 192] width 86 height 33
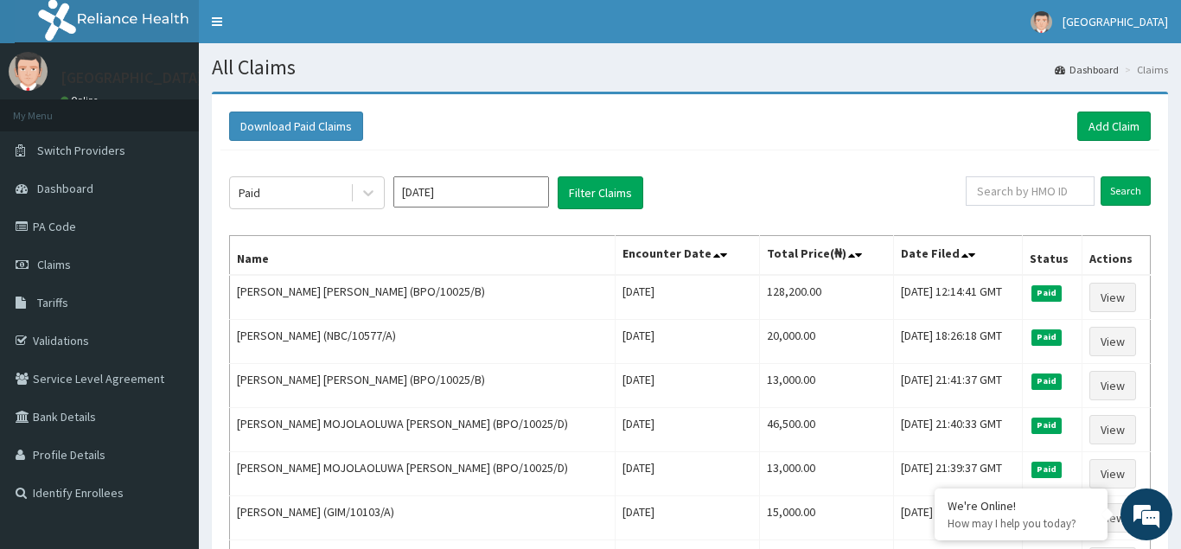
click at [511, 201] on input "[DATE]" at bounding box center [471, 191] width 156 height 31
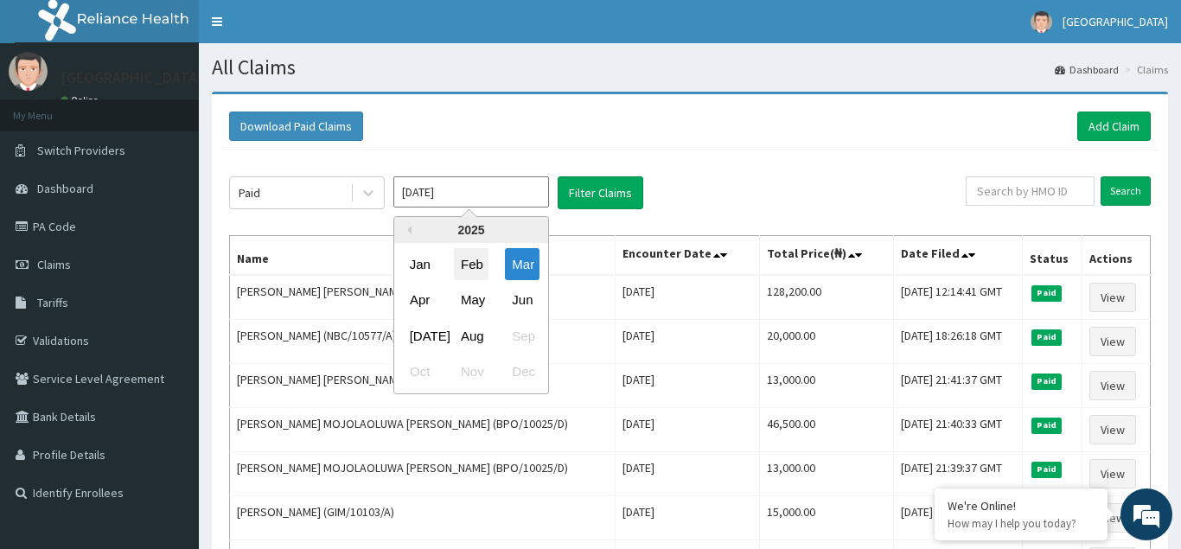
click at [468, 267] on div "Feb" at bounding box center [471, 264] width 35 height 32
type input "[DATE]"
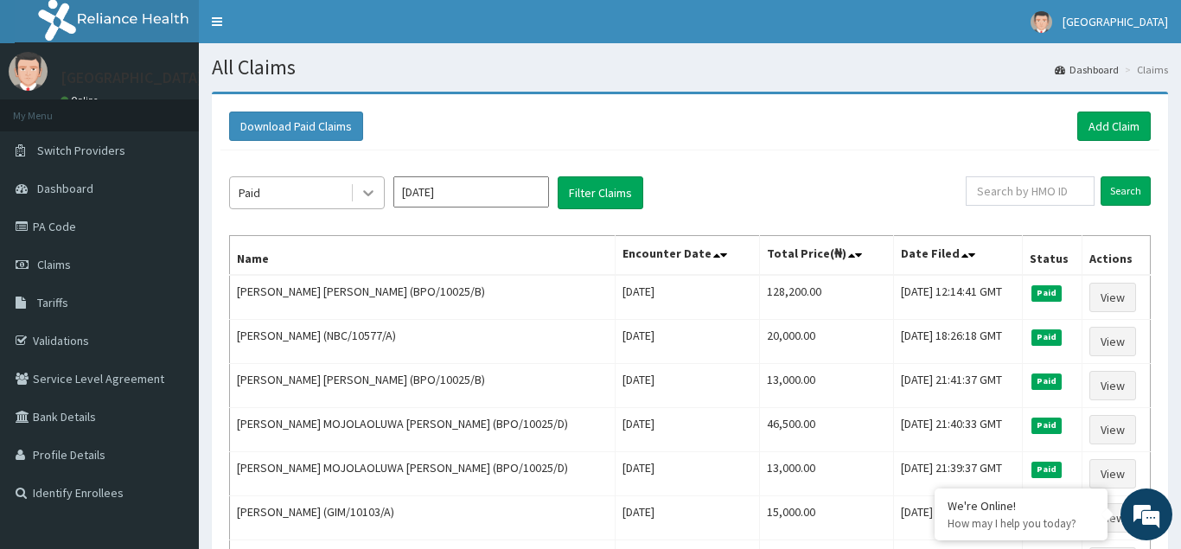
click at [365, 197] on icon at bounding box center [368, 192] width 17 height 17
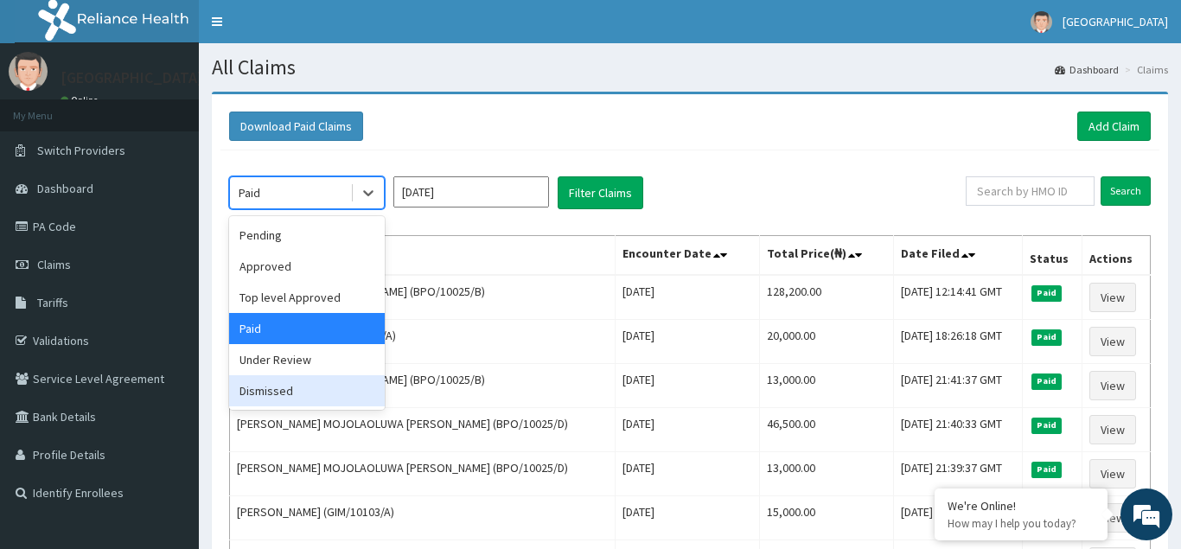
click at [274, 389] on div "Dismissed" at bounding box center [307, 390] width 156 height 31
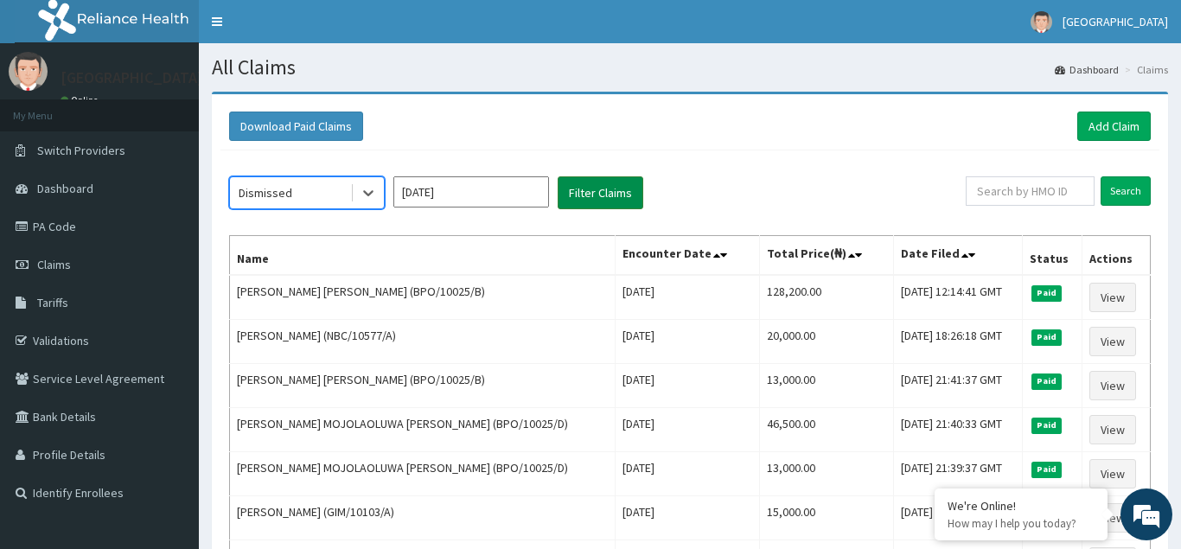
click at [594, 194] on button "Filter Claims" at bounding box center [601, 192] width 86 height 33
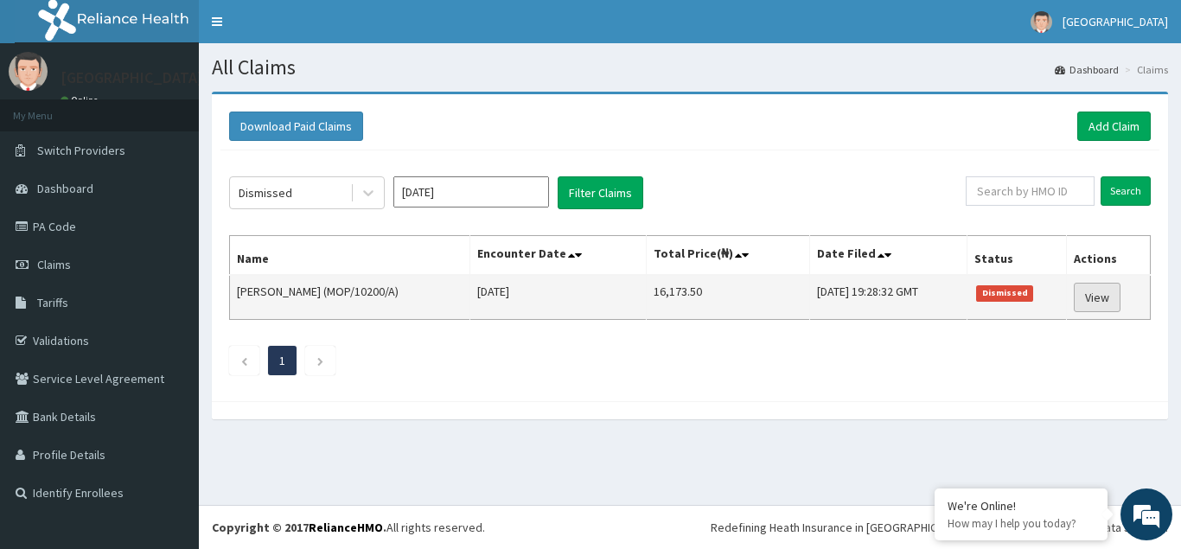
click at [1104, 298] on link "View" at bounding box center [1097, 297] width 47 height 29
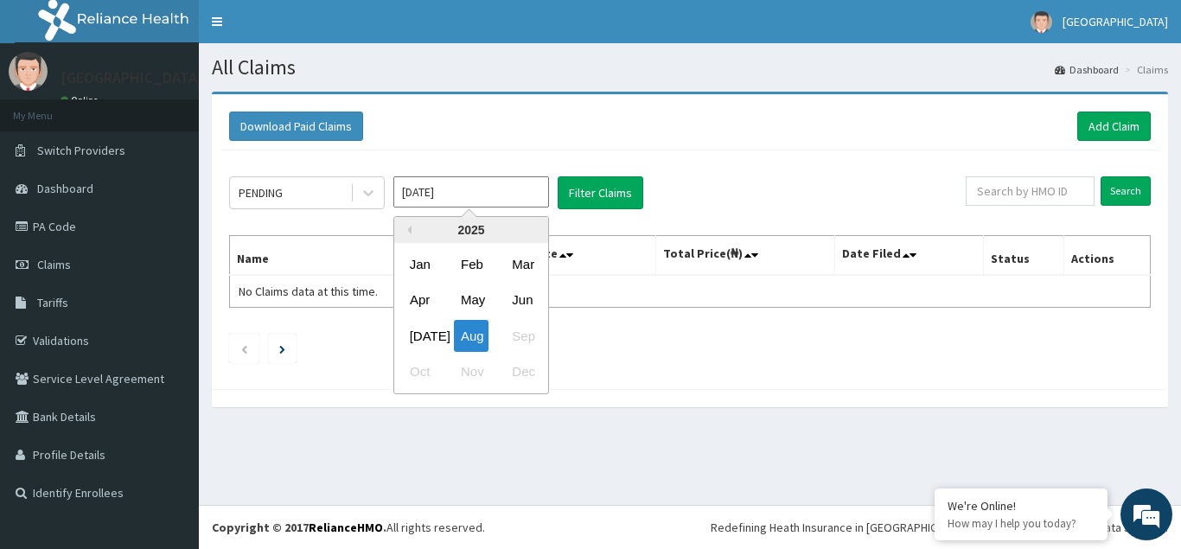
click at [497, 196] on input "[DATE]" at bounding box center [471, 191] width 156 height 31
click at [524, 265] on div "Mar" at bounding box center [522, 264] width 35 height 32
type input "[DATE]"
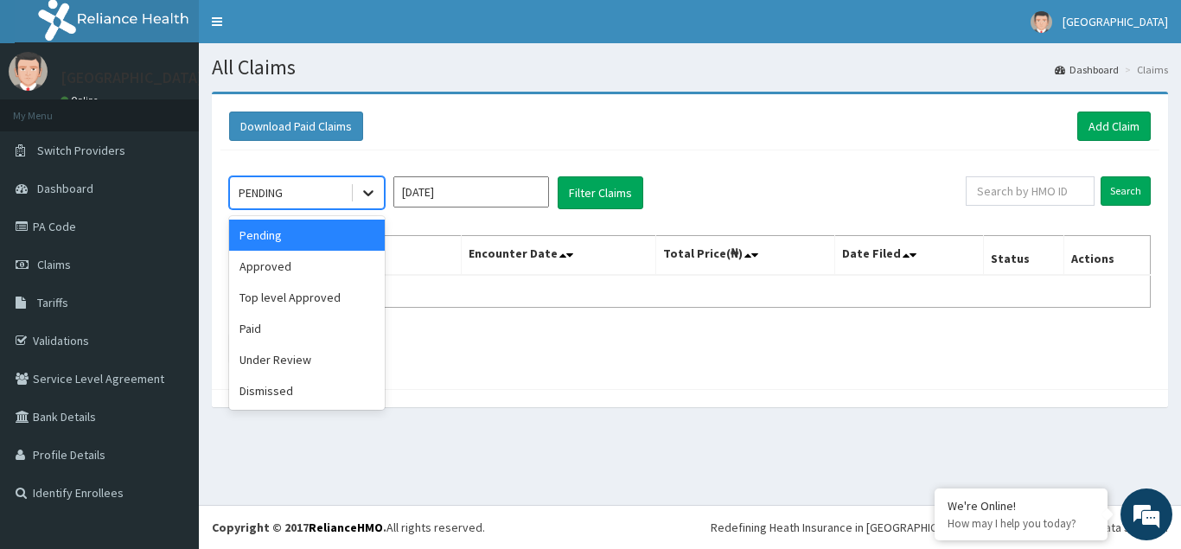
click at [368, 195] on icon at bounding box center [368, 194] width 10 height 6
click at [272, 331] on div "Paid" at bounding box center [307, 328] width 156 height 31
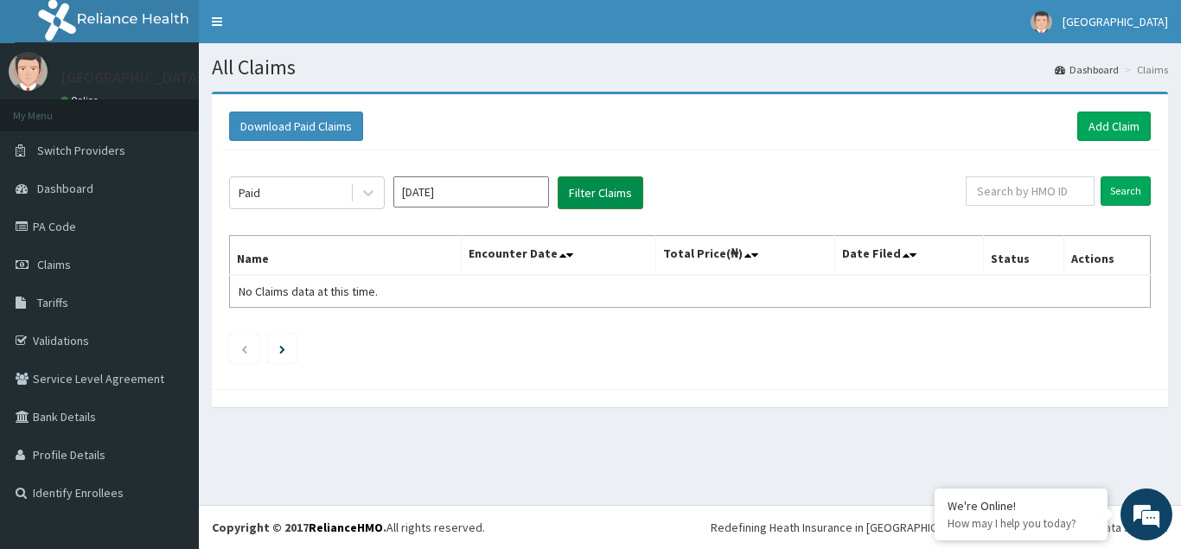
click at [600, 187] on button "Filter Claims" at bounding box center [601, 192] width 86 height 33
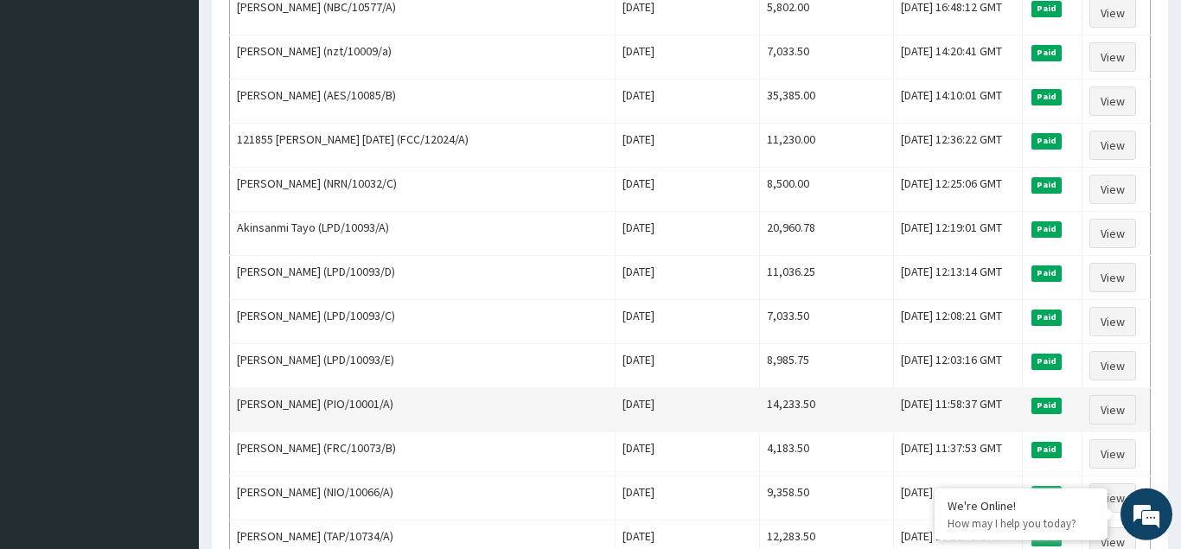
scroll to position [2029, 0]
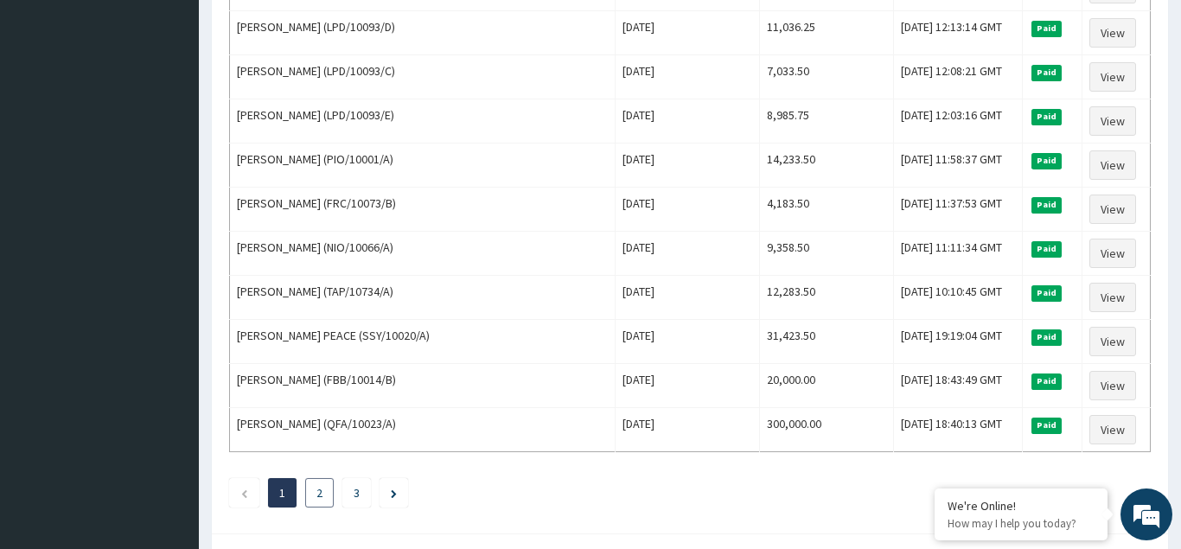
click at [321, 493] on link "2" at bounding box center [320, 493] width 6 height 16
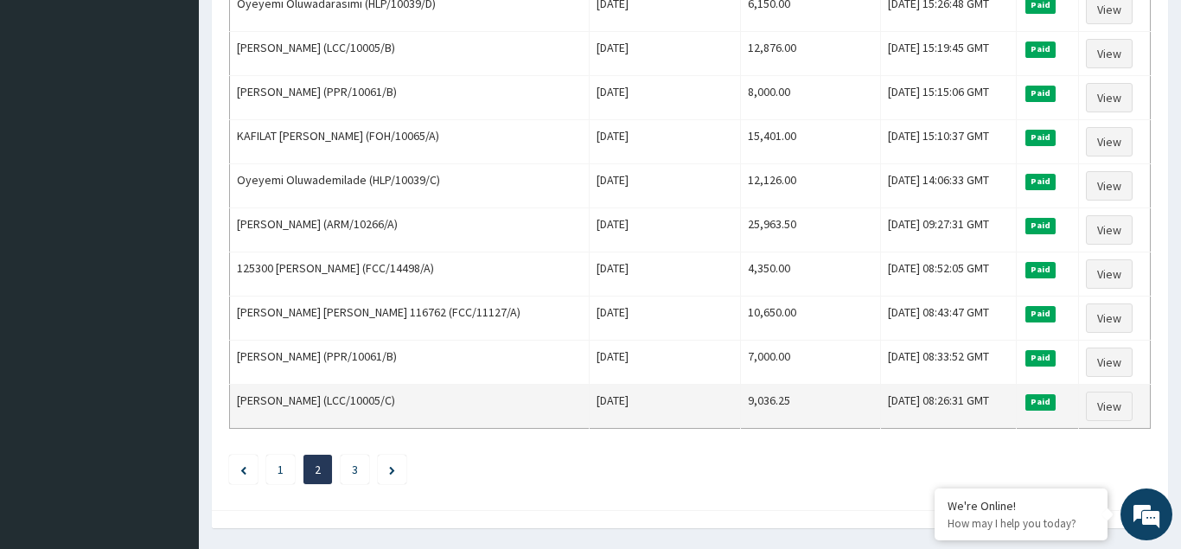
scroll to position [2106, 0]
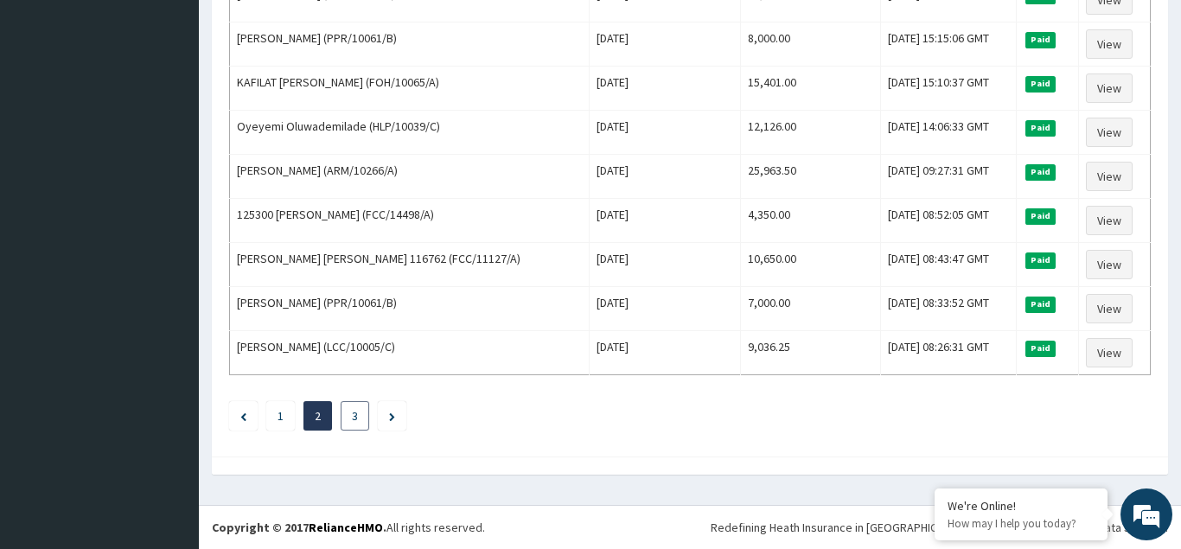
click at [354, 416] on link "3" at bounding box center [355, 416] width 6 height 16
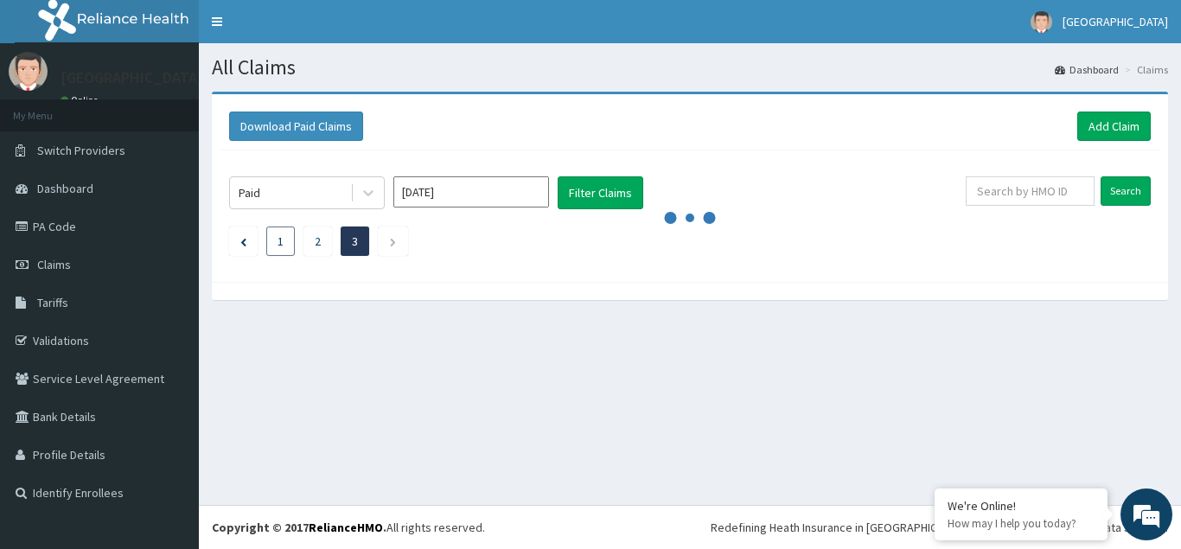
click at [276, 240] on li "1" at bounding box center [280, 241] width 29 height 29
click at [279, 244] on link "1" at bounding box center [281, 241] width 6 height 16
click at [55, 270] on span "Claims" at bounding box center [54, 265] width 34 height 16
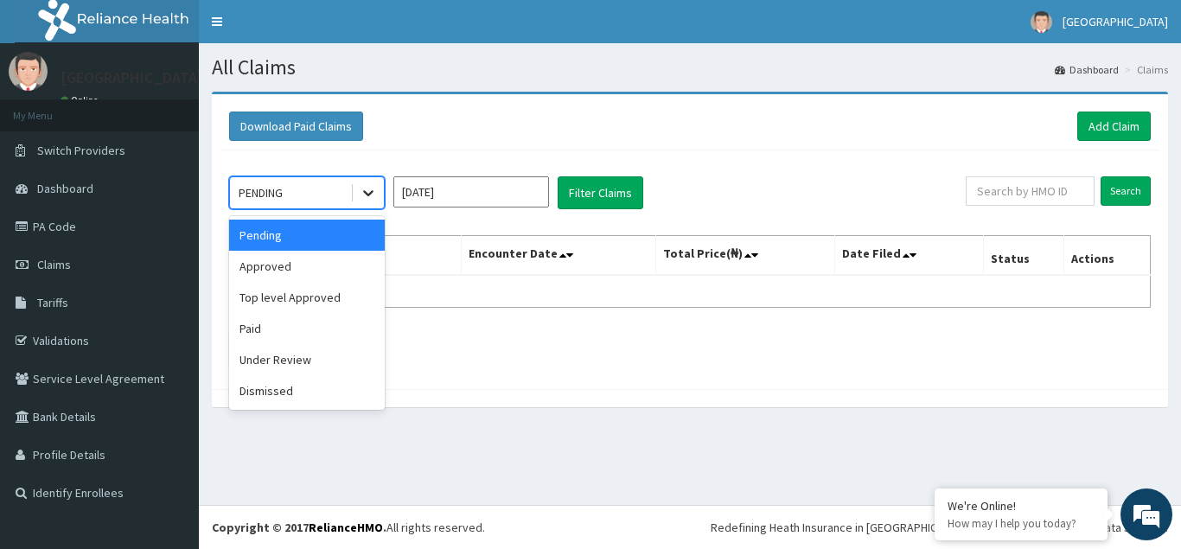
click at [368, 191] on icon at bounding box center [368, 192] width 17 height 17
click at [281, 235] on div "Pending" at bounding box center [307, 235] width 156 height 31
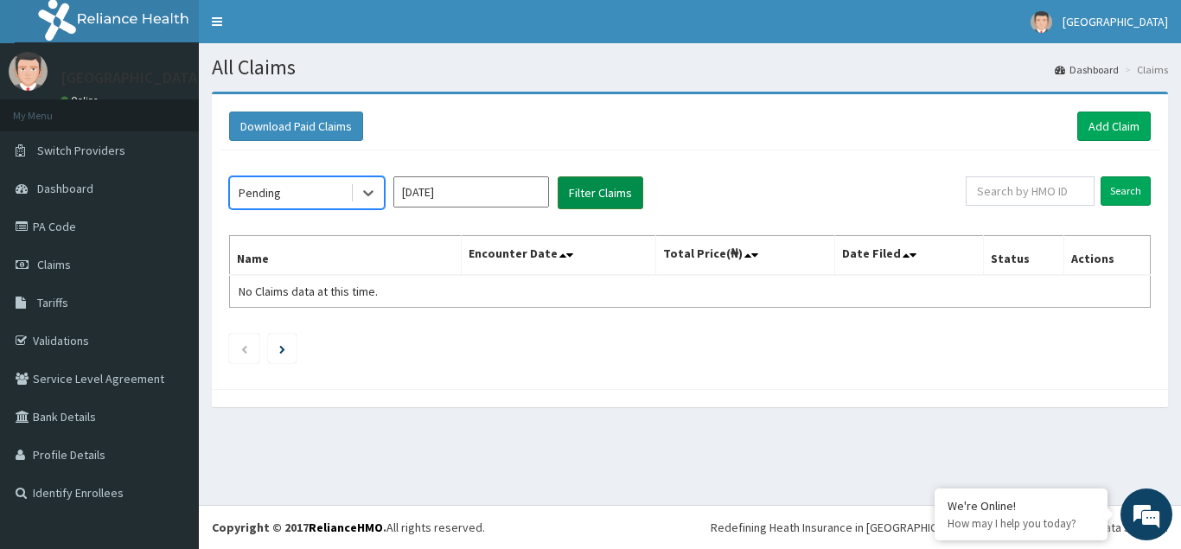
click at [604, 193] on button "Filter Claims" at bounding box center [601, 192] width 86 height 33
click at [605, 190] on button "Filter Claims" at bounding box center [601, 192] width 86 height 33
click at [604, 197] on button "Filter Claims" at bounding box center [601, 192] width 86 height 33
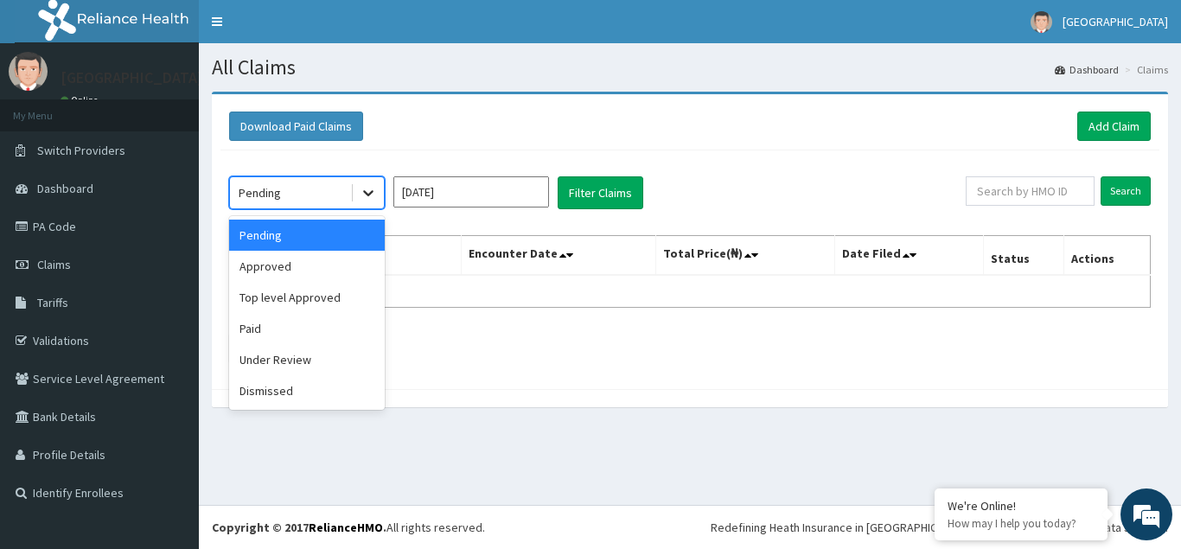
click at [370, 197] on icon at bounding box center [368, 192] width 17 height 17
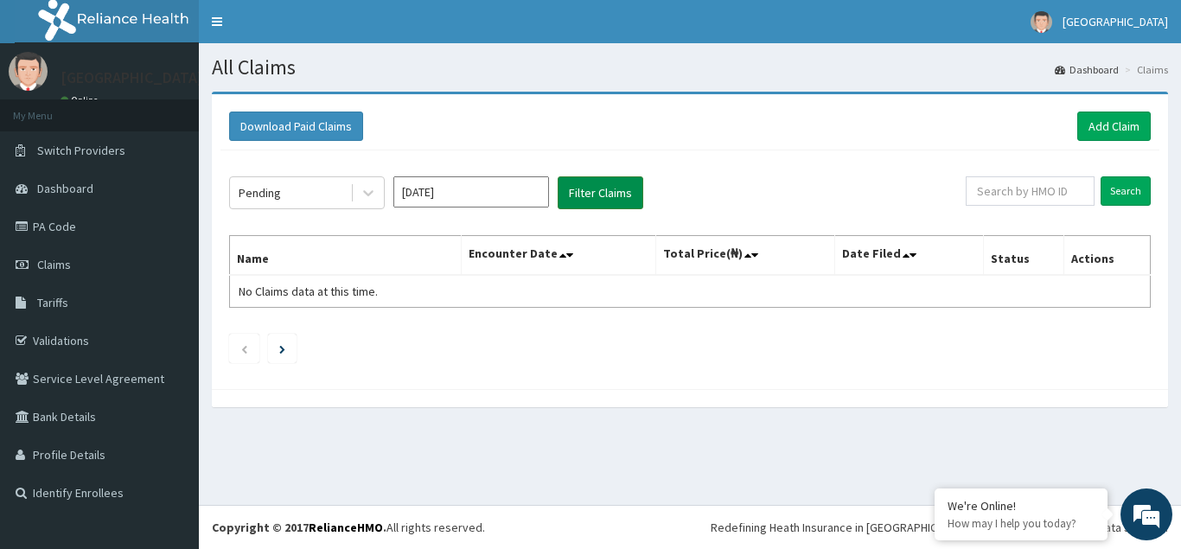
click at [606, 194] on button "Filter Claims" at bounding box center [601, 192] width 86 height 33
click at [368, 193] on icon at bounding box center [368, 192] width 17 height 17
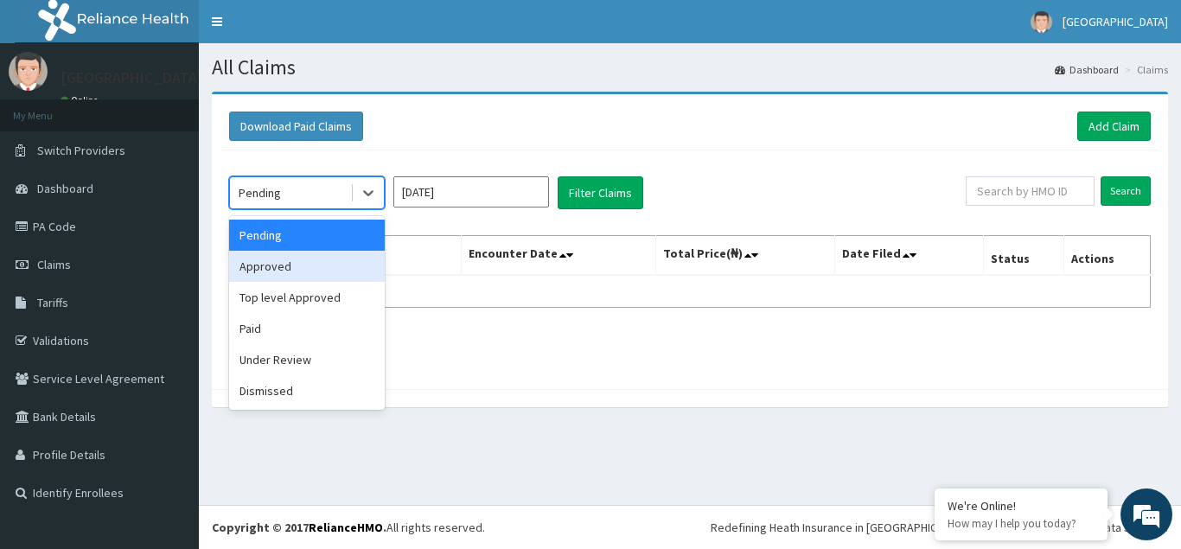
click at [263, 267] on div "Approved" at bounding box center [307, 266] width 156 height 31
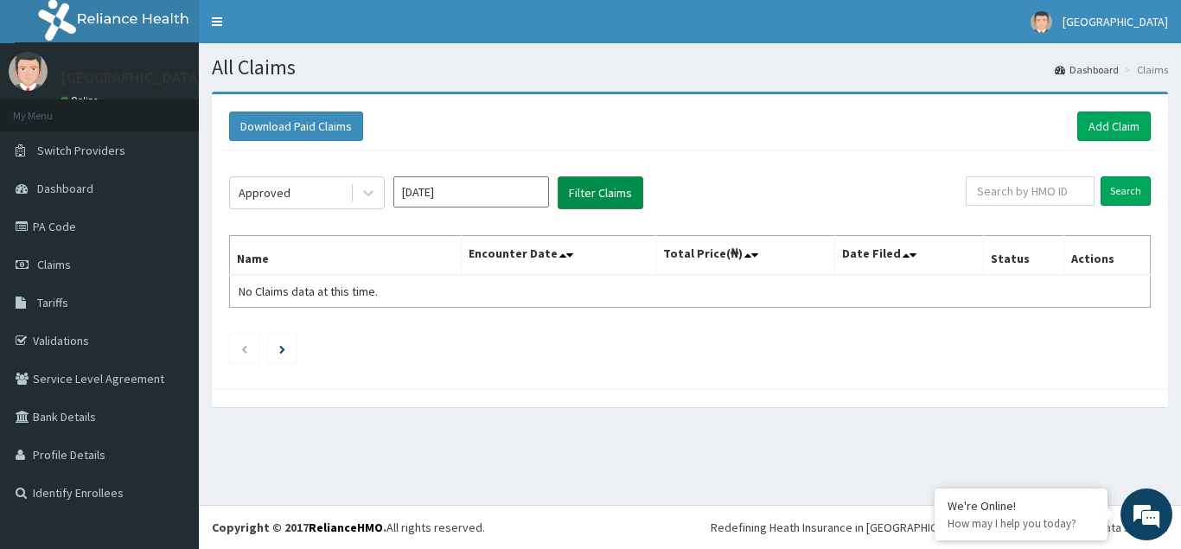
click at [600, 194] on button "Filter Claims" at bounding box center [601, 192] width 86 height 33
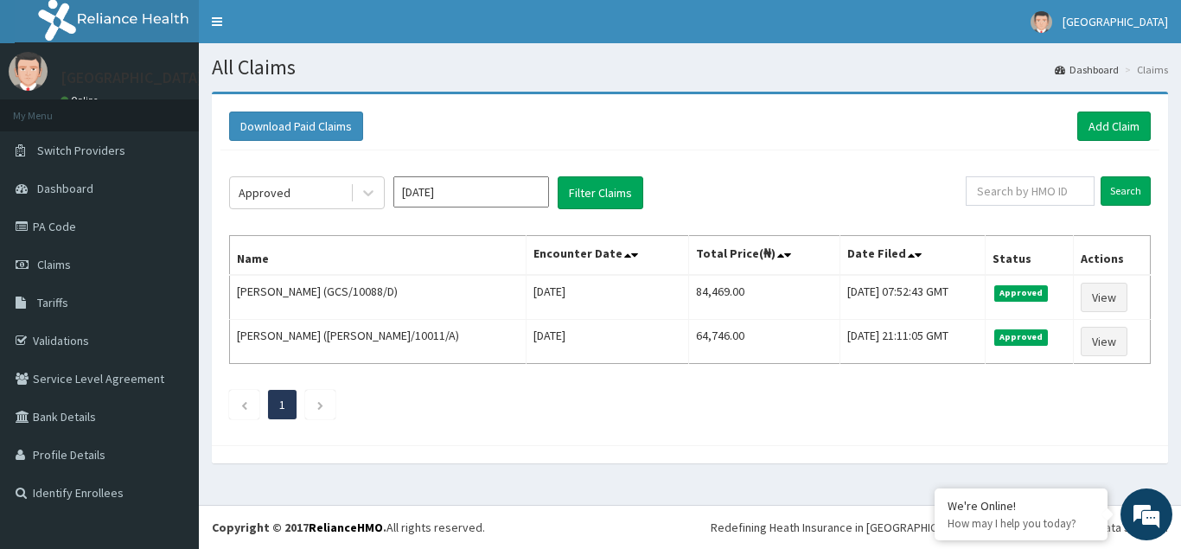
click at [512, 190] on input "[DATE]" at bounding box center [471, 191] width 156 height 31
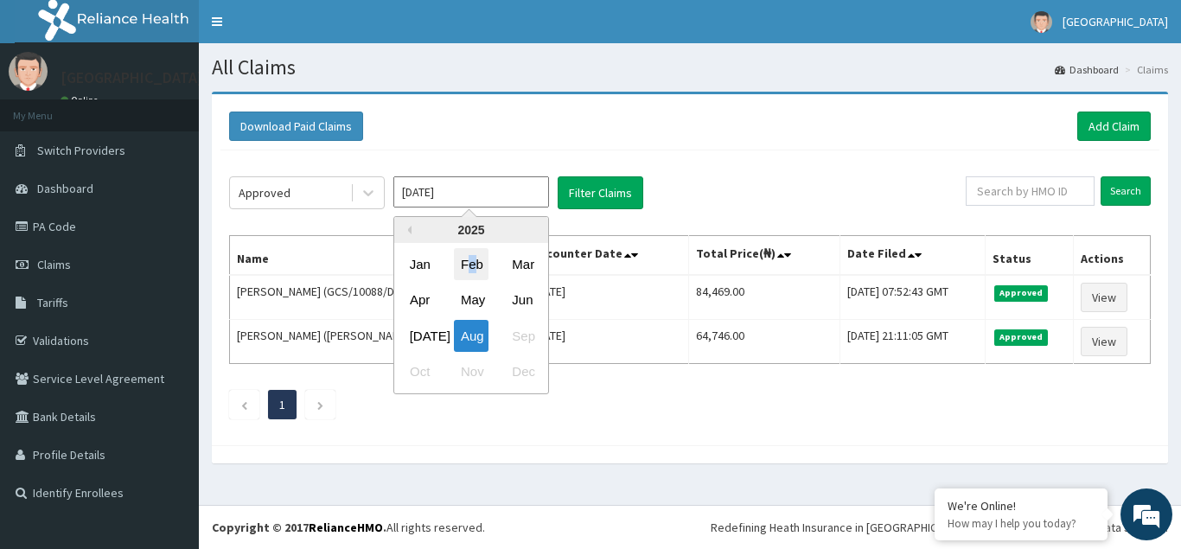
click at [473, 269] on div "Feb" at bounding box center [471, 264] width 35 height 32
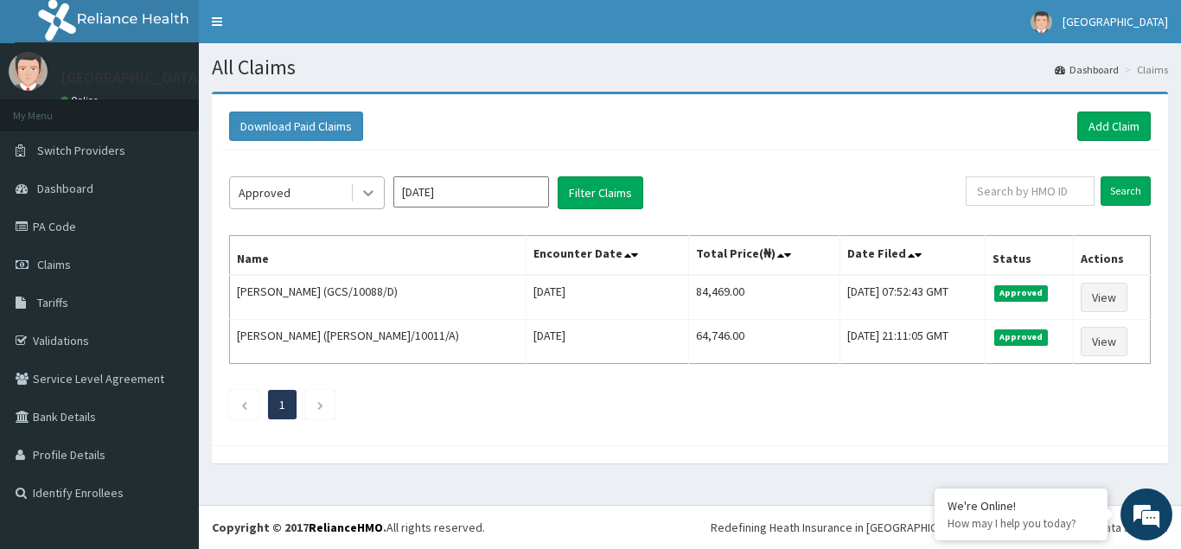
click at [366, 193] on icon at bounding box center [368, 194] width 10 height 6
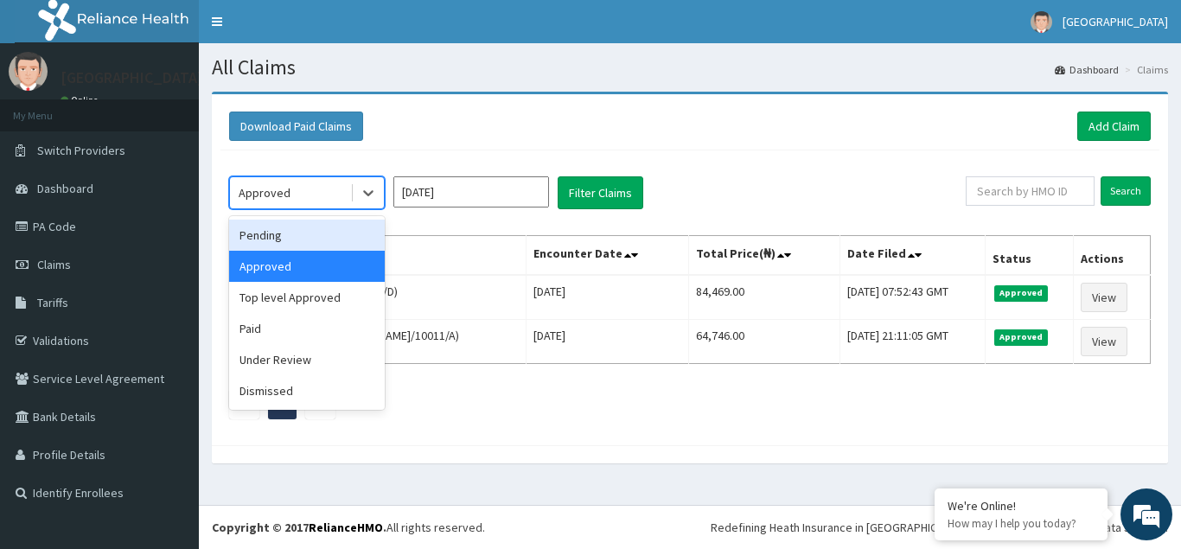
click at [267, 233] on div "Pending" at bounding box center [307, 235] width 156 height 31
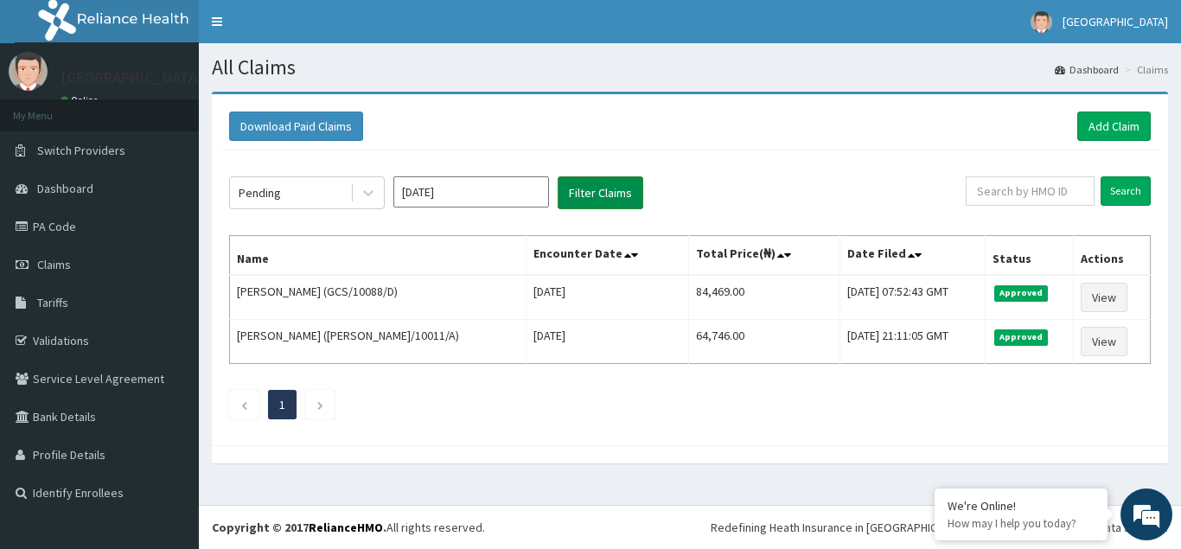
click at [592, 195] on button "Filter Claims" at bounding box center [601, 192] width 86 height 33
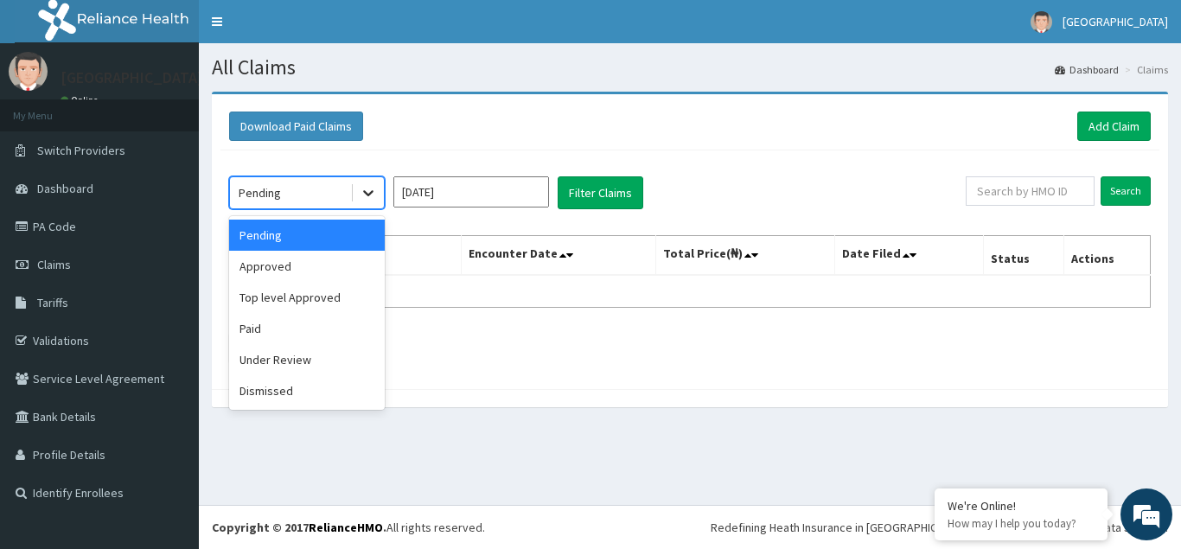
click at [369, 194] on icon at bounding box center [368, 194] width 10 height 6
click at [282, 268] on div "Approved" at bounding box center [307, 266] width 156 height 31
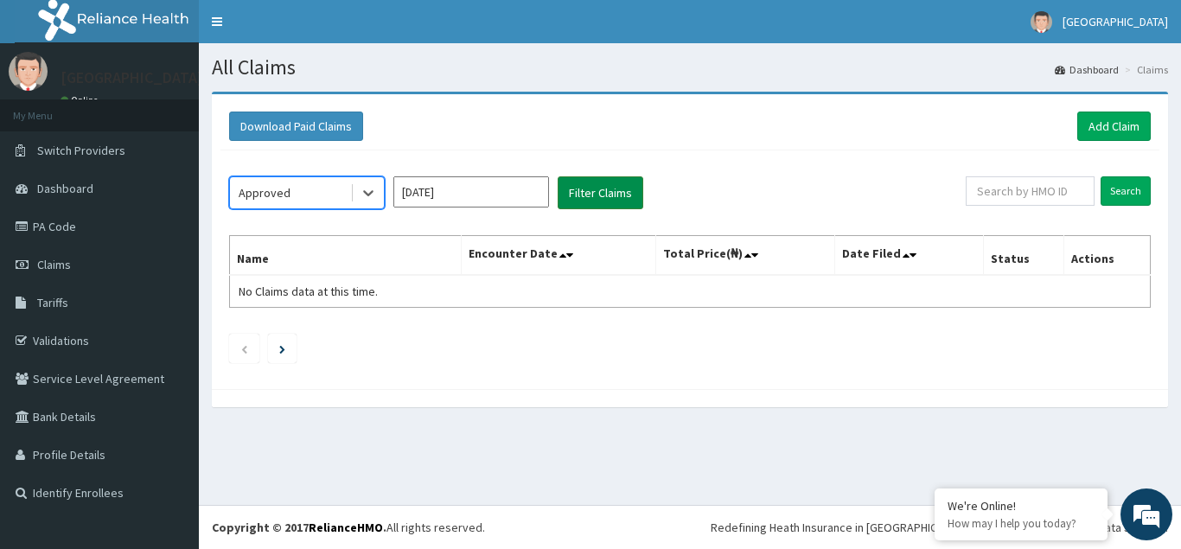
click at [601, 195] on button "Filter Claims" at bounding box center [601, 192] width 86 height 33
click at [592, 191] on button "Filter Claims" at bounding box center [601, 192] width 86 height 33
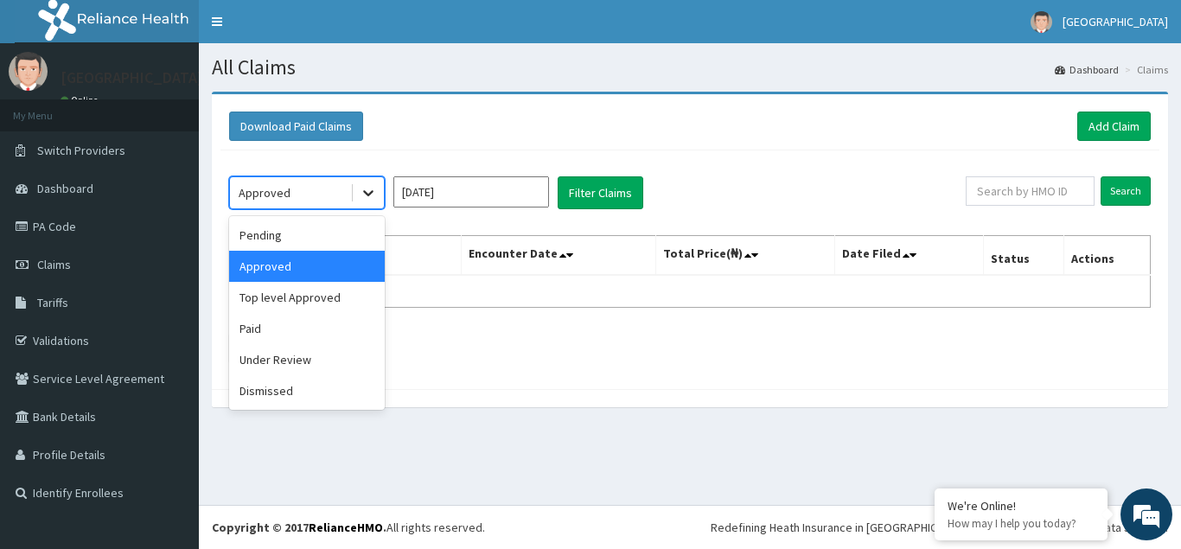
click at [373, 192] on icon at bounding box center [368, 194] width 10 height 6
click at [285, 297] on div "Top level Approved" at bounding box center [307, 297] width 156 height 31
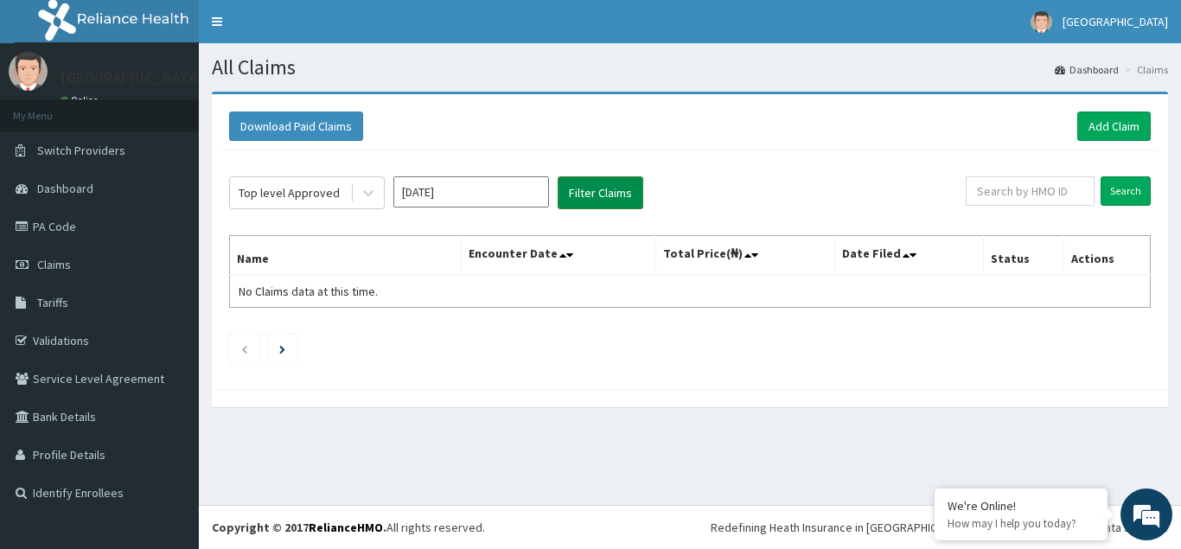
click at [584, 193] on button "Filter Claims" at bounding box center [601, 192] width 86 height 33
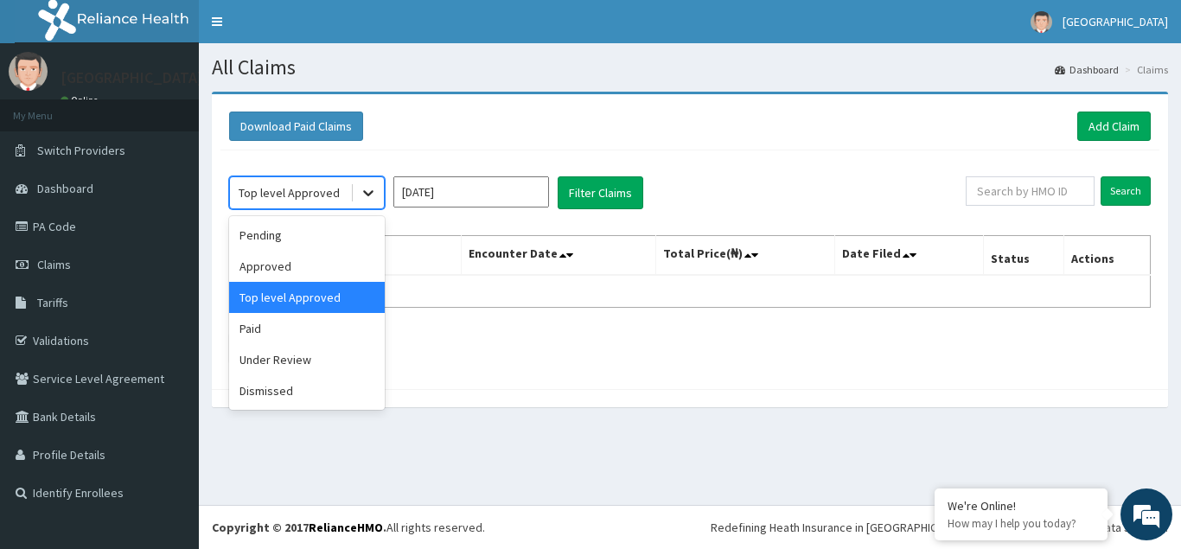
click at [368, 196] on icon at bounding box center [368, 192] width 17 height 17
click at [278, 361] on div "Under Review" at bounding box center [307, 359] width 156 height 31
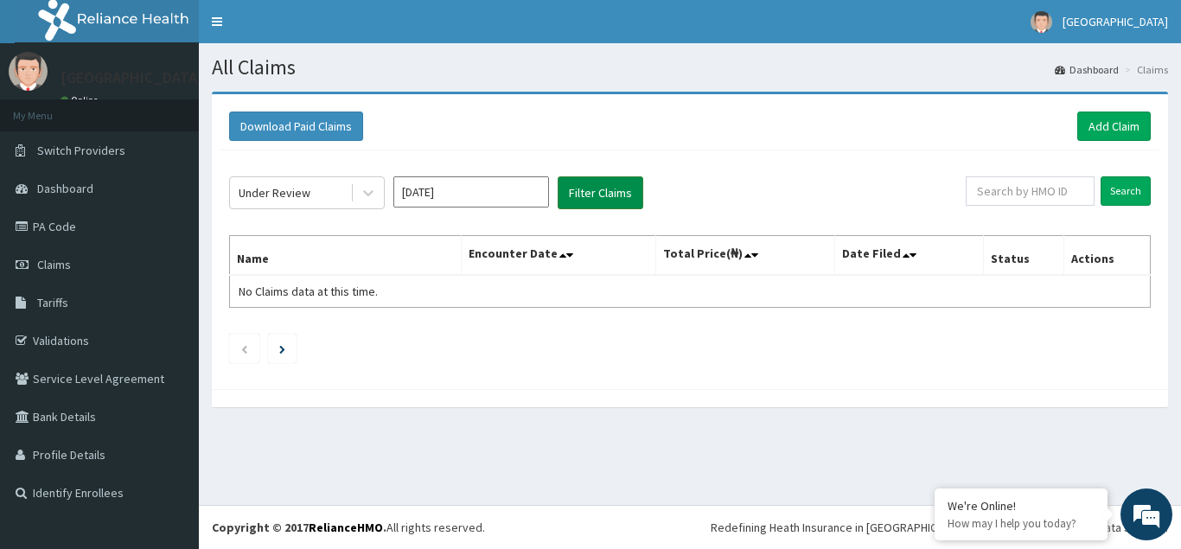
click at [591, 190] on button "Filter Claims" at bounding box center [601, 192] width 86 height 33
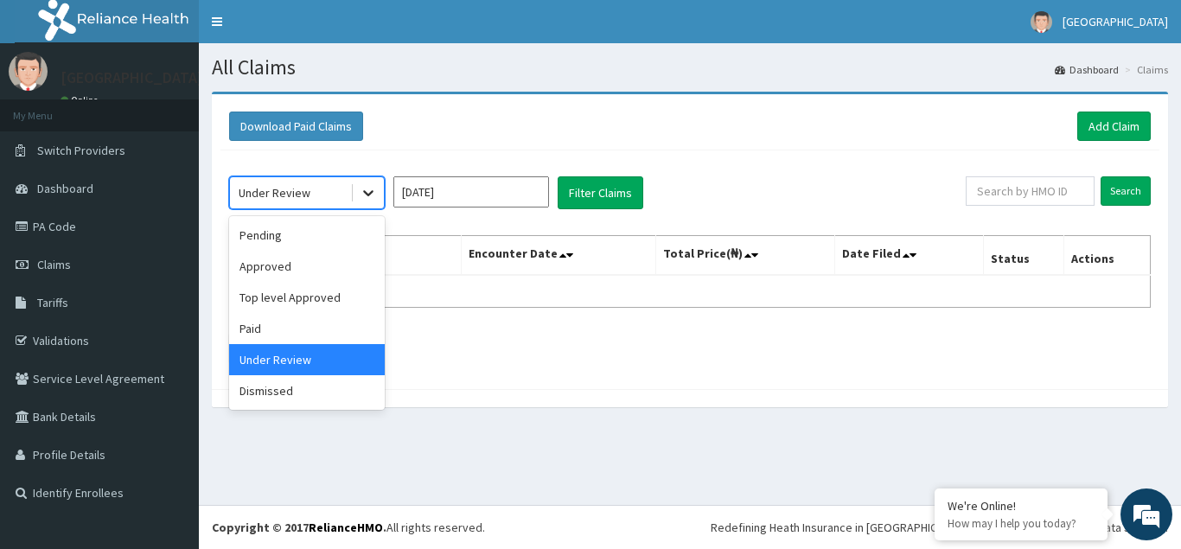
click at [368, 192] on icon at bounding box center [368, 192] width 17 height 17
click at [286, 393] on div "Dismissed" at bounding box center [307, 390] width 156 height 31
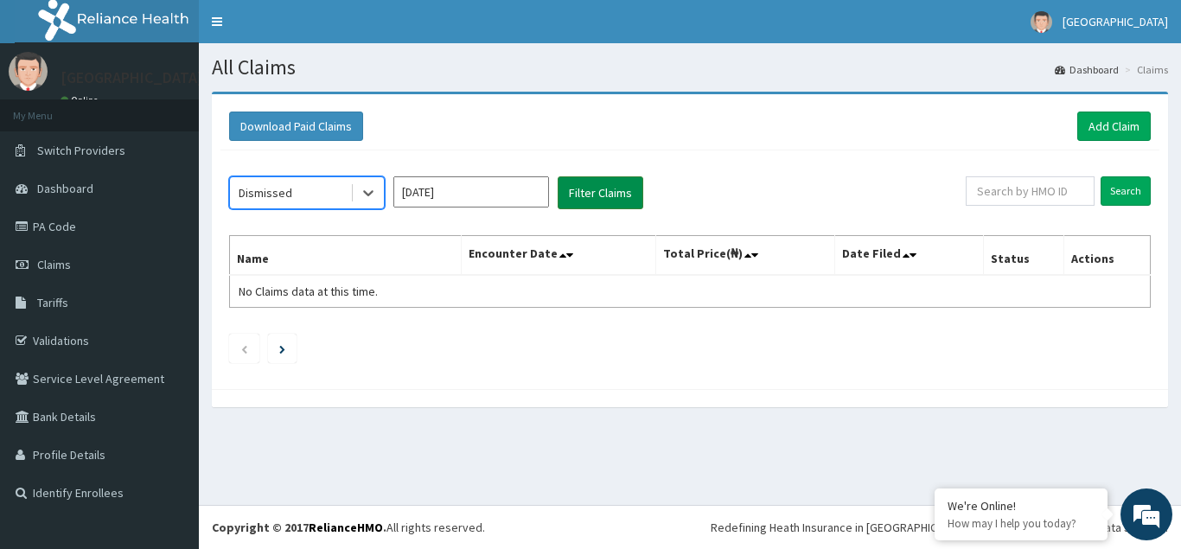
click at [605, 200] on button "Filter Claims" at bounding box center [601, 192] width 86 height 33
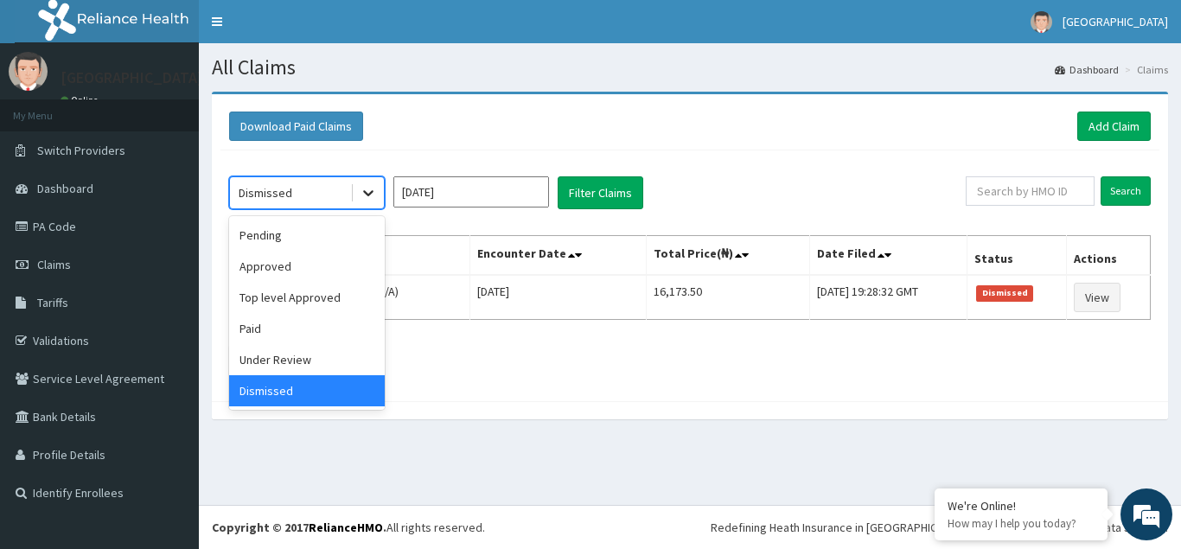
click at [358, 186] on div at bounding box center [368, 192] width 31 height 31
click at [263, 329] on div "Paid" at bounding box center [307, 328] width 156 height 31
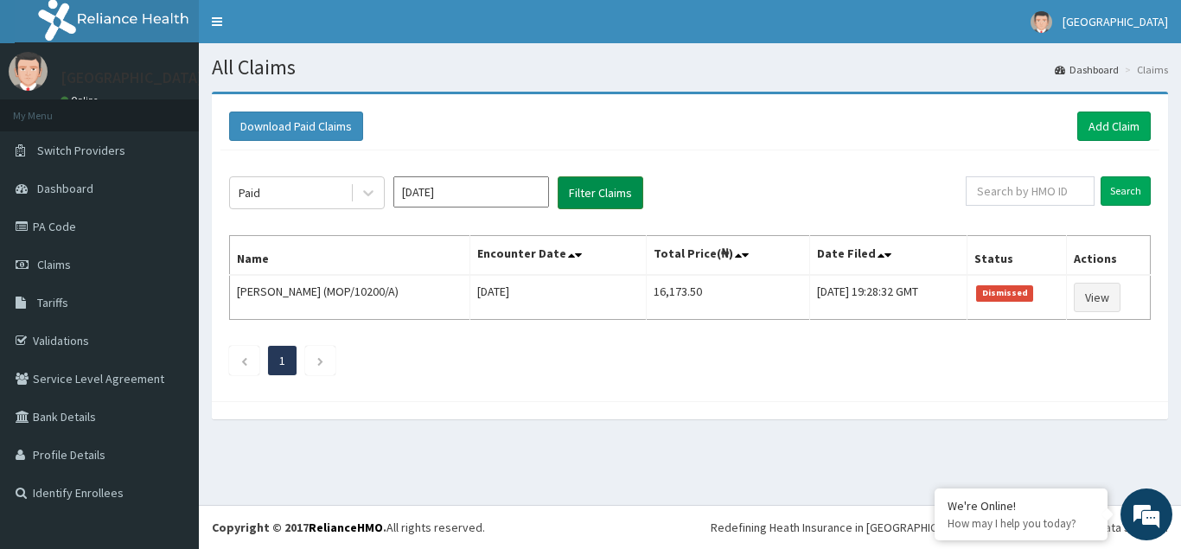
click at [577, 191] on button "Filter Claims" at bounding box center [601, 192] width 86 height 33
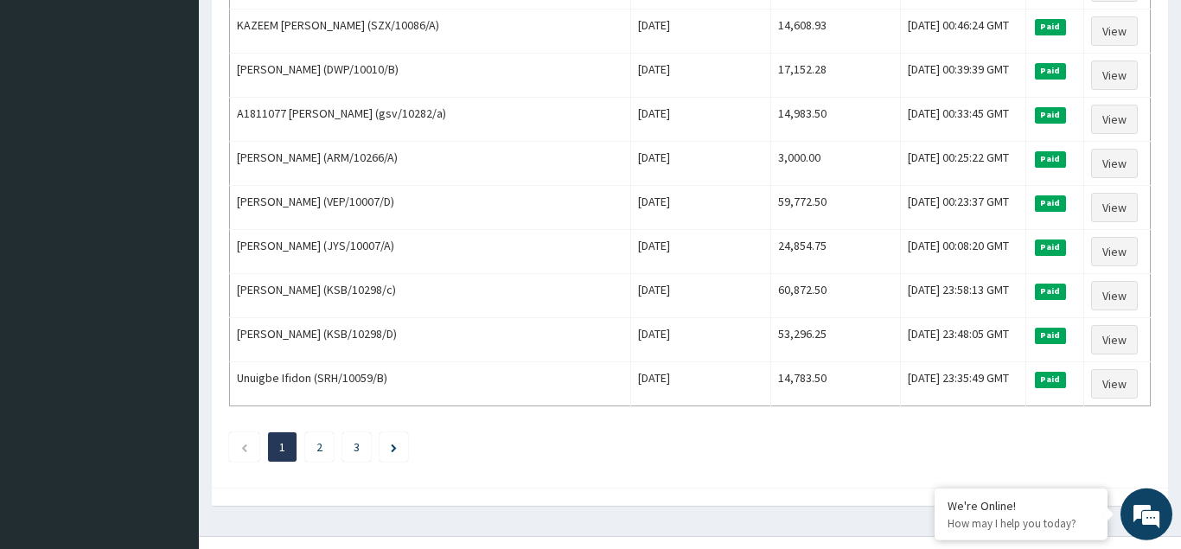
scroll to position [2106, 0]
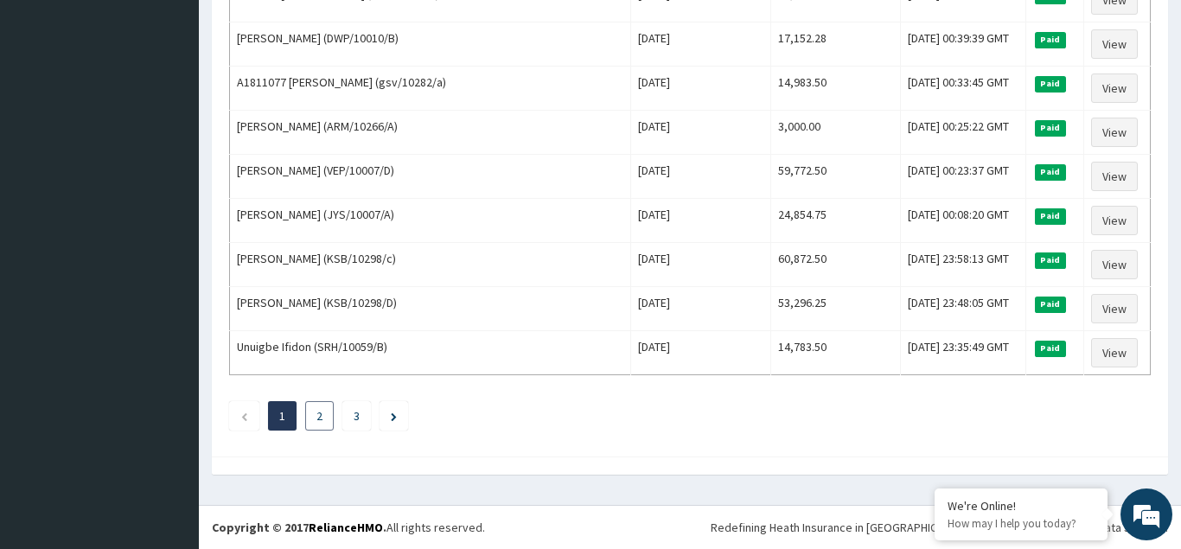
click at [323, 419] on link "2" at bounding box center [320, 416] width 6 height 16
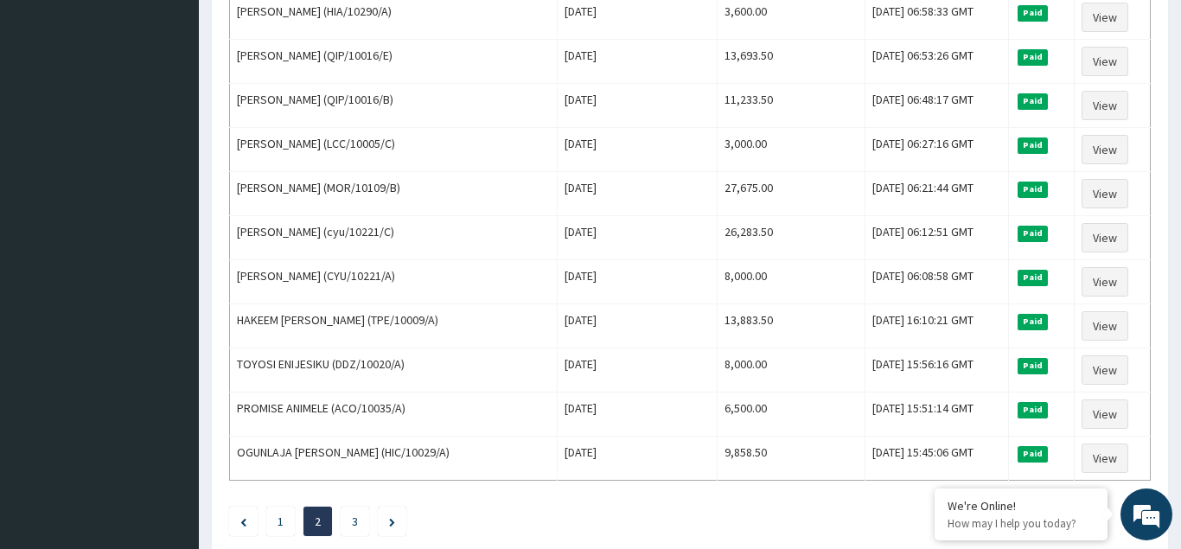
scroll to position [2029, 0]
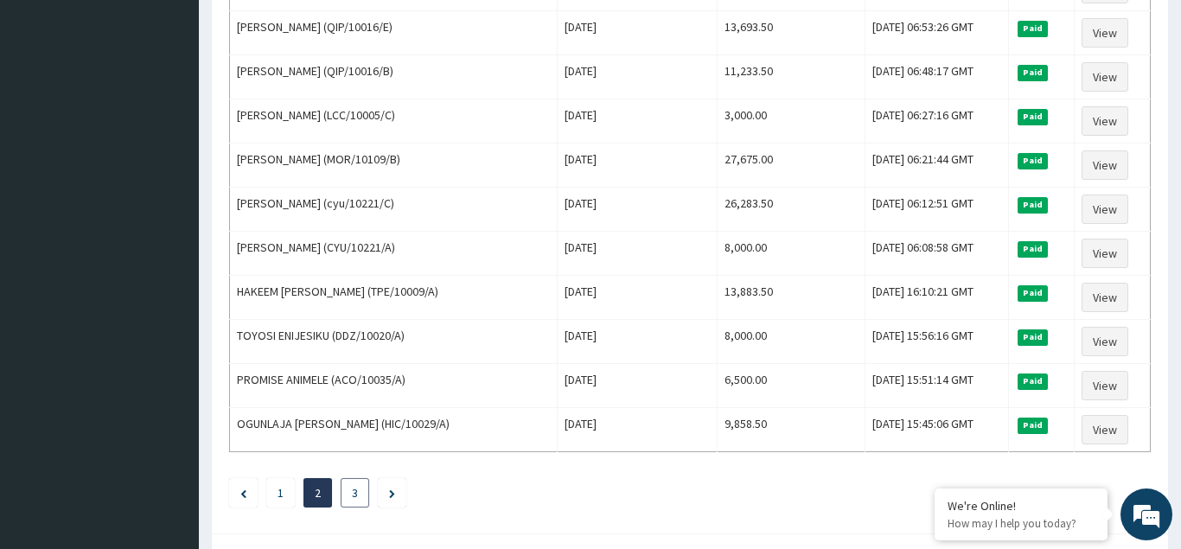
click at [357, 493] on link "3" at bounding box center [355, 493] width 6 height 16
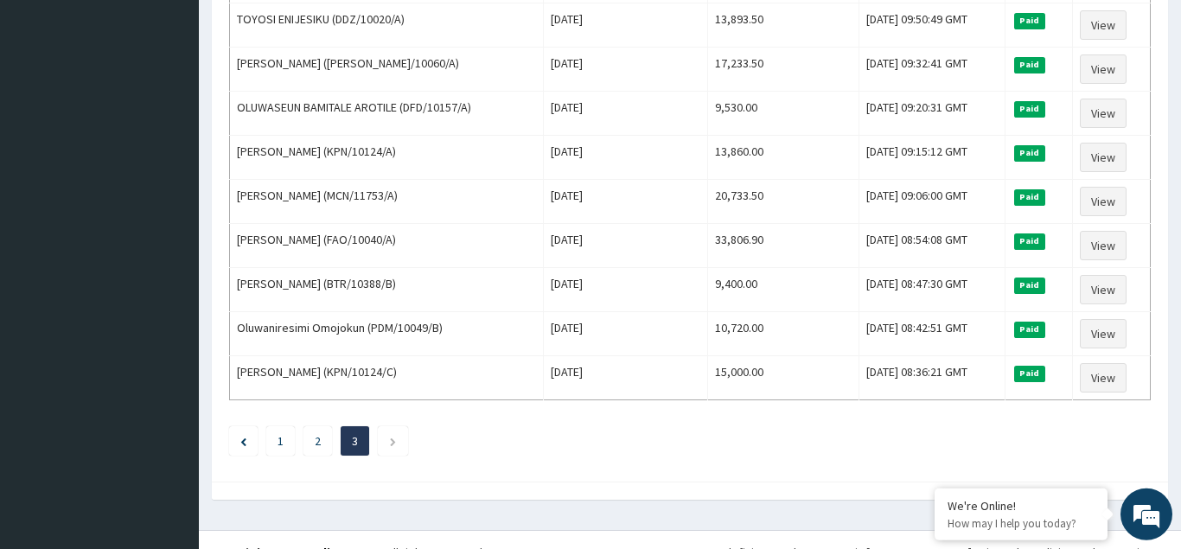
scroll to position [959, 0]
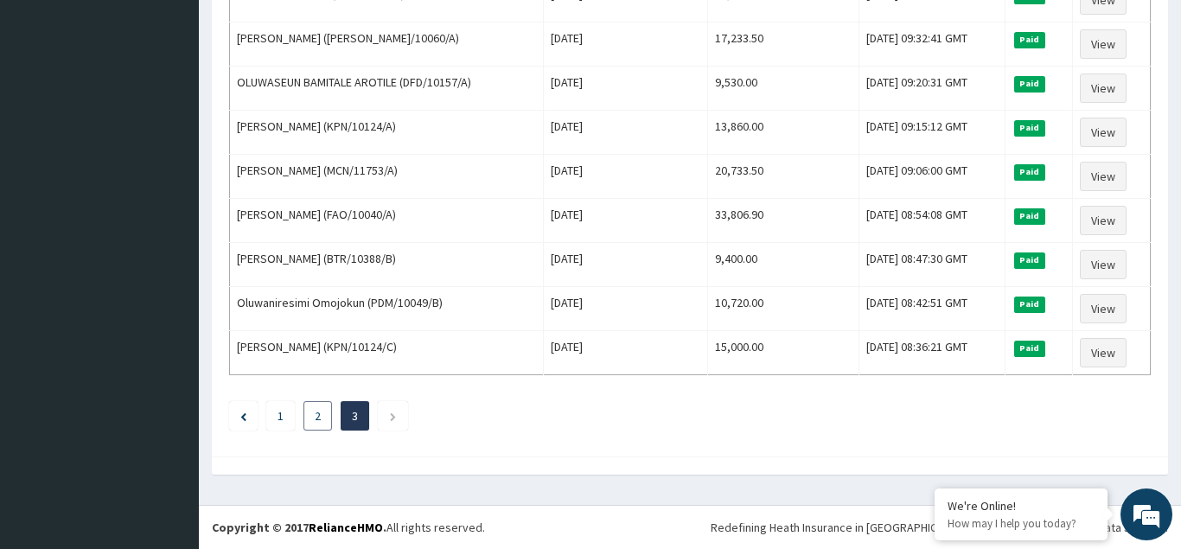
click at [317, 414] on link "2" at bounding box center [318, 416] width 6 height 16
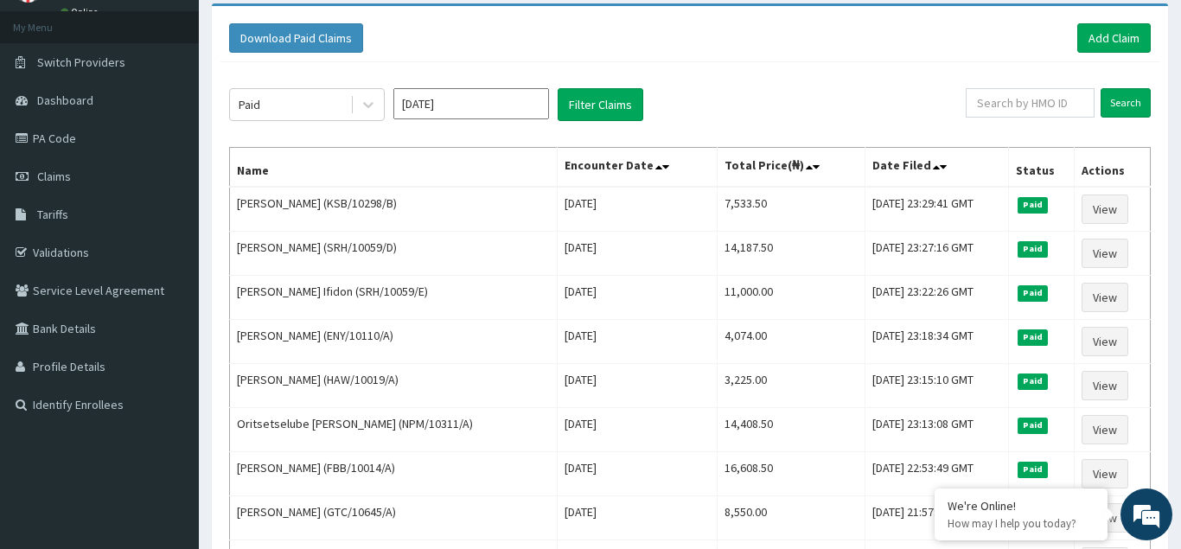
scroll to position [0, 0]
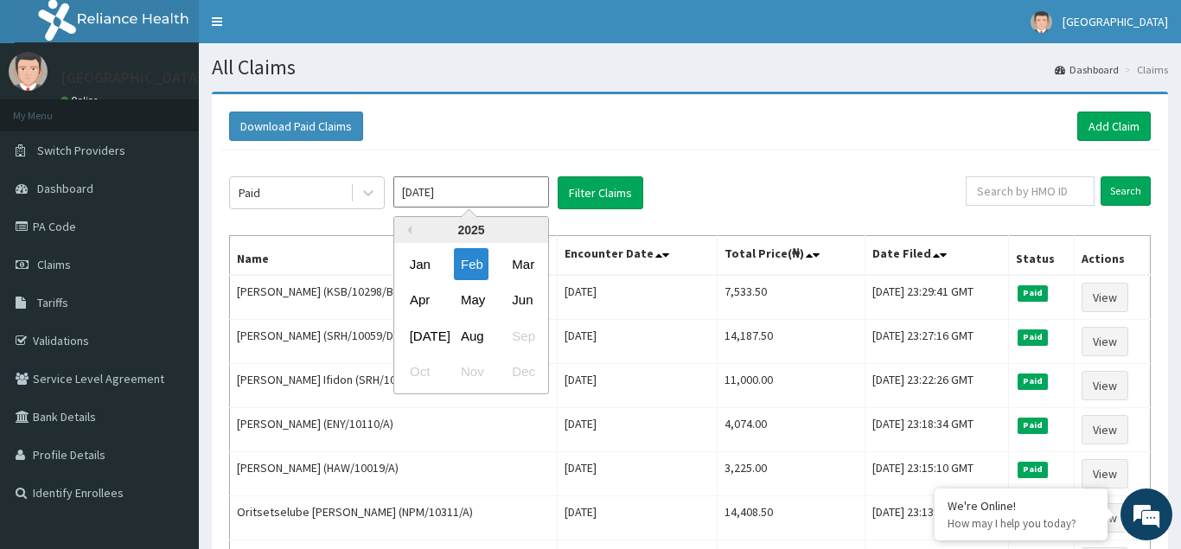
click at [523, 198] on input "[DATE]" at bounding box center [471, 191] width 156 height 31
click at [415, 268] on div "Jan" at bounding box center [420, 264] width 35 height 32
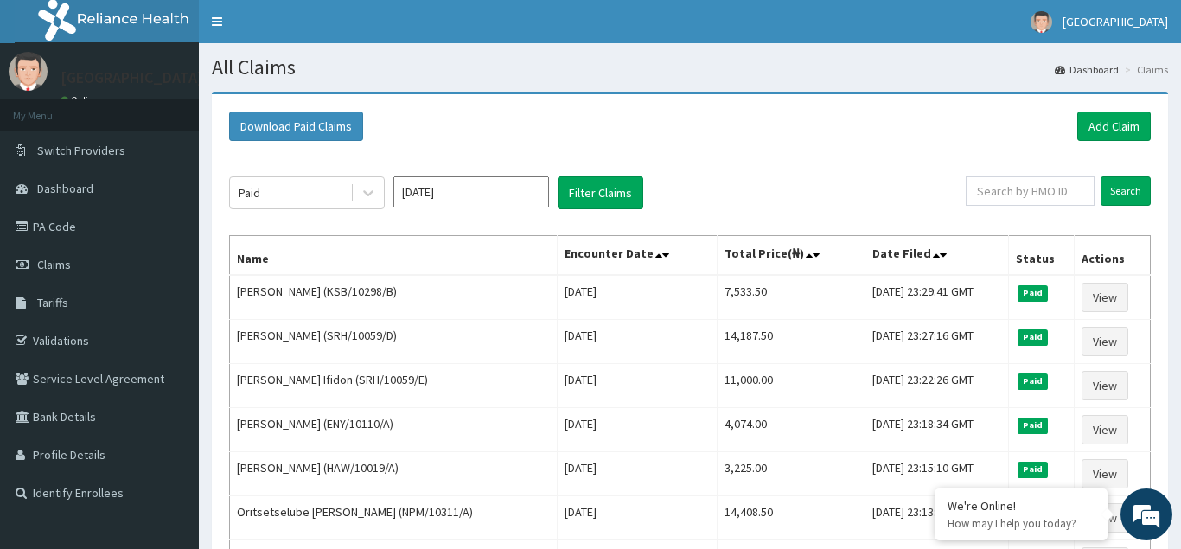
type input "[DATE]"
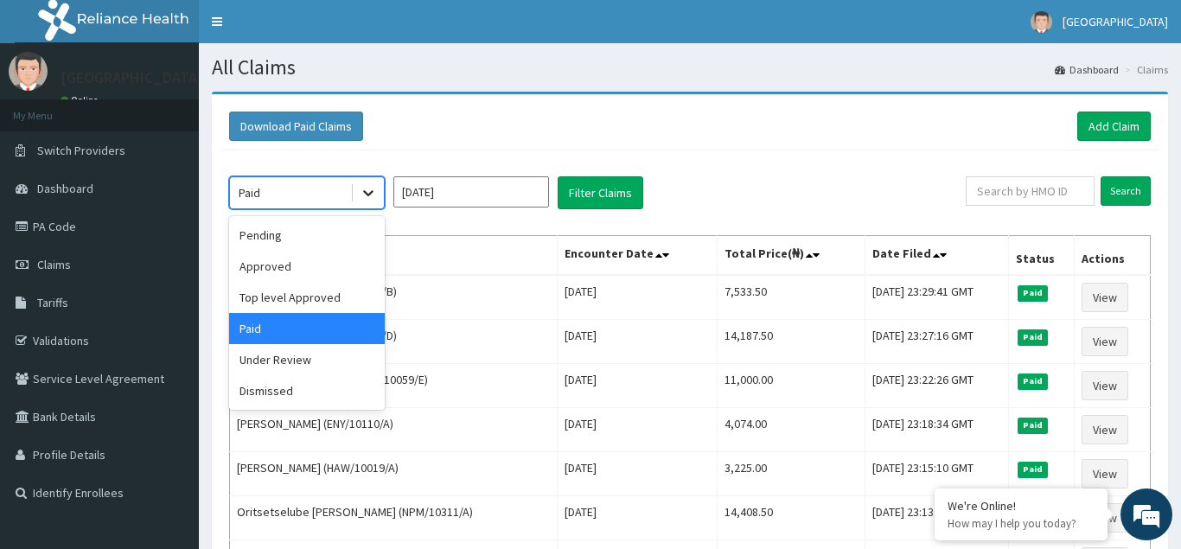
click at [367, 192] on icon at bounding box center [368, 192] width 17 height 17
click at [265, 395] on div "Dismissed" at bounding box center [307, 390] width 156 height 31
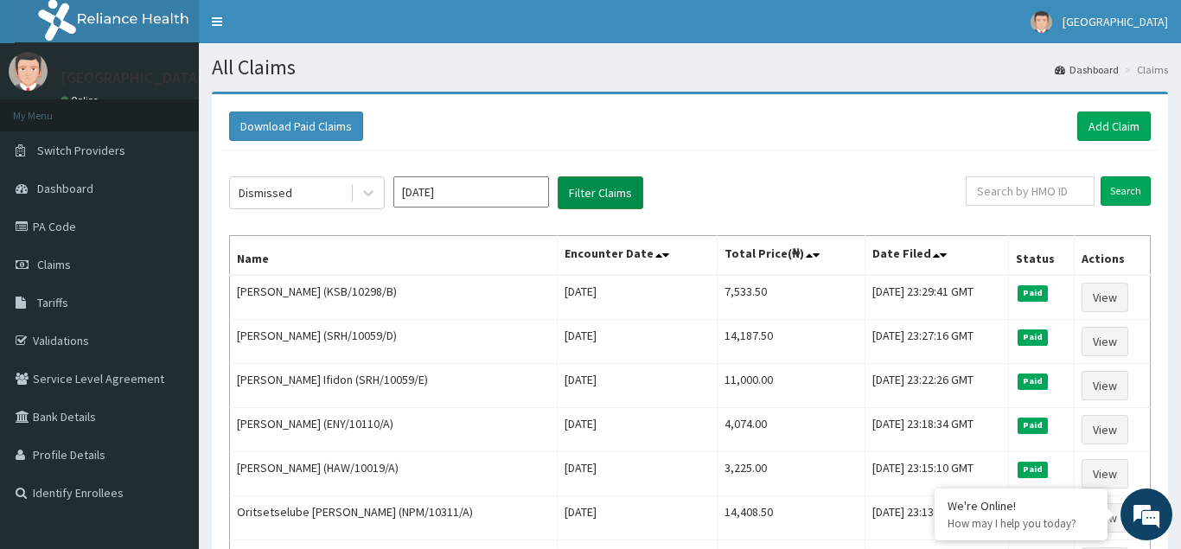
click at [604, 192] on button "Filter Claims" at bounding box center [601, 192] width 86 height 33
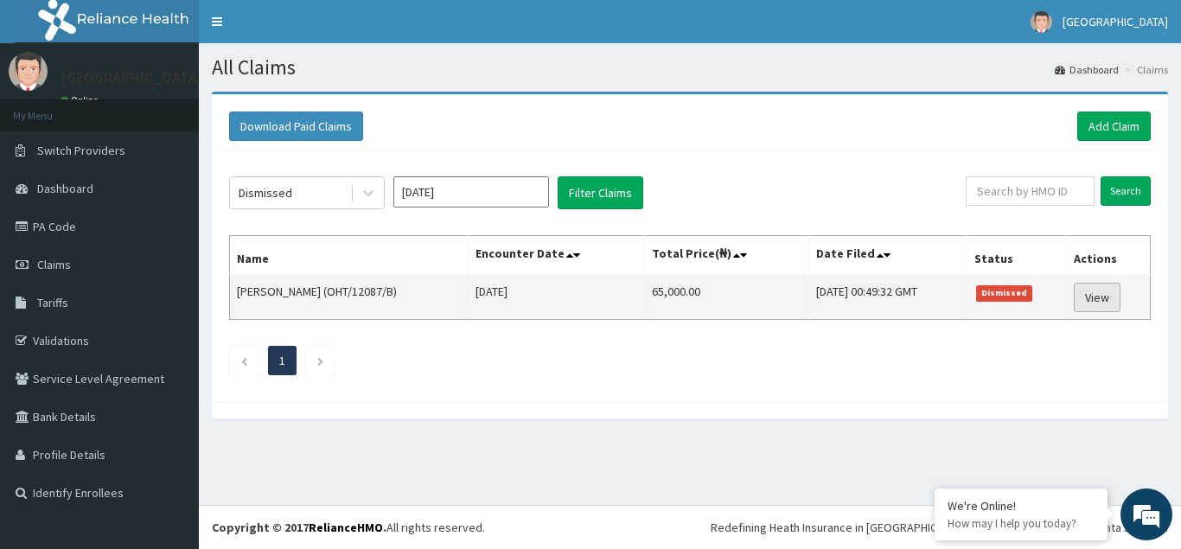
click at [1104, 299] on link "View" at bounding box center [1097, 297] width 47 height 29
